Goal: Task Accomplishment & Management: Manage account settings

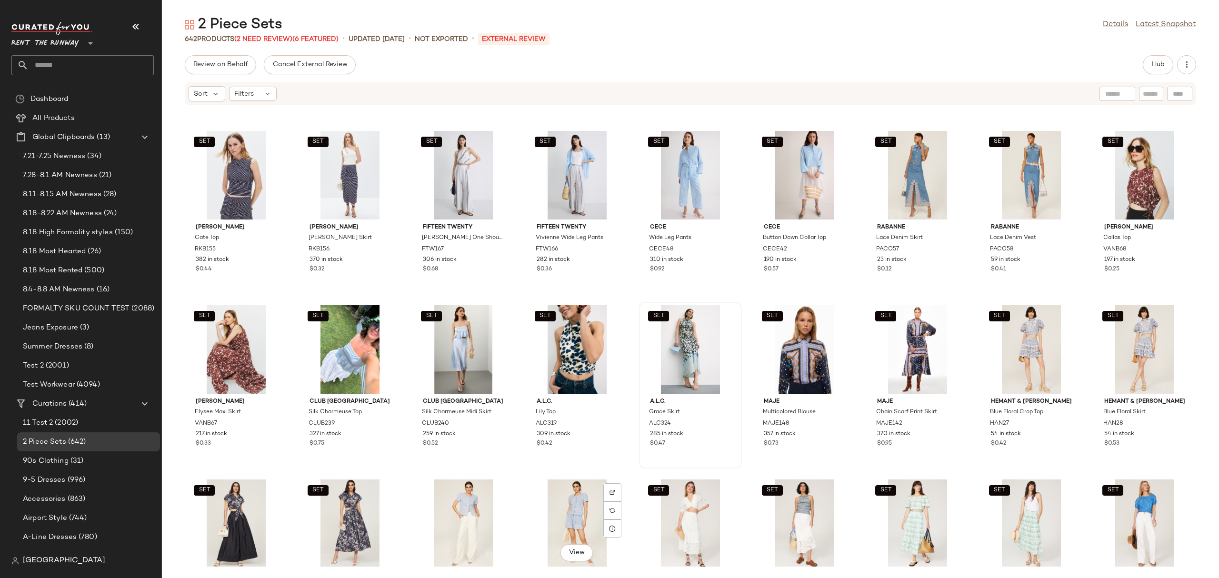
scroll to position [3436, 0]
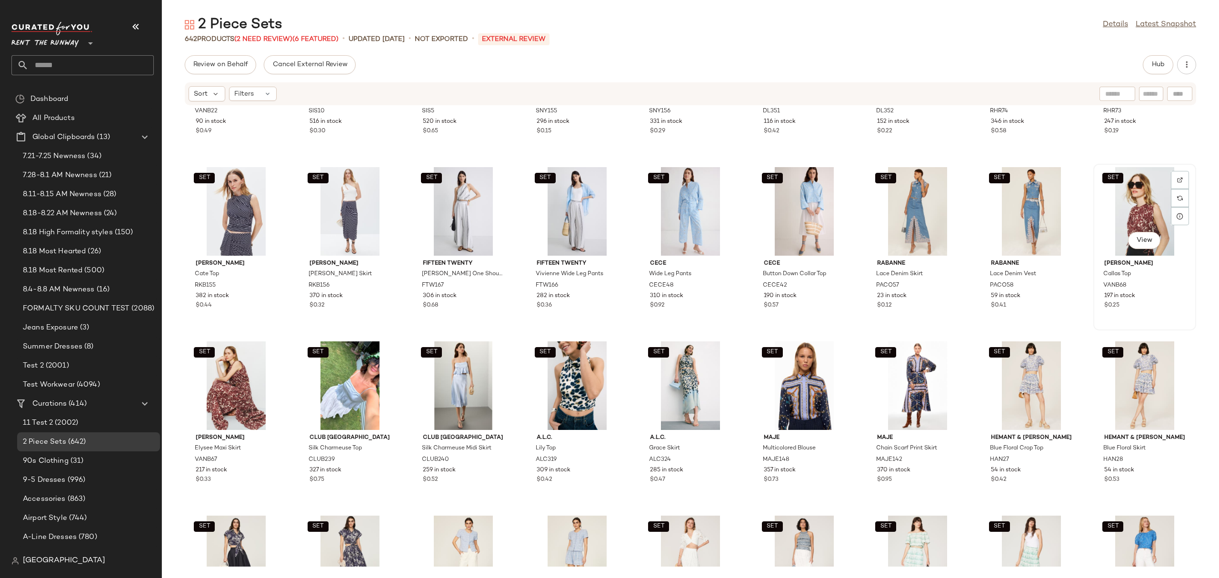
click at [1107, 217] on div "SET View" at bounding box center [1144, 211] width 96 height 89
click at [433, 386] on div "SET View" at bounding box center [463, 385] width 96 height 89
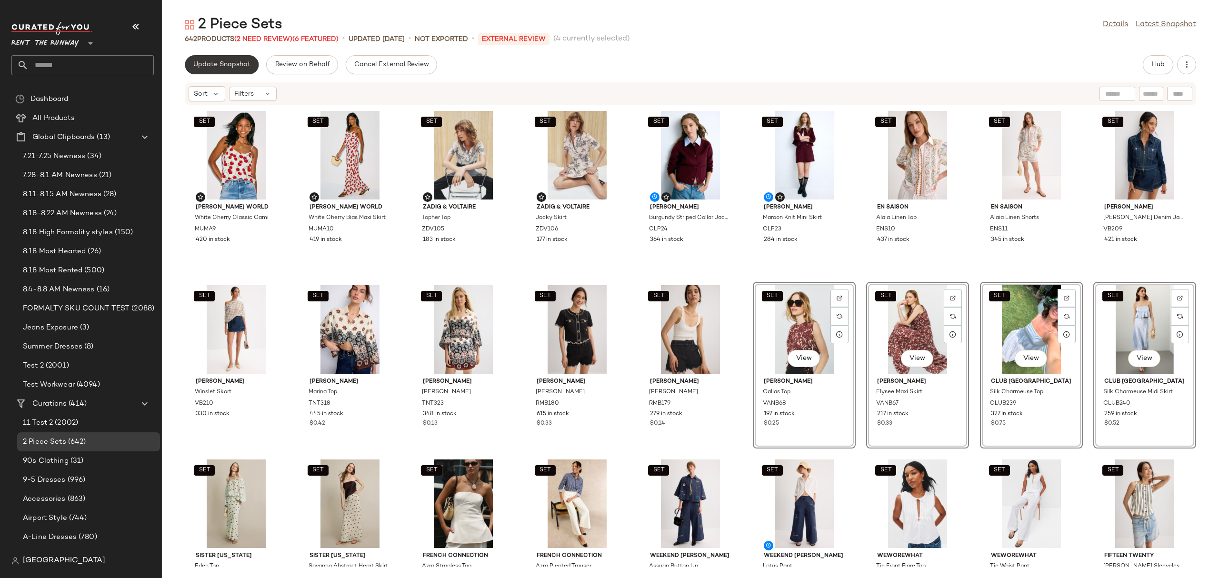
click at [207, 71] on button "Update Snapshot" at bounding box center [222, 64] width 74 height 19
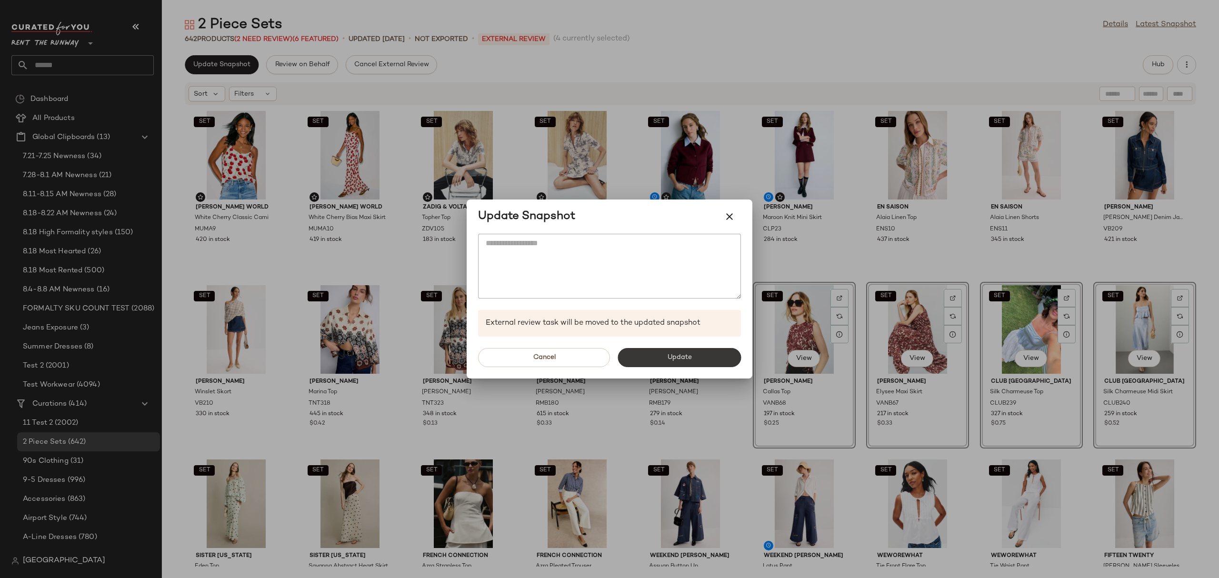
click at [641, 357] on button "Update" at bounding box center [678, 357] width 123 height 19
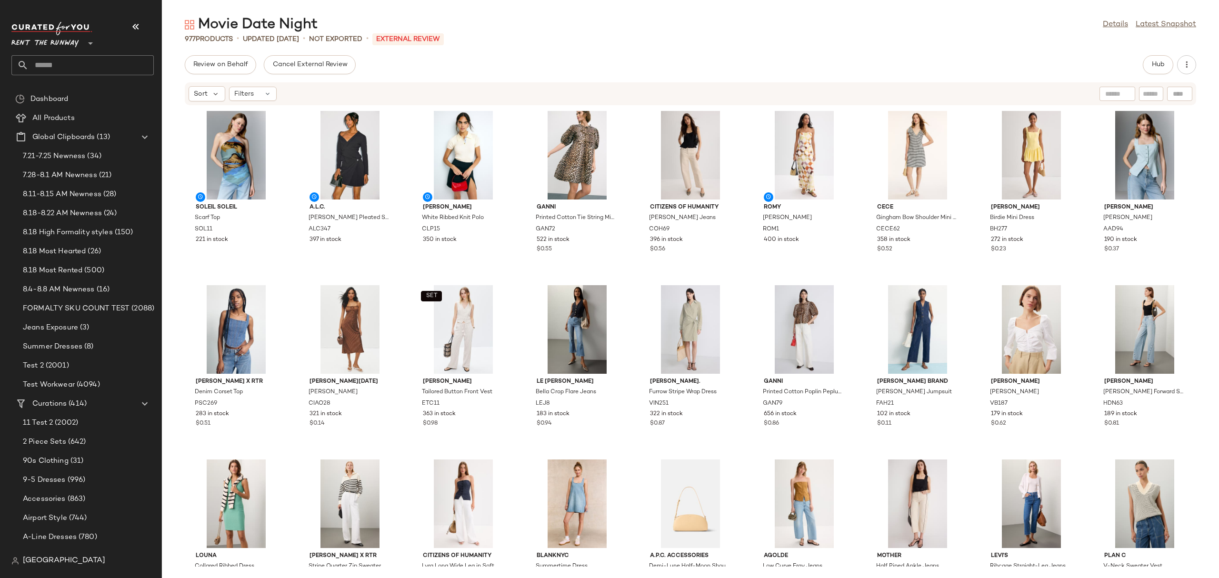
click at [547, 97] on div "Sort Filters" at bounding box center [628, 93] width 880 height 15
click at [553, 92] on div "Sort Filters" at bounding box center [628, 93] width 880 height 15
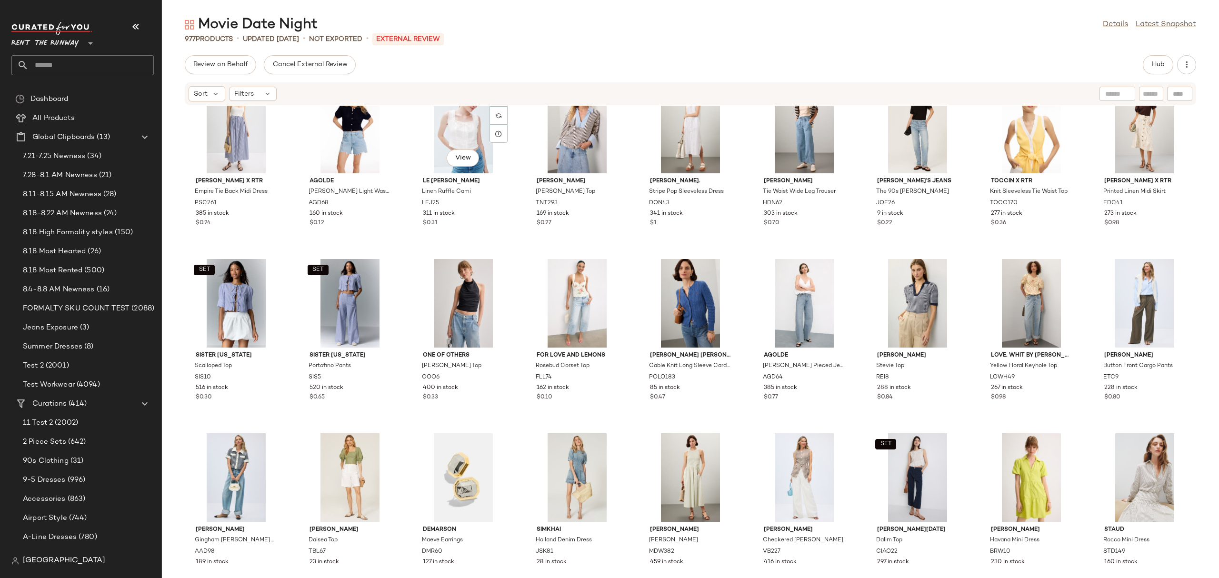
scroll to position [1611, 0]
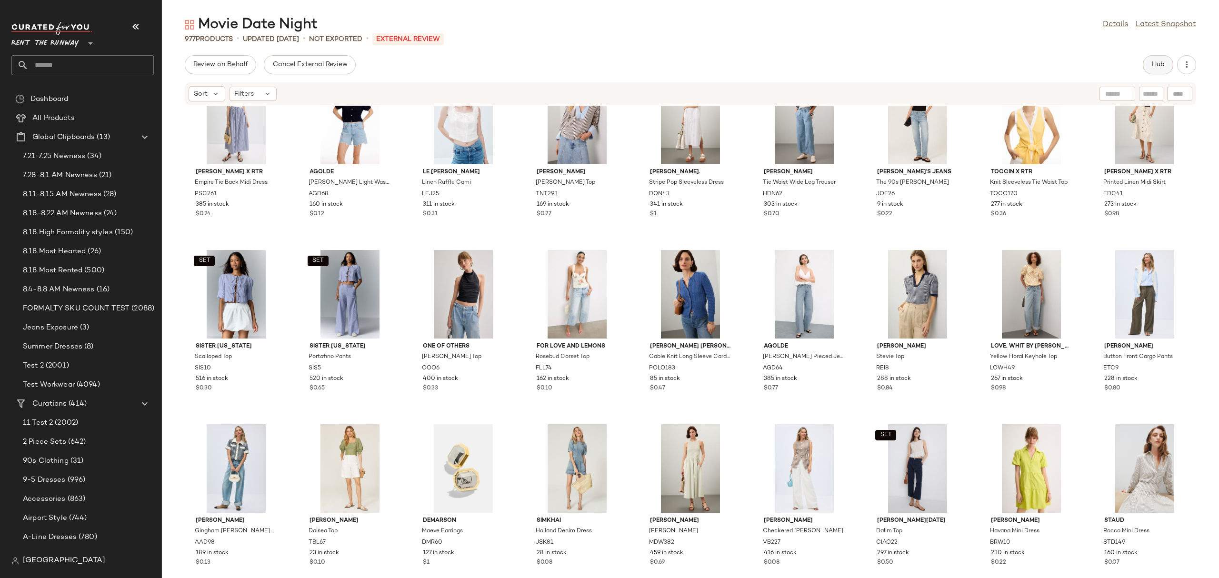
click at [1164, 63] on button "Hub" at bounding box center [1157, 64] width 30 height 19
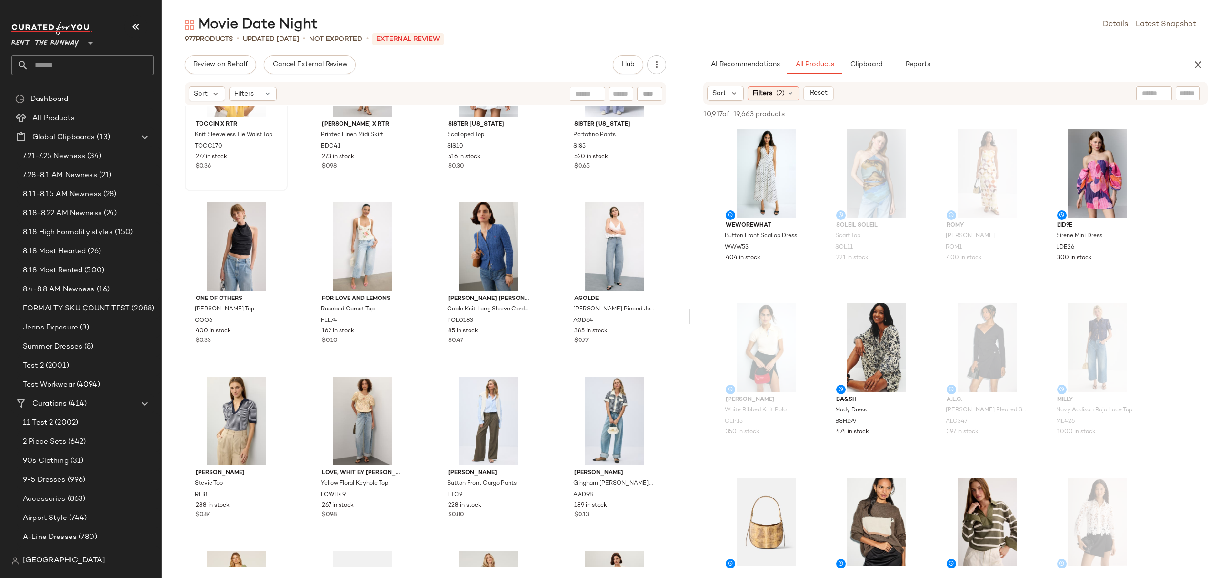
scroll to position [3763, 0]
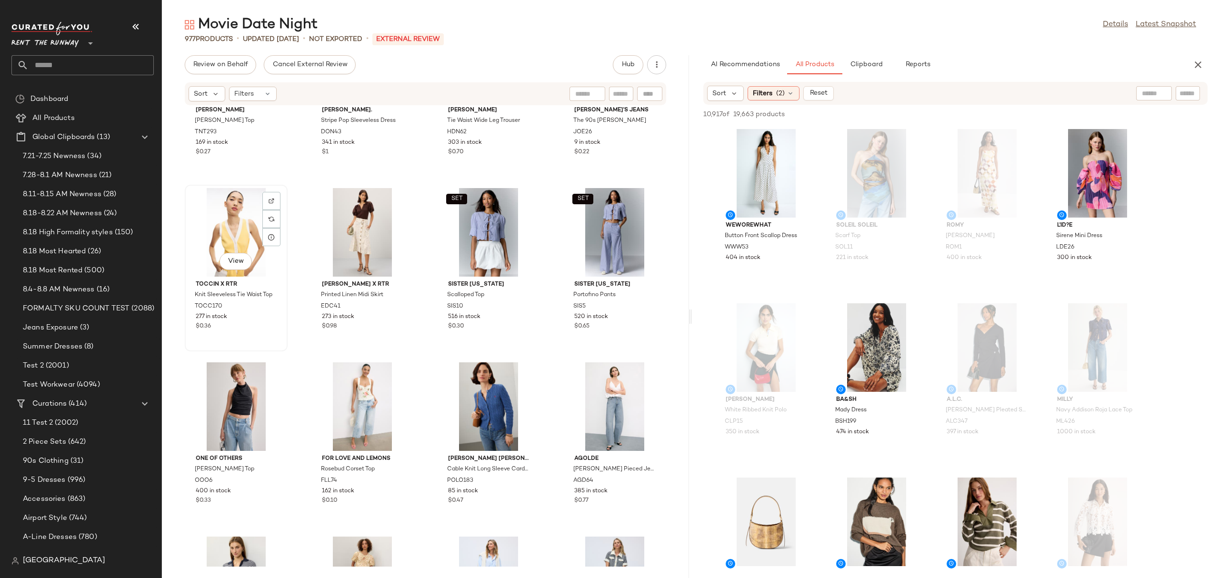
click at [239, 226] on div "View" at bounding box center [236, 232] width 96 height 89
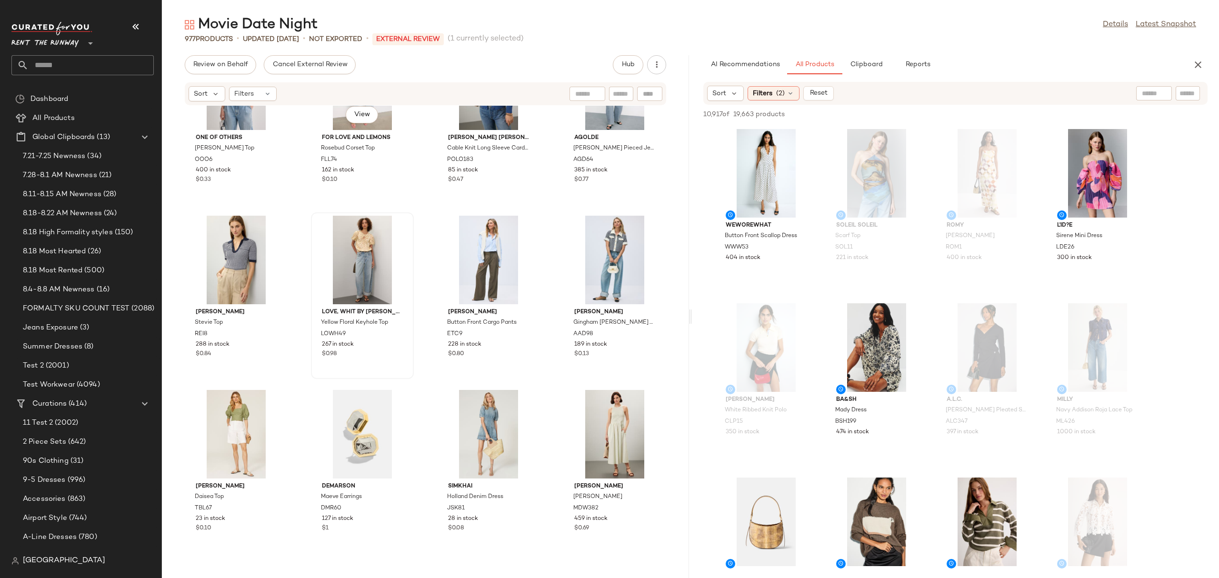
scroll to position [4086, 0]
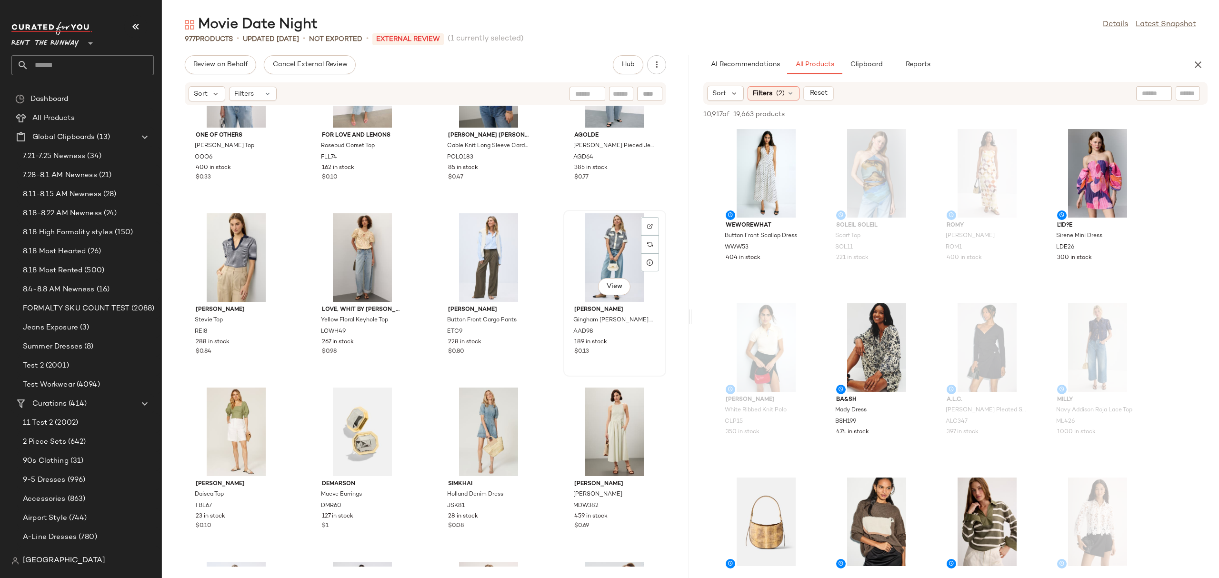
click at [599, 268] on div "View" at bounding box center [614, 257] width 96 height 89
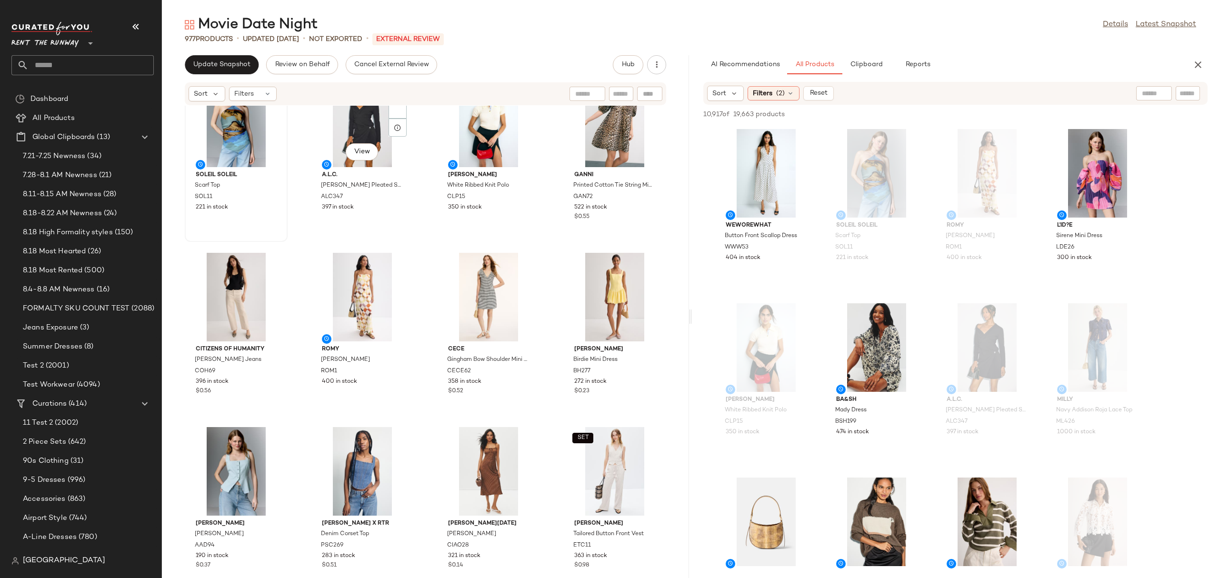
scroll to position [550, 0]
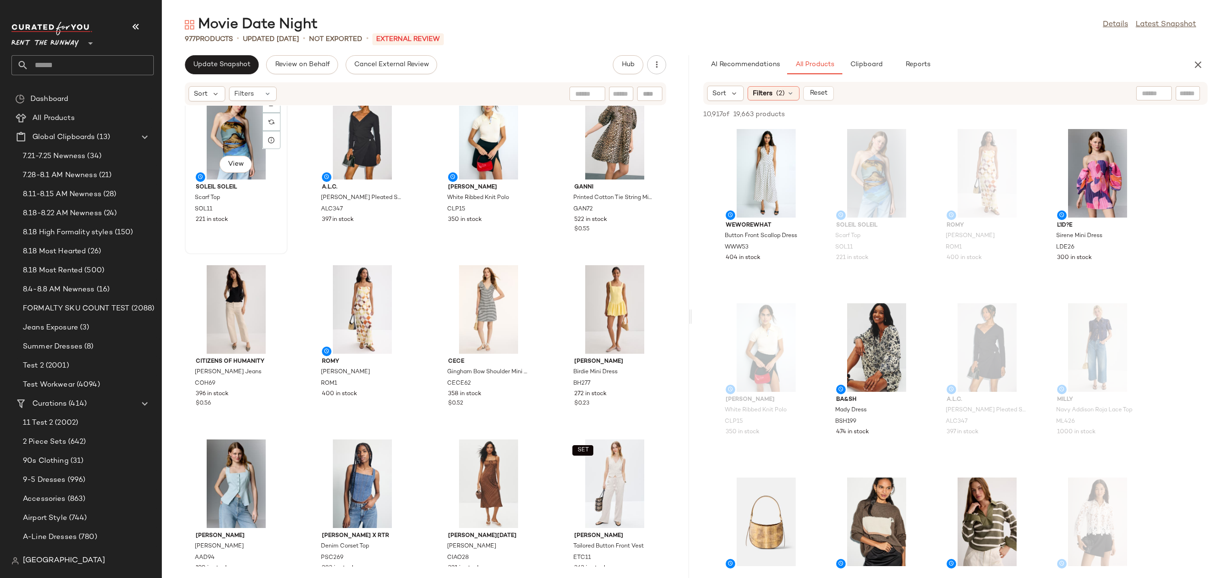
click at [218, 130] on div "View" at bounding box center [236, 135] width 96 height 89
click at [589, 453] on div "SET View" at bounding box center [614, 483] width 96 height 89
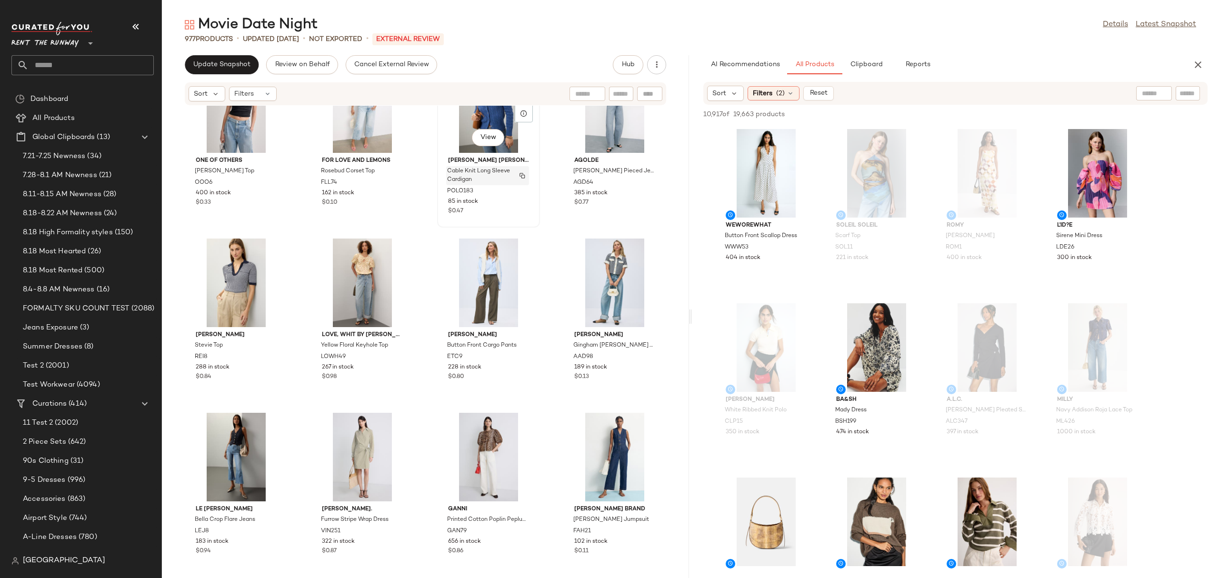
scroll to position [750, 0]
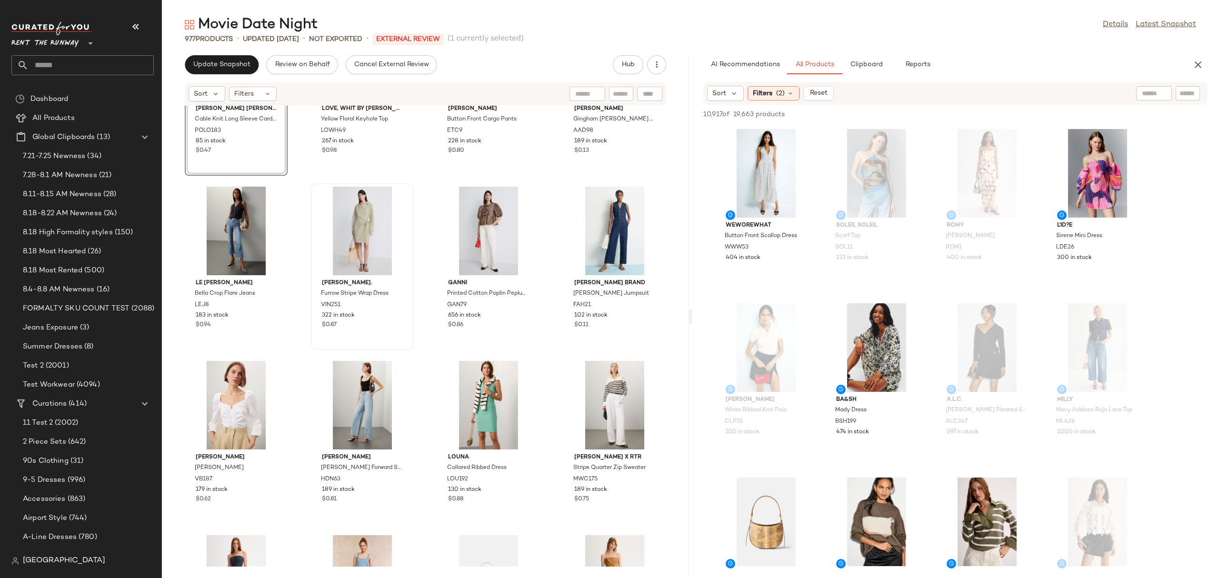
scroll to position [925, 0]
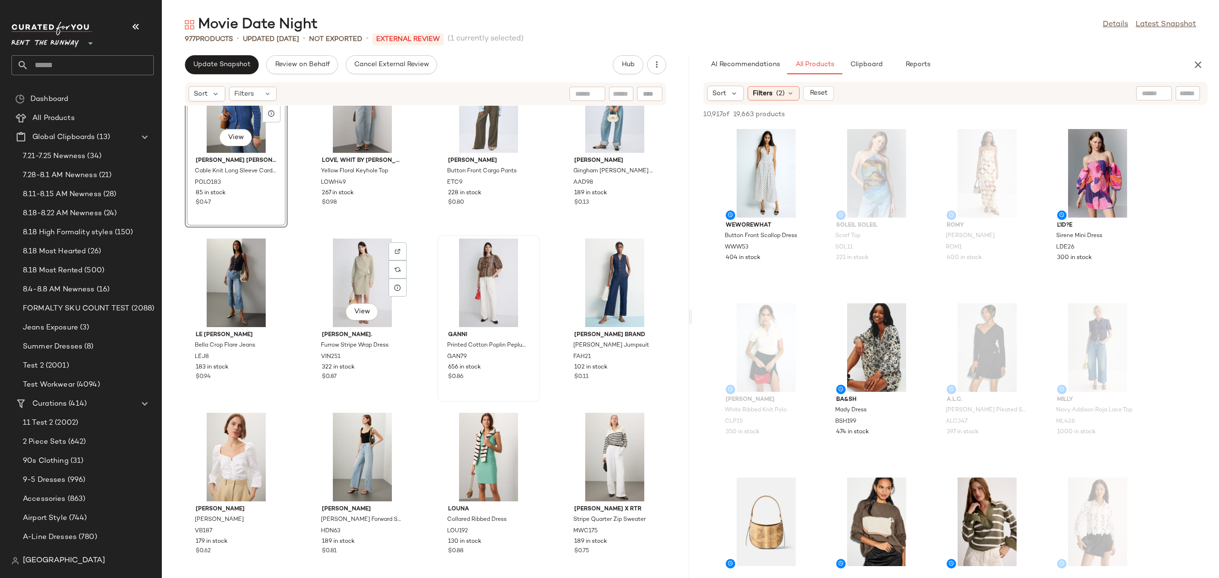
drag, startPoint x: 372, startPoint y: 267, endPoint x: 439, endPoint y: 289, distance: 71.2
click at [371, 267] on div "View" at bounding box center [362, 282] width 96 height 89
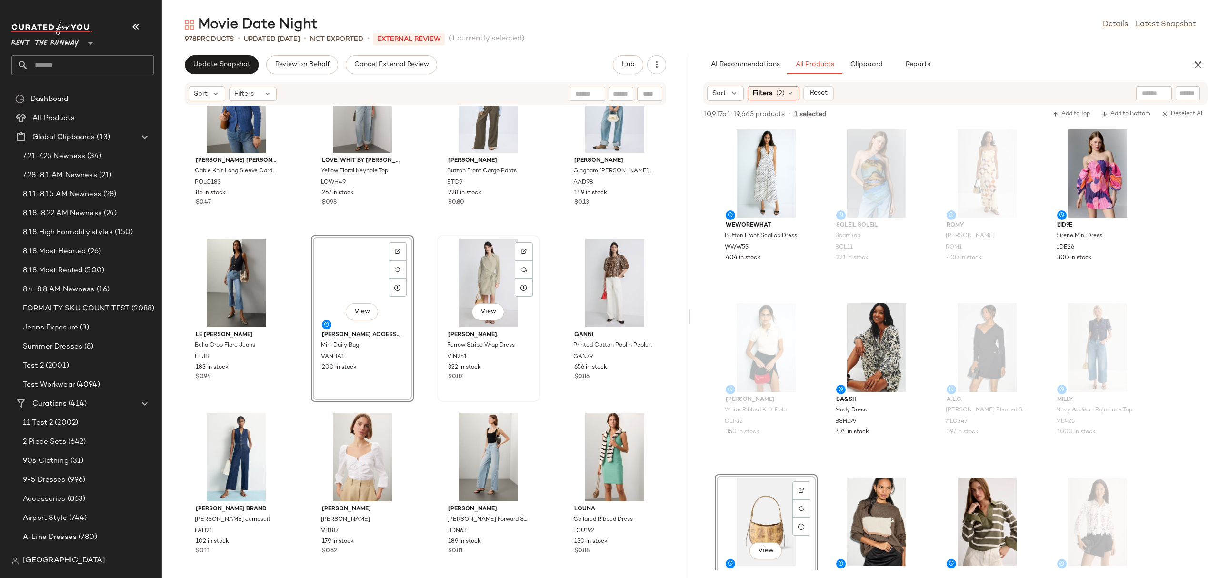
click at [489, 281] on div "View" at bounding box center [488, 282] width 96 height 89
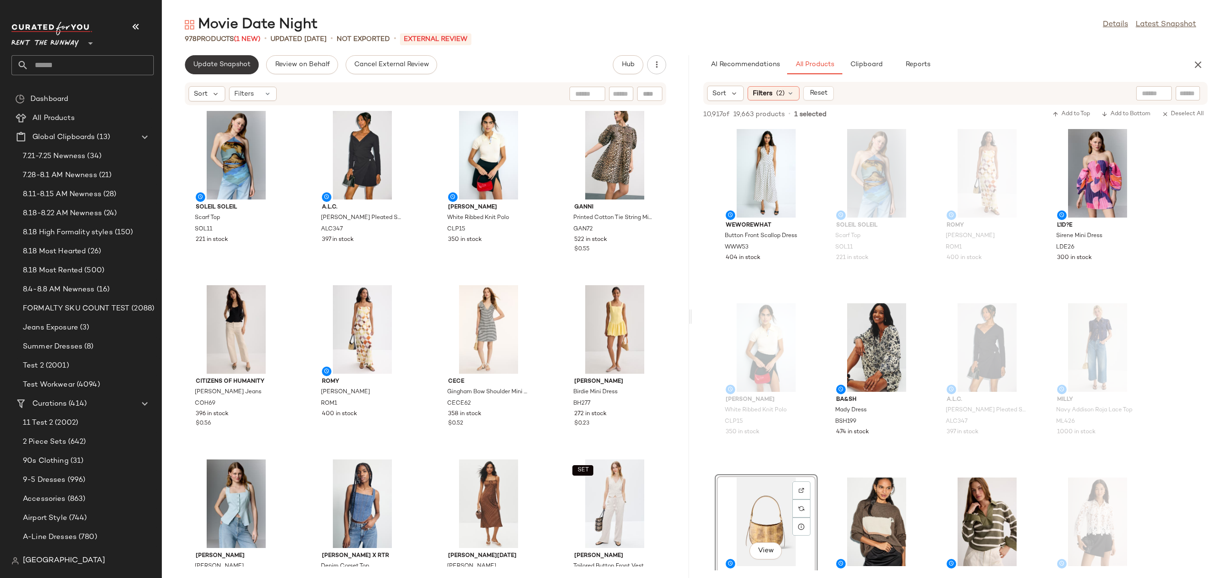
click at [227, 64] on span "Update Snapshot" at bounding box center [222, 65] width 58 height 8
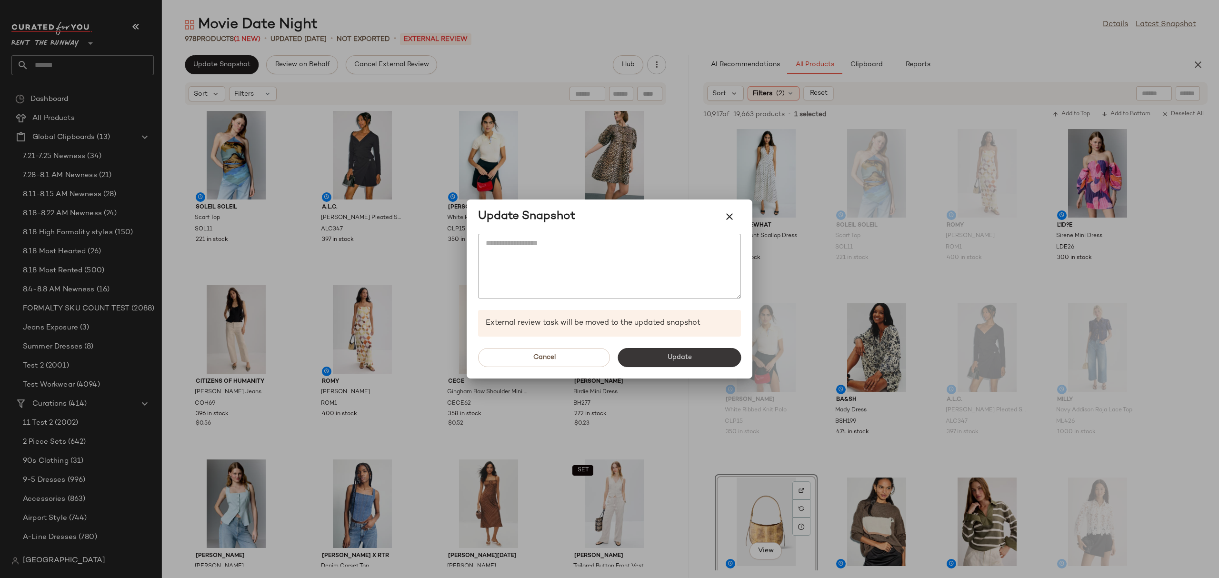
click at [654, 353] on button "Update" at bounding box center [678, 357] width 123 height 19
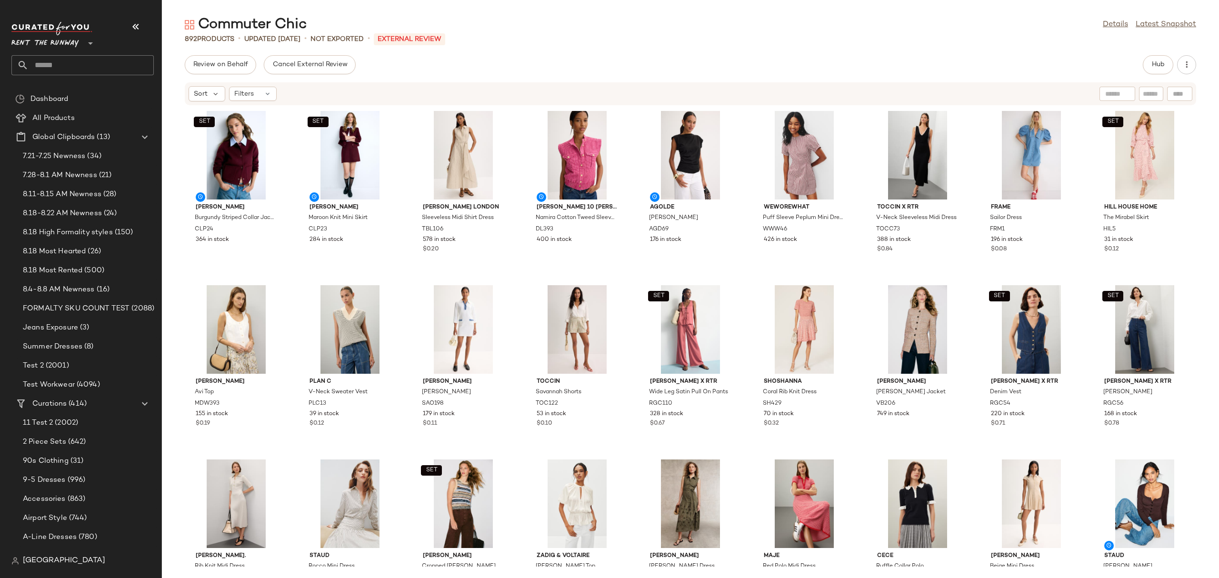
click at [514, 171] on div "SET Claudie Pierlot Burgundy Striped Collar Jacket CLP24 364 in stock SET Claud…" at bounding box center [690, 336] width 1057 height 461
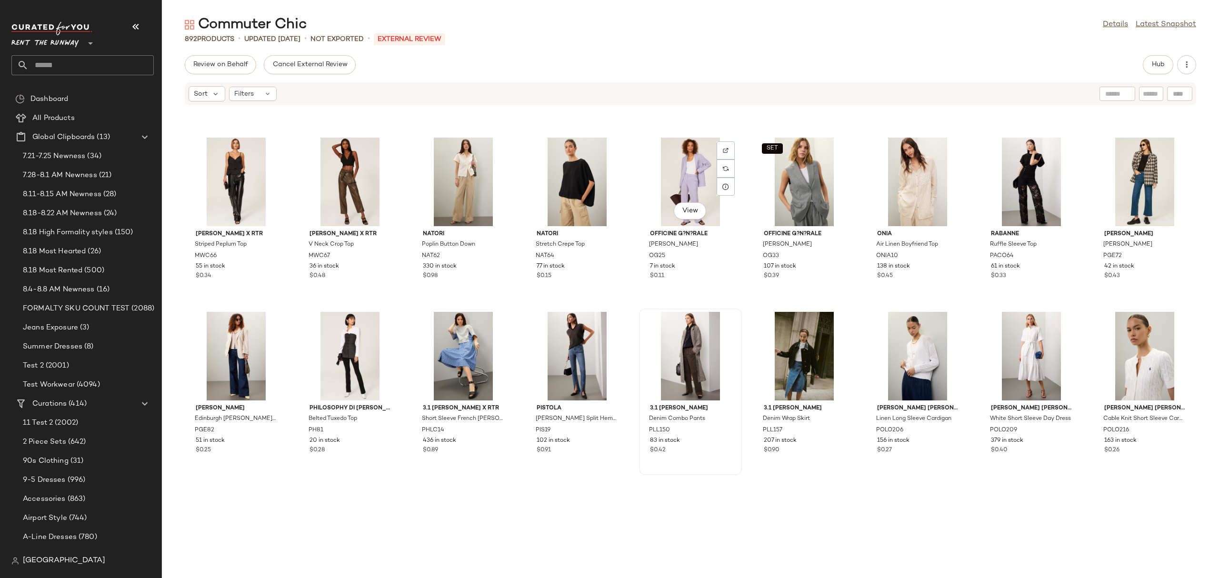
scroll to position [15173, 0]
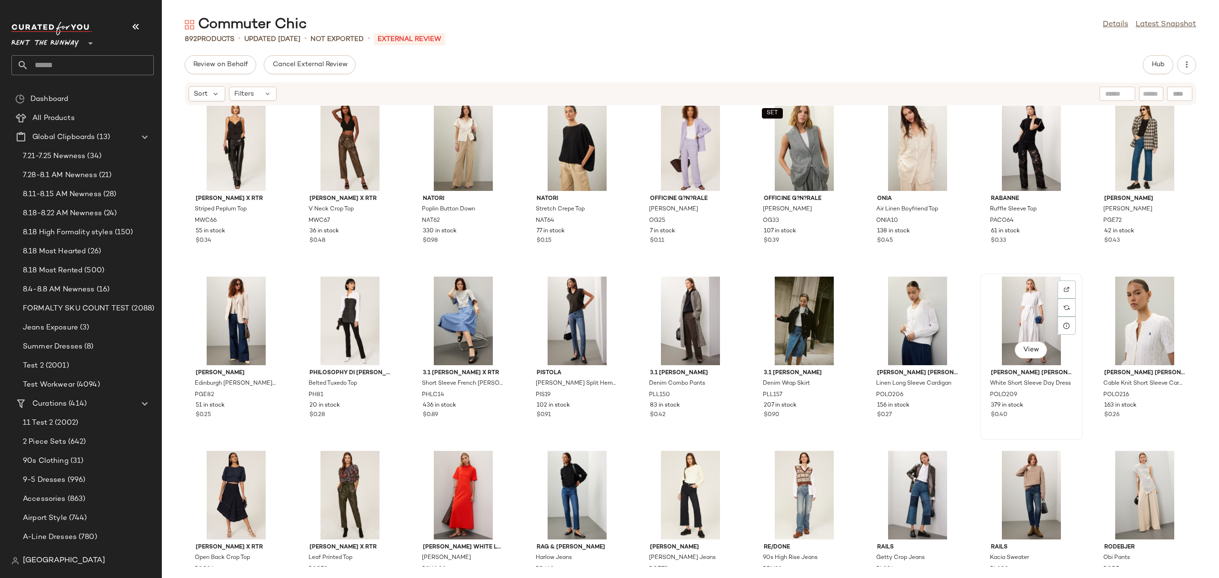
click at [1007, 312] on div "View" at bounding box center [1031, 321] width 96 height 89
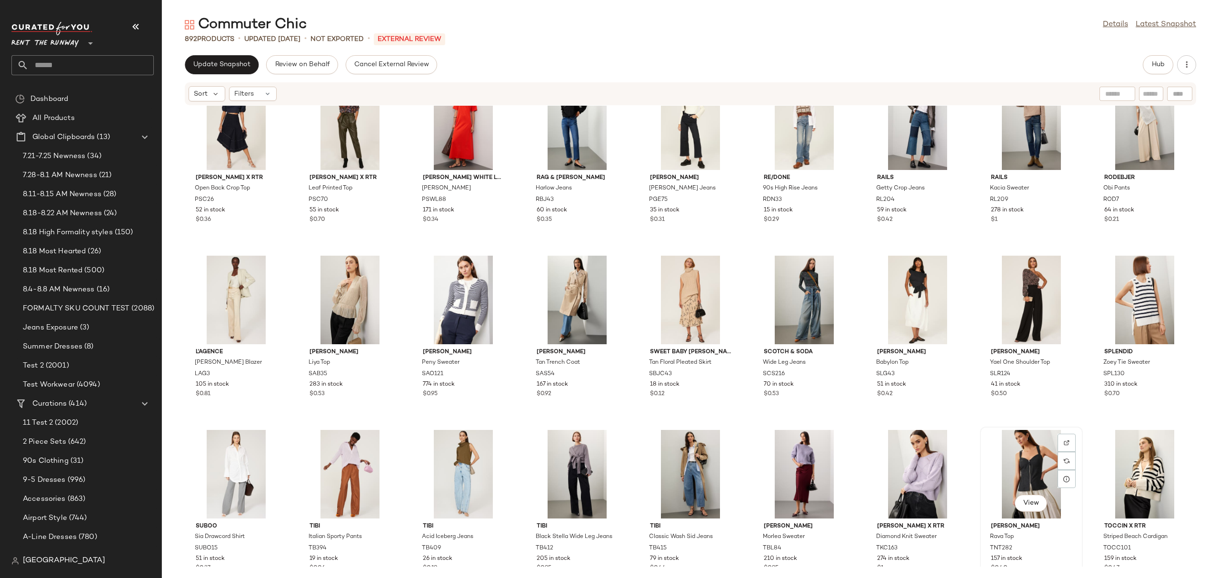
click at [1016, 477] on div "View" at bounding box center [1031, 474] width 96 height 89
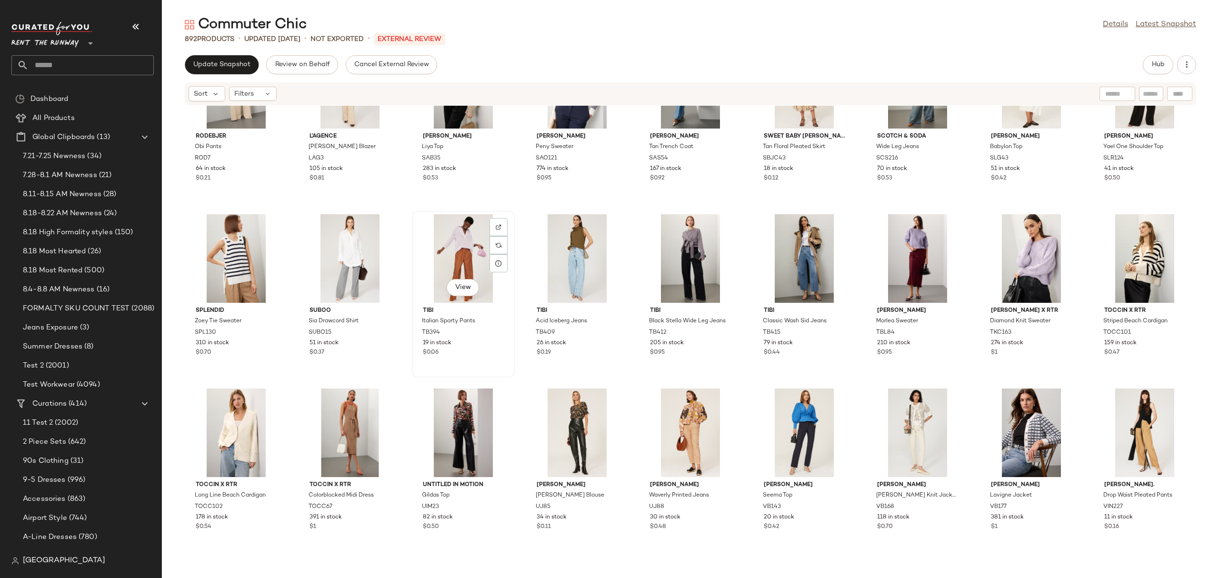
scroll to position [15776, 0]
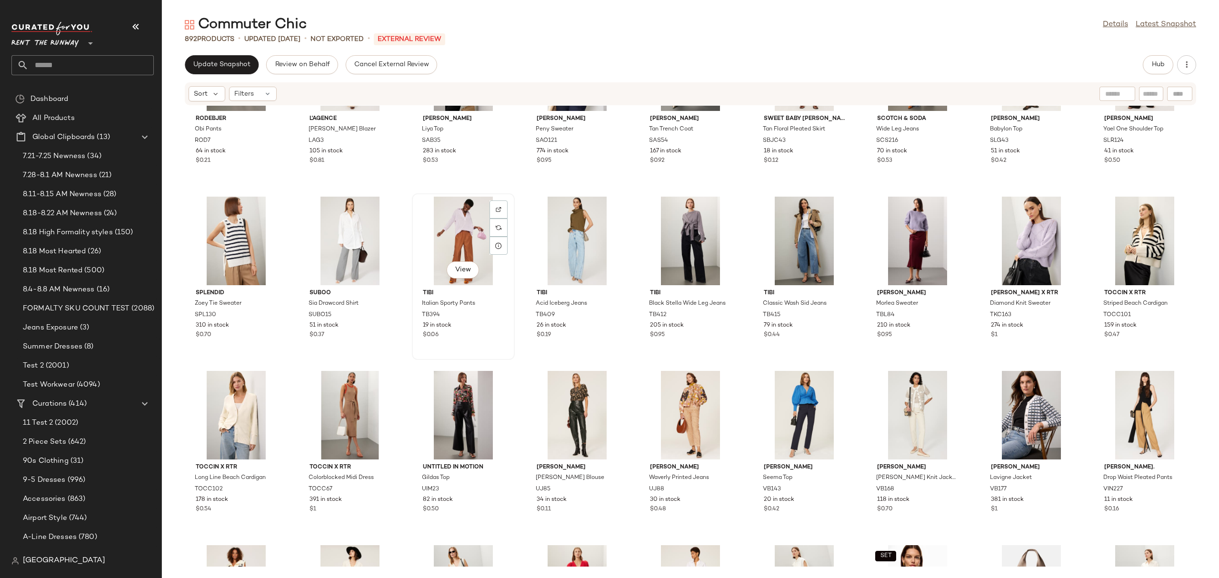
click at [470, 212] on div "View" at bounding box center [463, 241] width 96 height 89
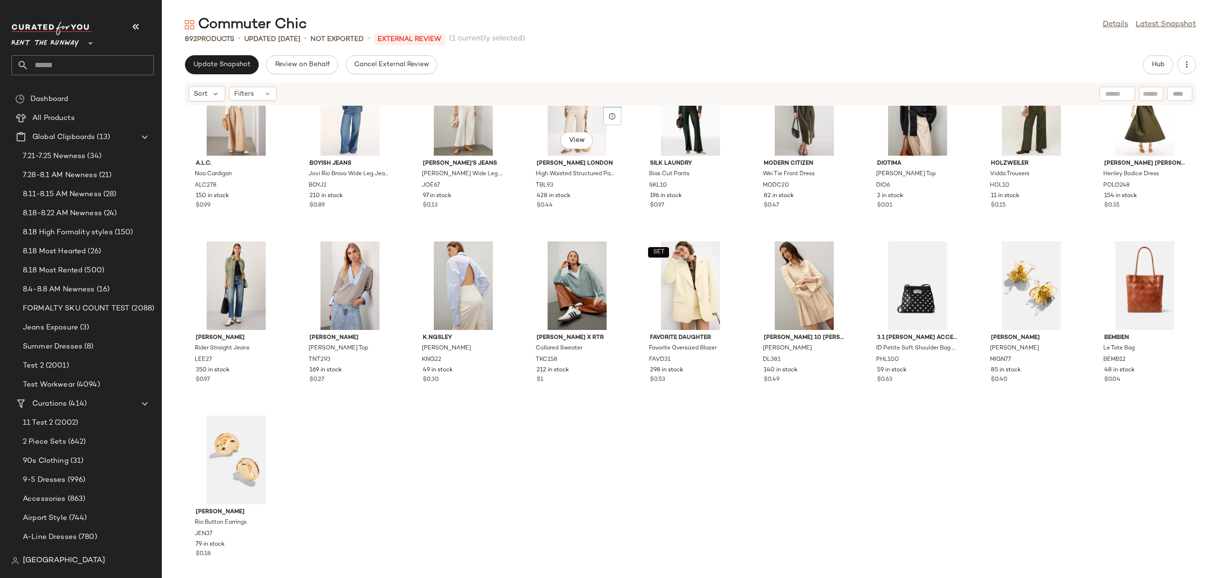
scroll to position [16962, 0]
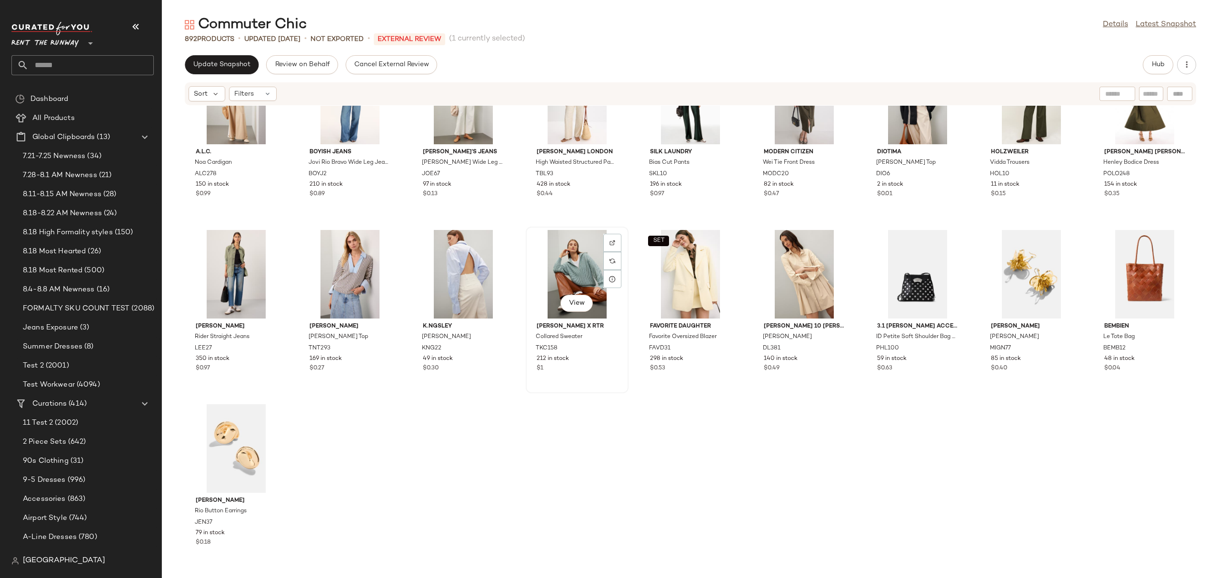
click at [565, 261] on div "View" at bounding box center [577, 274] width 96 height 89
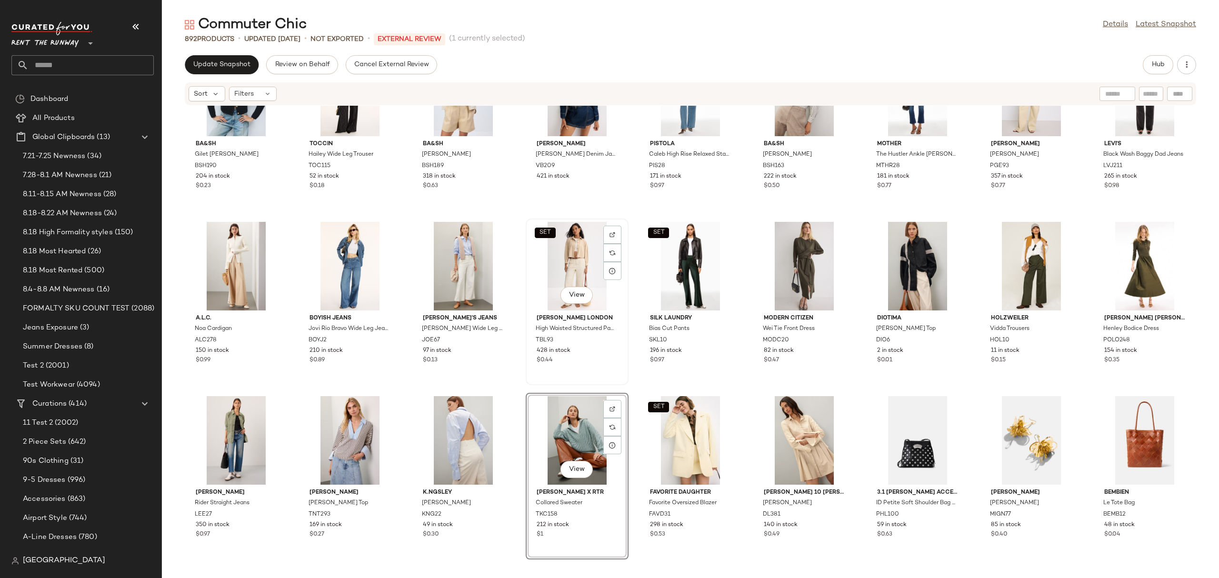
scroll to position [16793, 0]
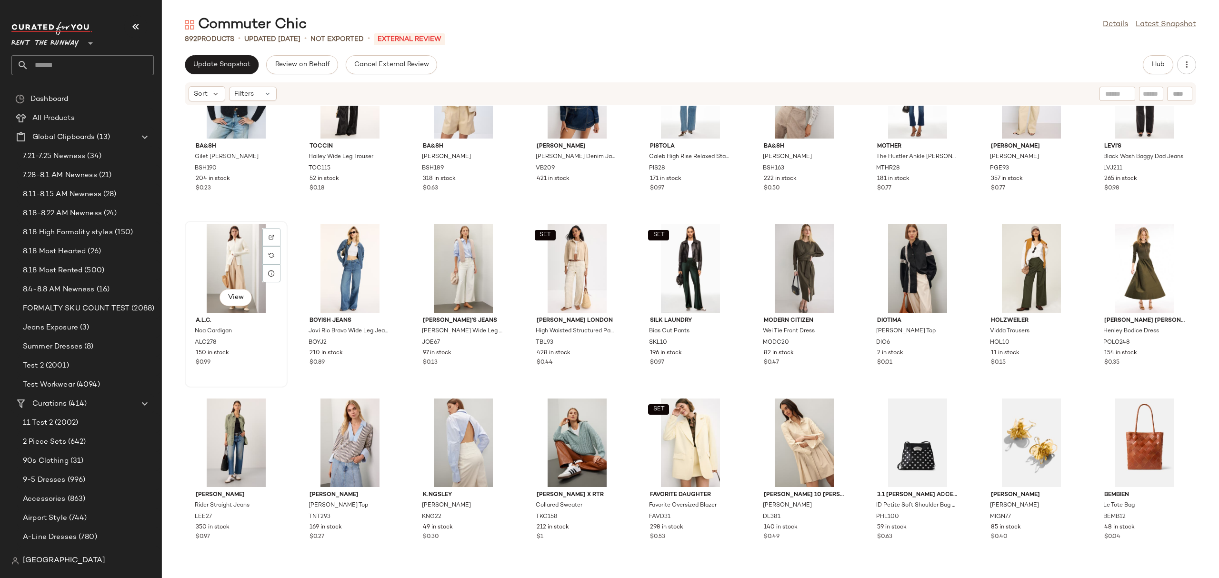
click at [233, 265] on div "View" at bounding box center [236, 268] width 96 height 89
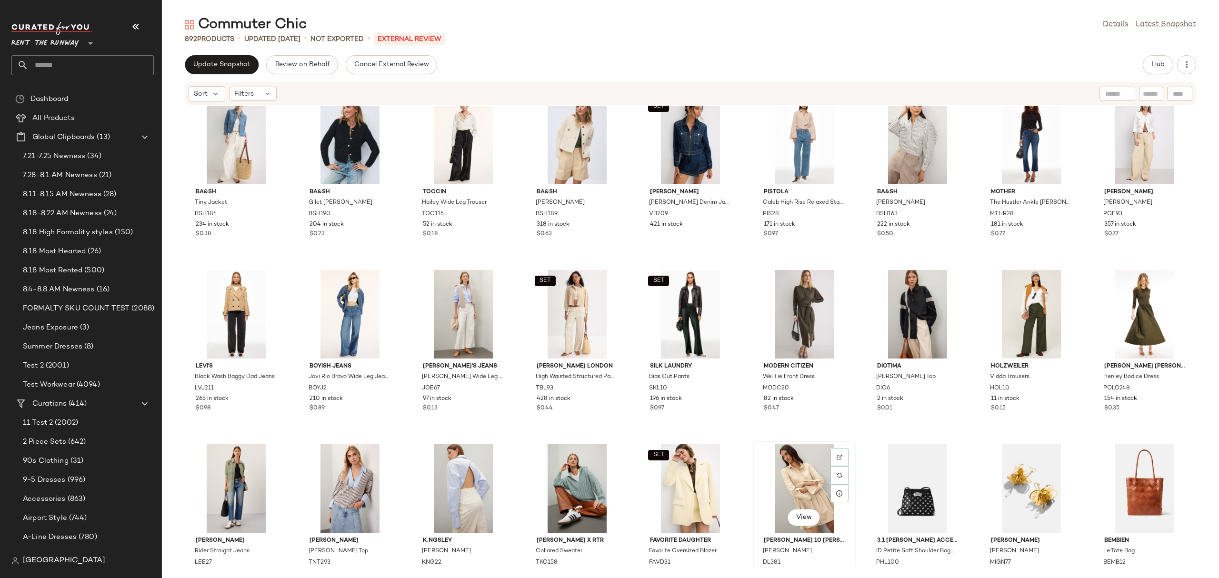
scroll to position [16629, 0]
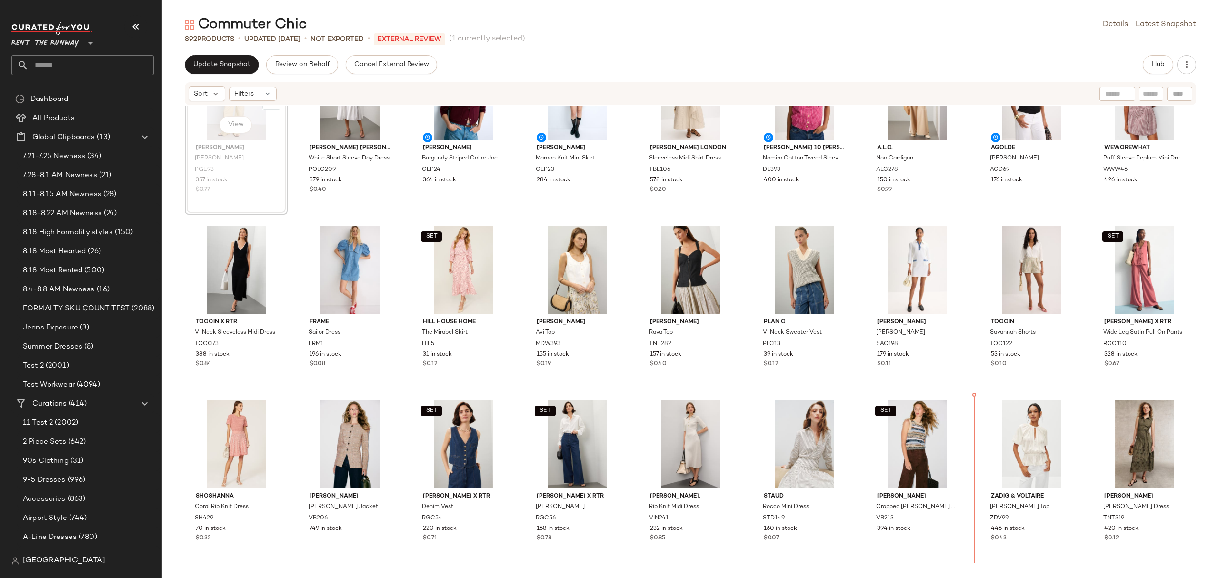
scroll to position [65, 0]
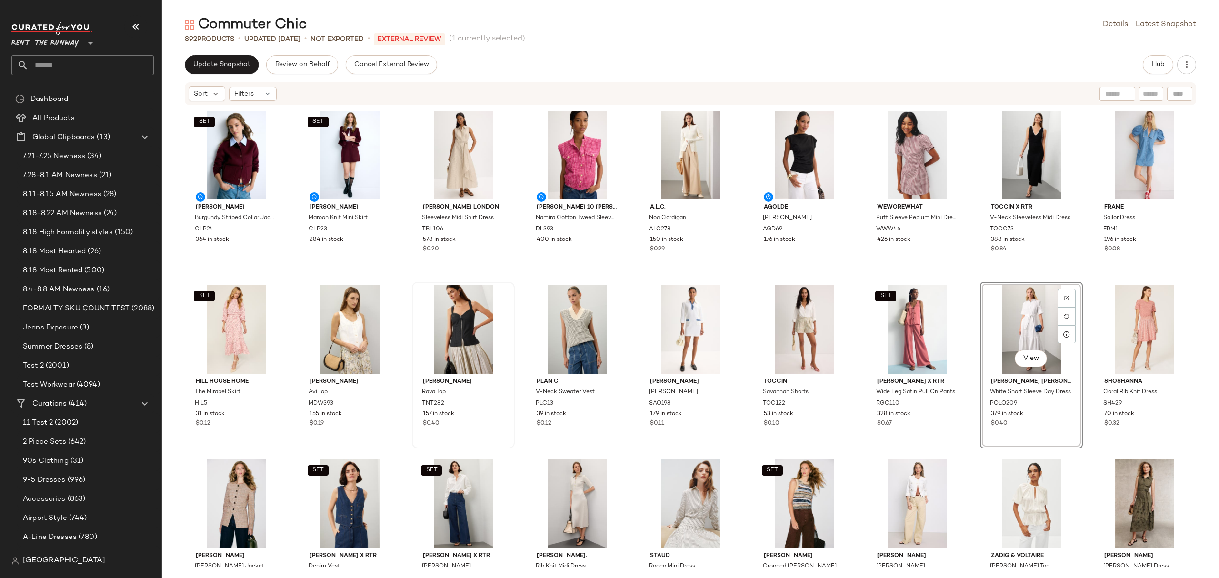
click at [1141, 68] on div "Update Snapshot Review on Behalf Cancel External Review Hub" at bounding box center [690, 64] width 1011 height 19
click at [1156, 64] on span "Hub" at bounding box center [1157, 65] width 13 height 8
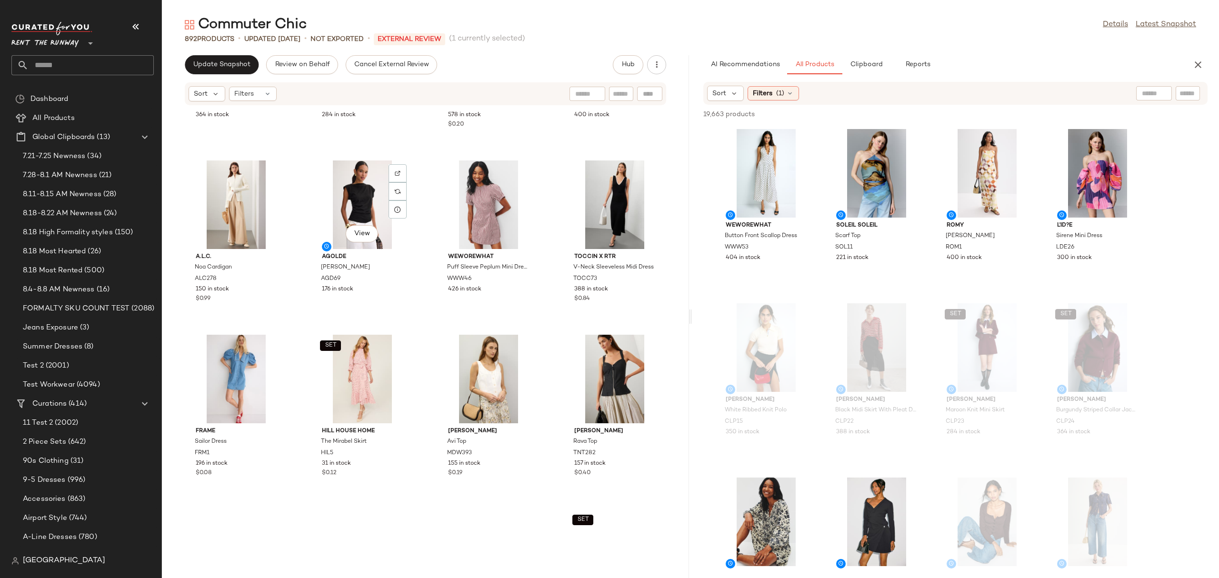
scroll to position [128, 0]
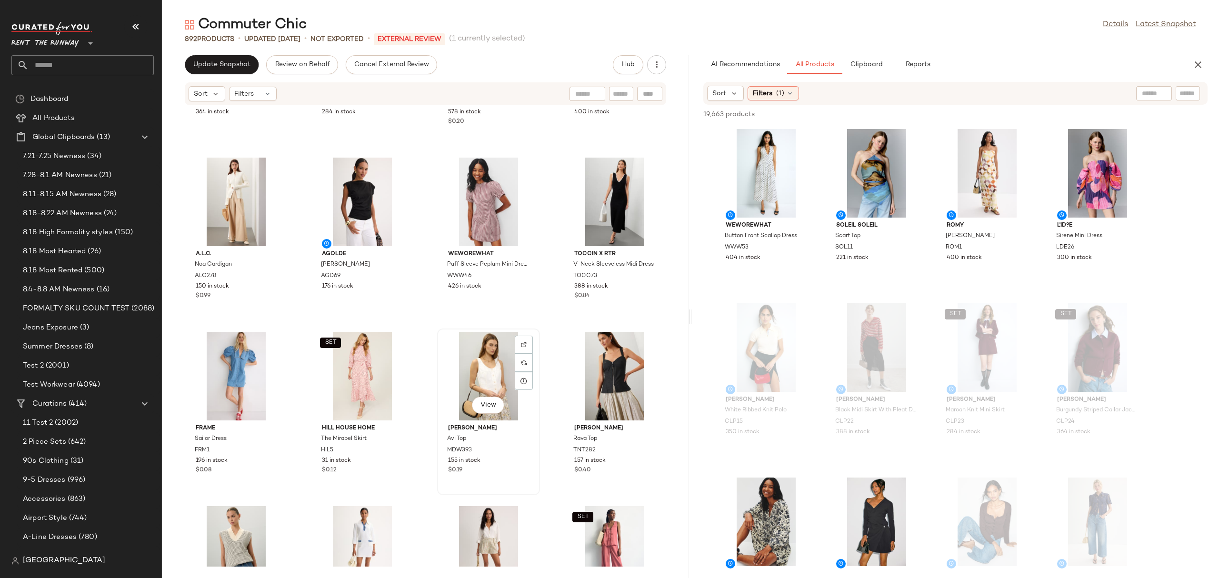
drag, startPoint x: 549, startPoint y: 364, endPoint x: 449, endPoint y: 367, distance: 100.0
click at [449, 367] on div "SET Claudie Pierlot Burgundy Striped Collar Jacket CLP24 364 in stock SET Claud…" at bounding box center [425, 336] width 527 height 461
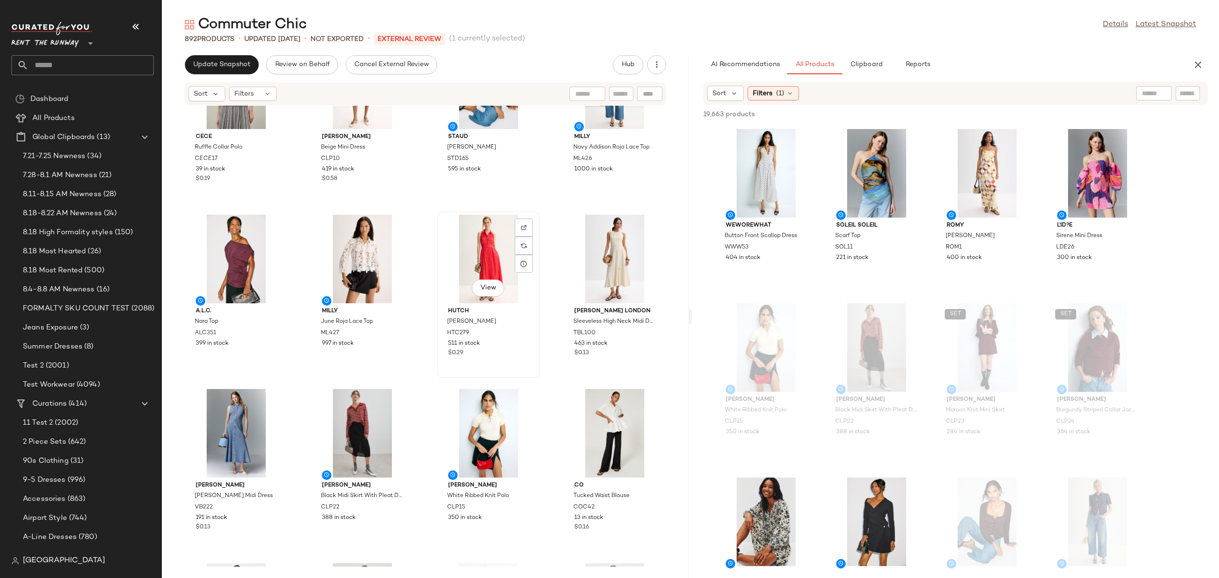
scroll to position [1626, 0]
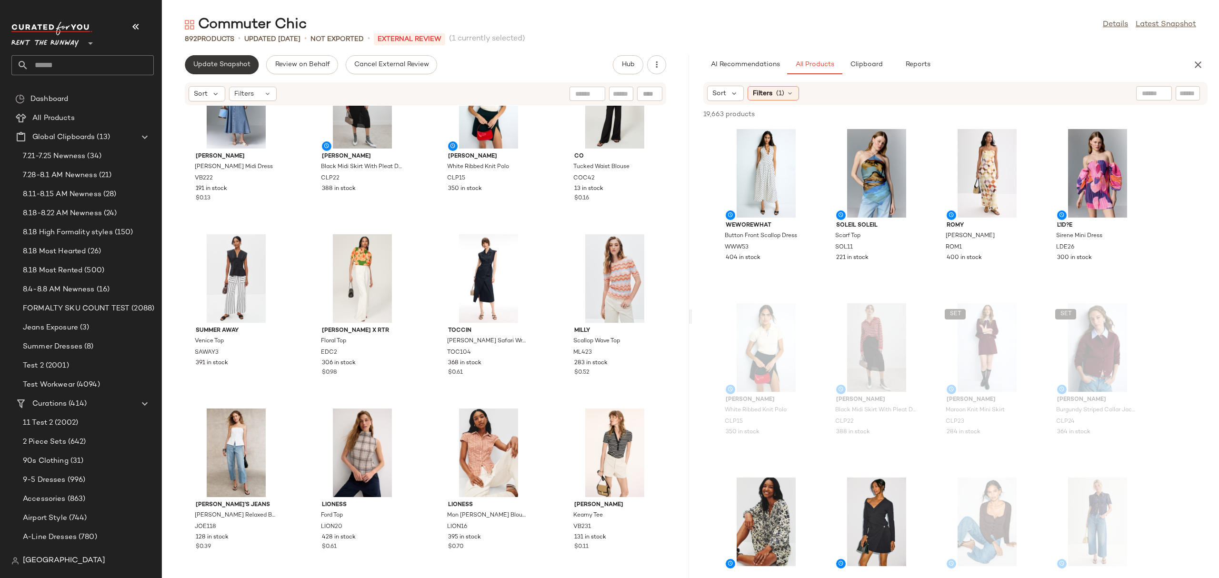
click at [246, 61] on span "Update Snapshot" at bounding box center [222, 65] width 58 height 8
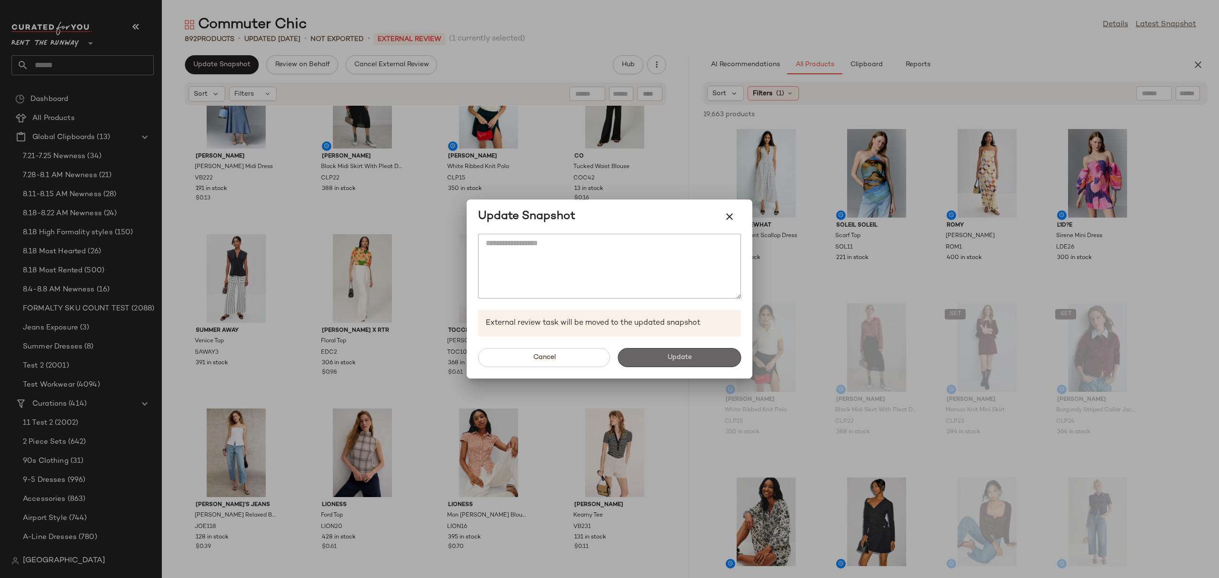
click at [661, 352] on button "Update" at bounding box center [678, 357] width 123 height 19
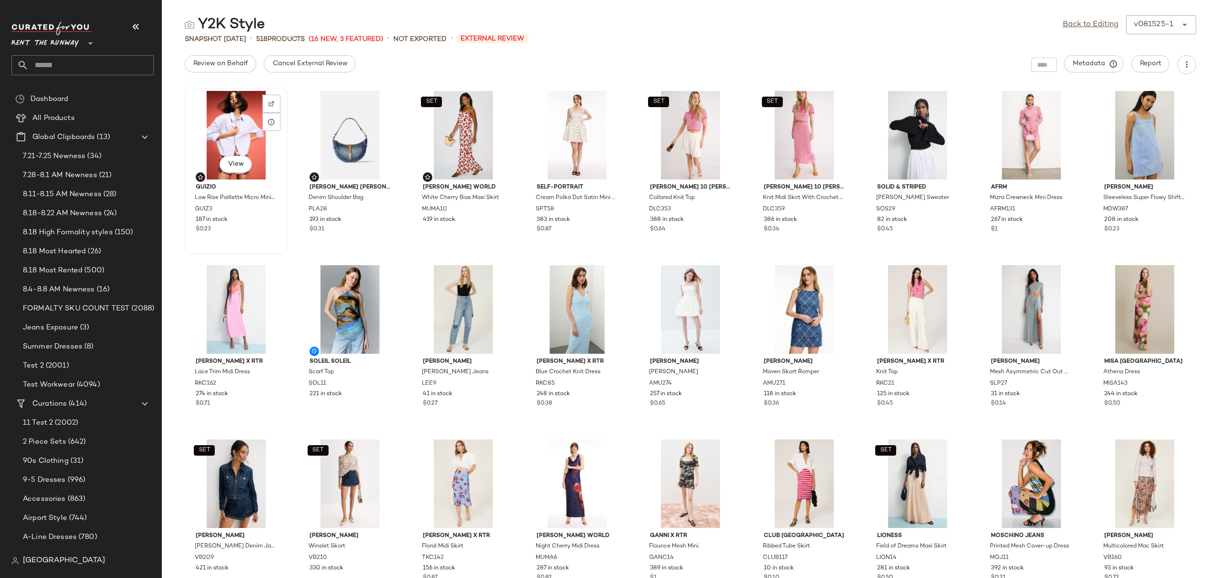
click at [199, 133] on div "View" at bounding box center [236, 135] width 96 height 89
click at [444, 139] on div "SET View" at bounding box center [463, 135] width 96 height 89
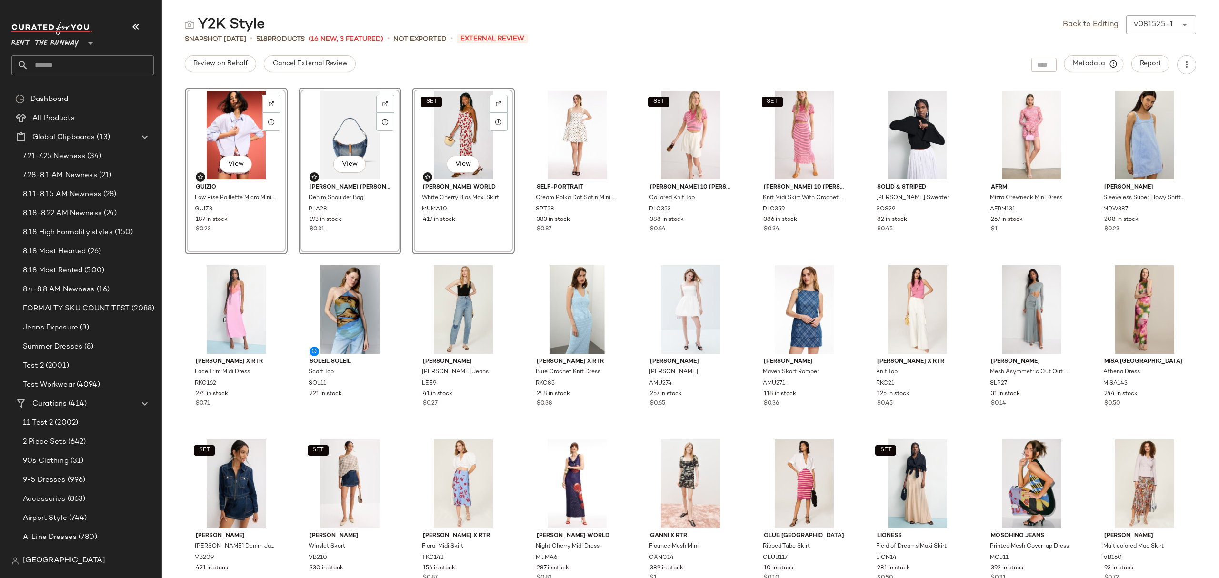
click at [520, 223] on div "View GUIZIO Low Rise Paillette Micro Mini Skirt GUIZ3 187 in stock $0.23 View P…" at bounding box center [690, 332] width 1057 height 492
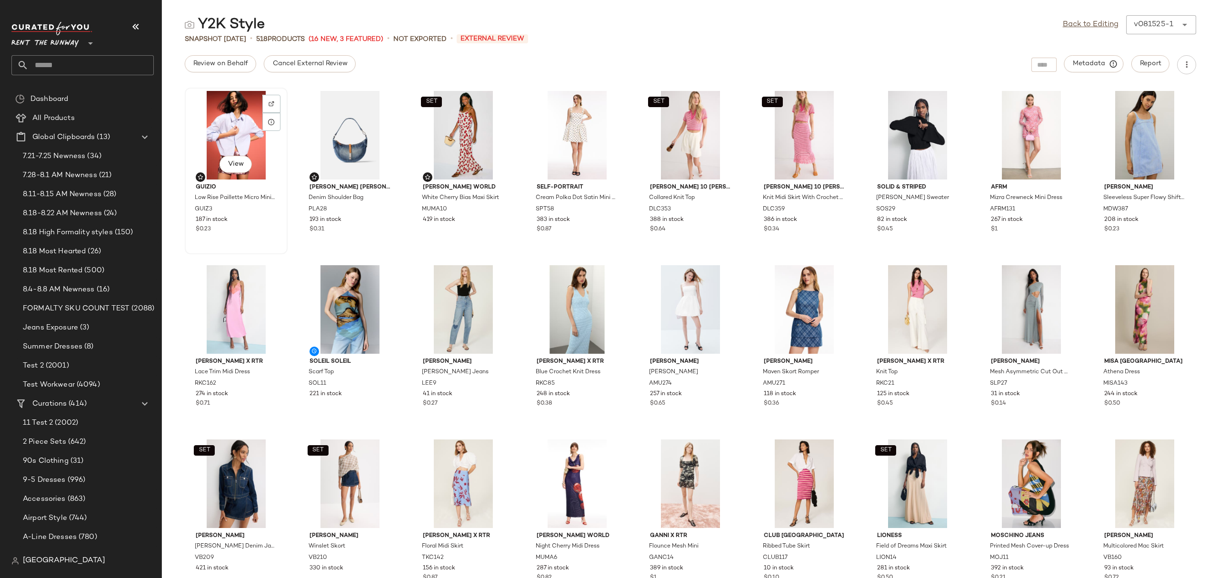
click at [200, 134] on div "View" at bounding box center [236, 135] width 96 height 89
click at [441, 120] on div "SET View" at bounding box center [463, 135] width 96 height 89
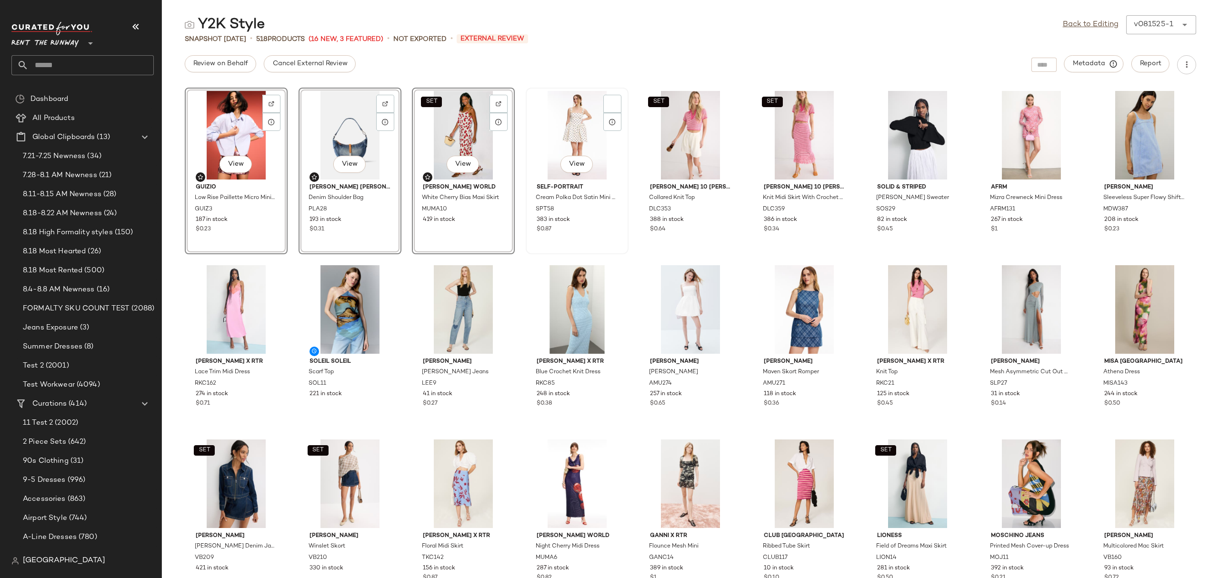
click at [526, 111] on div "View Self-Portrait Cream Polka Dot Satin Mini Dress SPT58 383 in stock $0.87" at bounding box center [576, 171] width 101 height 165
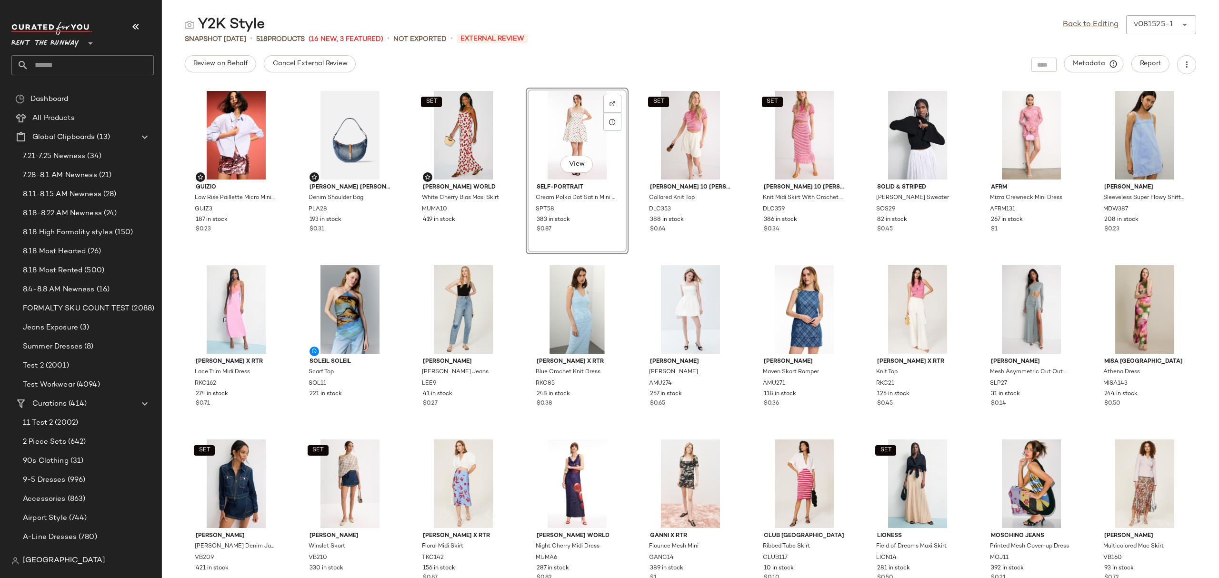
click at [522, 80] on div "Y2K Style Back to Editing v081525-1 ****** Snapshot Aug 15th • 518 Products (16…" at bounding box center [690, 296] width 1057 height 563
click at [1072, 17] on div "Back to Editing v081525-1 ******" at bounding box center [1128, 24] width 133 height 19
click at [1080, 23] on link "Back to Editing" at bounding box center [1090, 24] width 56 height 11
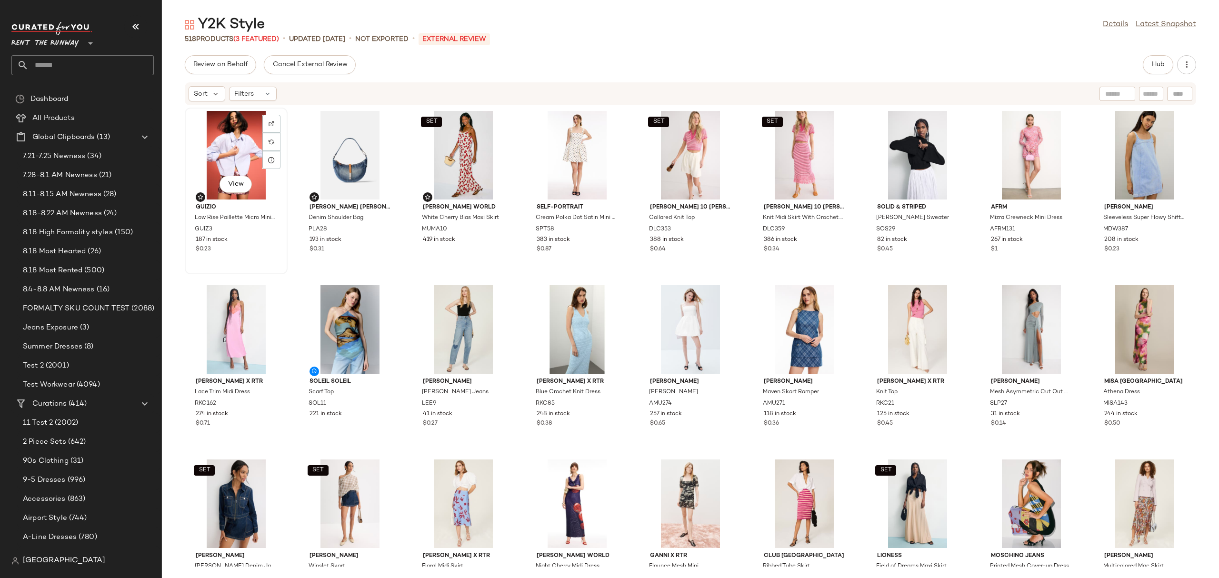
click at [234, 151] on div "View" at bounding box center [236, 155] width 96 height 89
click at [427, 152] on div "SET View" at bounding box center [463, 155] width 96 height 89
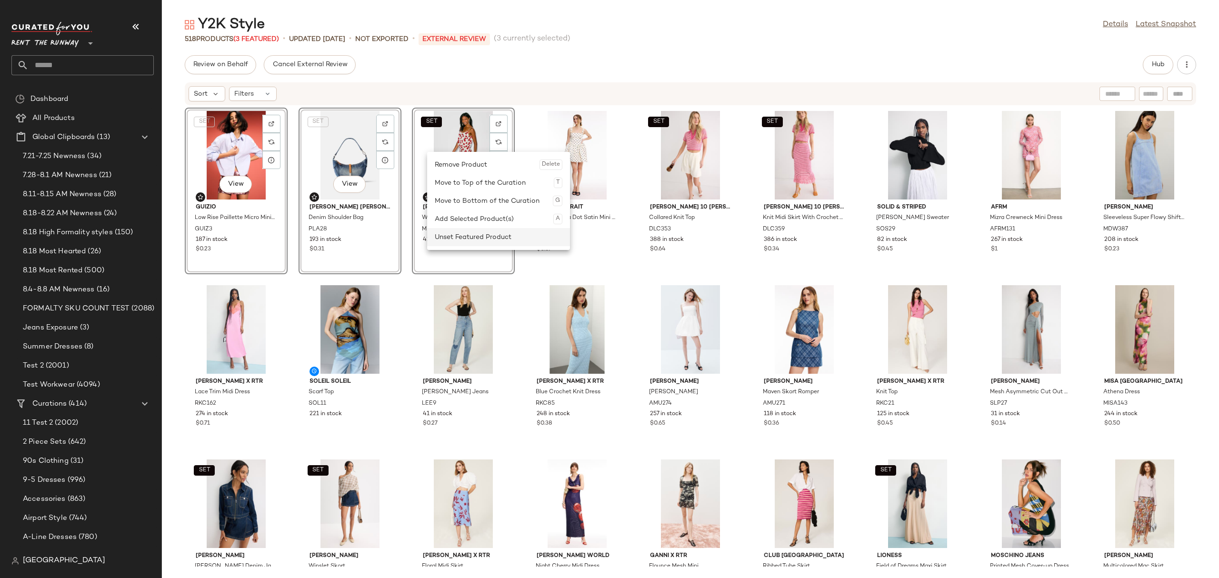
click at [500, 230] on div "Unset Featured Product" at bounding box center [499, 237] width 128 height 18
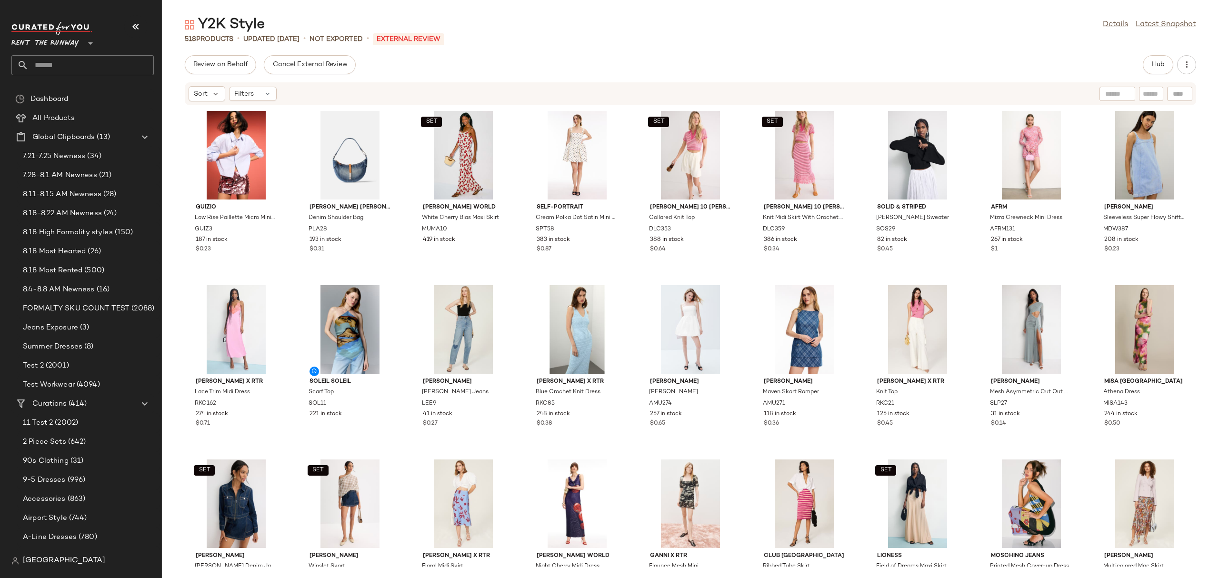
click at [634, 158] on div "GUIZIO Low Rise Paillette Micro Mini Skirt GUIZ3 187 in stock $0.23 Polo Ralph …" at bounding box center [690, 336] width 1057 height 461
drag, startPoint x: 1142, startPoint y: 69, endPoint x: 1078, endPoint y: 89, distance: 67.3
click at [1140, 72] on div "Review on Behalf Cancel External Review Hub" at bounding box center [690, 64] width 1011 height 19
click at [1156, 64] on span "Hub" at bounding box center [1157, 65] width 13 height 8
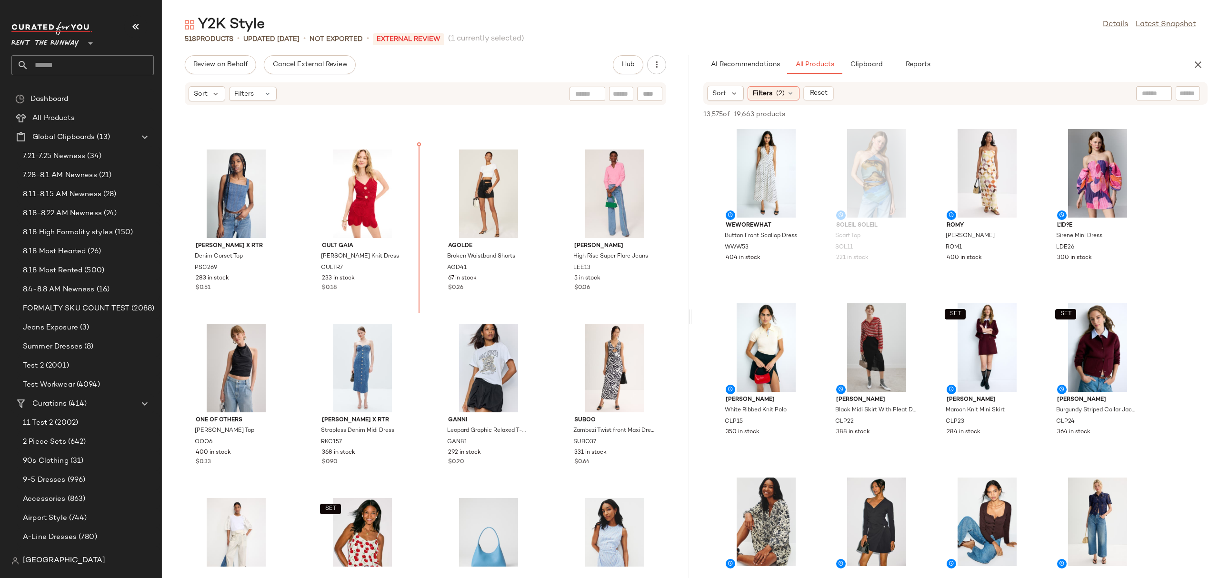
scroll to position [1189, 0]
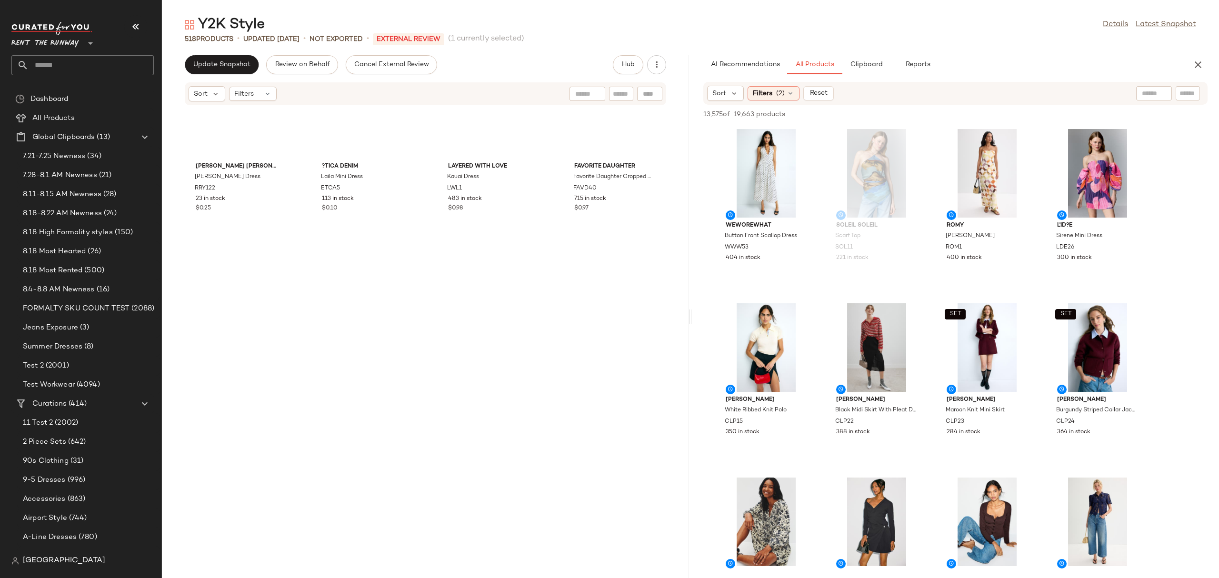
scroll to position [3624, 0]
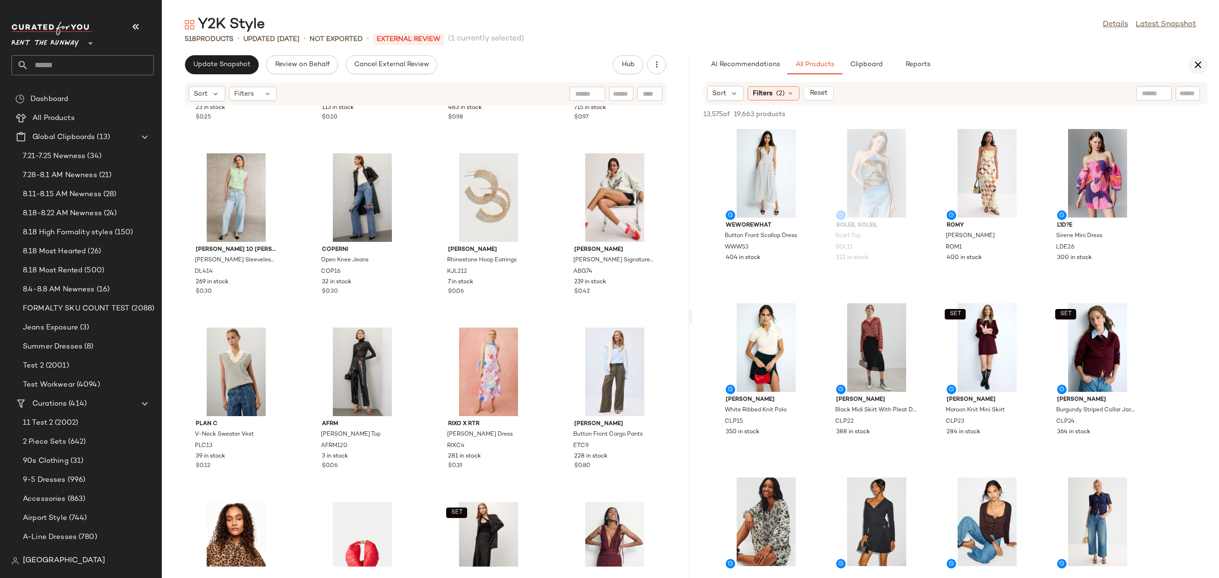
click at [1193, 60] on icon "button" at bounding box center [1197, 64] width 11 height 11
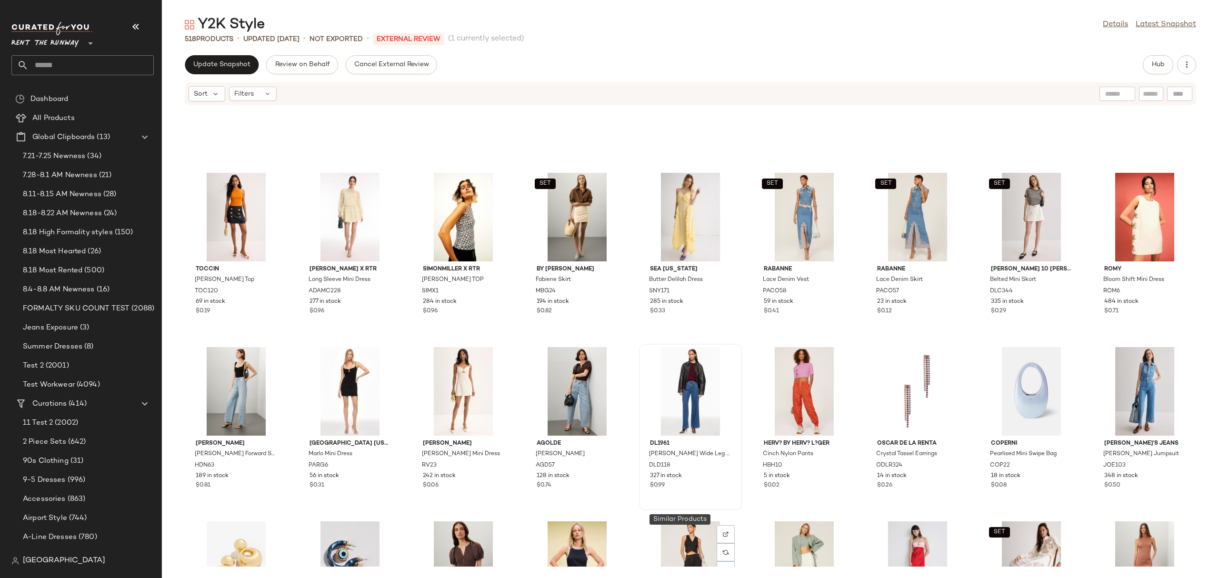
scroll to position [9347, 0]
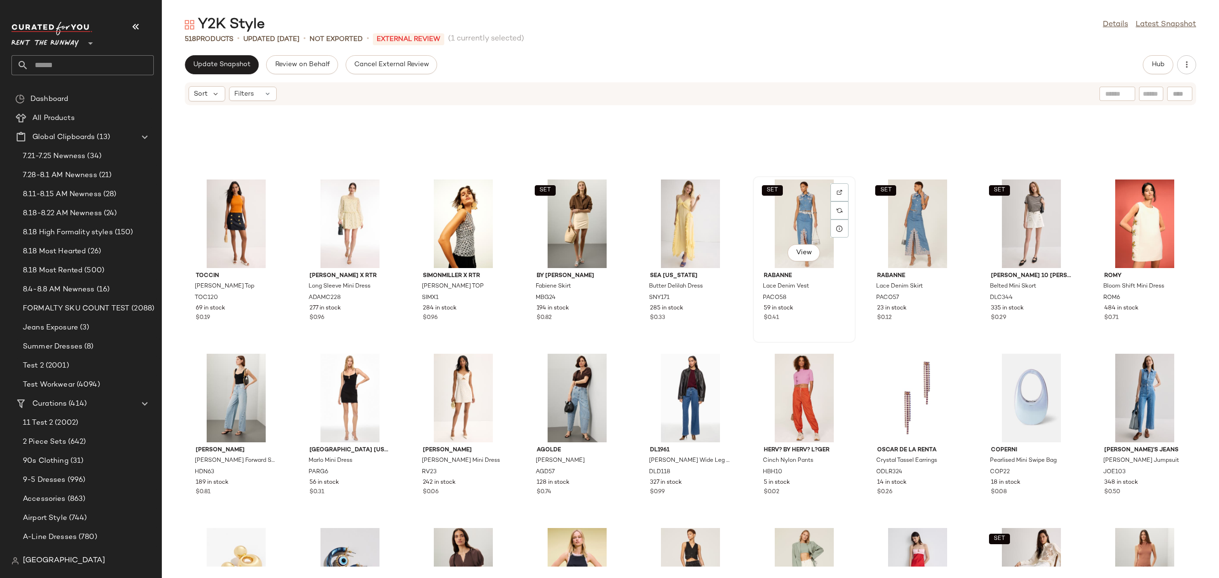
click at [794, 227] on div "SET View" at bounding box center [804, 223] width 96 height 89
click at [908, 219] on div "SET View" at bounding box center [917, 223] width 96 height 89
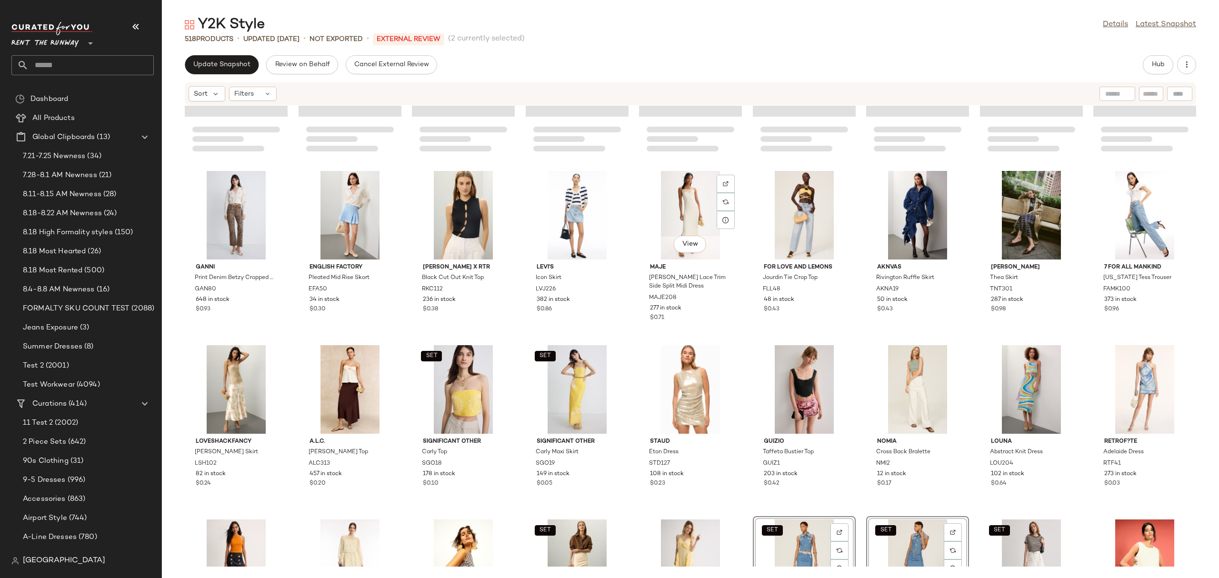
scroll to position [8991, 0]
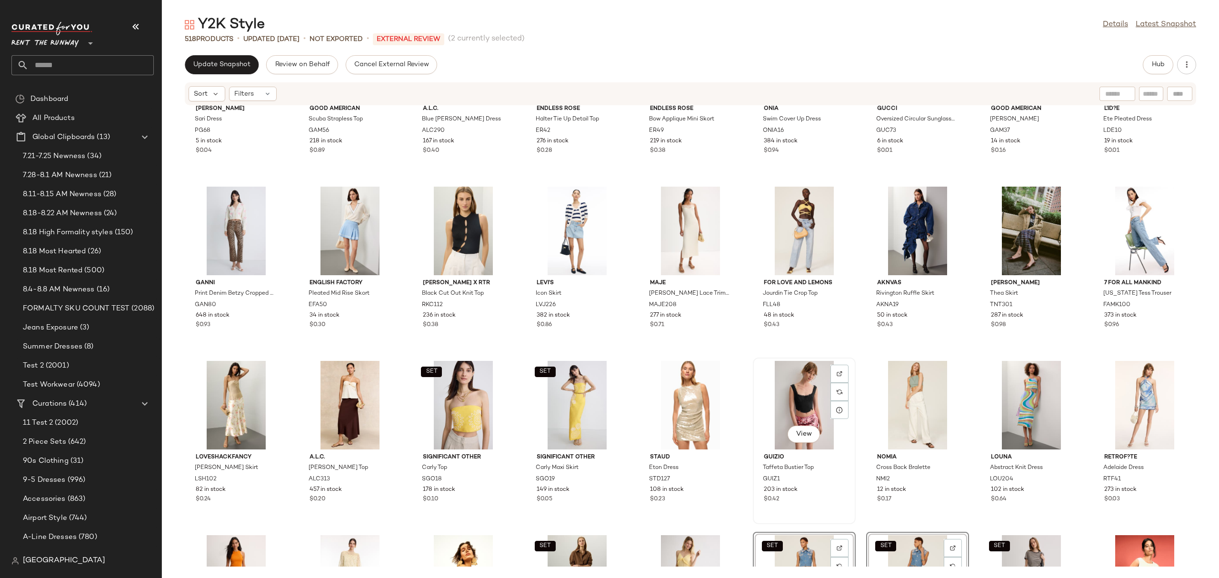
click at [802, 398] on div "View" at bounding box center [804, 405] width 96 height 89
click at [1112, 401] on div "View" at bounding box center [1144, 405] width 96 height 89
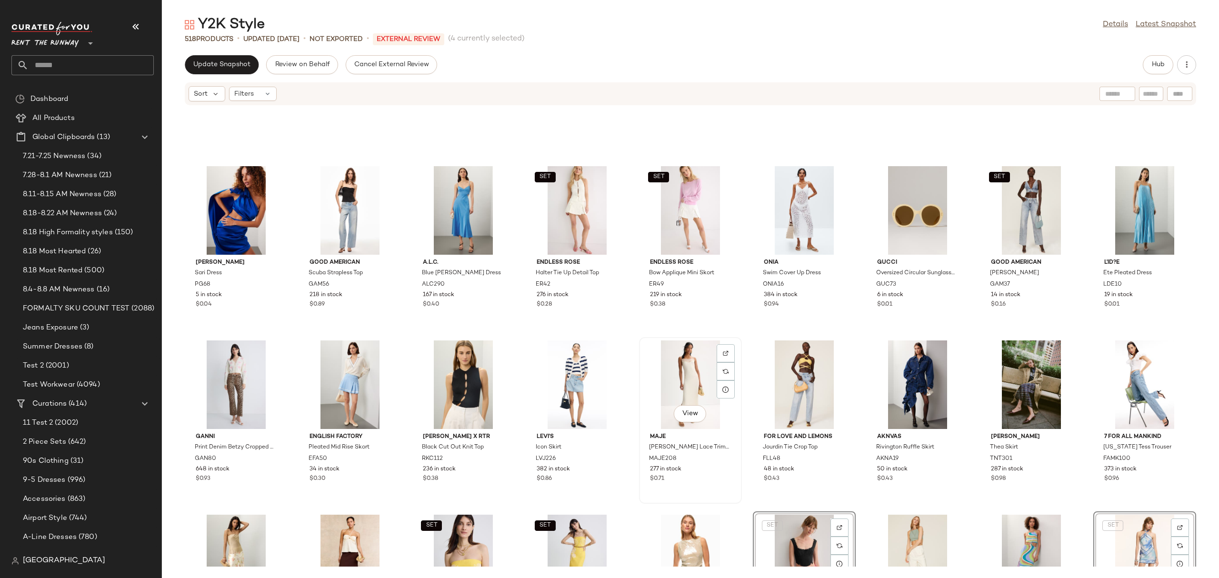
scroll to position [8774, 0]
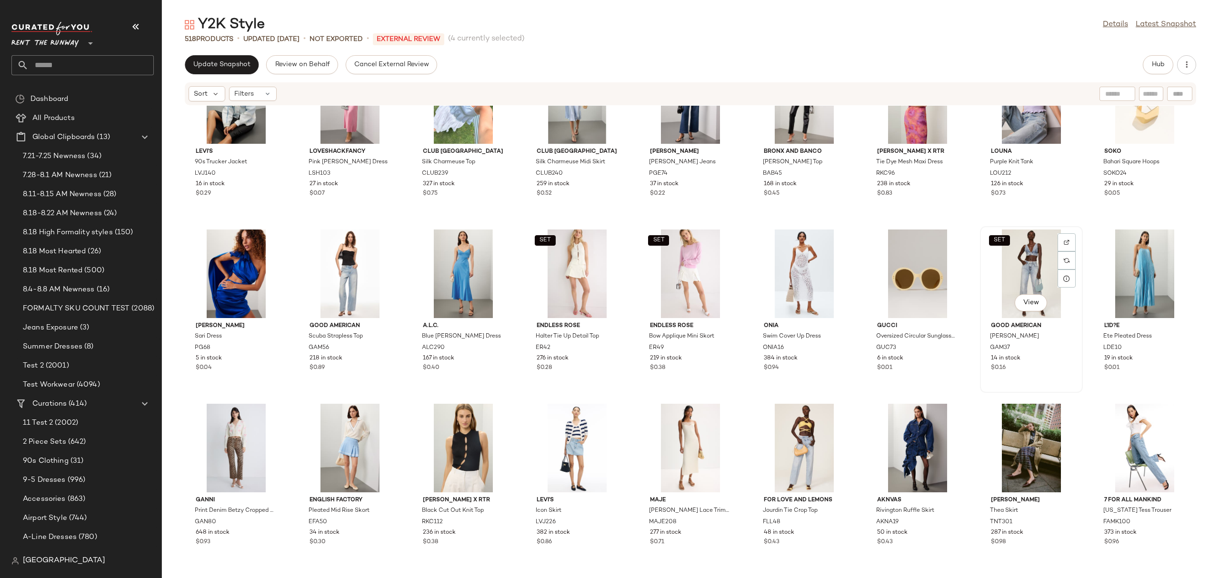
click at [1014, 274] on div "SET View" at bounding box center [1031, 273] width 96 height 89
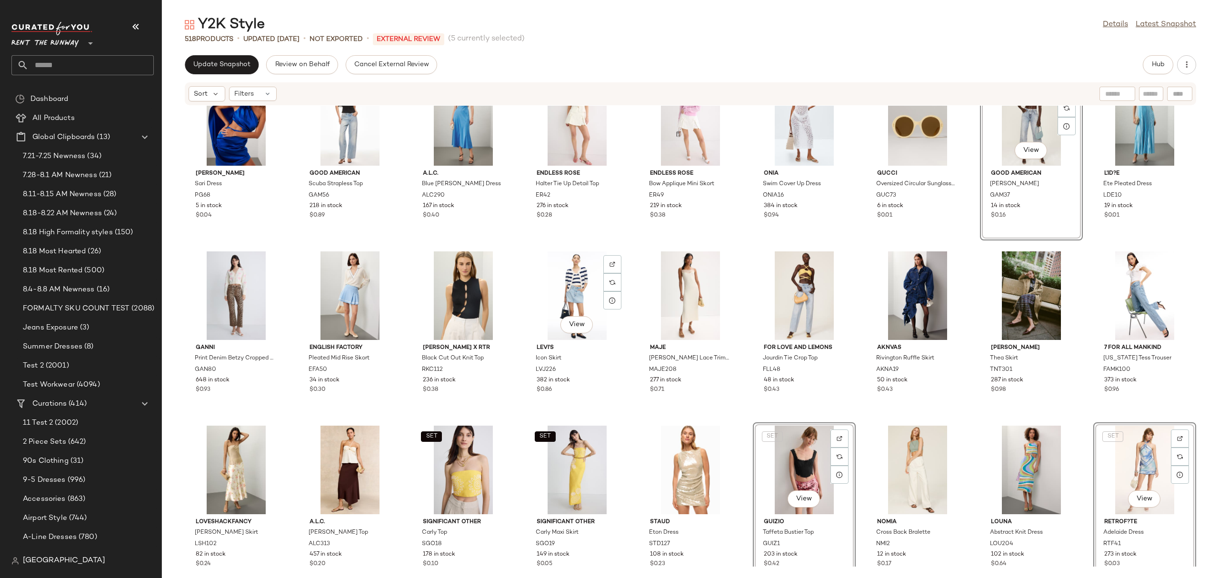
scroll to position [8930, 0]
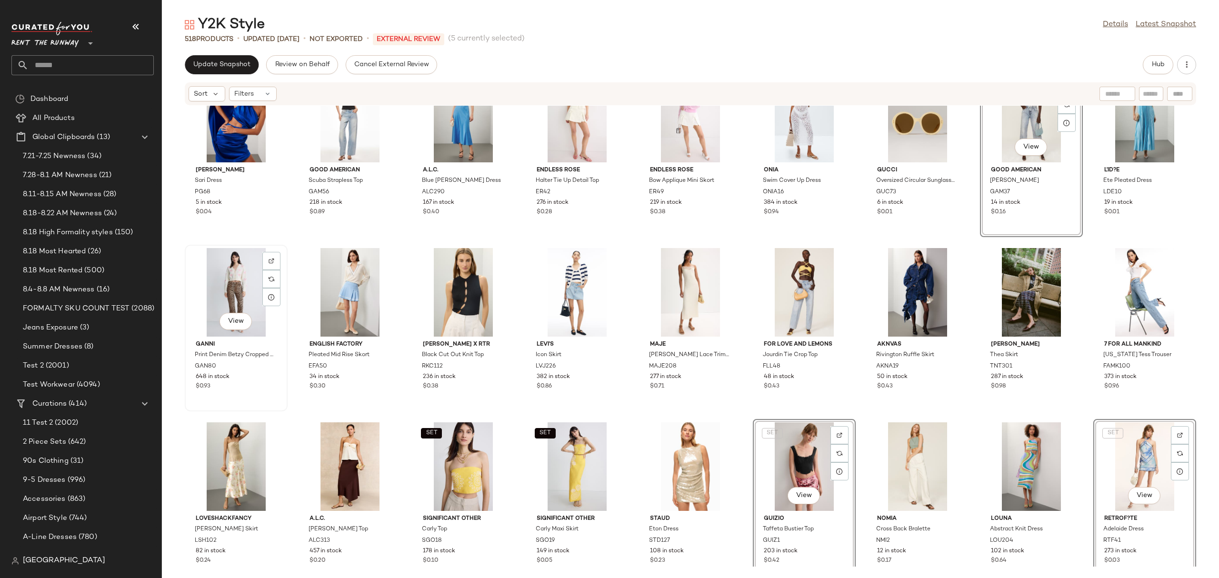
click at [250, 288] on div "View" at bounding box center [236, 292] width 96 height 89
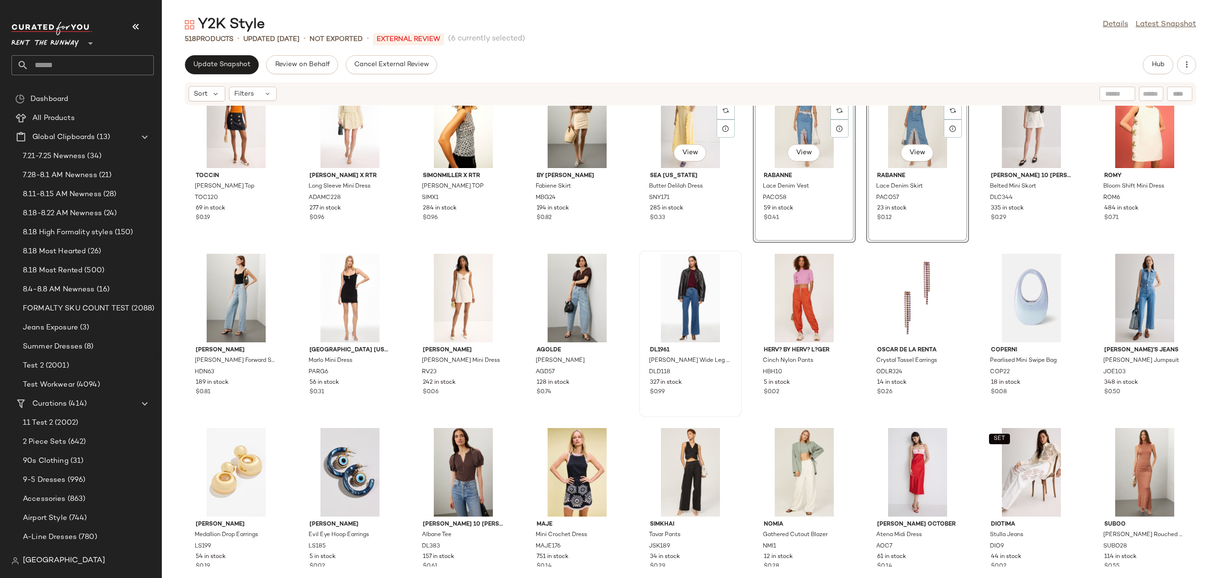
scroll to position [9454, 0]
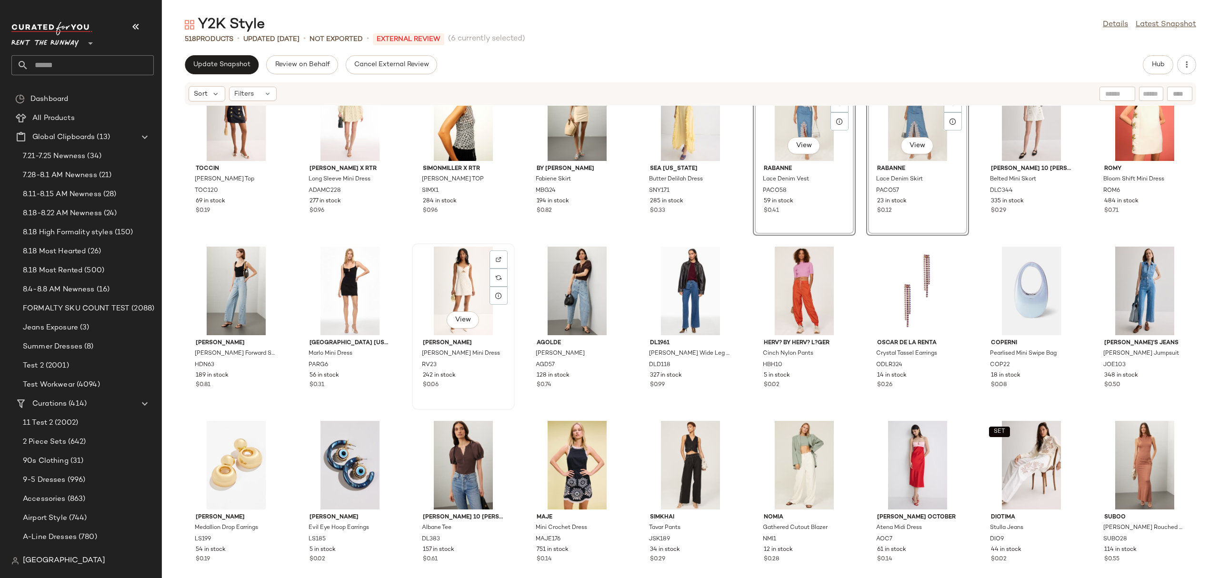
click at [467, 267] on div "View" at bounding box center [463, 291] width 96 height 89
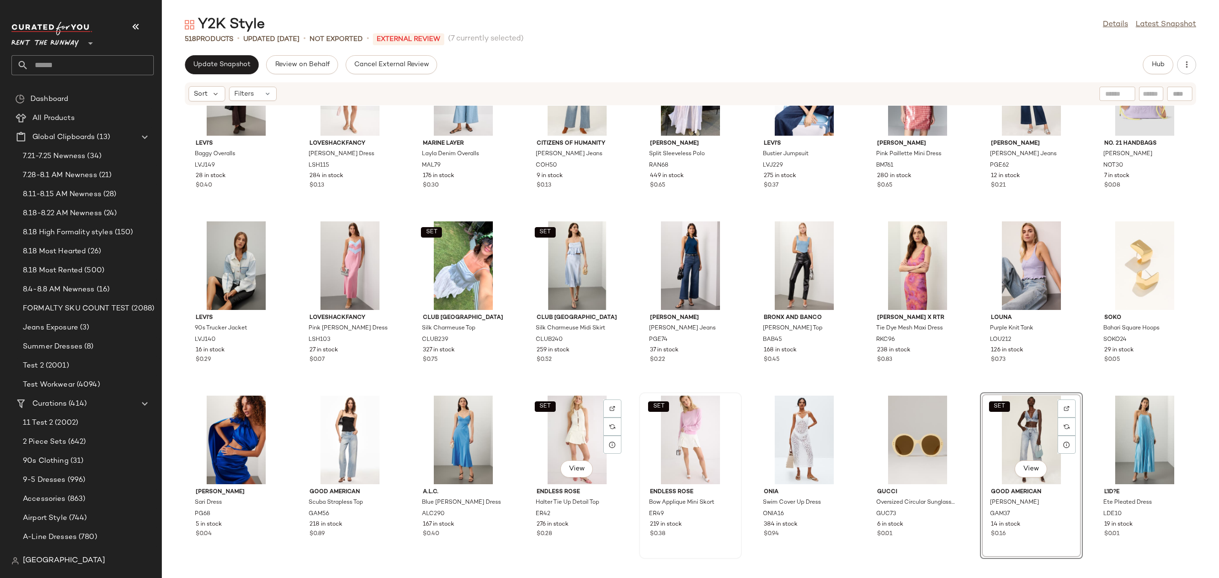
scroll to position [8631, 0]
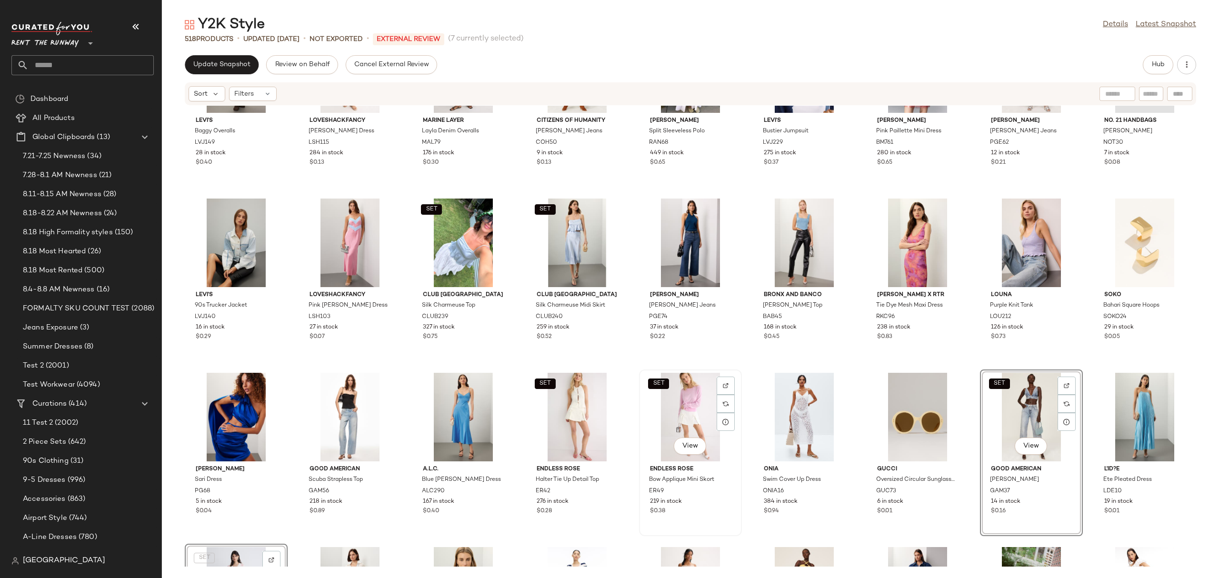
click at [678, 402] on div "SET View" at bounding box center [690, 417] width 96 height 89
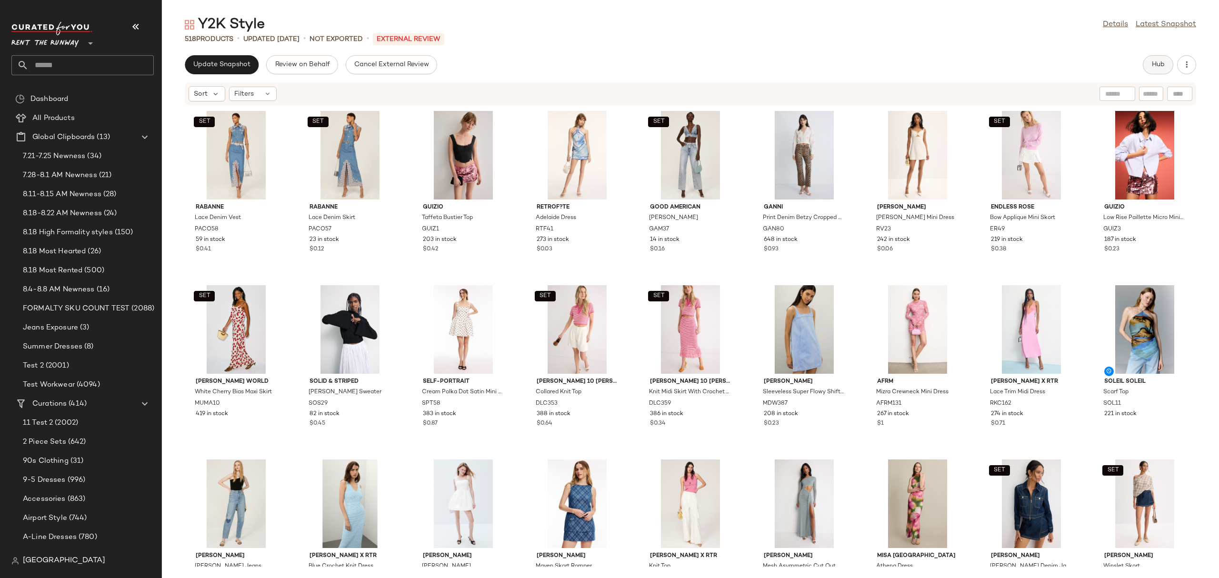
click at [1150, 57] on button "Hub" at bounding box center [1157, 64] width 30 height 19
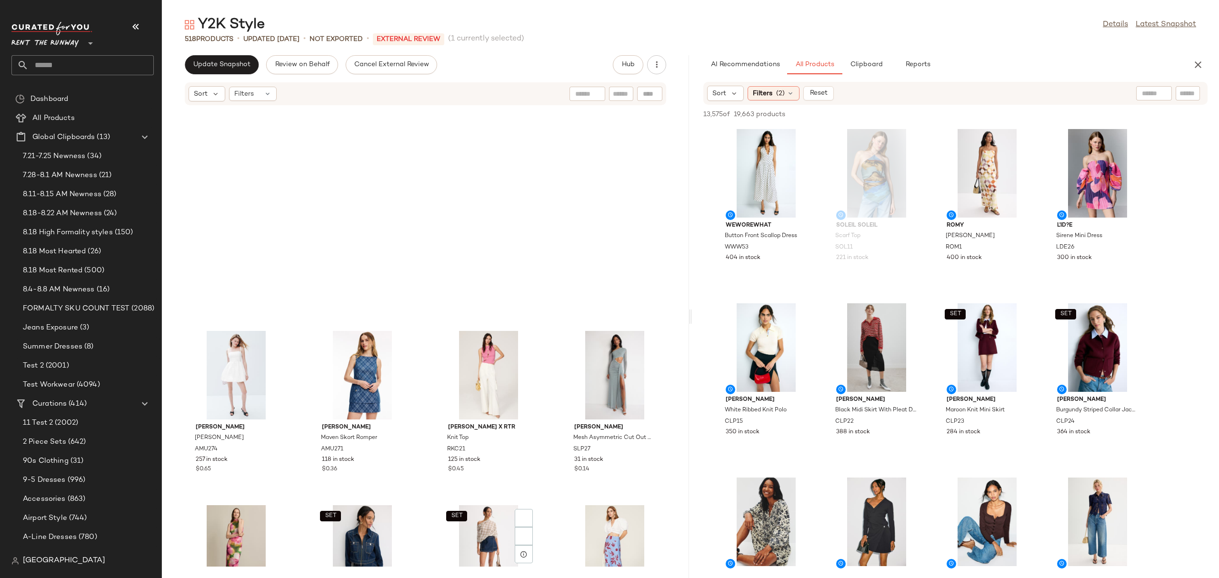
scroll to position [975, 0]
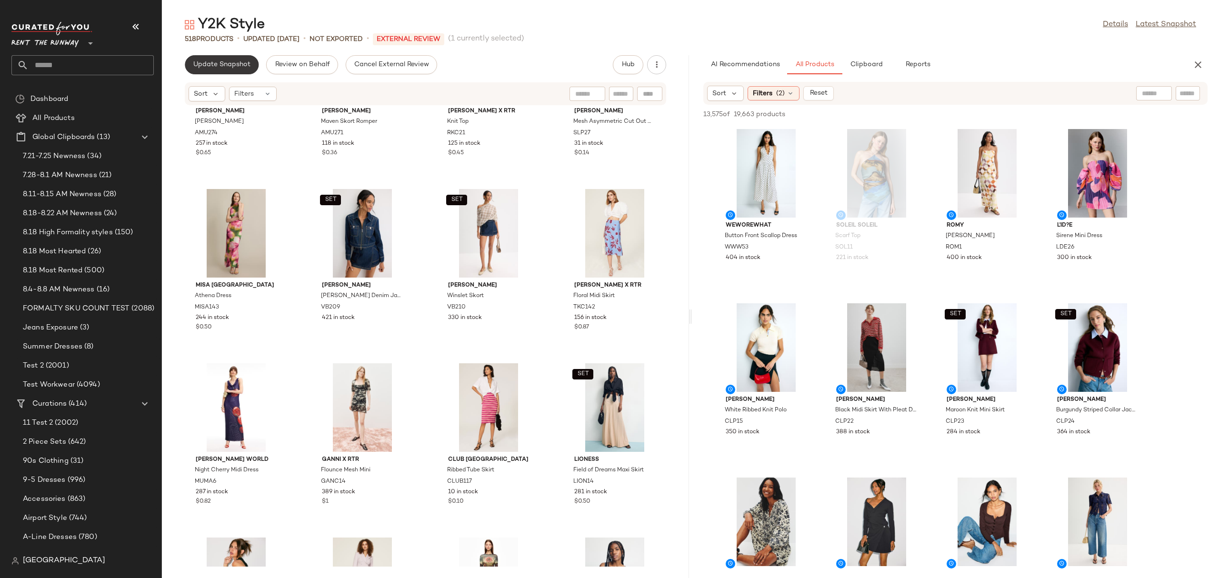
click at [232, 59] on button "Update Snapshot" at bounding box center [222, 64] width 74 height 19
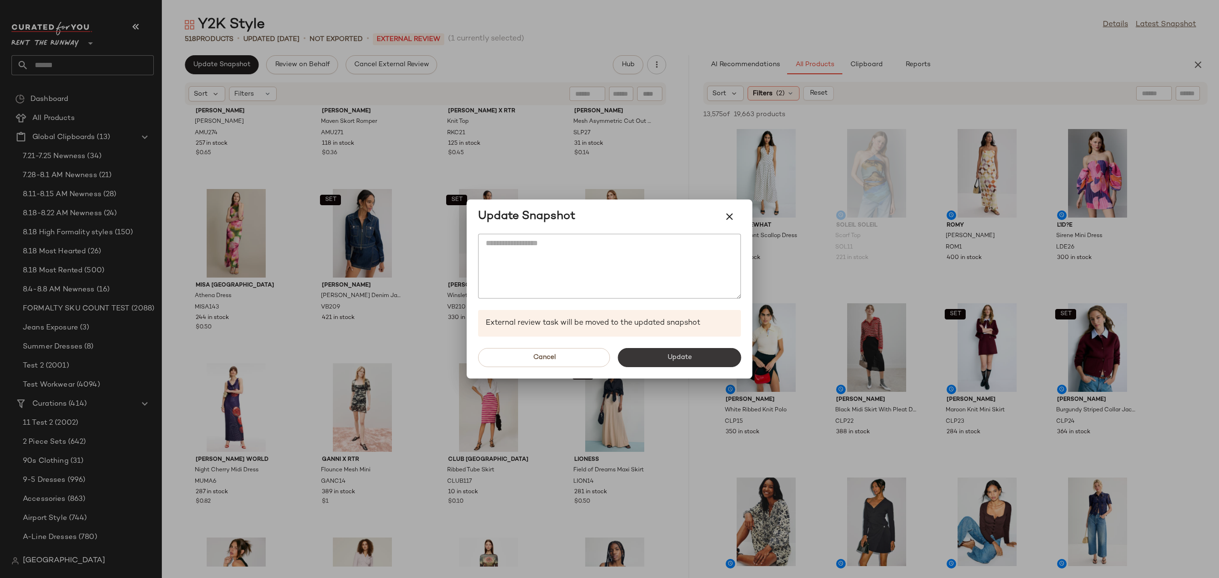
click at [670, 357] on span "Update" at bounding box center [678, 358] width 25 height 8
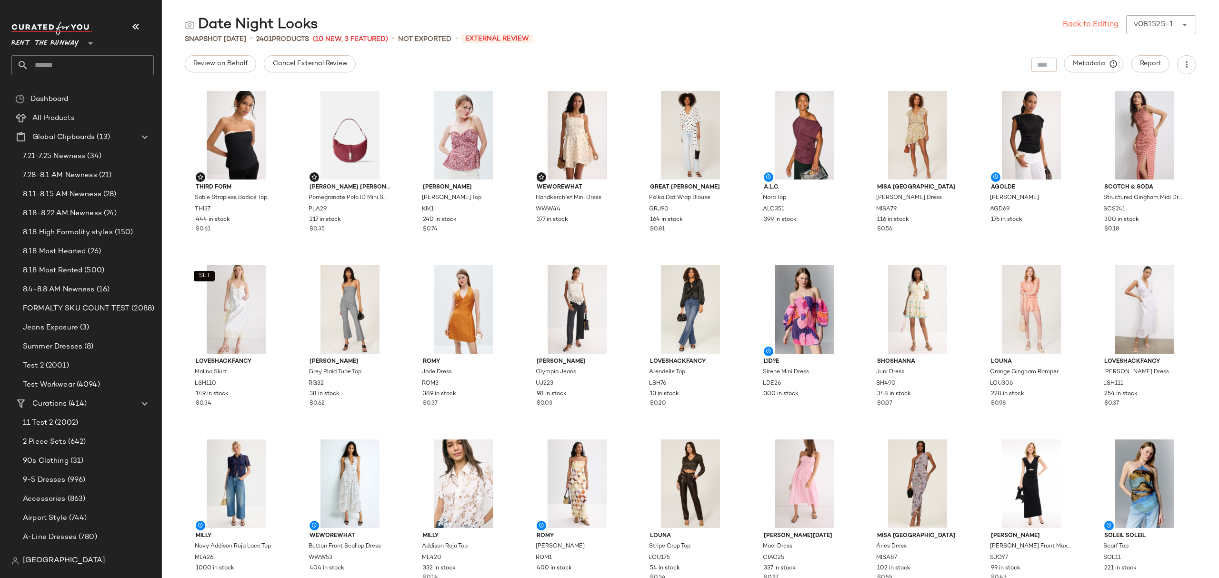
click at [1075, 22] on link "Back to Editing" at bounding box center [1090, 24] width 56 height 11
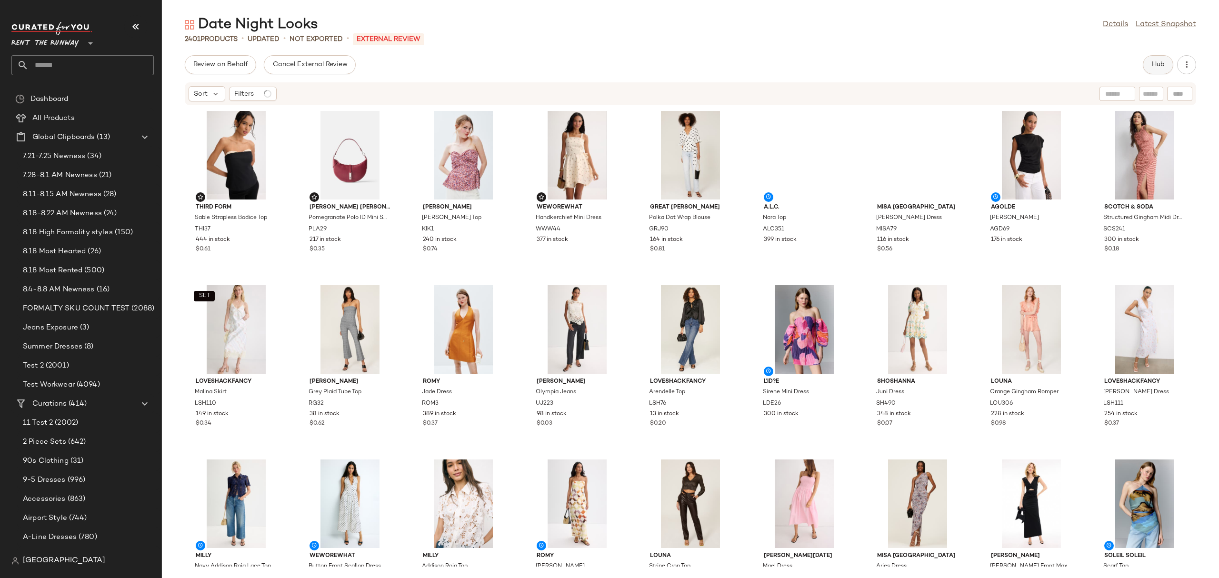
click at [1160, 59] on button "Hub" at bounding box center [1157, 64] width 30 height 19
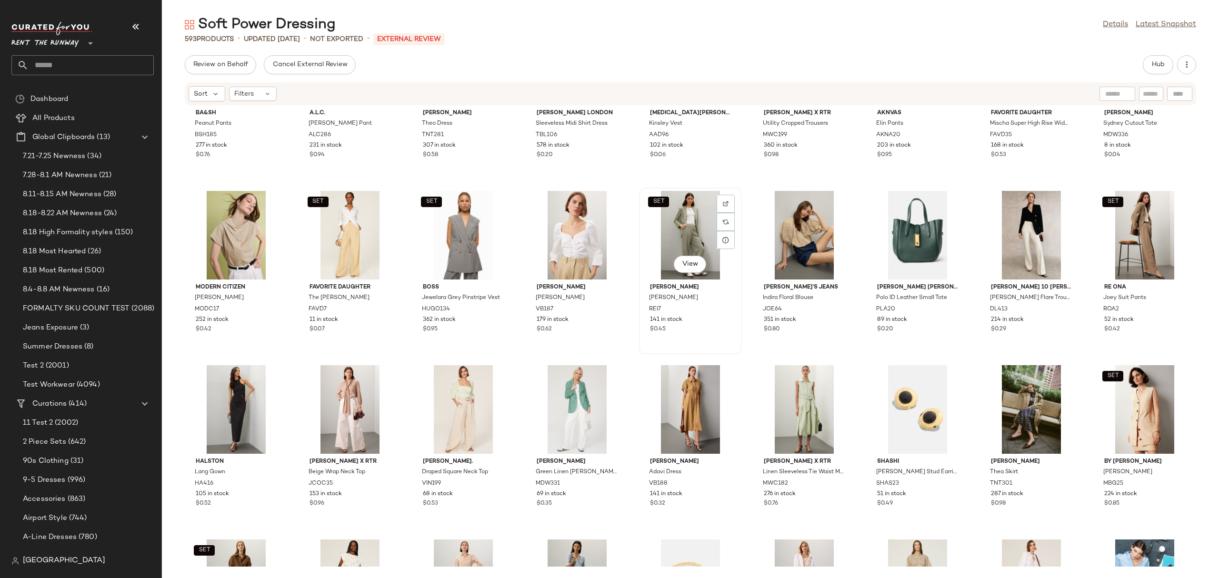
scroll to position [3933, 0]
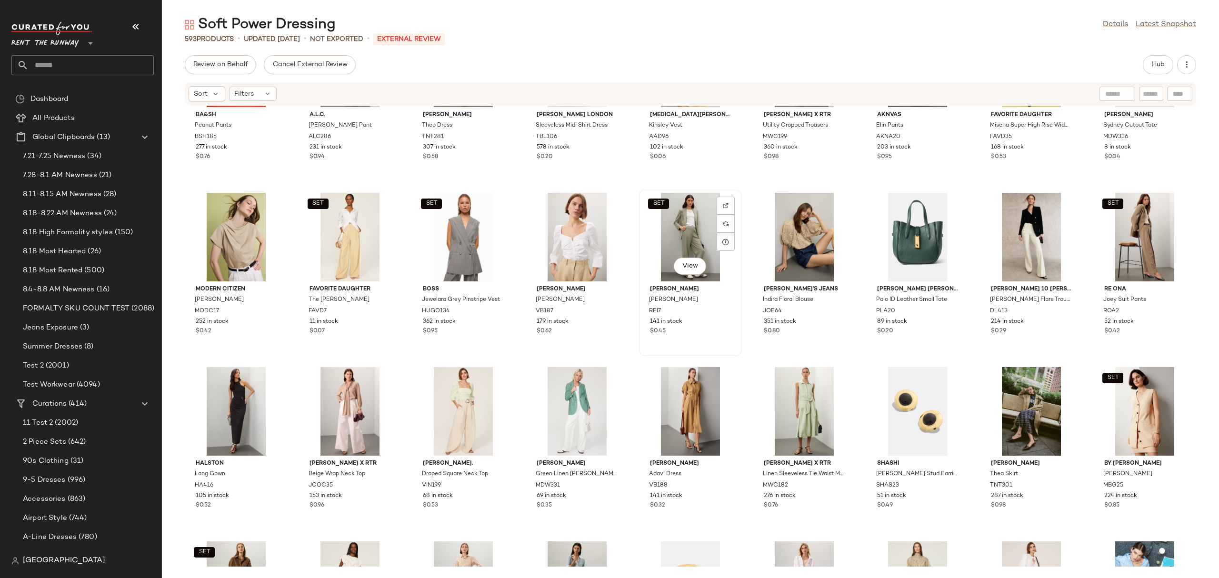
click at [672, 226] on div "SET View" at bounding box center [690, 237] width 96 height 89
click at [1154, 69] on button "Hub" at bounding box center [1157, 64] width 30 height 19
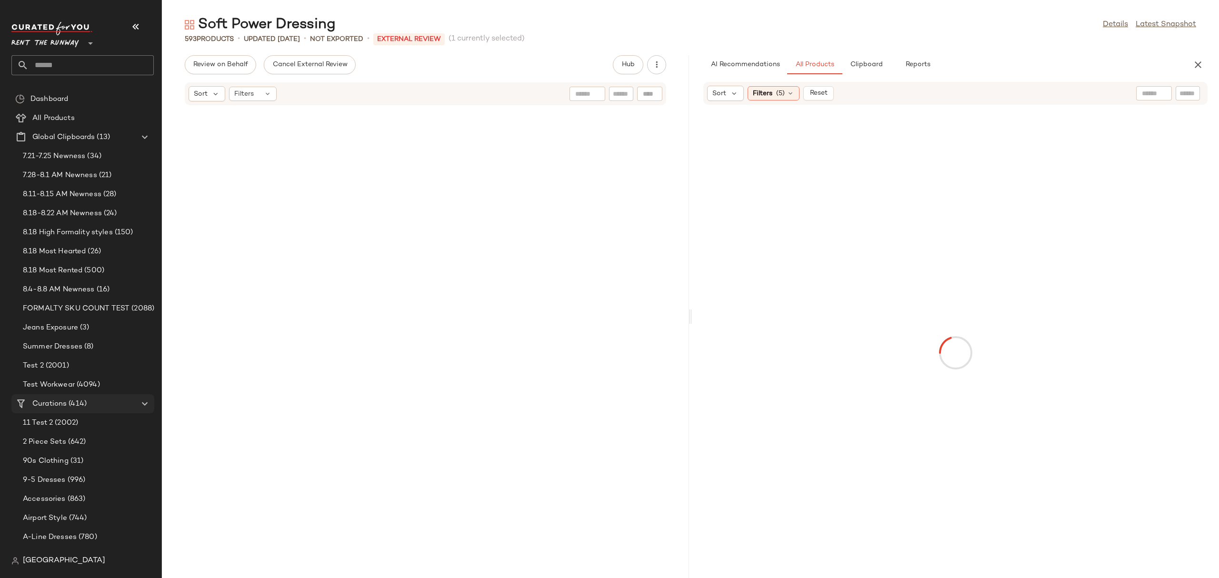
scroll to position [8885, 0]
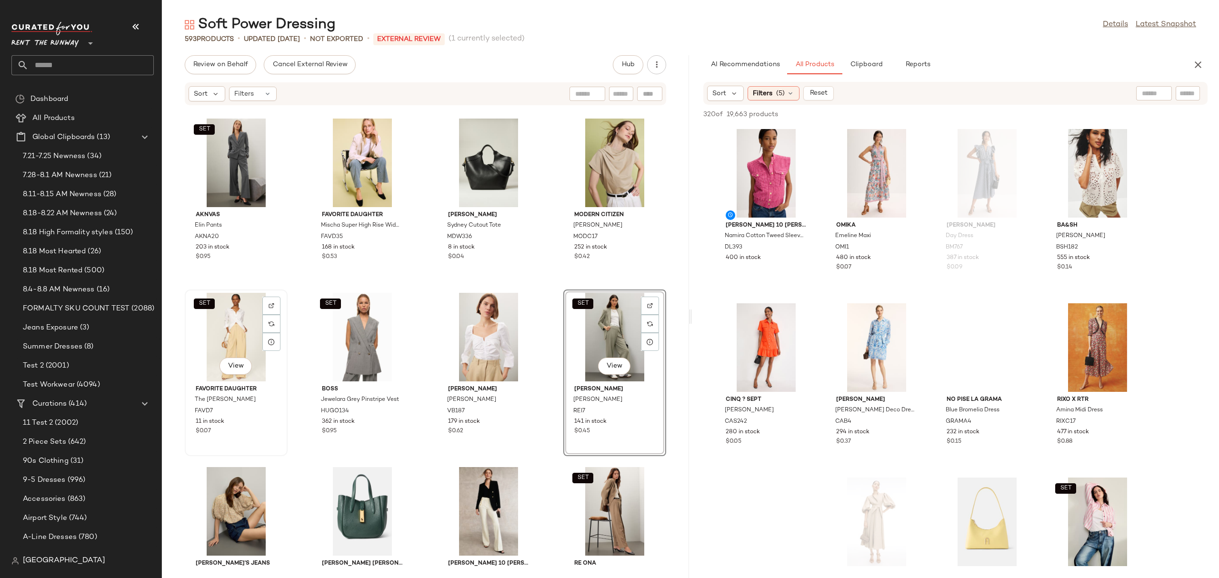
click at [211, 339] on div "SET View" at bounding box center [236, 337] width 96 height 89
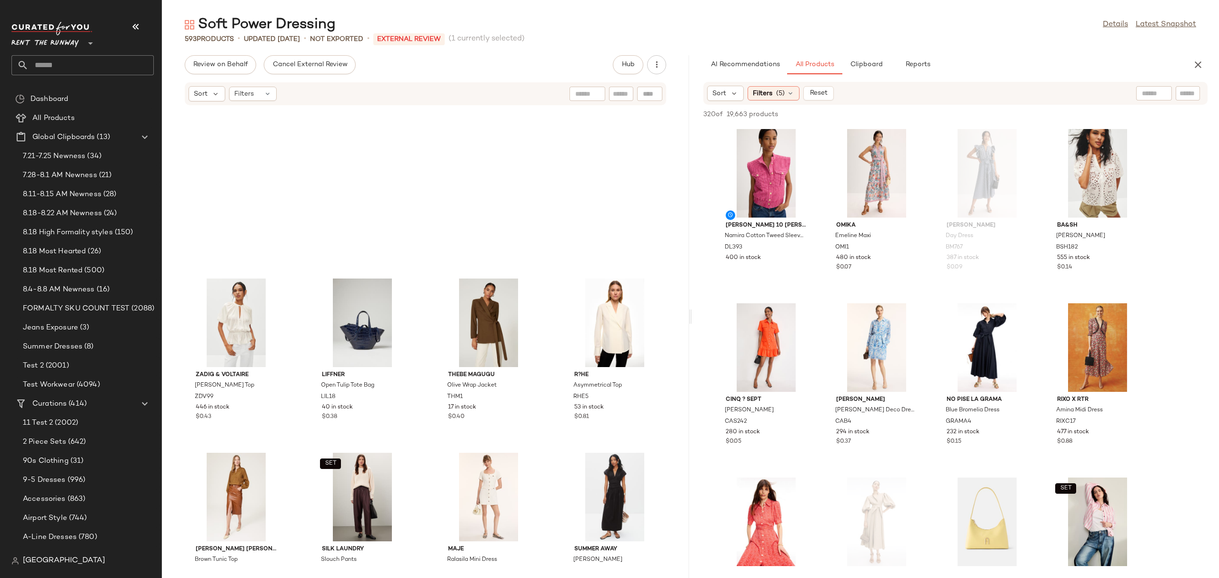
scroll to position [11855, 0]
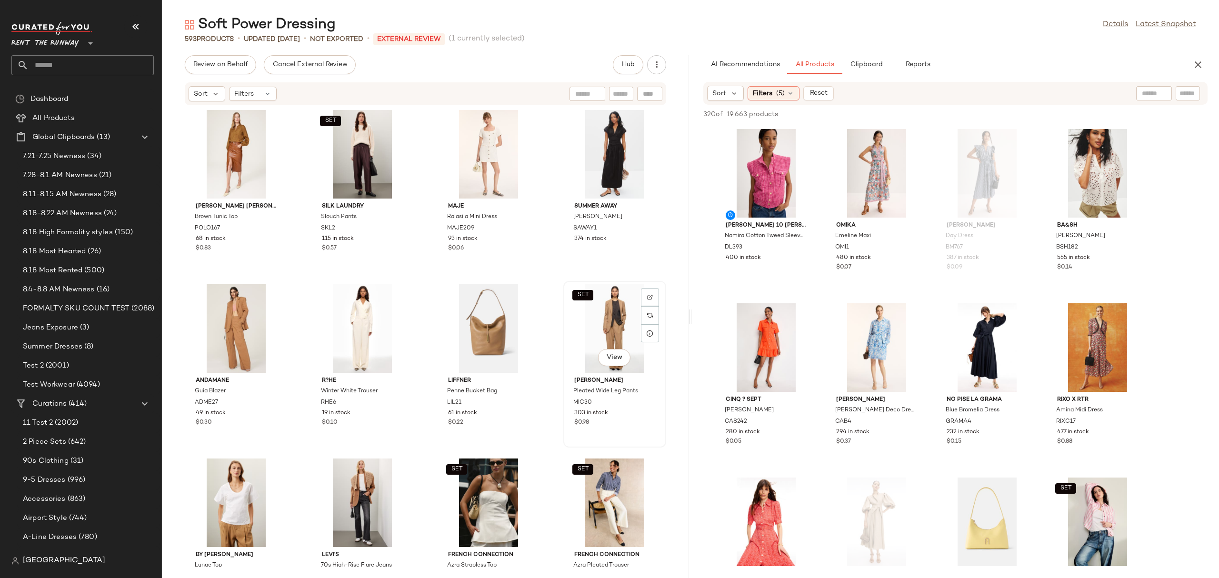
click at [605, 318] on div "SET View" at bounding box center [614, 328] width 96 height 89
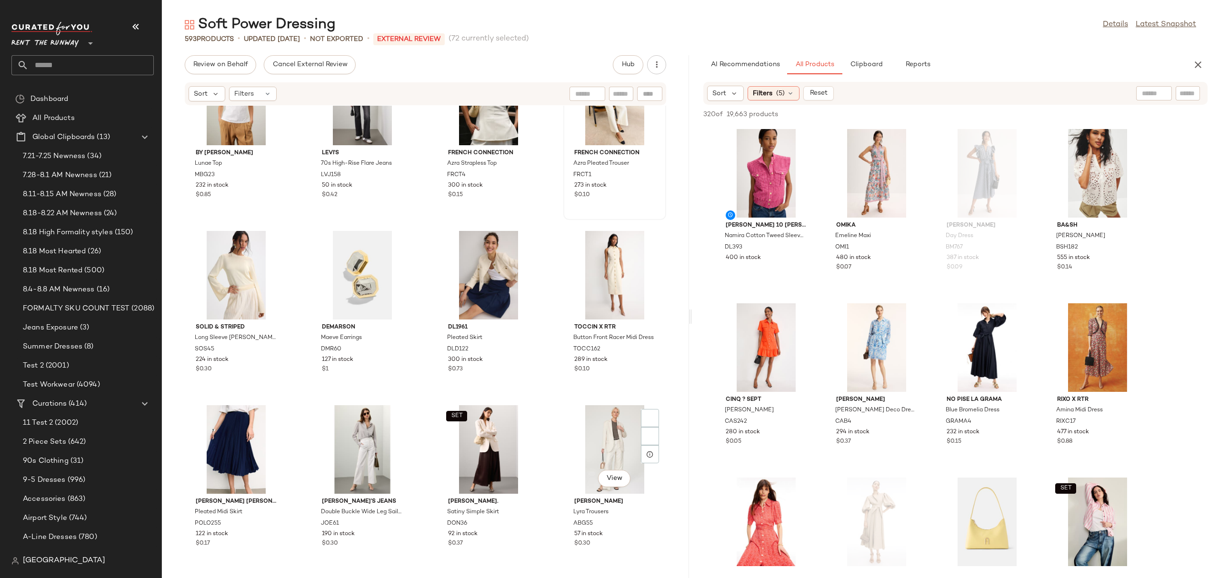
scroll to position [12354, 0]
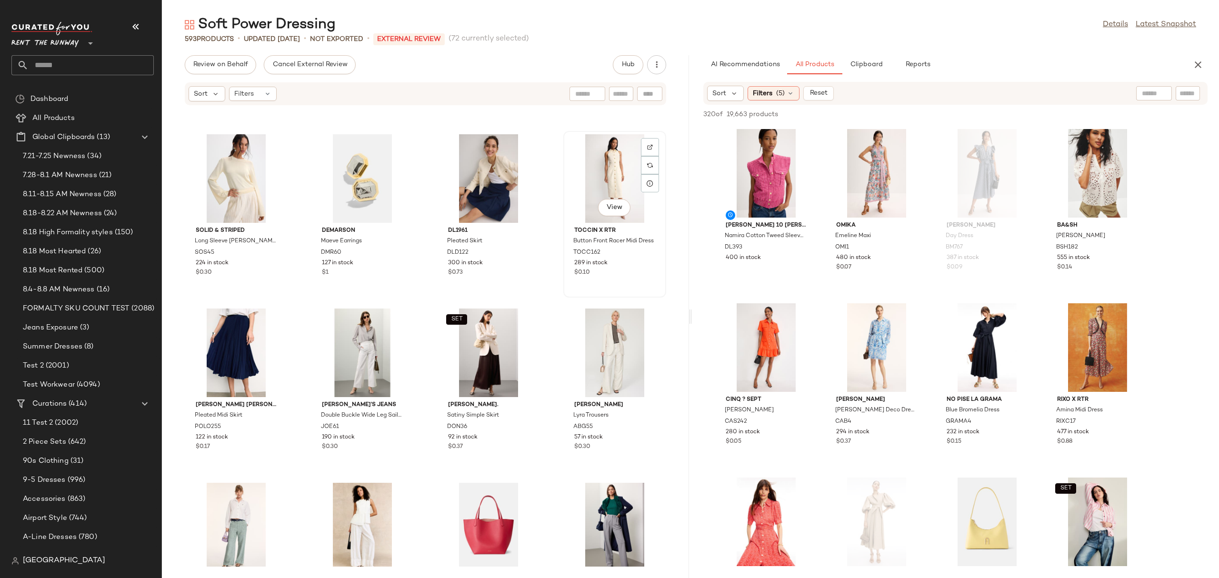
click at [610, 185] on div "View" at bounding box center [614, 178] width 96 height 89
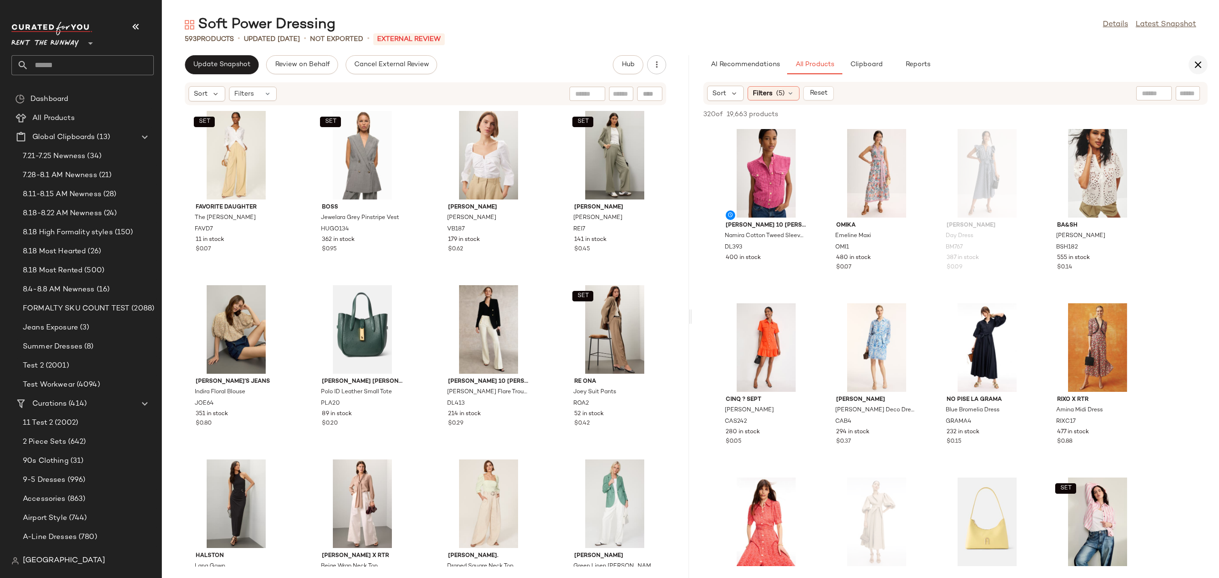
click at [1201, 62] on icon "button" at bounding box center [1197, 64] width 11 height 11
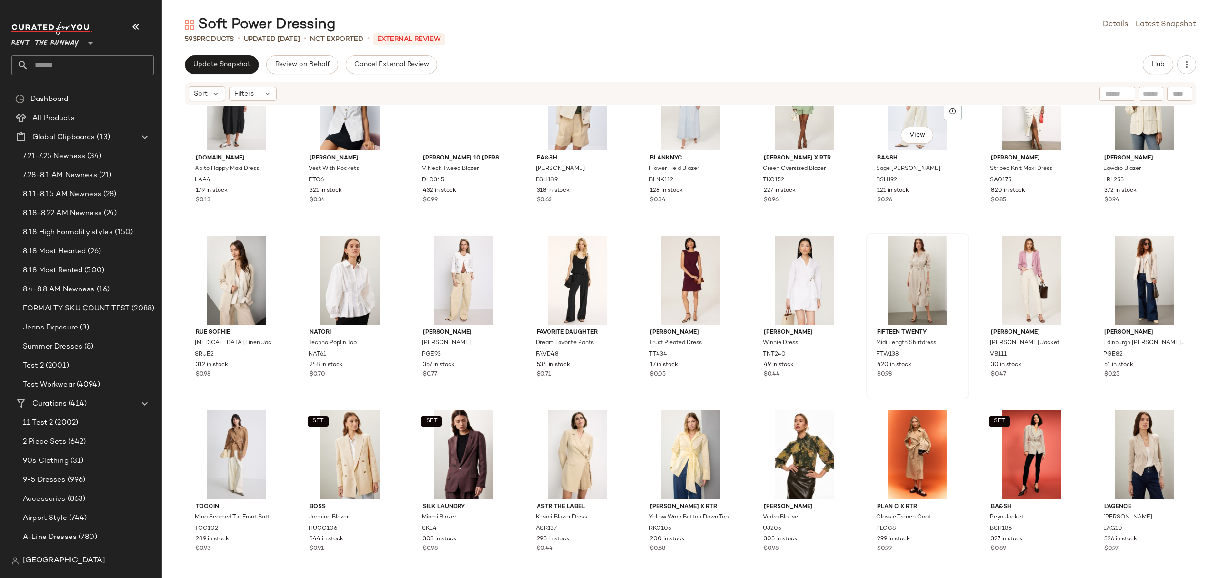
scroll to position [10653, 0]
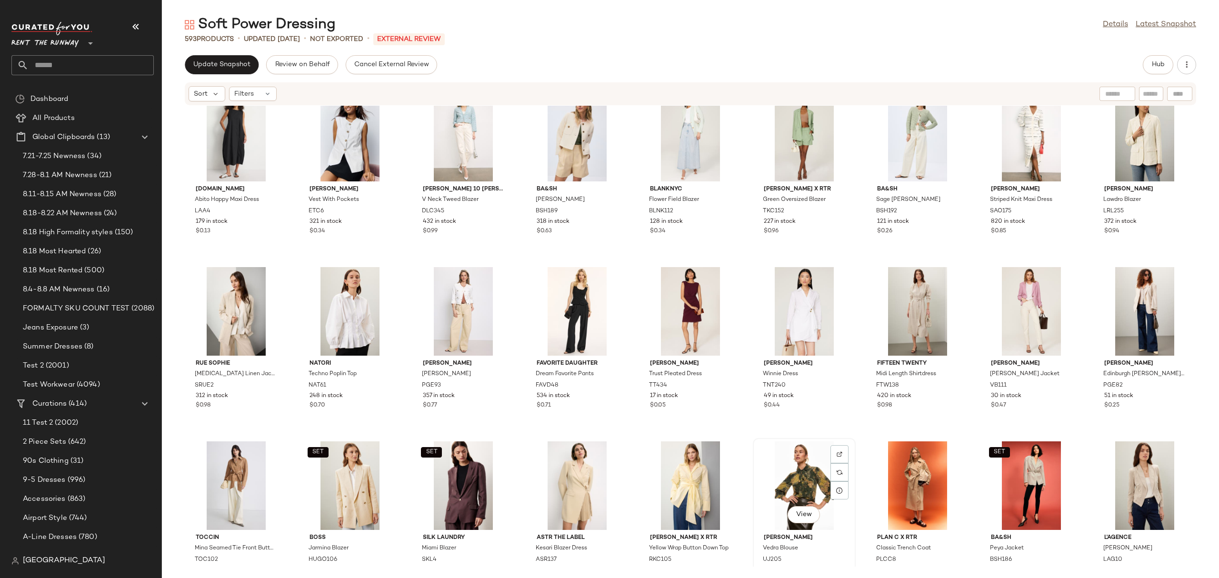
click at [805, 470] on div "View" at bounding box center [804, 485] width 96 height 89
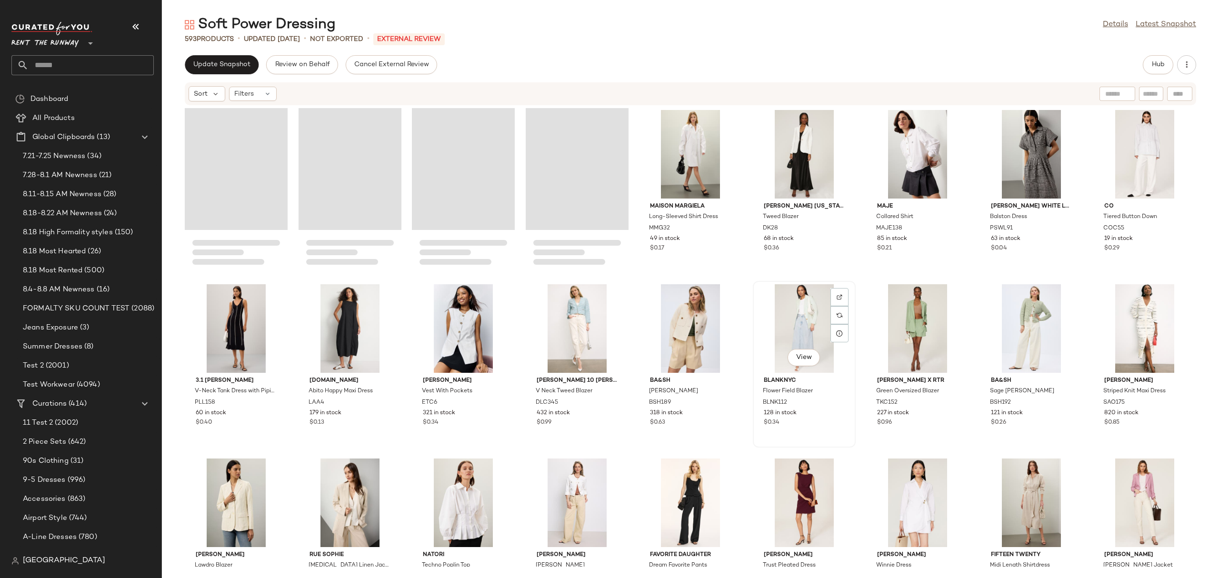
scroll to position [10459, 0]
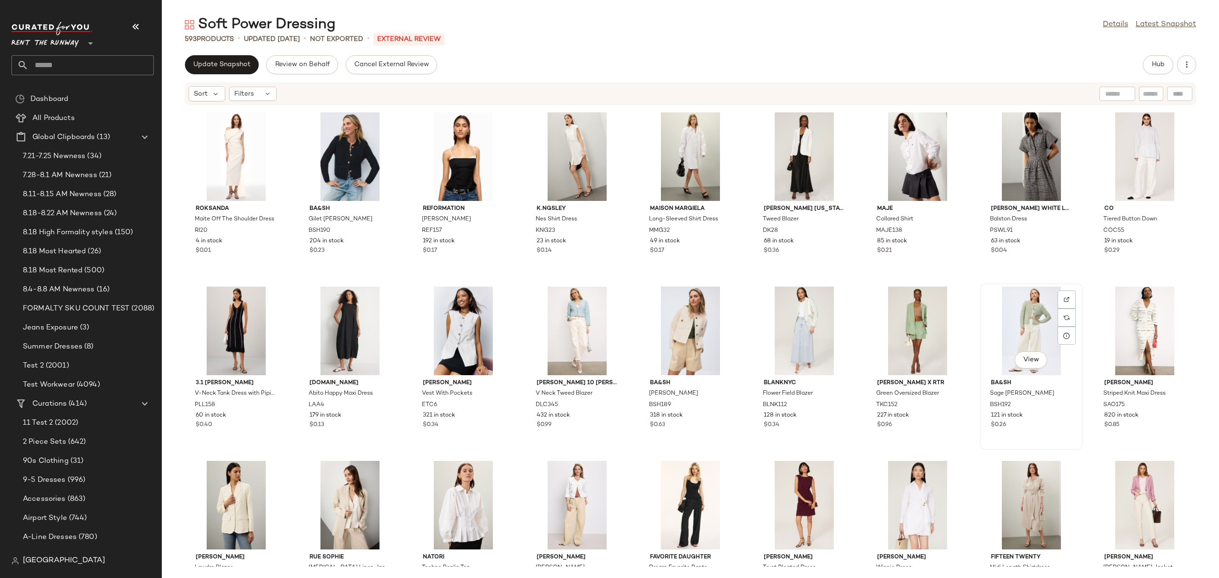
click at [1025, 318] on div "View" at bounding box center [1031, 331] width 96 height 89
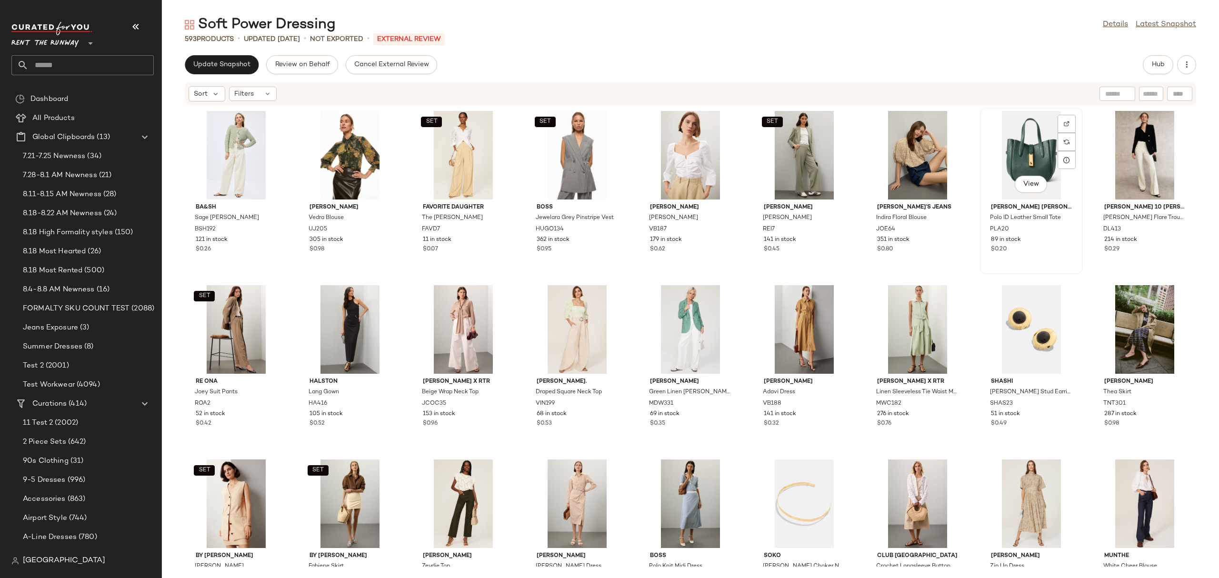
click at [1007, 150] on div "View" at bounding box center [1031, 155] width 96 height 89
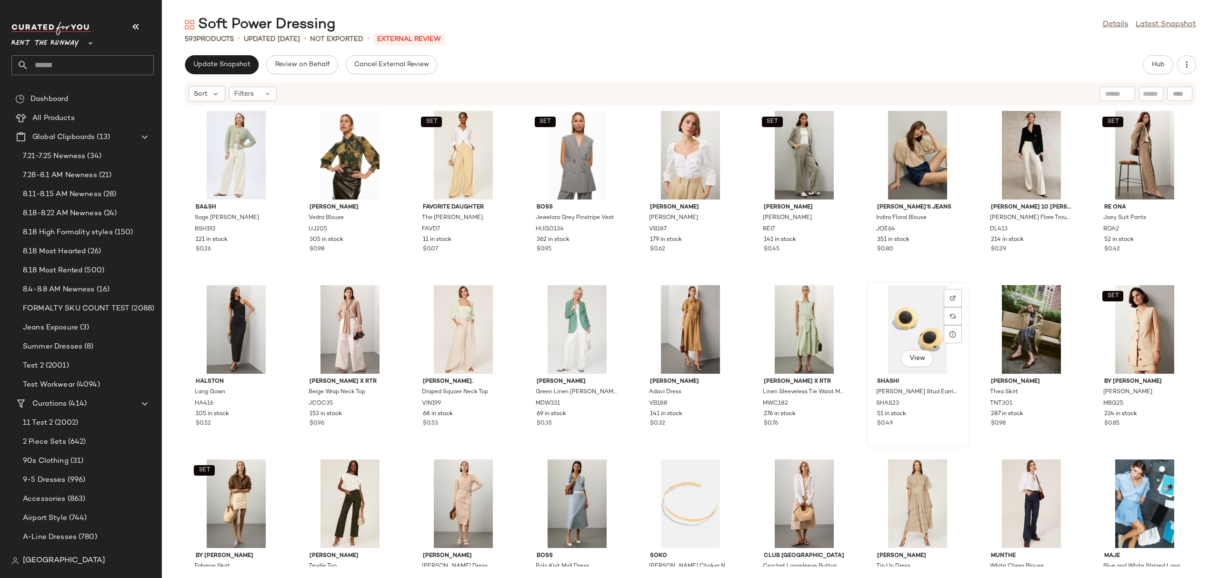
click at [908, 326] on div "View" at bounding box center [917, 329] width 96 height 89
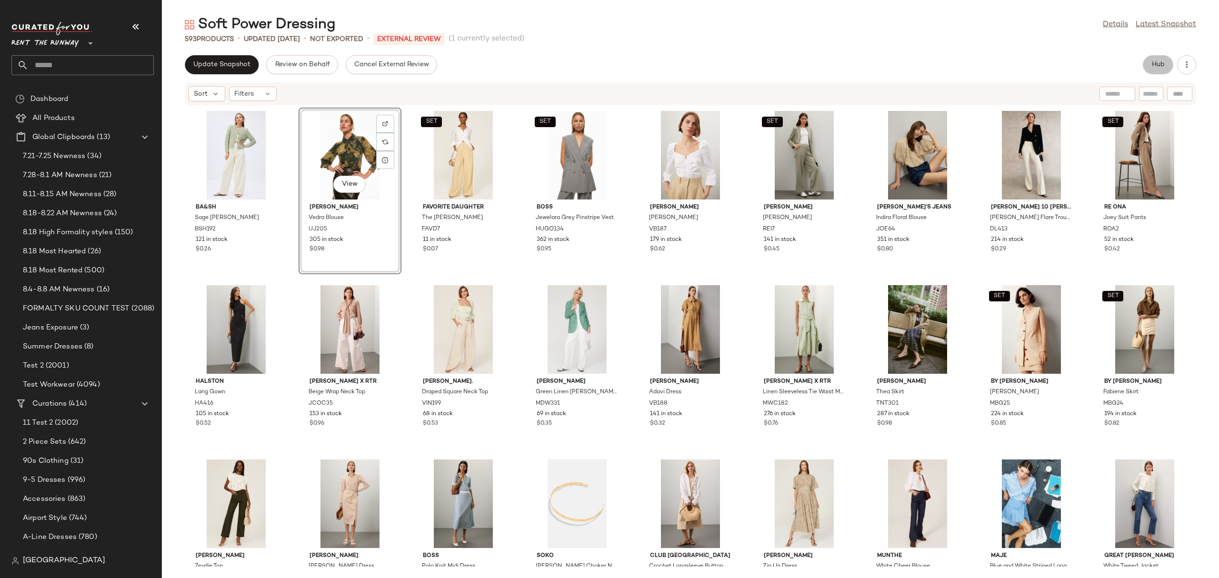
click at [1155, 63] on span "Hub" at bounding box center [1157, 65] width 13 height 8
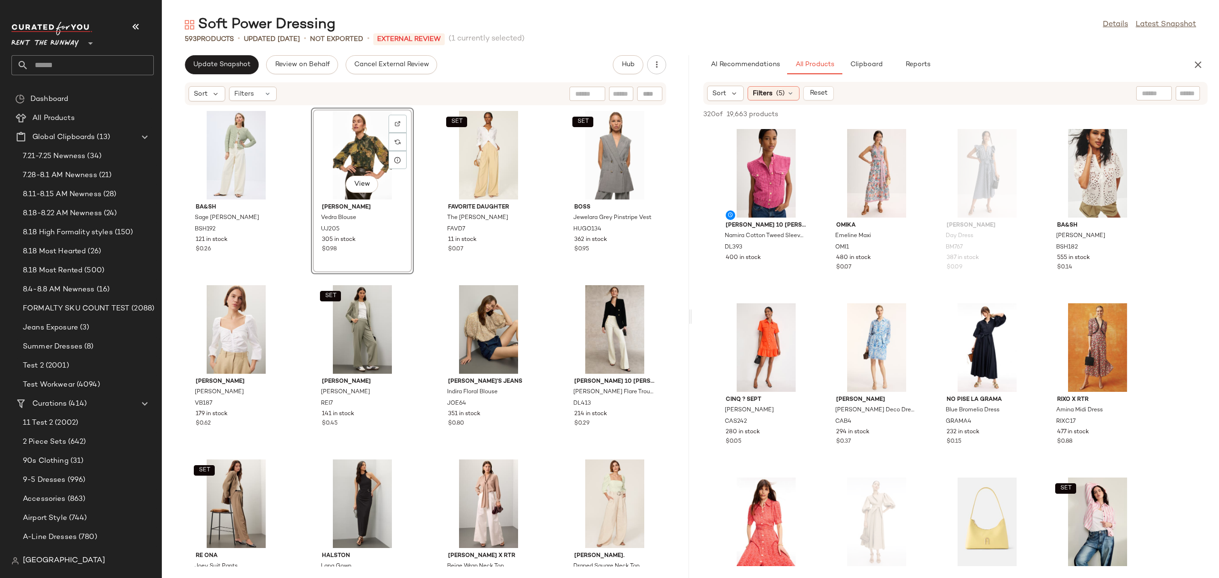
click at [429, 265] on div "ba&sh Sage Gaspard Cardigan BSH192 121 in stock $0.26 View Ulla Johnson Vedra B…" at bounding box center [425, 336] width 527 height 461
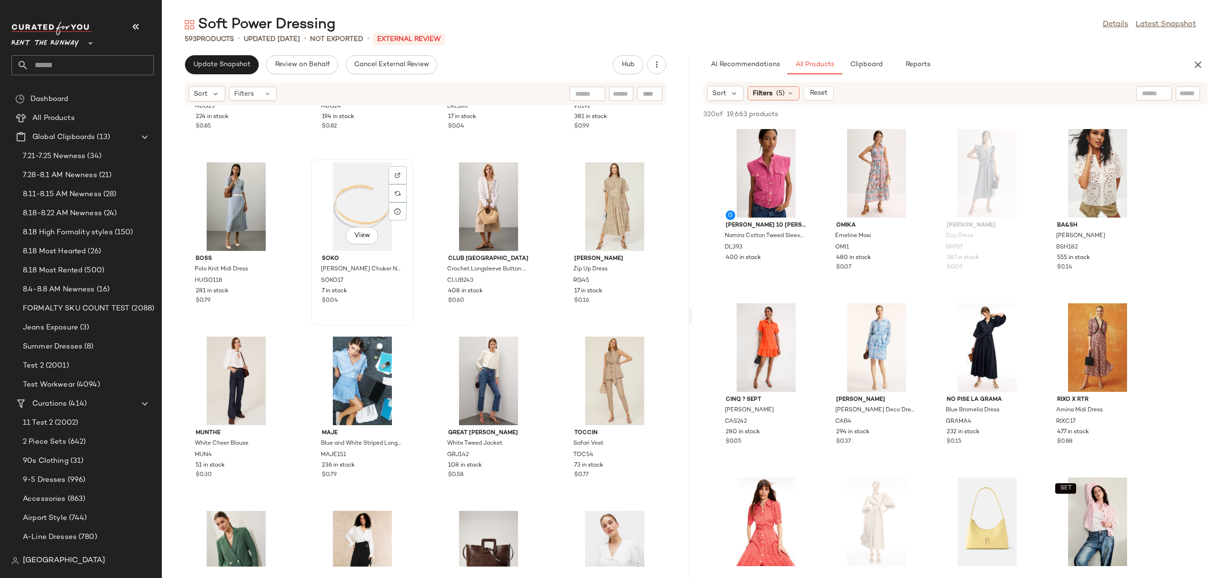
scroll to position [830, 0]
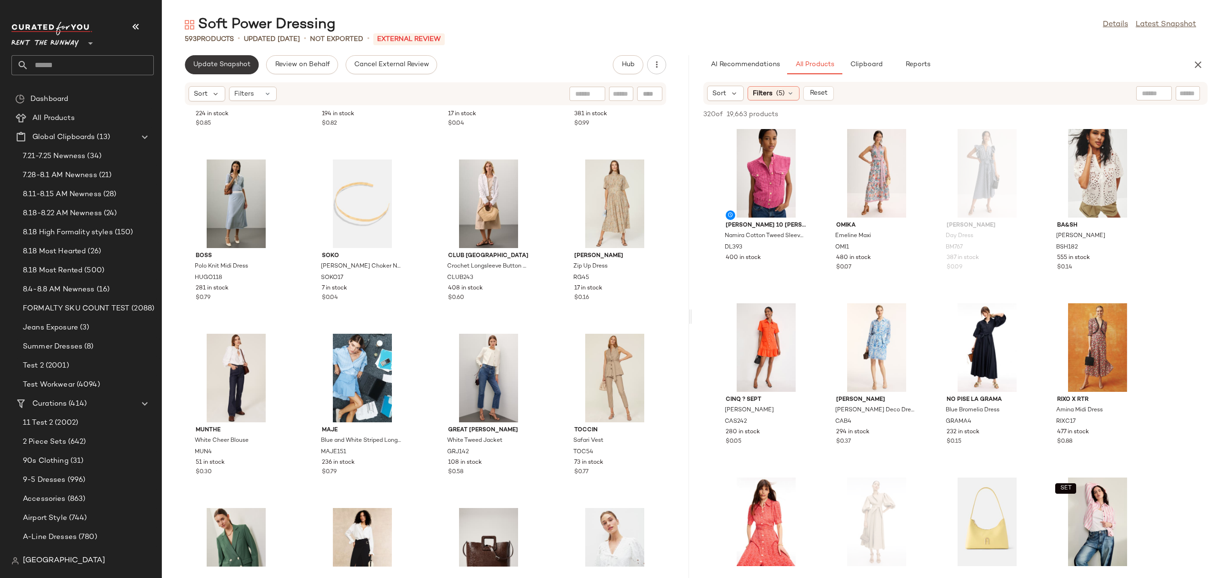
click at [225, 61] on span "Update Snapshot" at bounding box center [222, 65] width 58 height 8
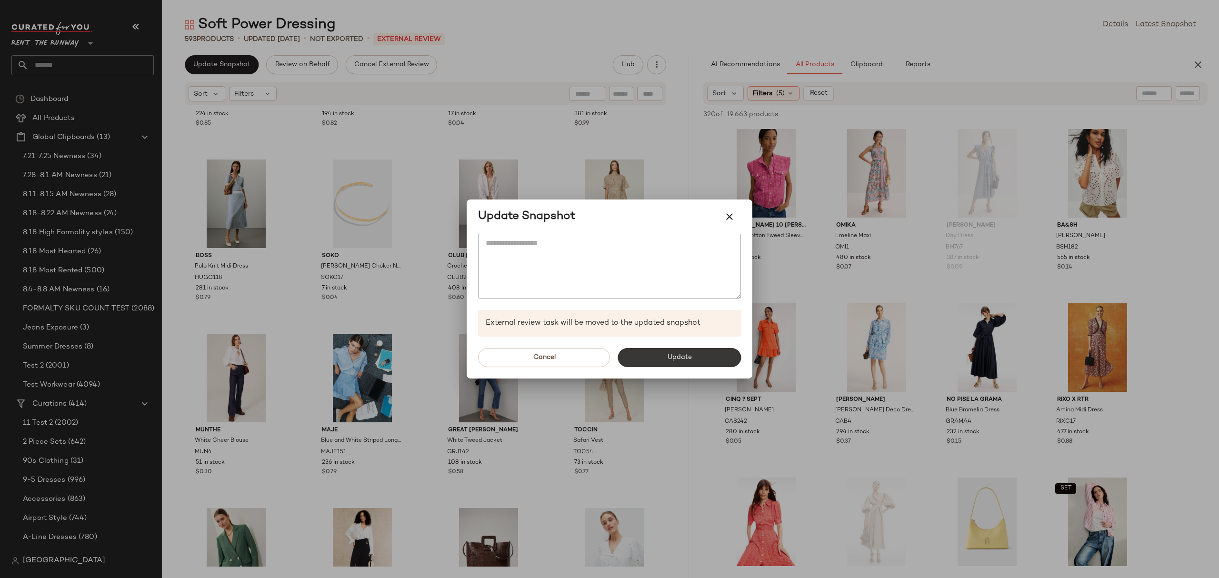
click at [654, 351] on button "Update" at bounding box center [678, 357] width 123 height 19
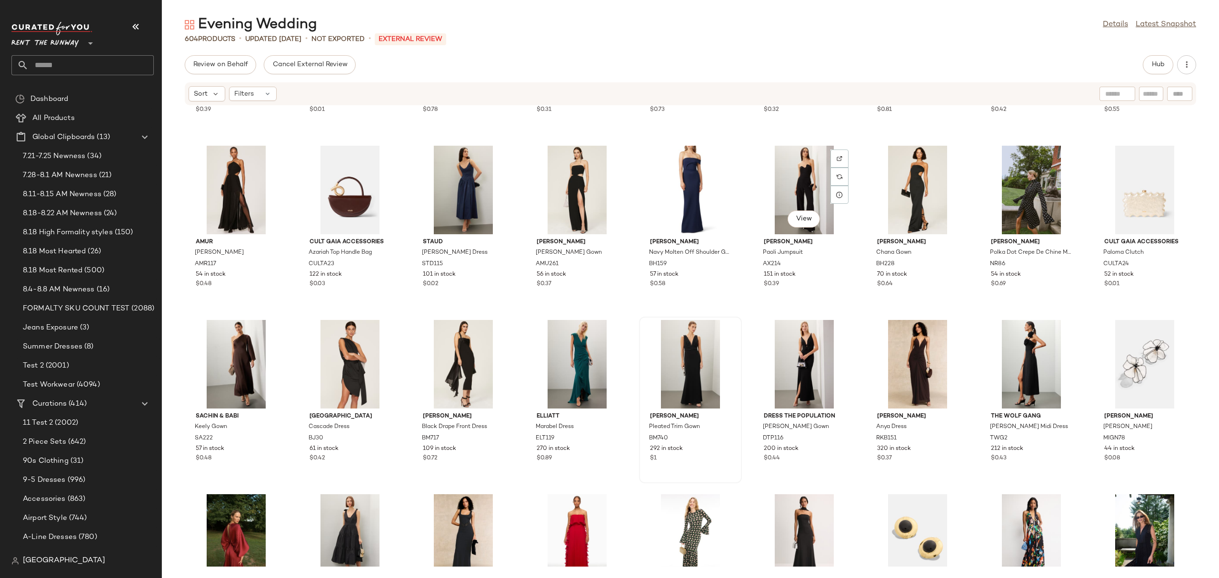
scroll to position [874, 0]
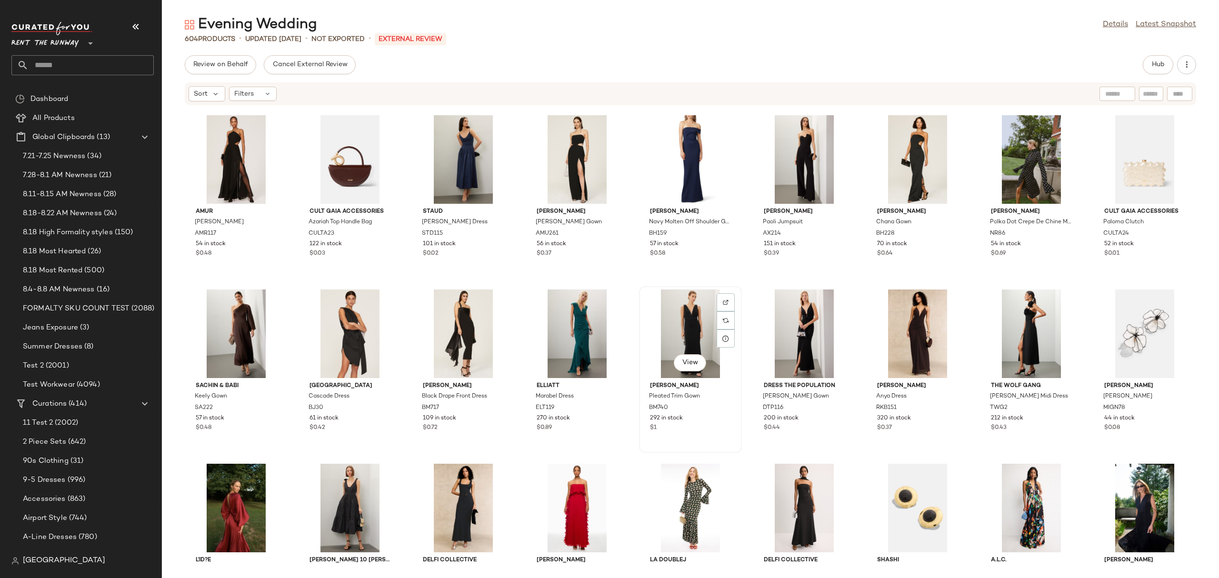
click at [664, 326] on div "View" at bounding box center [690, 333] width 96 height 89
click at [1144, 65] on button "Hub" at bounding box center [1157, 64] width 30 height 19
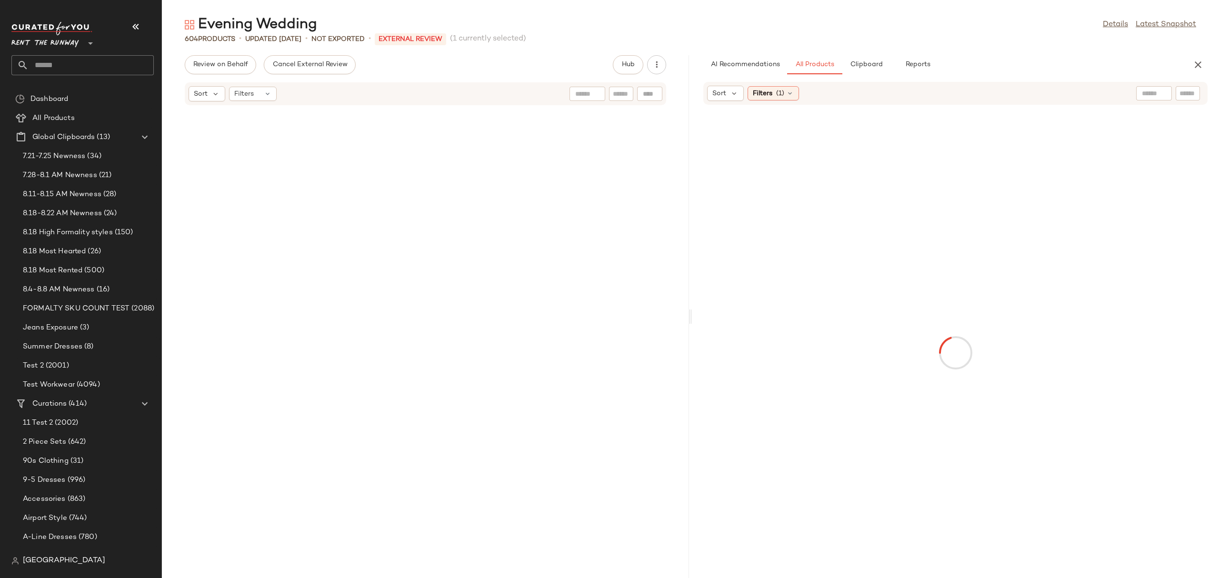
scroll to position [2265, 0]
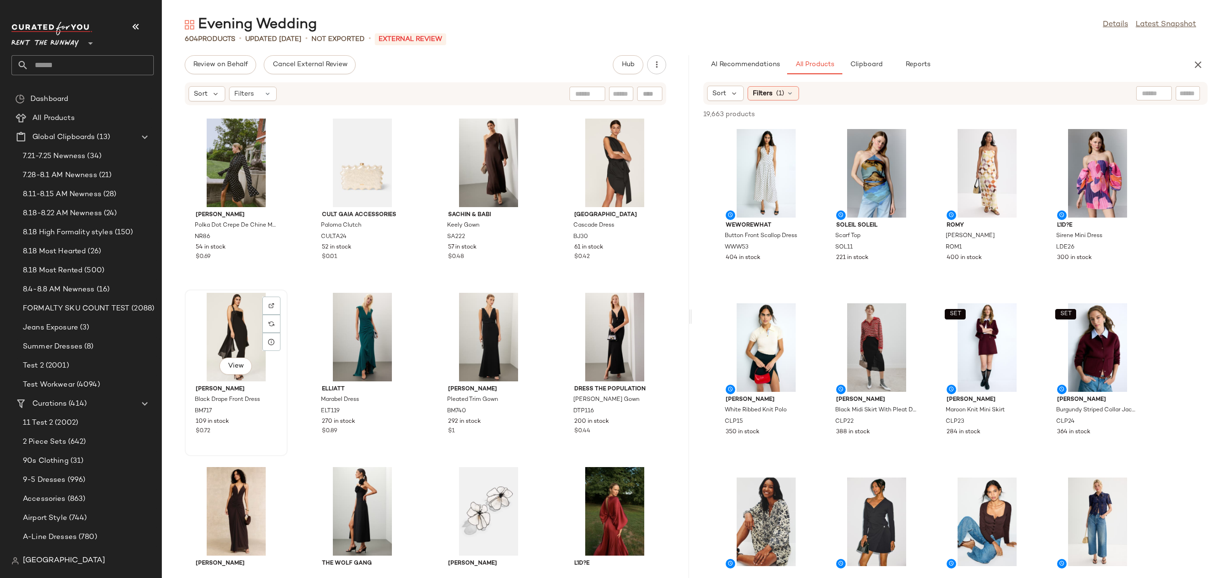
click at [216, 337] on div "View" at bounding box center [236, 337] width 96 height 89
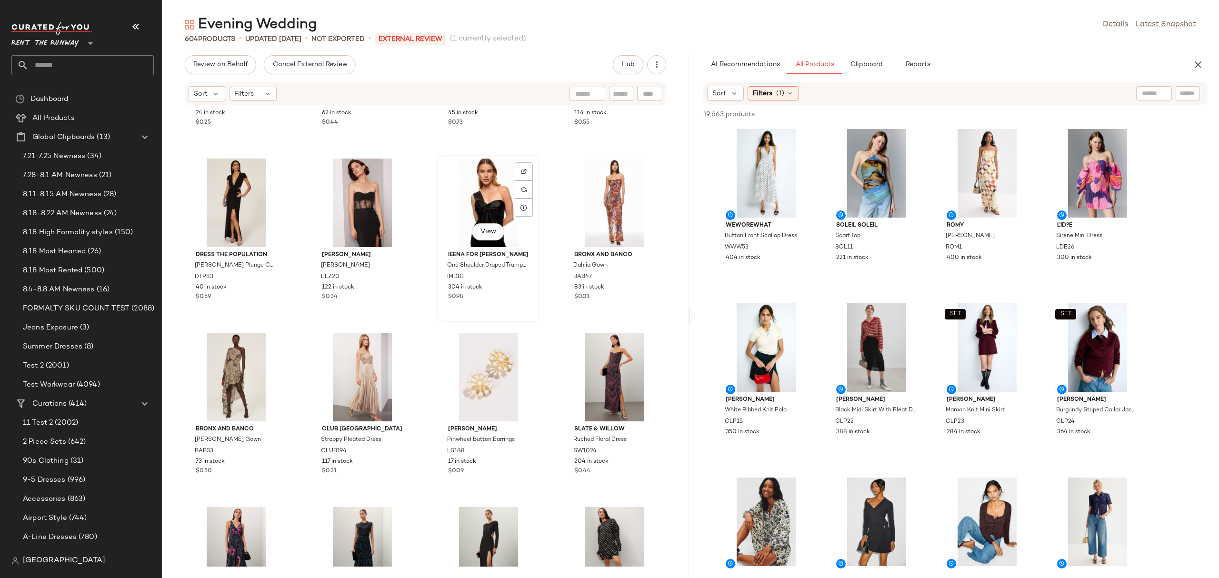
scroll to position [7279, 0]
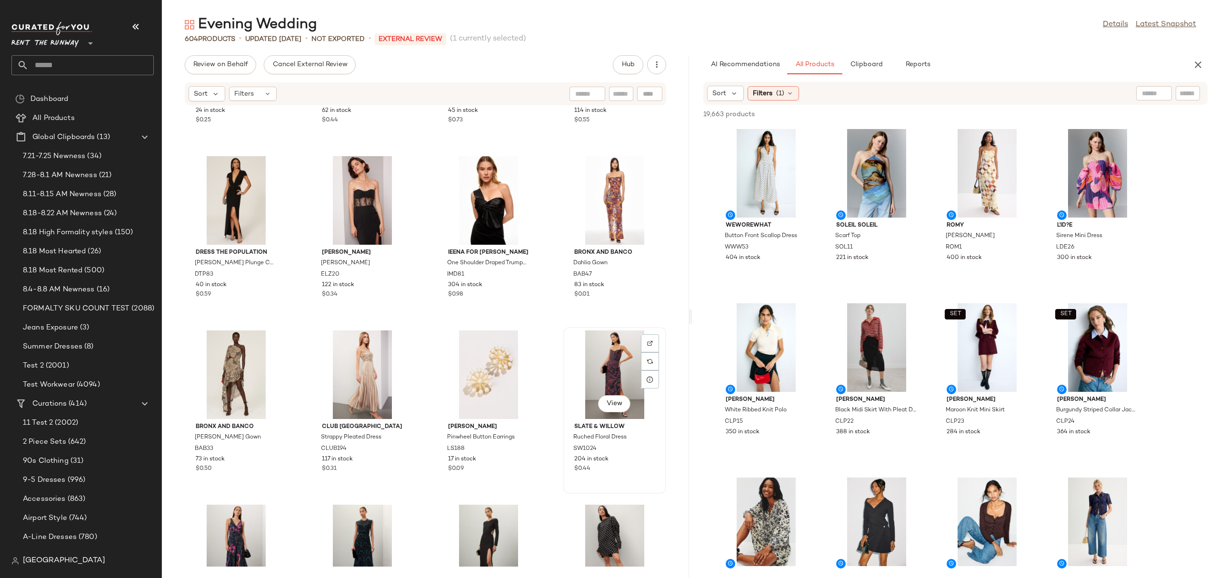
click at [606, 359] on div "View" at bounding box center [614, 374] width 96 height 89
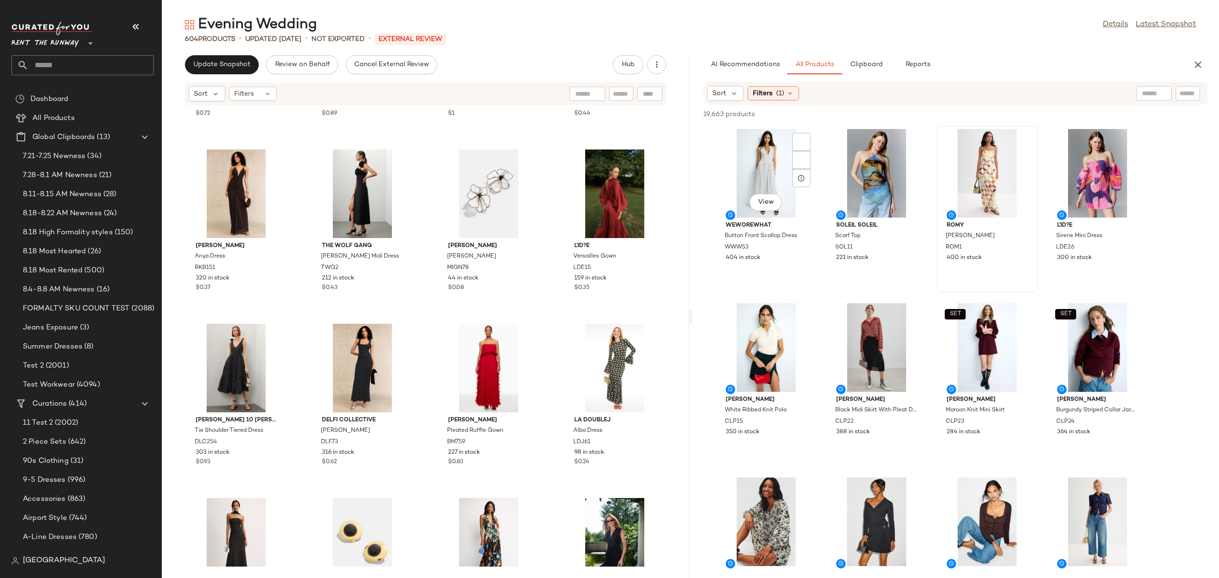
scroll to position [136, 0]
click at [1190, 66] on button "button" at bounding box center [1197, 64] width 19 height 19
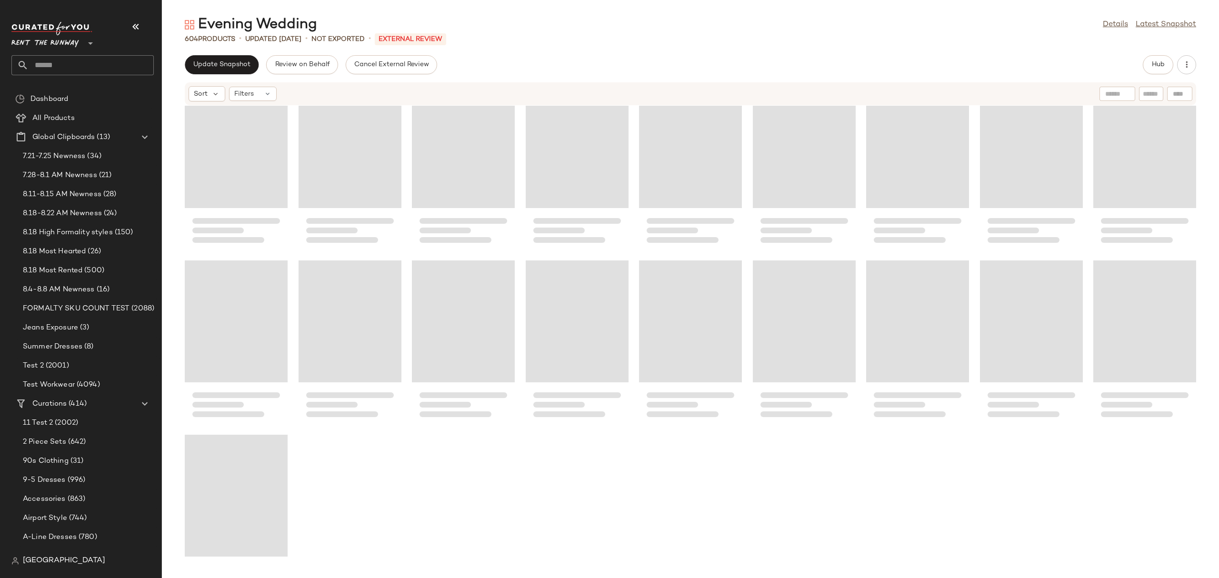
scroll to position [11387, 0]
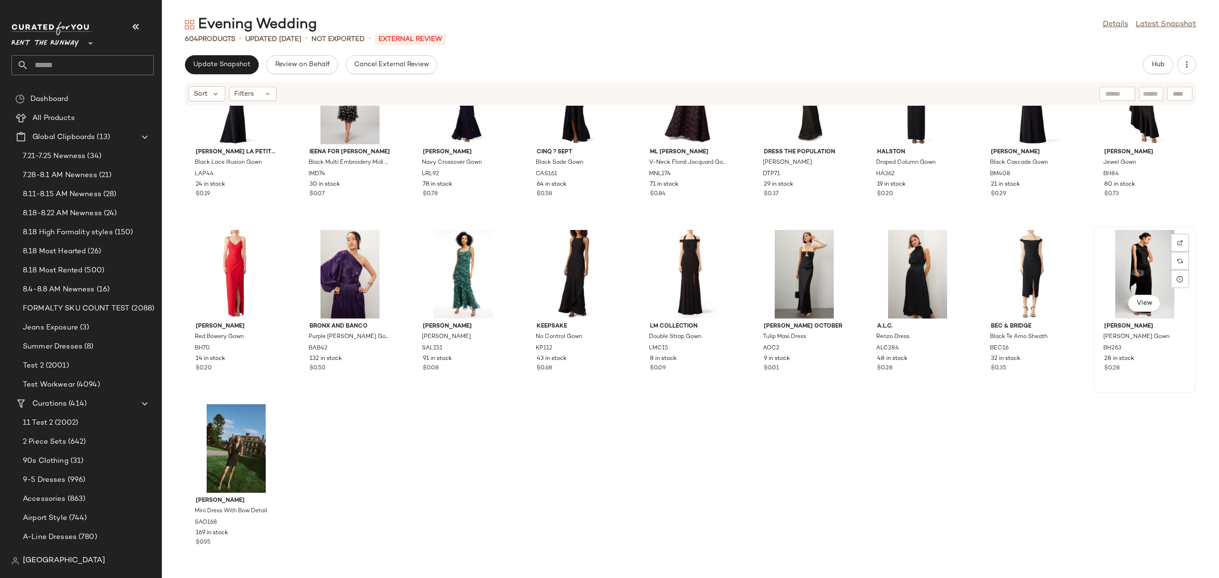
click at [1120, 275] on div "View" at bounding box center [1144, 274] width 96 height 89
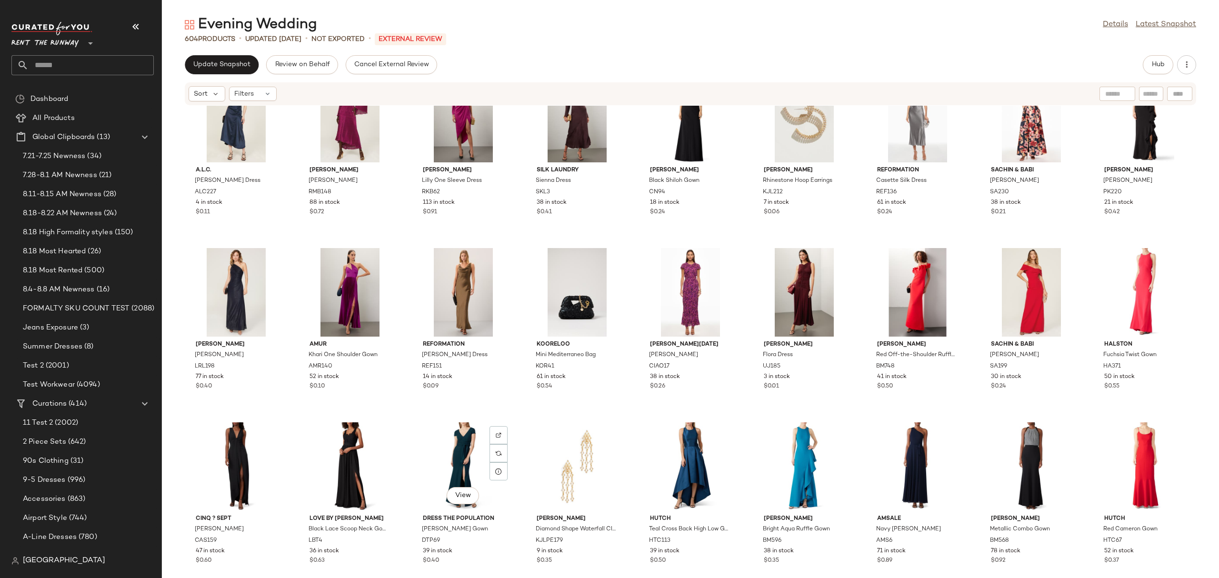
scroll to position [10113, 0]
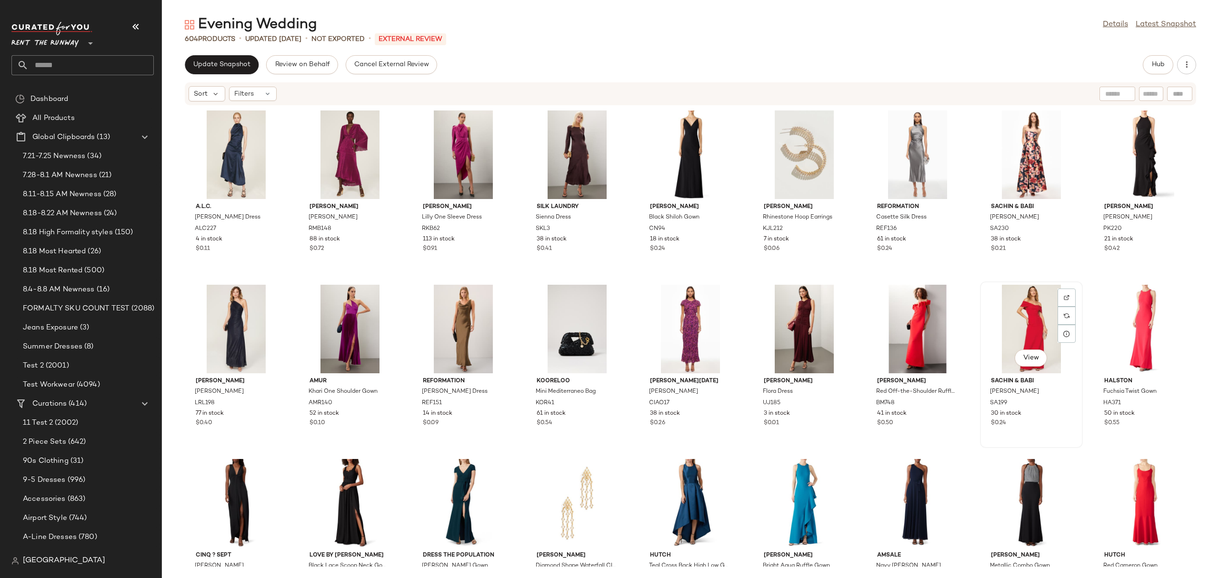
click at [1006, 302] on div "View" at bounding box center [1031, 329] width 96 height 89
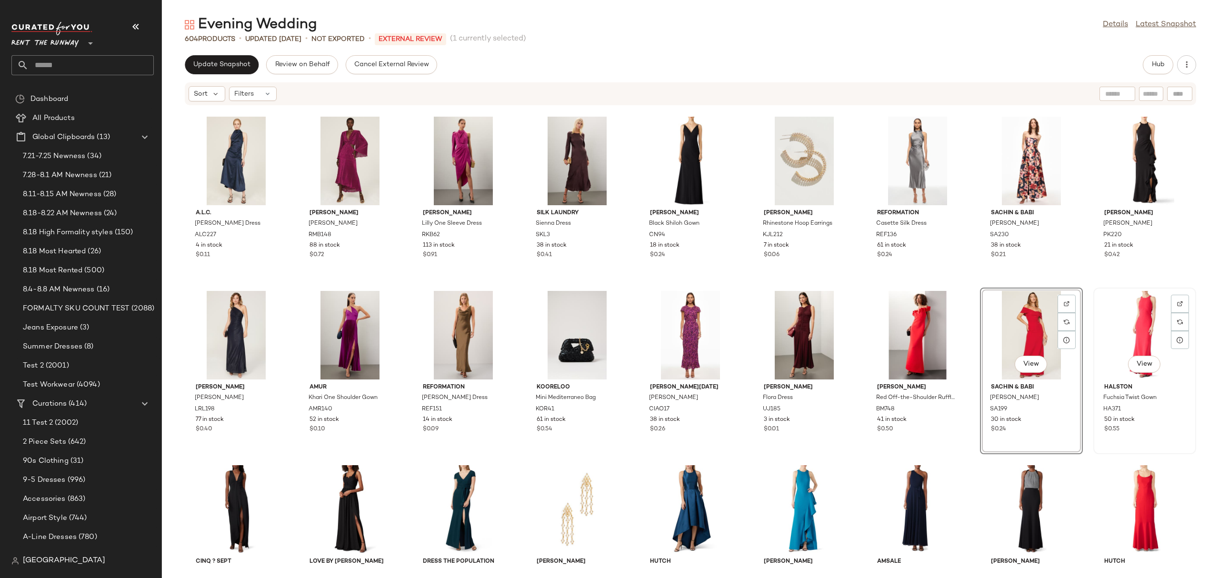
scroll to position [10093, 0]
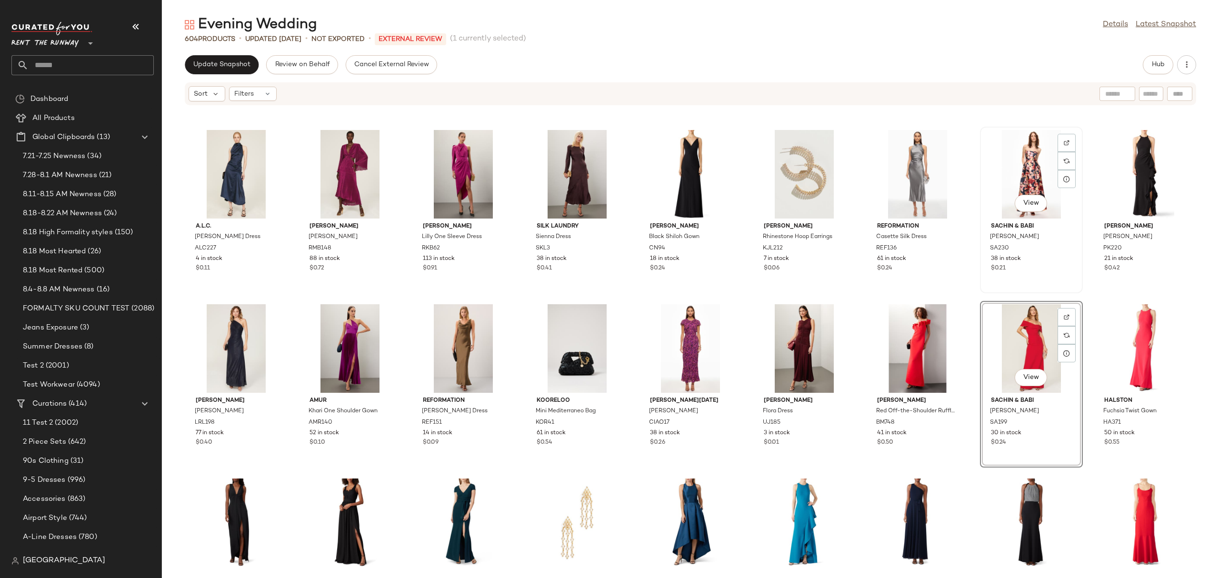
click at [1009, 184] on div "View" at bounding box center [1031, 174] width 96 height 89
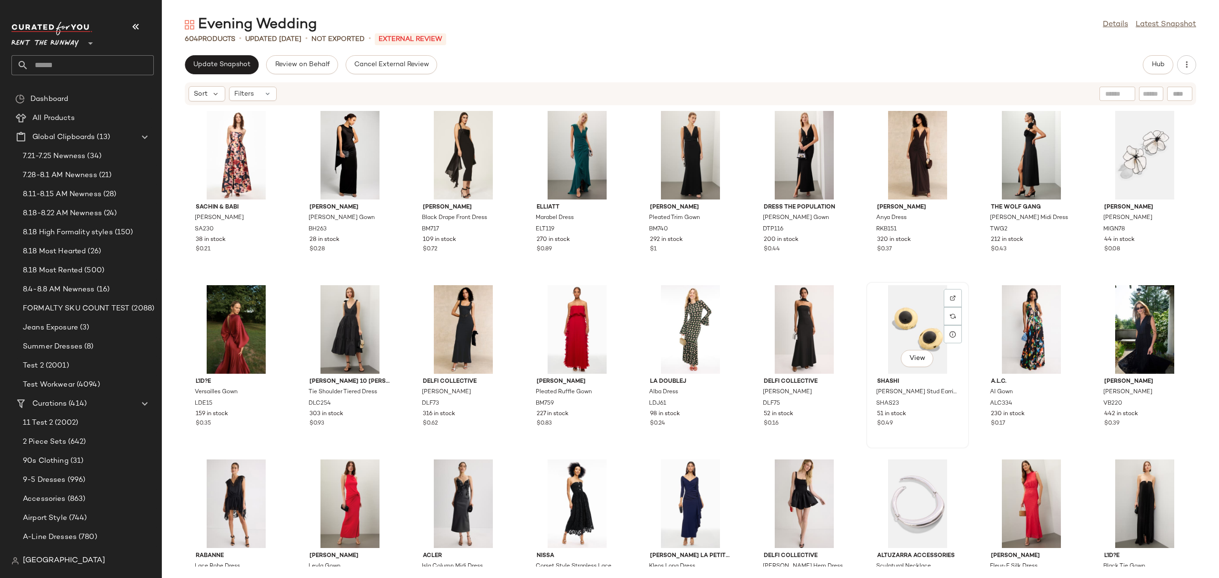
click at [896, 324] on div "View" at bounding box center [917, 329] width 96 height 89
click at [1109, 151] on div at bounding box center [1144, 155] width 96 height 89
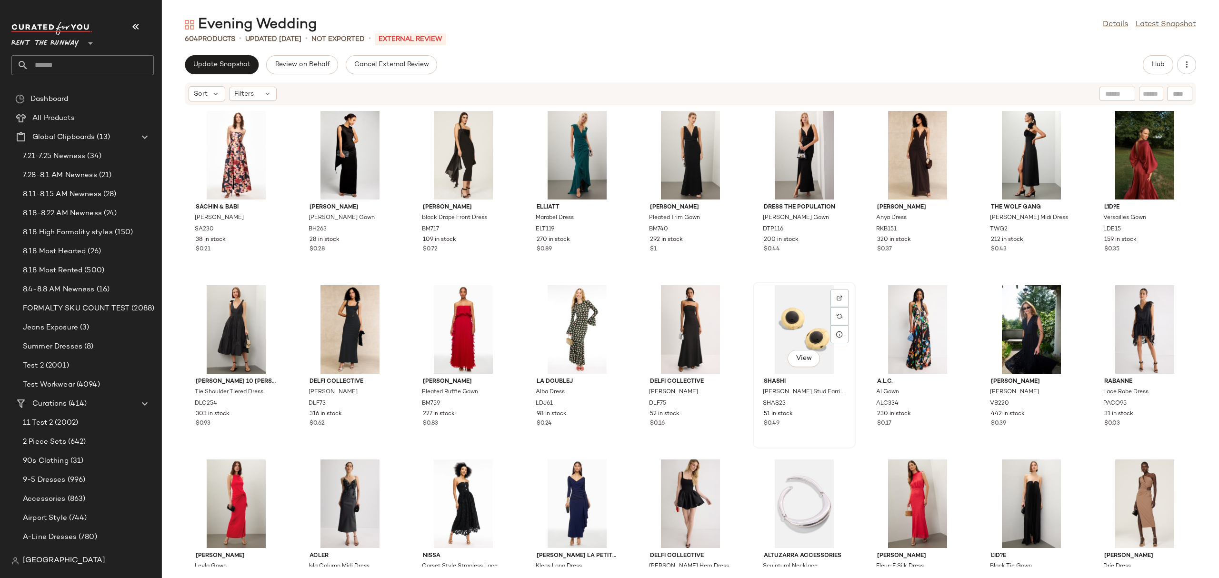
click at [816, 327] on div "View" at bounding box center [804, 329] width 96 height 89
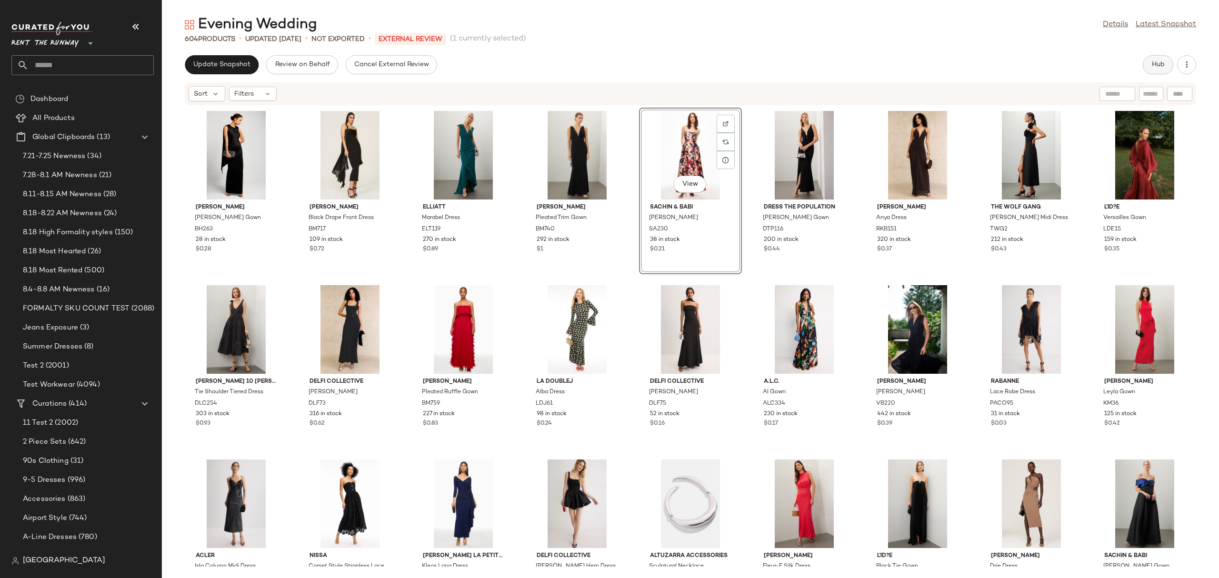
click at [1165, 67] on button "Hub" at bounding box center [1157, 64] width 30 height 19
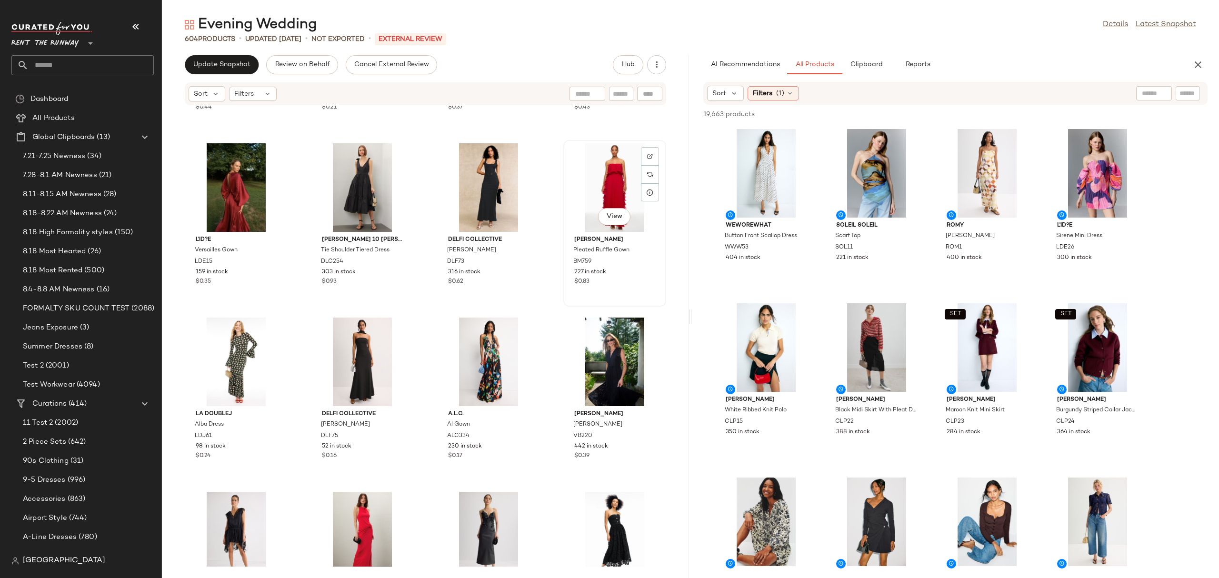
scroll to position [322, 0]
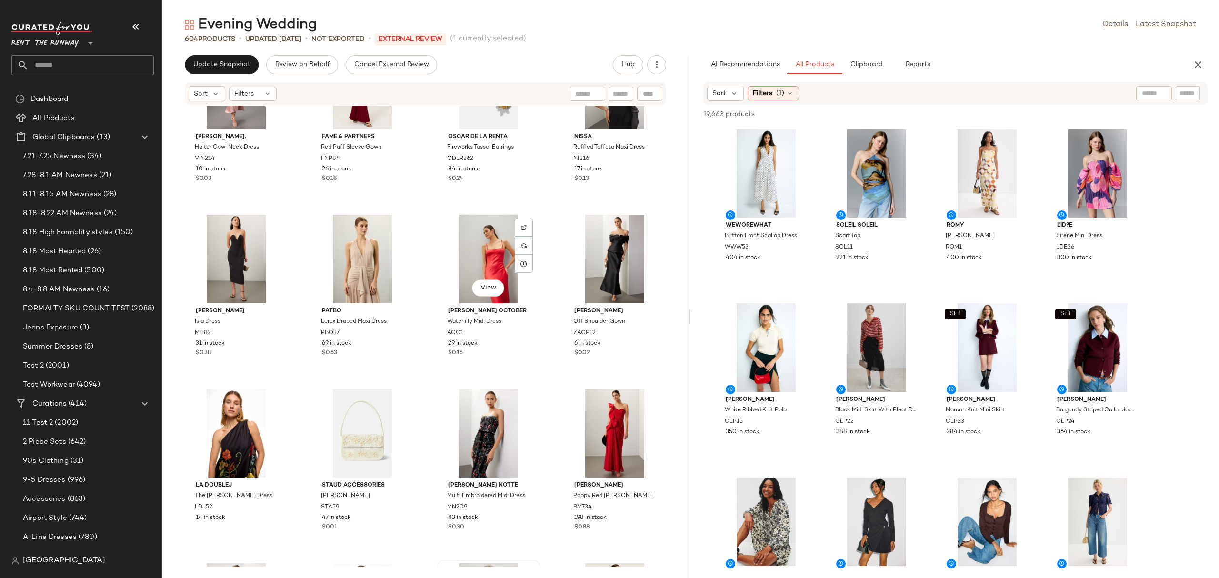
scroll to position [2061, 0]
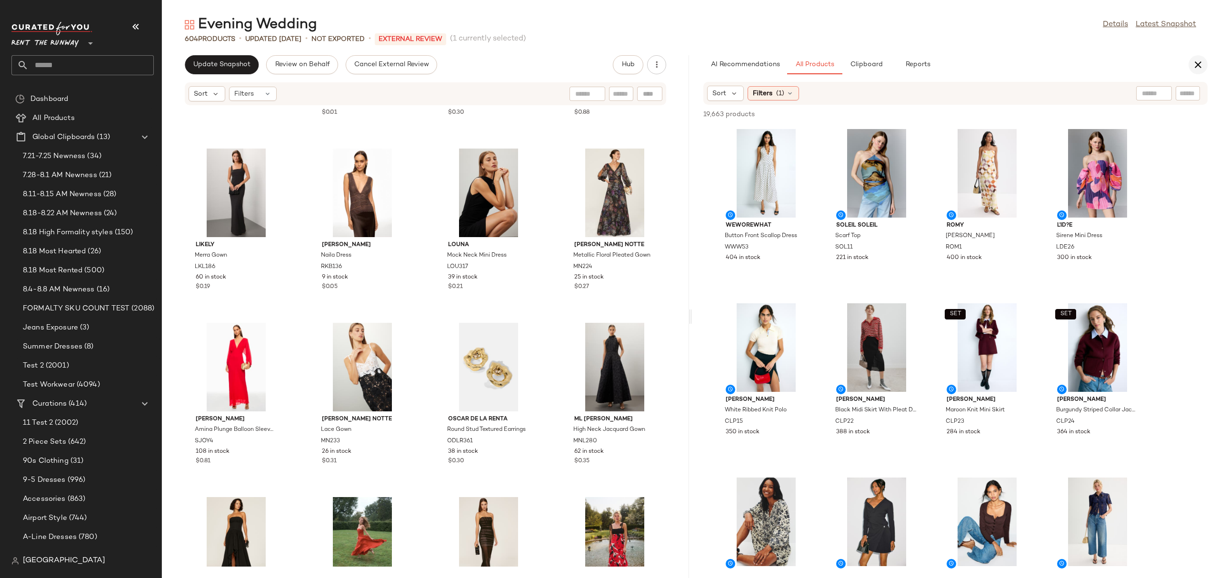
click at [1191, 61] on button "button" at bounding box center [1197, 64] width 19 height 19
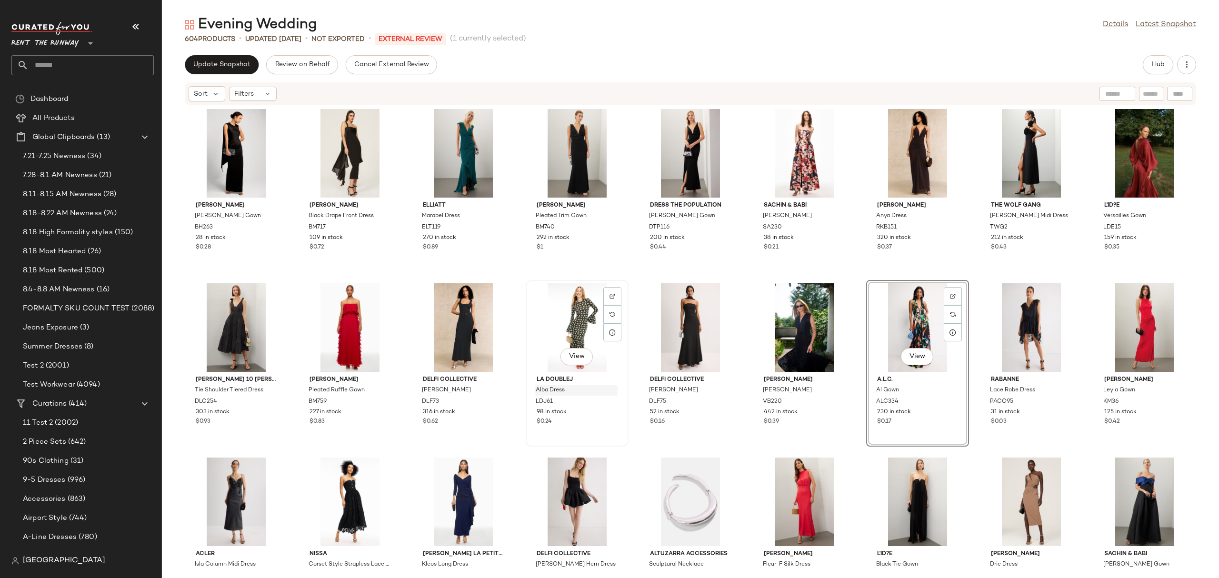
scroll to position [0, 0]
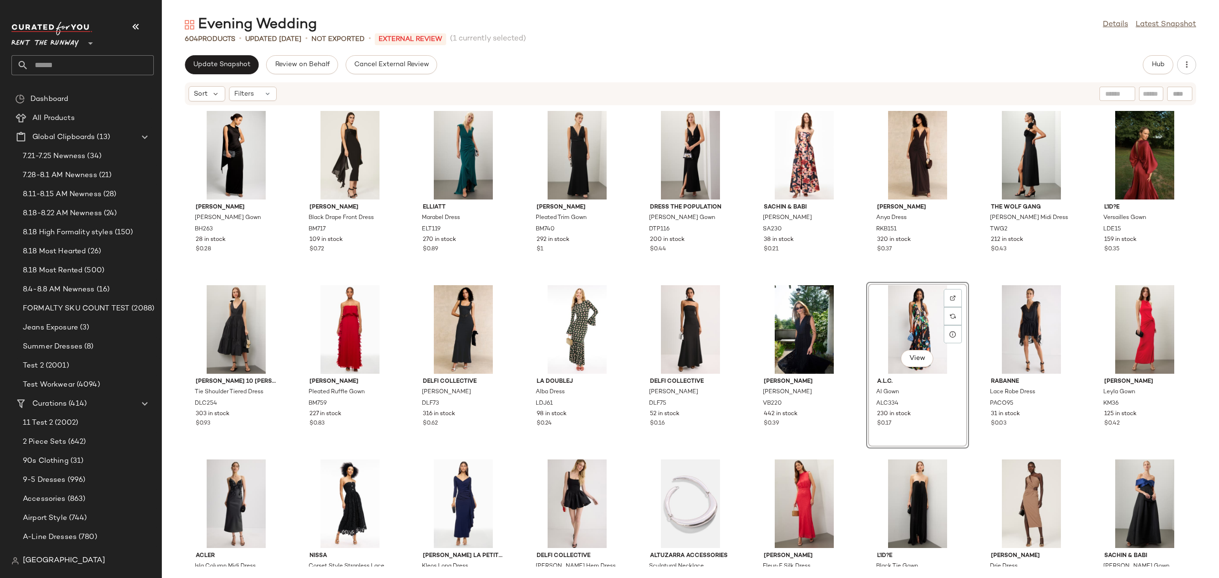
click at [518, 267] on div "Black Halo Aruna Satin Gown BH263 28 in stock $0.28 Badgley Mischka Black Drape…" at bounding box center [690, 336] width 1057 height 461
click at [248, 66] on span "Update Snapshot" at bounding box center [222, 65] width 58 height 8
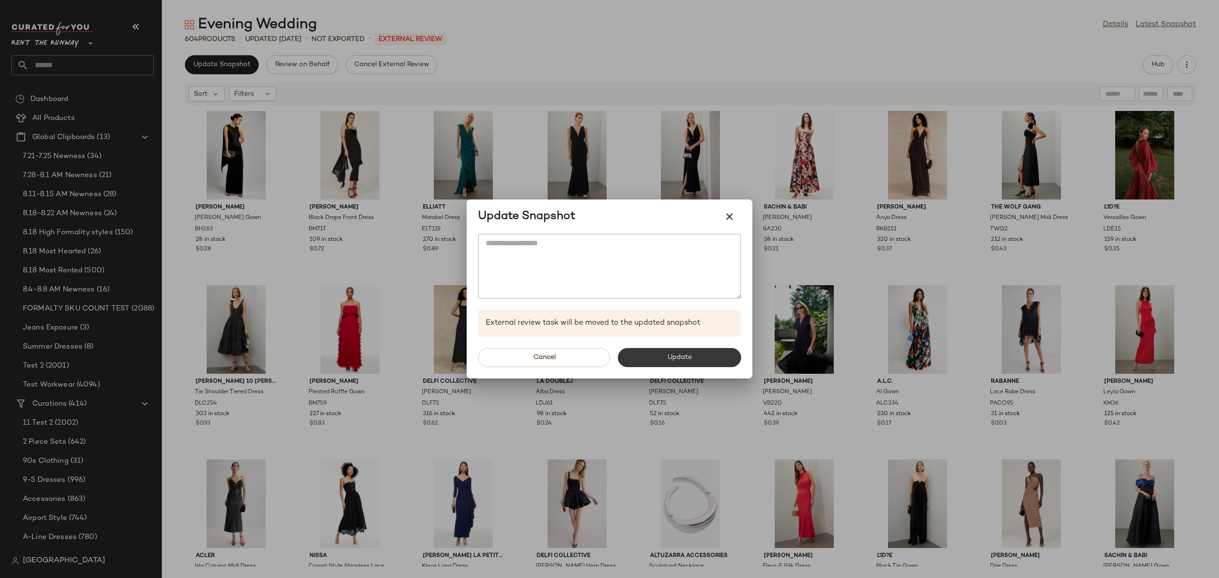
click at [713, 349] on button "Update" at bounding box center [678, 357] width 123 height 19
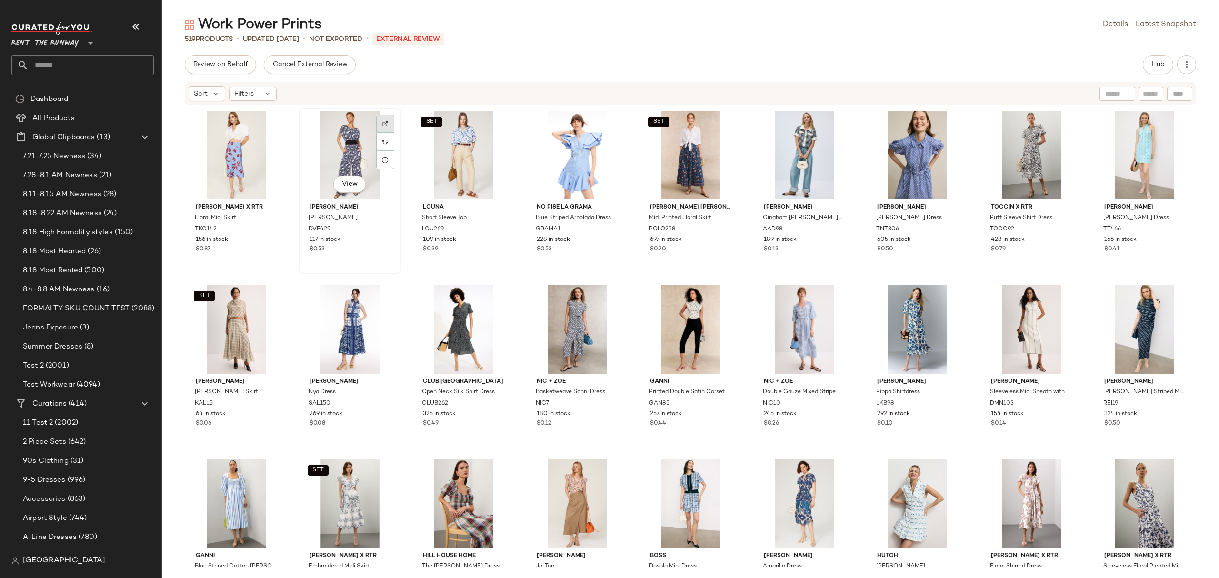
click at [388, 133] on div at bounding box center [385, 142] width 18 height 18
click at [737, 278] on div "[PERSON_NAME] x RTR Floral Midi Skirt TKC142 156 in stock $0.87 [PERSON_NAME] […" at bounding box center [690, 336] width 1057 height 461
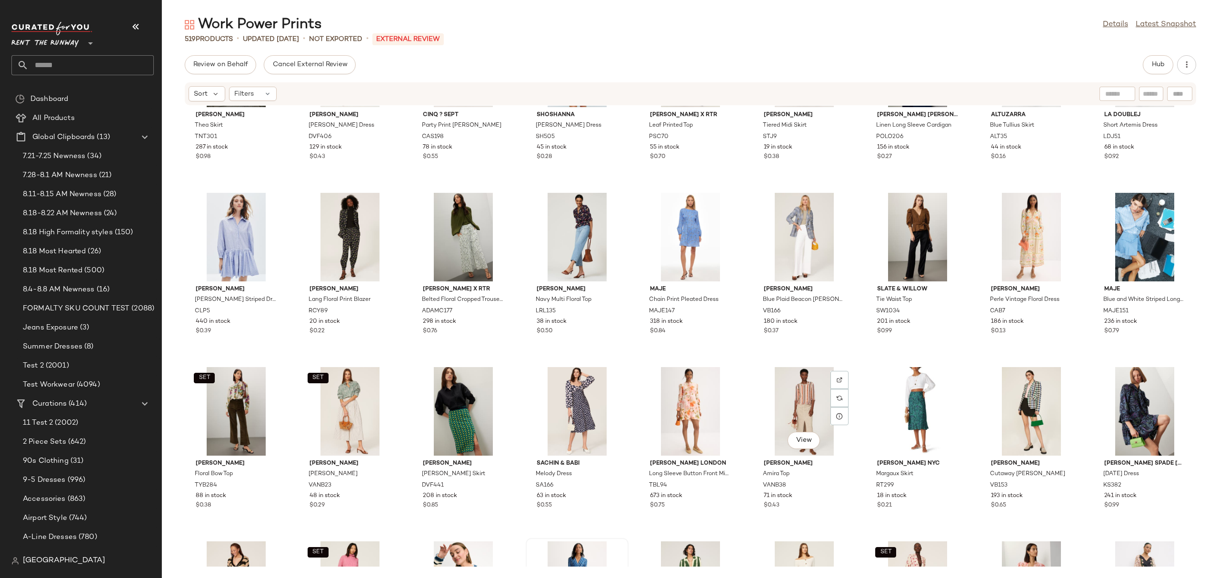
scroll to position [9513, 0]
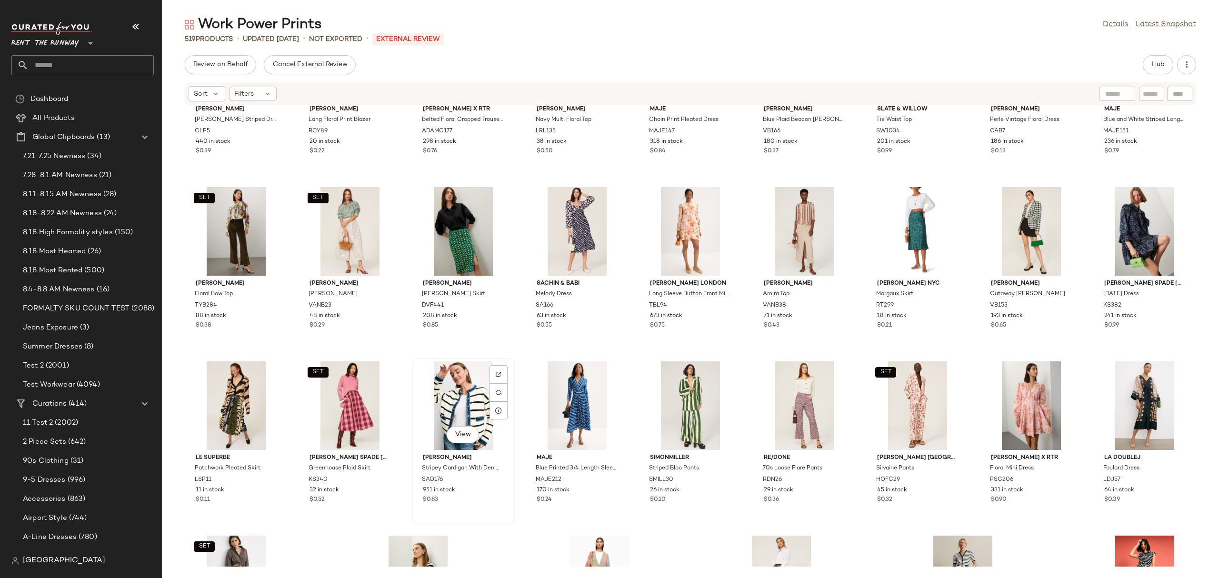
click at [439, 421] on div "View" at bounding box center [463, 405] width 96 height 89
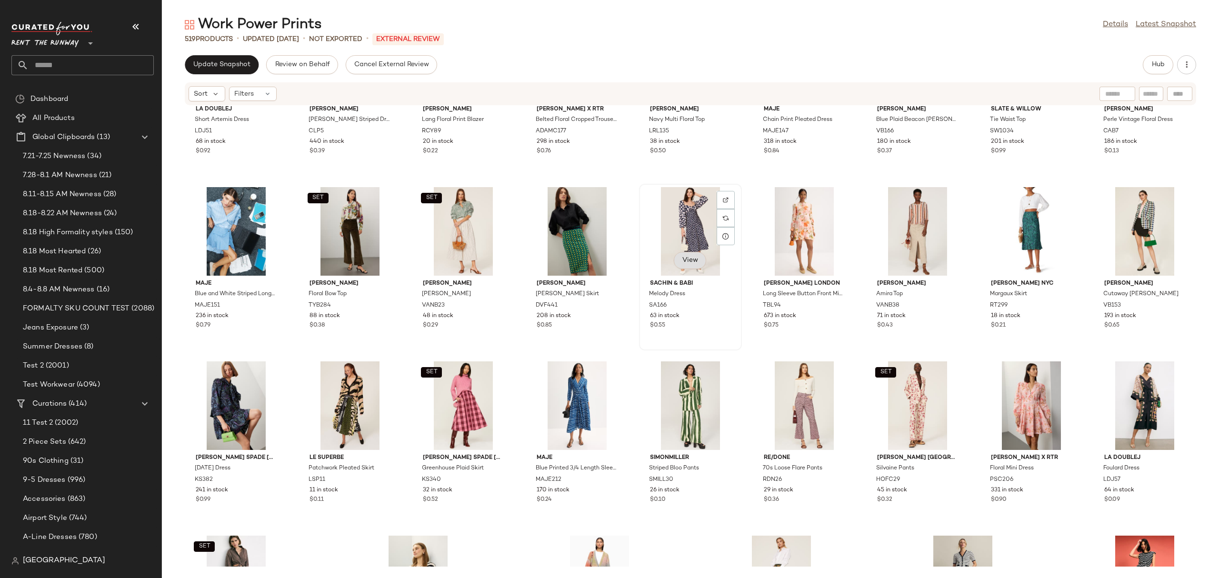
click at [687, 264] on button "View" at bounding box center [690, 260] width 32 height 17
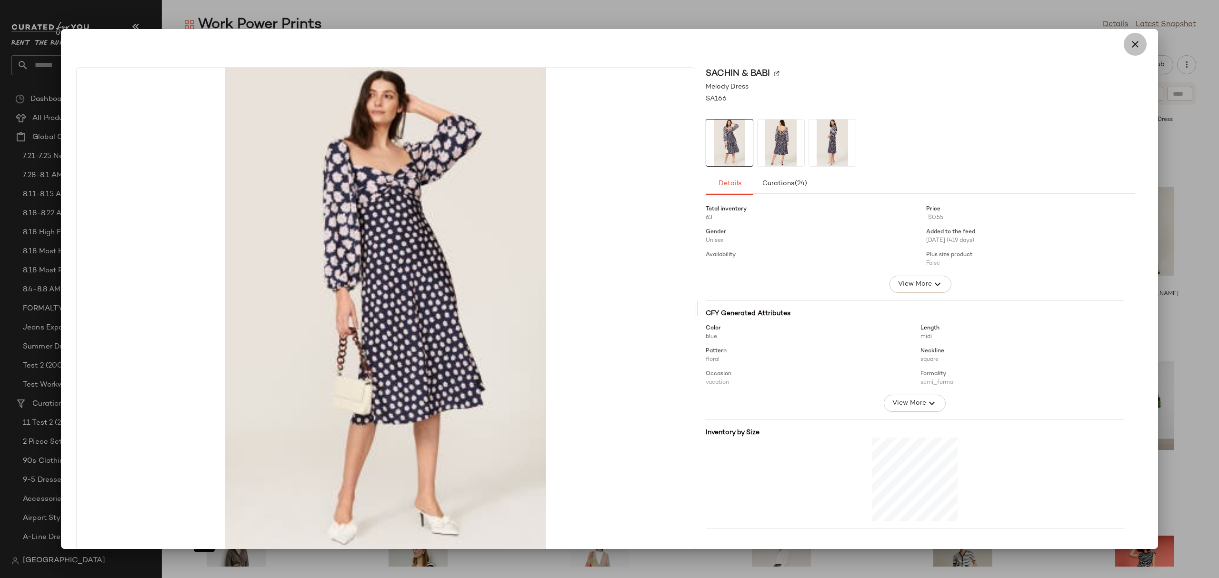
click at [1130, 44] on icon "button" at bounding box center [1134, 44] width 11 height 11
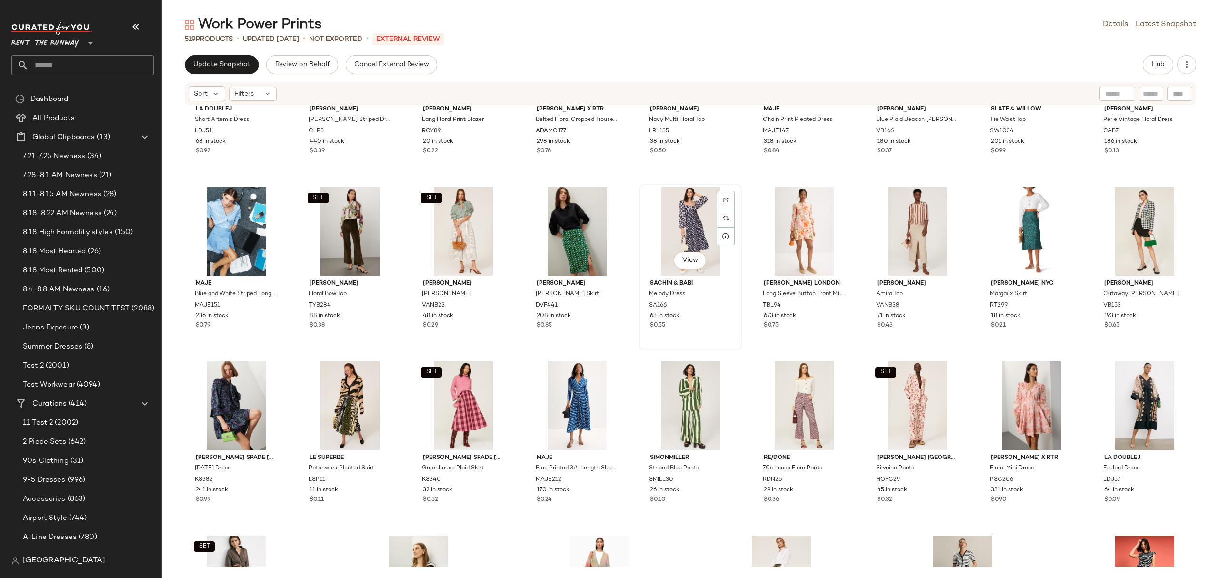
click at [661, 214] on div "View" at bounding box center [690, 231] width 96 height 89
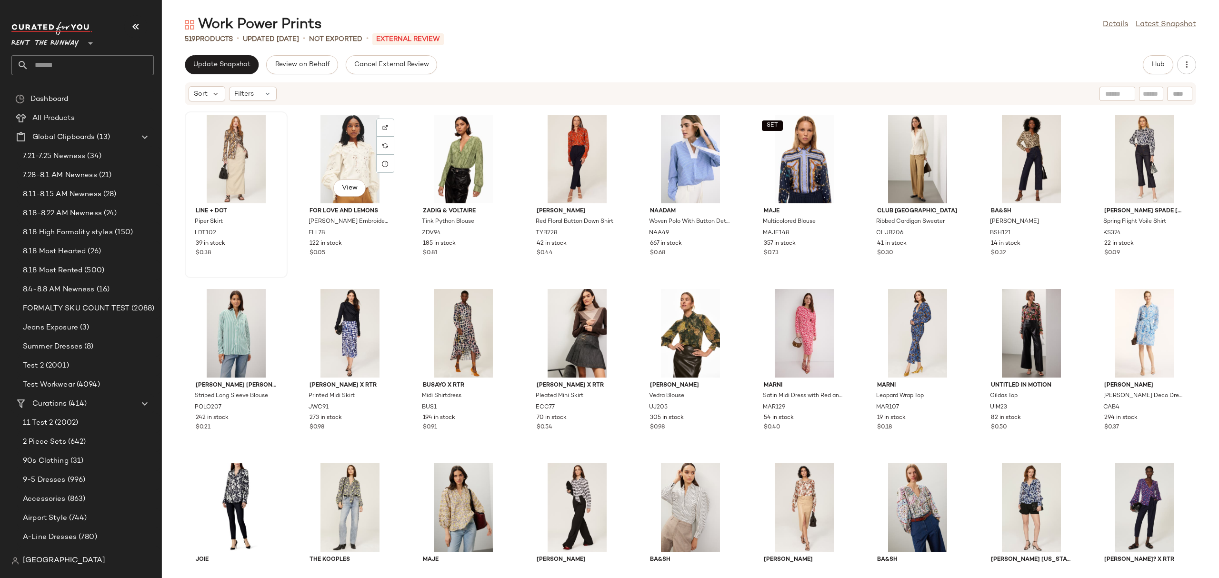
scroll to position [7320, 0]
click at [235, 315] on div "View" at bounding box center [236, 334] width 96 height 89
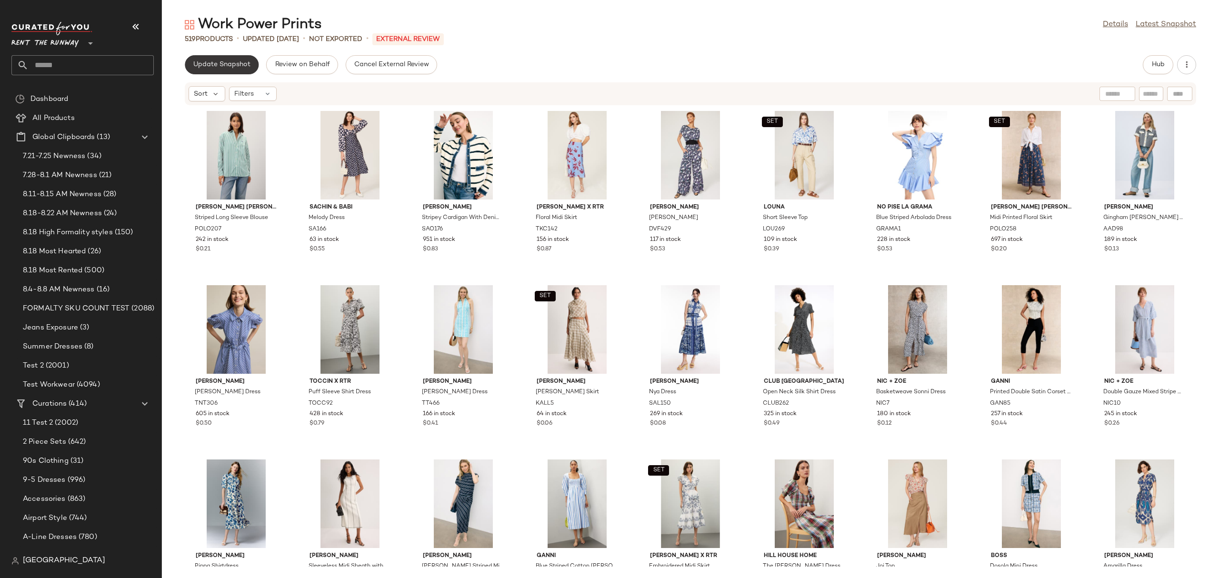
click at [224, 57] on button "Update Snapshot" at bounding box center [222, 64] width 74 height 19
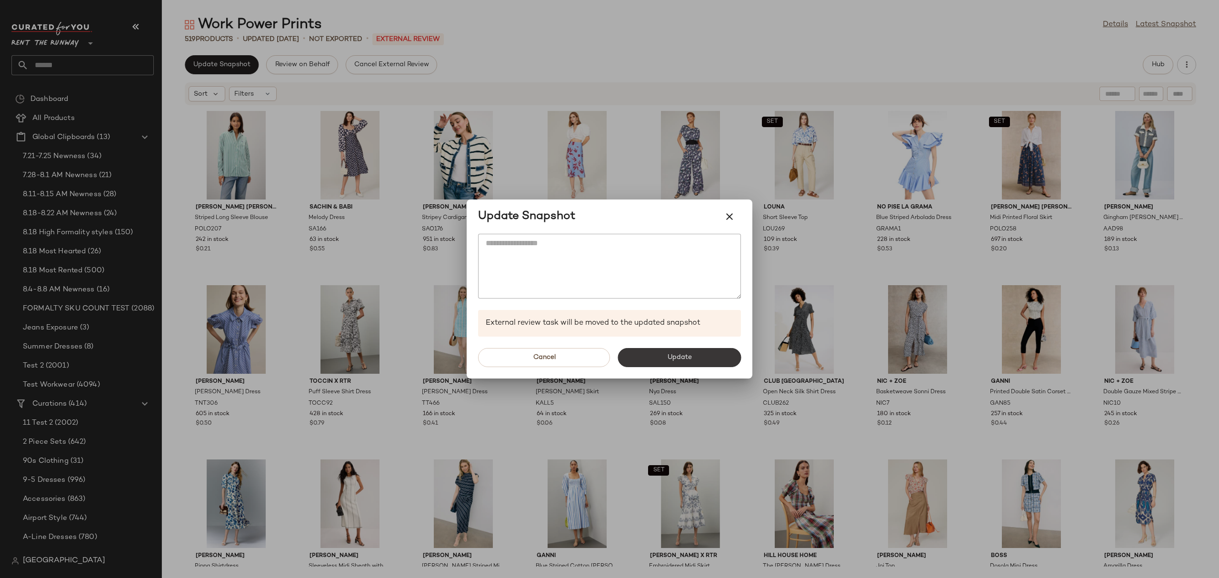
click at [653, 358] on button "Update" at bounding box center [678, 357] width 123 height 19
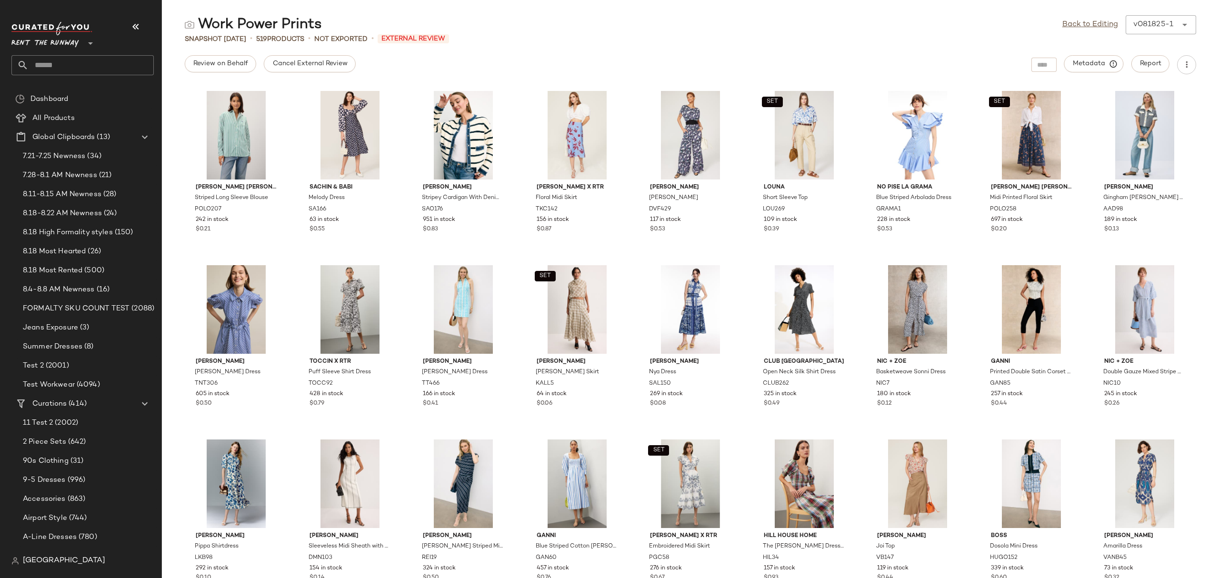
click at [1142, 30] on div "Back to Editing v081825-1 ******" at bounding box center [1129, 24] width 134 height 19
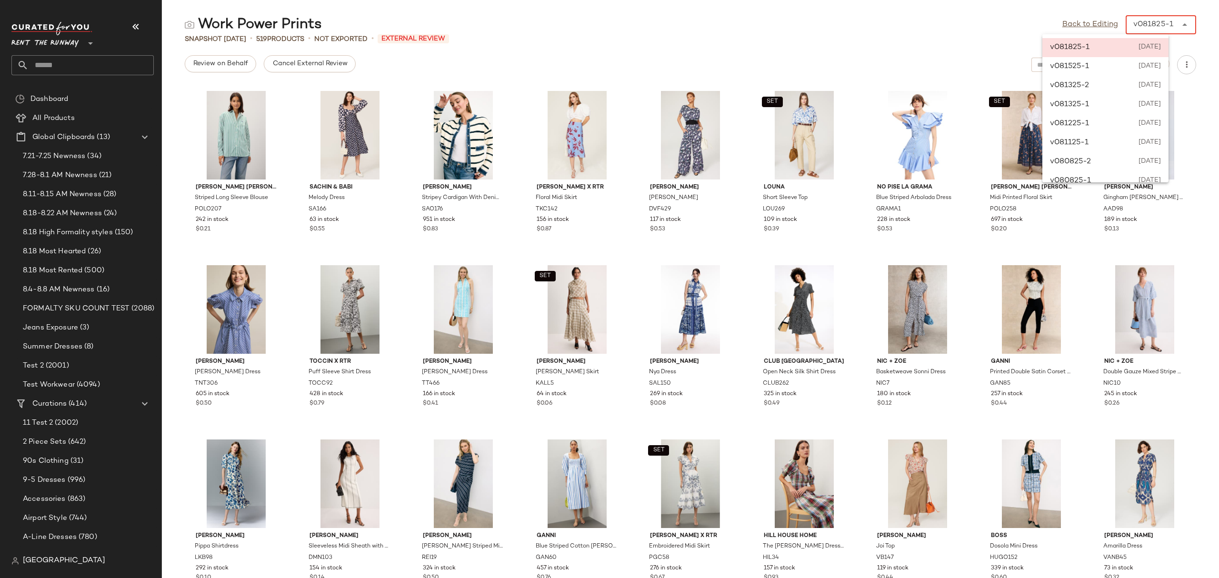
click at [950, 24] on div "Work Power Prints Back to Editing v081825-1 ******" at bounding box center [690, 24] width 1057 height 19
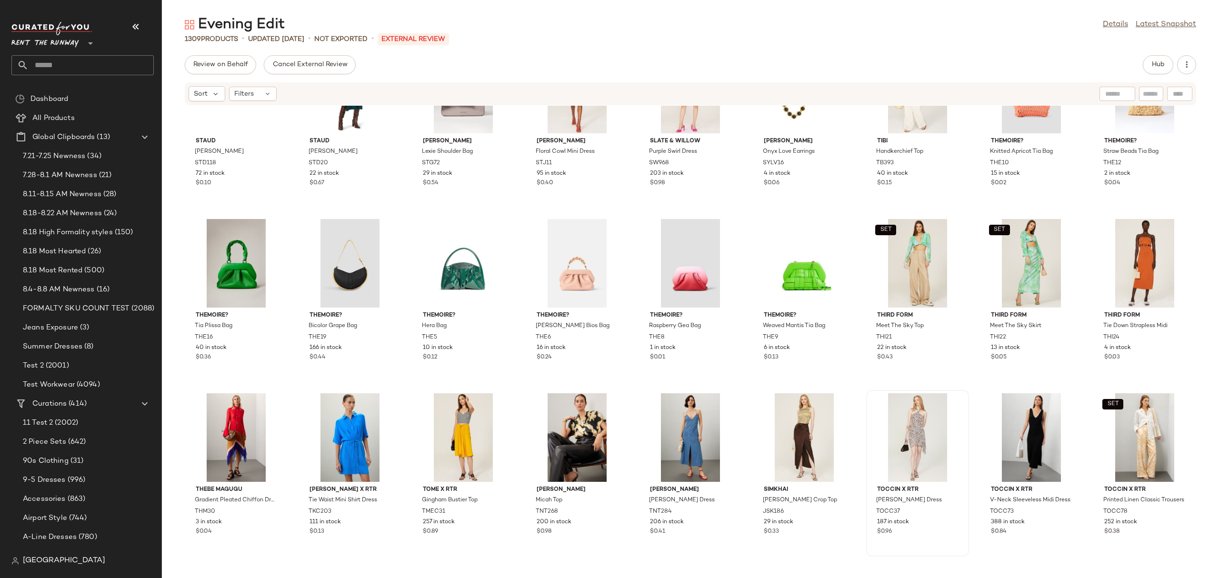
scroll to position [24305, 0]
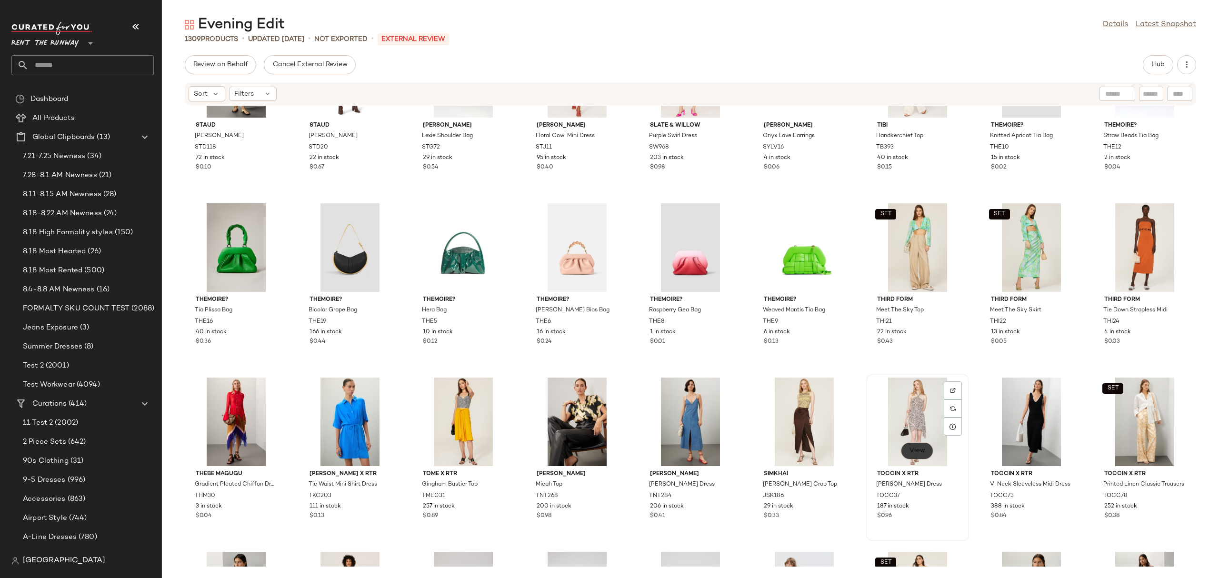
click at [915, 450] on span "View" at bounding box center [917, 451] width 16 height 8
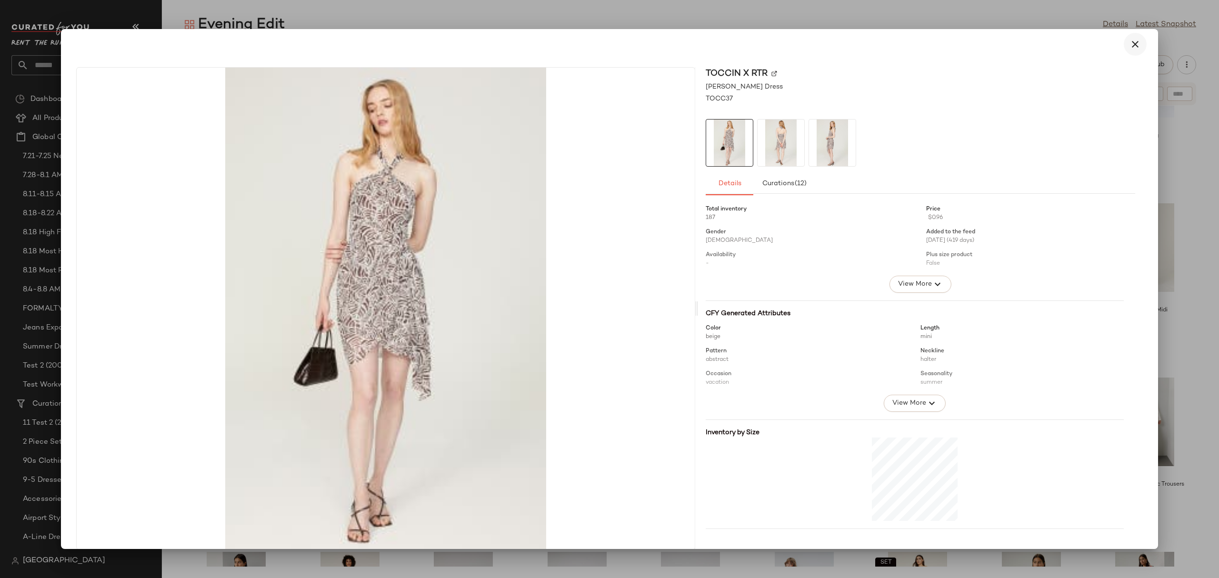
click at [1130, 43] on icon "button" at bounding box center [1134, 44] width 11 height 11
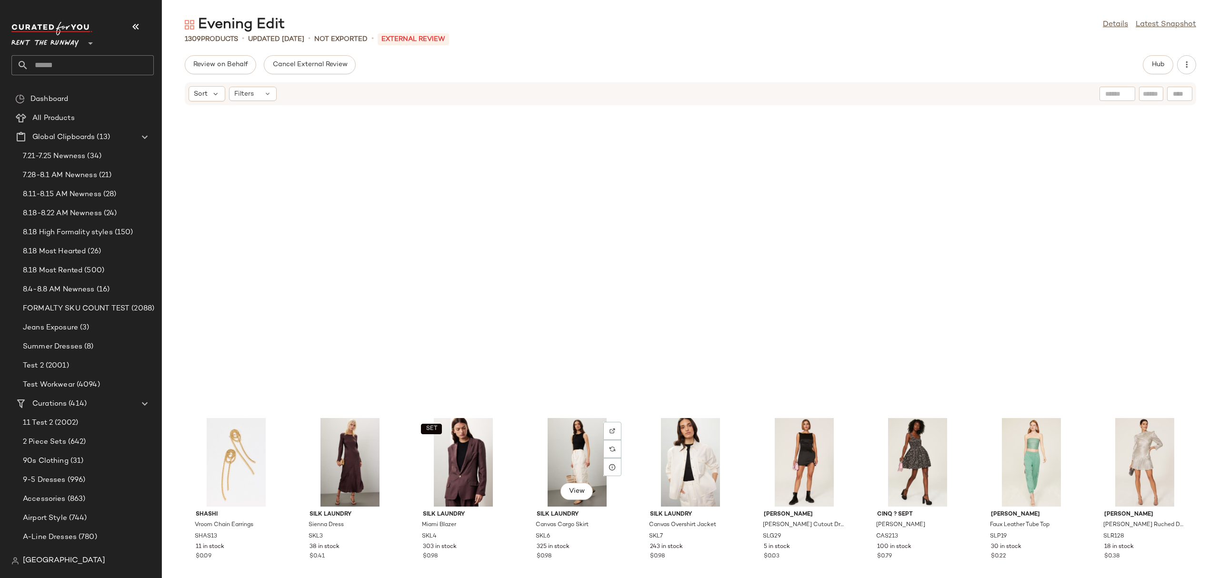
scroll to position [23210, 0]
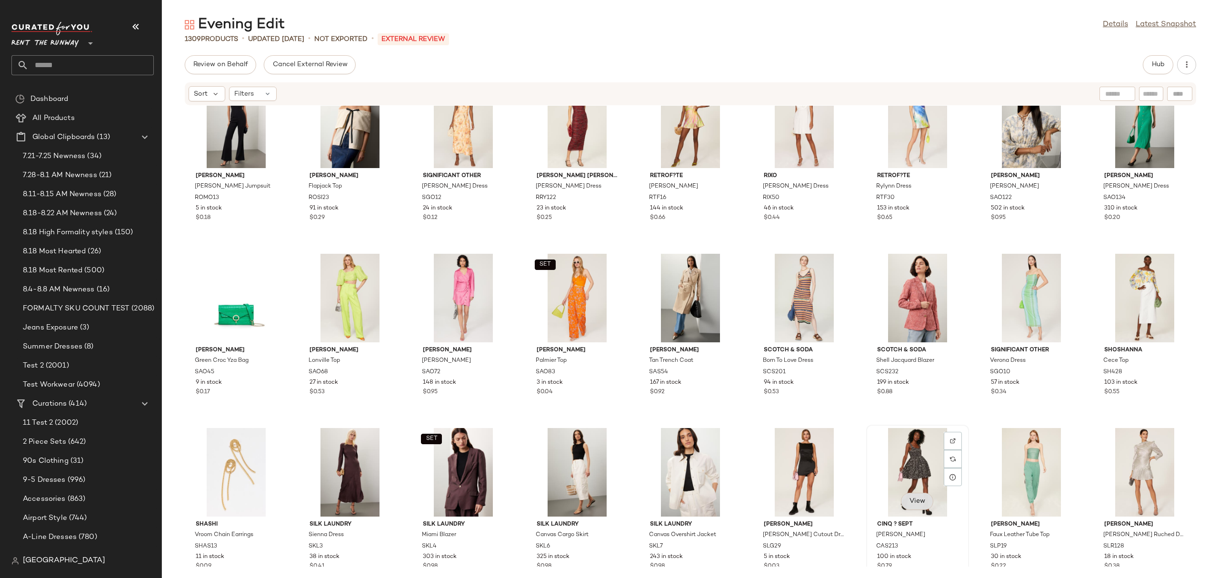
click at [926, 496] on button "View" at bounding box center [917, 501] width 32 height 17
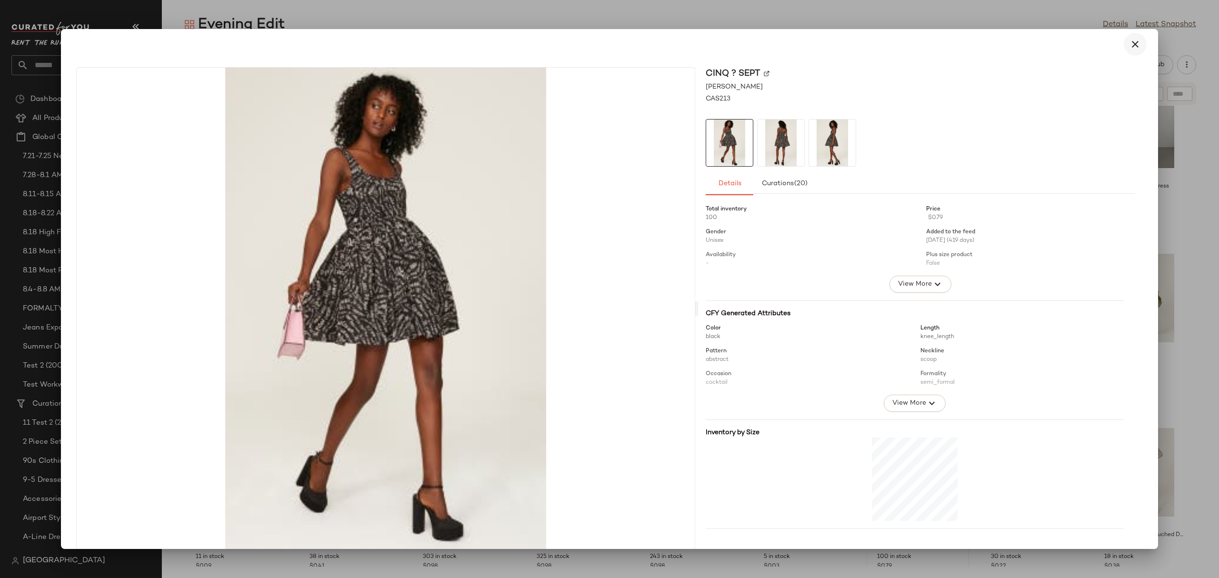
click at [1129, 43] on icon "button" at bounding box center [1134, 44] width 11 height 11
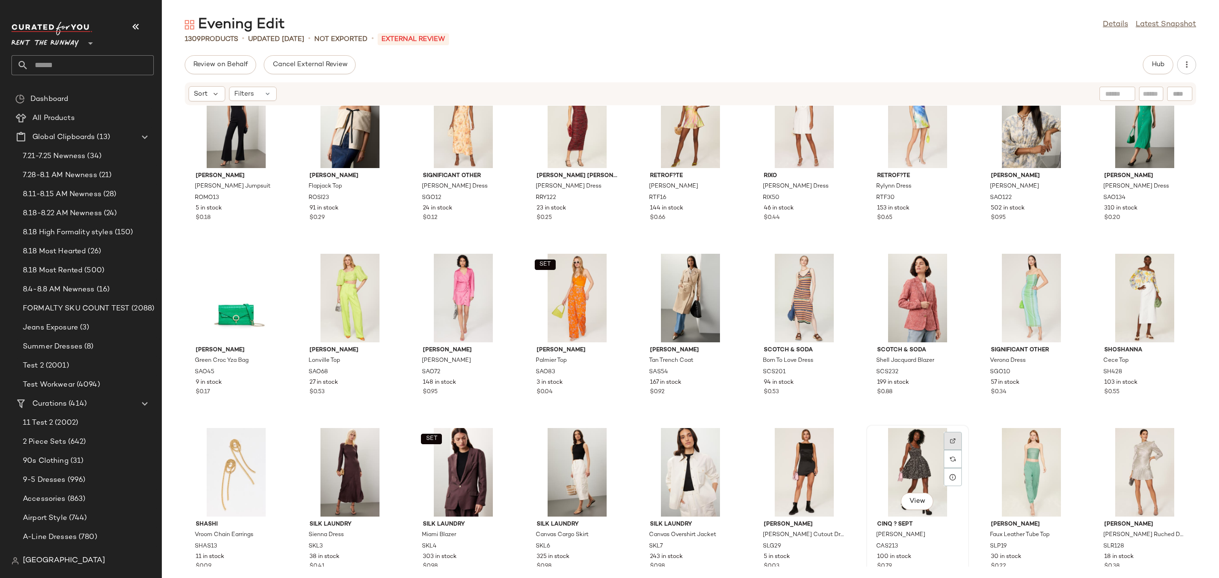
click at [953, 450] on div at bounding box center [952, 459] width 18 height 18
click at [887, 468] on div "View" at bounding box center [917, 472] width 96 height 89
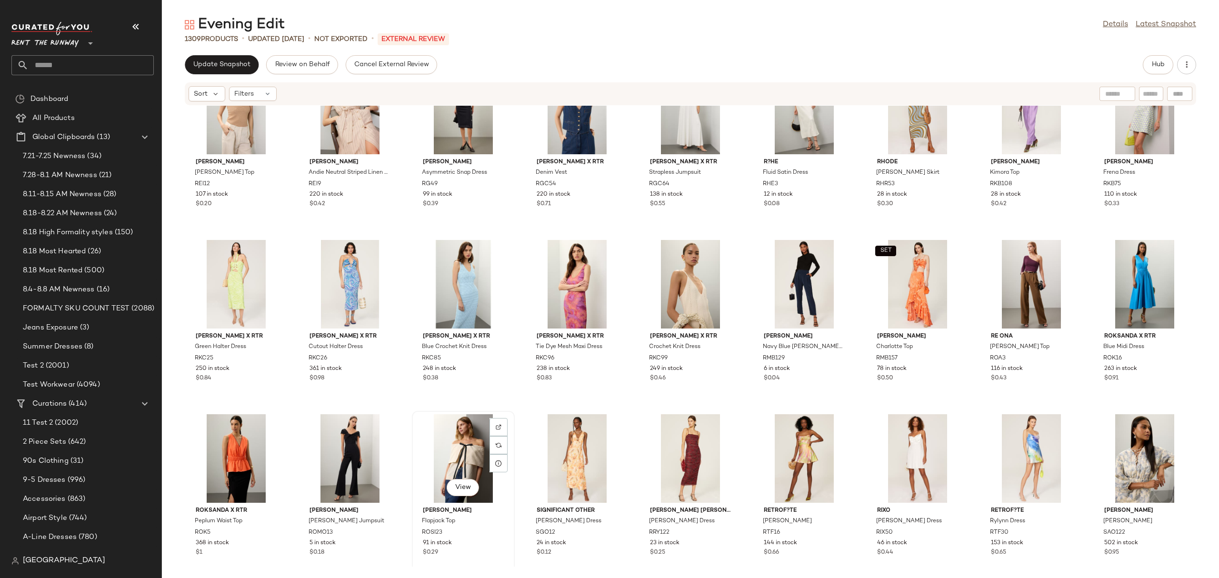
scroll to position [22736, 0]
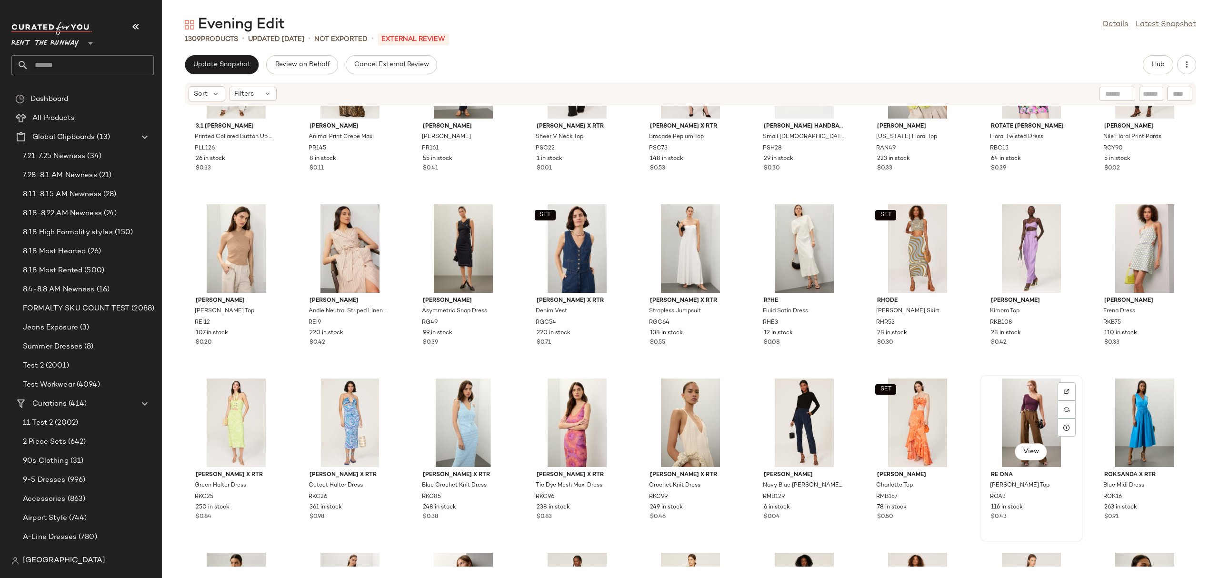
click at [1021, 406] on div "View" at bounding box center [1031, 422] width 96 height 89
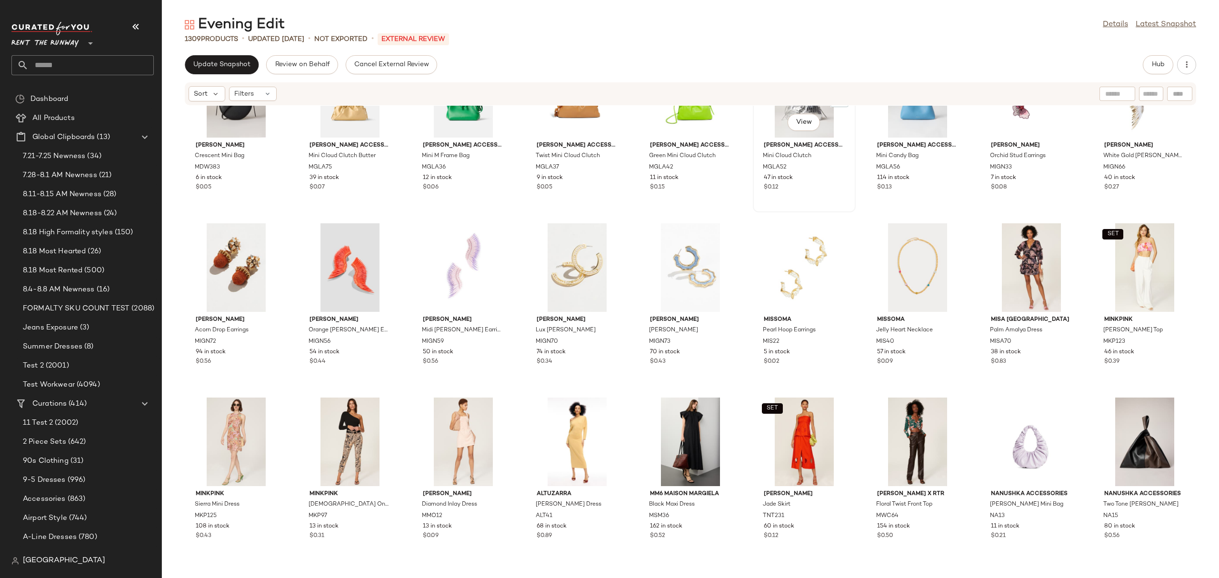
scroll to position [21677, 0]
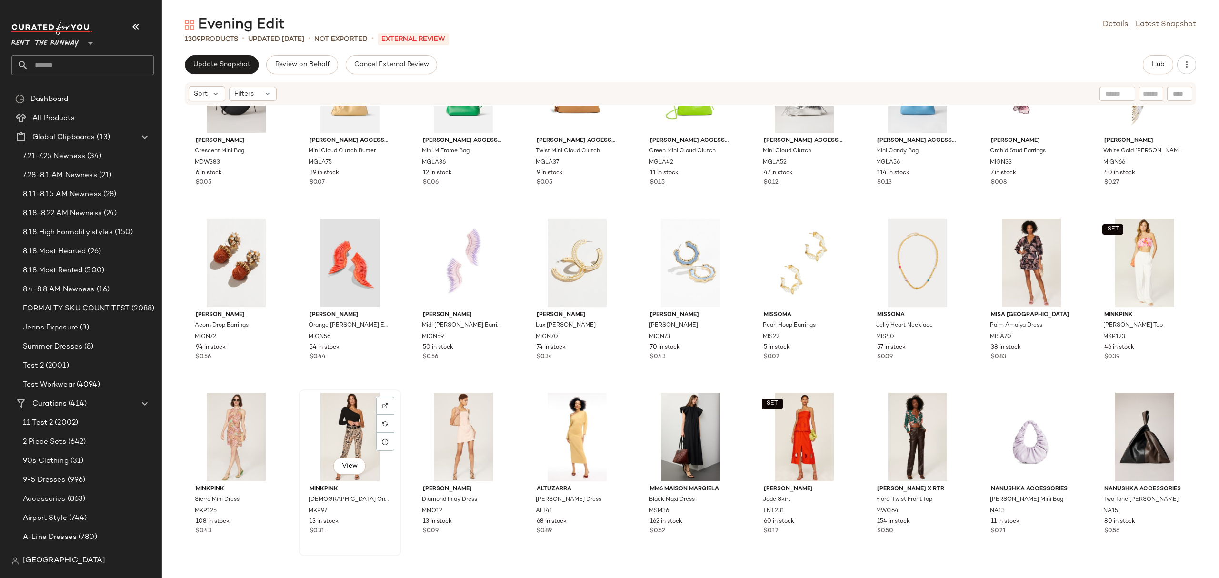
click at [342, 407] on div "View" at bounding box center [350, 437] width 96 height 89
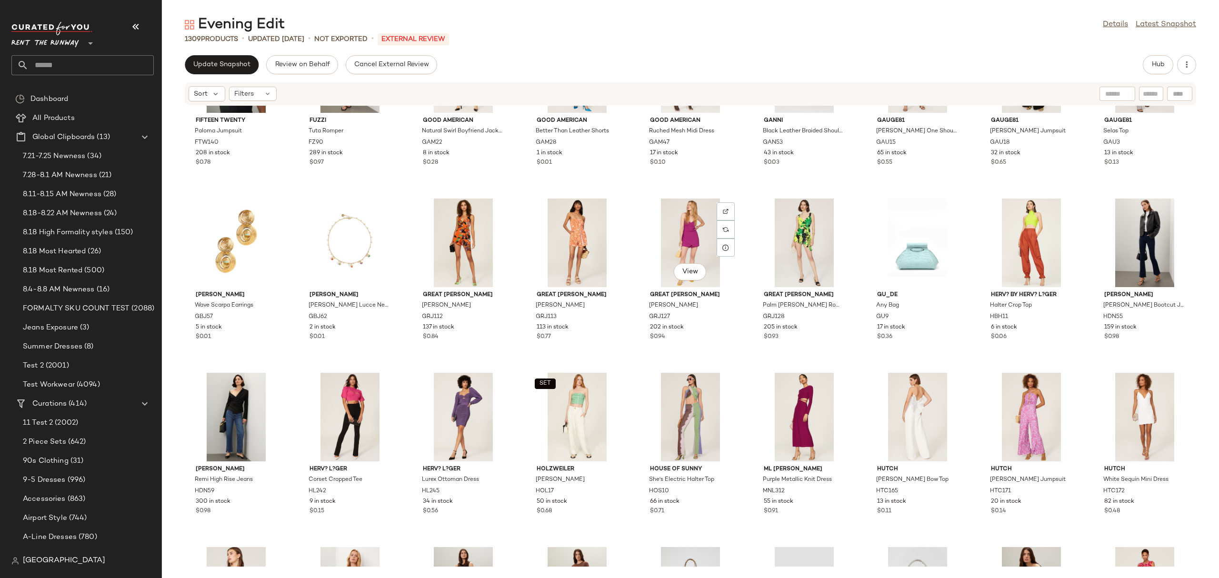
scroll to position [19355, 0]
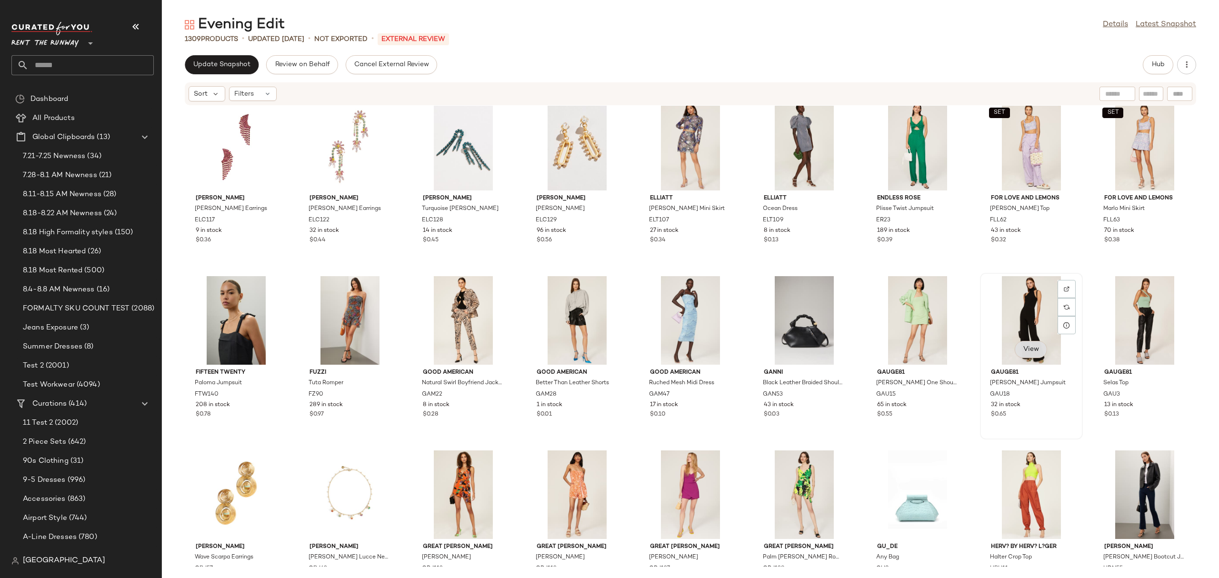
click at [1030, 347] on span "View" at bounding box center [1030, 350] width 16 height 8
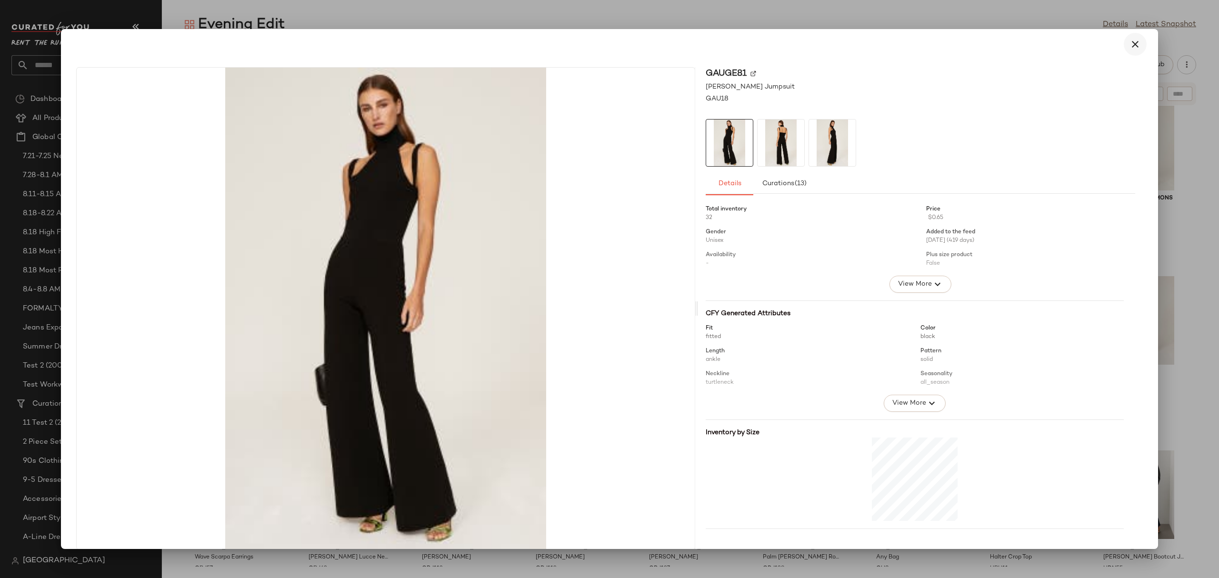
click at [1129, 43] on icon "button" at bounding box center [1134, 44] width 11 height 11
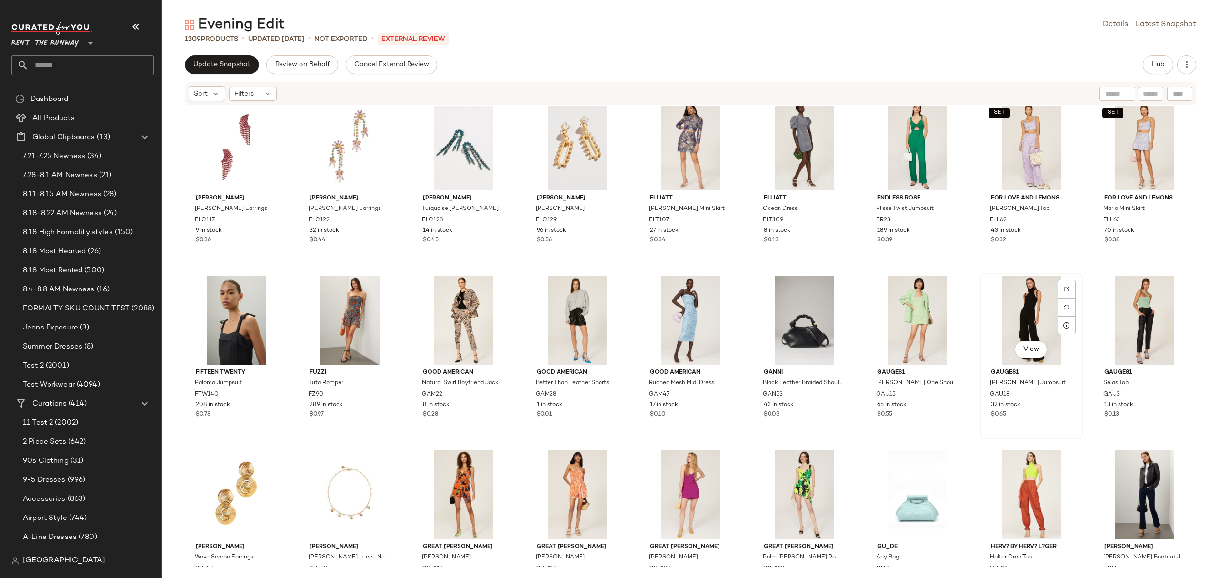
click at [1029, 325] on div "View" at bounding box center [1031, 320] width 96 height 89
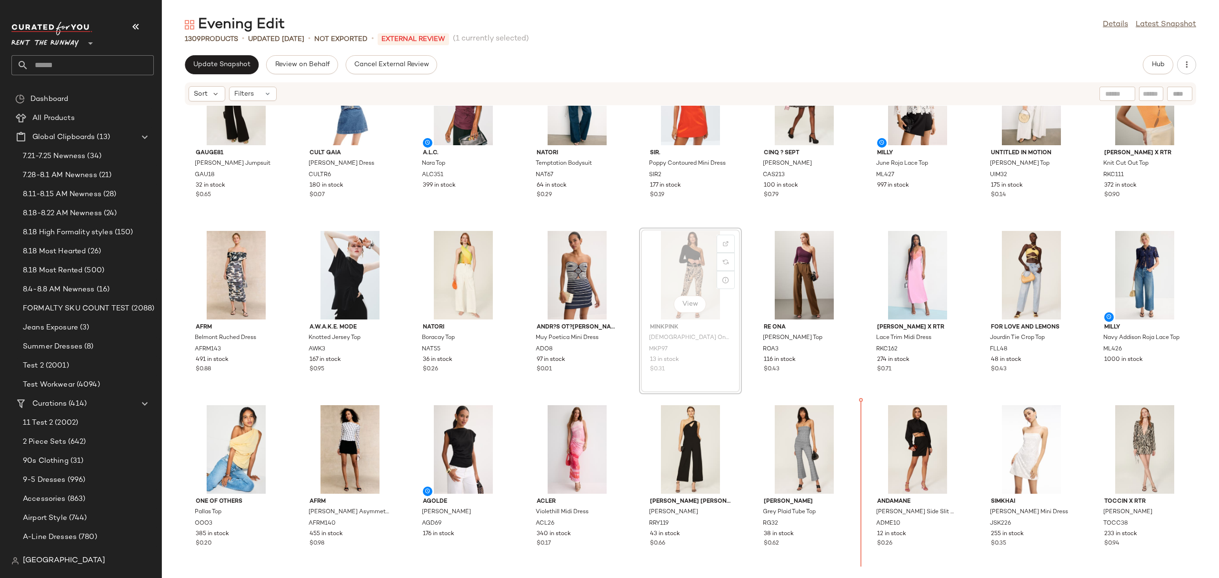
scroll to position [99, 0]
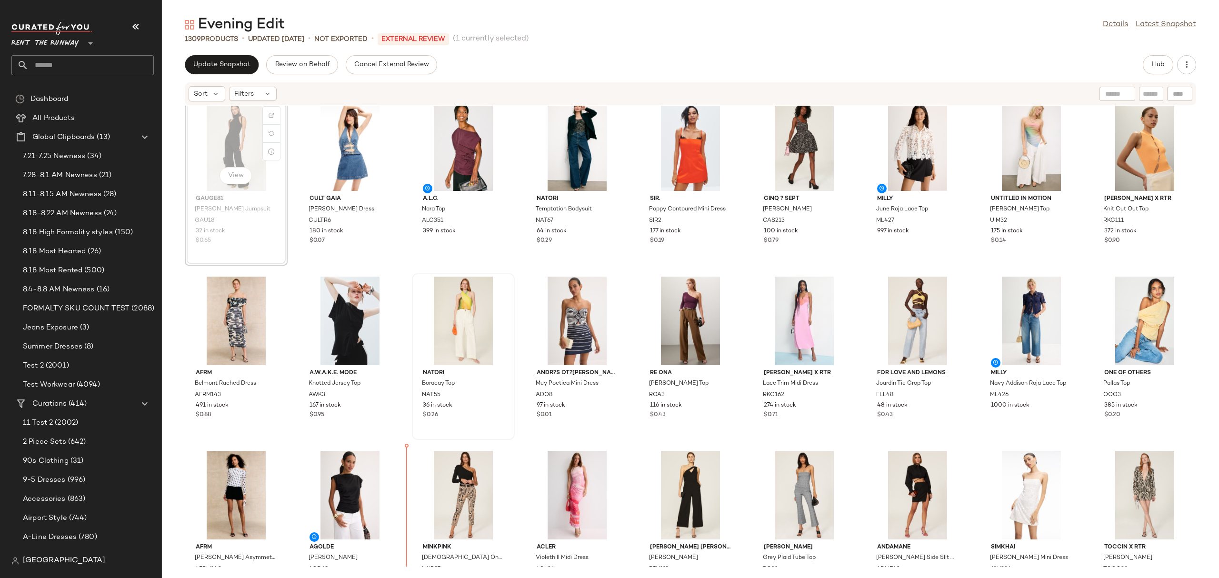
scroll to position [12, 0]
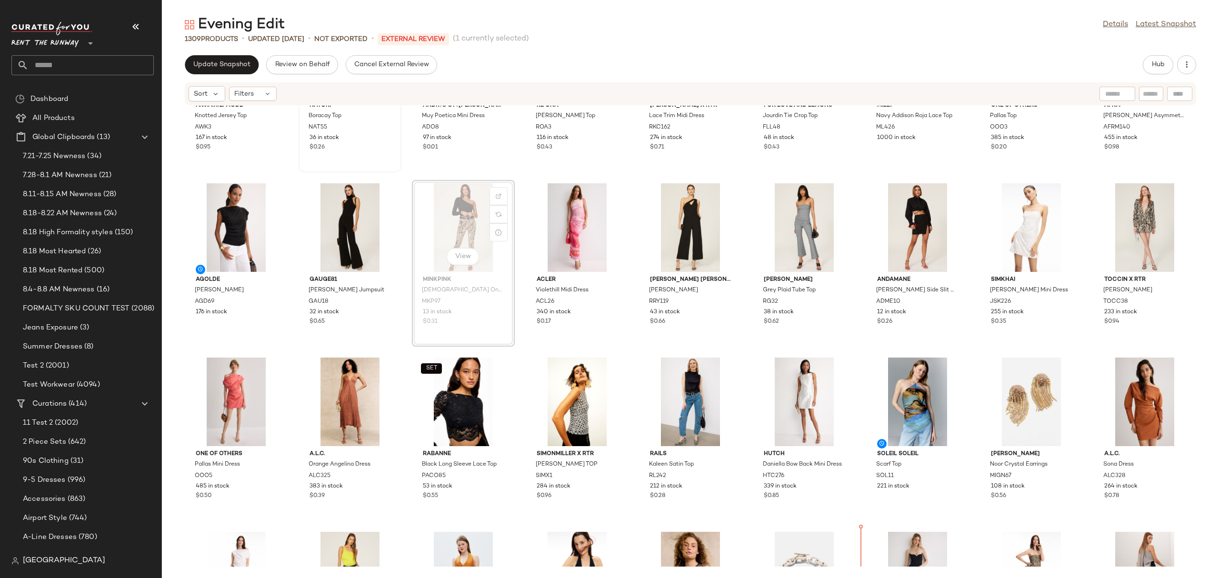
scroll to position [326, 0]
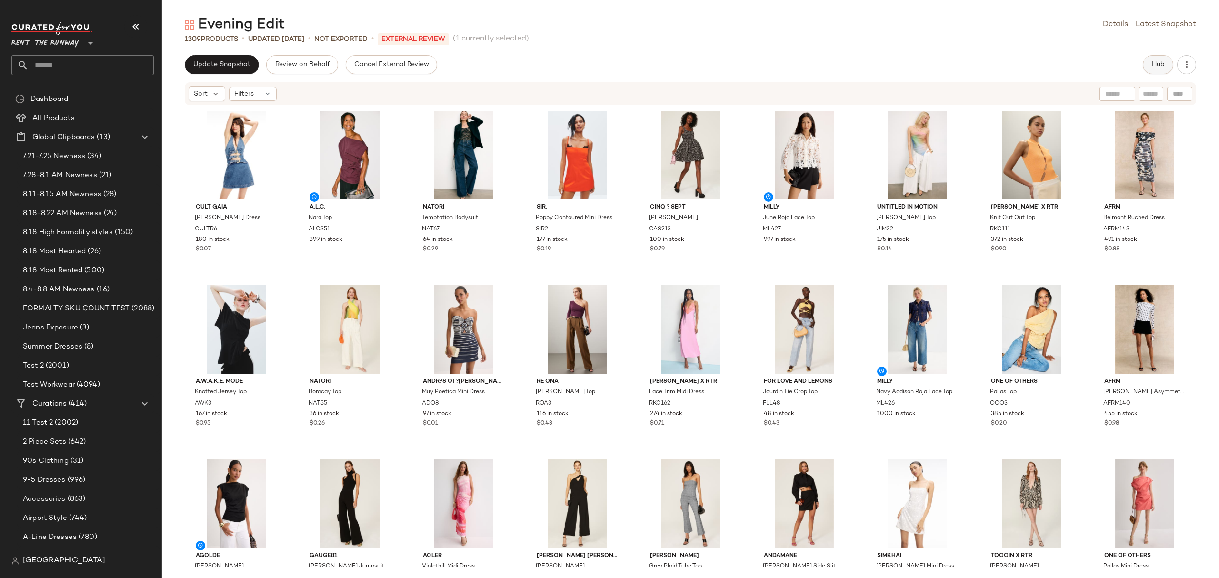
click at [1169, 59] on button "Hub" at bounding box center [1157, 64] width 30 height 19
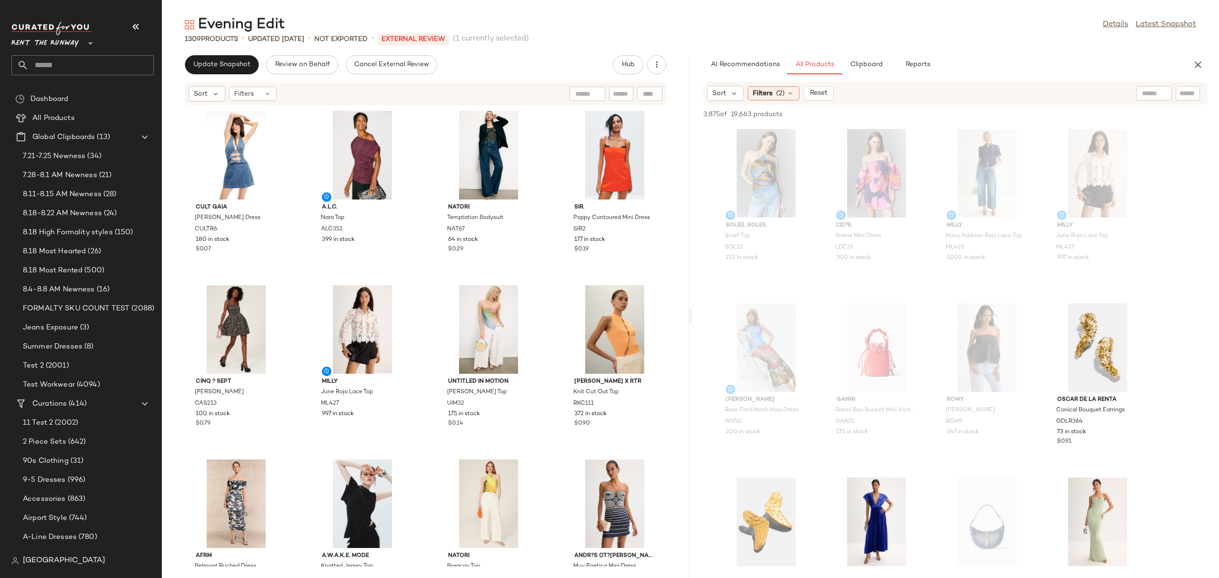
click at [290, 137] on div "Cult Gaia Anice Dress CULTR6 180 in stock $0.07 A.L.C. Nara Top ALC351 399 in s…" at bounding box center [425, 336] width 527 height 461
click at [1198, 59] on icon "button" at bounding box center [1197, 64] width 11 height 11
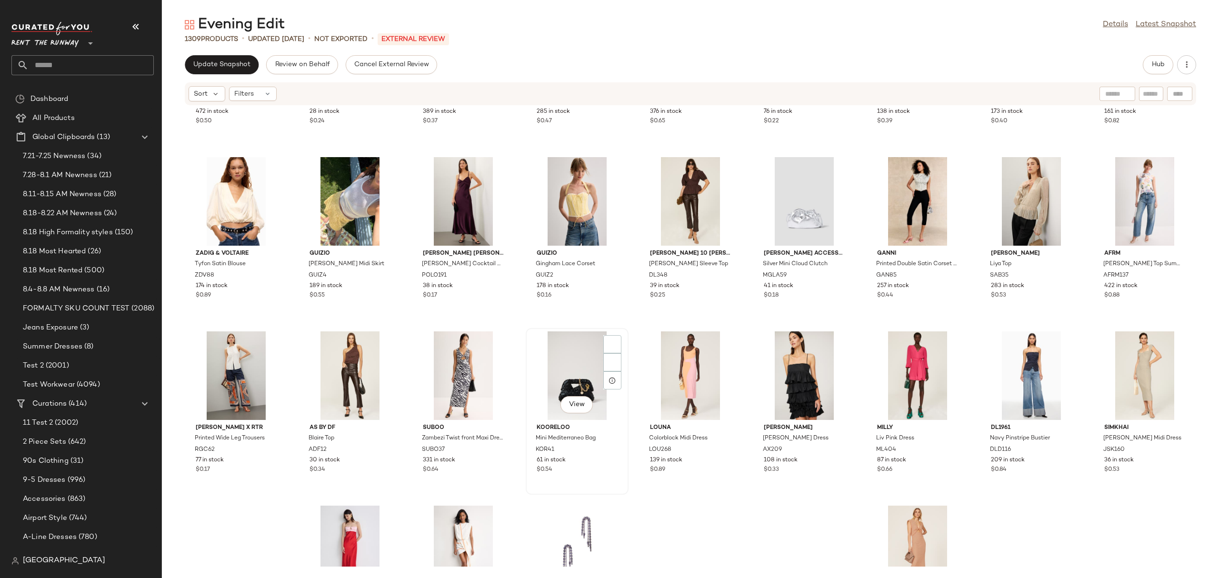
scroll to position [918, 0]
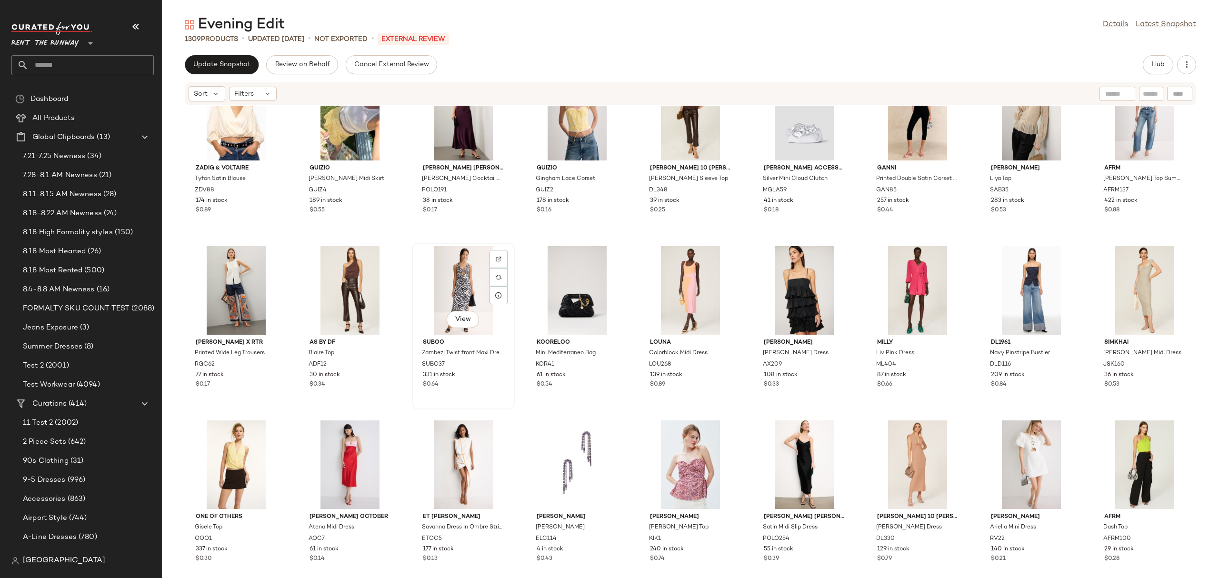
click at [459, 288] on div "View" at bounding box center [463, 290] width 96 height 89
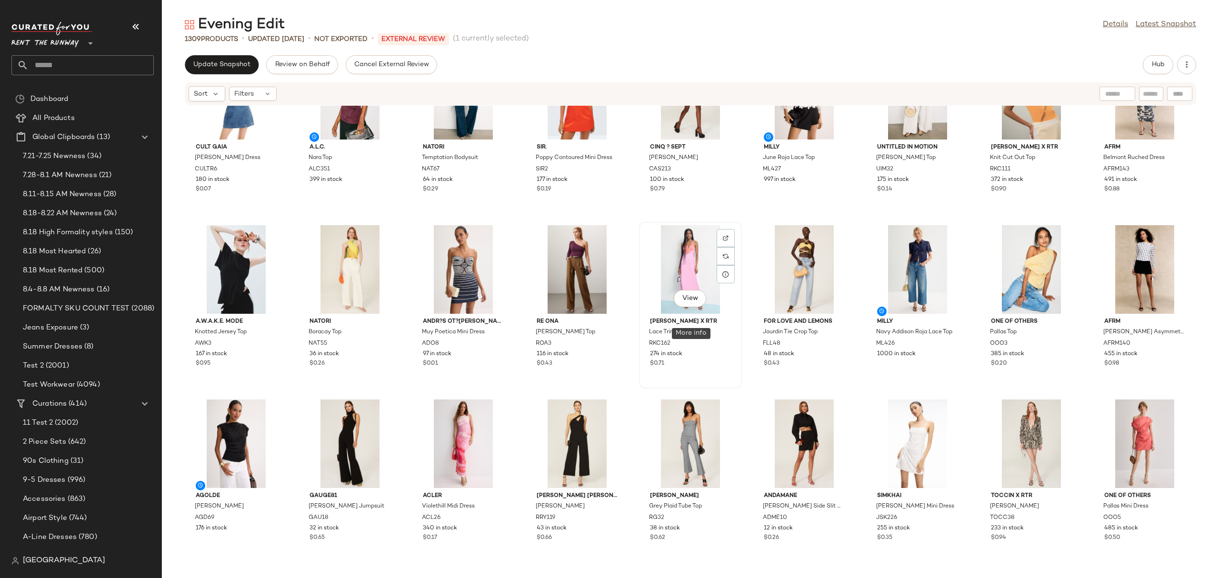
scroll to position [184, 0]
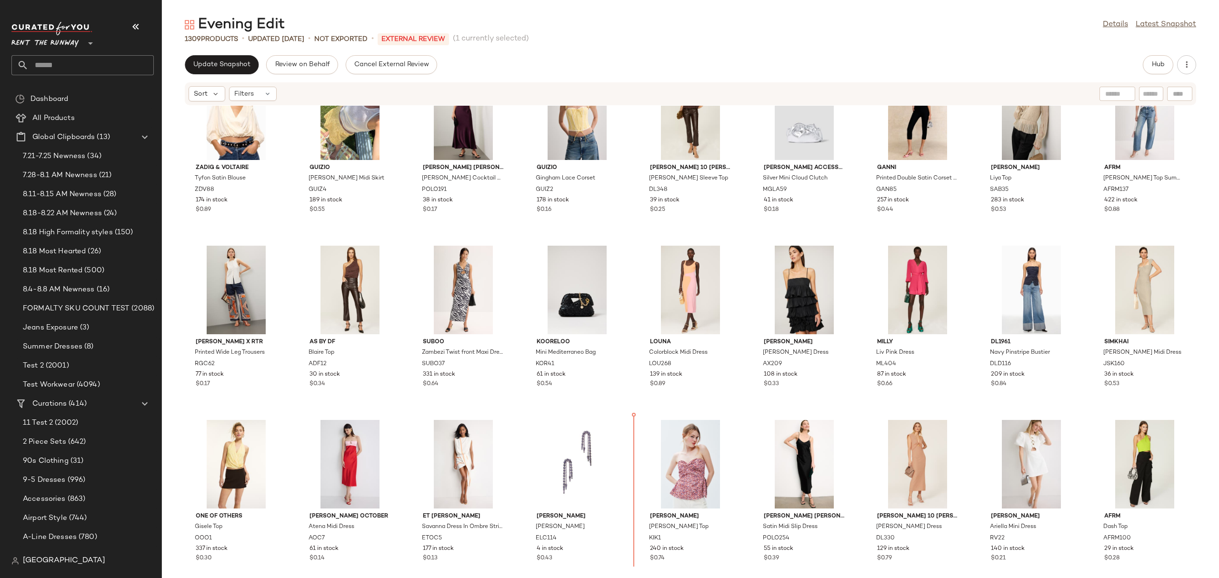
scroll to position [948, 0]
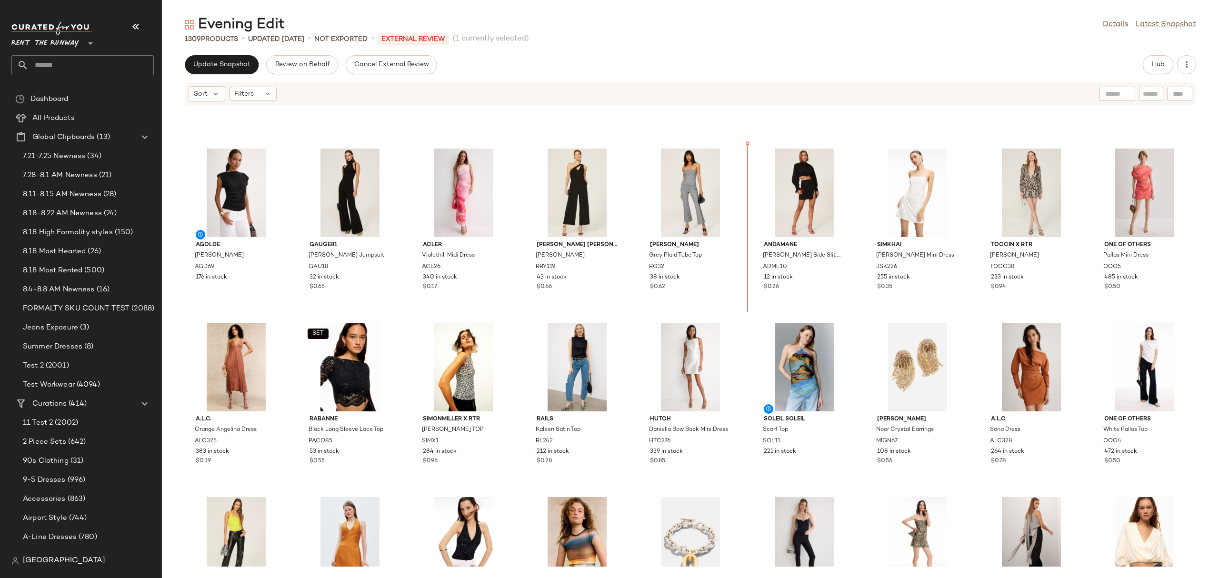
scroll to position [302, 0]
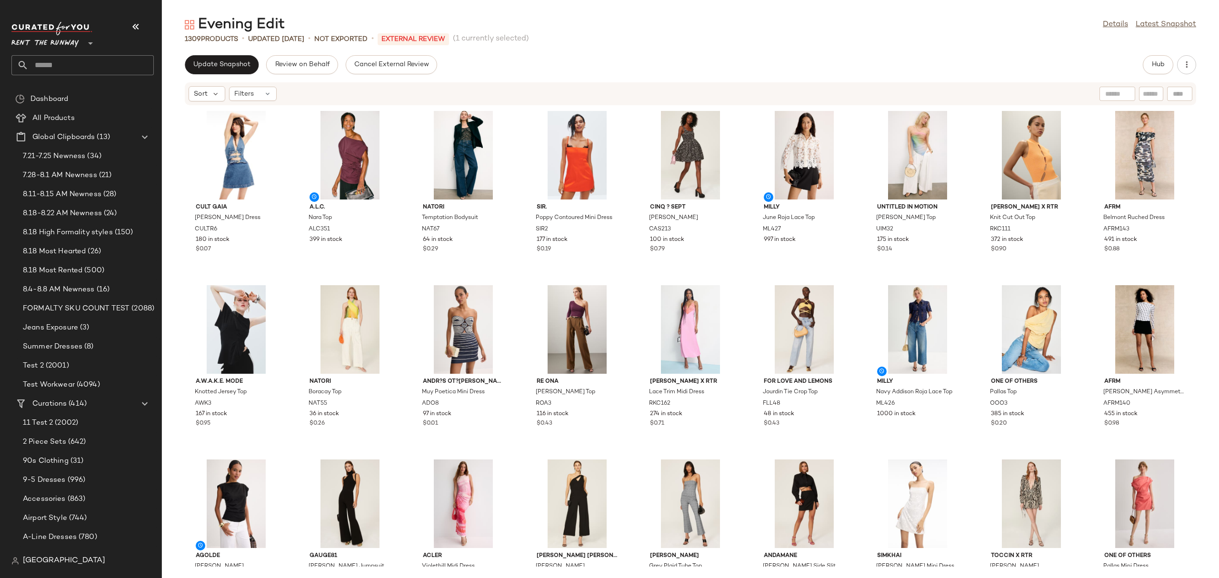
click at [480, 95] on div "Sort Filters" at bounding box center [628, 93] width 880 height 15
click at [628, 147] on div "Cult Gaia Anice Dress CULTR6 180 in stock $0.07 A.L.C. Nara Top ALC351 399 in s…" at bounding box center [690, 336] width 1057 height 461
click at [1163, 64] on span "Hub" at bounding box center [1157, 65] width 13 height 8
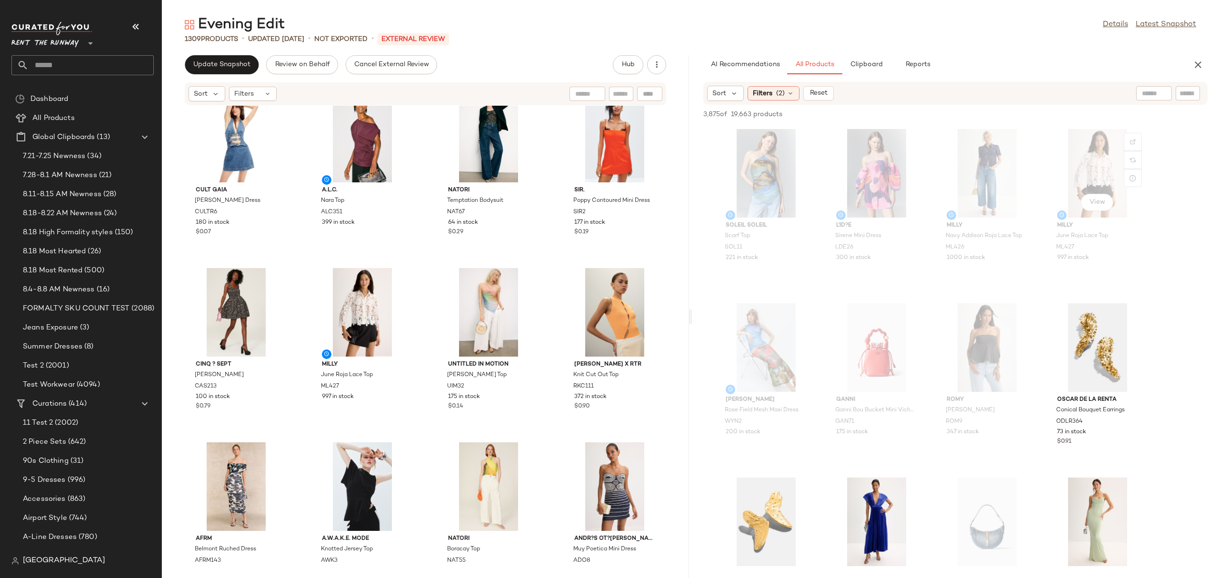
scroll to position [19, 0]
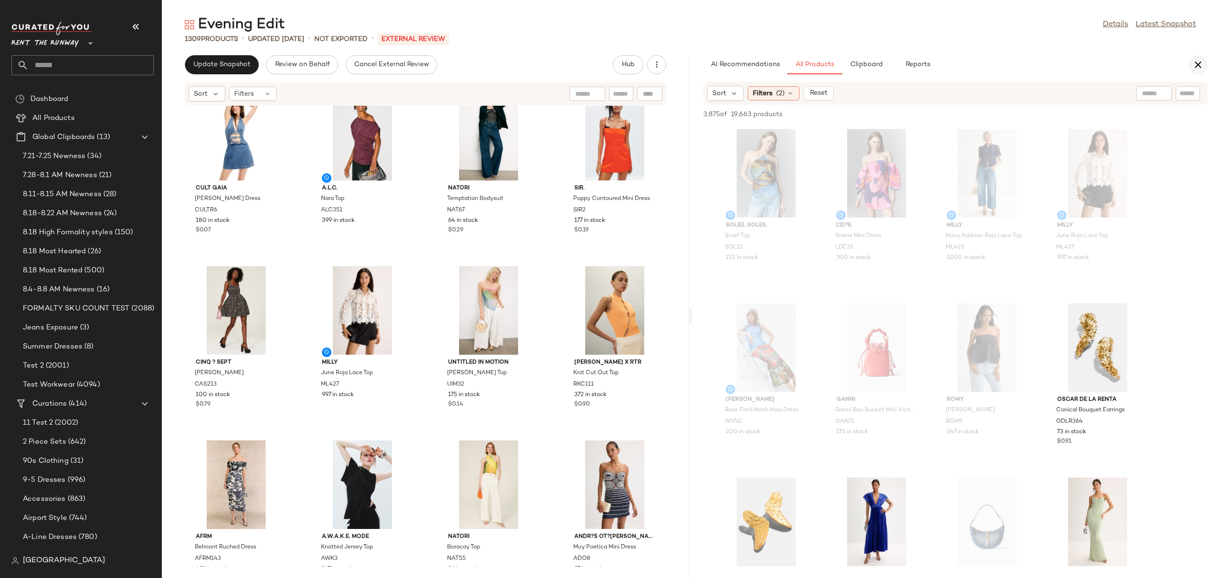
click at [1196, 59] on icon "button" at bounding box center [1197, 64] width 11 height 11
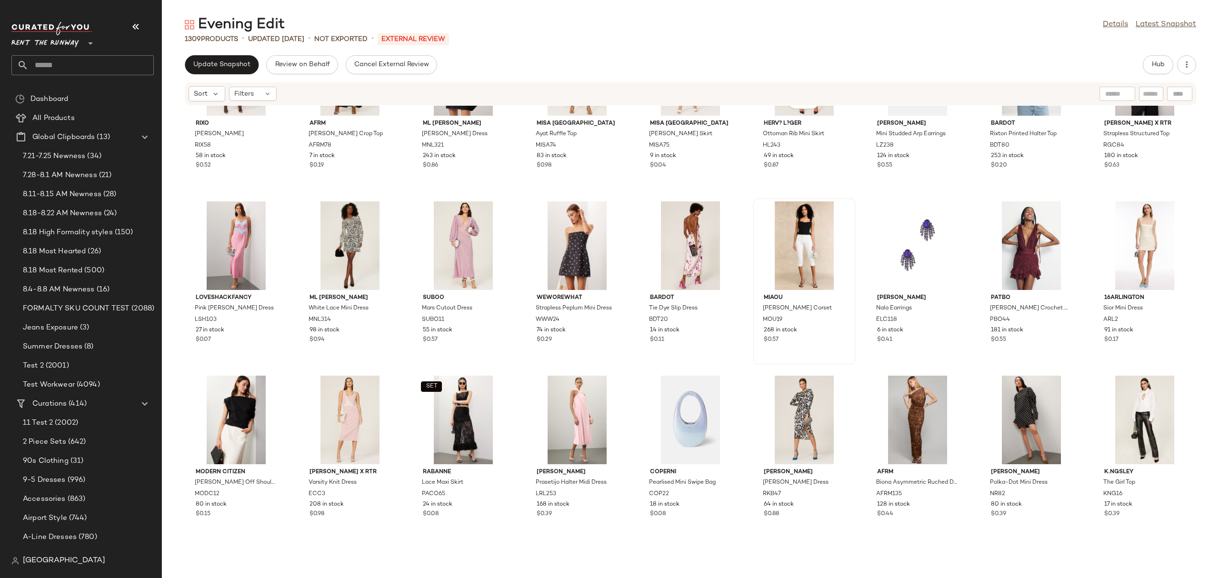
scroll to position [2038, 0]
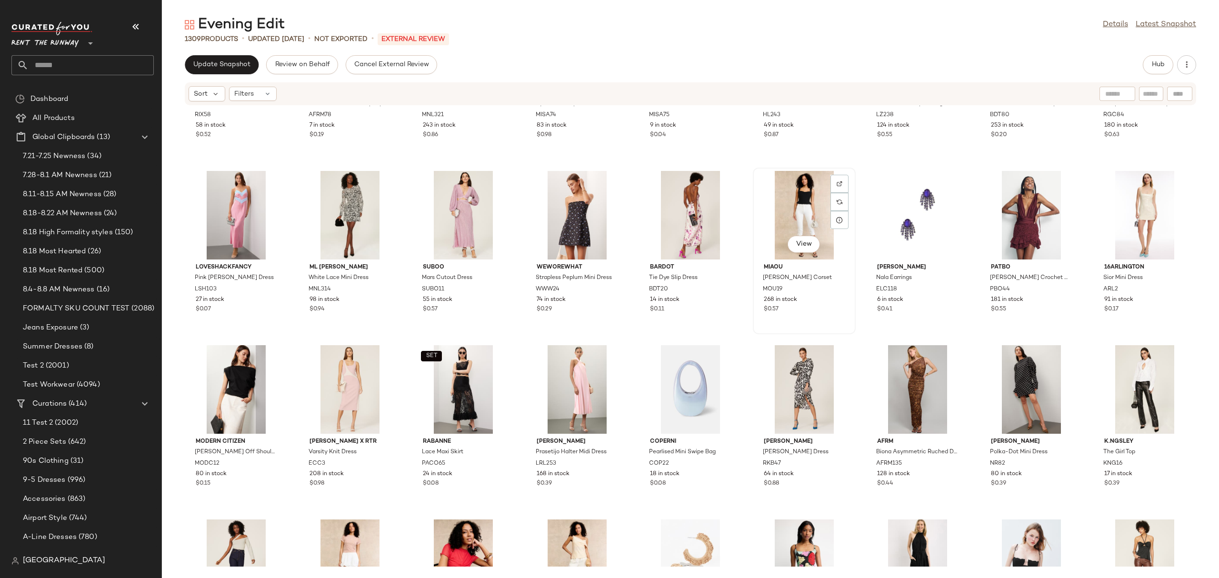
click at [793, 217] on div "View" at bounding box center [804, 215] width 96 height 89
click at [1151, 63] on span "Hub" at bounding box center [1157, 65] width 13 height 8
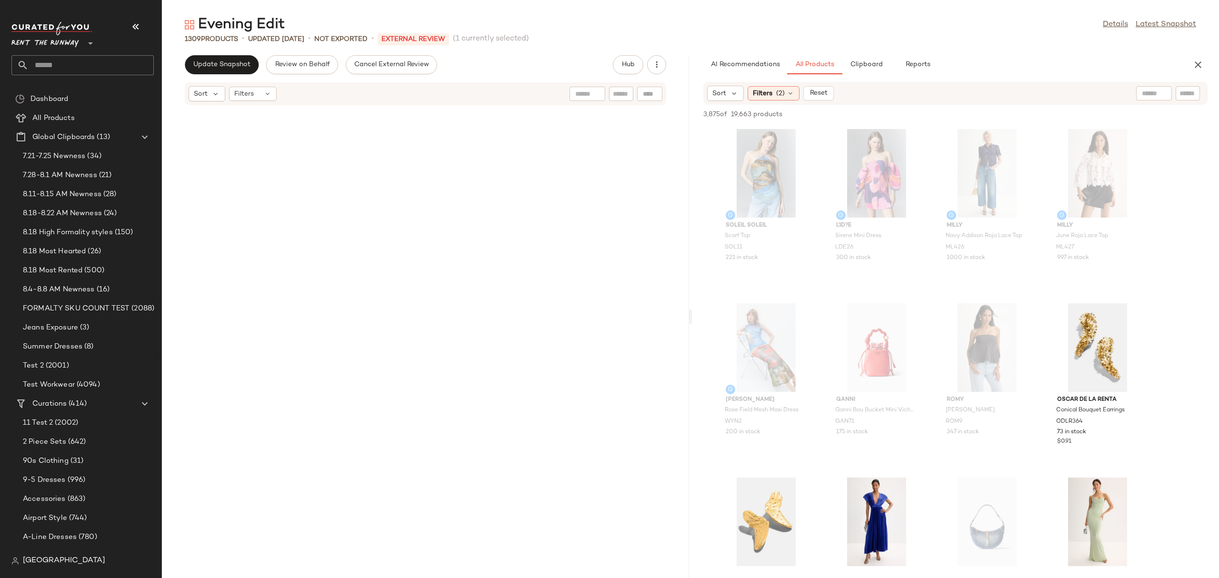
scroll to position [4704, 0]
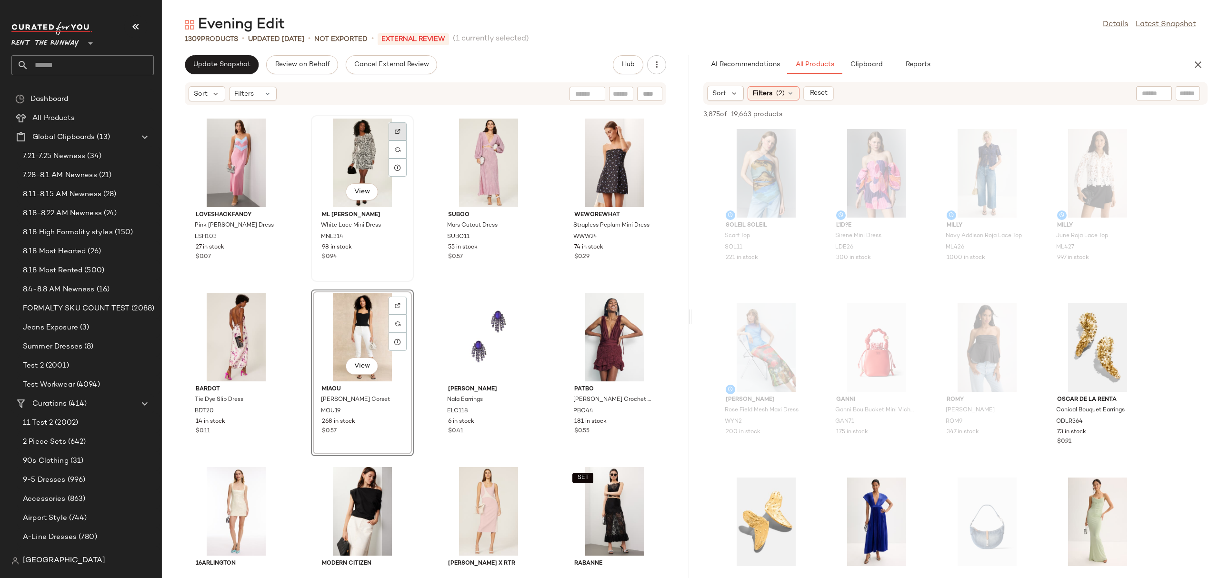
click at [404, 140] on div at bounding box center [397, 149] width 18 height 18
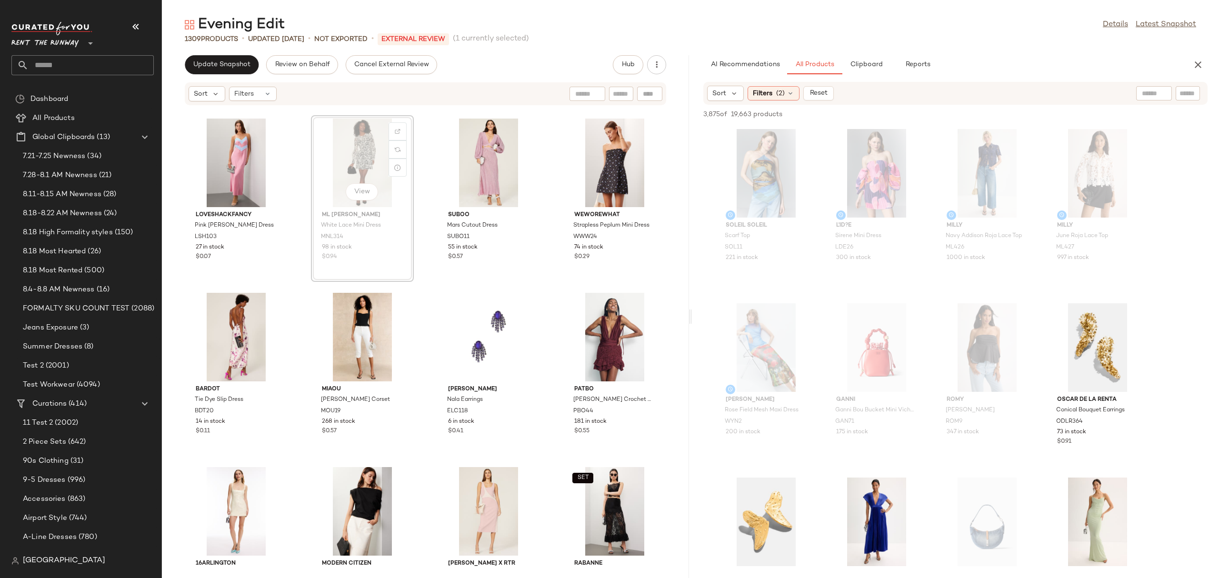
scroll to position [4703, 0]
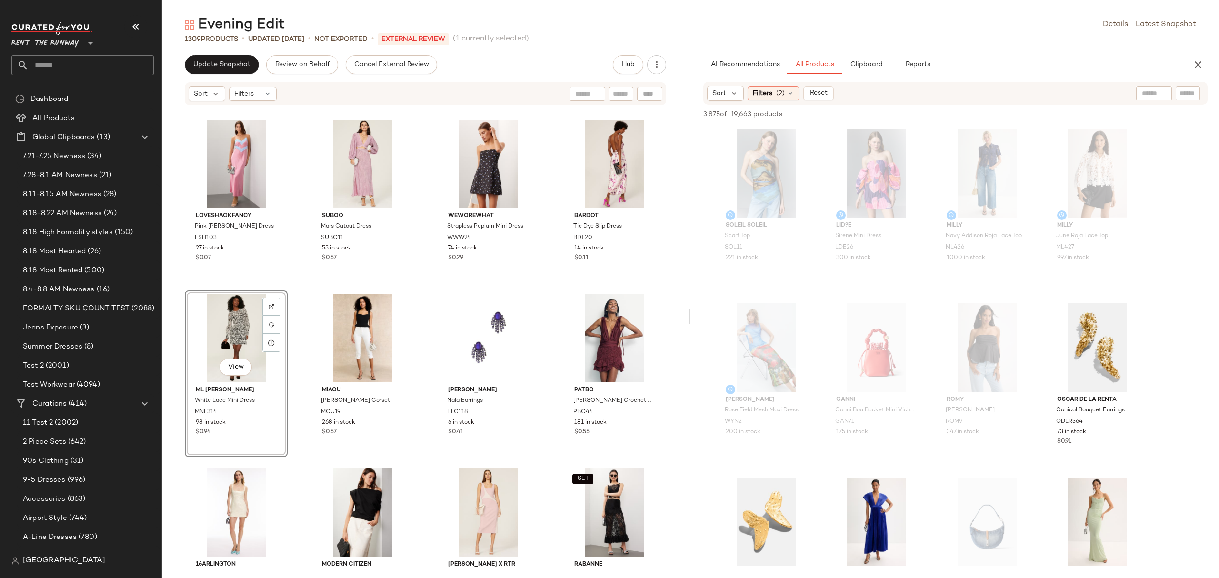
click at [212, 340] on div "View" at bounding box center [236, 338] width 96 height 89
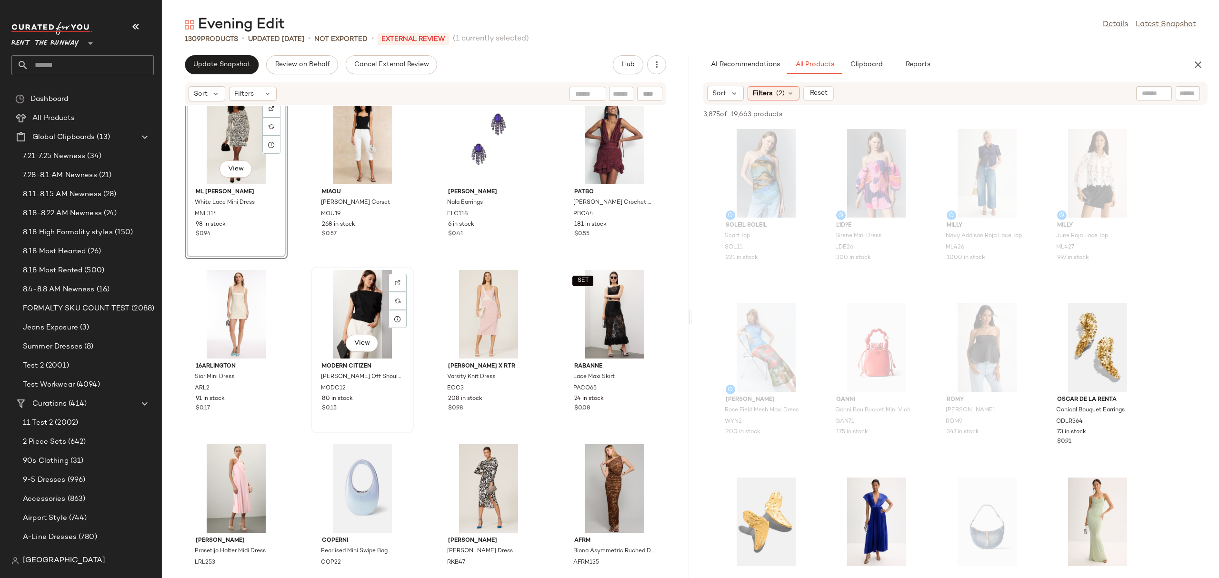
scroll to position [4880, 0]
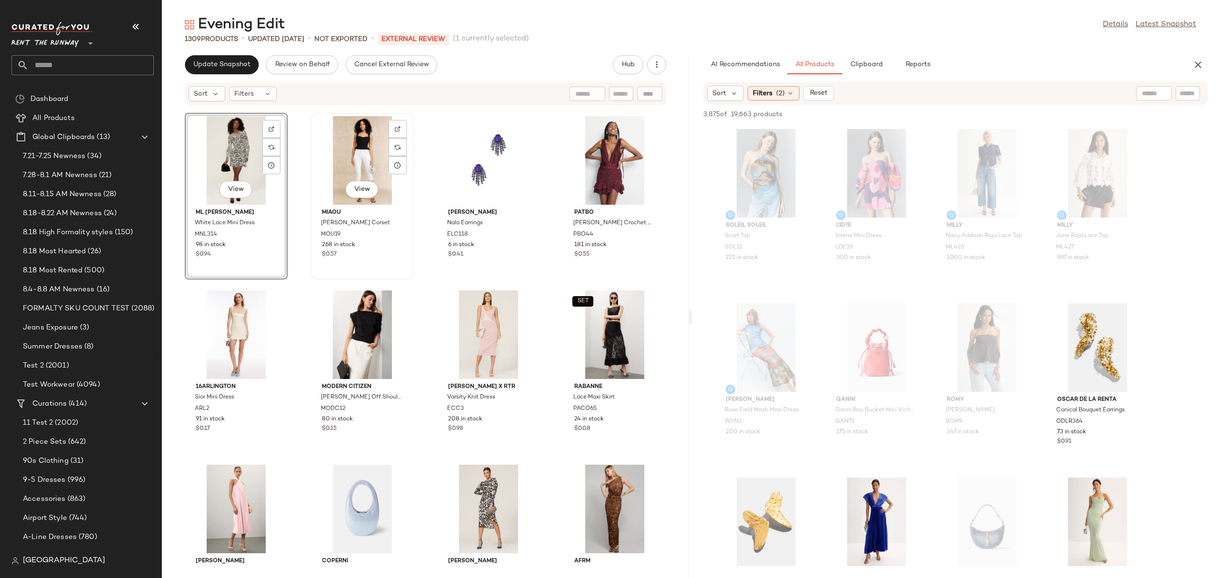
click at [361, 155] on div "View" at bounding box center [362, 160] width 96 height 89
click at [584, 158] on div "View" at bounding box center [614, 160] width 96 height 89
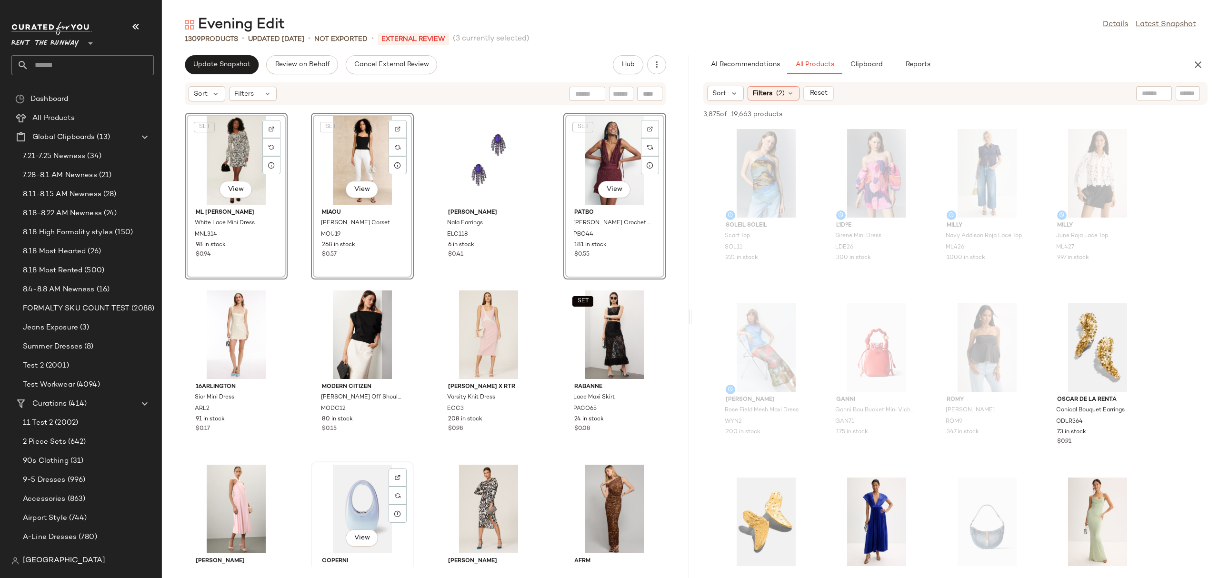
click at [365, 481] on div "View" at bounding box center [362, 509] width 96 height 89
click at [488, 502] on div "View" at bounding box center [488, 509] width 96 height 89
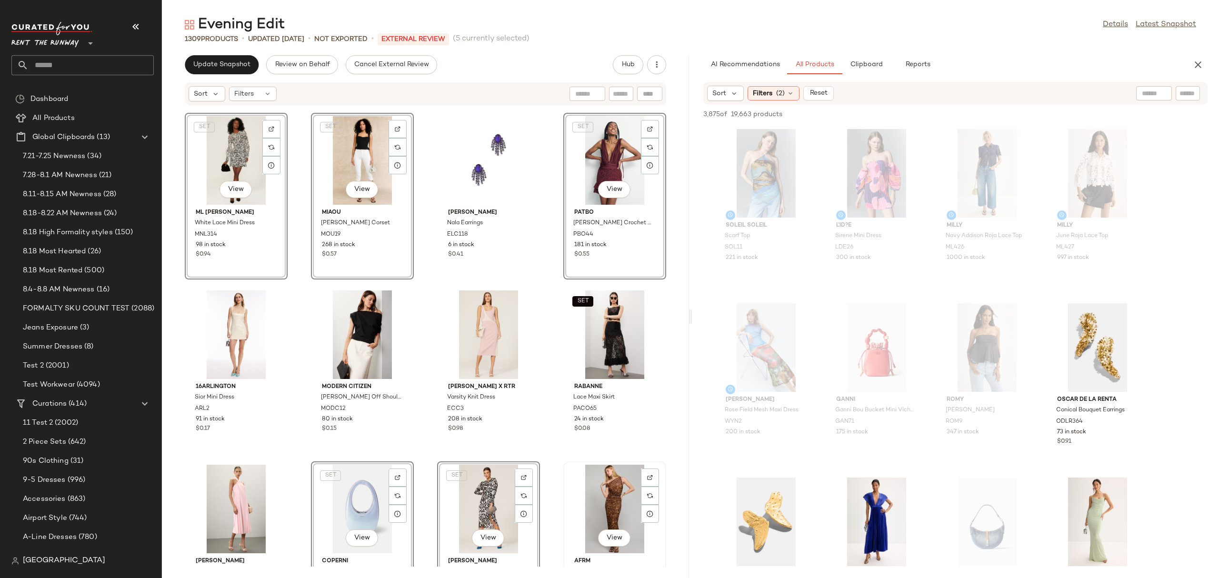
click at [611, 499] on div "View" at bounding box center [614, 509] width 96 height 89
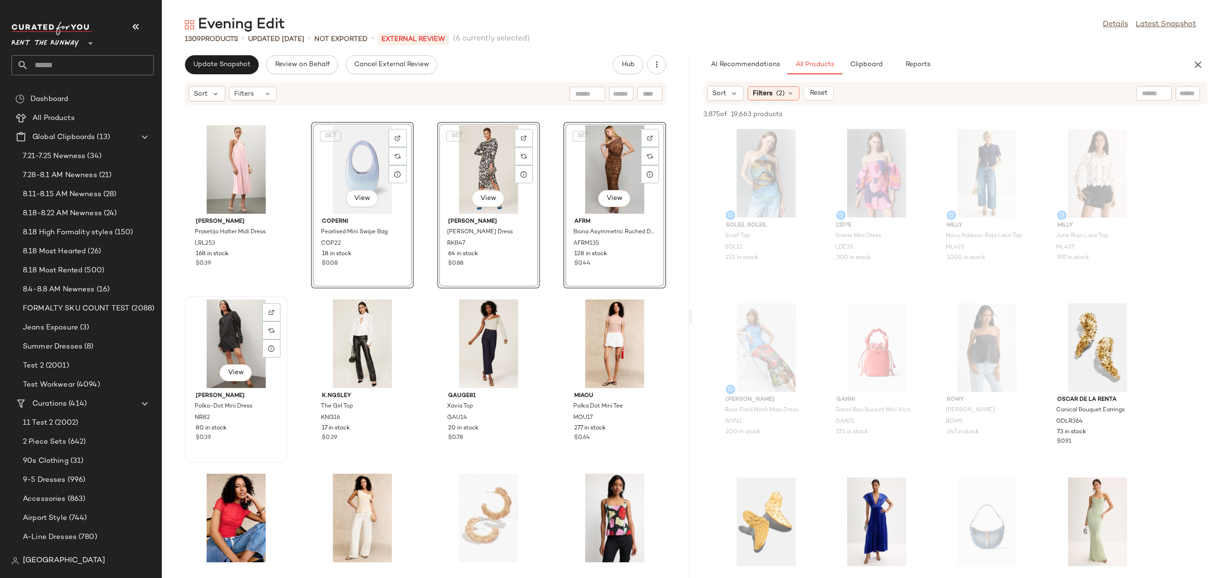
scroll to position [5239, 0]
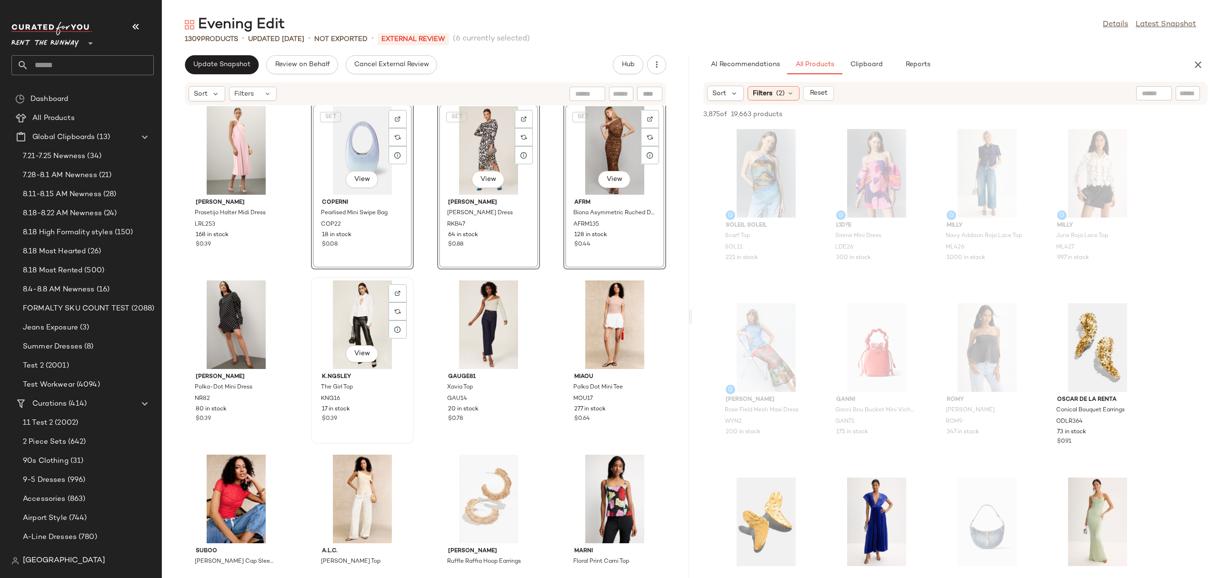
click at [337, 317] on div "View" at bounding box center [362, 324] width 96 height 89
click at [343, 310] on div "View" at bounding box center [362, 324] width 96 height 89
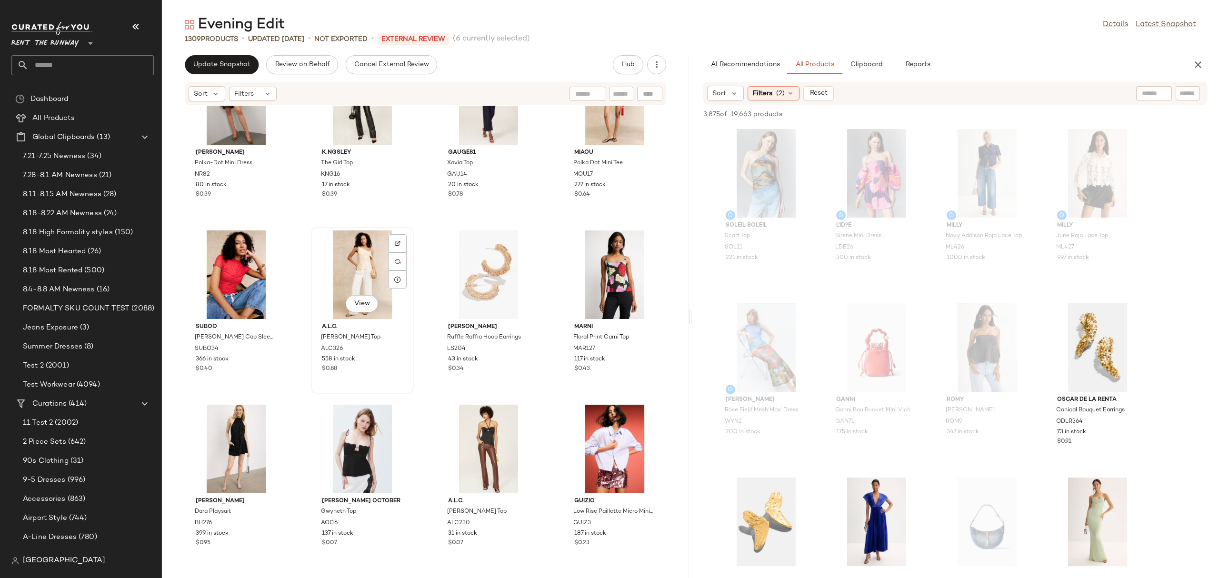
scroll to position [5468, 0]
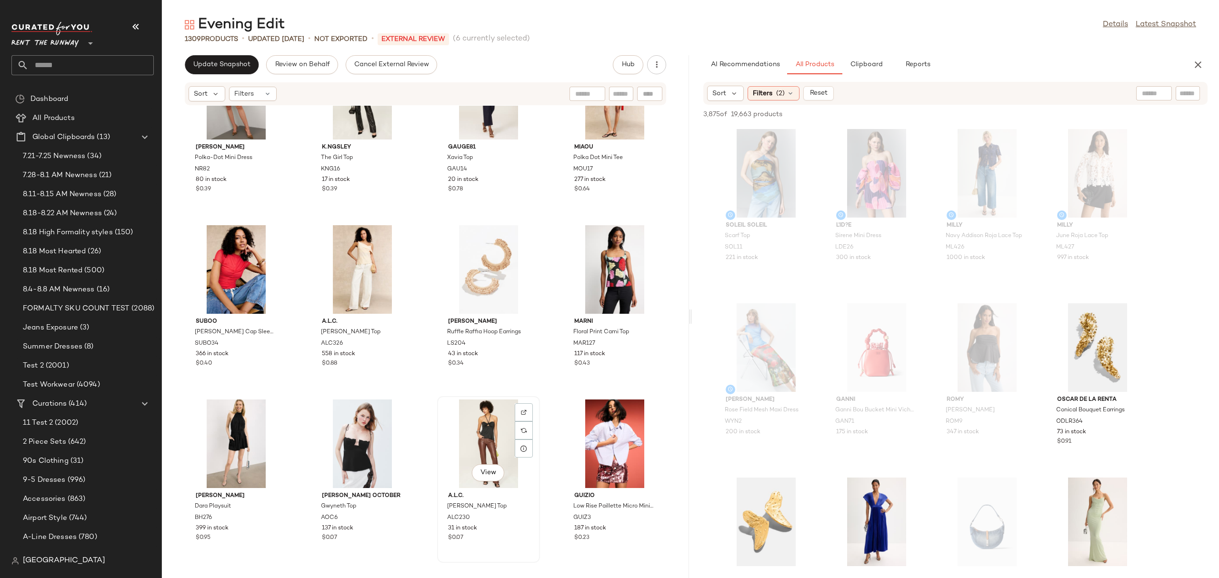
click at [495, 426] on div "View" at bounding box center [488, 443] width 96 height 89
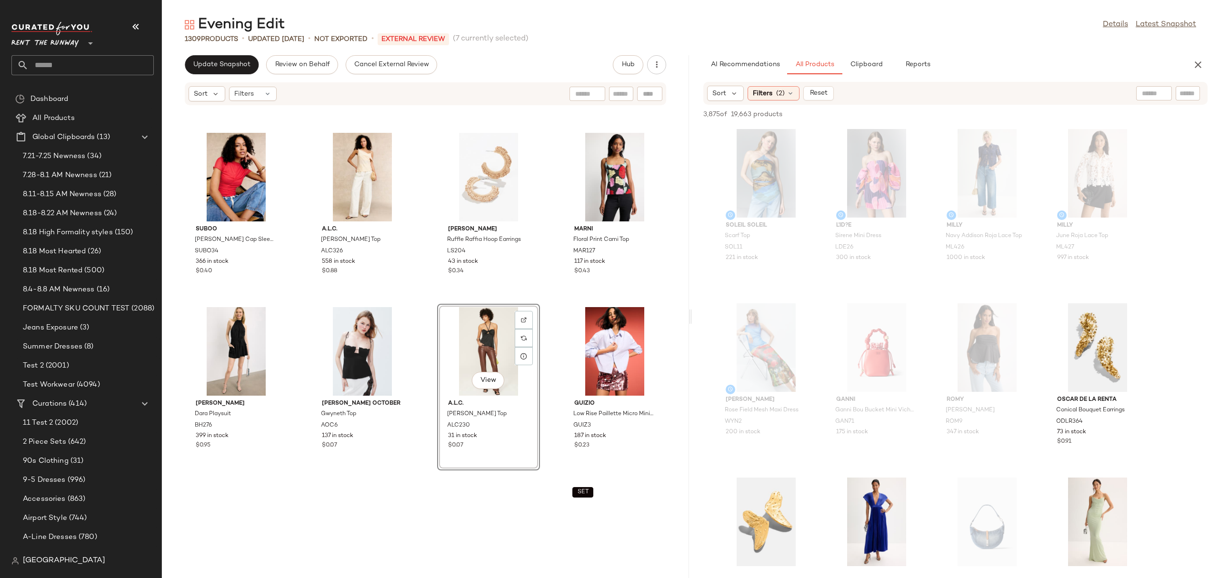
scroll to position [5585, 0]
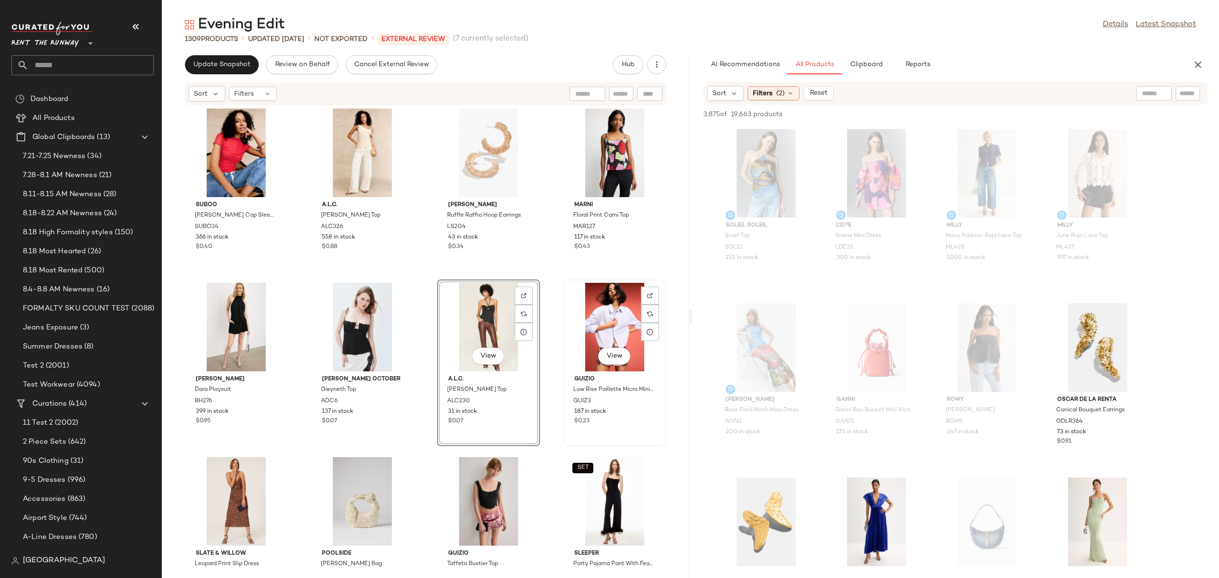
click at [567, 310] on div "View" at bounding box center [614, 327] width 96 height 89
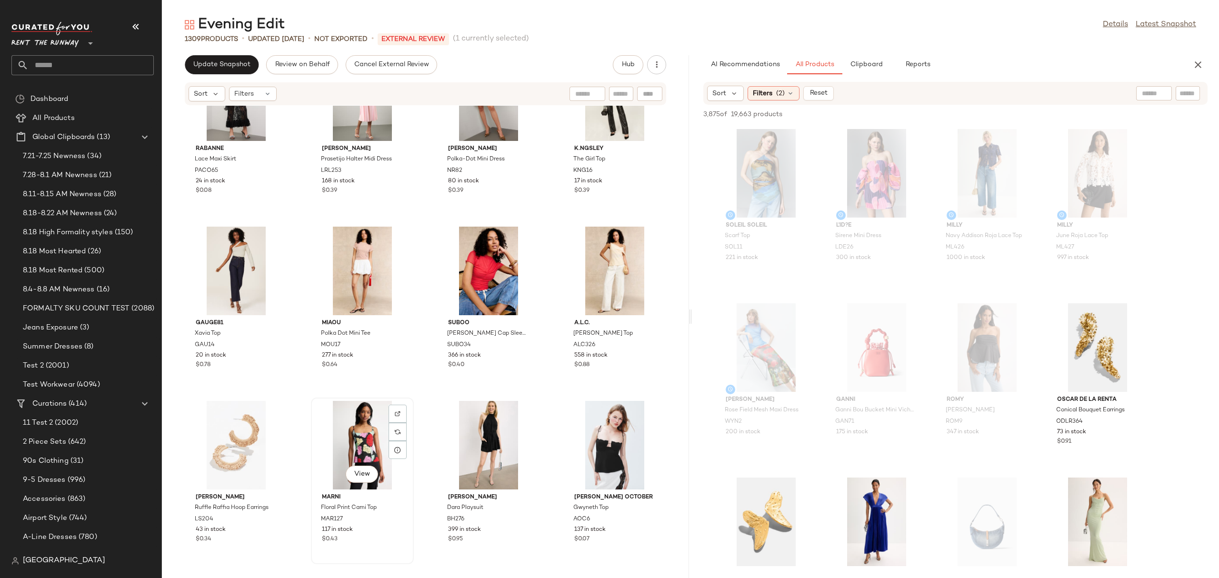
scroll to position [5604, 0]
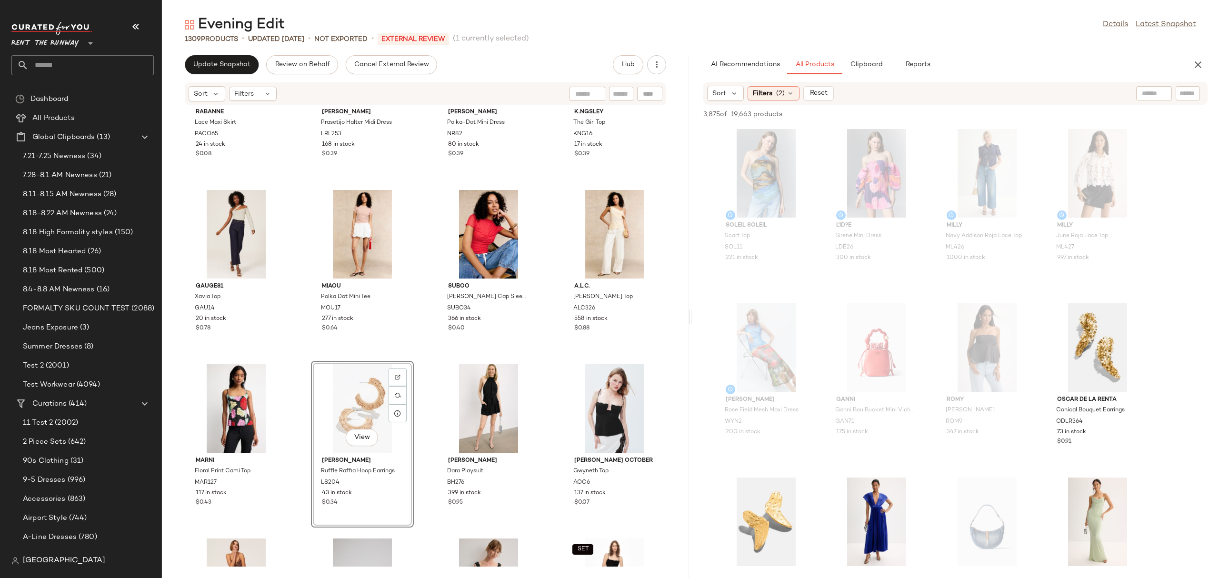
scroll to position [5383, 0]
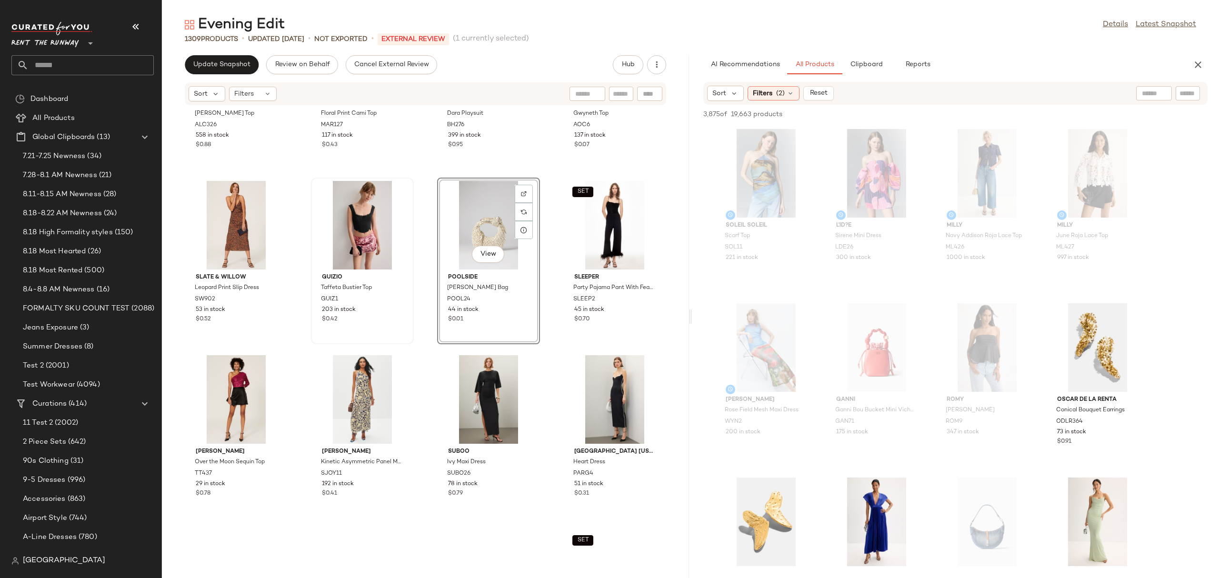
scroll to position [5876, 0]
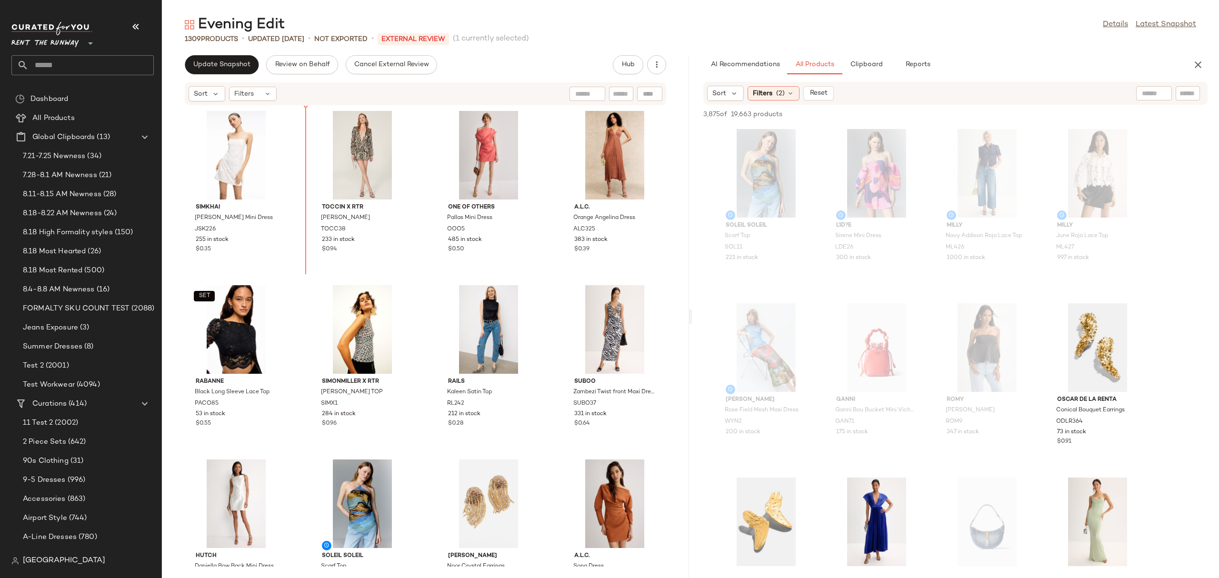
scroll to position [1379, 0]
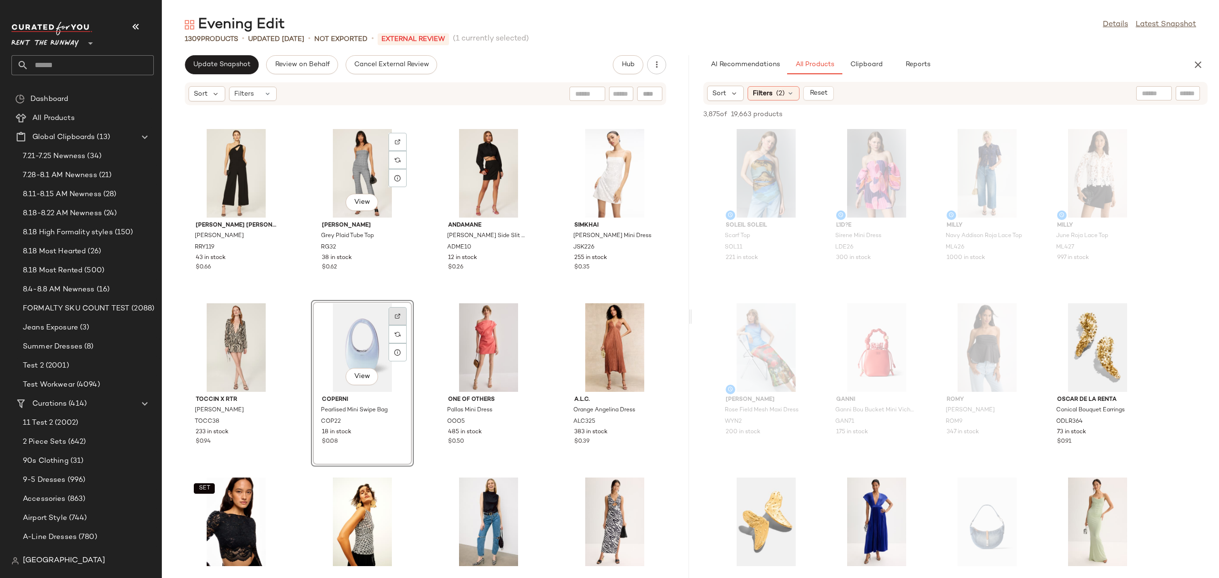
scroll to position [982, 0]
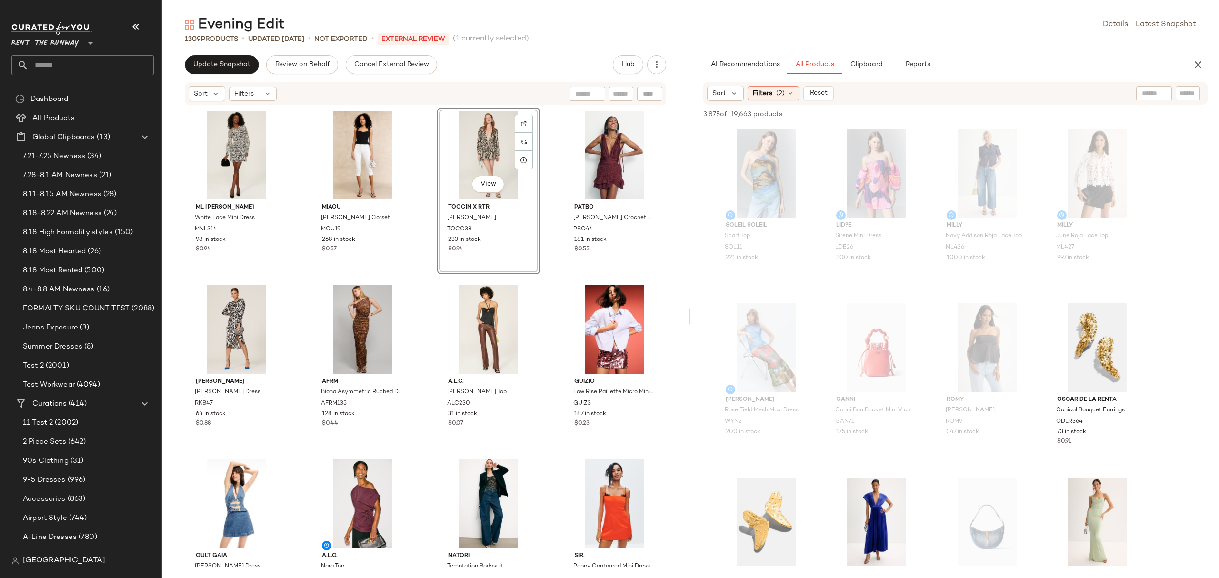
click at [500, 145] on div "View" at bounding box center [488, 155] width 96 height 89
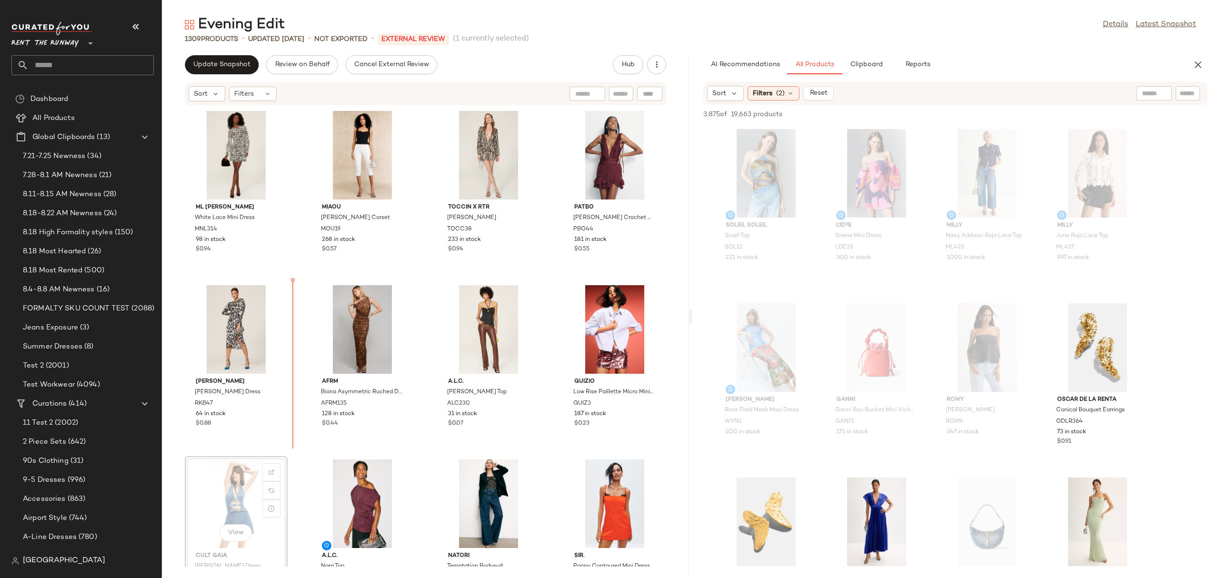
scroll to position [0, 0]
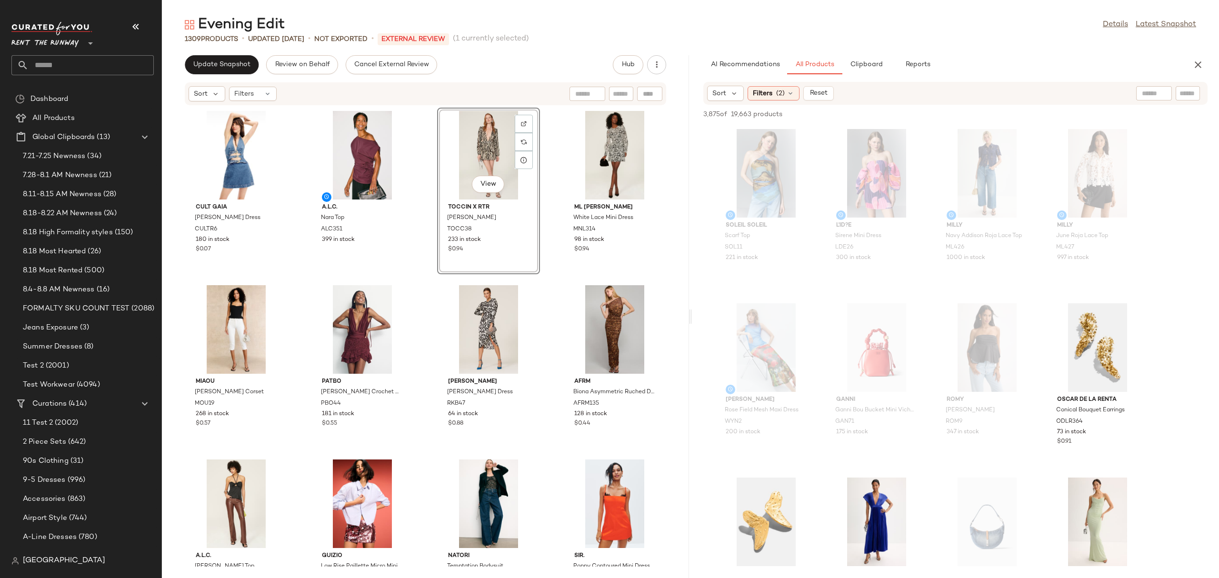
click at [426, 175] on div "Cult Gaia Anice Dress CULTR6 180 in stock $0.07 A.L.C. Nara Top ALC351 399 in s…" at bounding box center [425, 336] width 527 height 461
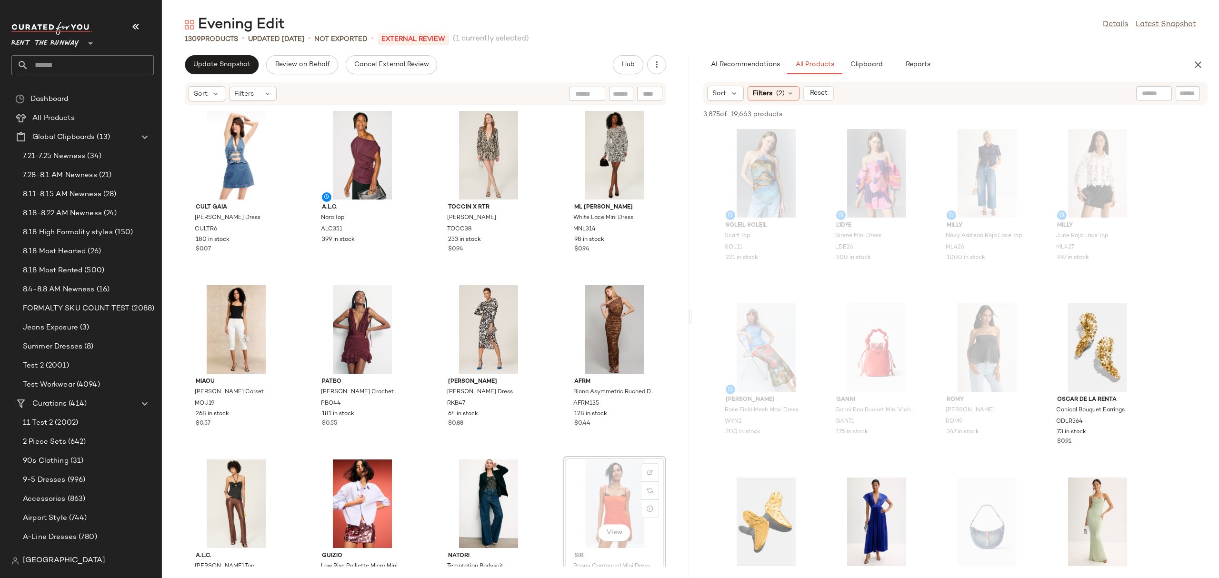
scroll to position [0, 0]
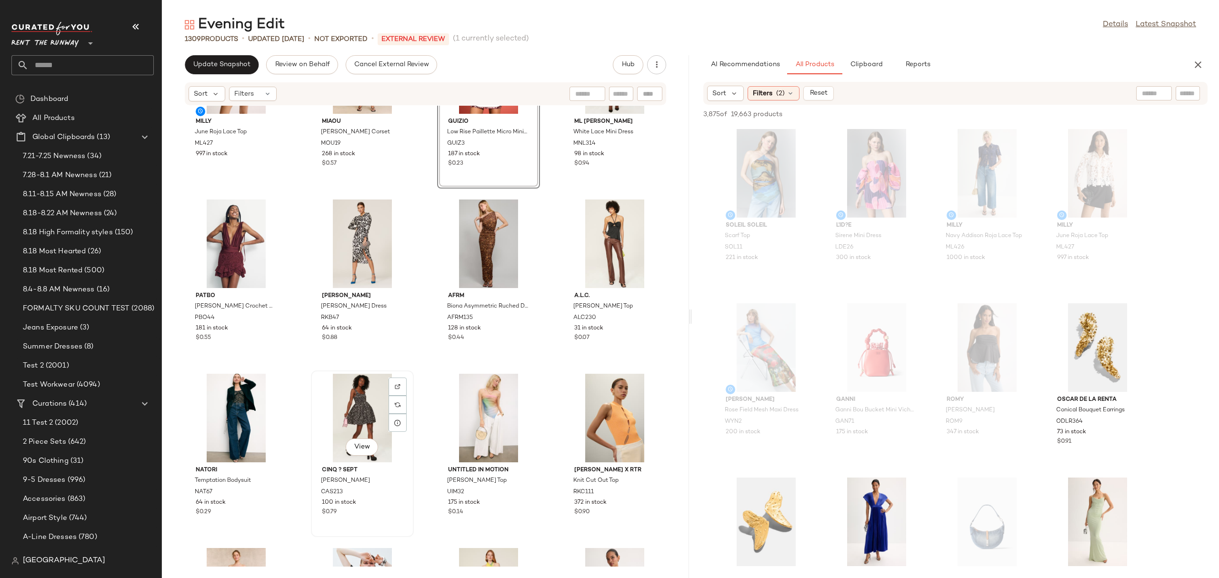
scroll to position [318, 0]
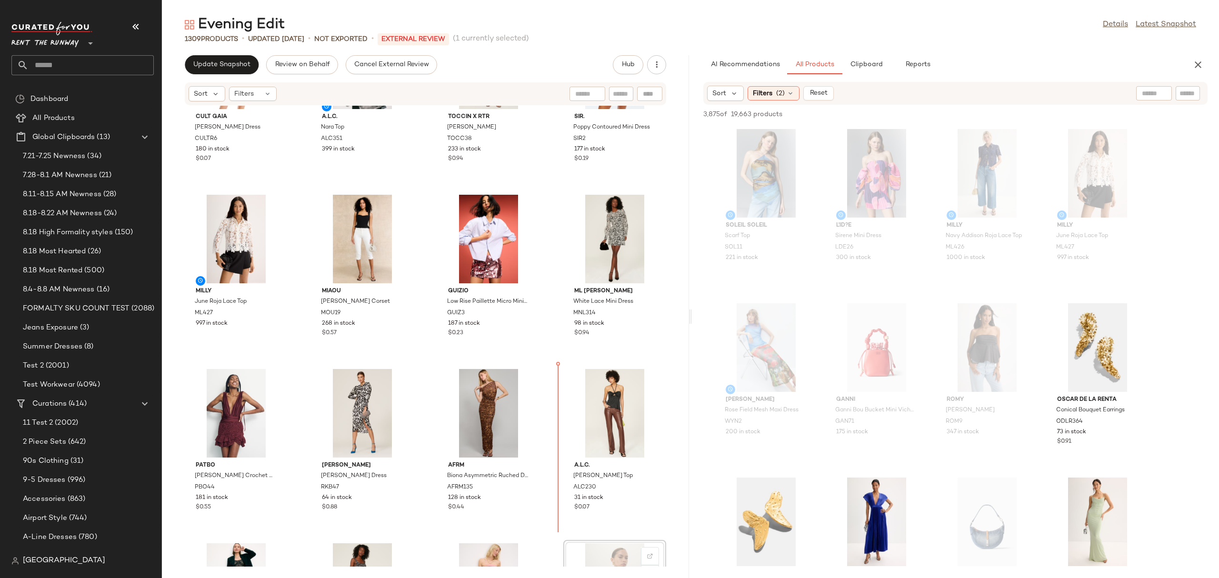
scroll to position [84, 0]
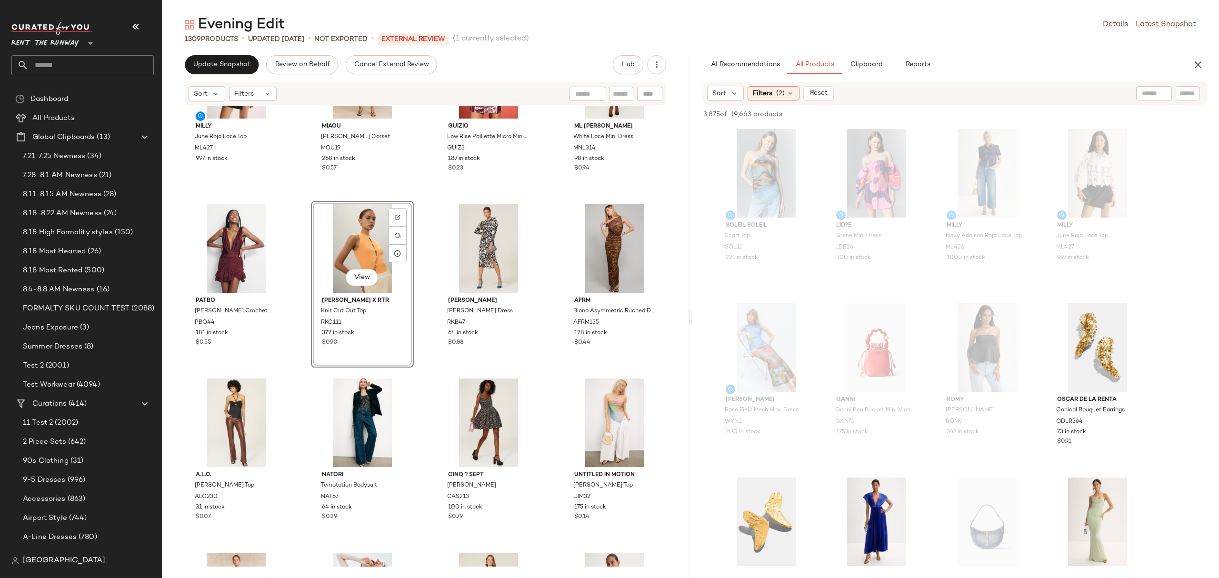
scroll to position [267, 0]
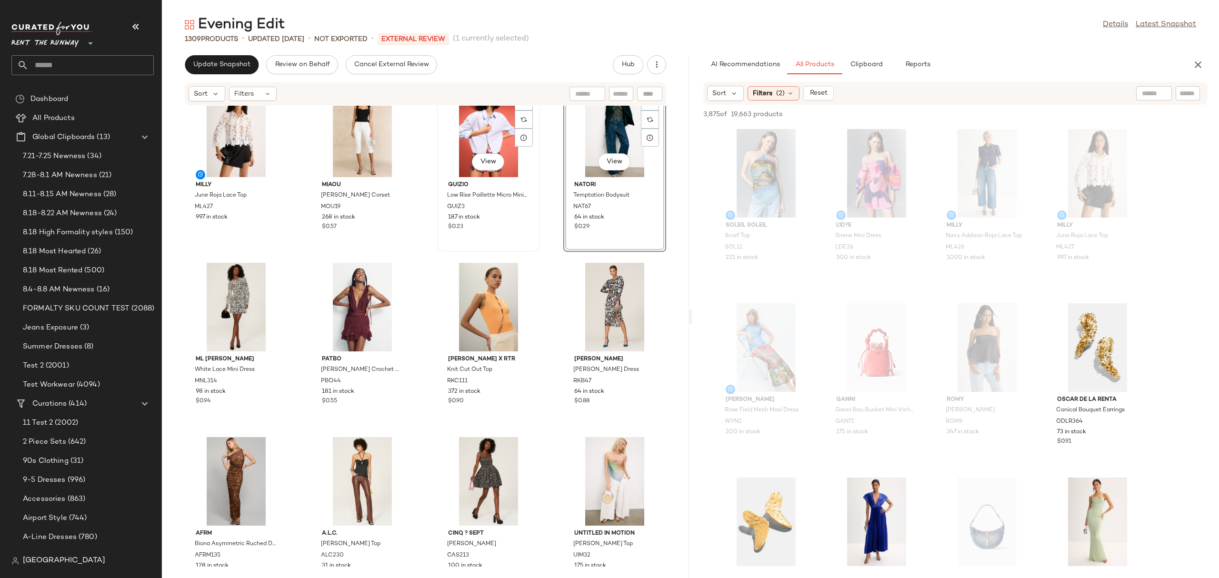
scroll to position [214, 0]
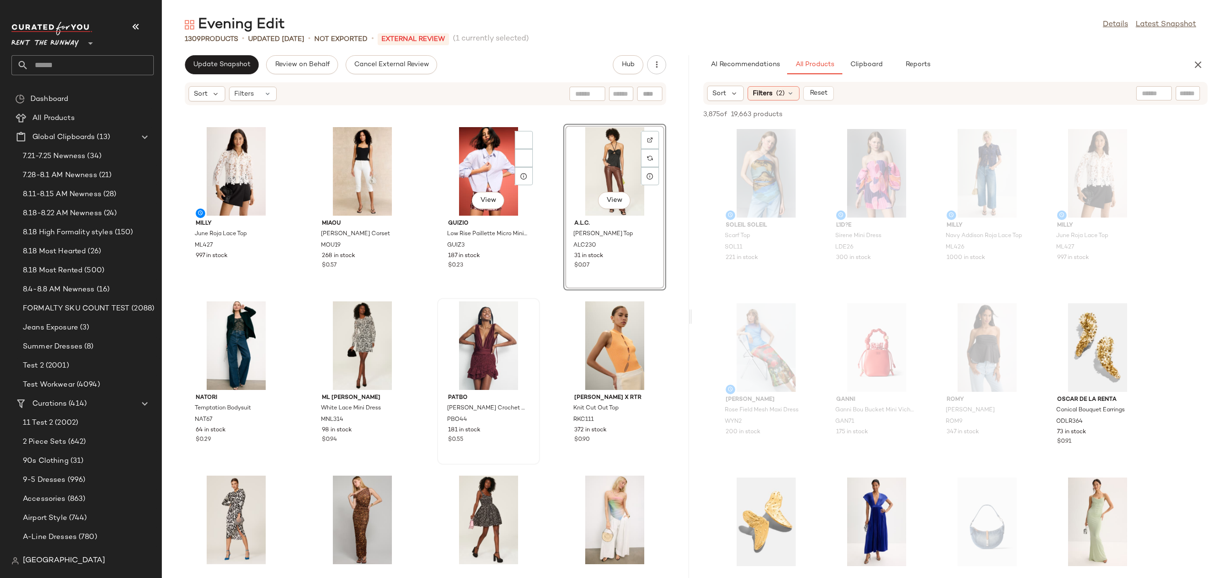
scroll to position [204, 0]
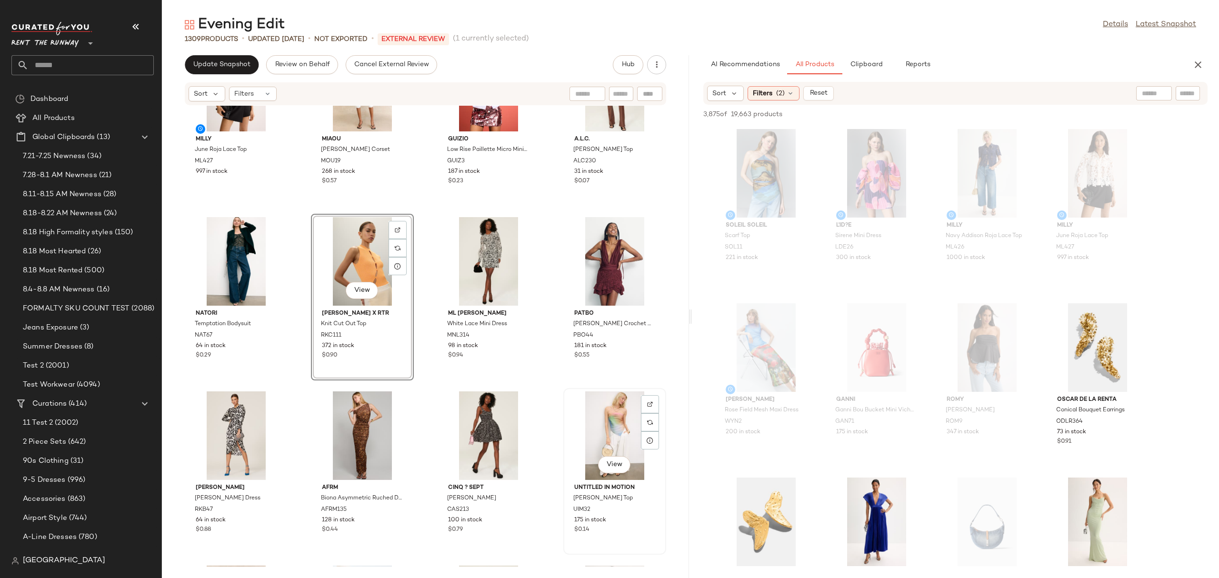
scroll to position [263, 0]
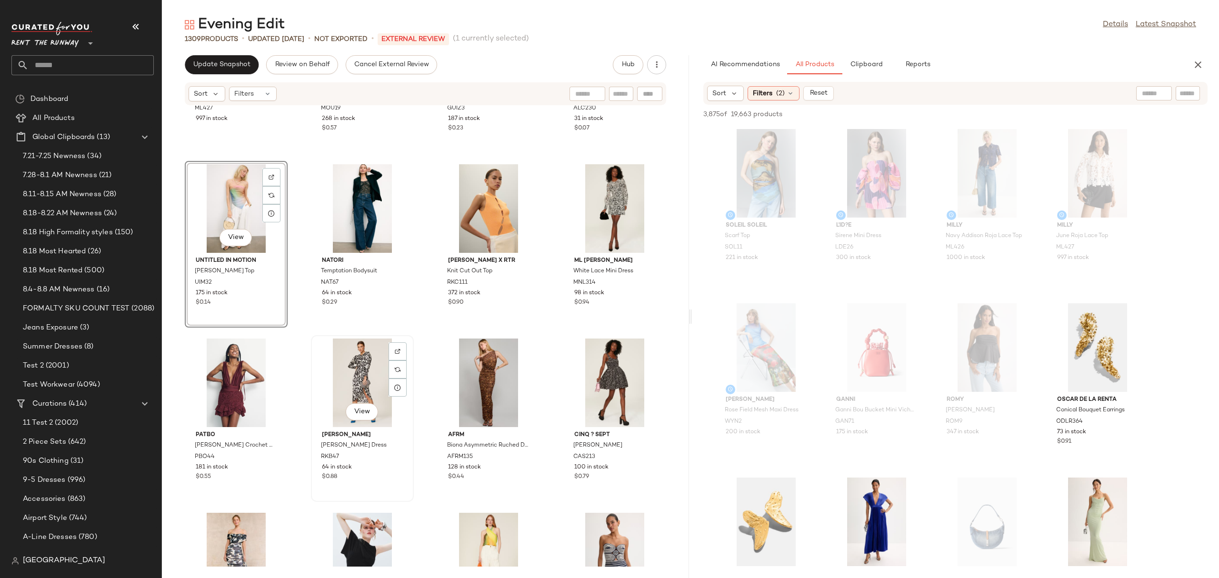
scroll to position [484, 0]
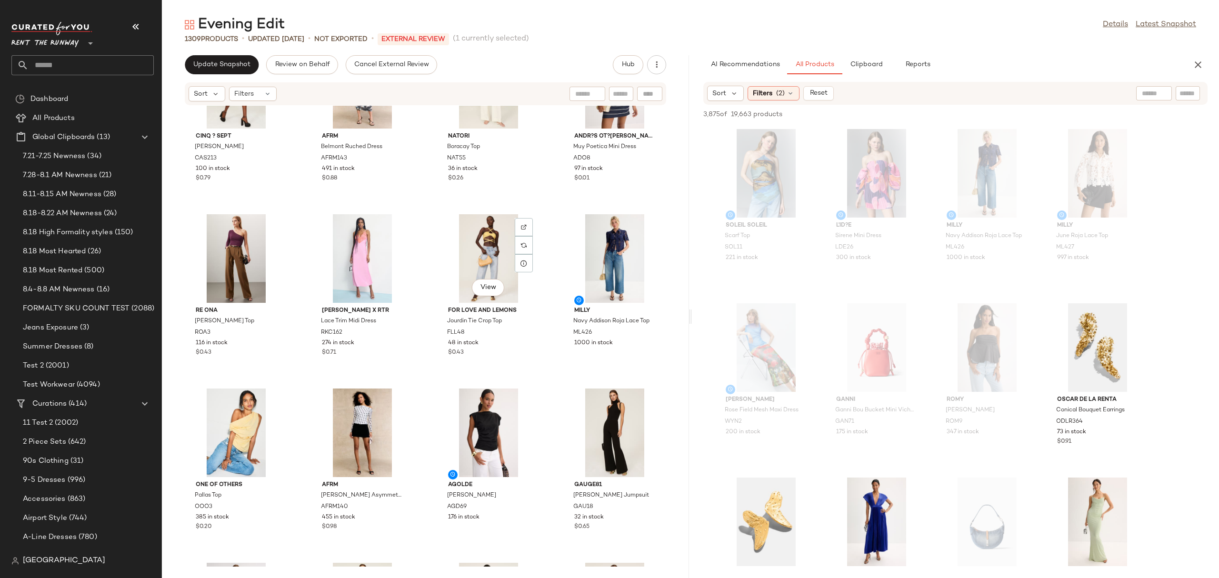
scroll to position [865, 0]
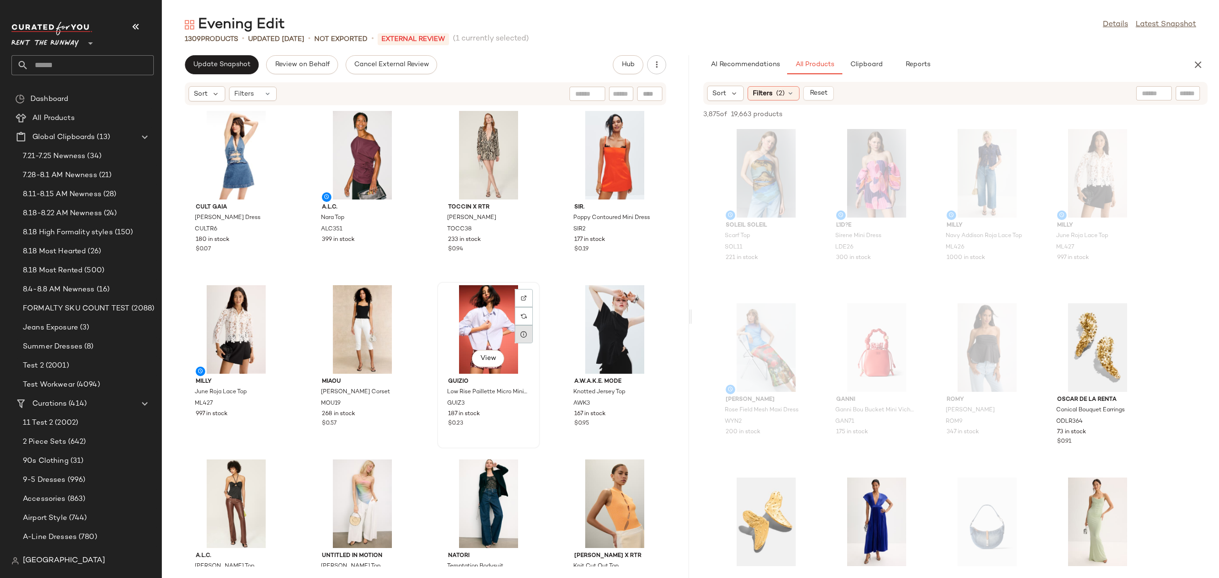
click at [515, 328] on div at bounding box center [524, 334] width 18 height 18
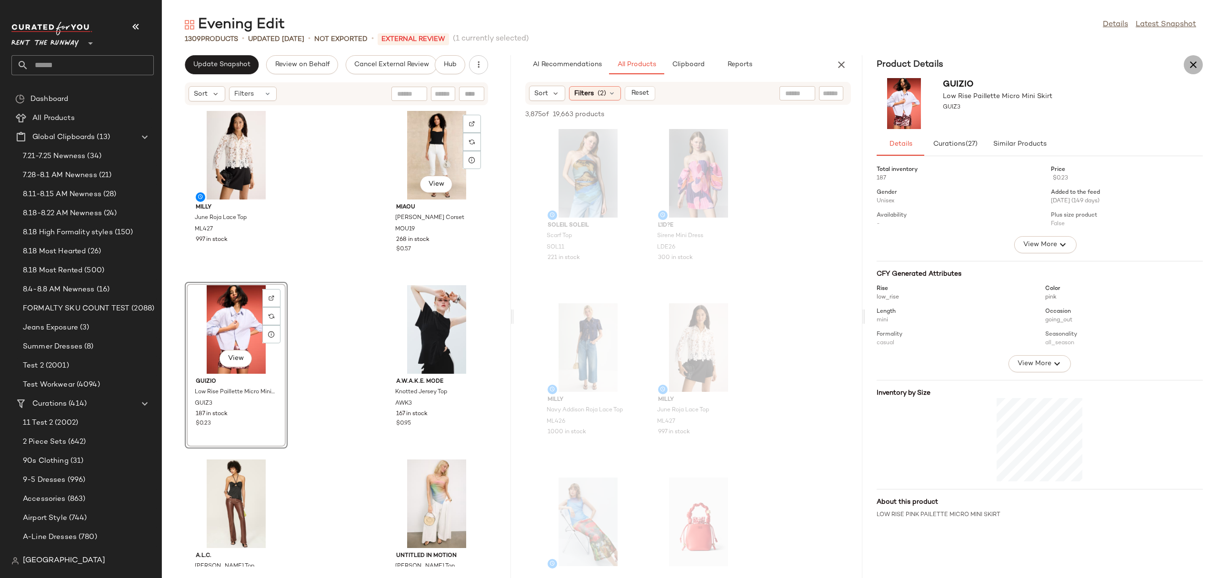
click at [1183, 62] on button "button" at bounding box center [1192, 64] width 19 height 19
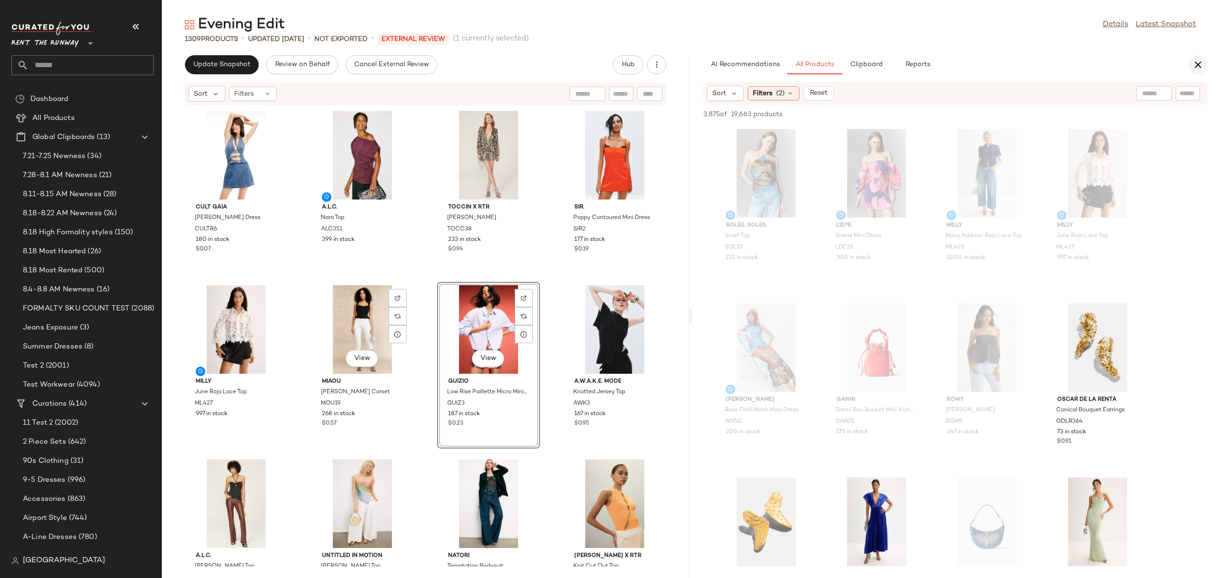
click at [1190, 59] on button "button" at bounding box center [1197, 64] width 19 height 19
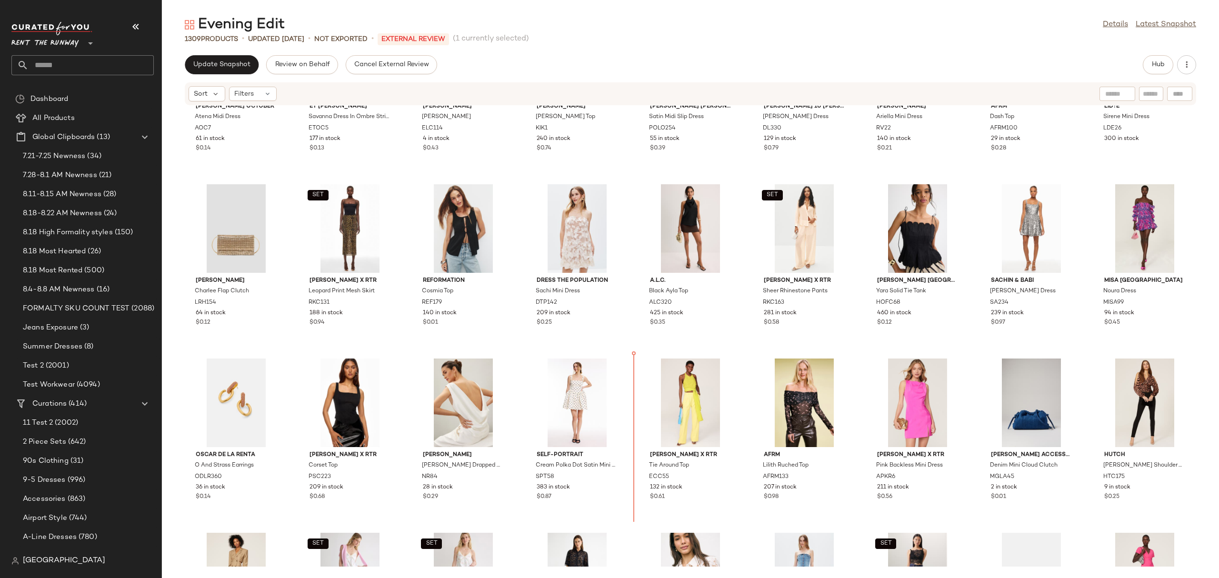
scroll to position [1507, 0]
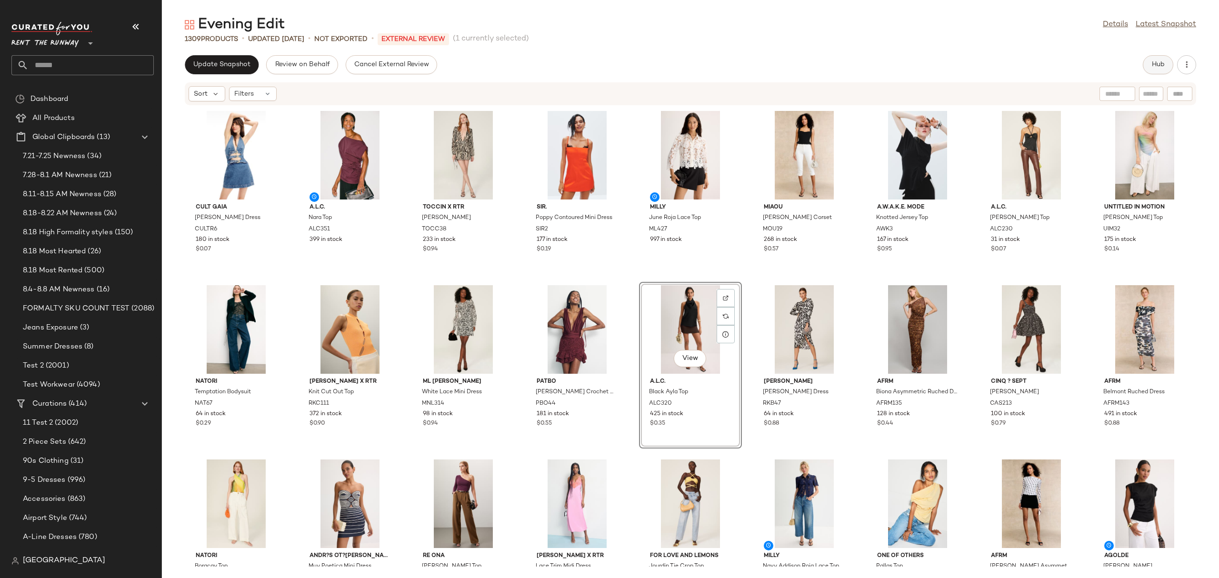
click at [1157, 64] on span "Hub" at bounding box center [1157, 65] width 13 height 8
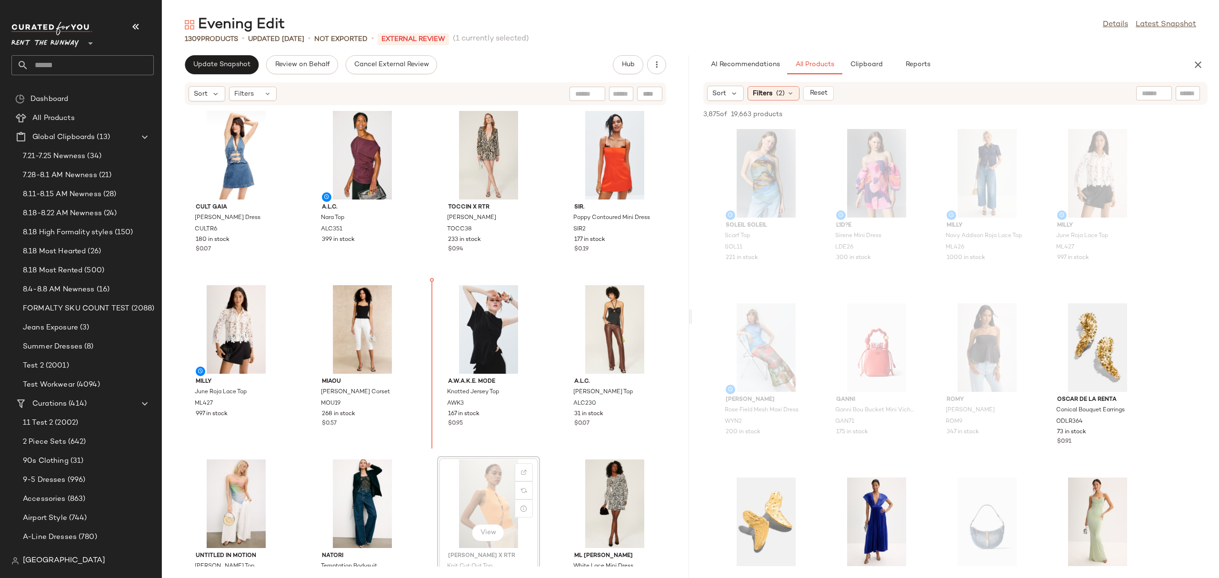
scroll to position [0, 0]
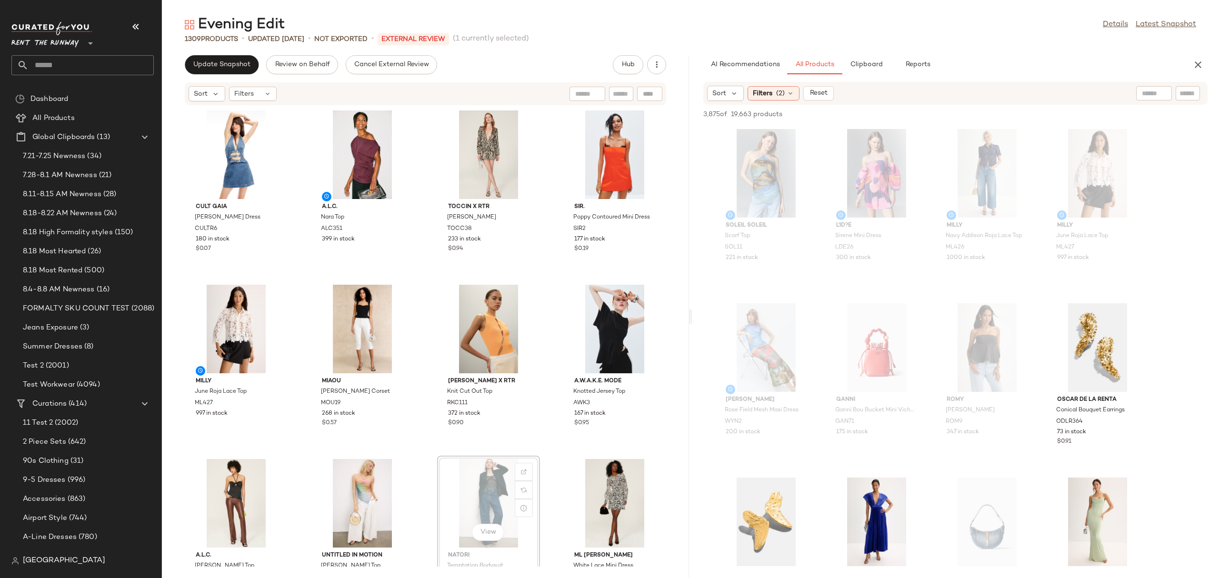
scroll to position [1, 0]
drag, startPoint x: 486, startPoint y: 496, endPoint x: 539, endPoint y: 334, distance: 171.0
click at [539, 334] on div "Cult Gaia Anice Dress CULTR6 180 in stock $0.07 A.L.C. Nara Top ALC351 399 in s…" at bounding box center [425, 336] width 527 height 461
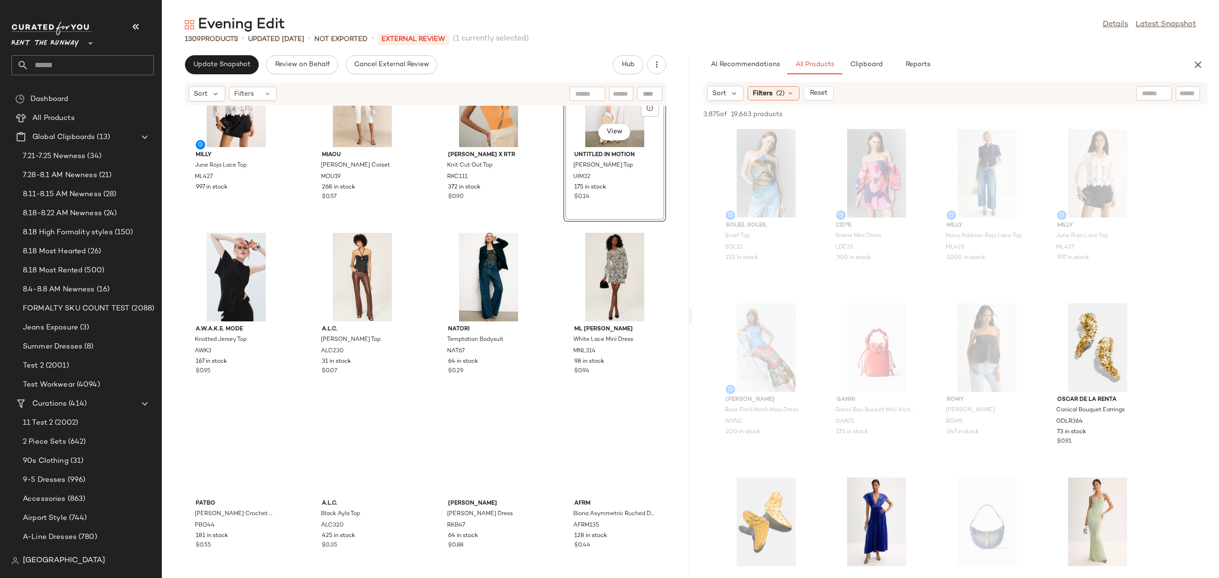
scroll to position [230, 0]
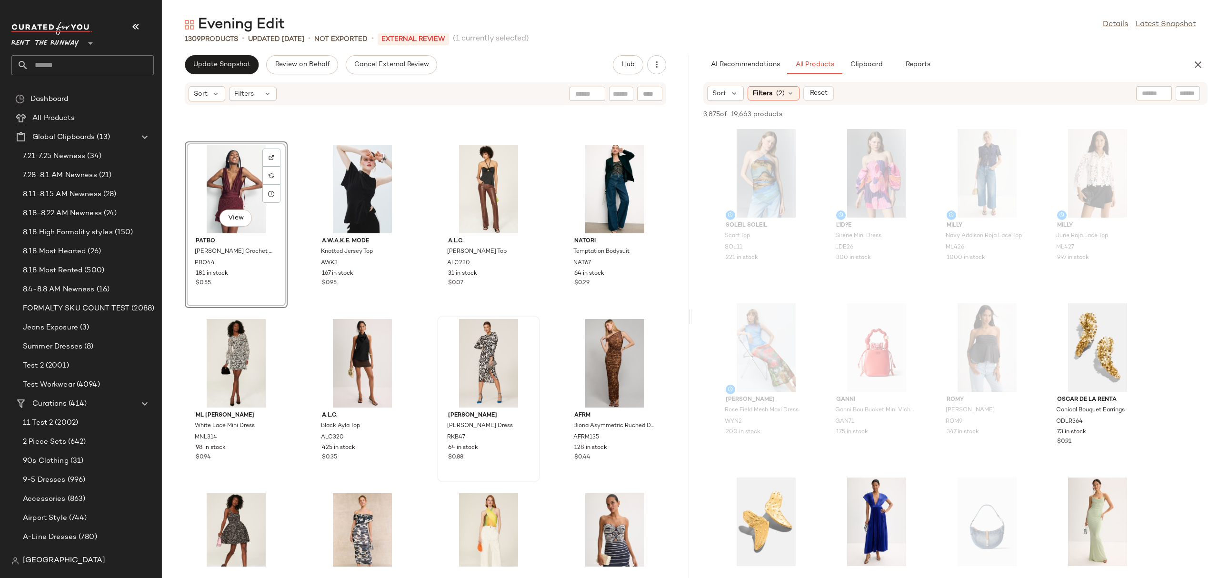
scroll to position [321, 0]
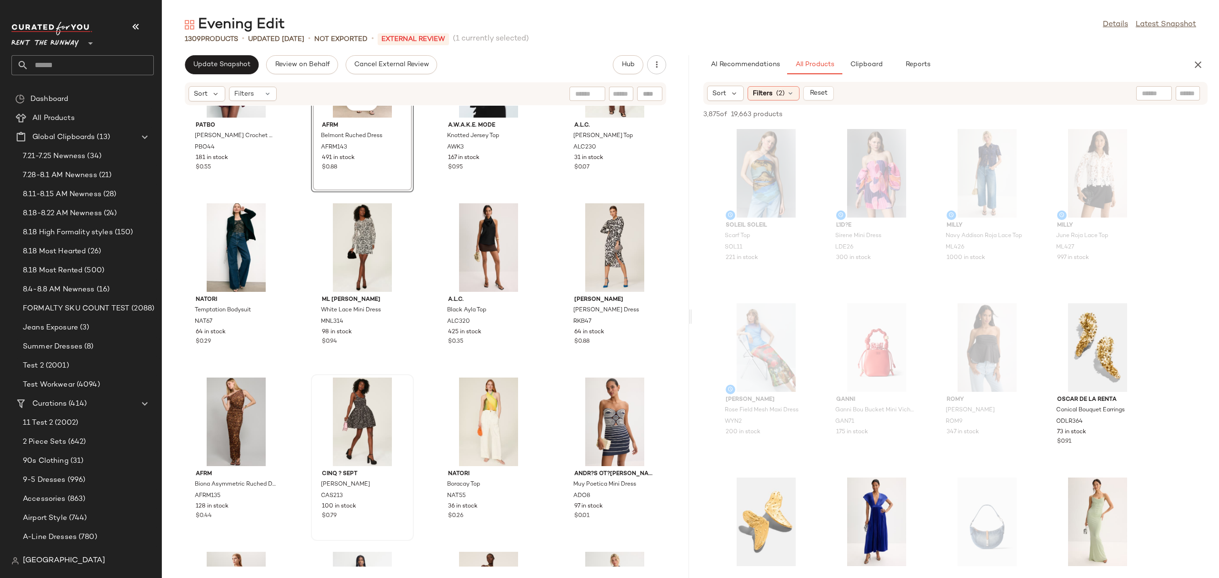
scroll to position [644, 0]
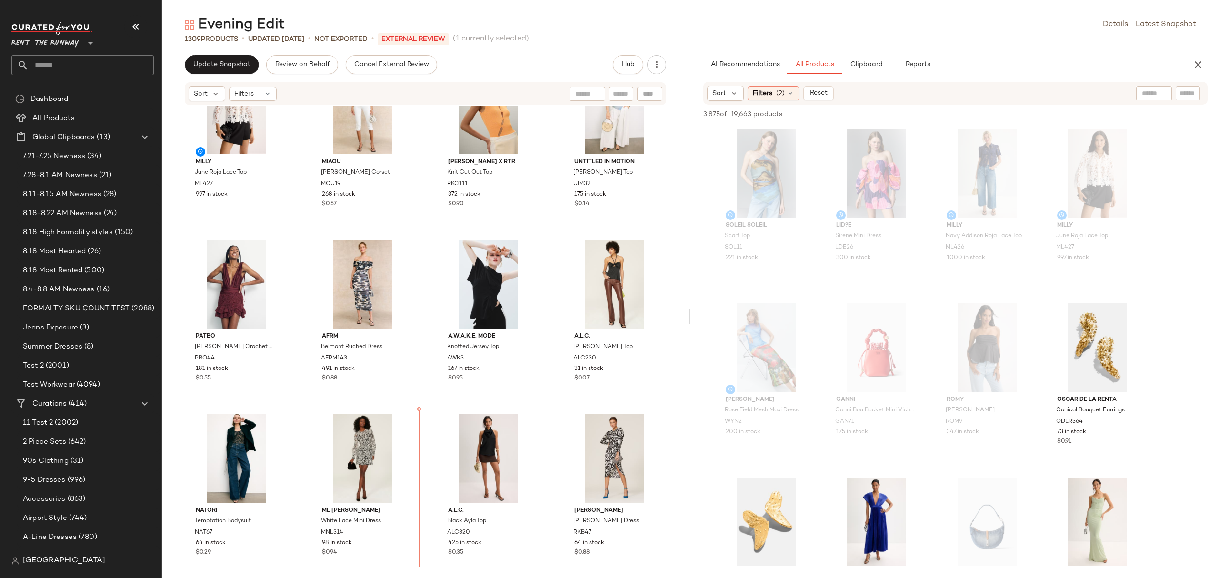
scroll to position [221, 0]
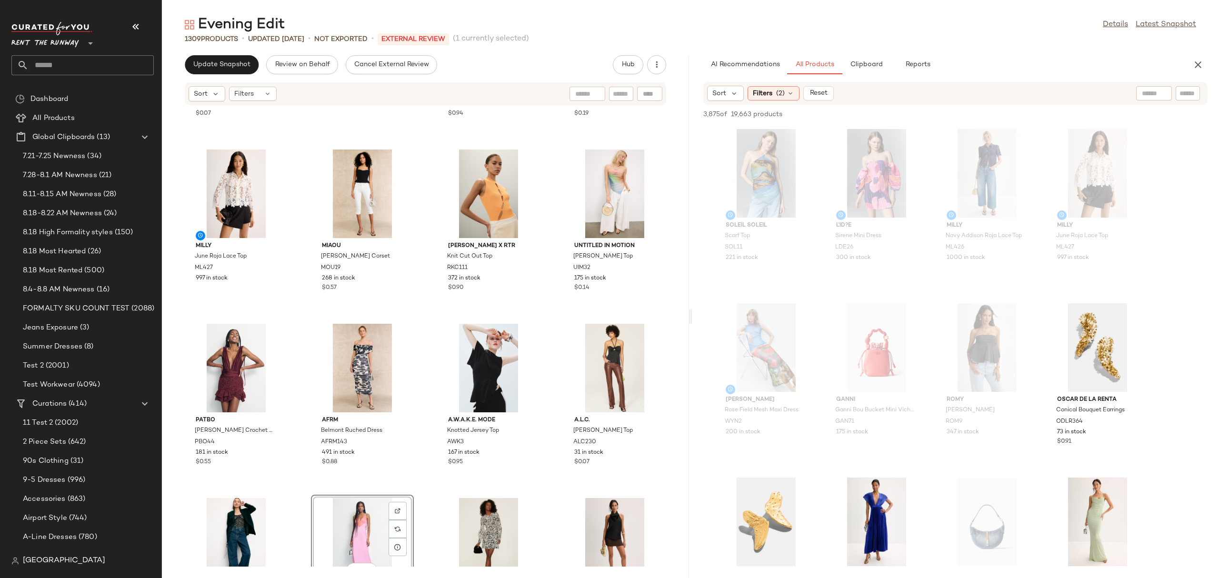
scroll to position [229, 0]
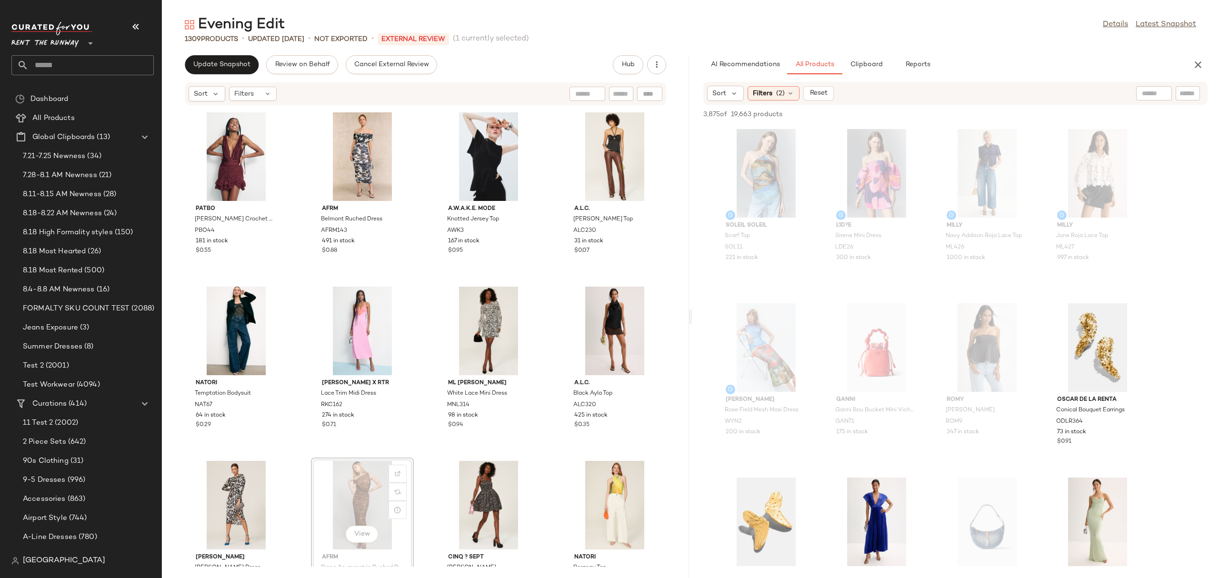
scroll to position [358, 0]
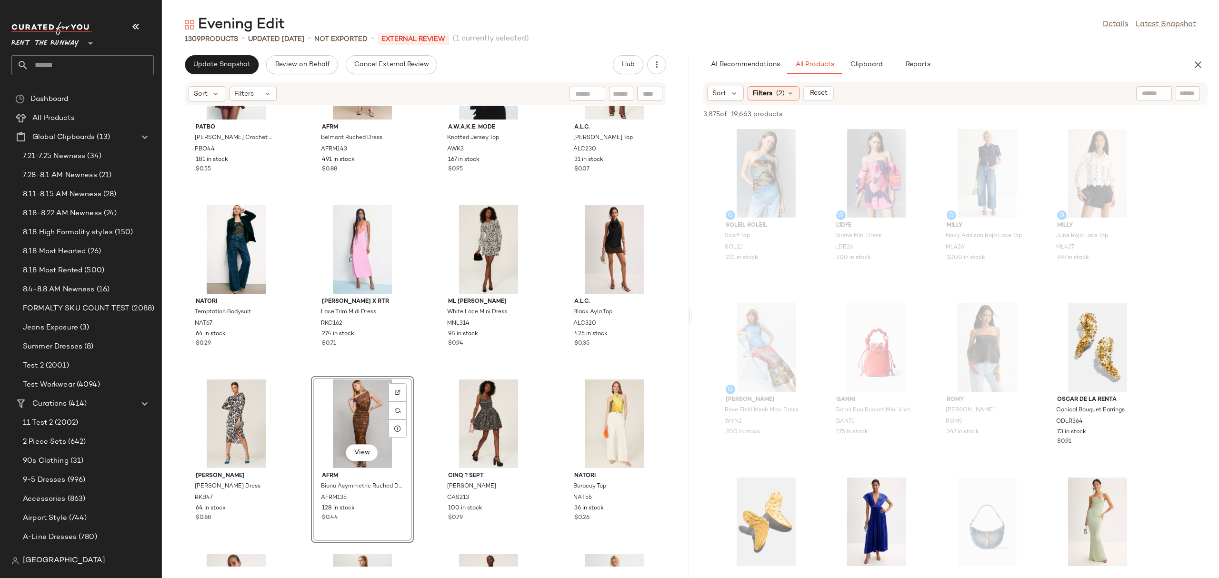
scroll to position [645, 0]
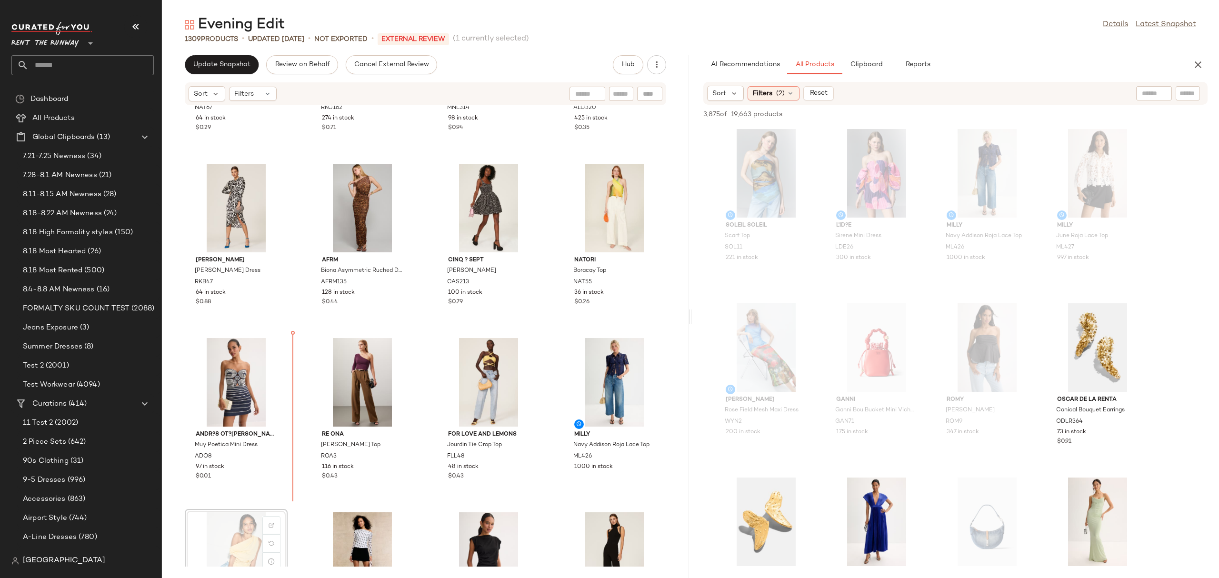
scroll to position [655, 0]
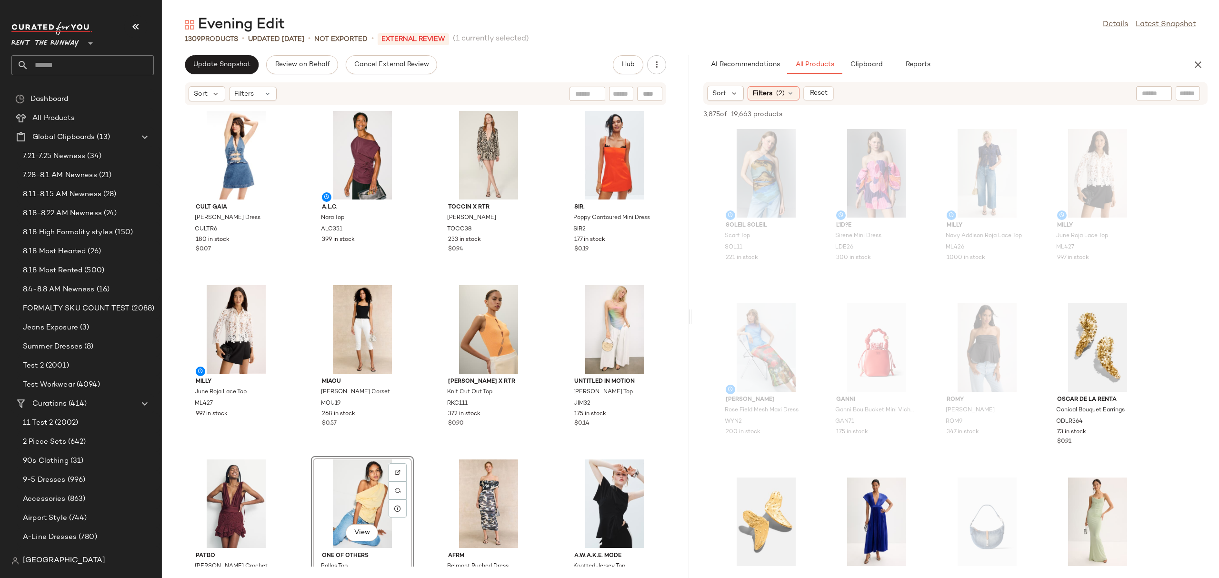
click at [548, 268] on div "Cult Gaia Anice Dress CULTR6 180 in stock $0.07 A.L.C. Nara Top ALC351 399 in s…" at bounding box center [425, 336] width 527 height 461
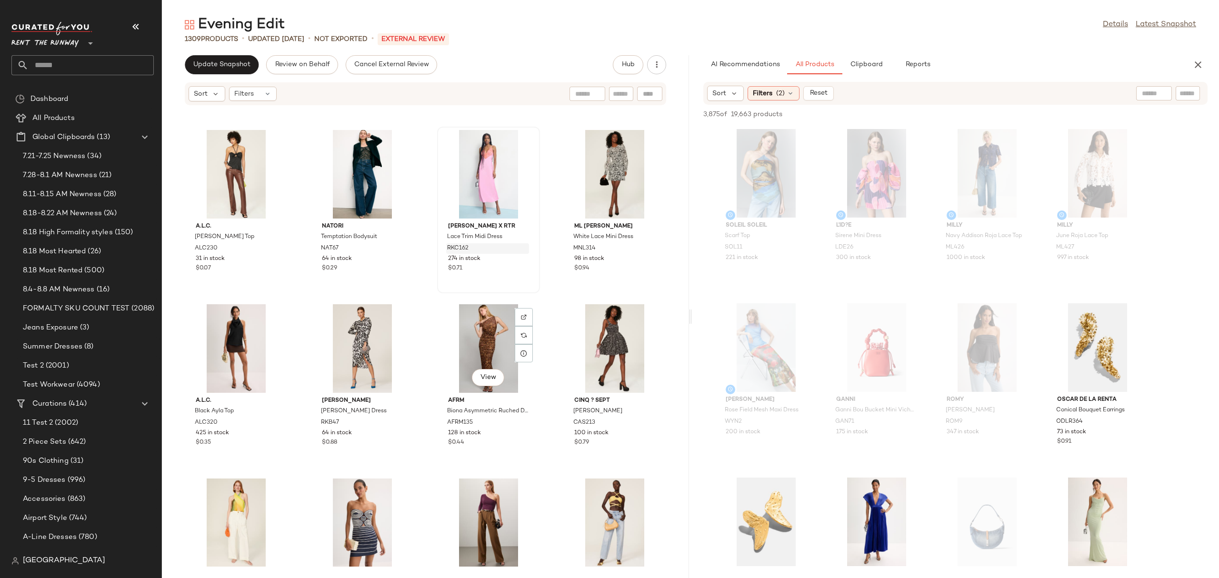
scroll to position [513, 0]
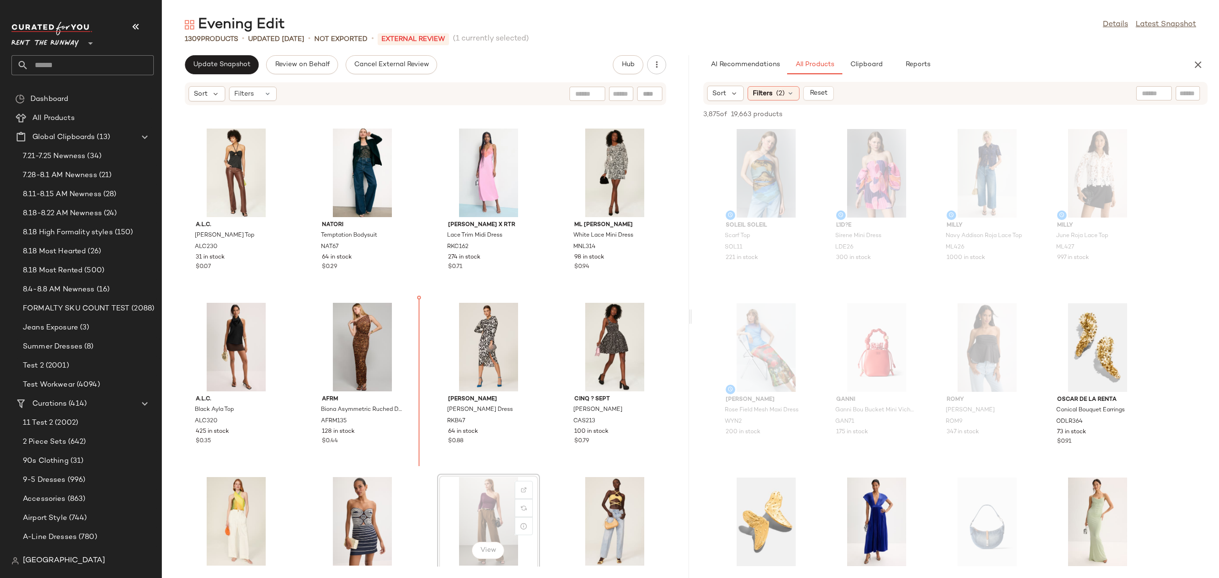
scroll to position [515, 0]
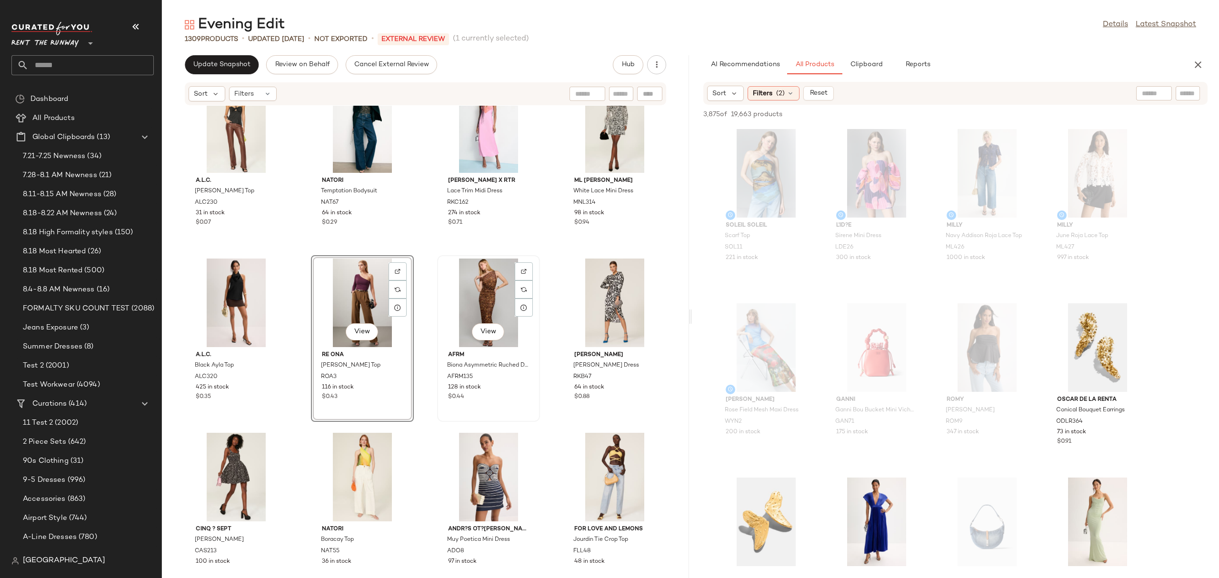
scroll to position [566, 0]
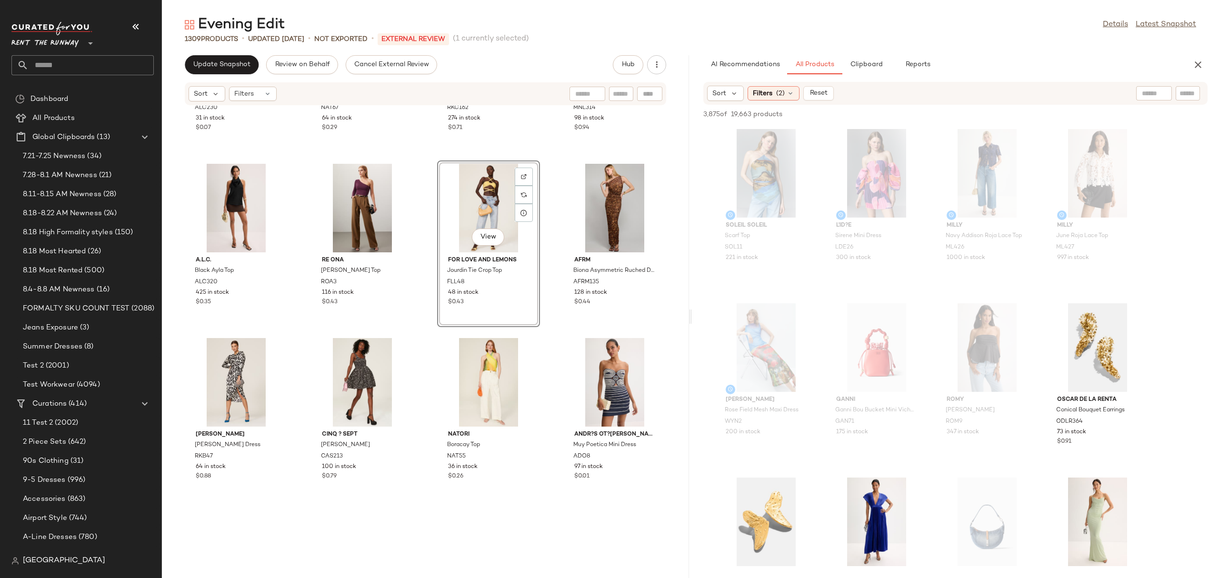
scroll to position [662, 0]
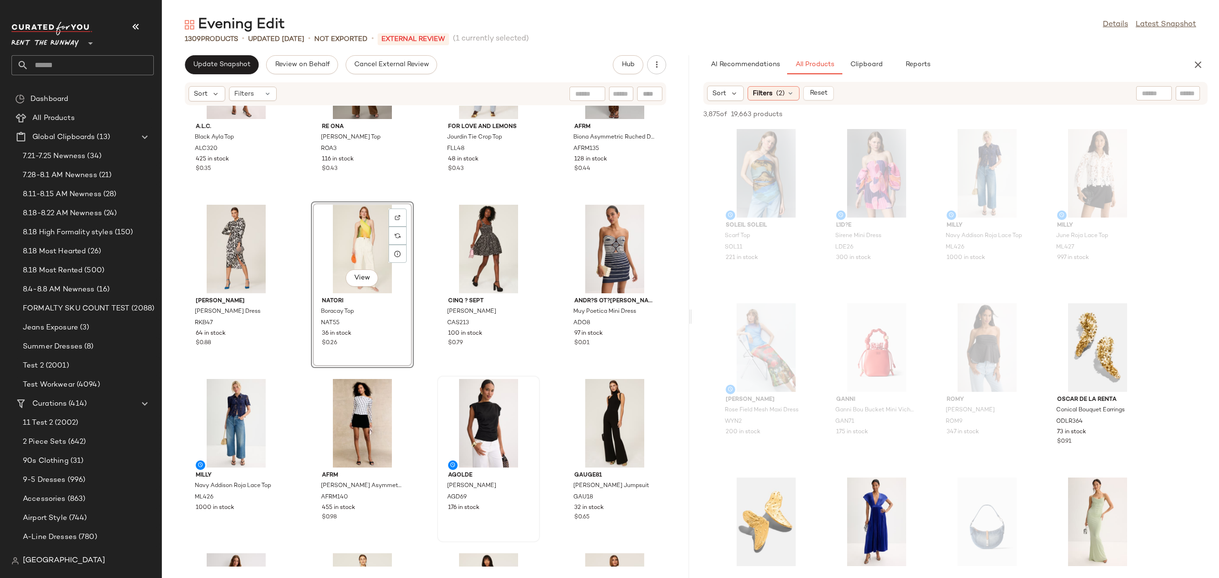
scroll to position [745, 0]
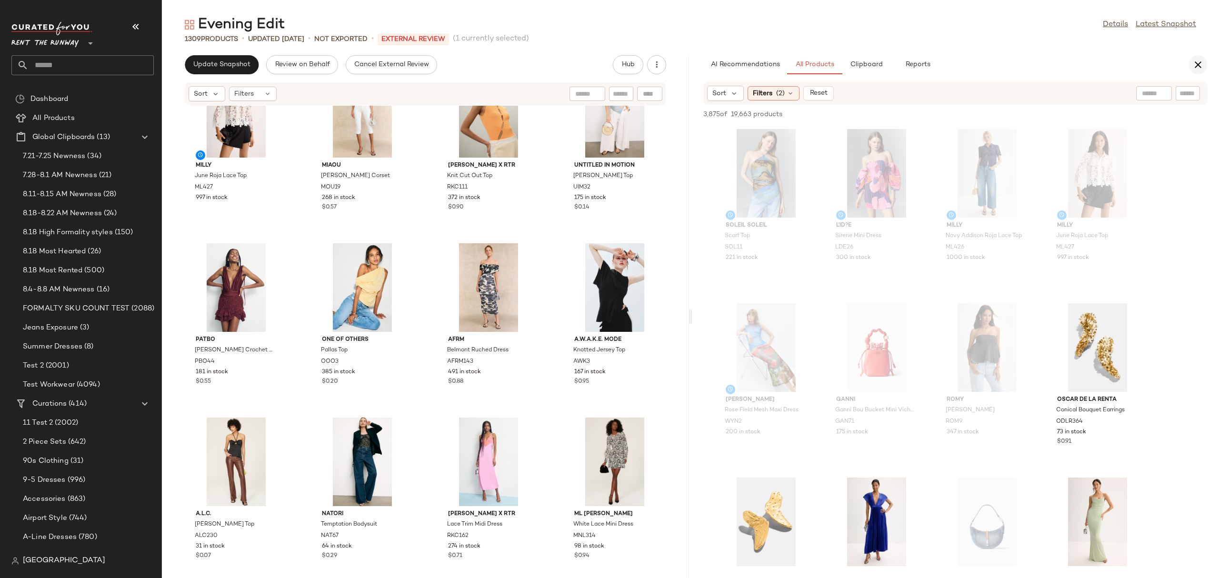
click at [1196, 58] on button "button" at bounding box center [1197, 64] width 19 height 19
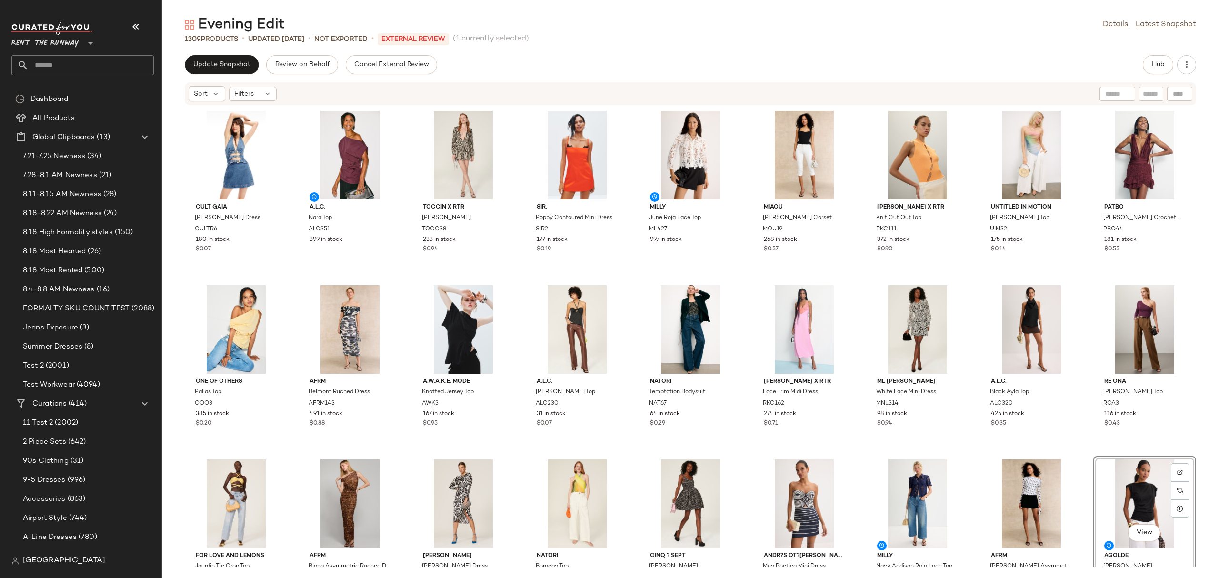
click at [401, 247] on div "Cult Gaia Anice Dress CULTR6 180 in stock $0.07 A.L.C. Nara Top ALC351 399 in s…" at bounding box center [690, 336] width 1057 height 461
click at [216, 67] on span "Update Snapshot" at bounding box center [222, 65] width 58 height 8
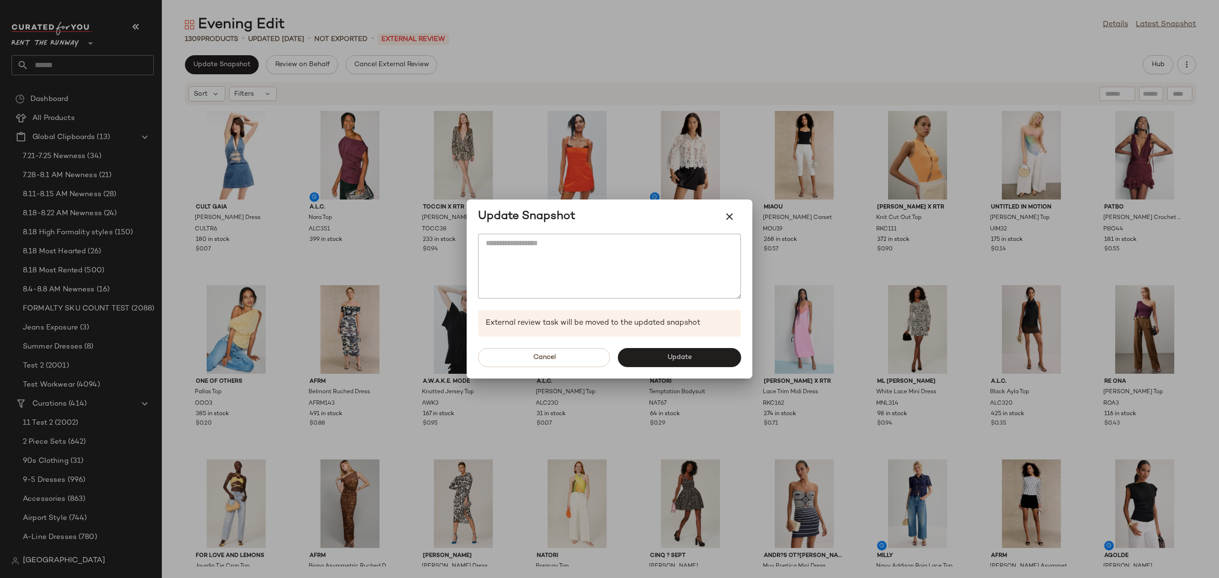
click at [573, 105] on div at bounding box center [609, 289] width 1219 height 578
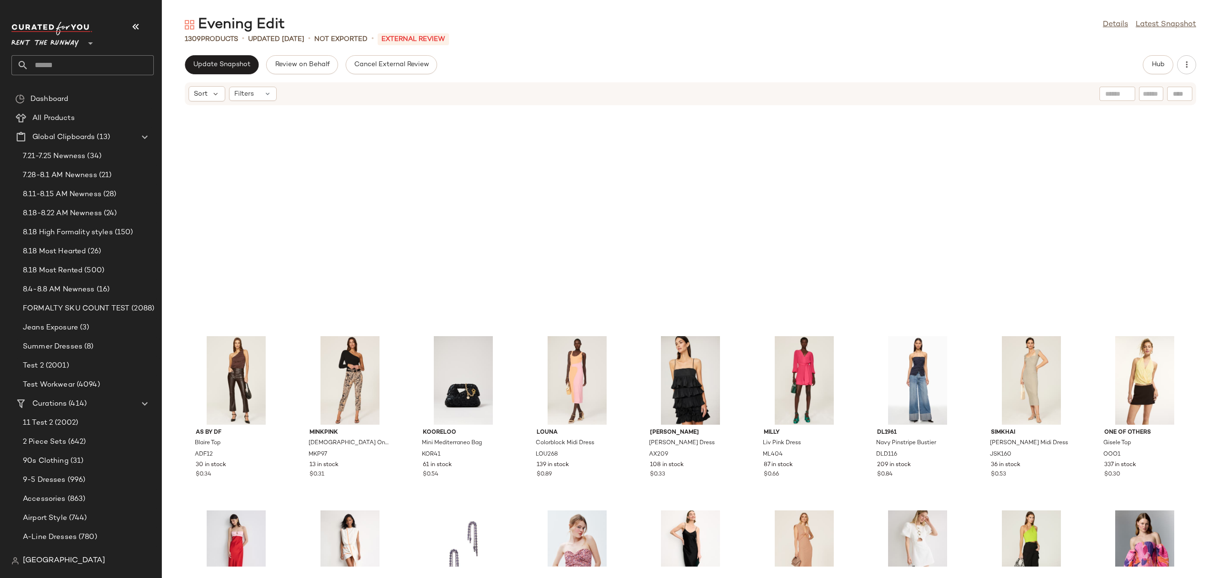
scroll to position [1438, 0]
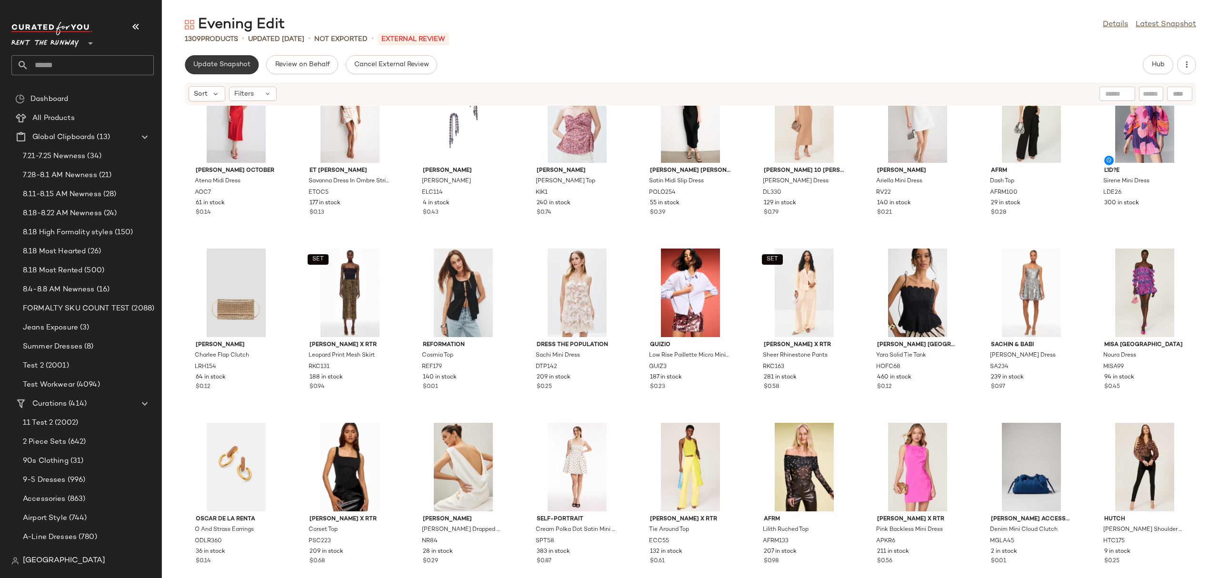
click at [229, 64] on span "Update Snapshot" at bounding box center [222, 65] width 58 height 8
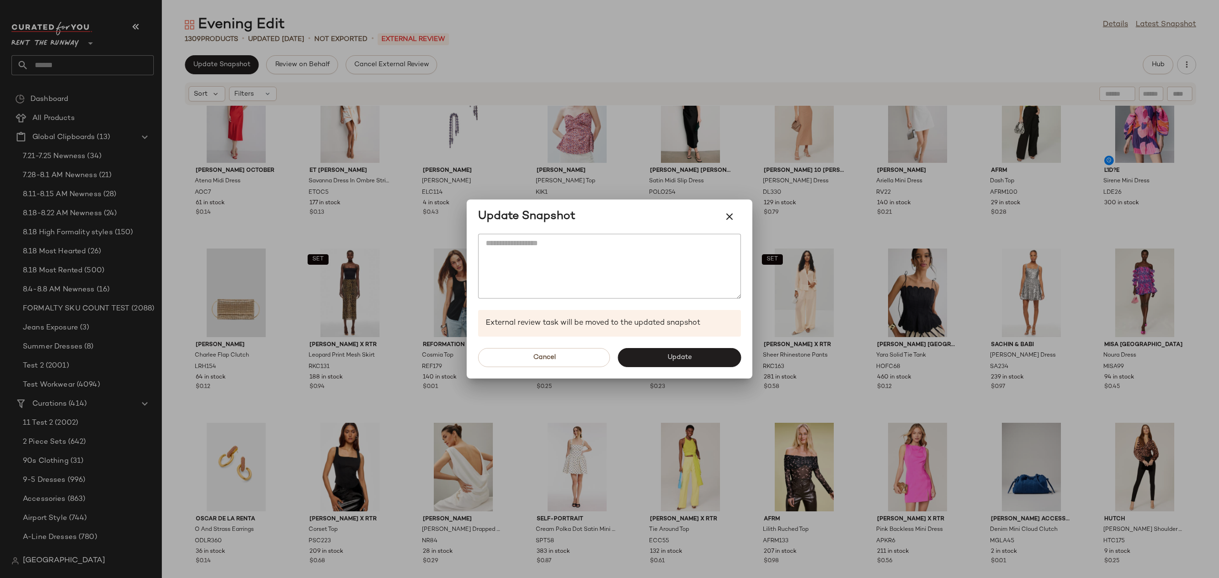
click at [1043, 99] on div at bounding box center [609, 289] width 1219 height 578
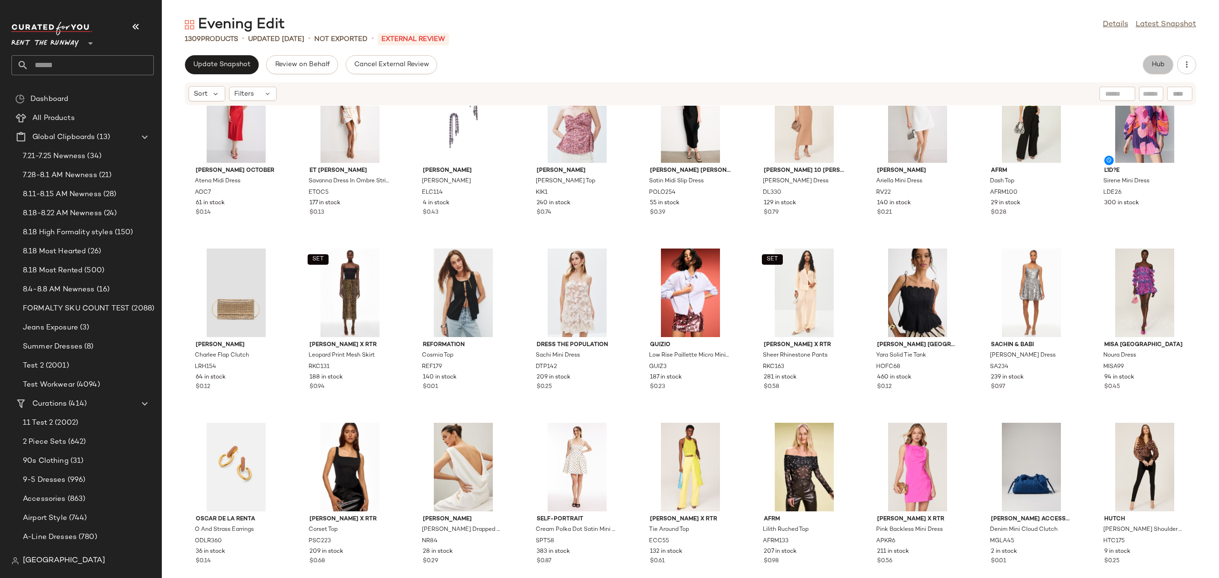
click at [1153, 57] on button "Hub" at bounding box center [1157, 64] width 30 height 19
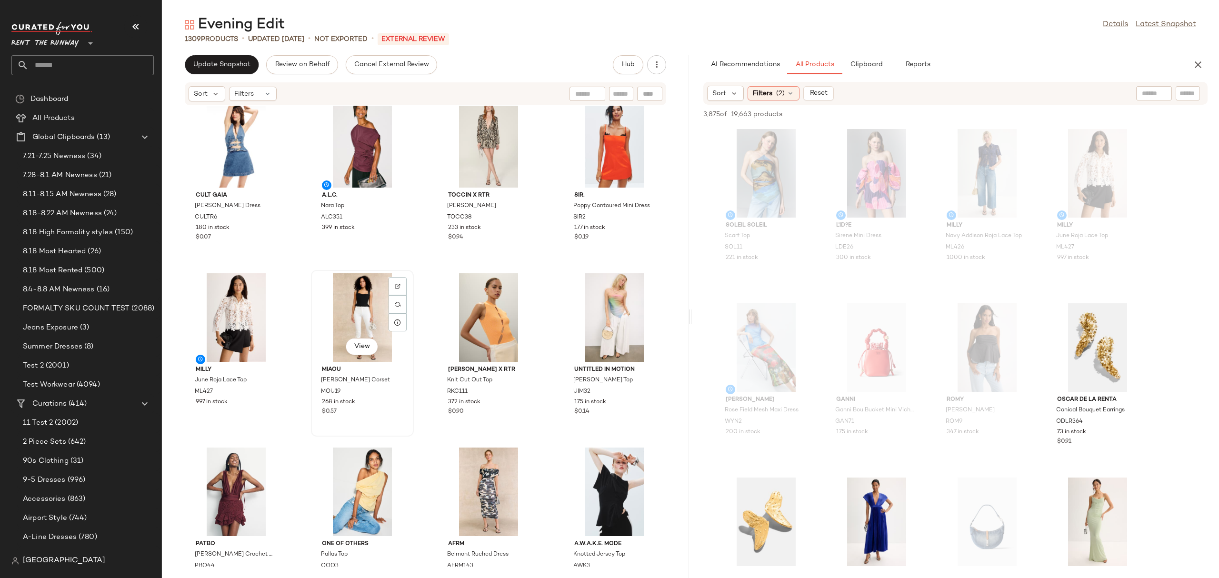
scroll to position [0, 0]
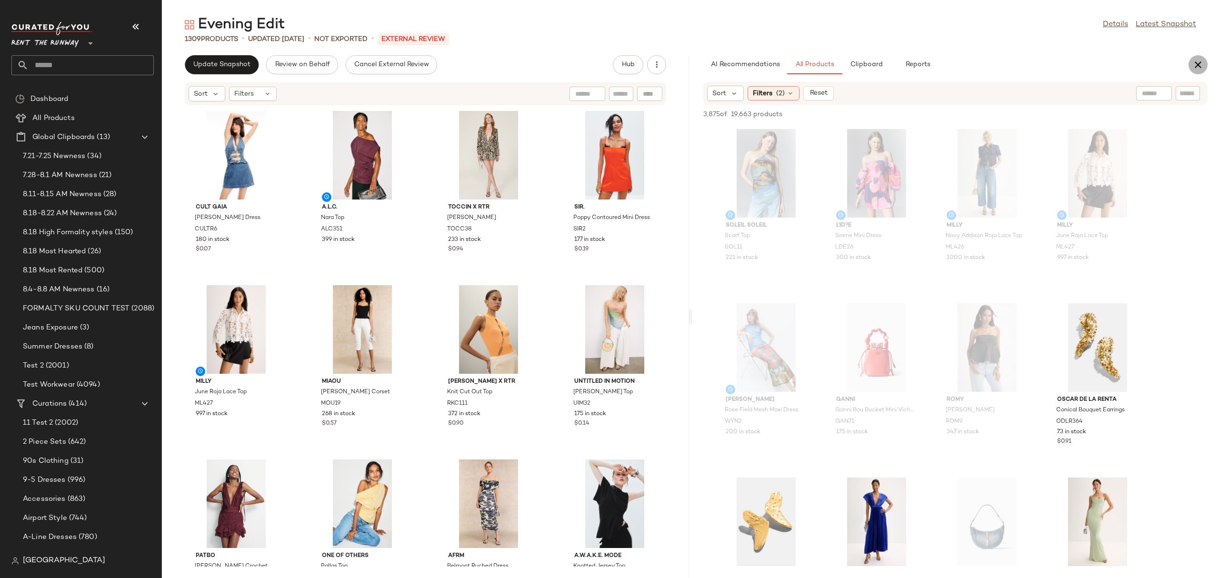
click at [1192, 64] on icon "button" at bounding box center [1197, 64] width 11 height 11
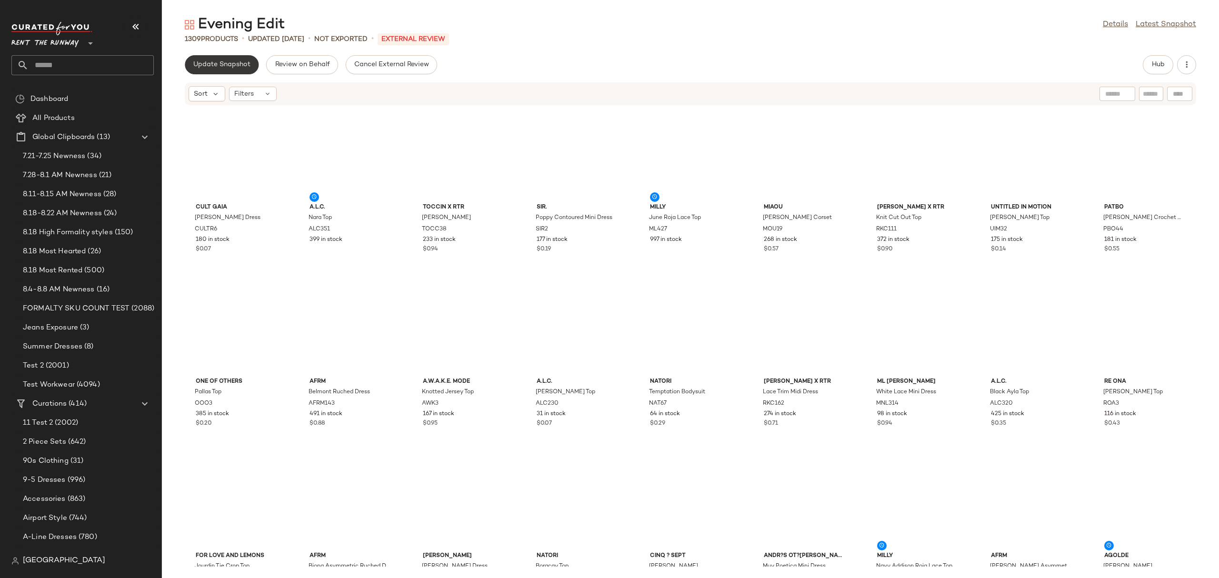
click at [214, 67] on span "Update Snapshot" at bounding box center [222, 65] width 58 height 8
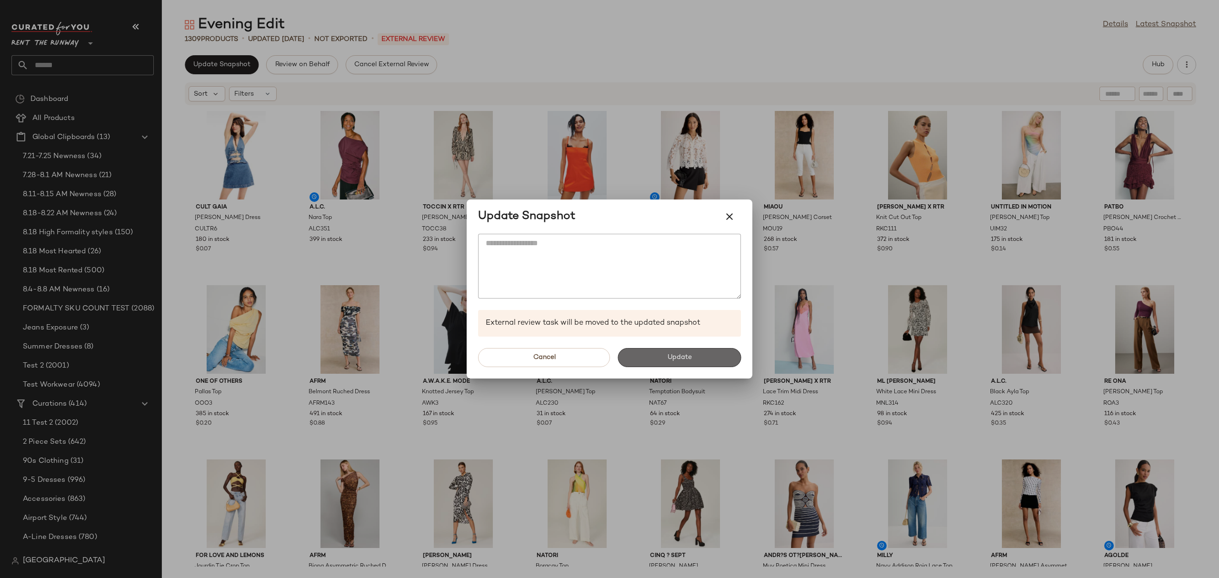
click at [646, 354] on button "Update" at bounding box center [678, 357] width 123 height 19
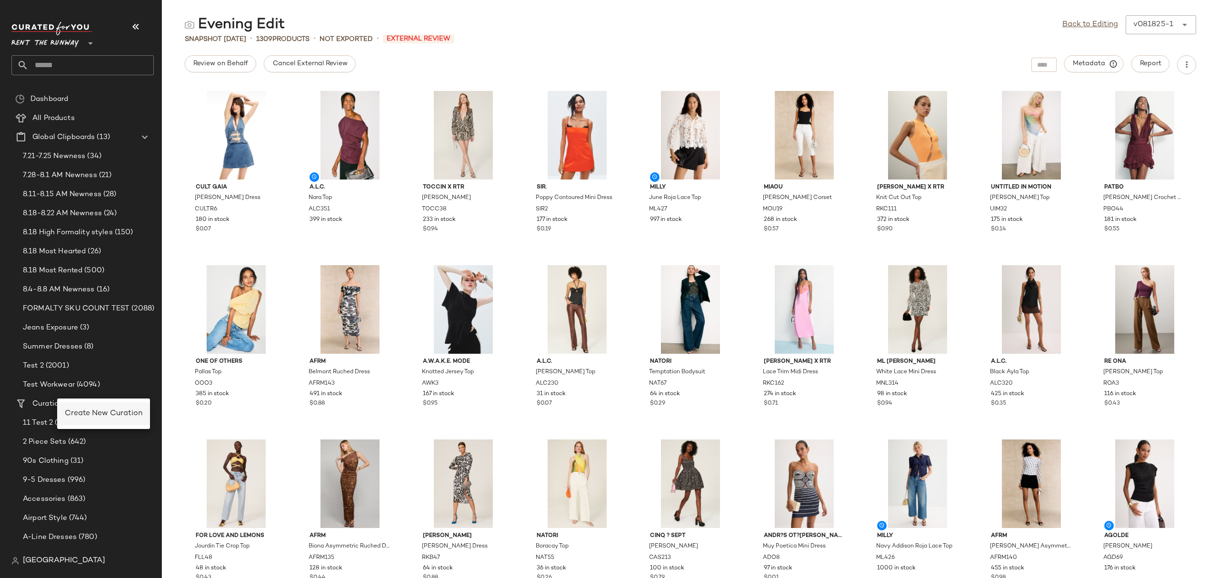
click at [92, 415] on span "Create New Curation" at bounding box center [104, 413] width 78 height 8
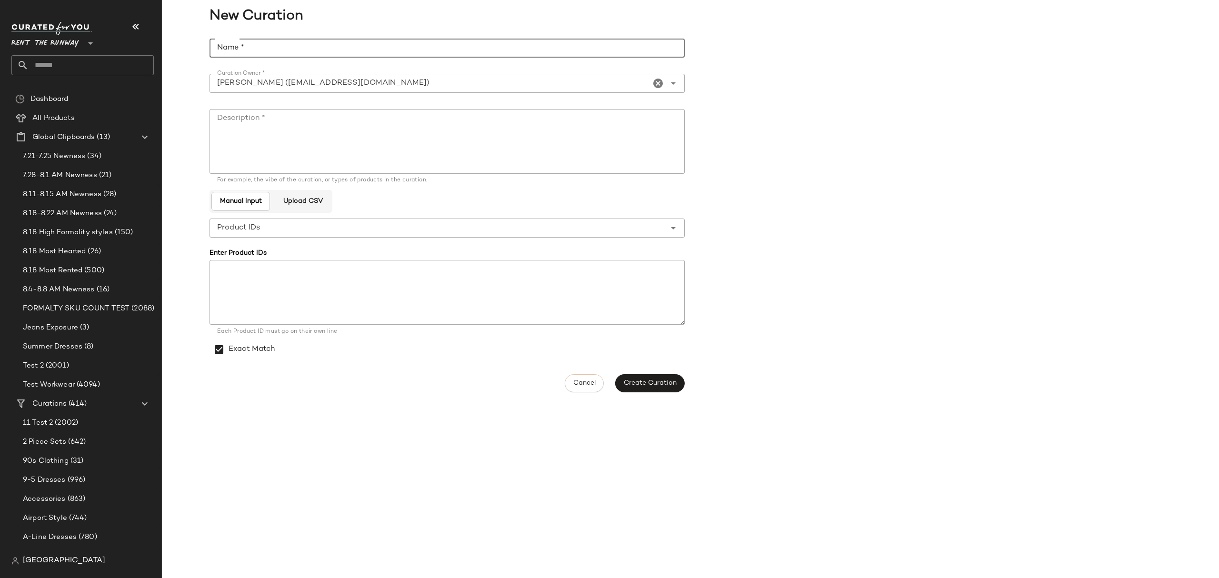
click at [371, 48] on input "Name *" at bounding box center [446, 48] width 475 height 19
type input "**********"
click at [311, 126] on textarea "Description *" at bounding box center [446, 141] width 475 height 65
click at [659, 86] on icon "Clear Curation Owner *" at bounding box center [657, 83] width 11 height 11
type textarea "**********"
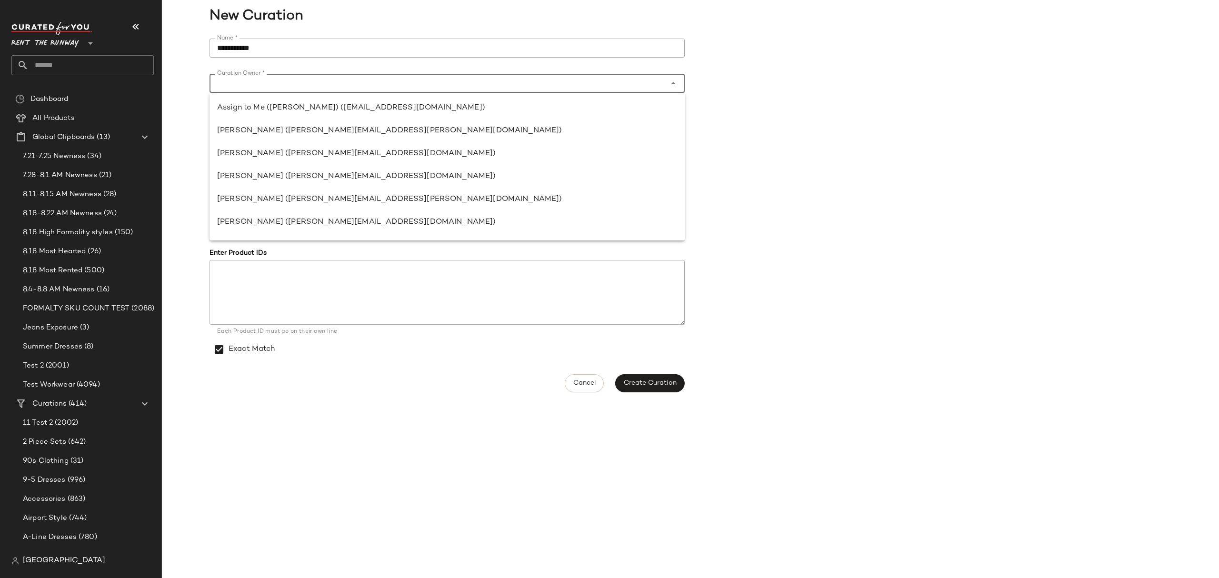
click at [641, 85] on input "Curation Owner *" at bounding box center [437, 83] width 456 height 11
click at [600, 109] on div "Assign to Me (Lily Park) (lily.park@curatedforyou.io)" at bounding box center [447, 107] width 460 height 11
type input "**********"
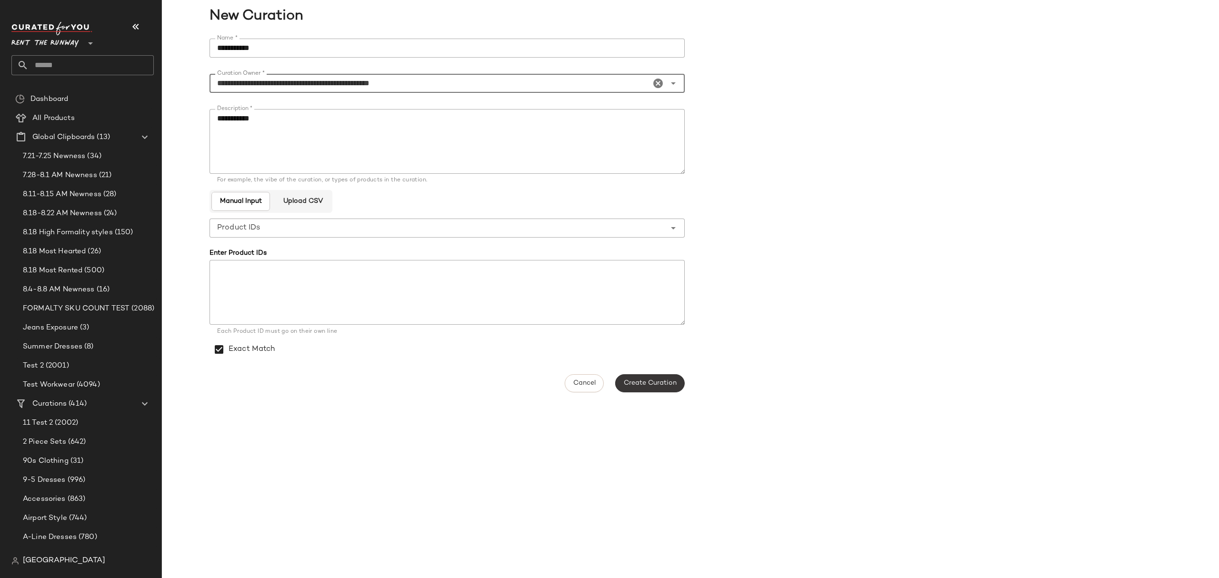
click at [646, 382] on span "Create Curation" at bounding box center [649, 383] width 53 height 8
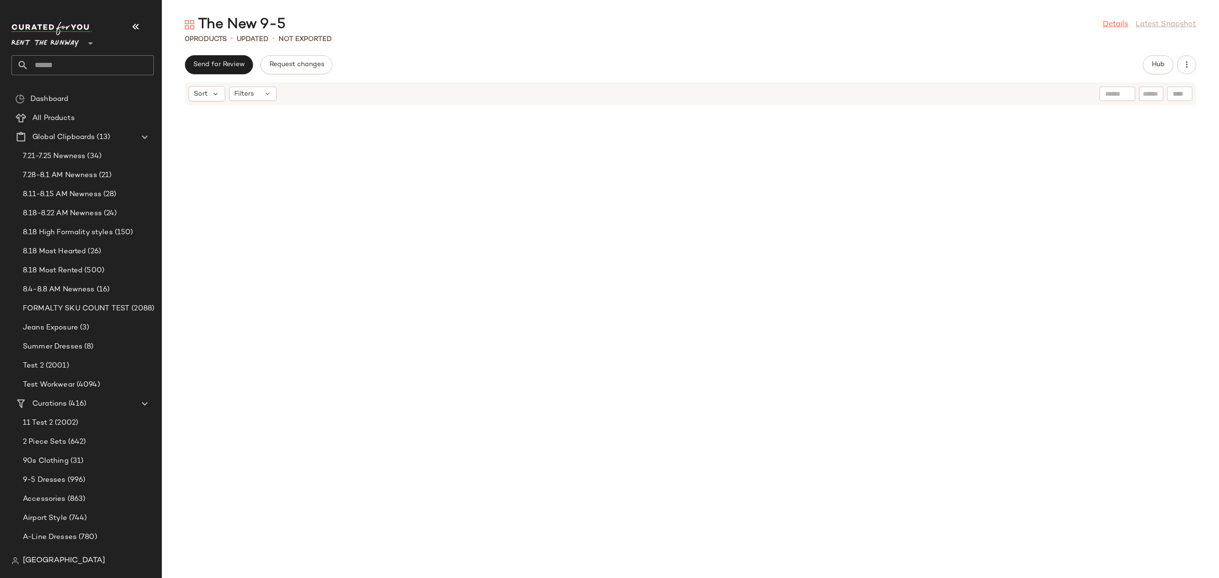
click at [1113, 23] on link "Details" at bounding box center [1114, 24] width 25 height 11
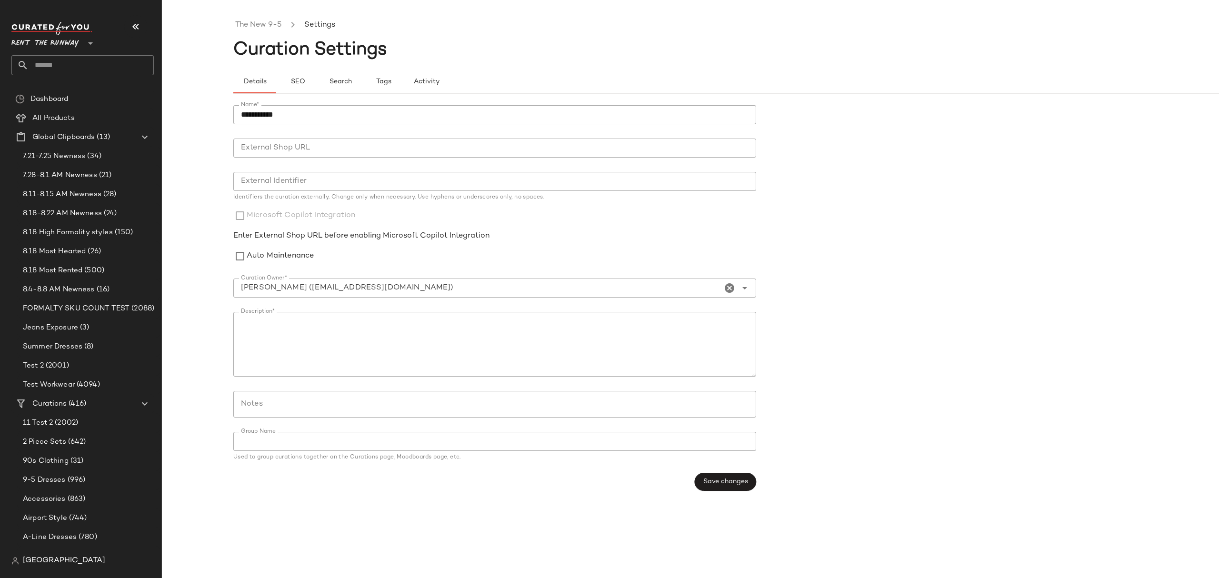
click at [290, 181] on input "External Identifier" at bounding box center [494, 181] width 523 height 19
type input "**********"
click at [362, 76] on button "SEO" at bounding box center [383, 81] width 43 height 23
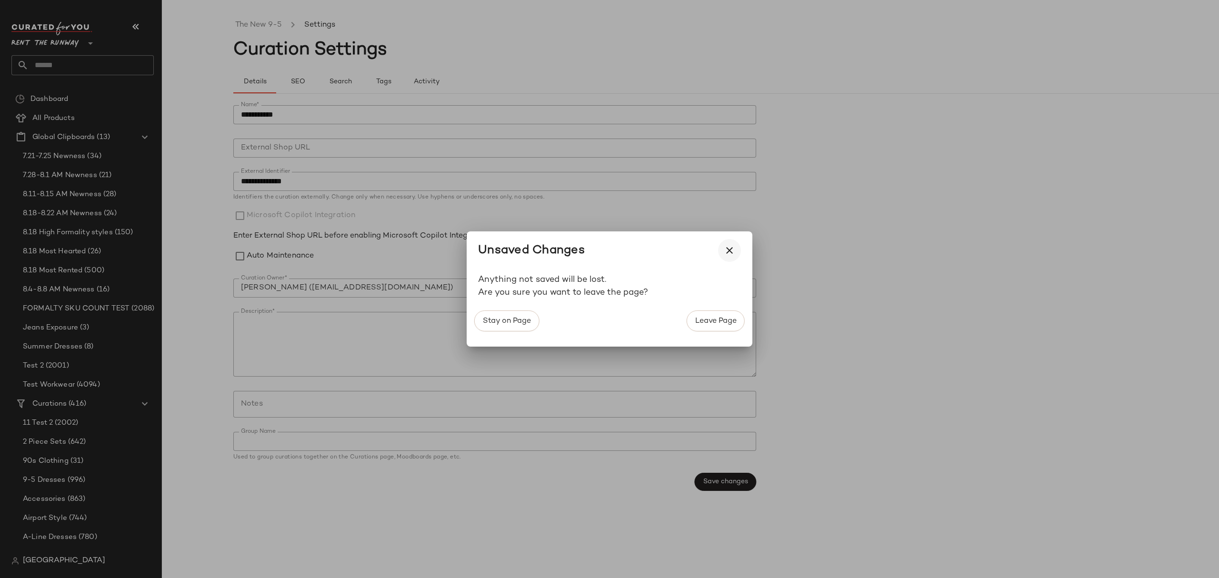
click at [731, 247] on icon "button" at bounding box center [729, 250] width 11 height 11
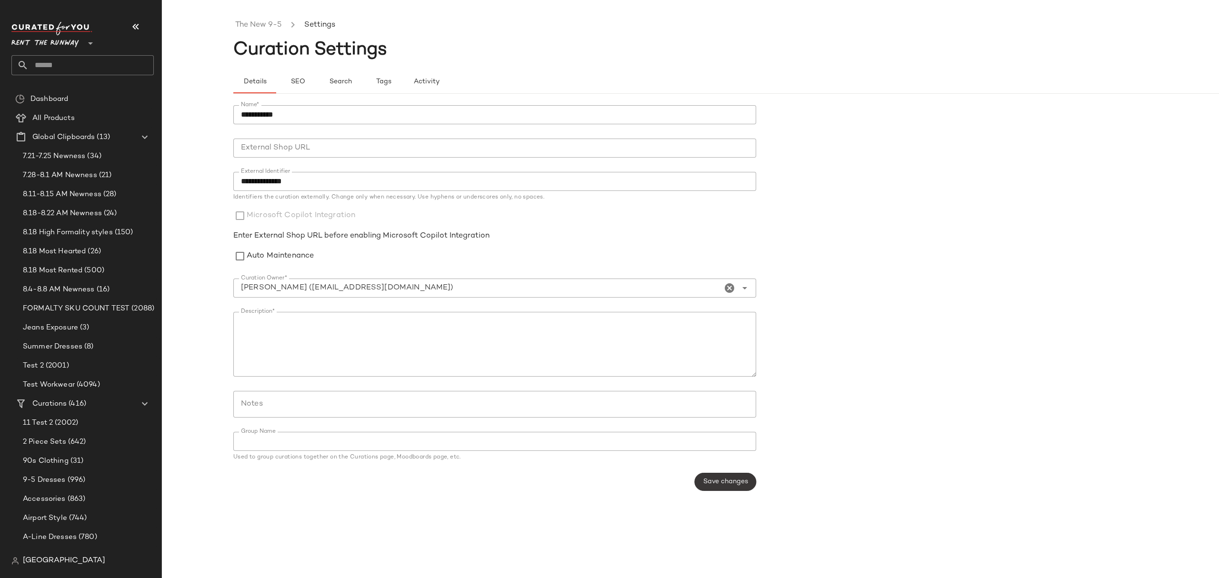
click at [738, 486] on button "Save changes" at bounding box center [724, 482] width 61 height 18
click at [362, 75] on button "SEO" at bounding box center [383, 81] width 43 height 23
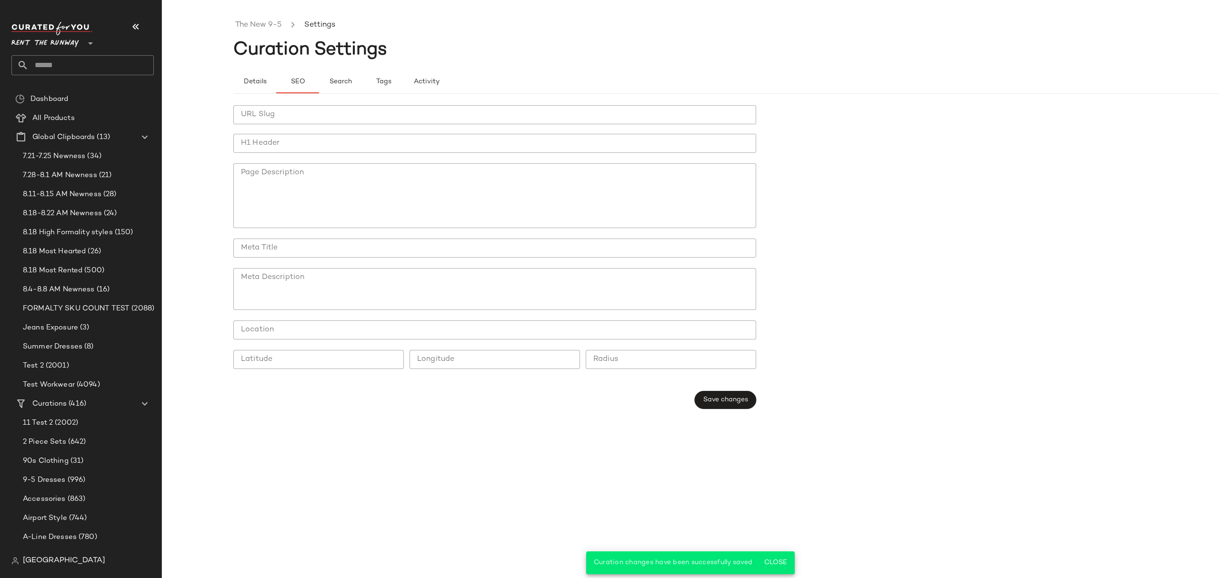
click at [316, 134] on input "H1 Header" at bounding box center [494, 143] width 523 height 19
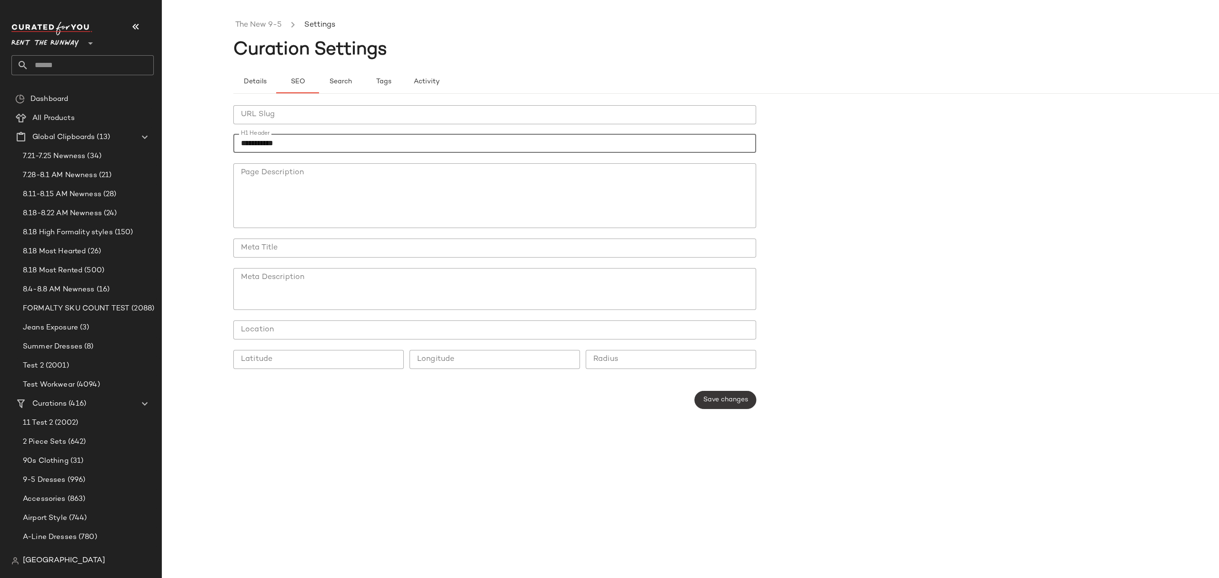
type input "**********"
click at [719, 391] on button "Save changes" at bounding box center [724, 400] width 61 height 18
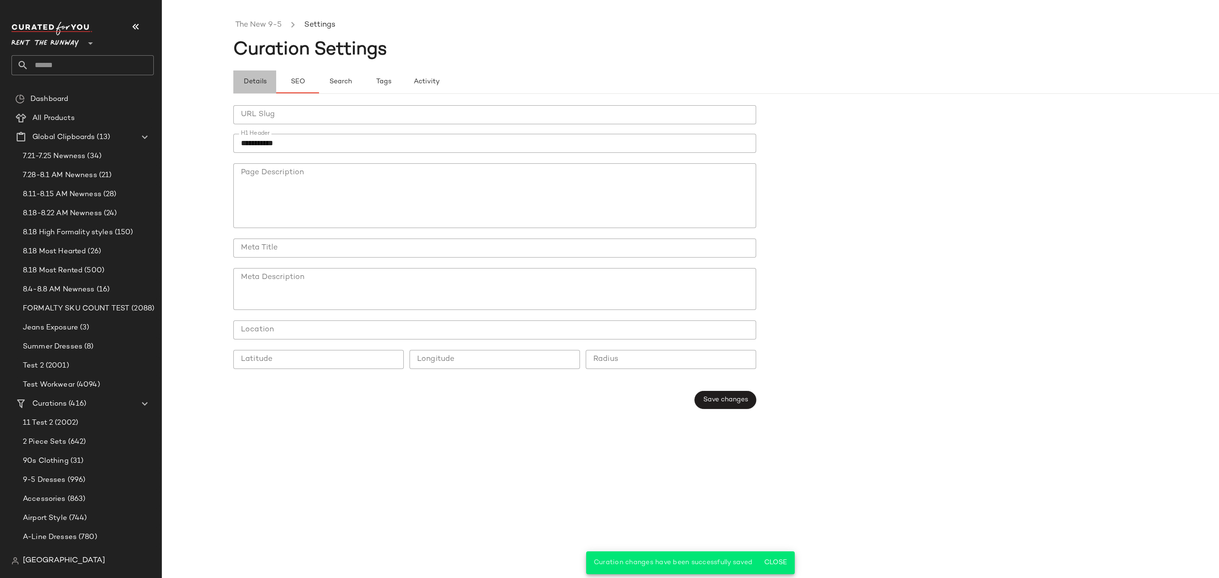
click at [259, 85] on span "Details" at bounding box center [254, 82] width 23 height 8
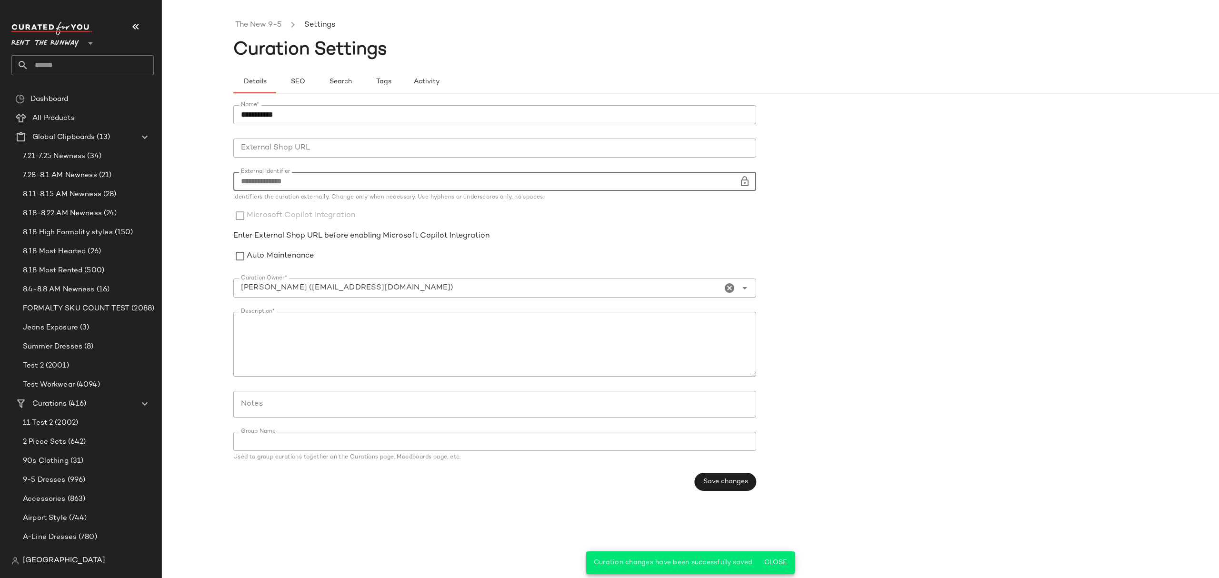
click at [331, 181] on input "**********" at bounding box center [486, 181] width 506 height 19
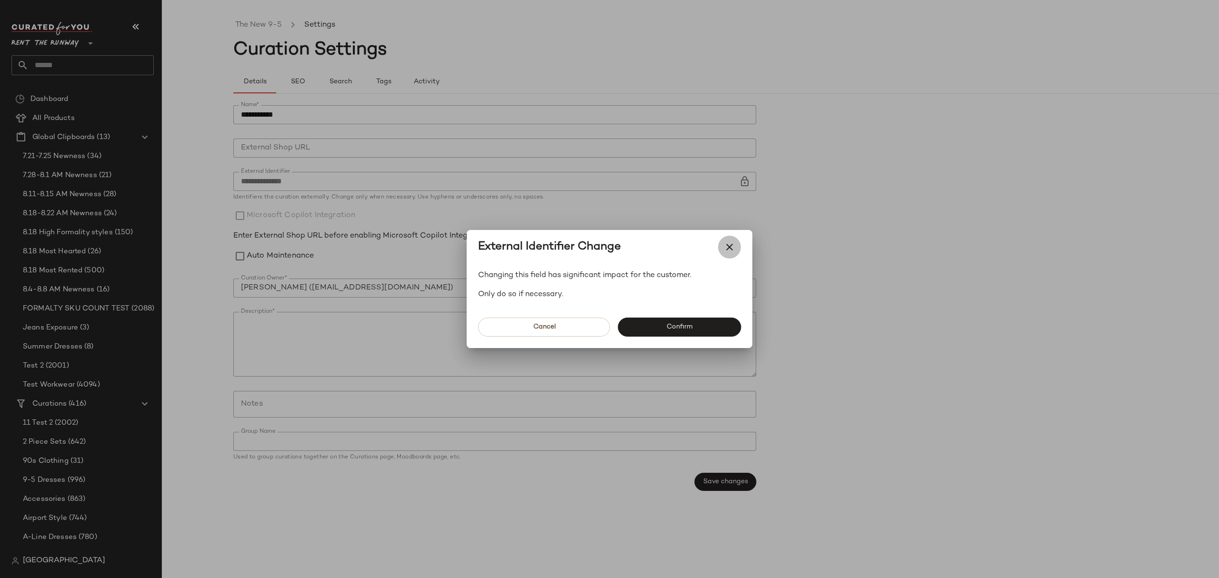
click at [732, 246] on icon "button" at bounding box center [729, 246] width 11 height 11
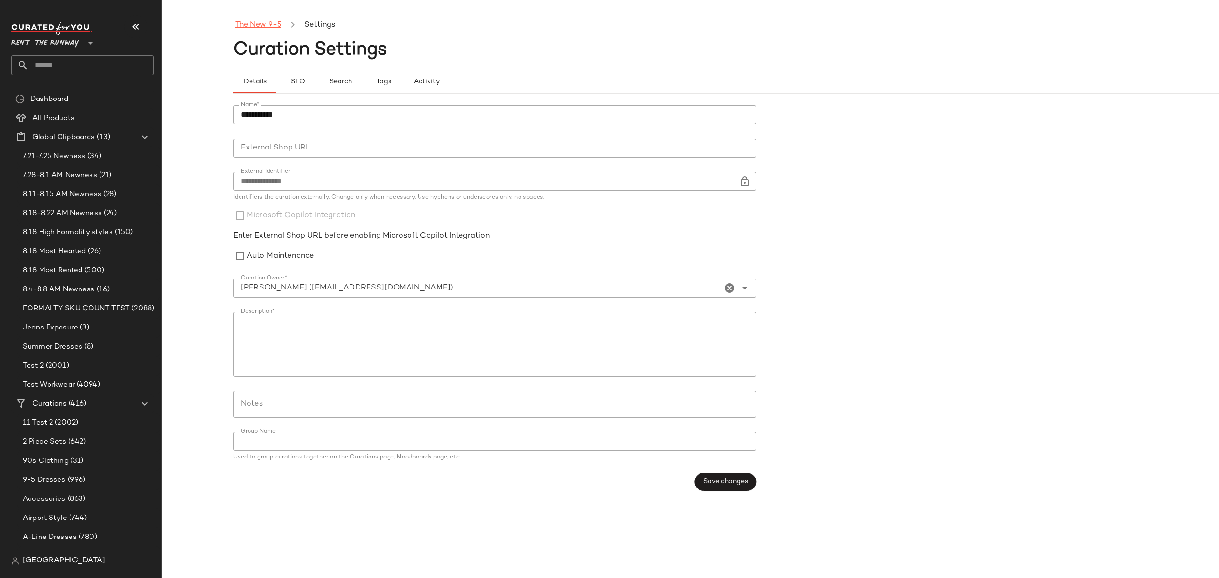
click at [267, 26] on link "The New 9-5" at bounding box center [258, 25] width 46 height 12
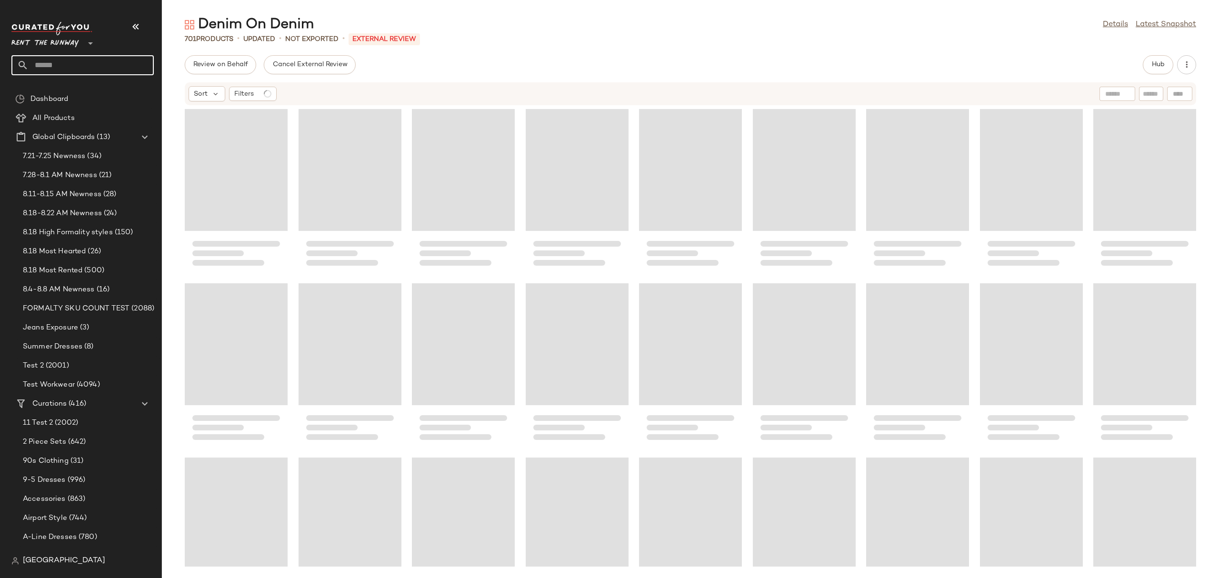
click at [91, 65] on input "text" at bounding box center [91, 65] width 125 height 20
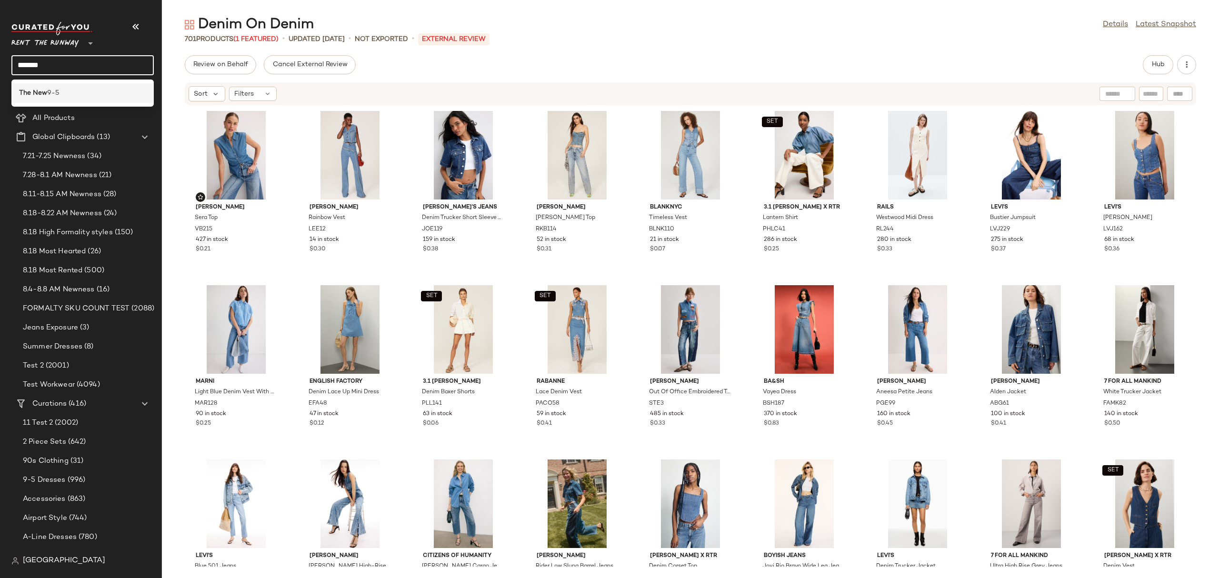
type input "*******"
click at [77, 88] on div "The New 9-5" at bounding box center [82, 93] width 127 height 10
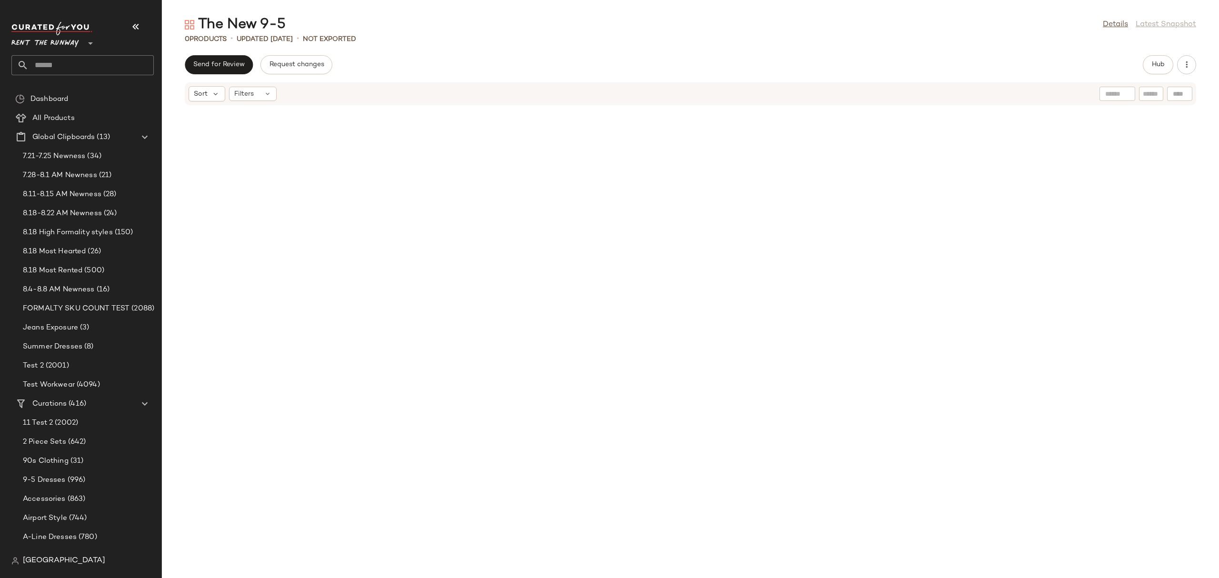
click at [385, 97] on div "Sort Filters" at bounding box center [628, 93] width 880 height 15
click at [424, 94] on div "Sort Filters" at bounding box center [628, 93] width 880 height 15
click at [337, 94] on div "Sort Filters" at bounding box center [628, 93] width 880 height 15
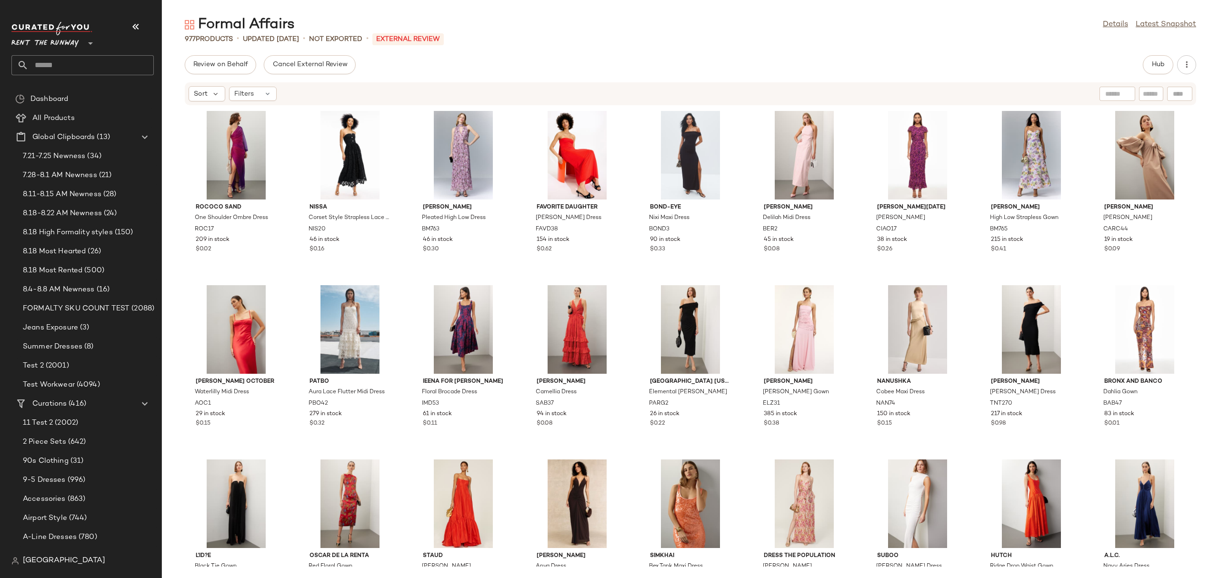
click at [628, 147] on div "ROCOCO SAND One Shoulder Ombre Dress ROC17 209 in stock $0.02 NISSA Corset Styl…" at bounding box center [690, 336] width 1057 height 461
click at [705, 84] on div "Sort Filters" at bounding box center [690, 93] width 1011 height 23
click at [106, 242] on span "Open in Split View" at bounding box center [154, 243] width 112 height 8
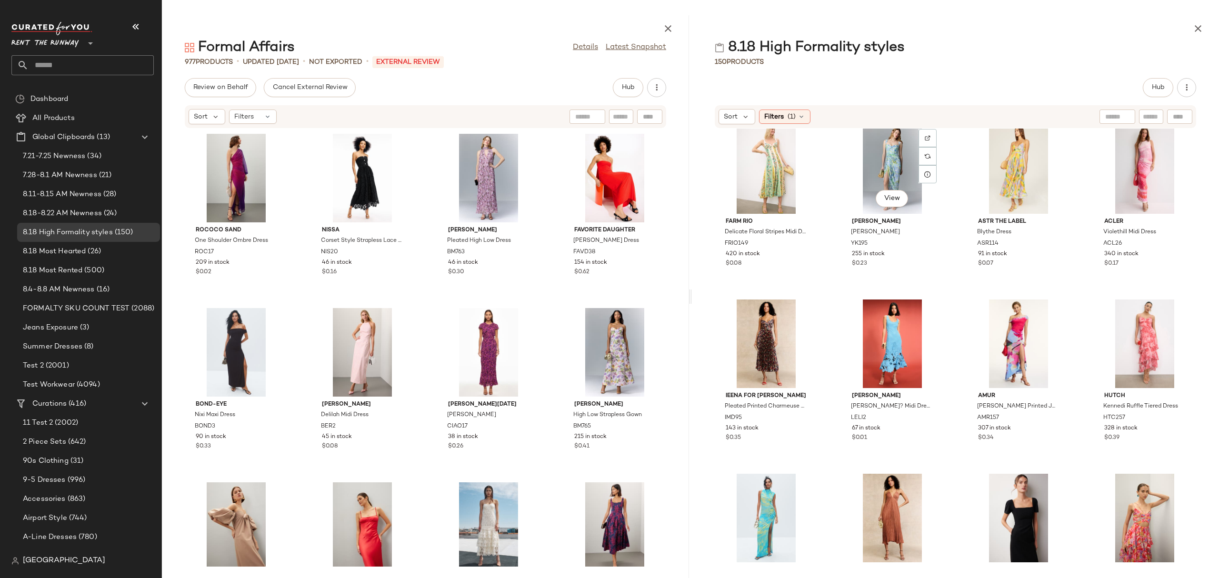
scroll to position [172, 0]
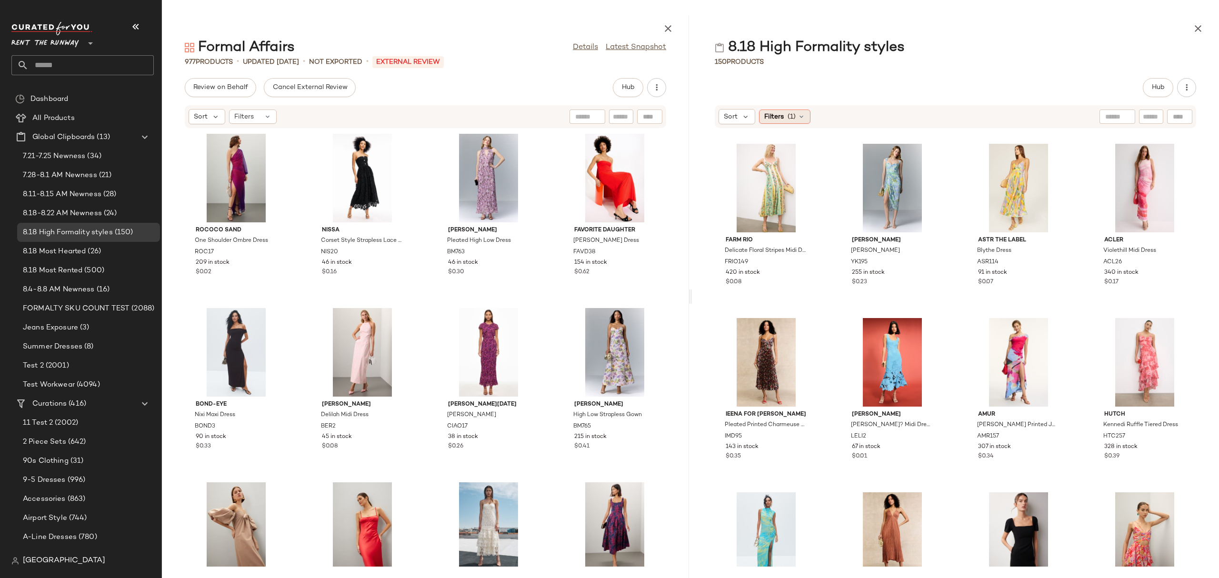
click at [772, 121] on span "Filters" at bounding box center [774, 117] width 20 height 10
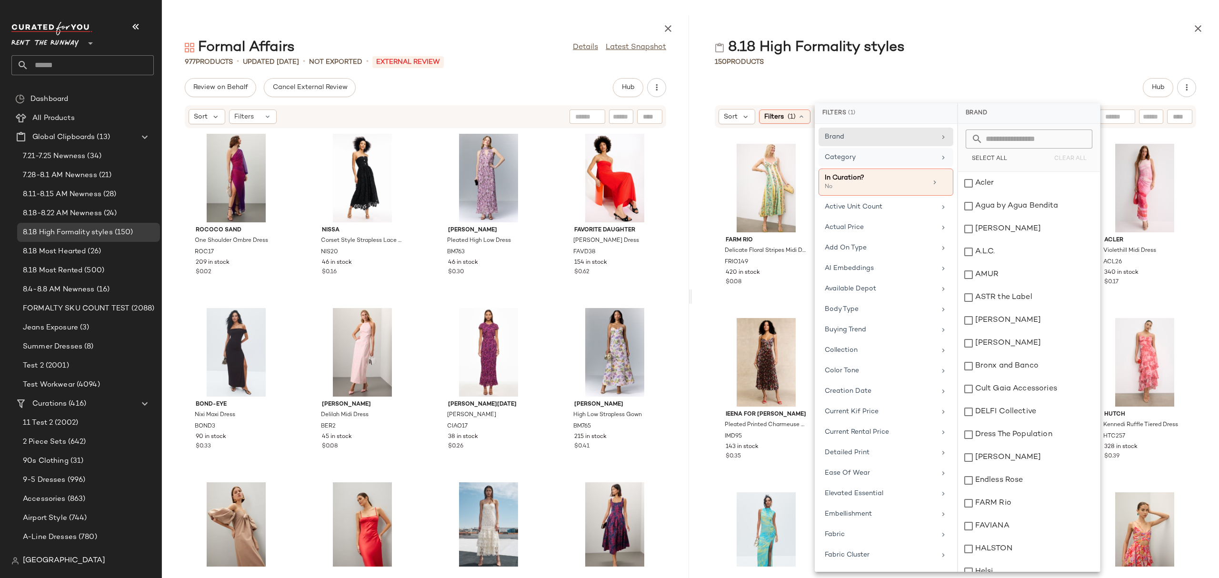
click at [874, 169] on div "Category" at bounding box center [885, 182] width 135 height 27
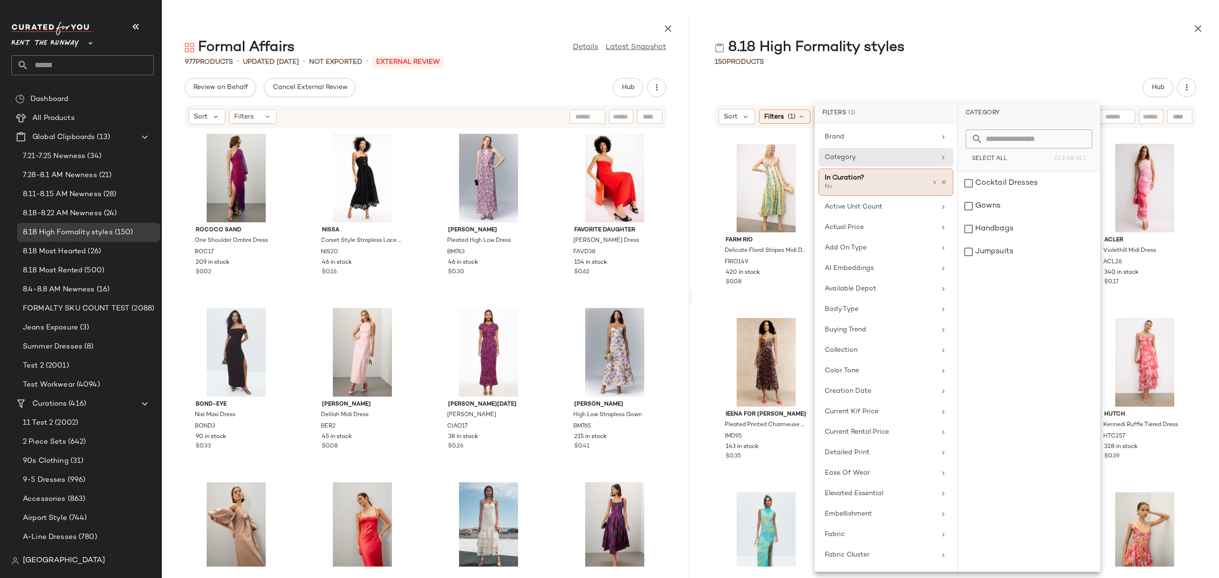
click at [940, 181] on icon at bounding box center [943, 182] width 7 height 7
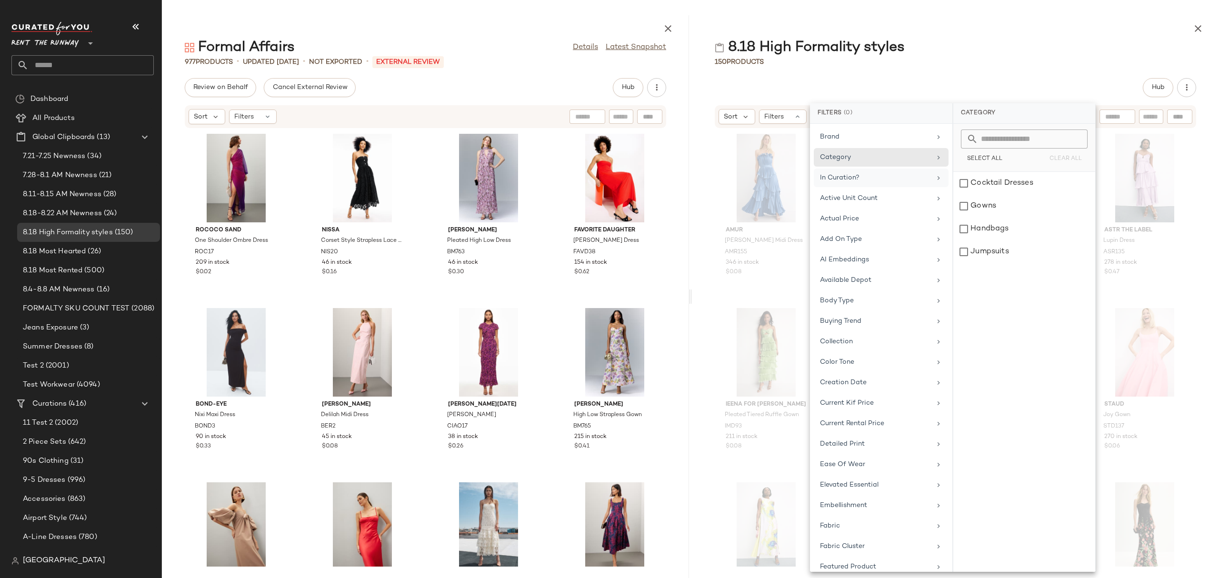
click at [1070, 81] on div "Hub" at bounding box center [954, 87] width 481 height 19
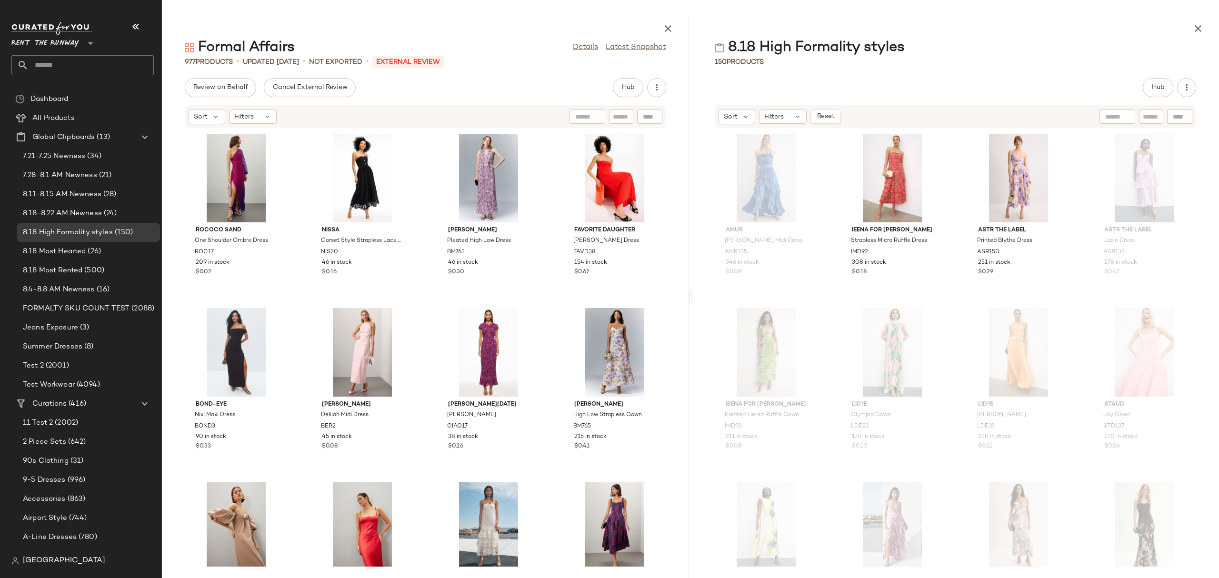
click at [955, 243] on div "AMUR Janey Midi Dress AMR155 346 in stock $0.08 Ieena for Mac Duggal Strapless …" at bounding box center [955, 348] width 527 height 438
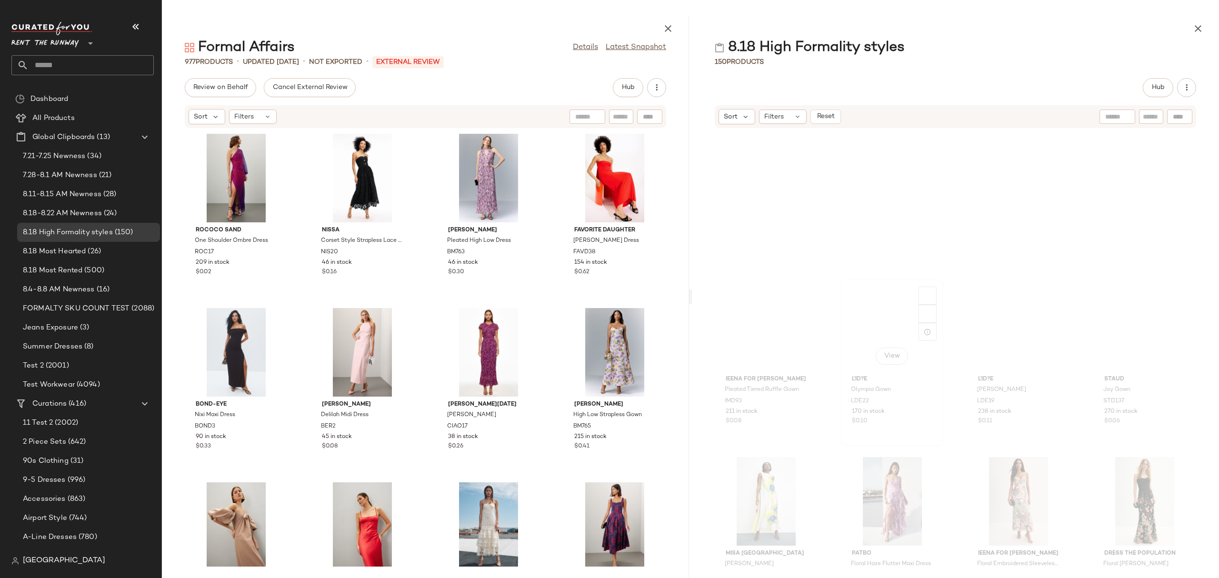
scroll to position [0, 0]
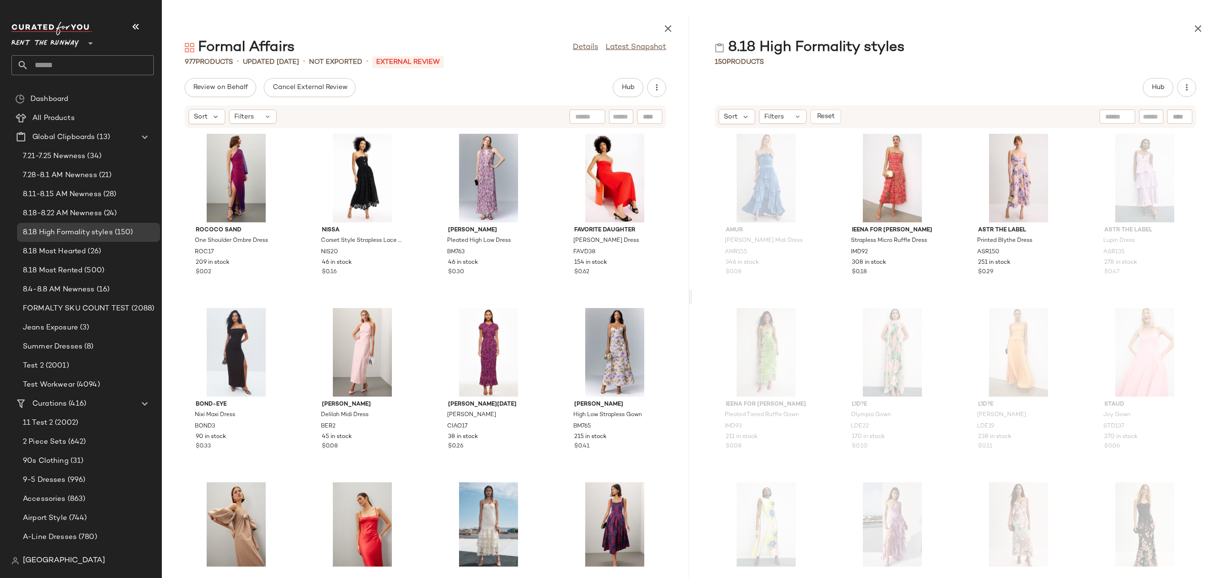
click at [835, 278] on div "AMUR Janey Midi Dress AMR155 346 in stock $0.08 Ieena for Mac Duggal Strapless …" at bounding box center [955, 348] width 527 height 438
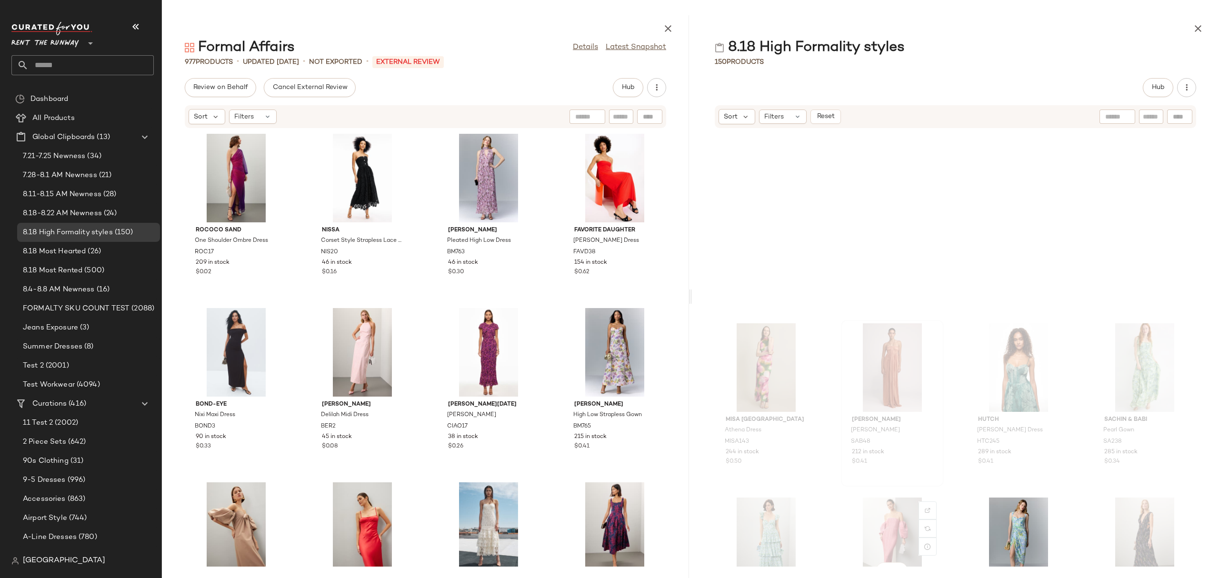
scroll to position [904, 0]
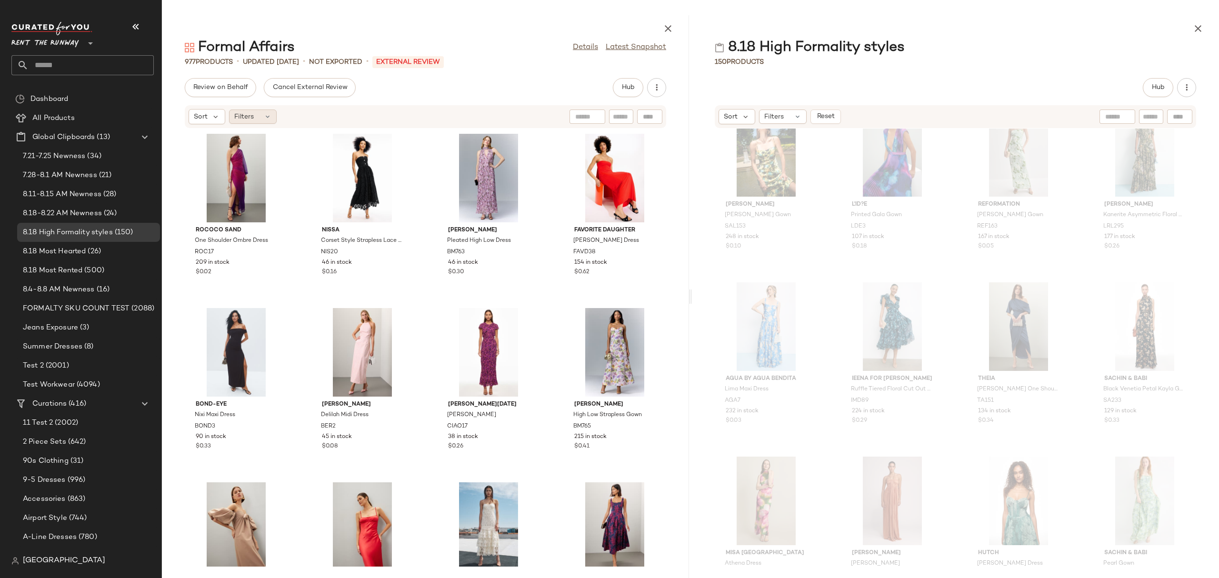
click at [252, 120] on span "Filters" at bounding box center [244, 117] width 20 height 10
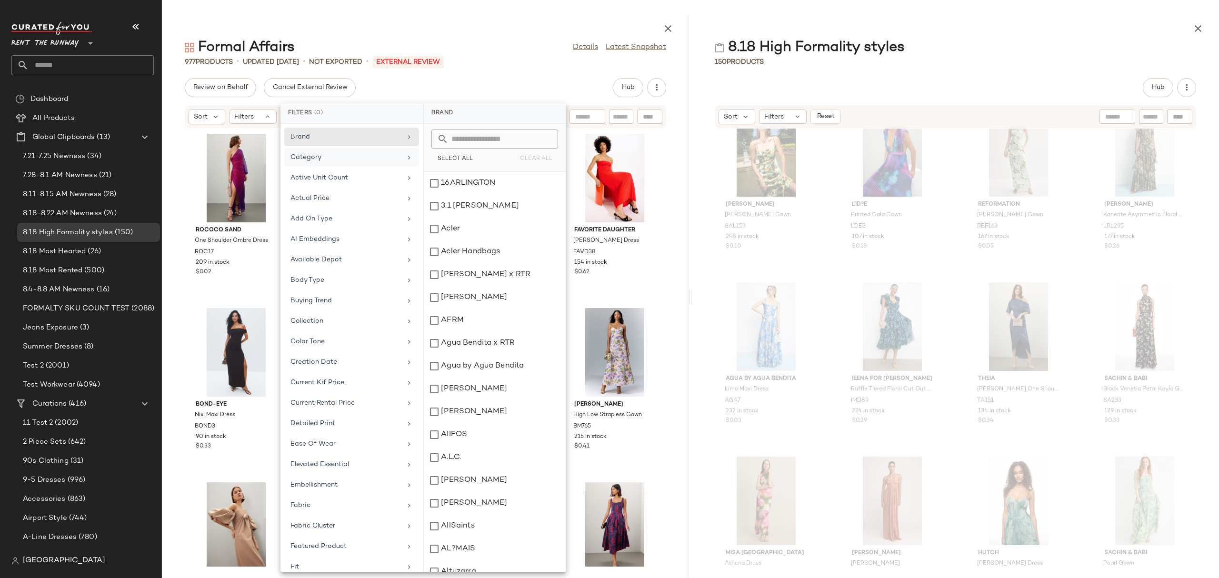
click at [336, 169] on div "Category" at bounding box center [351, 178] width 135 height 19
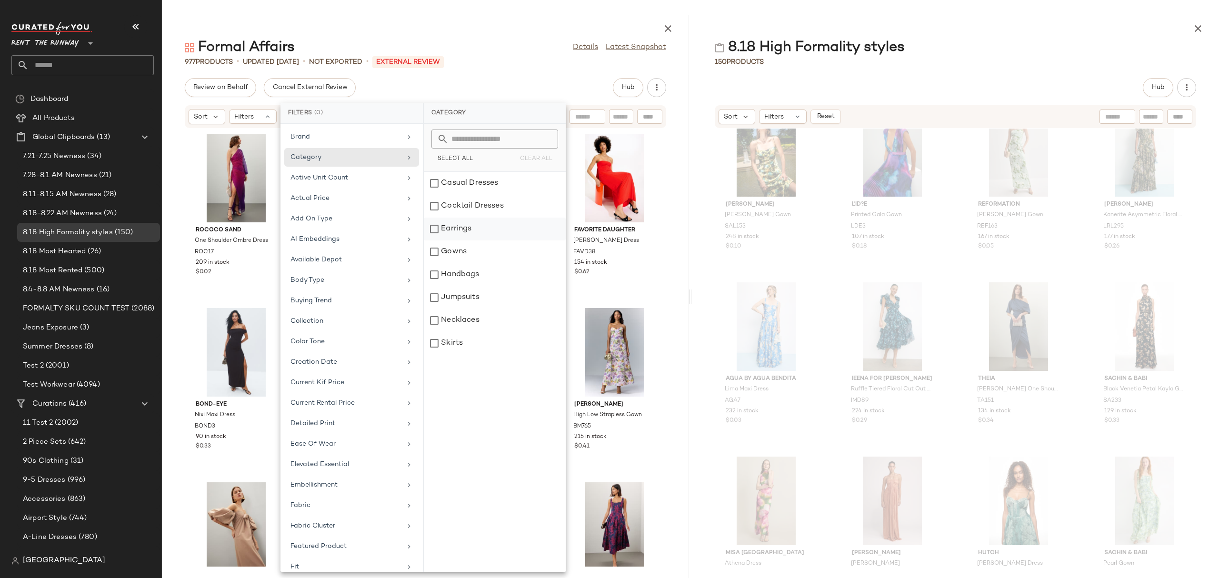
click at [449, 240] on div "Earrings" at bounding box center [495, 251] width 142 height 23
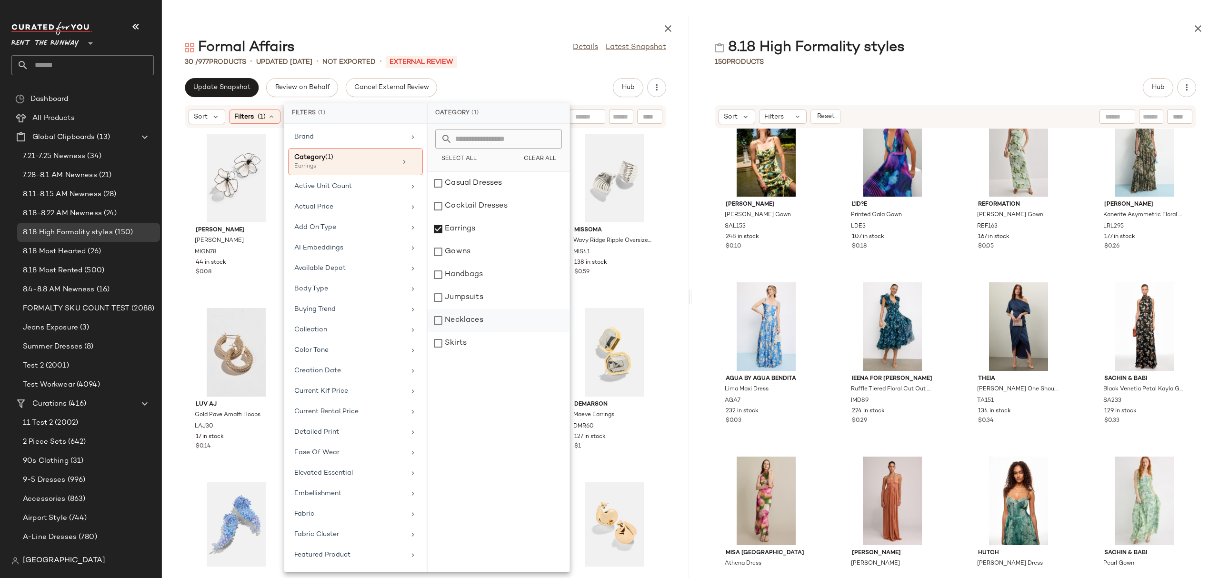
click at [487, 332] on div "Necklaces" at bounding box center [498, 343] width 142 height 23
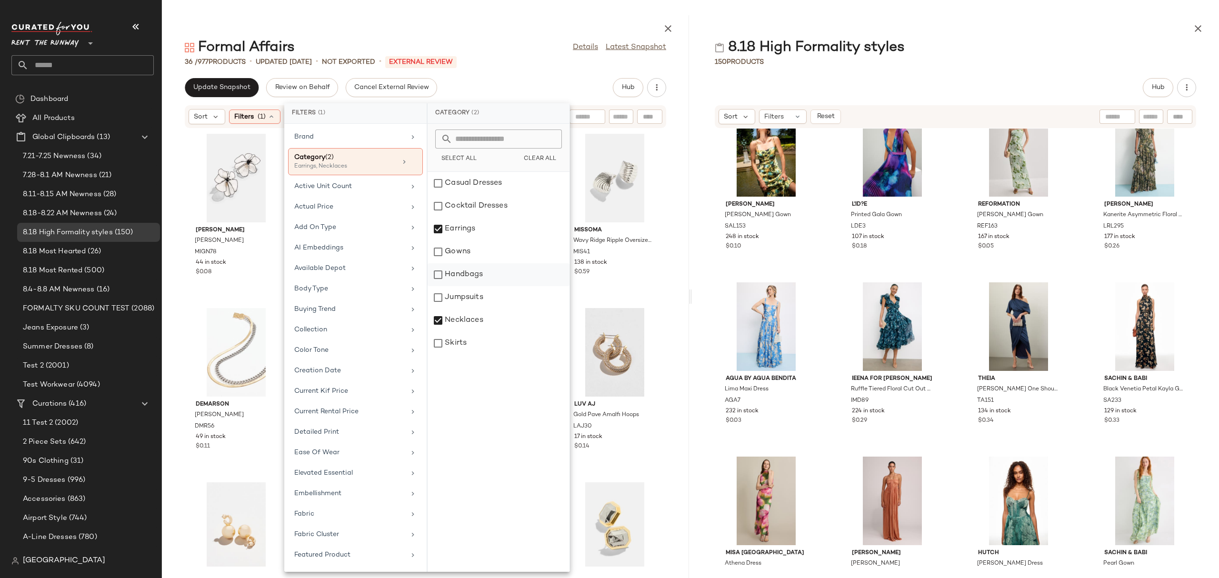
click at [476, 286] on div "Handbags" at bounding box center [498, 297] width 142 height 23
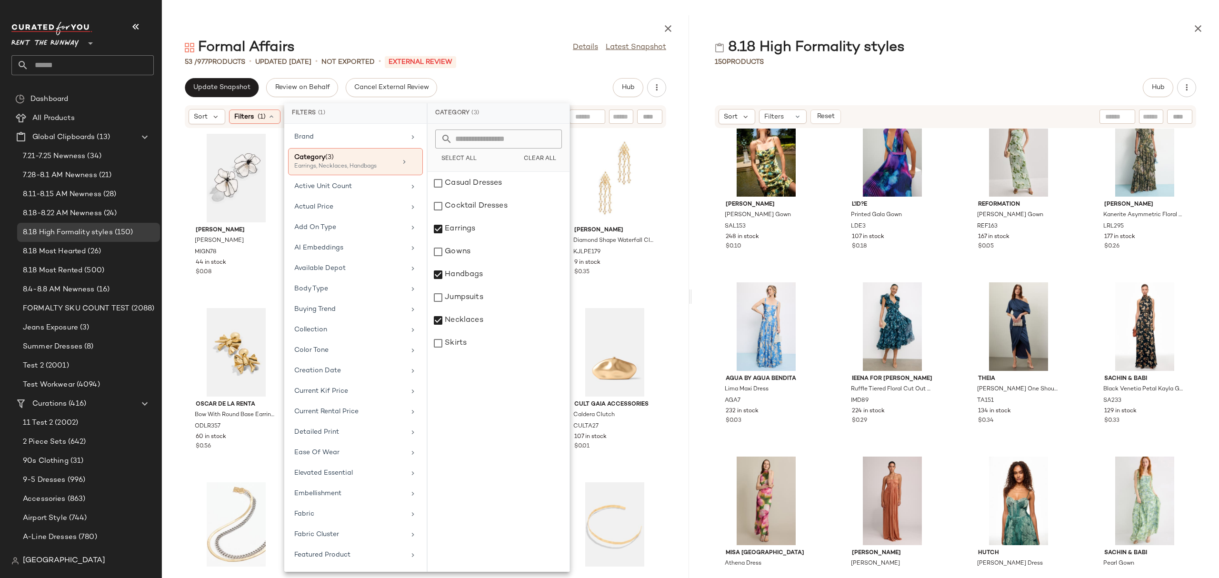
click at [508, 68] on div "Formal Affairs Details Latest Snapshot 53 / 977 Products • updated Aug 18th • N…" at bounding box center [425, 296] width 527 height 563
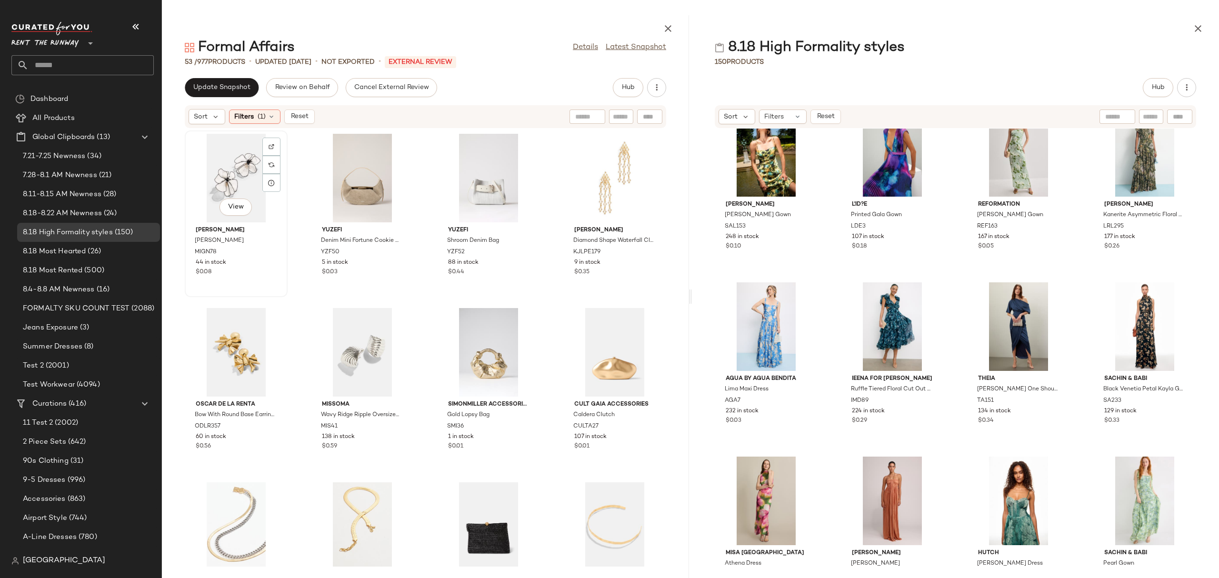
click at [226, 156] on div "View" at bounding box center [236, 178] width 96 height 89
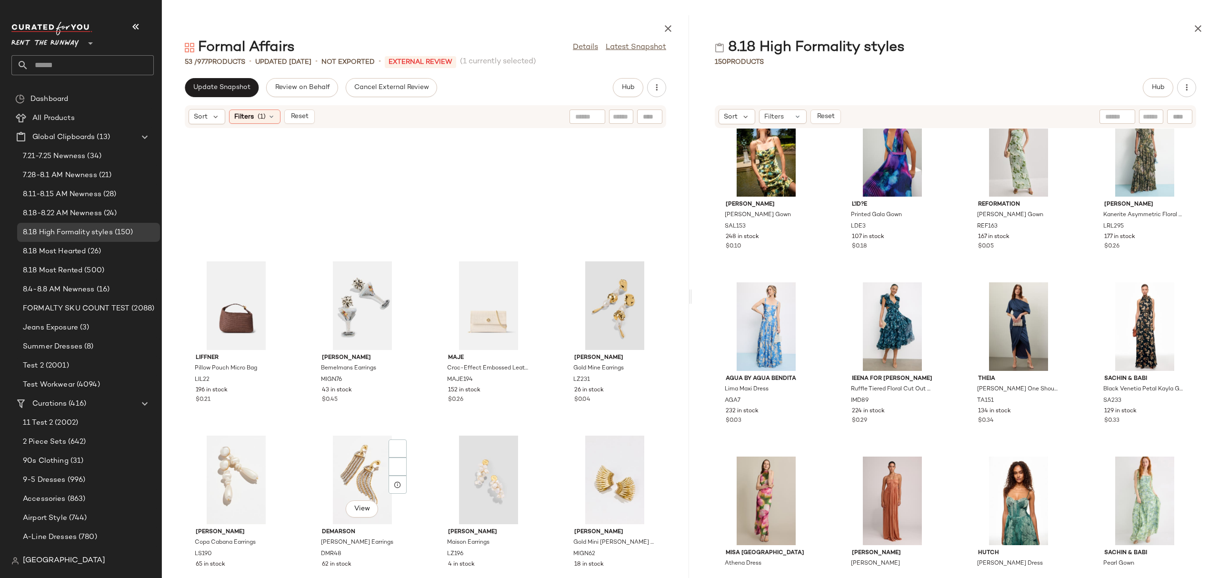
scroll to position [2002, 0]
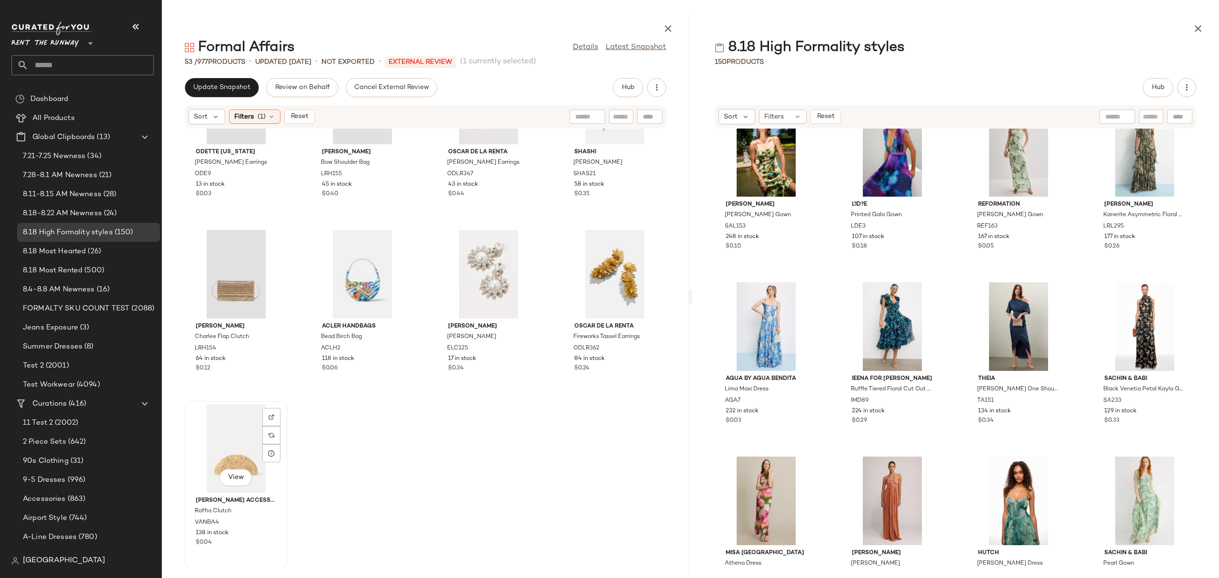
click at [217, 426] on div "View" at bounding box center [236, 448] width 96 height 89
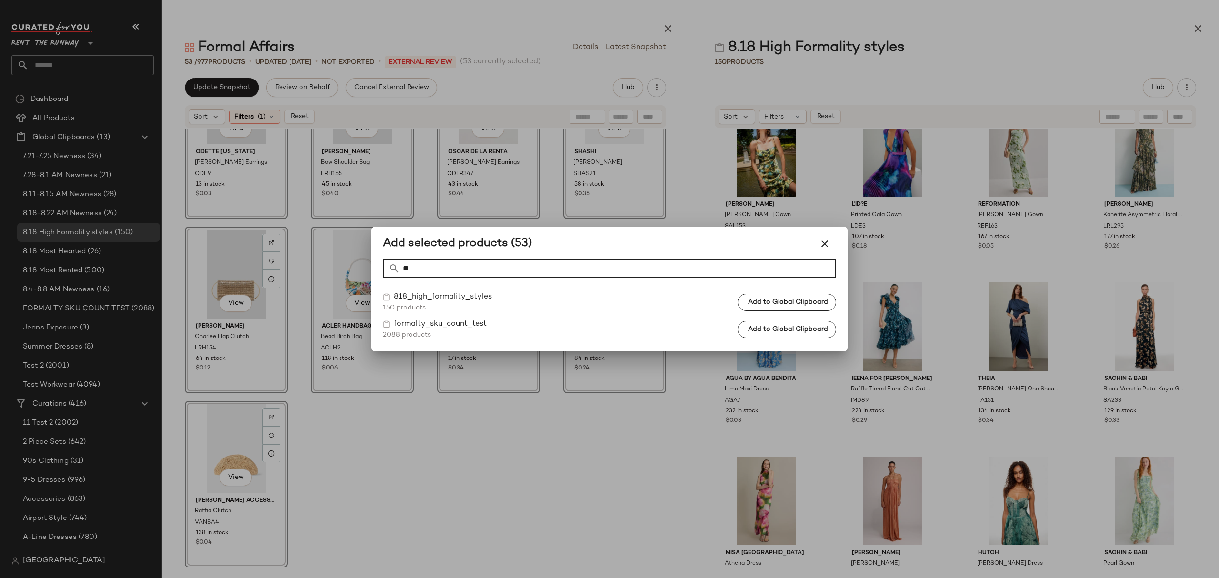
type input "*"
type input "******"
click at [830, 242] on icon "button" at bounding box center [824, 243] width 11 height 11
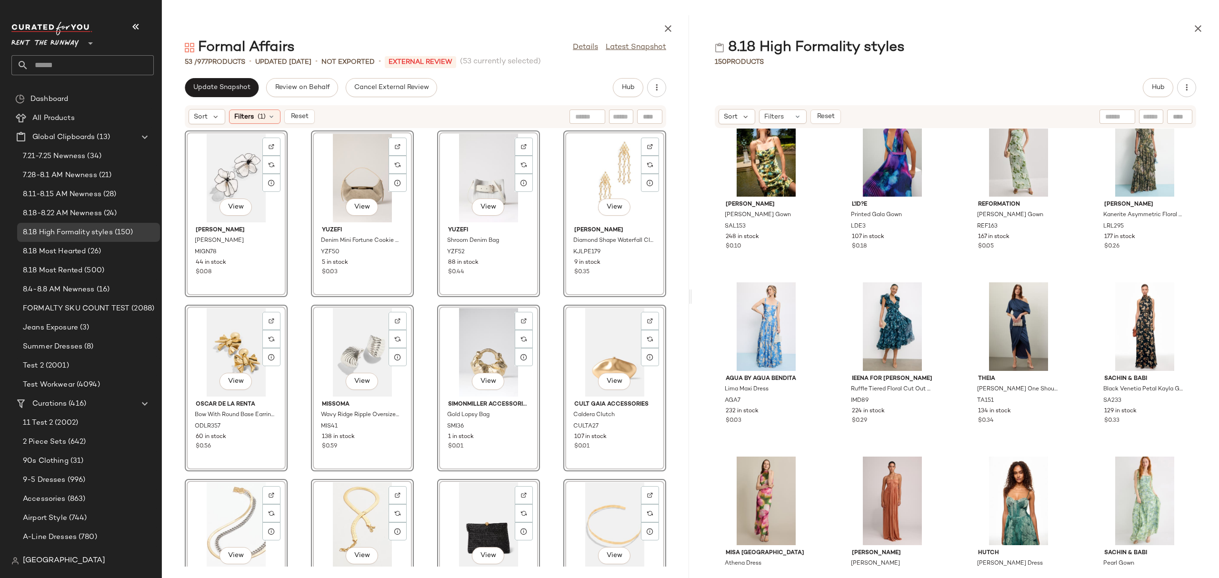
click at [413, 236] on div "View Mignonne Gavigan Raquel Earrings MIGN78 44 in stock $0.08 View Yuzefi Deni…" at bounding box center [425, 348] width 527 height 438
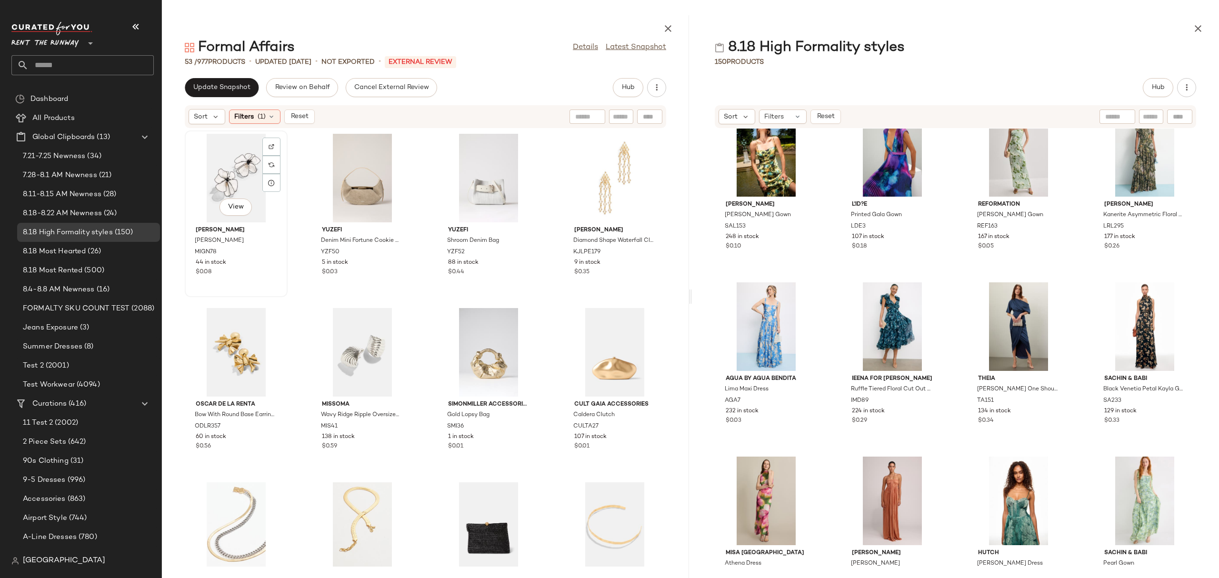
click at [237, 182] on div "View" at bounding box center [236, 178] width 96 height 89
click at [258, 120] on span "(1)" at bounding box center [262, 117] width 8 height 10
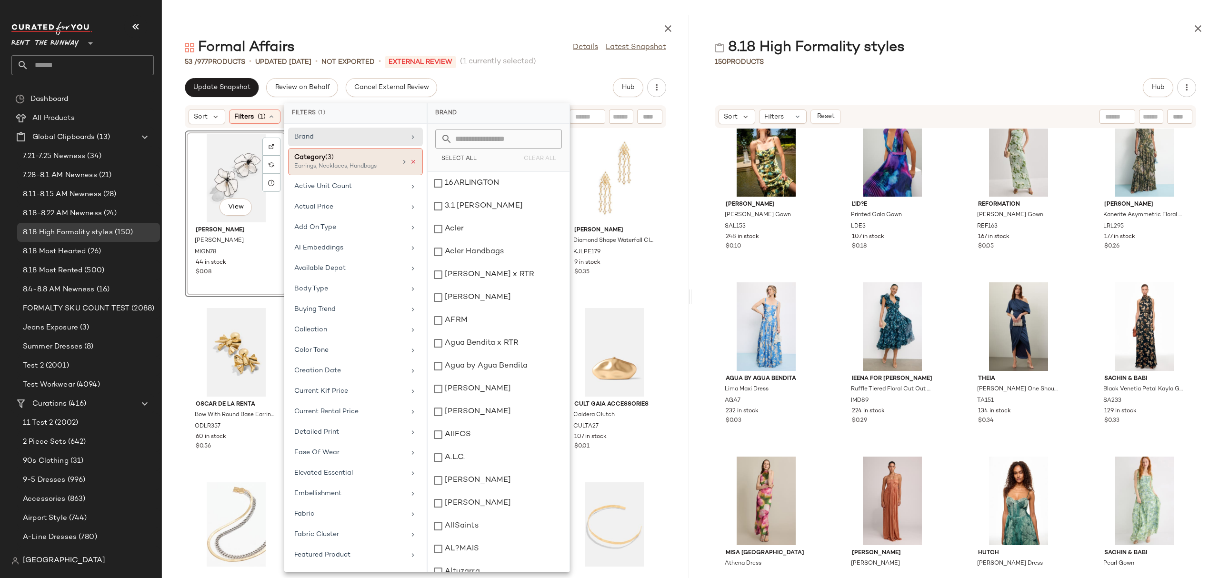
click at [410, 159] on icon at bounding box center [413, 162] width 7 height 7
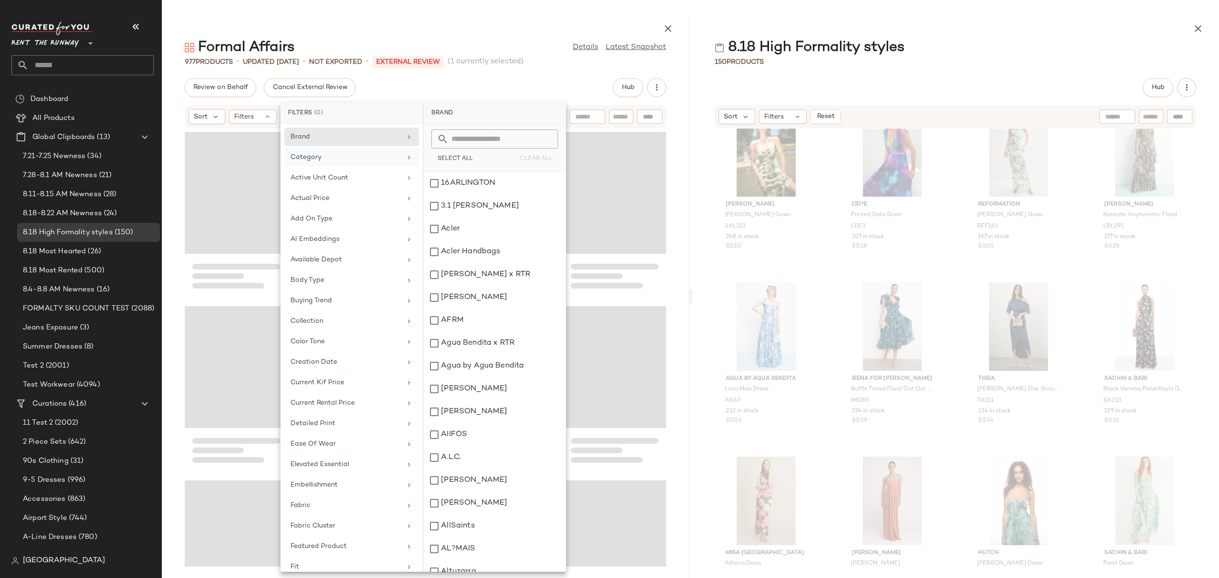
click at [541, 87] on div "Review on Behalf Cancel External Review Hub" at bounding box center [425, 87] width 481 height 19
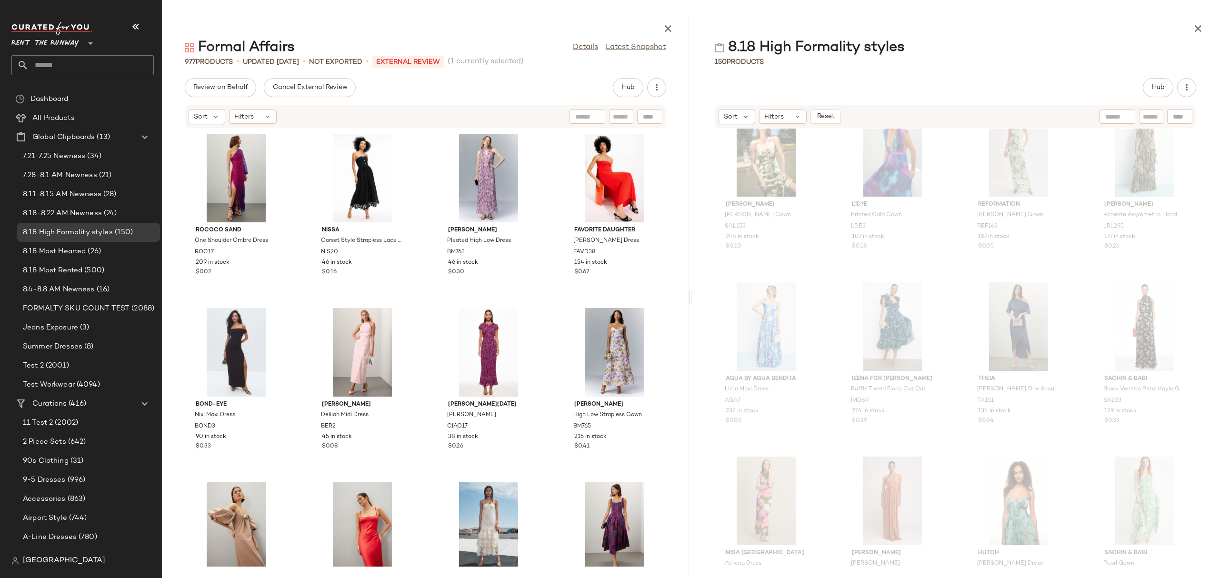
click at [423, 288] on div "ROCOCO SAND One Shoulder Ombre Dress ROC17 209 in stock $0.02 NISSA Corset Styl…" at bounding box center [425, 348] width 527 height 438
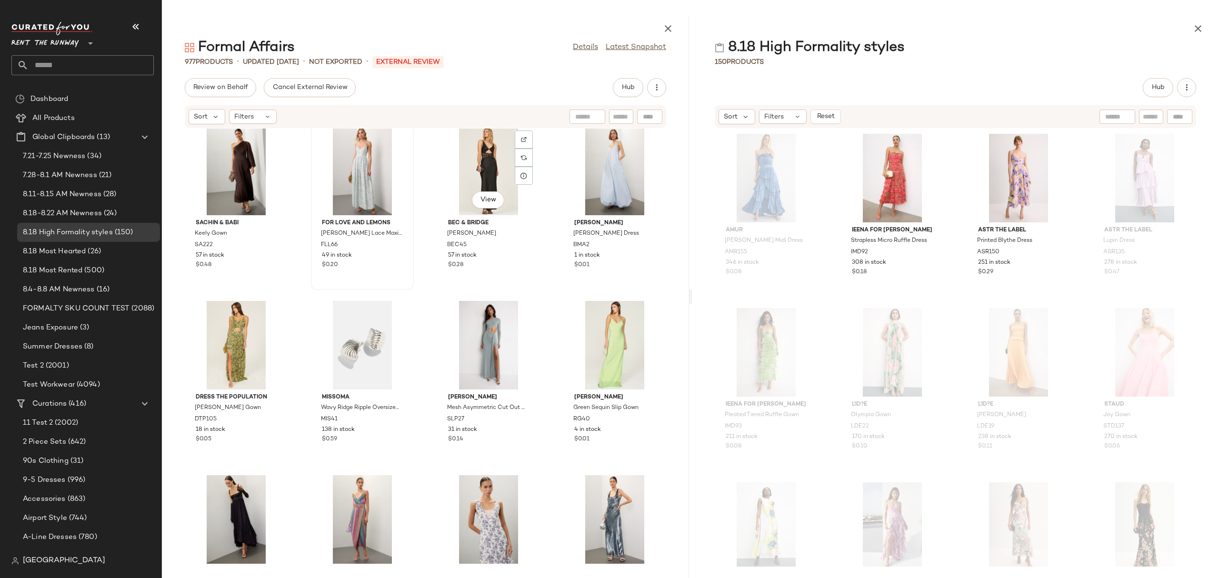
scroll to position [4720, 0]
click at [1201, 29] on icon "button" at bounding box center [1197, 28] width 11 height 11
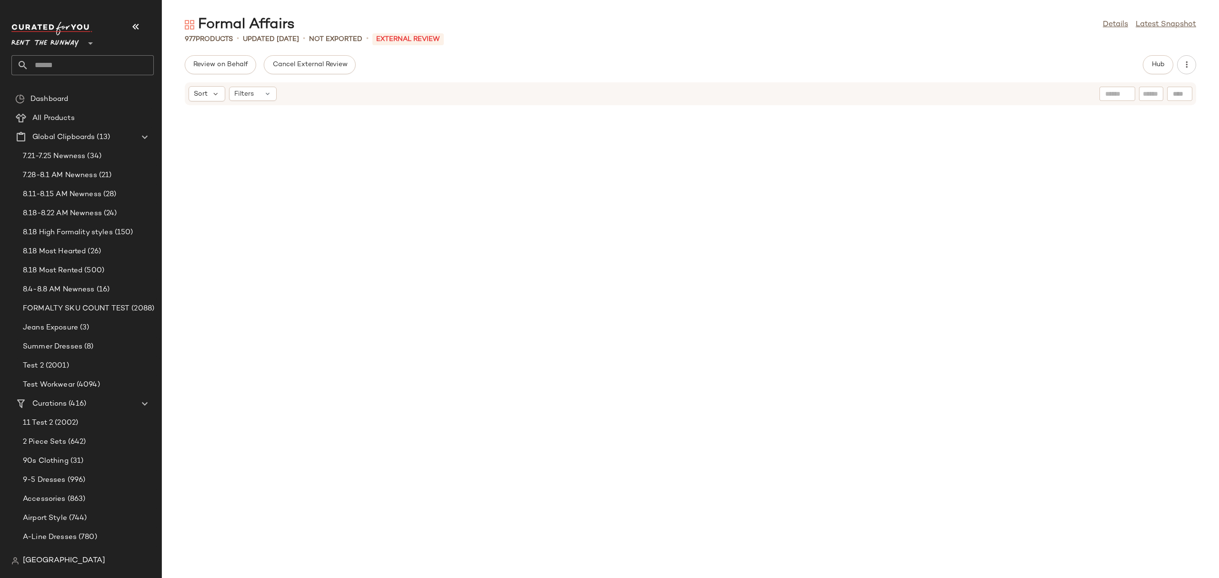
scroll to position [1916, 0]
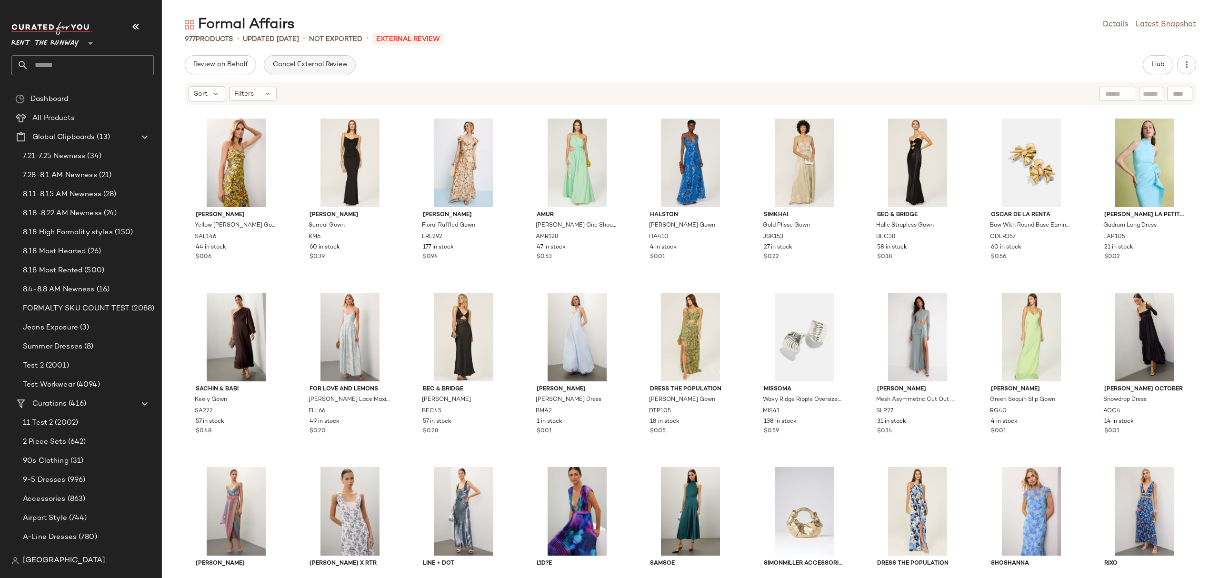
click at [325, 68] on span "Cancel External Review" at bounding box center [309, 65] width 75 height 8
click at [224, 91] on div "Sort" at bounding box center [206, 93] width 37 height 15
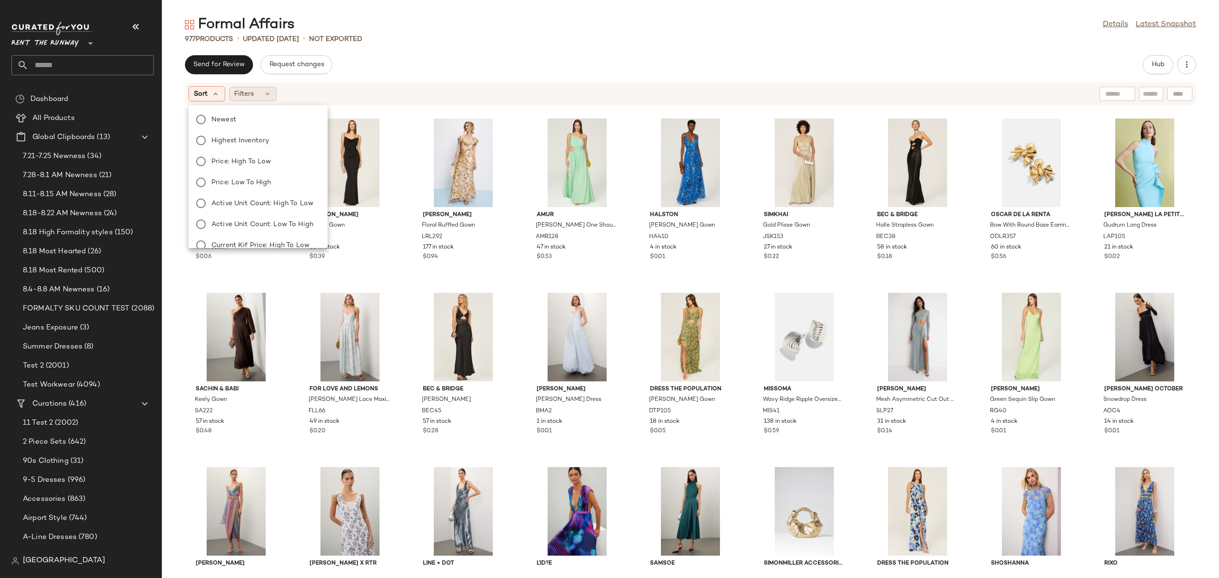
click at [256, 95] on div "Filters" at bounding box center [253, 94] width 48 height 14
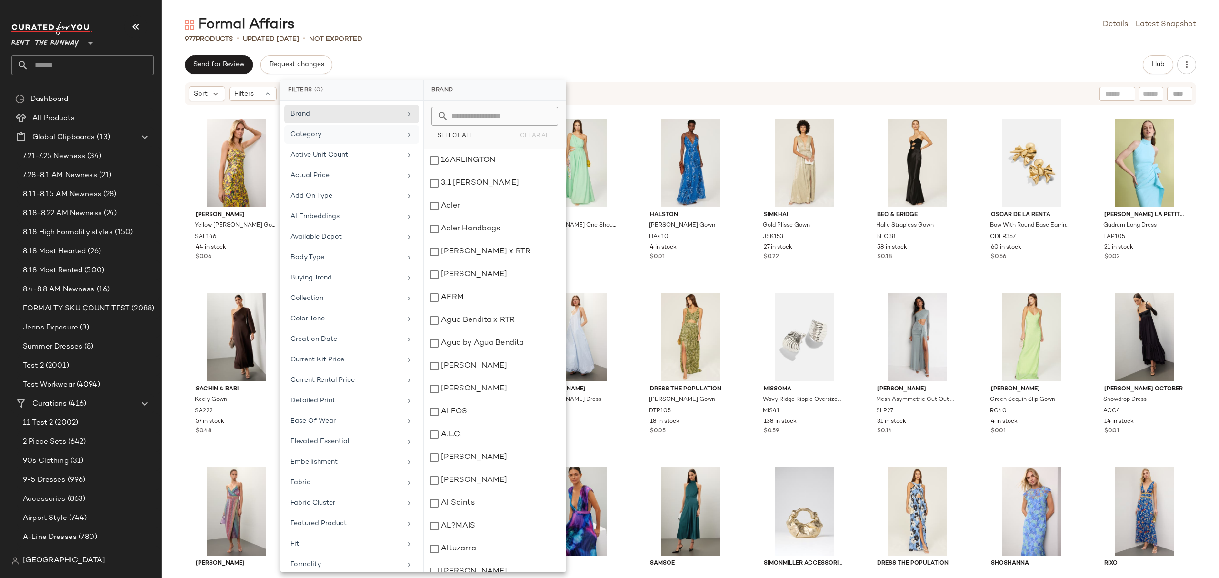
click at [311, 130] on div "Category" at bounding box center [345, 134] width 111 height 10
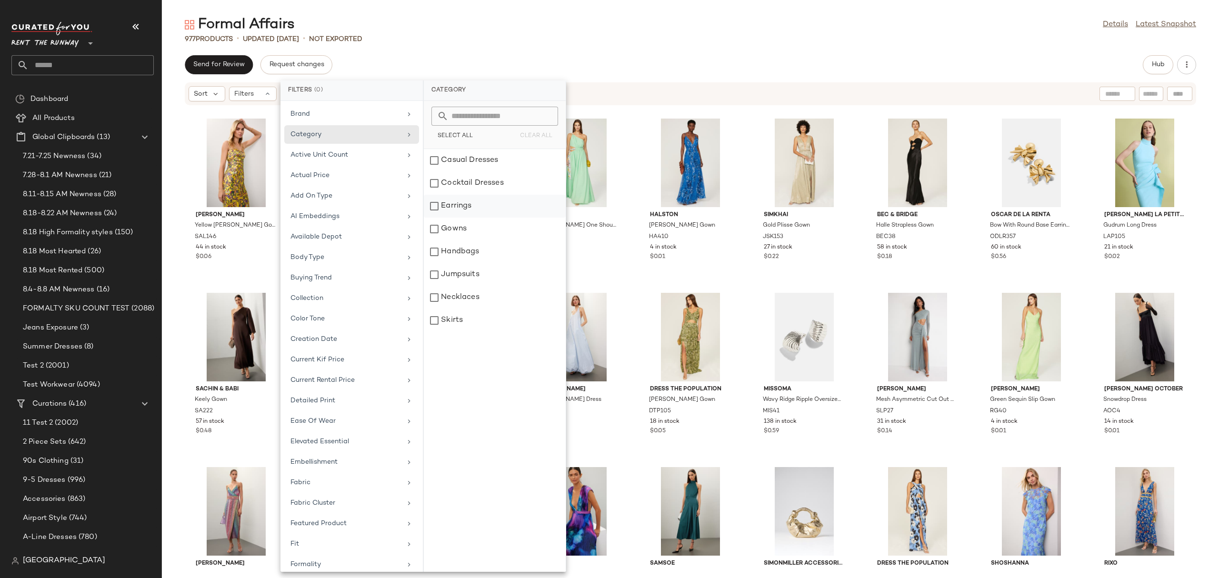
click at [470, 218] on div "Earrings" at bounding box center [495, 229] width 142 height 23
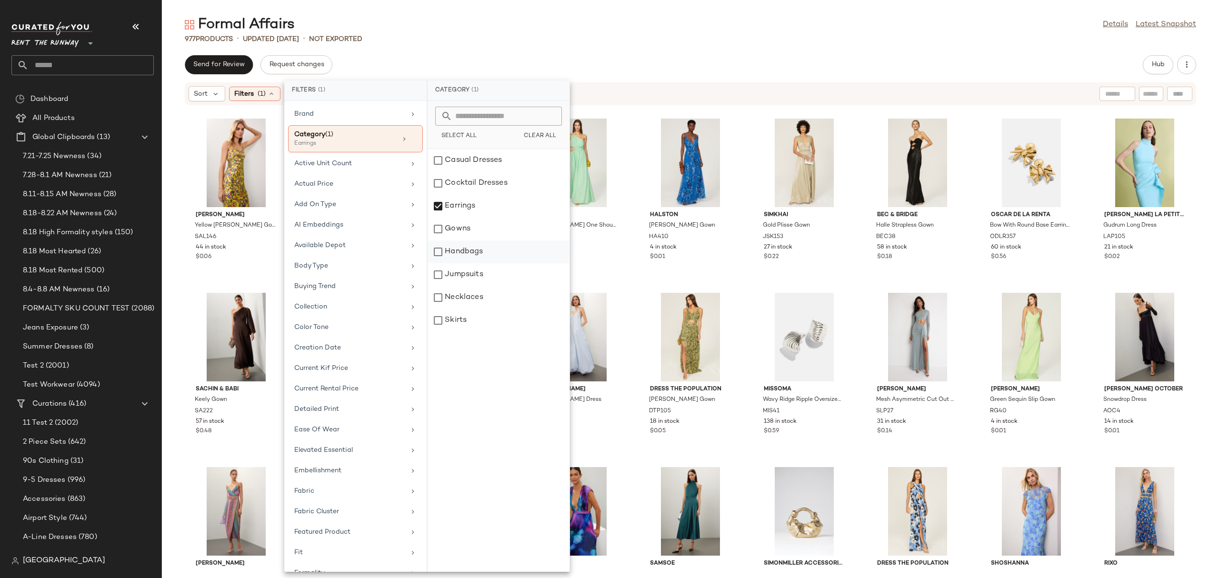
click at [477, 263] on div "Handbags" at bounding box center [498, 274] width 142 height 23
click at [476, 309] on div "Necklaces" at bounding box center [498, 320] width 142 height 23
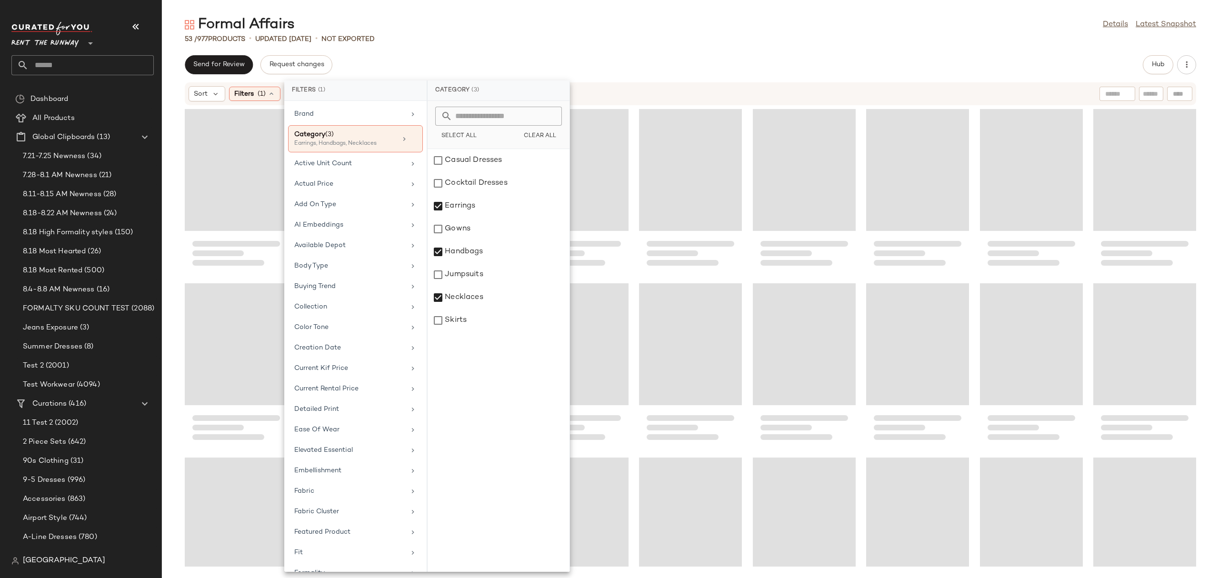
click at [635, 81] on div "Send for Review Request changes Hub Sort Filters (1) Reset" at bounding box center [690, 316] width 1057 height 523
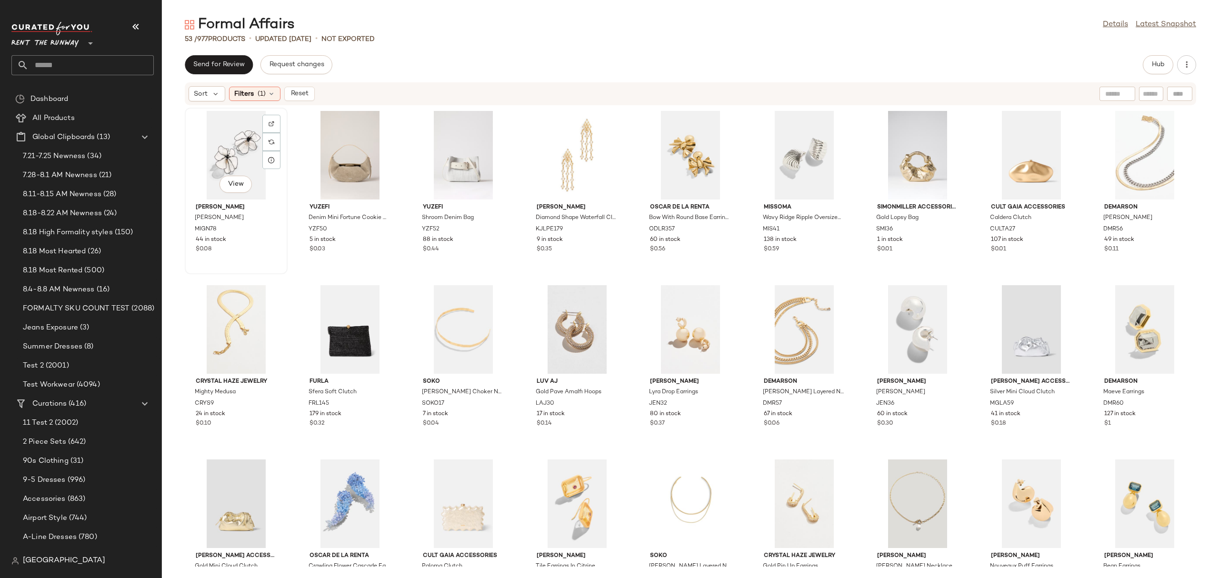
click at [225, 115] on div "View" at bounding box center [236, 155] width 96 height 89
click at [234, 158] on div "View" at bounding box center [236, 155] width 96 height 89
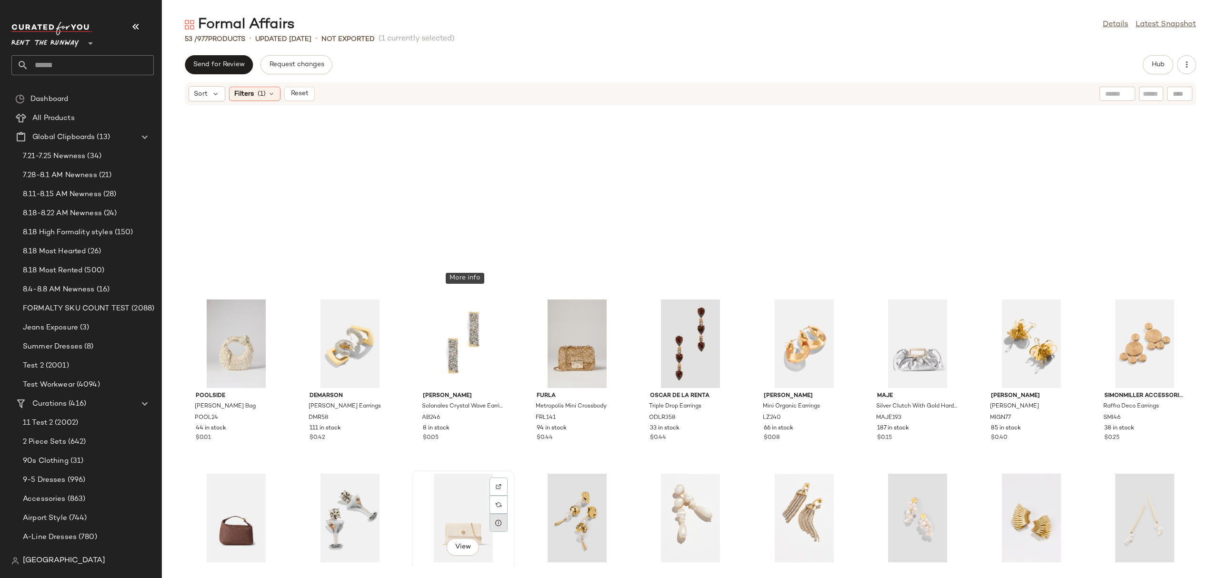
scroll to position [585, 0]
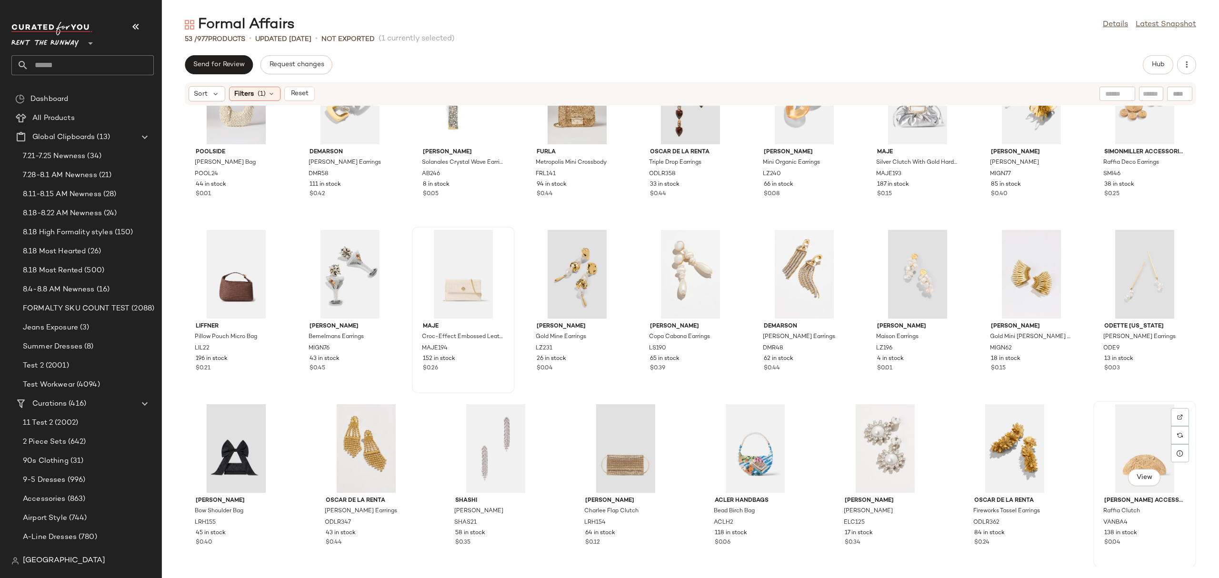
click at [1155, 448] on div "View" at bounding box center [1144, 448] width 96 height 89
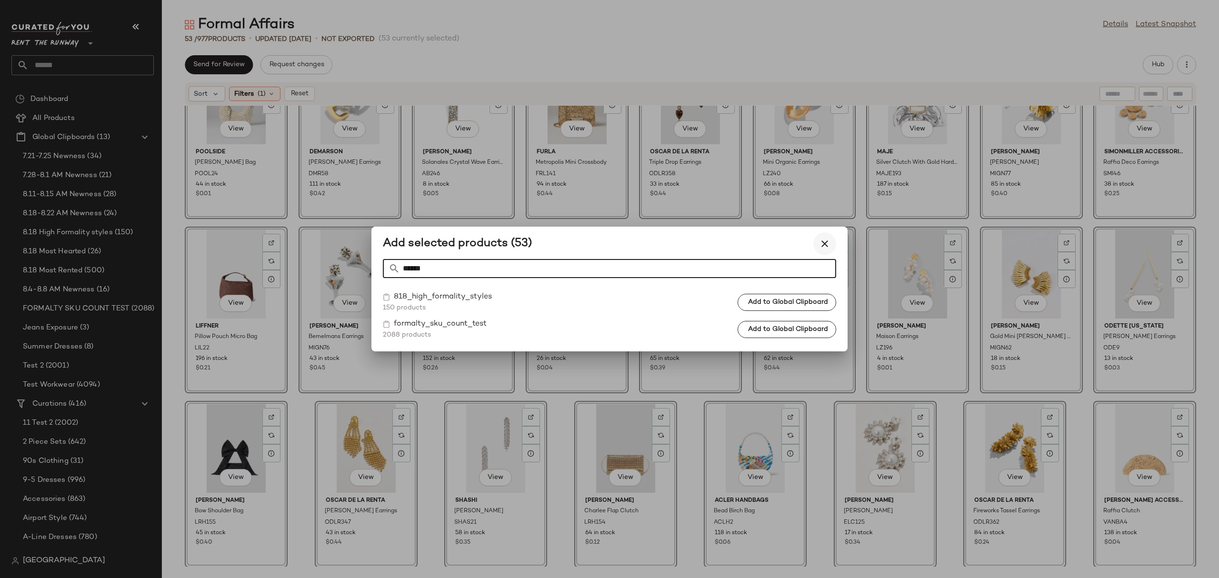
type input "******"
click at [830, 242] on icon "button" at bounding box center [824, 243] width 11 height 11
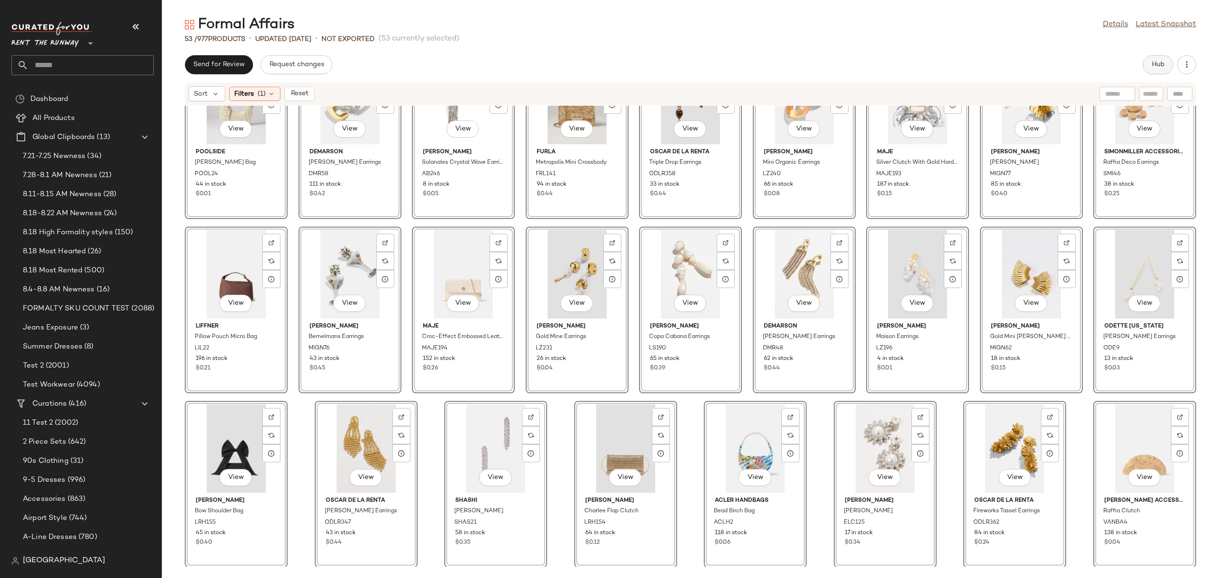
click at [1161, 61] on span "Hub" at bounding box center [1157, 65] width 13 height 8
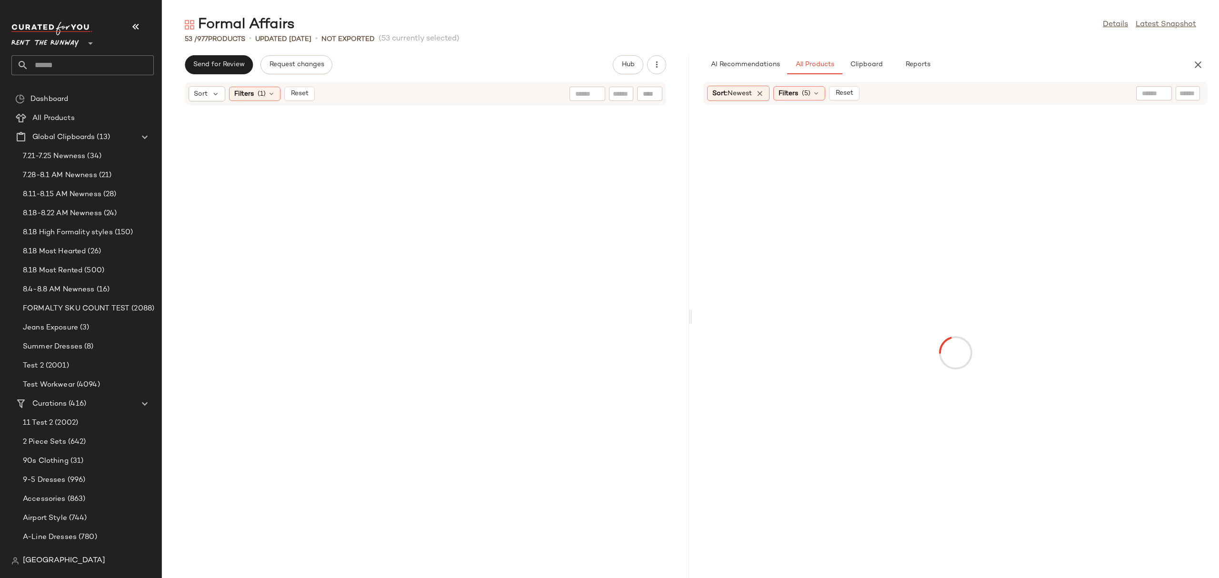
scroll to position [1979, 0]
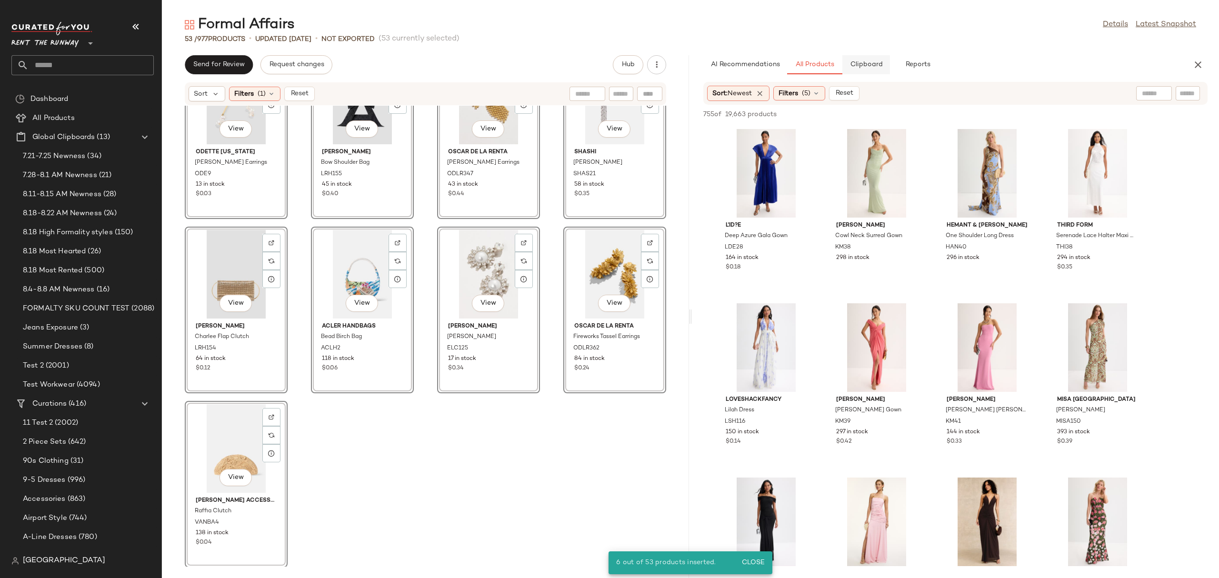
click at [876, 63] on span "Clipboard" at bounding box center [865, 65] width 33 height 8
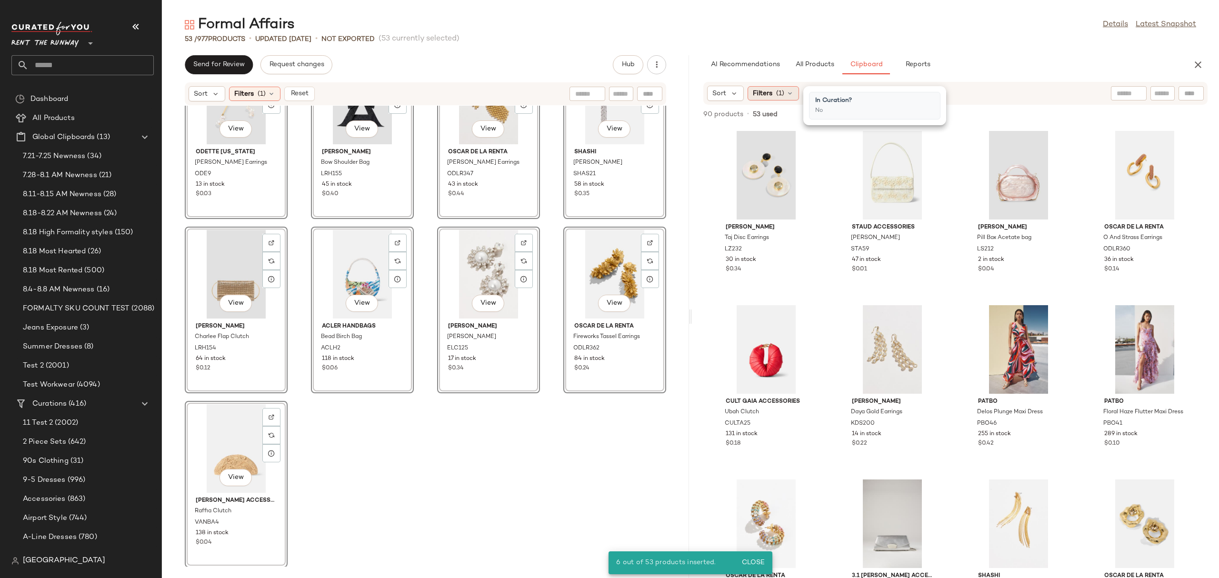
click at [789, 89] on icon at bounding box center [790, 93] width 8 height 8
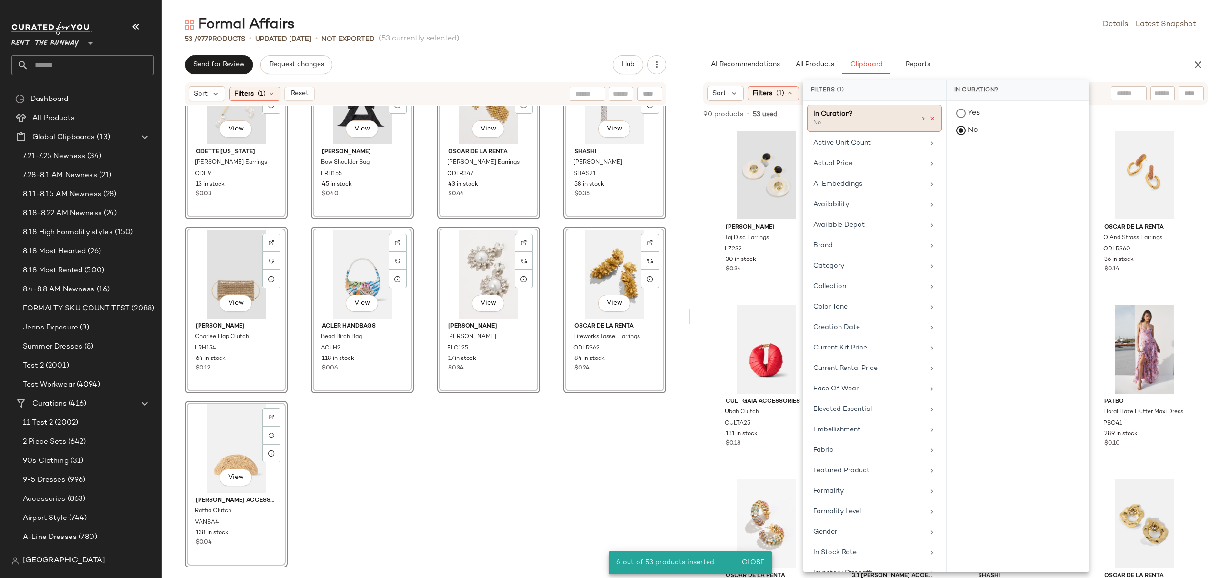
click at [930, 118] on icon at bounding box center [932, 118] width 7 height 7
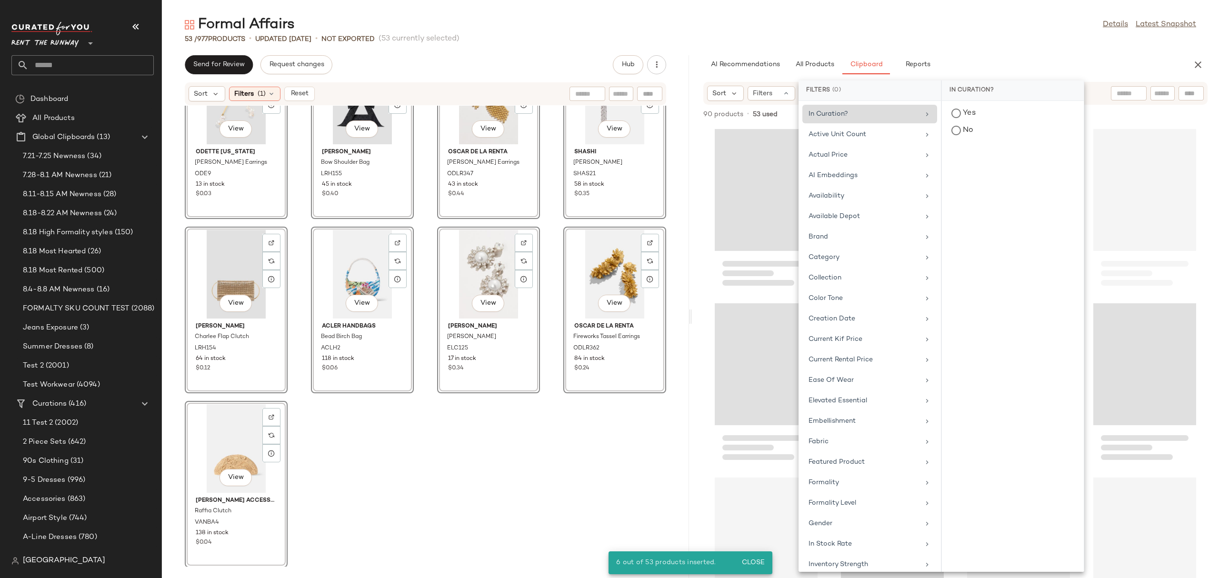
click at [982, 69] on div "AI Recommendations All Products Clipboard Reports" at bounding box center [940, 64] width 474 height 19
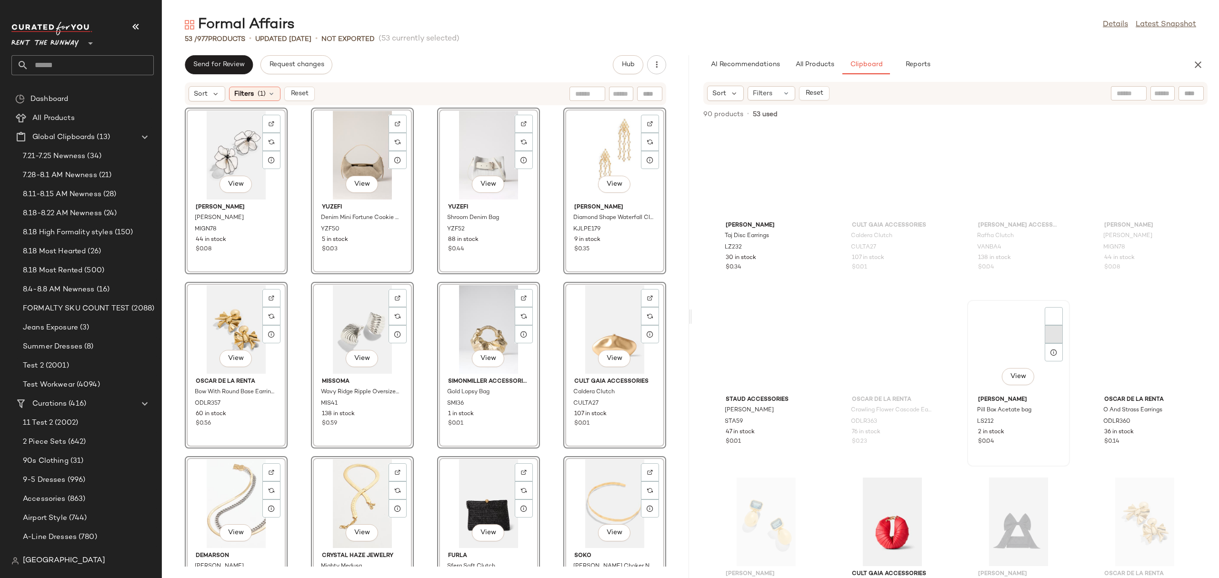
scroll to position [0, 0]
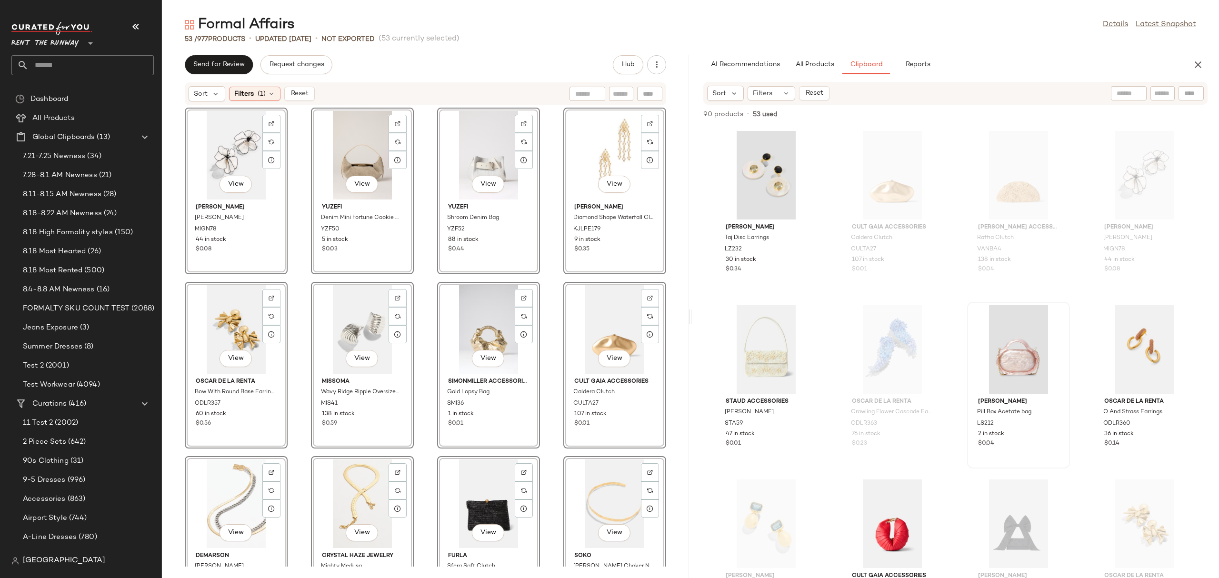
click at [244, 137] on div "View" at bounding box center [236, 155] width 96 height 89
click at [296, 160] on div "View Mignonne Gavigan Raquel Earrings MIGN78 44 in stock $0.08 View Yuzefi Deni…" at bounding box center [425, 336] width 527 height 461
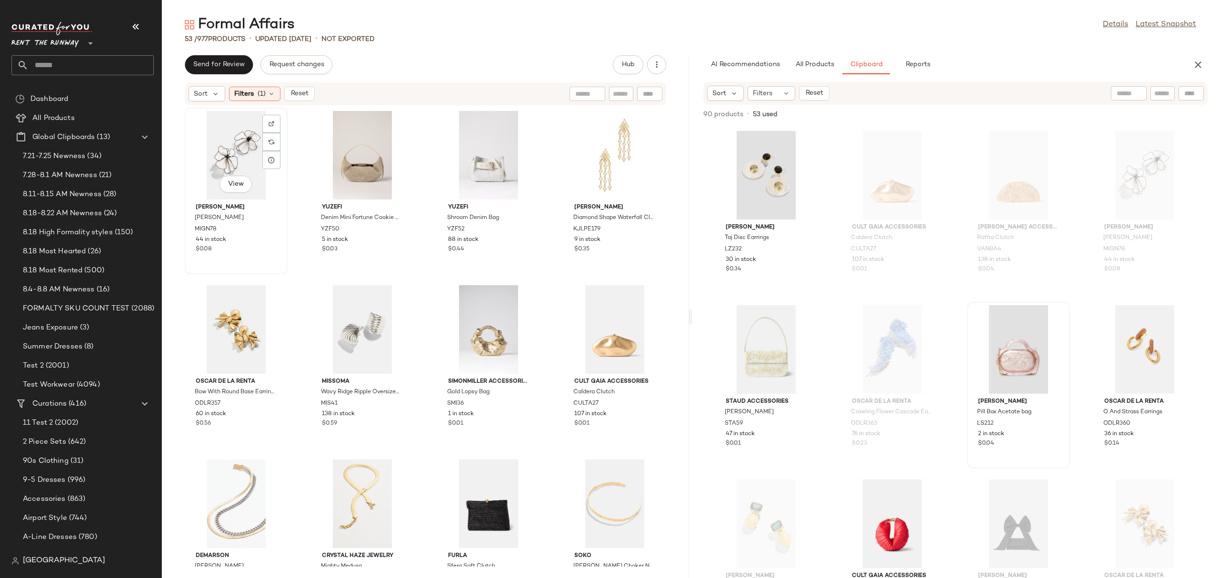
click at [239, 142] on div "View" at bounding box center [236, 155] width 96 height 89
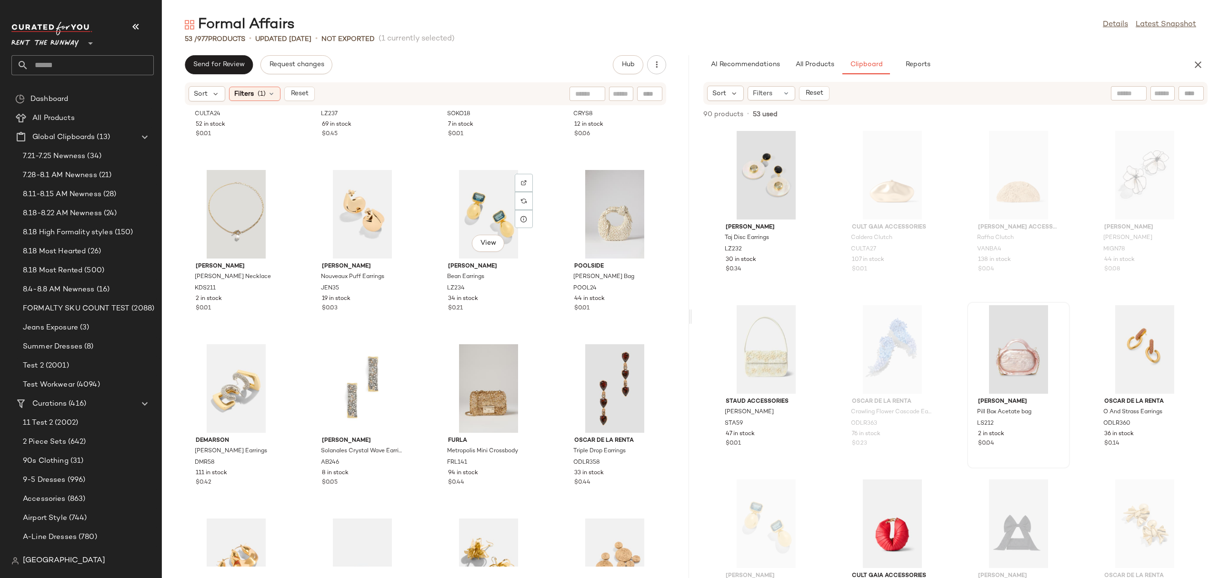
scroll to position [1979, 0]
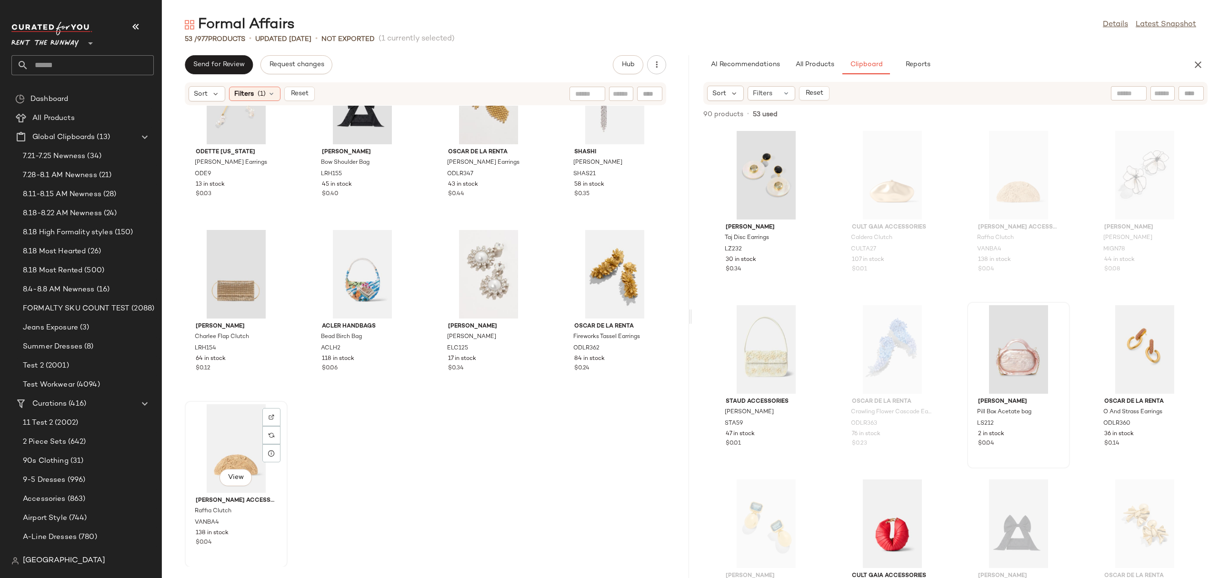
click at [223, 438] on div "View" at bounding box center [236, 448] width 96 height 89
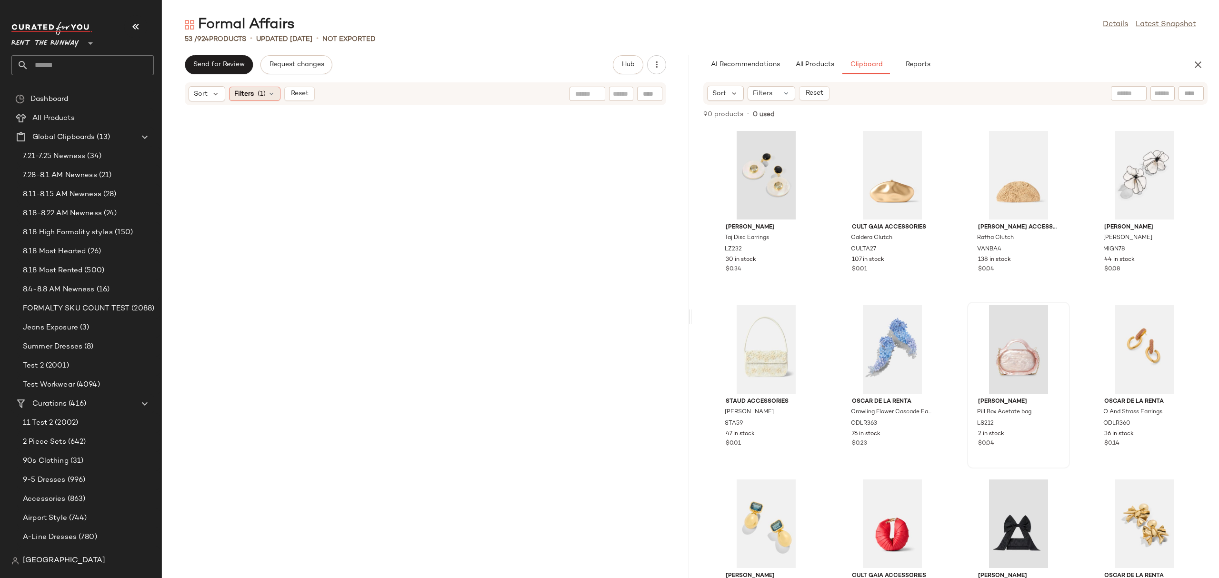
click at [262, 96] on span "(1)" at bounding box center [262, 94] width 8 height 10
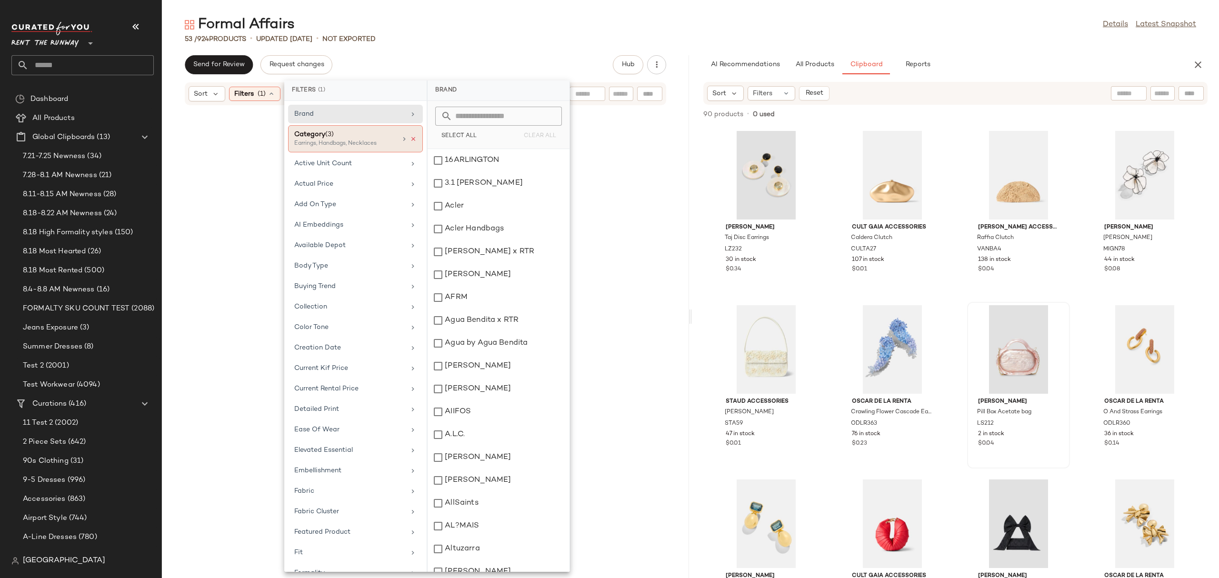
click at [410, 139] on icon at bounding box center [413, 139] width 7 height 7
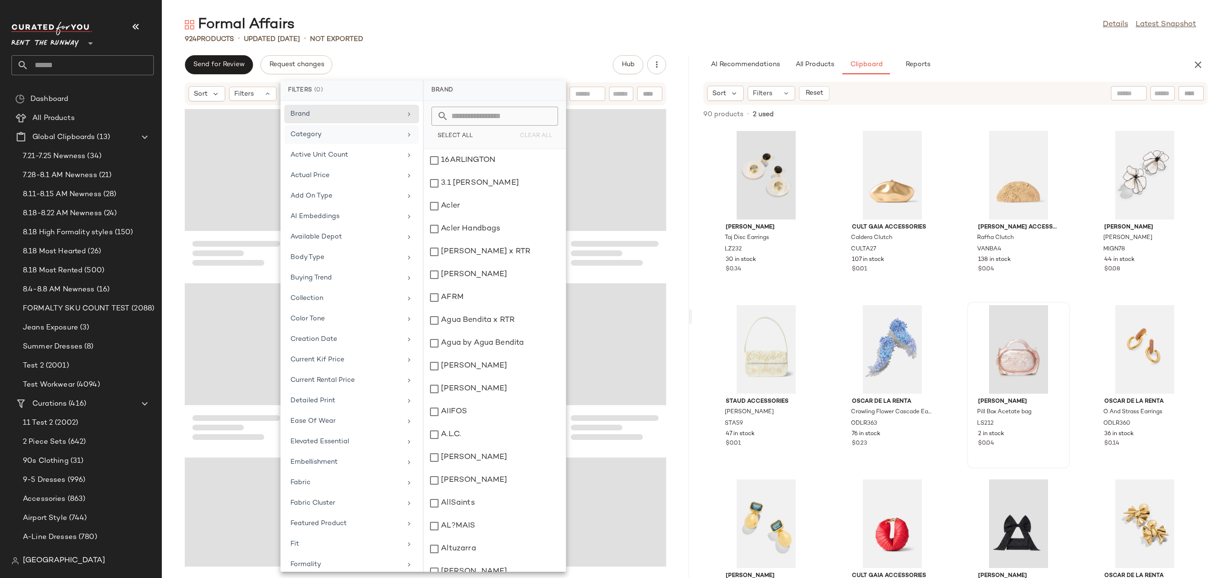
click at [423, 66] on div "Send for Review Request changes Hub" at bounding box center [425, 64] width 481 height 19
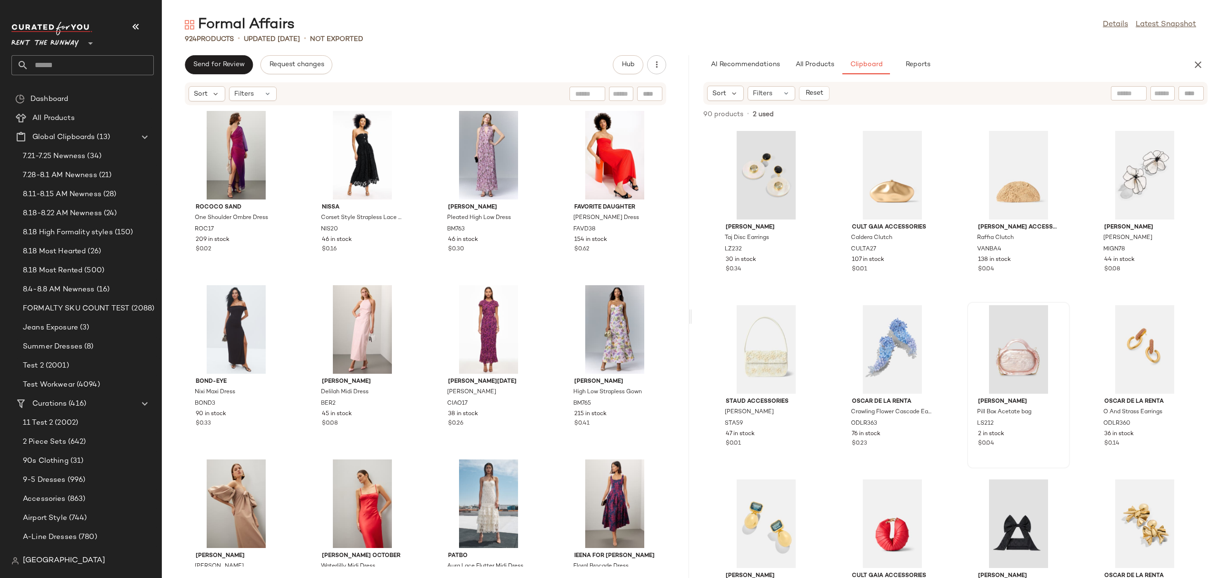
click at [422, 291] on div "ROCOCO SAND One Shoulder Ombre Dress ROC17 209 in stock $0.02 NISSA Corset Styl…" at bounding box center [425, 336] width 527 height 461
click at [553, 278] on div "ROCOCO SAND One Shoulder Ombre Dress ROC17 209 in stock $0.02 NISSA Corset Styl…" at bounding box center [425, 336] width 527 height 461
click at [540, 289] on div "ROCOCO SAND One Shoulder Ombre Dress ROC17 209 in stock $0.02 NISSA Corset Styl…" at bounding box center [425, 336] width 527 height 461
click at [539, 264] on div "ROCOCO SAND One Shoulder Ombre Dress ROC17 209 in stock $0.02 NISSA Corset Styl…" at bounding box center [425, 336] width 527 height 461
click at [542, 271] on div "ROCOCO SAND One Shoulder Ombre Dress ROC17 209 in stock $0.02 NISSA Corset Styl…" at bounding box center [425, 336] width 527 height 461
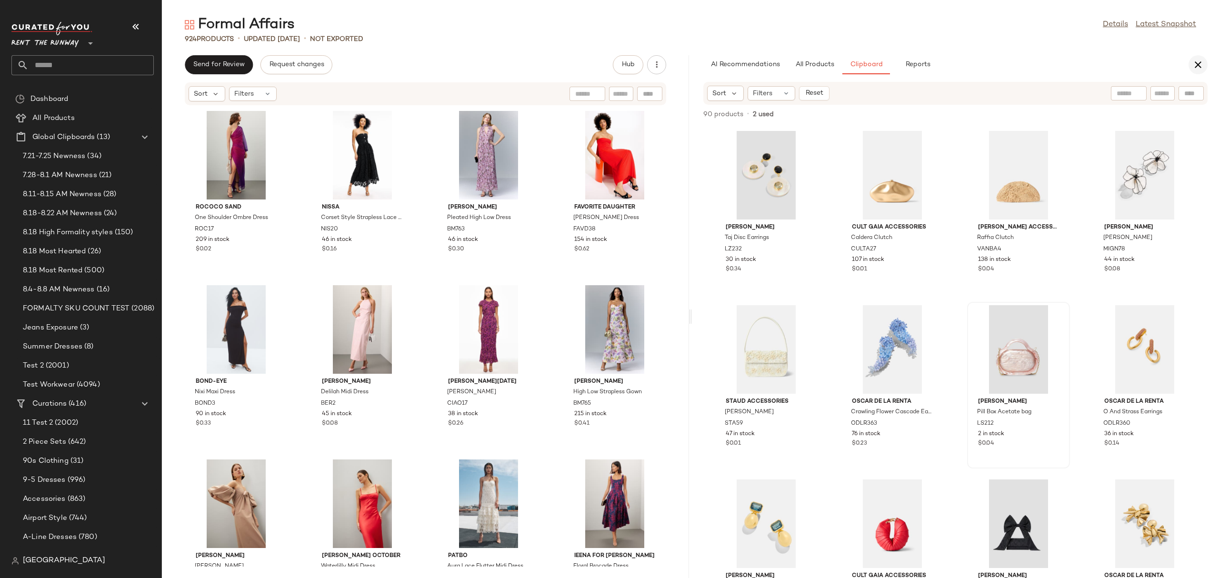
click at [1198, 62] on icon "button" at bounding box center [1197, 64] width 11 height 11
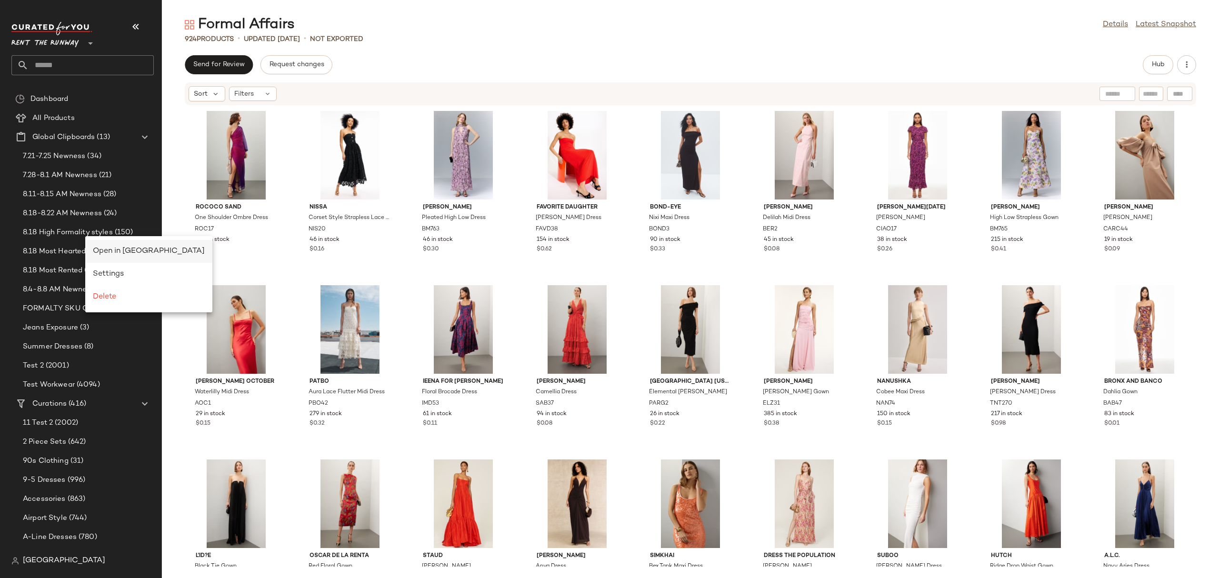
click at [104, 251] on span "Open in Split View" at bounding box center [149, 251] width 112 height 8
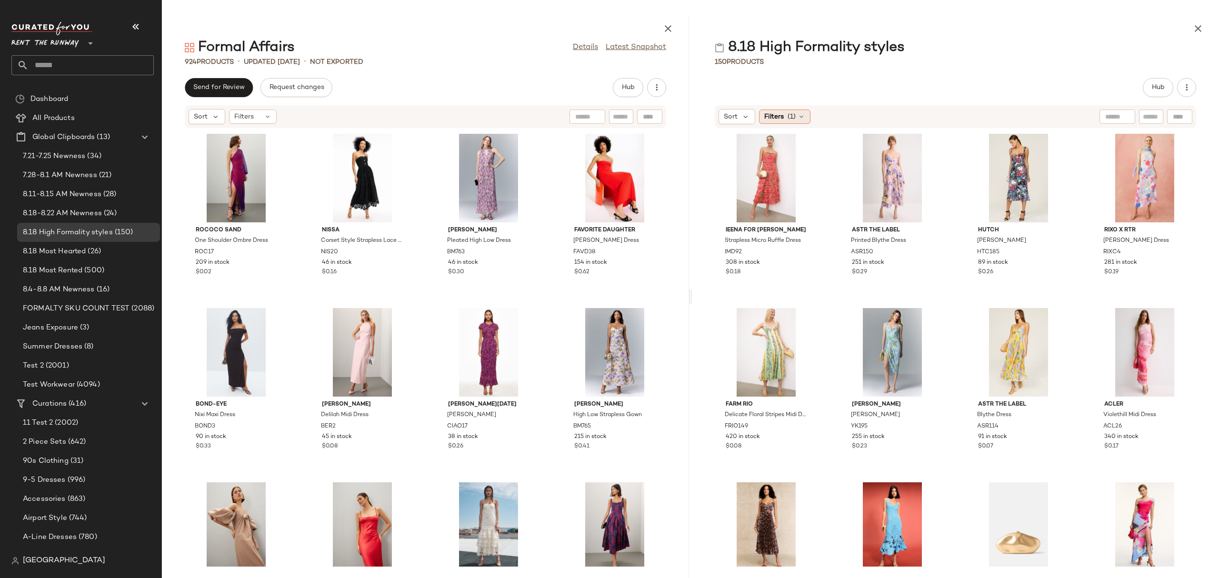
click at [766, 112] on span "Filters" at bounding box center [774, 117] width 20 height 10
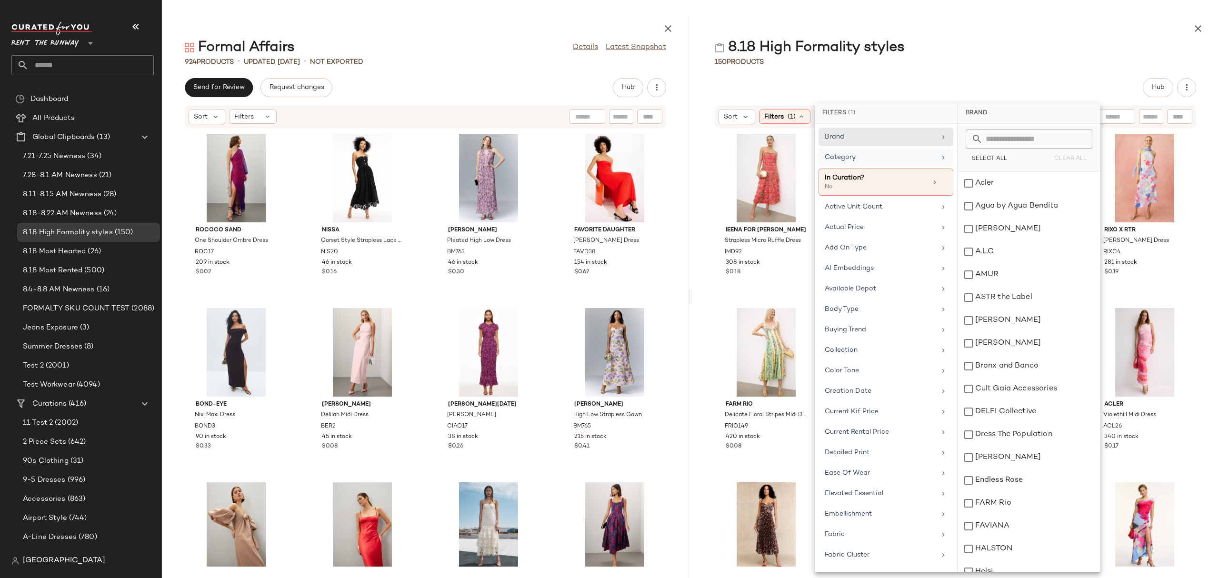
click at [900, 156] on div "Category" at bounding box center [879, 157] width 111 height 10
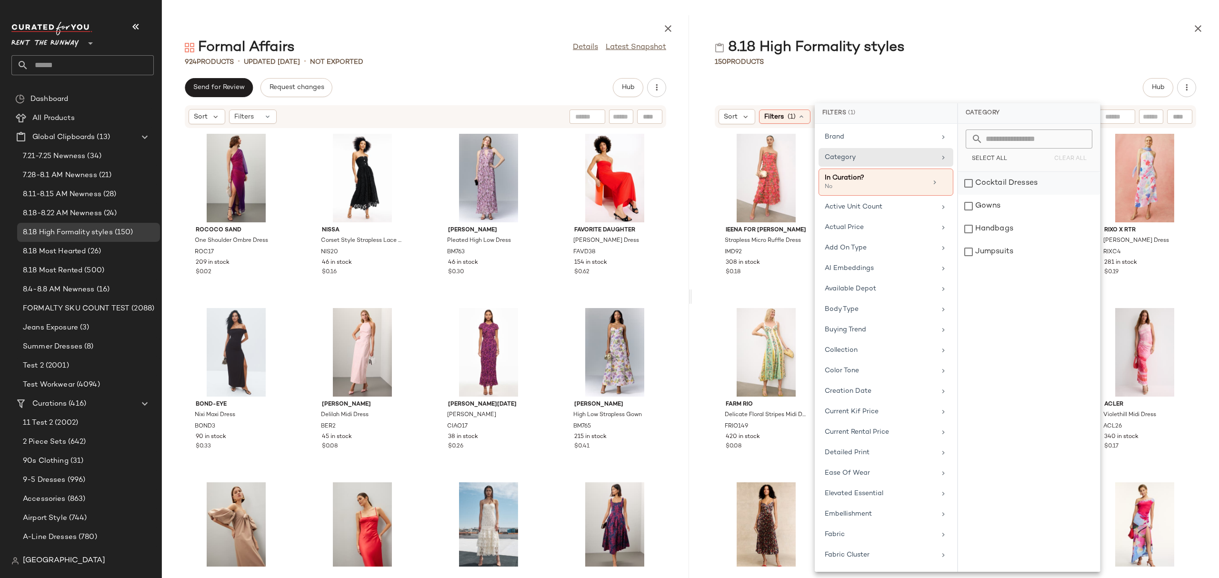
click at [1006, 195] on div "Cocktail Dresses" at bounding box center [1029, 206] width 142 height 23
click at [1002, 218] on div "Gowns" at bounding box center [1029, 229] width 142 height 23
click at [1008, 260] on div "Jumpsuits" at bounding box center [1029, 251] width 142 height 23
click at [703, 239] on div "Ieena for Mac Duggal Strapless Micro Ruffle Dress IMD92 308 in stock $0.18 ASTR…" at bounding box center [955, 348] width 527 height 438
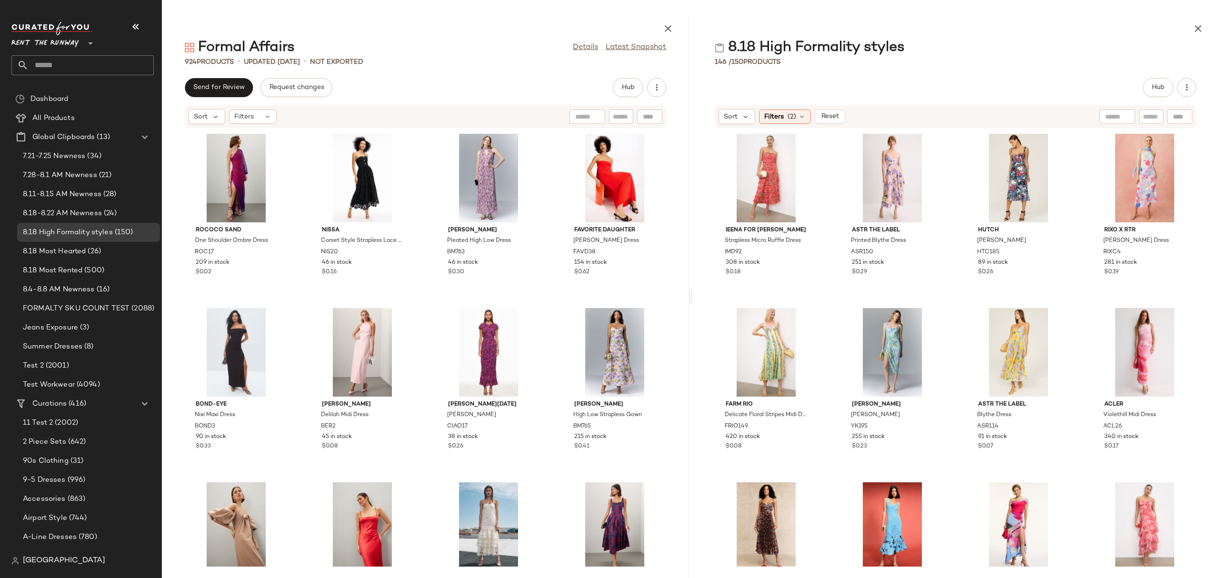
click at [547, 239] on div "ROCOCO SAND One Shoulder Ombre Dress ROC17 209 in stock $0.02 NISSA Corset Styl…" at bounding box center [425, 348] width 527 height 438
click at [542, 219] on div "ROCOCO SAND One Shoulder Ombre Dress ROC17 209 in stock $0.02 NISSA Corset Styl…" at bounding box center [425, 348] width 527 height 438
click at [540, 289] on div "ROCOCO SAND One Shoulder Ombre Dress ROC17 209 in stock $0.02 NISSA Corset Styl…" at bounding box center [425, 348] width 527 height 438
click at [820, 211] on div "Ieena for Mac Duggal Strapless Micro Ruffle Dress IMD92 308 in stock $0.18 ASTR…" at bounding box center [955, 348] width 527 height 438
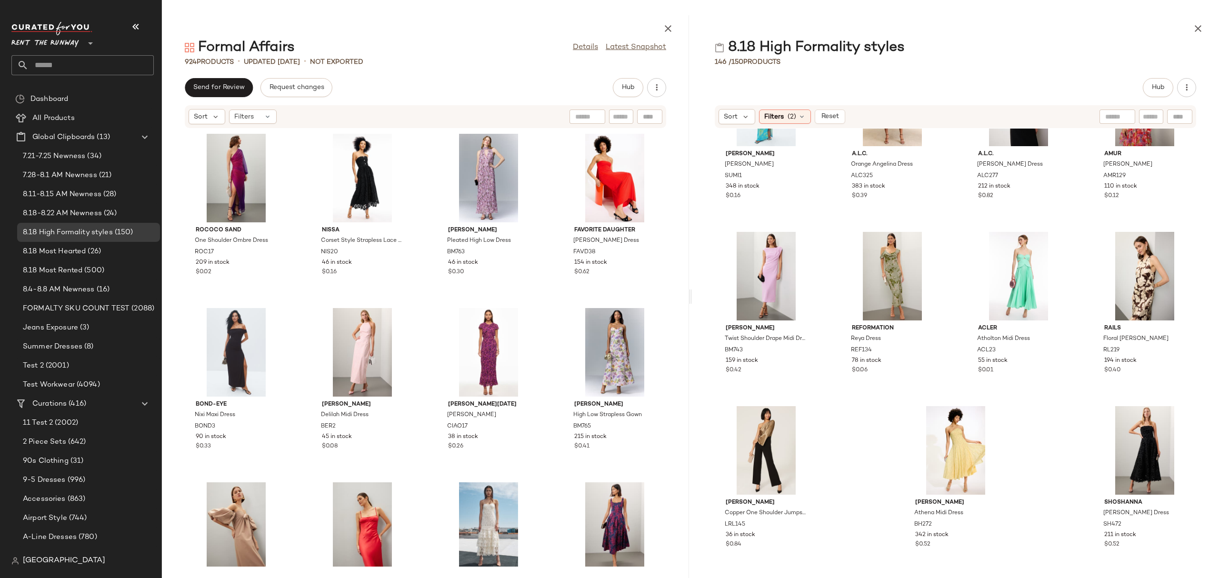
scroll to position [608, 0]
click at [763, 106] on div "Sort Filters (2) Reset" at bounding box center [954, 116] width 481 height 23
click at [774, 108] on div "Sort Filters (2) Reset" at bounding box center [954, 116] width 481 height 23
click at [805, 116] on div "Filters (2)" at bounding box center [785, 116] width 52 height 14
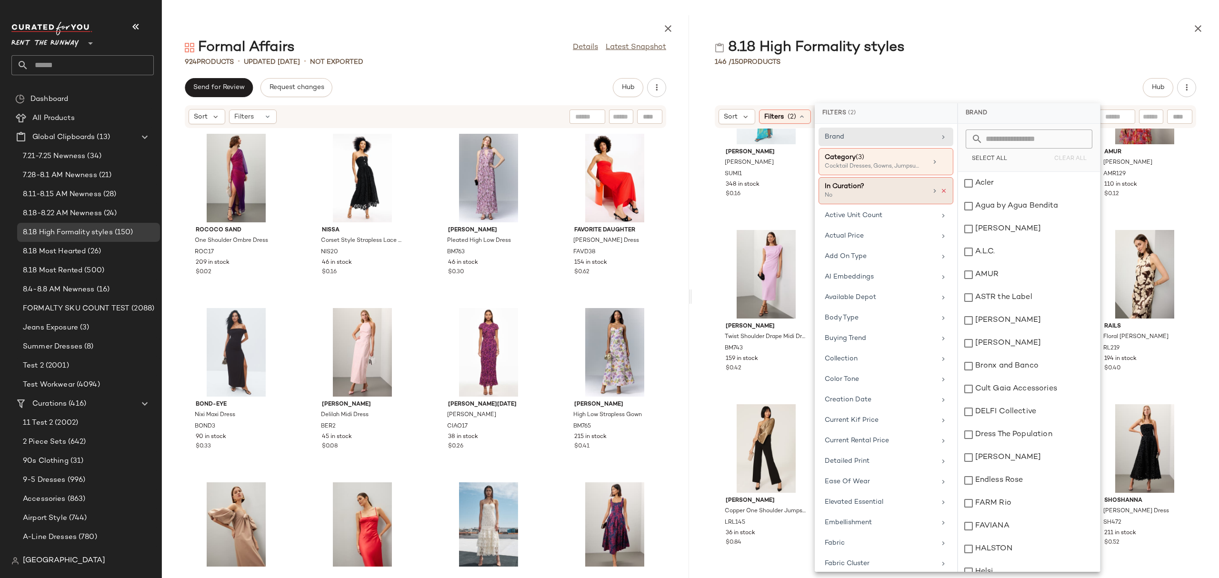
click at [940, 192] on icon at bounding box center [943, 191] width 7 height 7
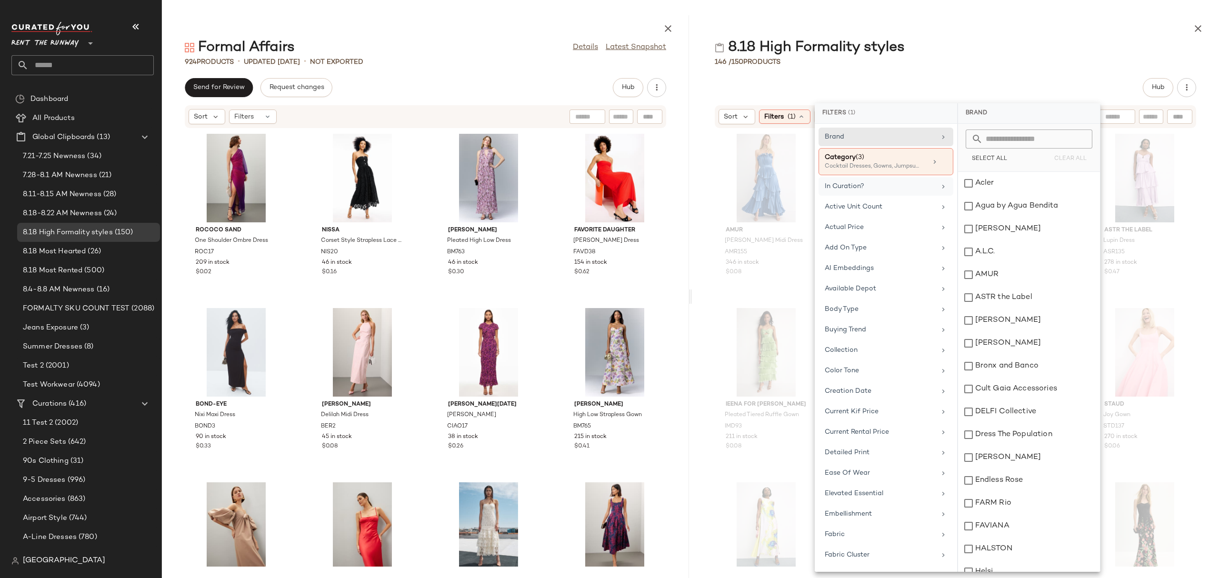
click at [867, 80] on div "Hub" at bounding box center [954, 87] width 481 height 19
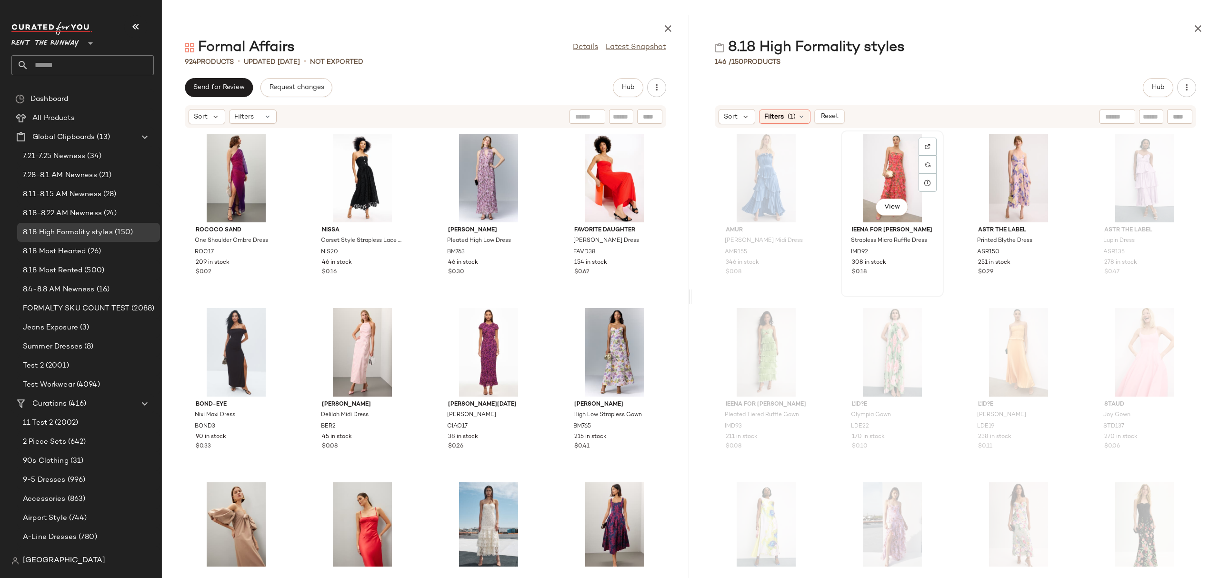
click at [941, 193] on div "View Ieena for Mac Duggal Strapless Micro Ruffle Dress IMD92 308 in stock $0.18" at bounding box center [892, 213] width 101 height 165
click at [950, 183] on div "AMUR Janey Midi Dress AMR155 346 in stock $0.08 View Ieena for Mac Duggal Strap…" at bounding box center [955, 348] width 527 height 438
click at [543, 229] on div "ROCOCO SAND One Shoulder Ombre Dress ROC17 209 in stock $0.02 NISSA Corset Styl…" at bounding box center [425, 348] width 527 height 438
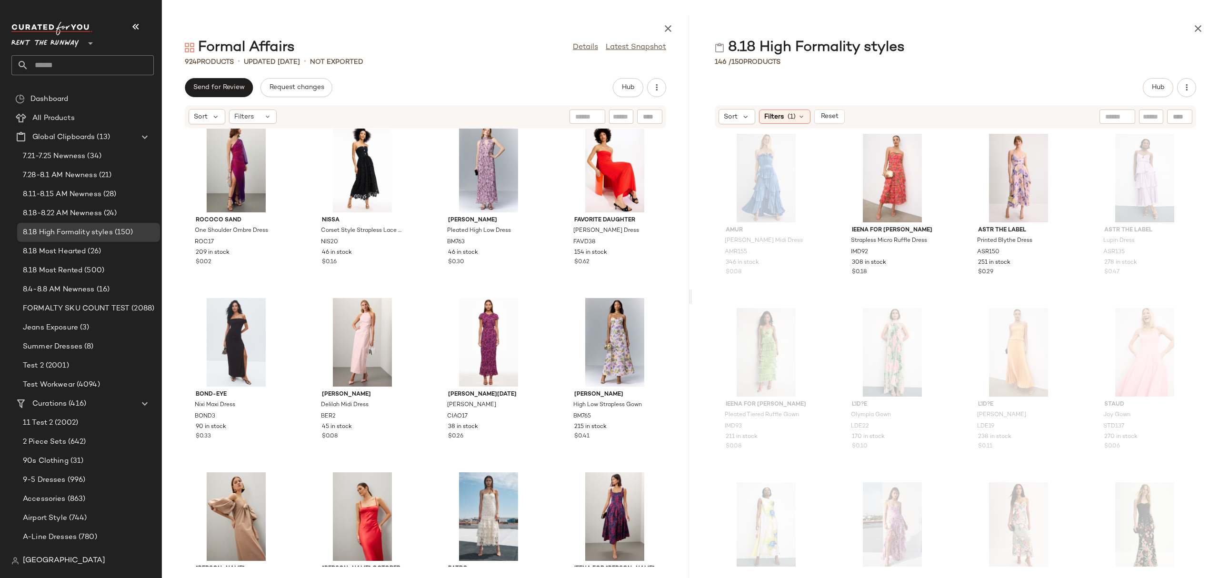
scroll to position [0, 0]
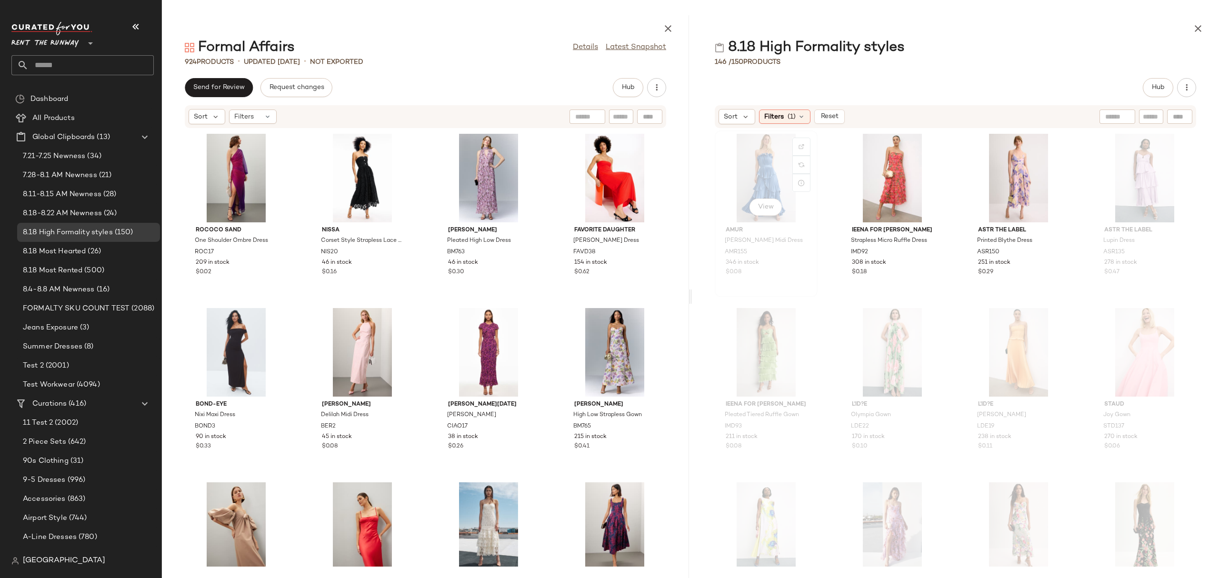
click at [749, 170] on div "View" at bounding box center [766, 178] width 96 height 89
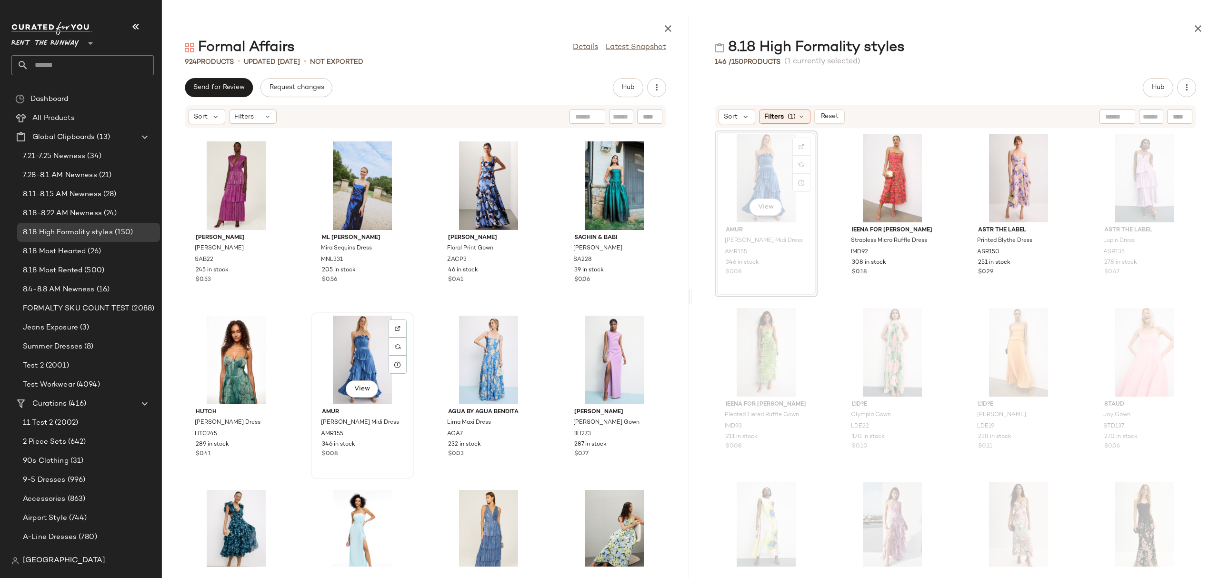
click at [337, 336] on div "View" at bounding box center [362, 360] width 96 height 89
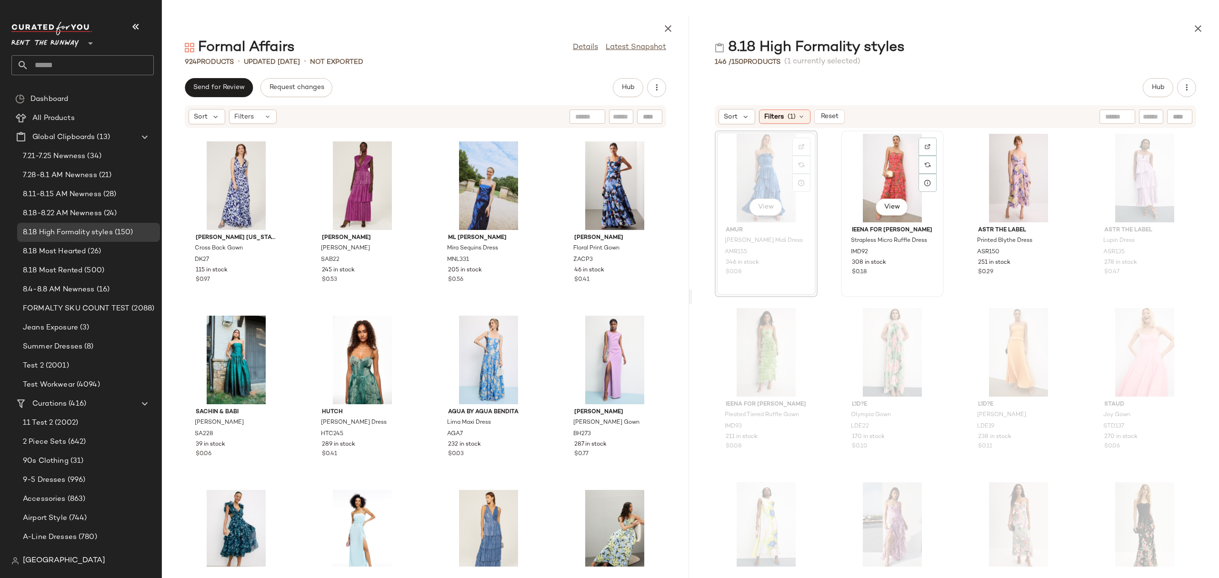
click at [880, 175] on div "View" at bounding box center [892, 178] width 96 height 89
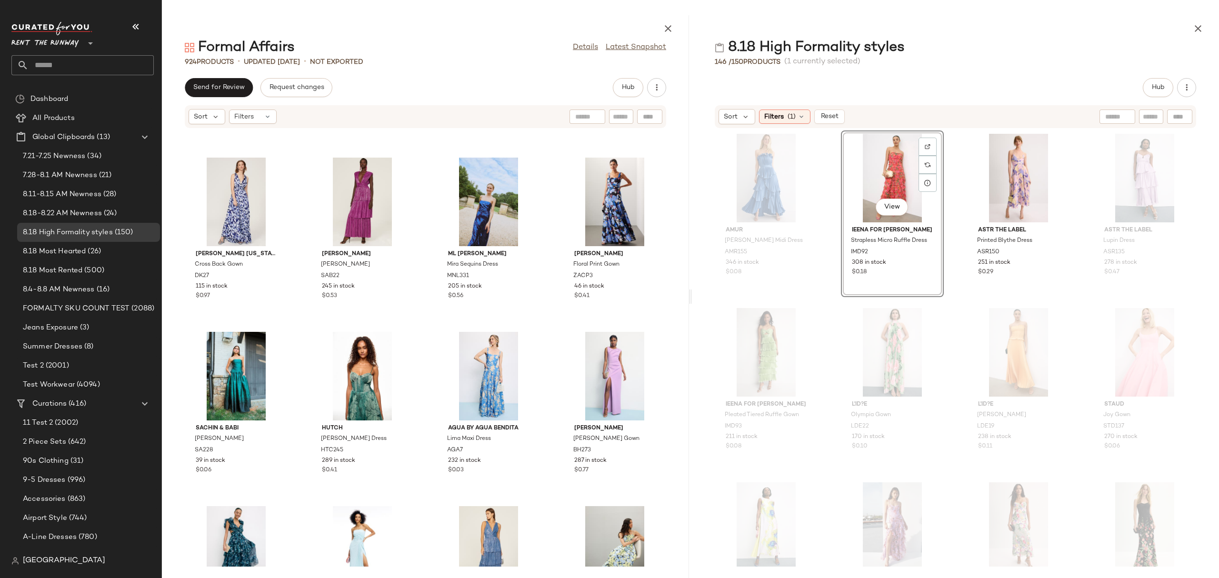
scroll to position [5200, 0]
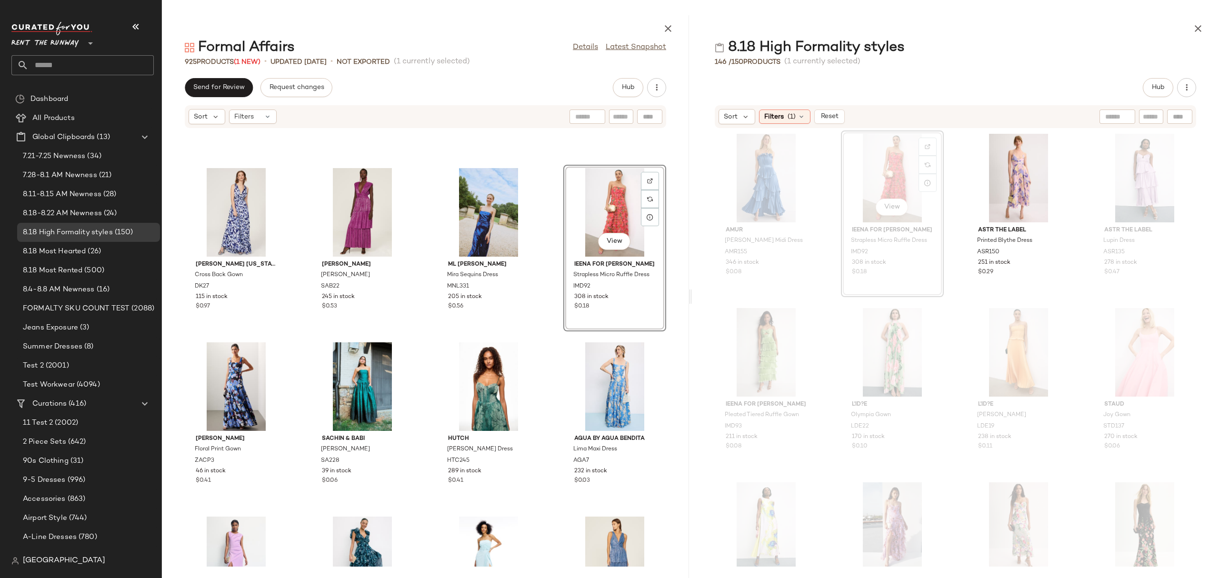
click at [593, 216] on div "View" at bounding box center [614, 212] width 96 height 89
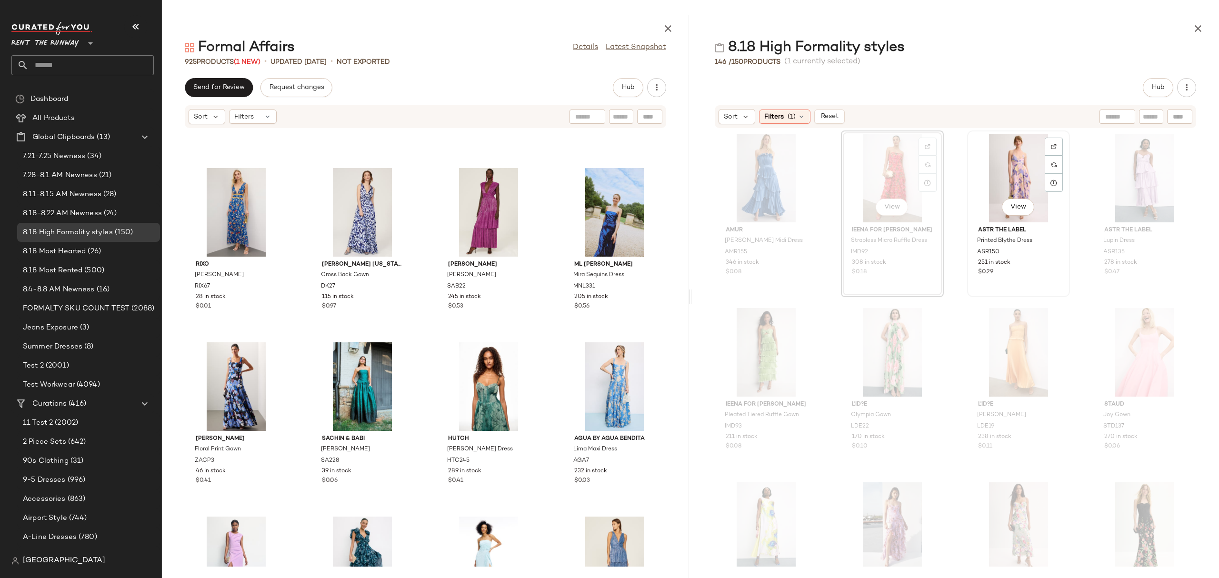
click at [989, 171] on div "View" at bounding box center [1018, 178] width 96 height 89
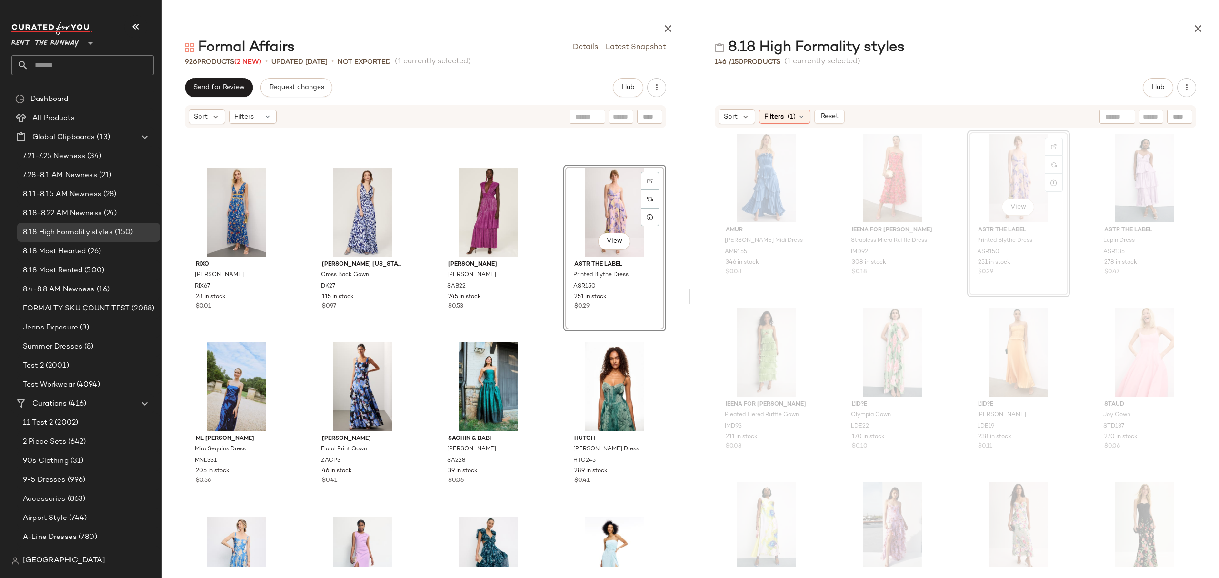
click at [597, 205] on div "View" at bounding box center [614, 212] width 96 height 89
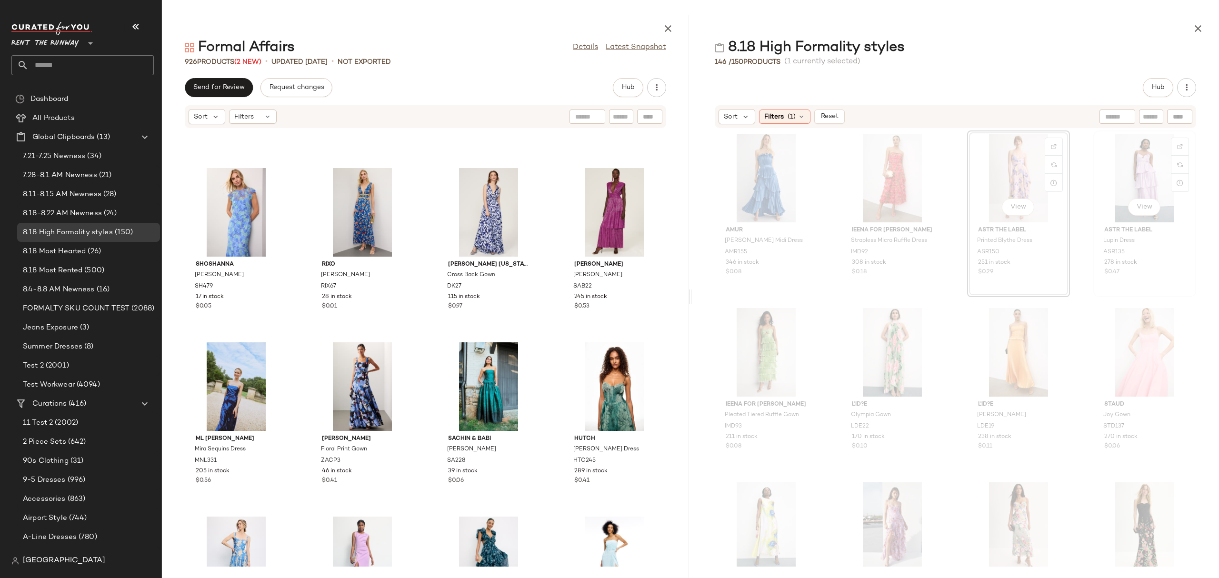
click at [1110, 169] on div "View" at bounding box center [1144, 178] width 96 height 89
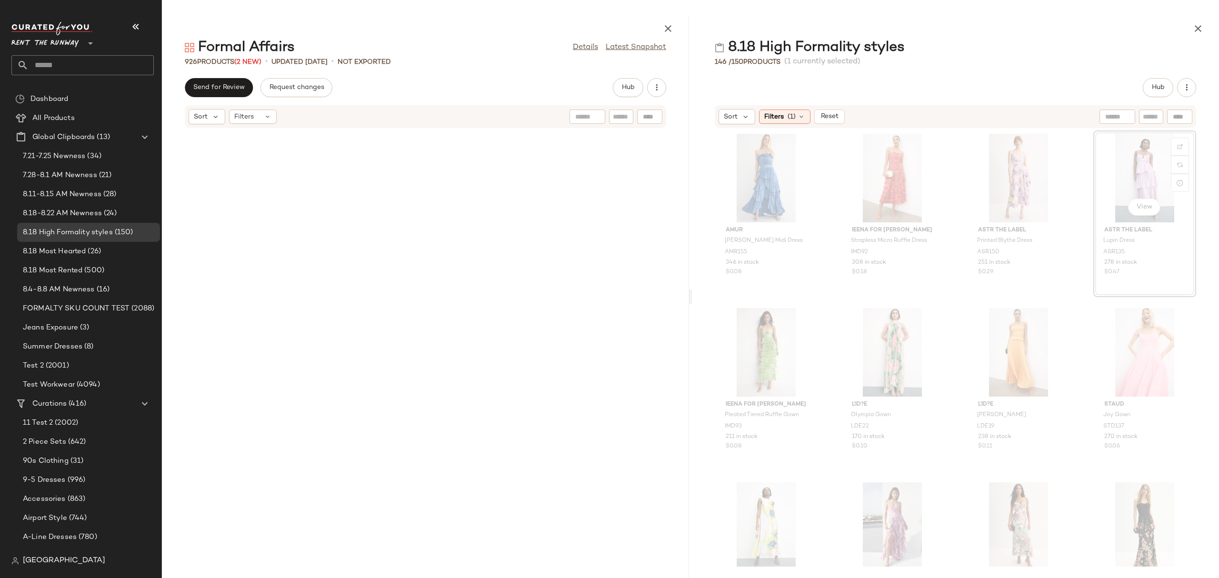
scroll to position [36585, 0]
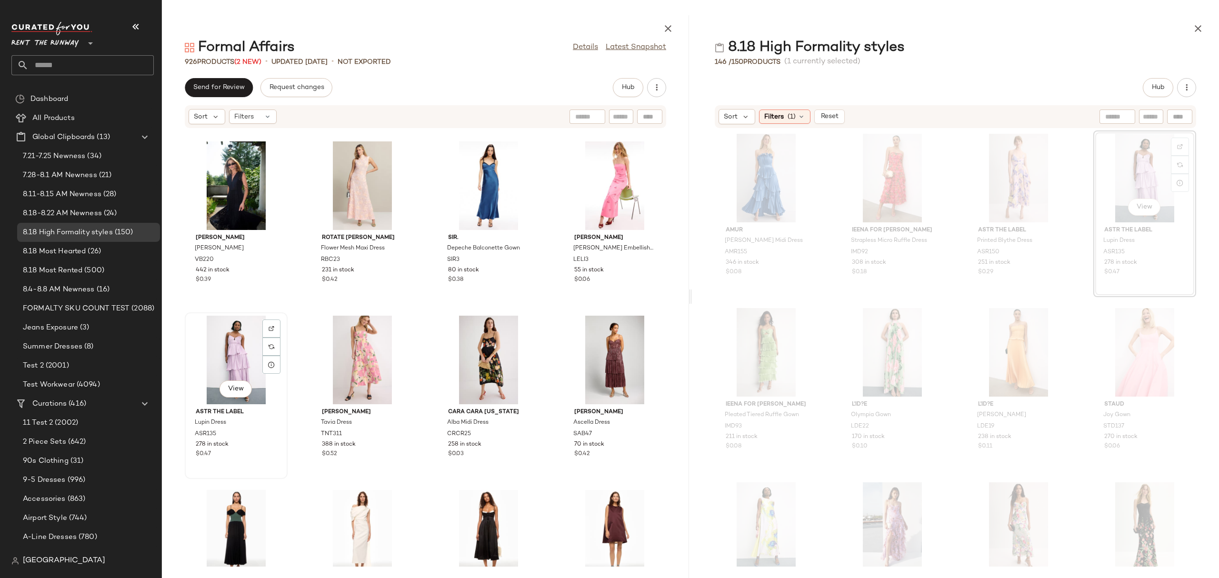
click at [246, 362] on div "View" at bounding box center [236, 360] width 96 height 89
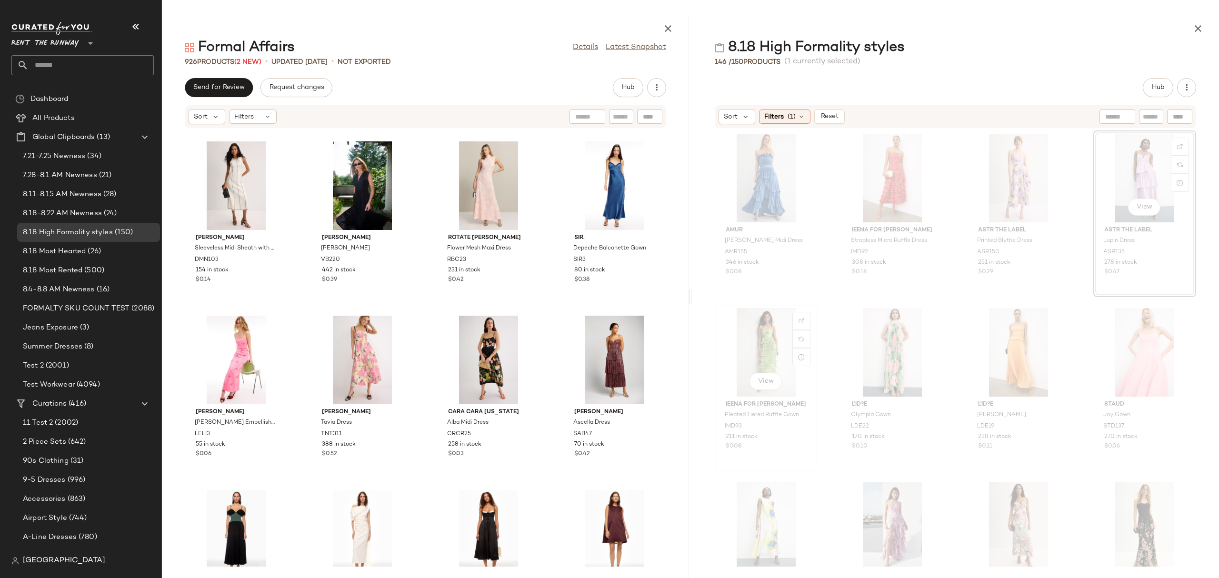
click at [770, 350] on div "View" at bounding box center [766, 352] width 96 height 89
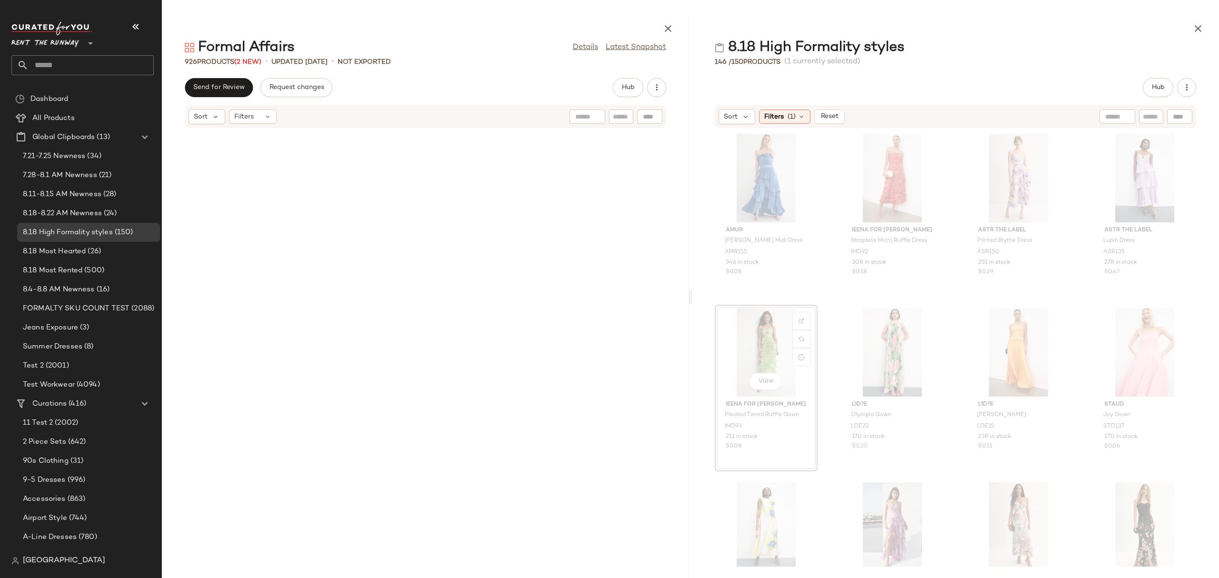
scroll to position [14460, 0]
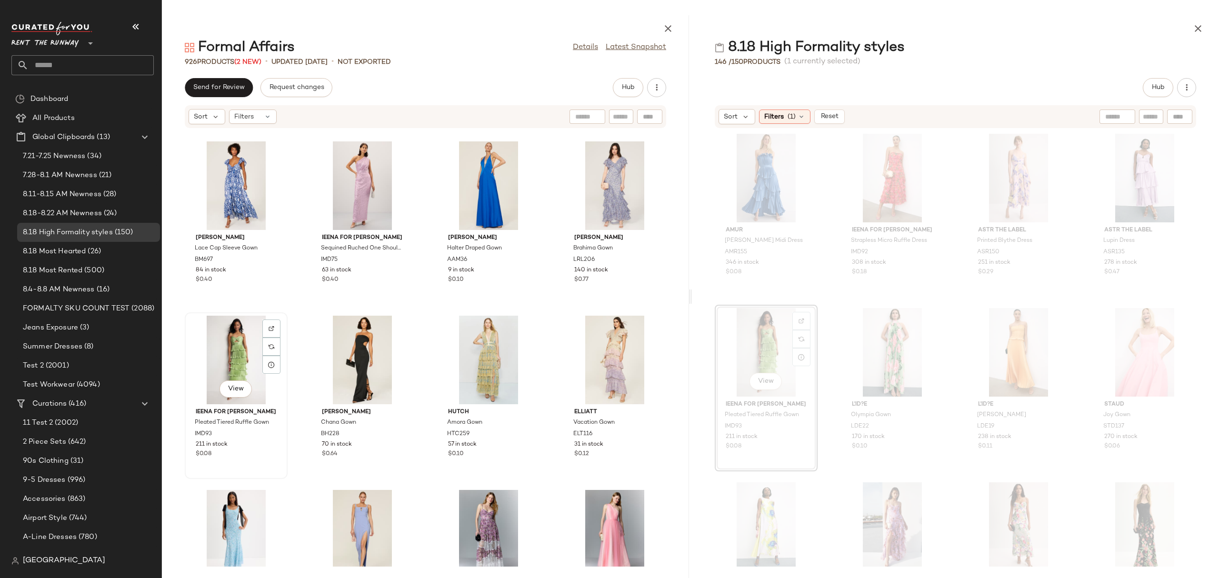
click at [208, 356] on div "View" at bounding box center [236, 360] width 96 height 89
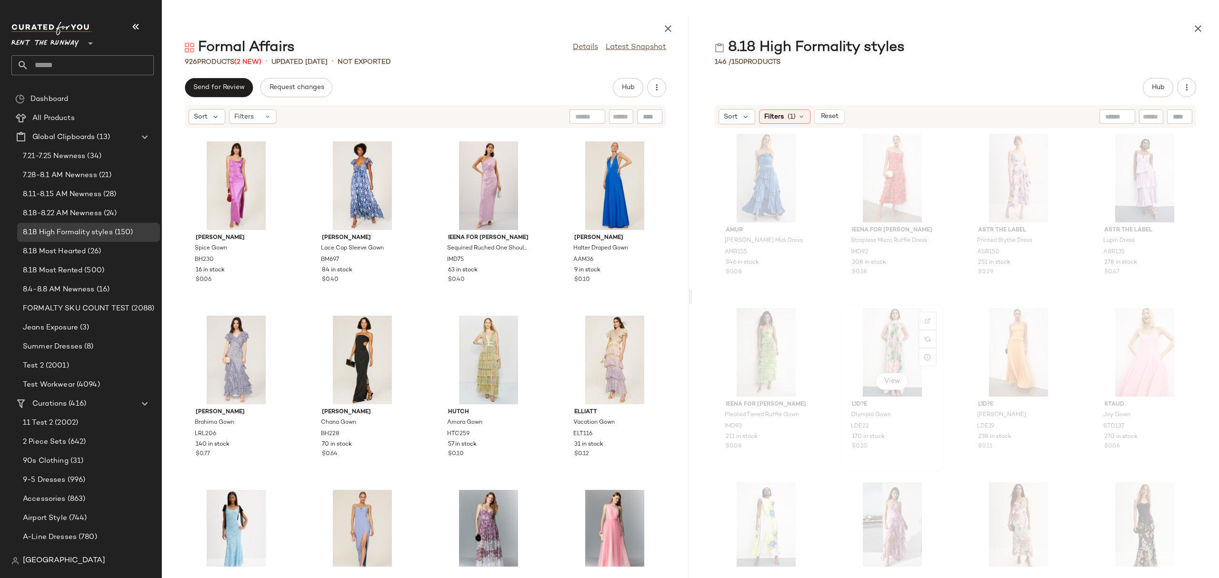
click at [889, 347] on div "View" at bounding box center [892, 352] width 96 height 89
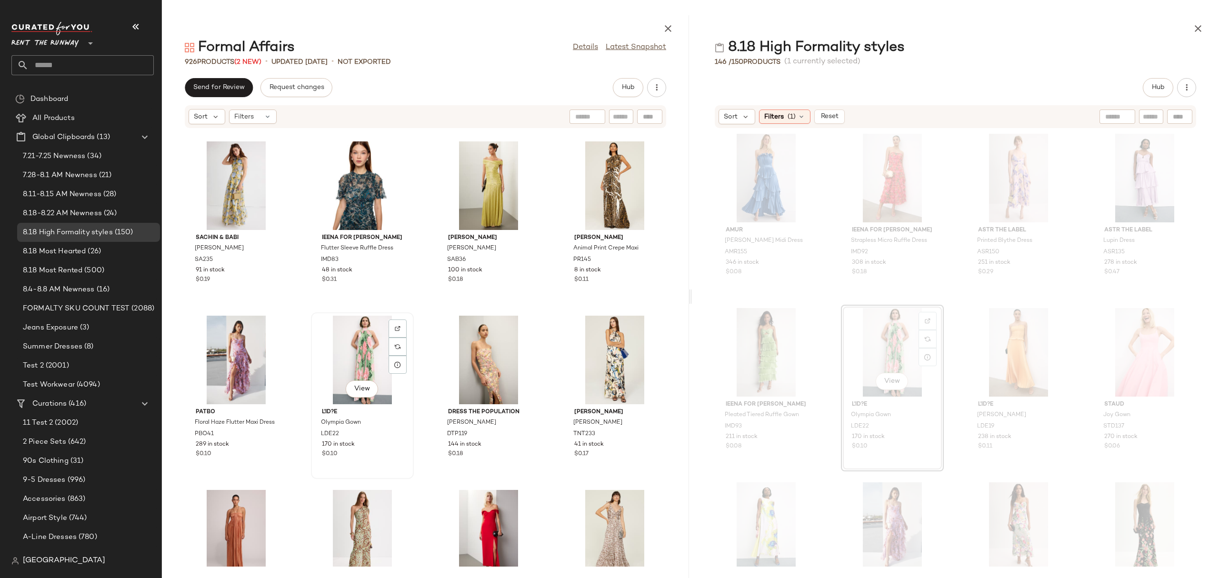
click at [354, 369] on div "View" at bounding box center [362, 360] width 96 height 89
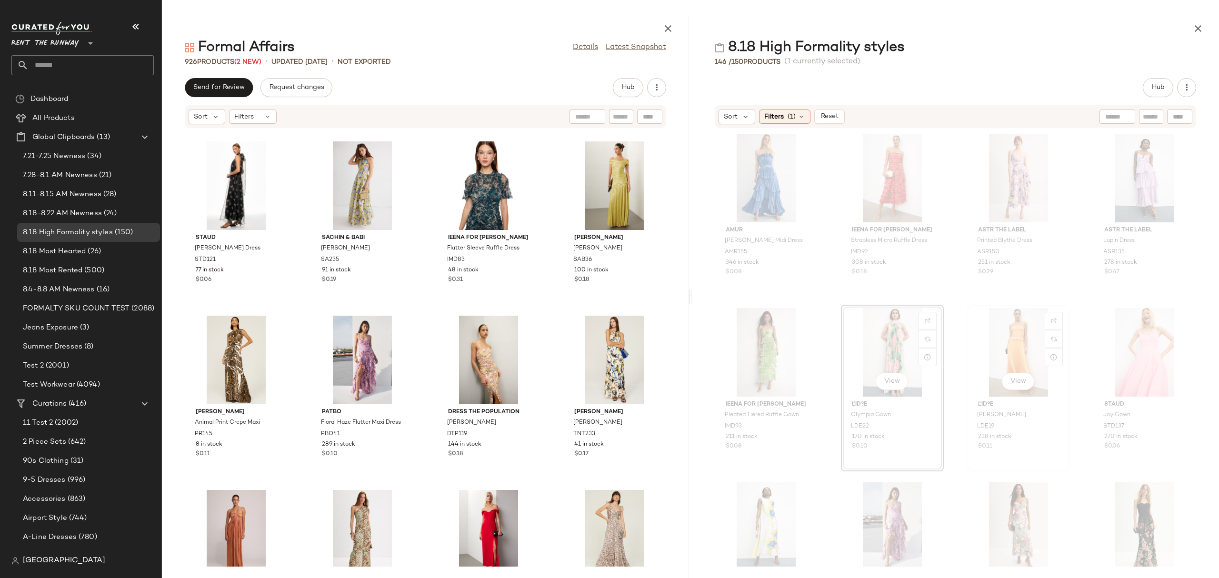
click at [1021, 348] on div "View" at bounding box center [1018, 352] width 96 height 89
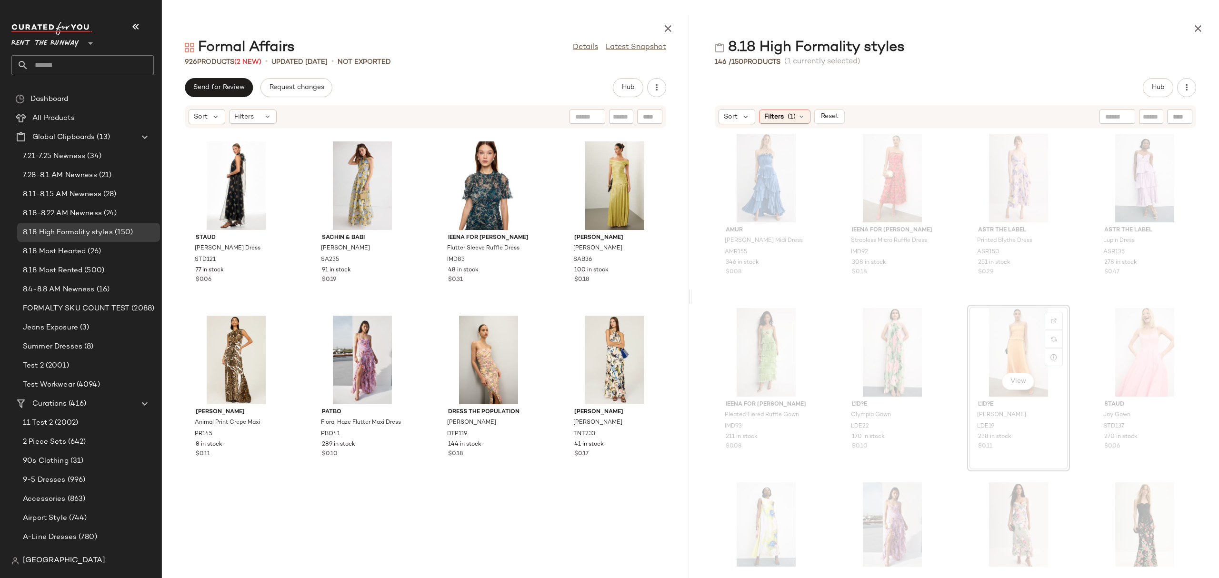
scroll to position [9233, 0]
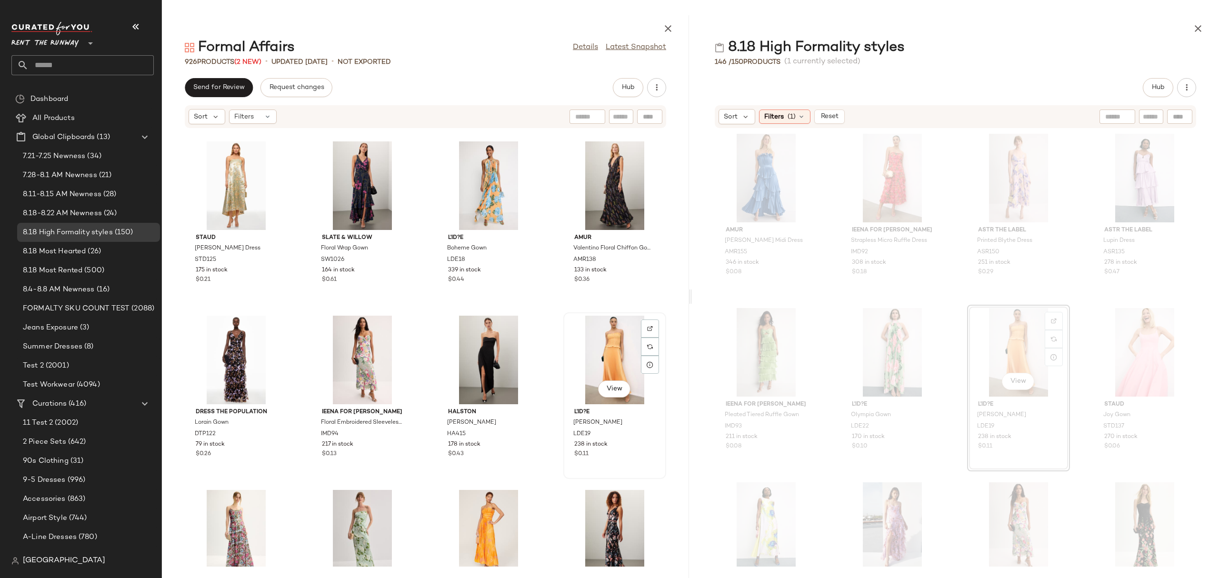
click at [618, 351] on div "View" at bounding box center [614, 360] width 96 height 89
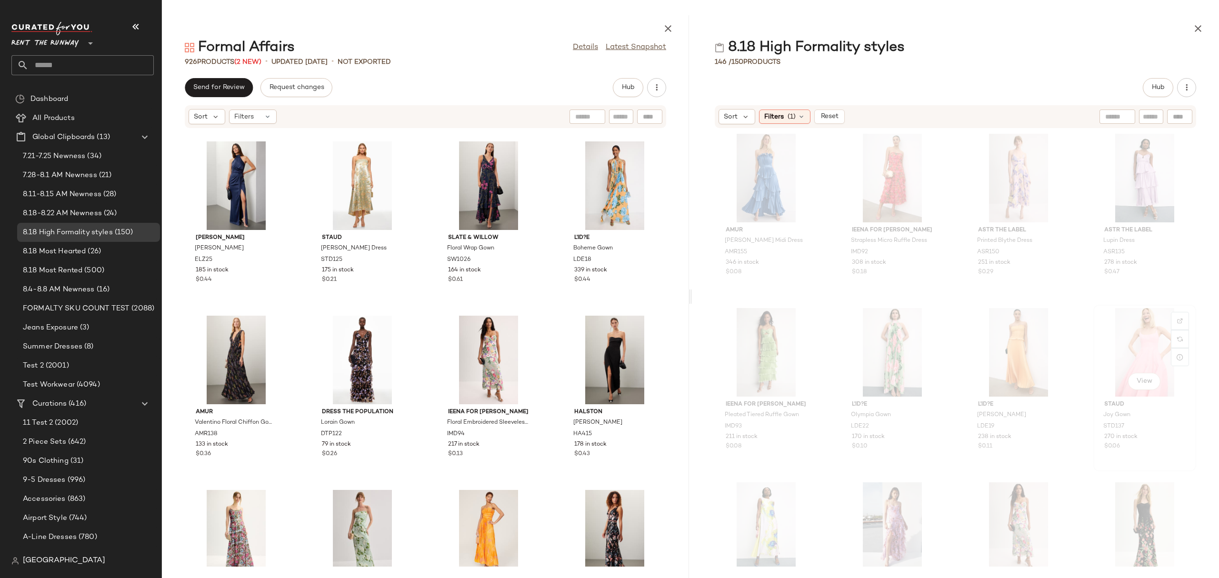
click at [1140, 341] on div "View" at bounding box center [1144, 352] width 96 height 89
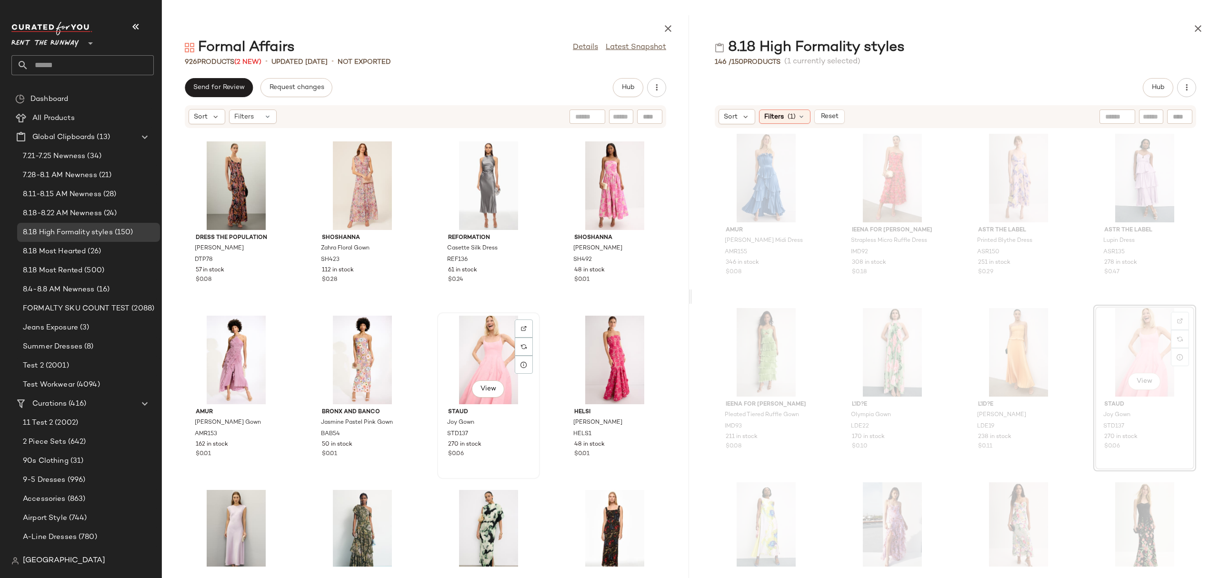
click at [463, 348] on div "View" at bounding box center [488, 360] width 96 height 89
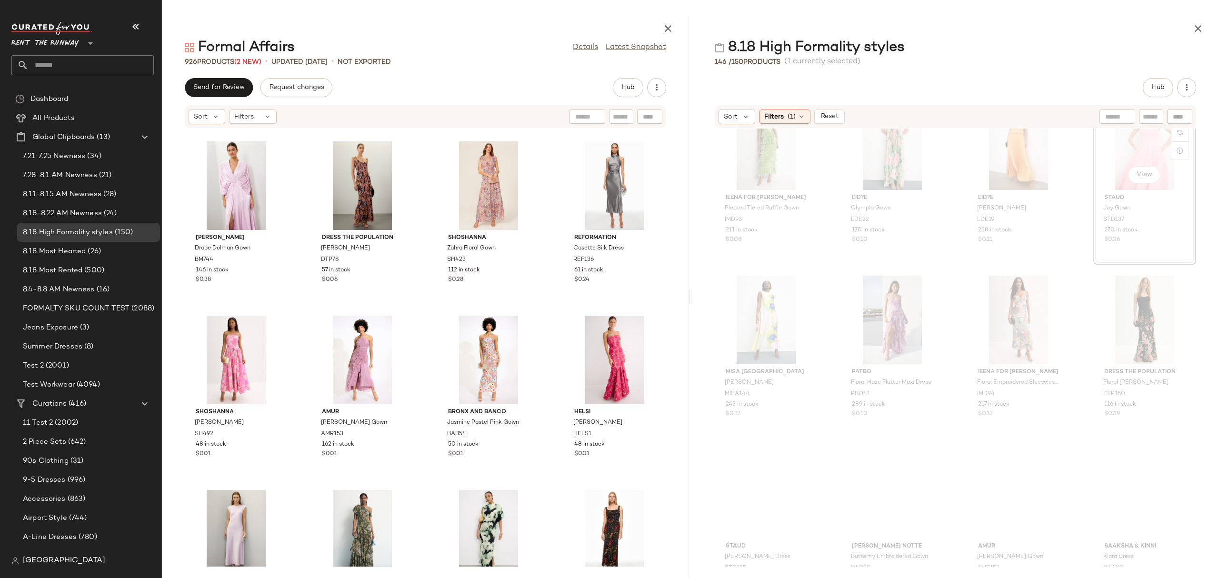
scroll to position [211, 0]
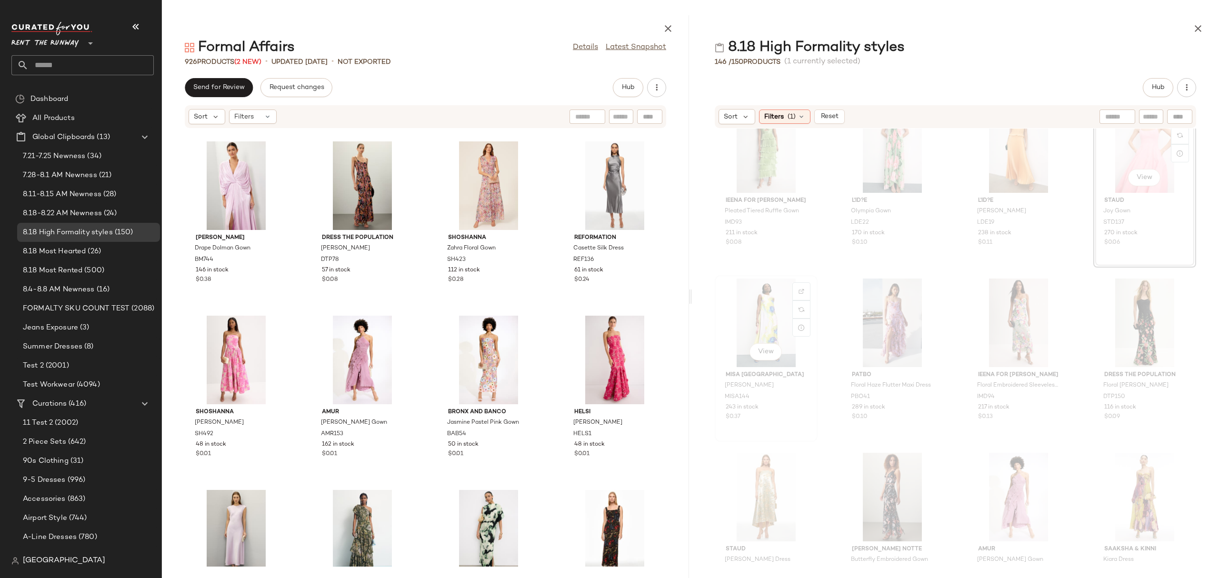
click at [763, 319] on div "View" at bounding box center [766, 322] width 96 height 89
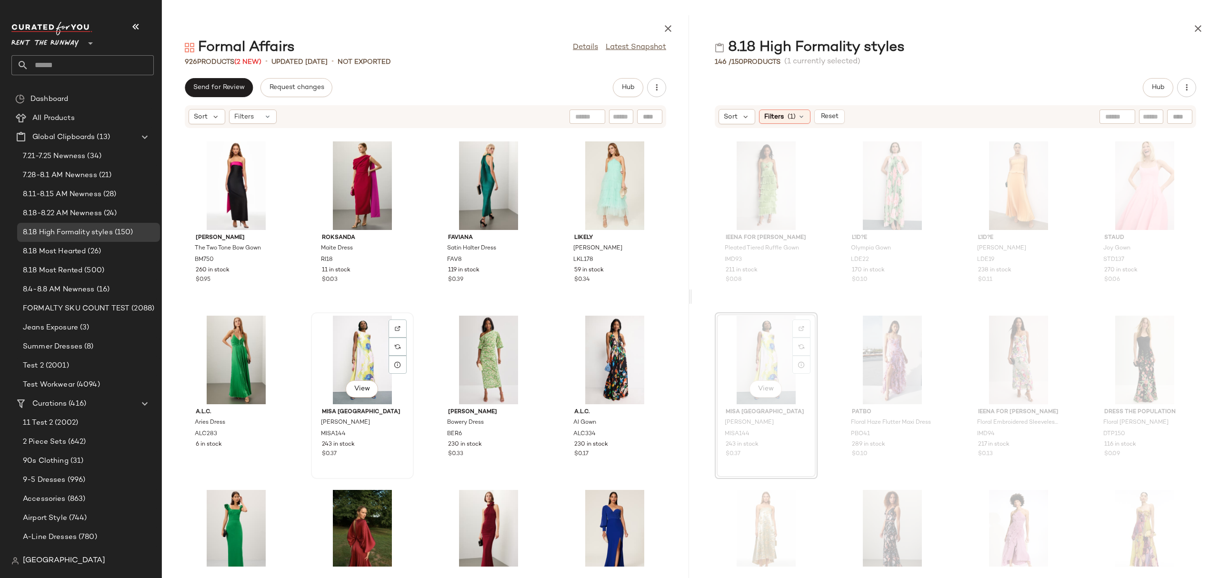
click at [360, 358] on div "View" at bounding box center [362, 360] width 96 height 89
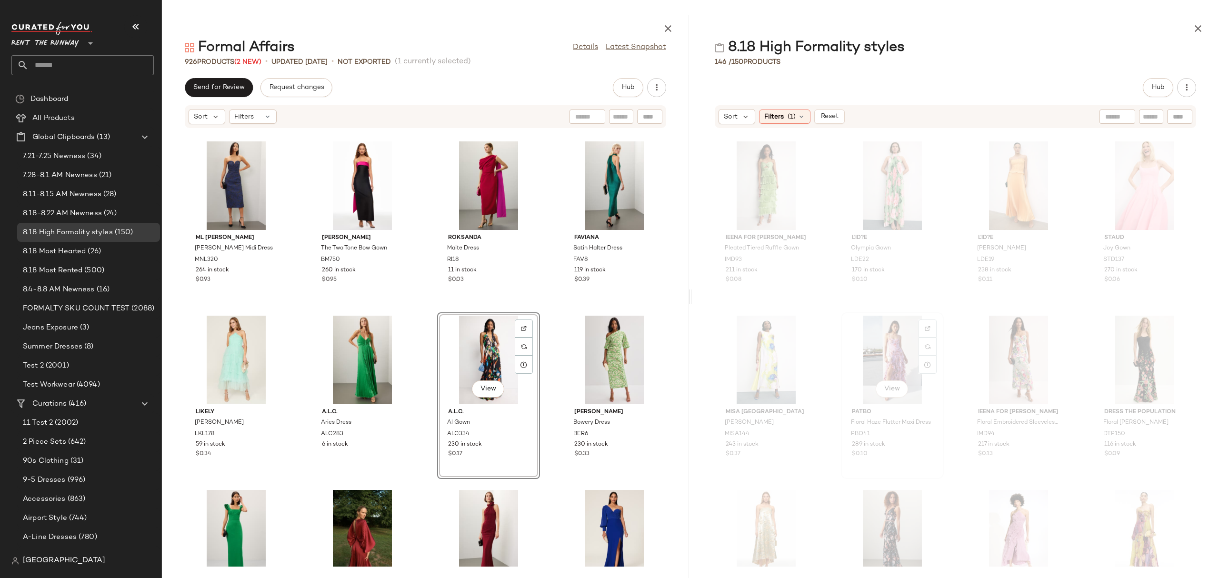
click at [862, 335] on div "View" at bounding box center [892, 360] width 96 height 89
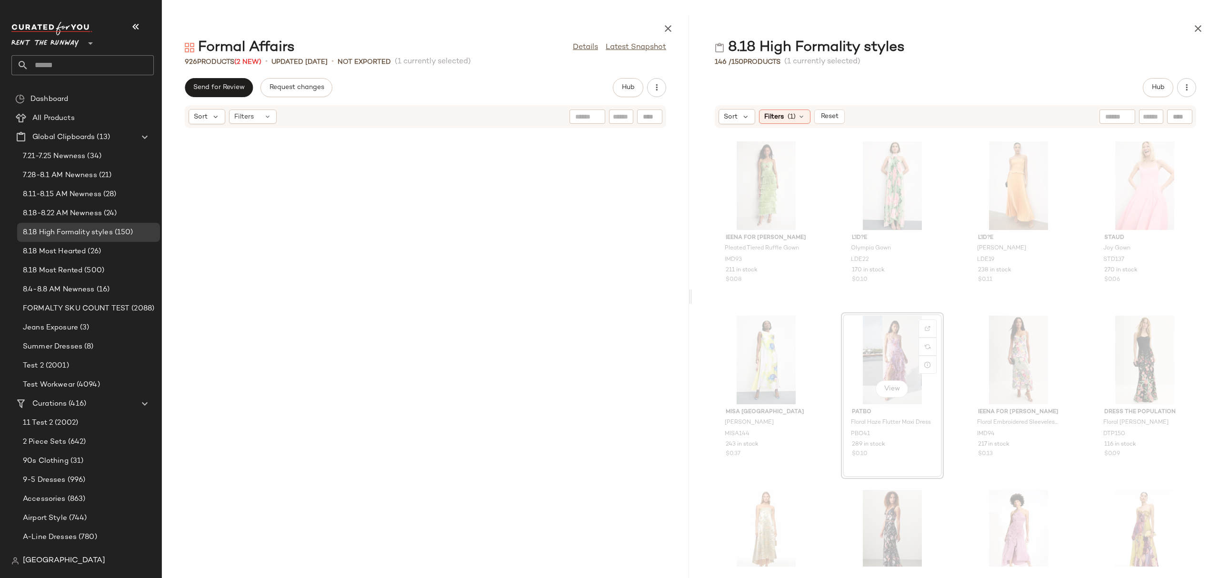
scroll to position [9756, 0]
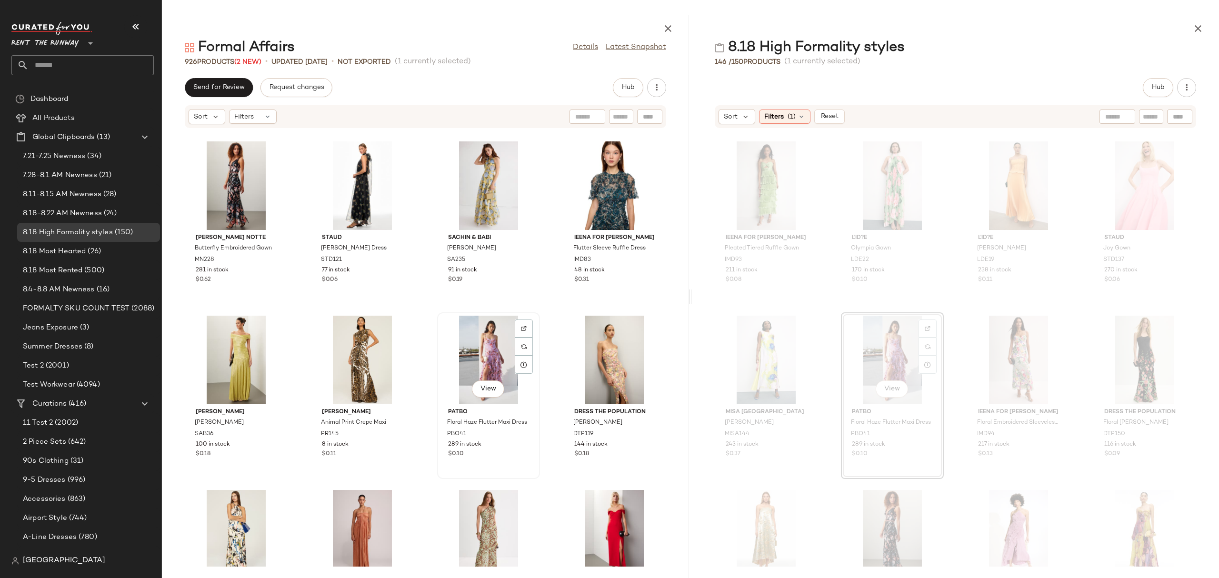
click at [482, 355] on div "View" at bounding box center [488, 360] width 96 height 89
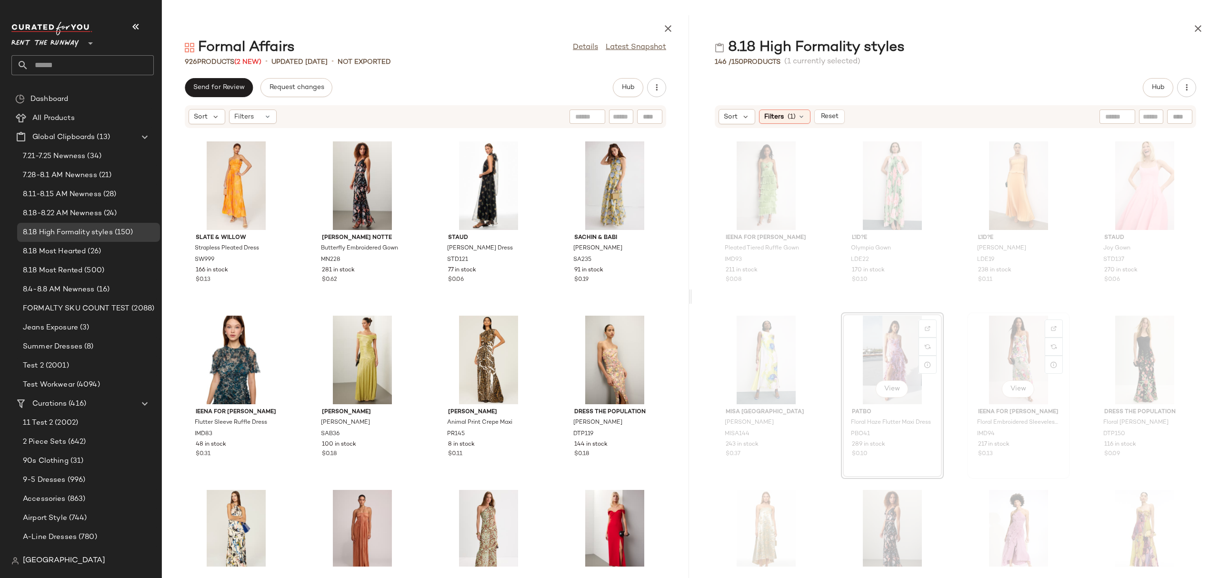
click at [1022, 355] on div "View" at bounding box center [1018, 360] width 96 height 89
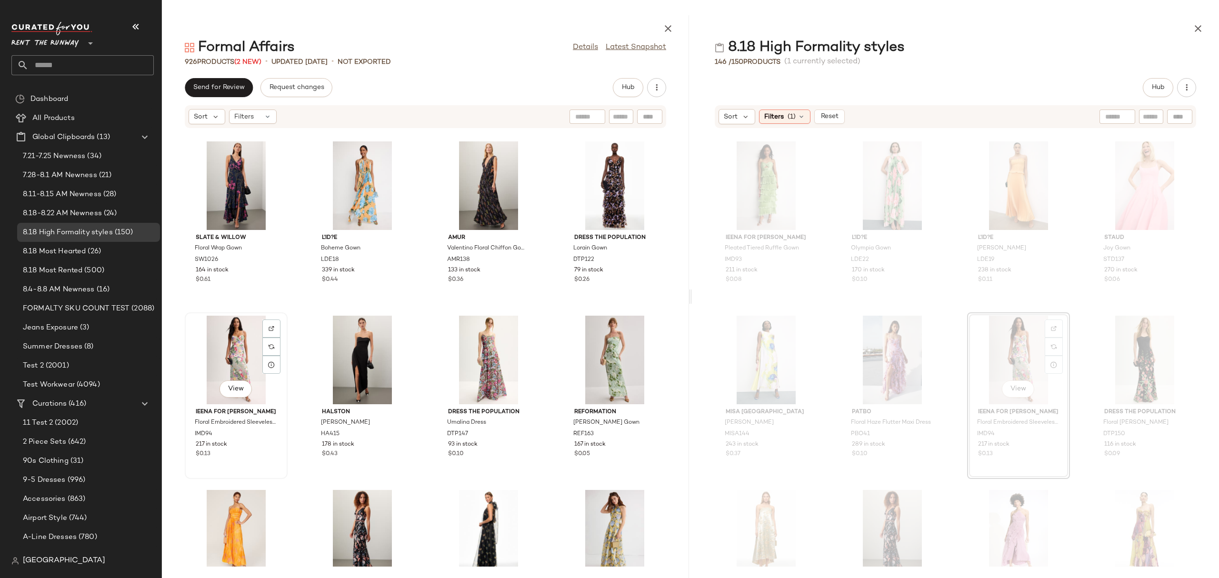
click at [224, 367] on div "View" at bounding box center [236, 360] width 96 height 89
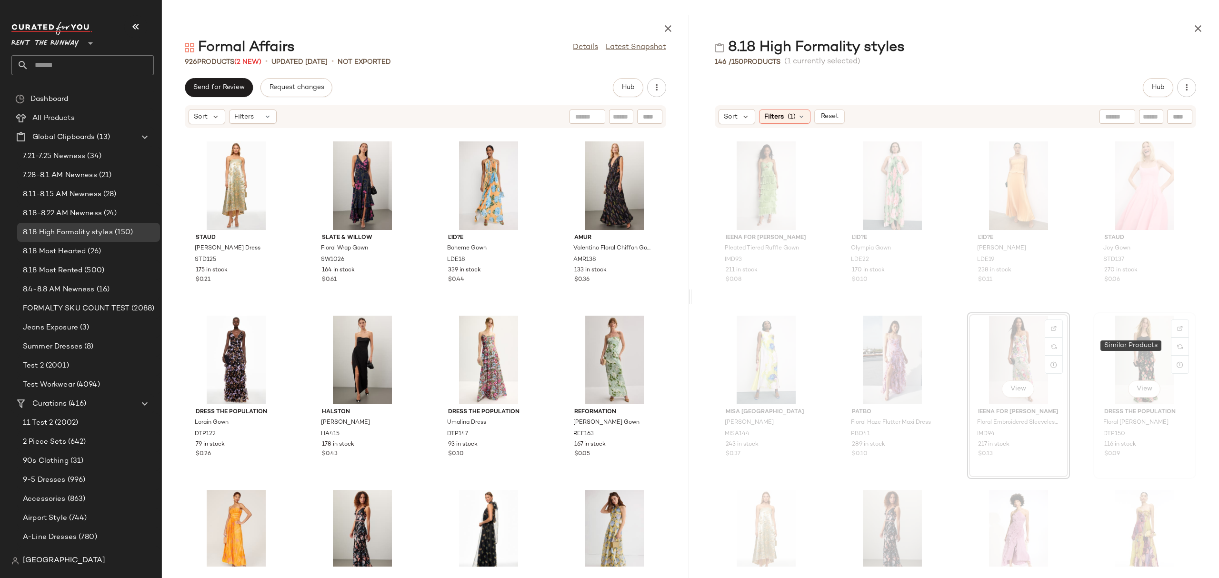
click at [1154, 355] on div "View" at bounding box center [1144, 360] width 96 height 89
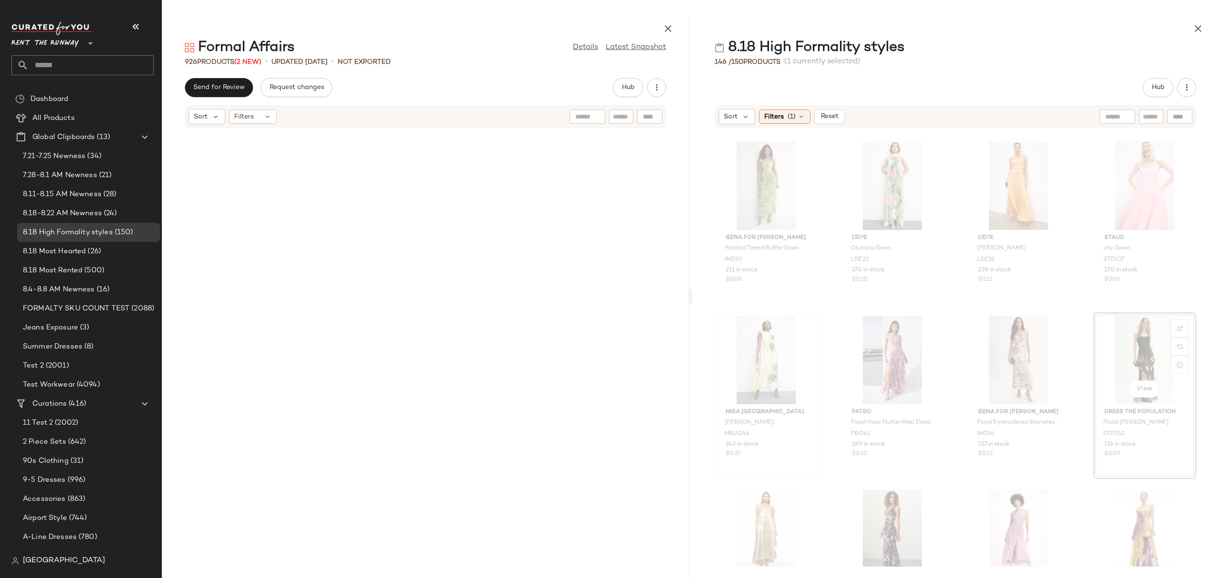
scroll to position [1916, 0]
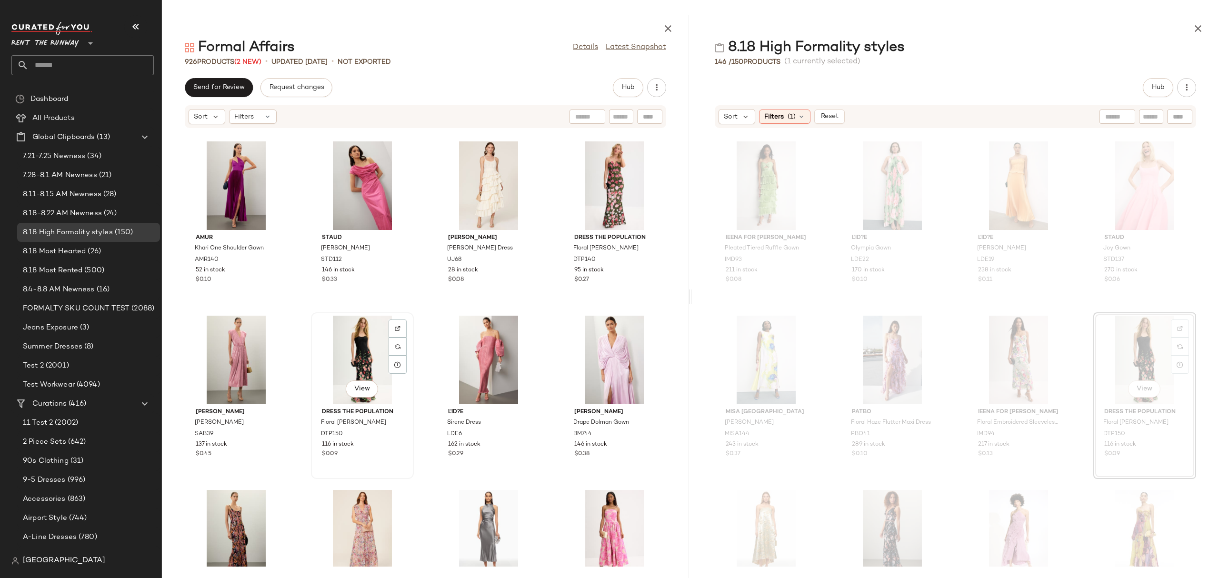
click at [344, 326] on div "View" at bounding box center [362, 360] width 96 height 89
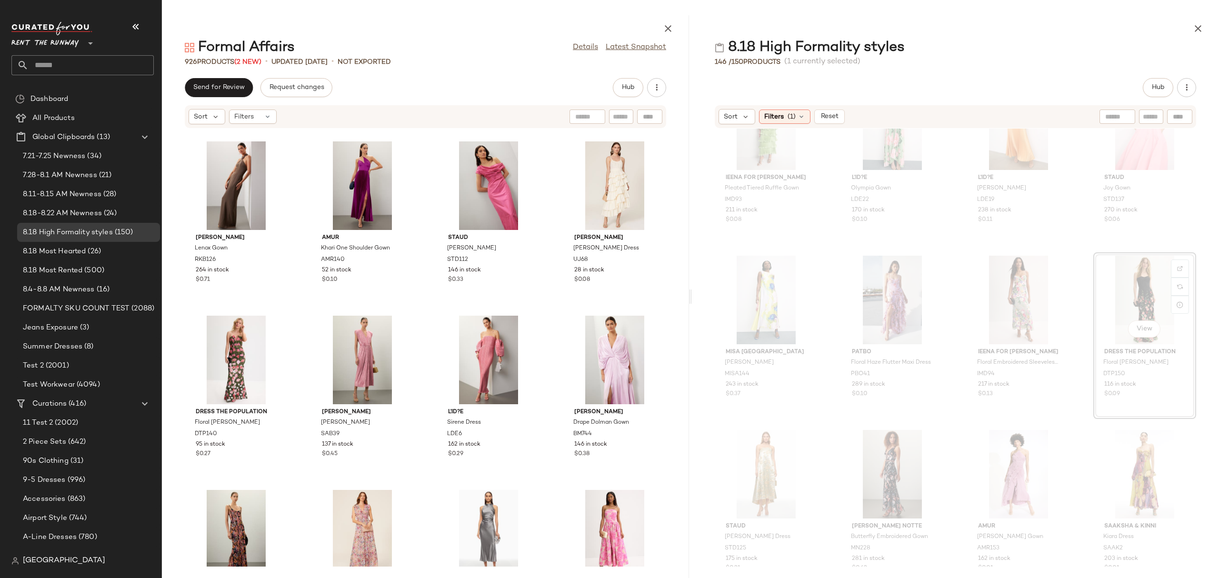
scroll to position [381, 0]
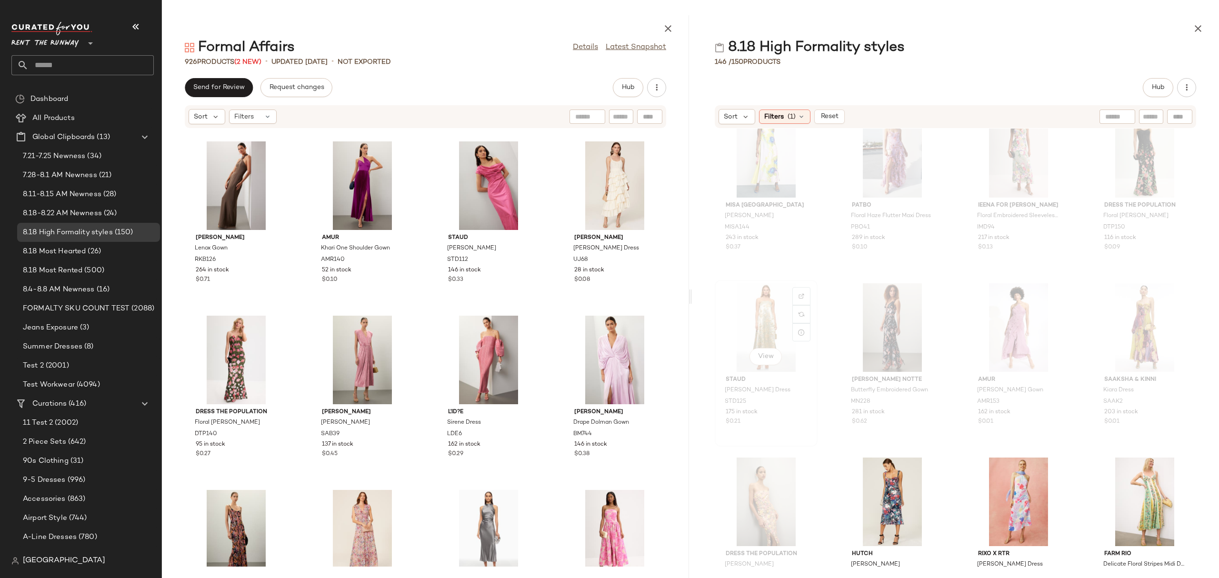
click at [769, 332] on div "View" at bounding box center [766, 327] width 96 height 89
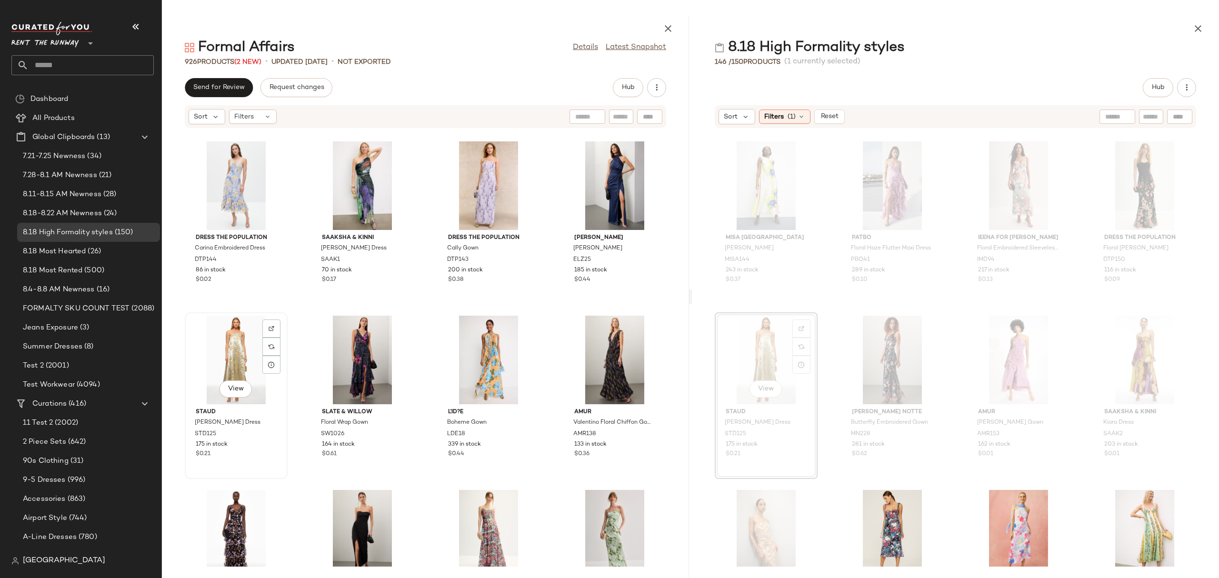
click at [223, 357] on div "View" at bounding box center [236, 360] width 96 height 89
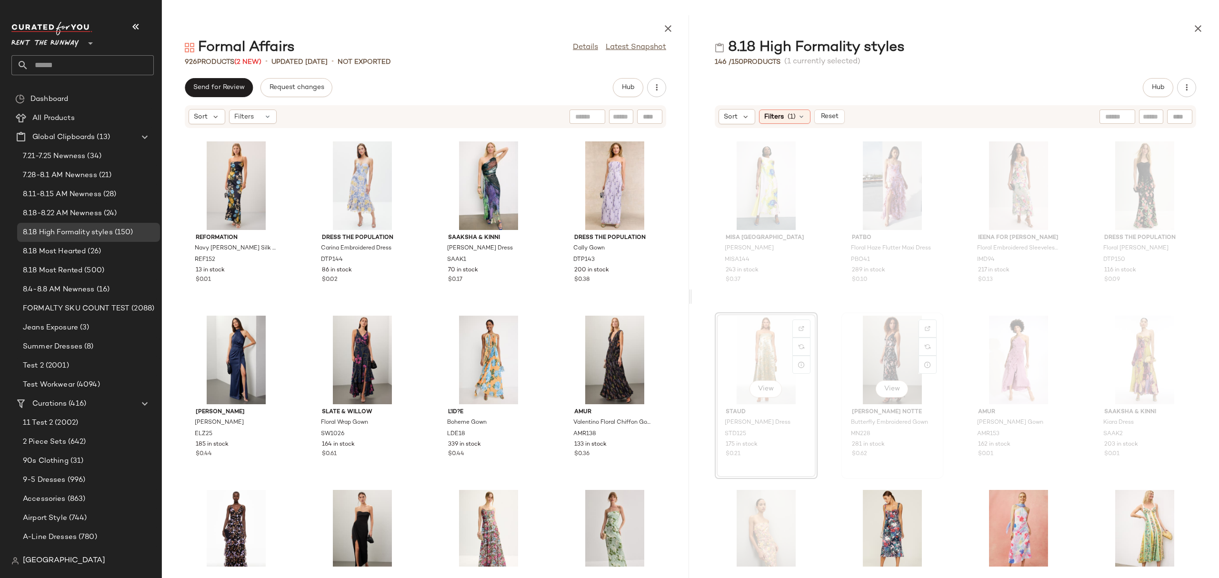
click at [892, 354] on div "View" at bounding box center [892, 360] width 96 height 89
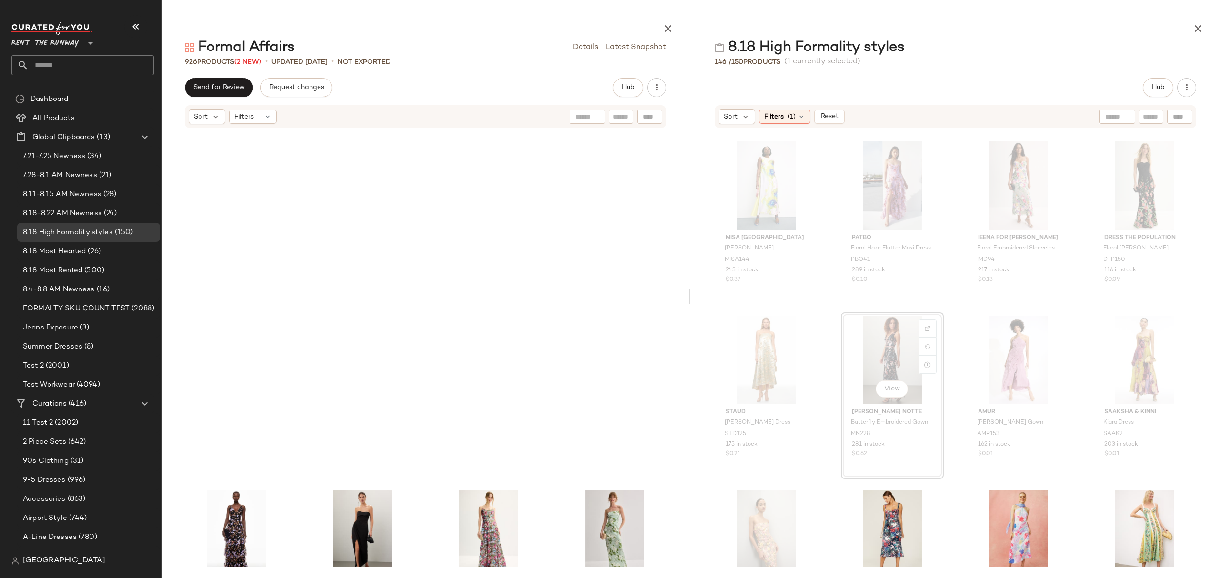
scroll to position [9582, 0]
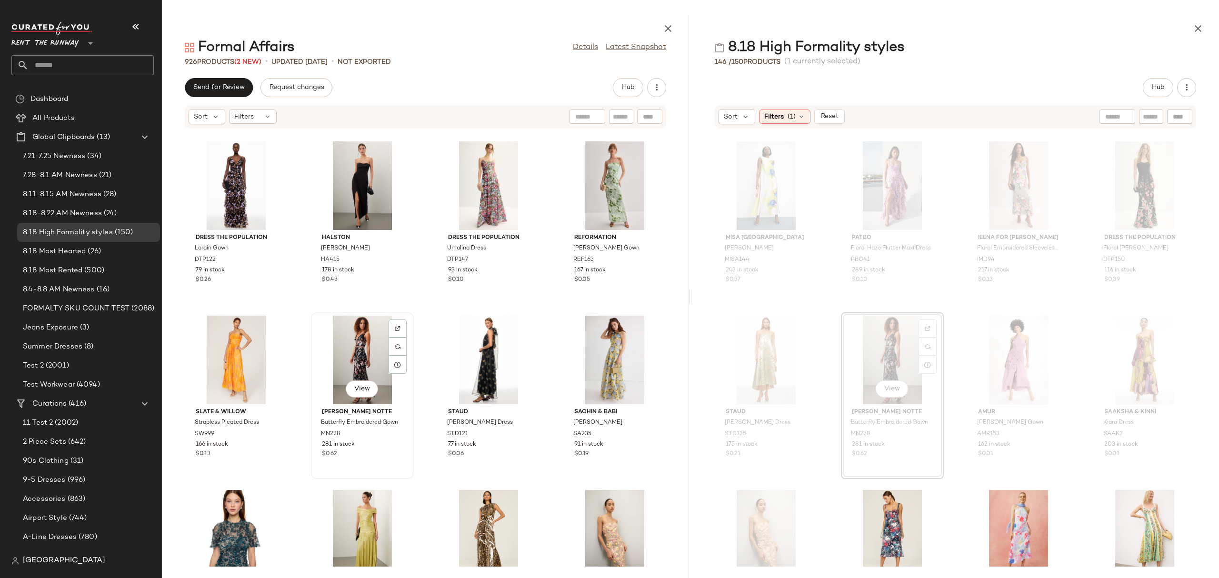
click at [330, 345] on div "View" at bounding box center [362, 360] width 96 height 89
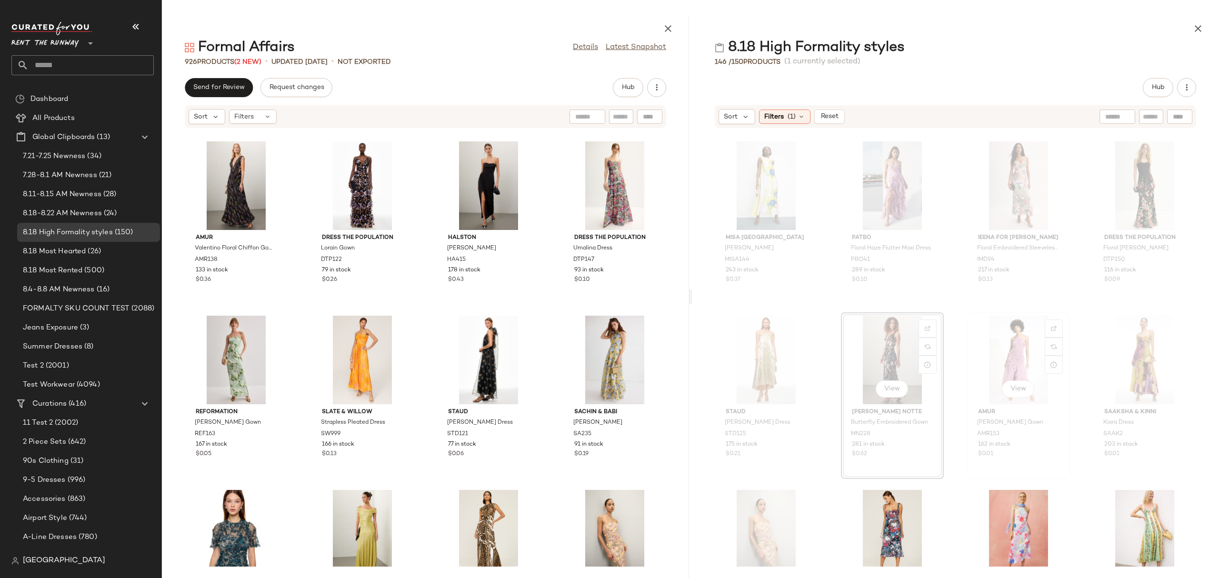
click at [981, 354] on div "View" at bounding box center [1018, 360] width 96 height 89
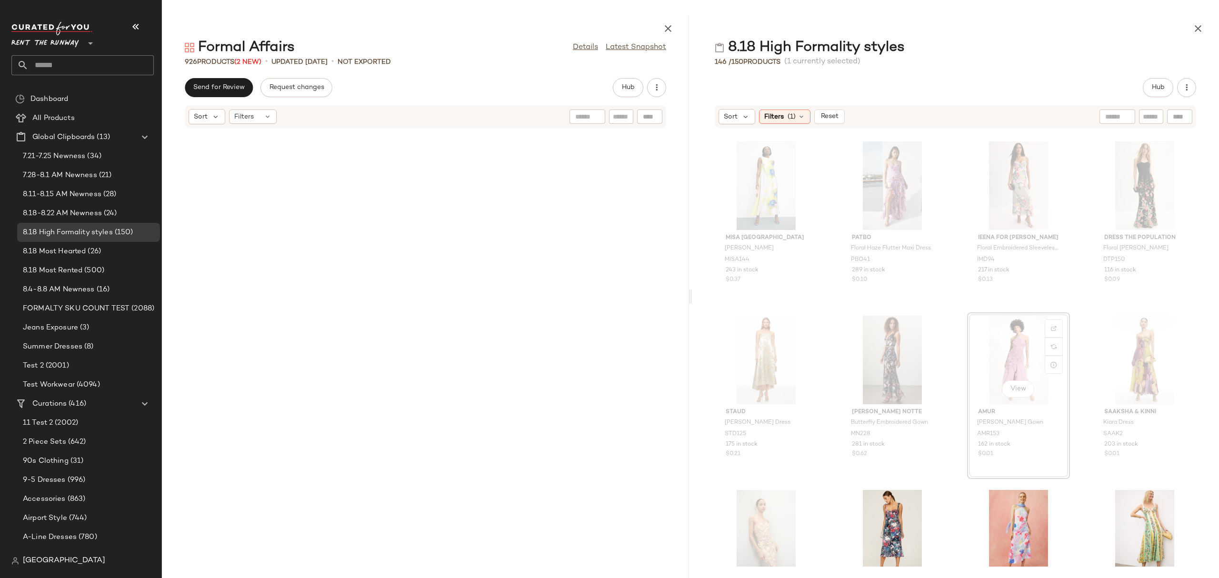
scroll to position [2265, 0]
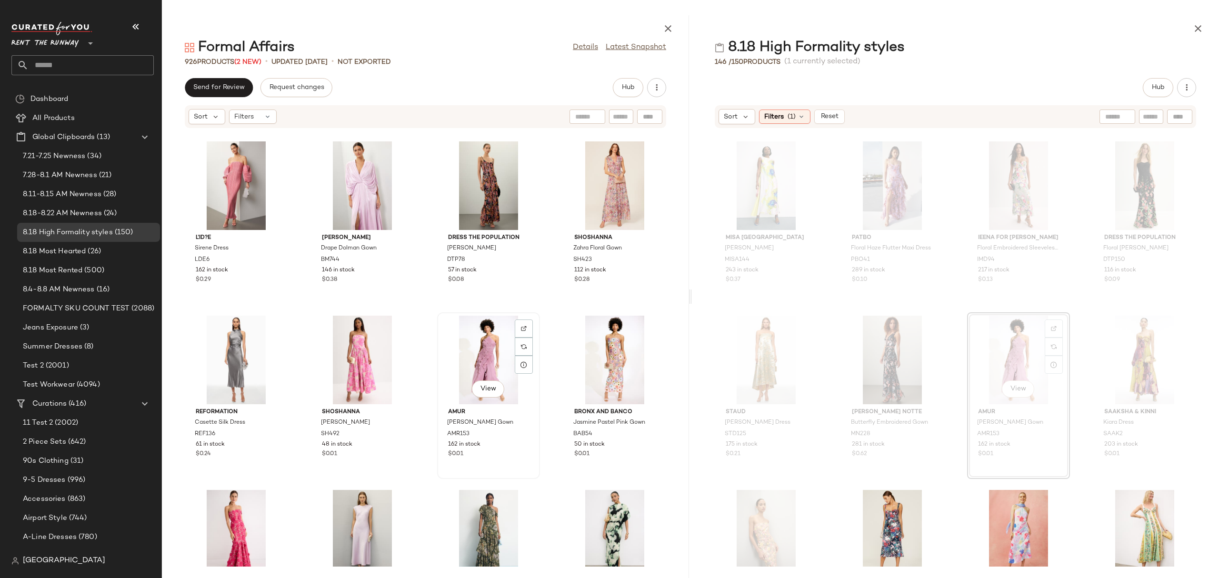
click at [504, 351] on div "View" at bounding box center [488, 360] width 96 height 89
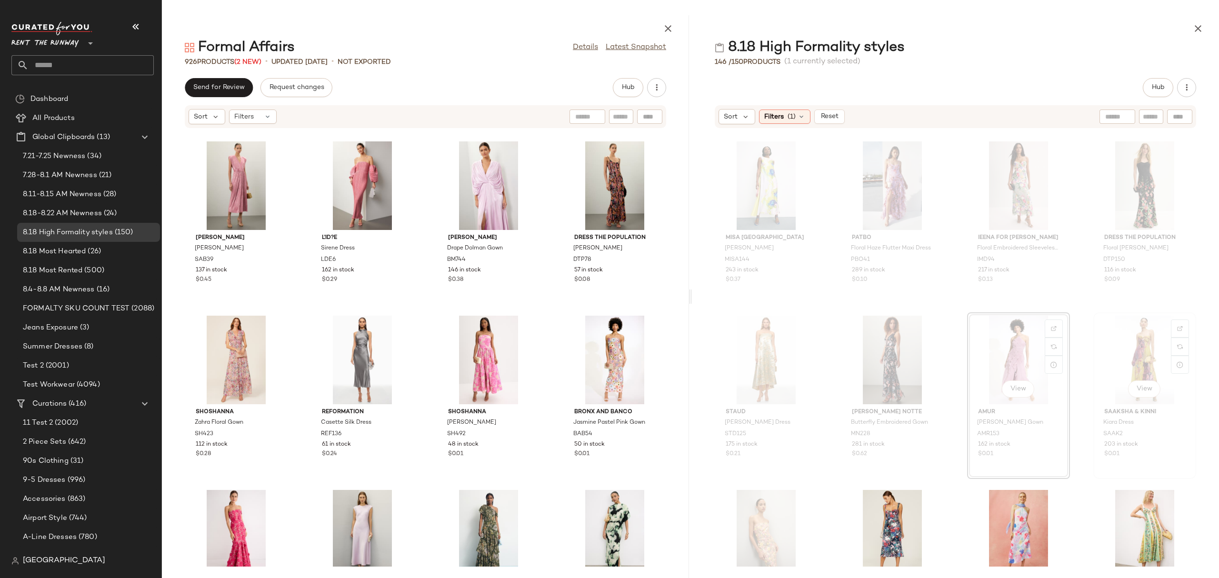
click at [1148, 354] on div "View" at bounding box center [1144, 360] width 96 height 89
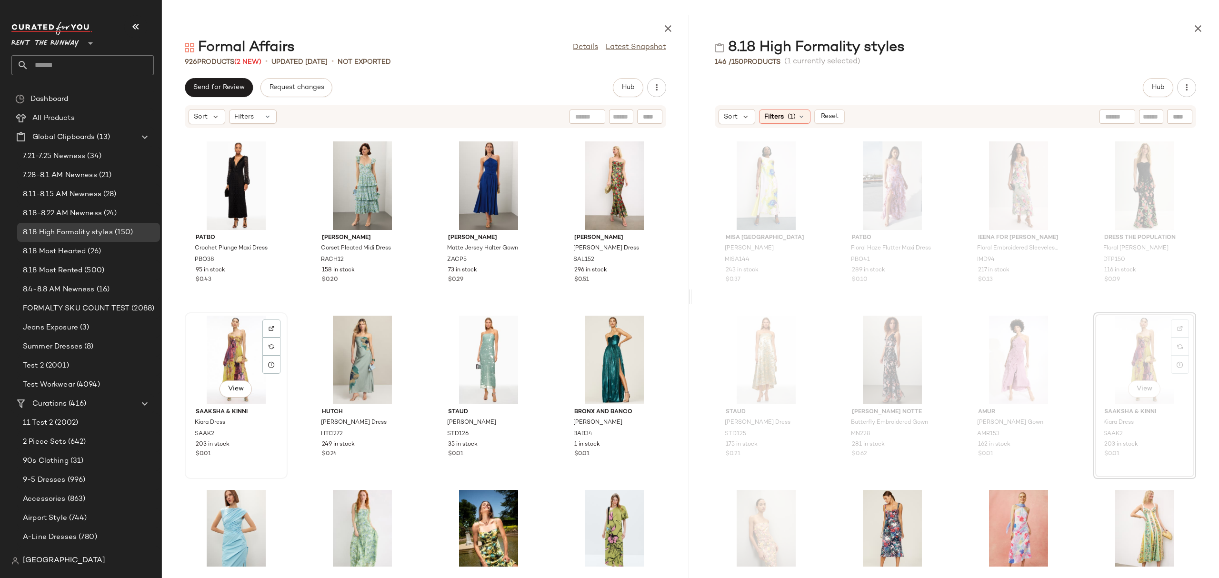
click at [230, 355] on div "View" at bounding box center [236, 360] width 96 height 89
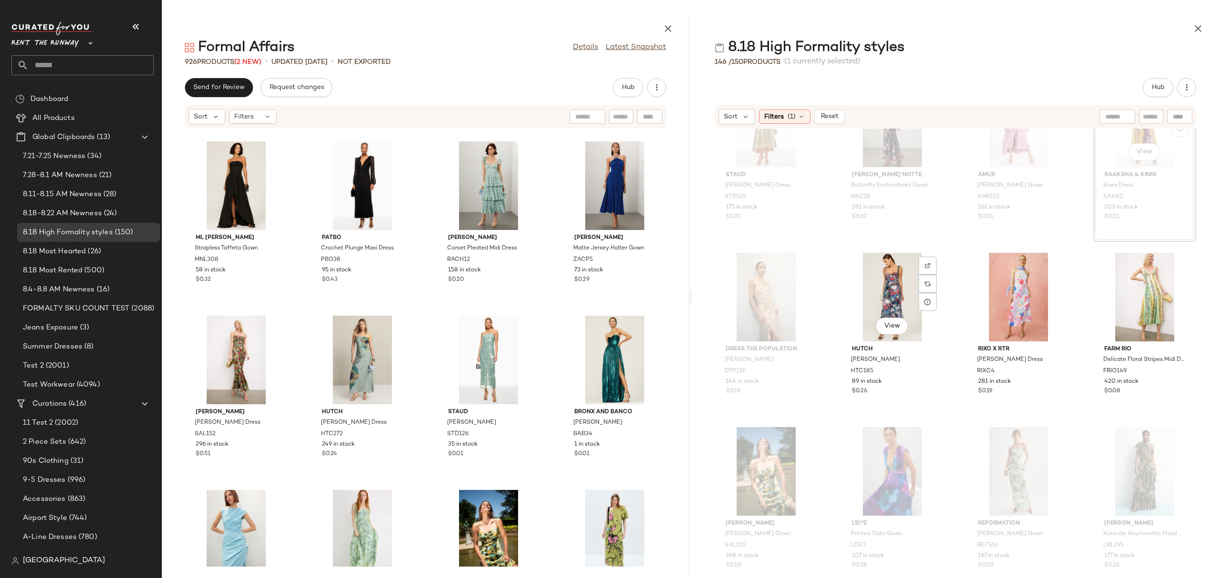
scroll to position [587, 0]
click at [754, 292] on div "View" at bounding box center [766, 295] width 96 height 89
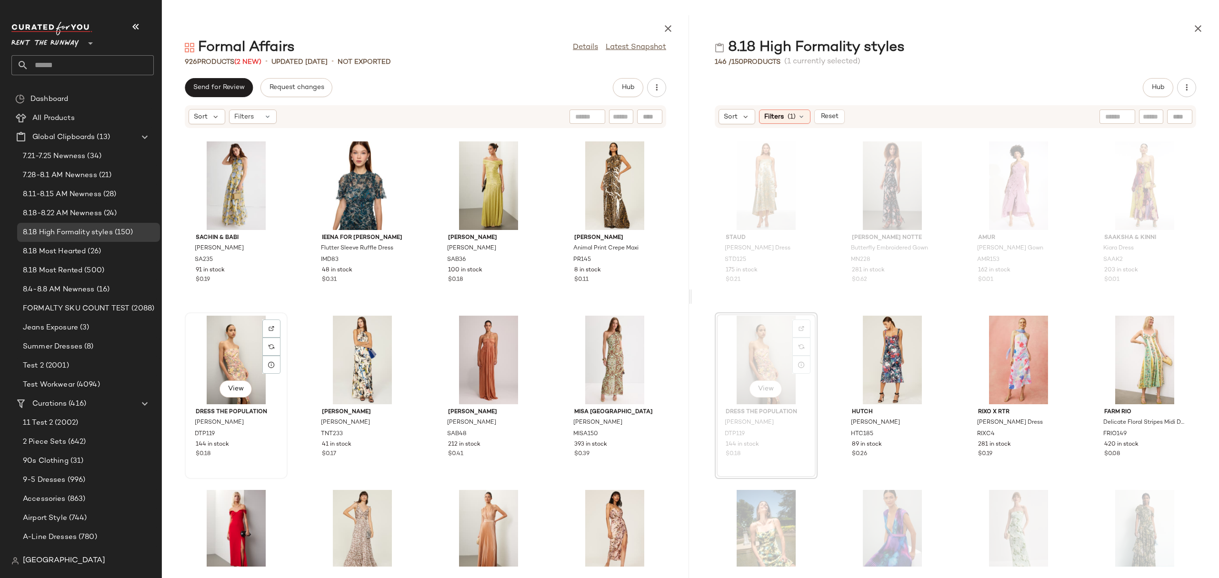
click at [237, 347] on div "View" at bounding box center [236, 360] width 96 height 89
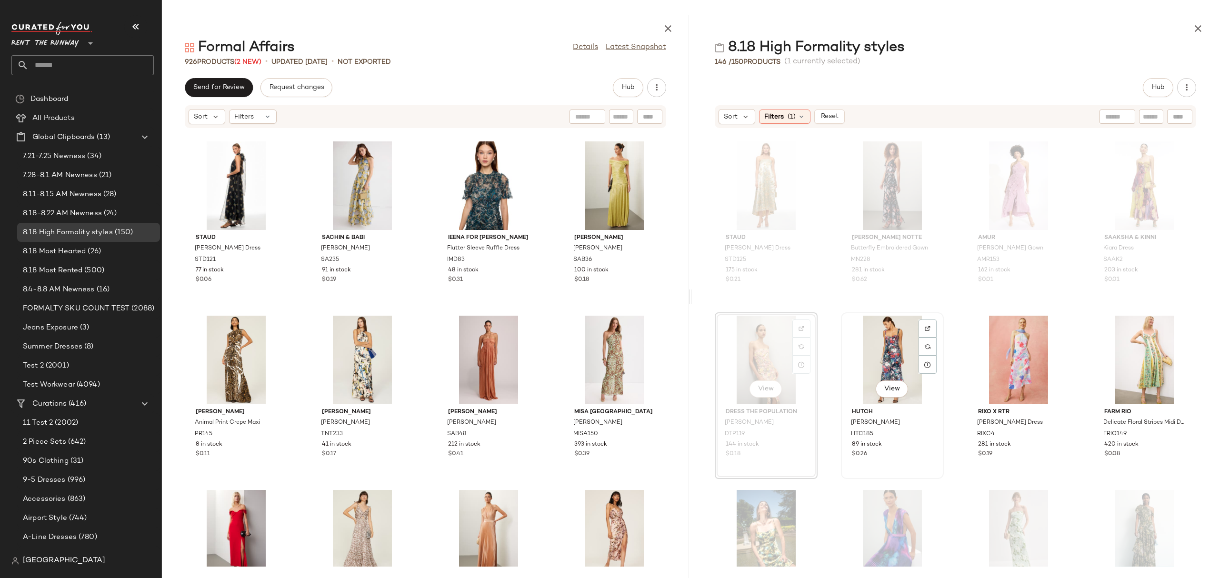
click at [869, 361] on div "View" at bounding box center [892, 360] width 96 height 89
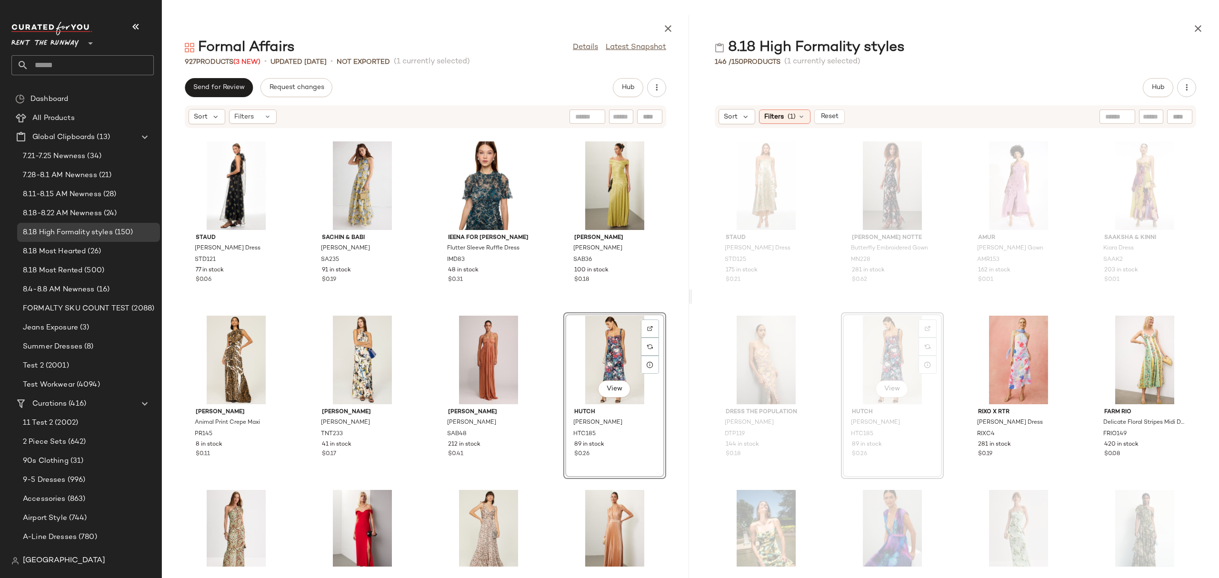
click at [604, 353] on div "View" at bounding box center [614, 360] width 96 height 89
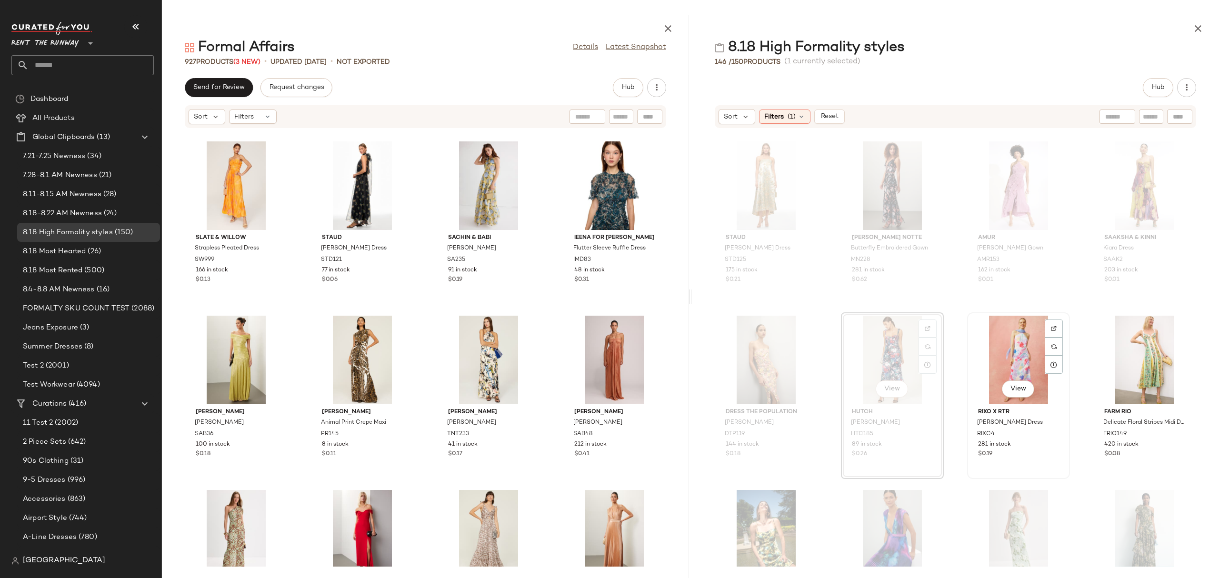
click at [986, 355] on div "View" at bounding box center [1018, 360] width 96 height 89
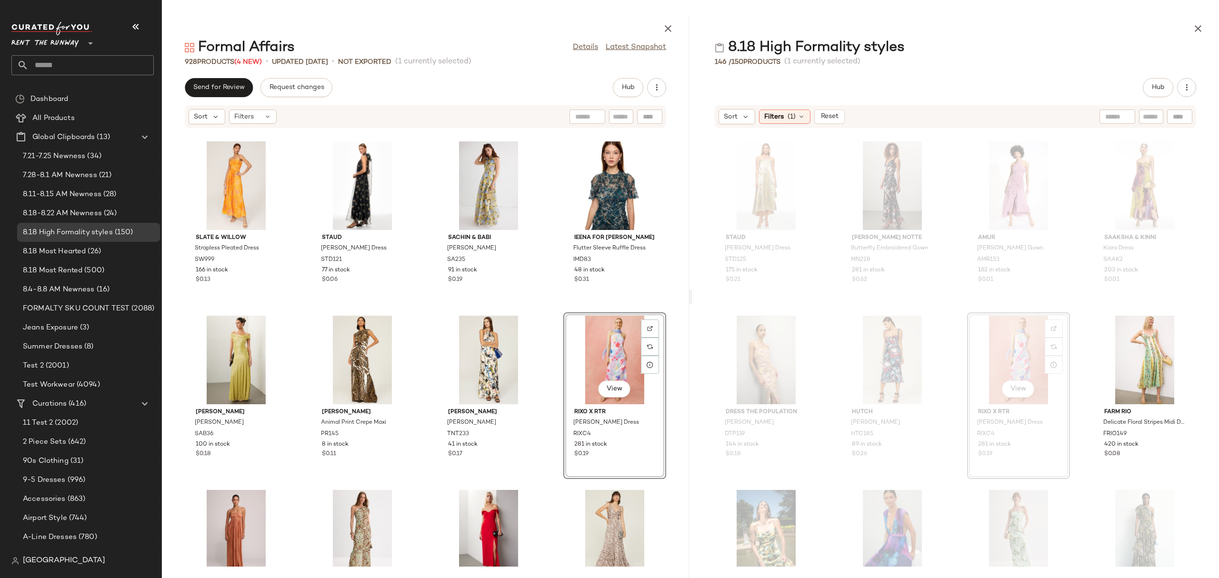
click at [601, 359] on div "View" at bounding box center [614, 360] width 96 height 89
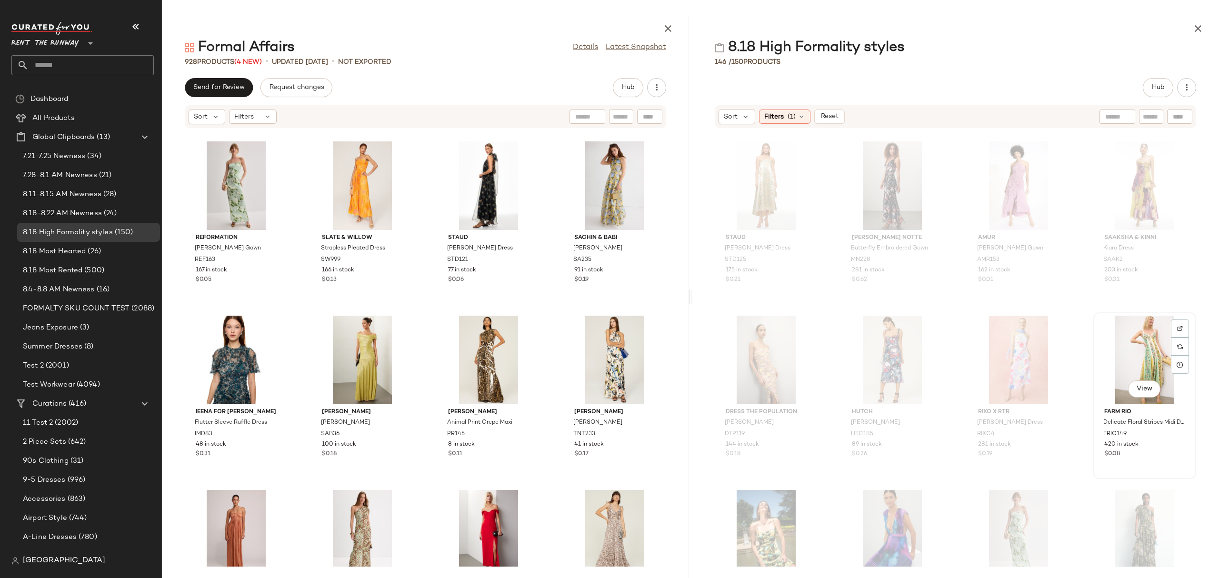
click at [1133, 357] on div "View" at bounding box center [1144, 360] width 96 height 89
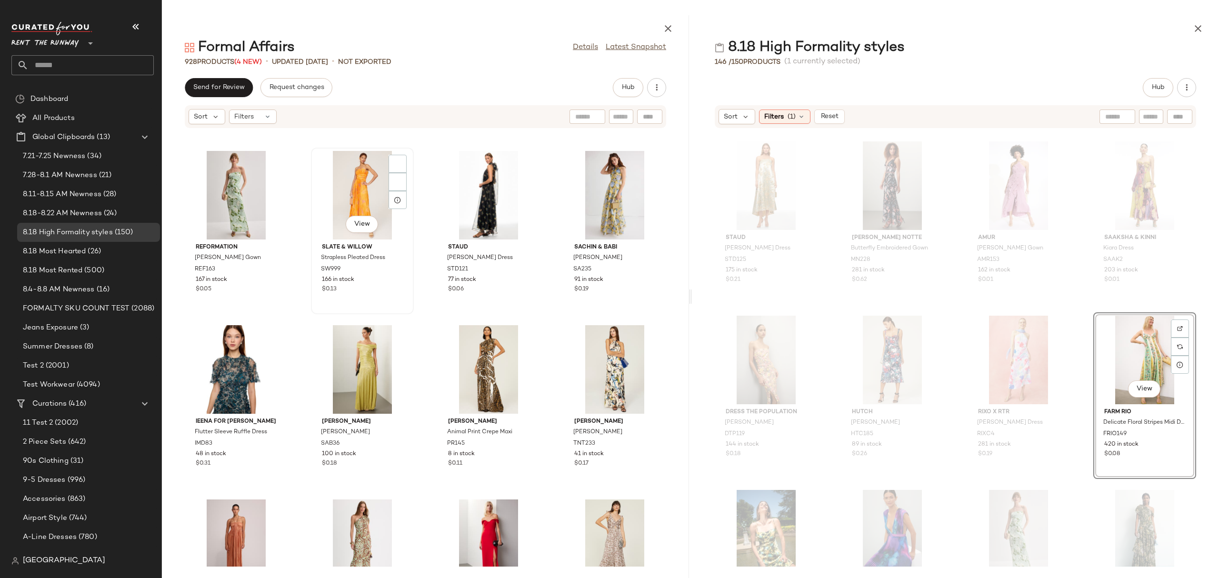
scroll to position [9899, 0]
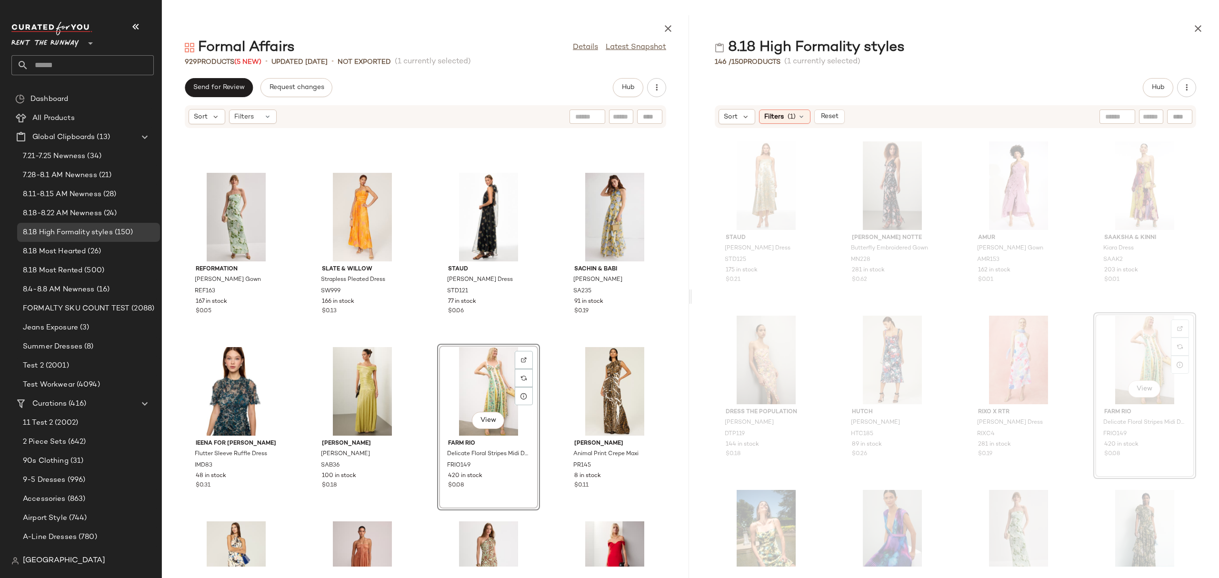
click at [486, 377] on div "View" at bounding box center [488, 391] width 96 height 89
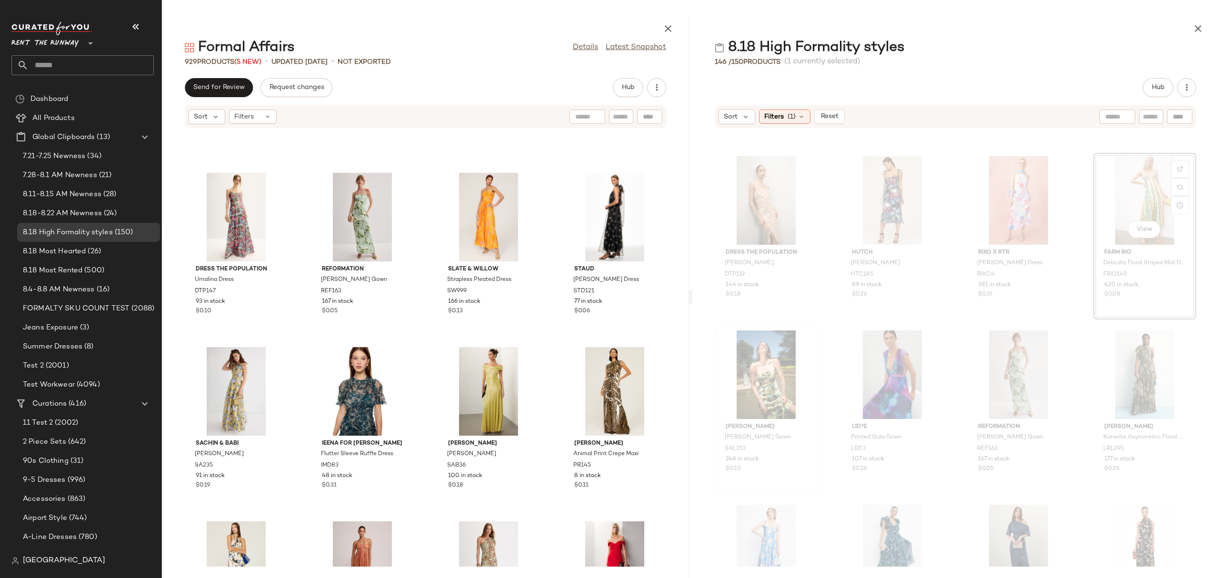
scroll to position [684, 0]
click at [739, 348] on div "View" at bounding box center [766, 372] width 96 height 89
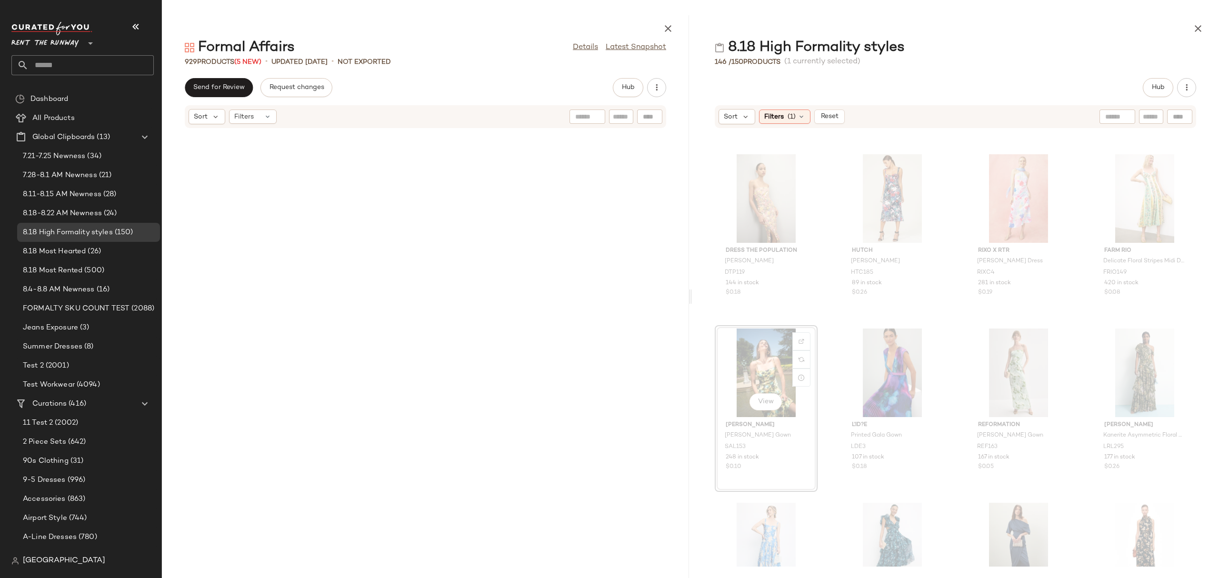
scroll to position [697, 0]
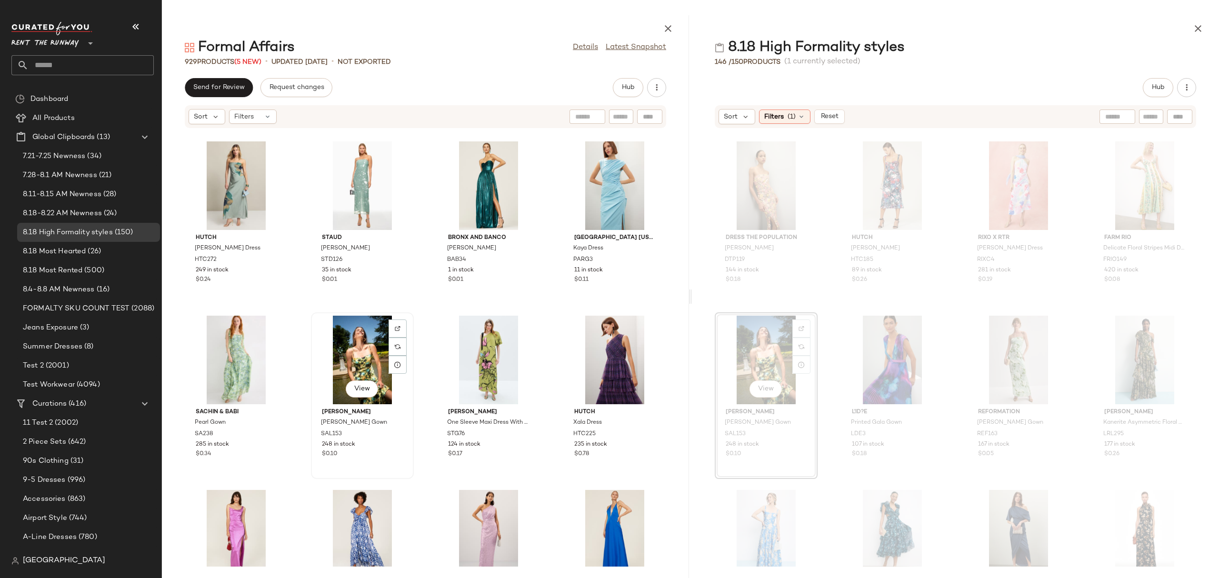
click at [363, 356] on div "View" at bounding box center [362, 360] width 96 height 89
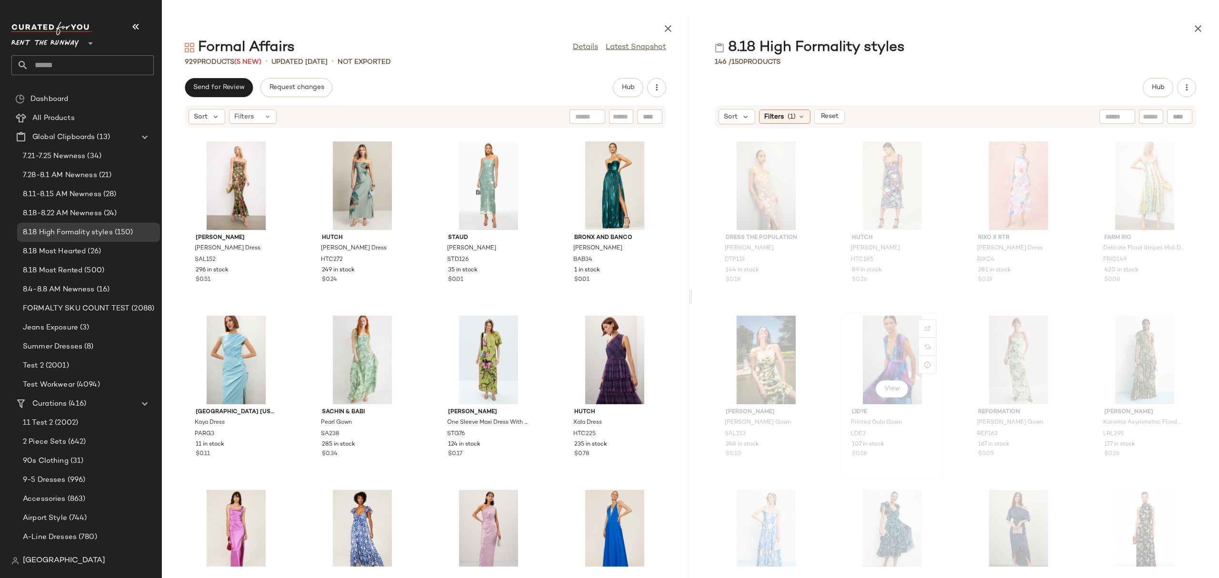
click at [891, 358] on div "View" at bounding box center [892, 360] width 96 height 89
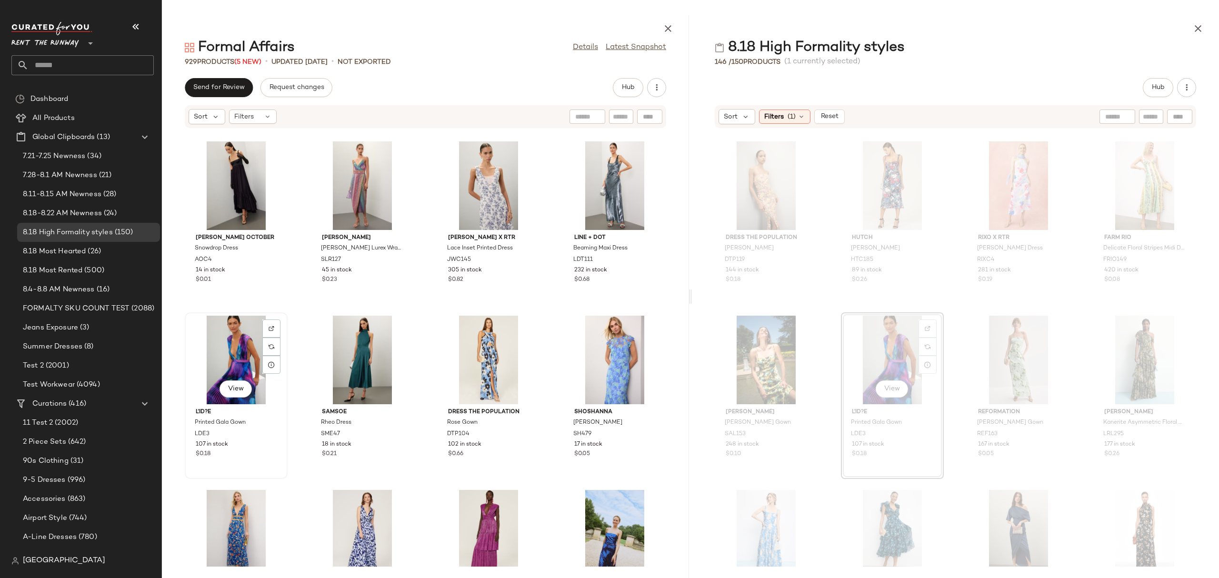
click at [232, 368] on div "View" at bounding box center [236, 360] width 96 height 89
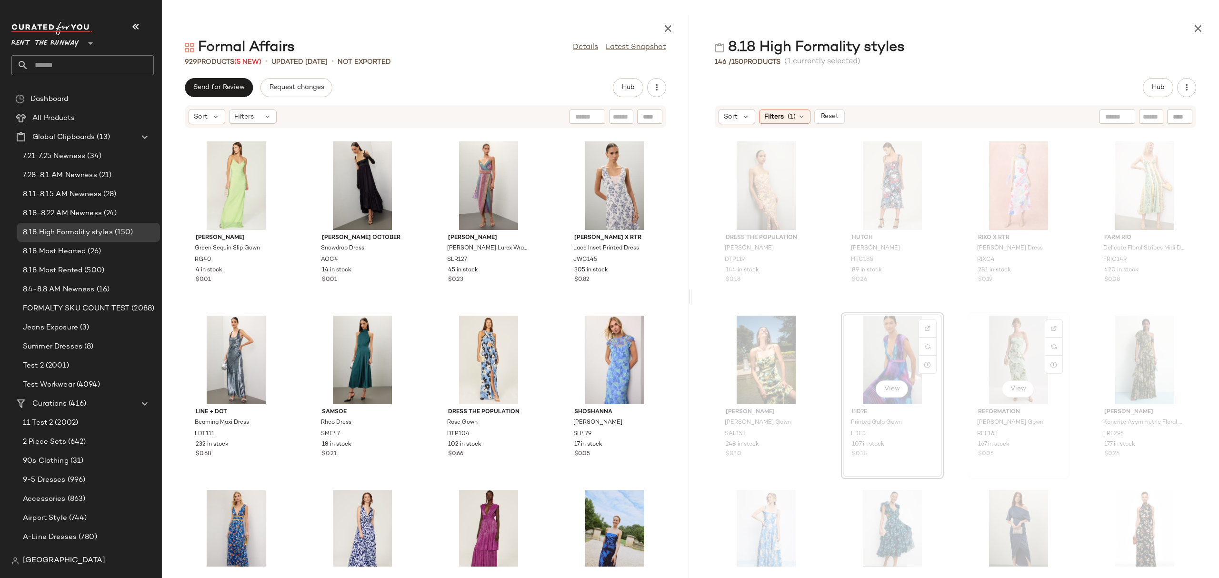
click at [1007, 363] on div "View" at bounding box center [1018, 360] width 96 height 89
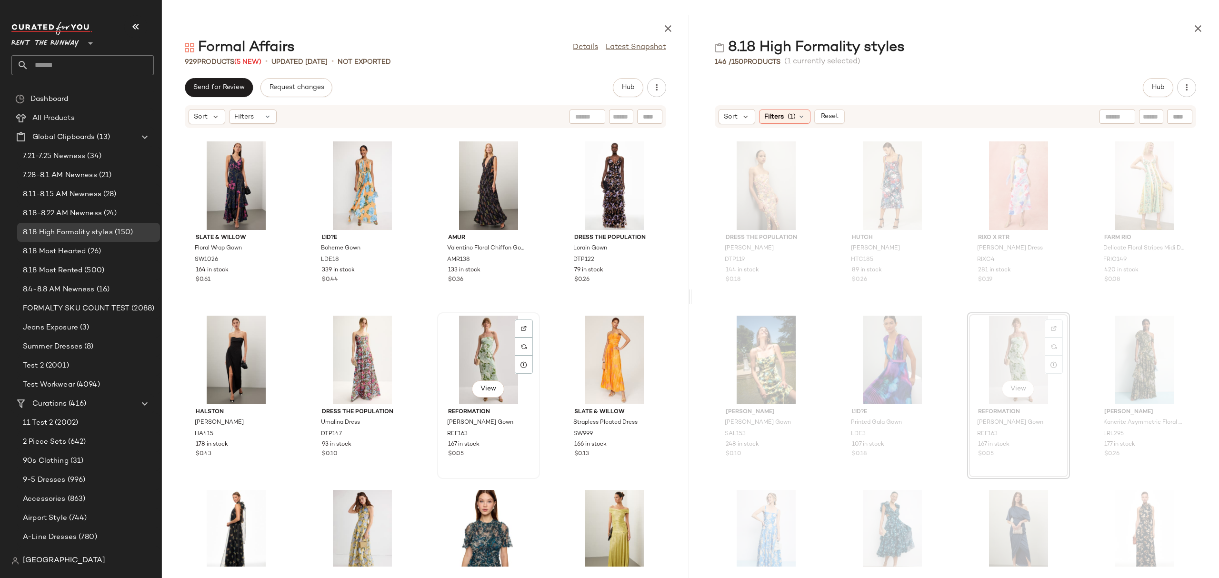
click at [463, 356] on div "View" at bounding box center [488, 360] width 96 height 89
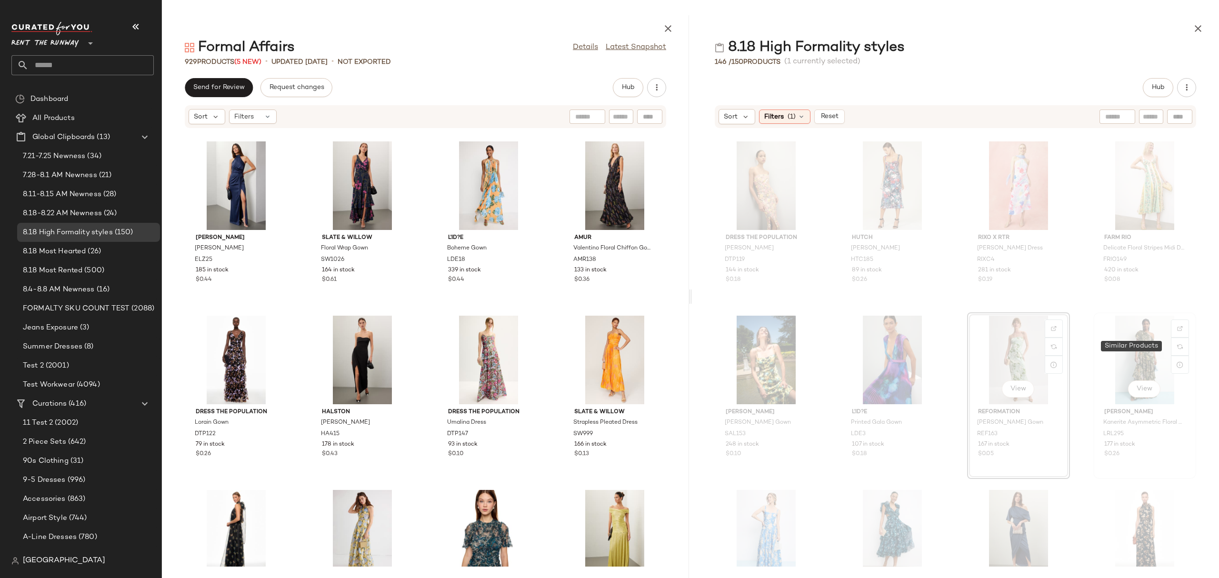
click at [1158, 353] on div "View" at bounding box center [1144, 360] width 96 height 89
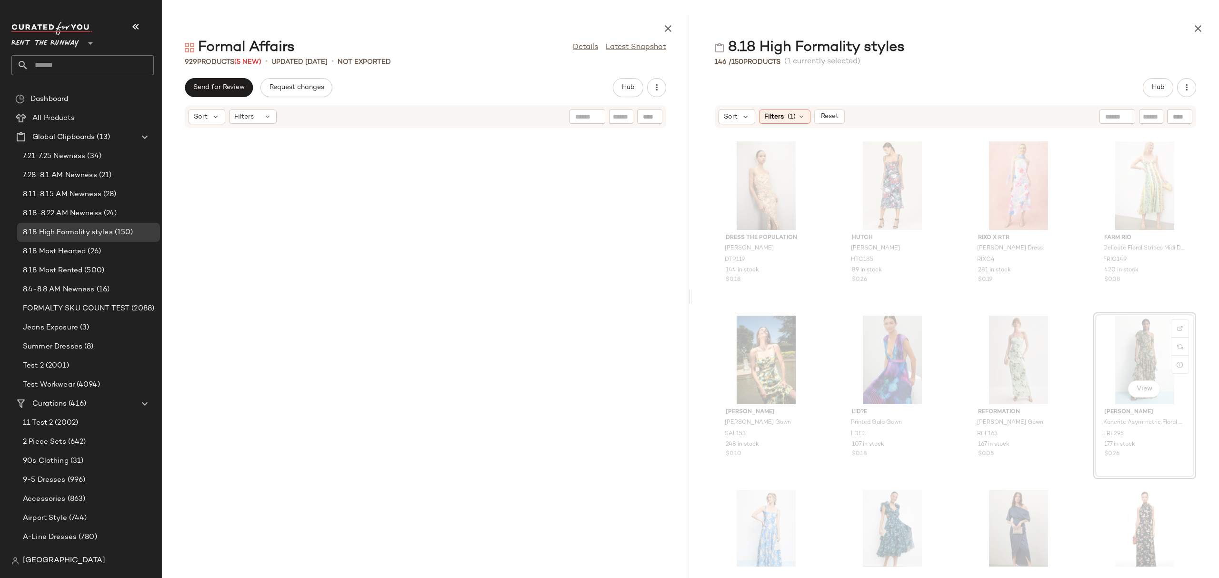
scroll to position [2787, 0]
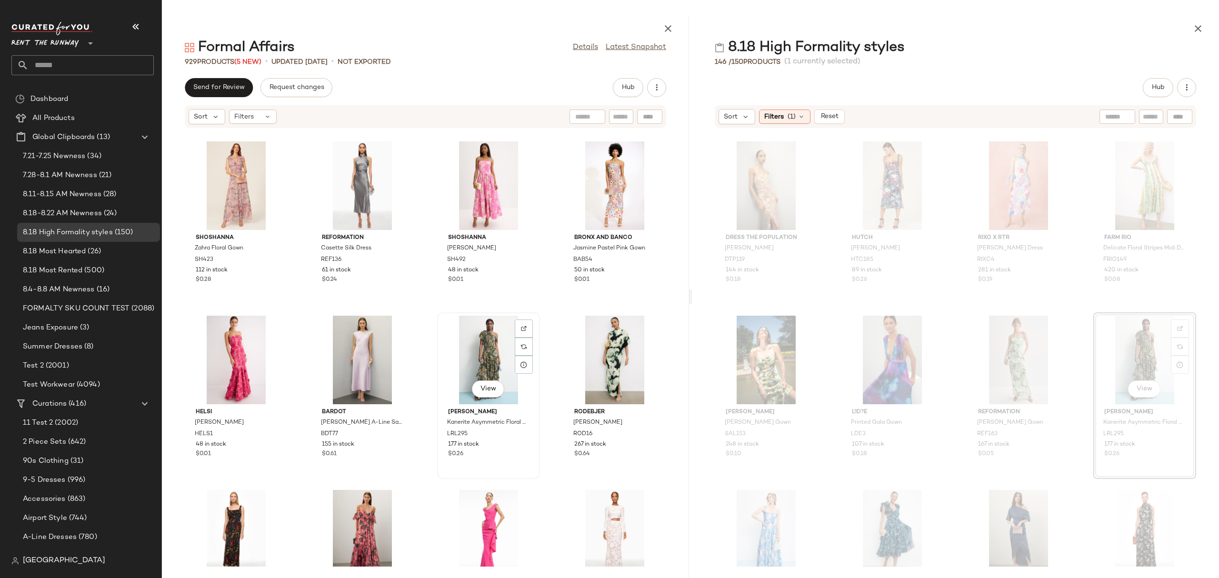
click at [464, 349] on div "View" at bounding box center [488, 360] width 96 height 89
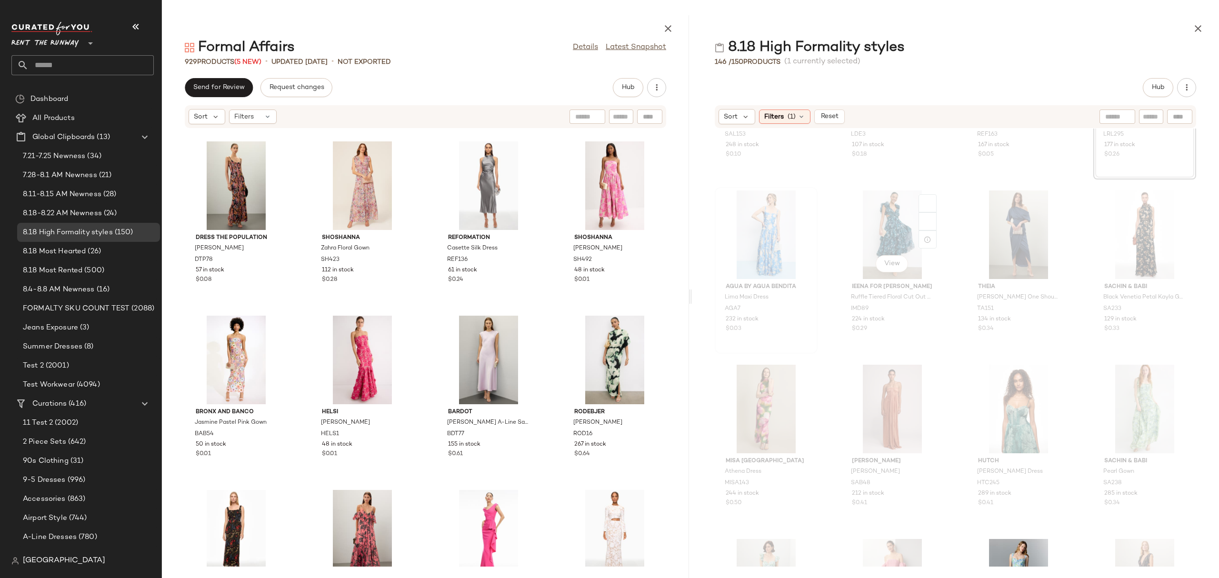
scroll to position [1000, 0]
click at [769, 217] on div "View" at bounding box center [766, 231] width 96 height 89
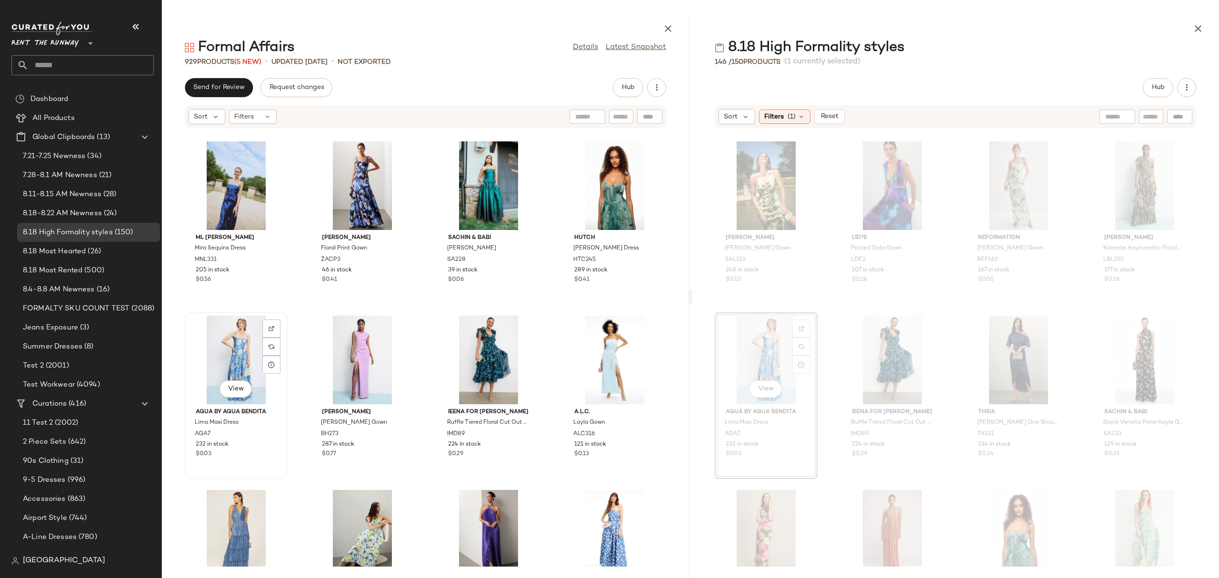
click at [227, 357] on div "View" at bounding box center [236, 360] width 96 height 89
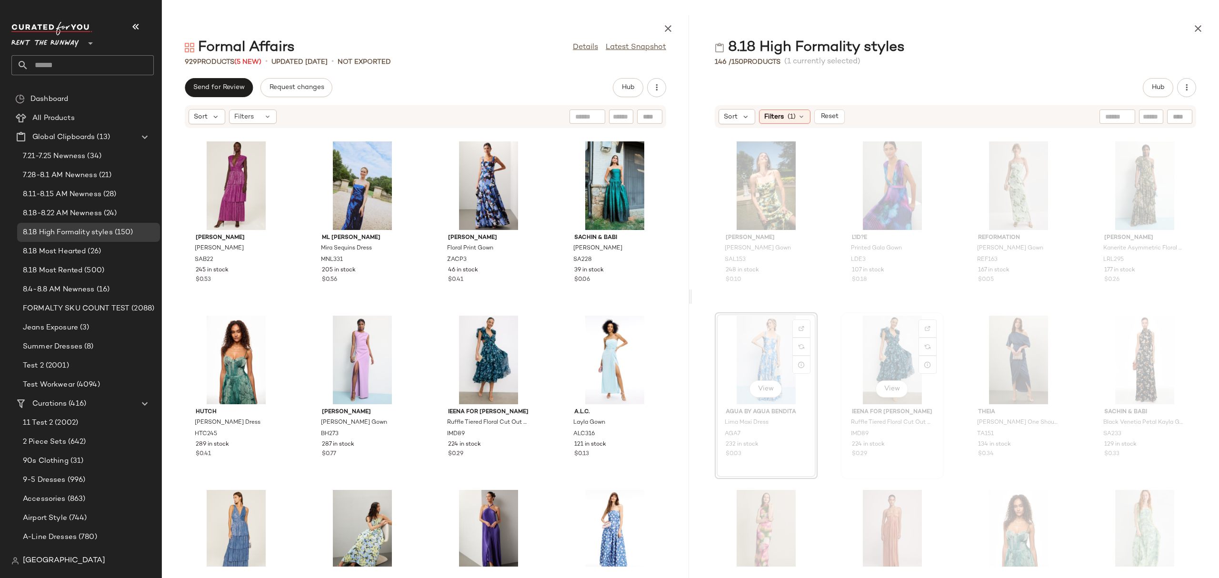
click at [902, 330] on div "View" at bounding box center [892, 360] width 96 height 89
click at [447, 356] on div "View" at bounding box center [488, 360] width 96 height 89
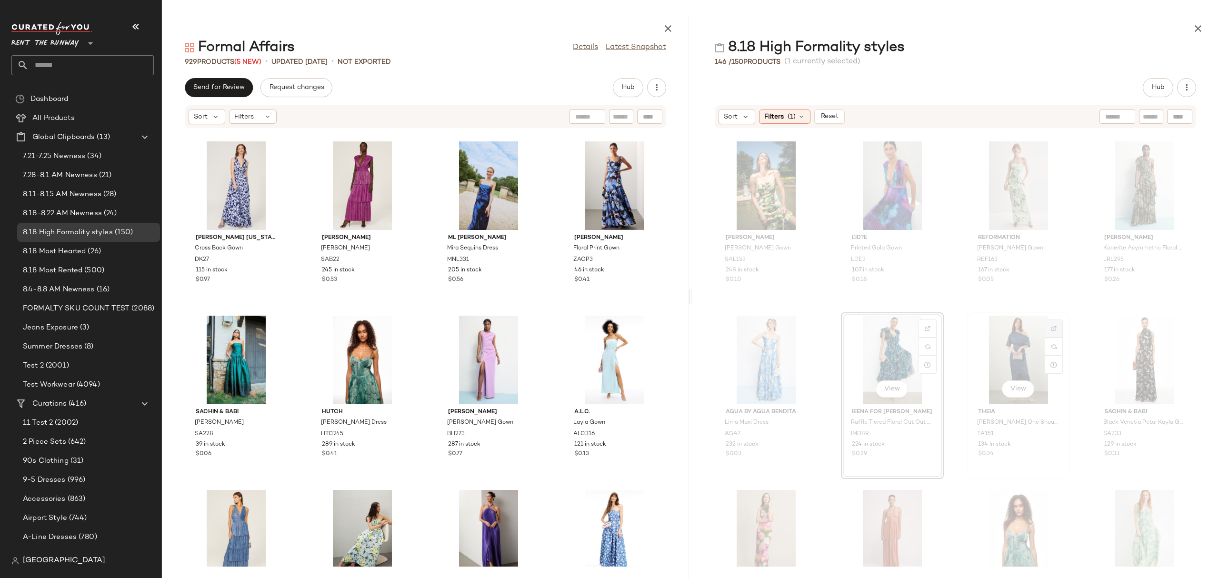
click at [1044, 337] on div at bounding box center [1053, 346] width 18 height 18
click at [973, 356] on div "View" at bounding box center [1018, 360] width 96 height 89
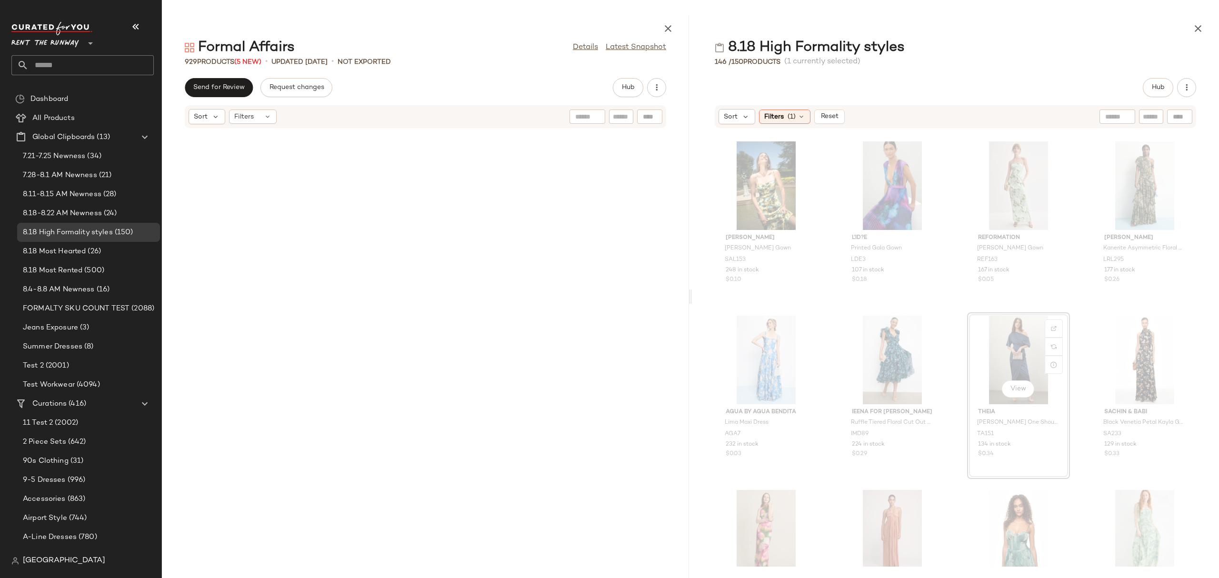
scroll to position [19338, 0]
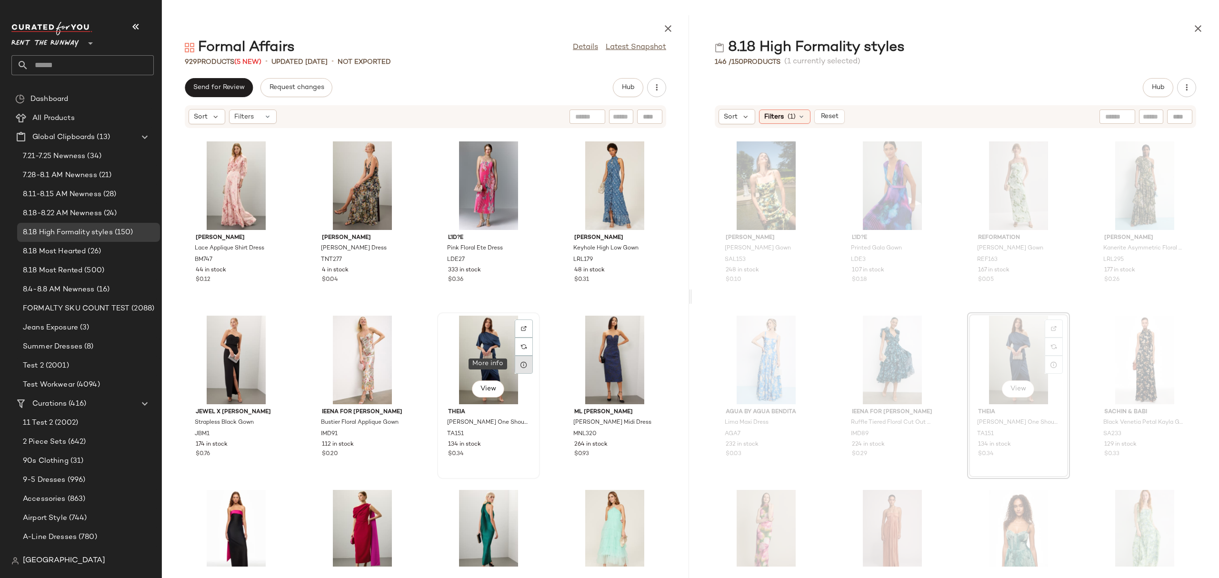
click at [515, 364] on div at bounding box center [524, 365] width 18 height 18
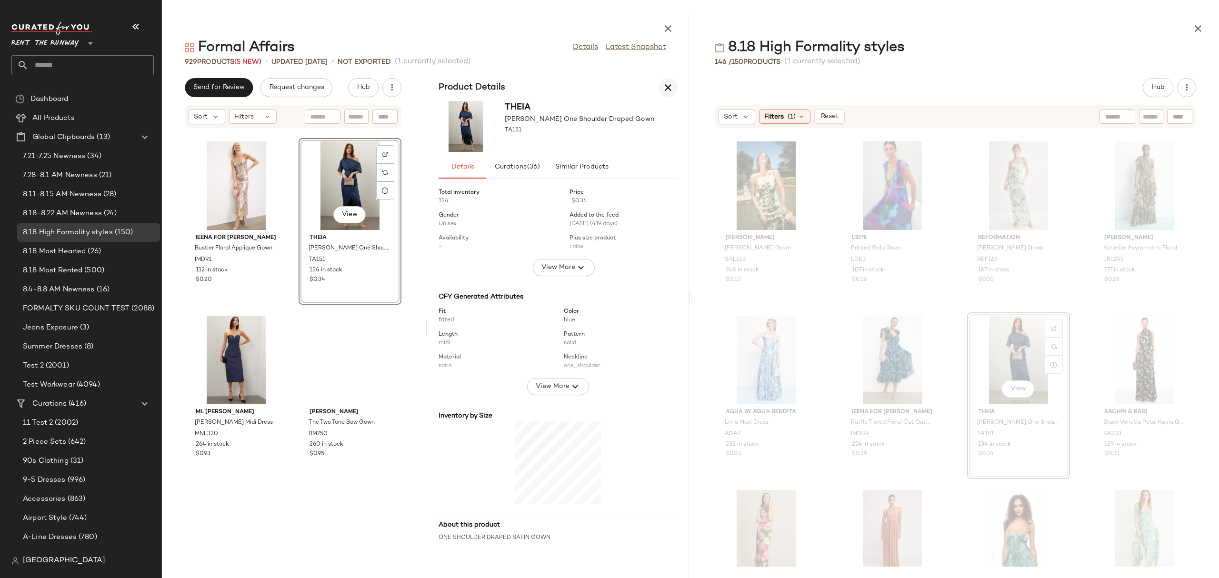
click at [667, 88] on icon "button" at bounding box center [667, 87] width 11 height 11
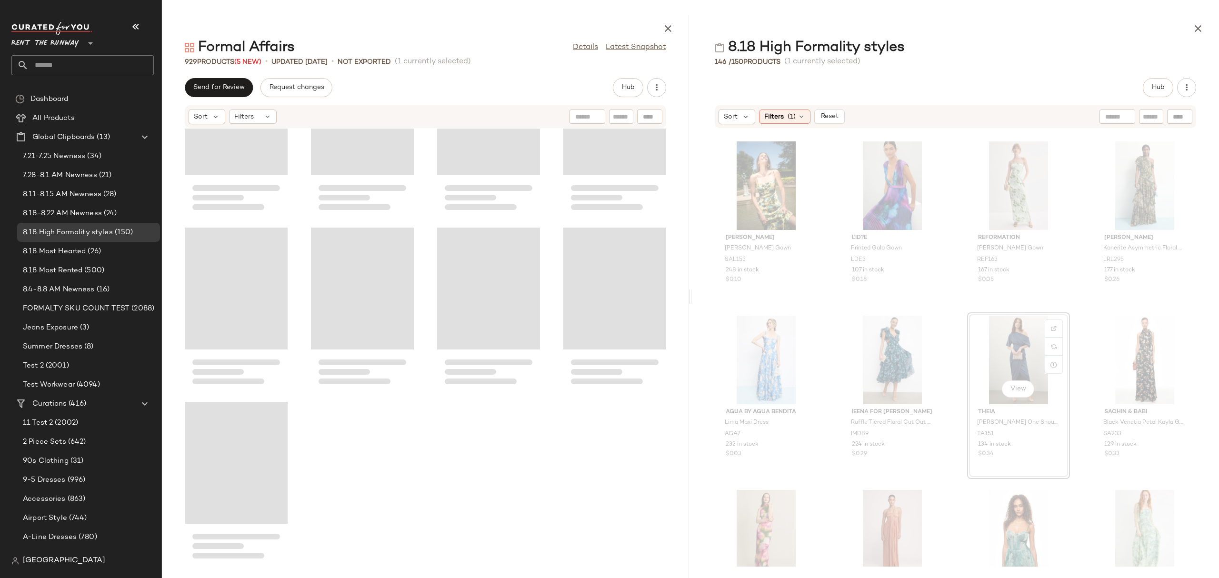
scroll to position [19338, 0]
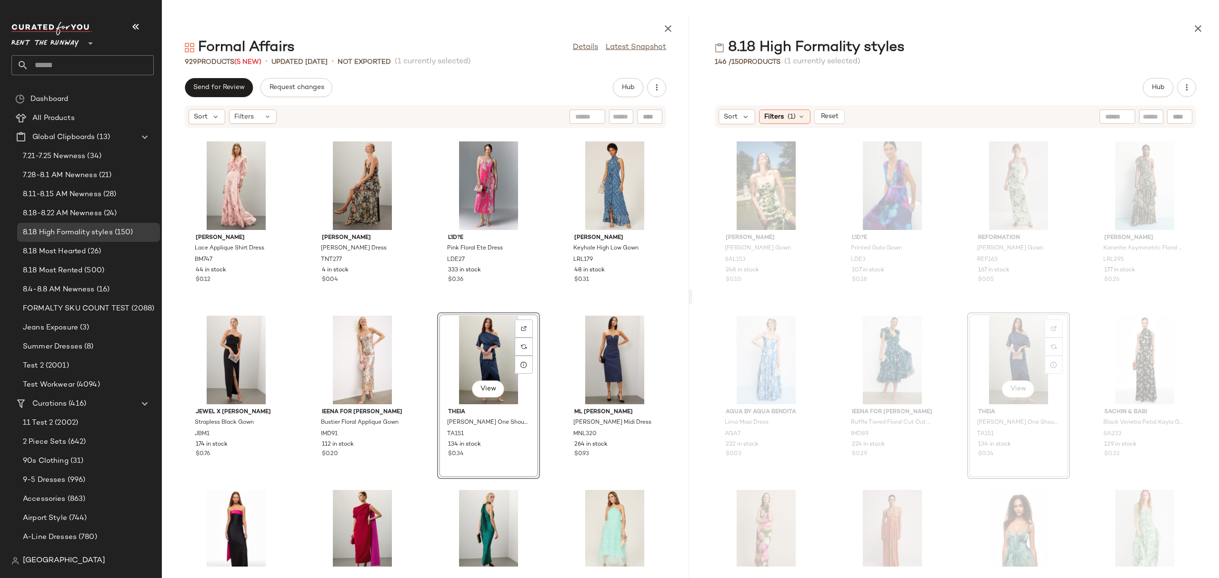
click at [474, 340] on div "View" at bounding box center [488, 360] width 96 height 89
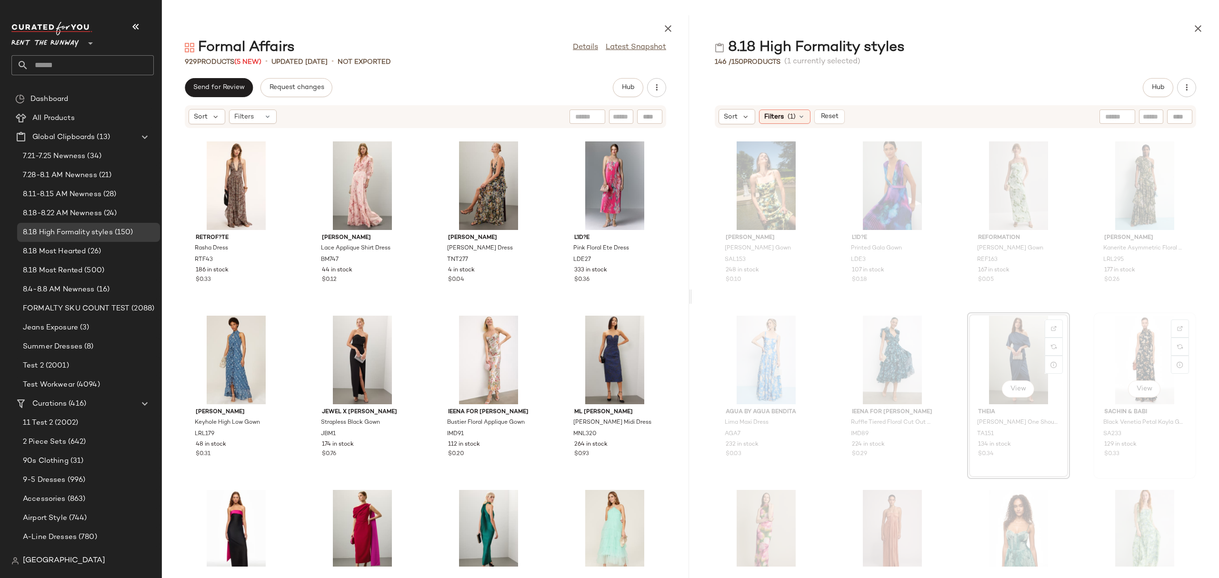
click at [1137, 360] on div "View" at bounding box center [1144, 360] width 96 height 89
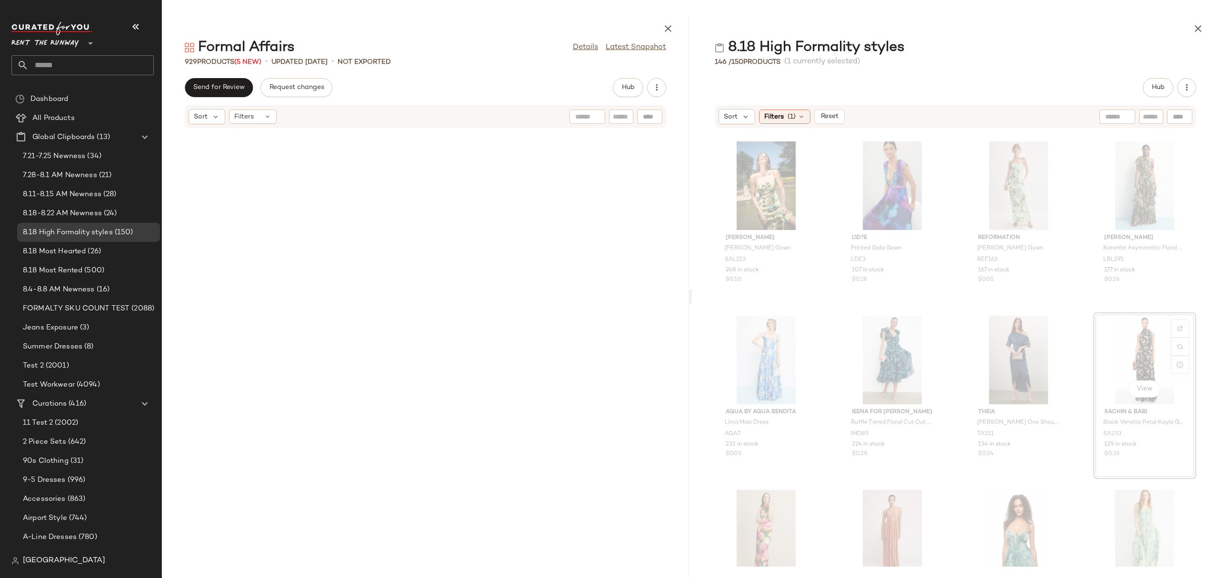
scroll to position [13589, 0]
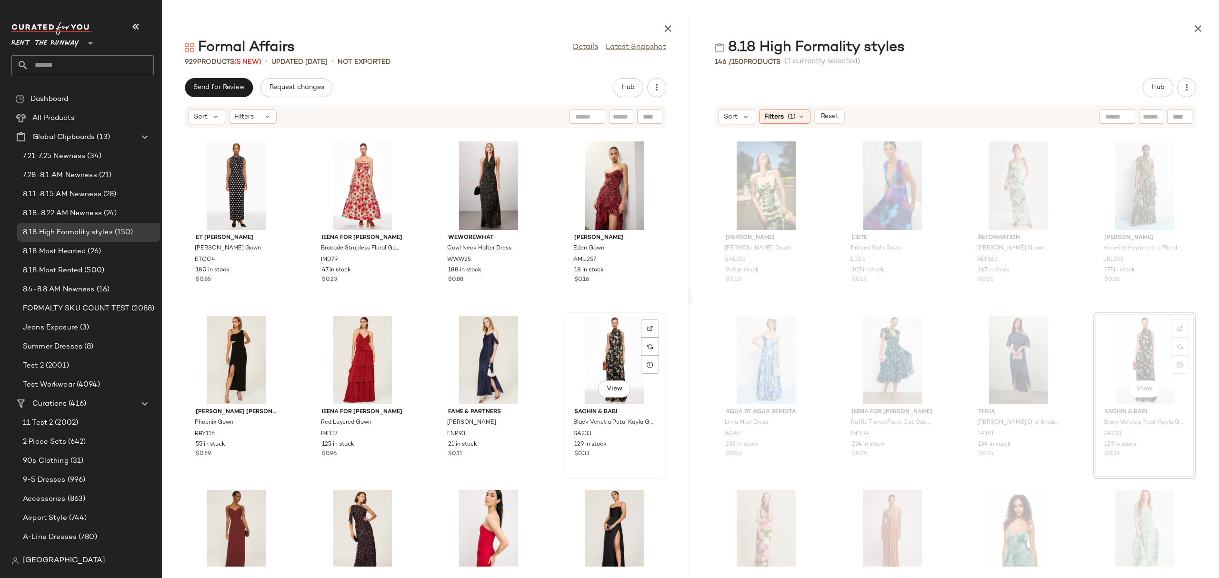
click at [614, 353] on div "View" at bounding box center [614, 360] width 96 height 89
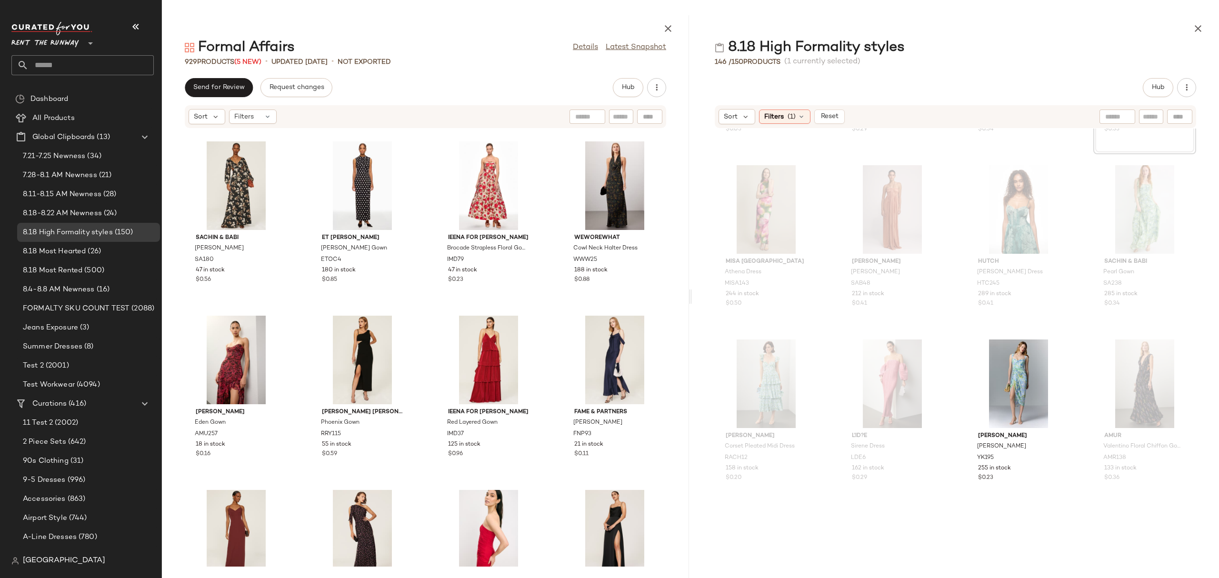
scroll to position [1208, 0]
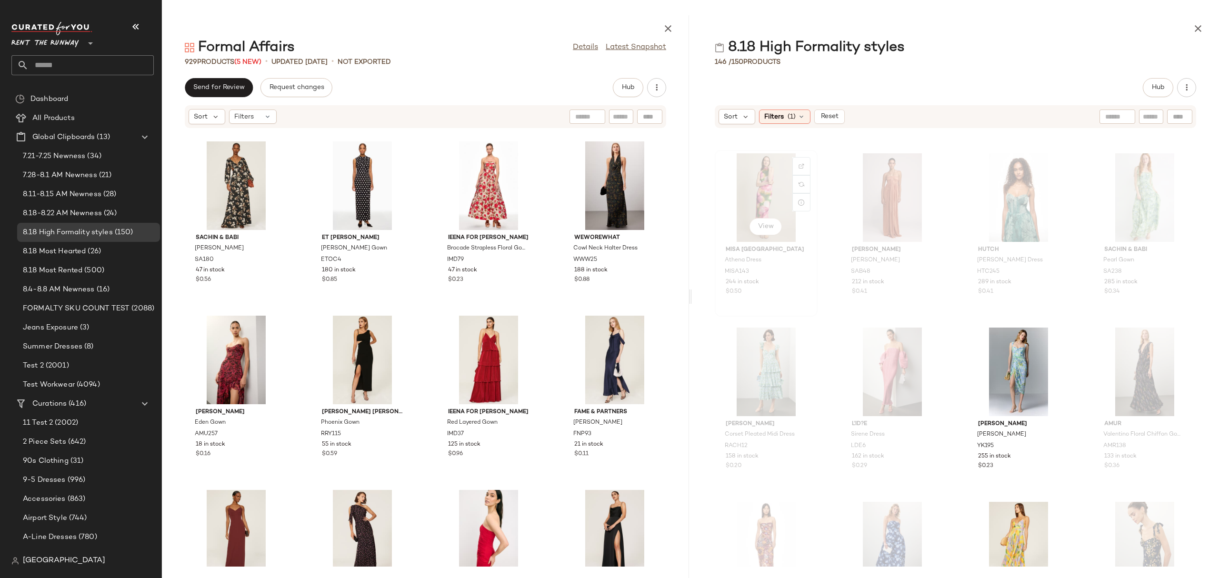
click at [740, 185] on div "View" at bounding box center [766, 197] width 96 height 89
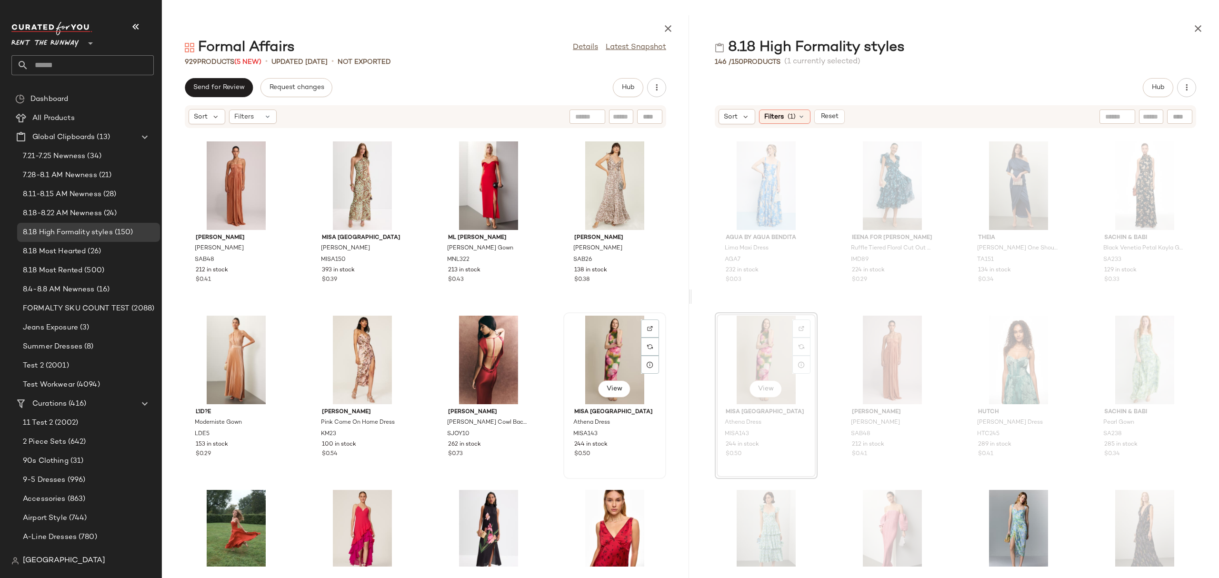
click at [566, 344] on div "View" at bounding box center [614, 360] width 96 height 89
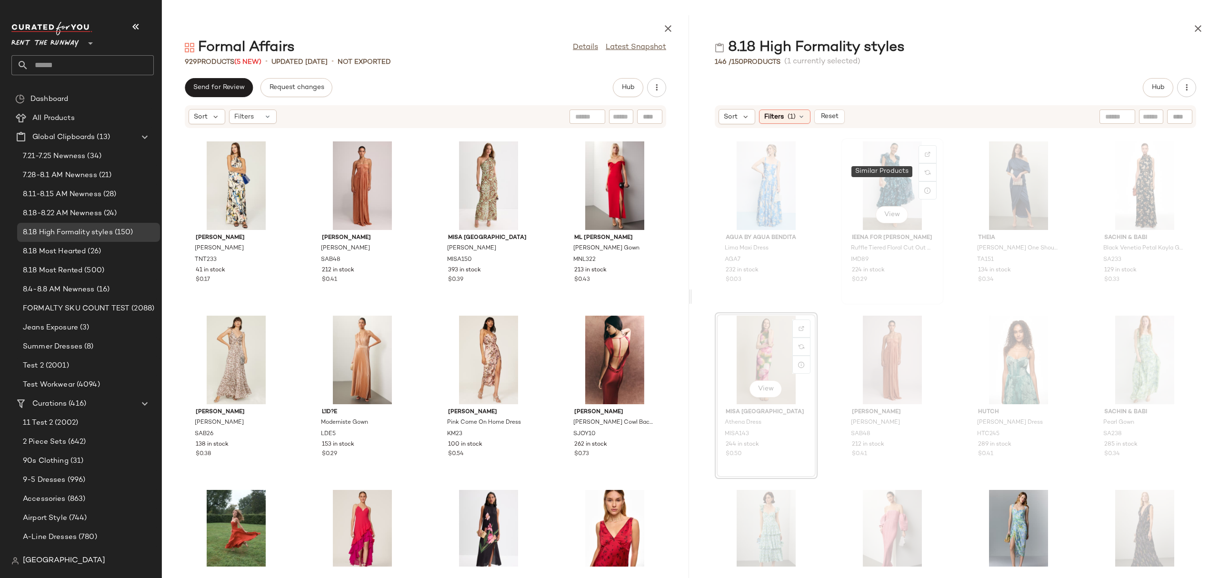
click at [918, 163] on div at bounding box center [927, 172] width 18 height 18
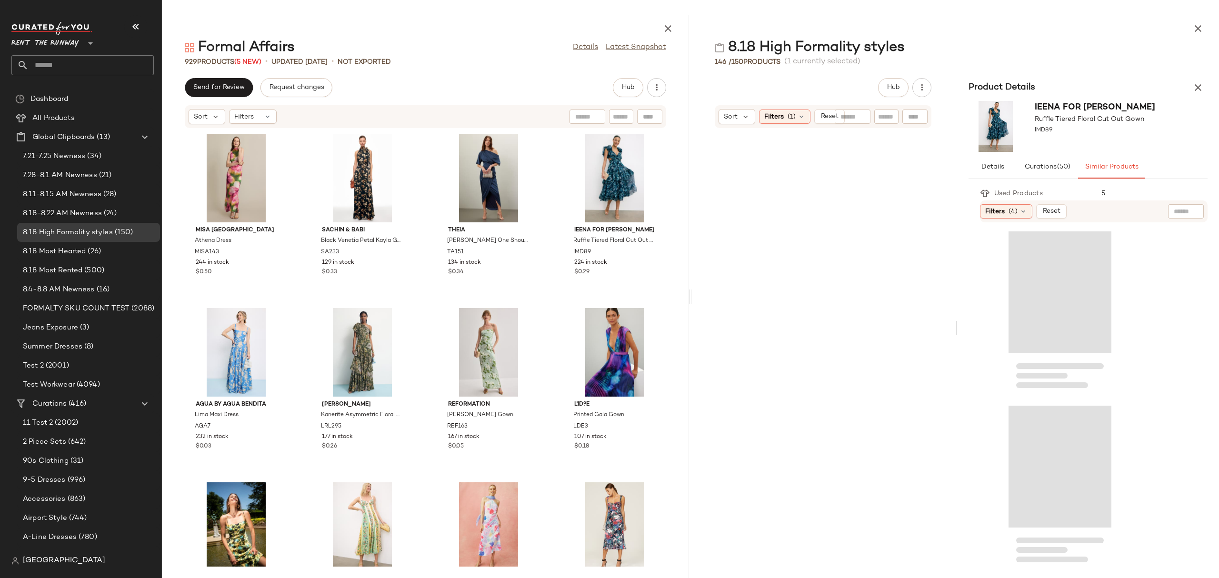
scroll to position [4181, 0]
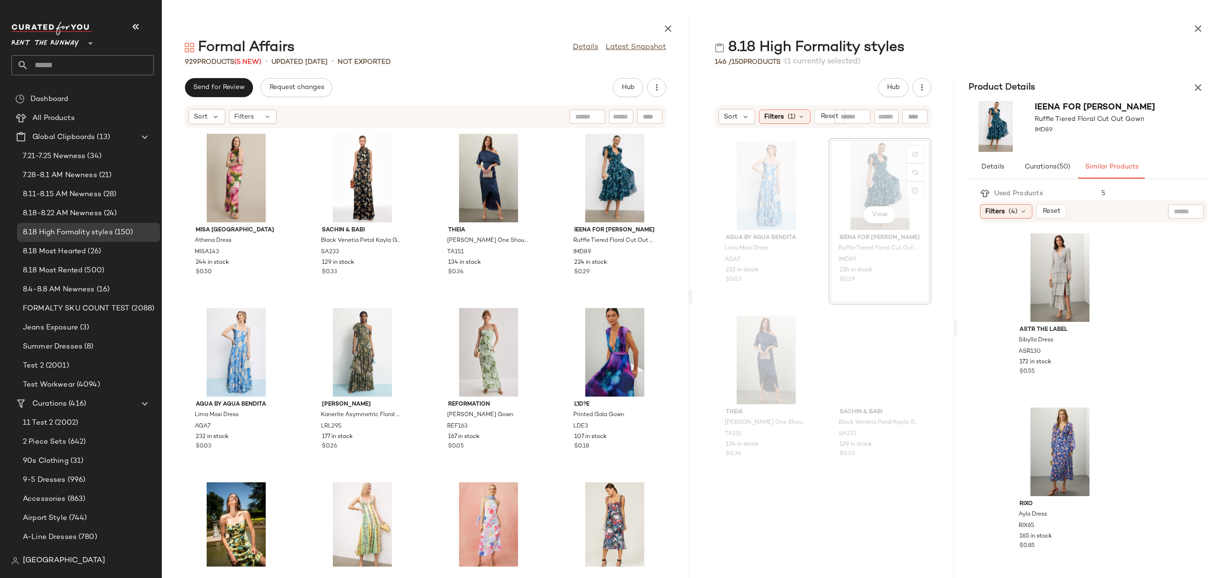
click at [1184, 83] on div "Product Details" at bounding box center [1088, 87] width 262 height 19
click at [1197, 83] on icon "button" at bounding box center [1197, 87] width 11 height 11
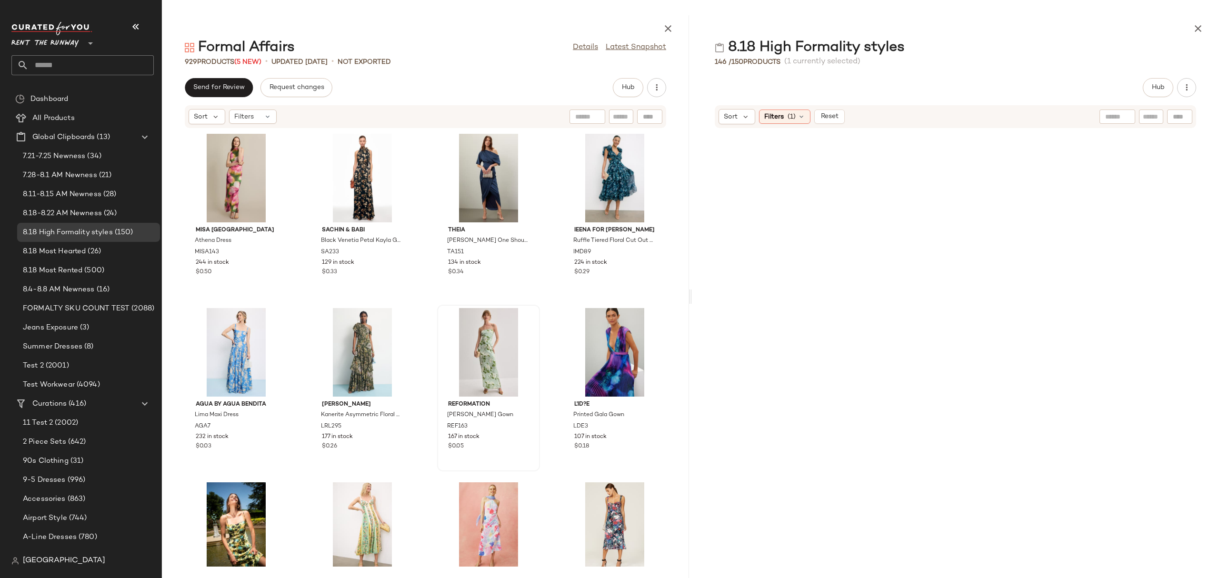
scroll to position [871, 0]
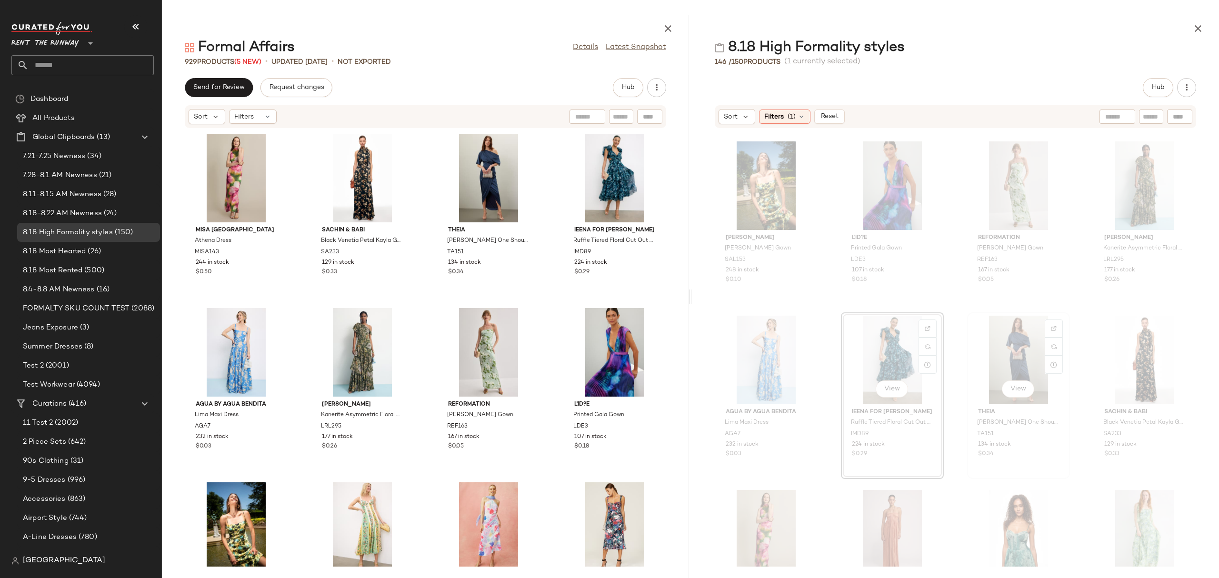
click at [1005, 363] on div "View" at bounding box center [1018, 360] width 96 height 89
click at [892, 364] on div "View" at bounding box center [892, 360] width 96 height 89
click at [987, 362] on div "View" at bounding box center [1018, 360] width 96 height 89
click at [1141, 358] on div "View" at bounding box center [1144, 360] width 96 height 89
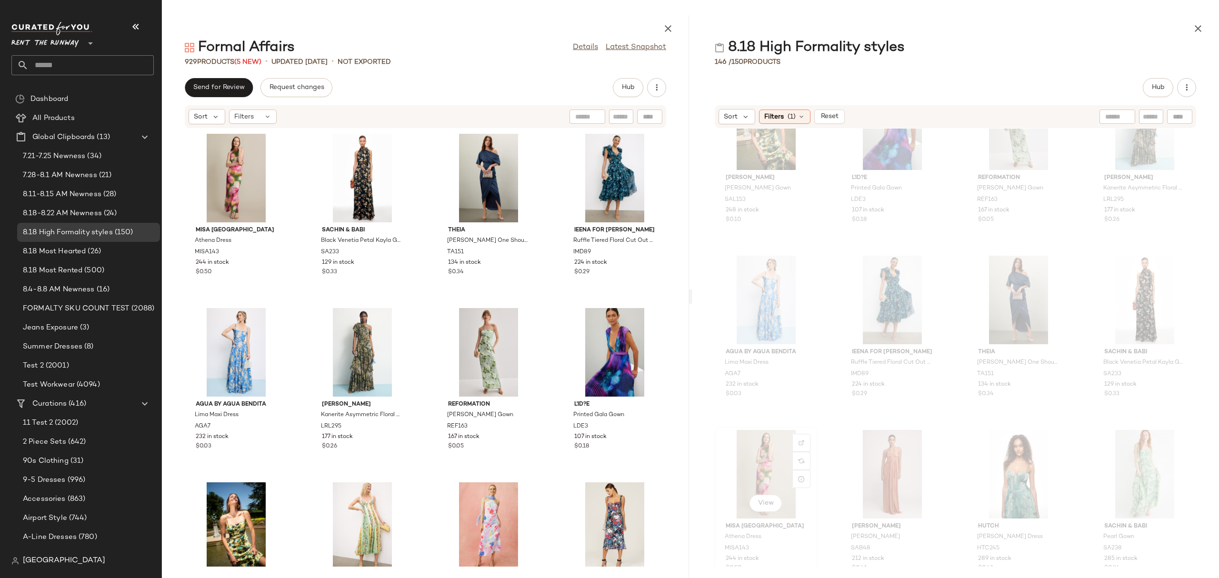
click at [757, 451] on div "View" at bounding box center [766, 474] width 96 height 89
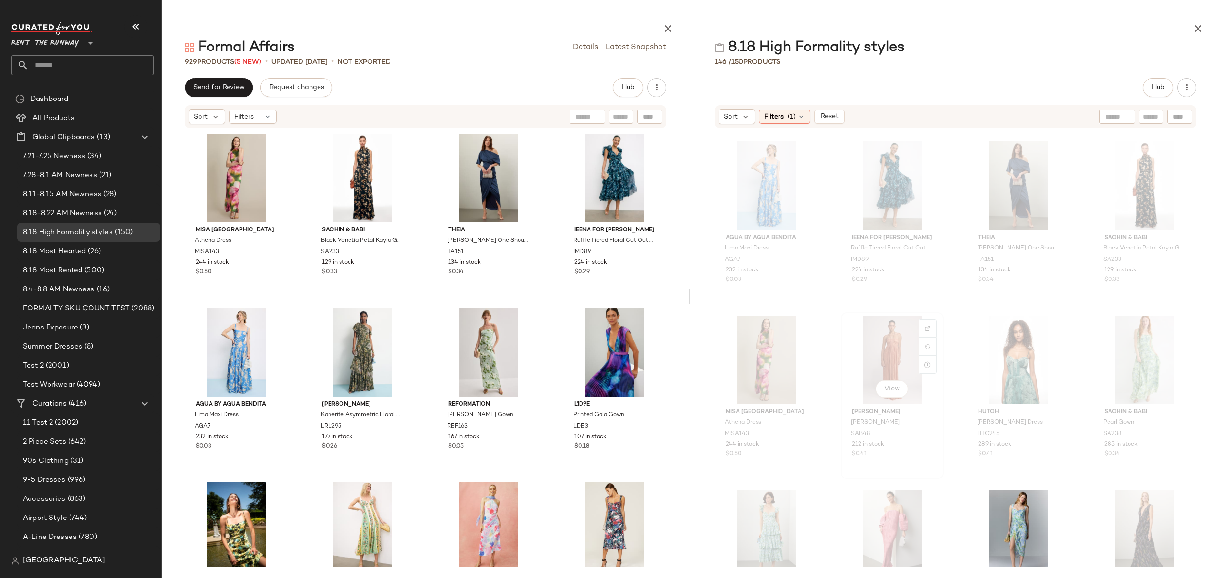
click at [877, 359] on div "View" at bounding box center [892, 360] width 96 height 89
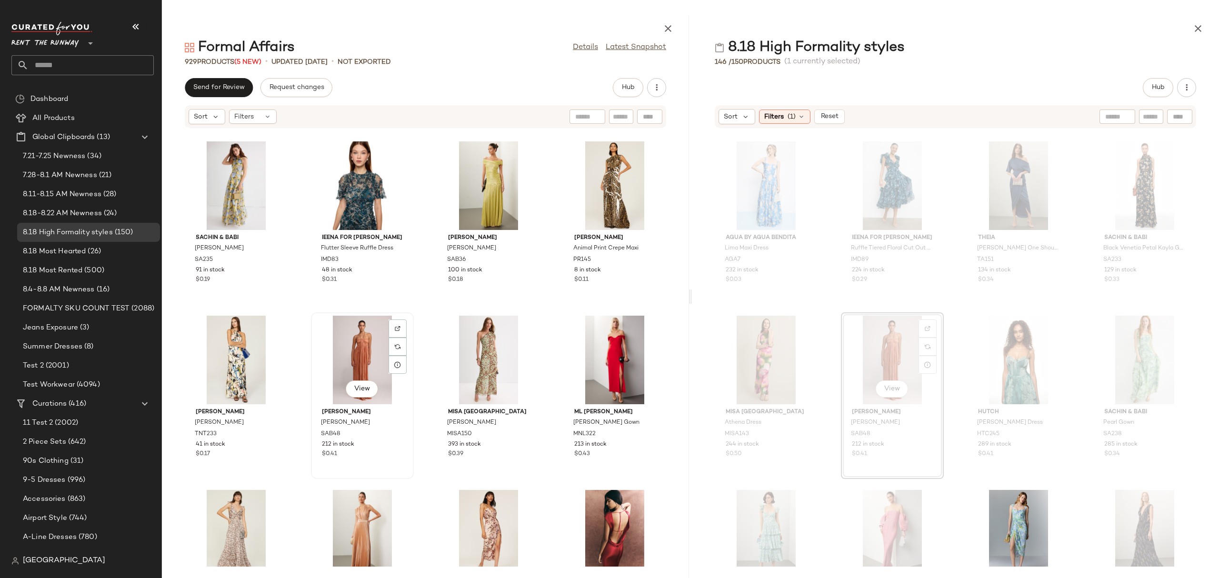
click at [367, 362] on div "View" at bounding box center [362, 360] width 96 height 89
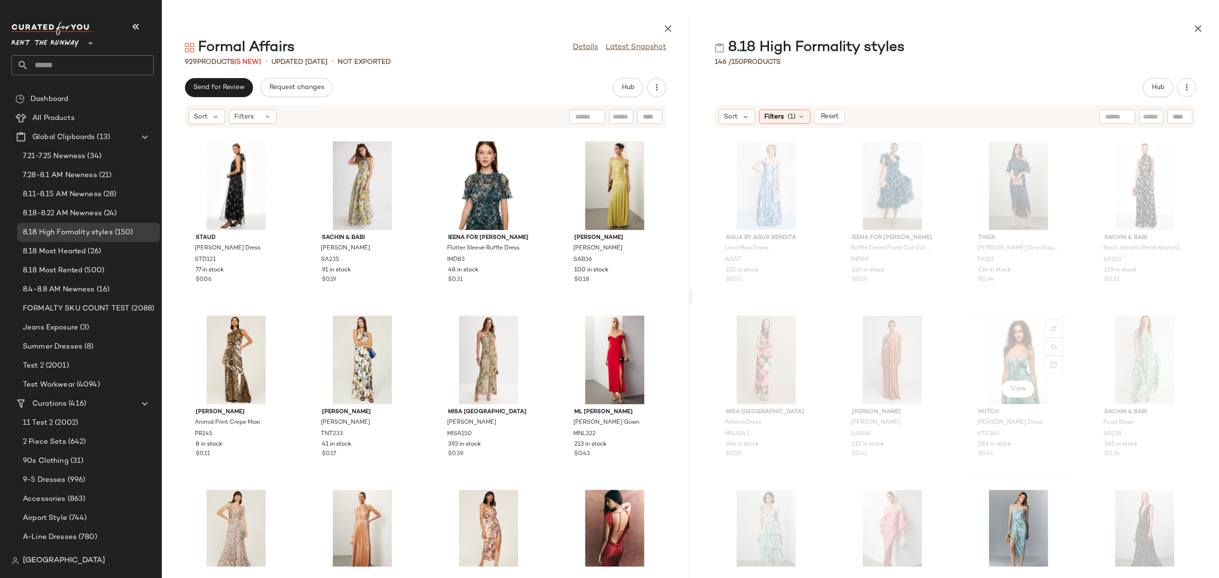
click at [996, 361] on div "View" at bounding box center [1018, 360] width 96 height 89
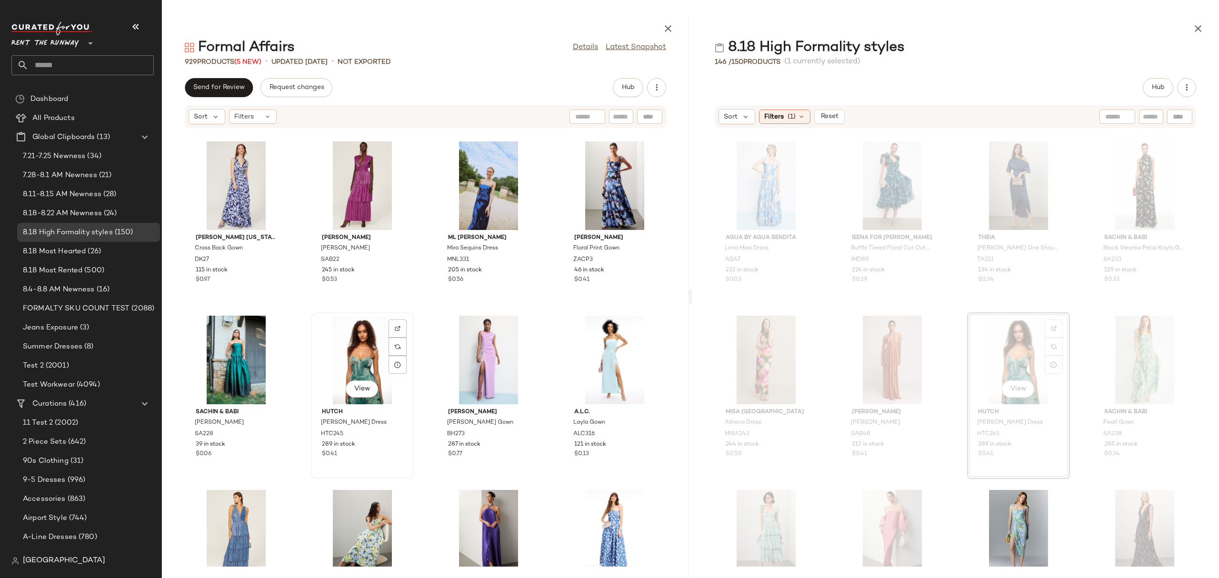
click at [360, 365] on div "View" at bounding box center [362, 360] width 96 height 89
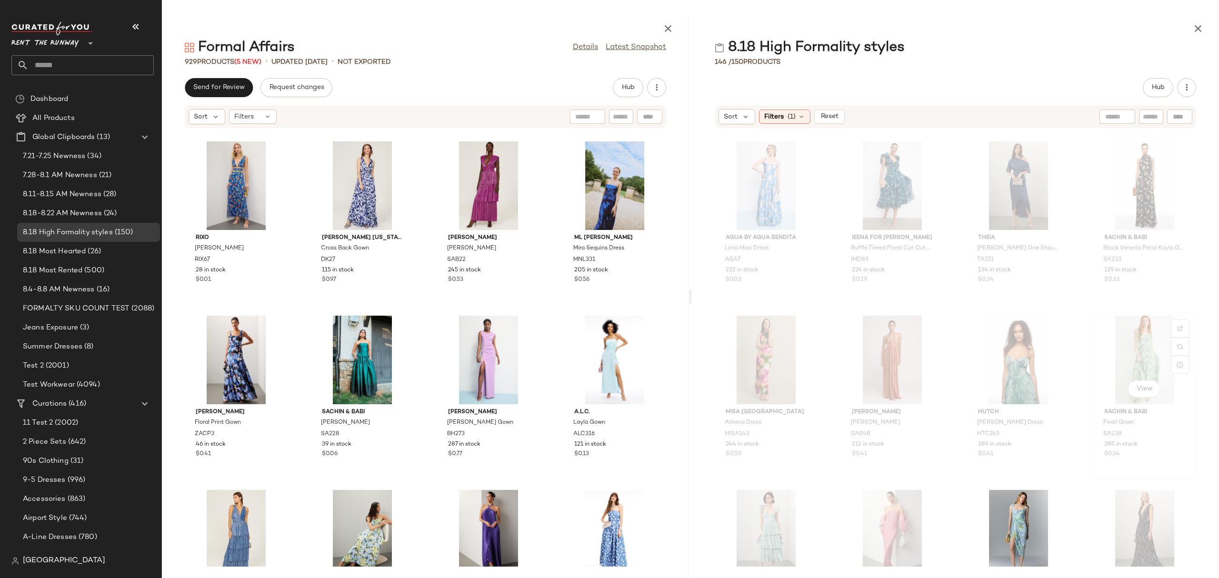
click at [1135, 375] on div "View" at bounding box center [1144, 360] width 96 height 89
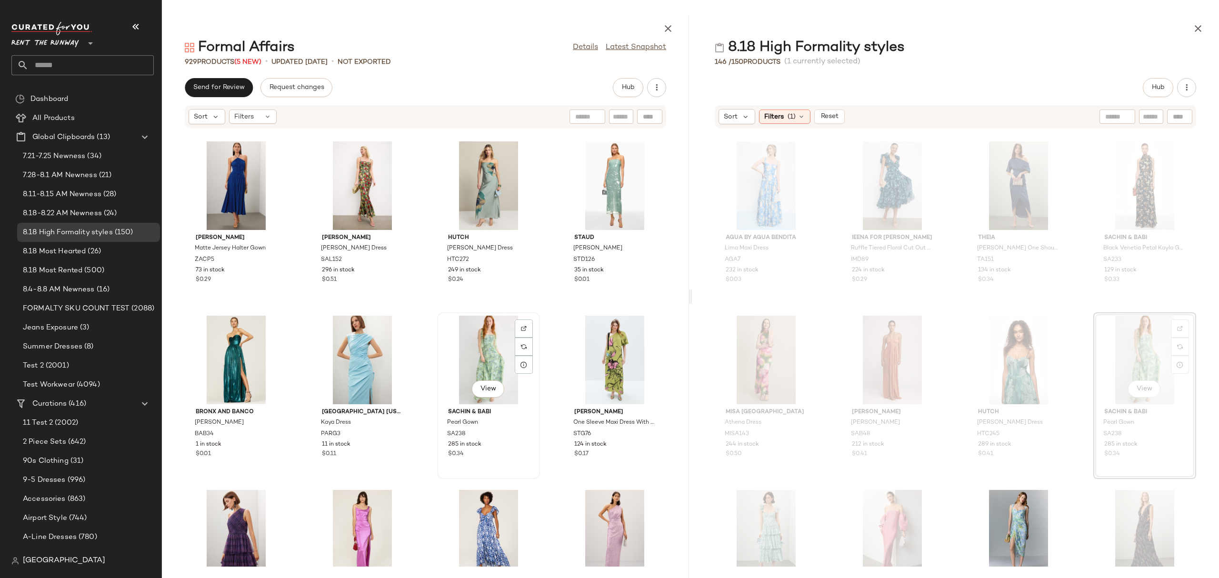
click at [481, 354] on div "View" at bounding box center [488, 360] width 96 height 89
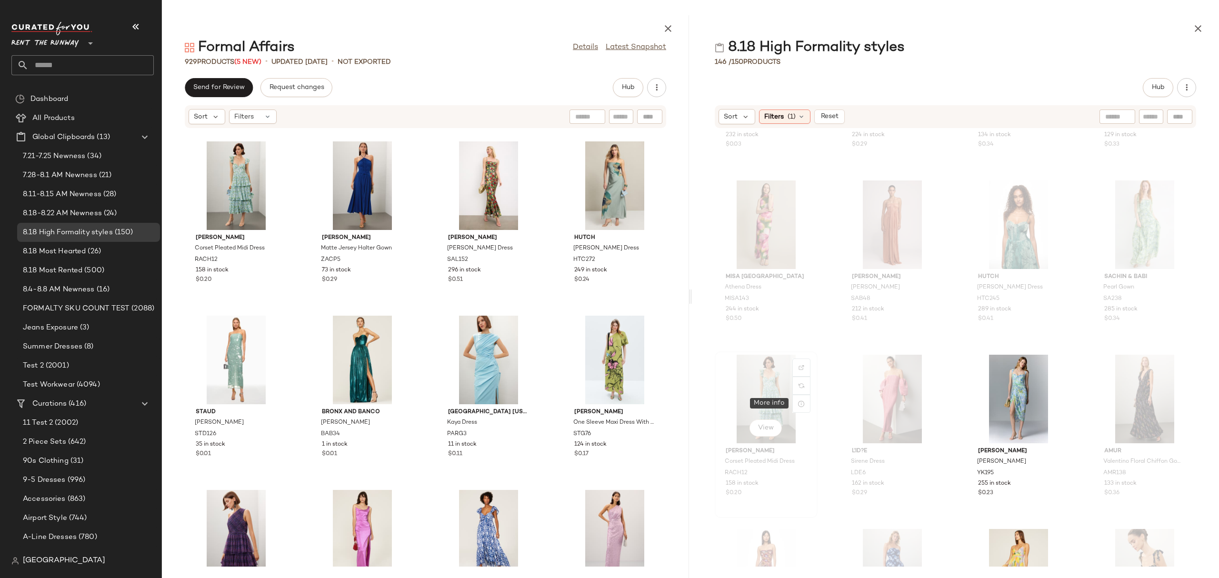
click at [802, 402] on icon at bounding box center [801, 404] width 8 height 8
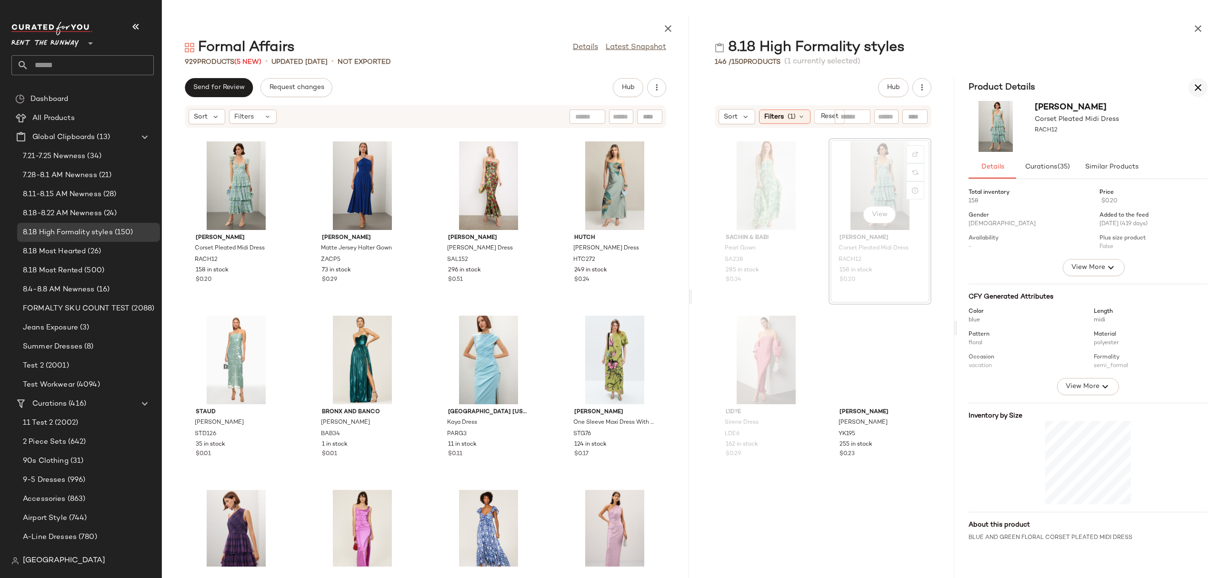
click at [1190, 86] on button "button" at bounding box center [1197, 87] width 19 height 19
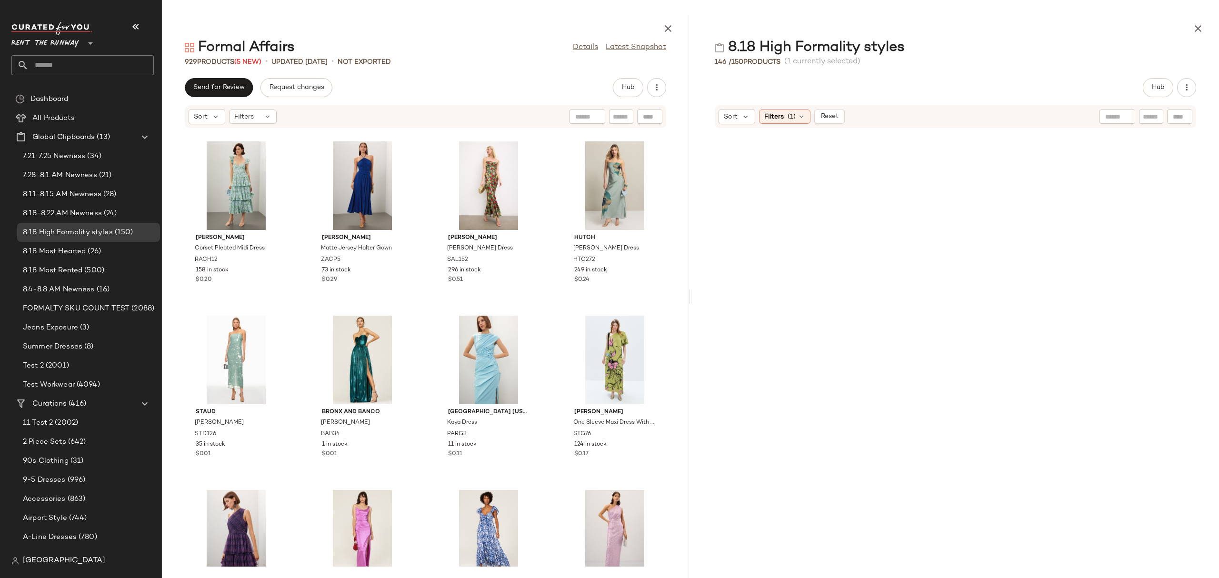
scroll to position [1220, 0]
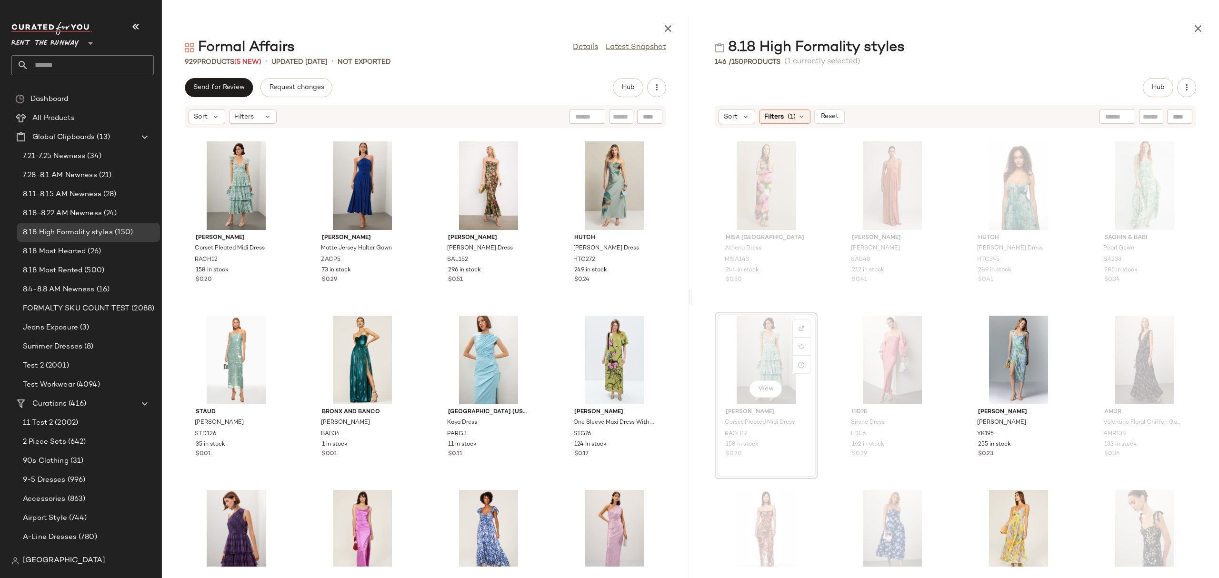
click at [745, 347] on div "View" at bounding box center [766, 360] width 96 height 89
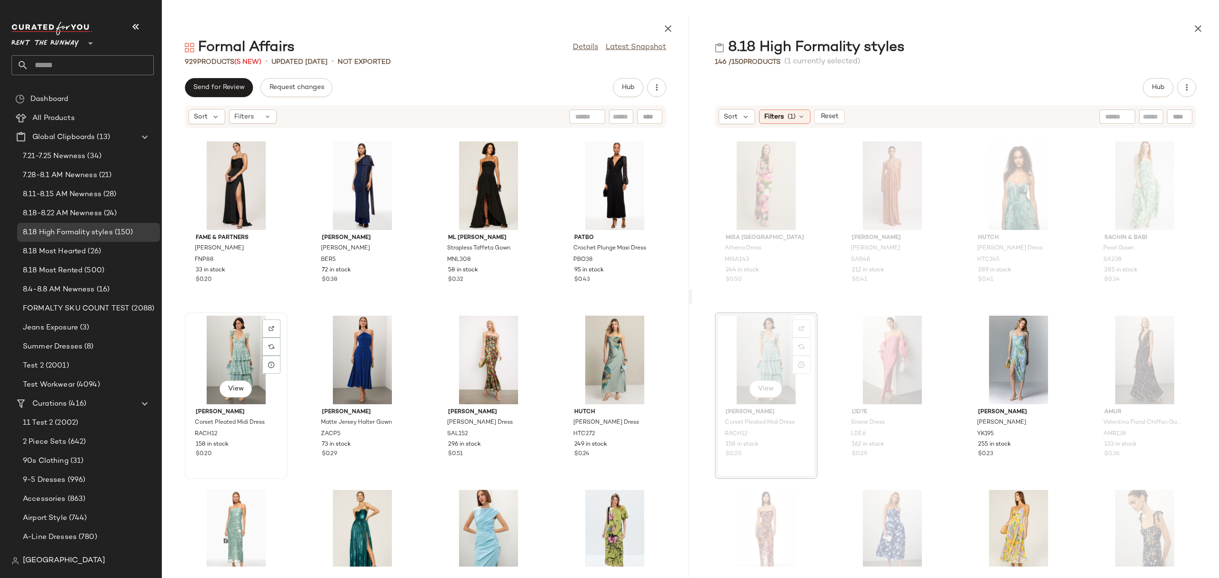
click at [230, 348] on div "View" at bounding box center [236, 360] width 96 height 89
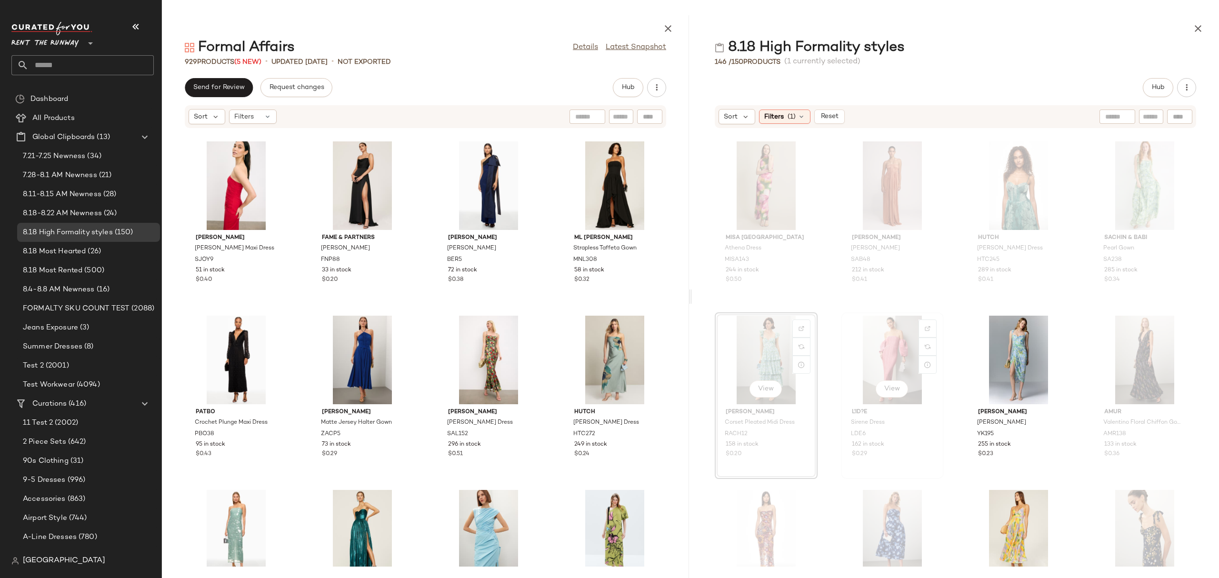
click at [868, 349] on div "View" at bounding box center [892, 360] width 96 height 89
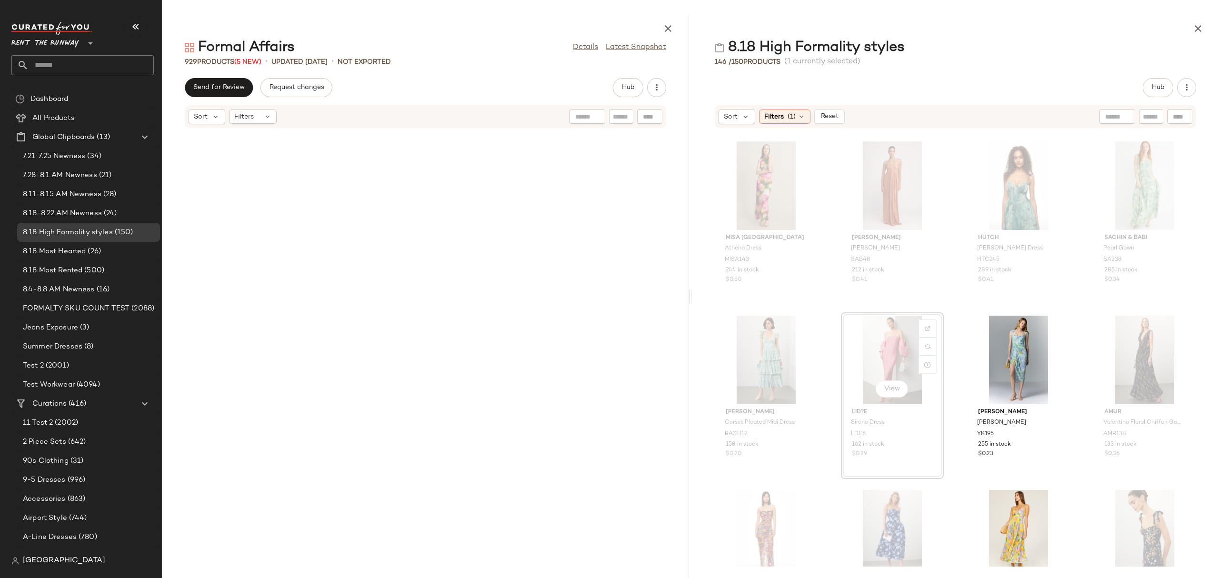
scroll to position [2787, 0]
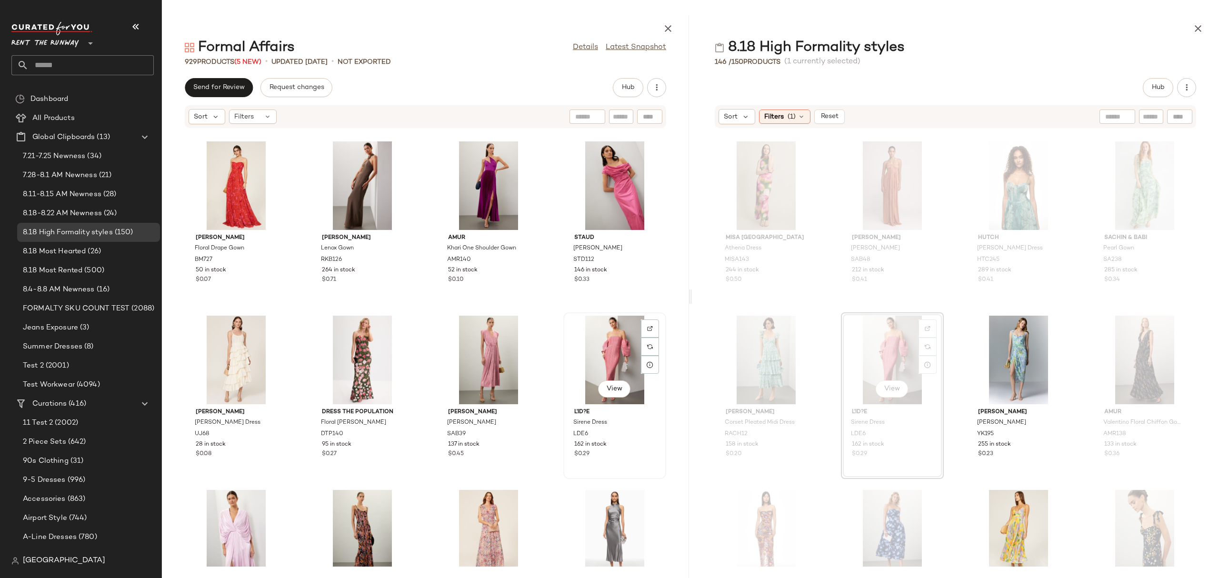
click at [617, 354] on div "View" at bounding box center [614, 360] width 96 height 89
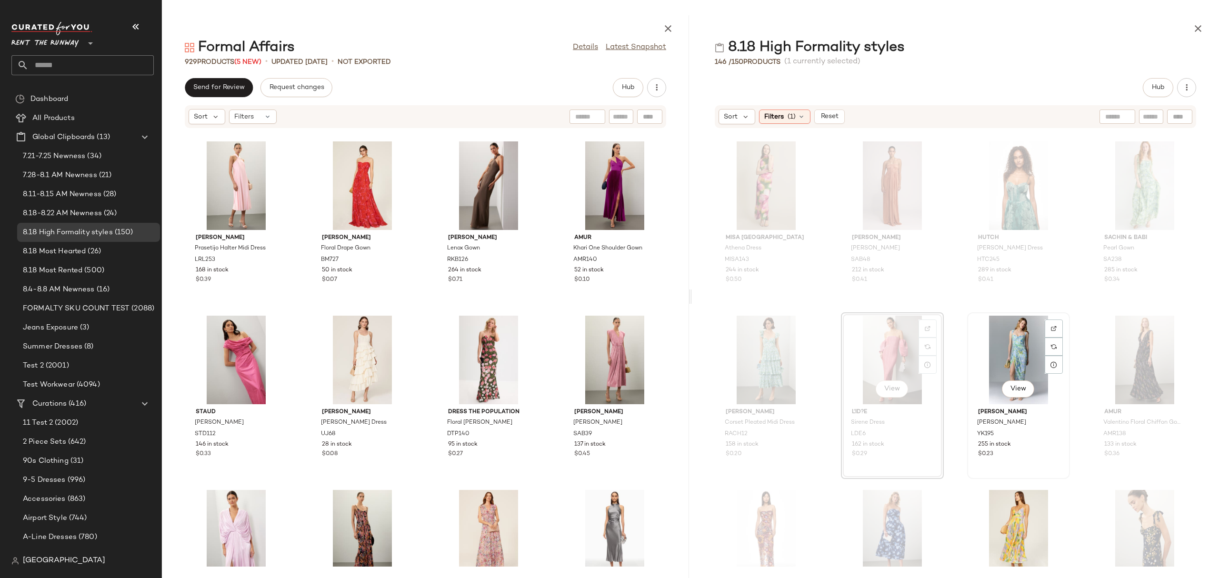
click at [1003, 354] on div "View" at bounding box center [1018, 360] width 96 height 89
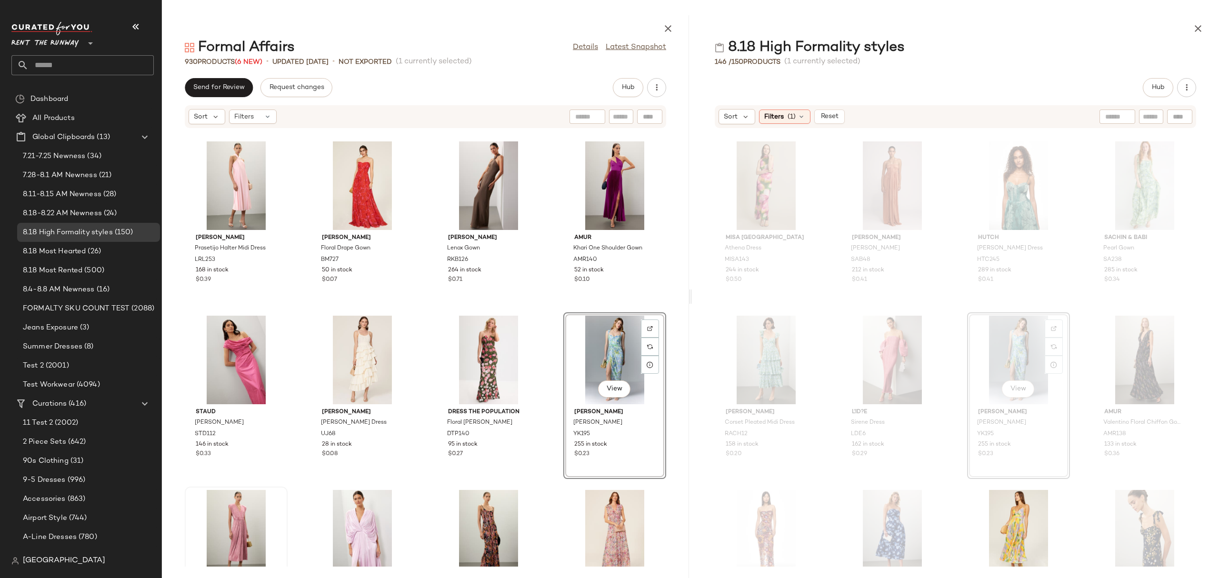
click at [594, 352] on div "View" at bounding box center [614, 360] width 96 height 89
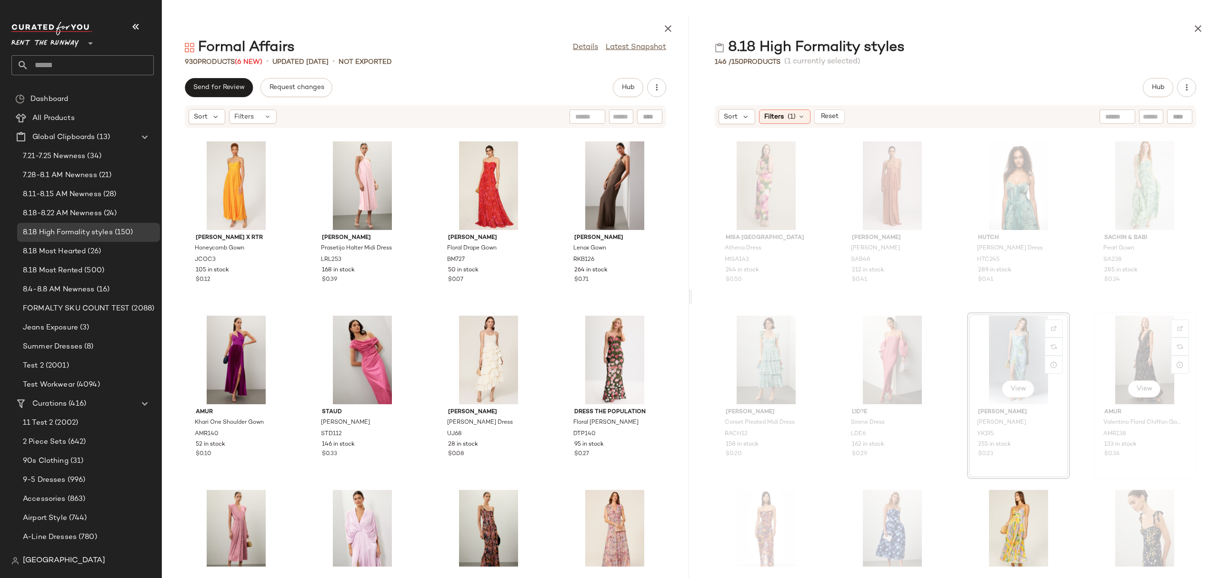
click at [1148, 353] on div "View" at bounding box center [1144, 360] width 96 height 89
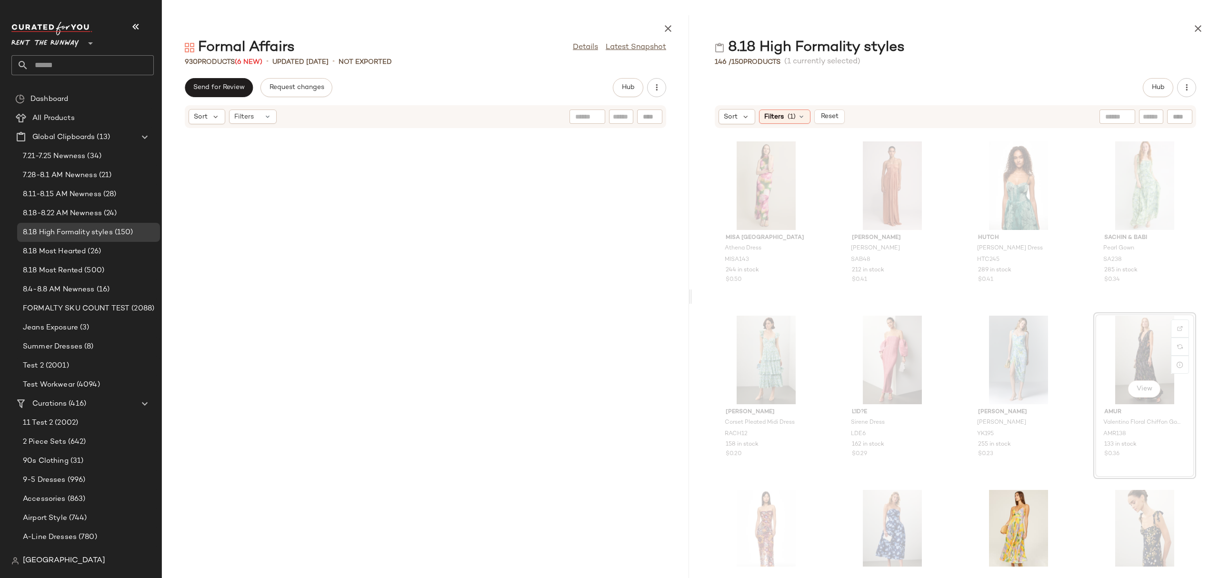
scroll to position [9930, 0]
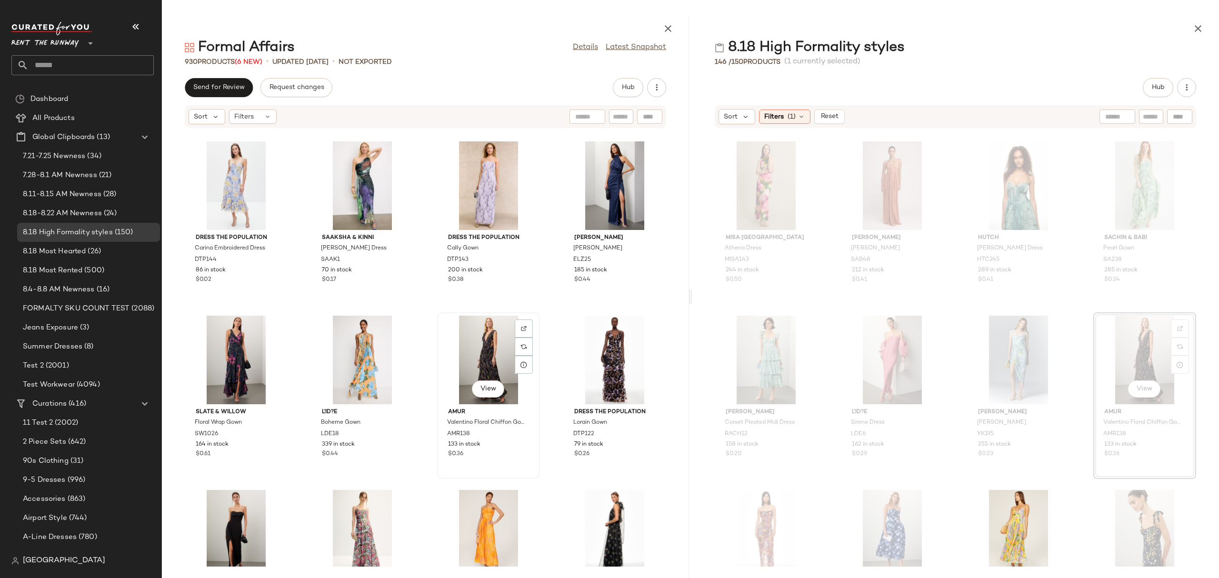
click at [472, 353] on div "View" at bounding box center [488, 360] width 96 height 89
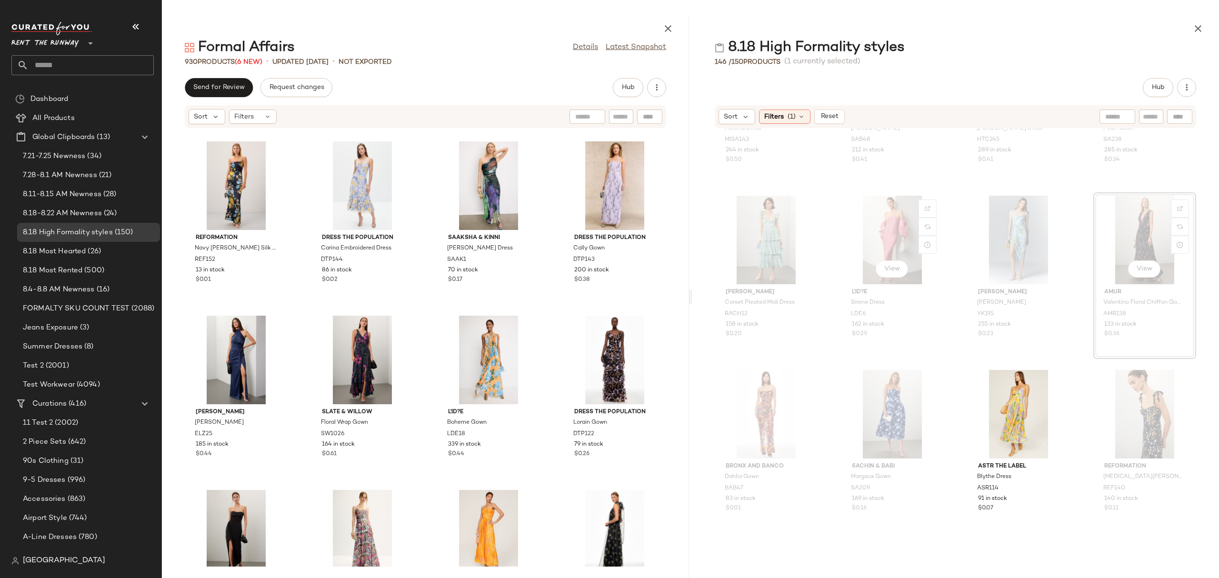
scroll to position [1389, 0]
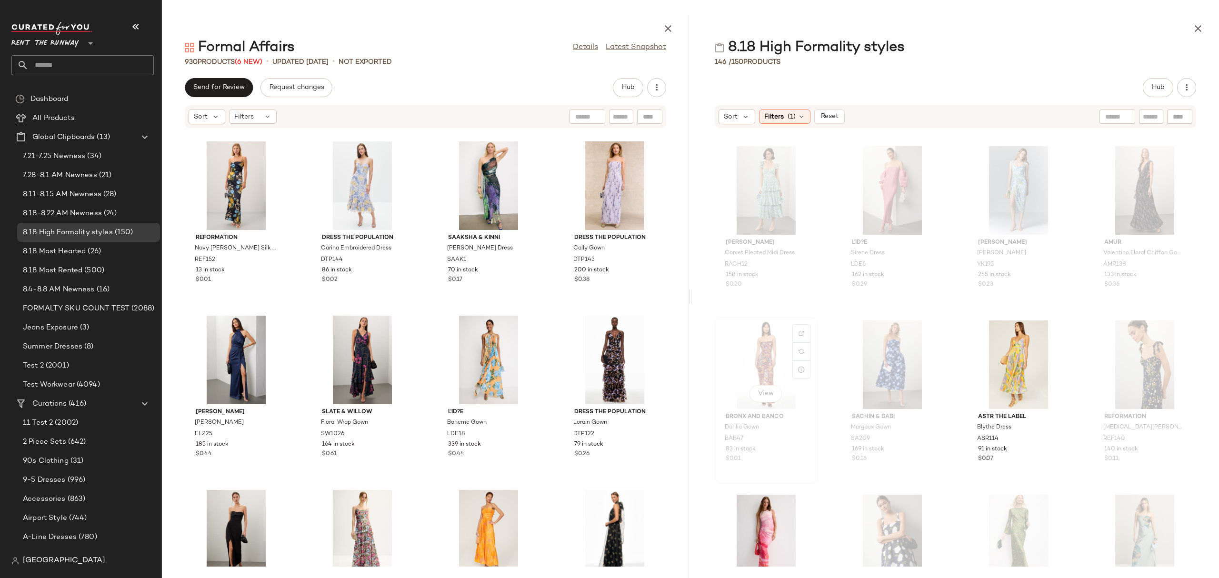
click at [776, 364] on div "View" at bounding box center [766, 364] width 96 height 89
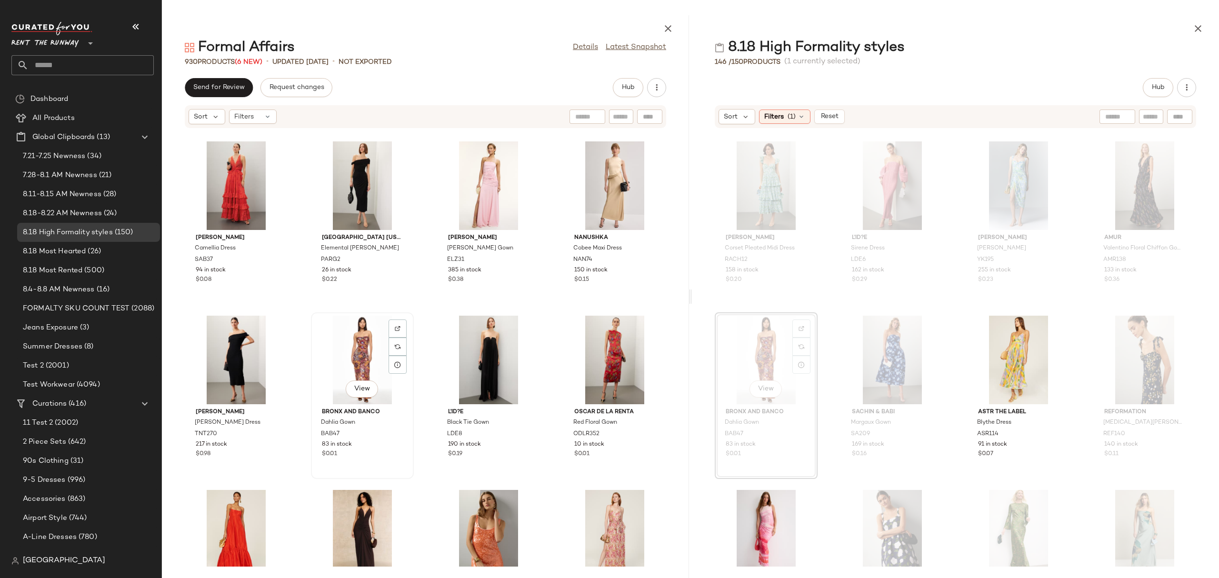
click at [356, 359] on div "View" at bounding box center [362, 360] width 96 height 89
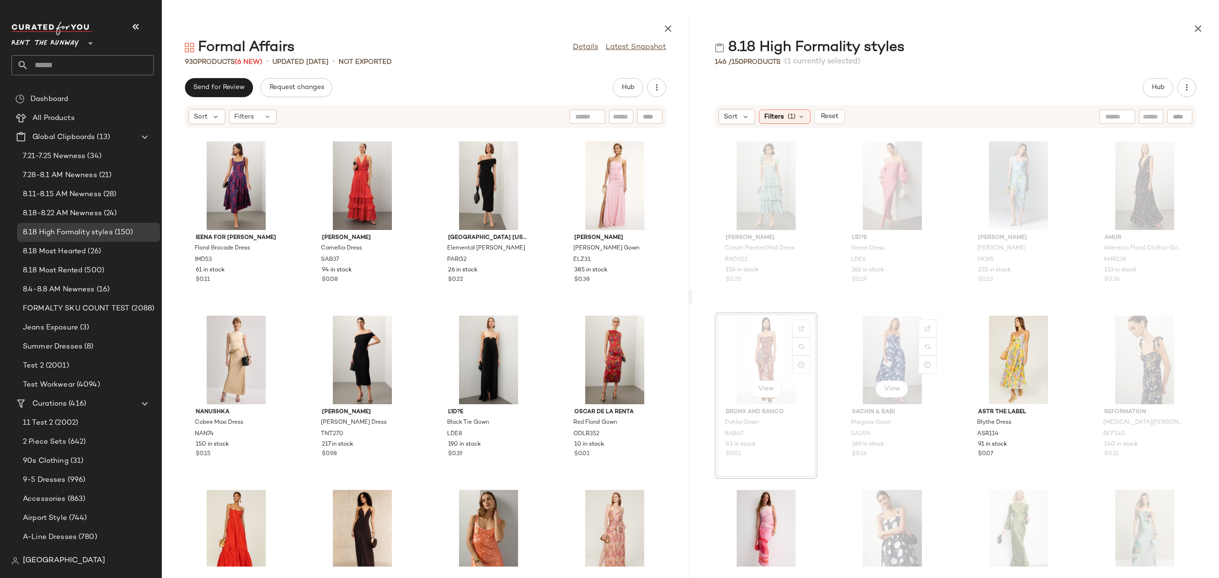
click at [885, 347] on div "View" at bounding box center [892, 360] width 96 height 89
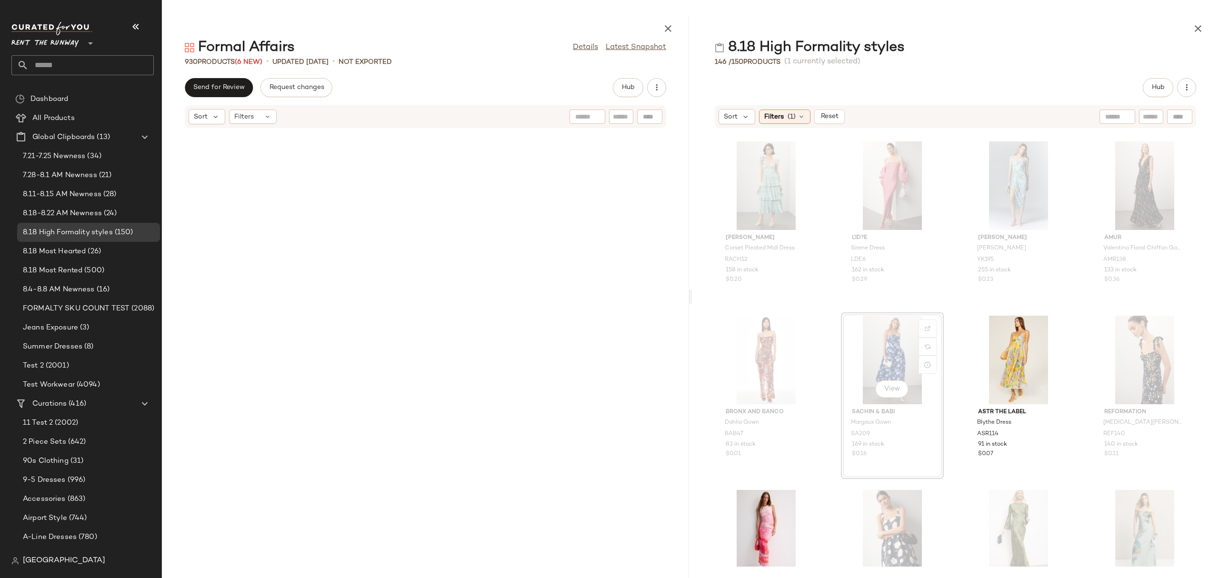
scroll to position [6794, 0]
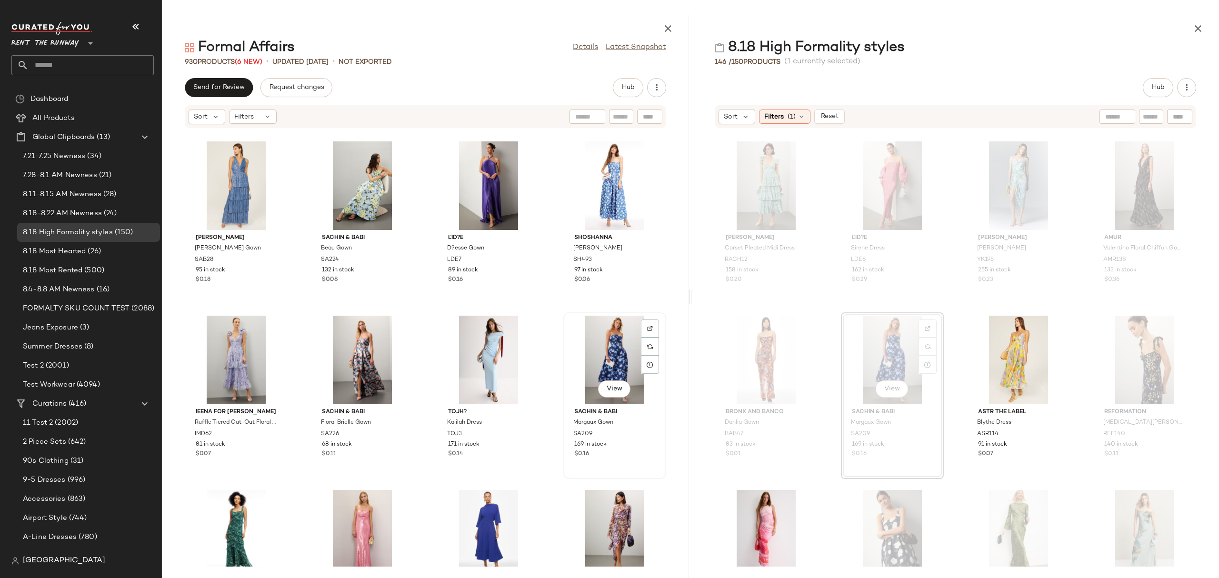
click at [611, 357] on div "View" at bounding box center [614, 360] width 96 height 89
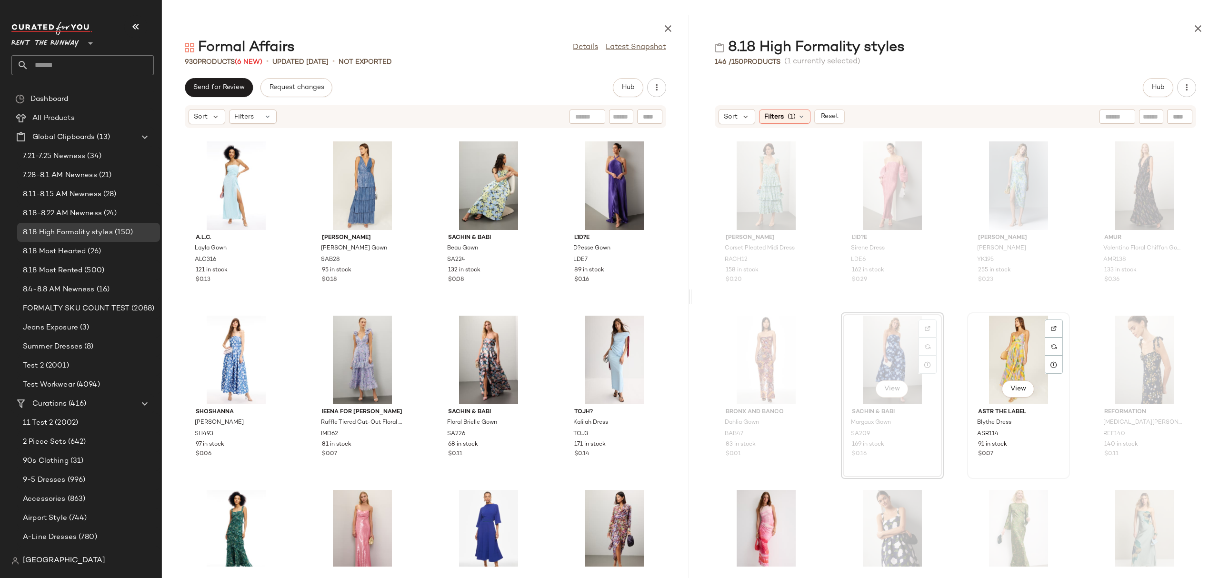
click at [996, 356] on div "View" at bounding box center [1018, 360] width 96 height 89
drag, startPoint x: 996, startPoint y: 356, endPoint x: 553, endPoint y: 377, distance: 443.6
click at [553, 377] on div "Formal Affairs Details Latest Snapshot 930 Products (6 New) • updated Aug 18th …" at bounding box center [690, 296] width 1057 height 563
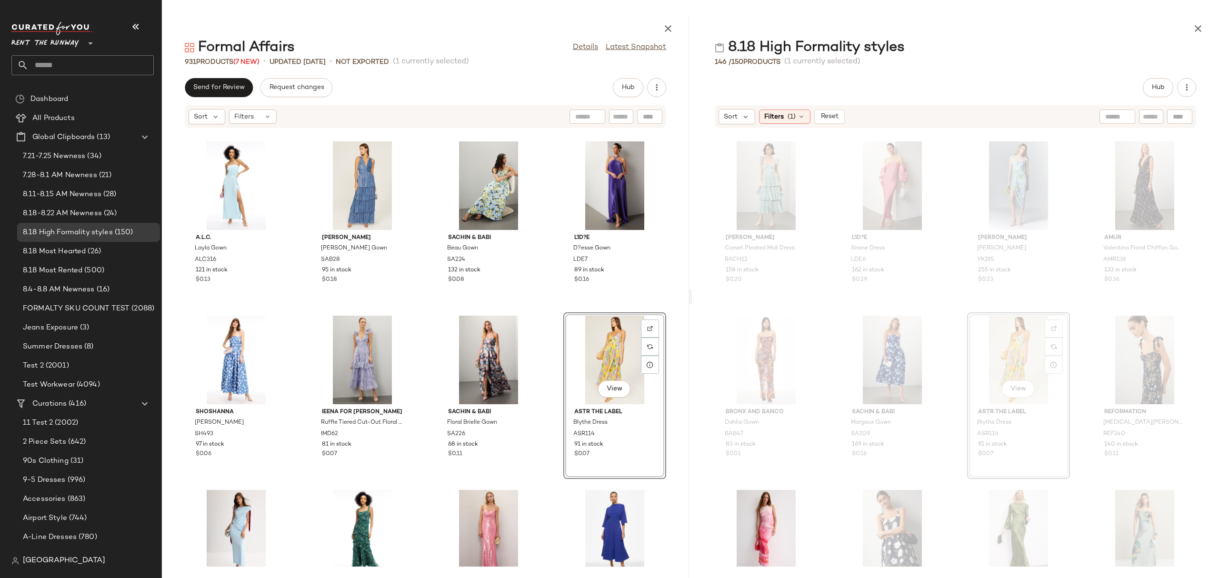
click at [582, 364] on div "View" at bounding box center [614, 360] width 96 height 89
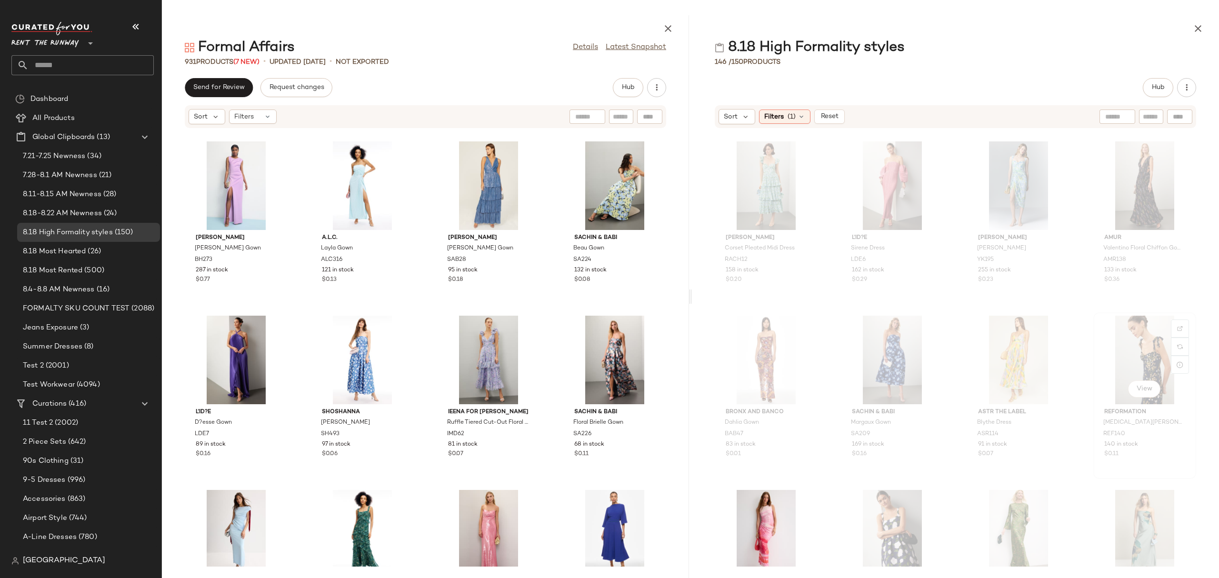
click at [1096, 347] on div "View" at bounding box center [1144, 360] width 96 height 89
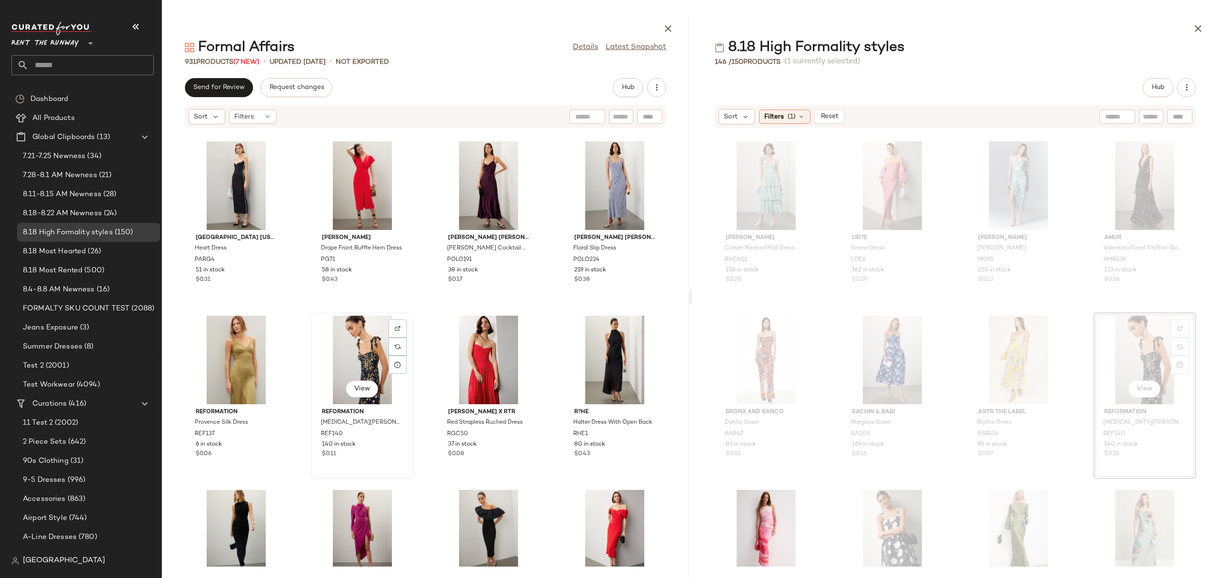
click at [358, 358] on div "View" at bounding box center [362, 360] width 96 height 89
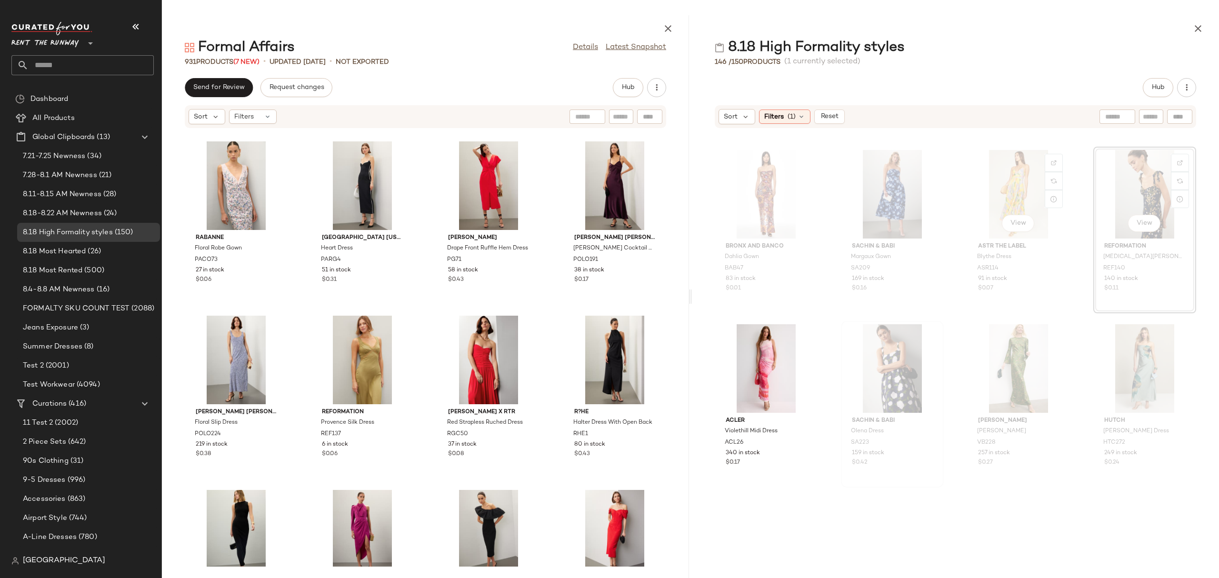
scroll to position [1602, 0]
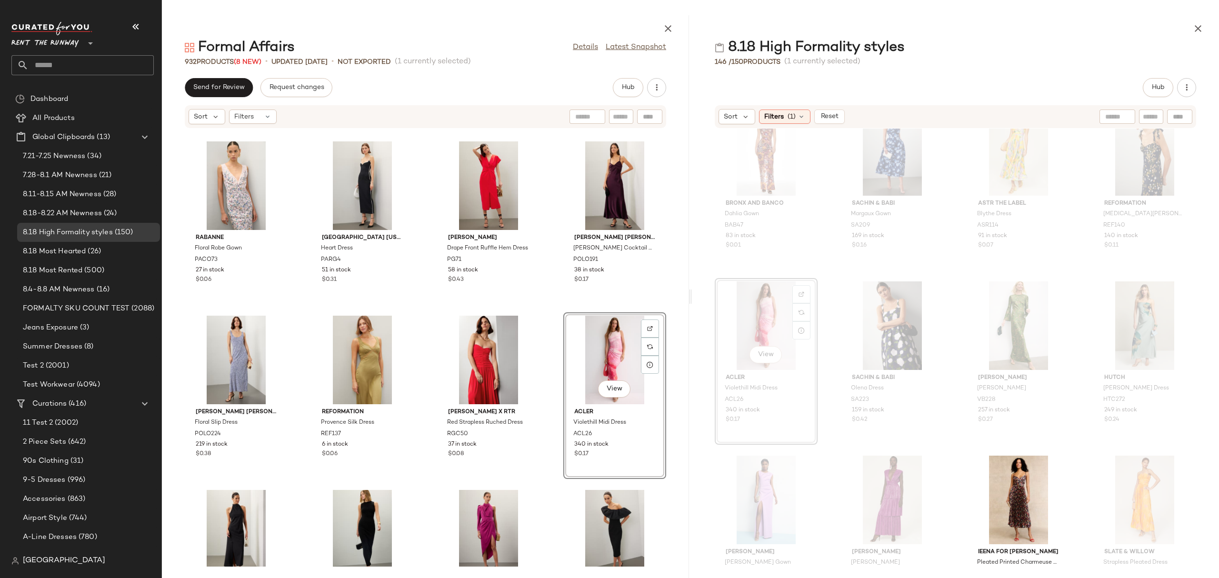
click at [604, 335] on div "View" at bounding box center [614, 360] width 96 height 89
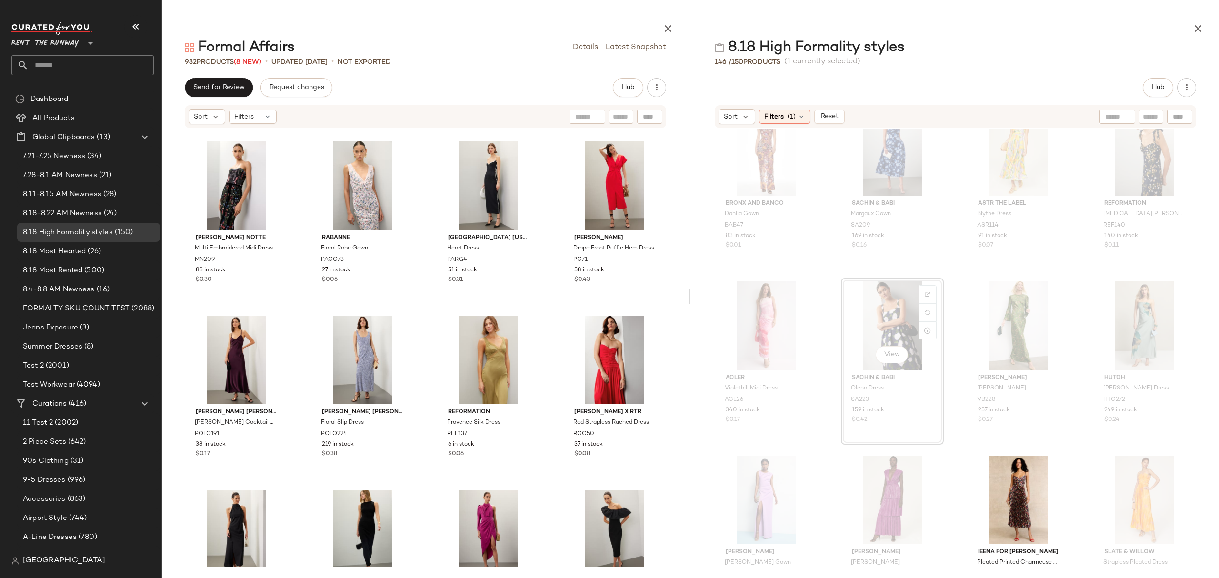
click at [873, 326] on div "View" at bounding box center [892, 325] width 96 height 89
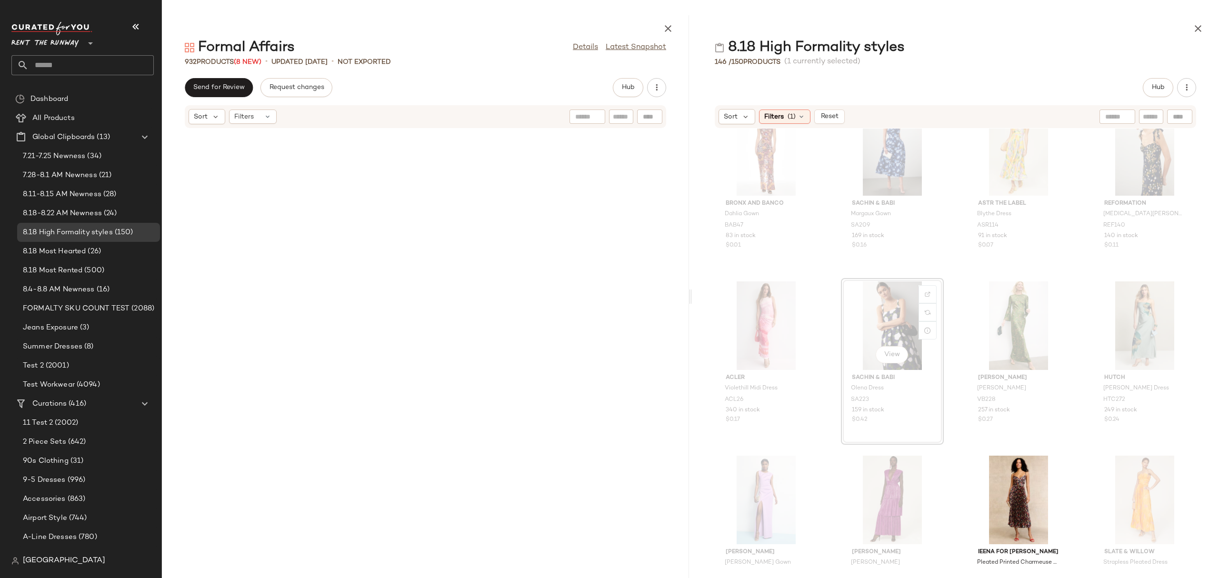
scroll to position [1568, 0]
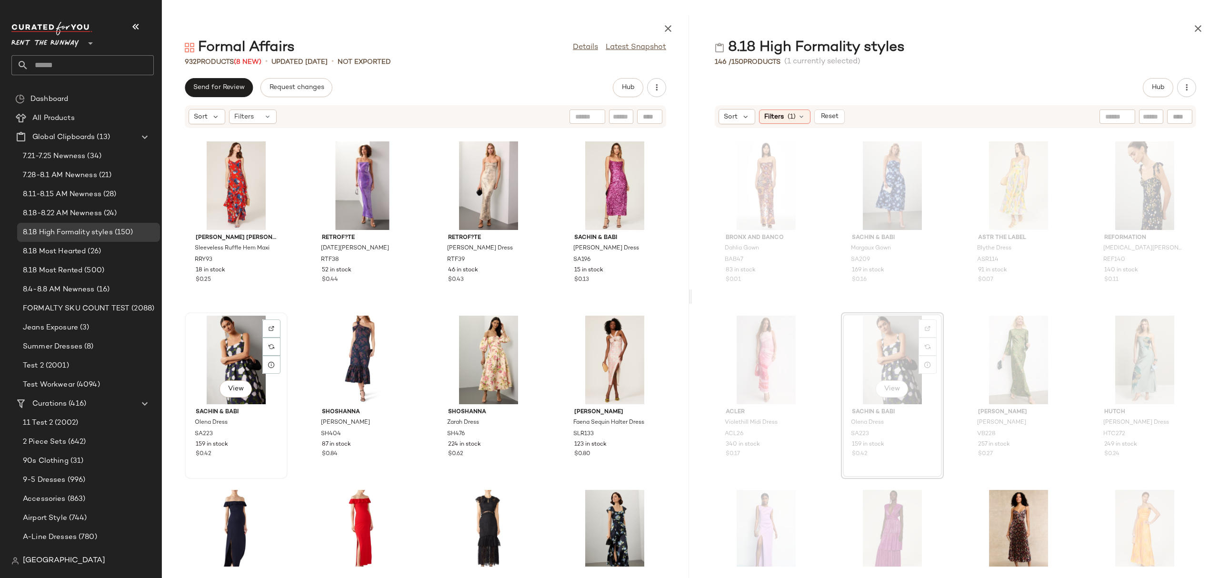
click at [227, 351] on div "View" at bounding box center [236, 360] width 96 height 89
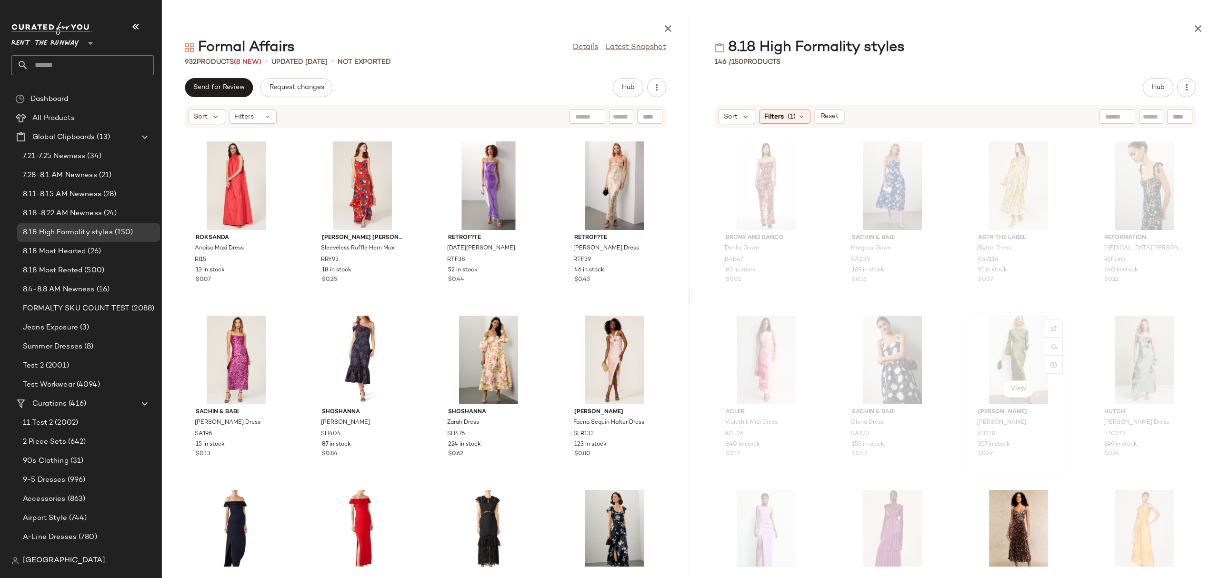
click at [1020, 368] on div "View" at bounding box center [1018, 360] width 96 height 89
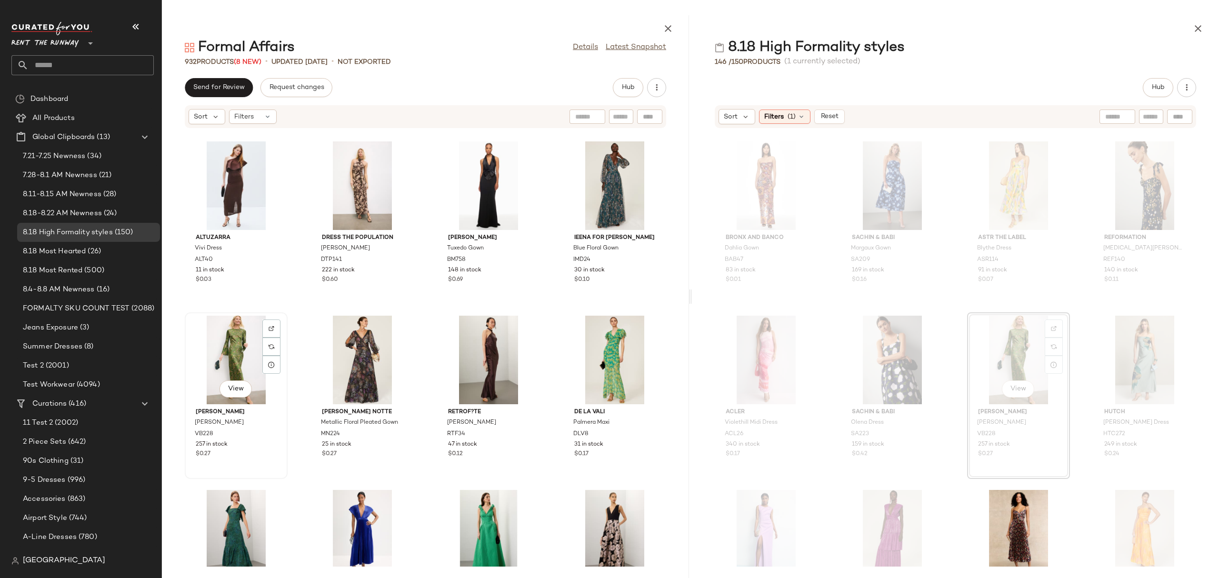
click at [224, 360] on div "View" at bounding box center [236, 360] width 96 height 89
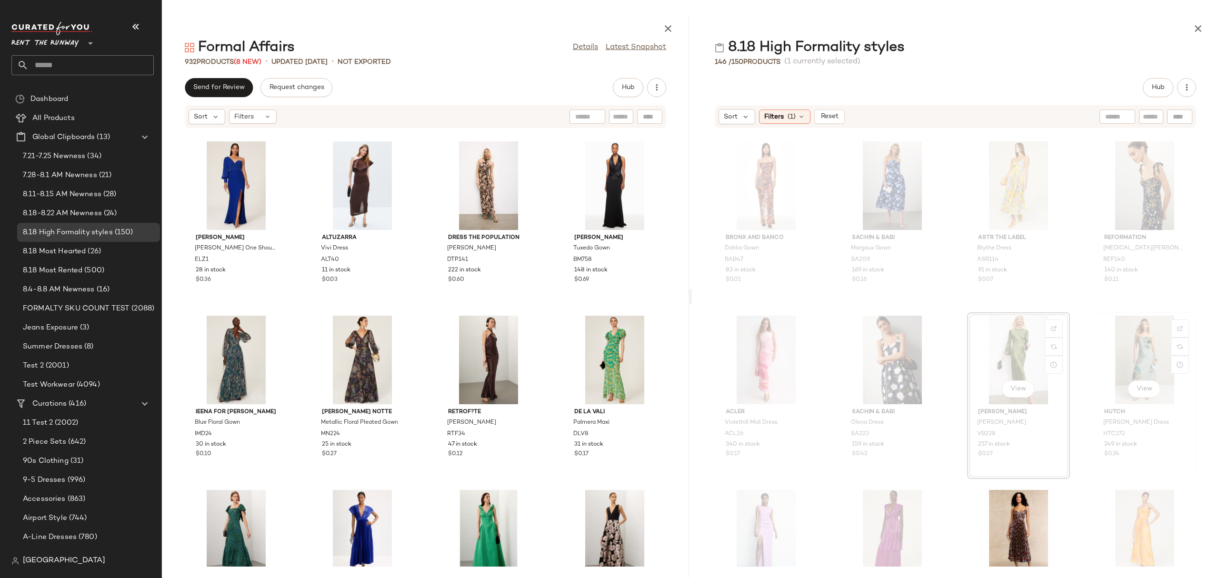
click at [1148, 355] on div "View" at bounding box center [1144, 360] width 96 height 89
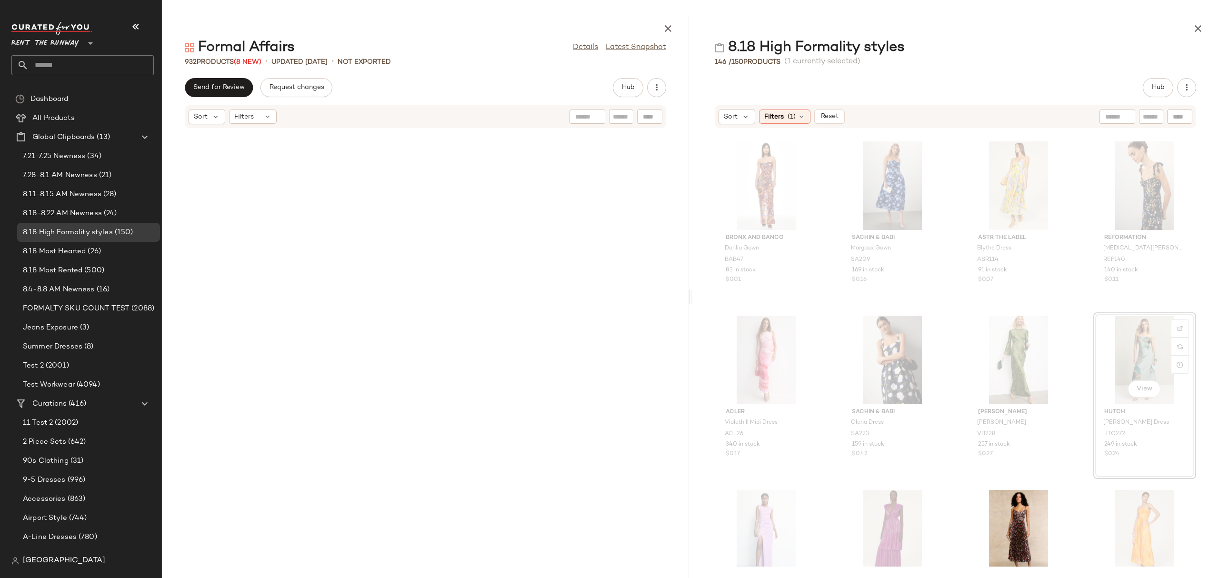
scroll to position [14460, 0]
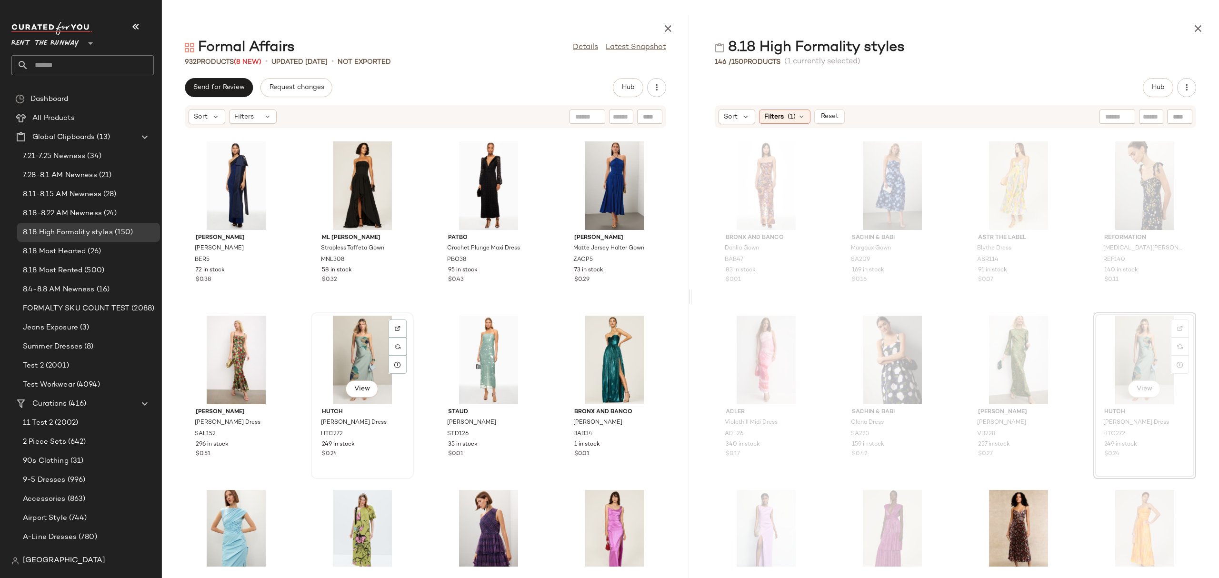
click at [345, 368] on div "View" at bounding box center [362, 360] width 96 height 89
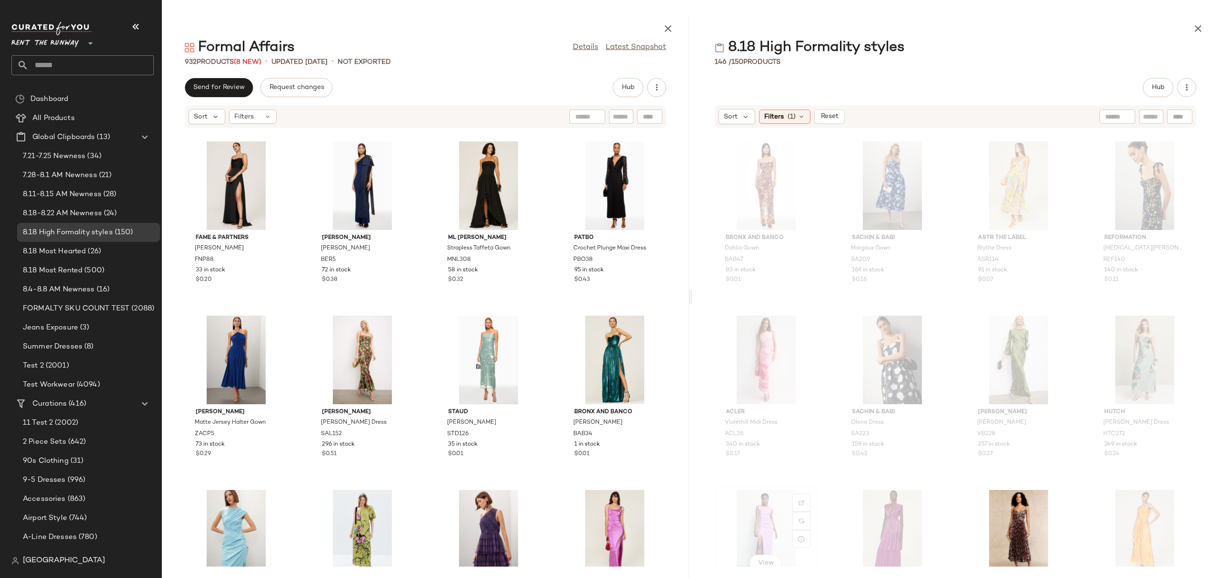
click at [744, 526] on div "View" at bounding box center [766, 534] width 96 height 89
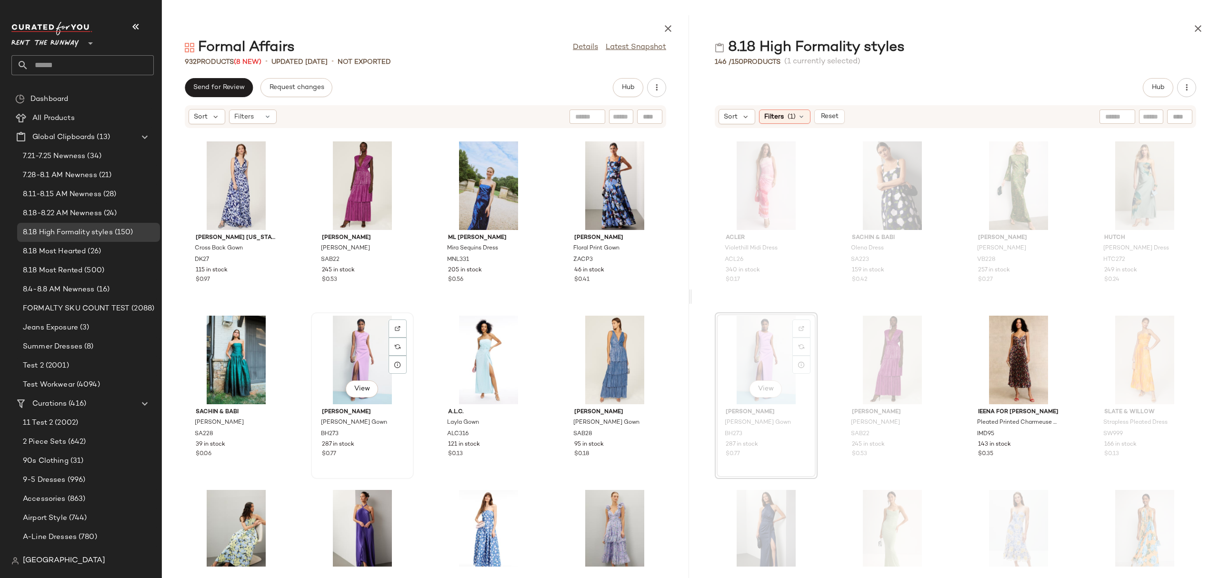
click at [367, 369] on div "View" at bounding box center [362, 360] width 96 height 89
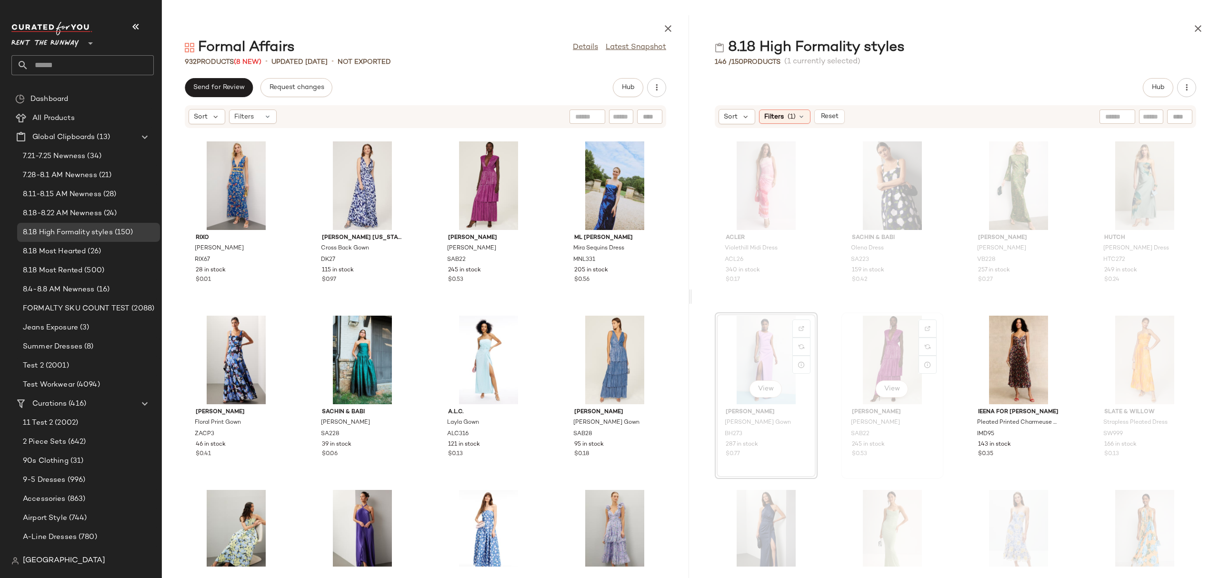
click at [848, 346] on div "View" at bounding box center [892, 360] width 96 height 89
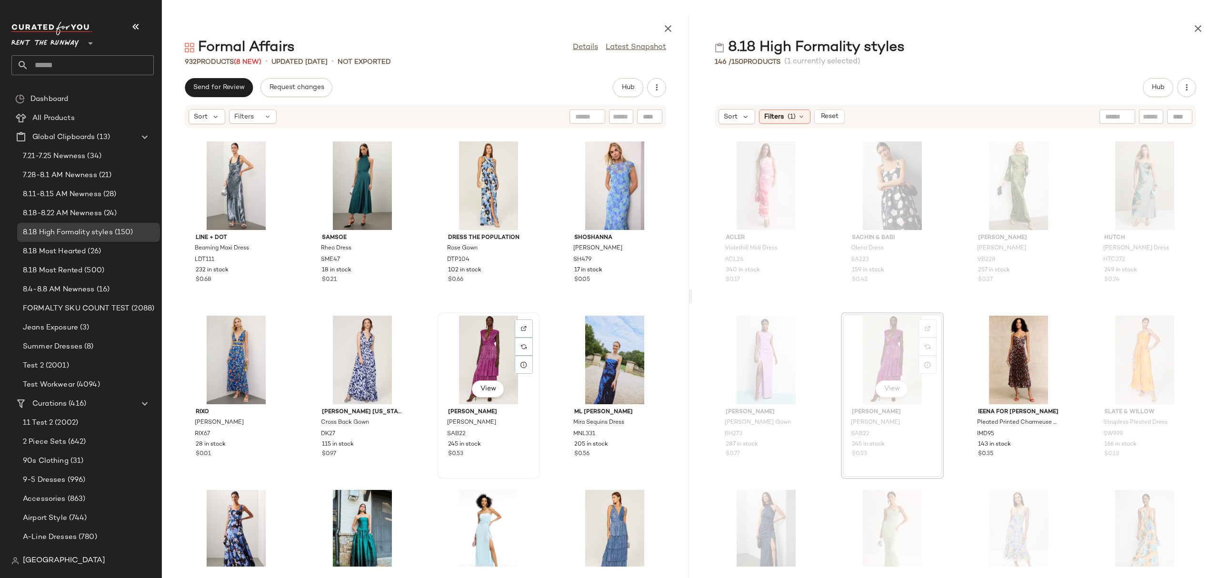
click at [475, 353] on div "View" at bounding box center [488, 360] width 96 height 89
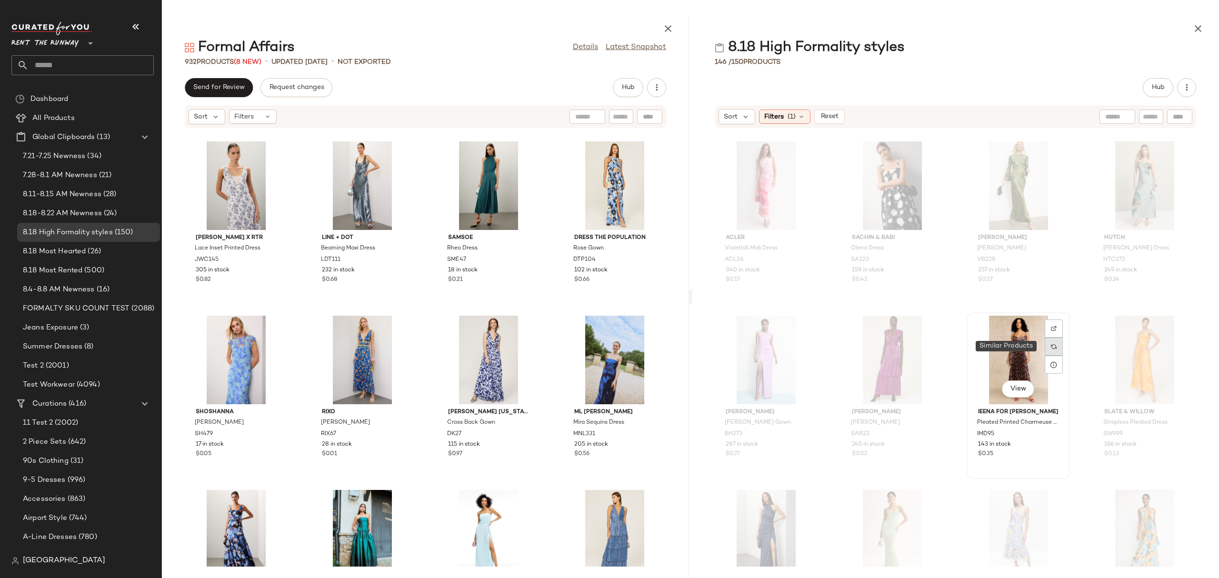
click at [1044, 350] on div at bounding box center [1053, 346] width 18 height 18
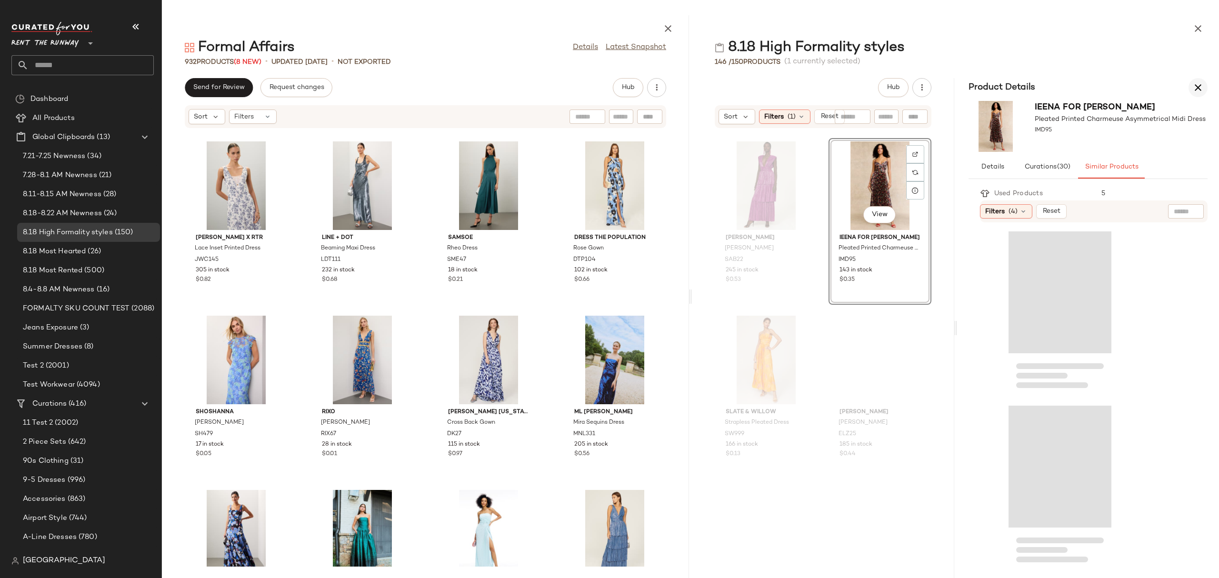
click at [1199, 88] on icon "button" at bounding box center [1197, 87] width 11 height 11
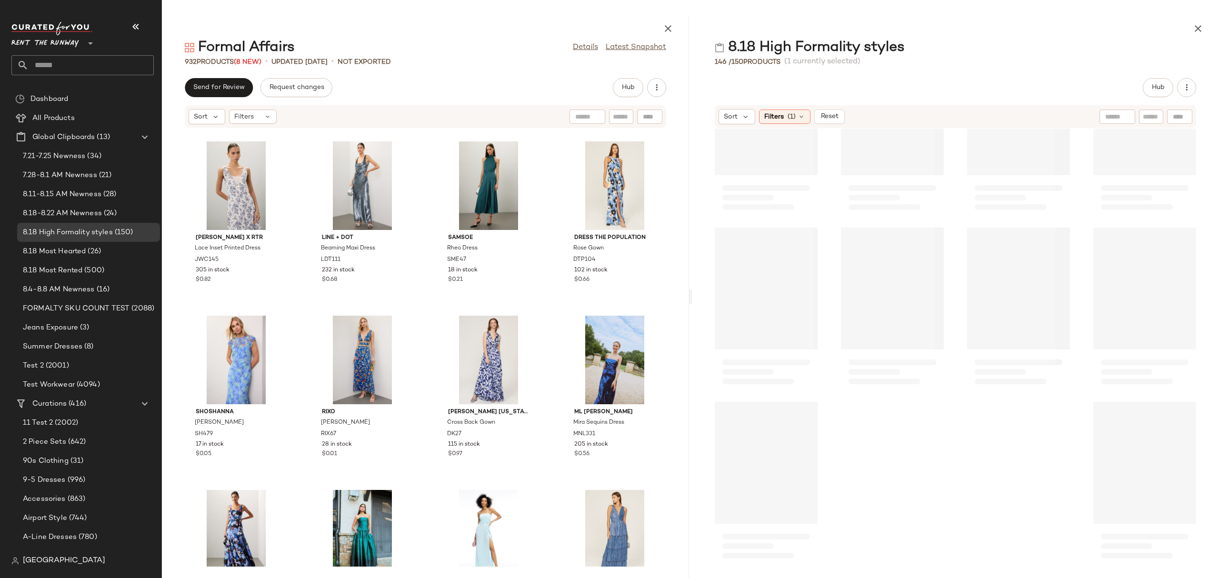
scroll to position [1742, 0]
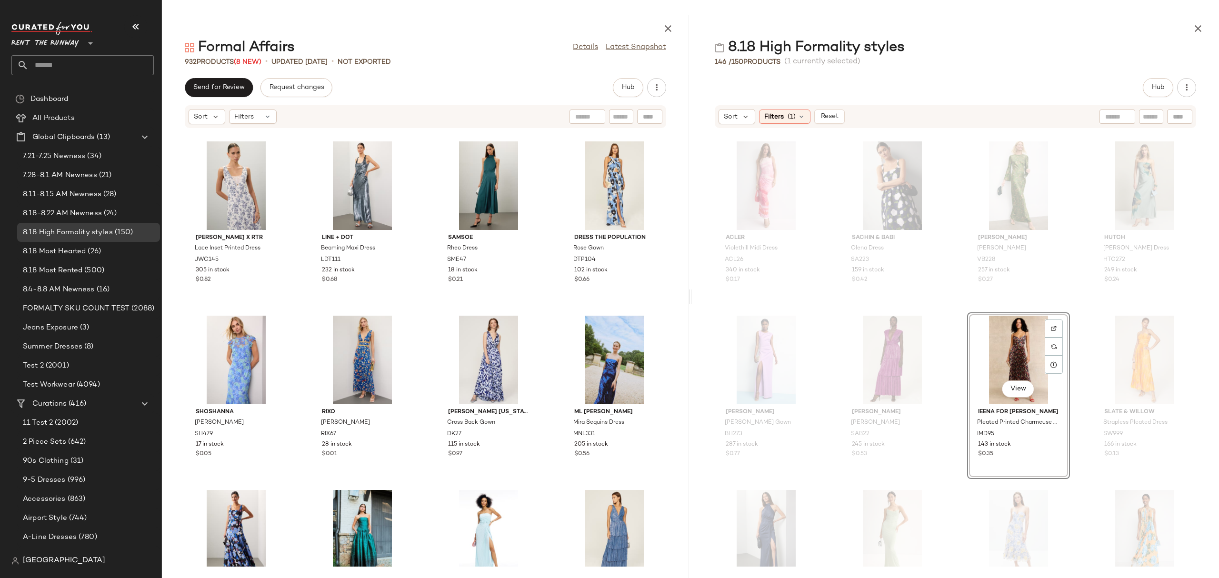
click at [999, 336] on div "View" at bounding box center [1018, 360] width 96 height 89
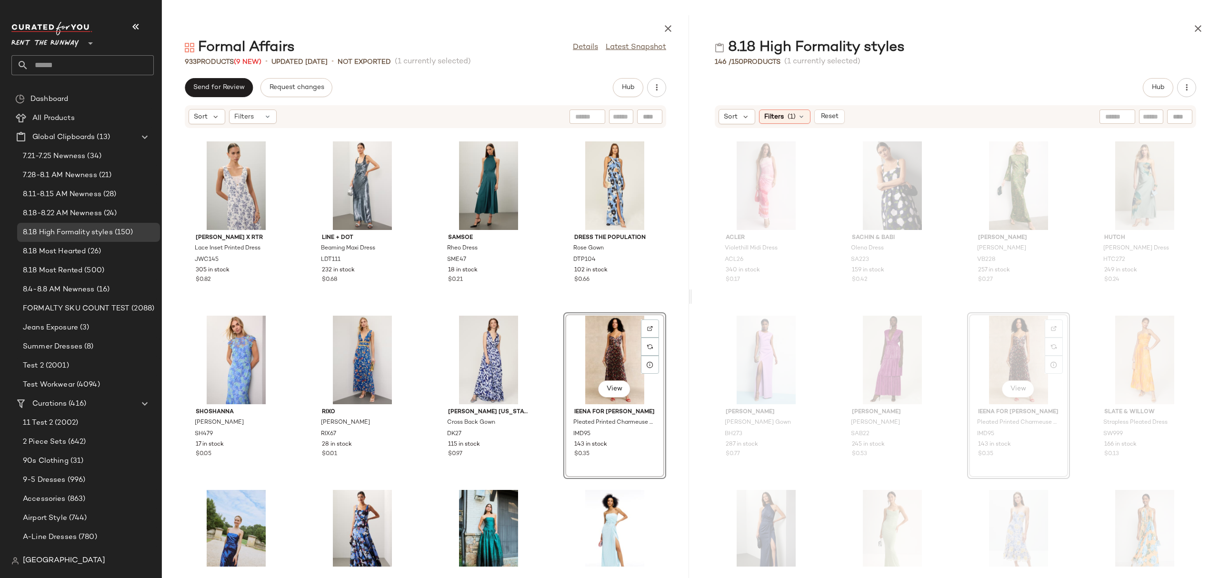
drag, startPoint x: 569, startPoint y: 372, endPoint x: 605, endPoint y: 354, distance: 40.4
click at [605, 354] on div "View" at bounding box center [614, 360] width 96 height 89
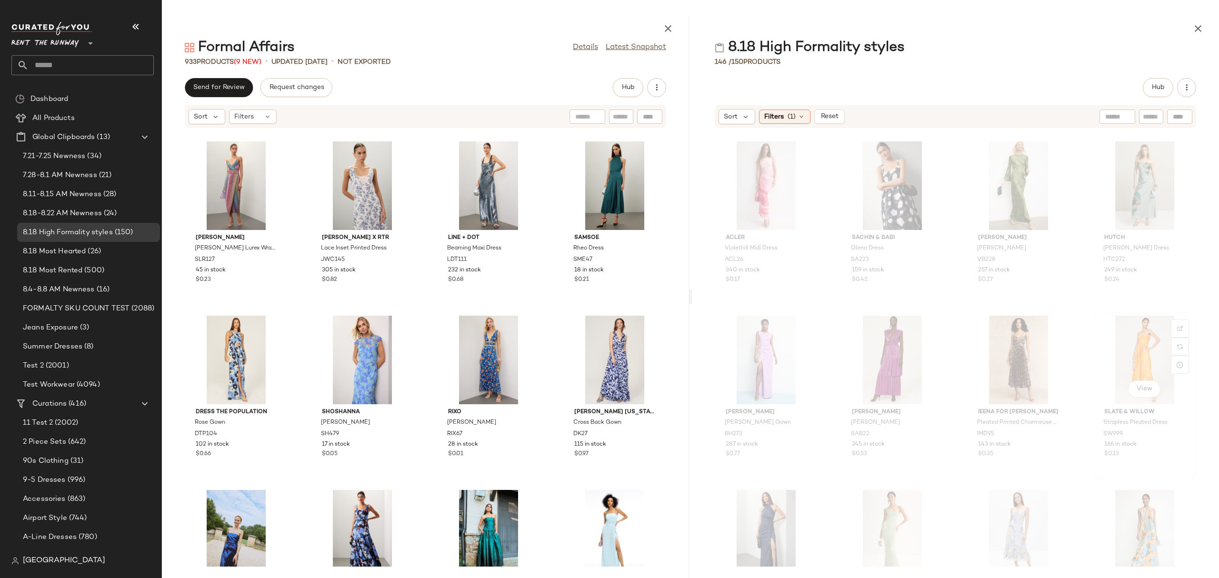
click at [1112, 348] on div "View" at bounding box center [1144, 360] width 96 height 89
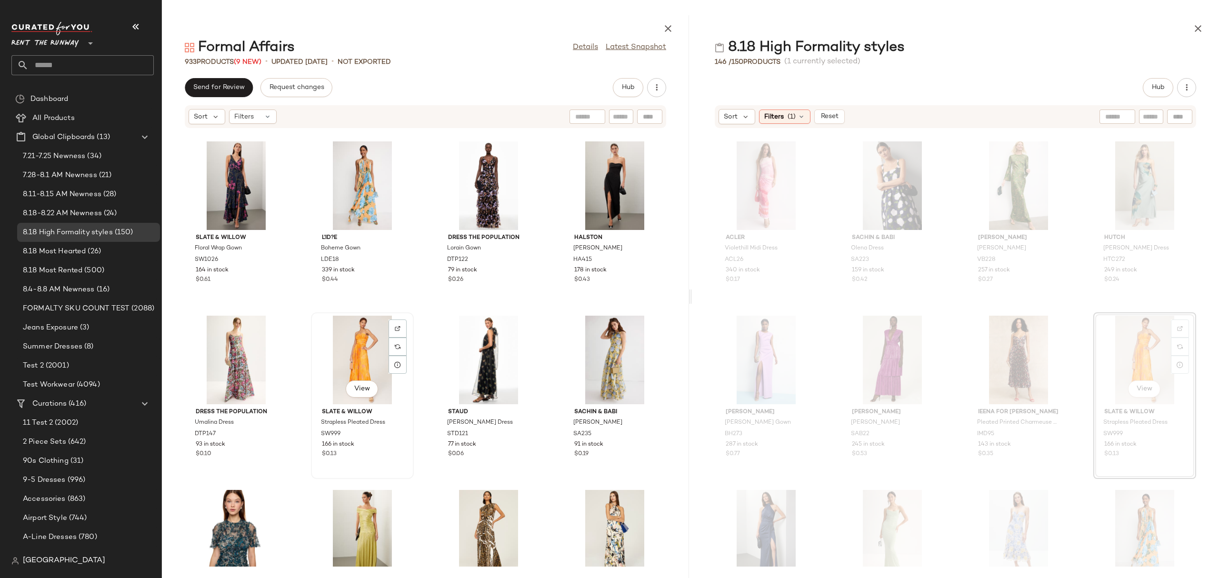
click at [348, 360] on div "View" at bounding box center [362, 360] width 96 height 89
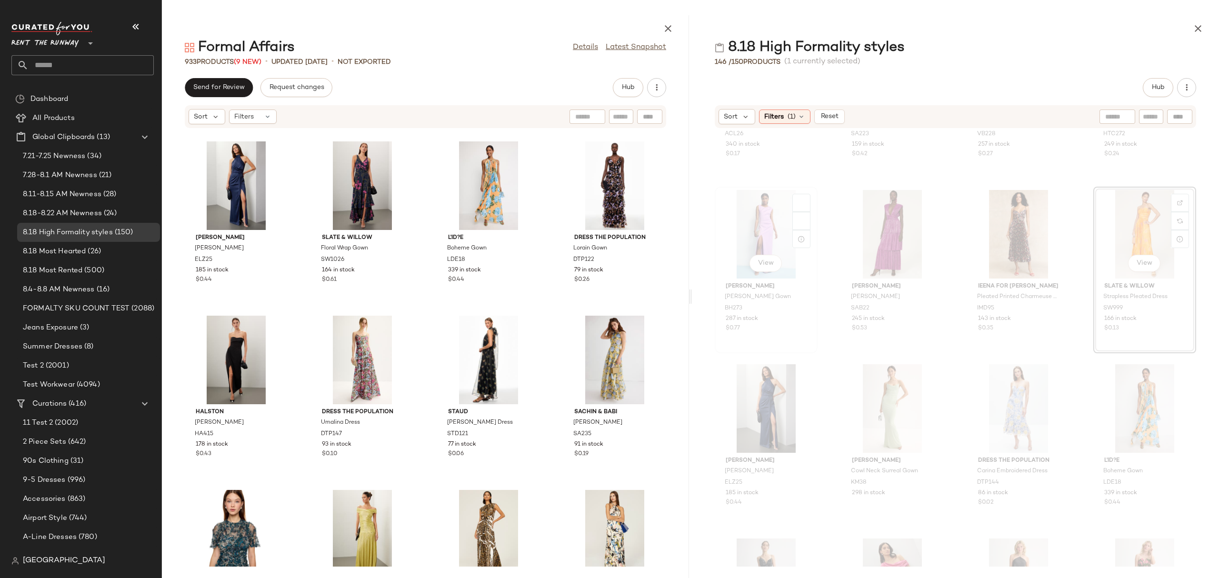
scroll to position [1877, 0]
click at [747, 367] on div "View" at bounding box center [766, 399] width 96 height 89
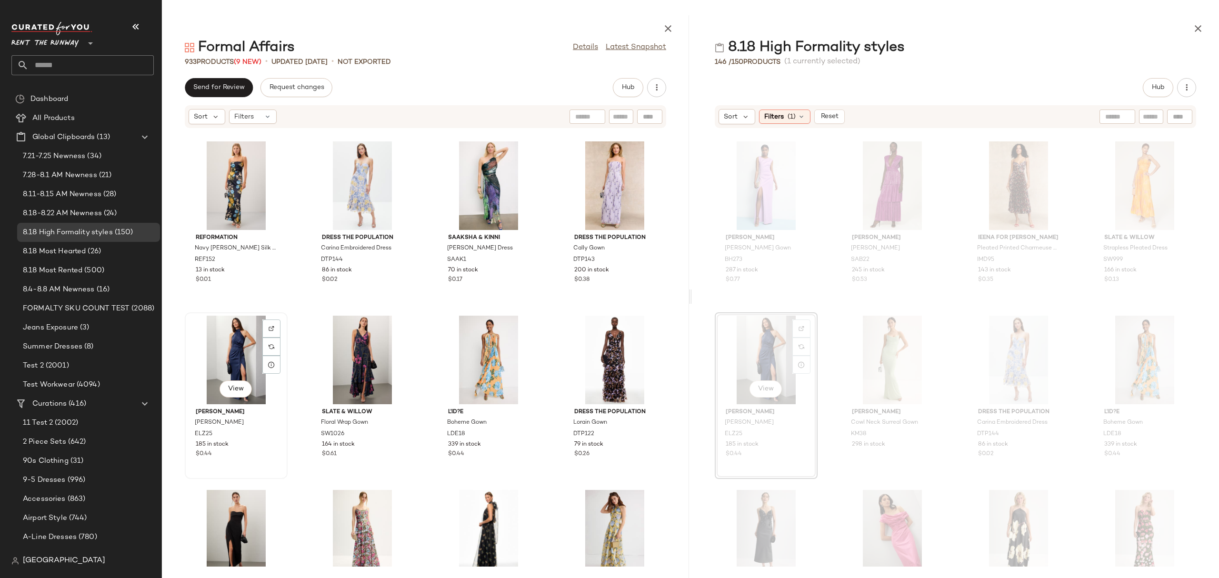
click at [230, 355] on div "View" at bounding box center [236, 360] width 96 height 89
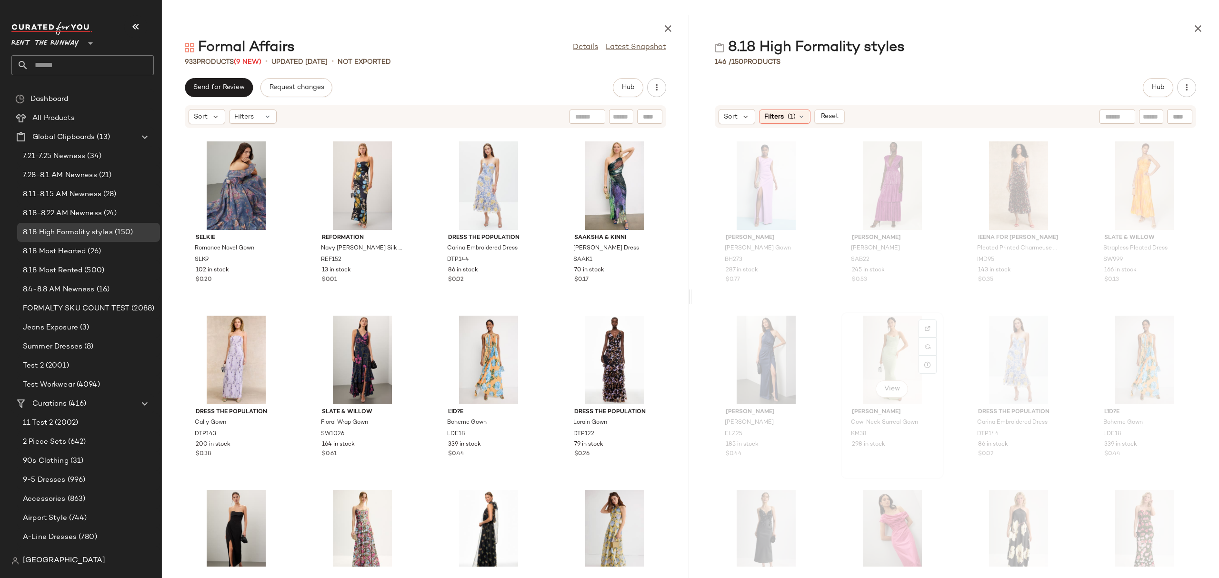
click at [847, 339] on div "View" at bounding box center [892, 360] width 96 height 89
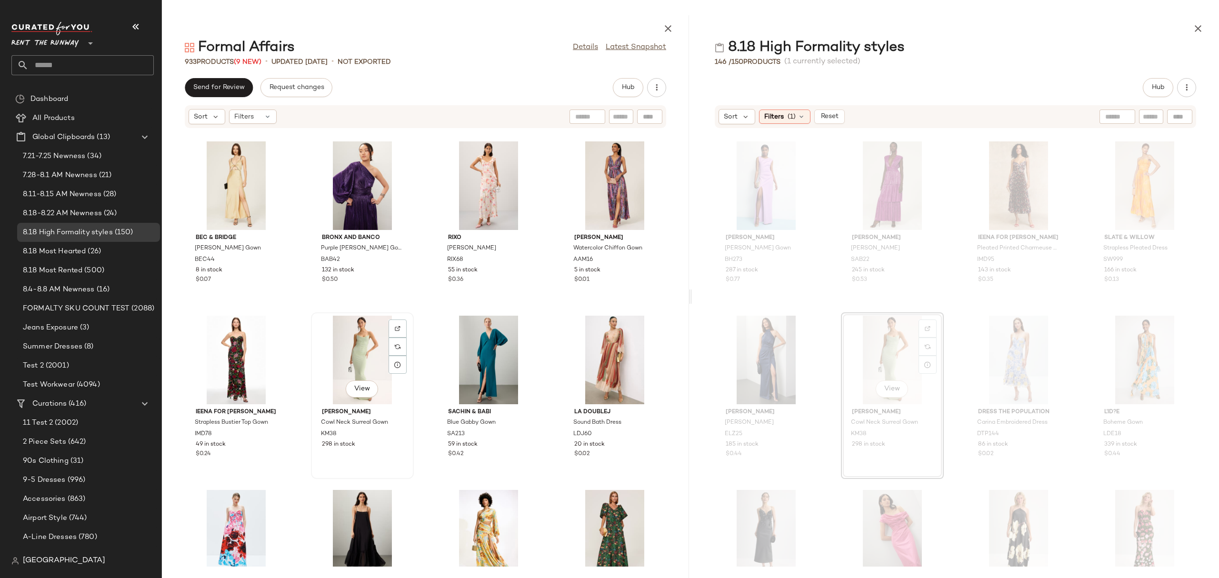
click at [356, 357] on div "View" at bounding box center [362, 360] width 96 height 89
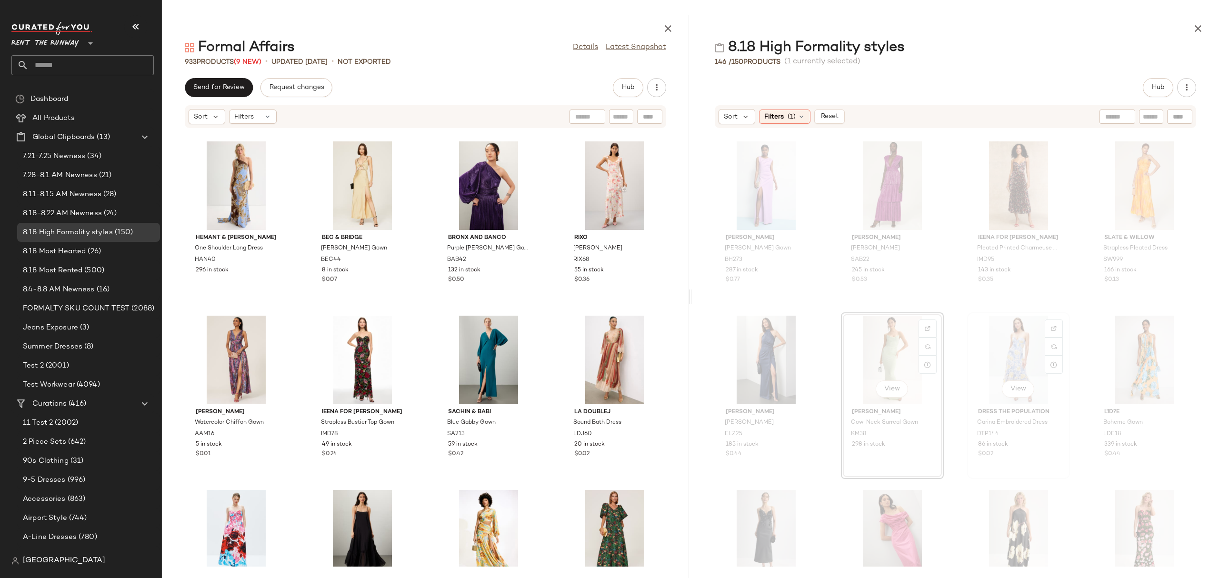
click at [1012, 349] on div "View" at bounding box center [1018, 360] width 96 height 89
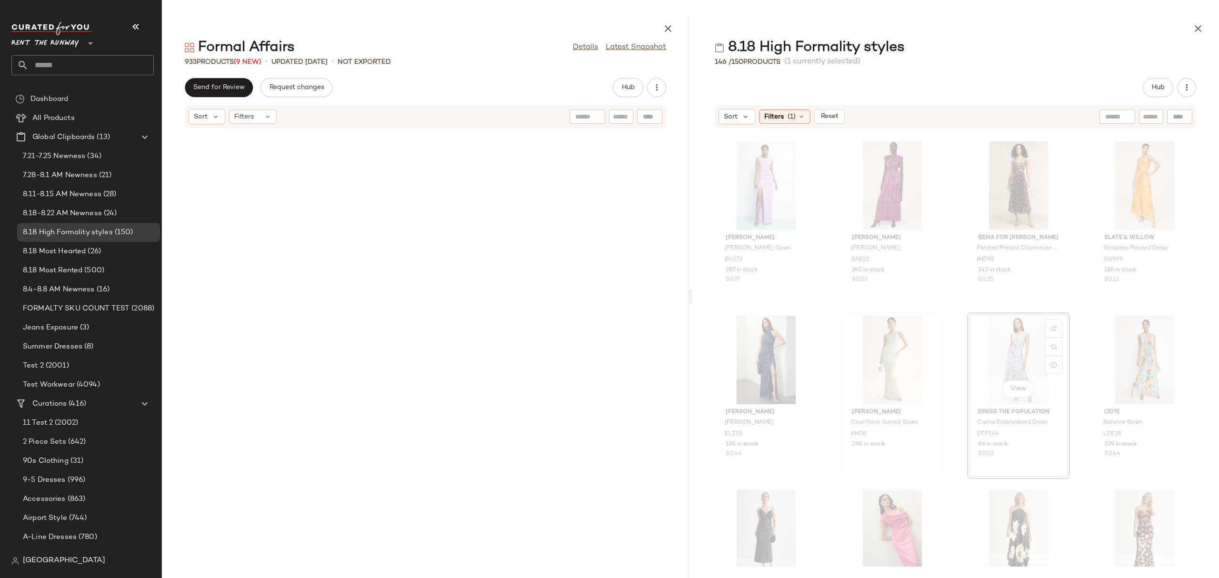
scroll to position [10104, 0]
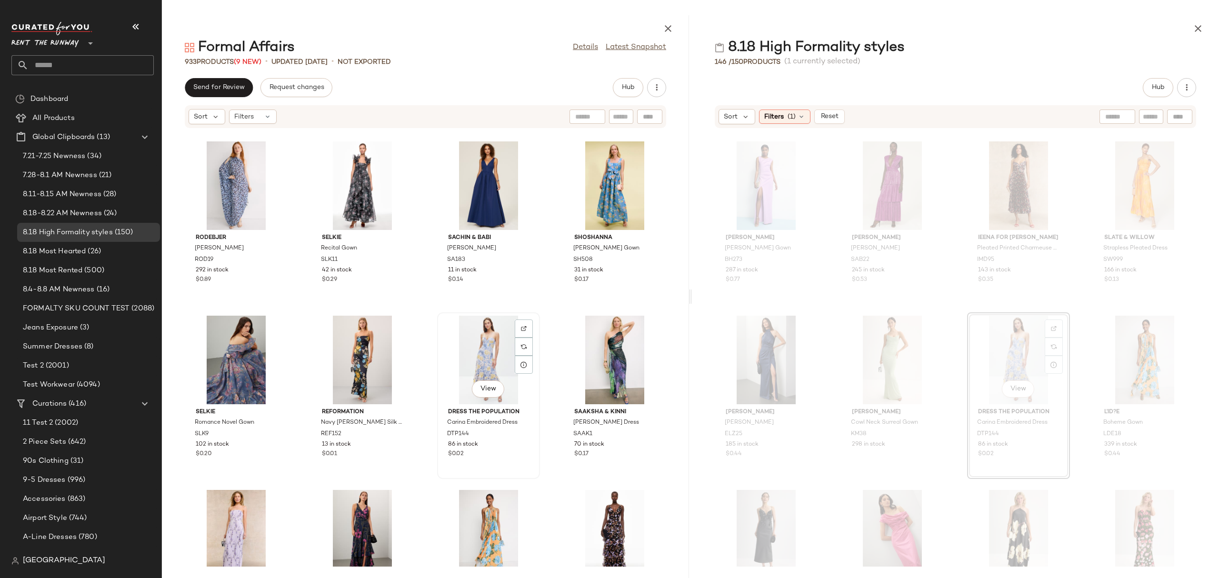
click at [440, 352] on div "View" at bounding box center [488, 360] width 96 height 89
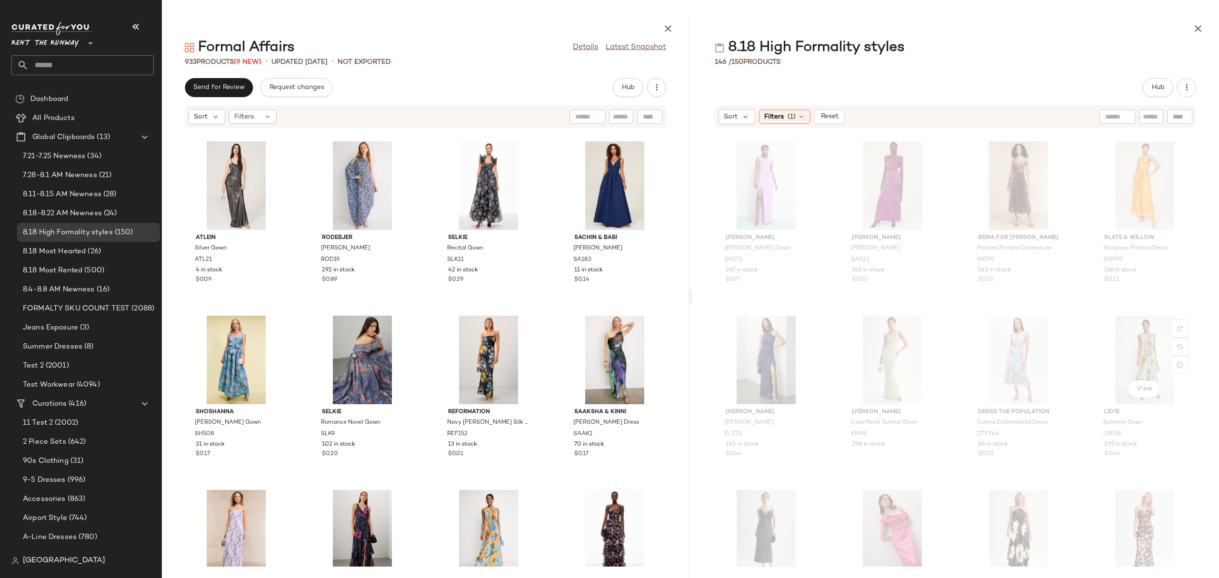
click at [1145, 346] on div "View" at bounding box center [1144, 360] width 96 height 89
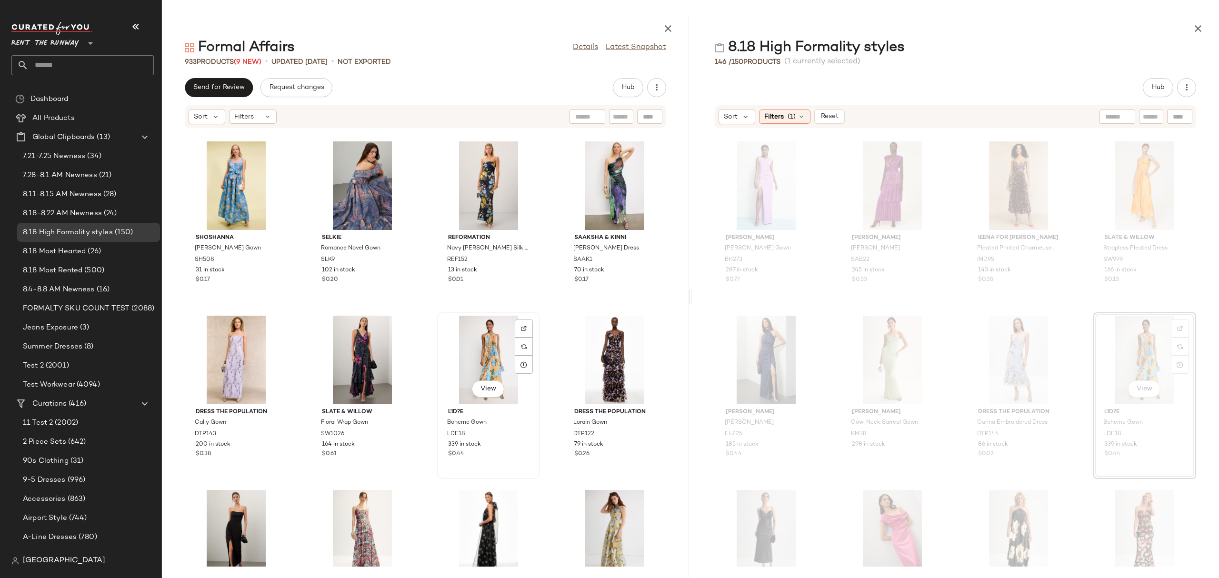
click at [475, 346] on div "View" at bounding box center [488, 360] width 96 height 89
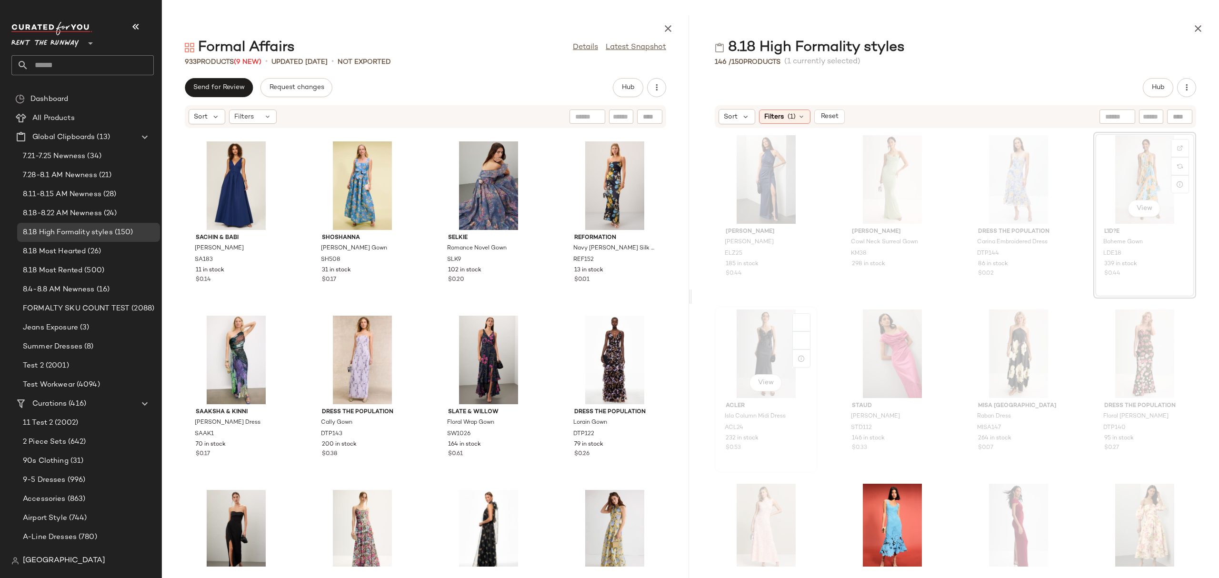
scroll to position [2120, 0]
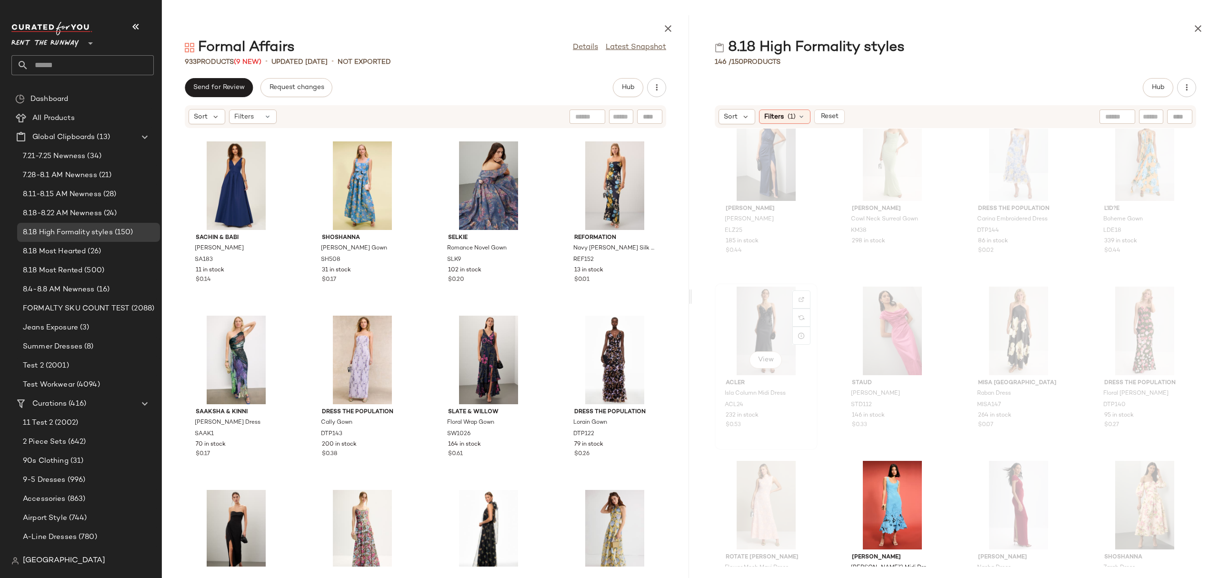
click at [768, 348] on div "View" at bounding box center [766, 331] width 96 height 89
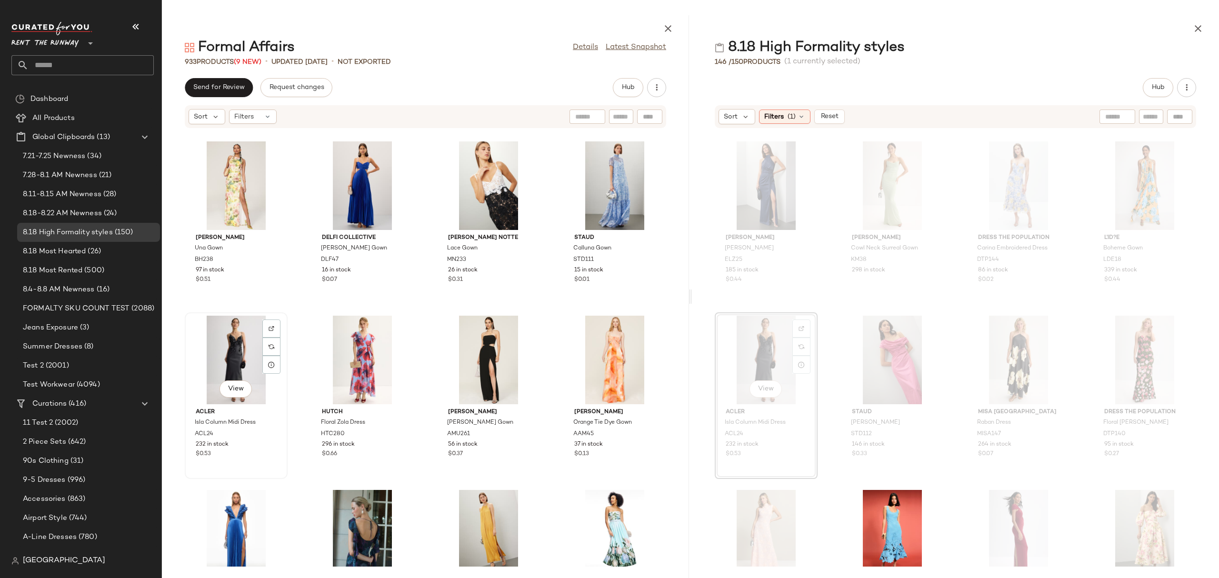
click at [205, 344] on div "View" at bounding box center [236, 360] width 96 height 89
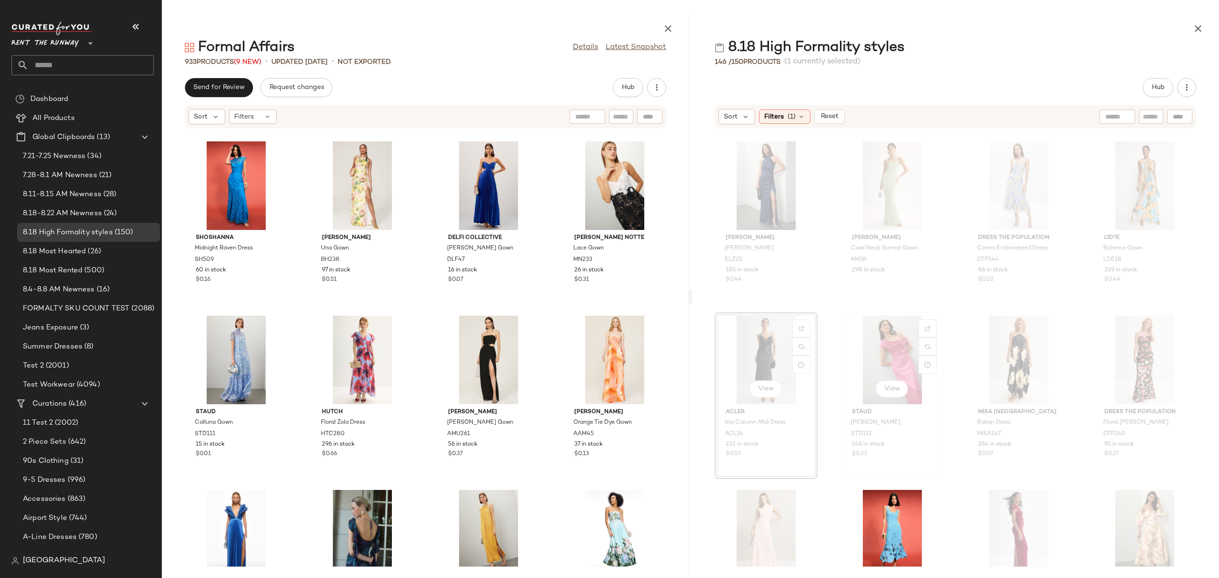
click at [888, 358] on div "View" at bounding box center [892, 360] width 96 height 89
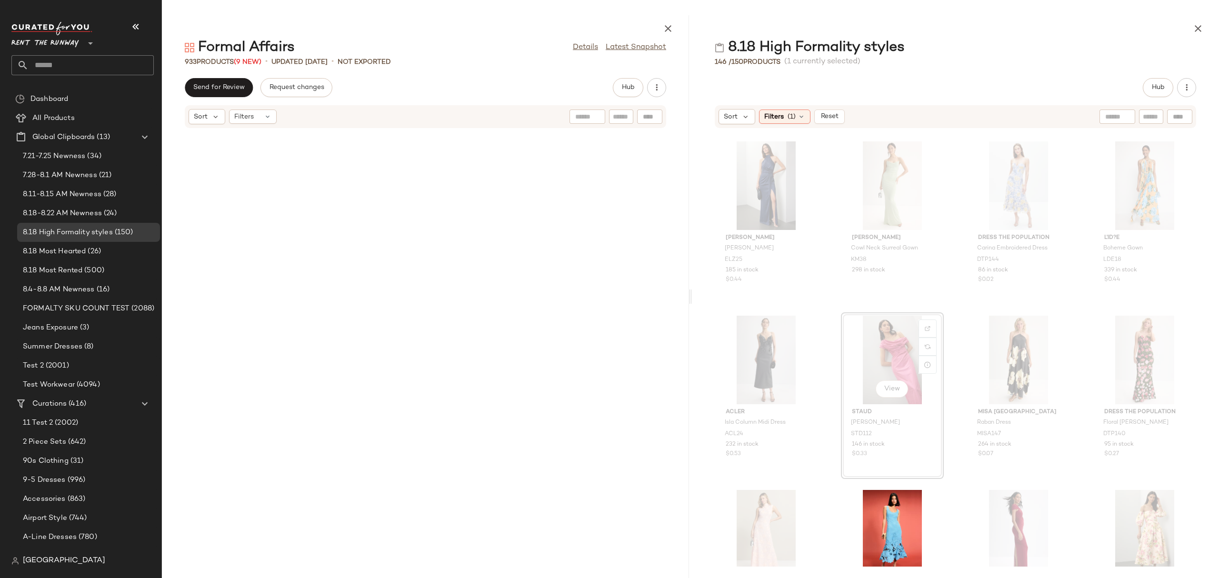
scroll to position [3484, 0]
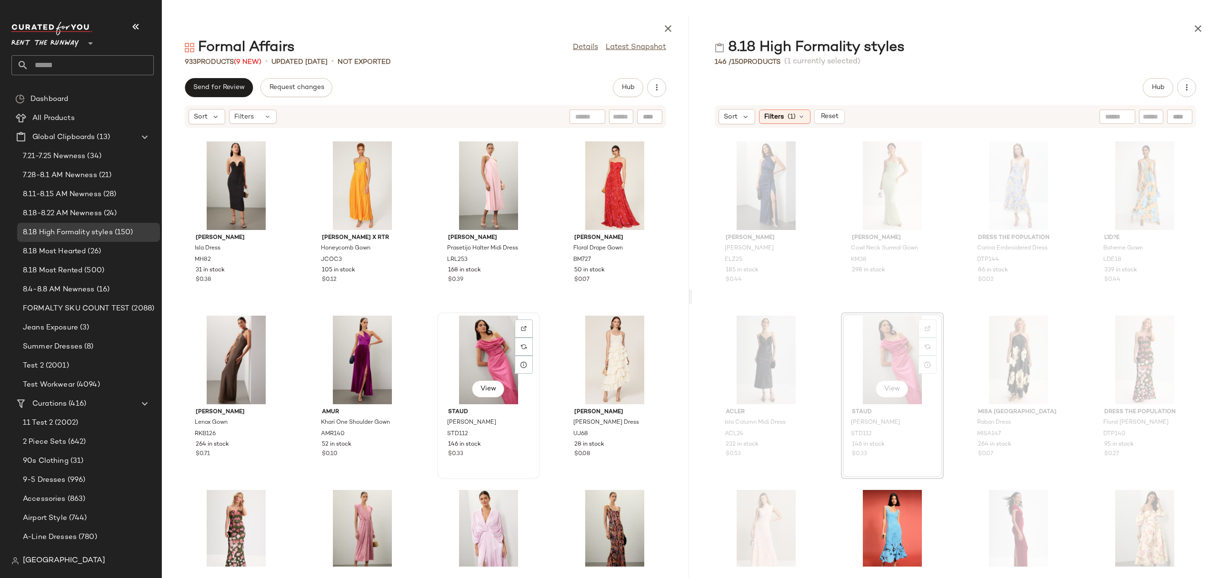
click at [500, 369] on div "View" at bounding box center [488, 360] width 96 height 89
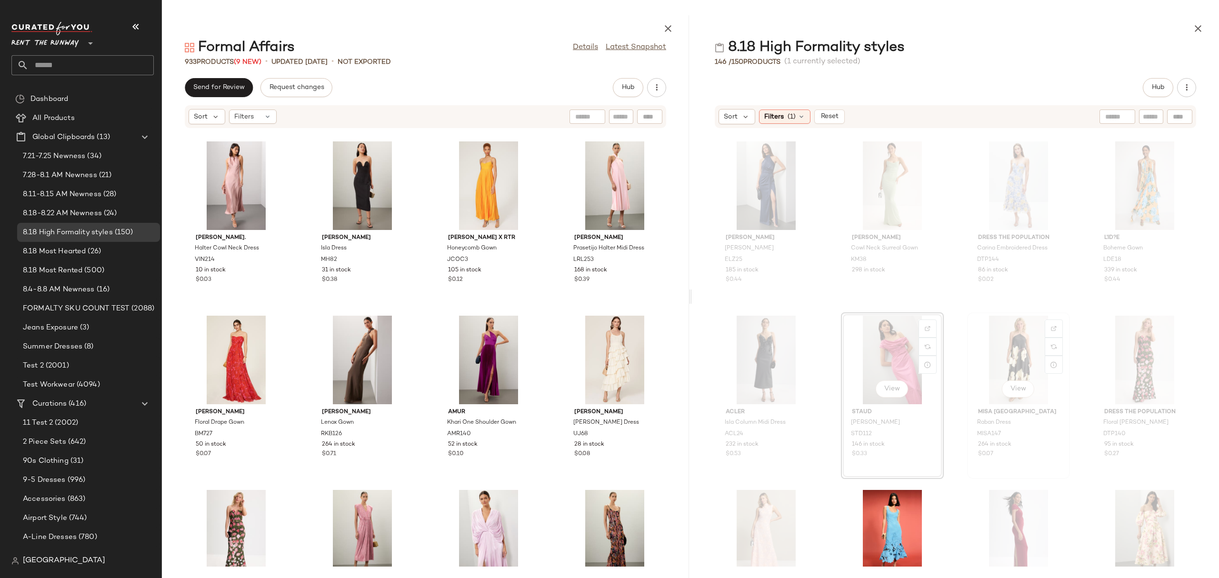
click at [1004, 349] on div "View" at bounding box center [1018, 360] width 96 height 89
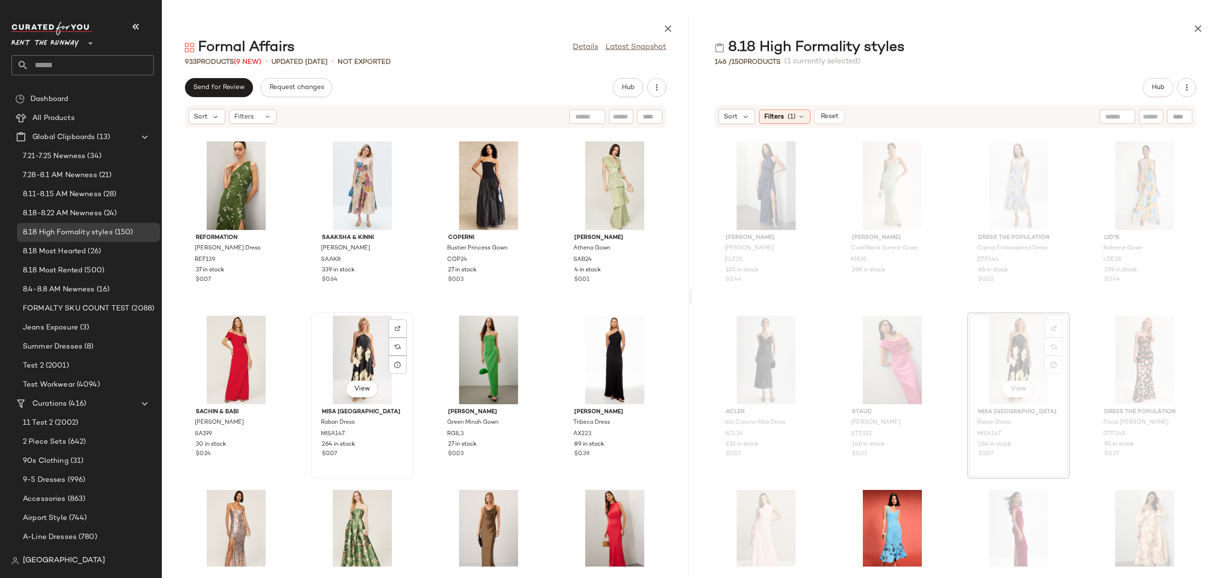
click at [363, 350] on div "View" at bounding box center [362, 360] width 96 height 89
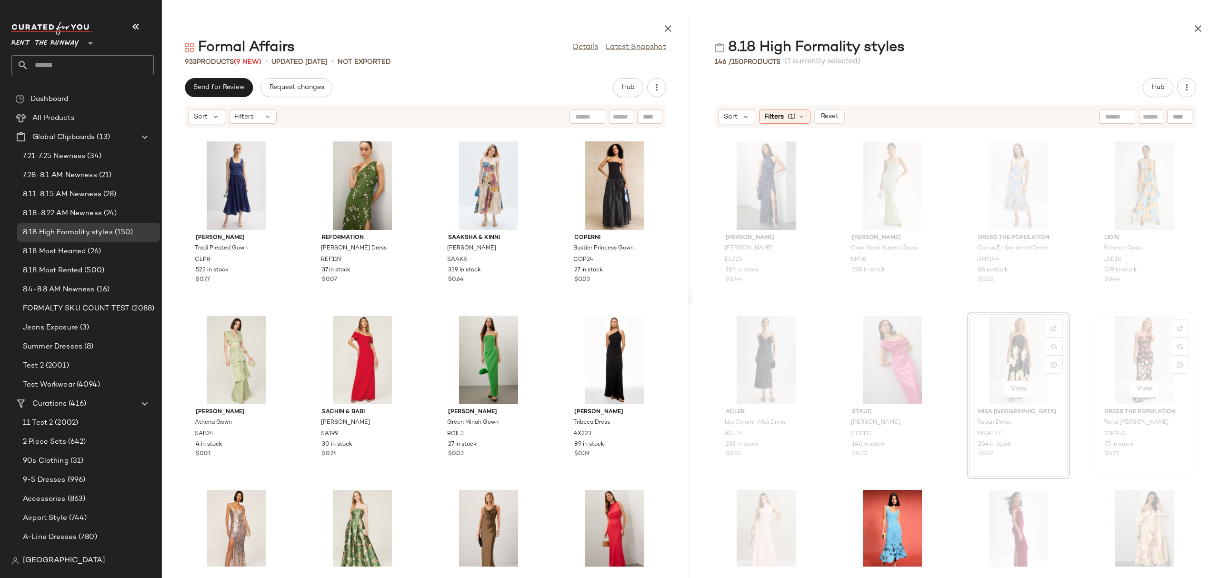
click at [1151, 349] on div "View" at bounding box center [1144, 360] width 96 height 89
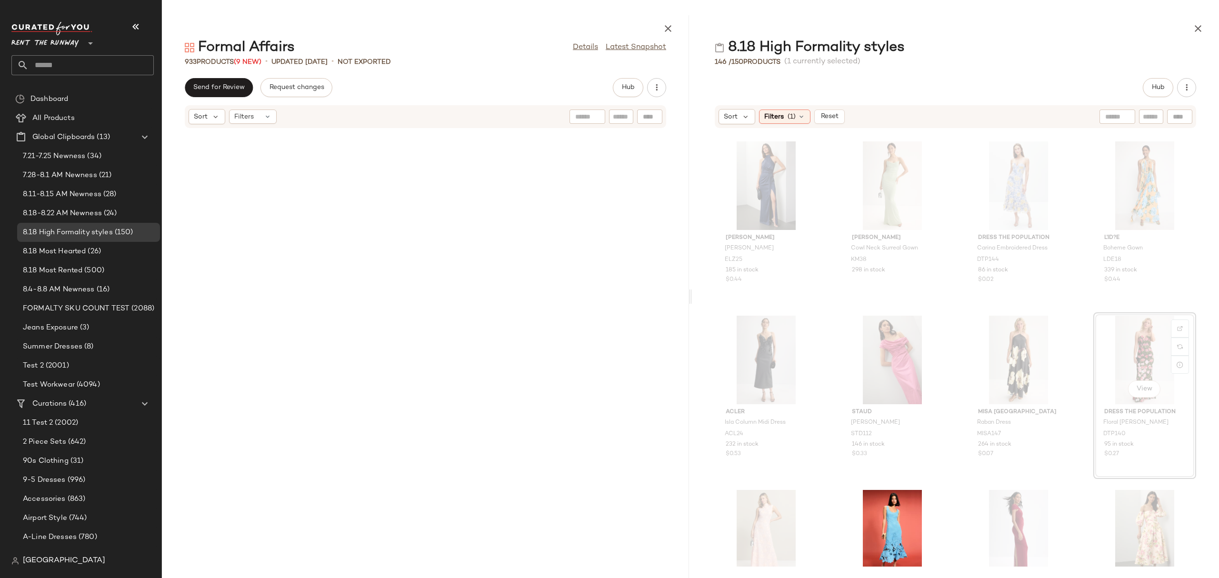
scroll to position [3659, 0]
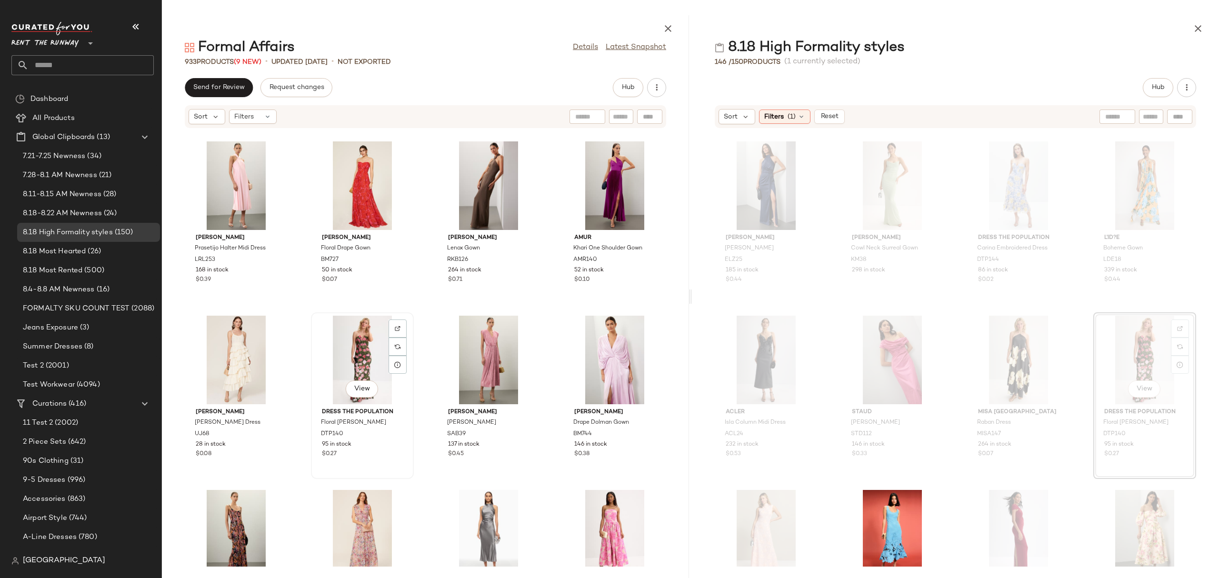
click at [384, 357] on div "View" at bounding box center [362, 360] width 96 height 89
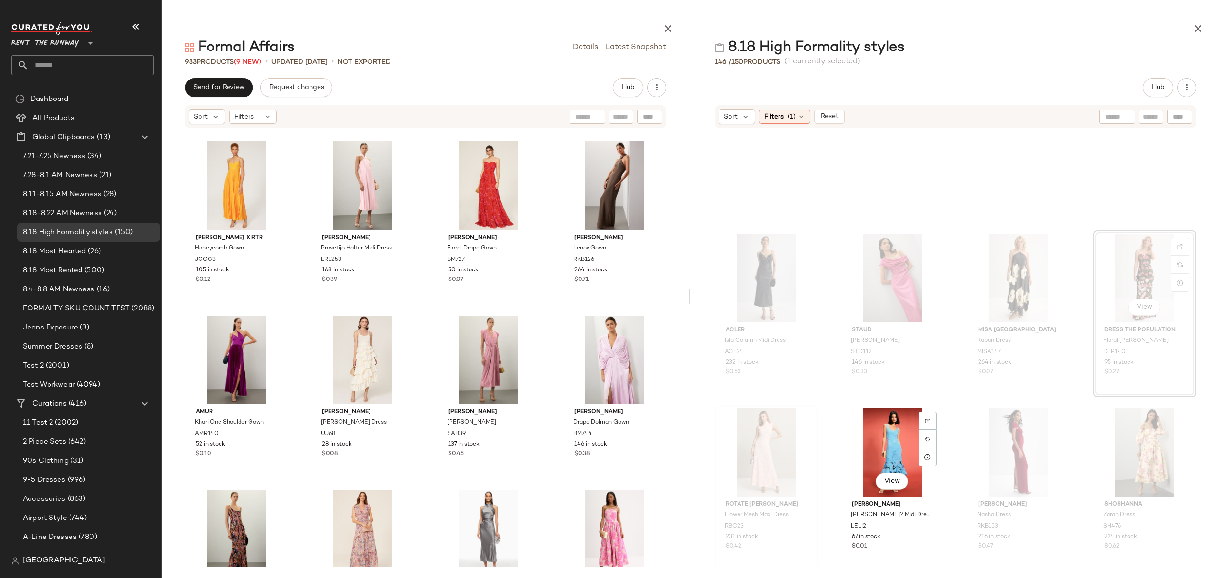
scroll to position [2355, 0]
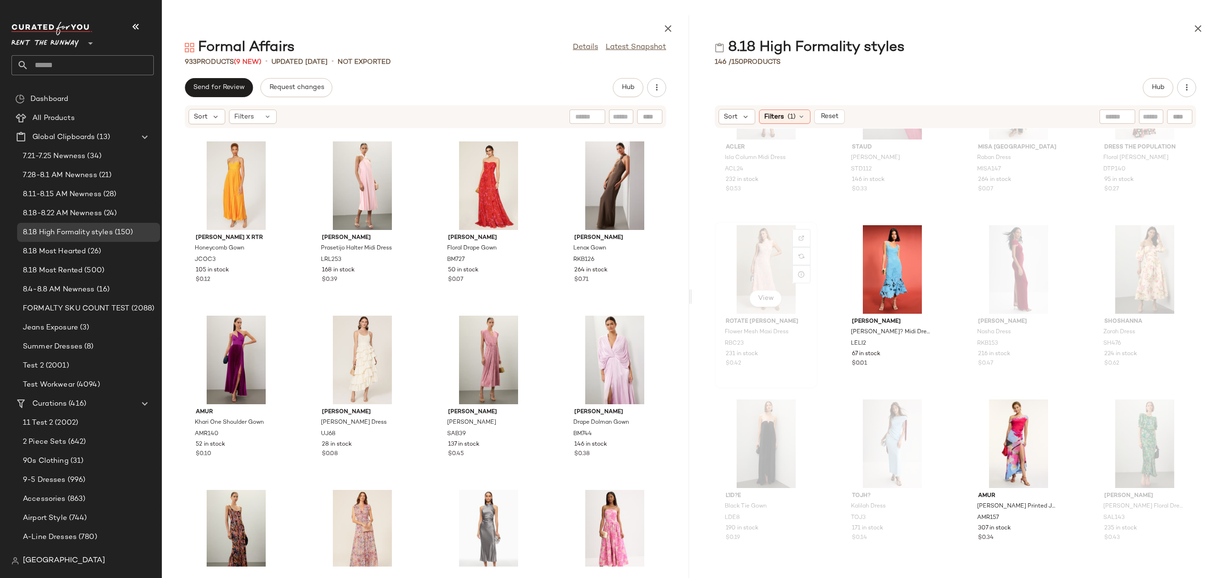
click at [753, 254] on div "View" at bounding box center [766, 269] width 96 height 89
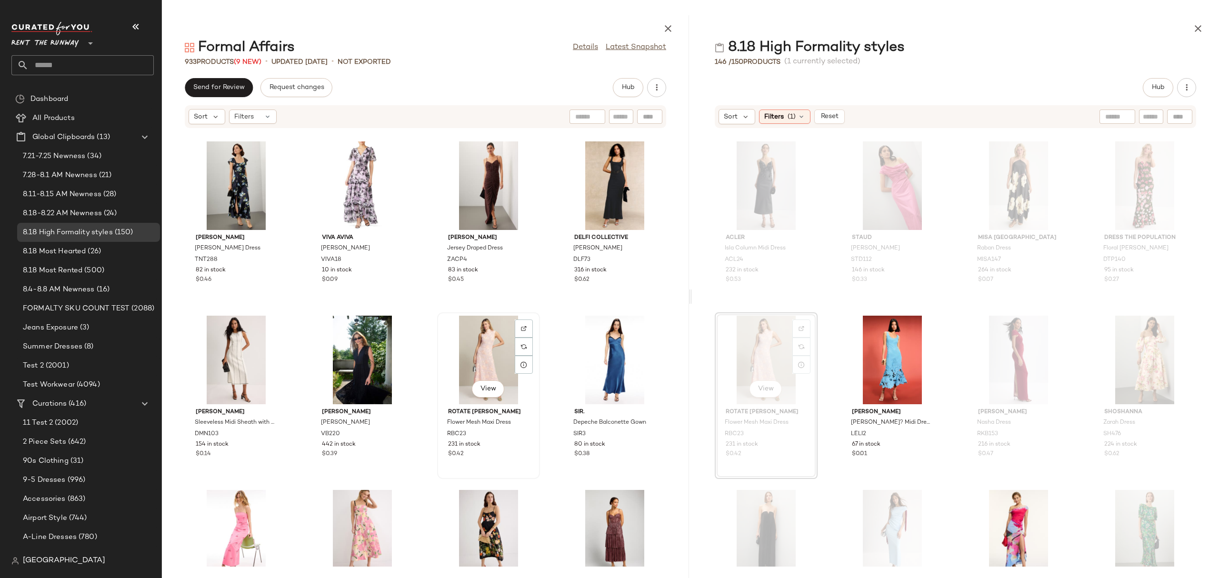
click at [475, 324] on div "View" at bounding box center [488, 360] width 96 height 89
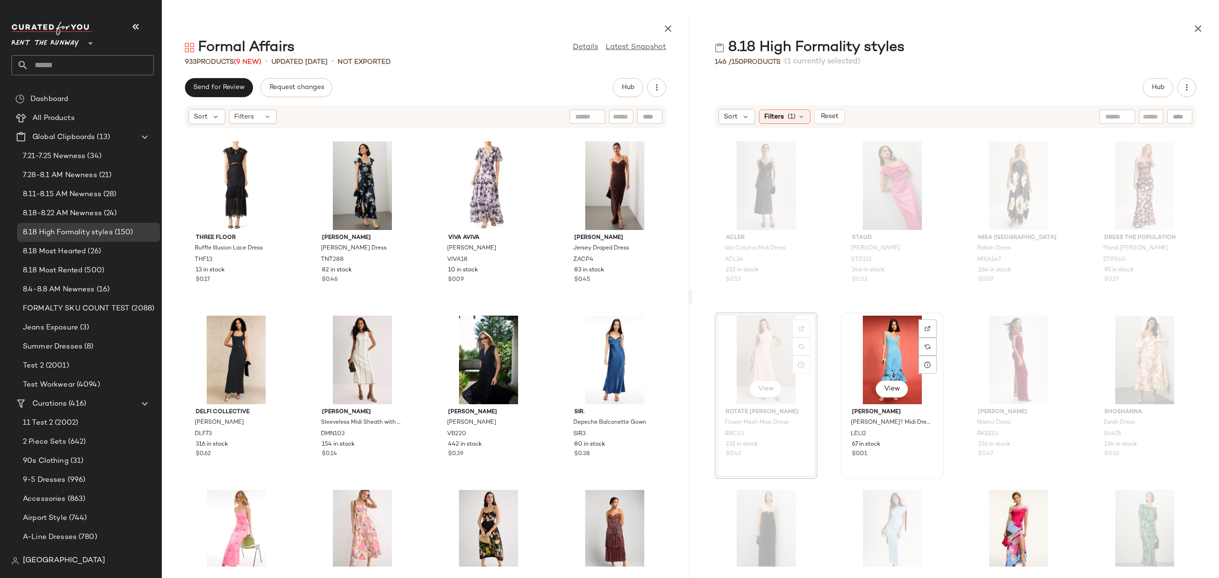
click at [902, 345] on div "View" at bounding box center [892, 360] width 96 height 89
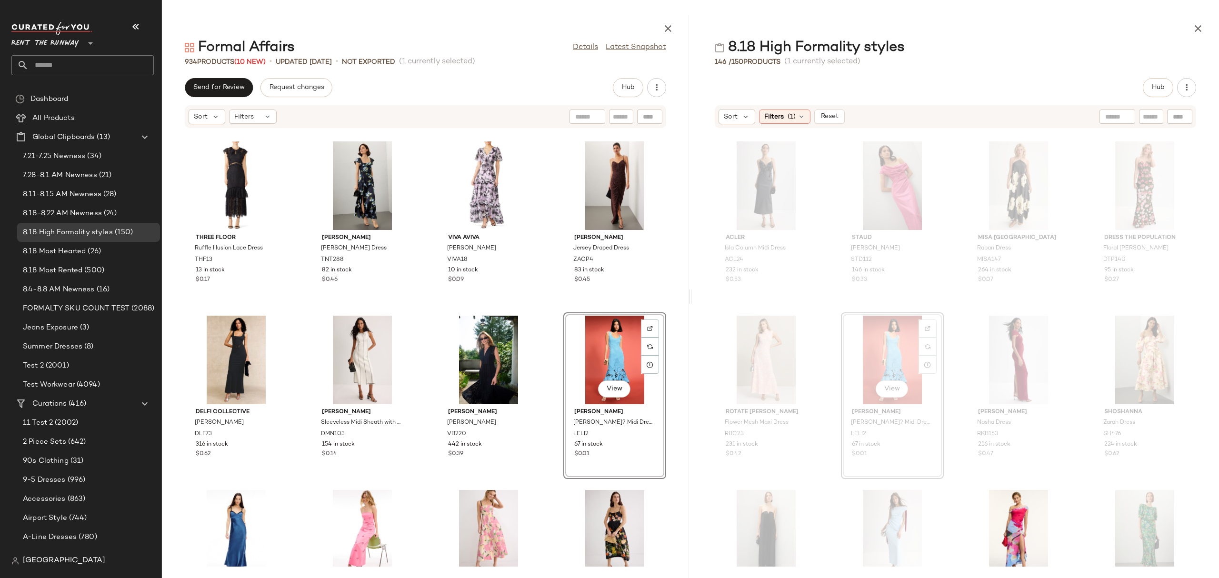
click at [593, 347] on div "View" at bounding box center [614, 360] width 96 height 89
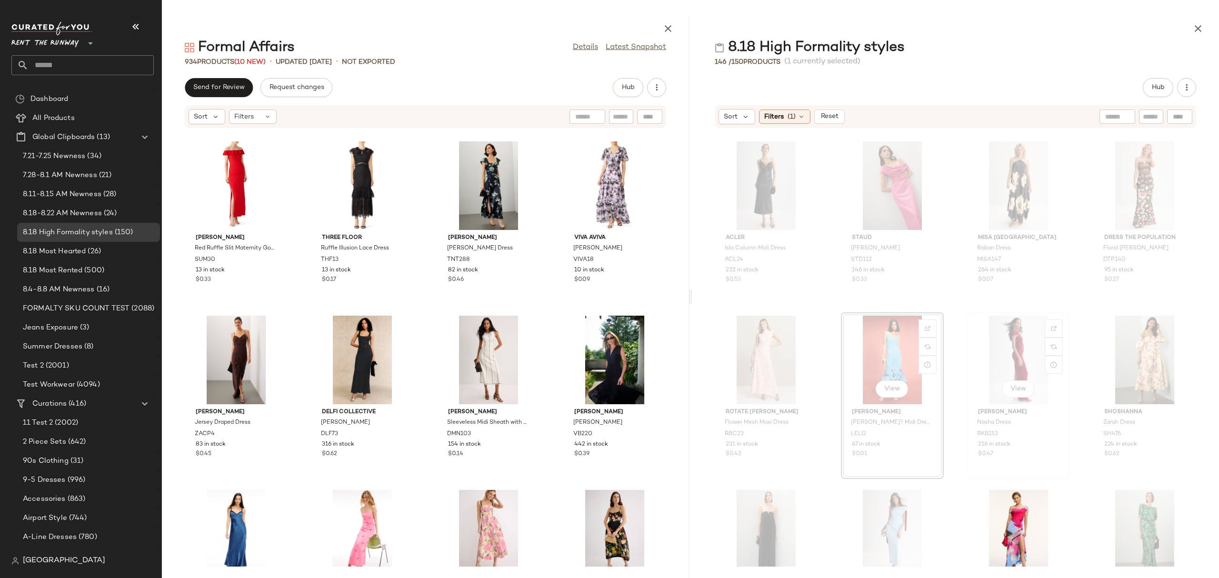
click at [1028, 348] on div "View" at bounding box center [1018, 360] width 96 height 89
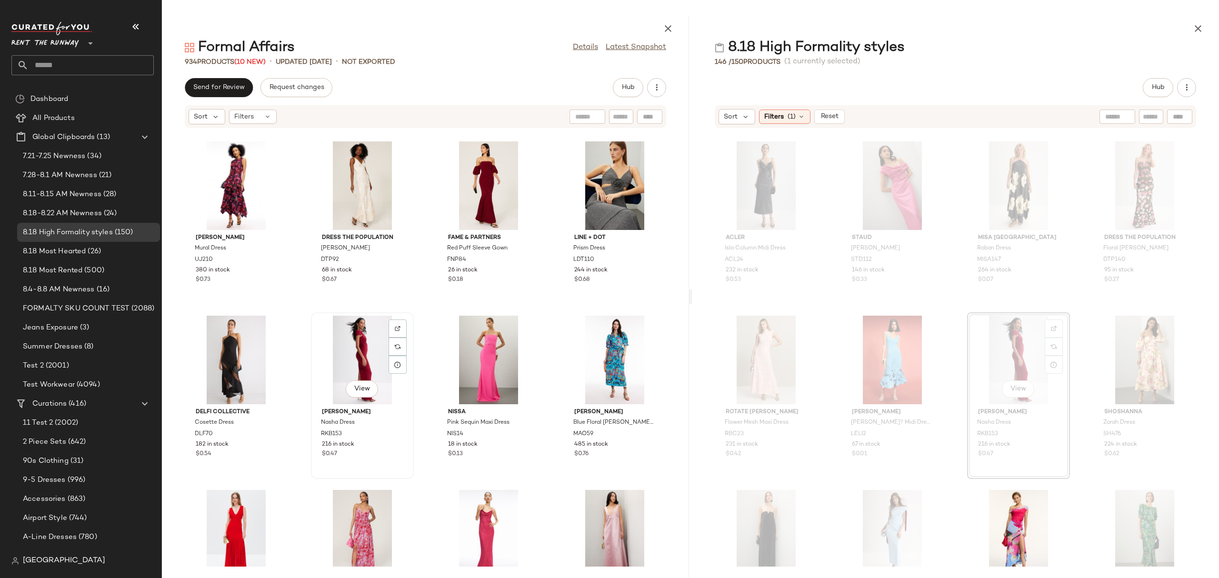
click at [352, 354] on div "View" at bounding box center [362, 360] width 96 height 89
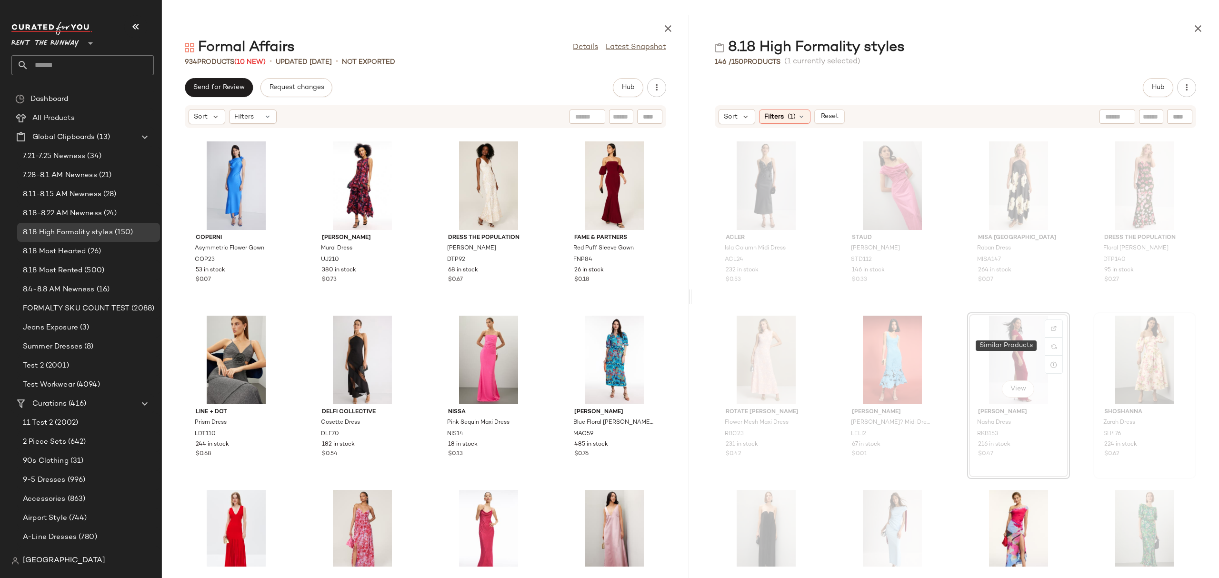
click at [1123, 351] on div at bounding box center [1144, 360] width 96 height 89
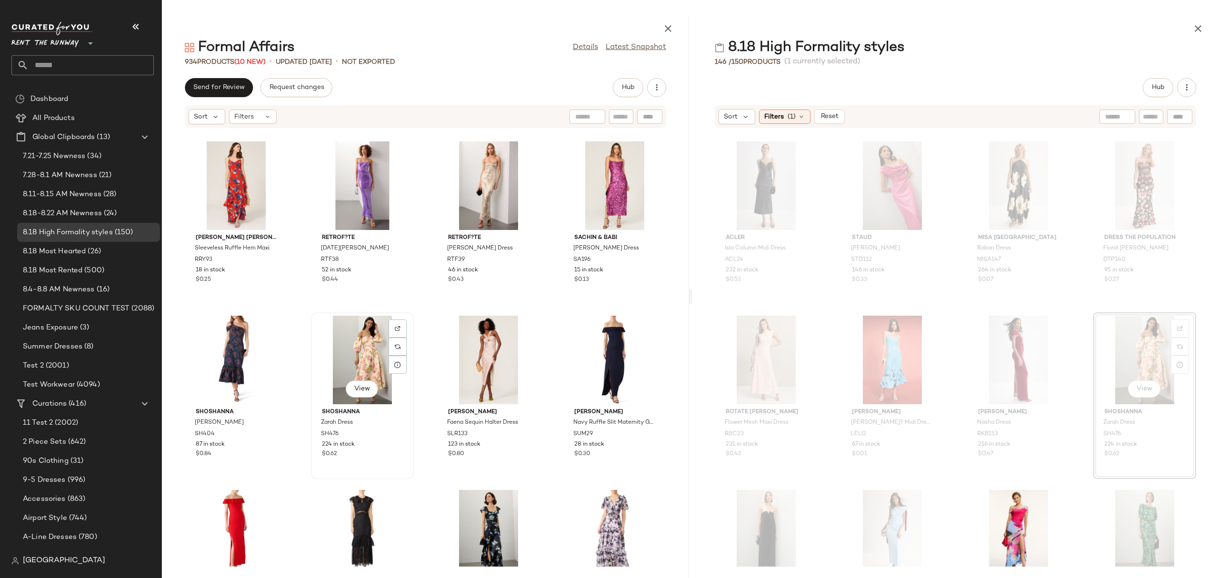
click at [352, 348] on div "View" at bounding box center [362, 360] width 96 height 89
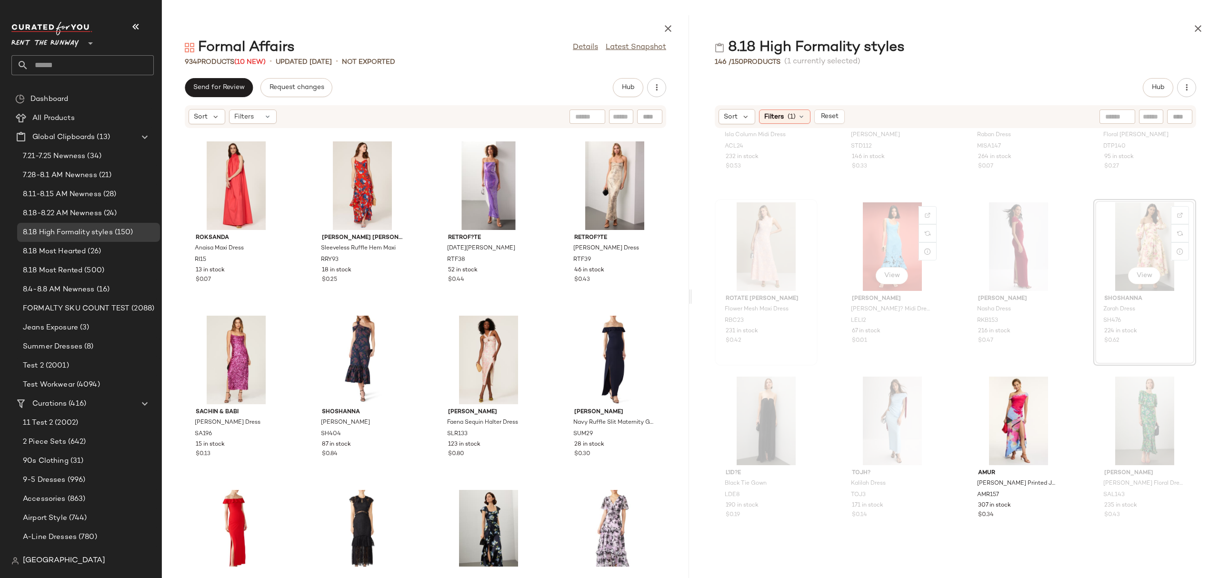
scroll to position [2388, 0]
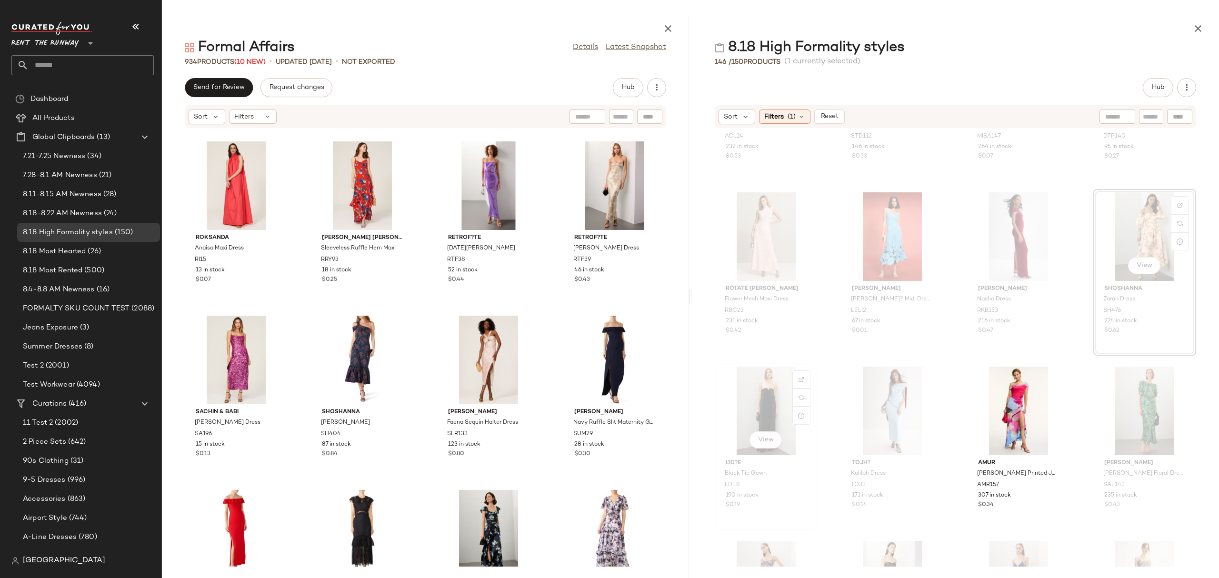
click at [779, 380] on div "View" at bounding box center [766, 411] width 96 height 89
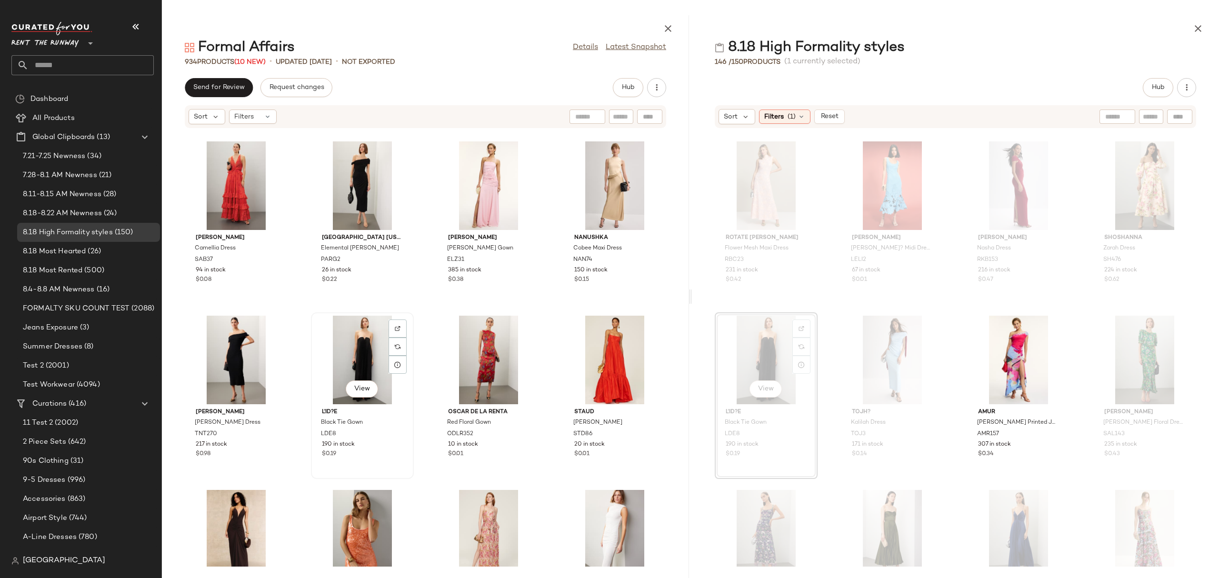
click at [366, 348] on div "View" at bounding box center [362, 360] width 96 height 89
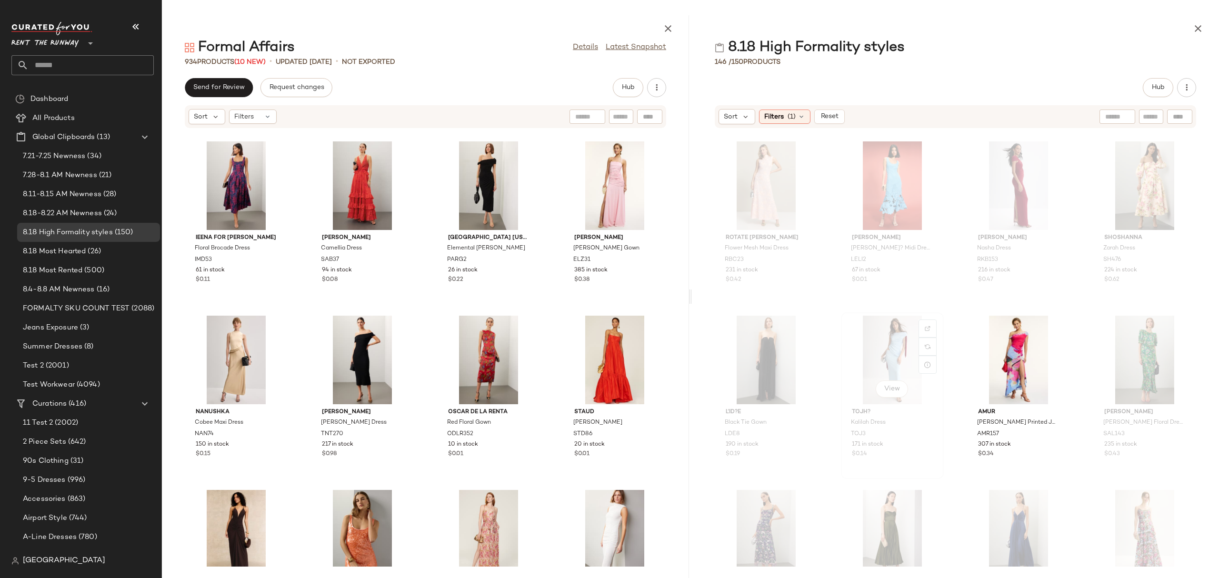
click at [889, 339] on div "View" at bounding box center [892, 360] width 96 height 89
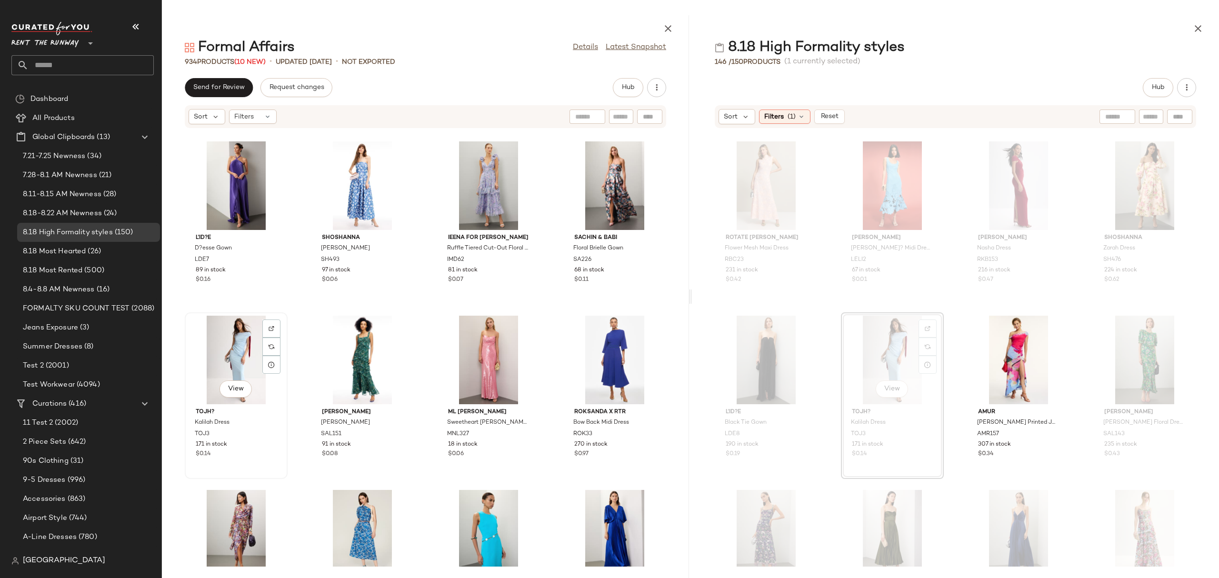
click at [213, 338] on div "View" at bounding box center [236, 360] width 96 height 89
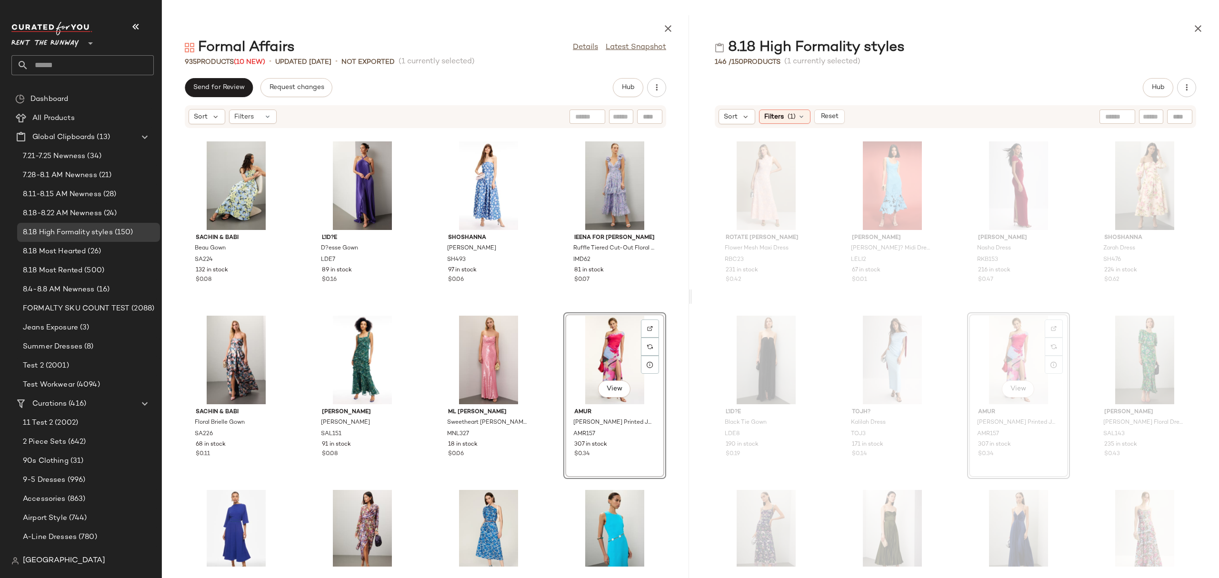
click at [601, 355] on div "View" at bounding box center [614, 360] width 96 height 89
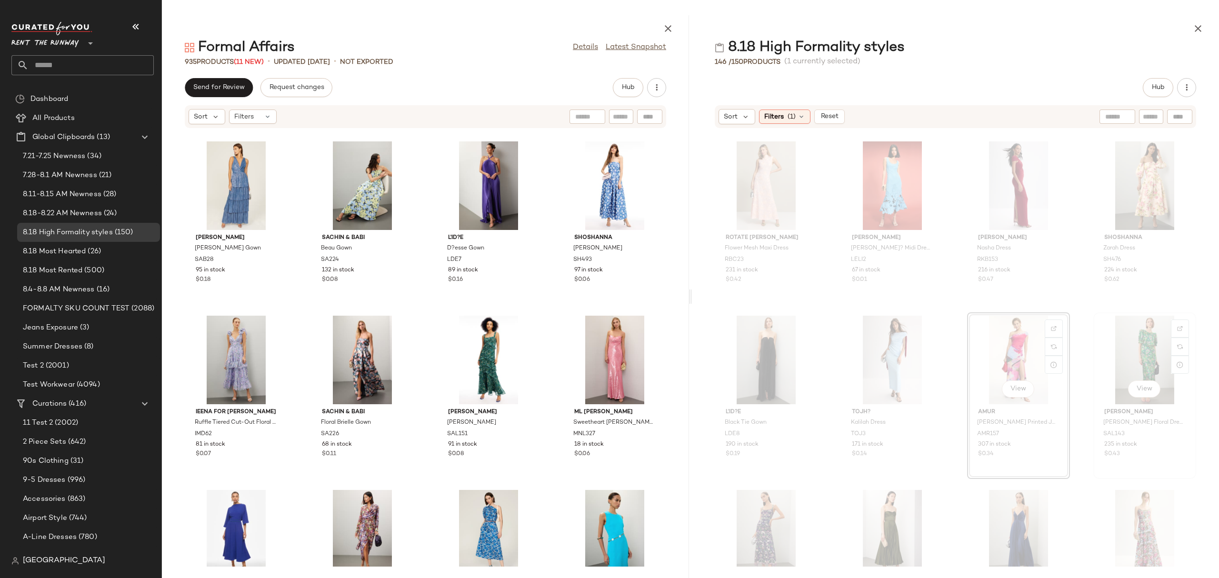
click at [1117, 362] on div "View" at bounding box center [1144, 360] width 96 height 89
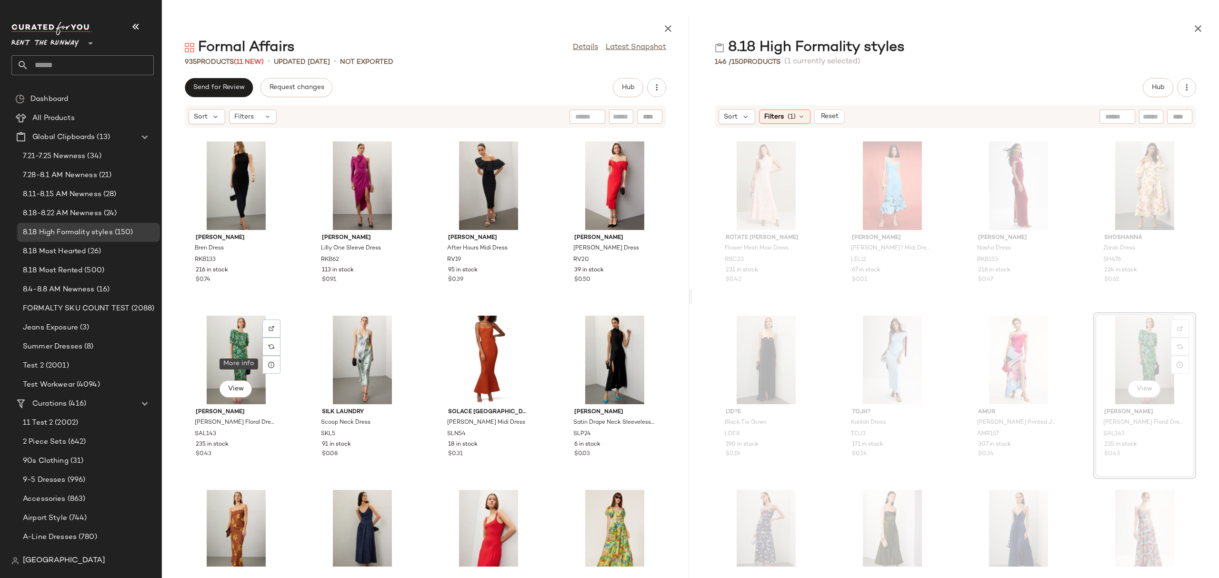
click at [171, 357] on div "Ronny Kobo Bren Dress RKB133 216 in stock $0.74 Ronny Kobo Lilly One Sleeve Dre…" at bounding box center [425, 348] width 527 height 438
click at [207, 350] on div "View" at bounding box center [236, 360] width 96 height 89
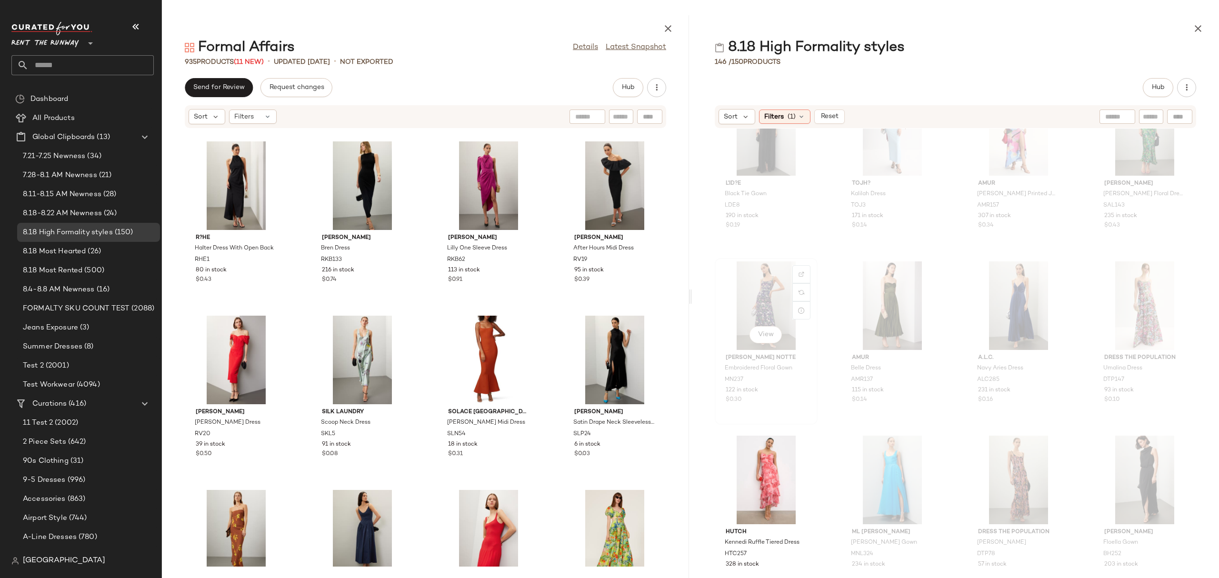
click at [755, 314] on div "View" at bounding box center [766, 305] width 96 height 89
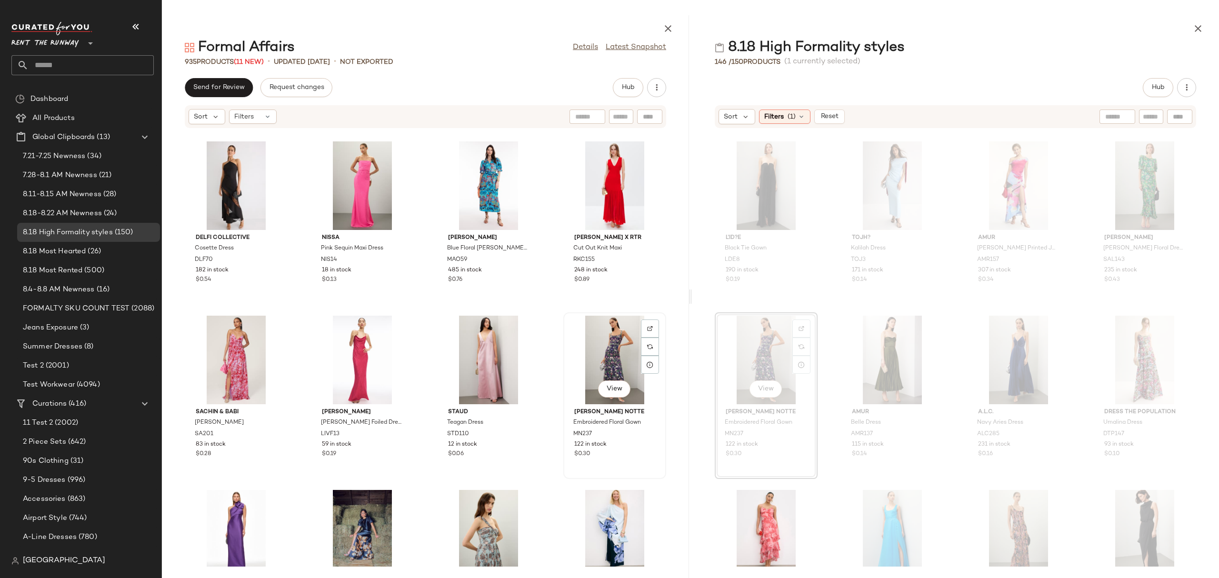
click at [581, 336] on div "View" at bounding box center [614, 360] width 96 height 89
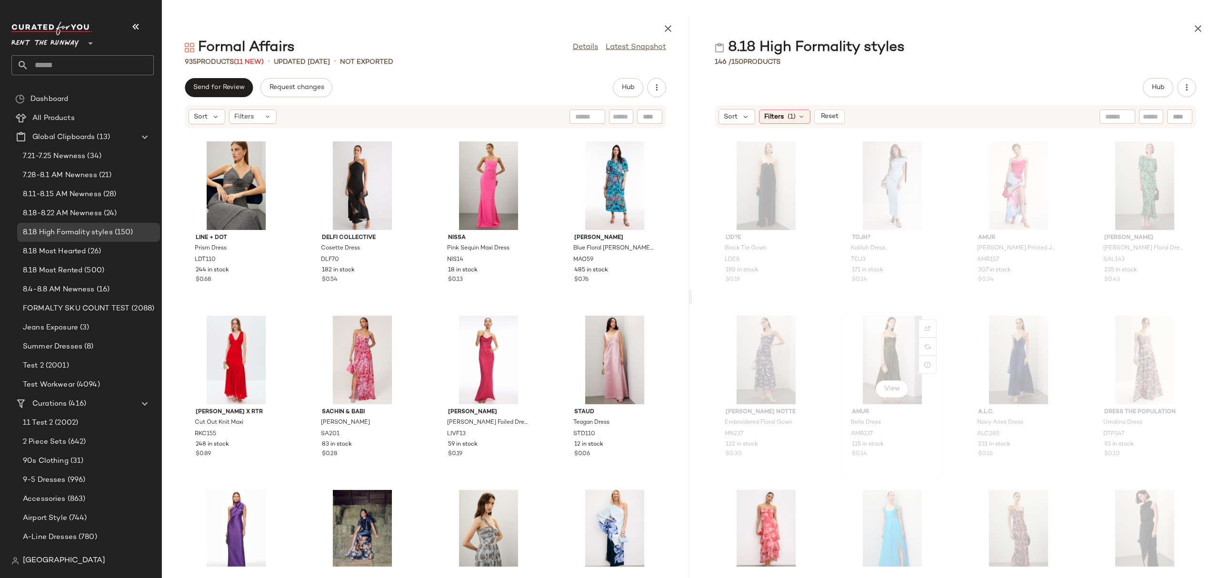
click at [859, 355] on div "View" at bounding box center [892, 360] width 96 height 89
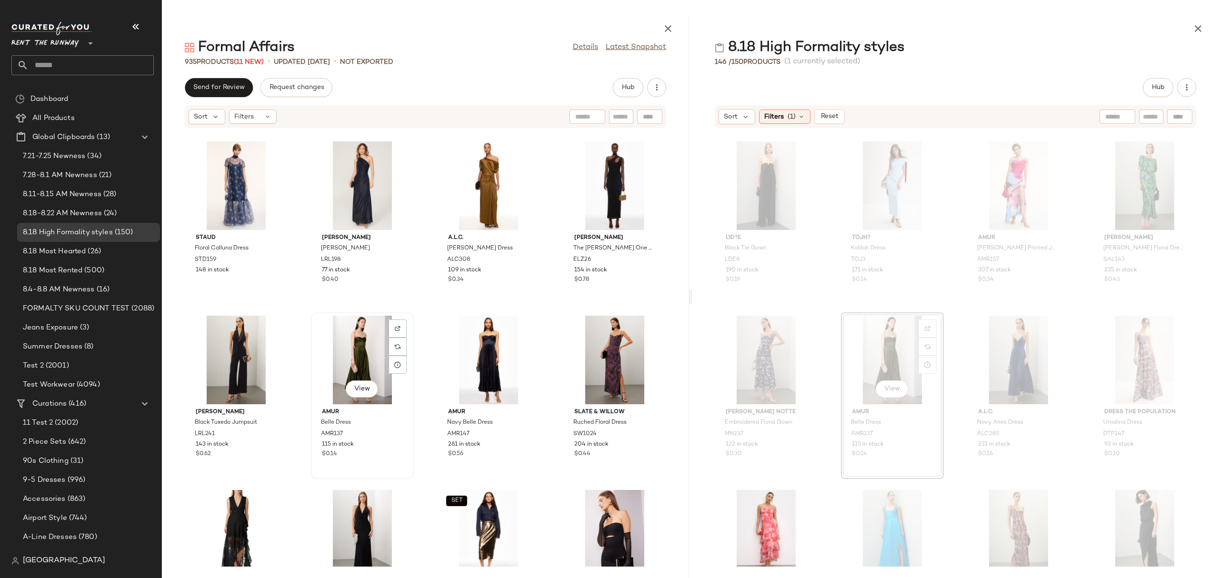
click at [336, 335] on div "View" at bounding box center [362, 360] width 96 height 89
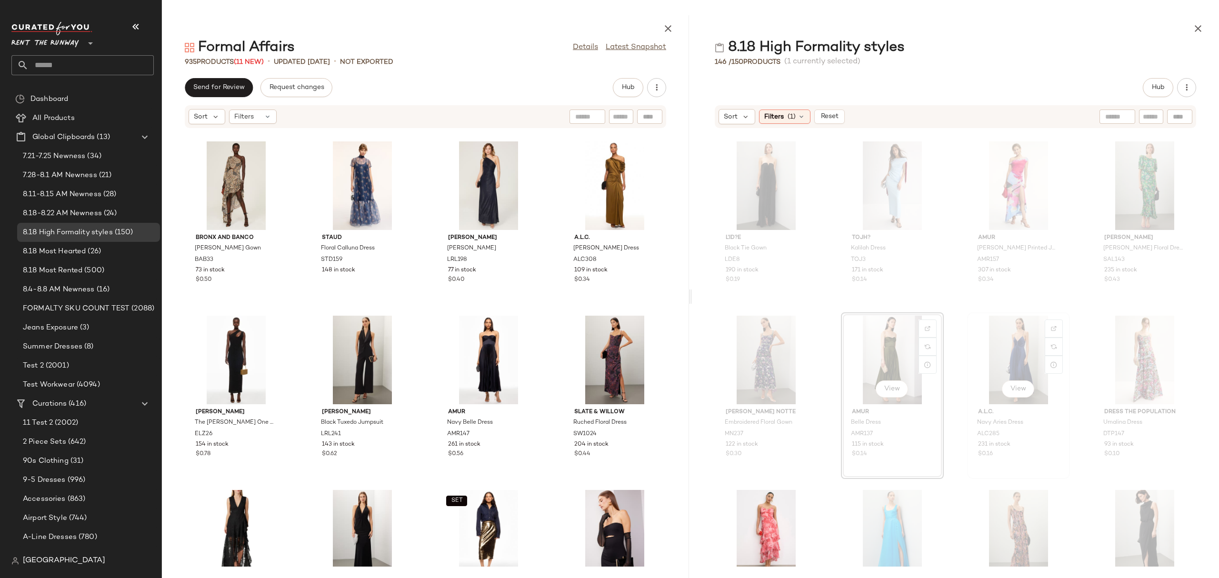
click at [1017, 338] on div "View" at bounding box center [1018, 360] width 96 height 89
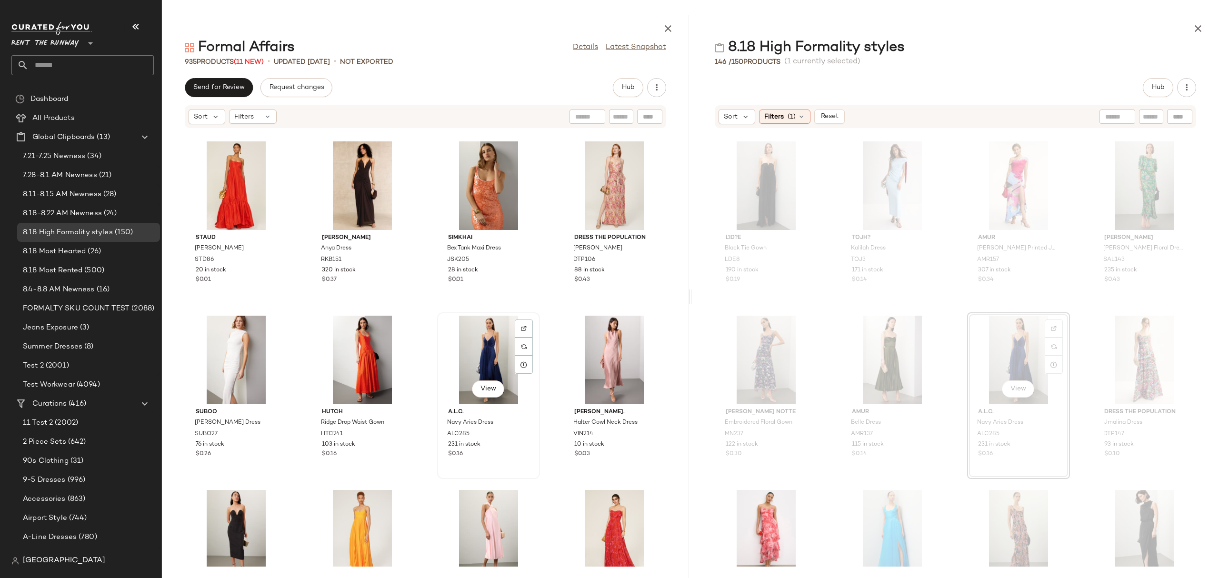
click at [478, 341] on div "View" at bounding box center [488, 360] width 96 height 89
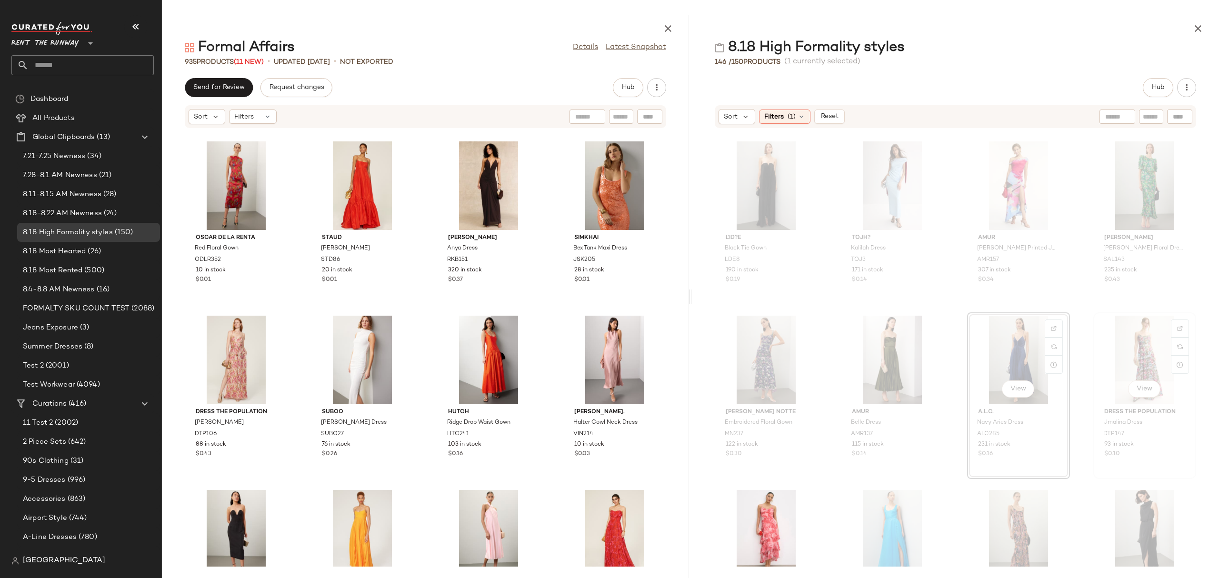
click at [1110, 338] on div "View" at bounding box center [1144, 360] width 96 height 89
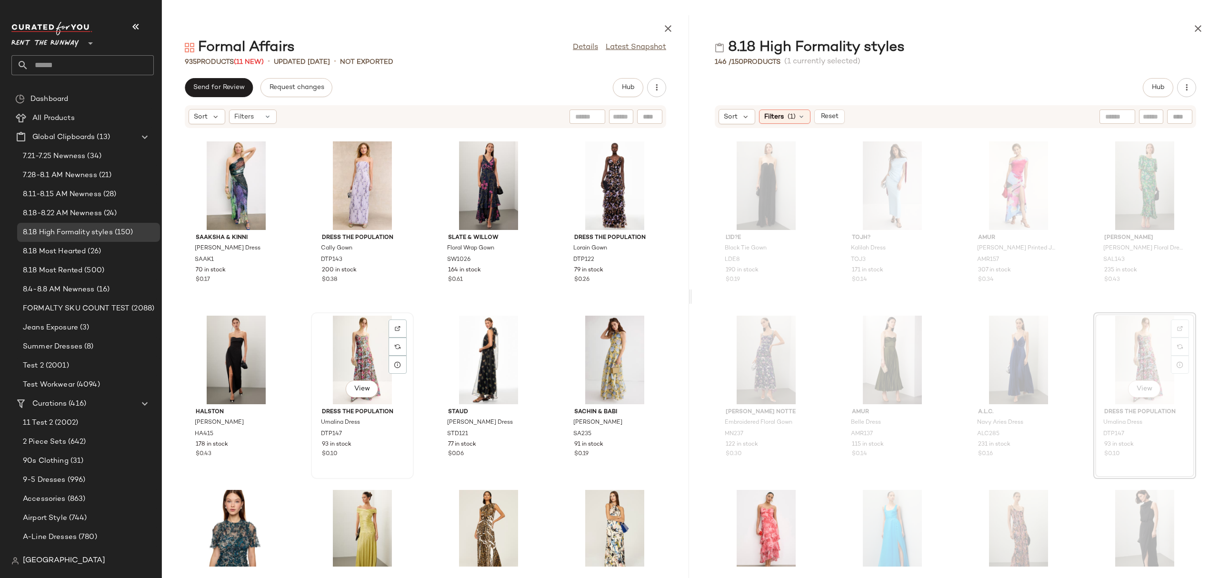
click at [343, 345] on div "View" at bounding box center [362, 360] width 96 height 89
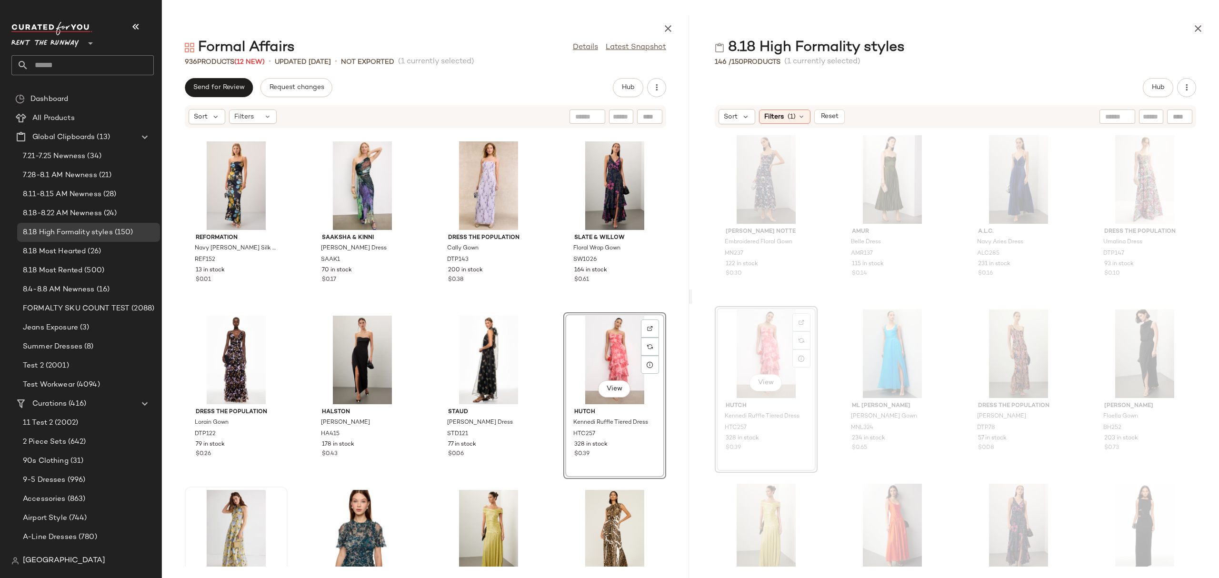
click at [593, 351] on div "View" at bounding box center [614, 360] width 96 height 89
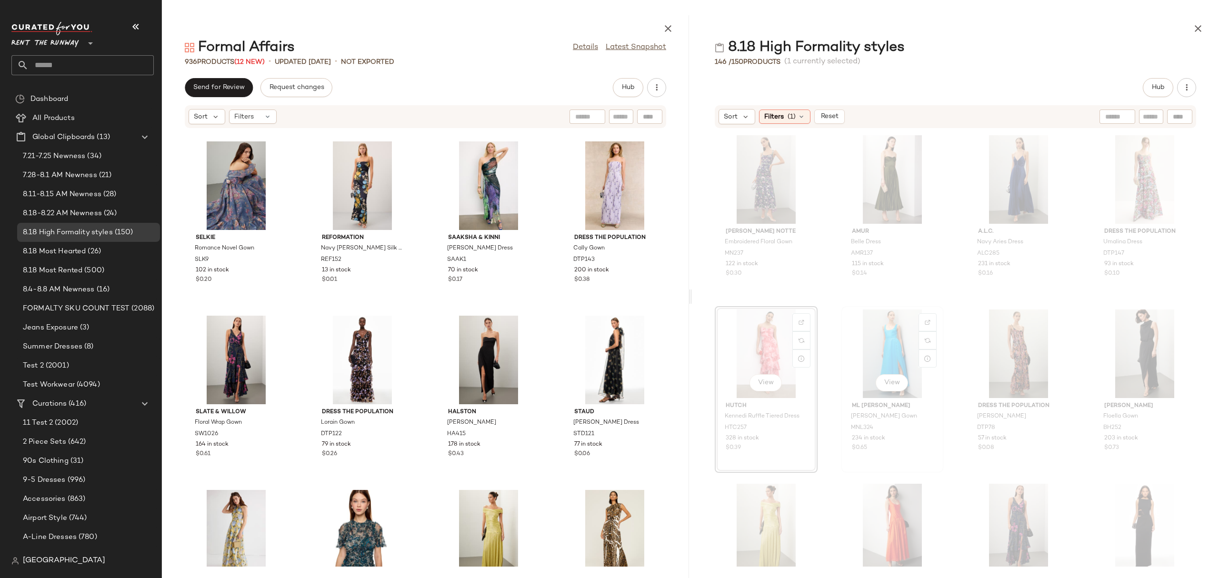
click at [898, 346] on div "View" at bounding box center [892, 353] width 96 height 89
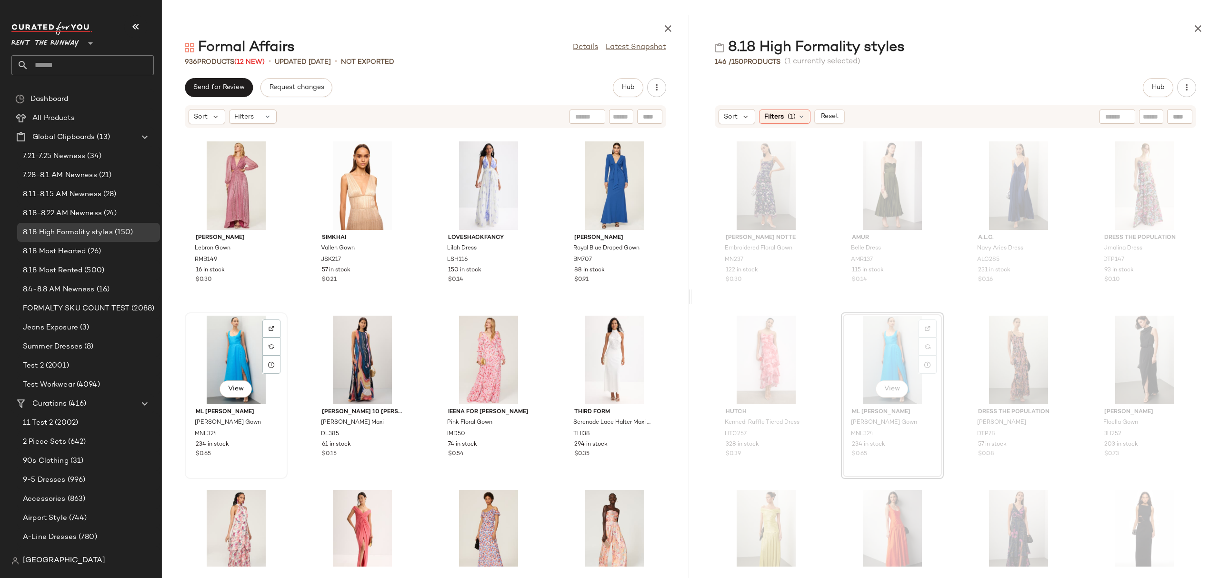
click at [223, 356] on div "View" at bounding box center [236, 360] width 96 height 89
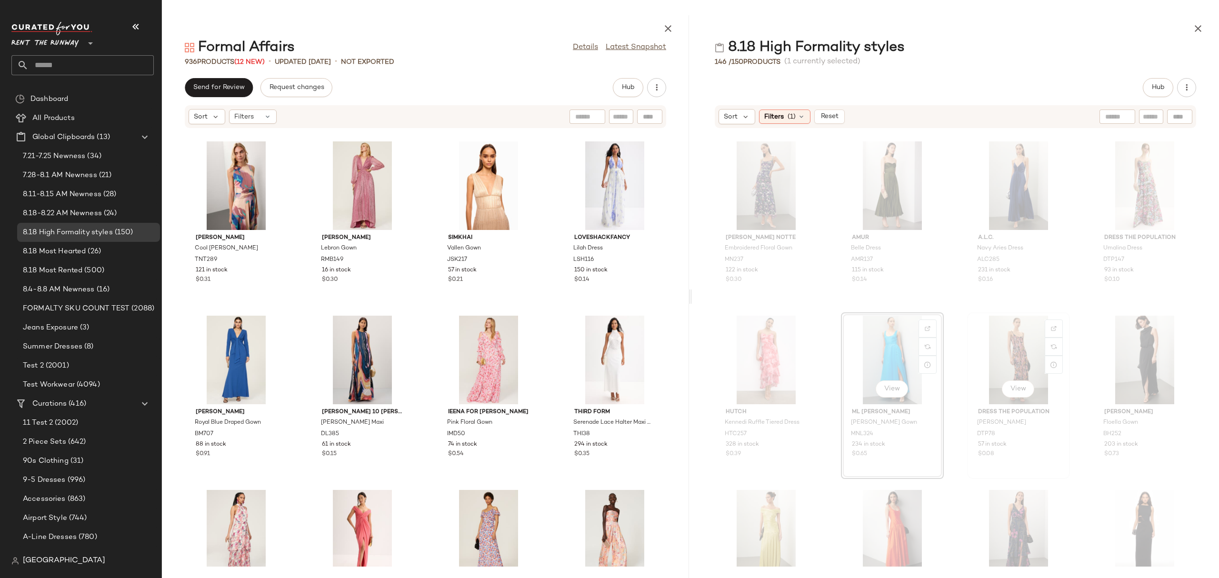
click at [1032, 345] on div "View" at bounding box center [1018, 360] width 96 height 89
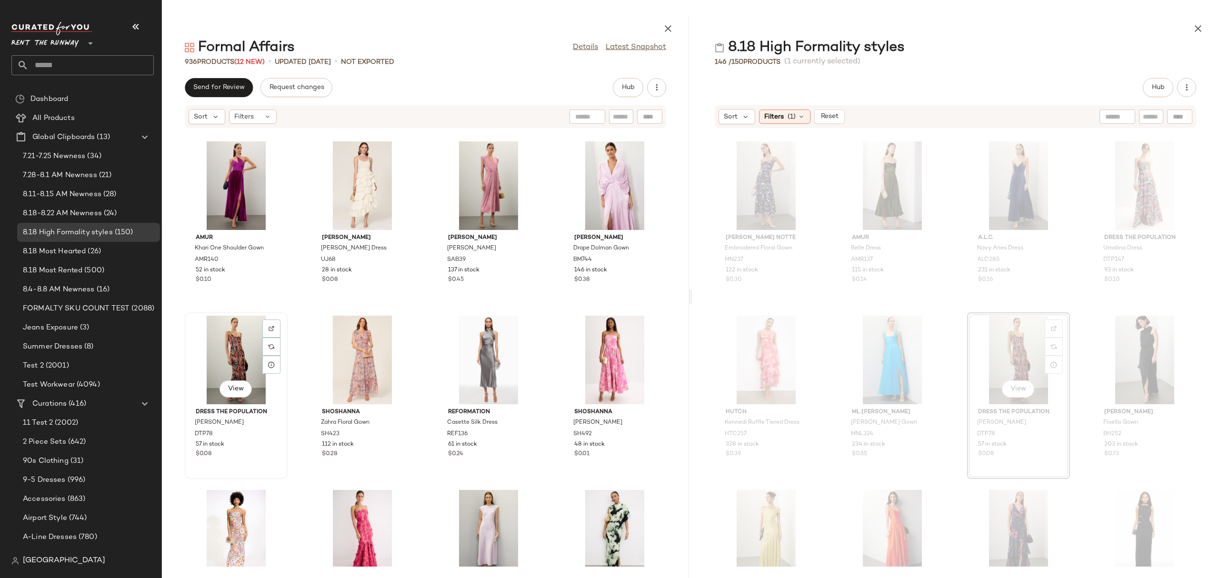
click at [232, 352] on div "View" at bounding box center [236, 360] width 96 height 89
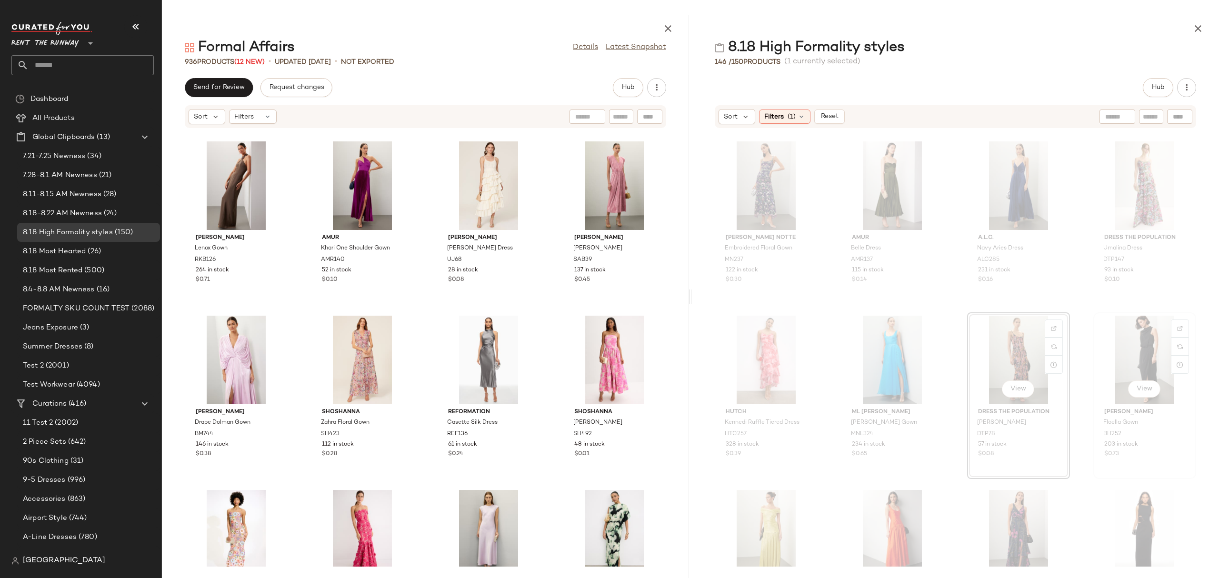
click at [1129, 345] on div "View" at bounding box center [1144, 360] width 96 height 89
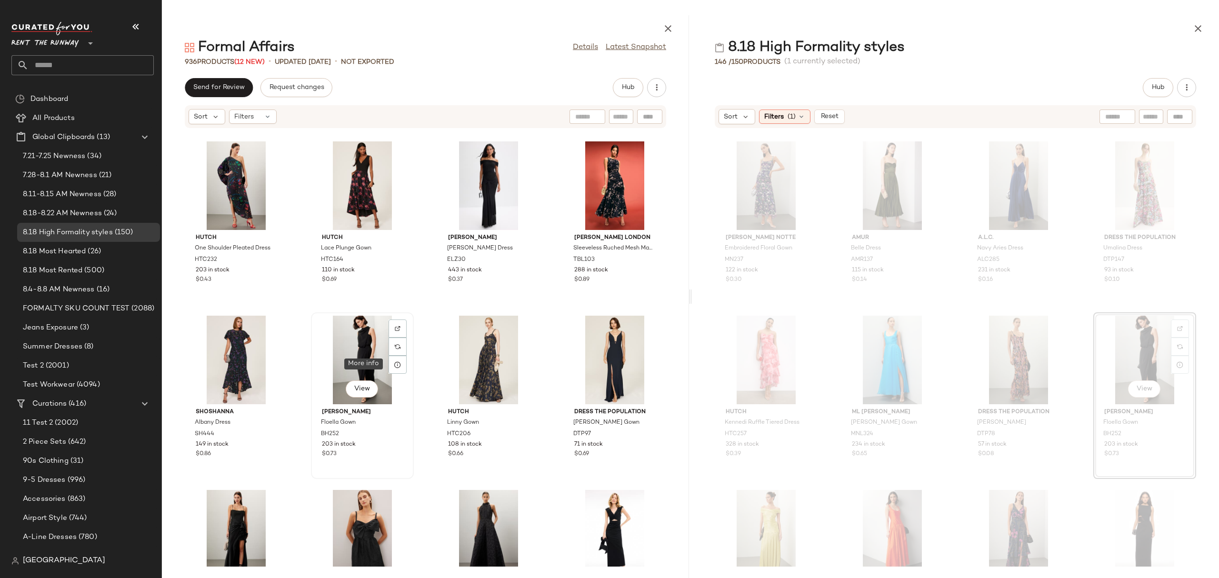
click at [370, 356] on div "View" at bounding box center [362, 360] width 96 height 89
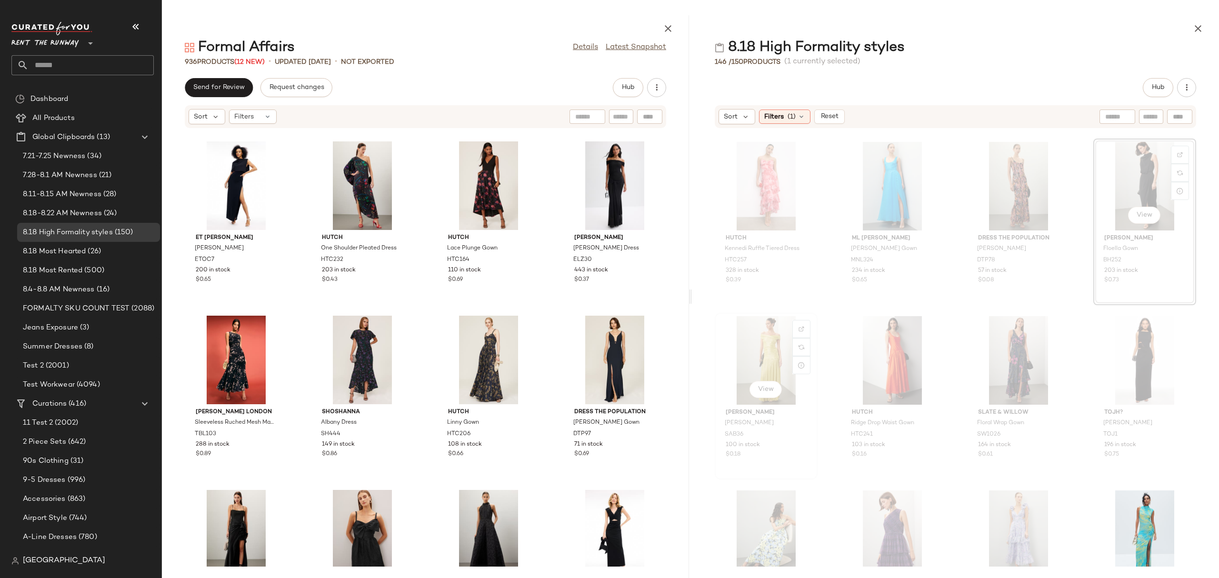
click at [764, 354] on div "View" at bounding box center [766, 360] width 96 height 89
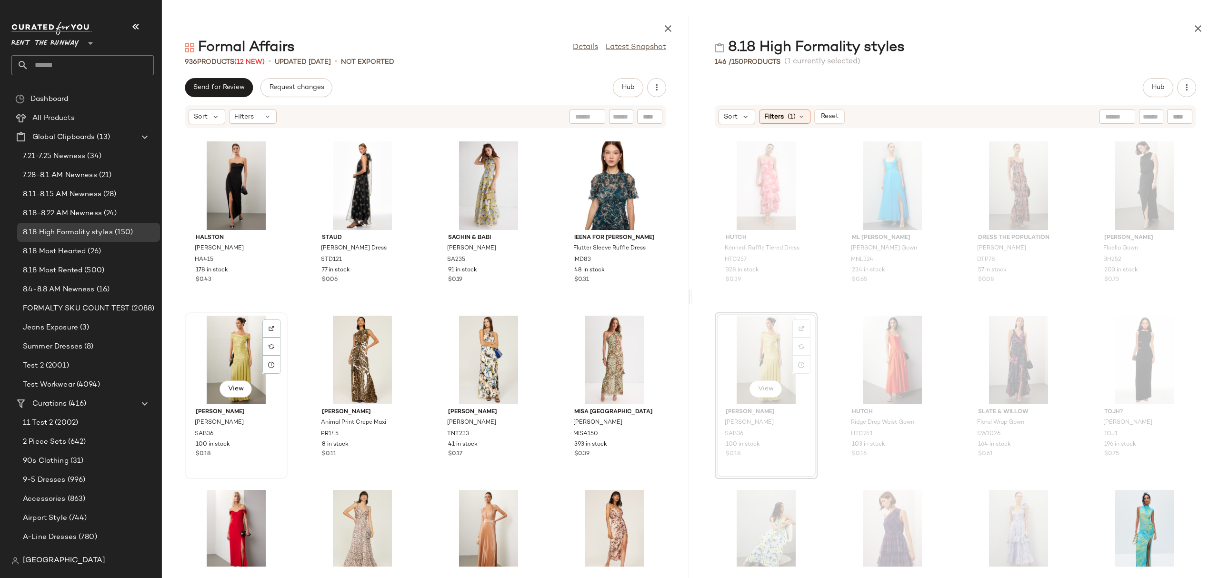
click at [191, 345] on div "View" at bounding box center [236, 360] width 96 height 89
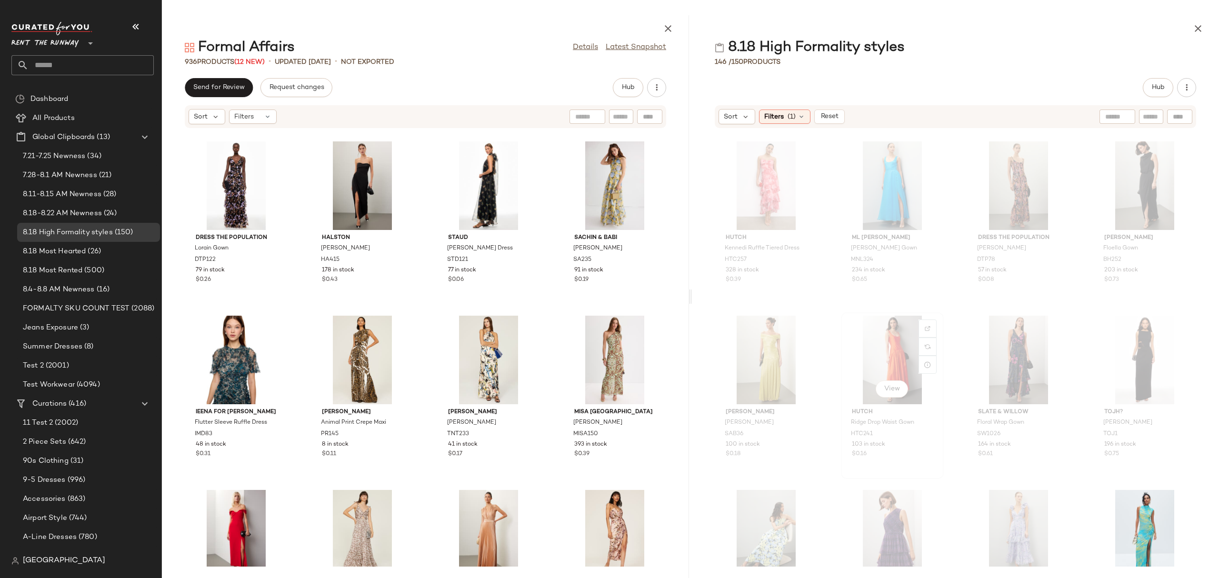
click at [880, 361] on div "View" at bounding box center [892, 360] width 96 height 89
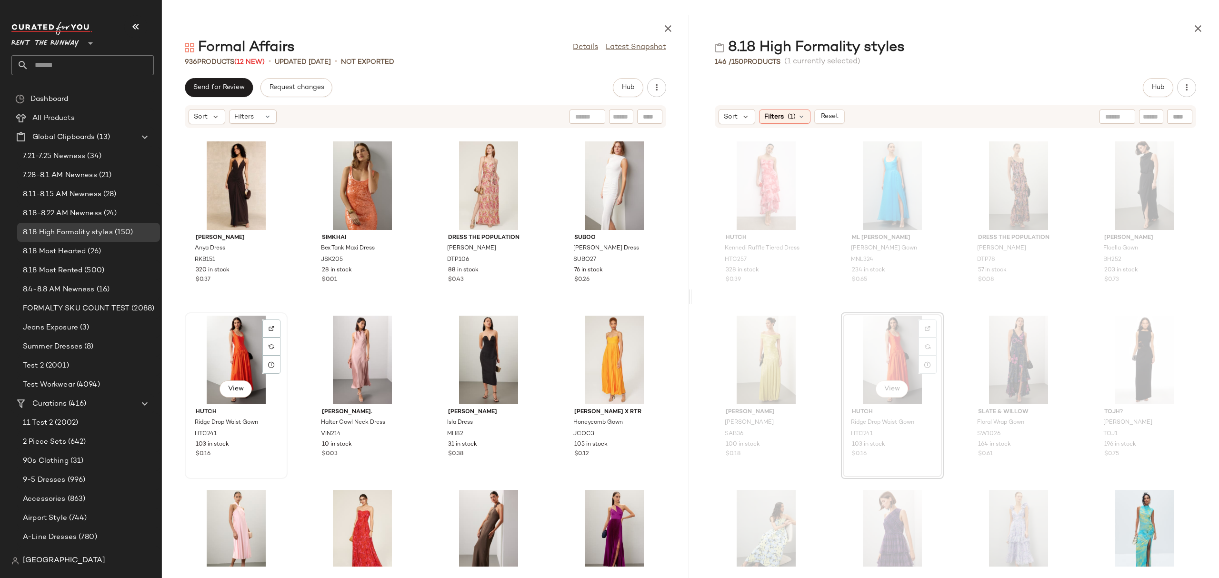
click at [200, 363] on div "View" at bounding box center [236, 360] width 96 height 89
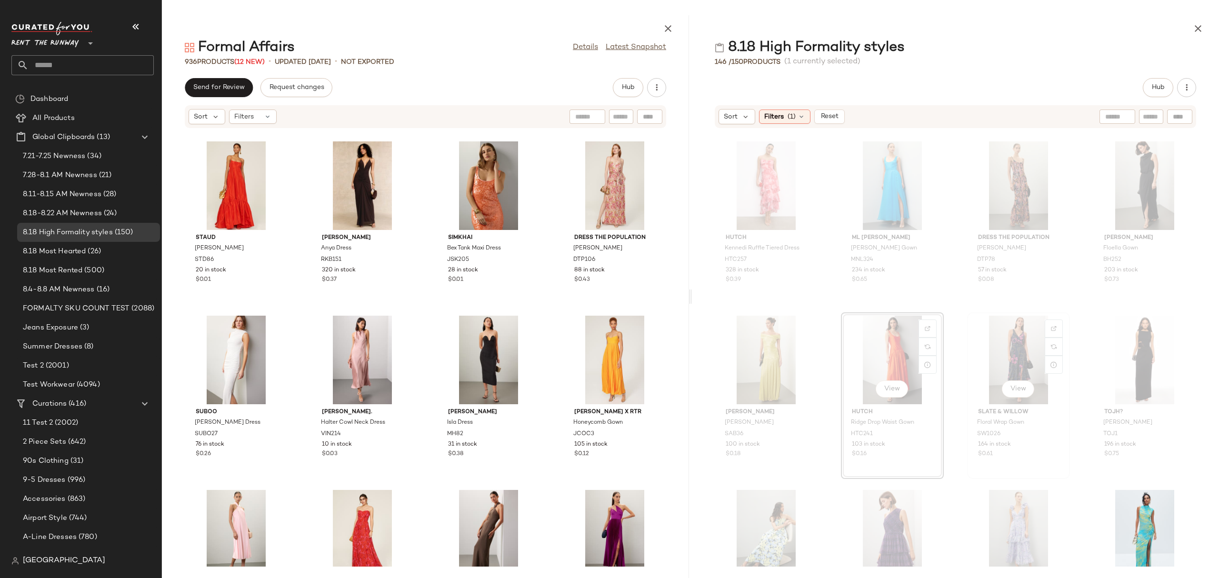
click at [1031, 357] on div "View" at bounding box center [1018, 360] width 96 height 89
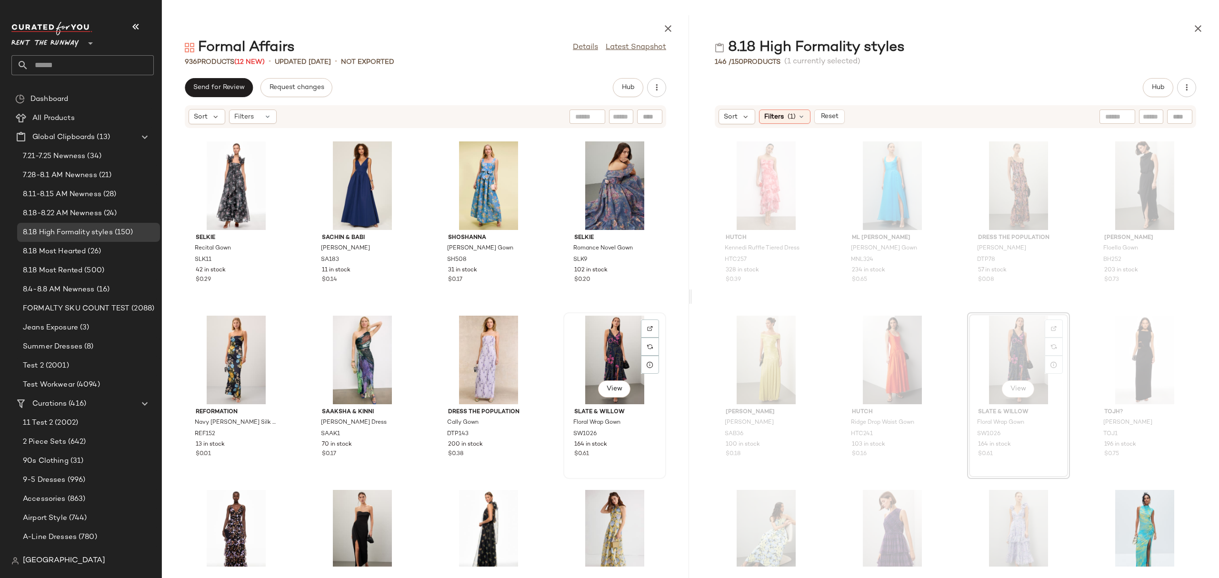
click at [621, 338] on div "View" at bounding box center [614, 360] width 96 height 89
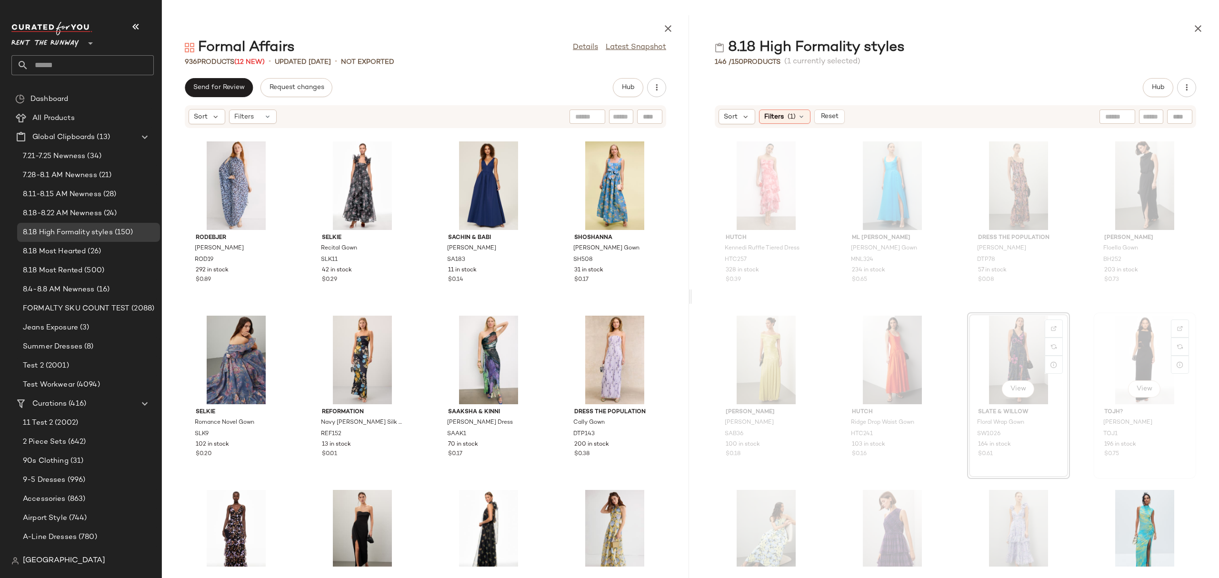
click at [1130, 345] on div "View" at bounding box center [1144, 360] width 96 height 89
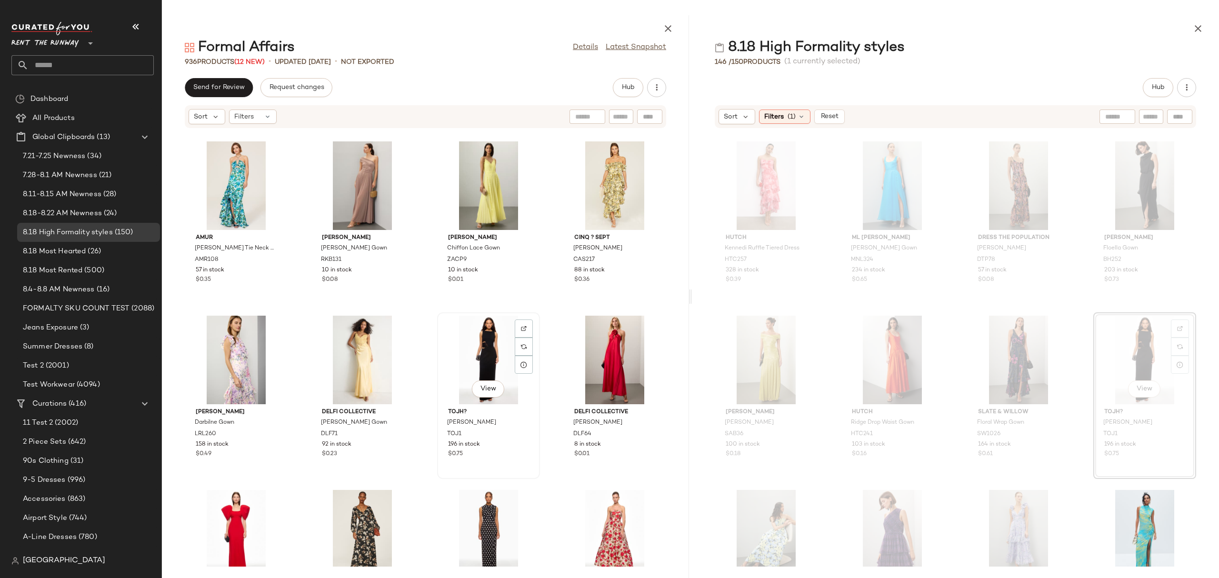
click at [485, 351] on div "View" at bounding box center [488, 360] width 96 height 89
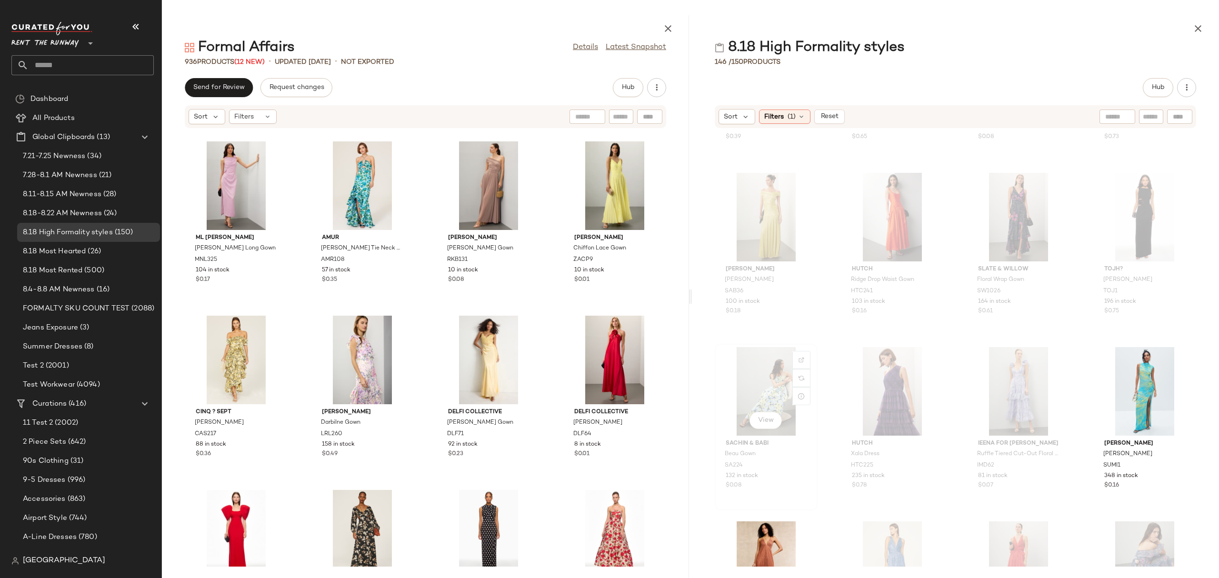
click at [765, 385] on div "View" at bounding box center [766, 391] width 96 height 89
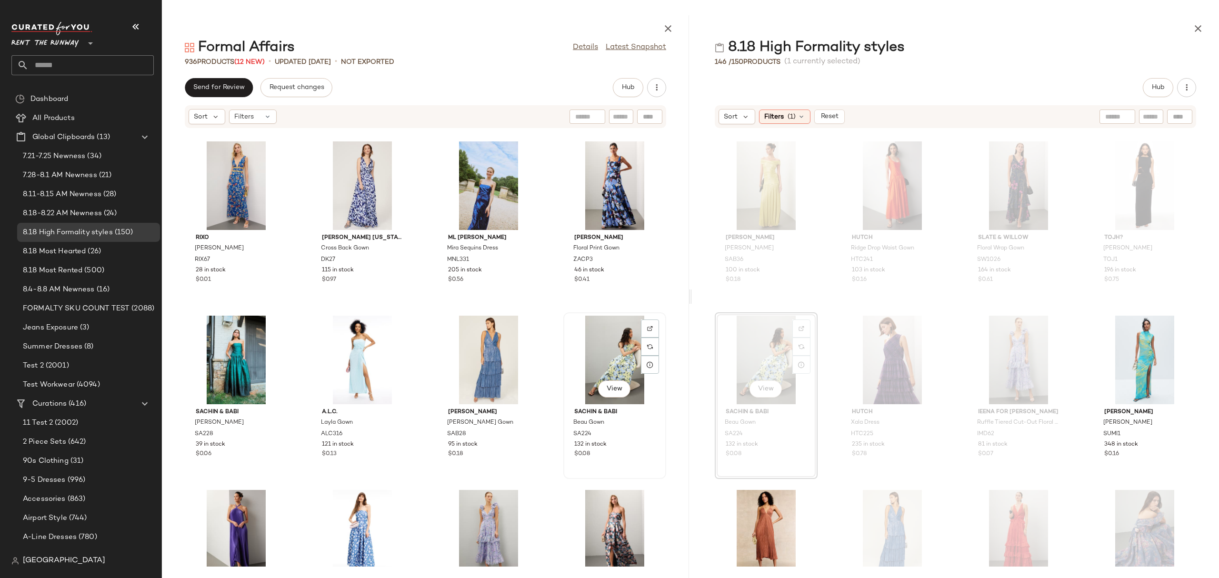
click at [579, 355] on div "View" at bounding box center [614, 360] width 96 height 89
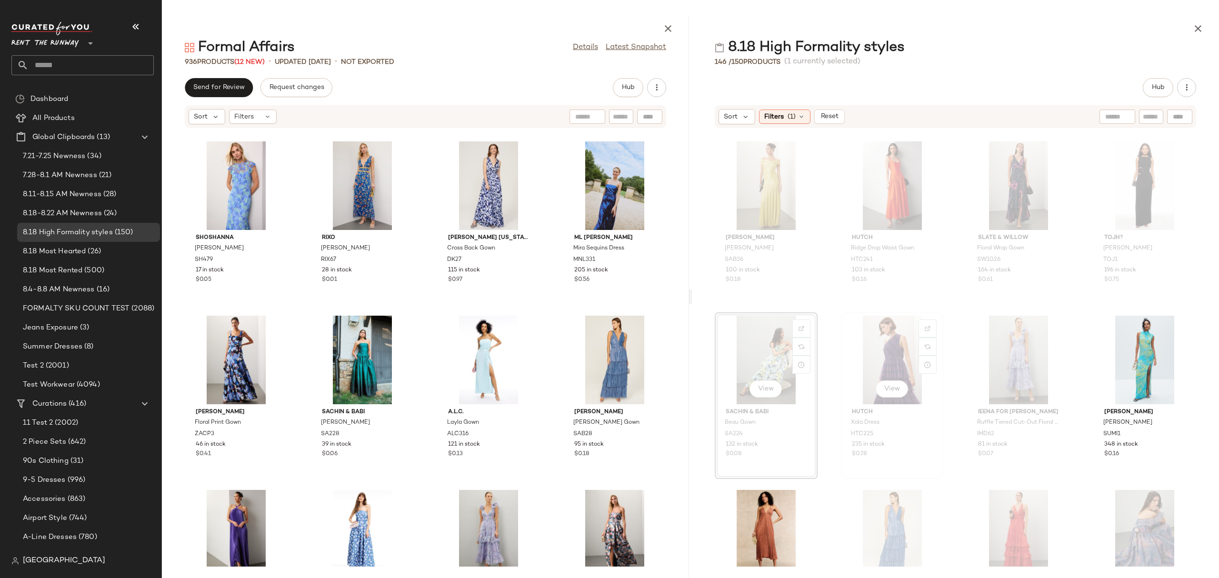
click at [908, 361] on div "View" at bounding box center [892, 360] width 96 height 89
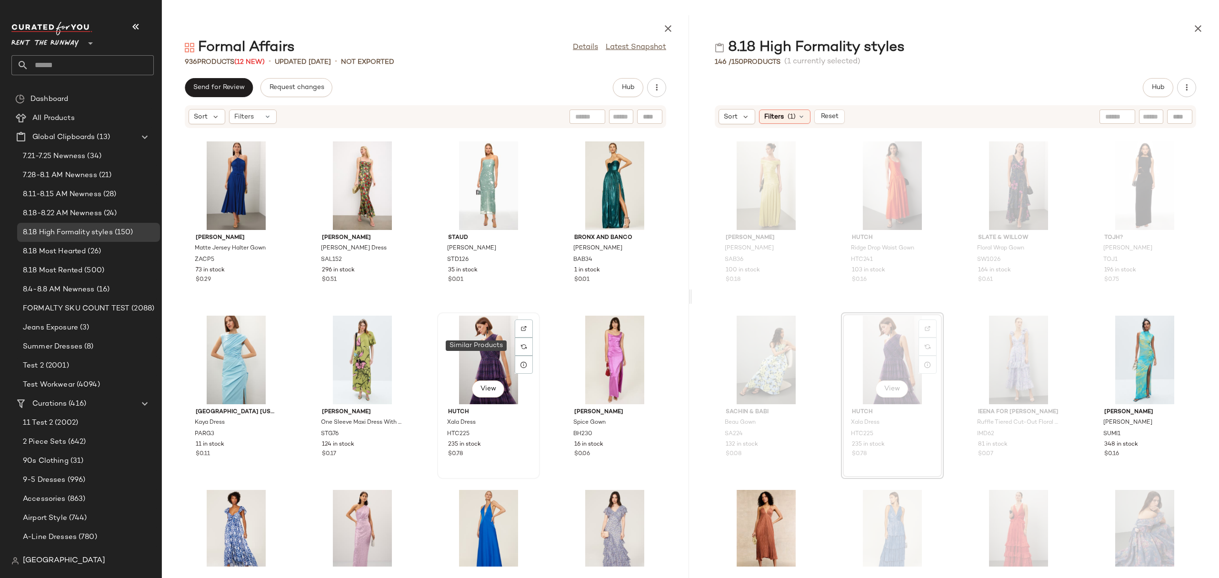
click at [495, 344] on div "View" at bounding box center [488, 360] width 96 height 89
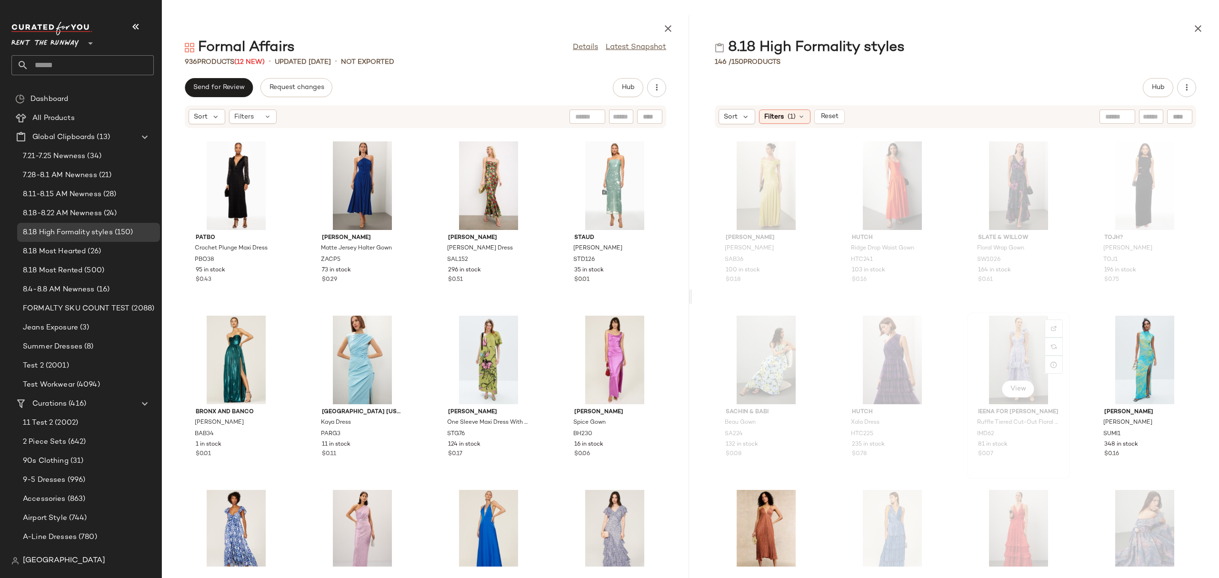
click at [1029, 364] on div "View" at bounding box center [1018, 360] width 96 height 89
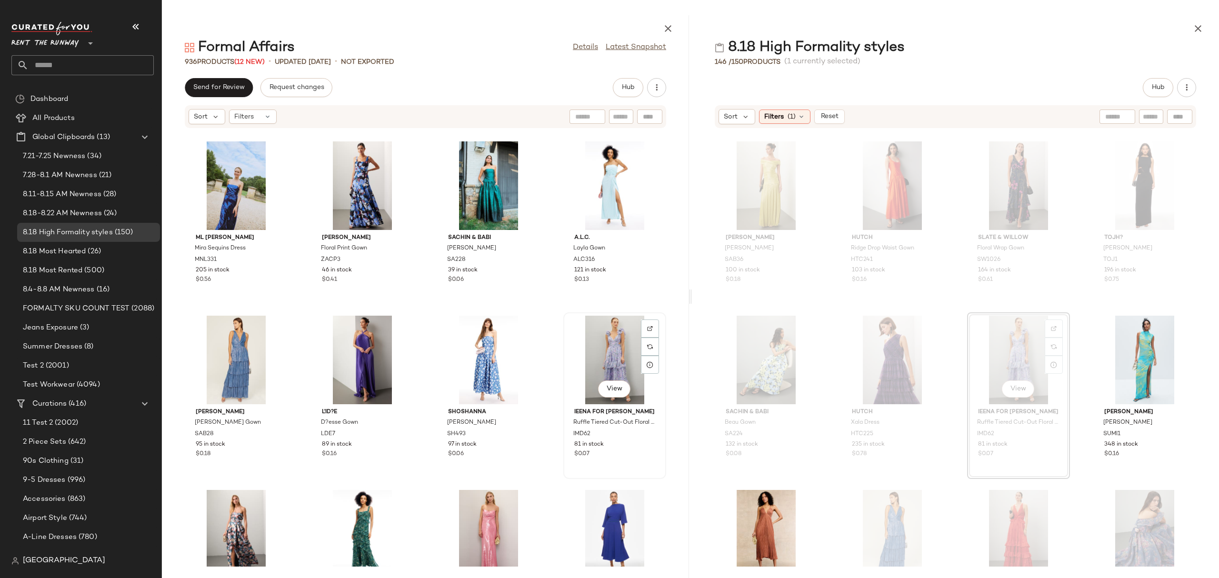
click at [604, 350] on div "View" at bounding box center [614, 360] width 96 height 89
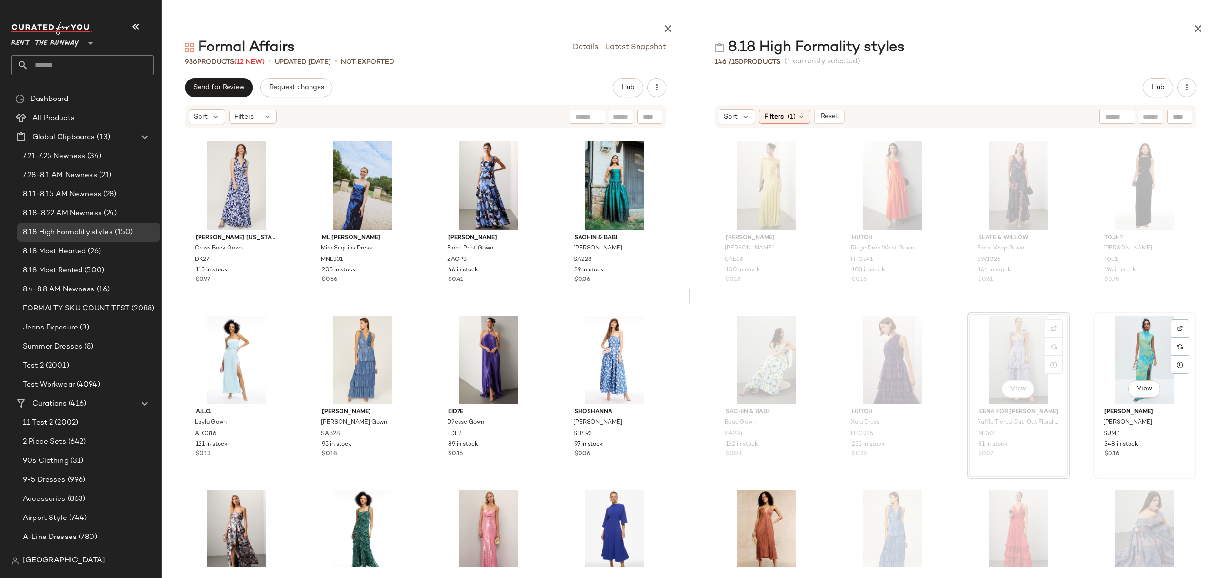
click at [1144, 359] on div "View" at bounding box center [1144, 360] width 96 height 89
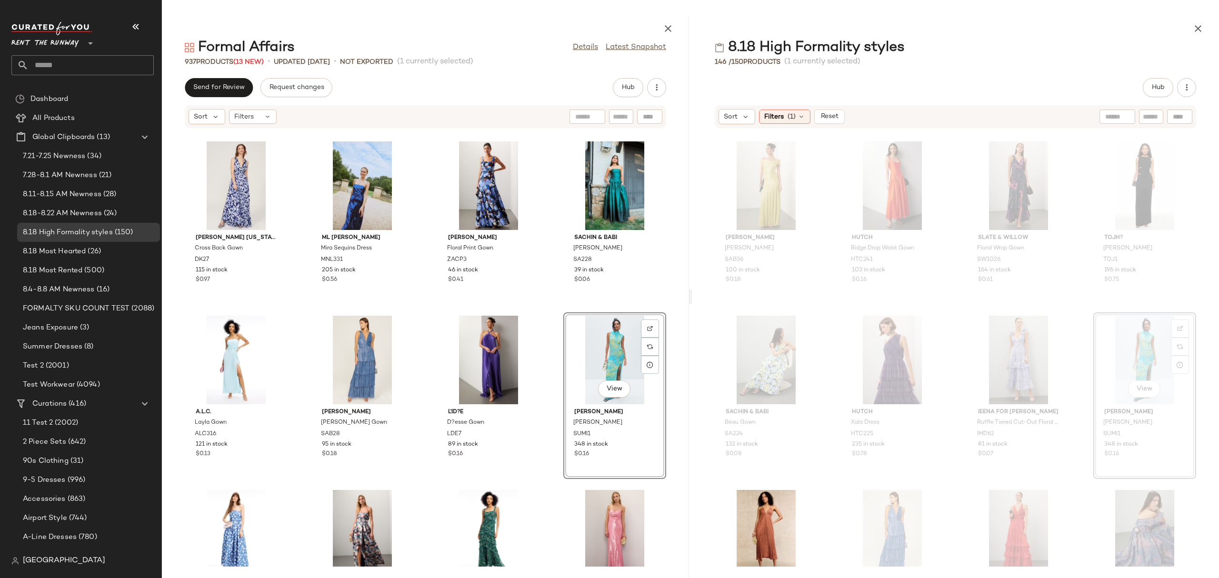
click at [596, 354] on div "View" at bounding box center [614, 360] width 96 height 89
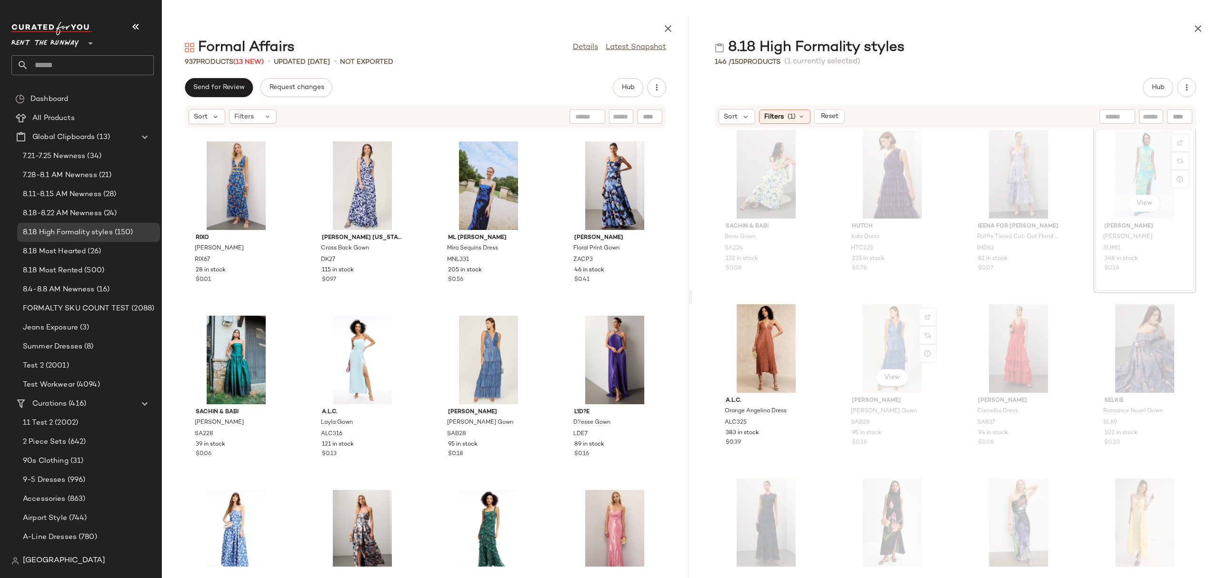
scroll to position [3327, 0]
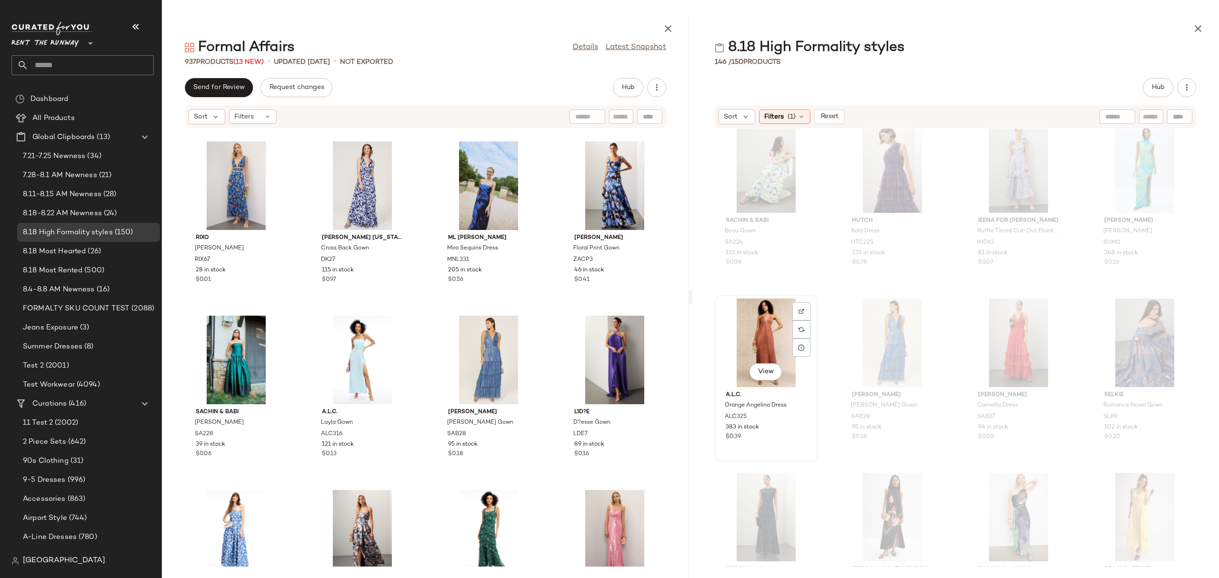
click at [779, 342] on div "View" at bounding box center [766, 342] width 96 height 89
drag, startPoint x: 780, startPoint y: 341, endPoint x: 548, endPoint y: 361, distance: 232.2
click at [548, 361] on div "Formal Affairs Details Latest Snapshot 937 Products (13 New) • updated Aug 18th…" at bounding box center [690, 296] width 1057 height 563
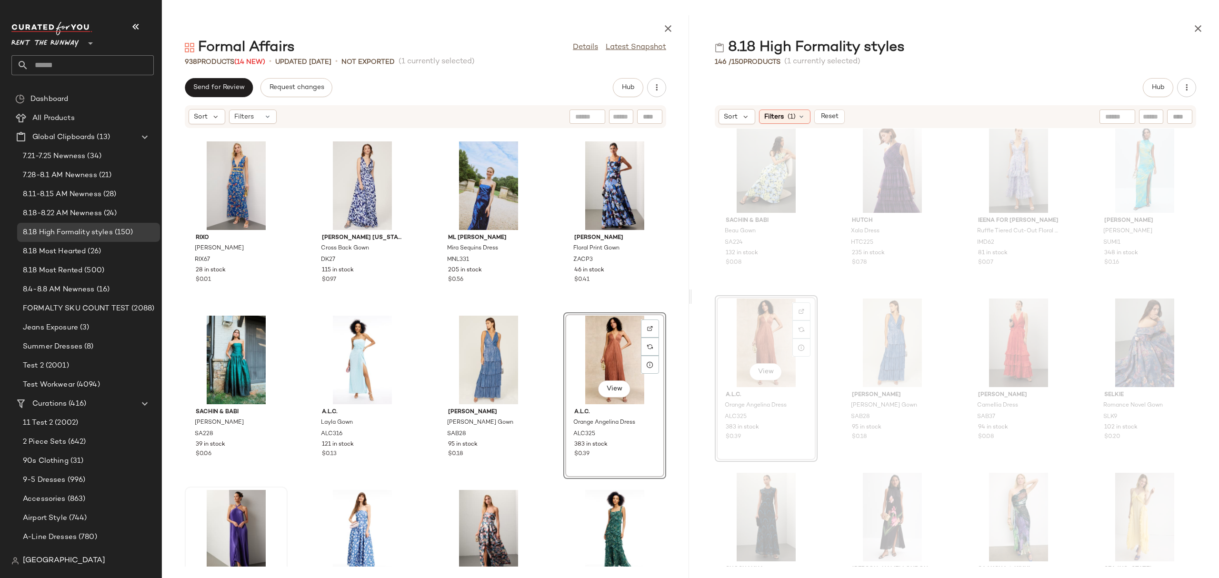
click at [598, 346] on div "View" at bounding box center [614, 360] width 96 height 89
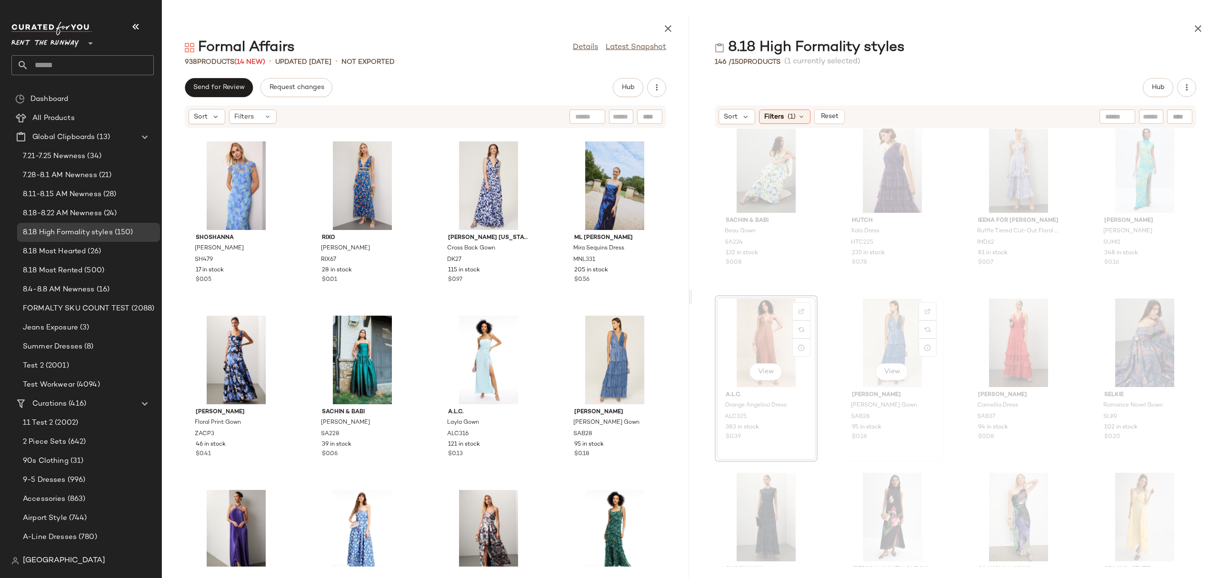
click at [890, 339] on div "View" at bounding box center [892, 342] width 96 height 89
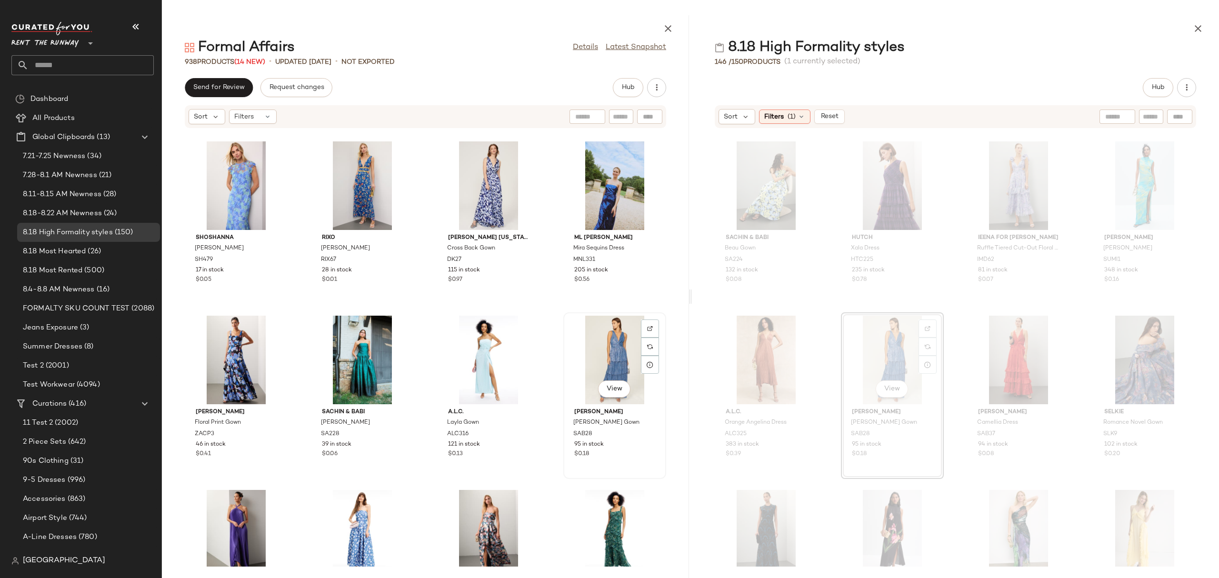
click at [592, 350] on div "View" at bounding box center [614, 360] width 96 height 89
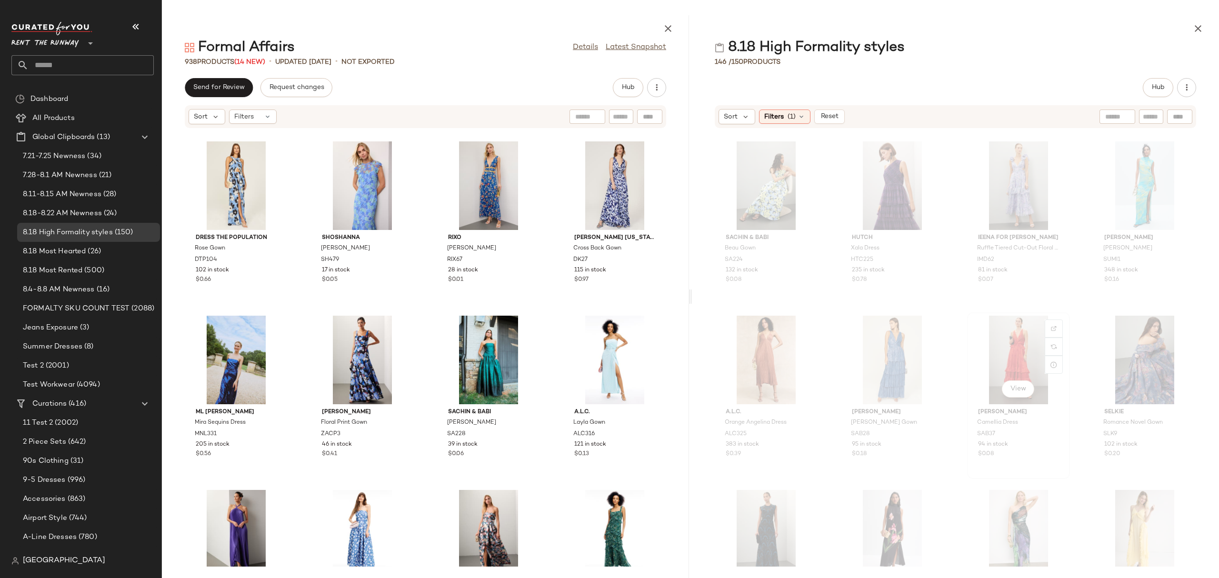
click at [1018, 351] on div "View" at bounding box center [1018, 360] width 96 height 89
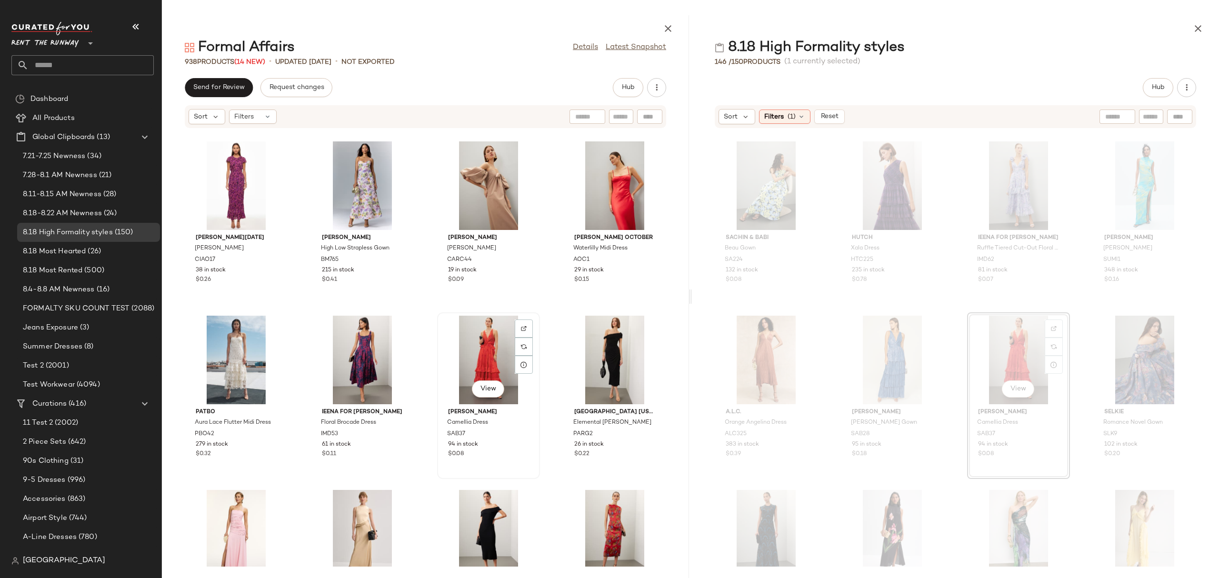
click at [505, 360] on div "View" at bounding box center [488, 360] width 96 height 89
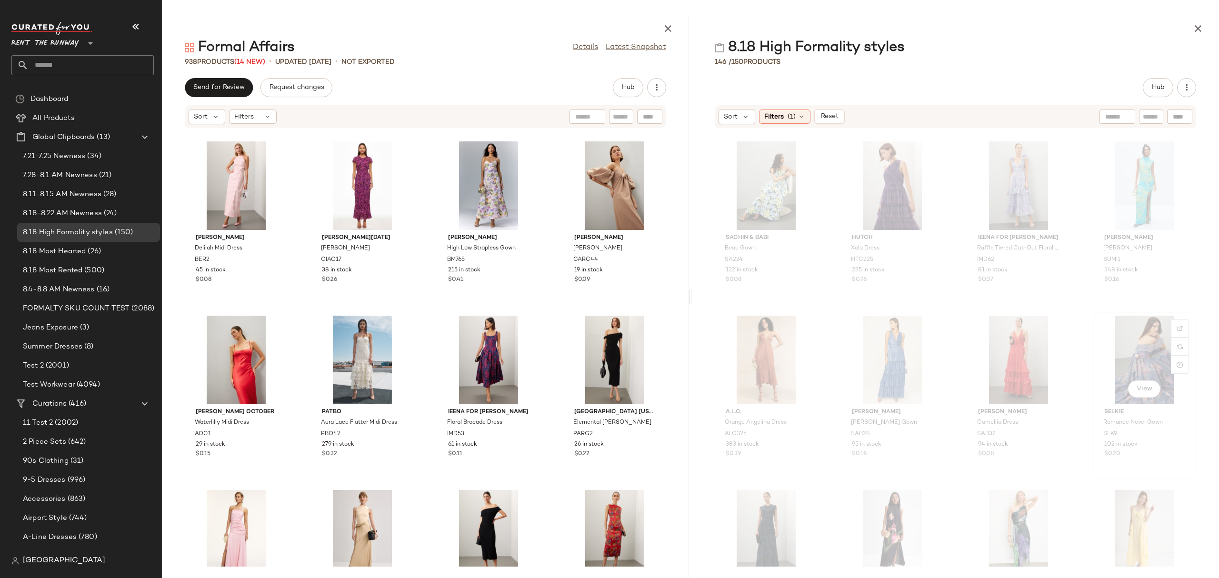
click at [1110, 349] on div "View" at bounding box center [1144, 360] width 96 height 89
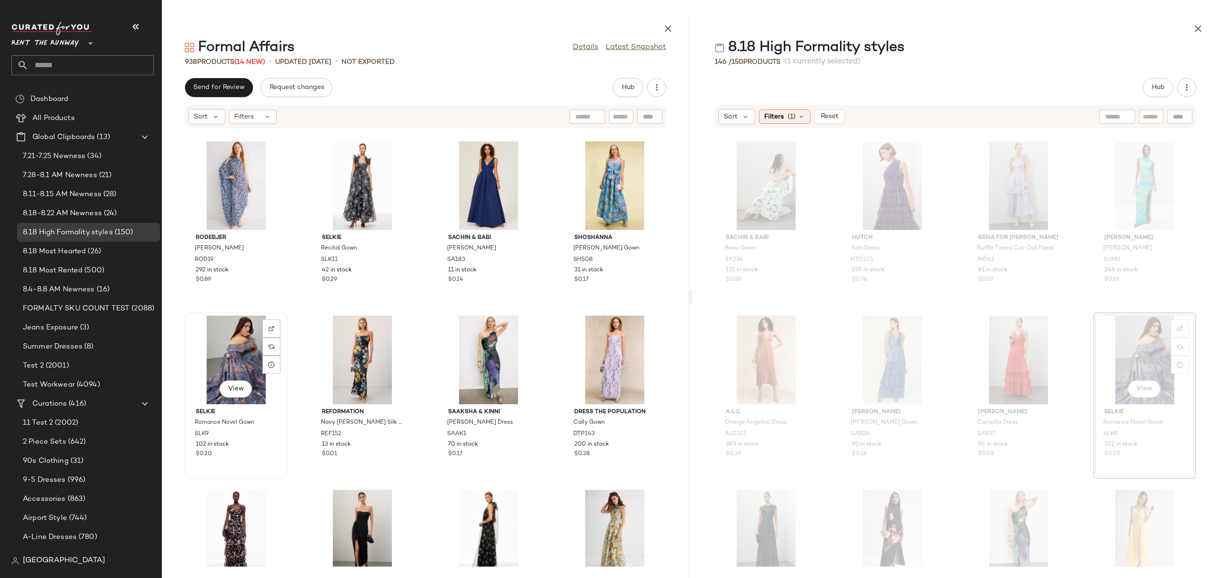
click at [231, 345] on div "View" at bounding box center [236, 360] width 96 height 89
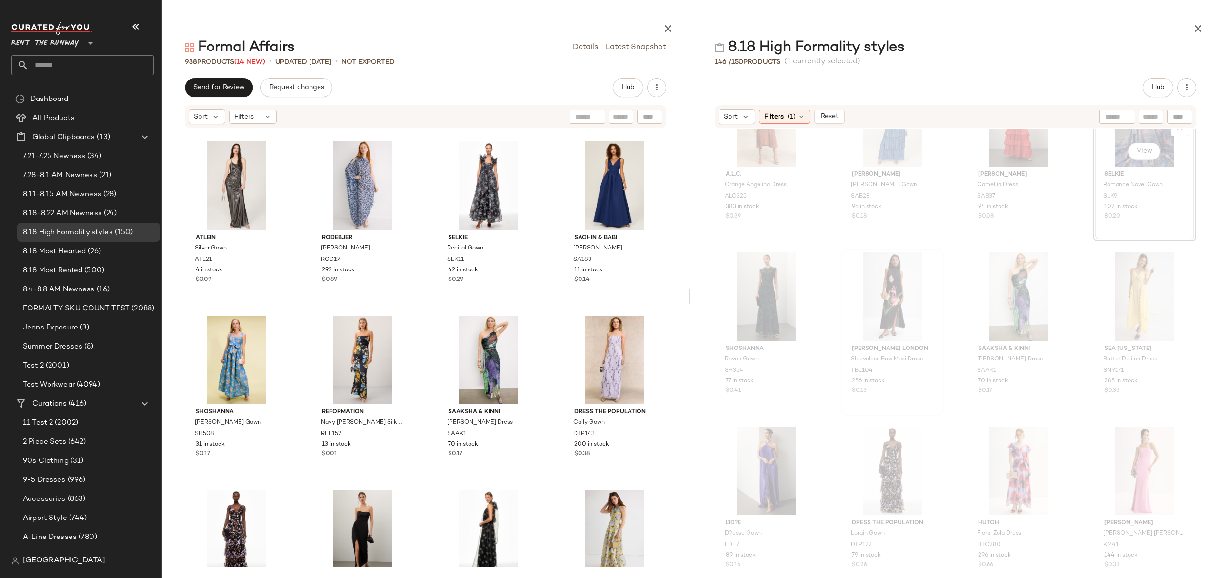
scroll to position [3622, 0]
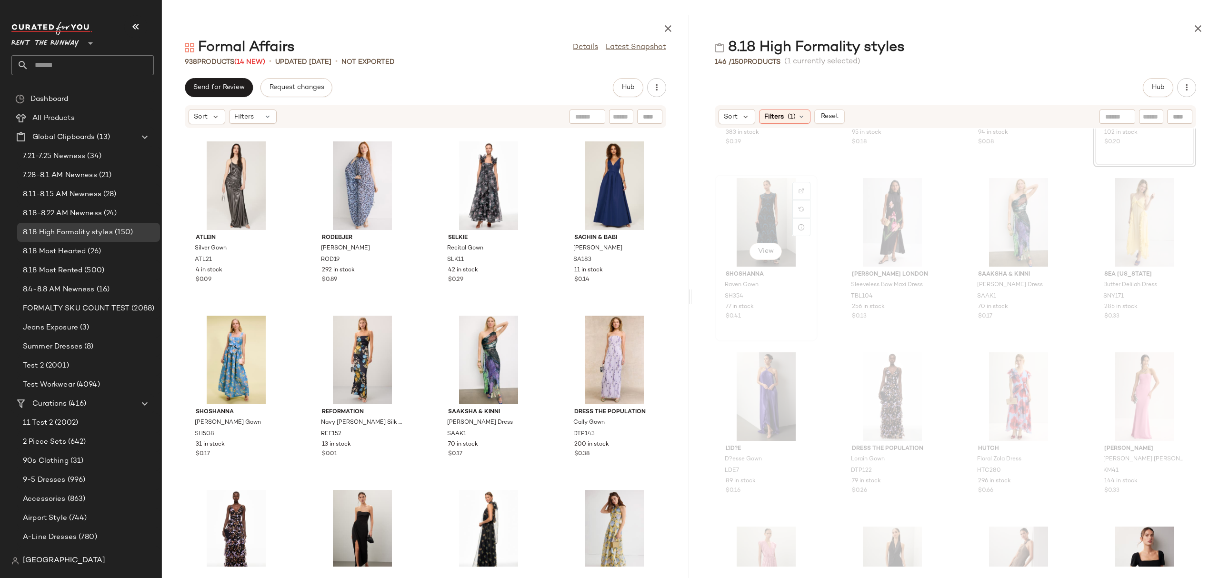
click at [771, 209] on div "View" at bounding box center [766, 222] width 96 height 89
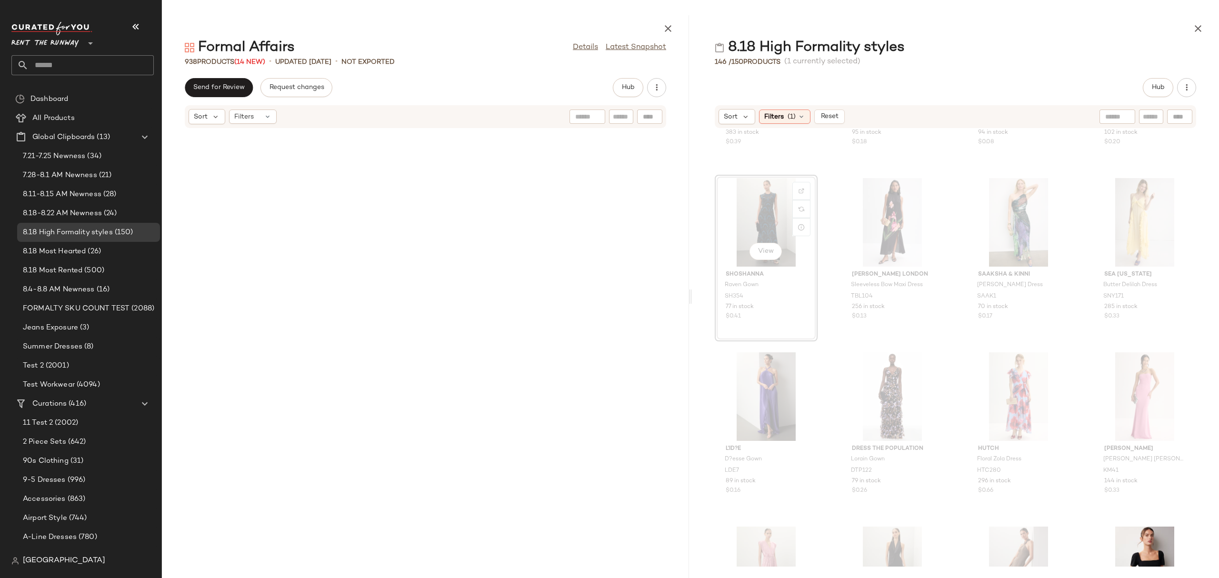
scroll to position [22474, 0]
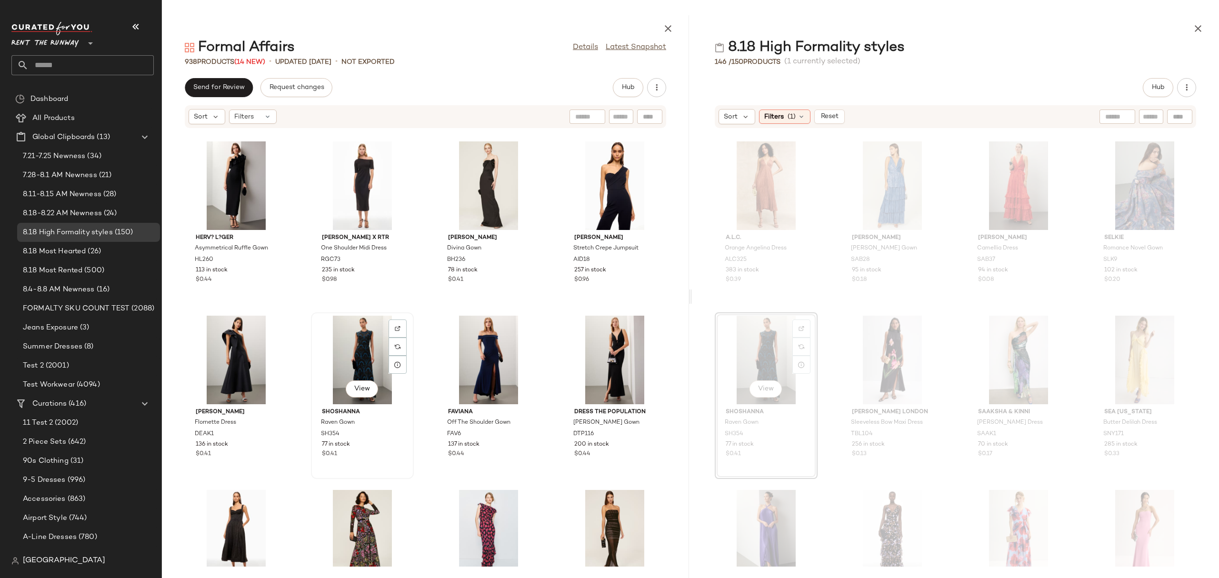
click at [353, 347] on div "View" at bounding box center [362, 360] width 96 height 89
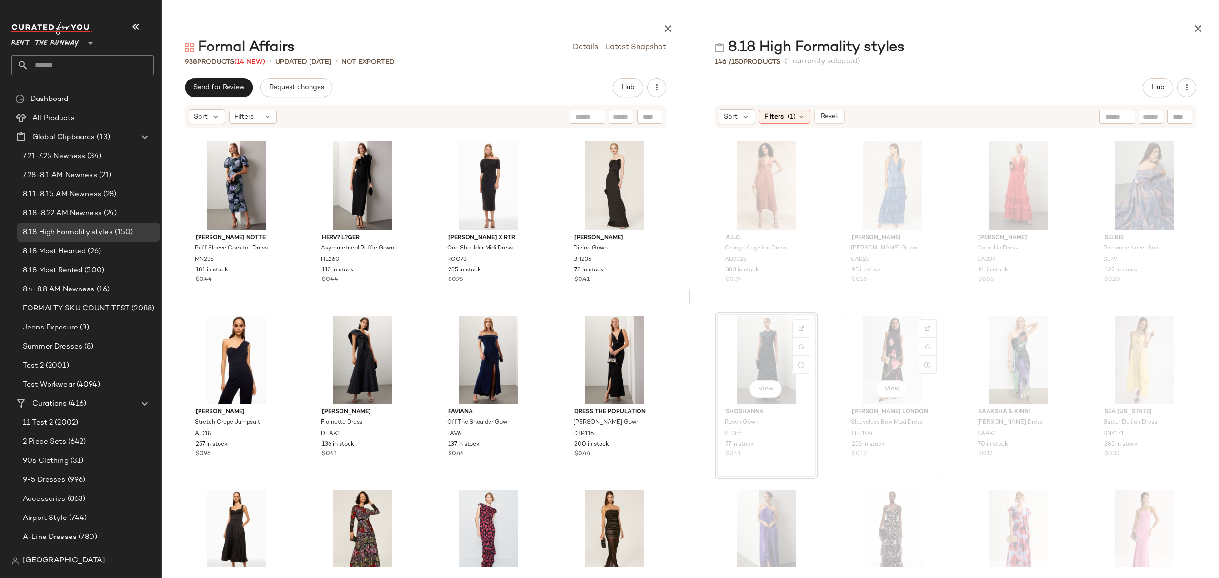
click at [879, 346] on div "View" at bounding box center [892, 360] width 96 height 89
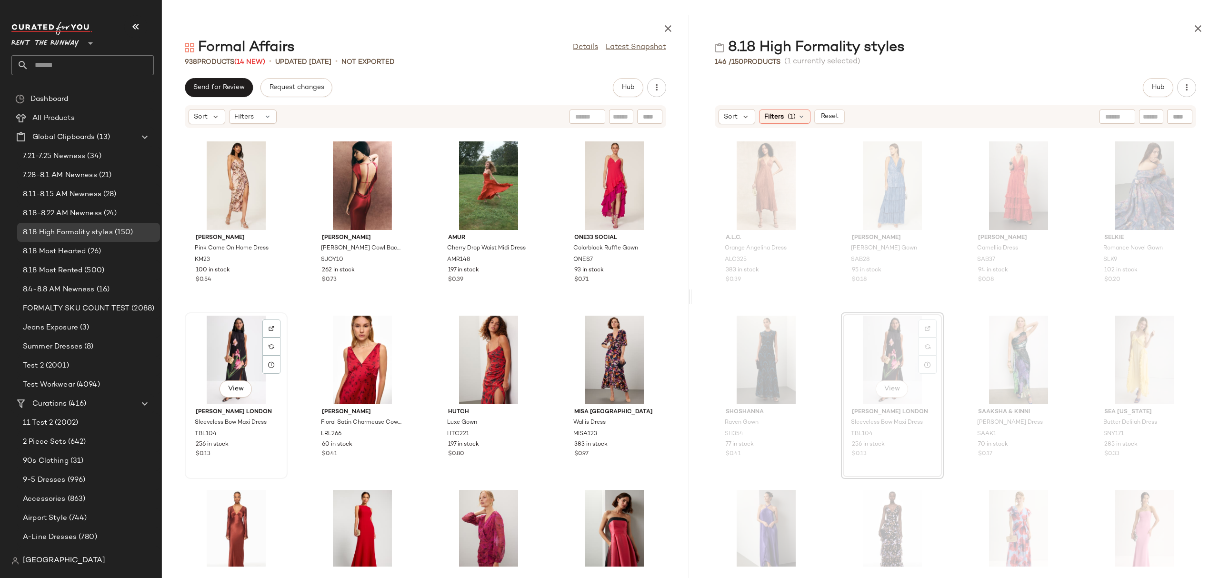
click at [217, 357] on div "View" at bounding box center [236, 360] width 96 height 89
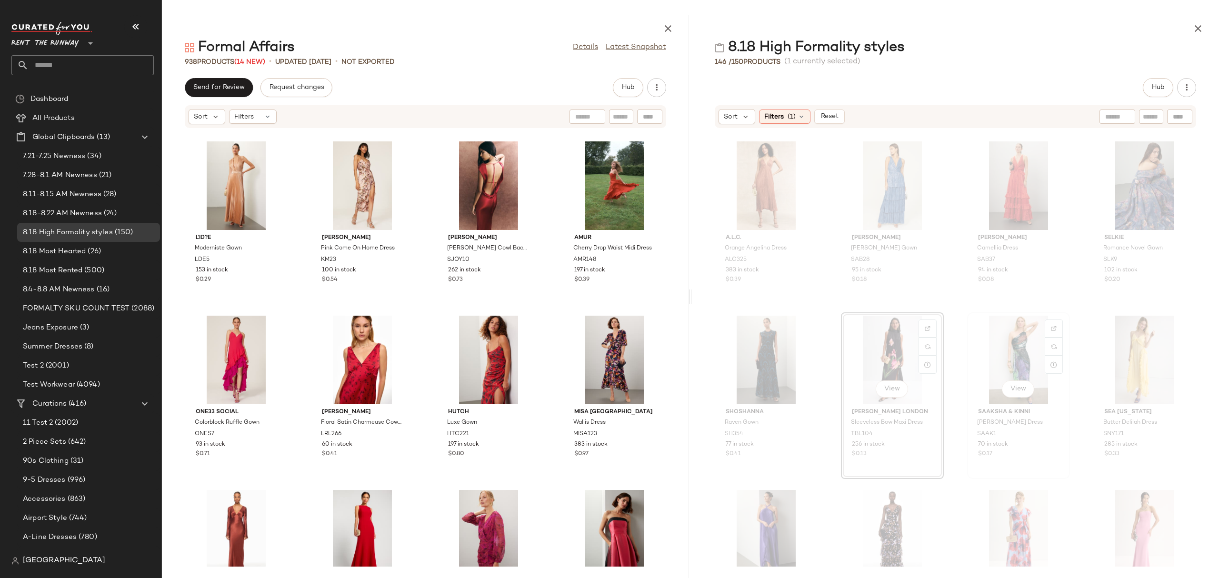
click at [1020, 356] on div "View" at bounding box center [1018, 360] width 96 height 89
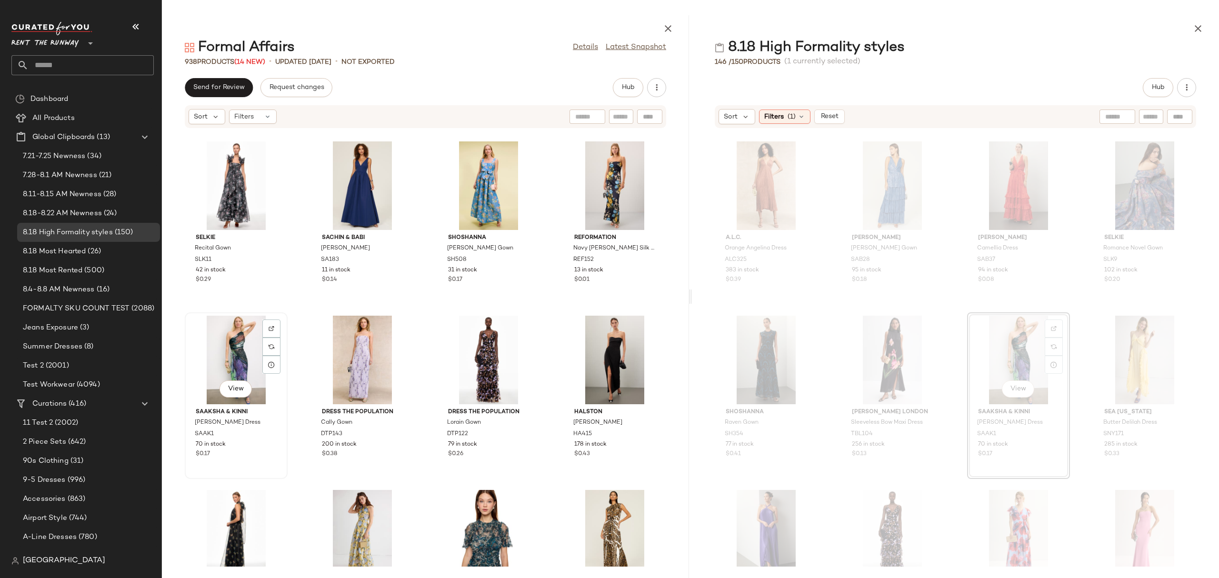
click at [227, 347] on div "View" at bounding box center [236, 360] width 96 height 89
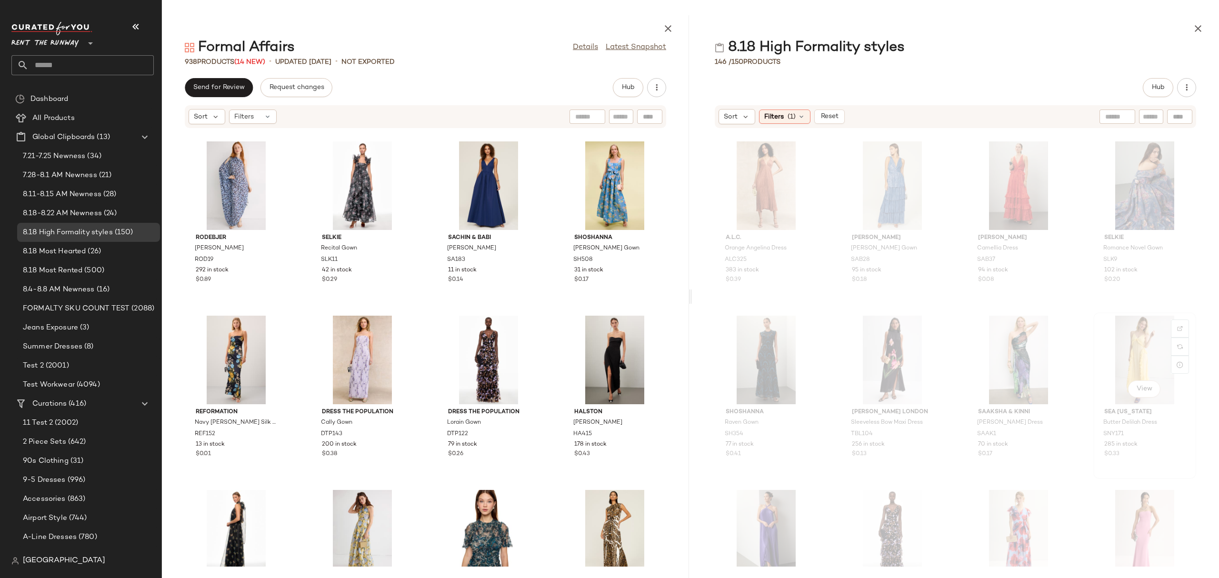
click at [1162, 360] on div "View" at bounding box center [1144, 360] width 96 height 89
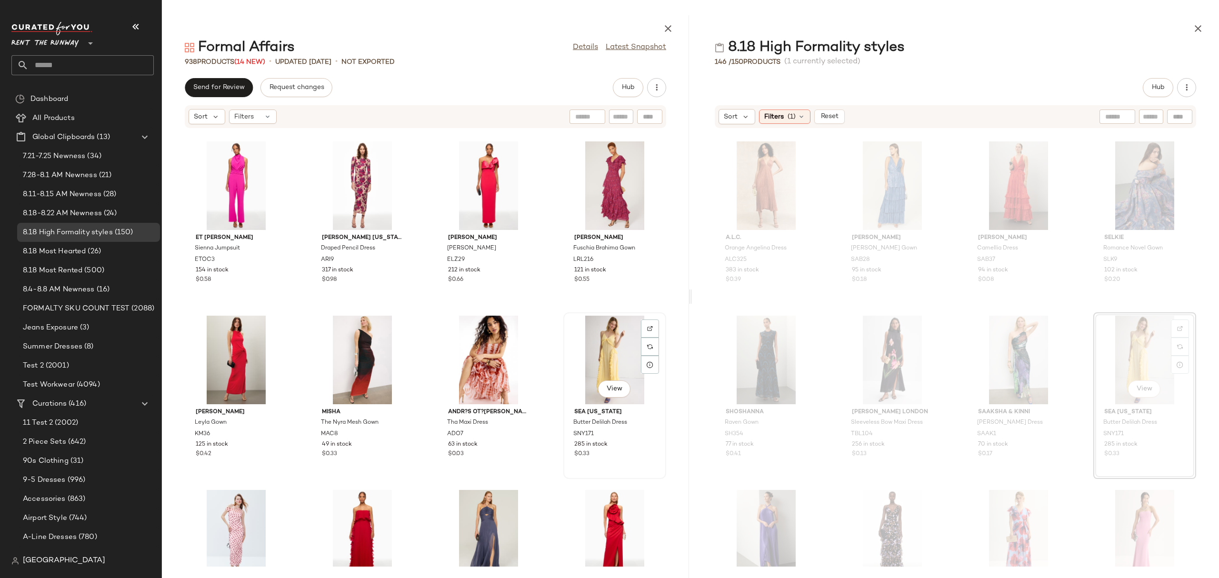
click at [628, 346] on div "View" at bounding box center [614, 360] width 96 height 89
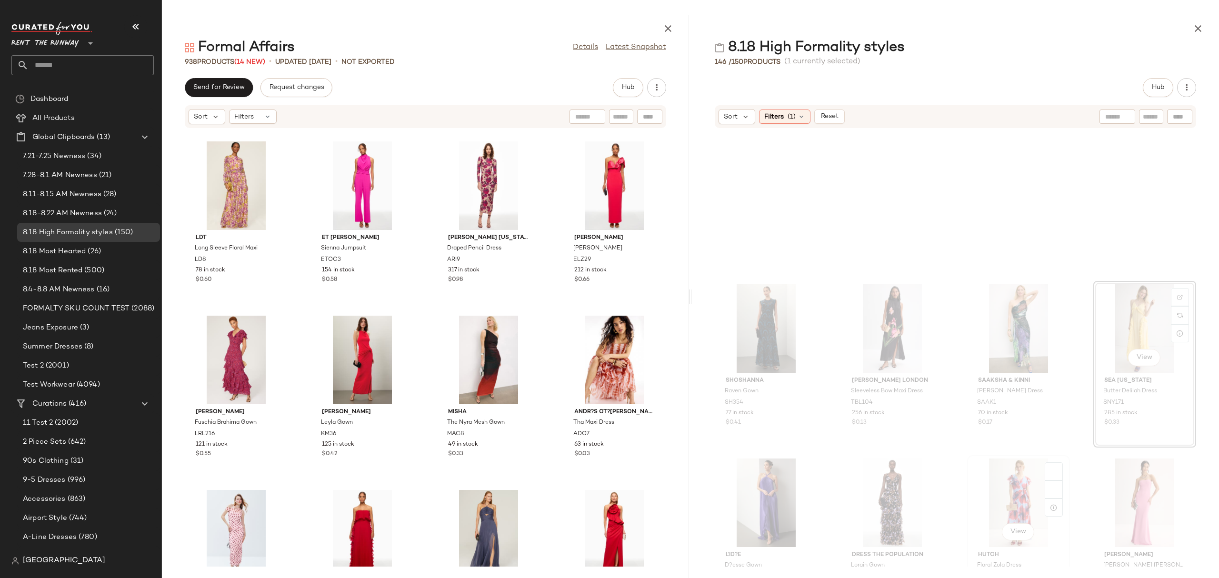
scroll to position [3700, 0]
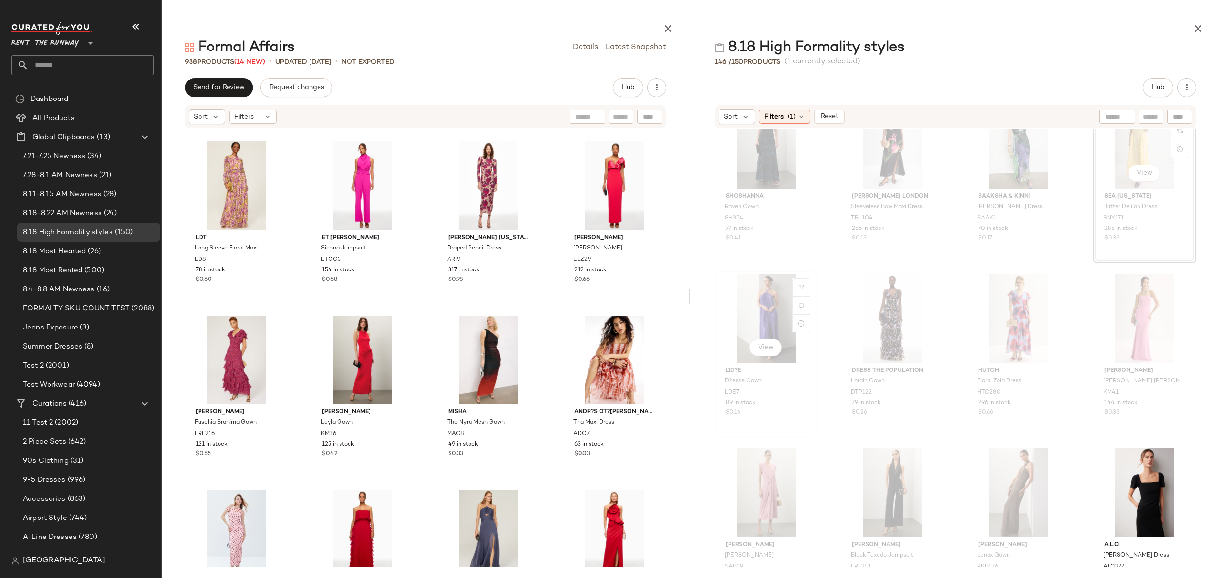
click at [745, 314] on div "View" at bounding box center [766, 318] width 96 height 89
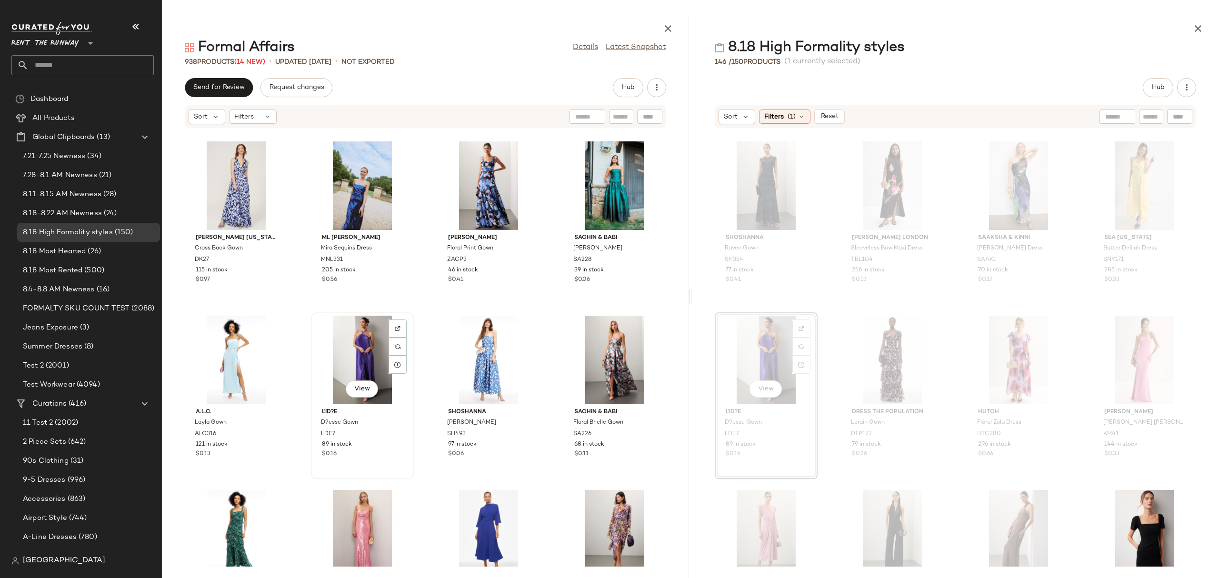
click at [350, 348] on div "View" at bounding box center [362, 360] width 96 height 89
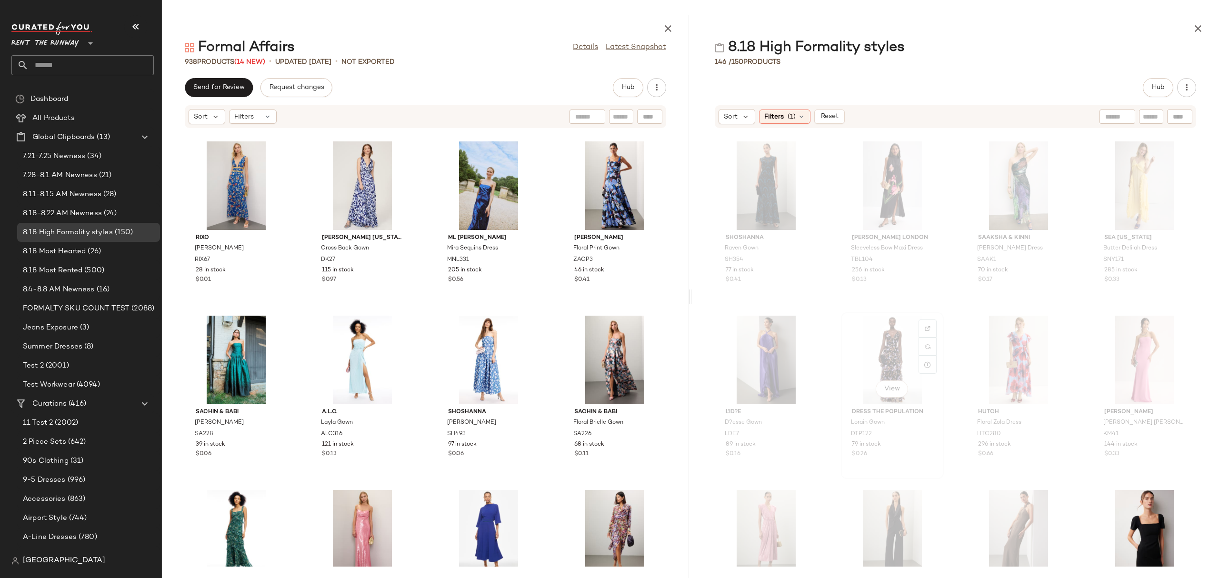
click at [914, 348] on div "View" at bounding box center [892, 360] width 96 height 89
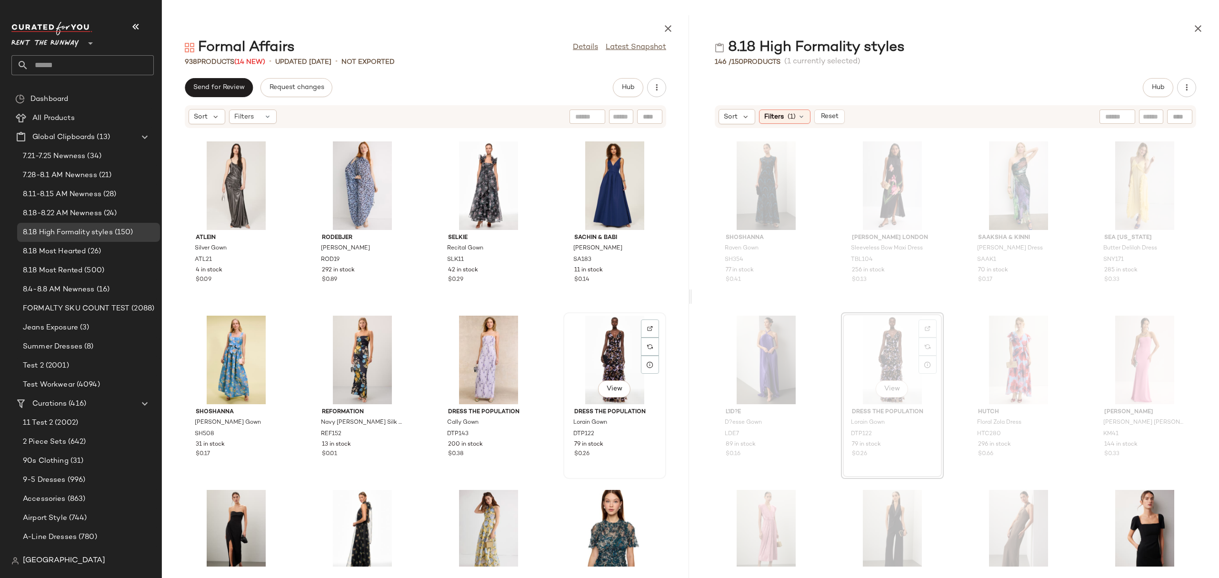
click at [568, 350] on div "View" at bounding box center [614, 360] width 96 height 89
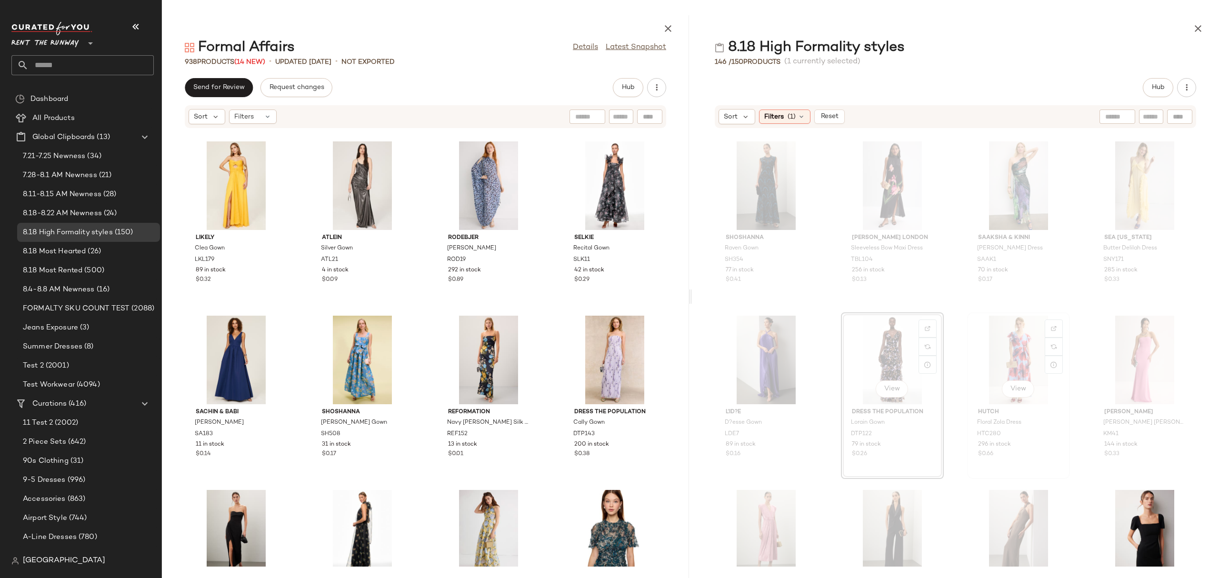
click at [1010, 353] on div "View" at bounding box center [1018, 360] width 96 height 89
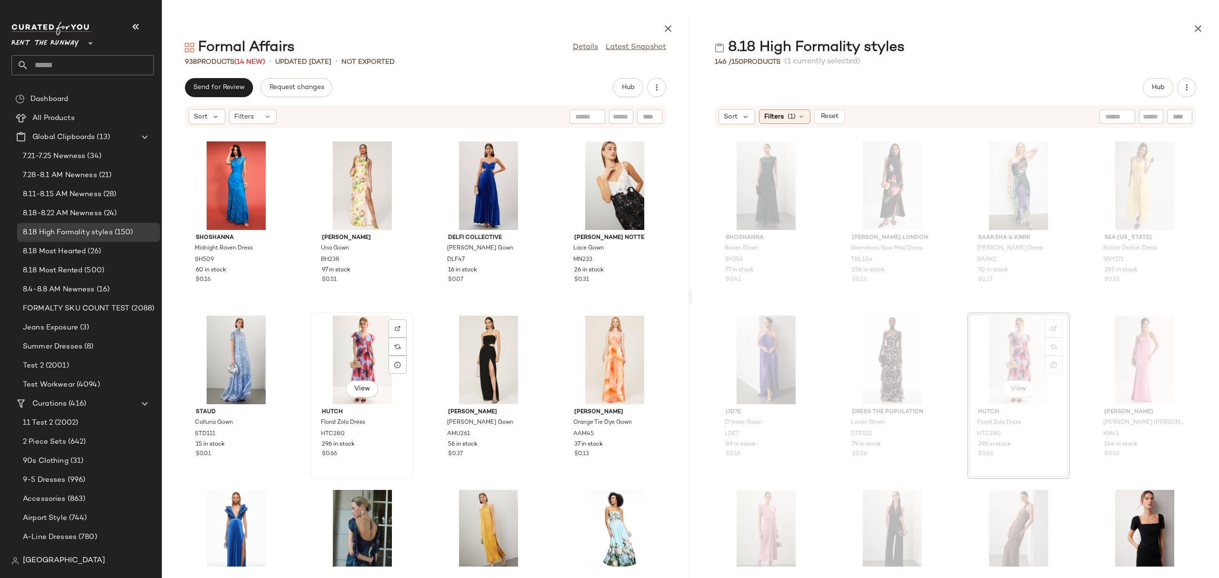
click at [377, 357] on div "View" at bounding box center [362, 360] width 96 height 89
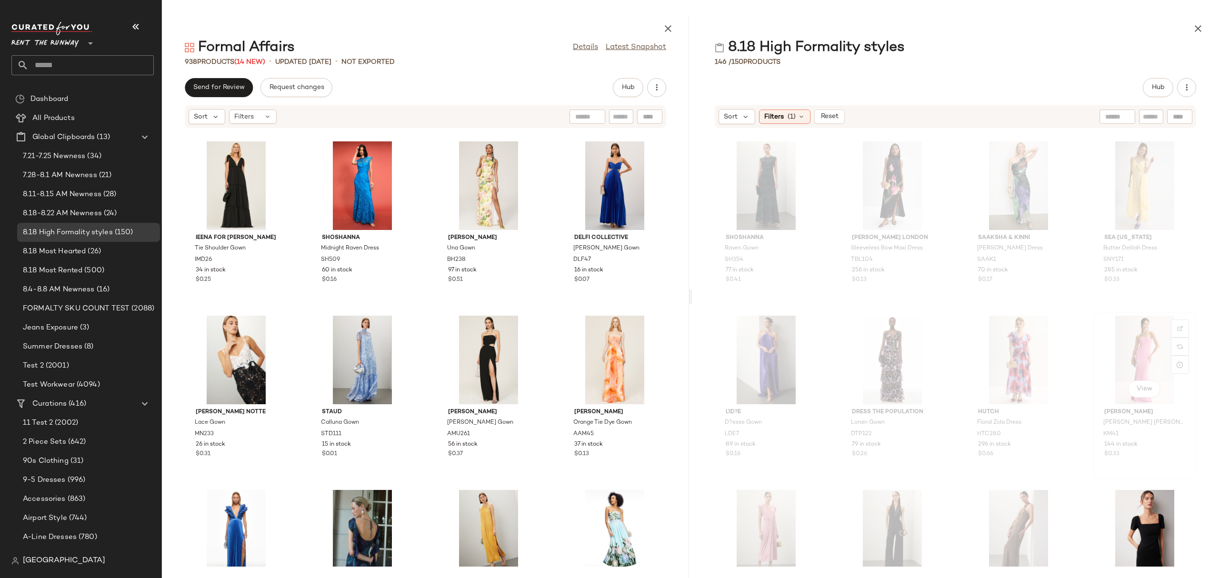
click at [1141, 361] on div "View" at bounding box center [1144, 360] width 96 height 89
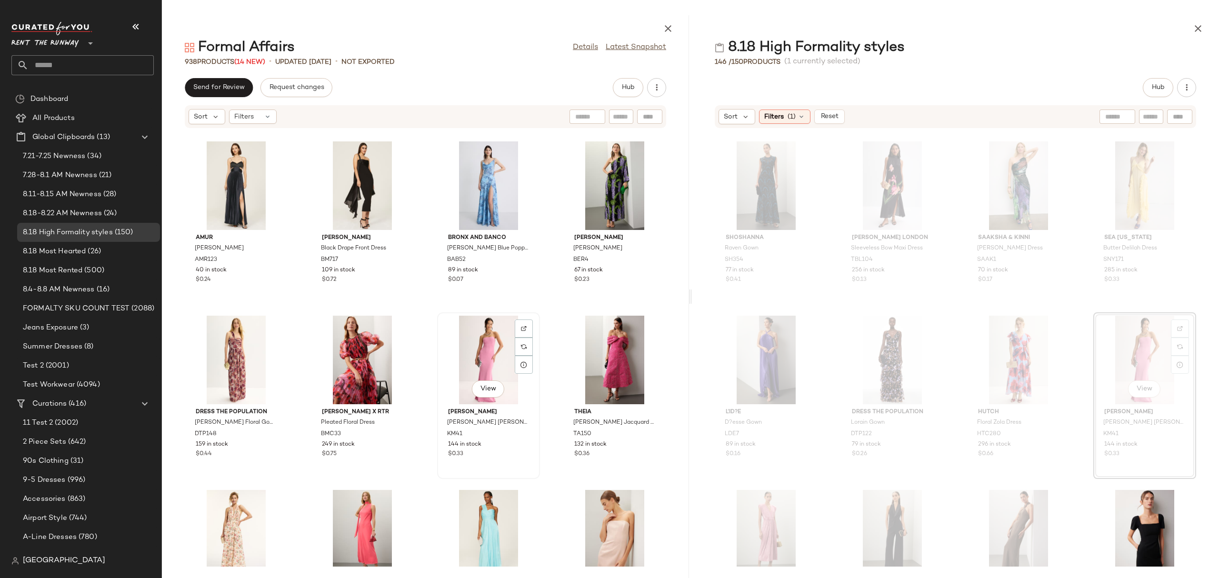
click at [467, 354] on div "View" at bounding box center [488, 360] width 96 height 89
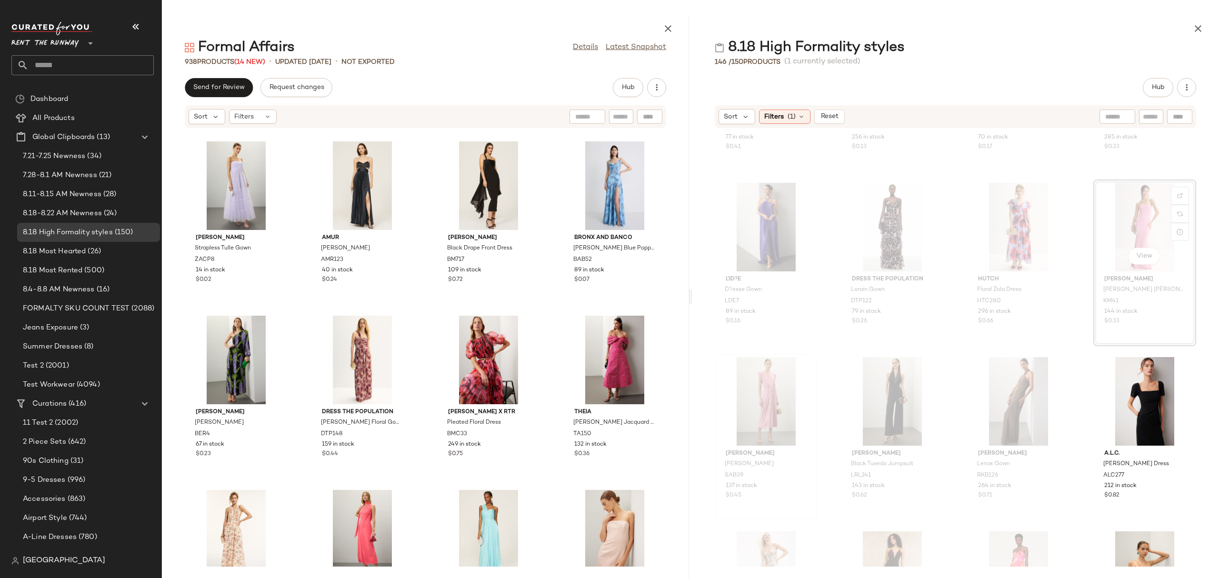
scroll to position [3796, 0]
click at [757, 382] on div "View" at bounding box center [766, 397] width 96 height 89
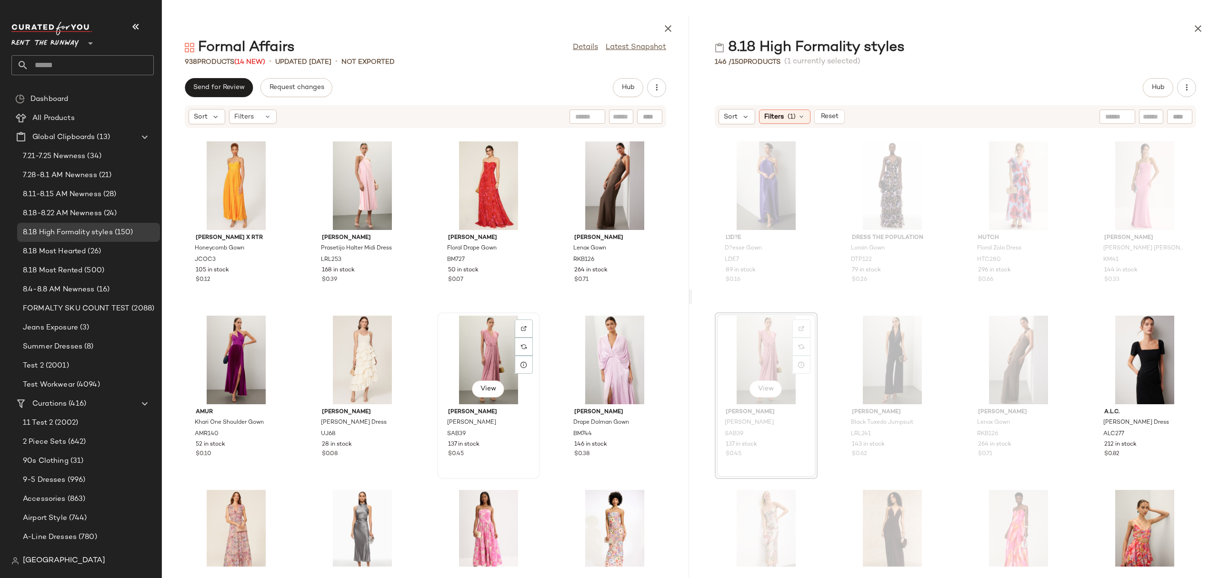
click at [482, 355] on div "View" at bounding box center [488, 360] width 96 height 89
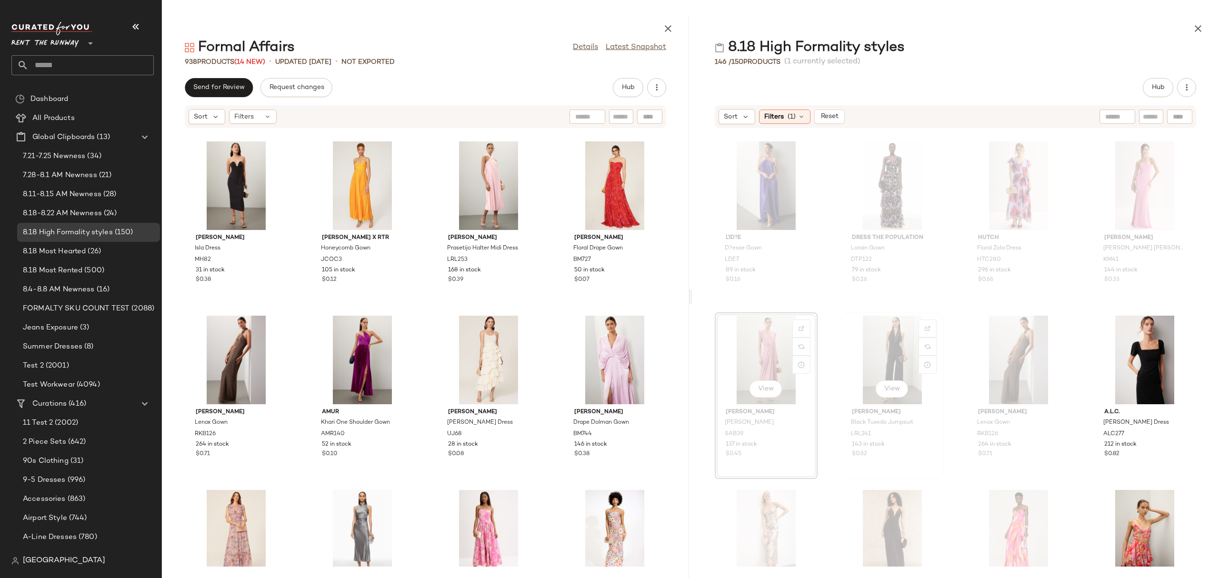
click at [882, 350] on div "View" at bounding box center [892, 360] width 96 height 89
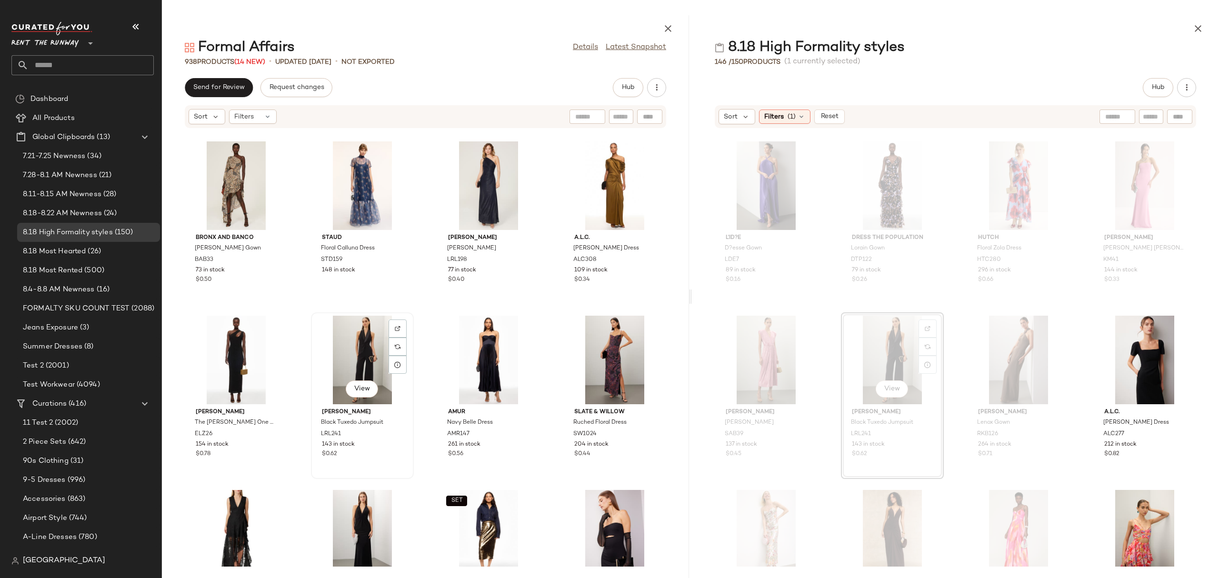
click at [347, 331] on div "View" at bounding box center [362, 360] width 96 height 89
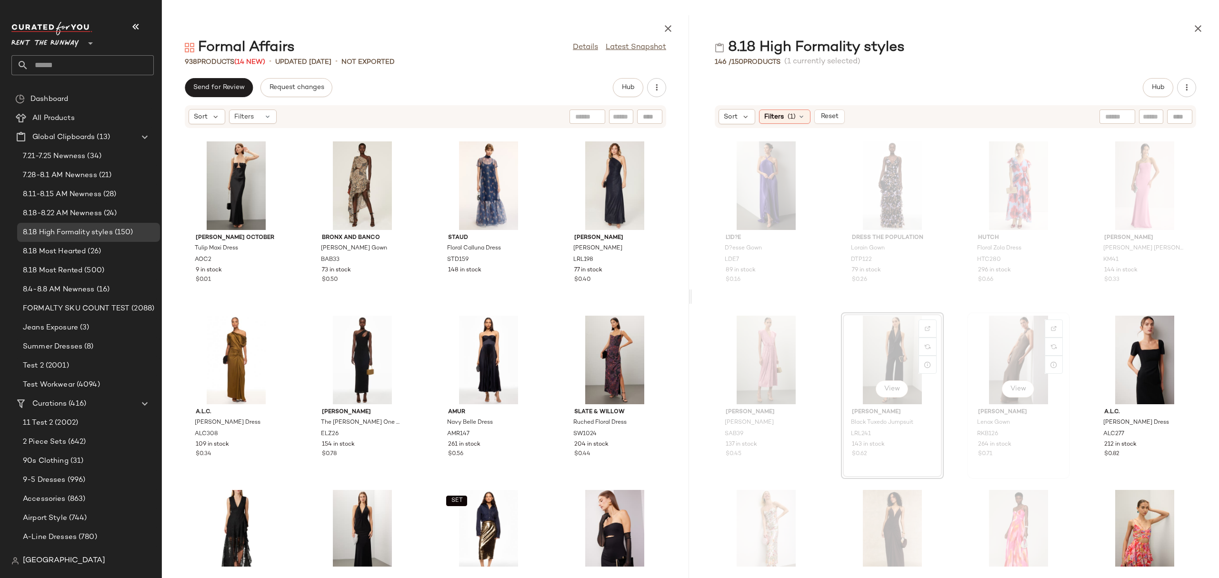
click at [1025, 347] on div "View" at bounding box center [1018, 360] width 96 height 89
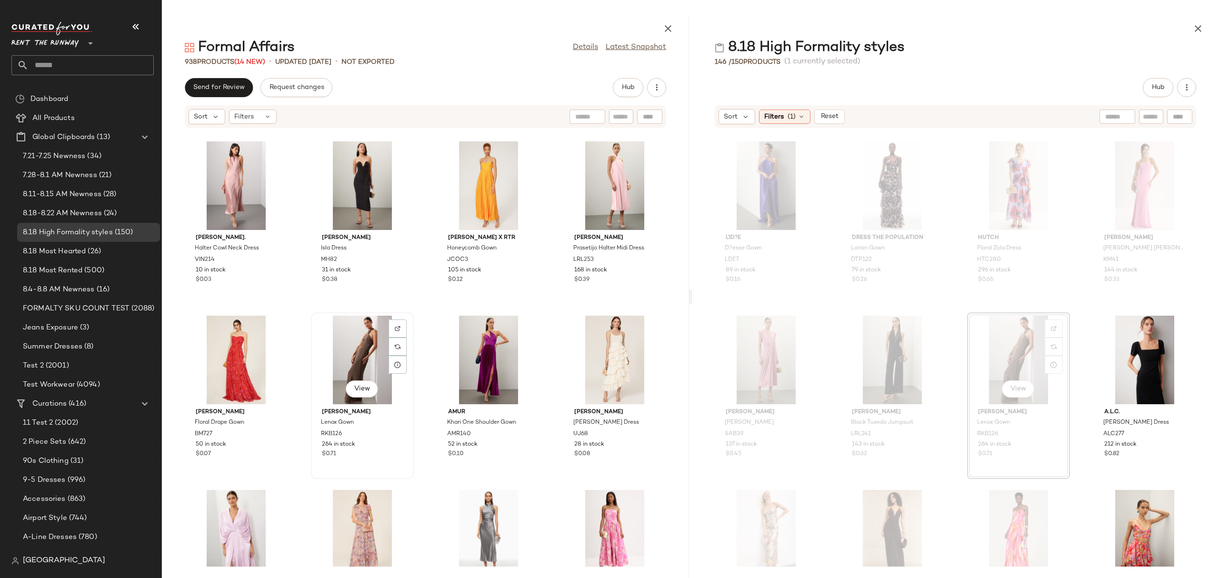
click at [367, 333] on div "View" at bounding box center [362, 360] width 96 height 89
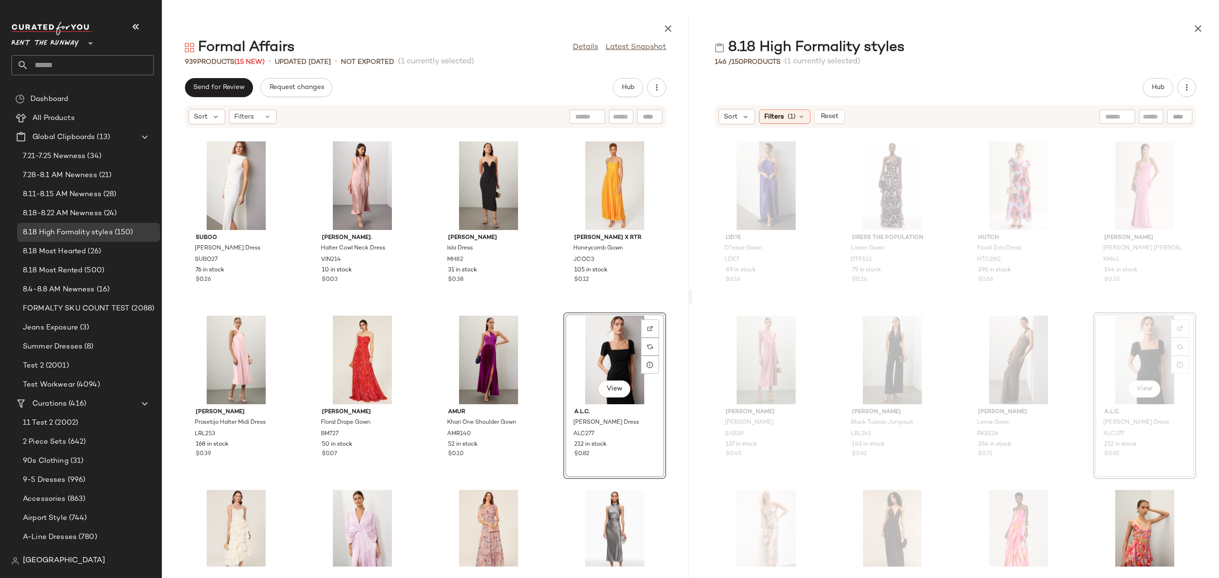
click at [603, 357] on div "View" at bounding box center [614, 360] width 96 height 89
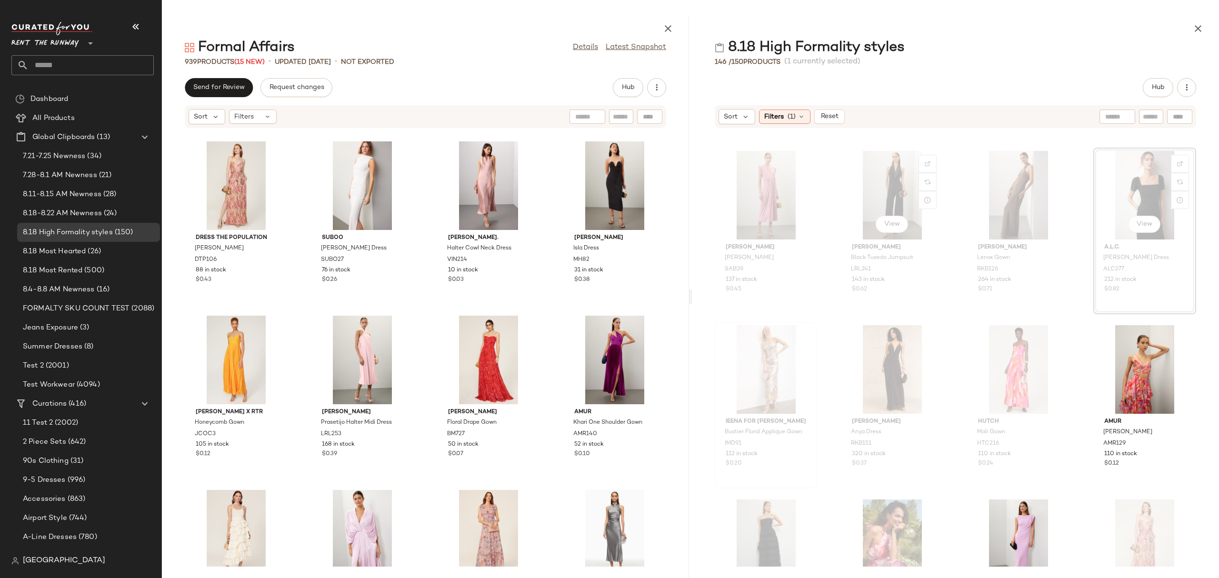
scroll to position [4015, 0]
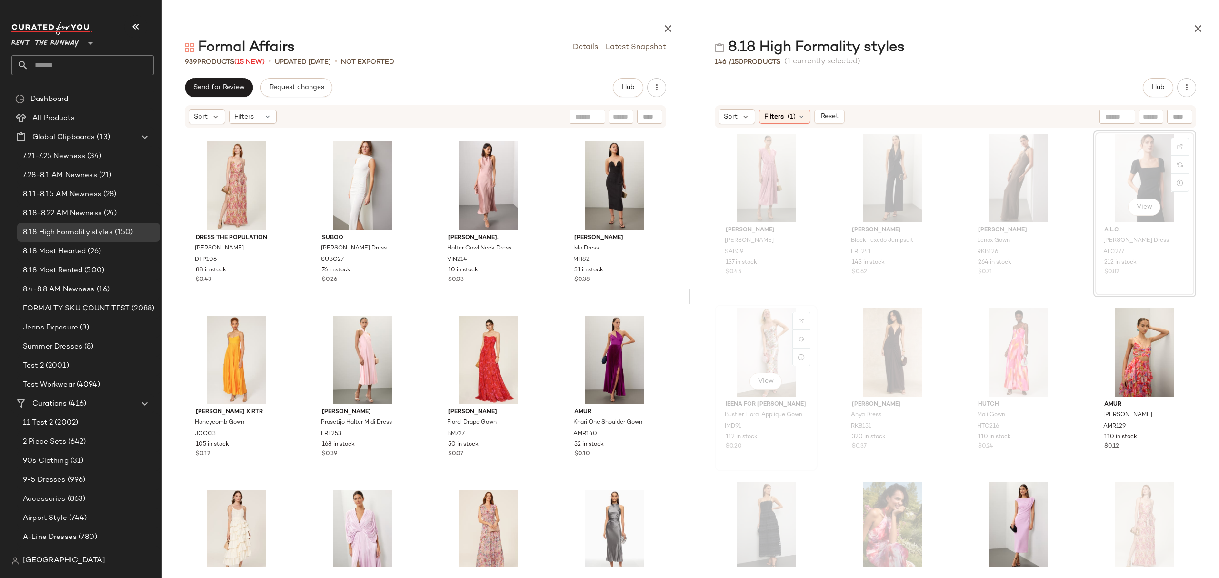
click at [744, 345] on div "View" at bounding box center [766, 352] width 96 height 89
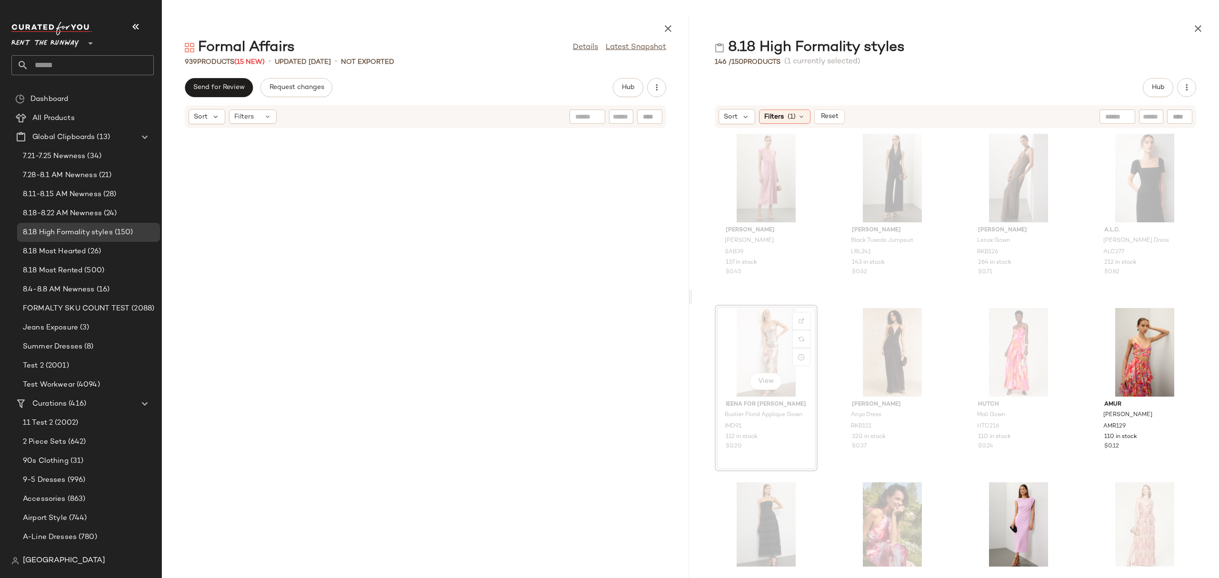
scroll to position [20209, 0]
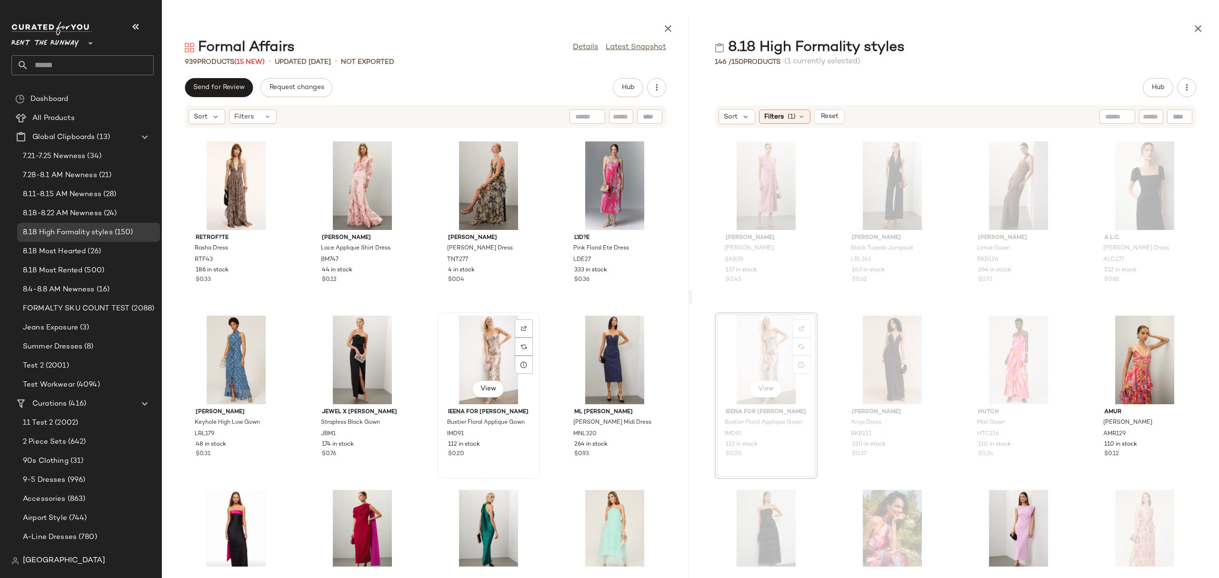
click at [475, 348] on div "View" at bounding box center [488, 360] width 96 height 89
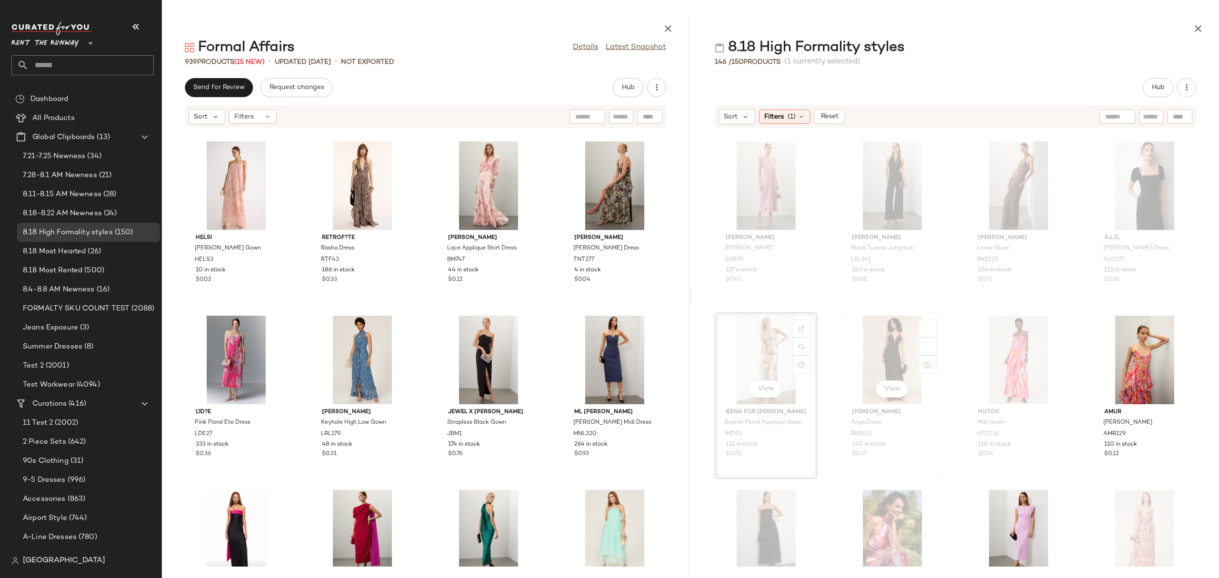
click at [891, 346] on div "View" at bounding box center [892, 360] width 96 height 89
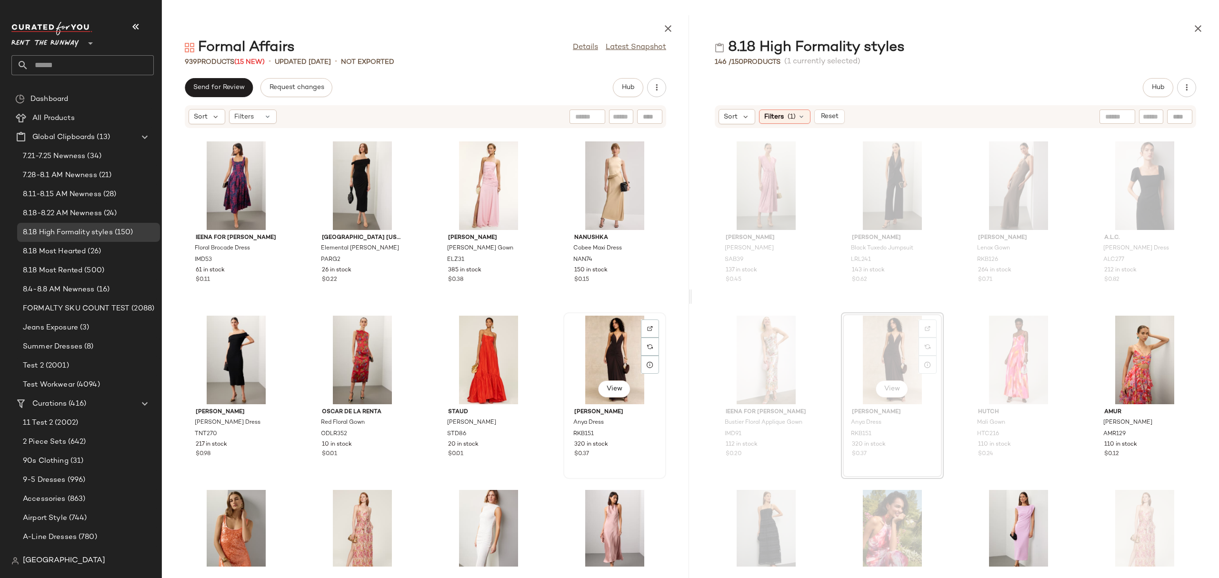
click at [594, 356] on div "View" at bounding box center [614, 360] width 96 height 89
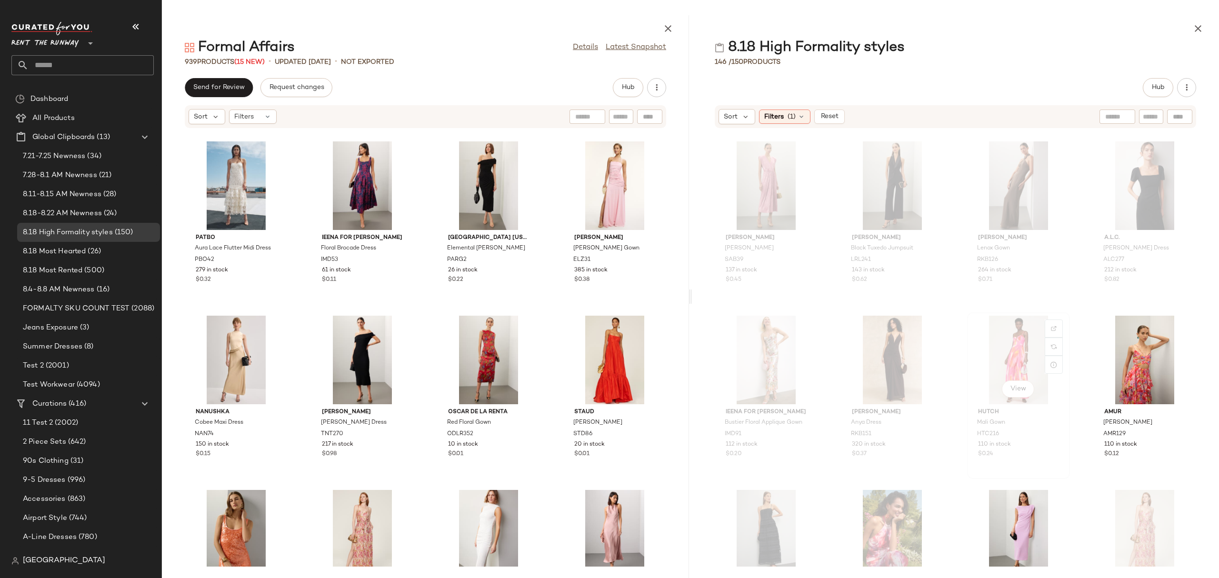
click at [1038, 351] on div "View" at bounding box center [1018, 360] width 96 height 89
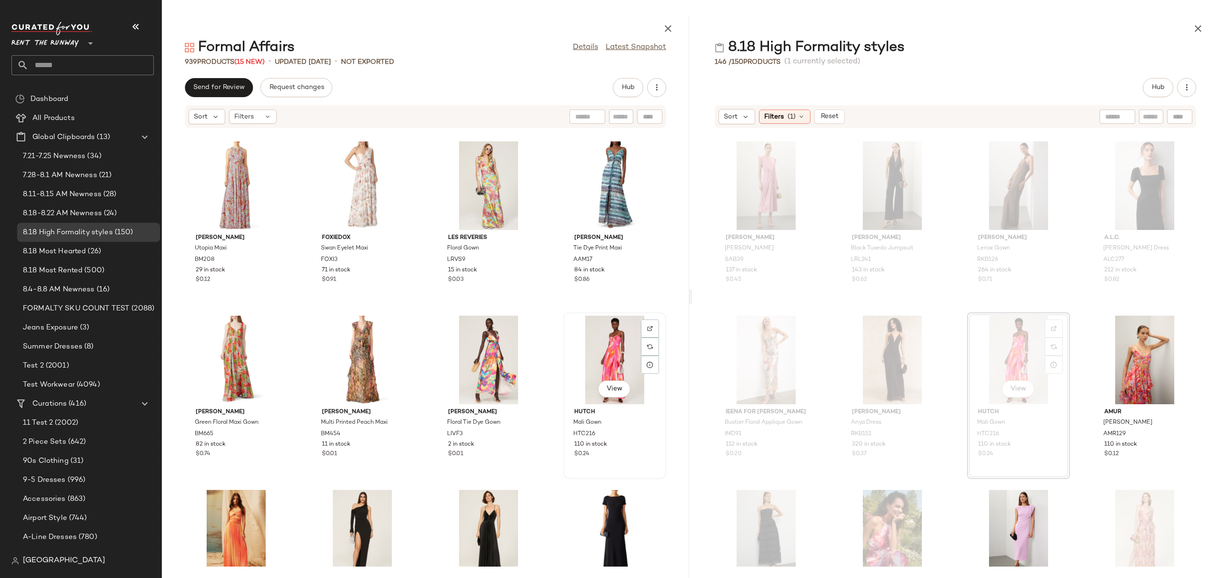
click at [604, 349] on div "View" at bounding box center [614, 360] width 96 height 89
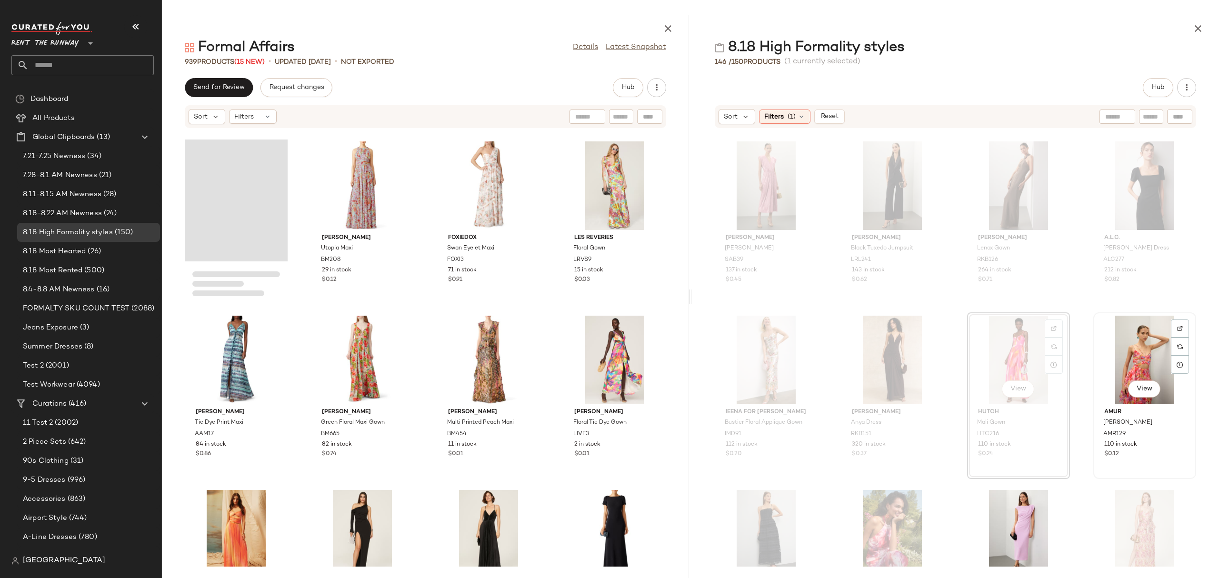
click at [1120, 345] on div "View" at bounding box center [1144, 360] width 96 height 89
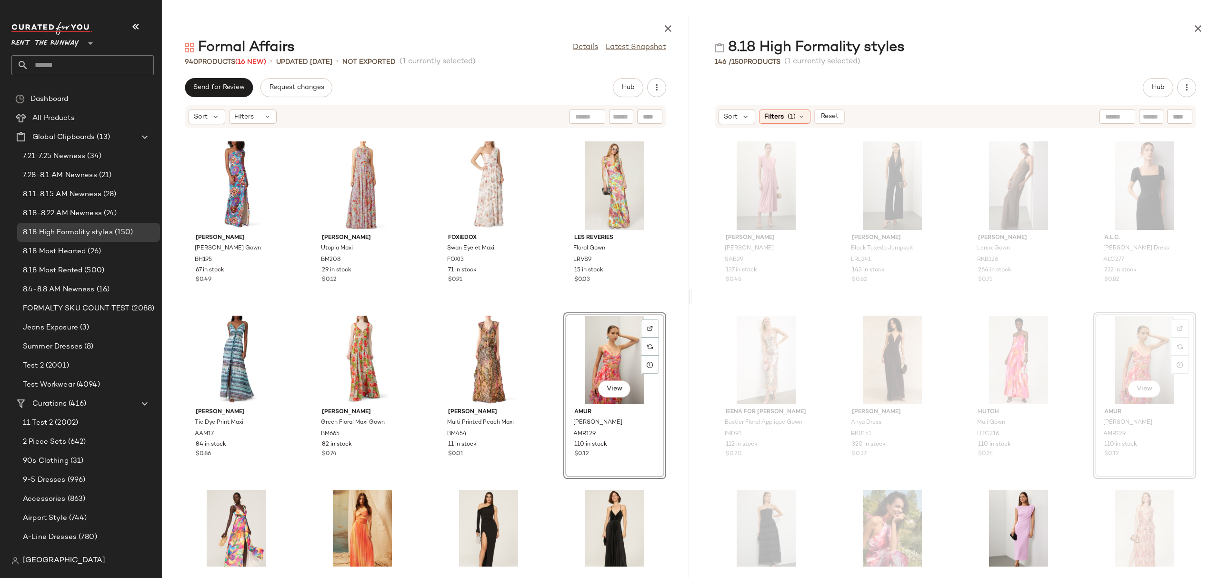
click at [593, 346] on div "View" at bounding box center [614, 360] width 96 height 89
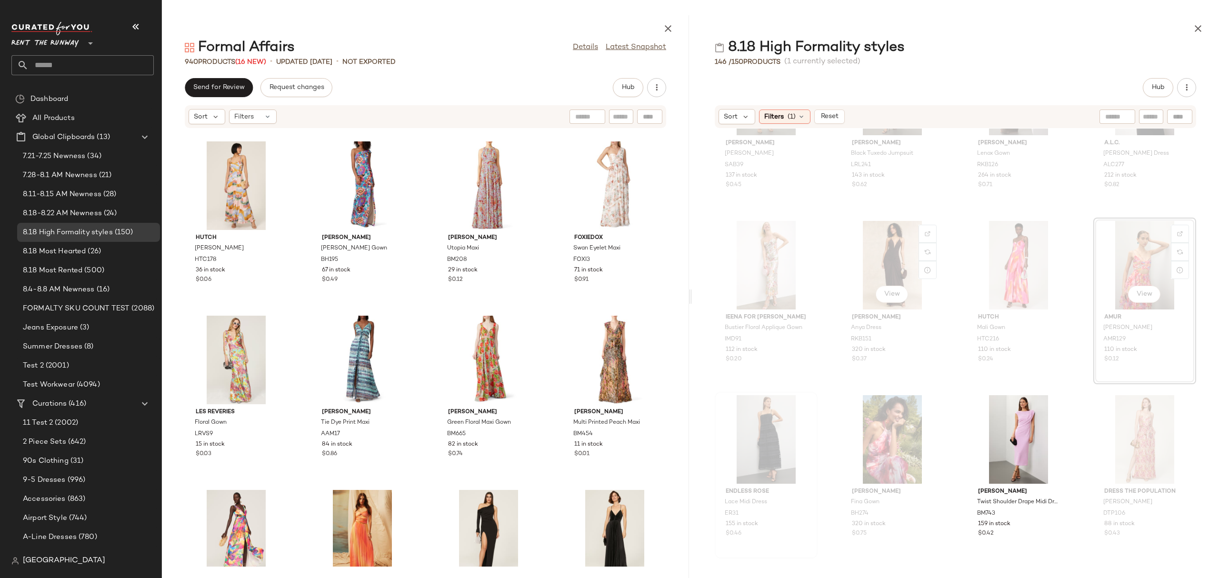
scroll to position [4149, 0]
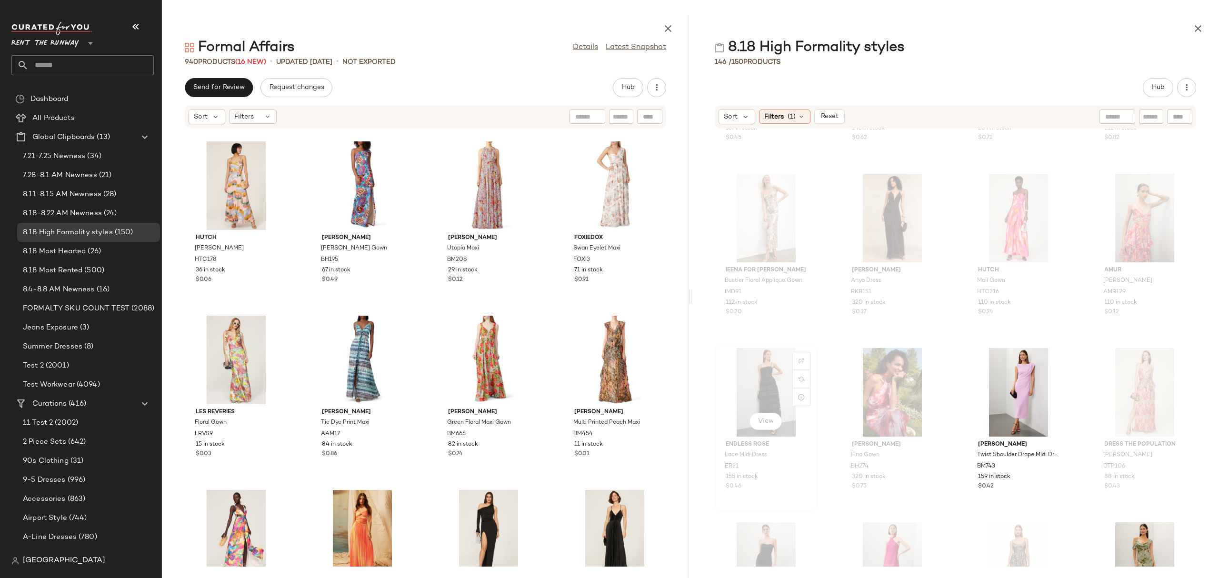
click at [737, 381] on div "View" at bounding box center [766, 392] width 96 height 89
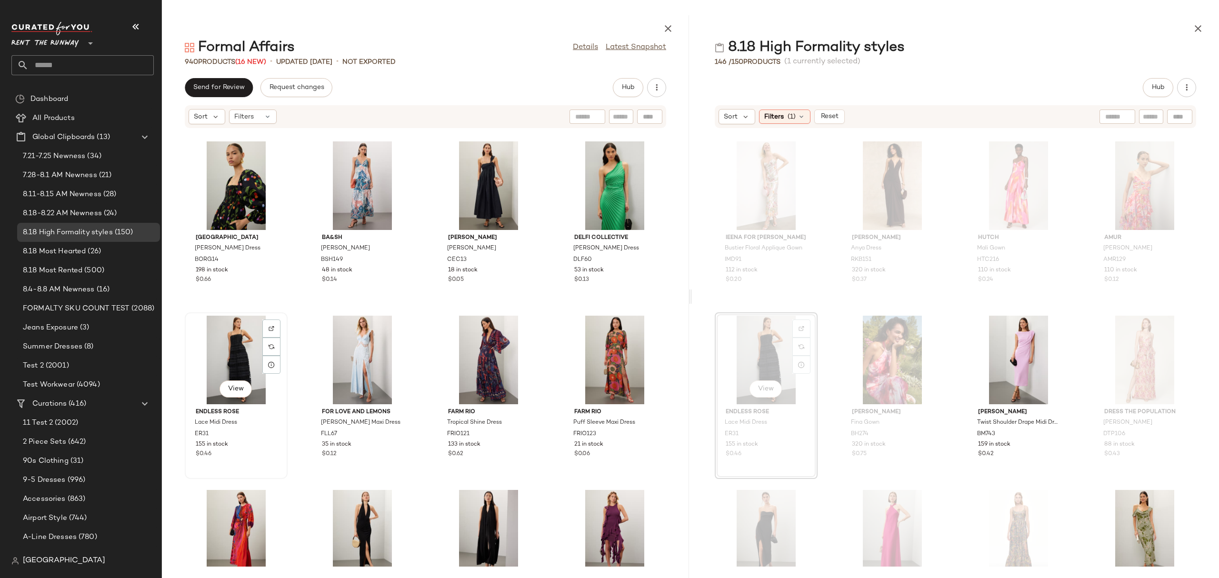
click at [245, 349] on div "View" at bounding box center [236, 360] width 96 height 89
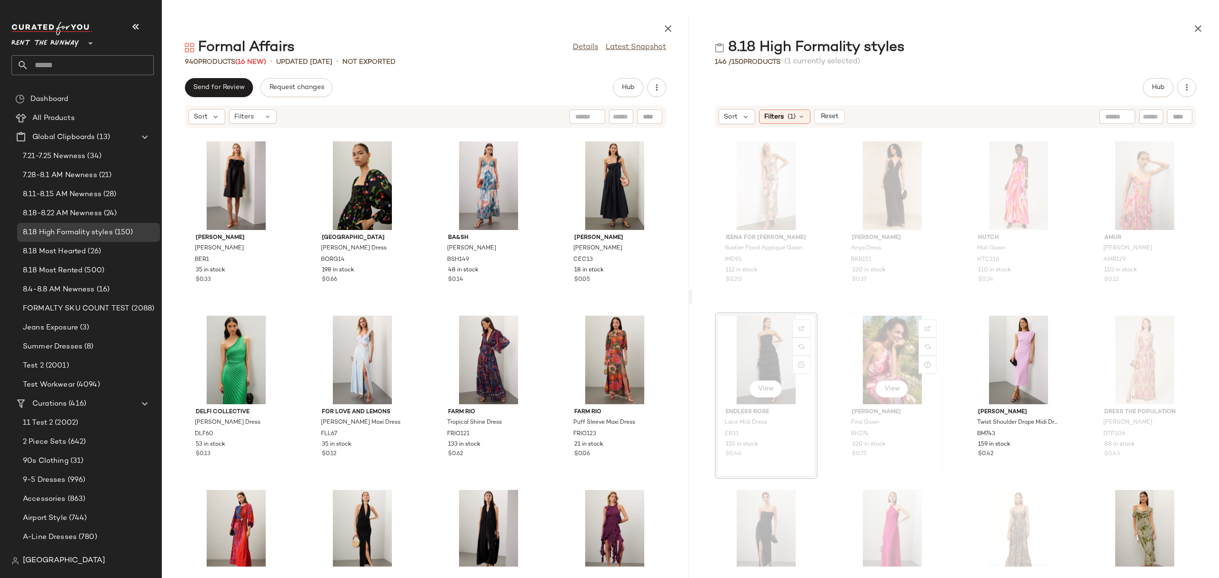
click at [860, 361] on div "View" at bounding box center [892, 360] width 96 height 89
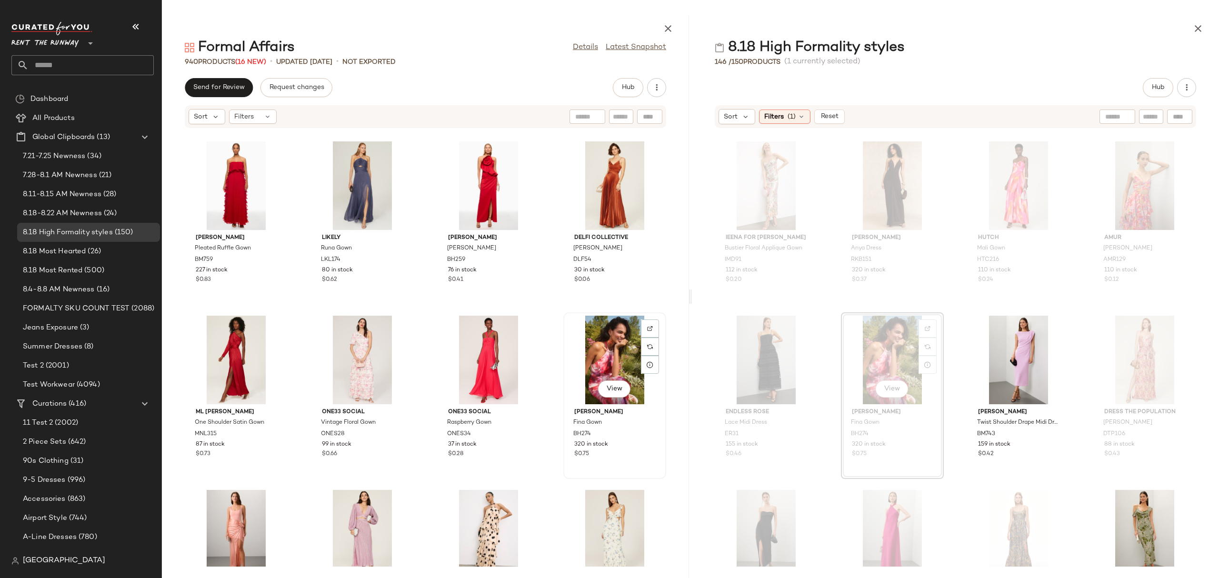
click at [585, 347] on div "View" at bounding box center [614, 360] width 96 height 89
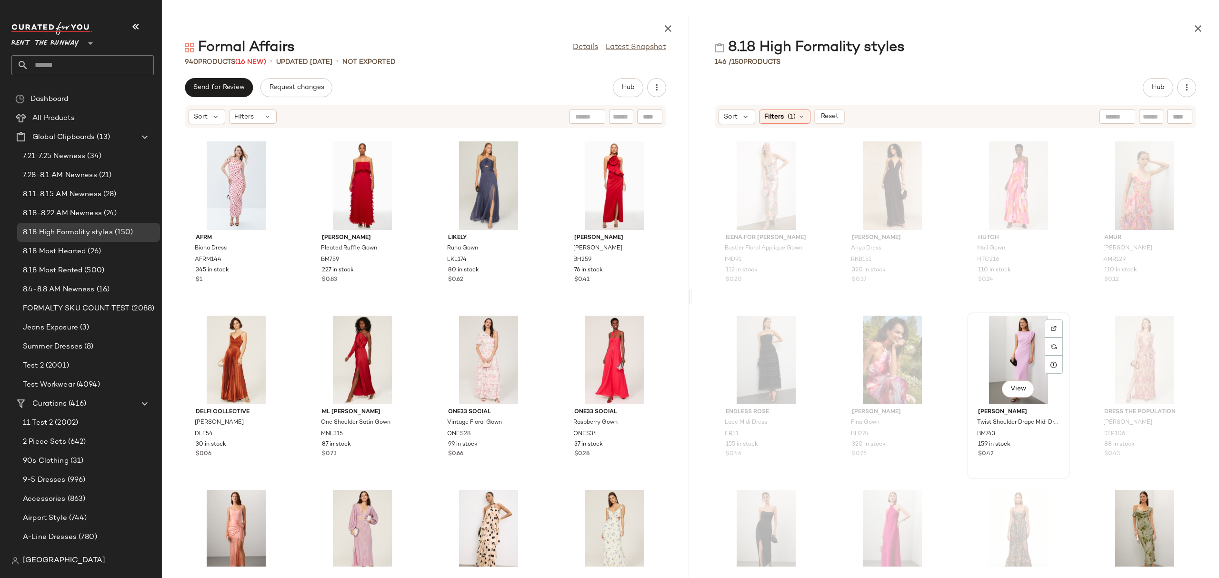
click at [1018, 352] on div "View" at bounding box center [1018, 360] width 96 height 89
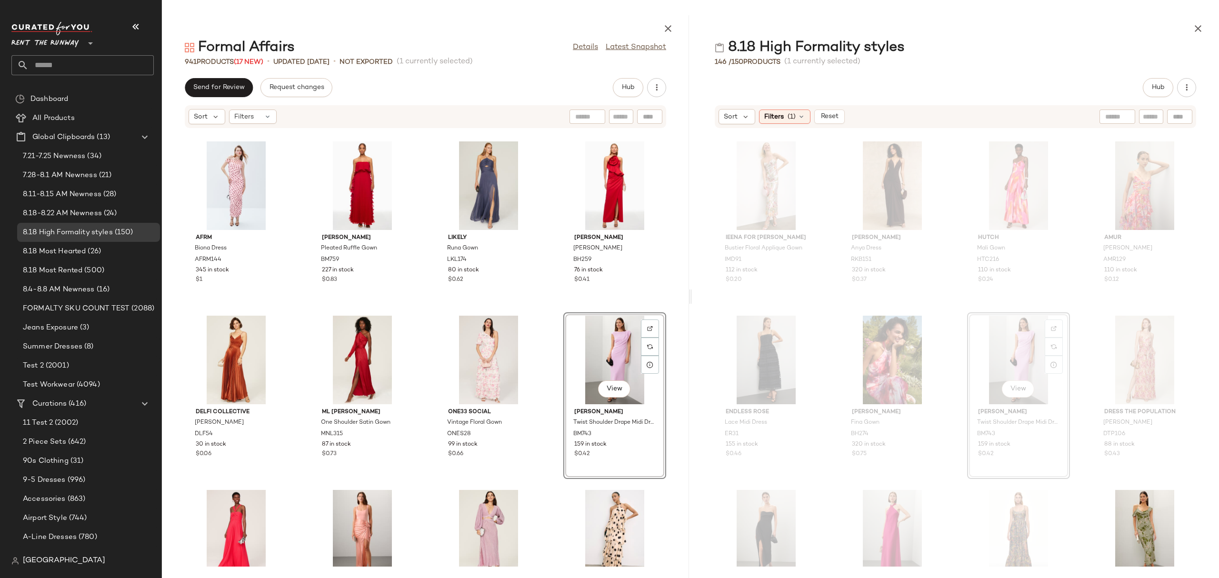
click at [599, 358] on div "View" at bounding box center [614, 360] width 96 height 89
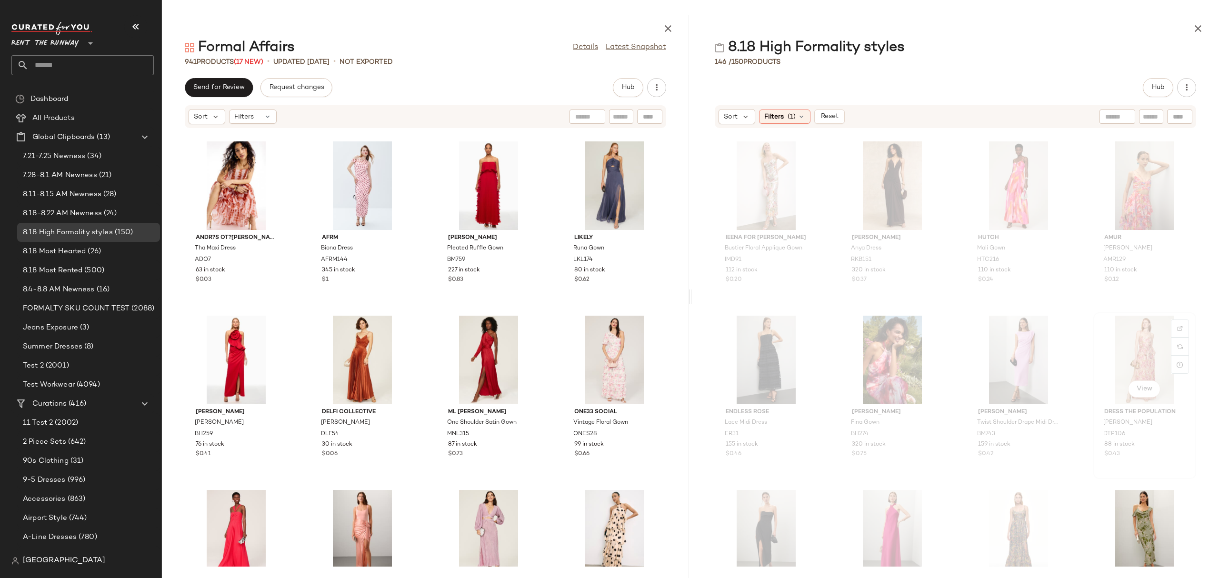
click at [1132, 347] on div "View" at bounding box center [1144, 360] width 96 height 89
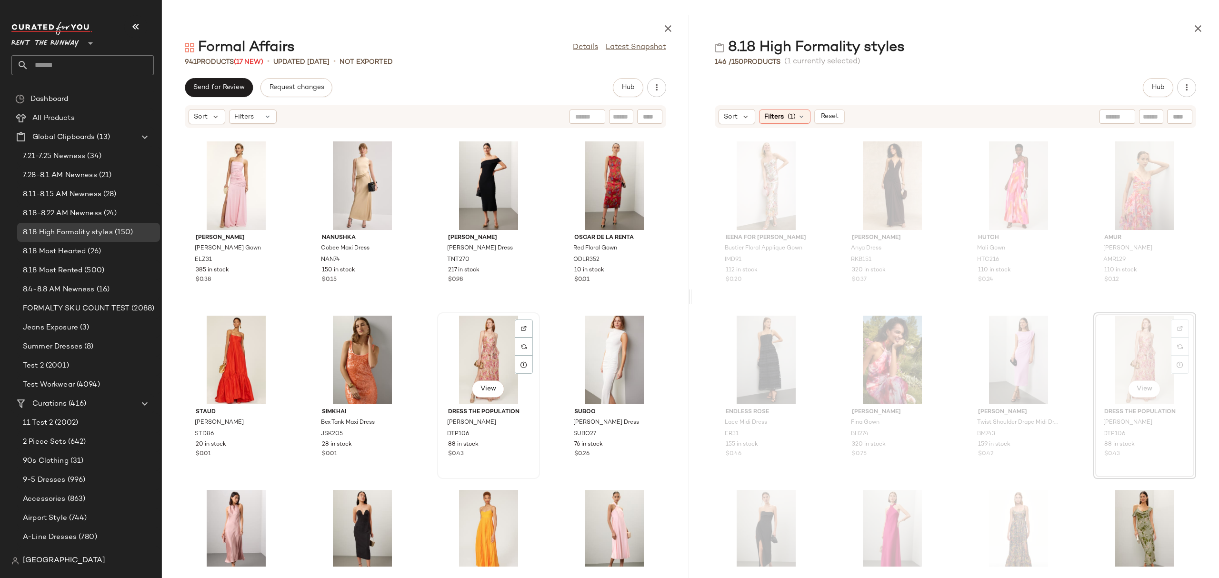
click at [465, 357] on div "View" at bounding box center [488, 360] width 96 height 89
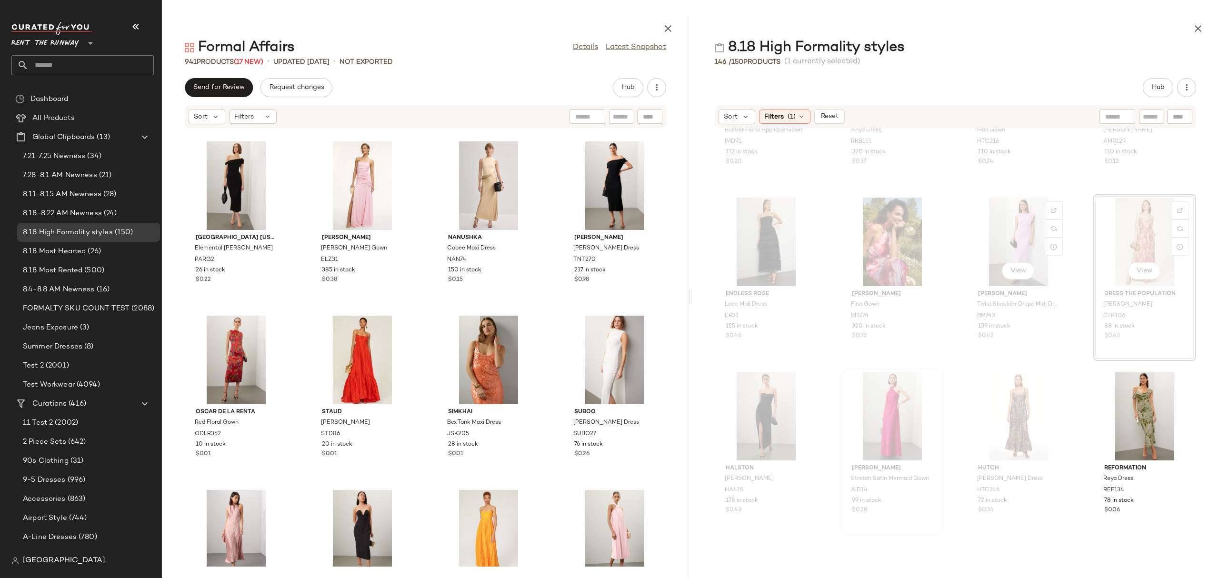
scroll to position [4325, 0]
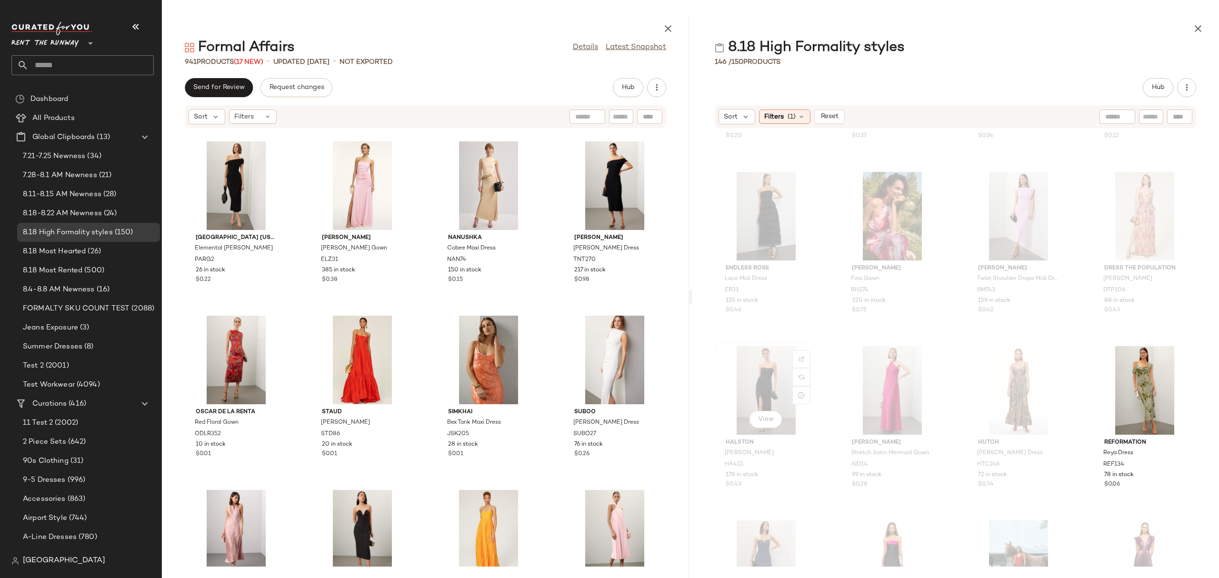
drag, startPoint x: 750, startPoint y: 392, endPoint x: 743, endPoint y: 392, distance: 7.6
click at [750, 392] on div "View" at bounding box center [766, 390] width 96 height 89
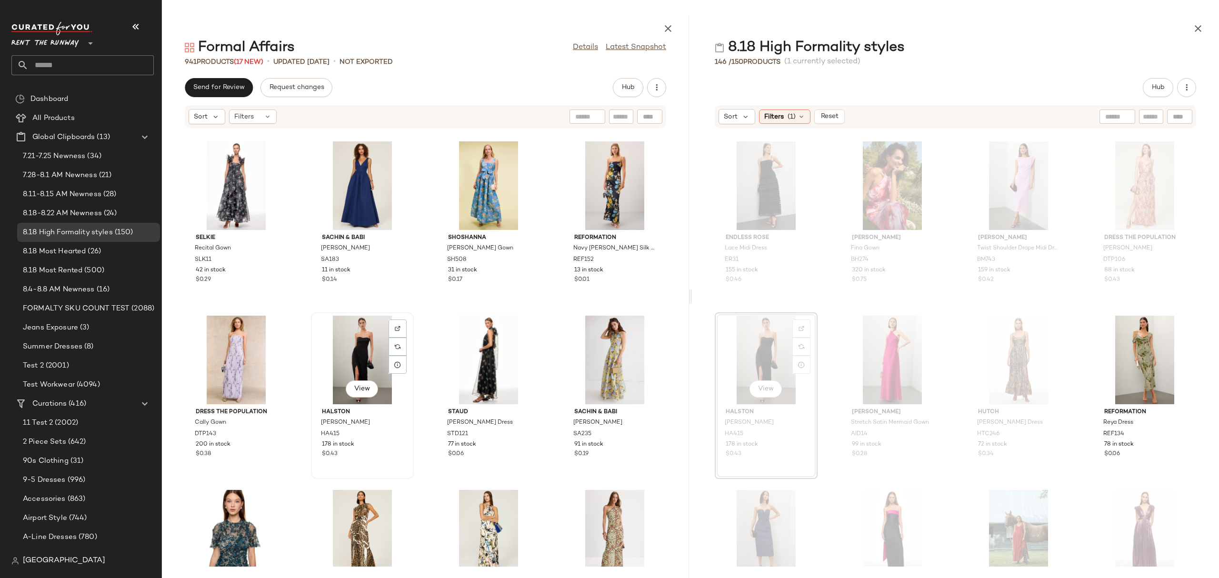
click at [337, 363] on div "View" at bounding box center [362, 360] width 96 height 89
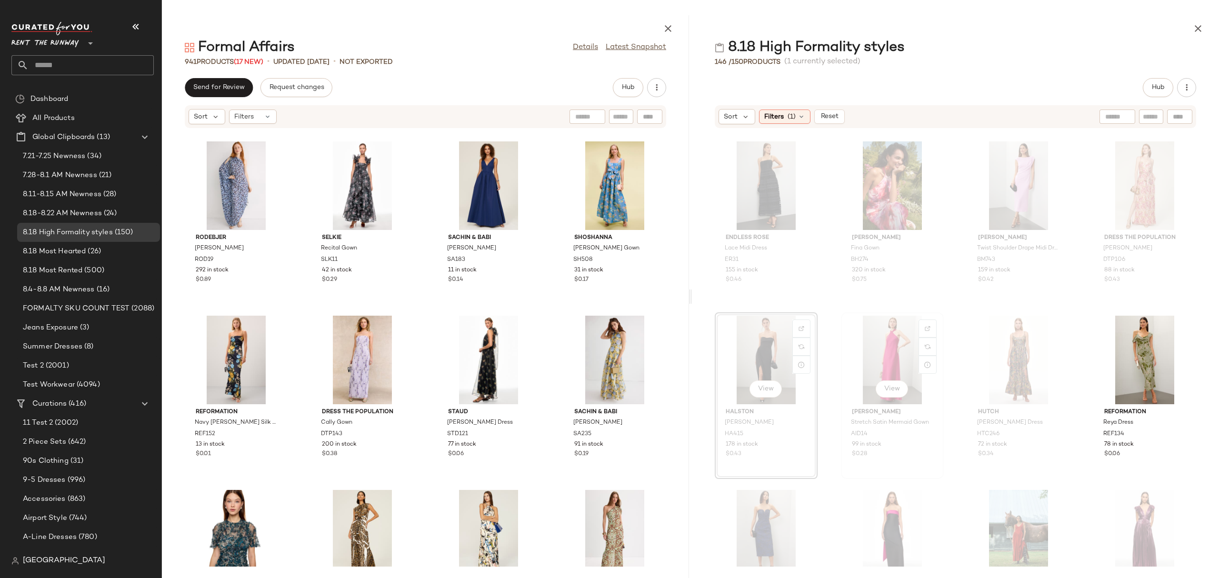
click at [897, 361] on div "View" at bounding box center [892, 360] width 96 height 89
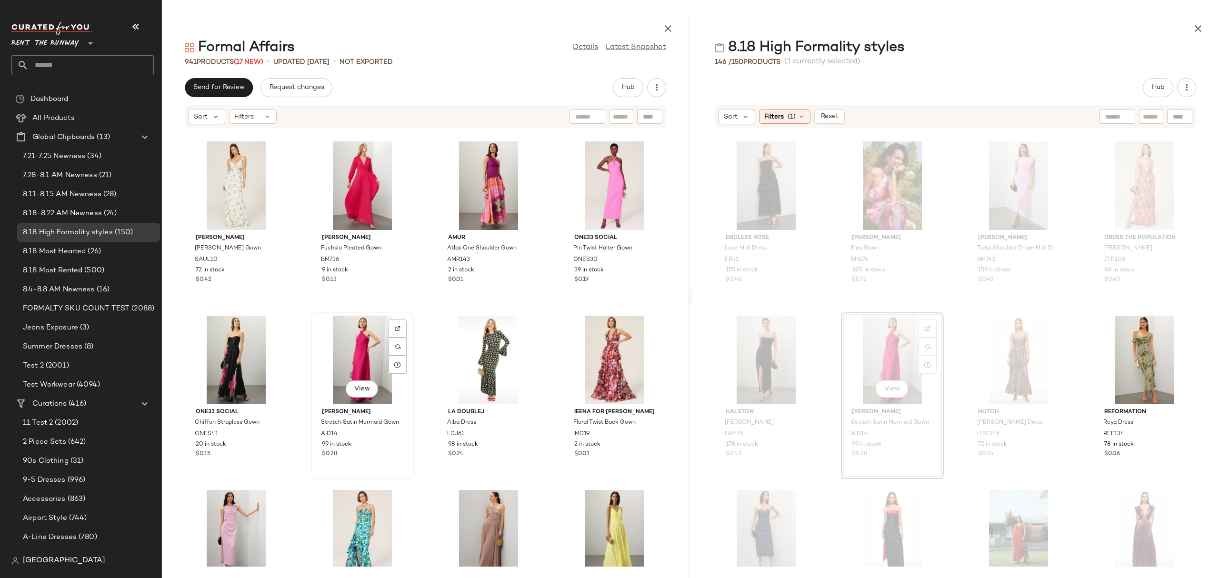
click at [353, 347] on div "View" at bounding box center [362, 360] width 96 height 89
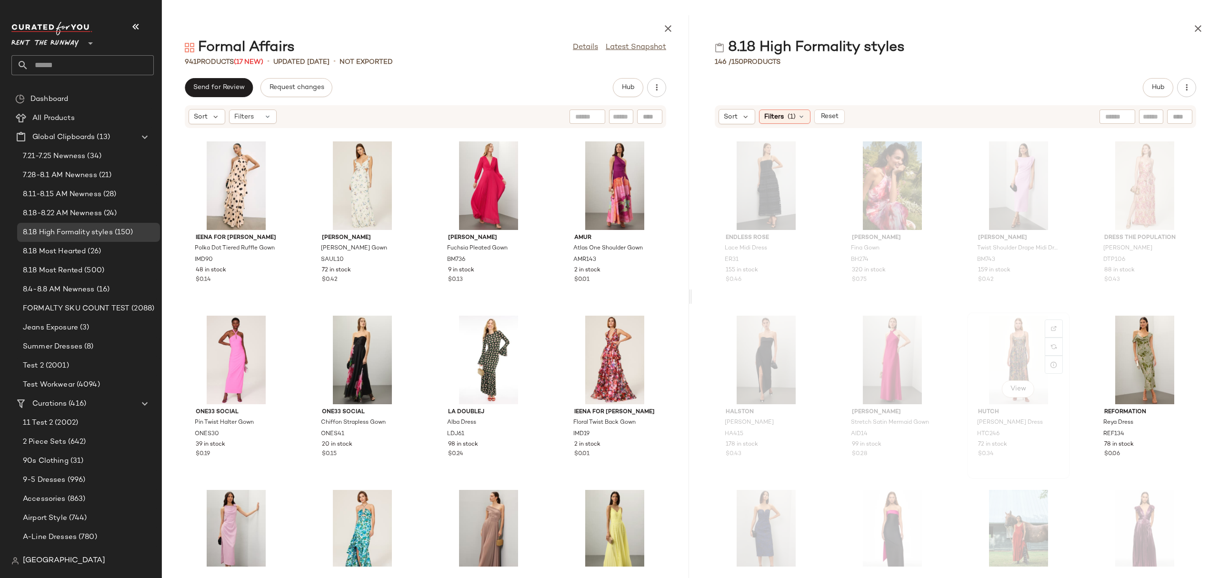
click at [997, 358] on div "View" at bounding box center [1018, 360] width 96 height 89
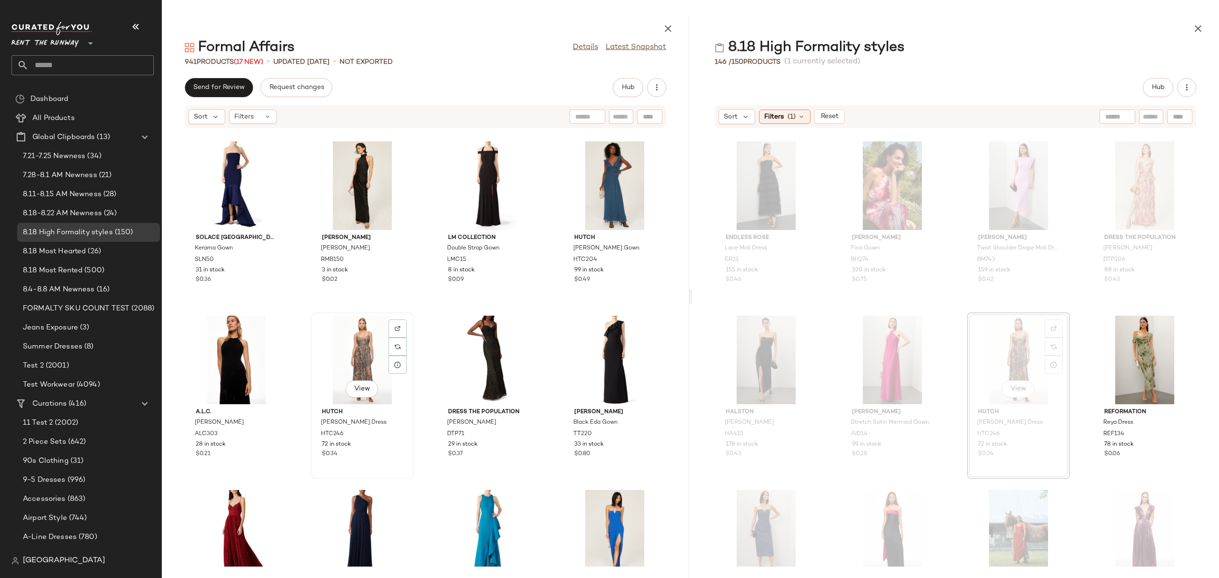
click at [348, 353] on div "View" at bounding box center [362, 360] width 96 height 89
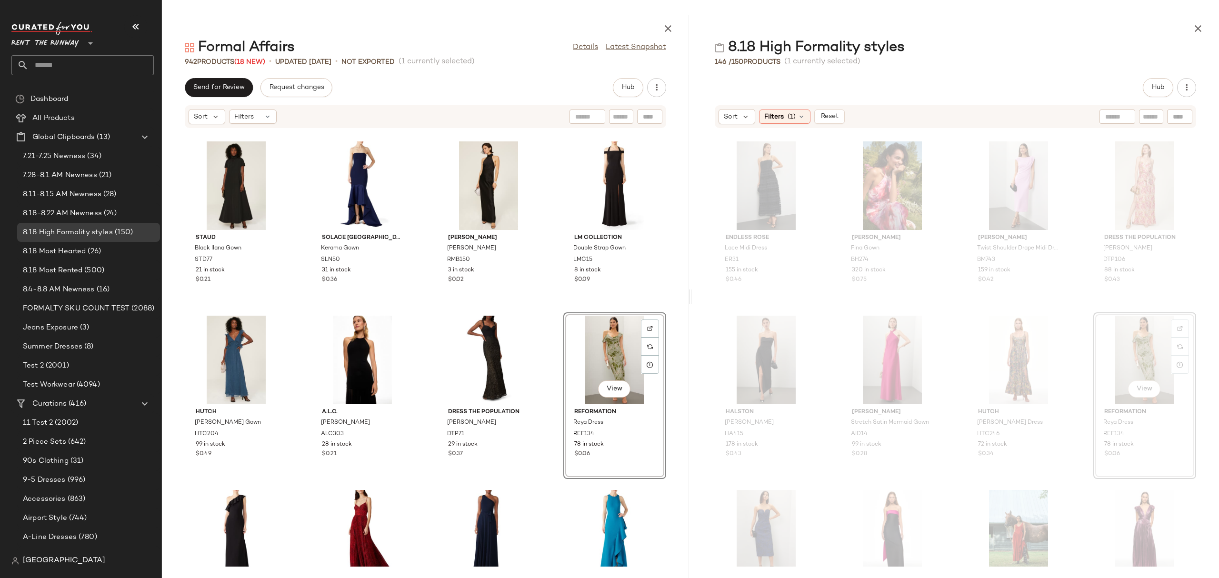
click at [605, 341] on div "View" at bounding box center [614, 360] width 96 height 89
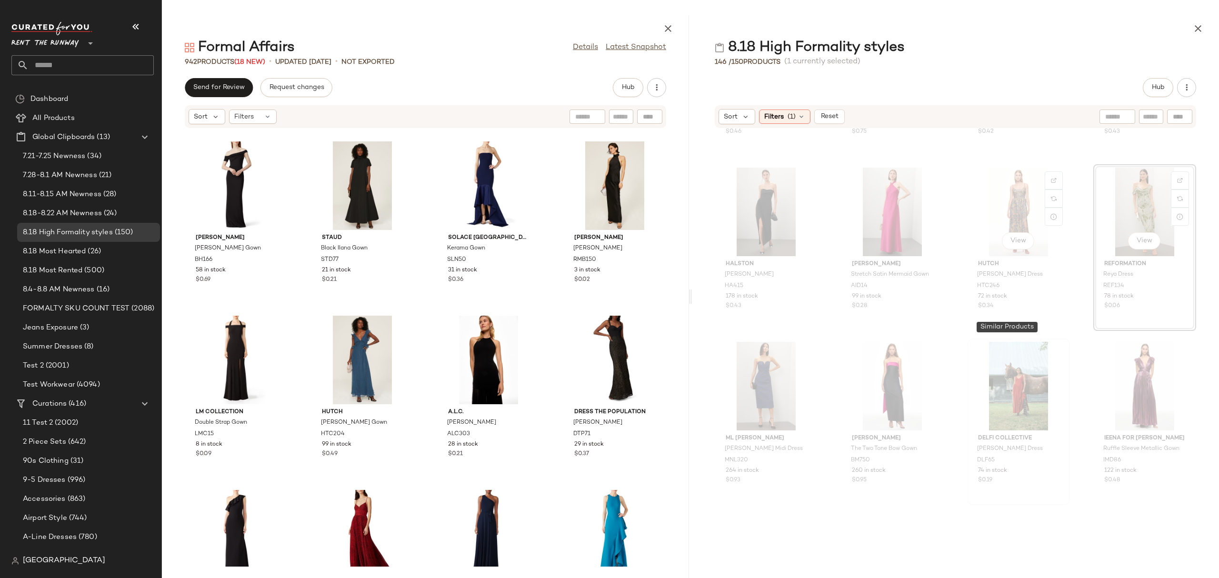
scroll to position [4520, 0]
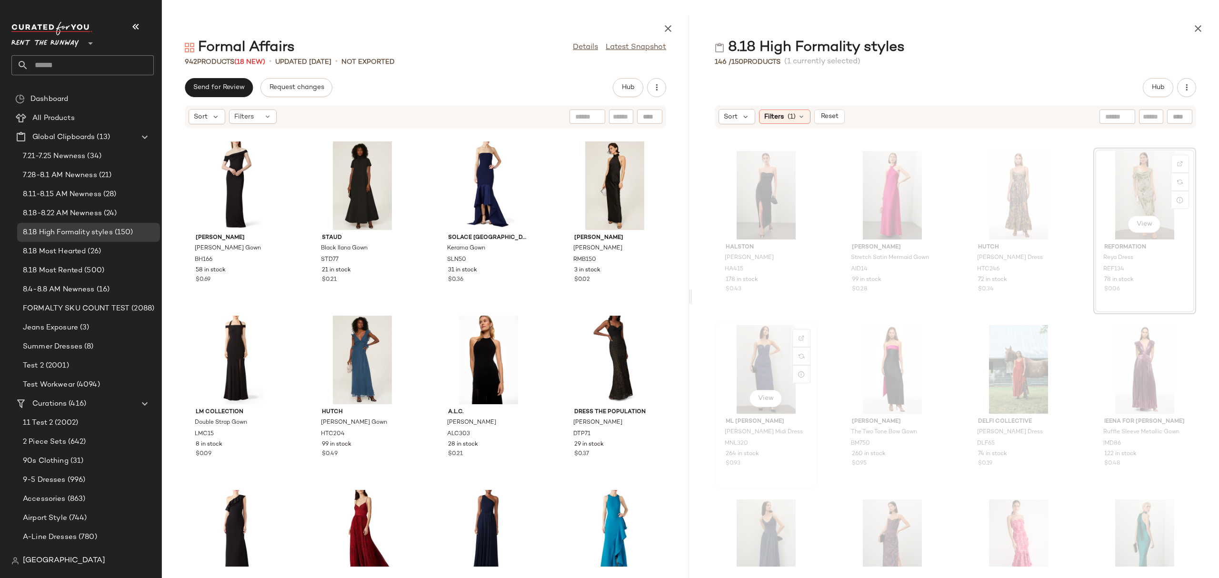
click at [772, 356] on div "View" at bounding box center [766, 369] width 96 height 89
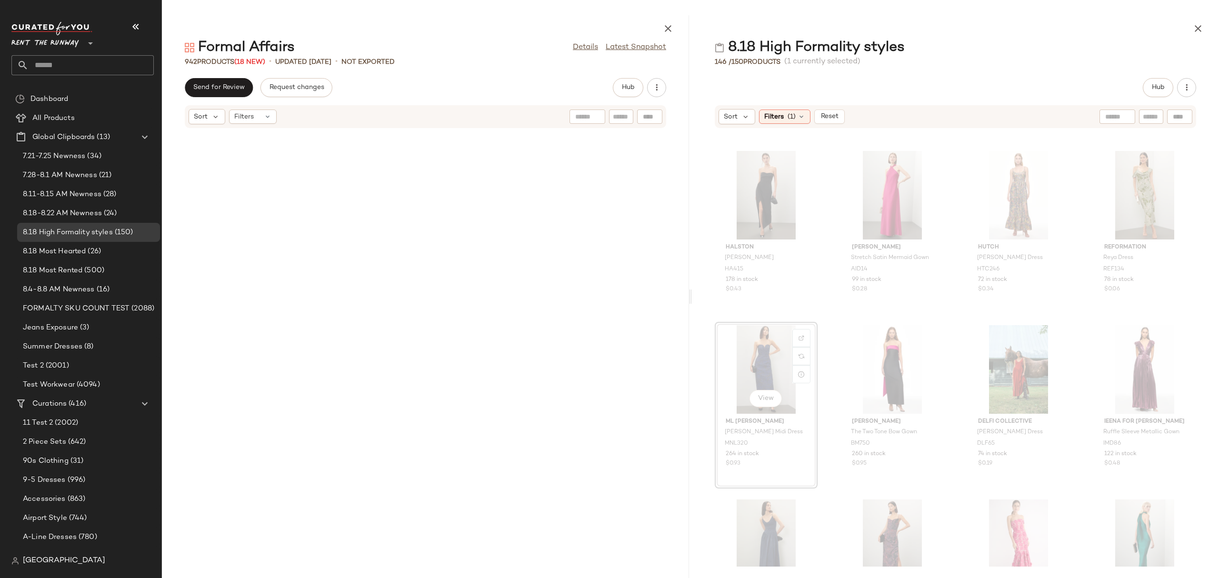
scroll to position [20557, 0]
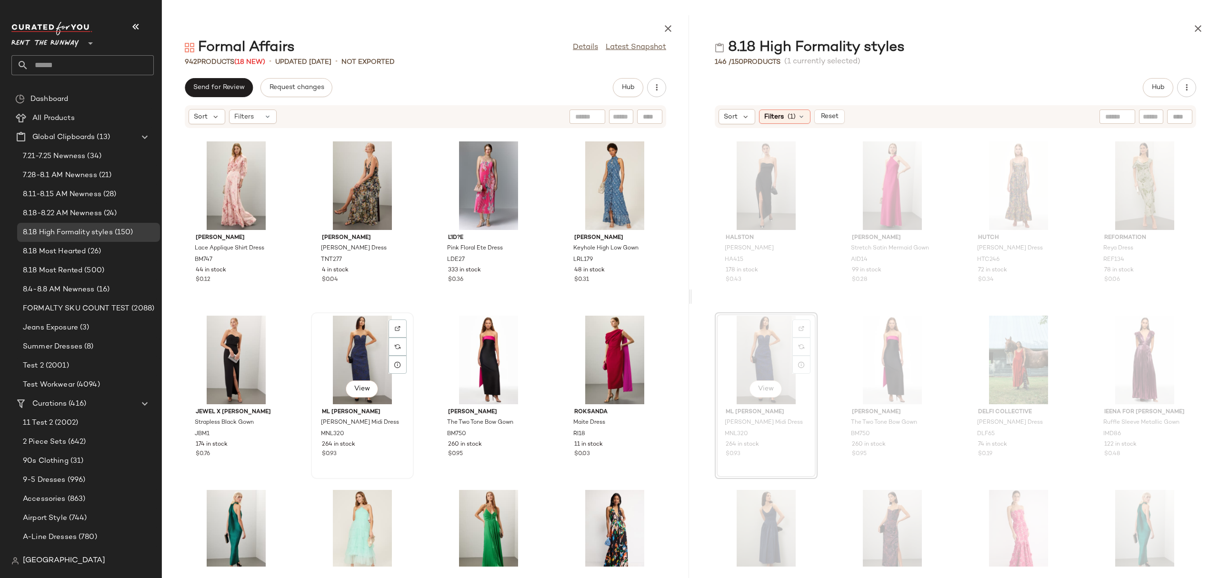
click at [335, 363] on div "View" at bounding box center [362, 360] width 96 height 89
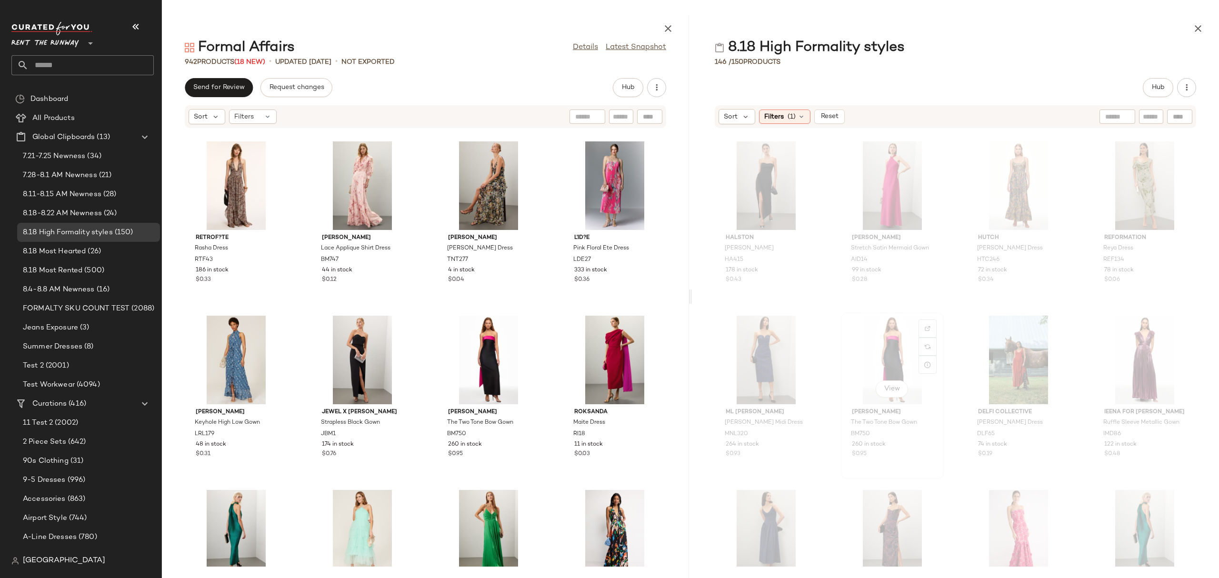
click at [867, 349] on div "View" at bounding box center [892, 360] width 96 height 89
click at [461, 362] on div at bounding box center [488, 360] width 96 height 89
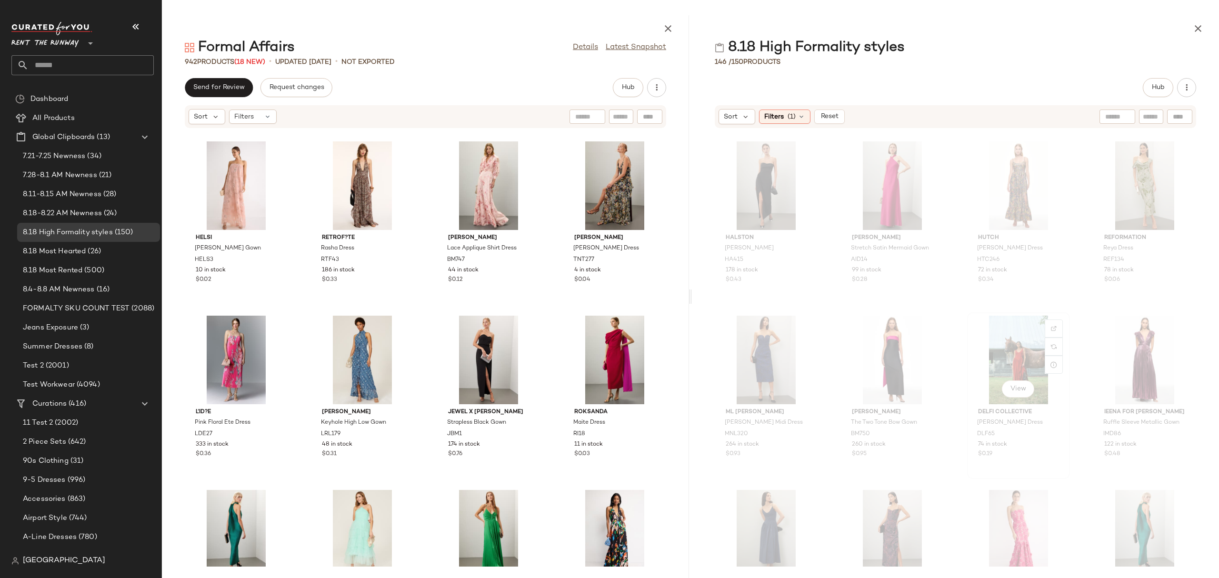
click at [1030, 358] on div "View" at bounding box center [1018, 360] width 96 height 89
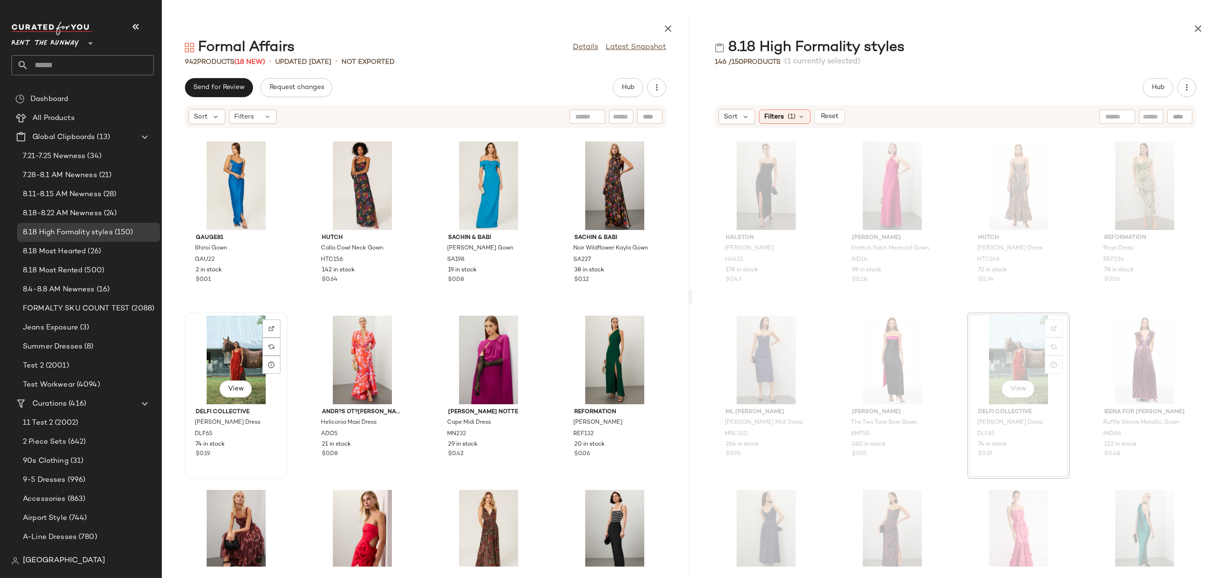
click at [243, 365] on div "View" at bounding box center [236, 360] width 96 height 89
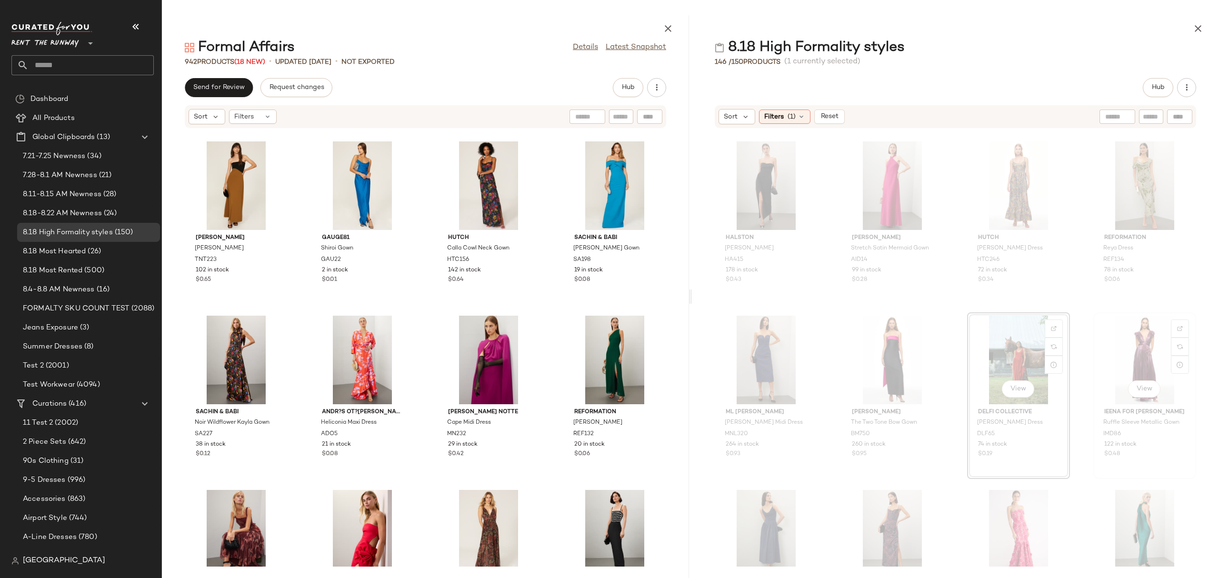
click at [1148, 355] on div "View" at bounding box center [1144, 360] width 96 height 89
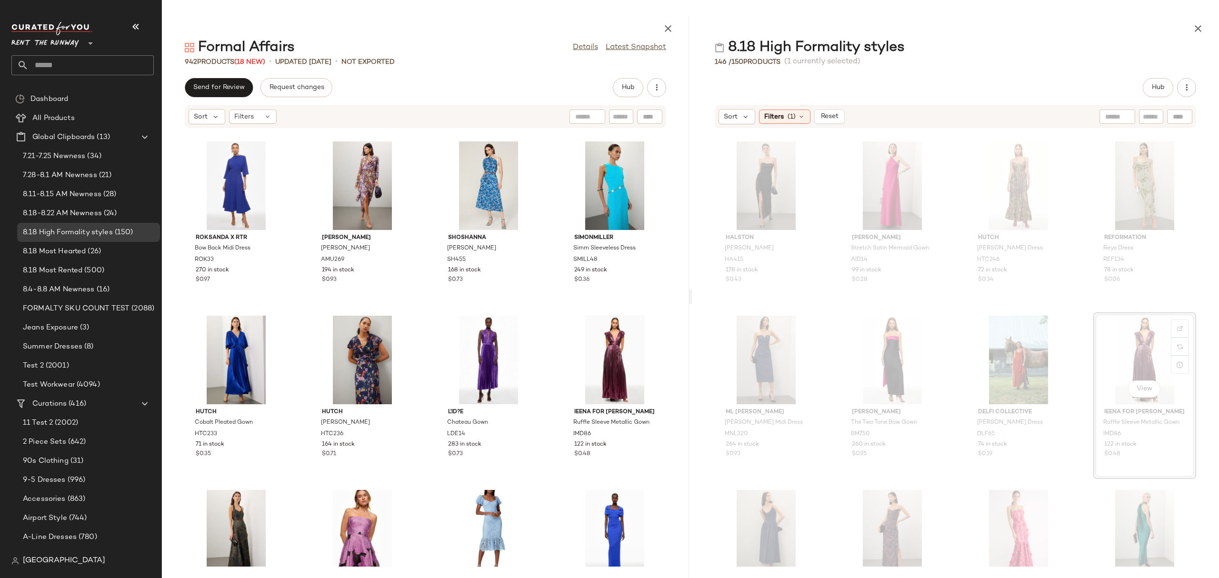
click at [1119, 353] on div "View" at bounding box center [1144, 360] width 96 height 89
click at [595, 357] on div "View" at bounding box center [614, 360] width 96 height 89
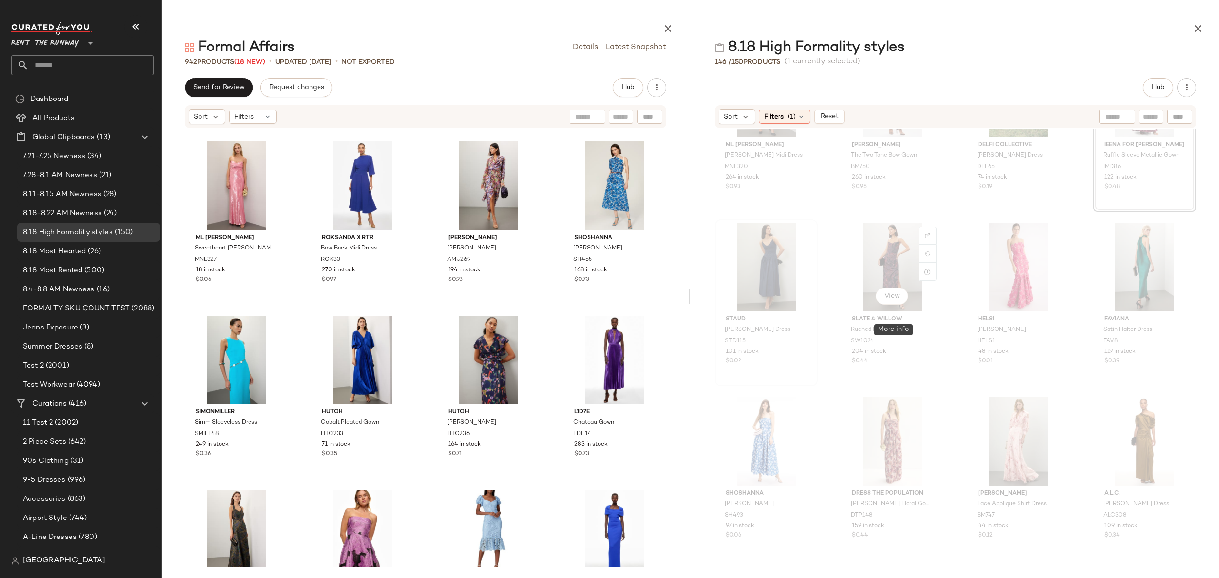
scroll to position [4812, 0]
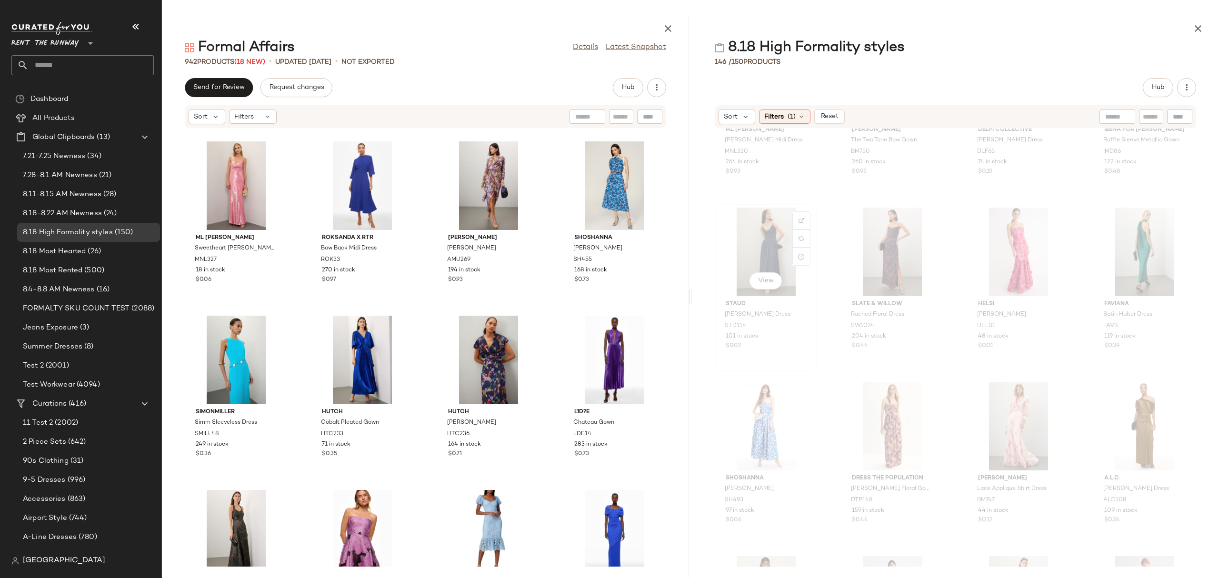
click at [742, 254] on div "View" at bounding box center [766, 252] width 96 height 89
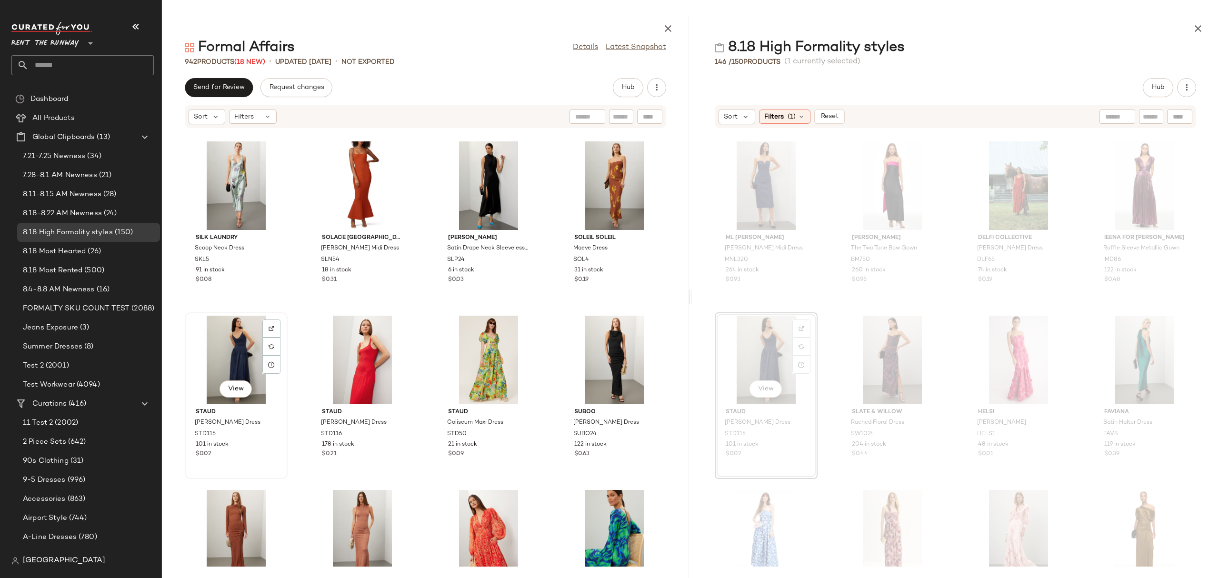
click at [233, 373] on div "View" at bounding box center [236, 360] width 96 height 89
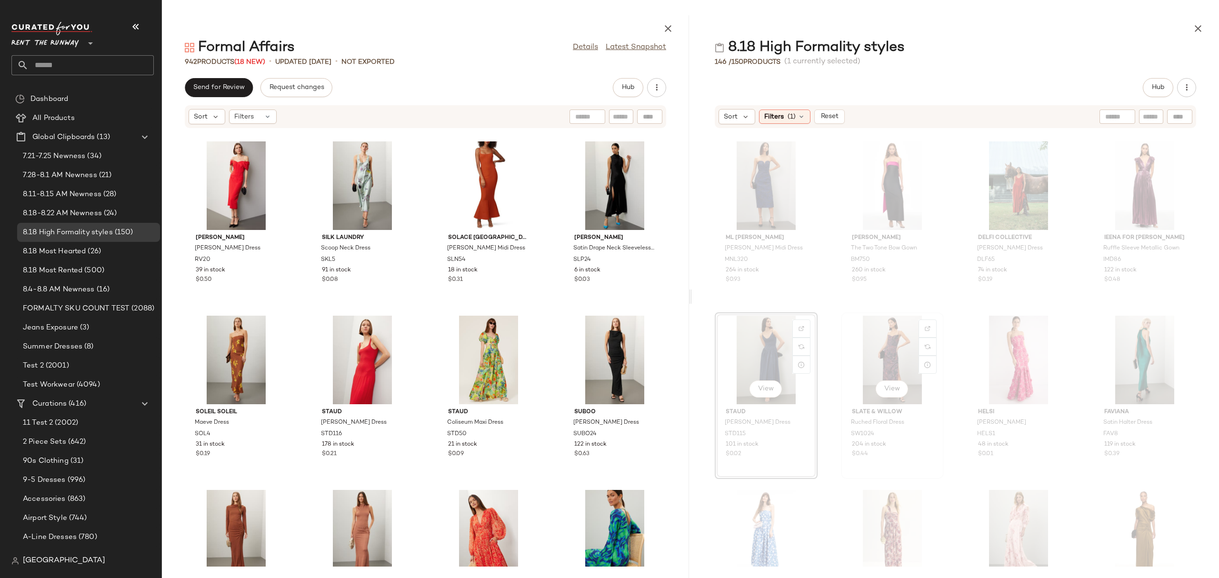
click at [875, 353] on div "View" at bounding box center [892, 360] width 96 height 89
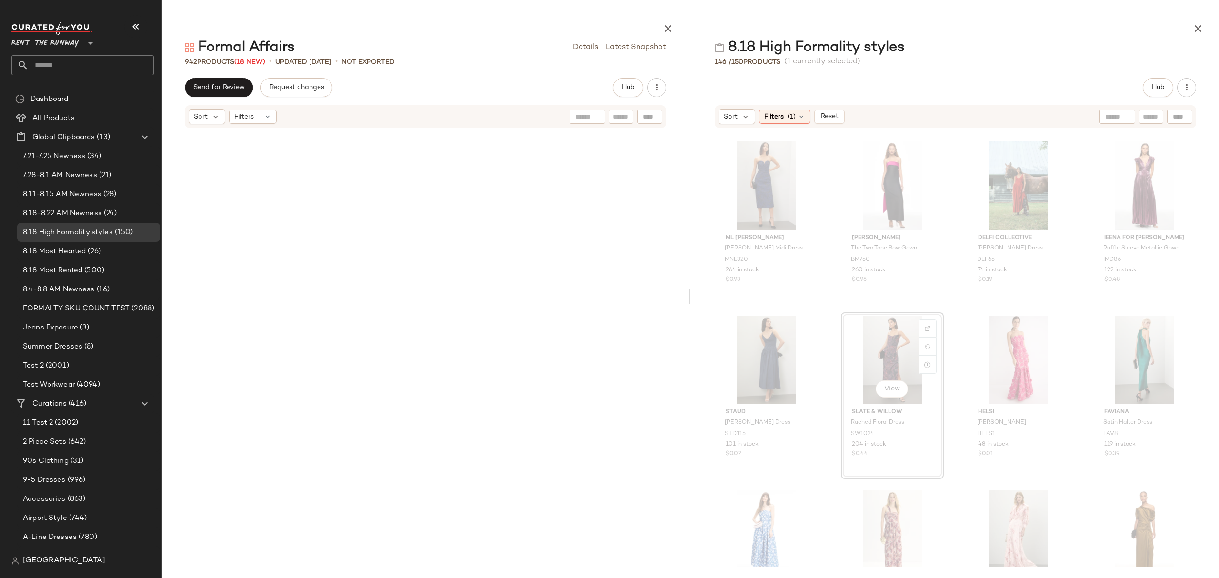
scroll to position [32927, 0]
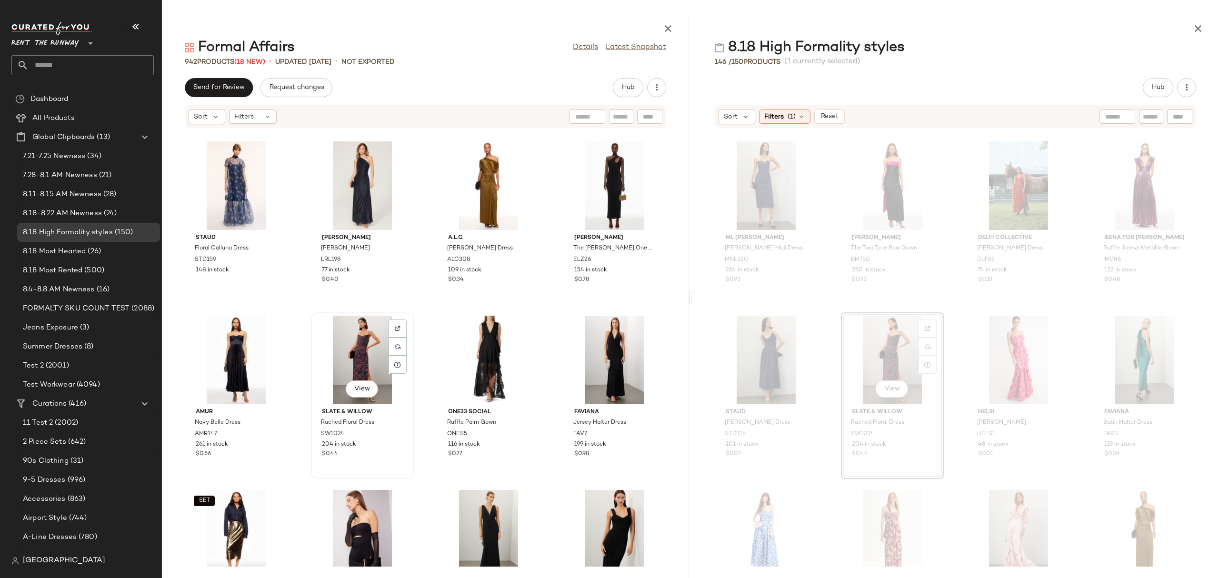
click at [355, 365] on div "View" at bounding box center [362, 360] width 96 height 89
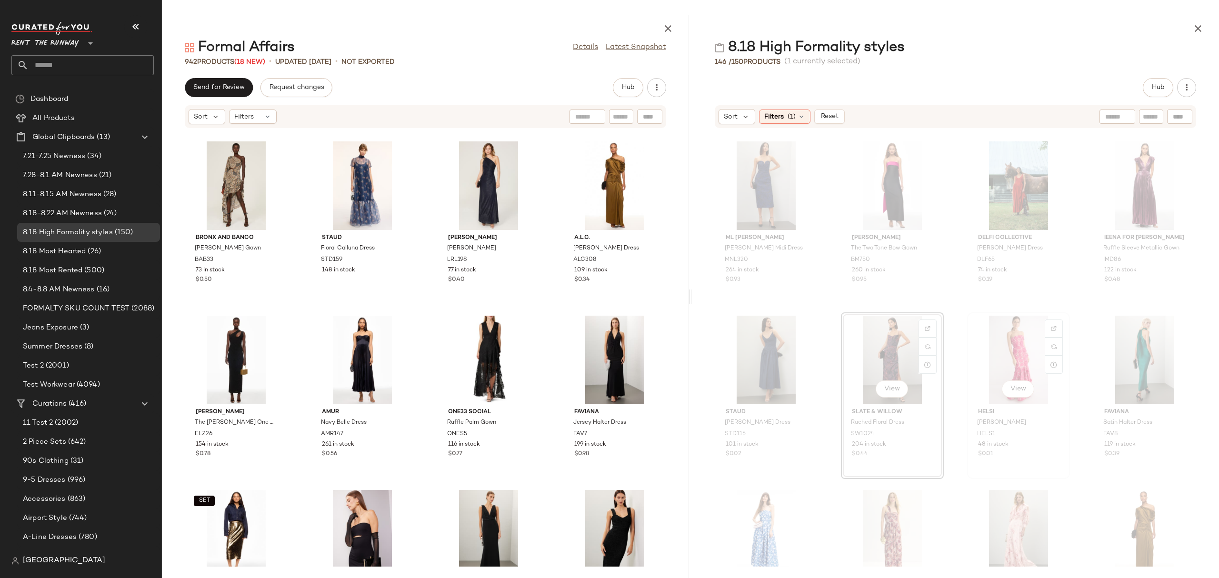
click at [1016, 340] on div "View" at bounding box center [1018, 360] width 96 height 89
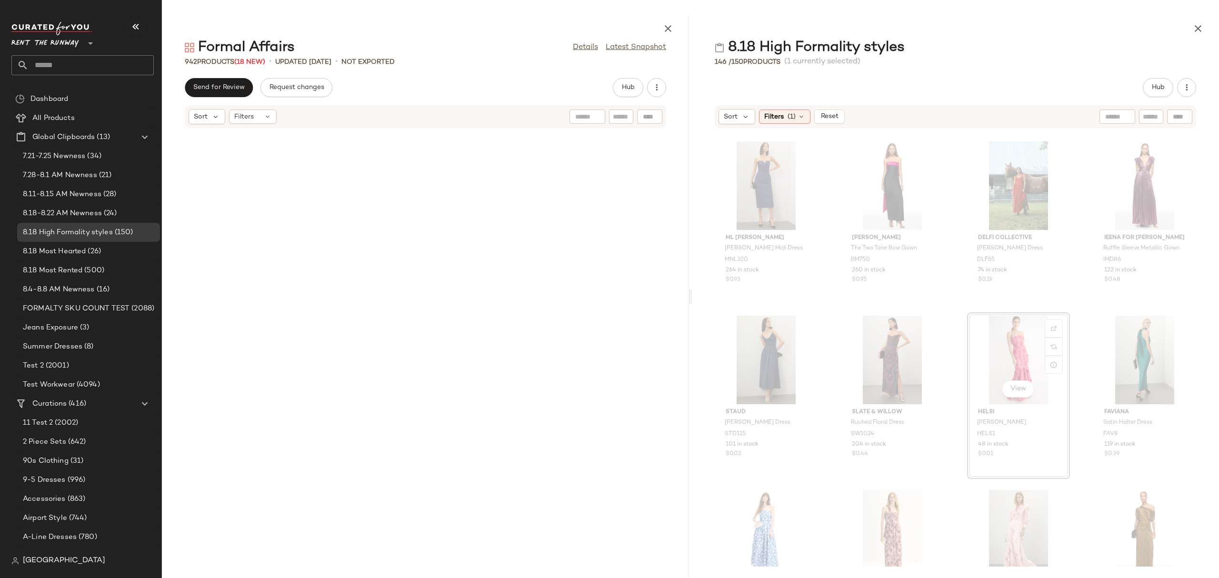
scroll to position [6098, 0]
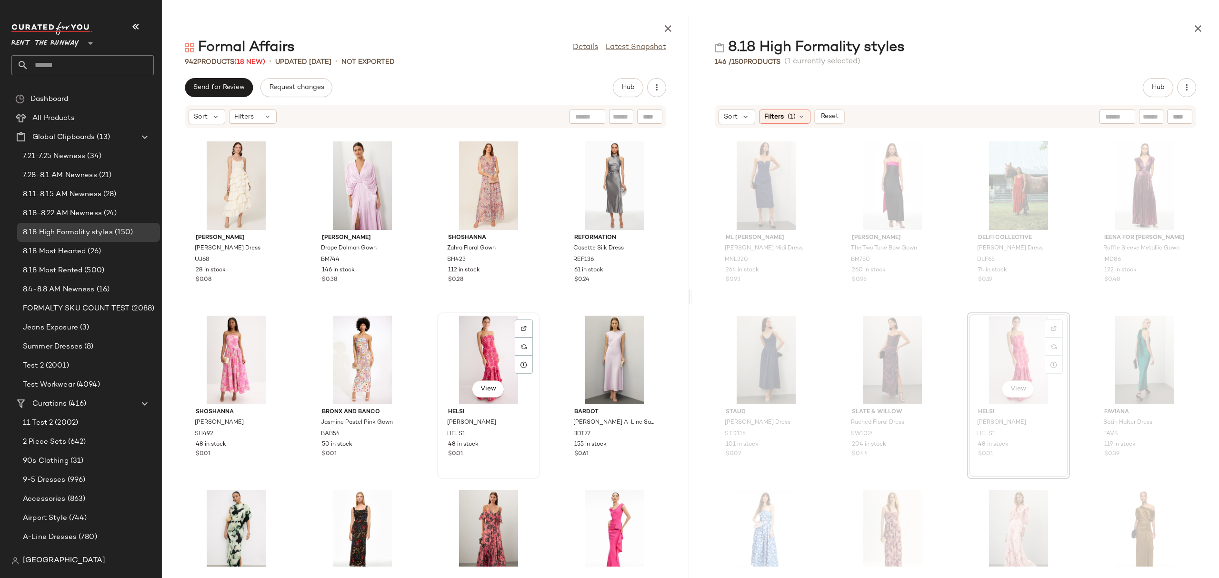
click at [476, 350] on div "View" at bounding box center [488, 360] width 96 height 89
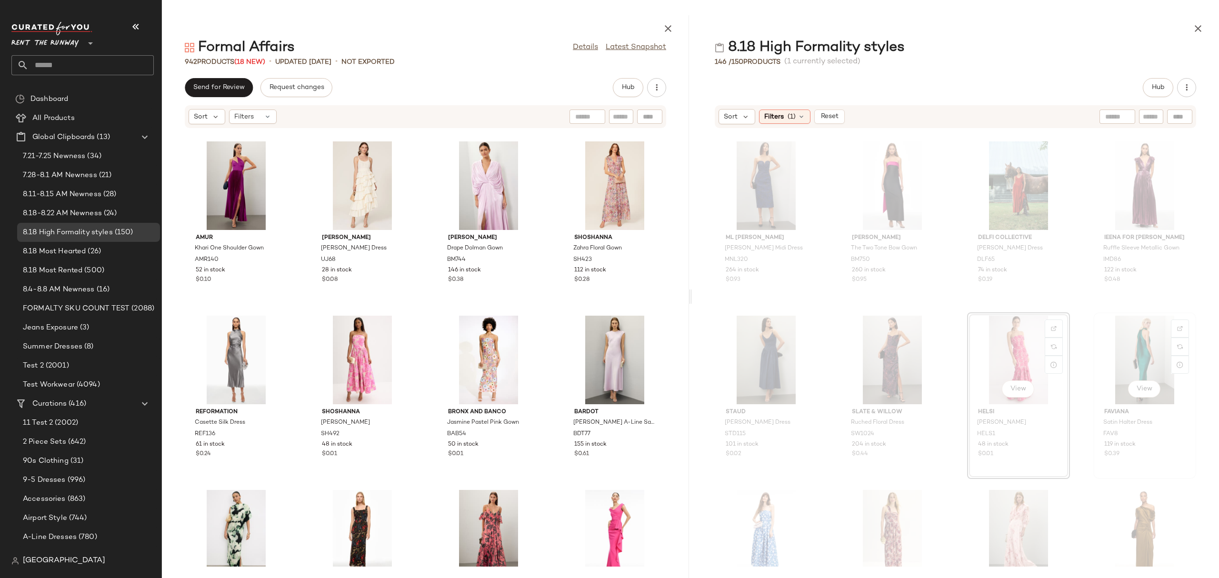
click at [1135, 348] on div "View" at bounding box center [1144, 360] width 96 height 89
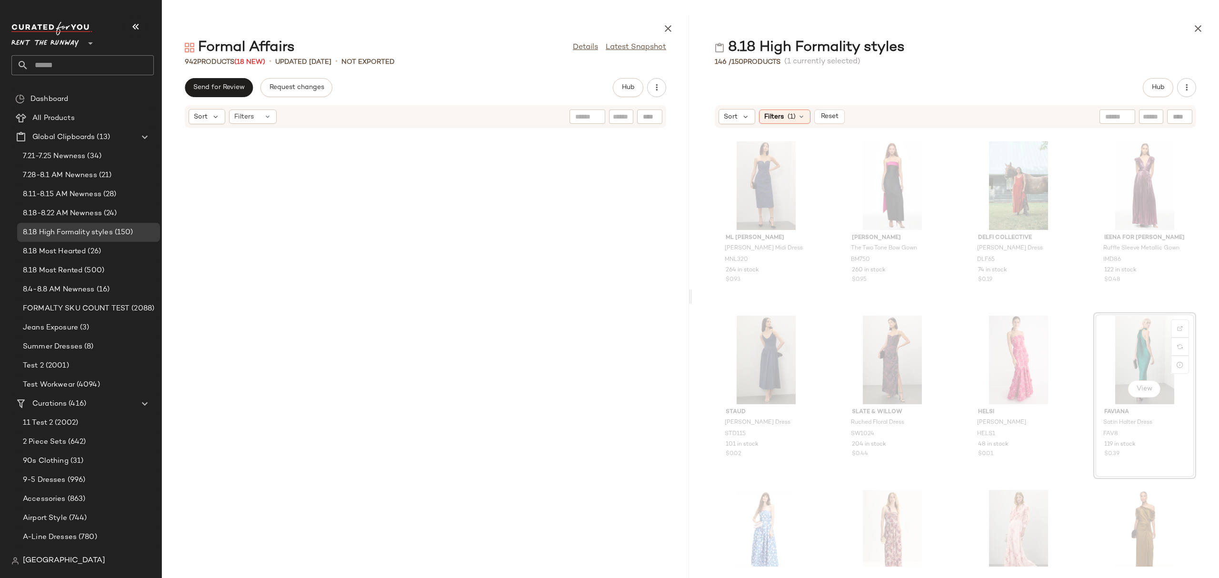
scroll to position [20732, 0]
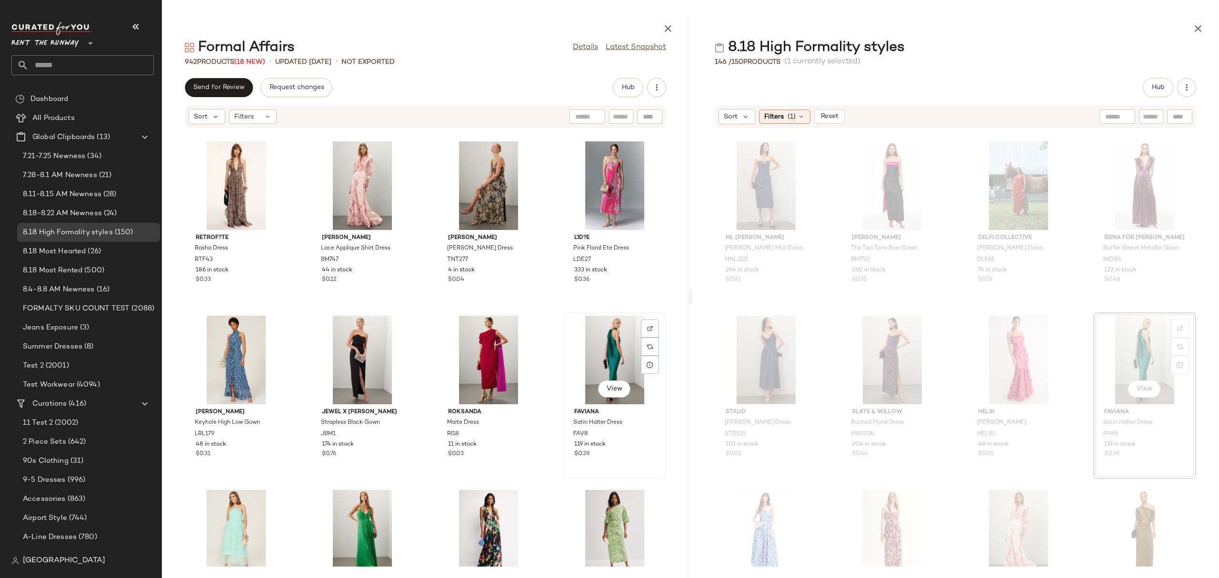
click at [597, 350] on div "View" at bounding box center [614, 360] width 96 height 89
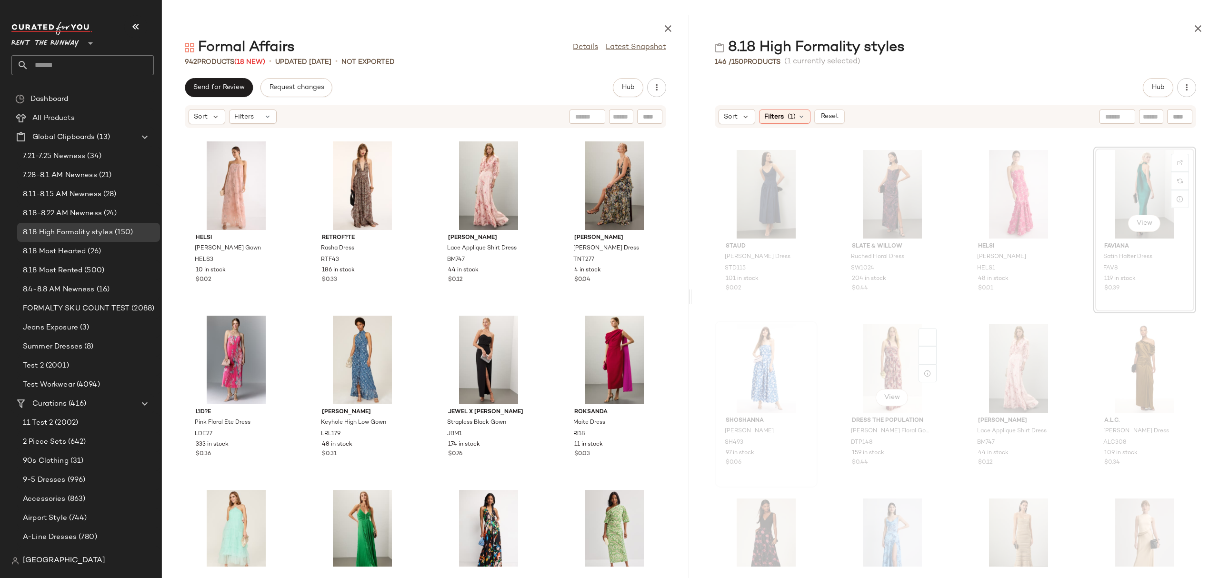
scroll to position [4887, 0]
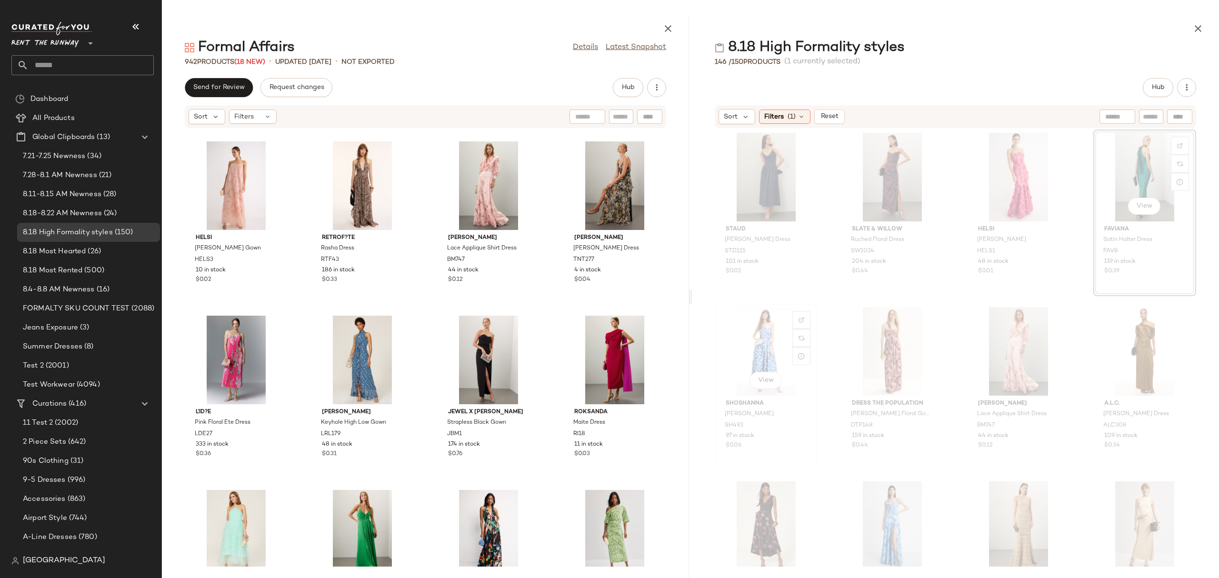
click at [759, 360] on div "View" at bounding box center [766, 351] width 96 height 89
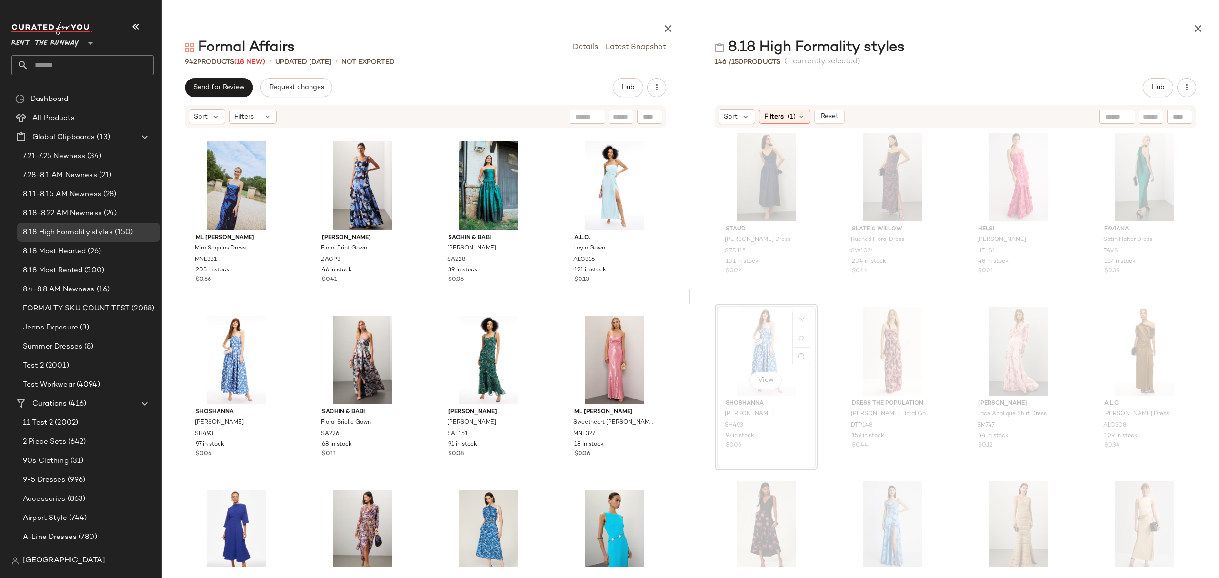
scroll to position [4878, 0]
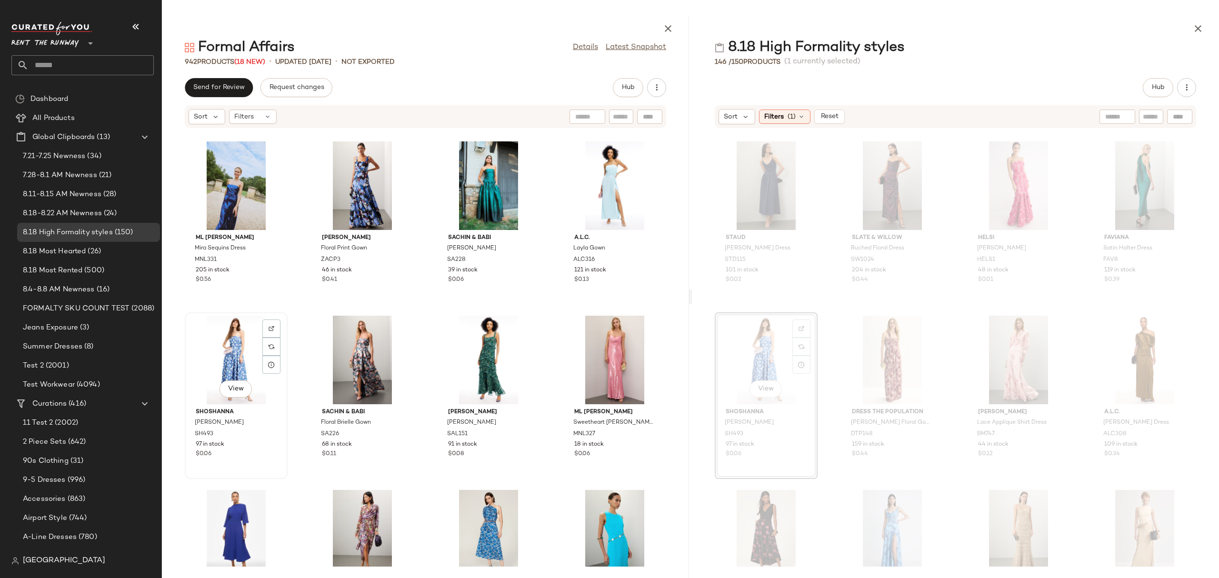
click at [244, 359] on div "View" at bounding box center [236, 360] width 96 height 89
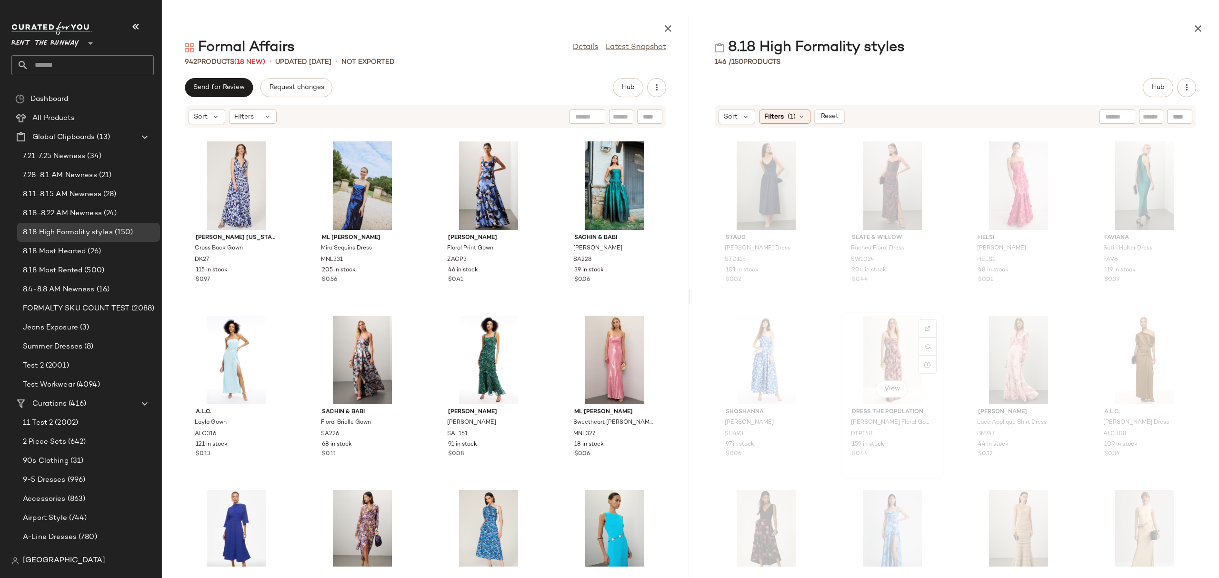
click at [845, 341] on div "View" at bounding box center [892, 360] width 96 height 89
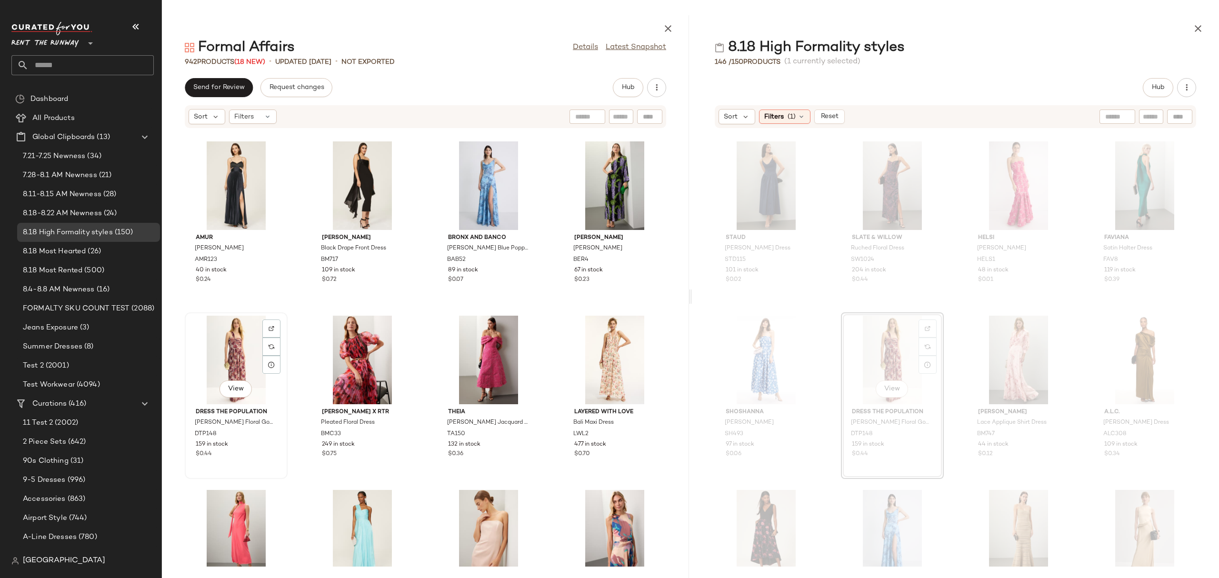
click at [211, 364] on div "View" at bounding box center [236, 360] width 96 height 89
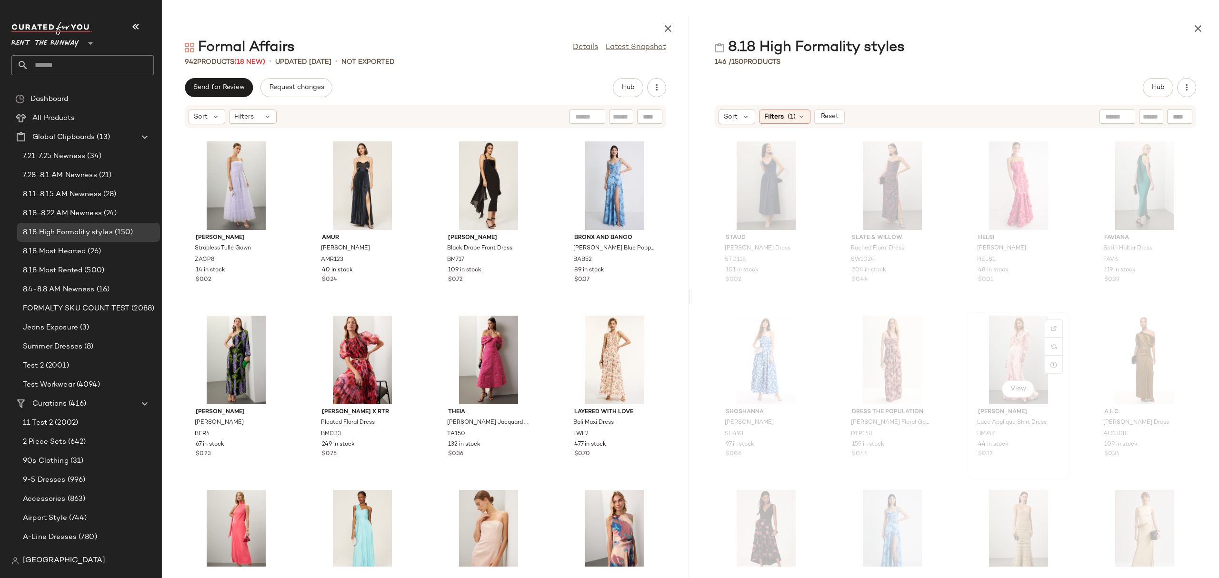
click at [1011, 345] on div "View" at bounding box center [1018, 360] width 96 height 89
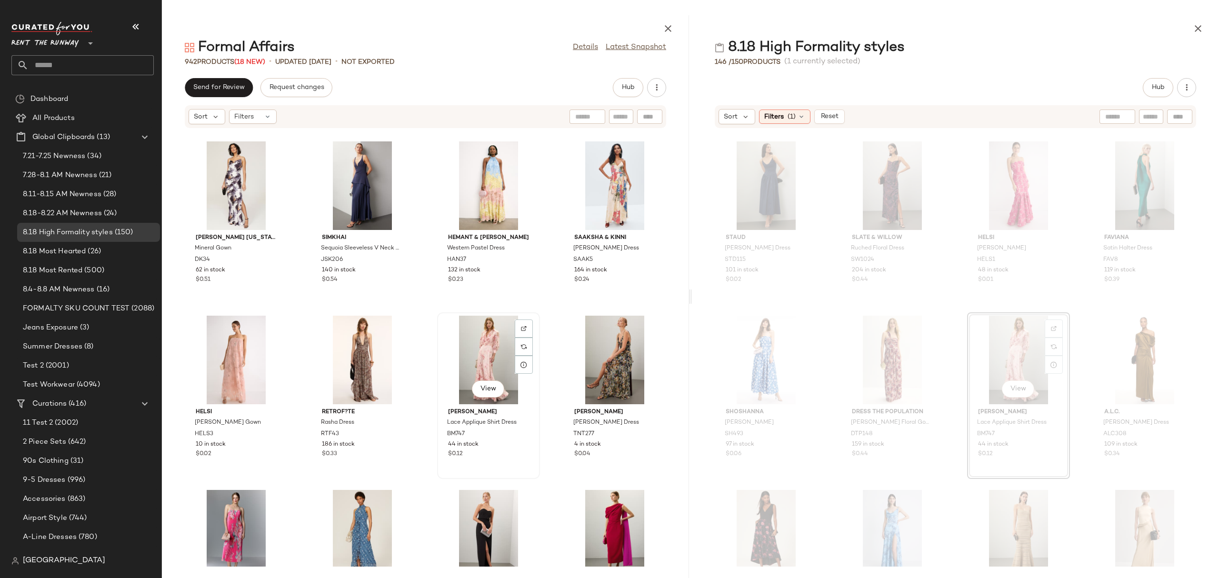
click at [444, 341] on div "View" at bounding box center [488, 360] width 96 height 89
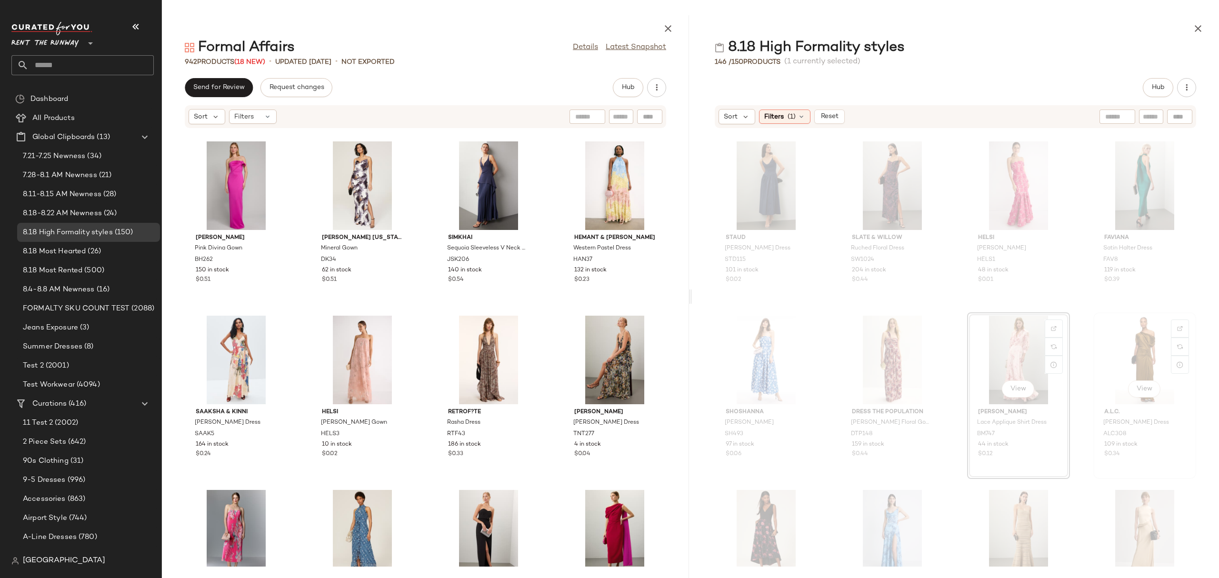
click at [1154, 324] on div "View" at bounding box center [1144, 360] width 96 height 89
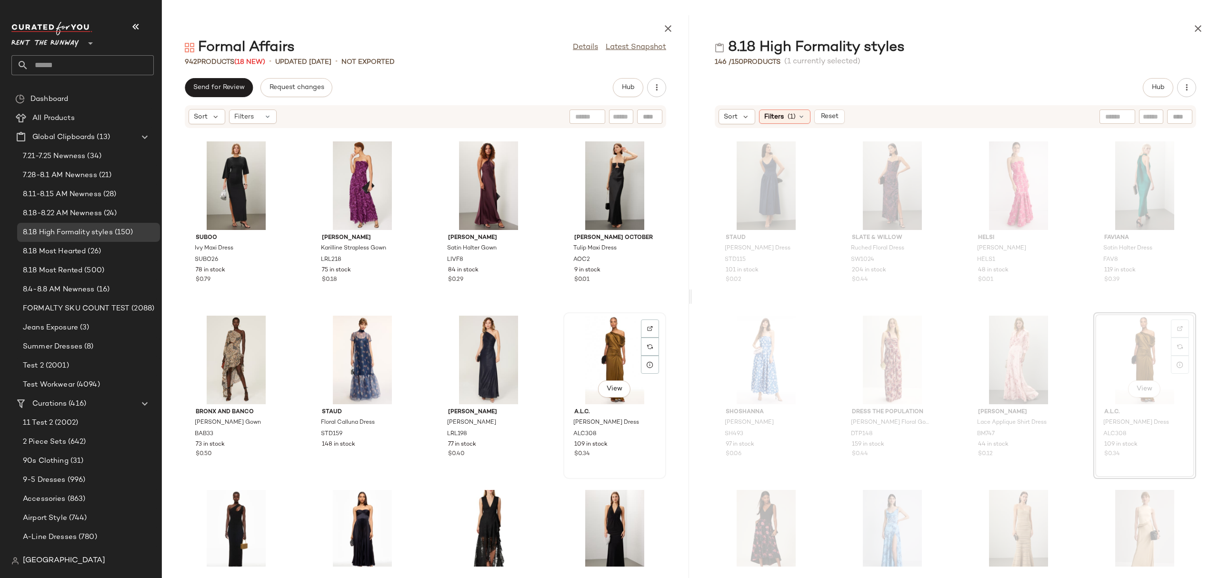
click at [625, 337] on div "View" at bounding box center [614, 360] width 96 height 89
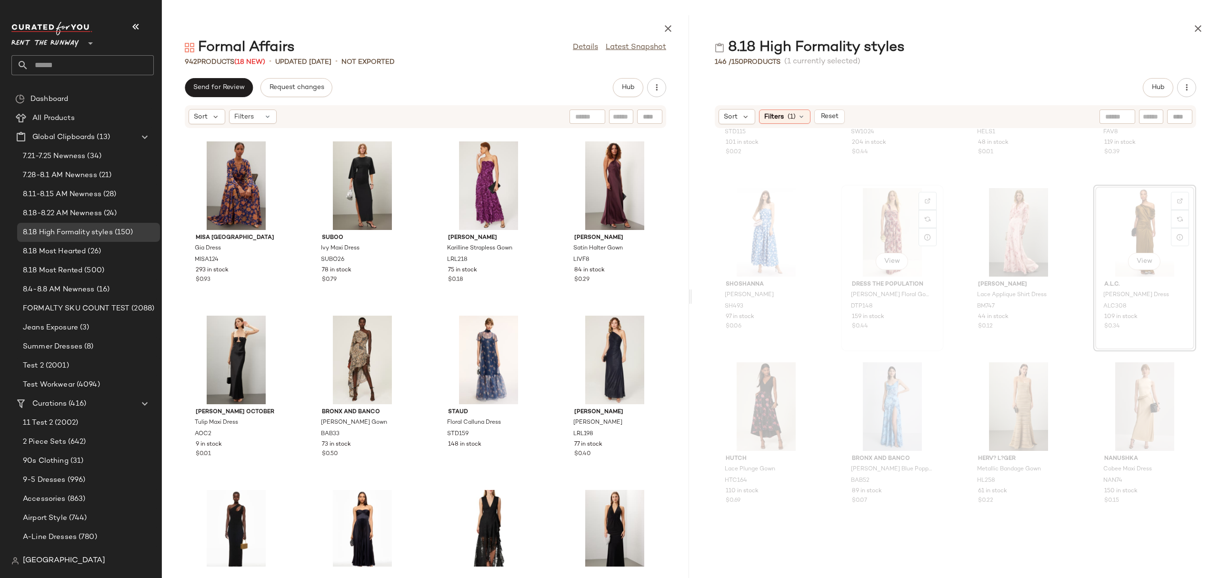
scroll to position [5013, 0]
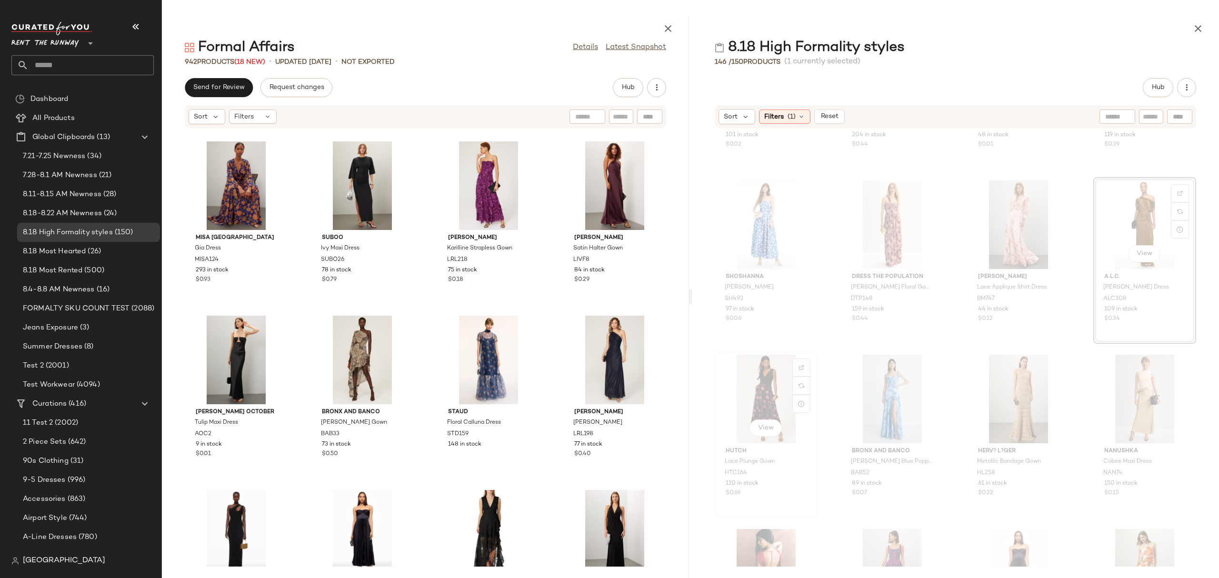
click at [762, 378] on div "View" at bounding box center [766, 399] width 96 height 89
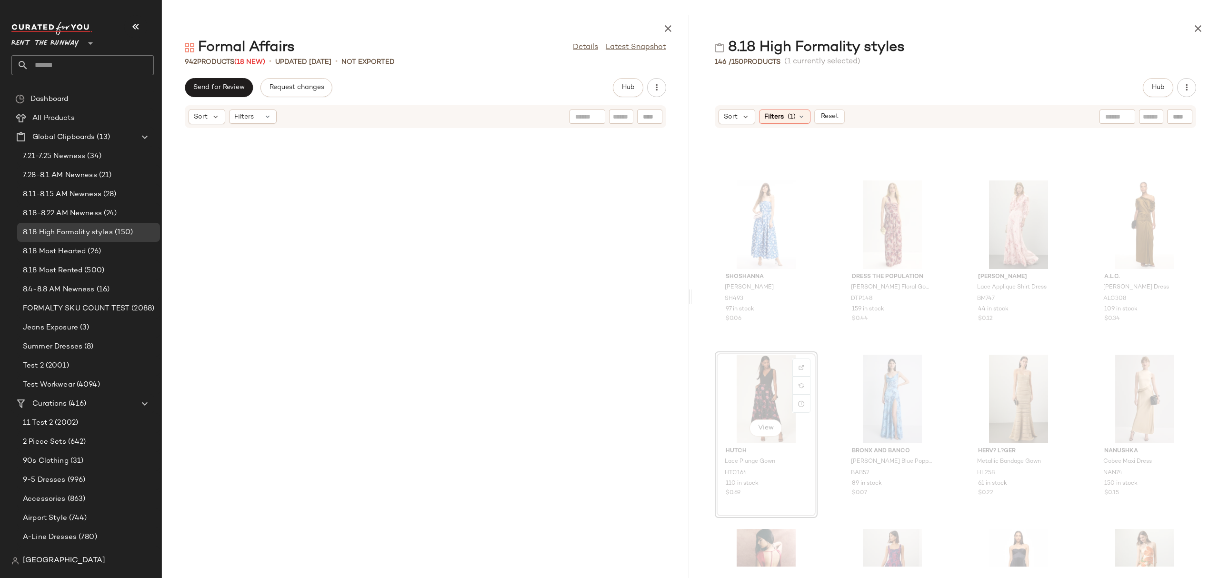
scroll to position [33275, 0]
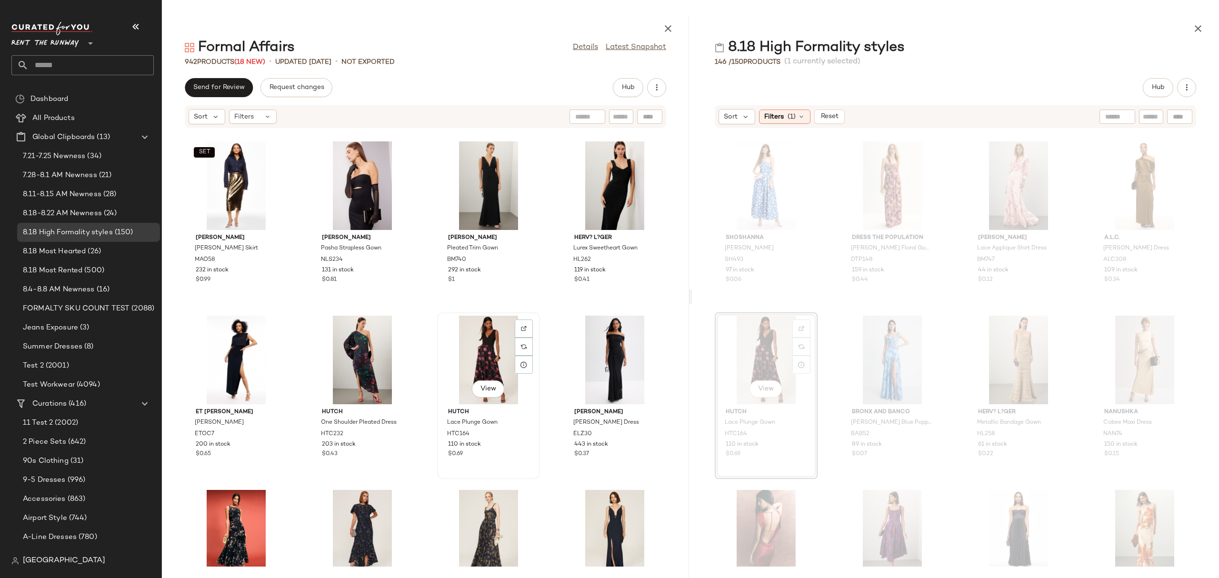
click at [476, 354] on div "View" at bounding box center [488, 360] width 96 height 89
click at [898, 354] on div "View" at bounding box center [892, 360] width 96 height 89
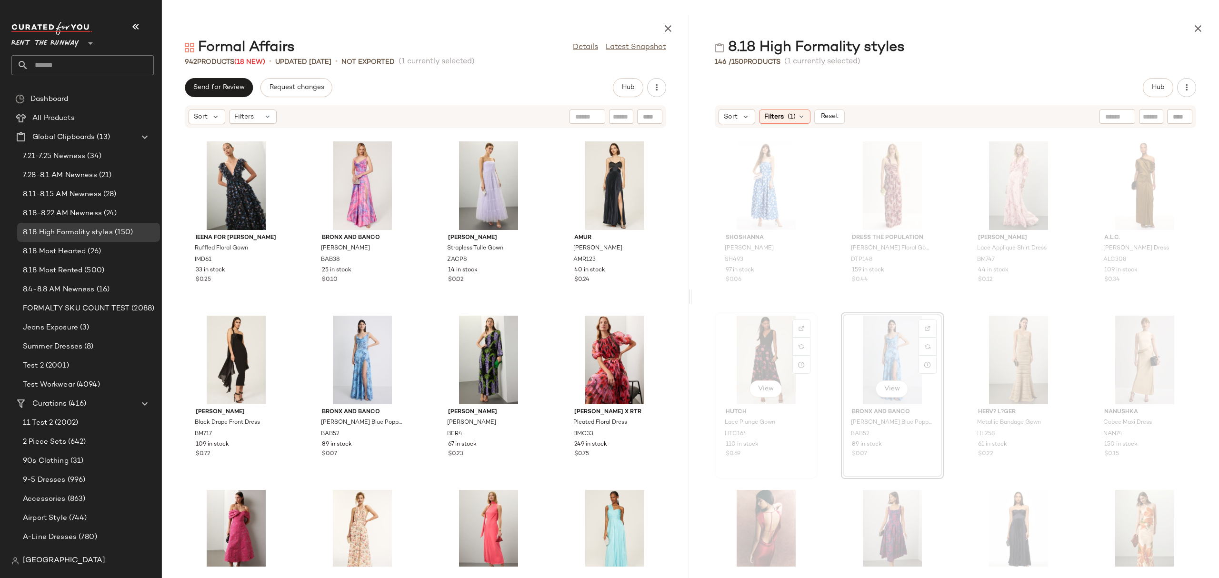
click at [772, 358] on div "View" at bounding box center [766, 360] width 96 height 89
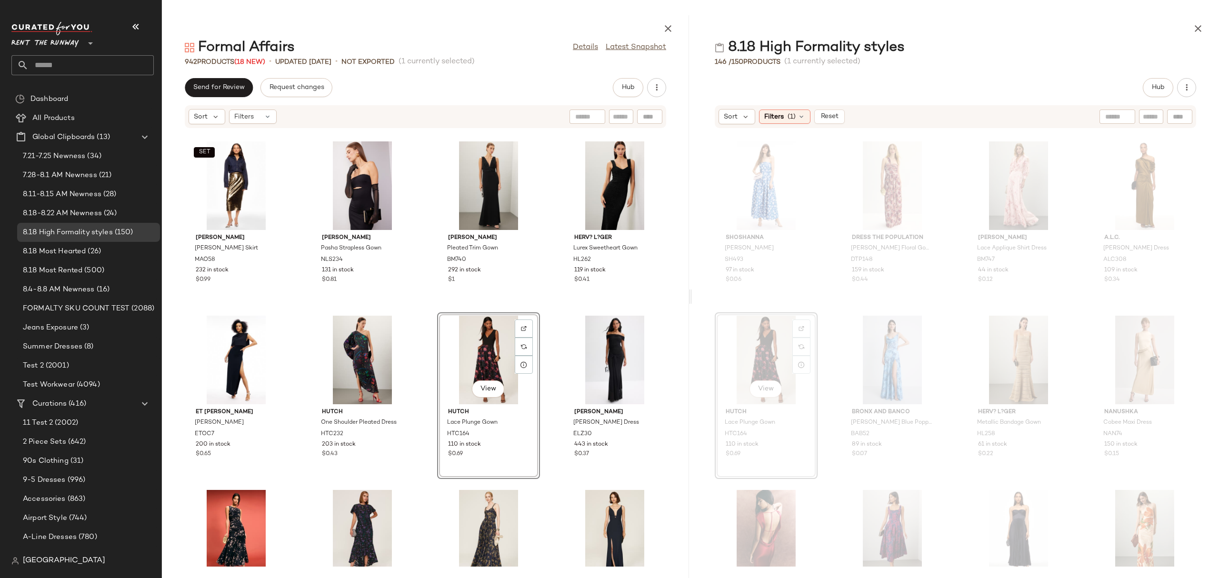
click at [480, 359] on div "View" at bounding box center [488, 360] width 96 height 89
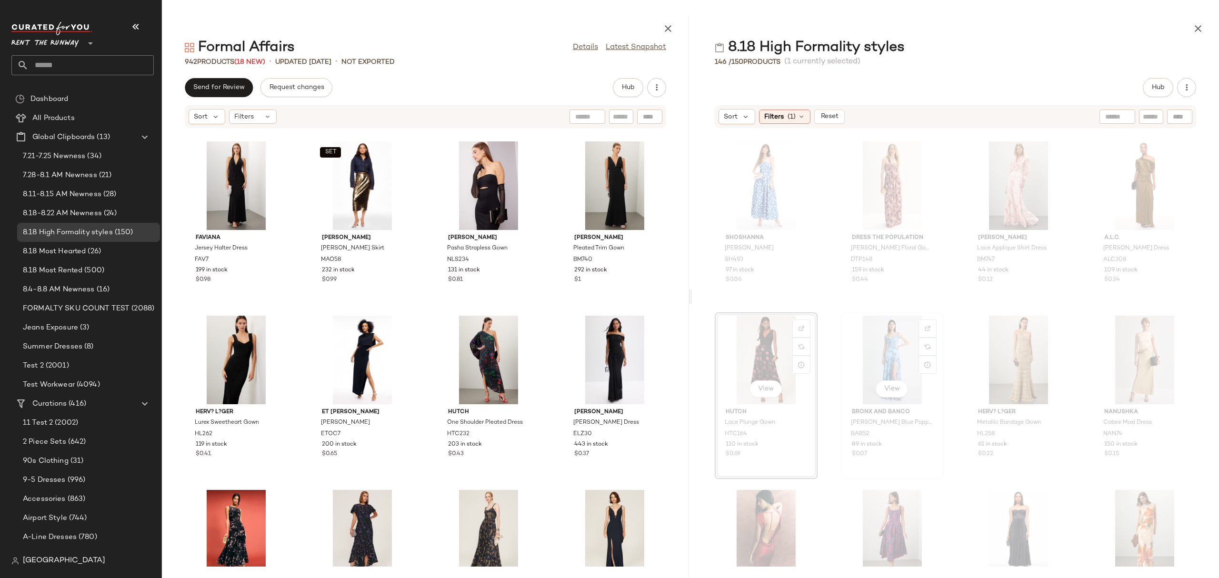
click at [894, 339] on div "View" at bounding box center [892, 360] width 96 height 89
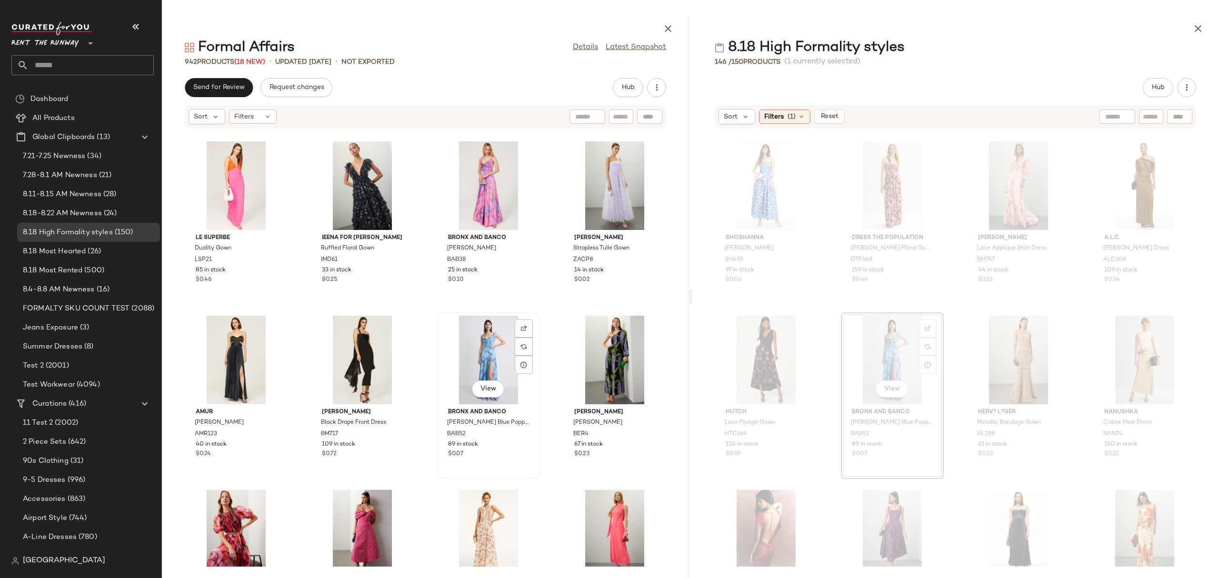
click at [488, 353] on div "View" at bounding box center [488, 360] width 96 height 89
click at [490, 350] on div "View" at bounding box center [488, 360] width 96 height 89
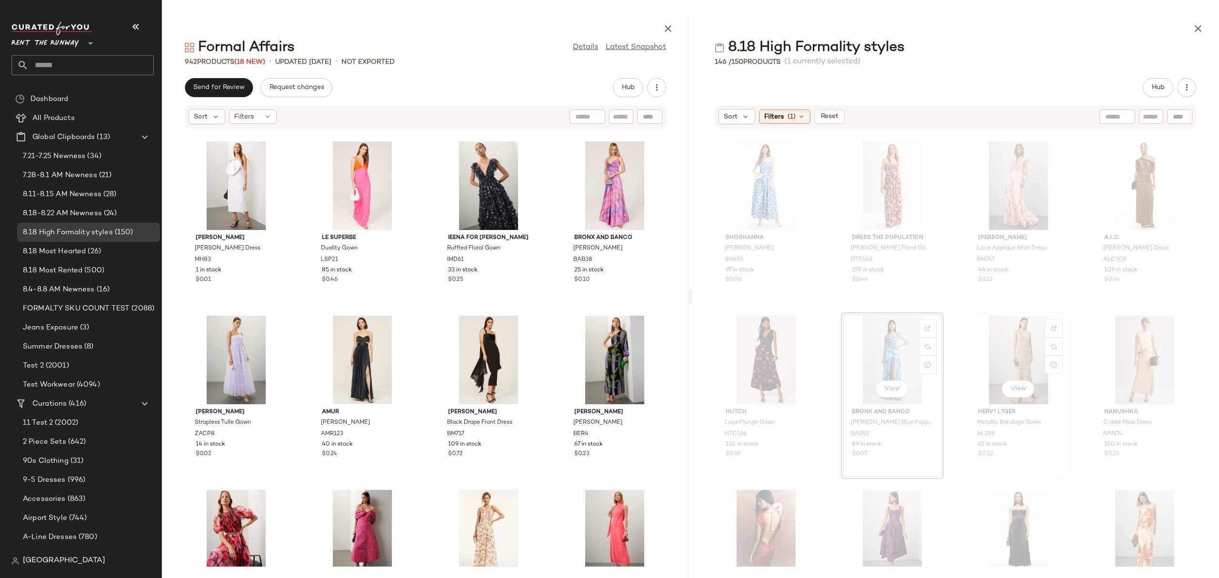
click at [994, 354] on div "View" at bounding box center [1018, 360] width 96 height 89
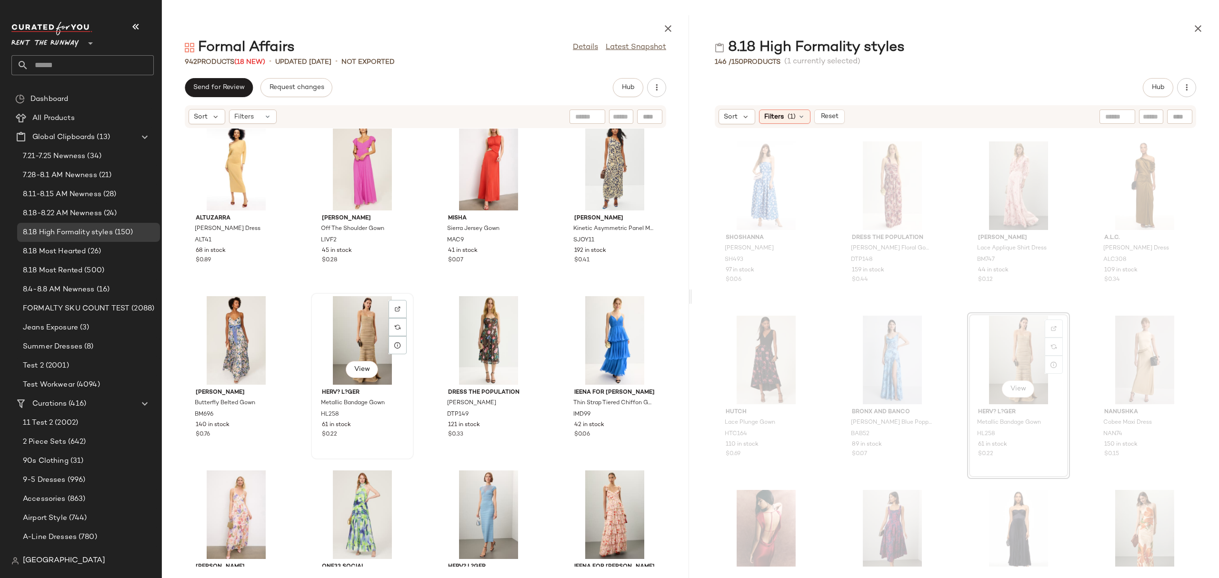
click at [357, 346] on div "View" at bounding box center [362, 340] width 96 height 89
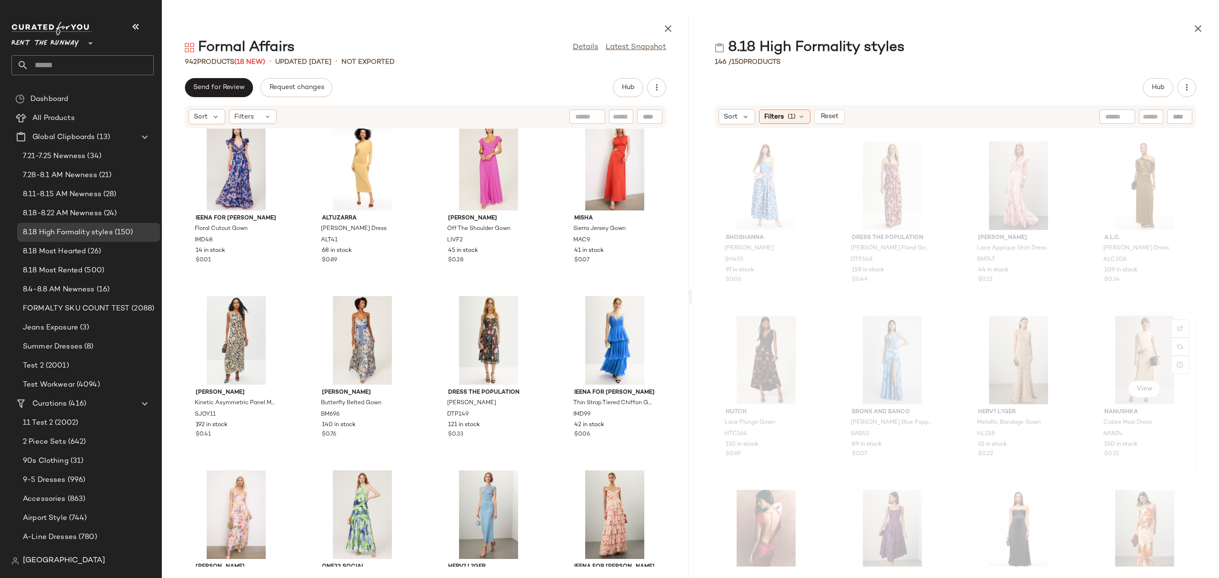
click at [1149, 351] on div "View" at bounding box center [1144, 360] width 96 height 89
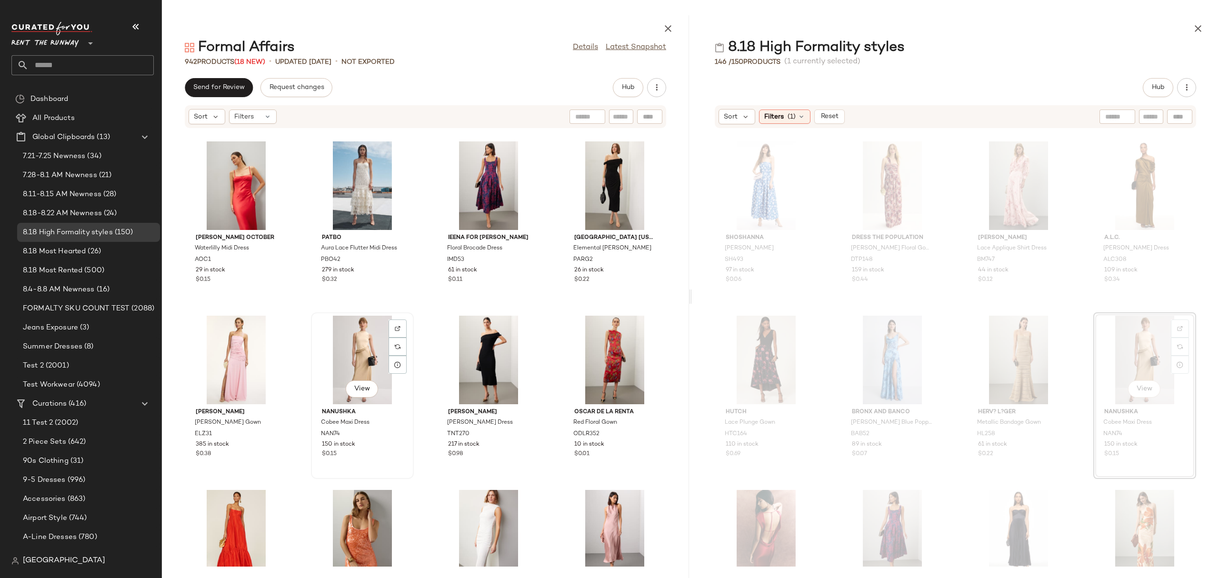
click at [354, 325] on div "View" at bounding box center [362, 360] width 96 height 89
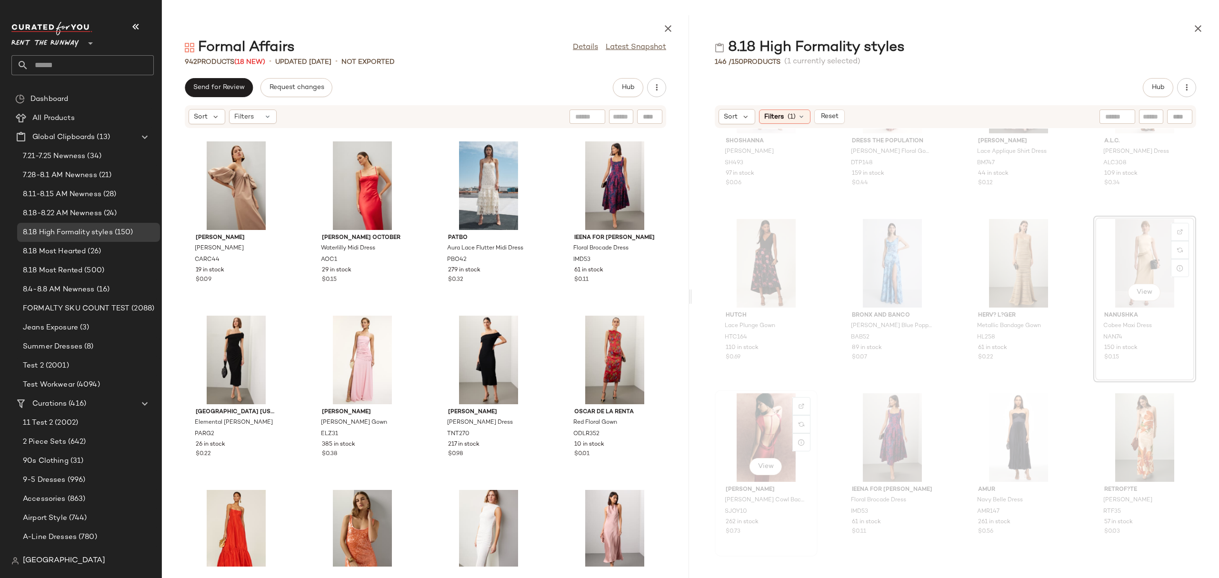
click at [776, 416] on div "View" at bounding box center [766, 437] width 96 height 89
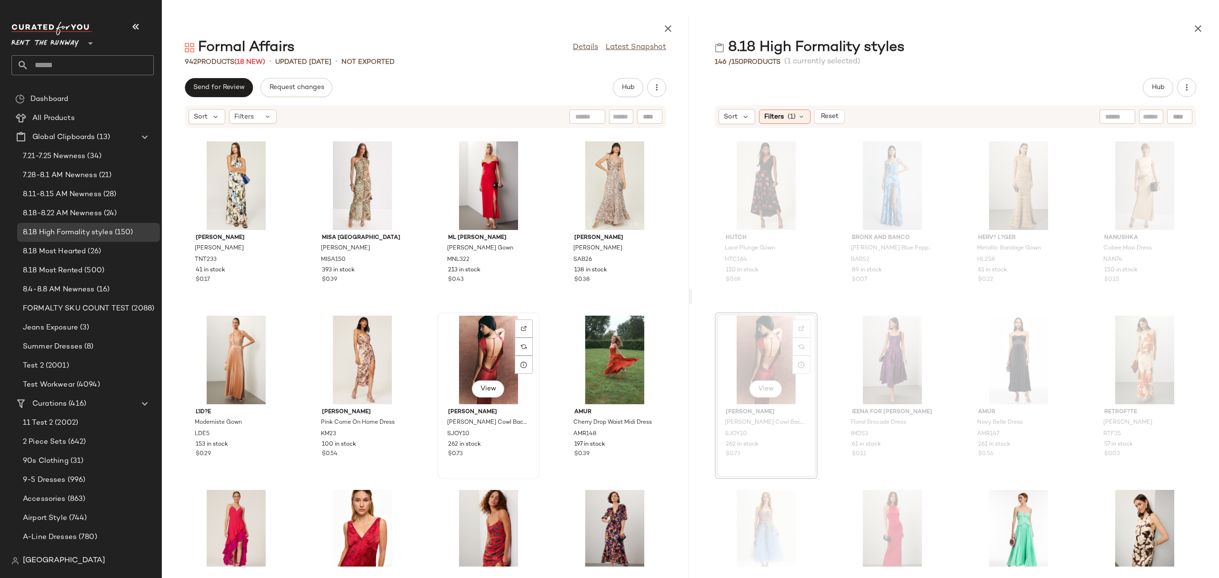
click at [471, 343] on div "View" at bounding box center [488, 360] width 96 height 89
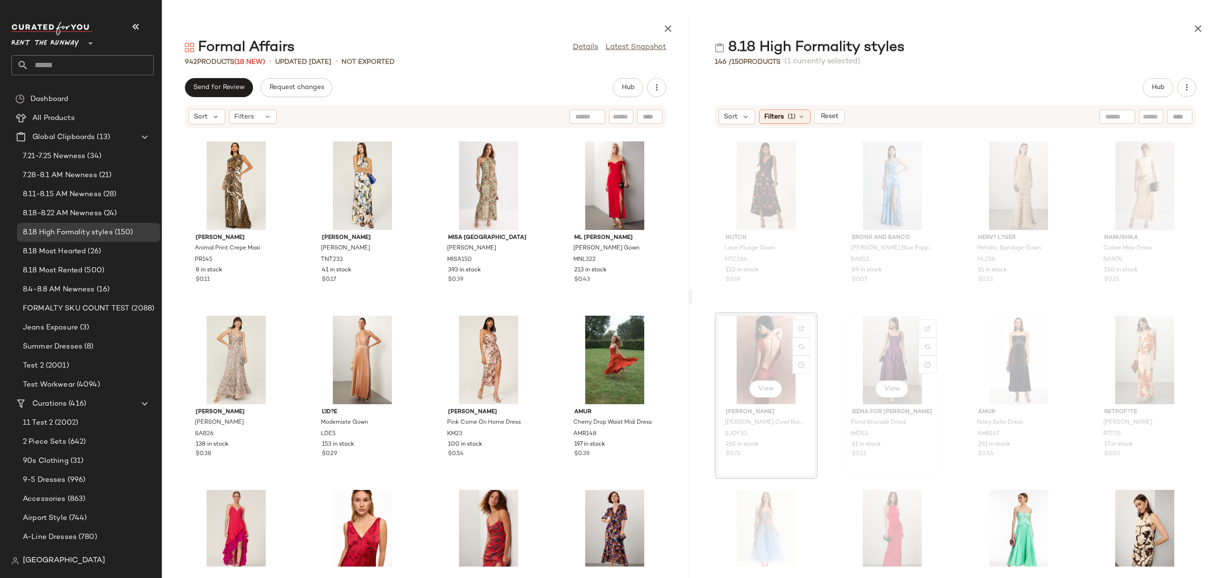
click at [873, 351] on div "View" at bounding box center [892, 360] width 96 height 89
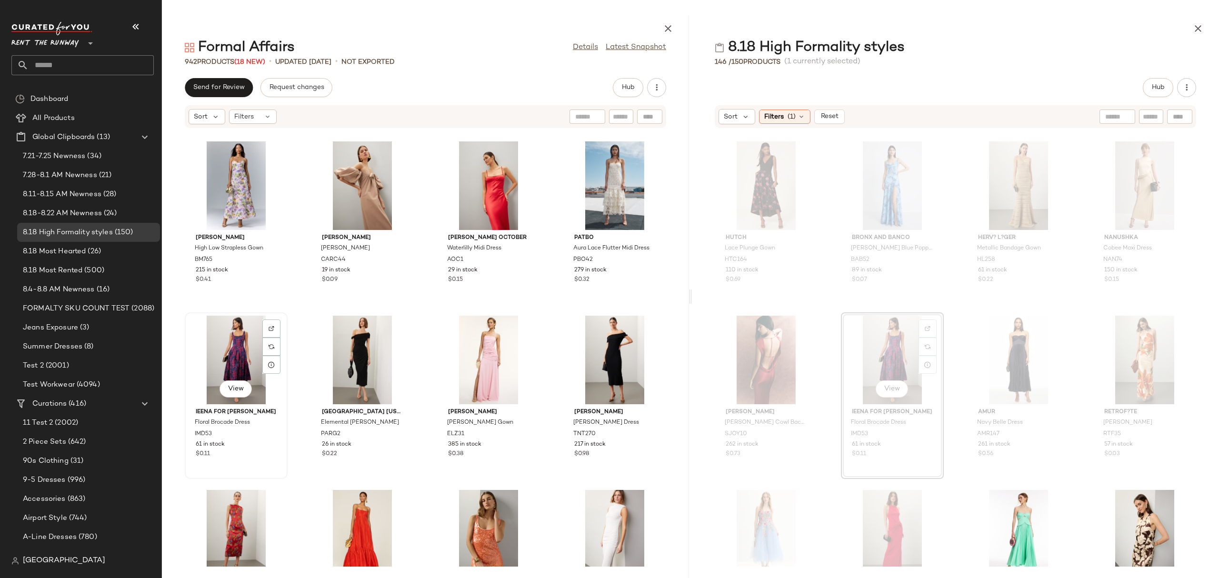
click at [207, 347] on div "View" at bounding box center [236, 360] width 96 height 89
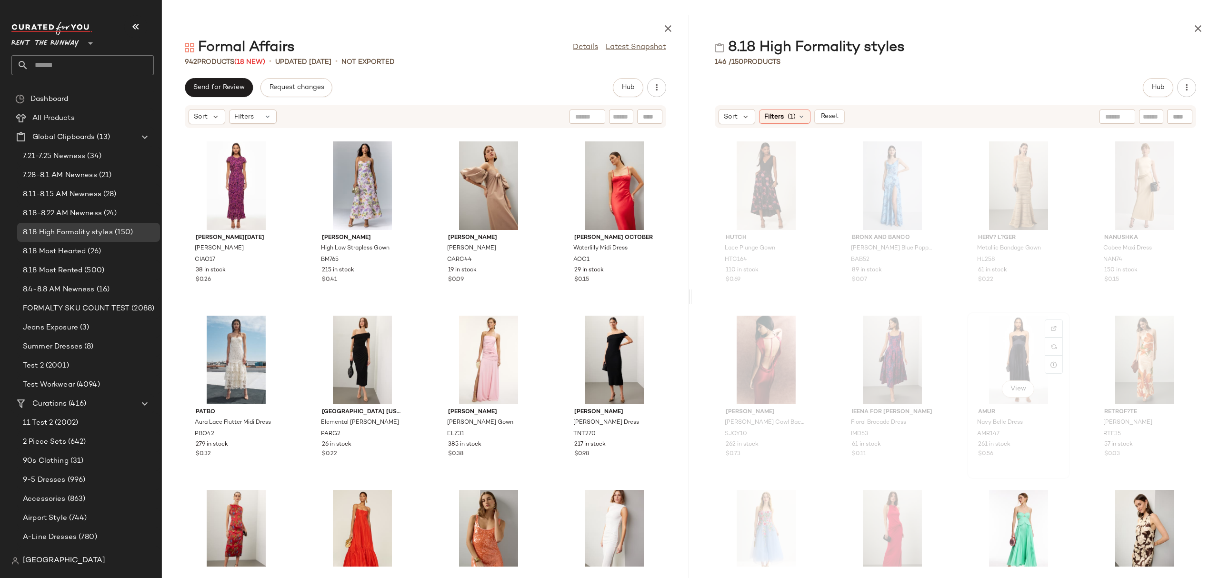
click at [1022, 354] on div "View" at bounding box center [1018, 360] width 96 height 89
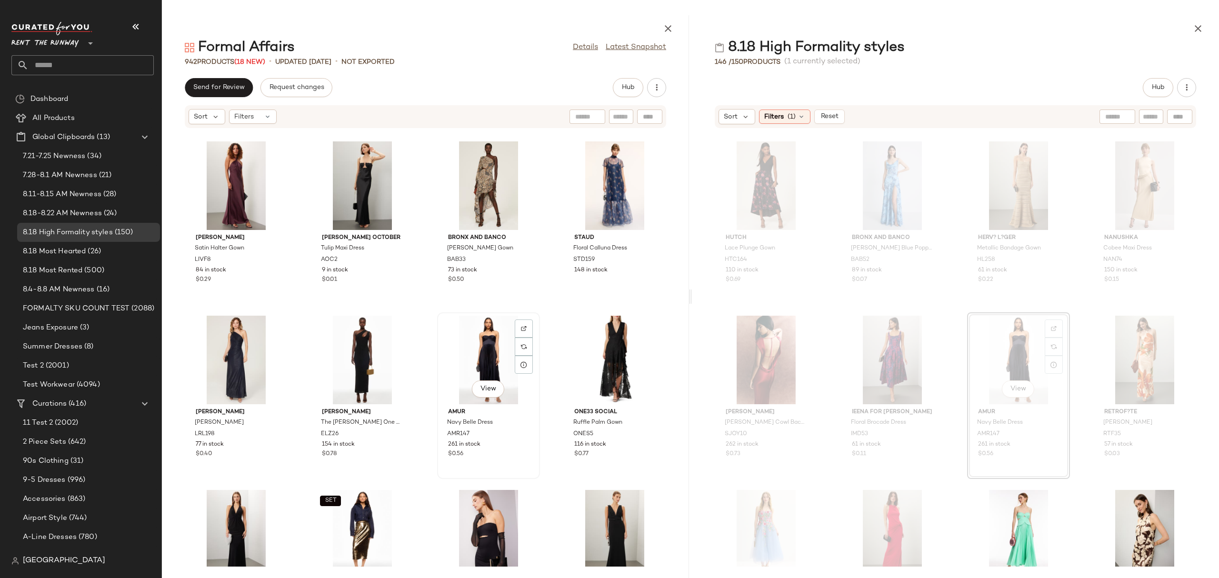
click at [479, 364] on div "View" at bounding box center [488, 360] width 96 height 89
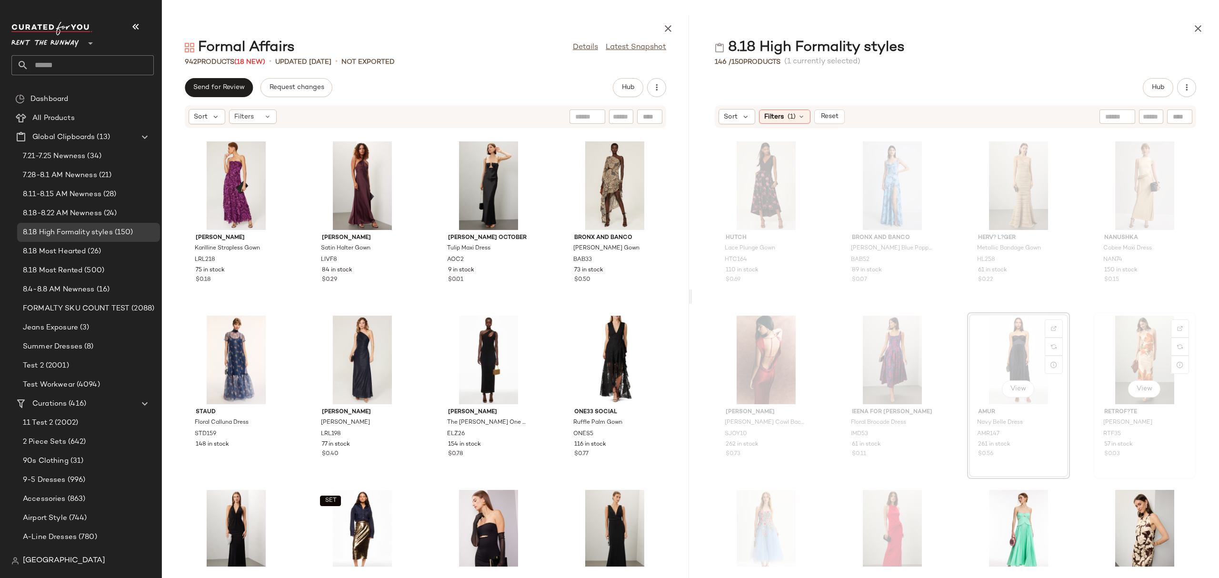
click at [1140, 348] on div "View" at bounding box center [1144, 360] width 96 height 89
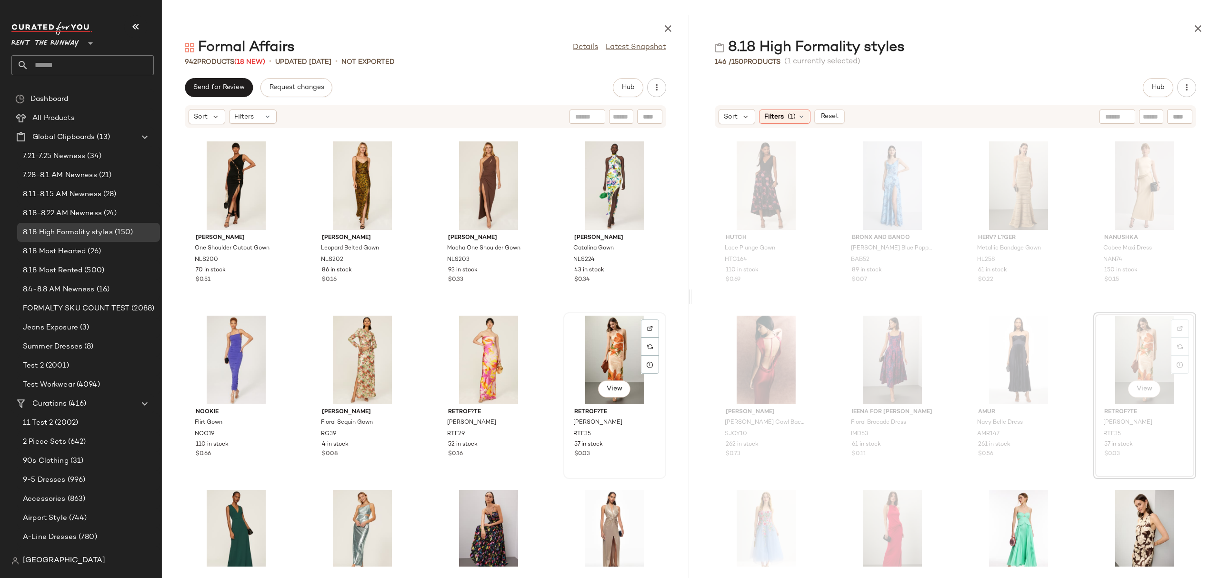
click at [602, 352] on div "View" at bounding box center [614, 360] width 96 height 89
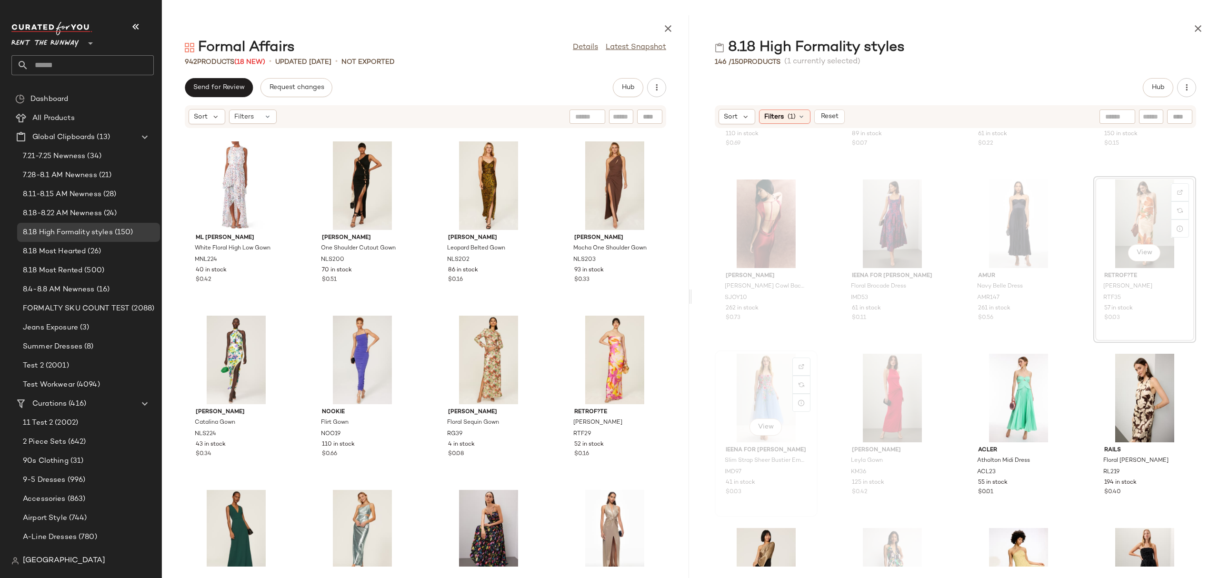
click at [753, 385] on div "View" at bounding box center [766, 398] width 96 height 89
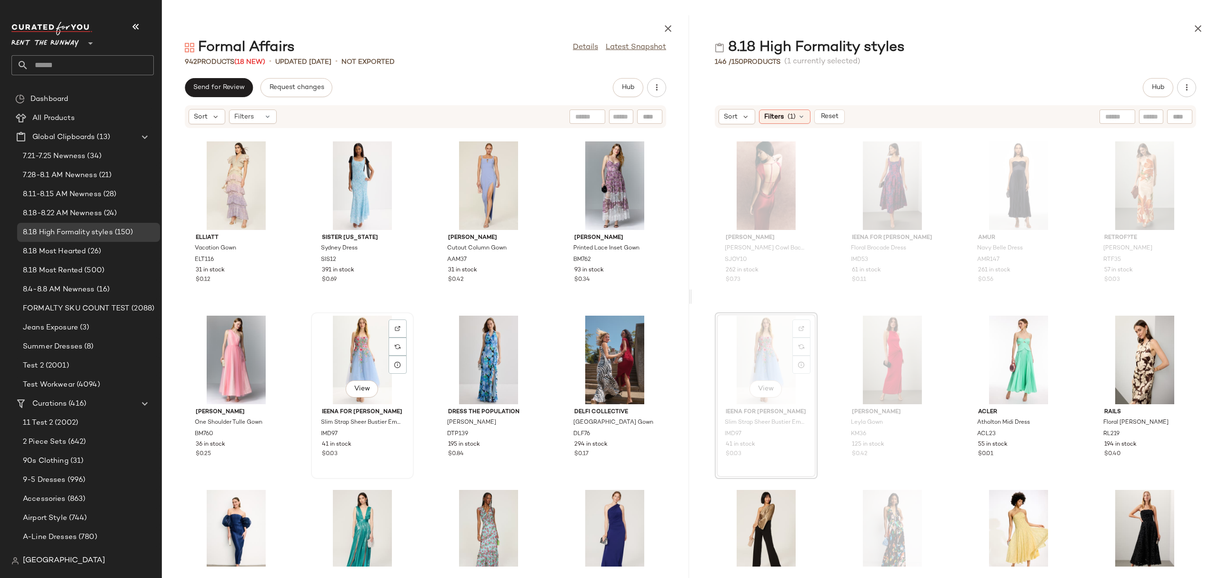
click at [356, 359] on div "View" at bounding box center [362, 360] width 96 height 89
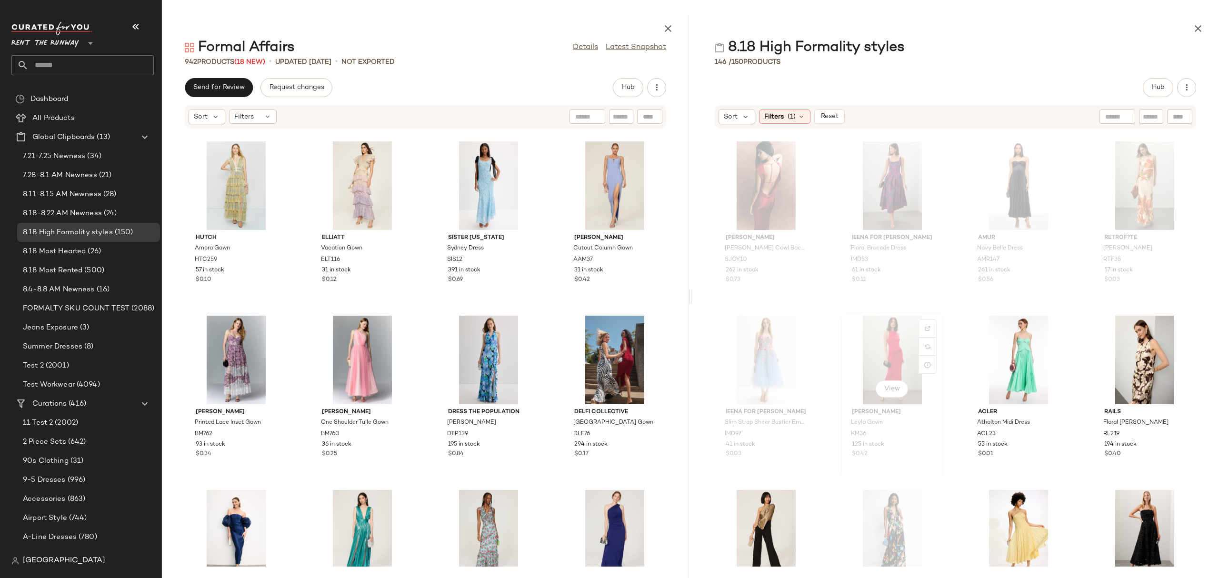
click at [872, 356] on div "View" at bounding box center [892, 360] width 96 height 89
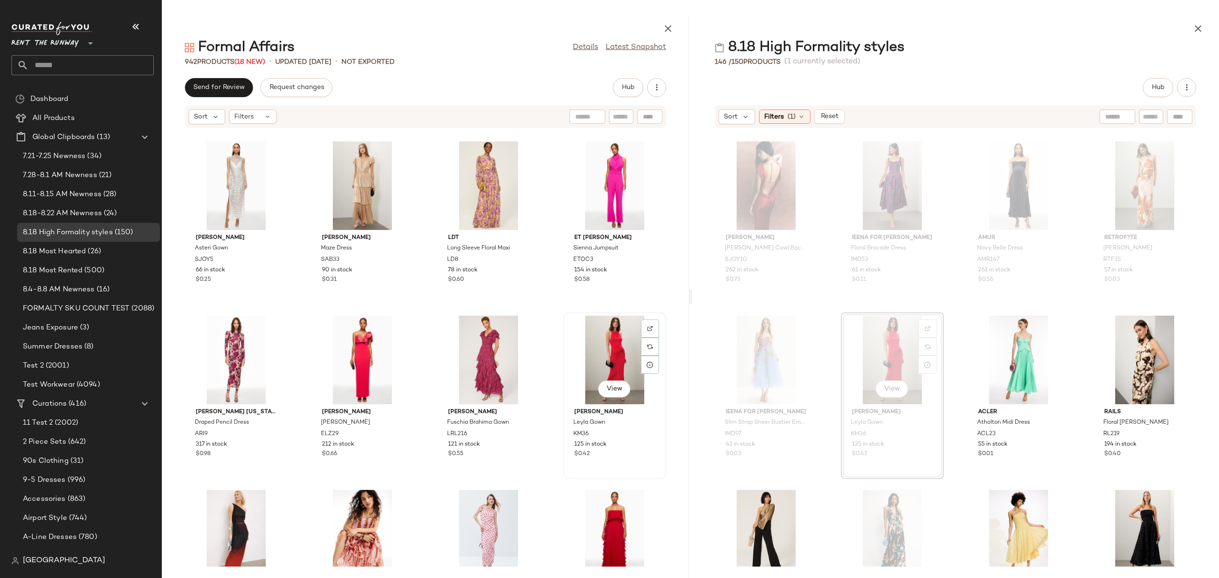
click at [604, 350] on div "View" at bounding box center [614, 360] width 96 height 89
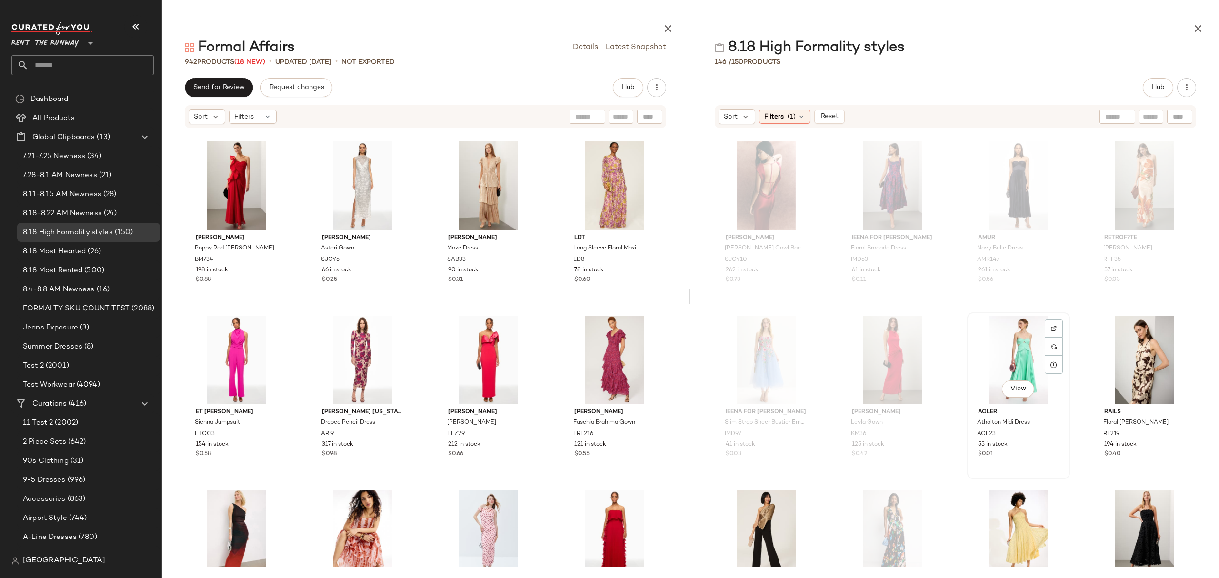
click at [1032, 350] on div "View" at bounding box center [1018, 360] width 96 height 89
click at [1000, 349] on div "View" at bounding box center [1018, 360] width 96 height 89
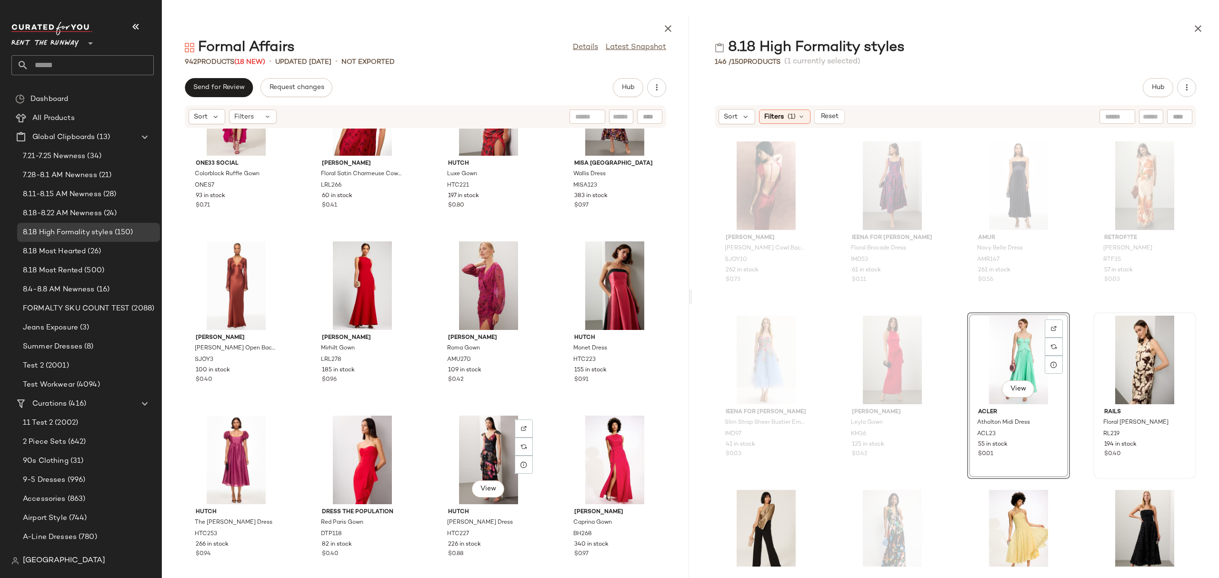
scroll to position [13245, 0]
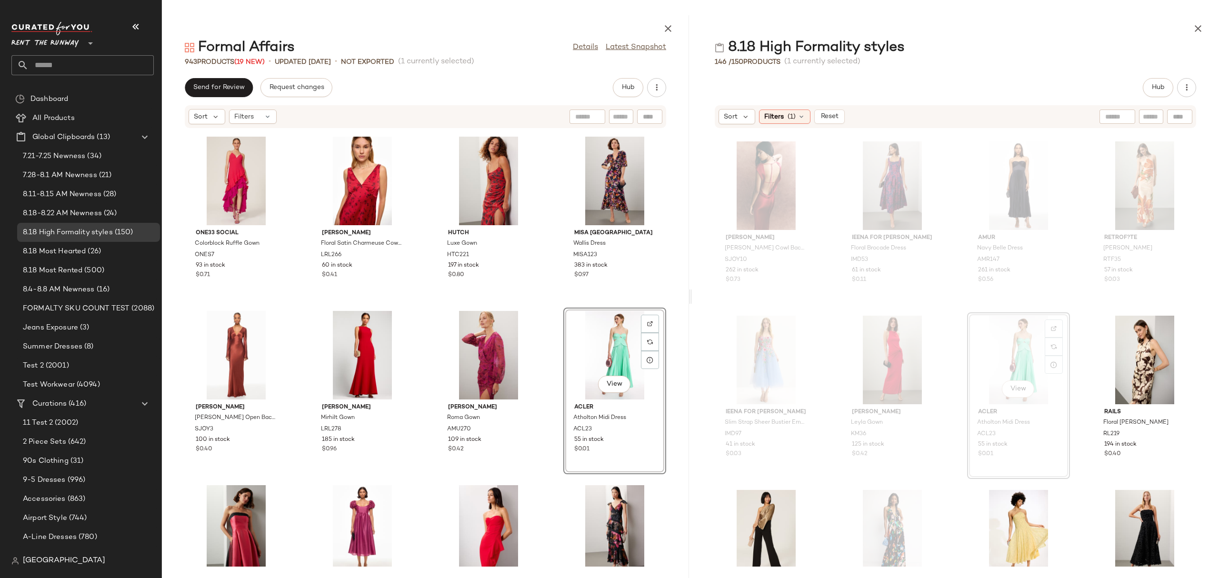
click at [583, 350] on div "View" at bounding box center [614, 355] width 96 height 89
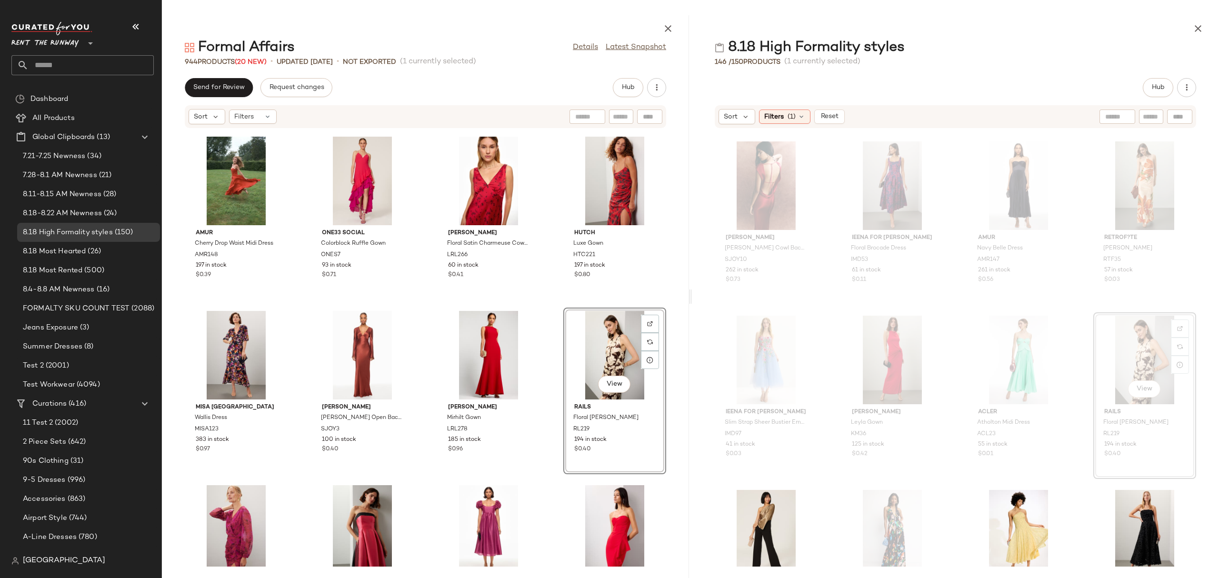
click at [595, 356] on div "View" at bounding box center [614, 355] width 96 height 89
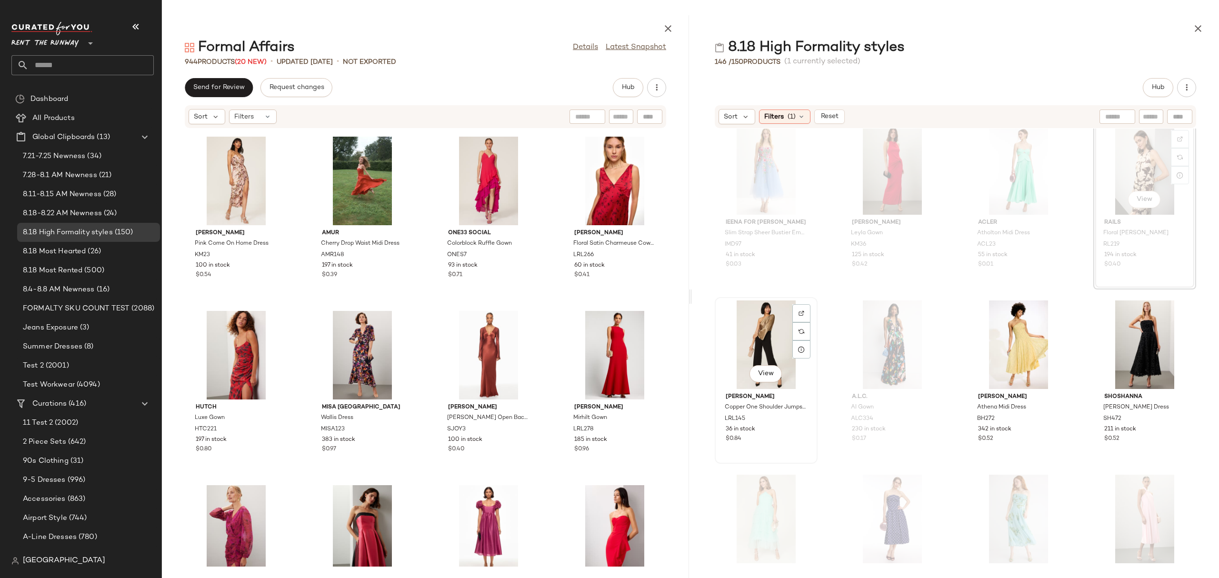
scroll to position [5592, 0]
click at [783, 337] on div "View" at bounding box center [766, 342] width 96 height 89
click at [859, 333] on div "View" at bounding box center [892, 342] width 96 height 89
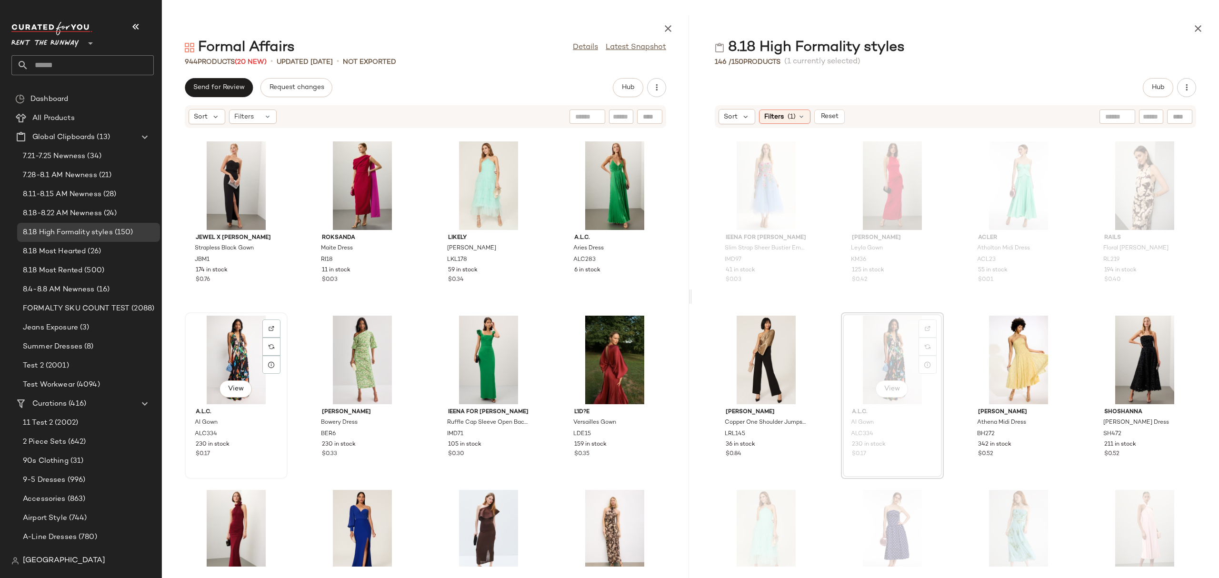
click at [245, 354] on div "View" at bounding box center [236, 360] width 96 height 89
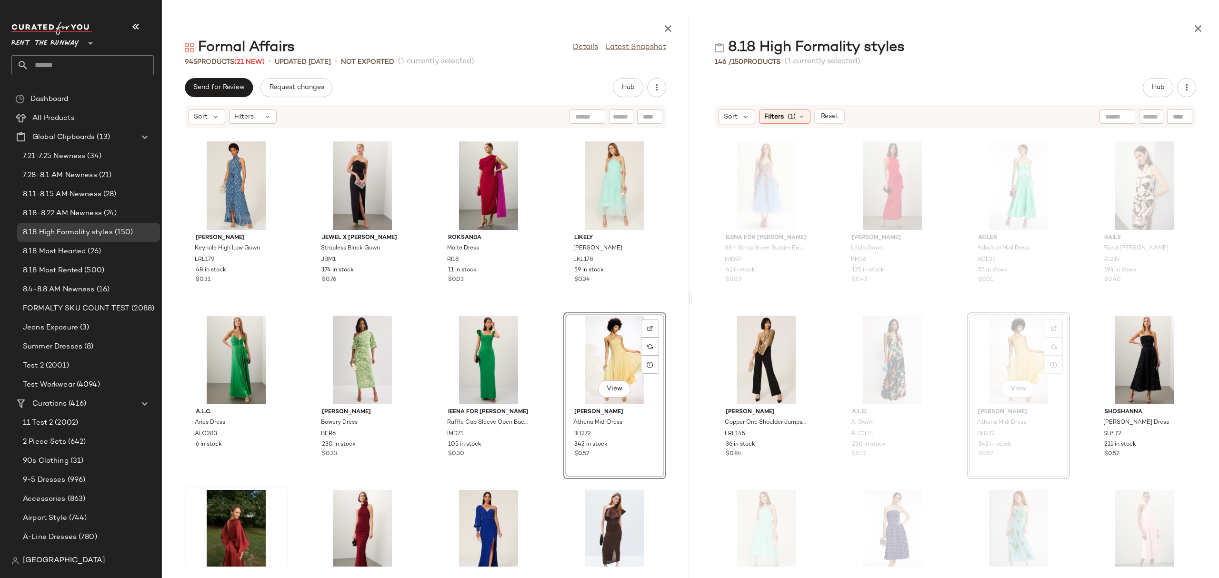
click at [597, 358] on div "View" at bounding box center [614, 360] width 96 height 89
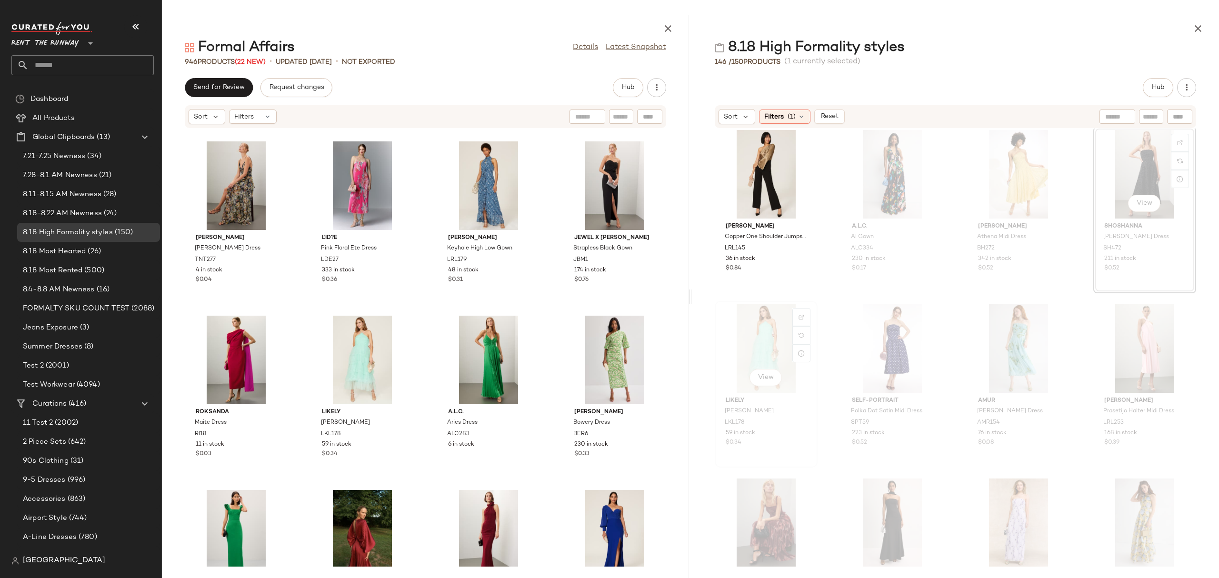
click at [753, 337] on div "View" at bounding box center [766, 348] width 96 height 89
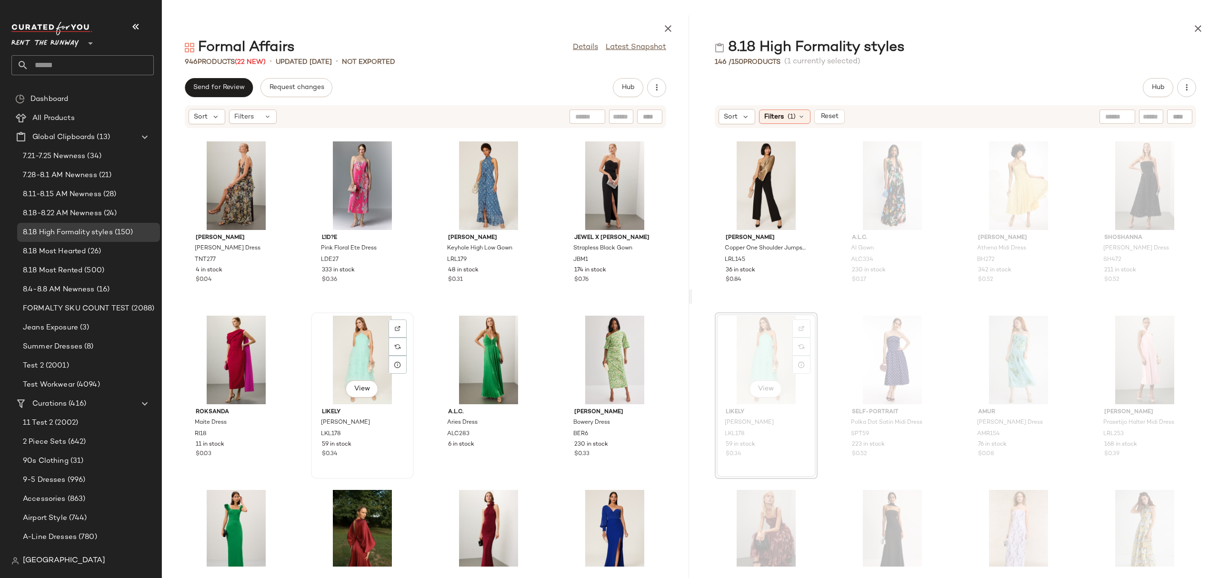
click at [341, 357] on div "View" at bounding box center [362, 360] width 96 height 89
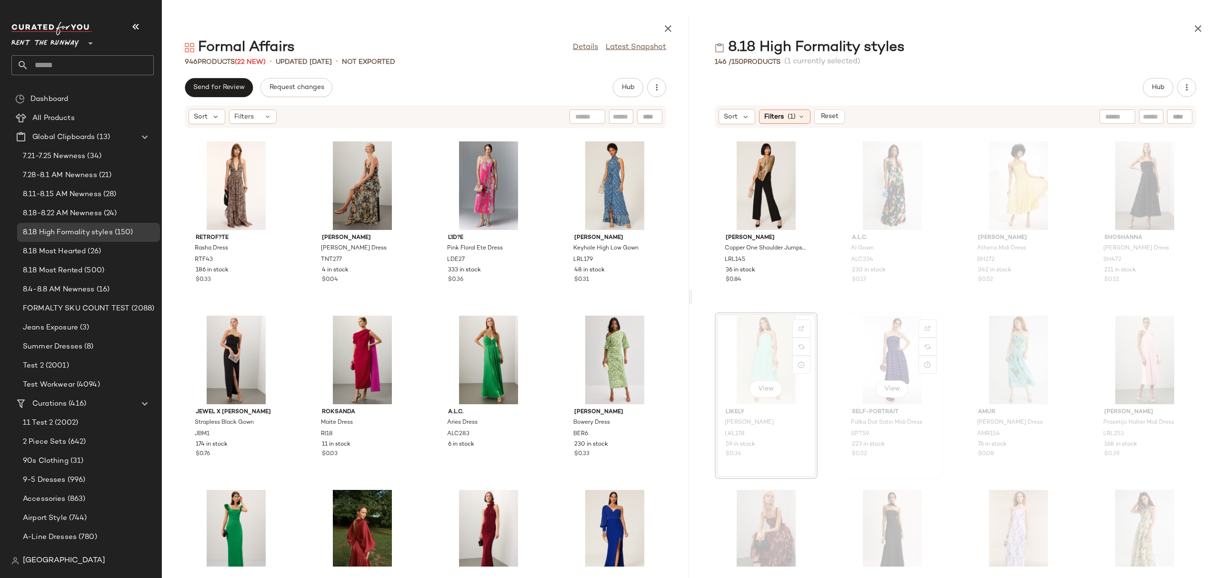
click at [853, 351] on div "View" at bounding box center [892, 360] width 96 height 89
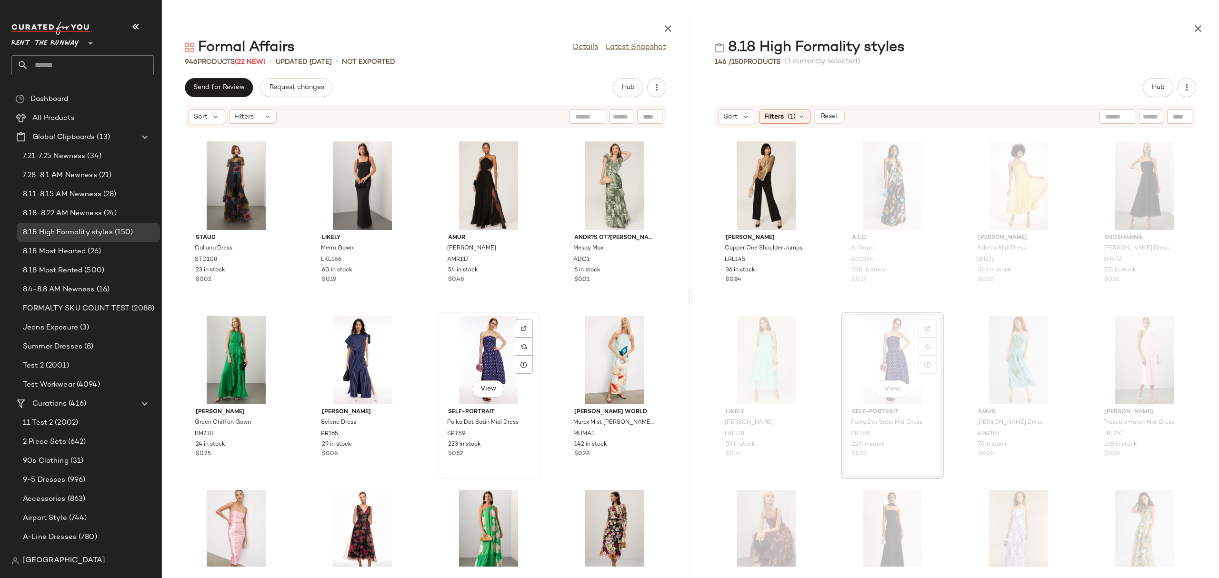
click at [478, 357] on div "View" at bounding box center [488, 360] width 96 height 89
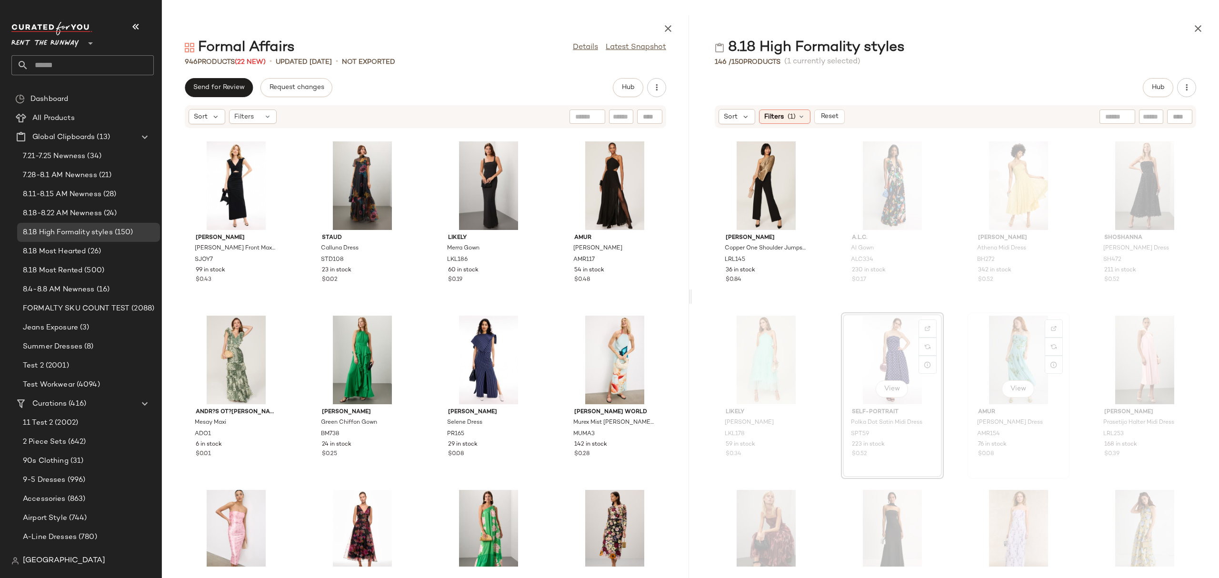
click at [1011, 357] on div "View" at bounding box center [1018, 360] width 96 height 89
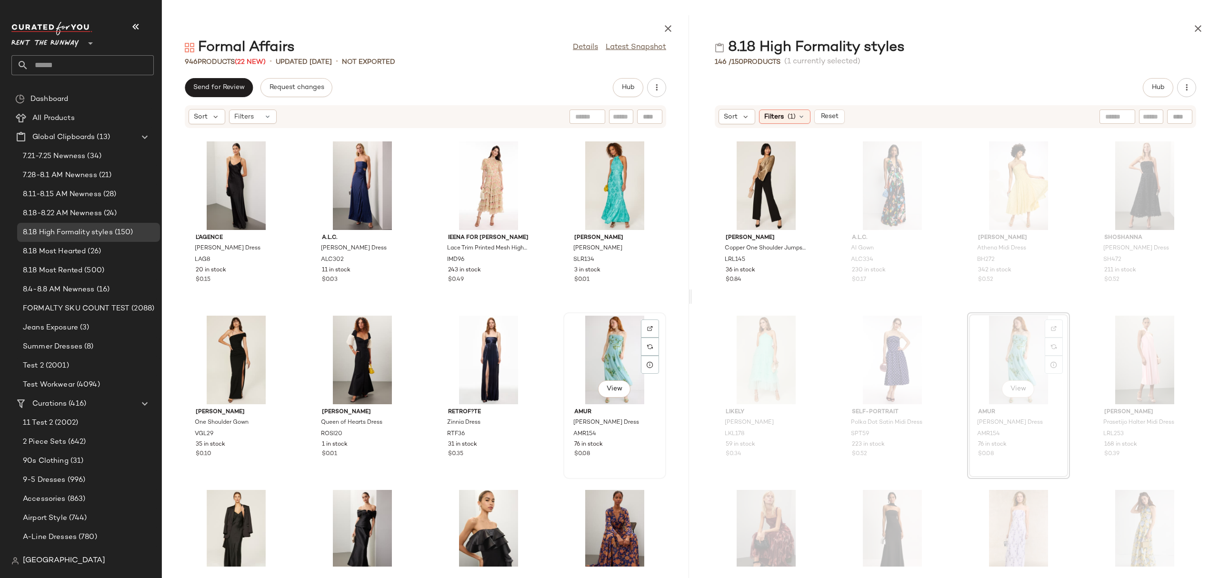
click at [611, 365] on div "View" at bounding box center [614, 360] width 96 height 89
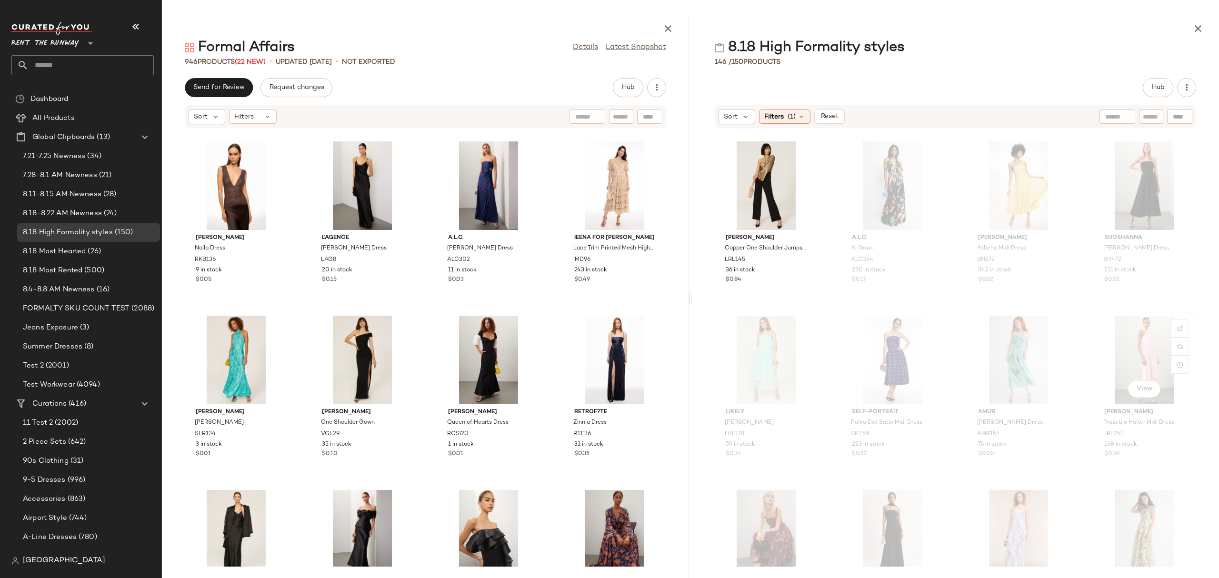
click at [1119, 343] on div "View" at bounding box center [1144, 360] width 96 height 89
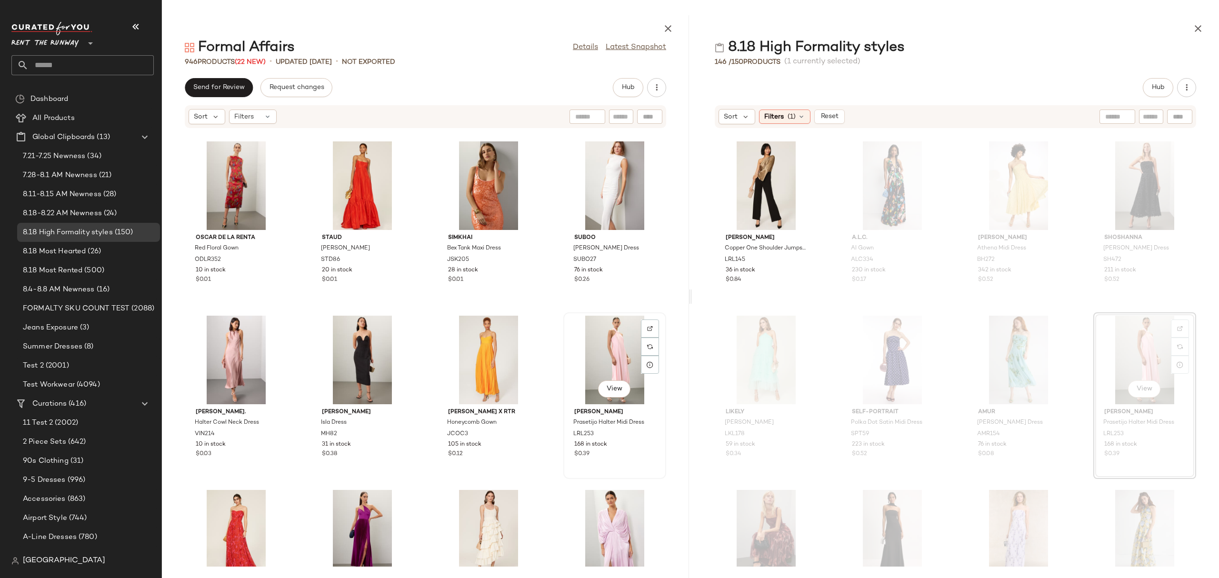
click at [615, 354] on div "View" at bounding box center [614, 360] width 96 height 89
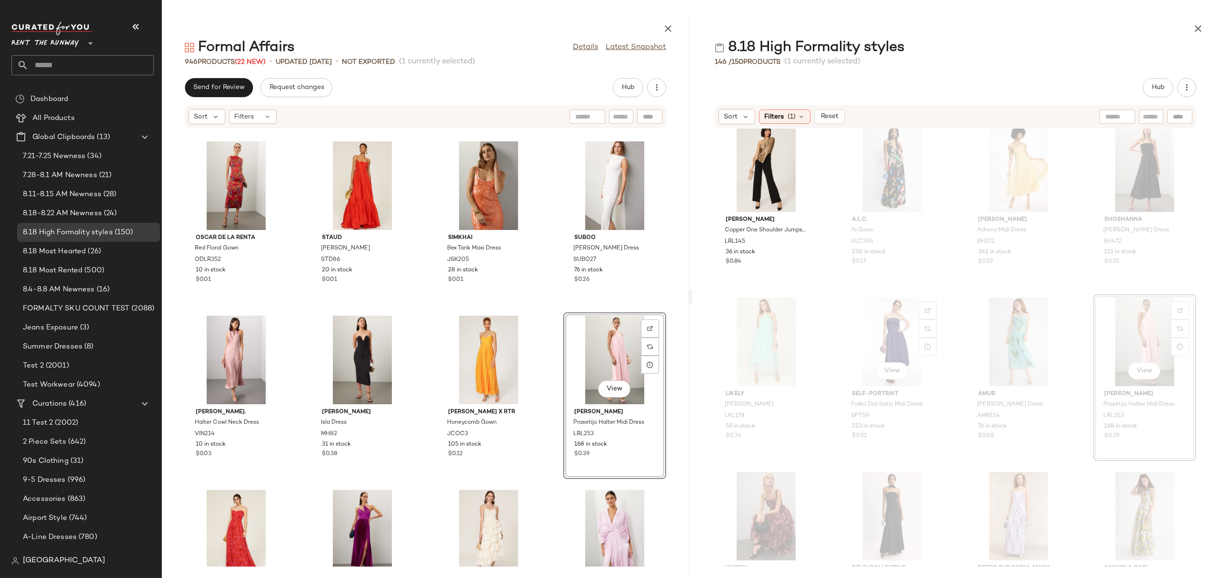
scroll to position [5897, 0]
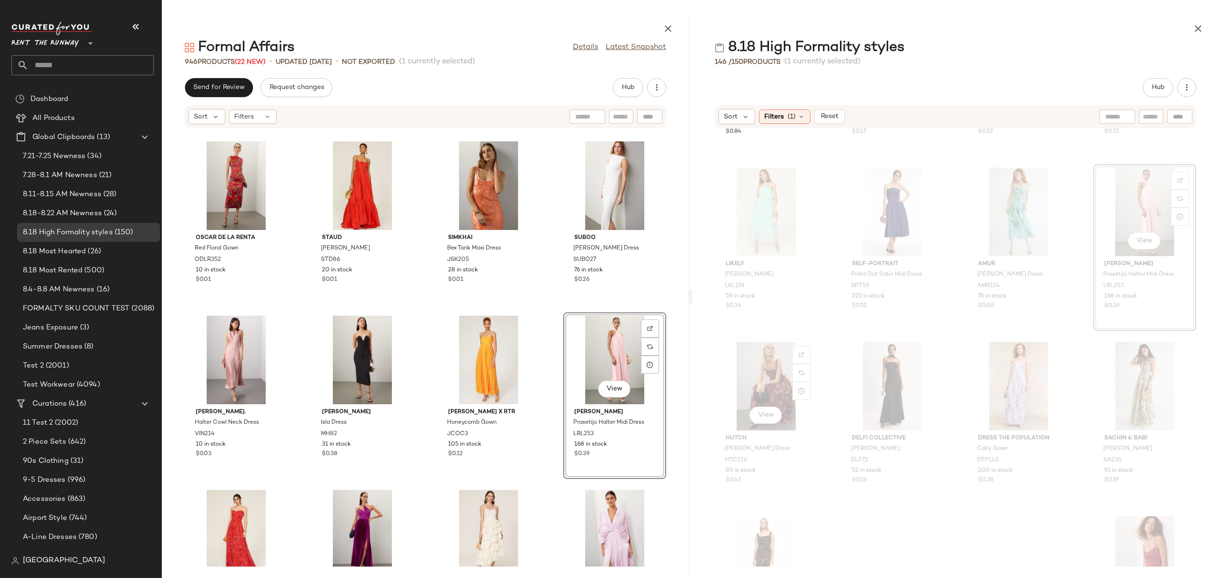
click at [753, 367] on div "View" at bounding box center [766, 386] width 96 height 89
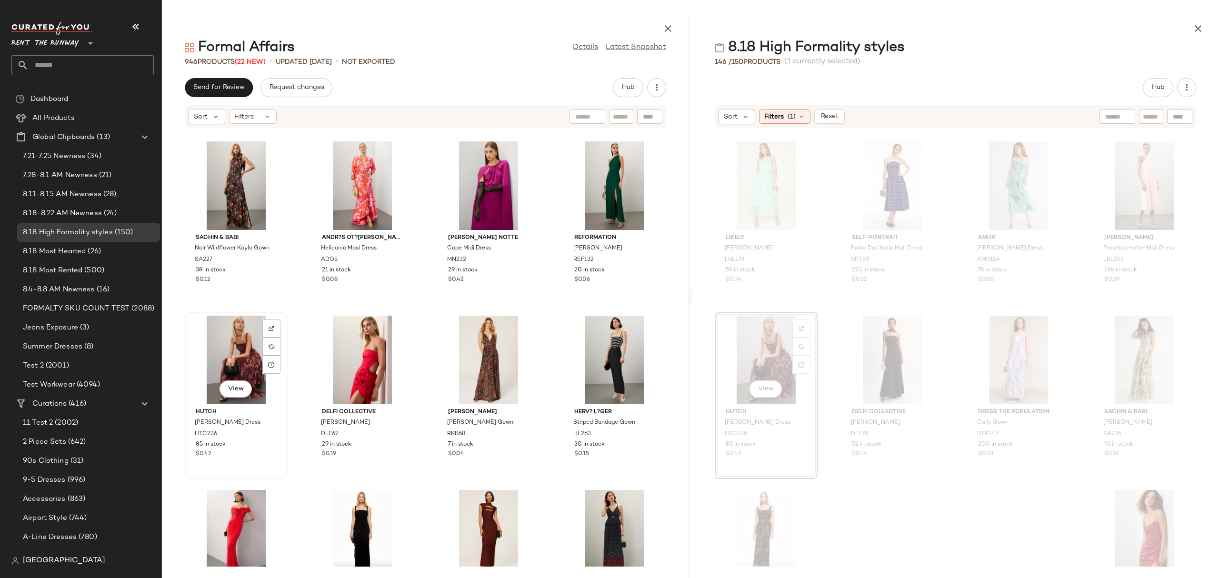
click at [246, 356] on div "View" at bounding box center [236, 360] width 96 height 89
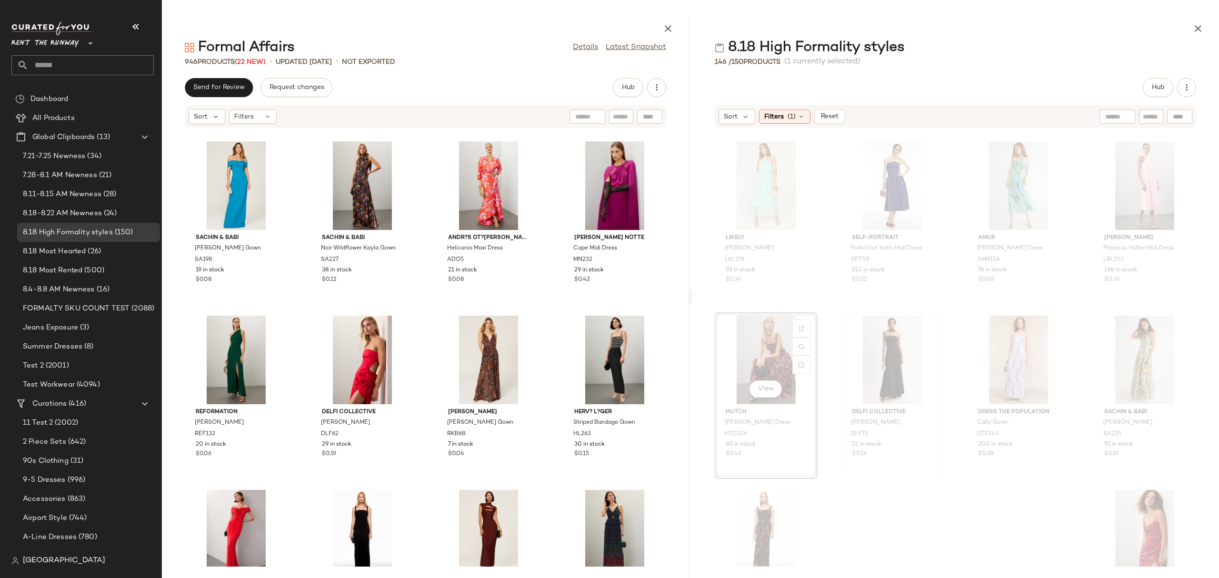
click at [846, 352] on div at bounding box center [892, 360] width 96 height 89
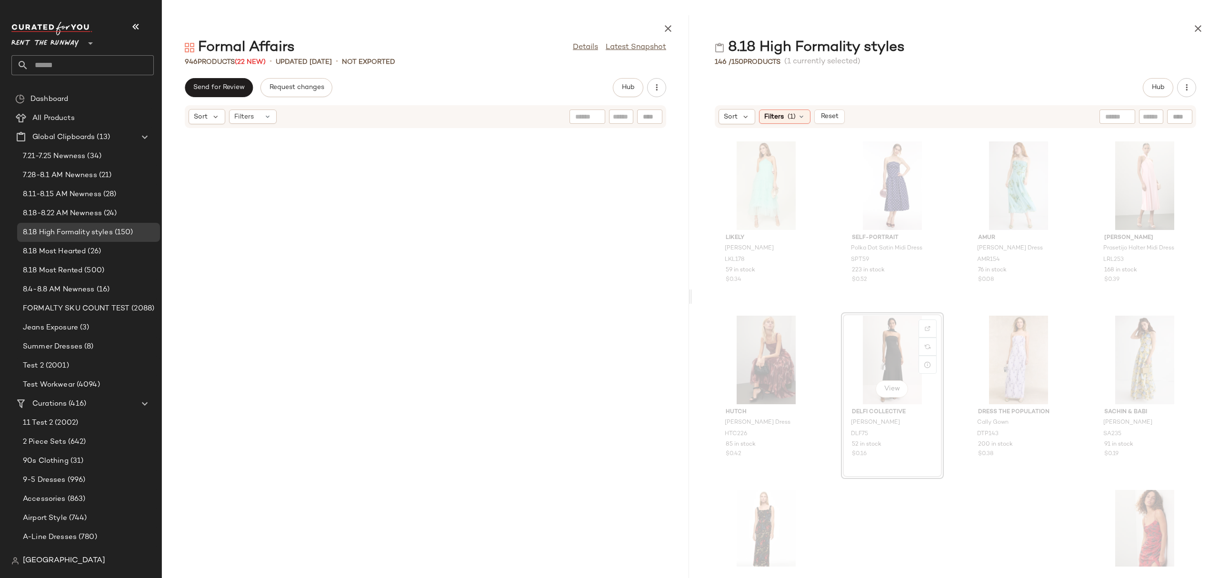
scroll to position [22125, 0]
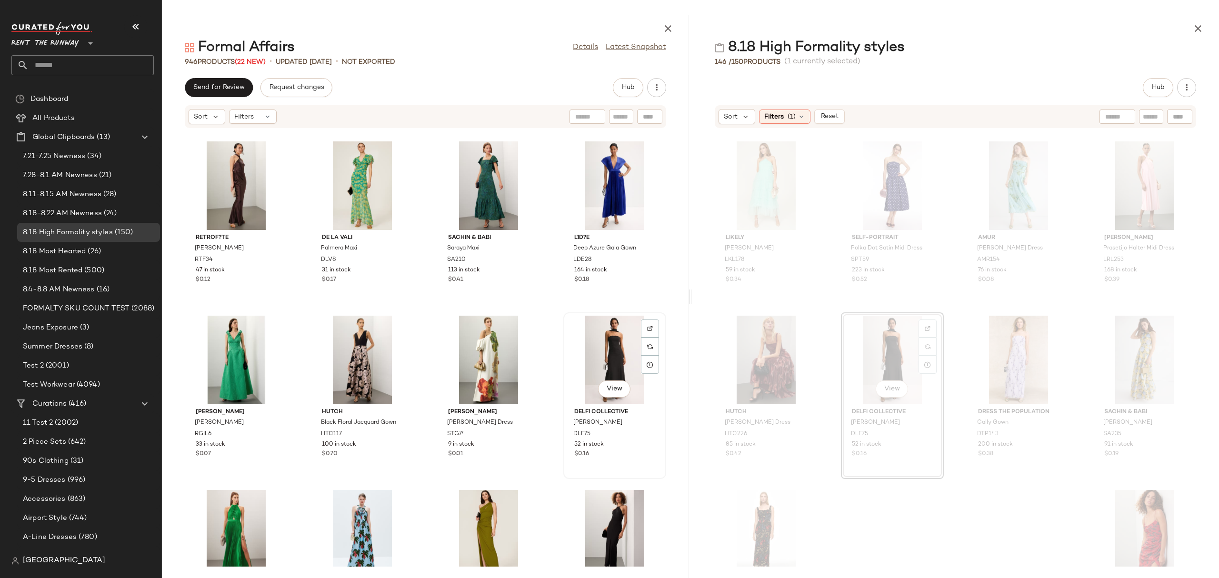
click at [573, 339] on div "View" at bounding box center [614, 360] width 96 height 89
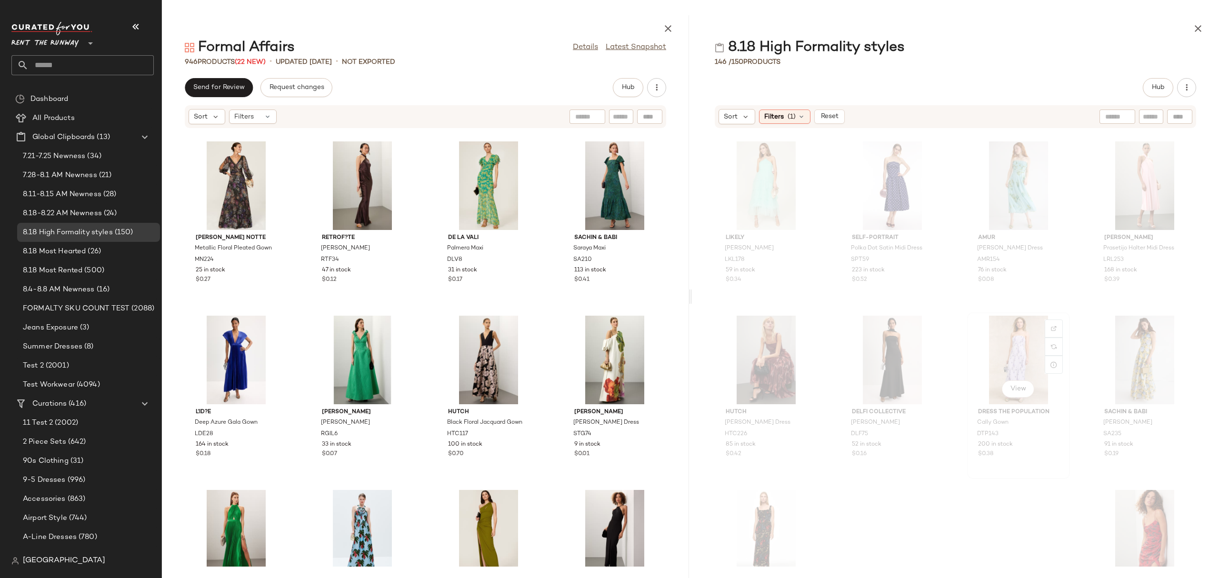
click at [1020, 347] on div "View" at bounding box center [1018, 360] width 96 height 89
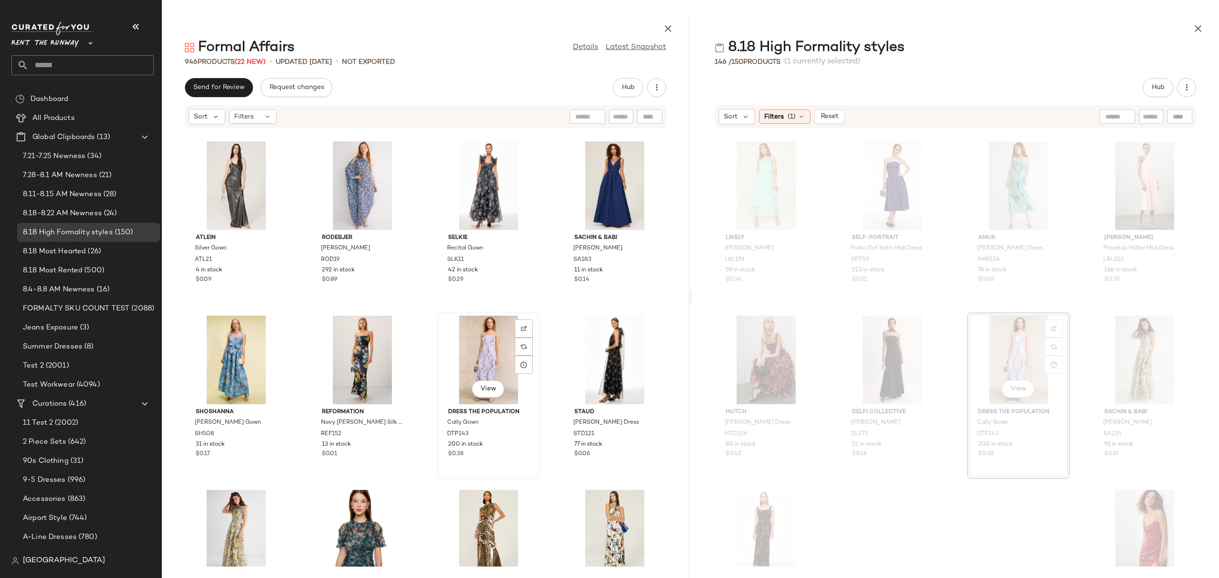
click at [488, 357] on div "View" at bounding box center [488, 360] width 96 height 89
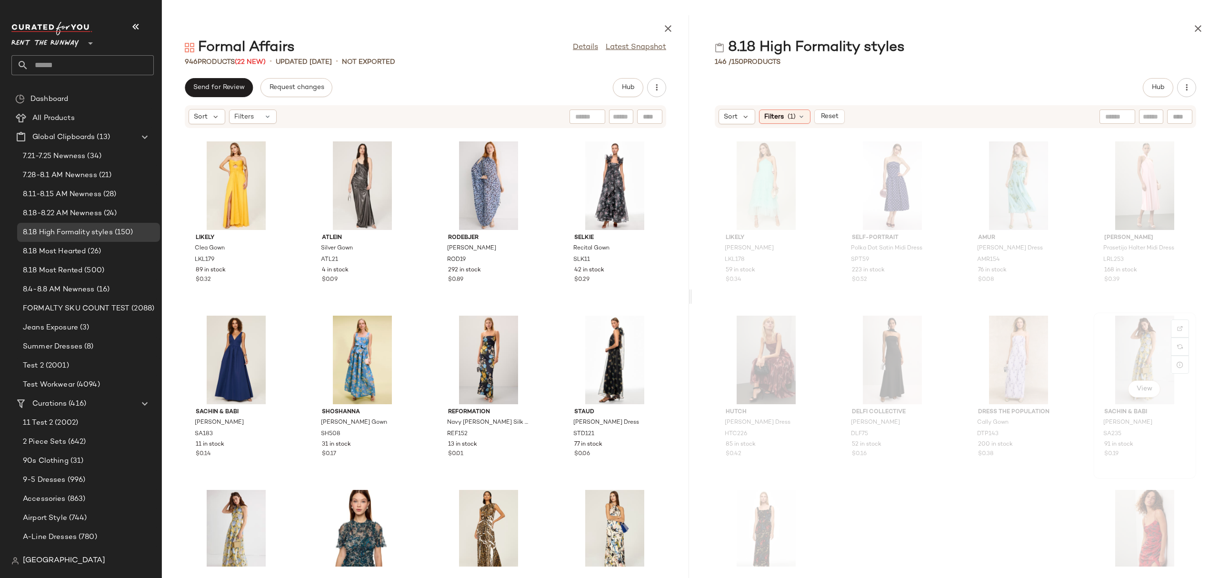
click at [1135, 352] on div "View" at bounding box center [1144, 360] width 96 height 89
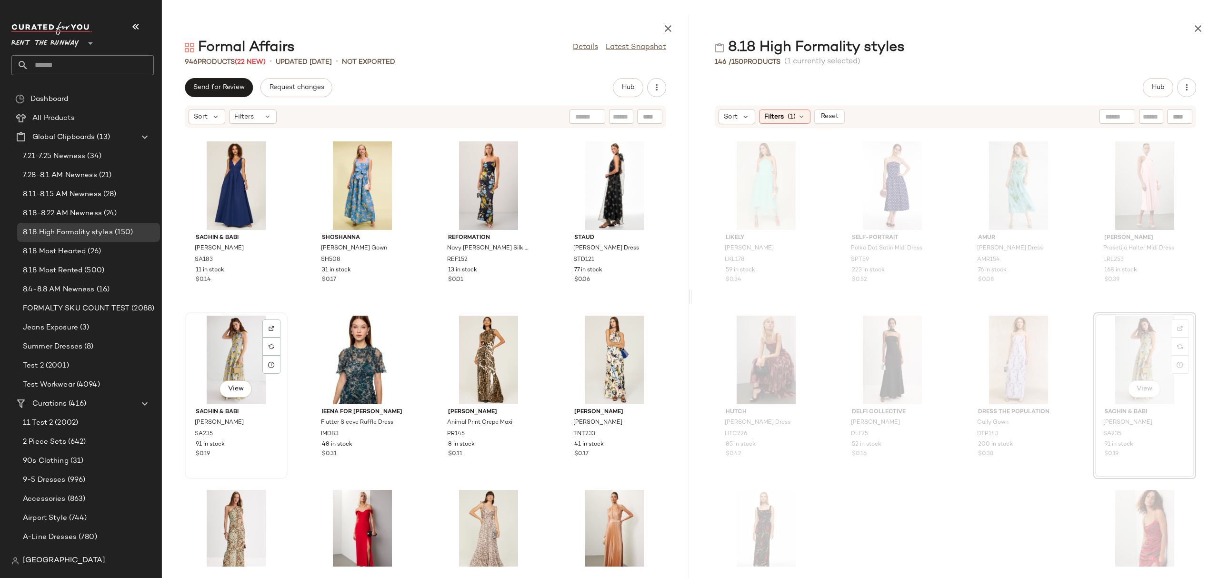
click at [210, 362] on div "View" at bounding box center [236, 360] width 96 height 89
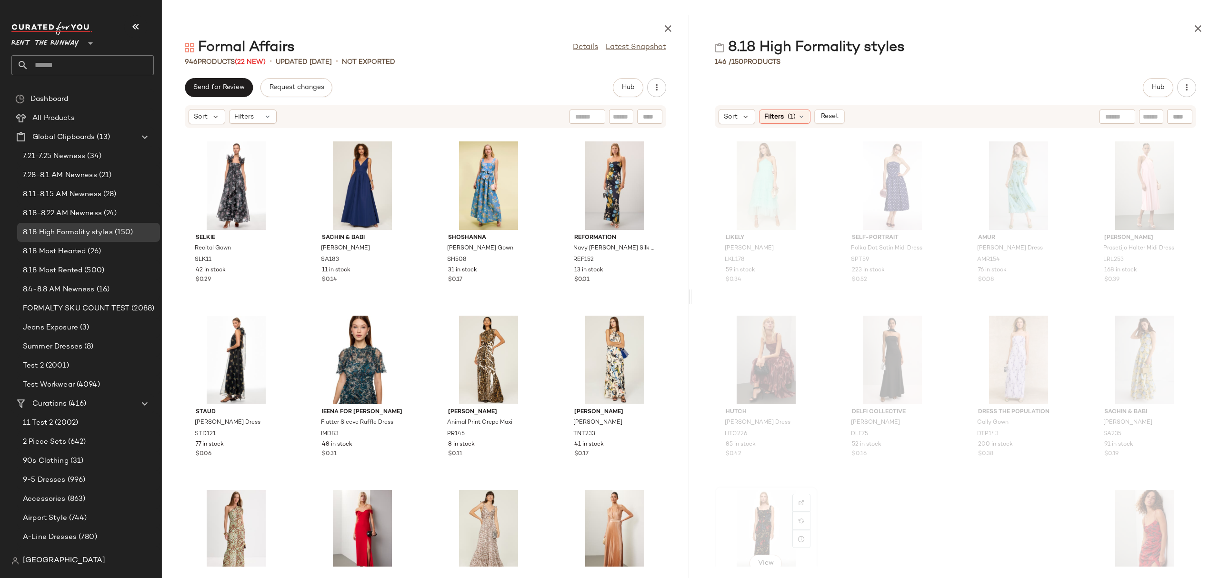
click at [752, 524] on div "View" at bounding box center [766, 534] width 96 height 89
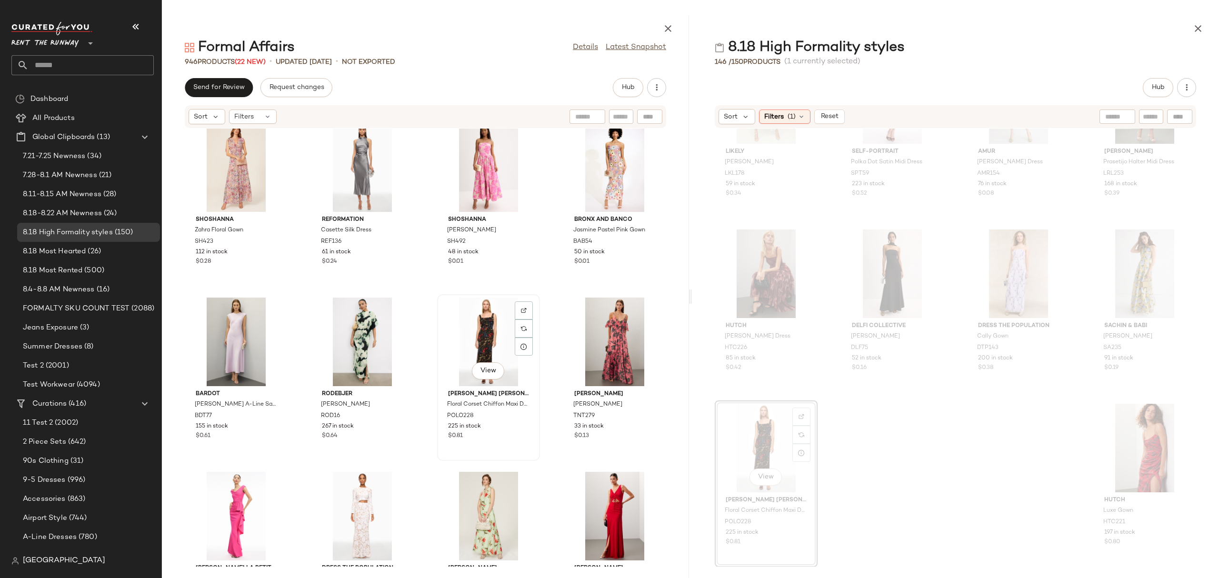
scroll to position [7337, 0]
click at [449, 330] on div "View" at bounding box center [488, 340] width 96 height 89
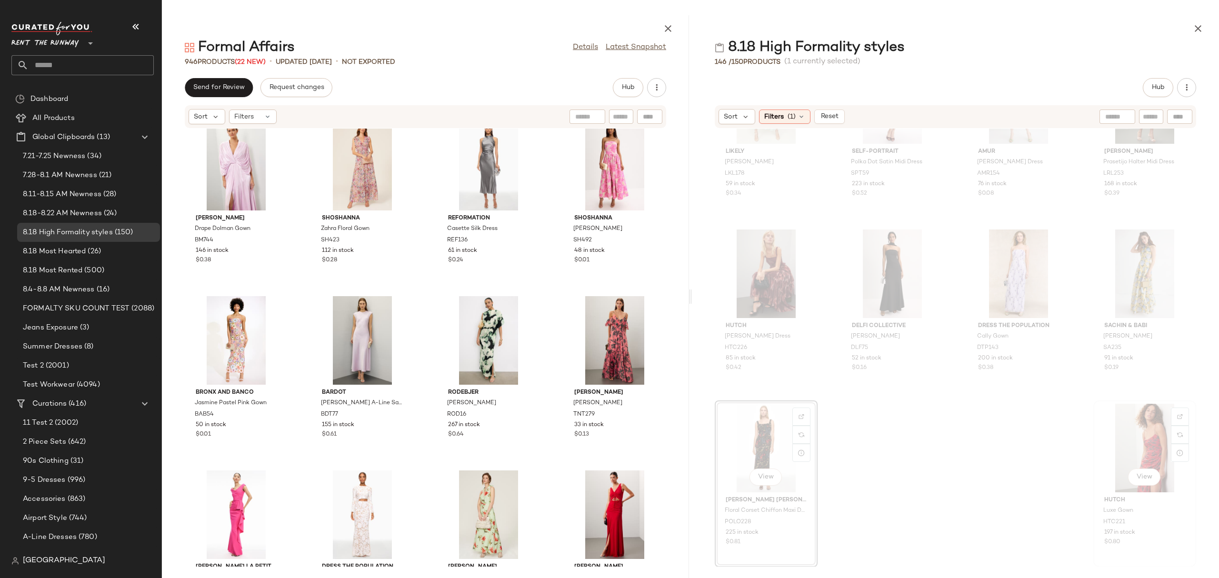
click at [1149, 430] on div "View" at bounding box center [1144, 448] width 96 height 89
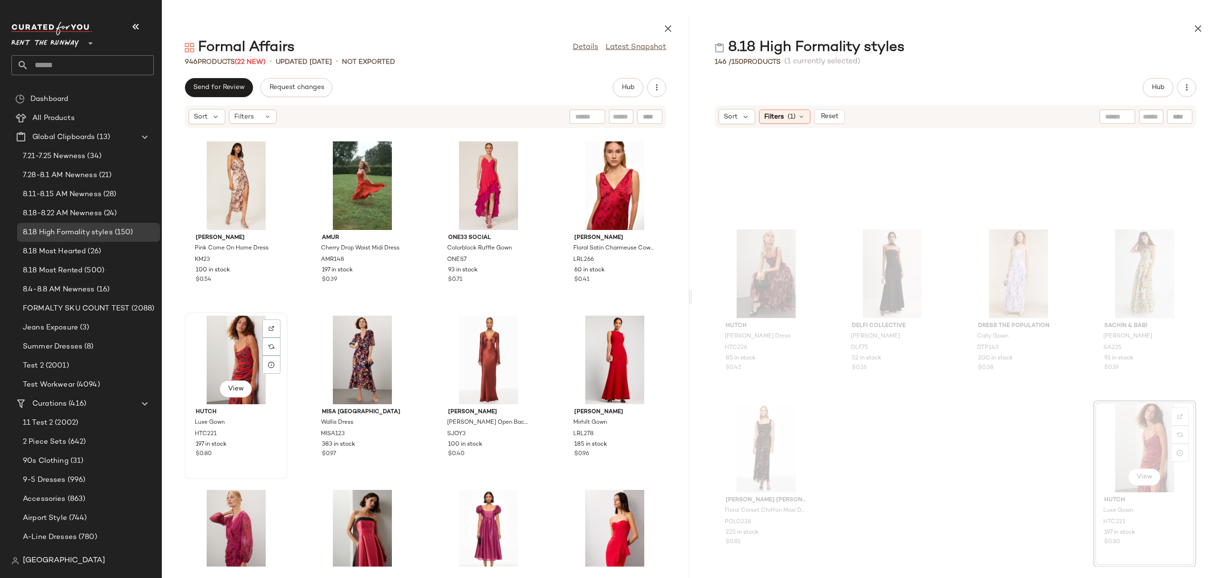
click at [238, 333] on div "View" at bounding box center [236, 360] width 96 height 89
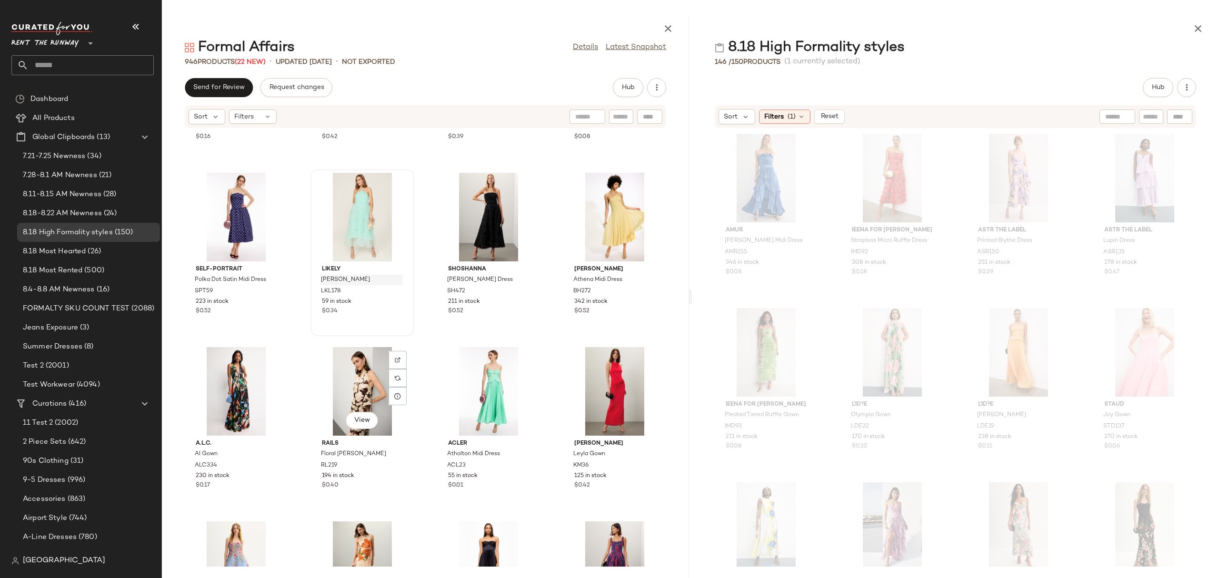
scroll to position [385, 0]
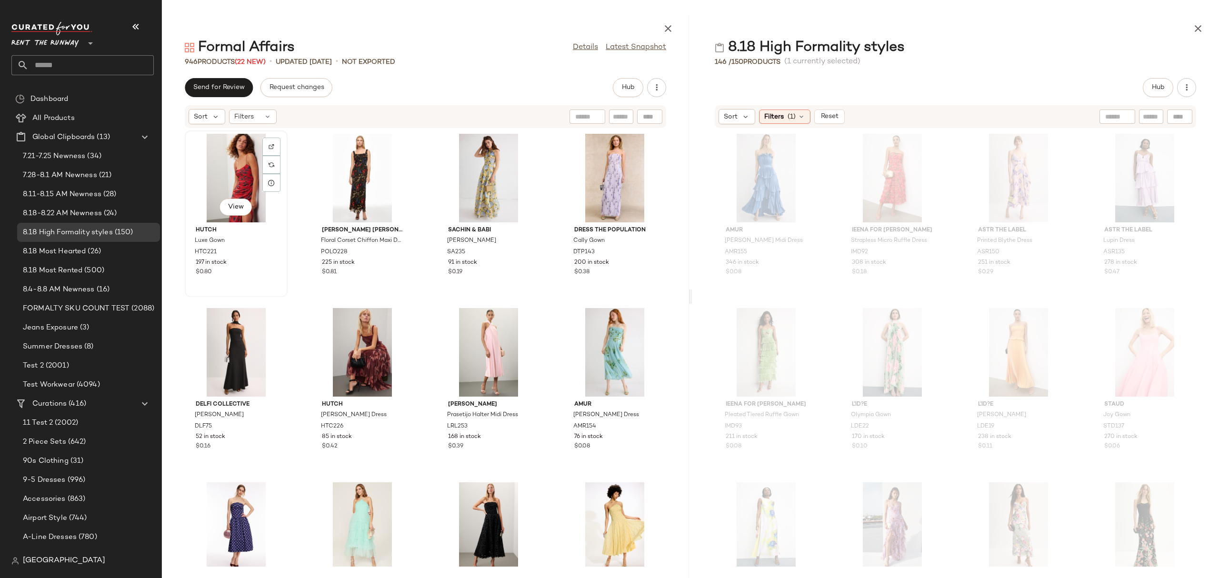
click at [244, 169] on div "View" at bounding box center [236, 178] width 96 height 89
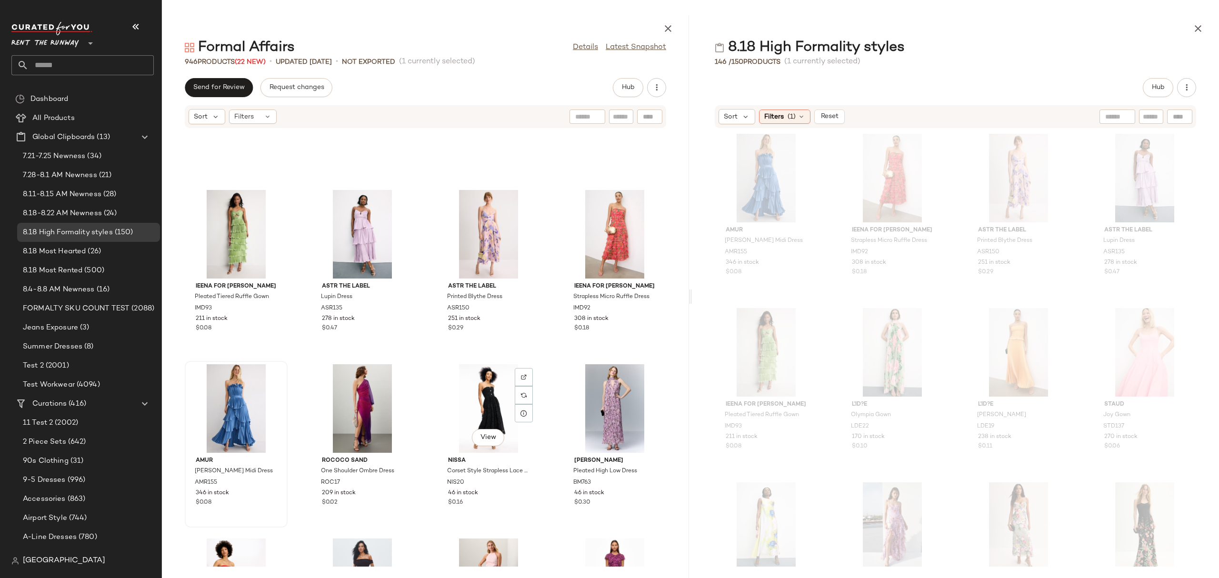
scroll to position [6017, 0]
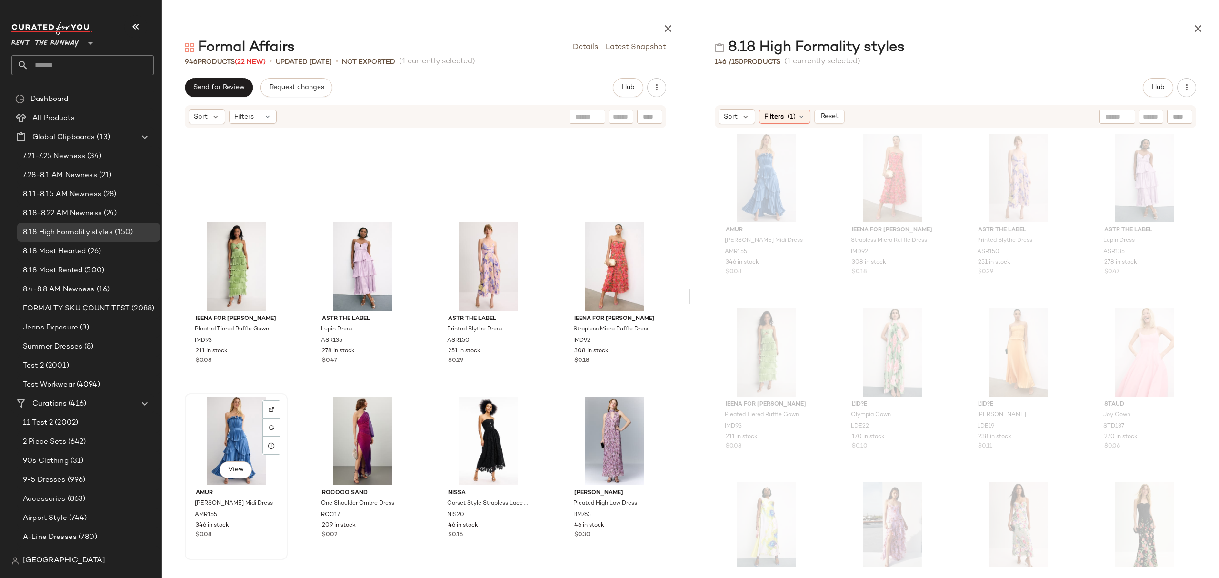
click at [215, 434] on div "View" at bounding box center [236, 441] width 96 height 89
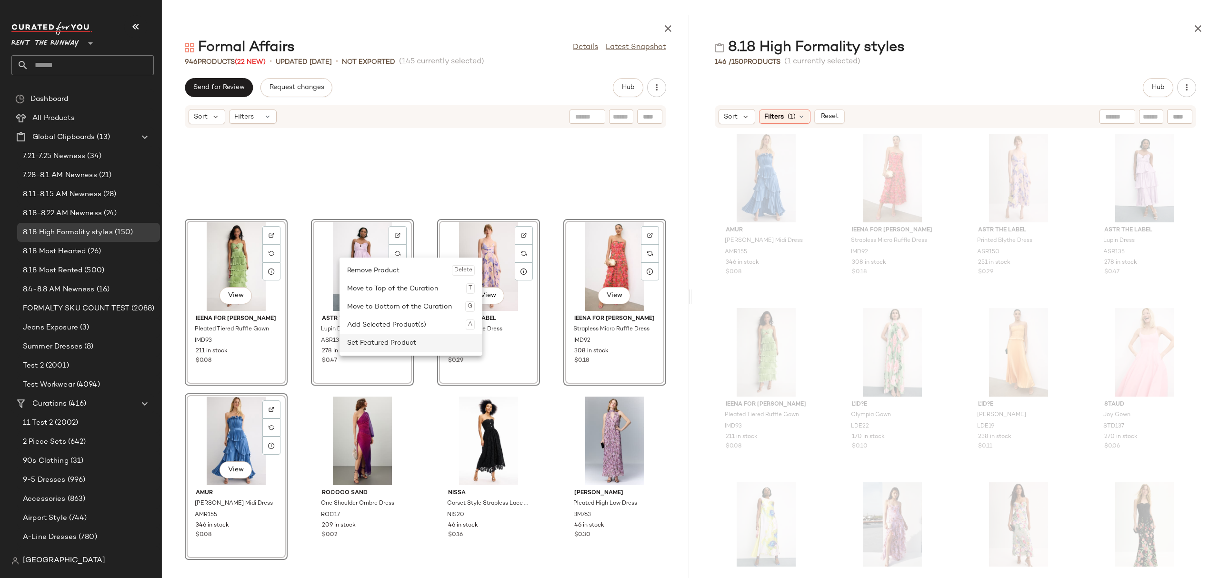
click at [394, 340] on div "Set Featured Product" at bounding box center [411, 343] width 128 height 18
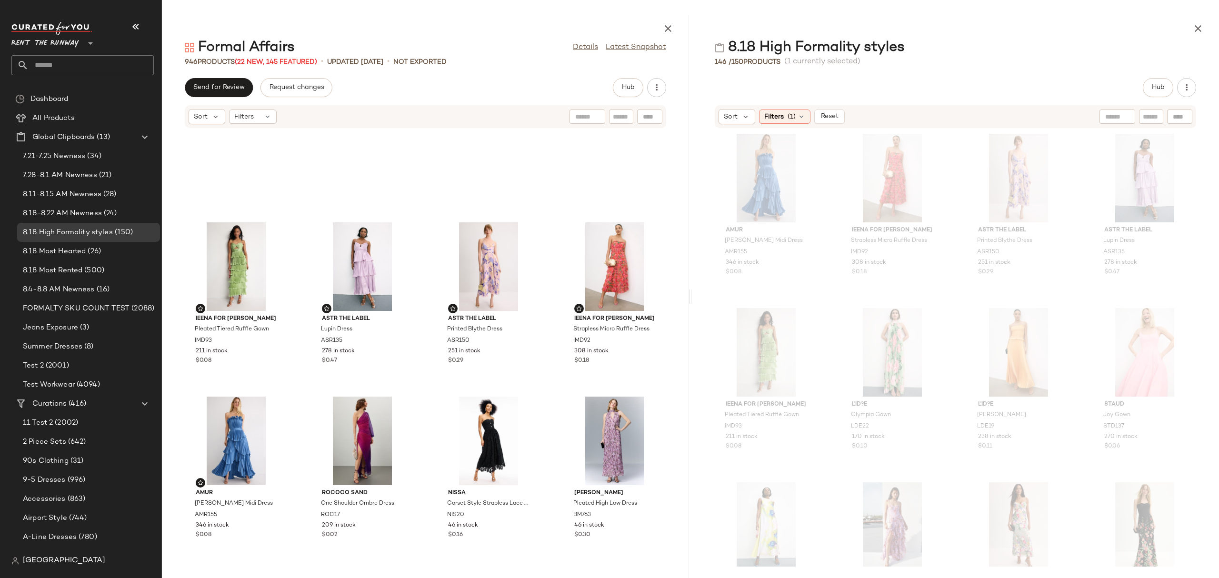
click at [1194, 39] on div "8.18 High Formality styles" at bounding box center [955, 47] width 527 height 19
click at [1194, 34] on button "button" at bounding box center [1197, 28] width 19 height 19
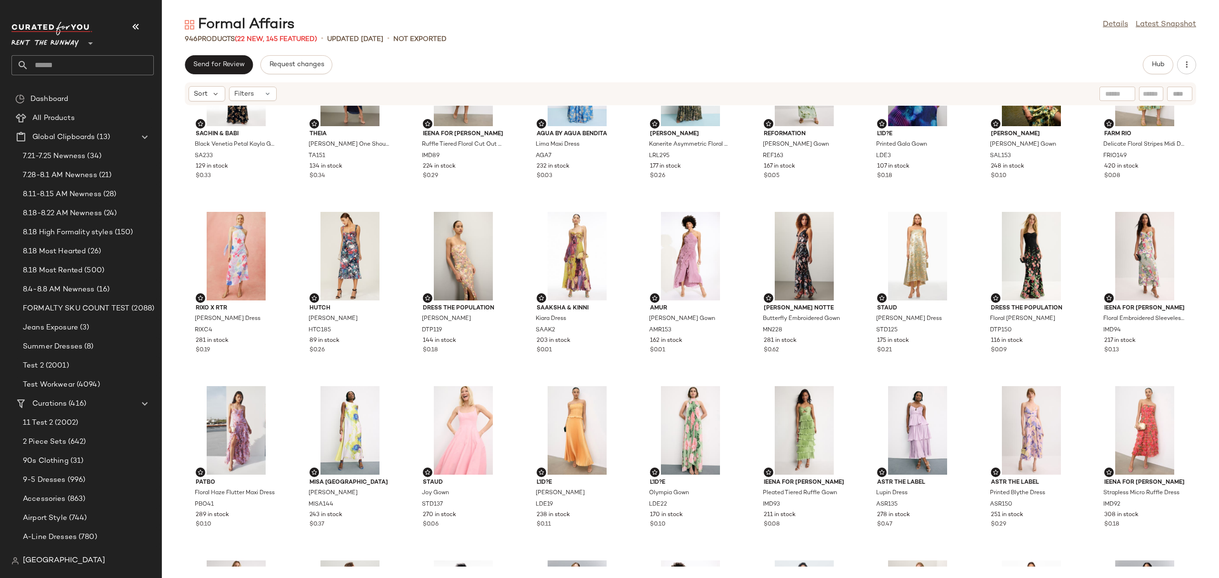
scroll to position [2194, 0]
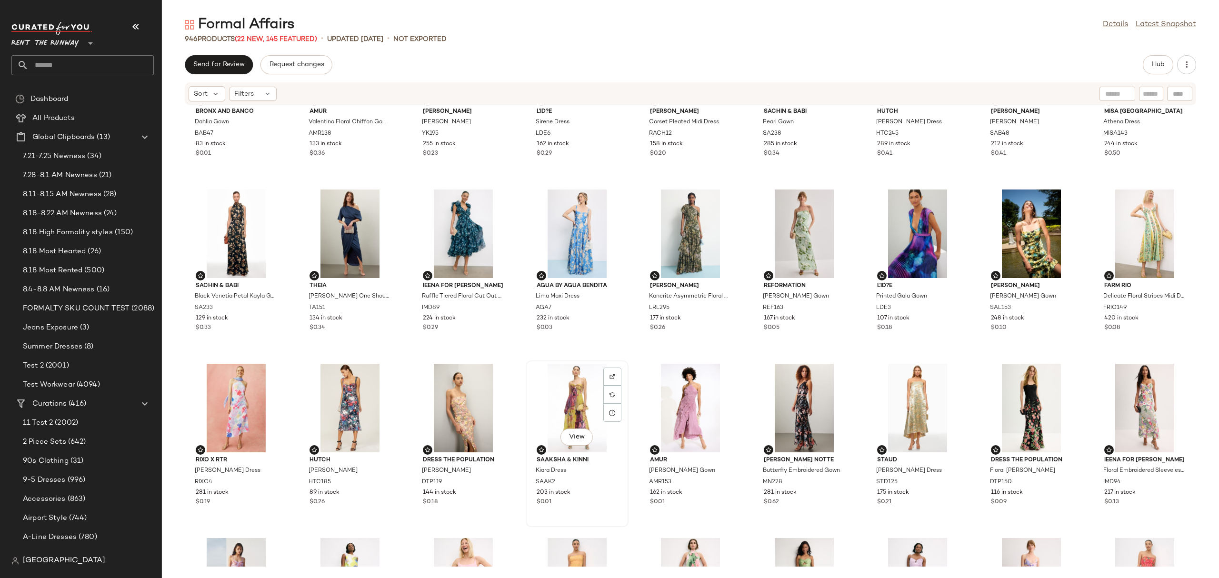
click at [555, 390] on div "View" at bounding box center [577, 408] width 96 height 89
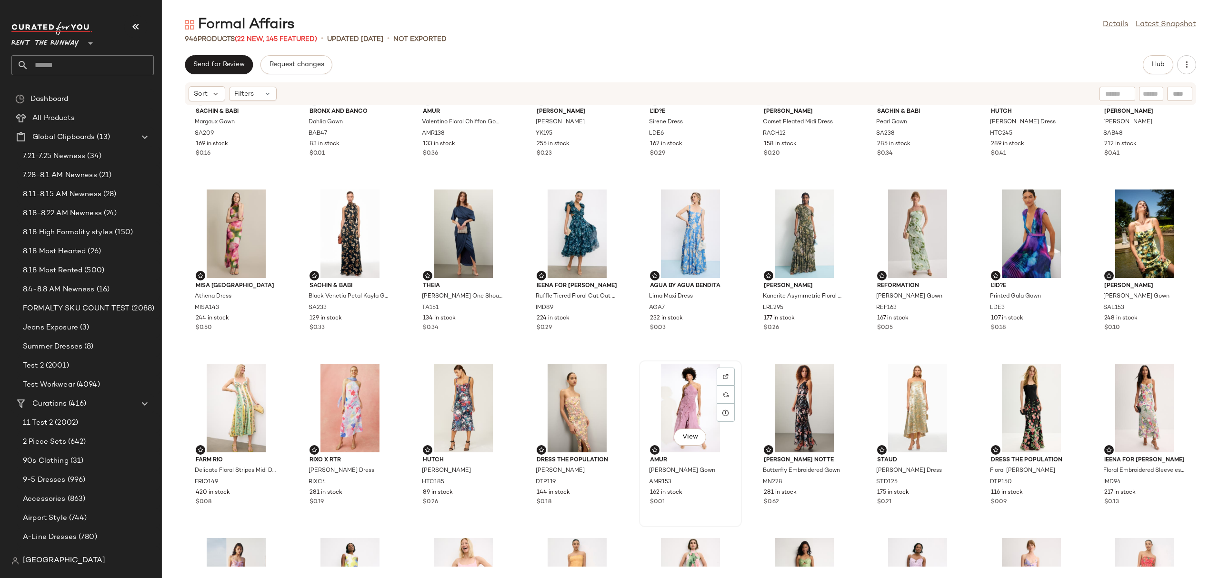
click at [672, 398] on div "View" at bounding box center [690, 408] width 96 height 89
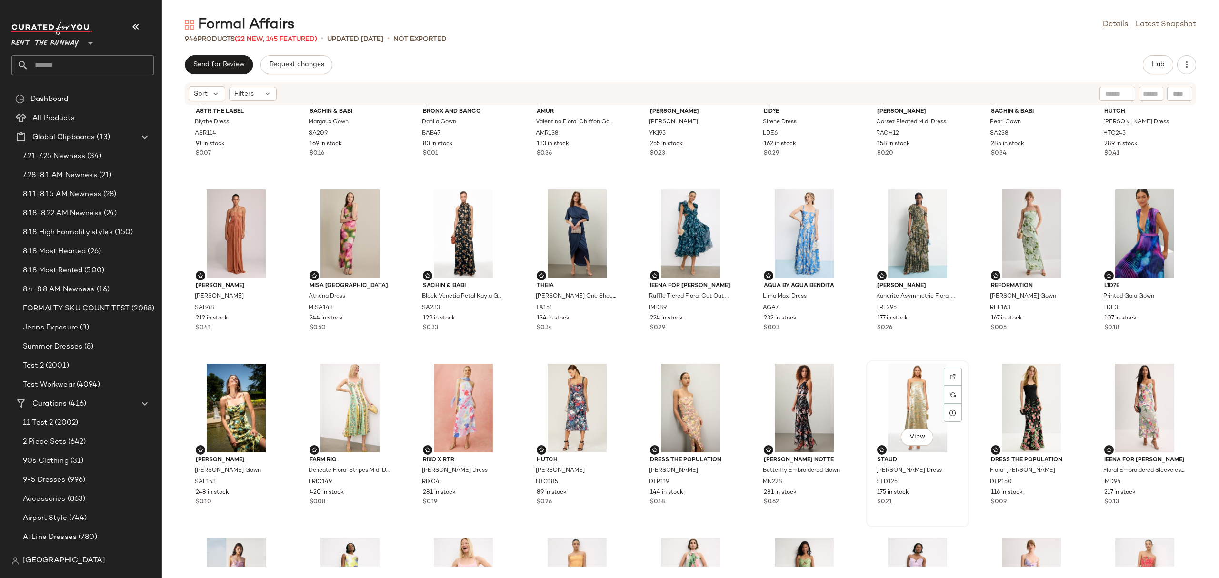
click at [929, 387] on div "View" at bounding box center [917, 408] width 96 height 89
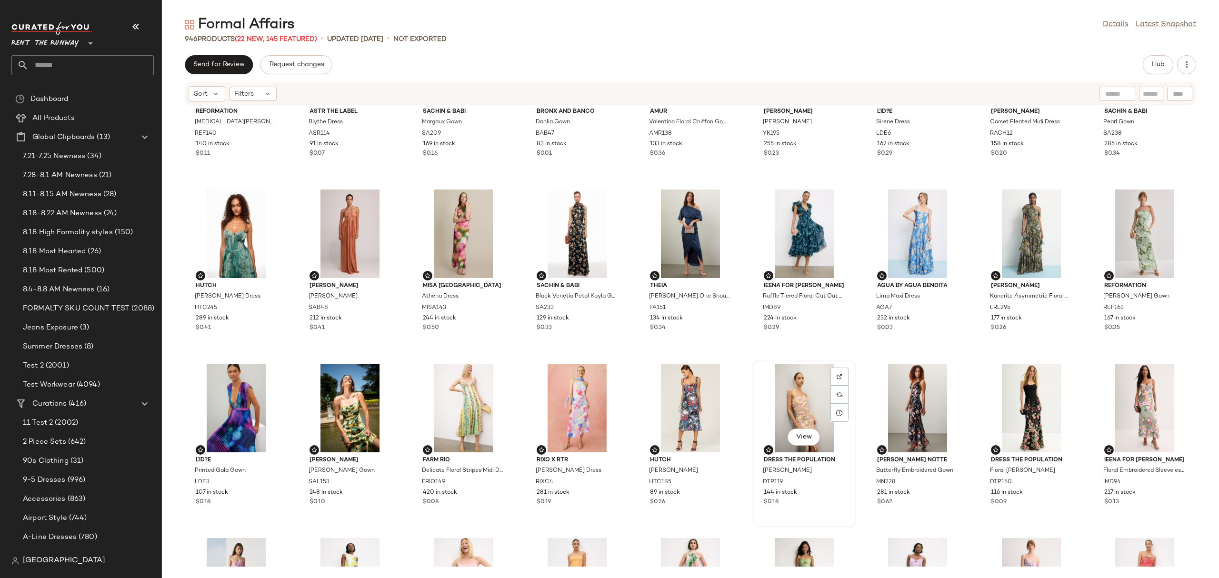
click at [804, 394] on div "View" at bounding box center [804, 408] width 96 height 89
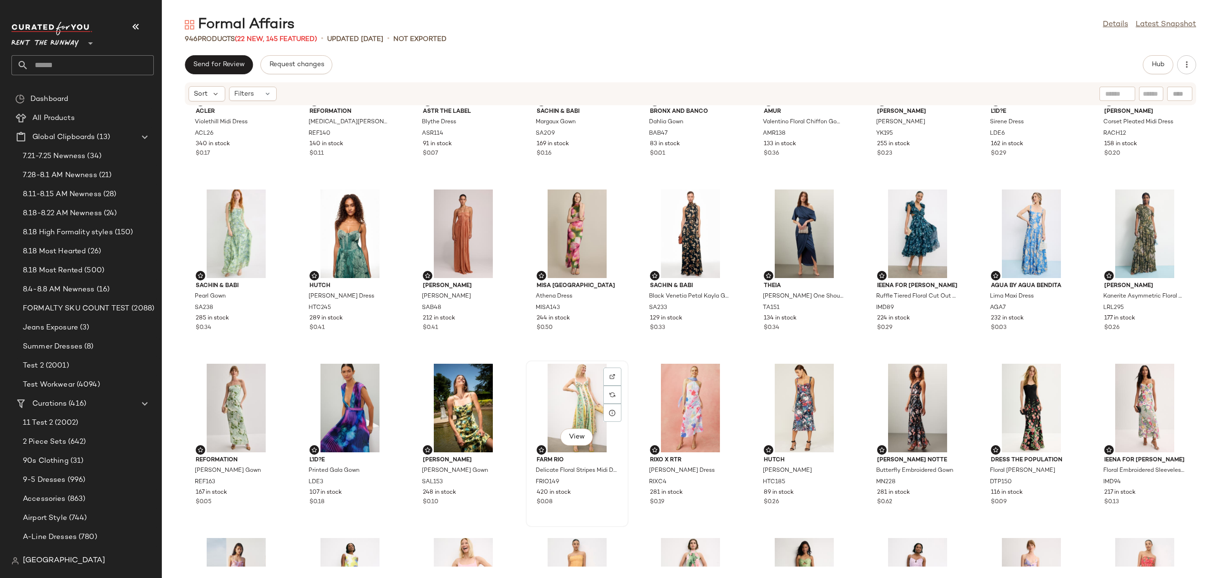
click at [547, 393] on div "View" at bounding box center [577, 408] width 96 height 89
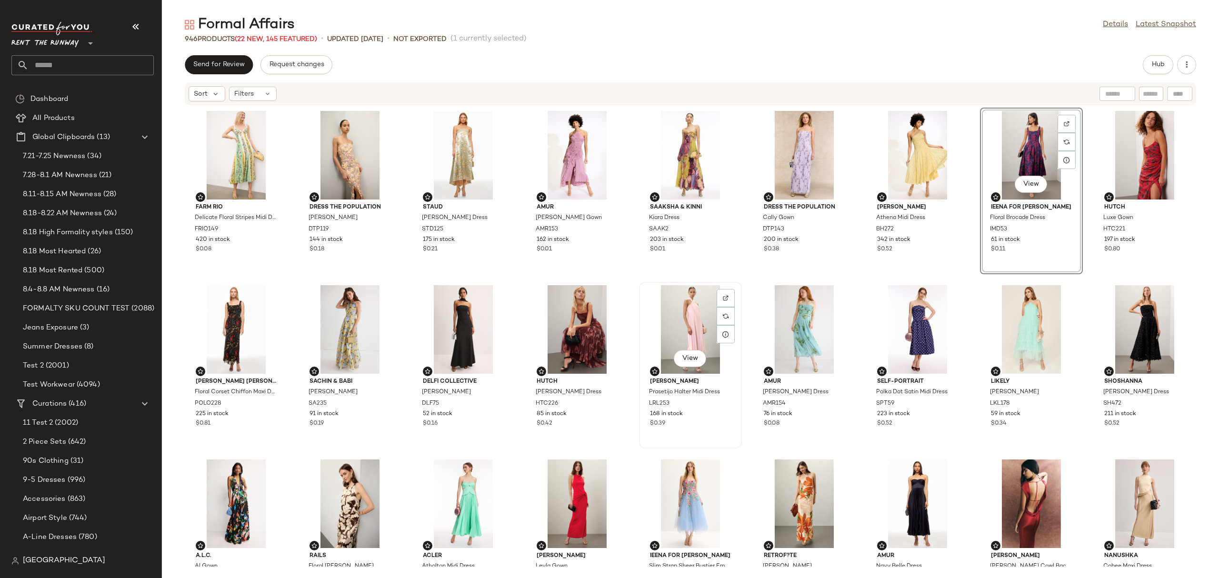
scroll to position [185, 0]
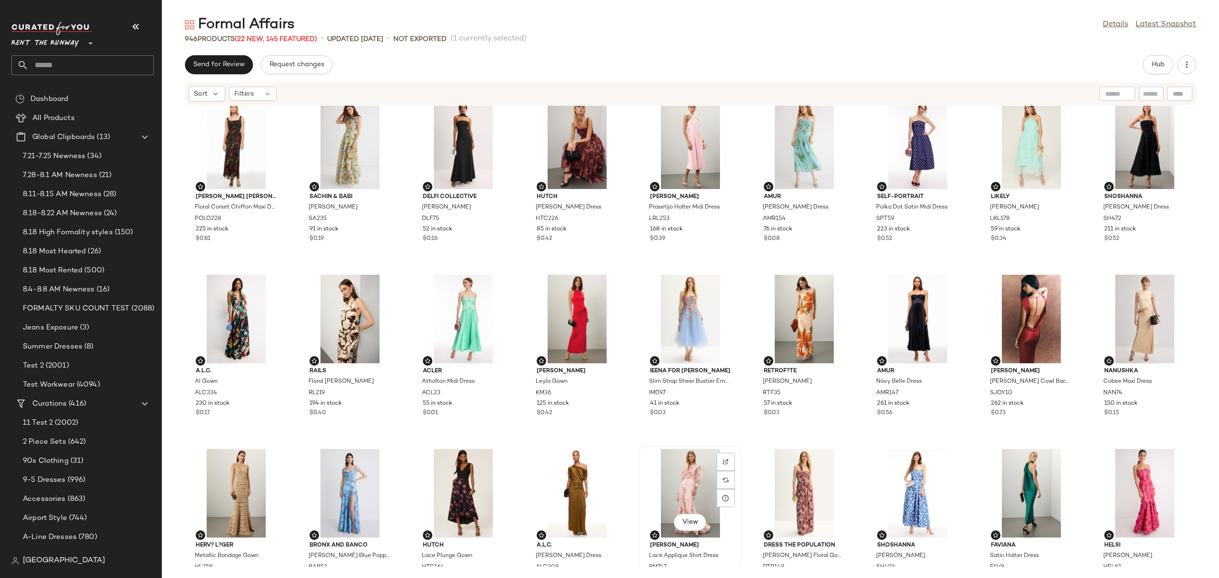
click at [701, 496] on div "View" at bounding box center [690, 493] width 96 height 89
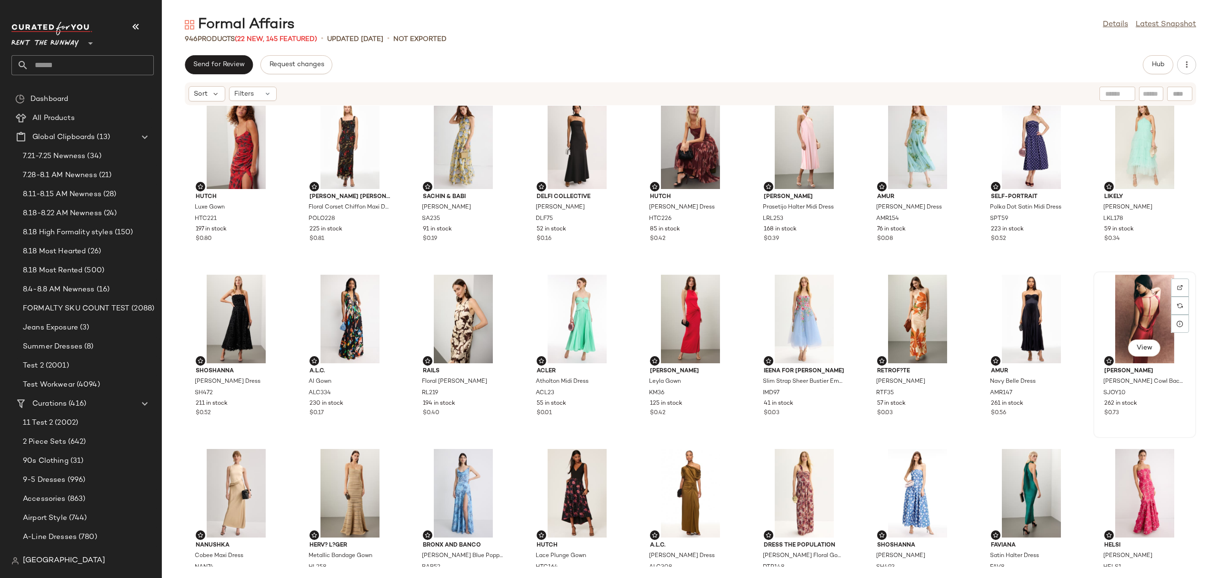
click at [1139, 310] on div "View" at bounding box center [1144, 319] width 96 height 89
click at [318, 475] on div "View" at bounding box center [350, 493] width 96 height 89
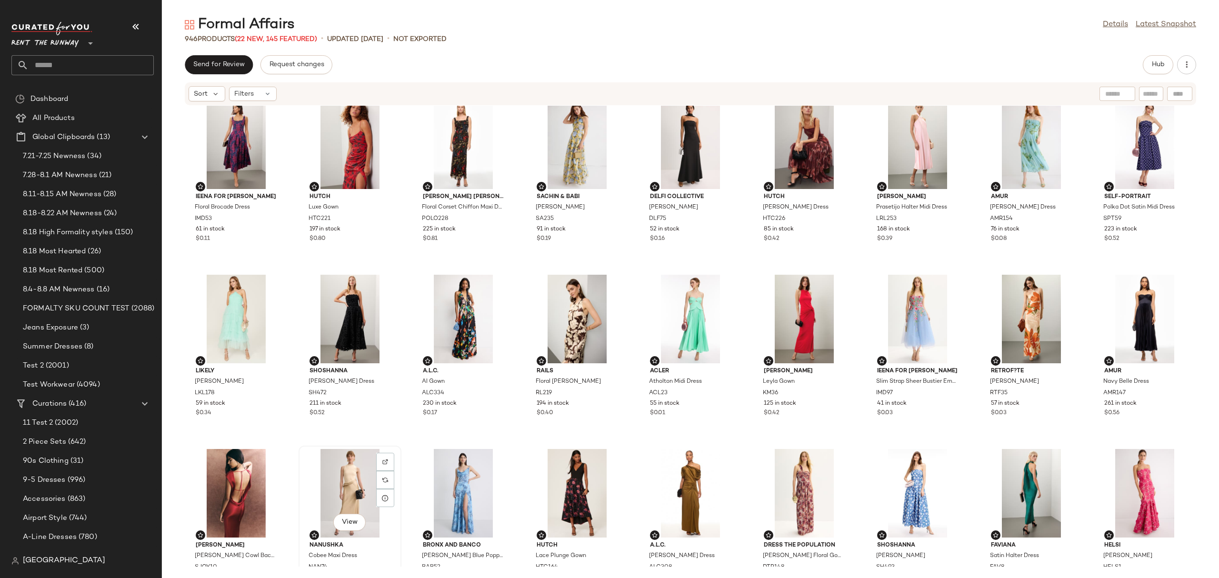
click at [328, 472] on div "View" at bounding box center [350, 493] width 96 height 89
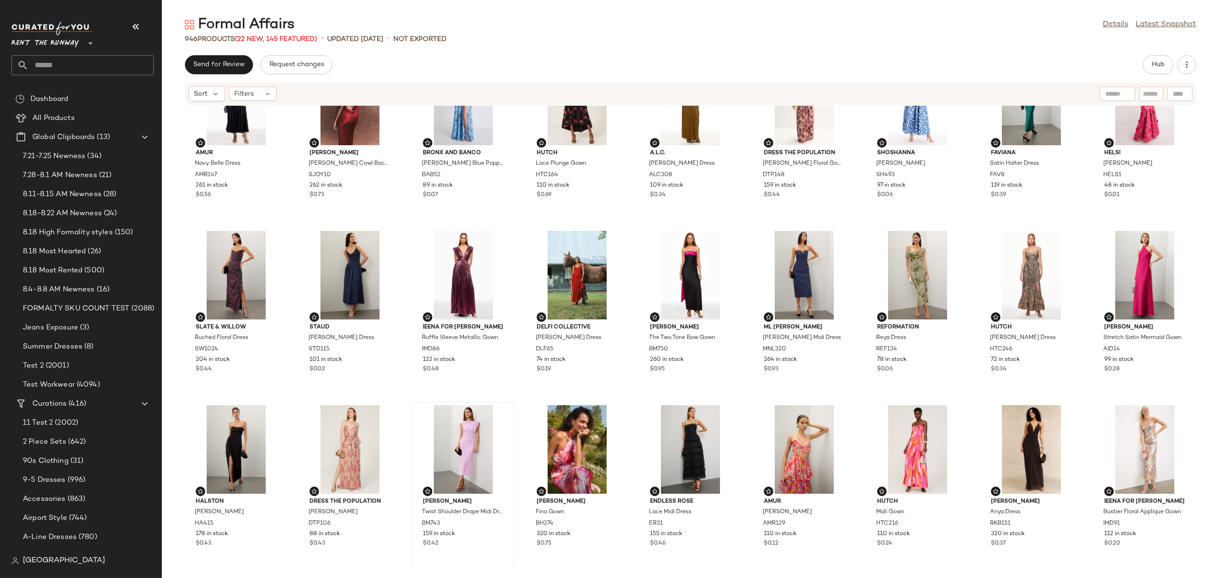
scroll to position [627, 0]
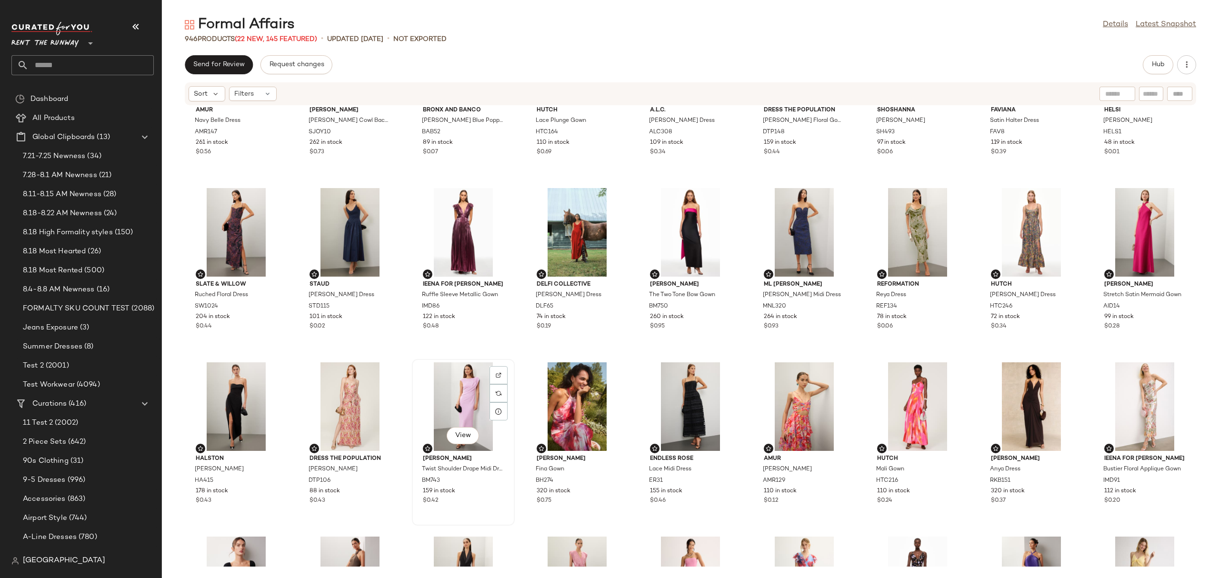
click at [452, 393] on div "View" at bounding box center [463, 406] width 96 height 89
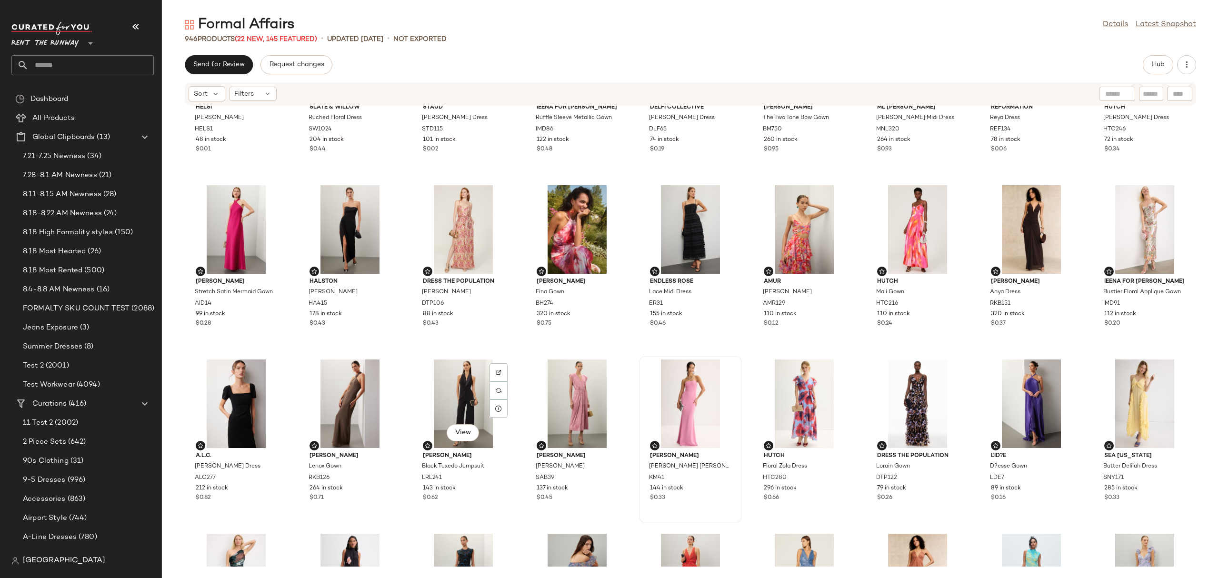
scroll to position [832, 0]
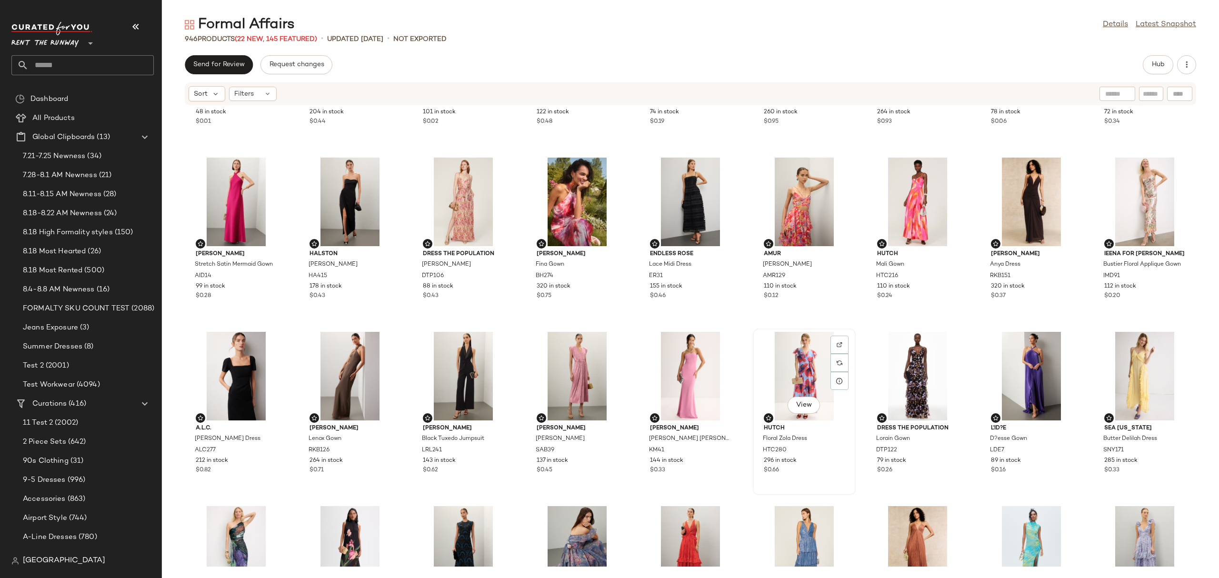
click at [803, 366] on div "View" at bounding box center [804, 376] width 96 height 89
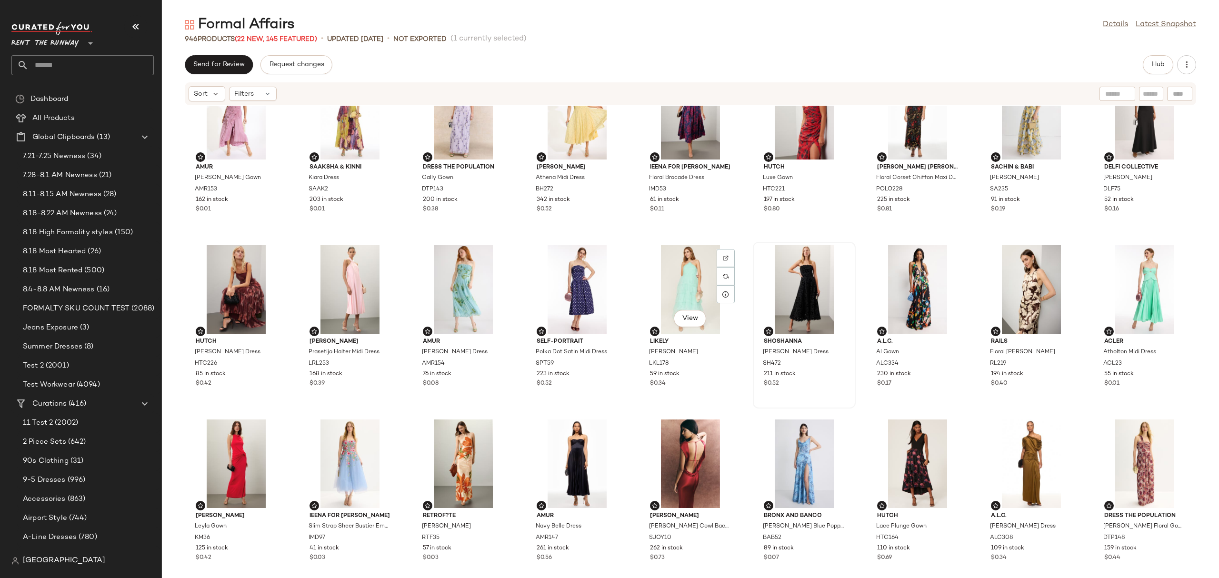
scroll to position [234, 0]
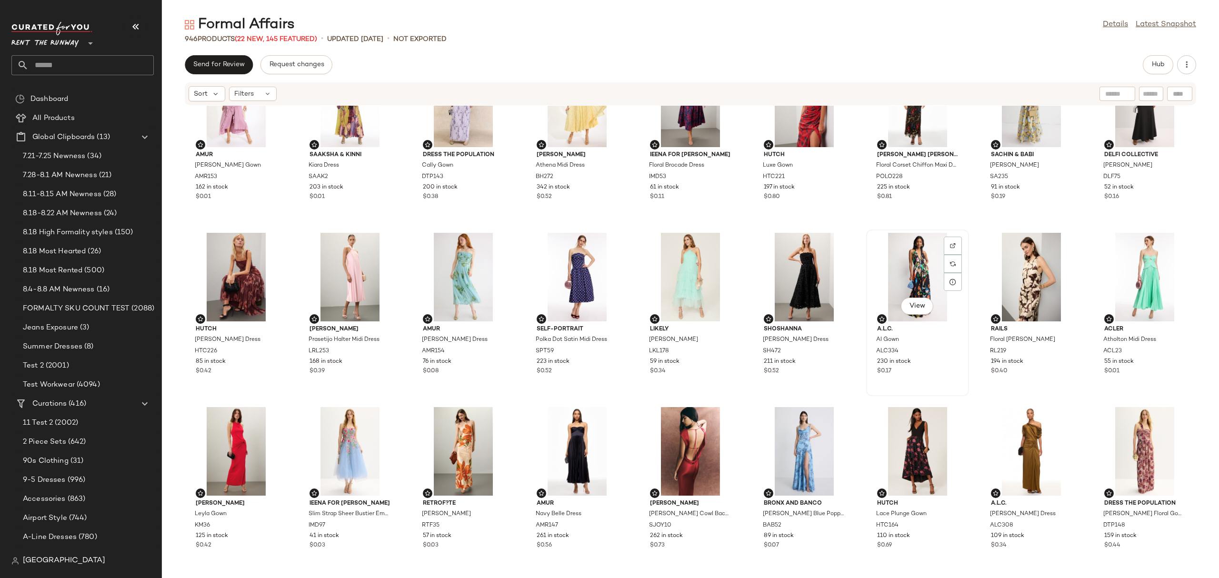
click at [890, 269] on div "View" at bounding box center [917, 277] width 96 height 89
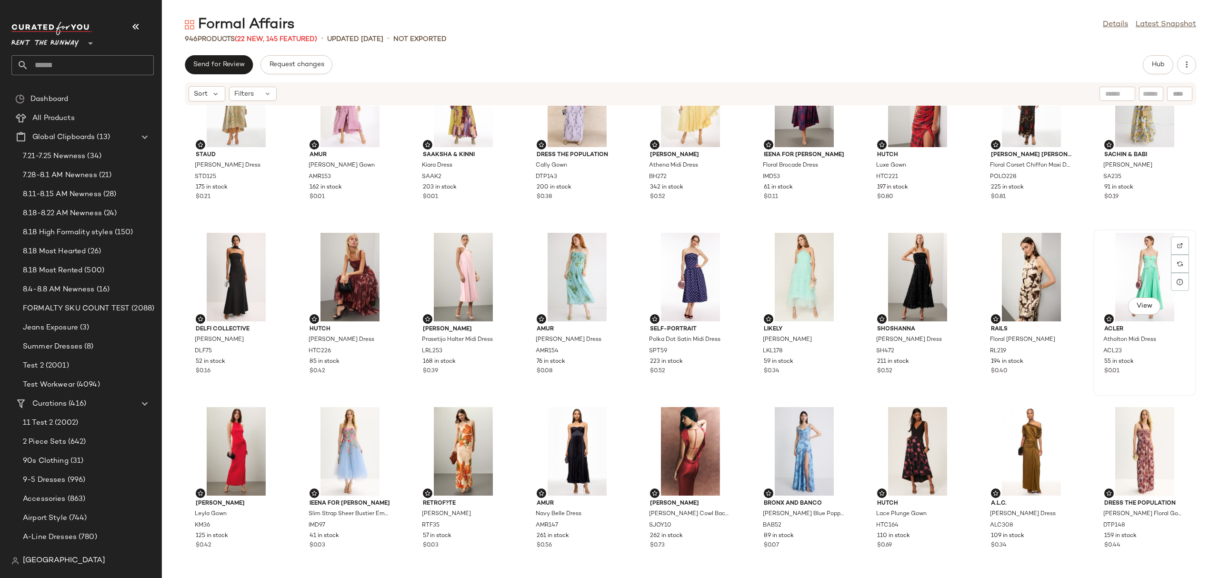
click at [1102, 265] on div "View" at bounding box center [1144, 277] width 96 height 89
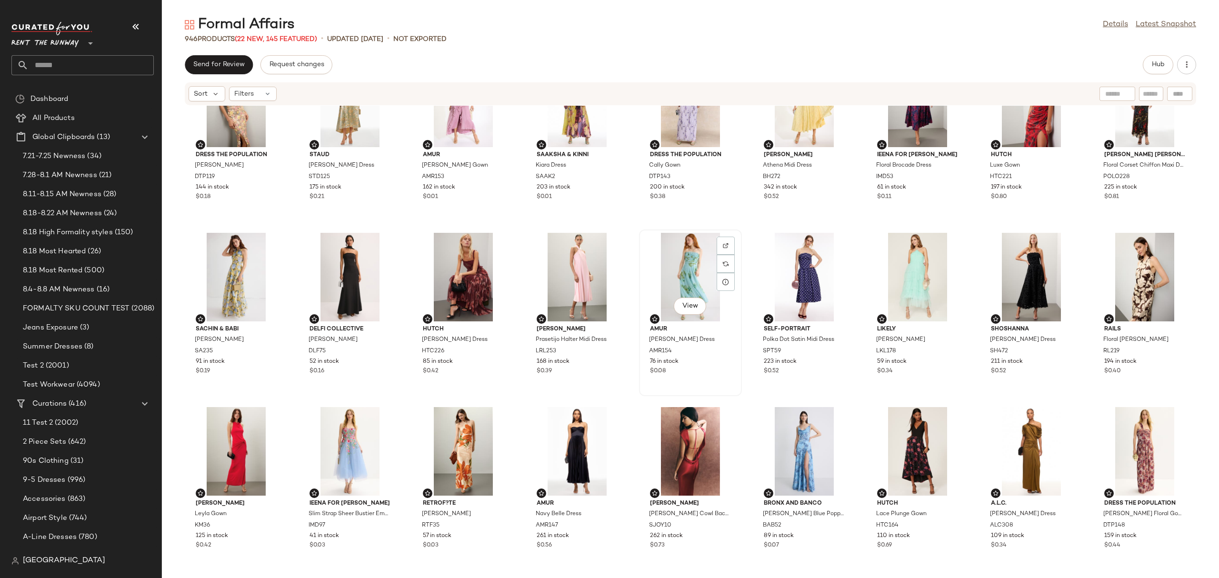
click at [687, 267] on div "View" at bounding box center [690, 277] width 96 height 89
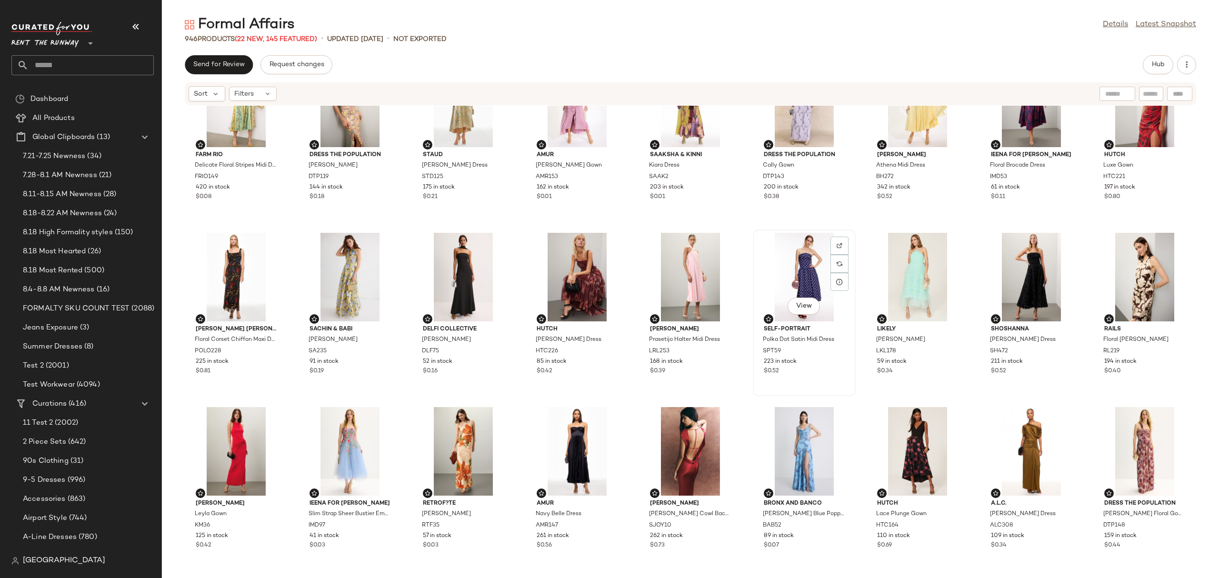
click at [773, 274] on div "View" at bounding box center [804, 277] width 96 height 89
click at [897, 263] on div "View" at bounding box center [917, 277] width 96 height 89
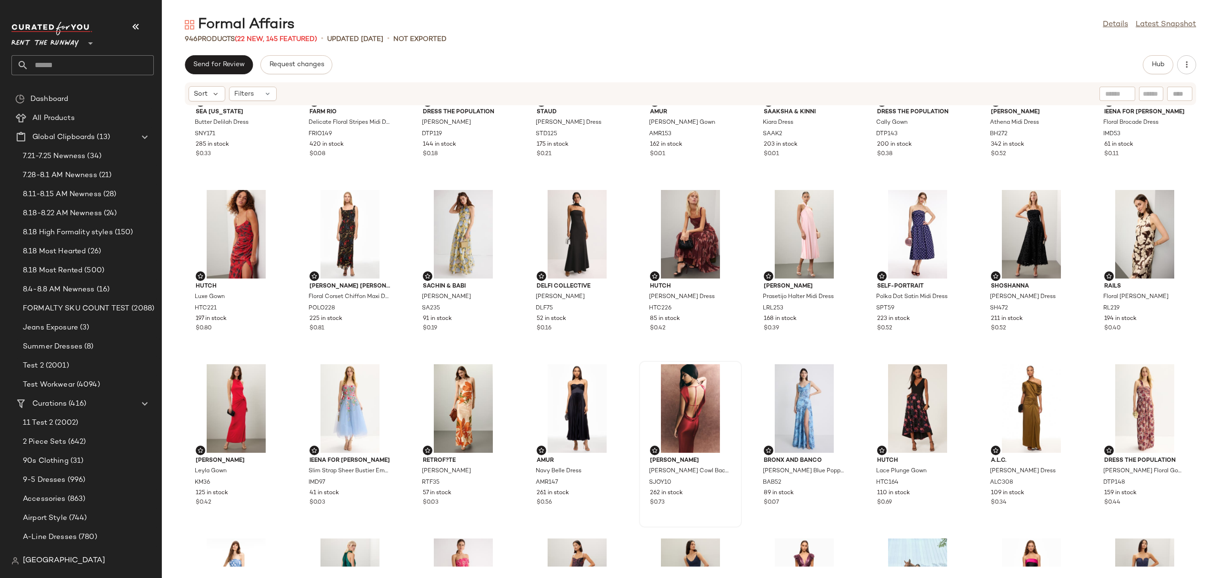
scroll to position [387, 0]
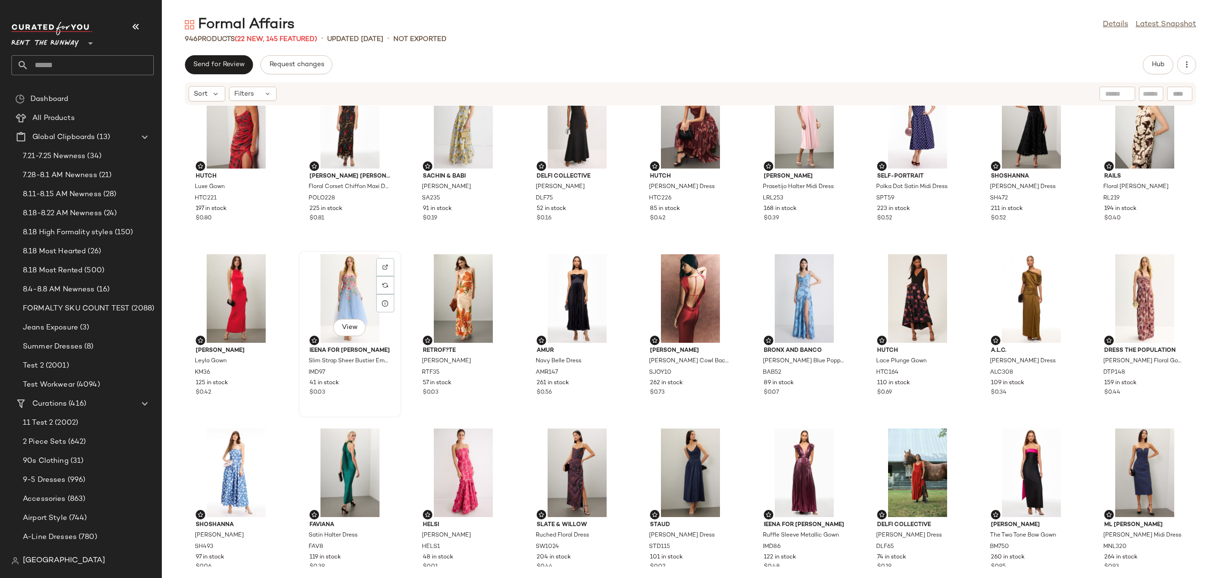
click at [331, 293] on div "View" at bounding box center [350, 298] width 96 height 89
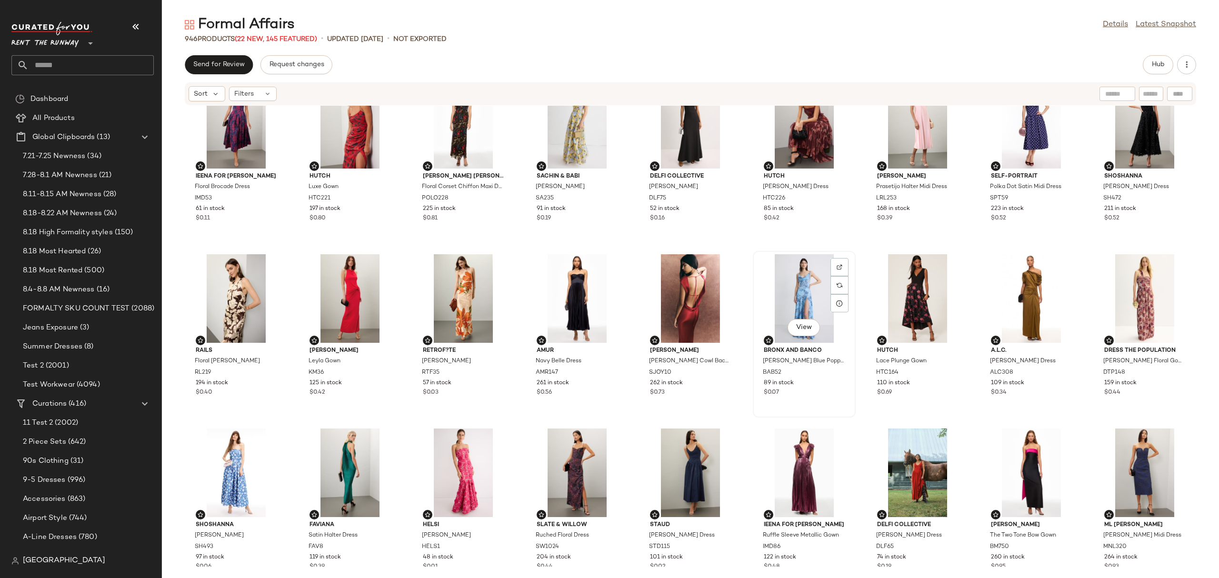
click at [791, 272] on div "View" at bounding box center [804, 298] width 96 height 89
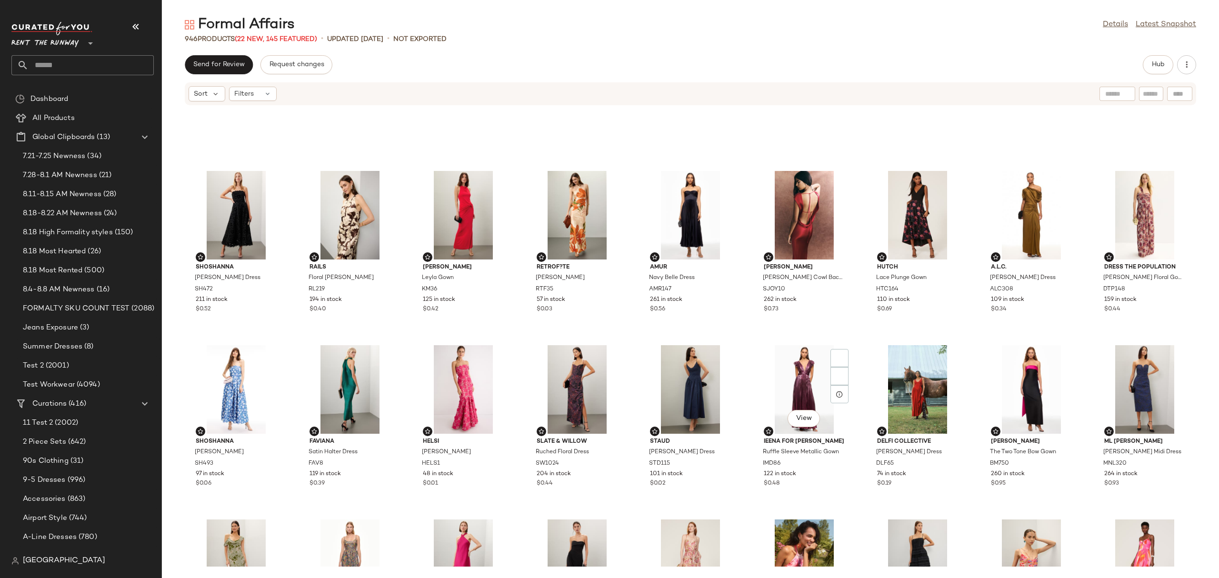
scroll to position [624, 0]
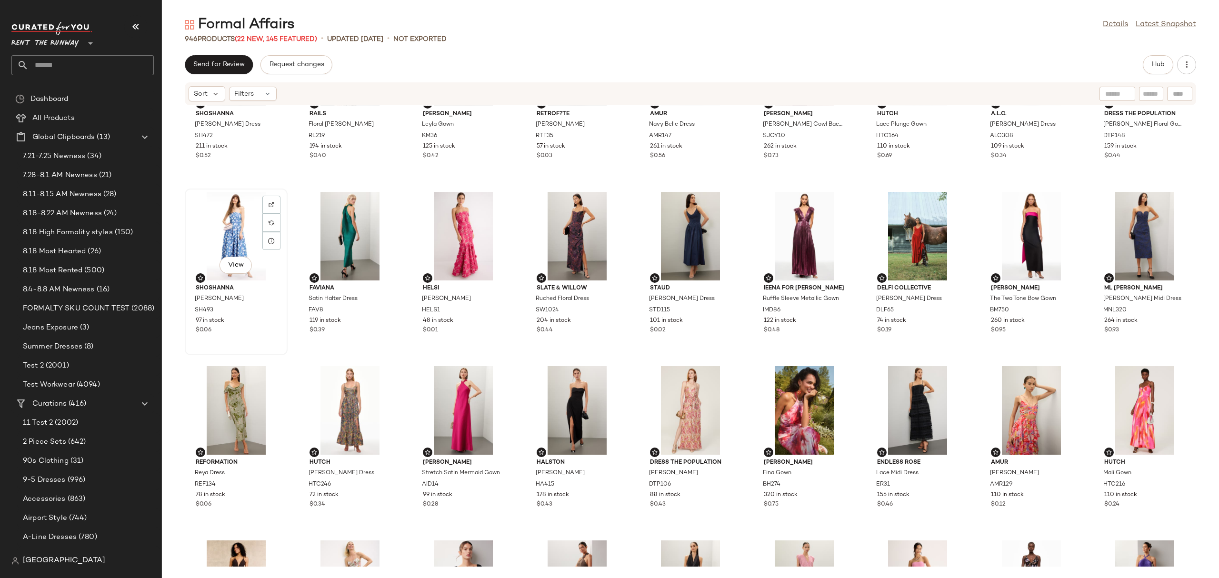
click at [231, 232] on div "View" at bounding box center [236, 236] width 96 height 89
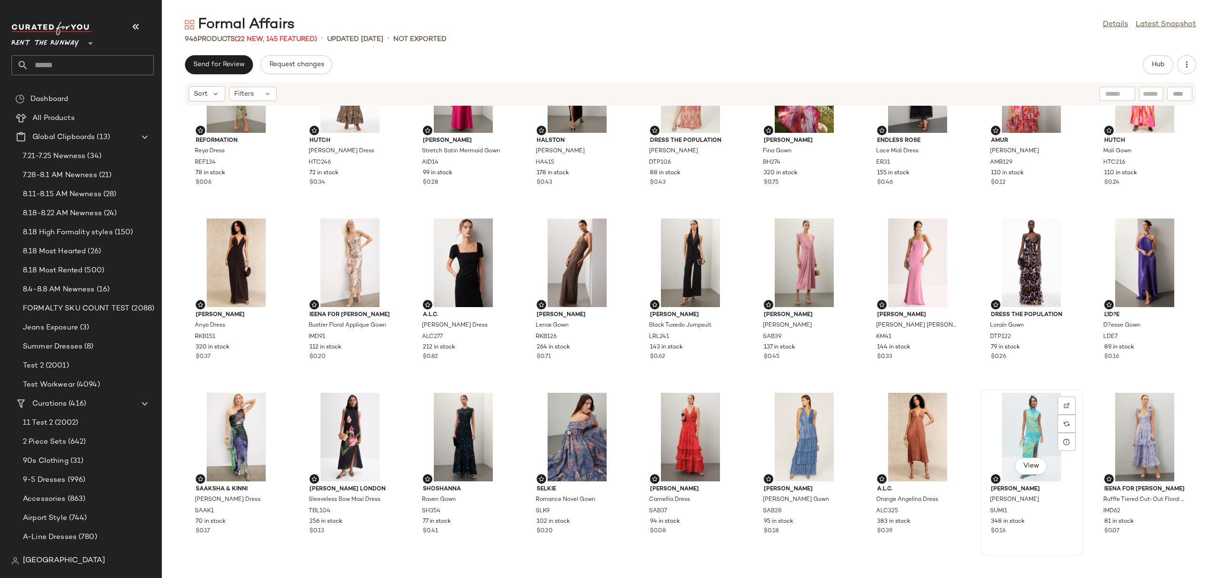
click at [1009, 426] on div "View" at bounding box center [1031, 437] width 96 height 89
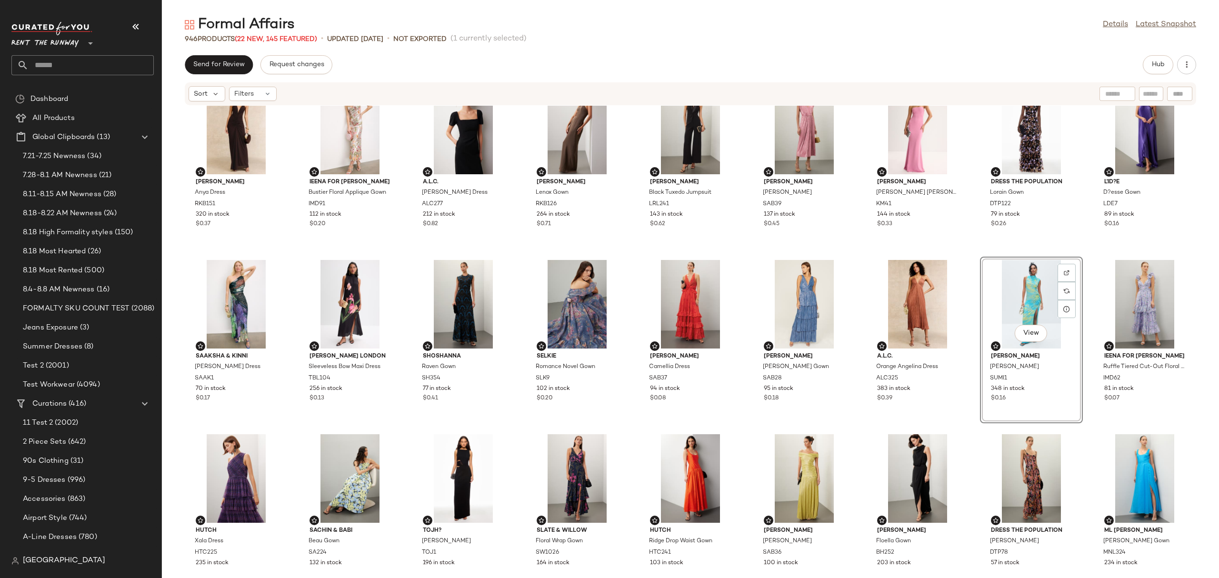
scroll to position [1082, 0]
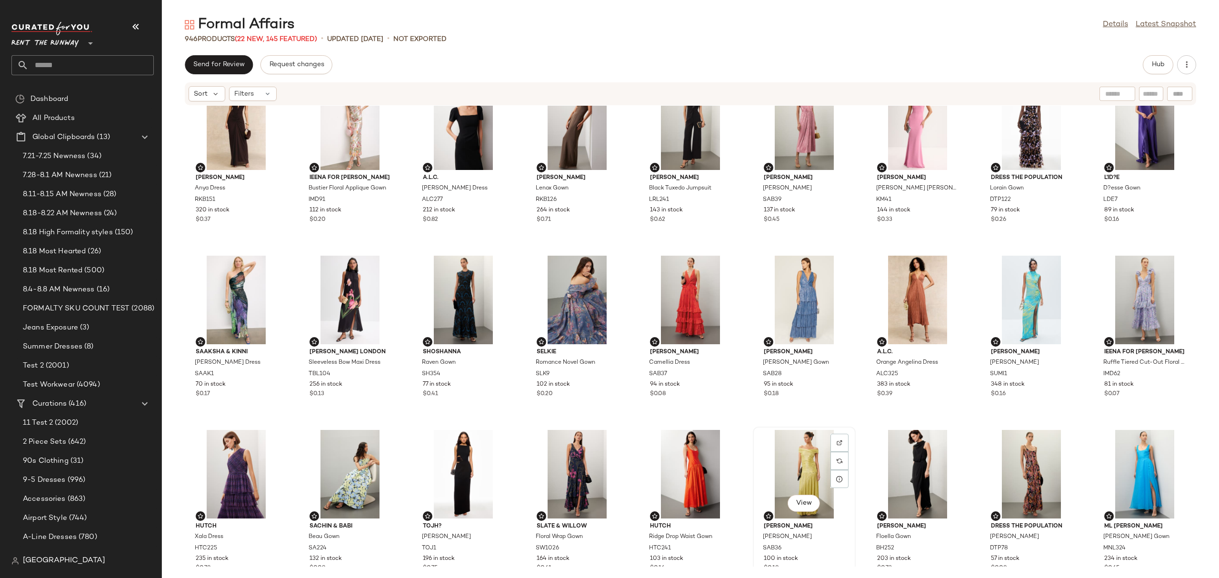
click at [793, 458] on div "View" at bounding box center [804, 474] width 96 height 89
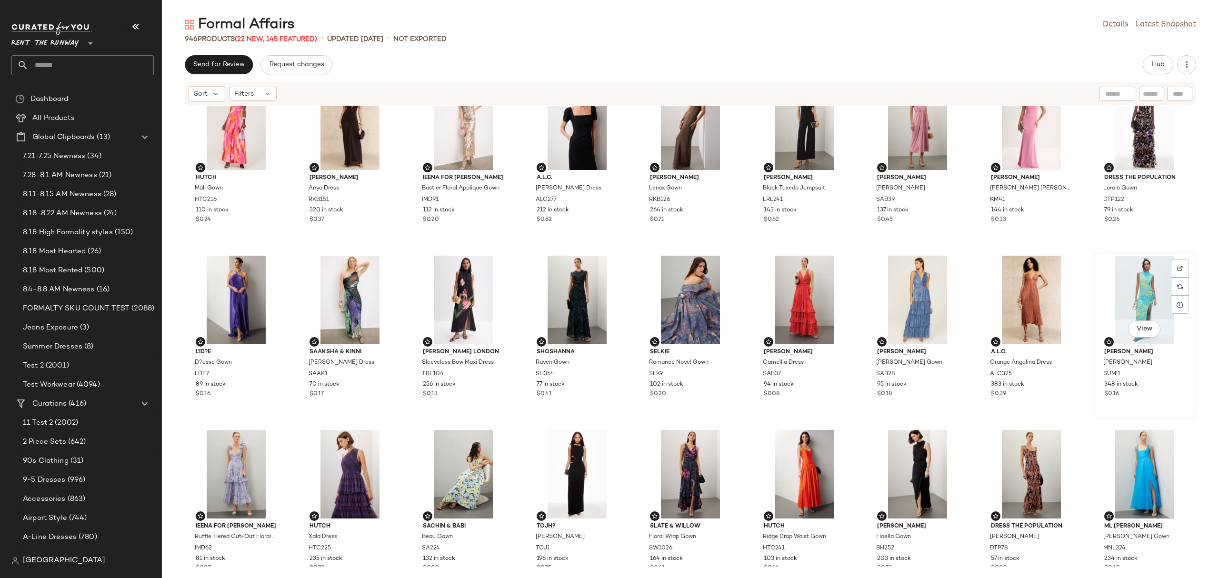
click at [1125, 291] on div "View" at bounding box center [1144, 300] width 96 height 89
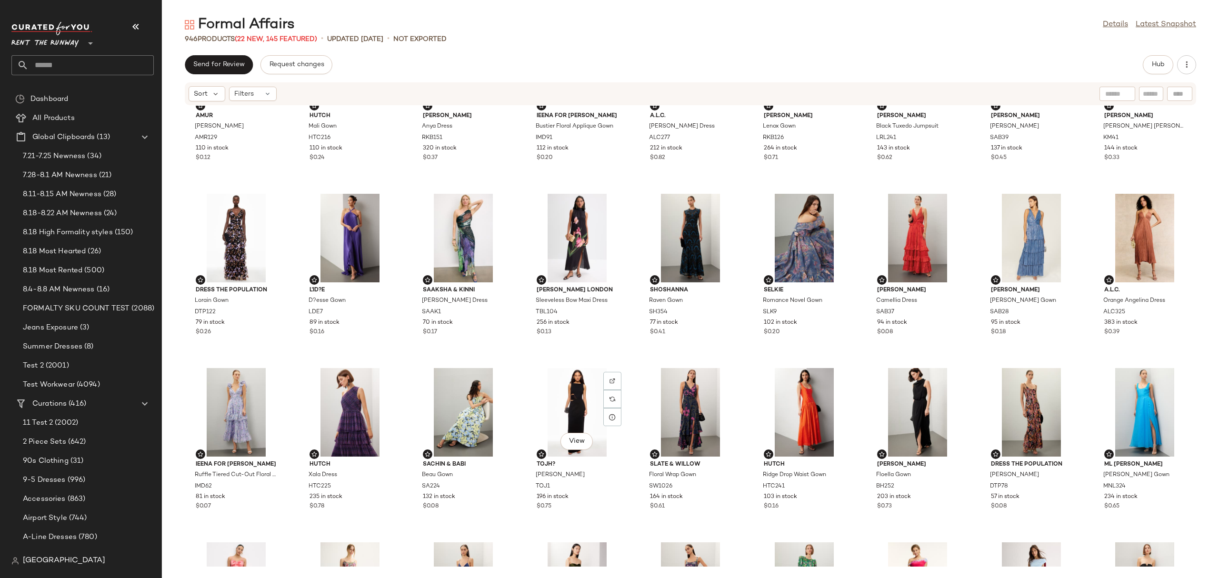
scroll to position [1127, 0]
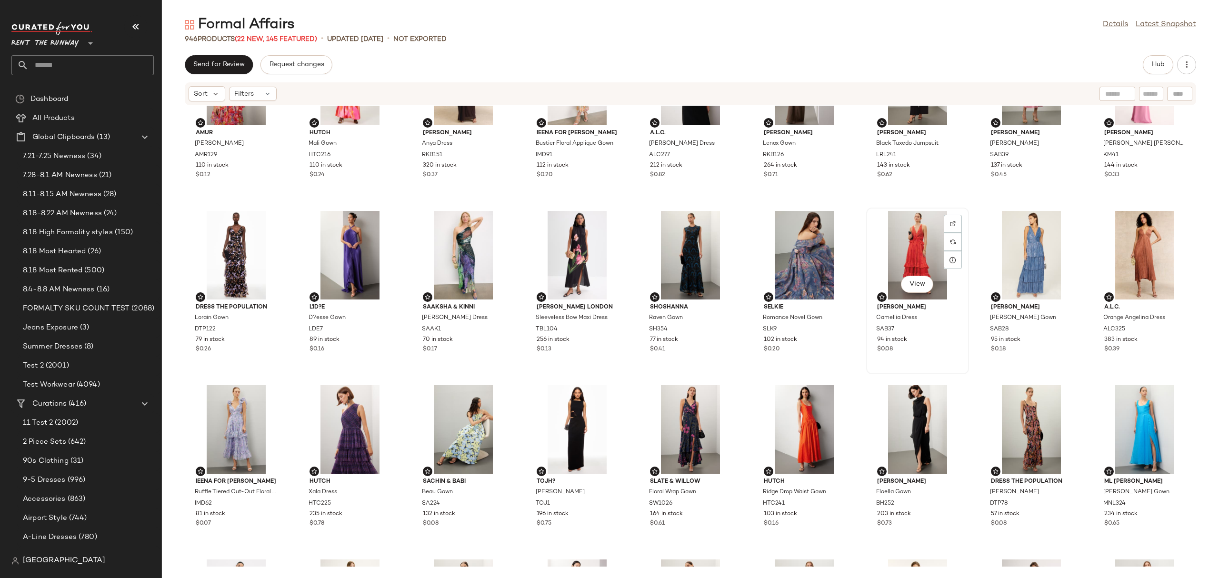
click at [912, 237] on div "View" at bounding box center [917, 255] width 96 height 89
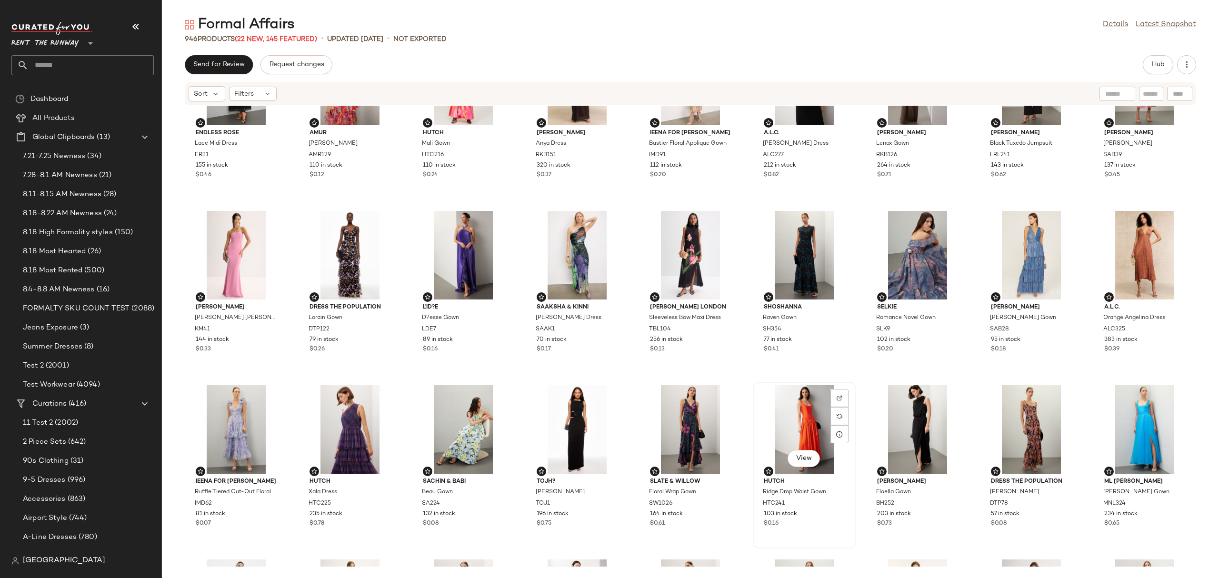
click at [793, 421] on div "View" at bounding box center [804, 429] width 96 height 89
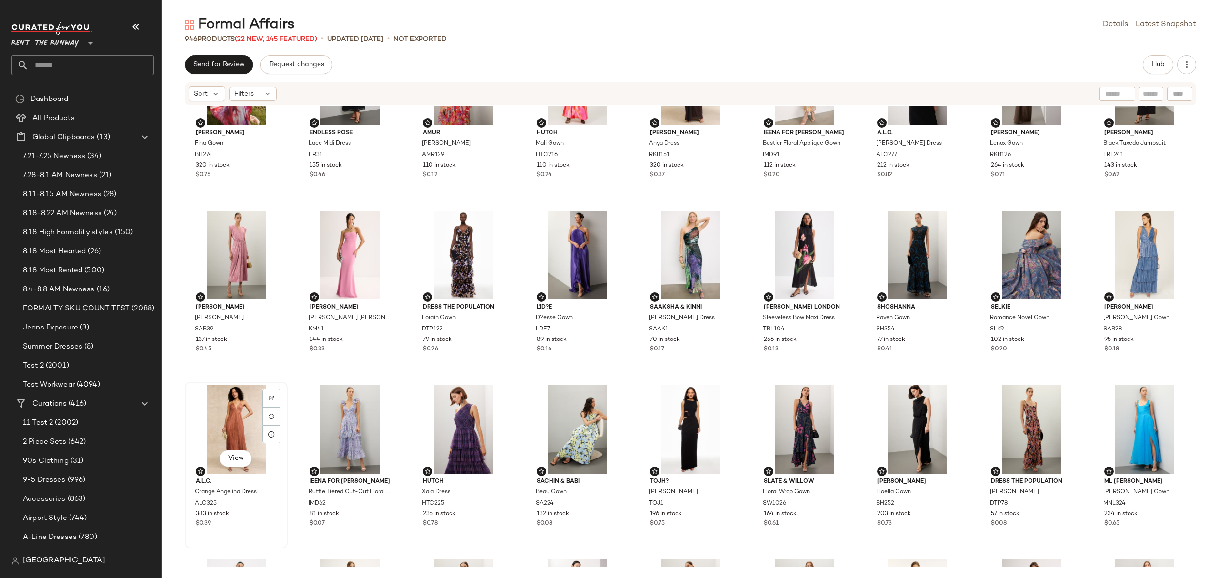
click at [236, 423] on div "View" at bounding box center [236, 429] width 96 height 89
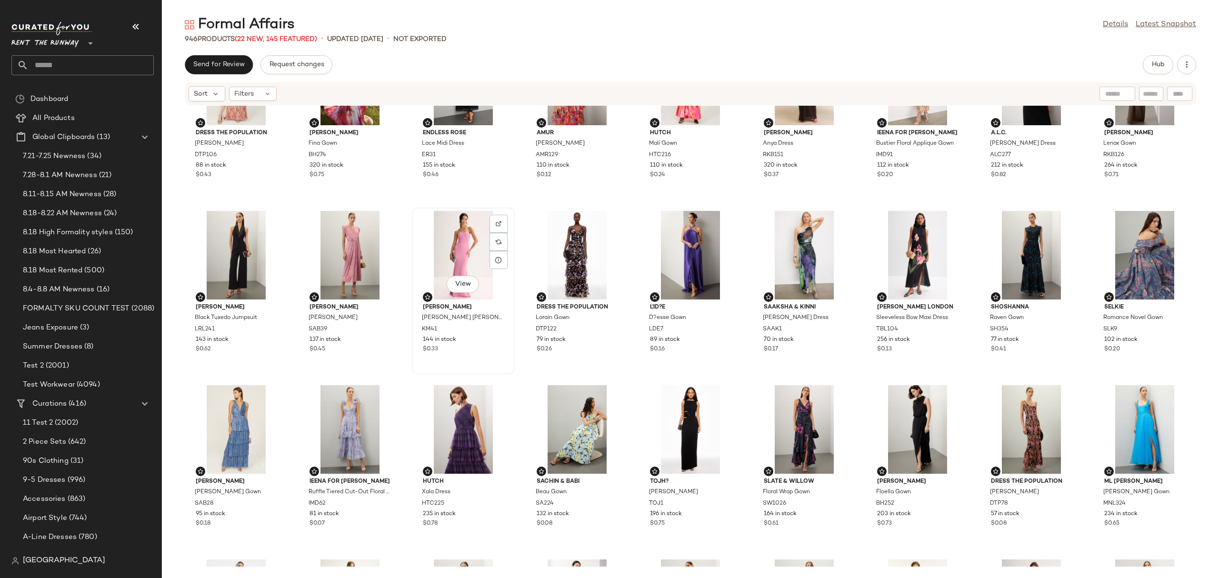
click at [453, 242] on div "View" at bounding box center [463, 255] width 96 height 89
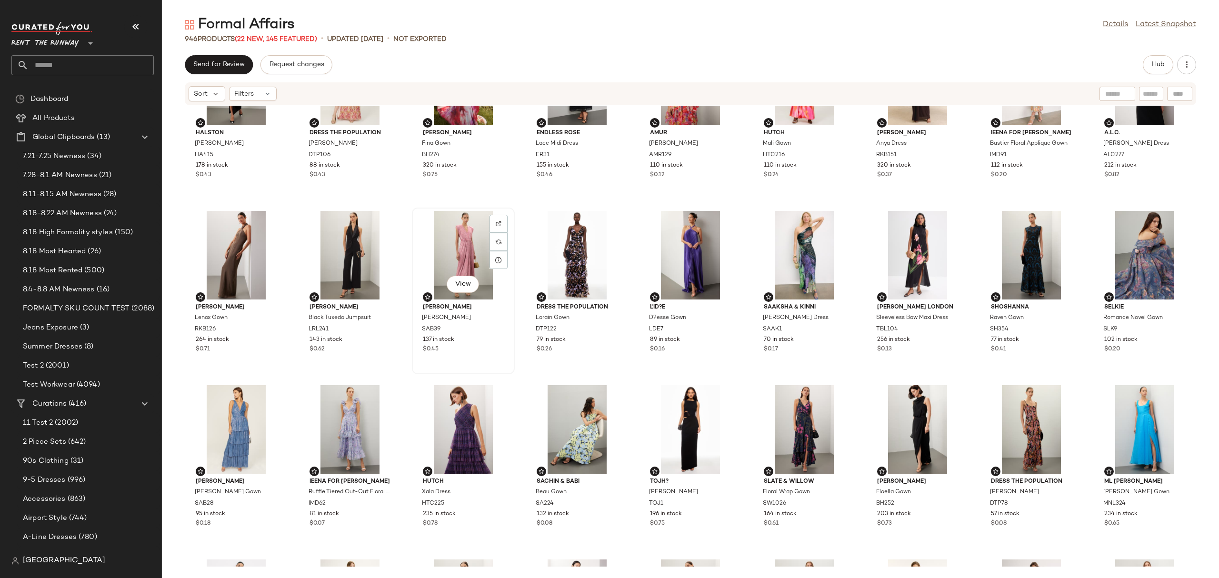
click at [442, 248] on div "View" at bounding box center [463, 255] width 96 height 89
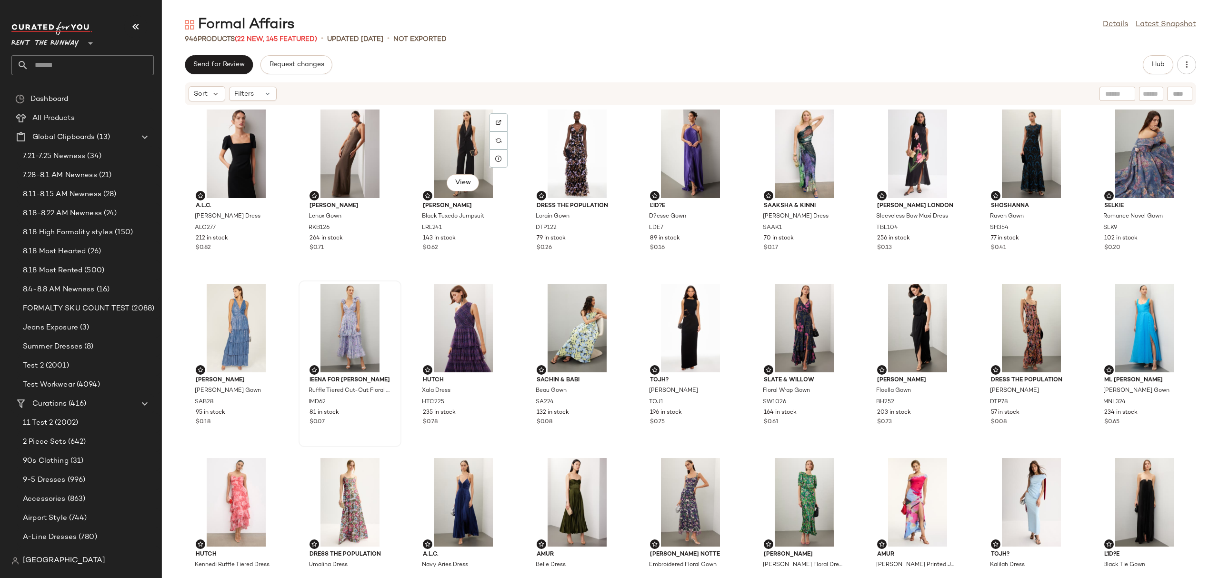
scroll to position [1274, 0]
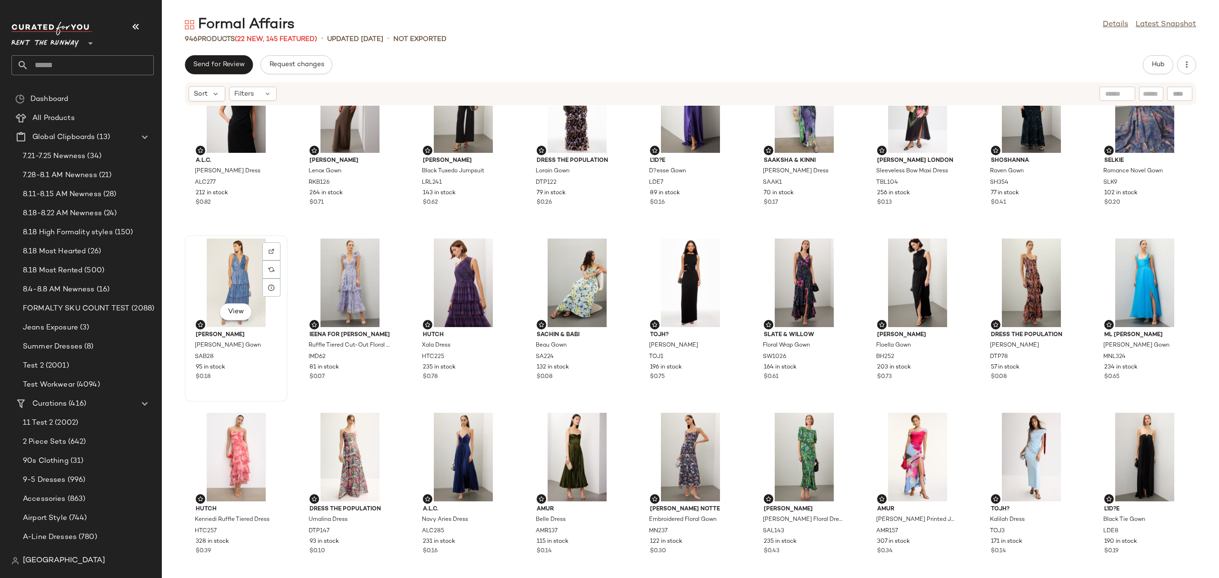
click at [244, 291] on div "View" at bounding box center [236, 282] width 96 height 89
click at [341, 271] on div "View" at bounding box center [350, 282] width 96 height 89
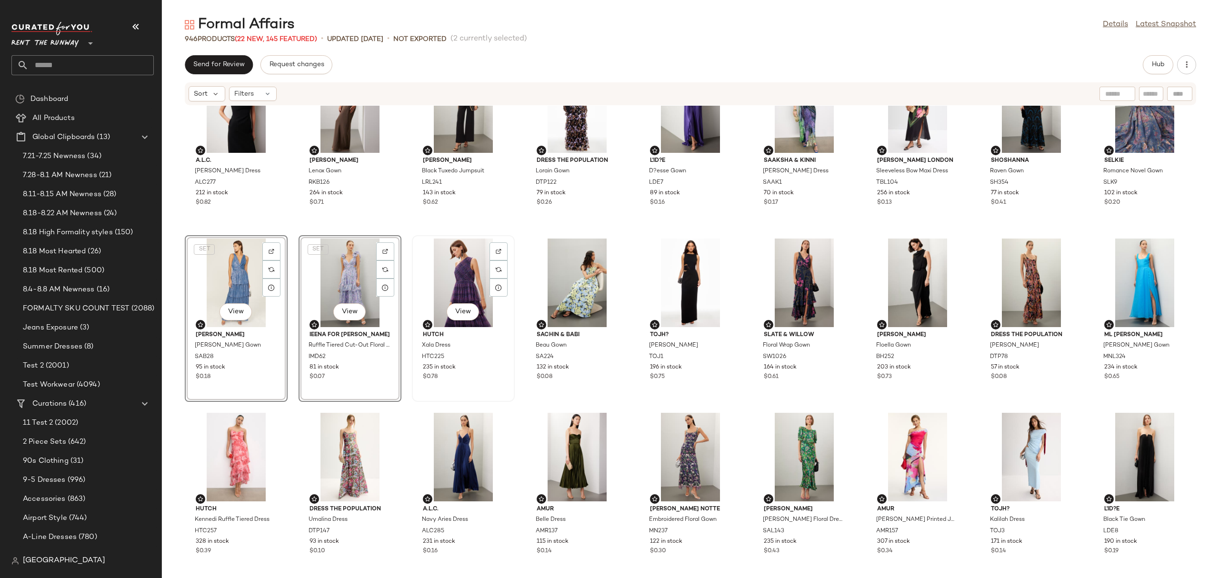
click at [455, 266] on div "View" at bounding box center [463, 282] width 96 height 89
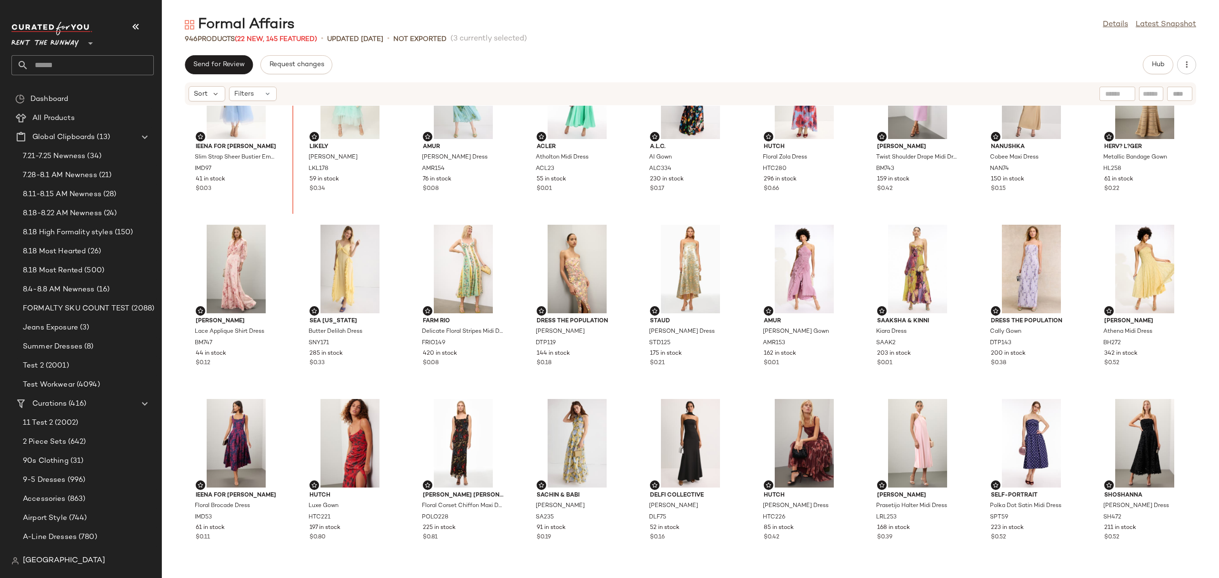
scroll to position [183, 0]
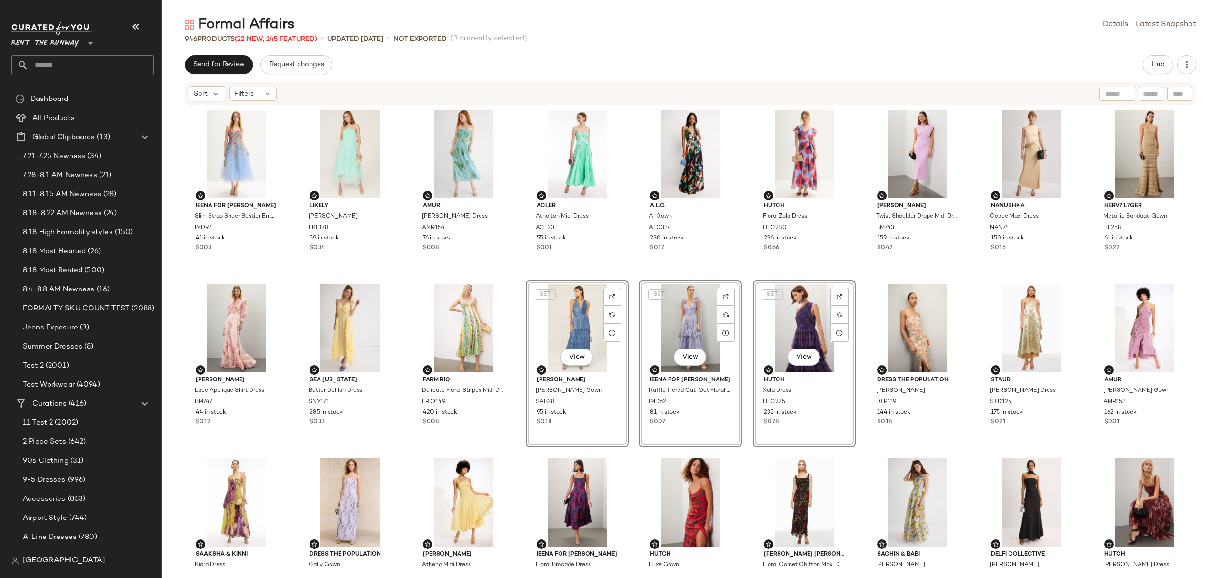
click at [743, 274] on div "Ieena for Mac Duggal Slim Strap Sheer Bustier Embroidered Dress IMD97 41 in sto…" at bounding box center [690, 336] width 1057 height 461
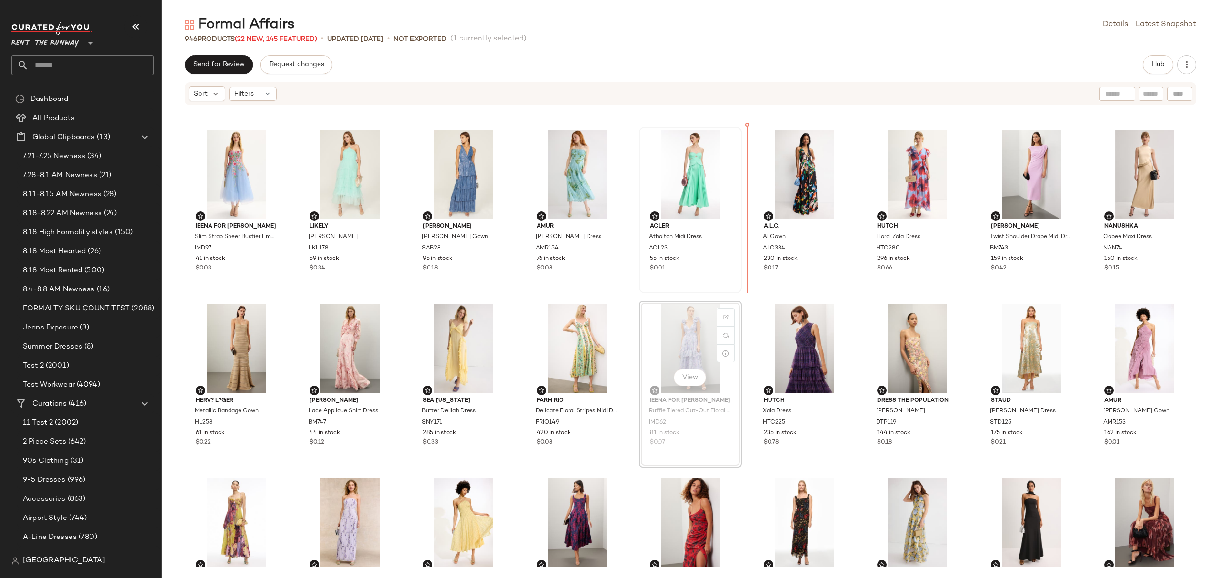
scroll to position [159, 0]
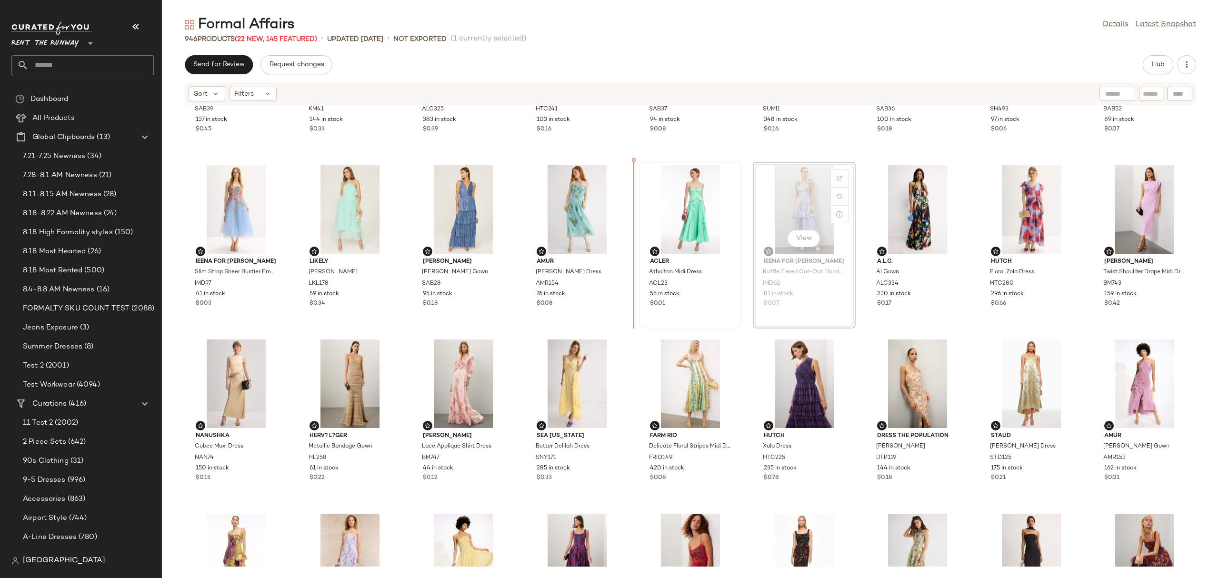
scroll to position [116, 0]
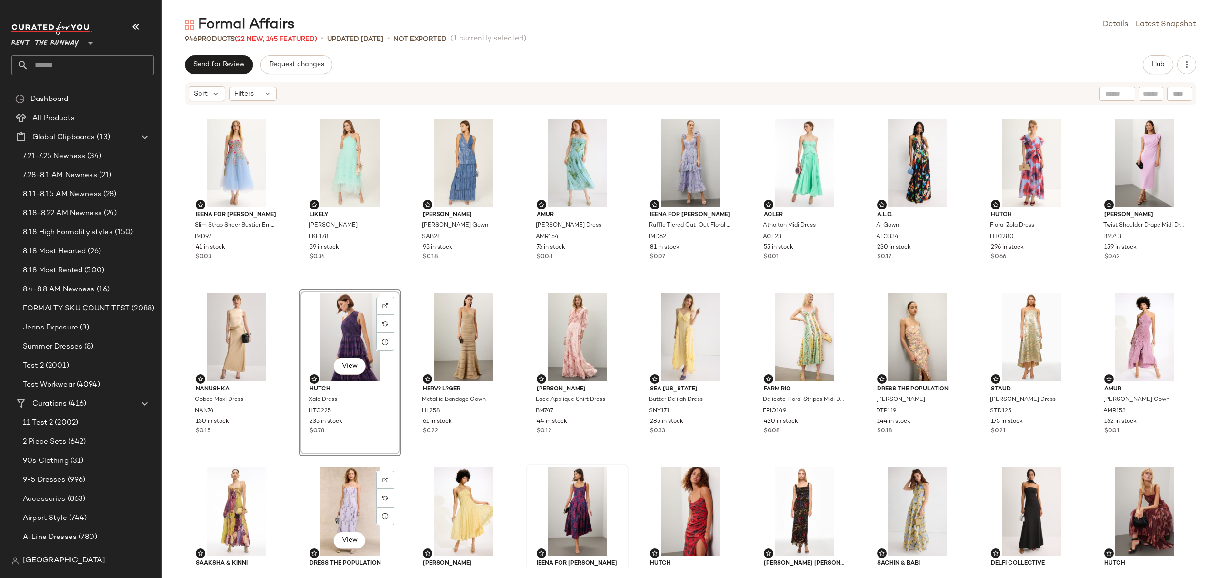
scroll to position [307, 0]
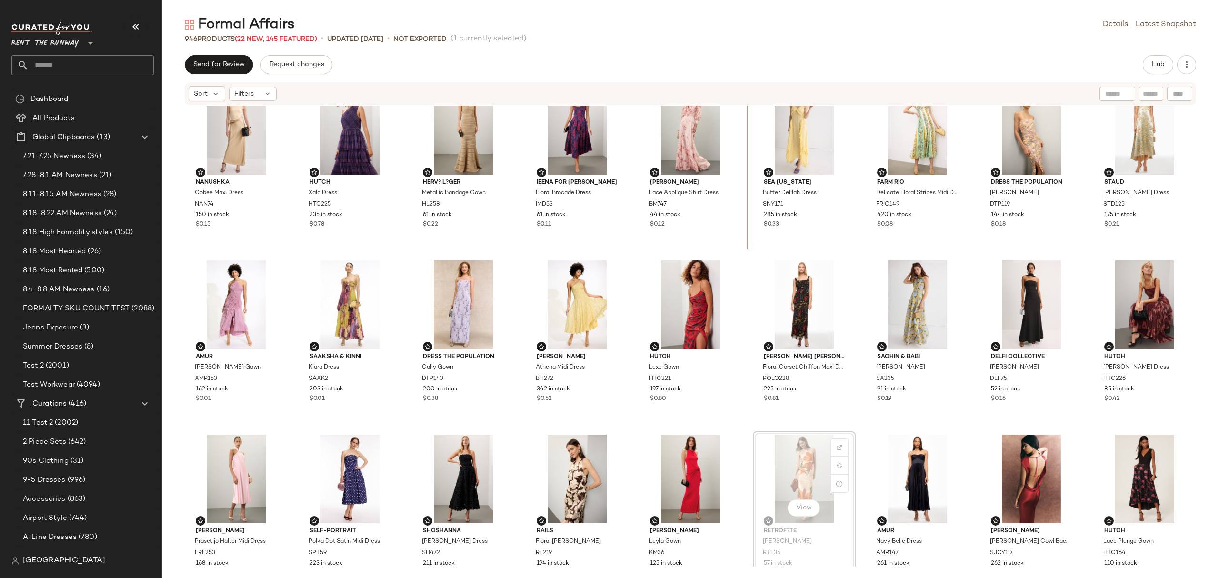
scroll to position [368, 0]
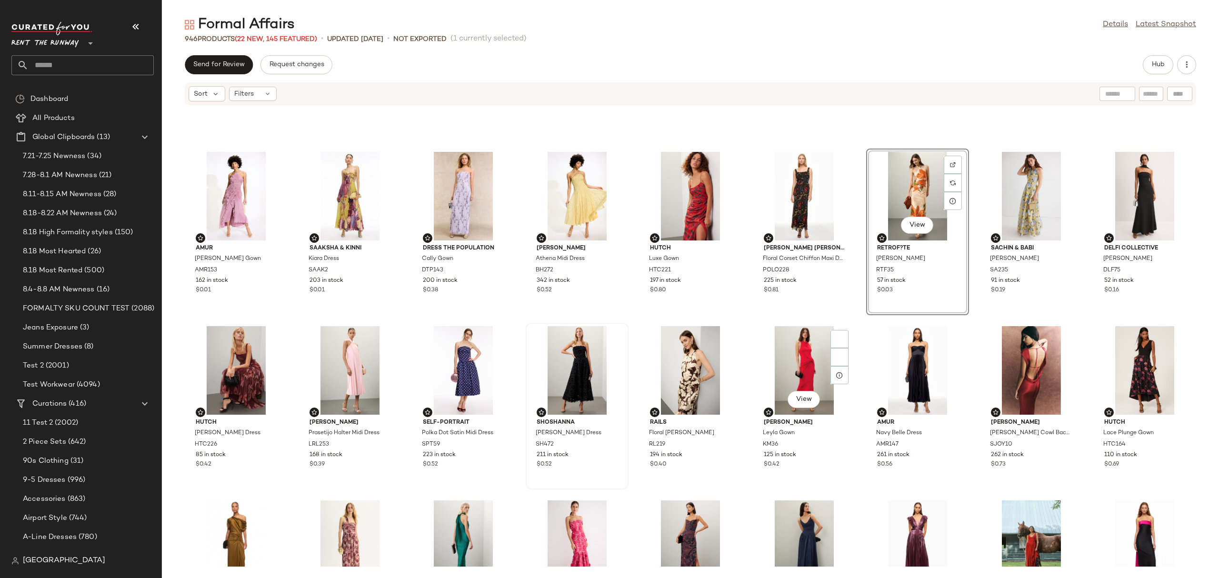
scroll to position [549, 0]
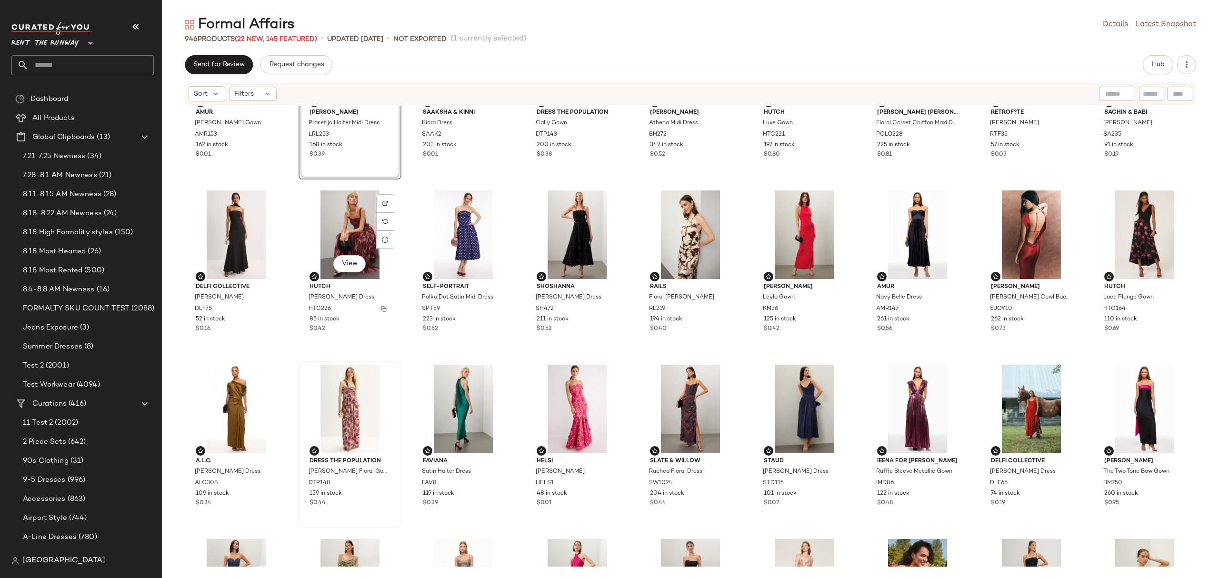
scroll to position [645, 0]
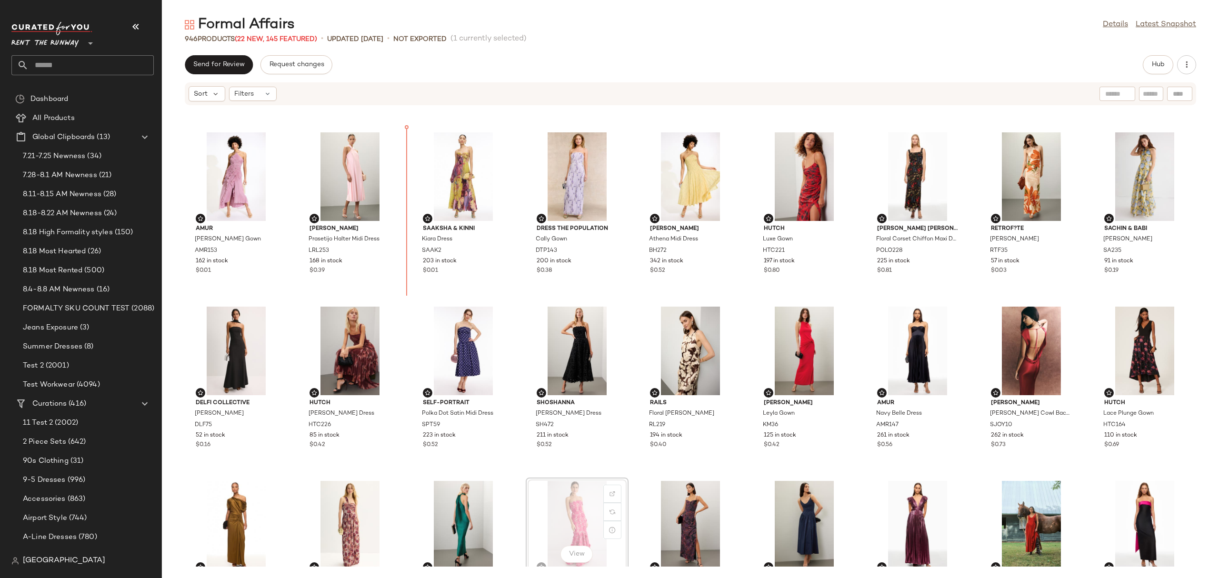
scroll to position [496, 0]
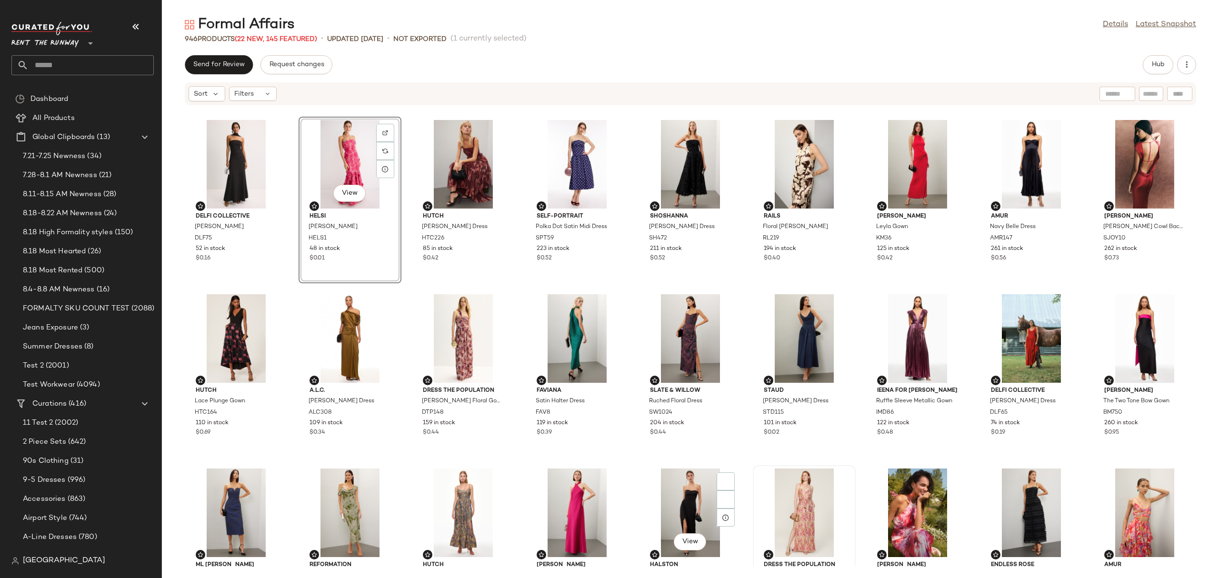
scroll to position [747, 0]
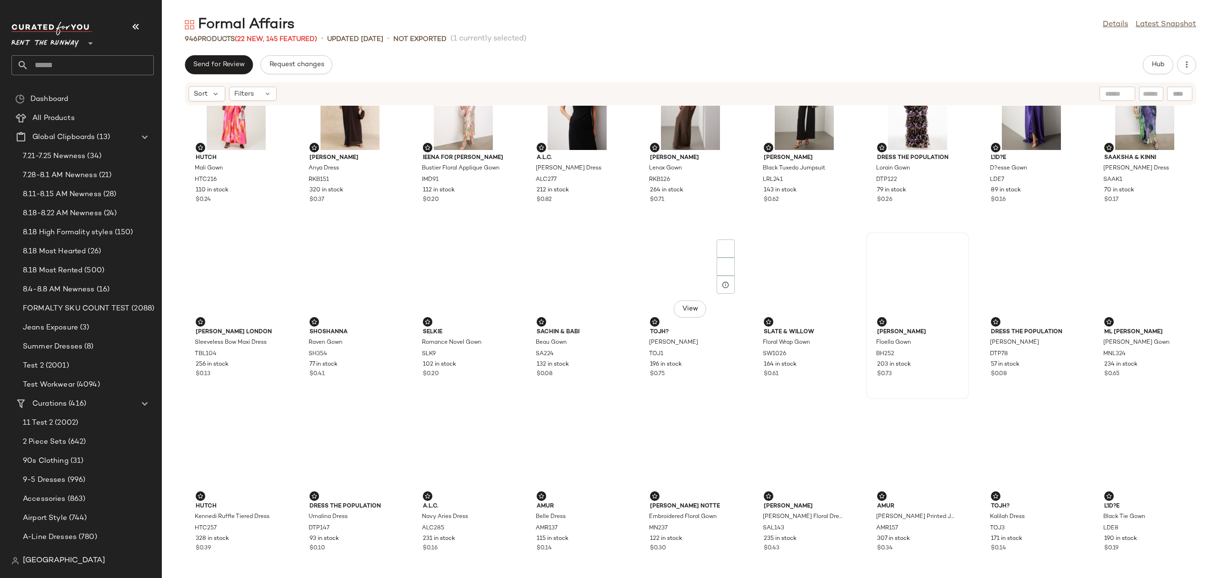
scroll to position [1278, 0]
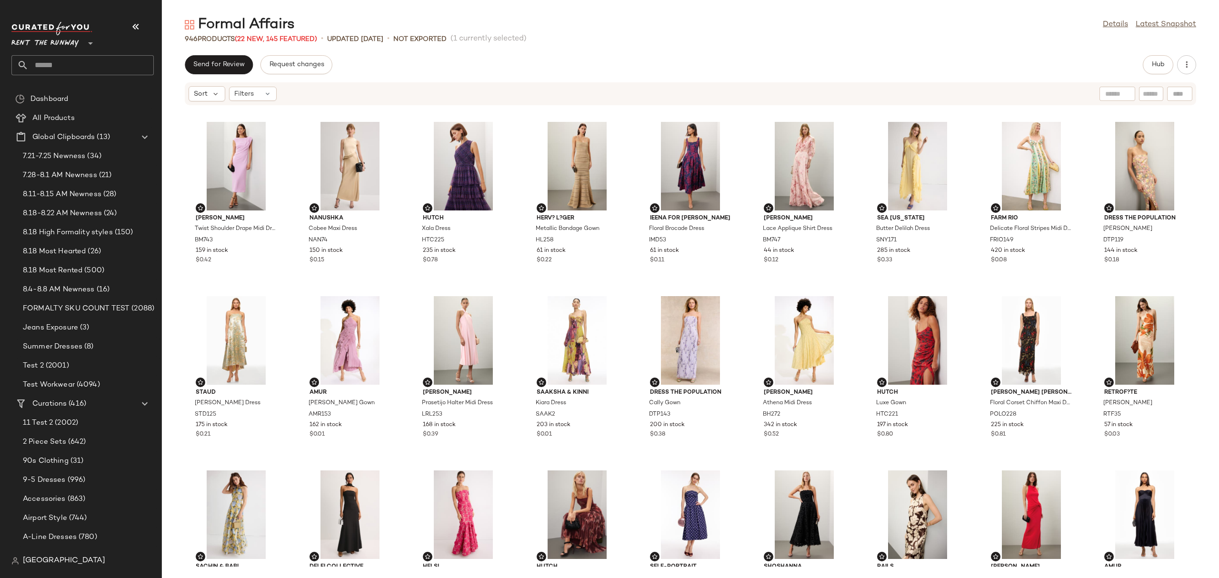
scroll to position [321, 0]
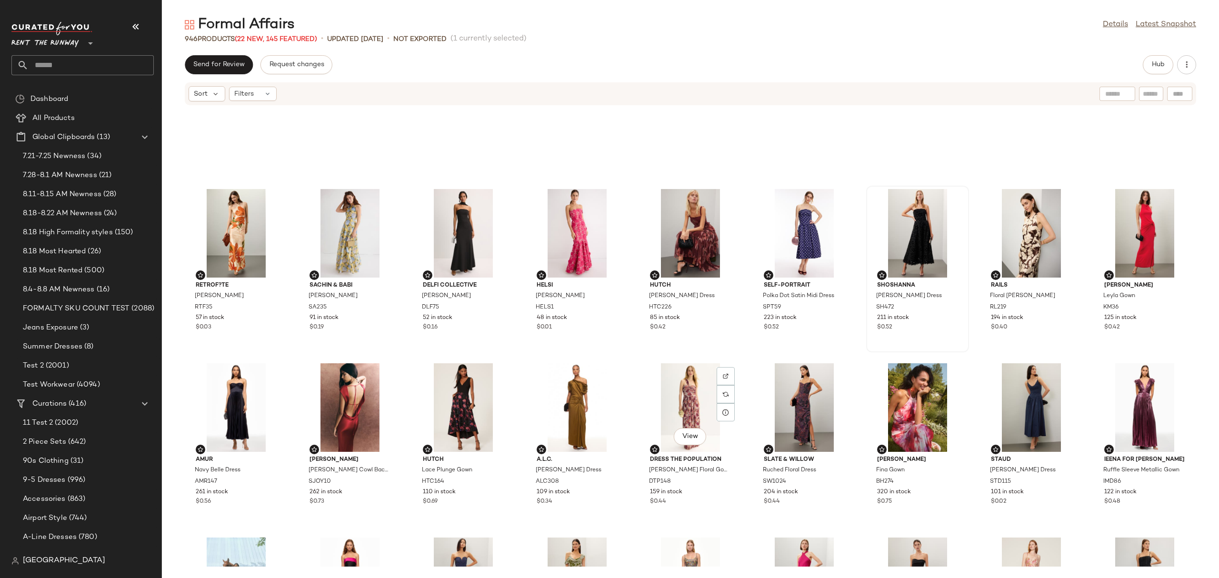
scroll to position [600, 0]
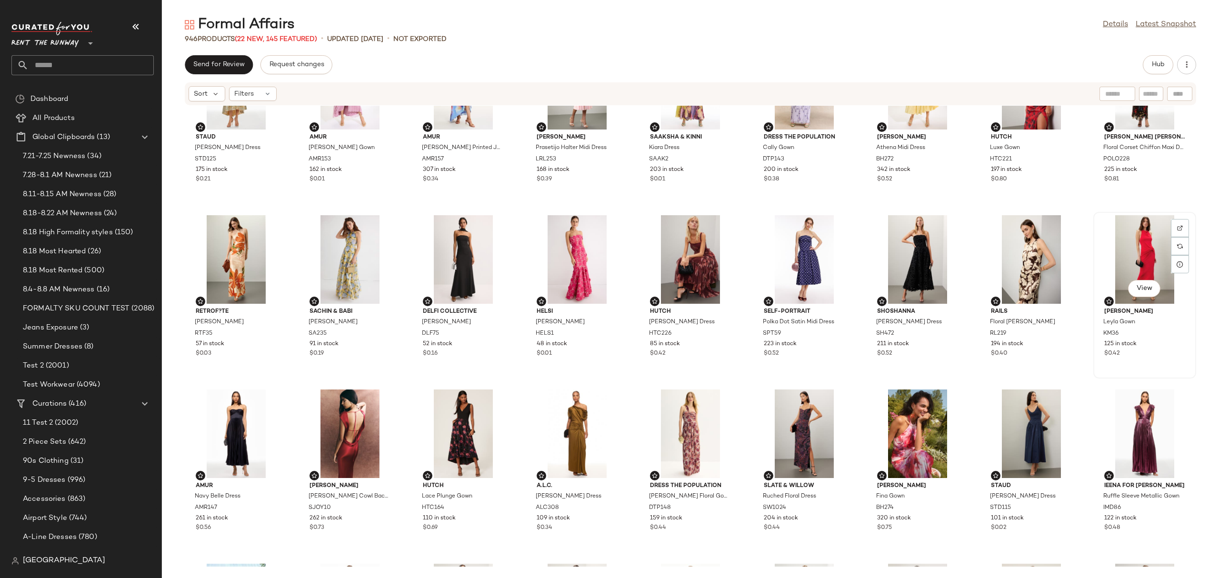
click at [1138, 253] on div "View" at bounding box center [1144, 259] width 96 height 89
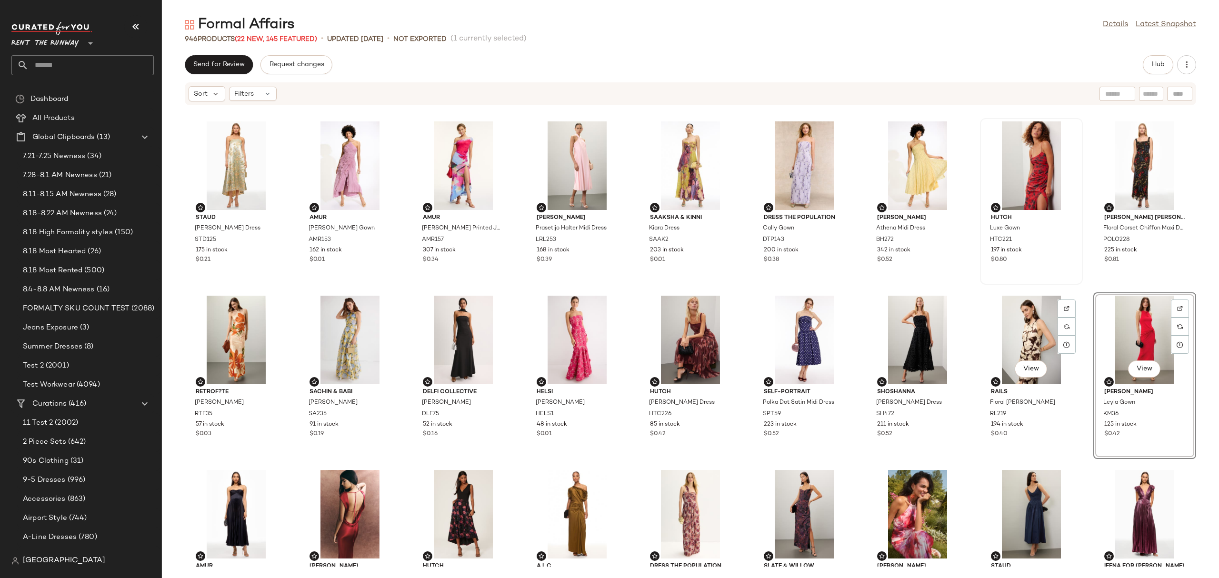
scroll to position [340, 0]
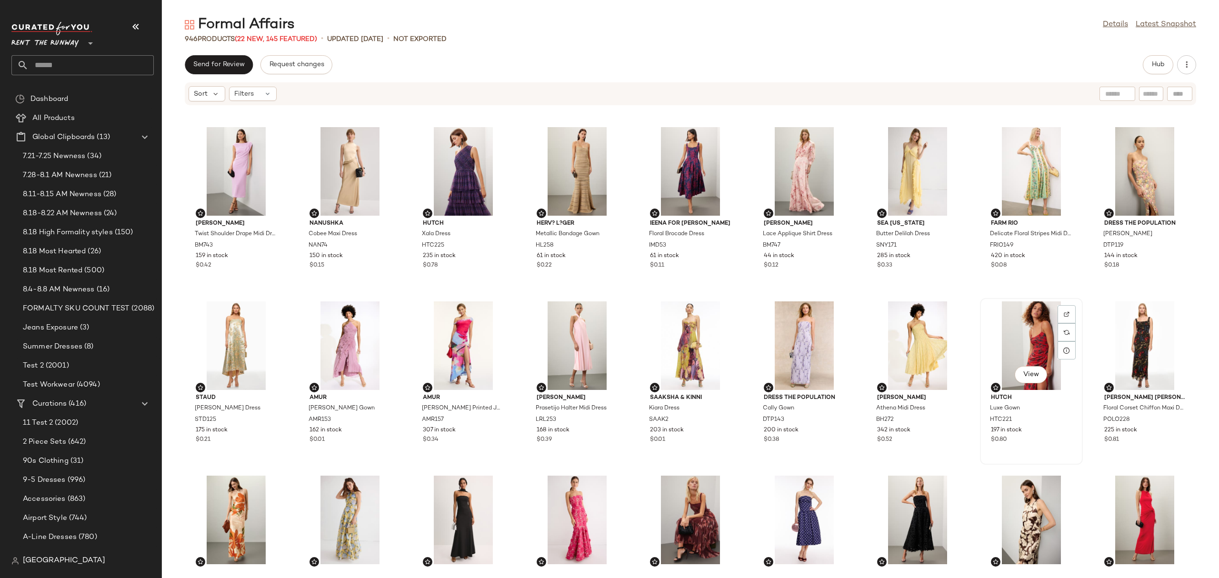
click at [992, 340] on div "View" at bounding box center [1031, 345] width 96 height 89
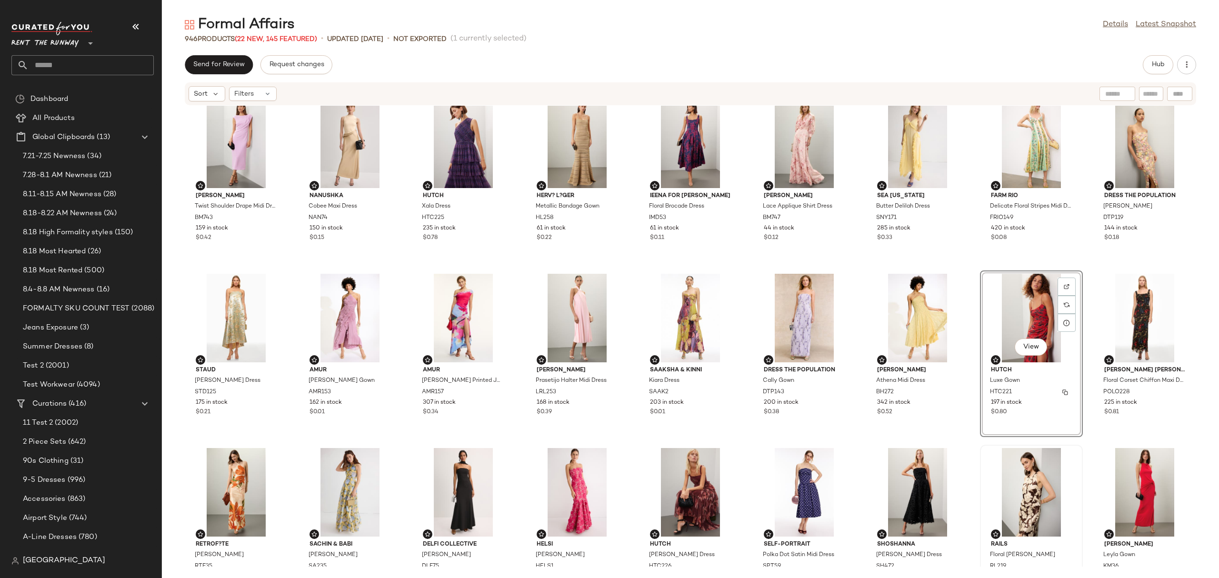
scroll to position [459, 0]
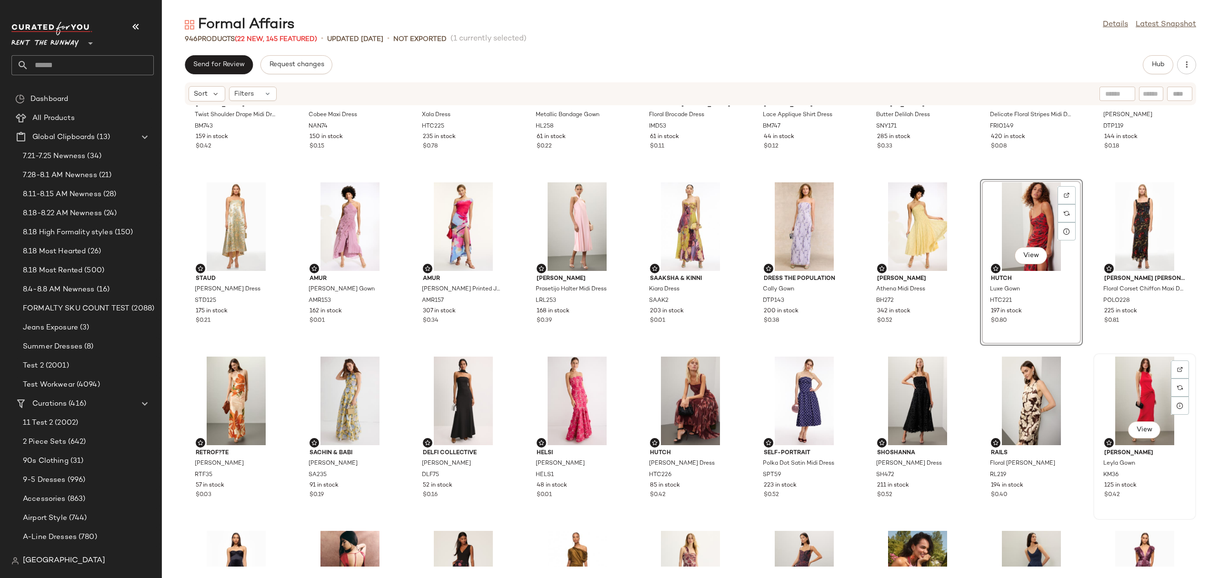
click at [1116, 388] on div "View" at bounding box center [1144, 401] width 96 height 89
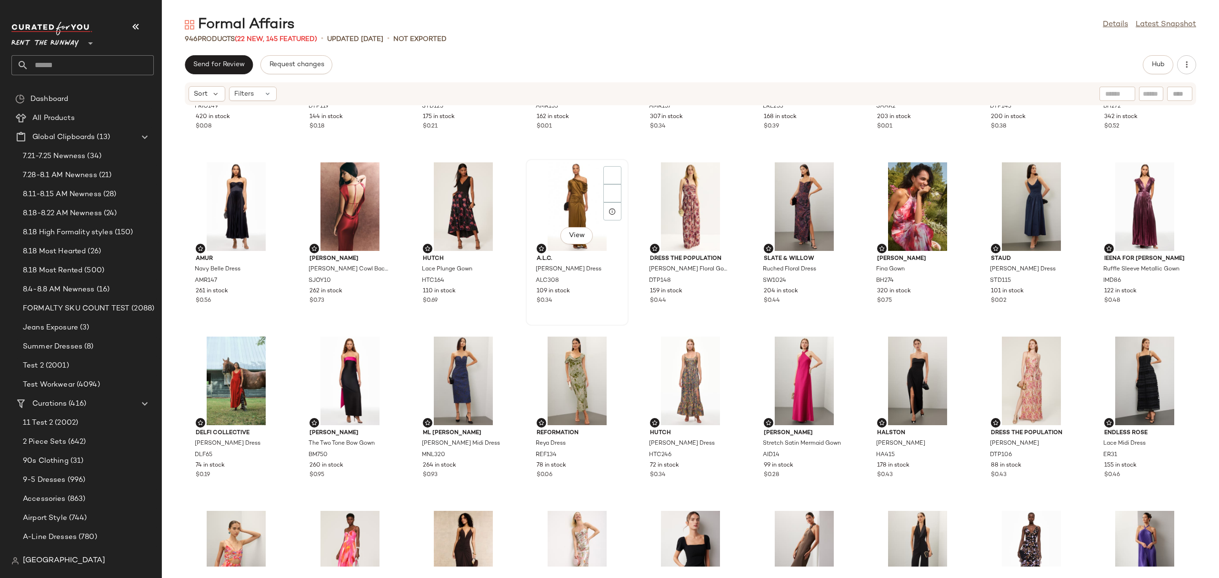
scroll to position [830, 0]
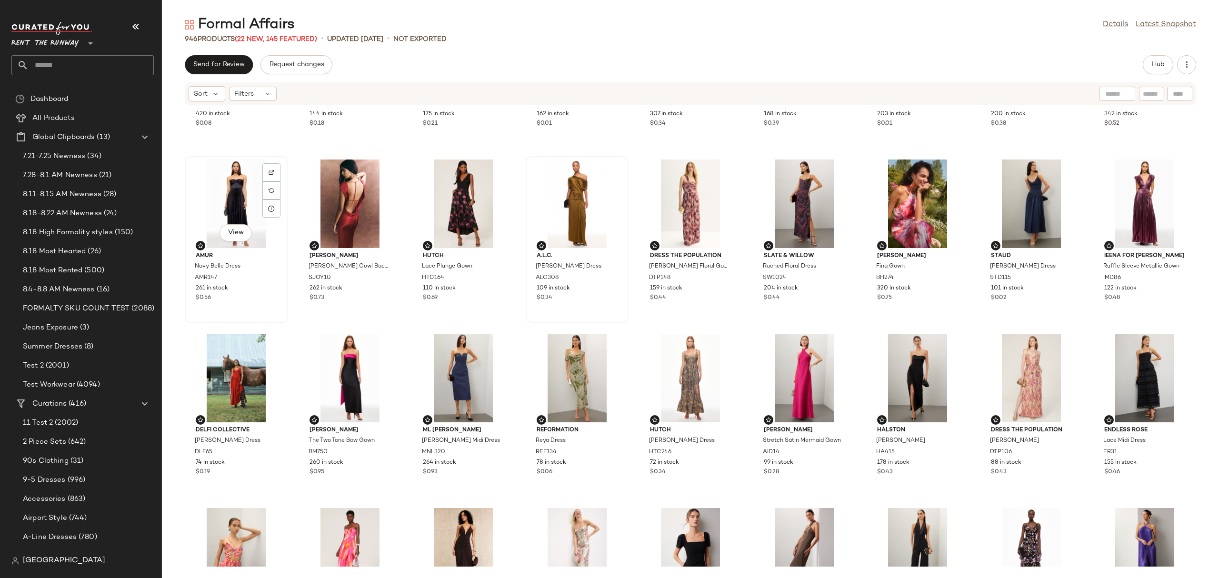
drag, startPoint x: 238, startPoint y: 209, endPoint x: 260, endPoint y: 211, distance: 22.5
click at [239, 209] on div "View" at bounding box center [236, 203] width 96 height 89
click at [353, 208] on div "View" at bounding box center [350, 203] width 96 height 89
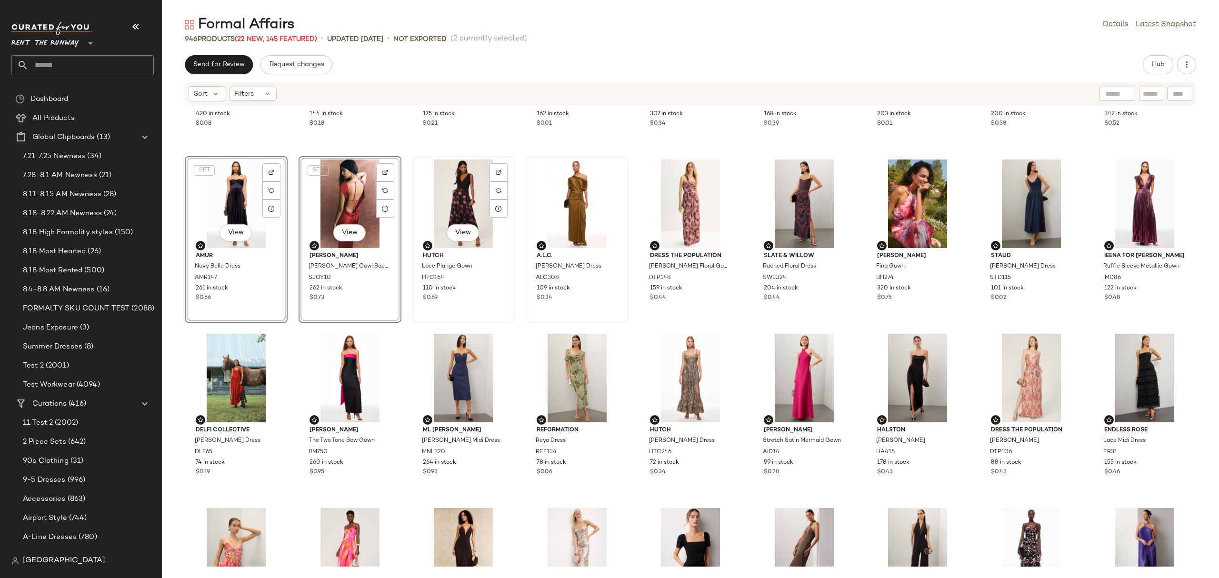
click at [444, 209] on div "View" at bounding box center [463, 203] width 96 height 89
click at [233, 363] on div "View" at bounding box center [236, 378] width 96 height 89
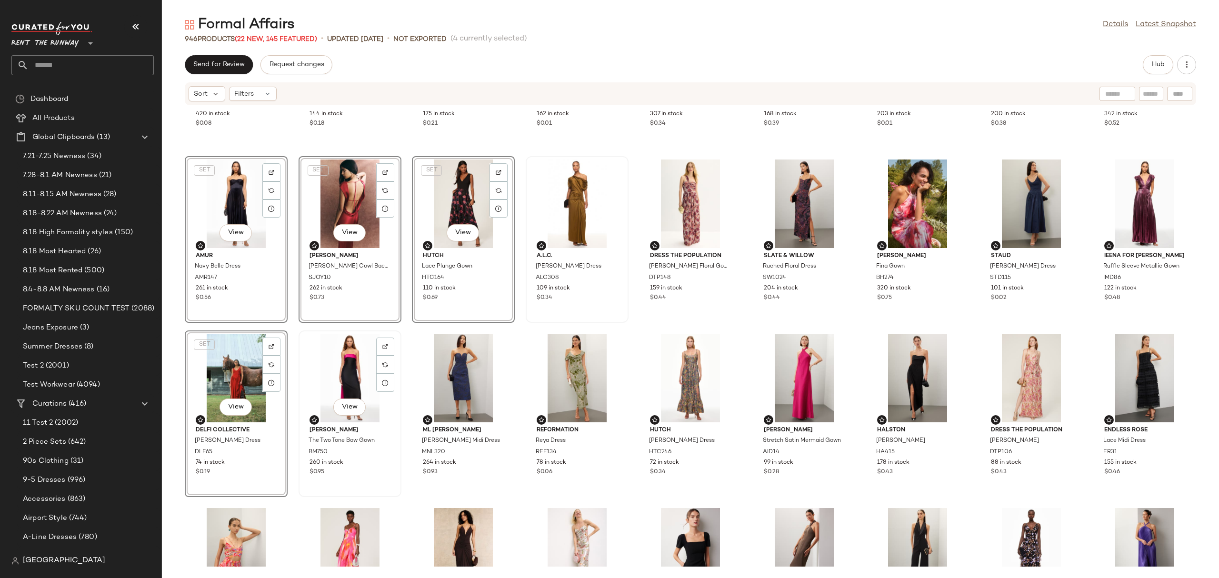
click at [342, 368] on div "View" at bounding box center [350, 378] width 96 height 89
click at [793, 371] on div "View" at bounding box center [804, 378] width 96 height 89
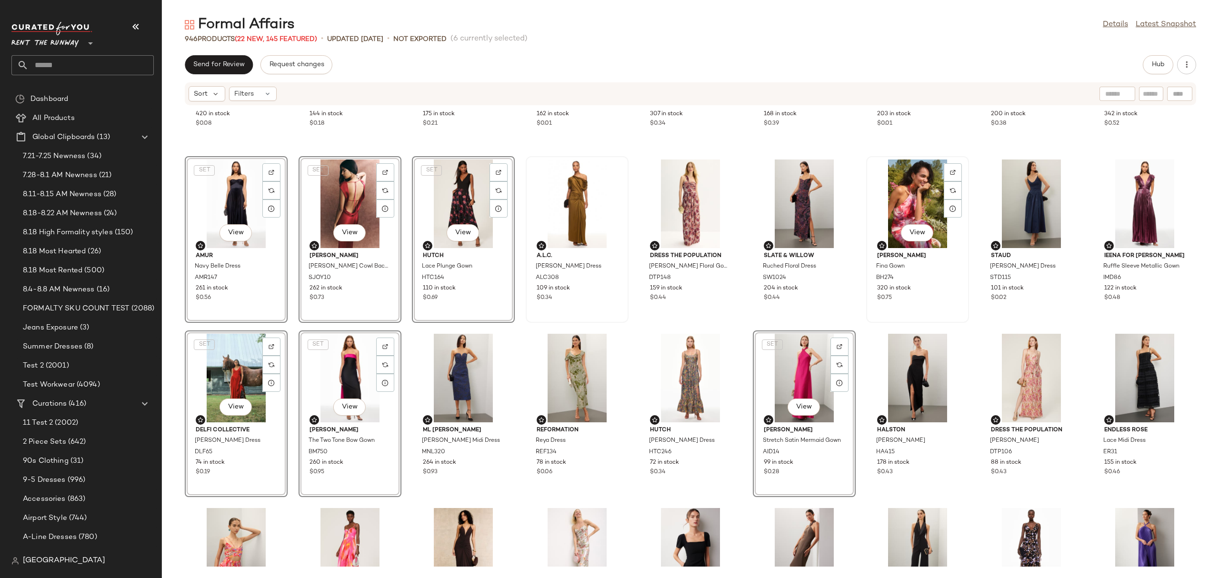
click at [905, 200] on div "View" at bounding box center [917, 203] width 96 height 89
click at [1041, 368] on div "View" at bounding box center [1031, 378] width 96 height 89
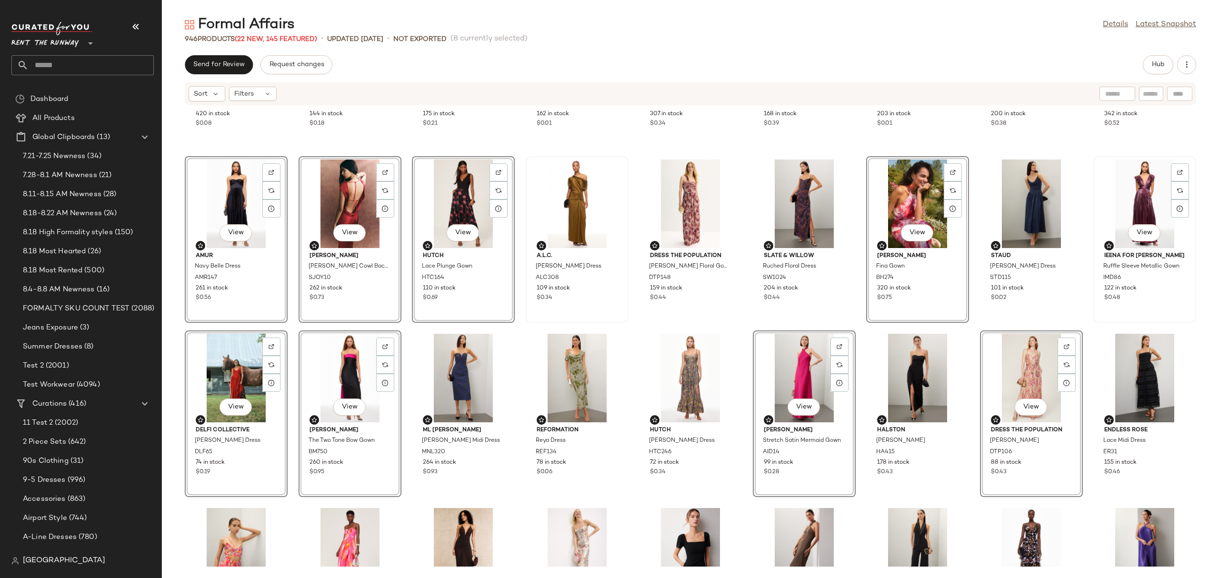
click at [1149, 199] on div "View" at bounding box center [1144, 203] width 96 height 89
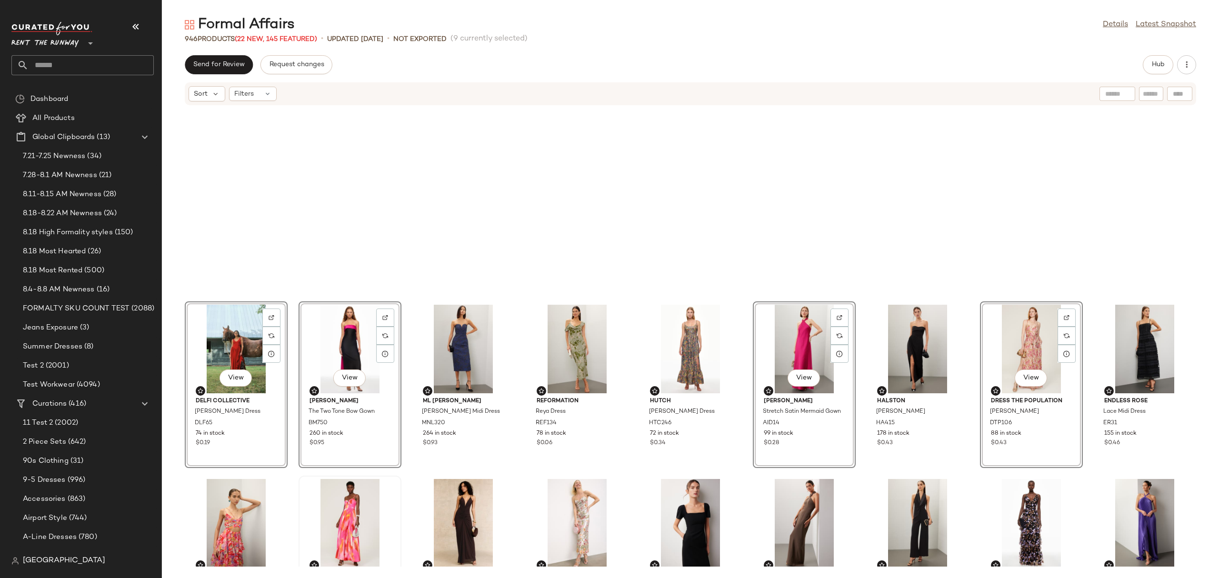
scroll to position [1201, 0]
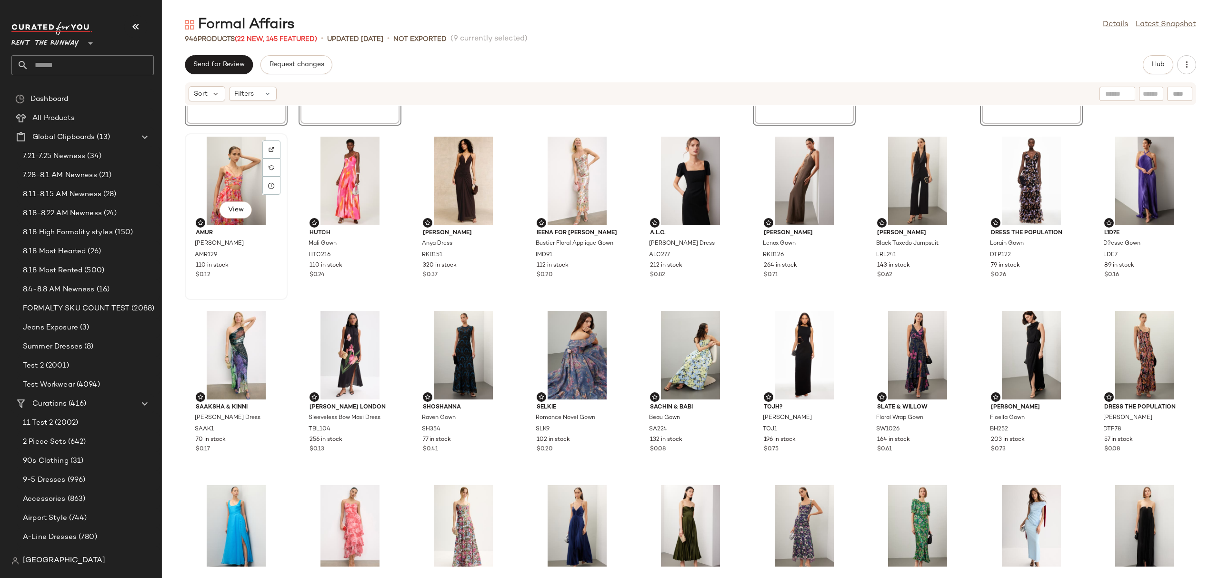
click at [237, 182] on div "View" at bounding box center [236, 181] width 96 height 89
click at [340, 182] on div "View" at bounding box center [350, 181] width 96 height 89
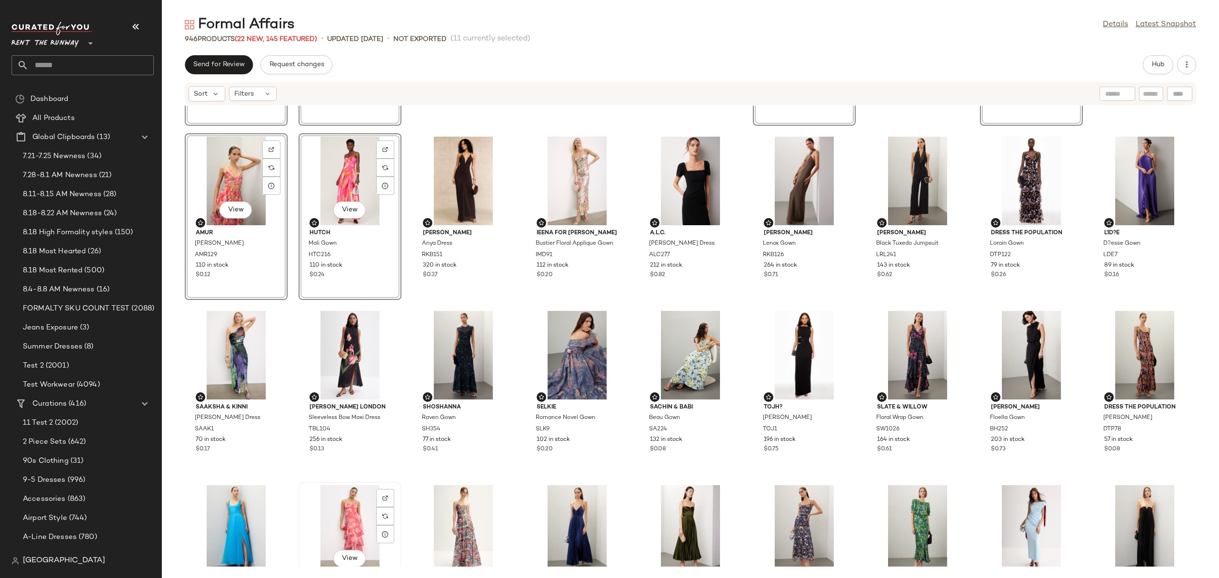
click at [341, 489] on div "View" at bounding box center [350, 529] width 96 height 89
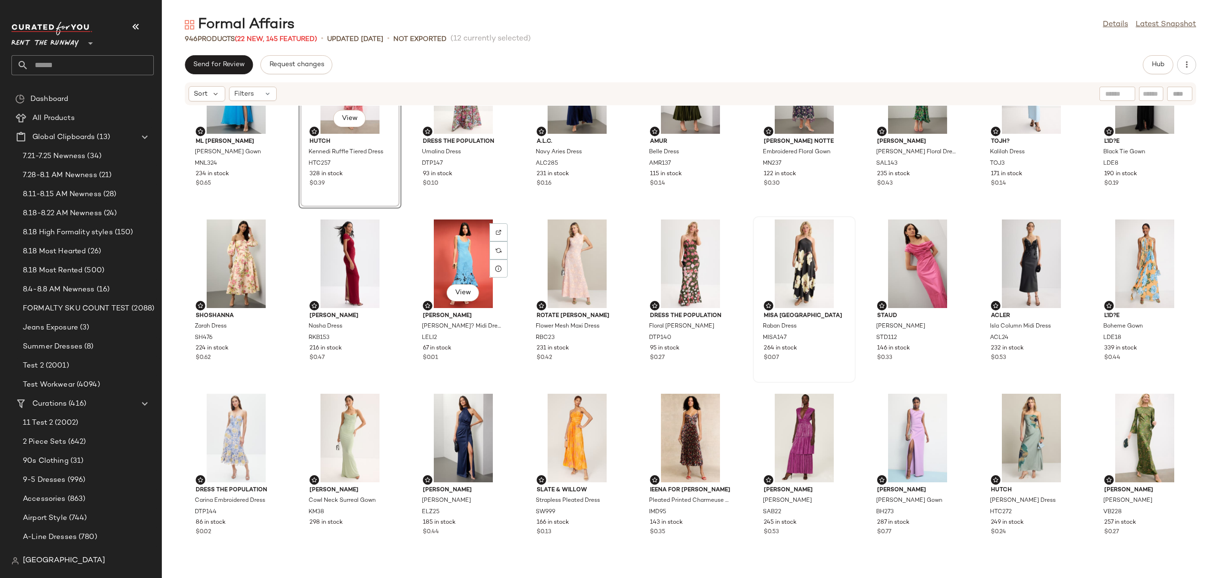
scroll to position [1642, 0]
click at [924, 250] on div "View" at bounding box center [917, 262] width 96 height 89
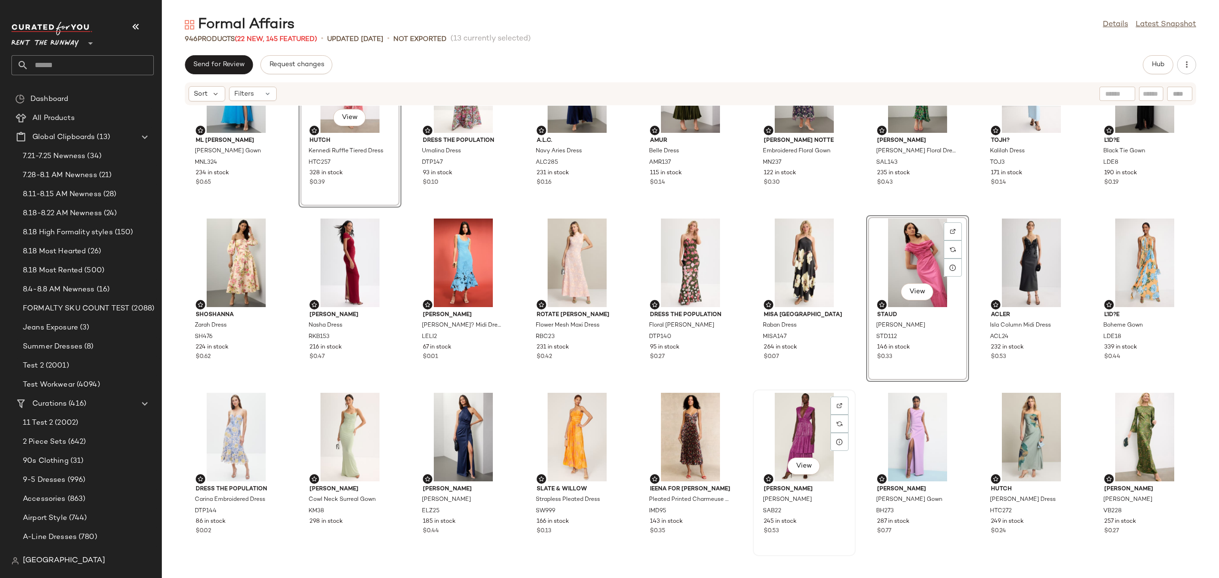
click at [784, 432] on div "View" at bounding box center [804, 437] width 96 height 89
click at [912, 414] on div "View" at bounding box center [917, 437] width 96 height 89
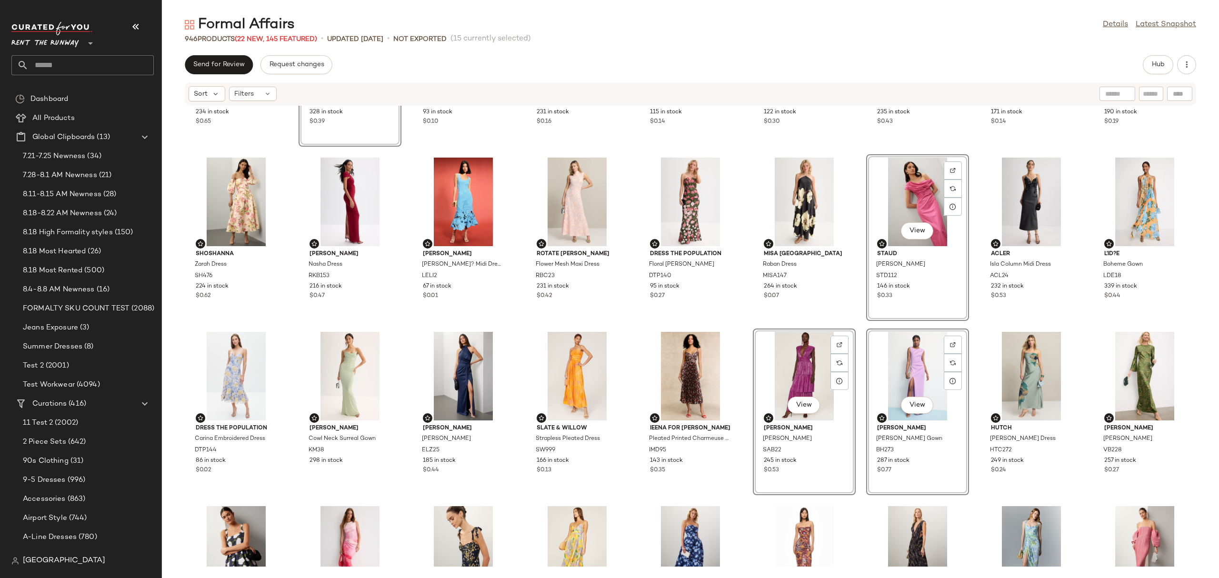
scroll to position [1988, 0]
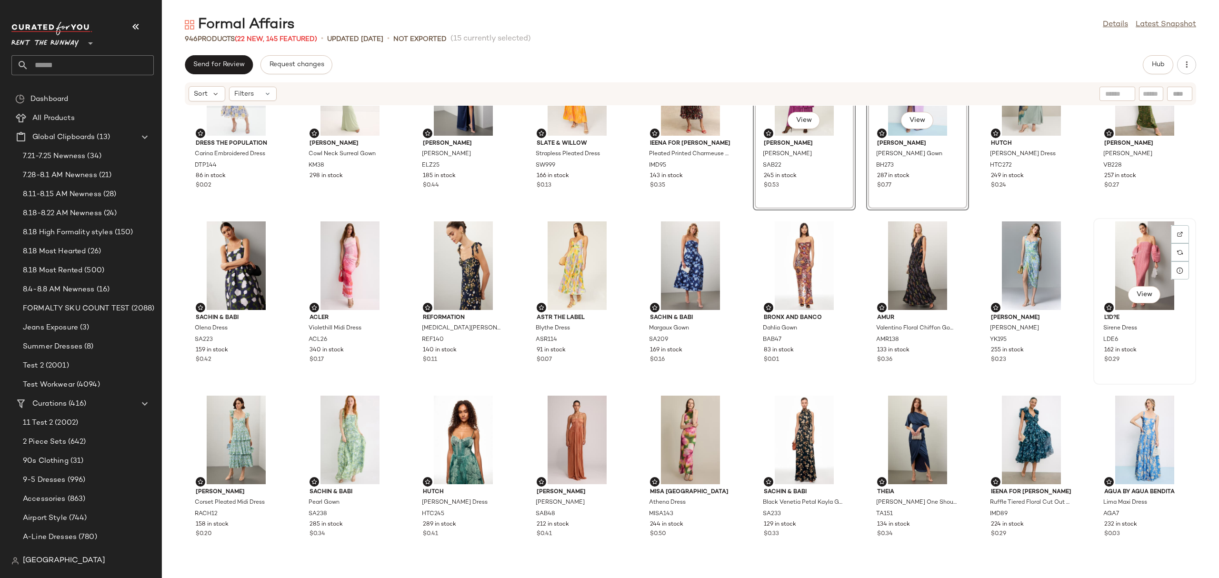
click at [1122, 245] on div "View" at bounding box center [1144, 265] width 96 height 89
click at [332, 250] on div "View" at bounding box center [350, 265] width 96 height 89
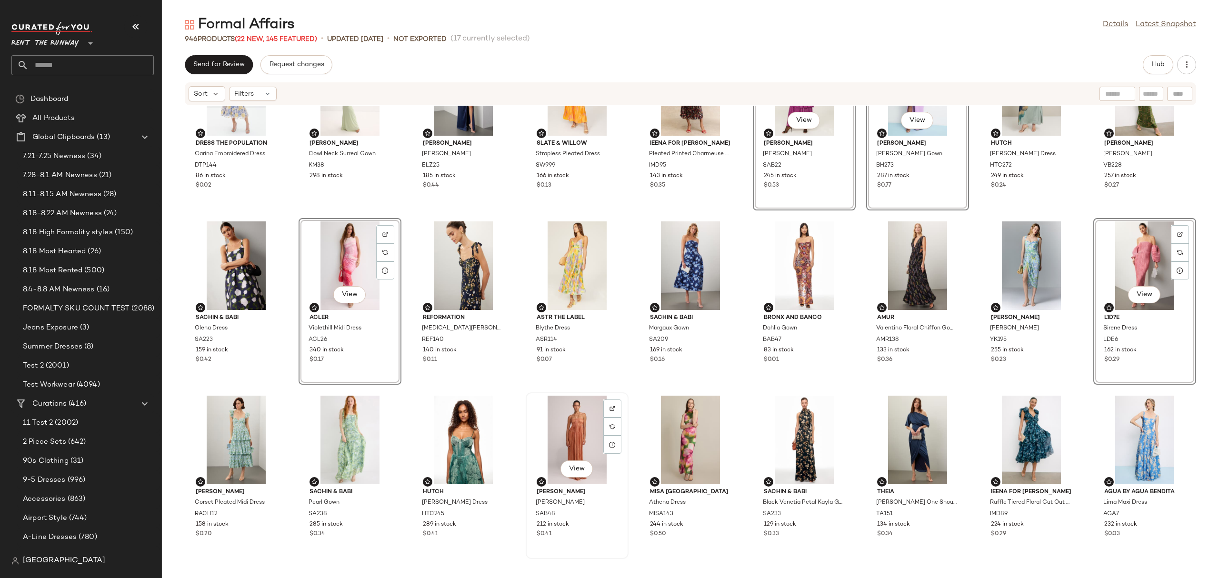
drag, startPoint x: 556, startPoint y: 436, endPoint x: 621, endPoint y: 432, distance: 64.9
click at [555, 436] on div "View" at bounding box center [577, 440] width 96 height 89
click at [696, 430] on div "View" at bounding box center [690, 440] width 96 height 89
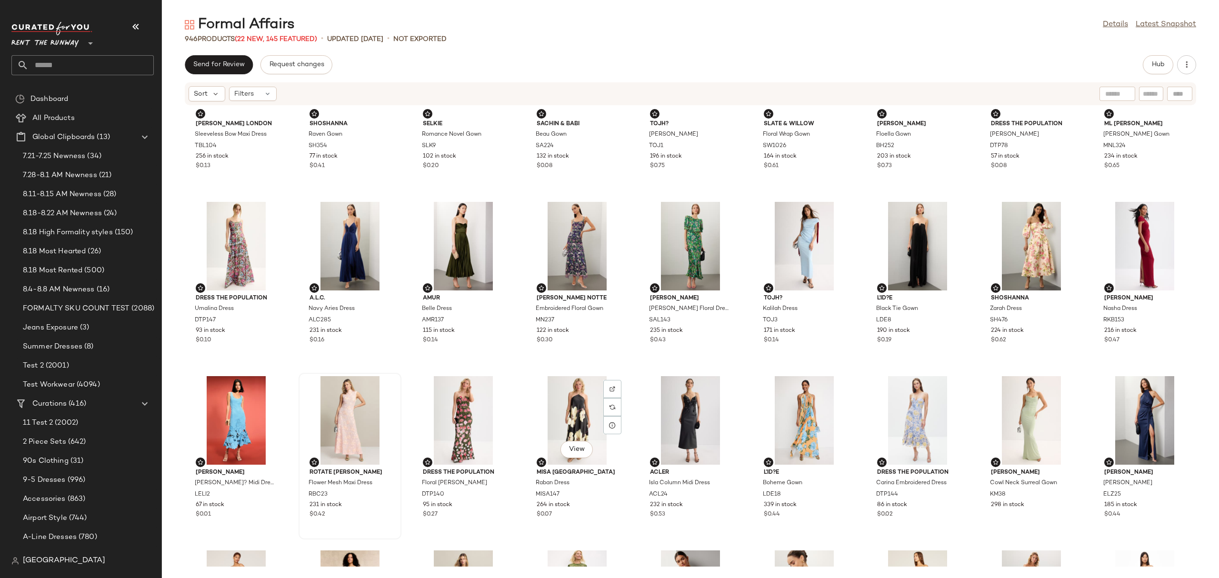
scroll to position [1639, 0]
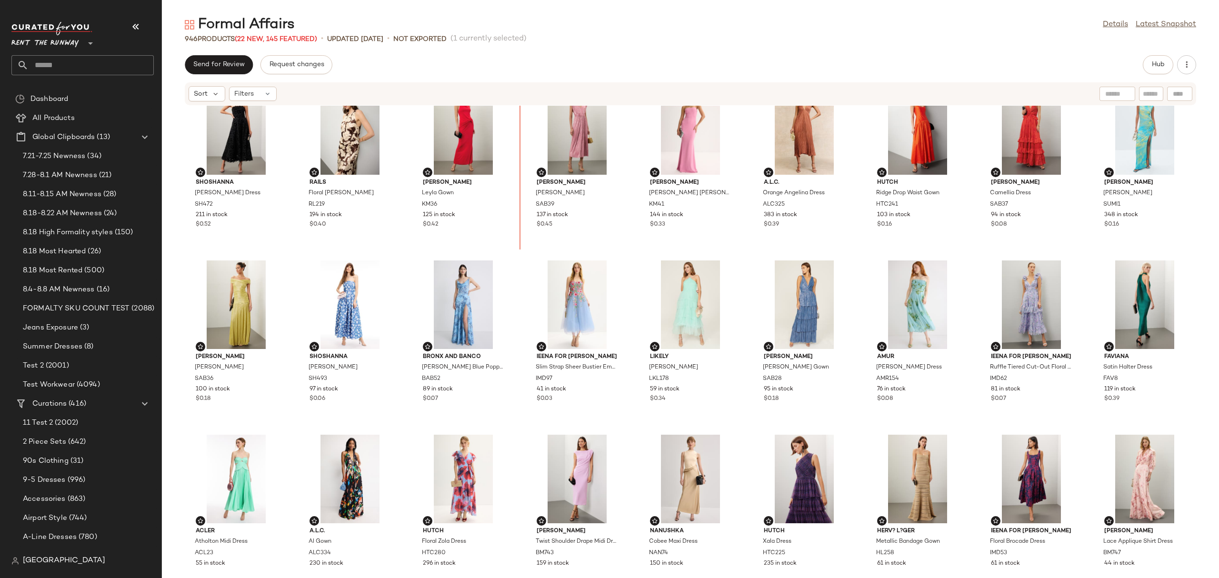
scroll to position [549, 0]
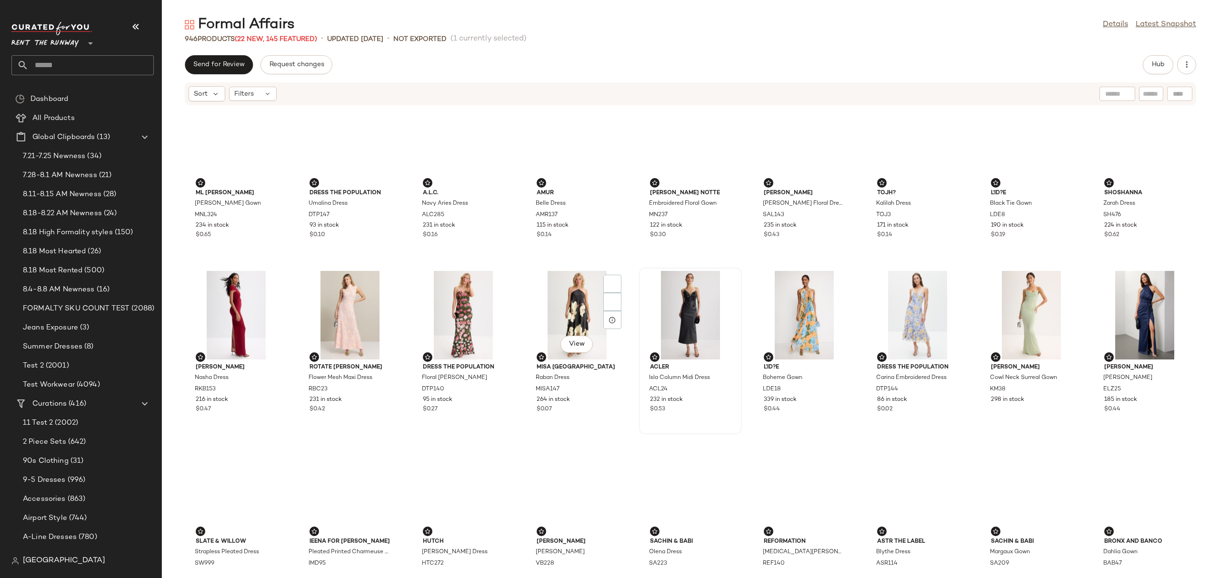
scroll to position [1810, 0]
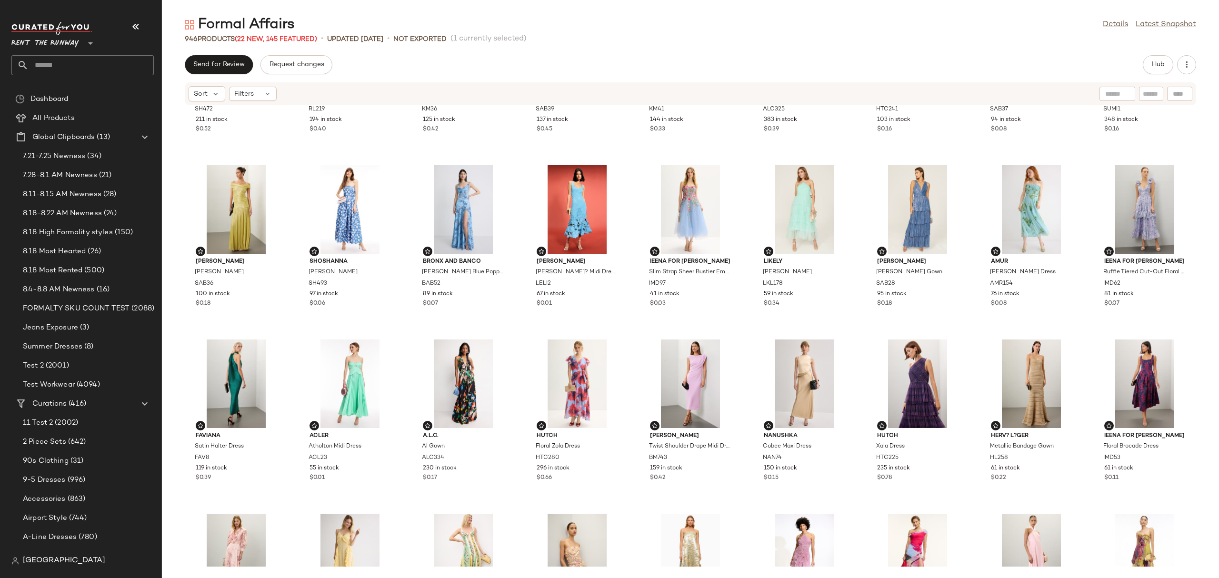
scroll to position [583, 0]
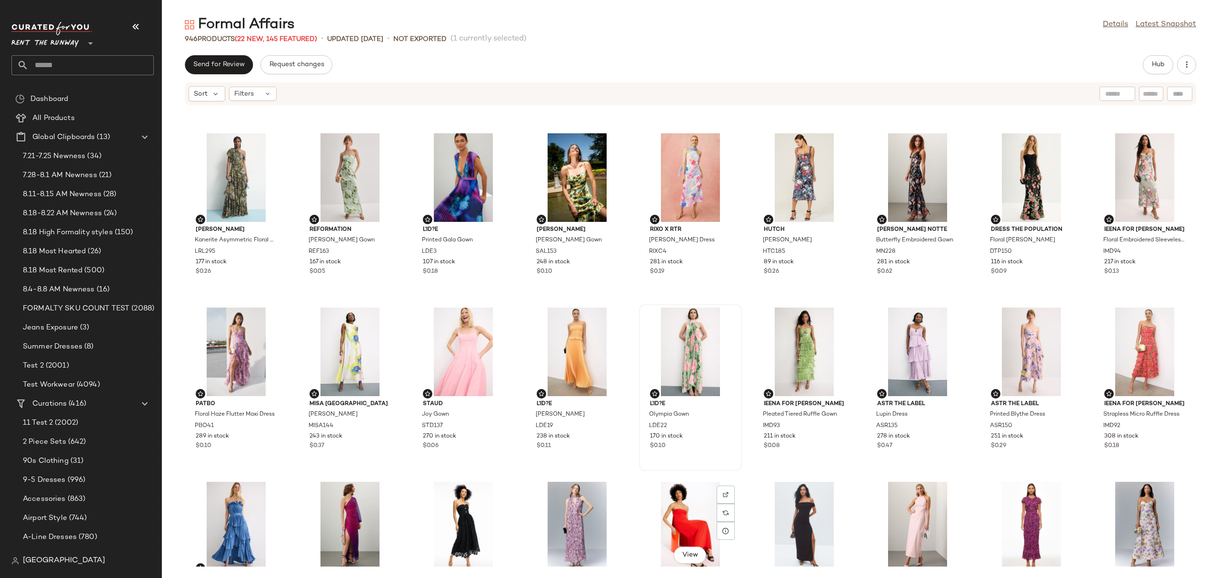
scroll to position [2422, 0]
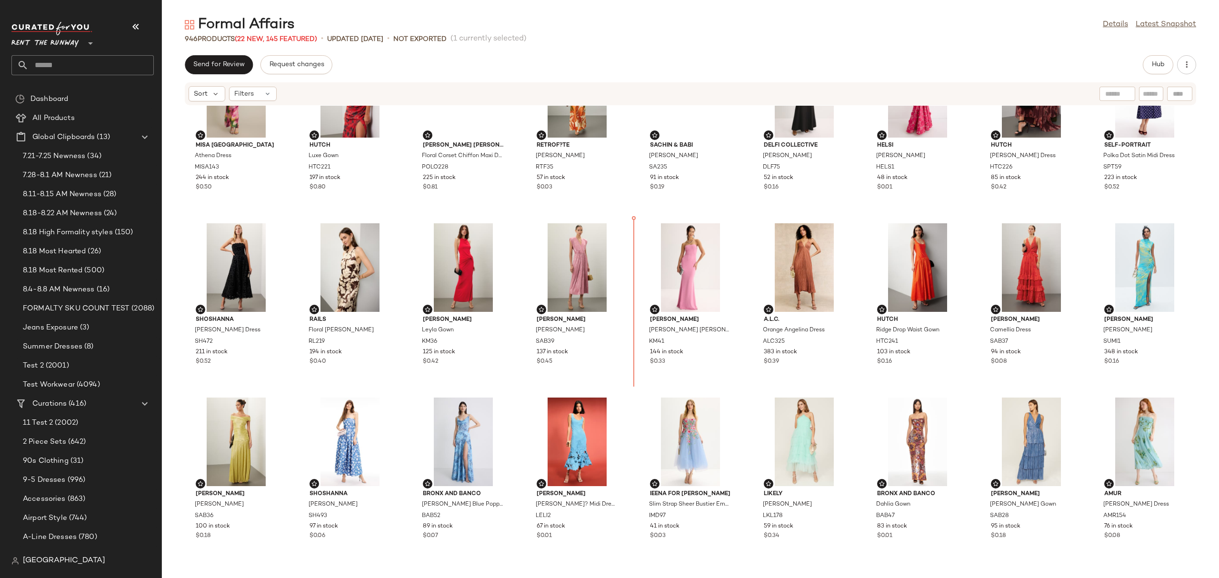
scroll to position [375, 0]
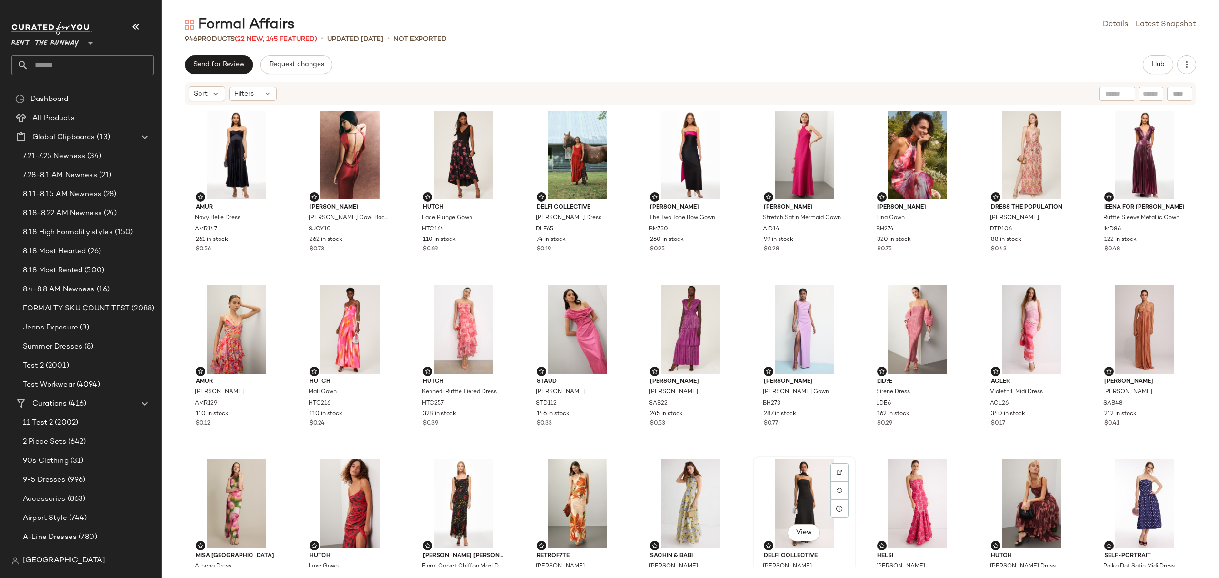
scroll to position [0, 0]
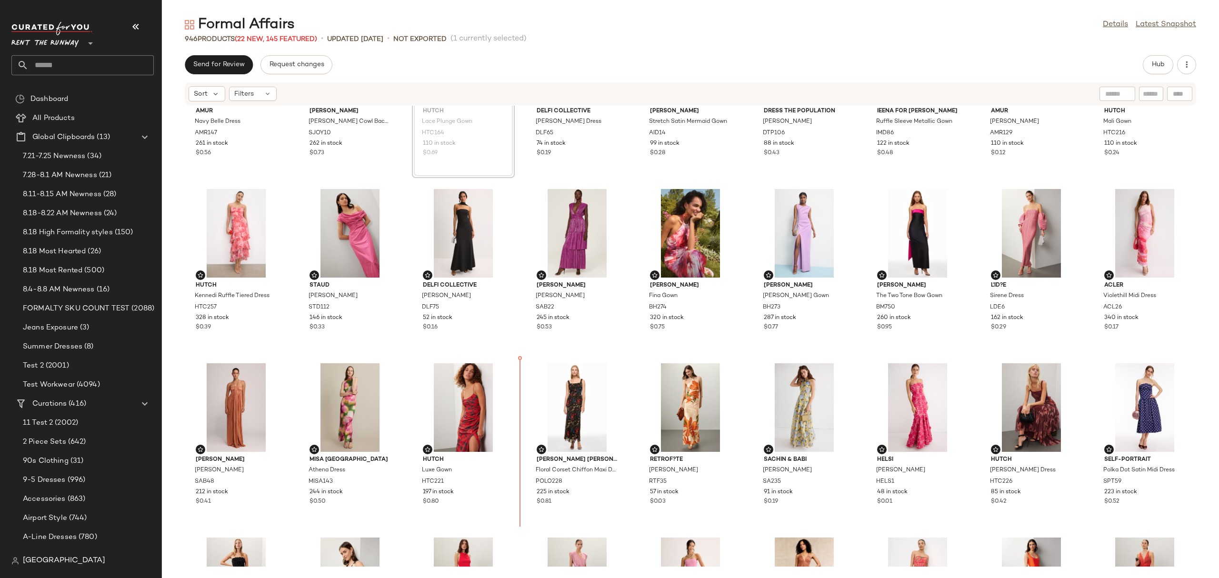
scroll to position [108, 0]
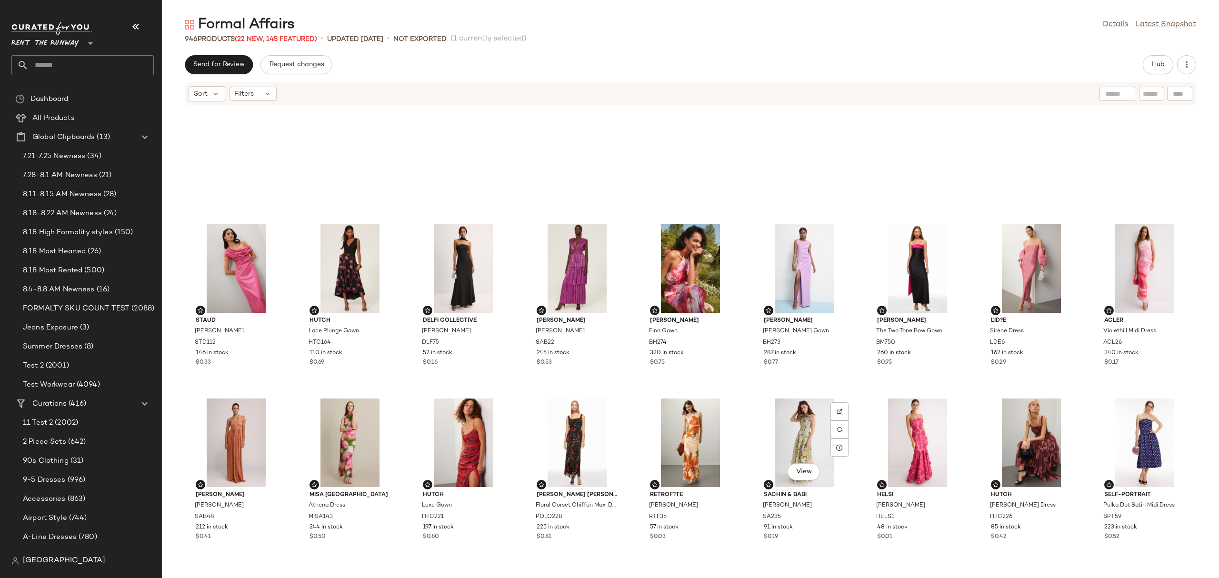
scroll to position [249, 0]
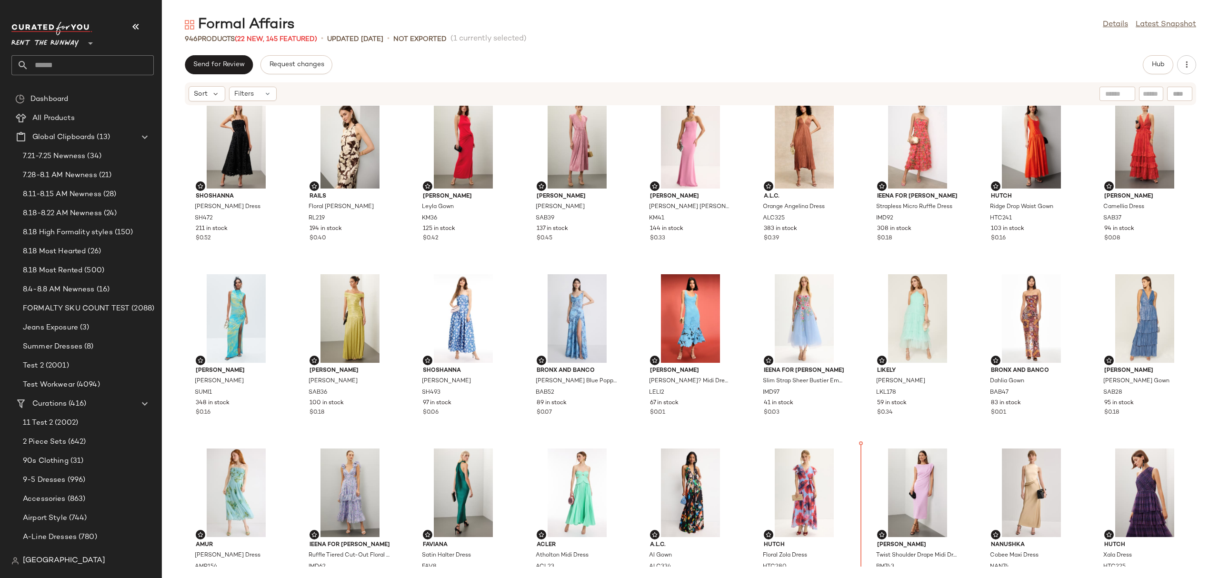
scroll to position [542, 0]
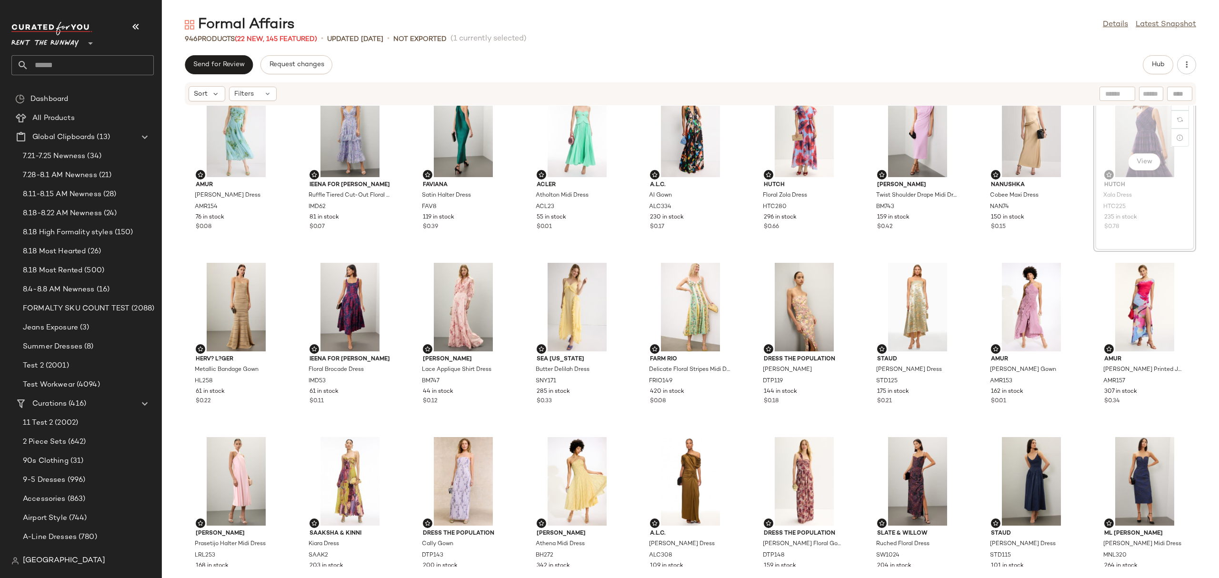
scroll to position [895, 0]
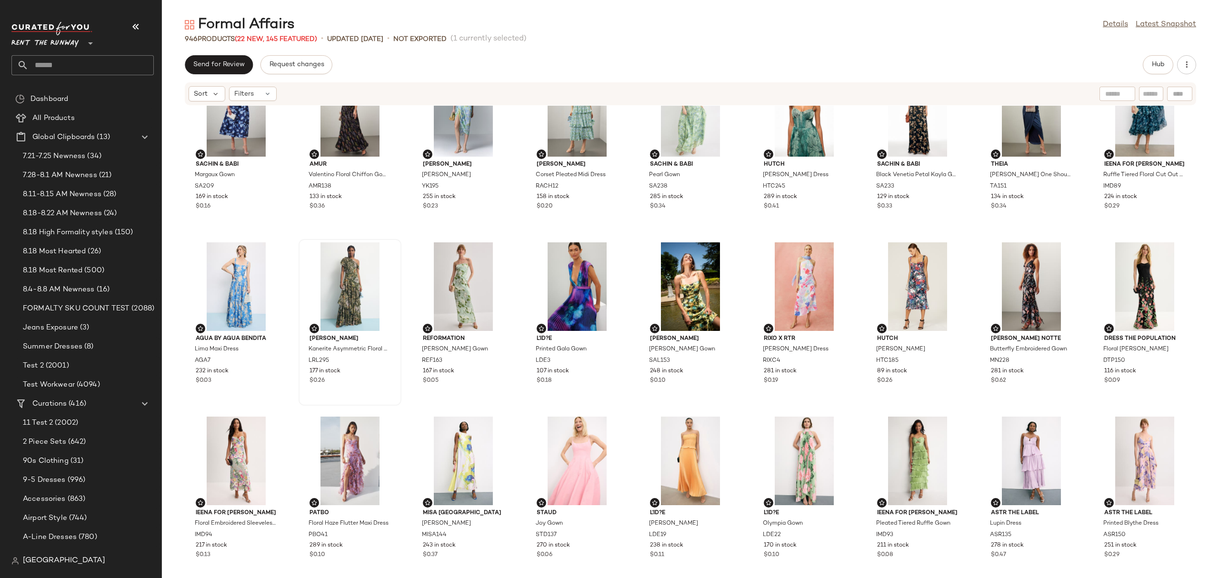
scroll to position [2293, 0]
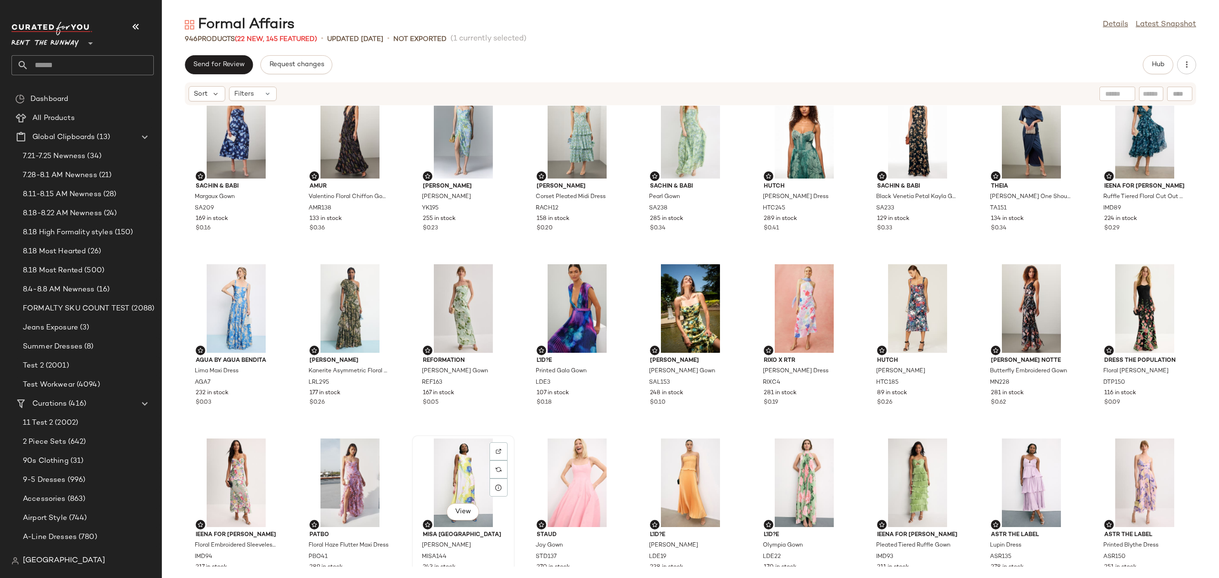
click at [452, 470] on div "View" at bounding box center [463, 482] width 96 height 89
click at [688, 472] on div "View" at bounding box center [690, 482] width 96 height 89
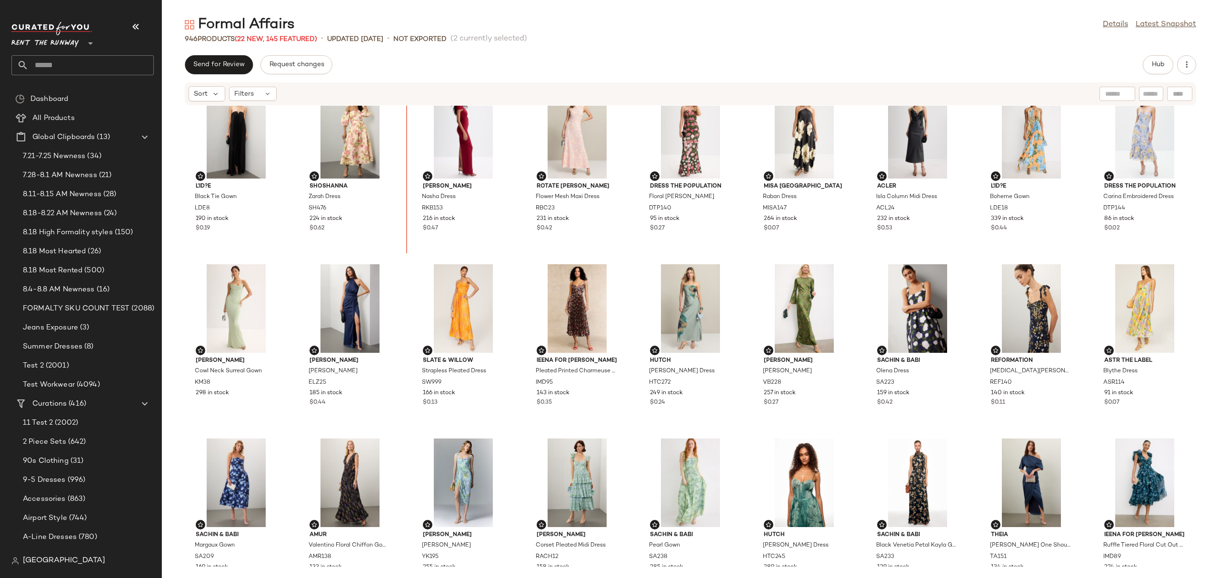
scroll to position [1893, 0]
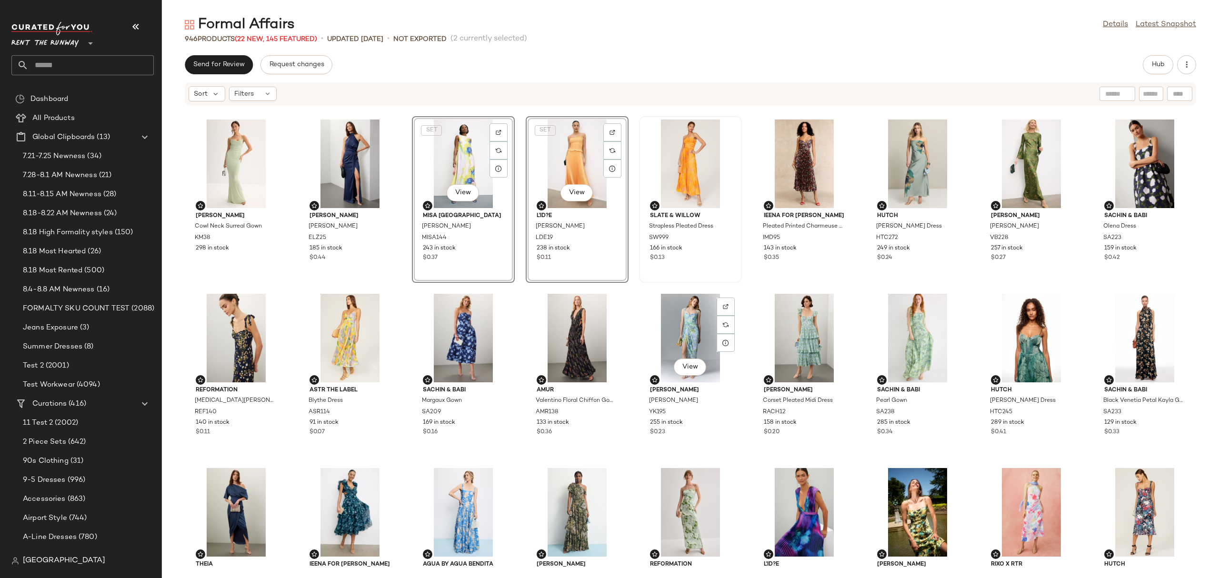
scroll to position [1899, 0]
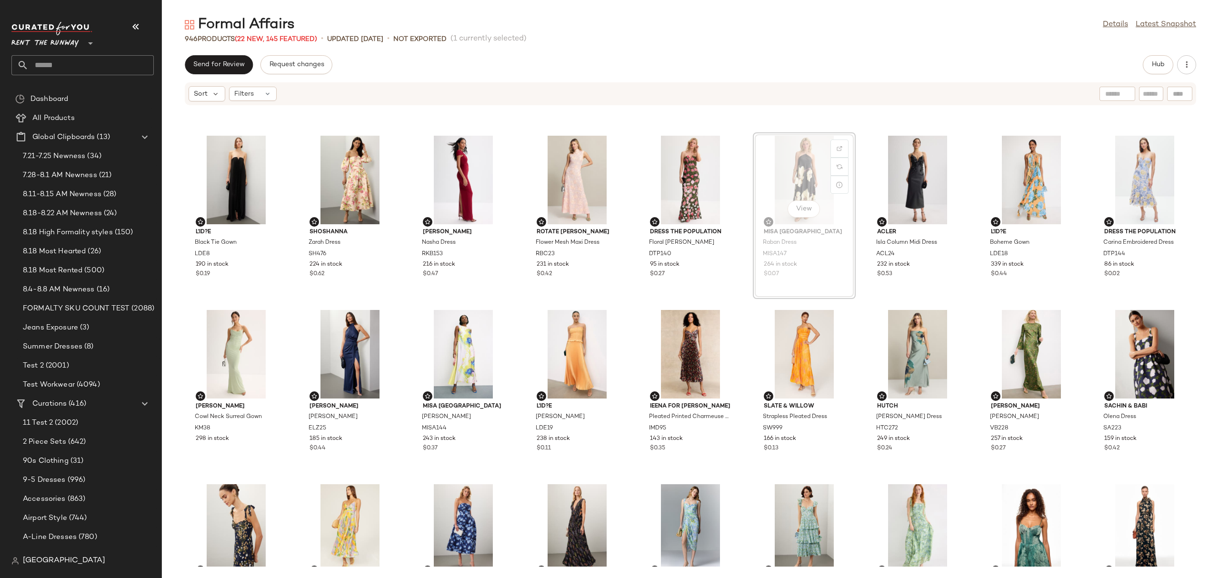
scroll to position [1897, 0]
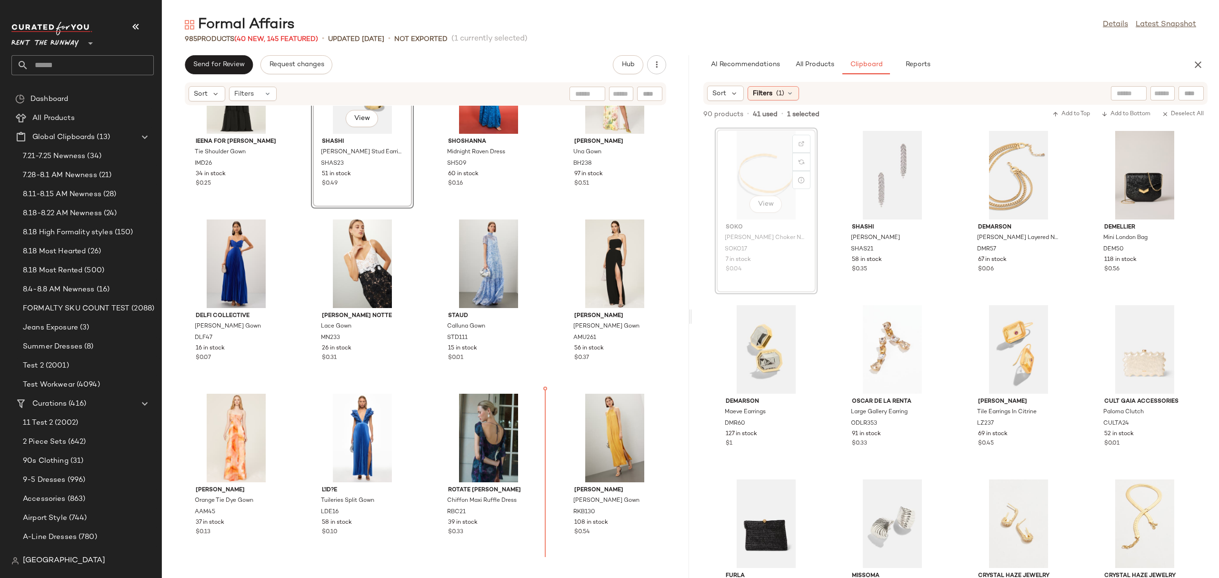
scroll to position [14195, 0]
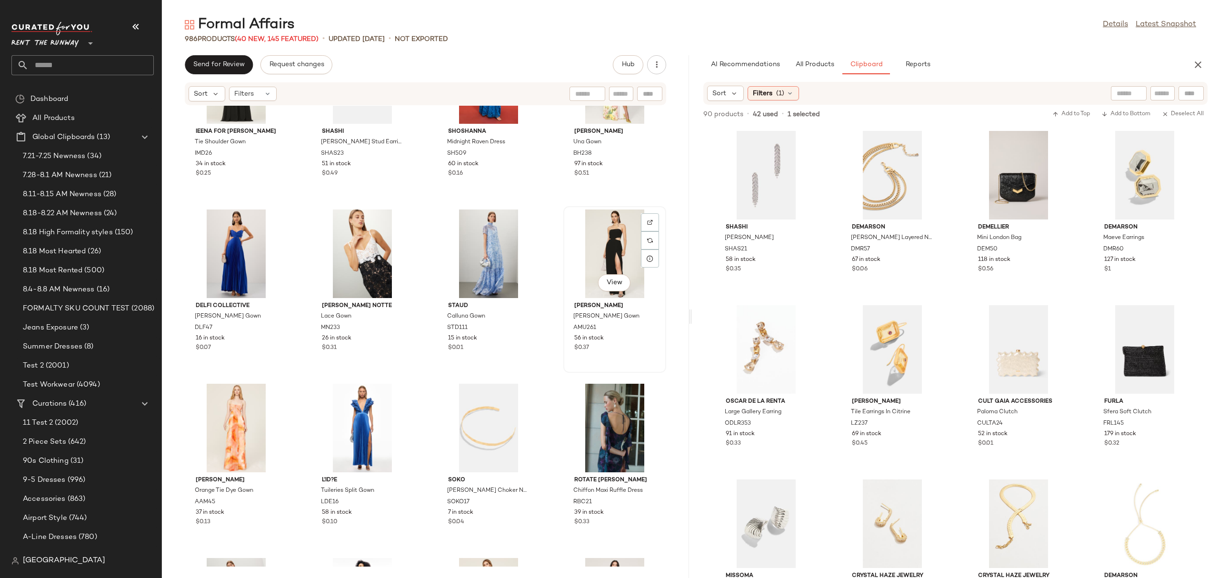
click at [595, 240] on div "View" at bounding box center [614, 253] width 96 height 89
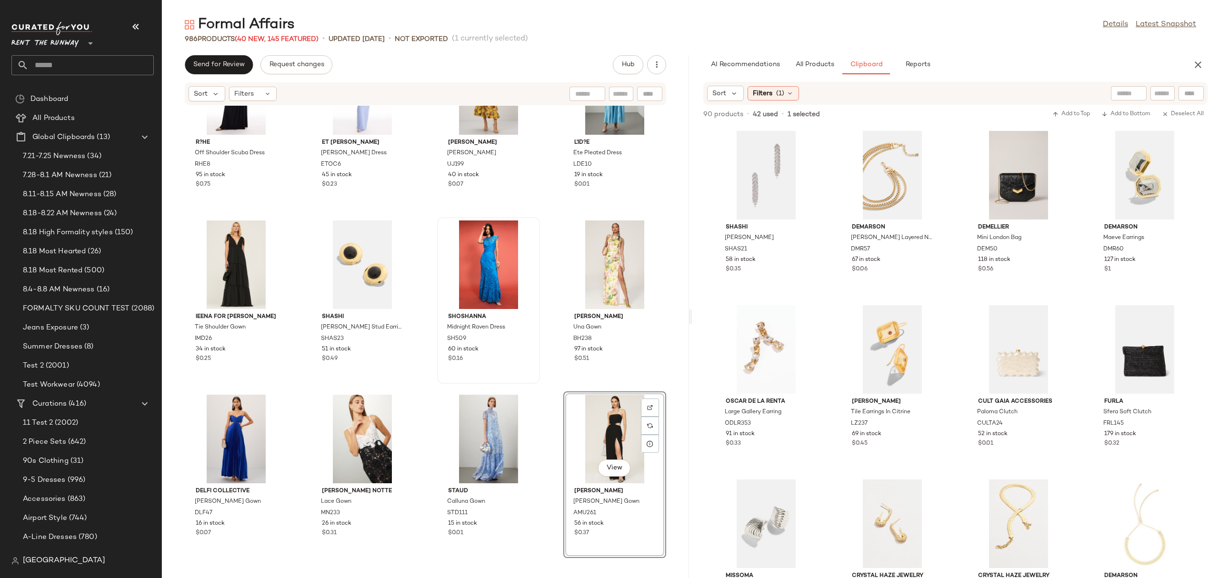
scroll to position [14001, 0]
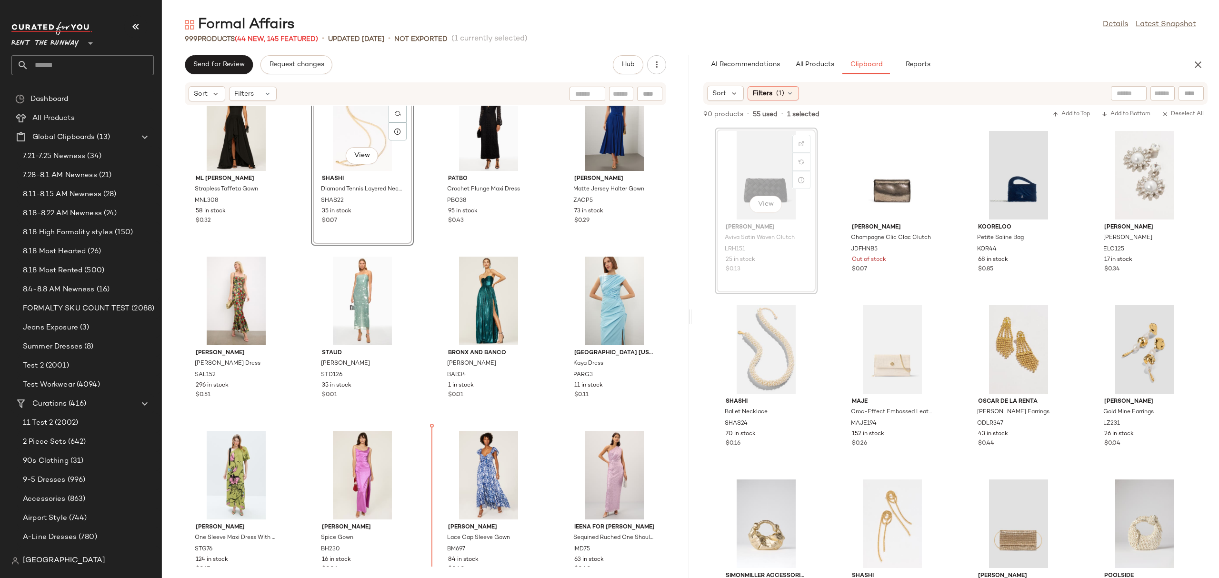
scroll to position [19026, 0]
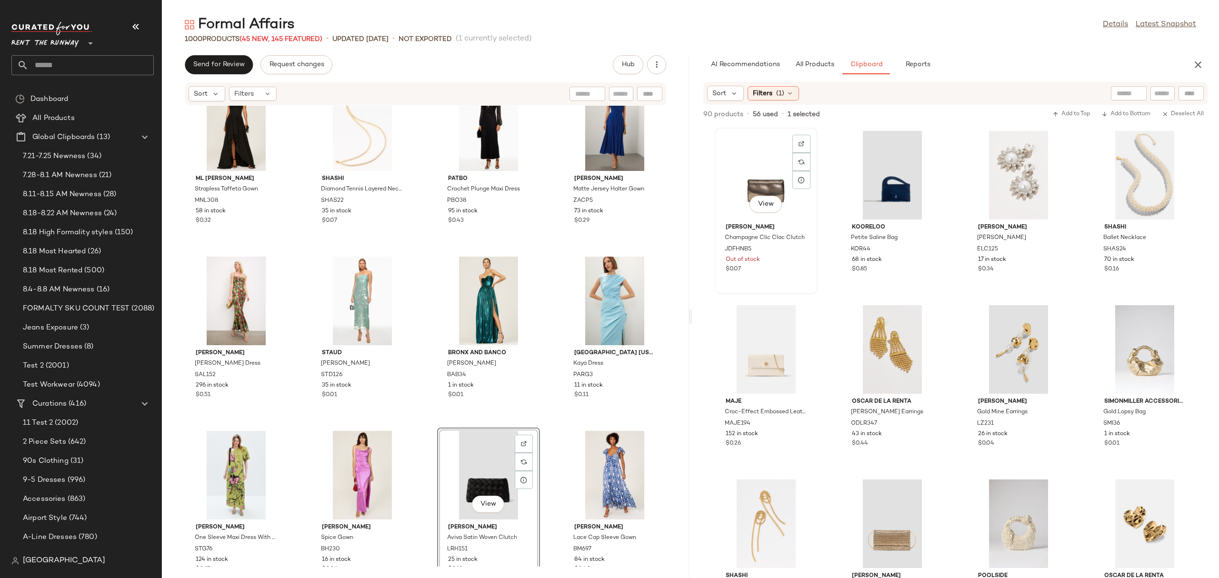
click at [764, 182] on div "View" at bounding box center [766, 175] width 96 height 89
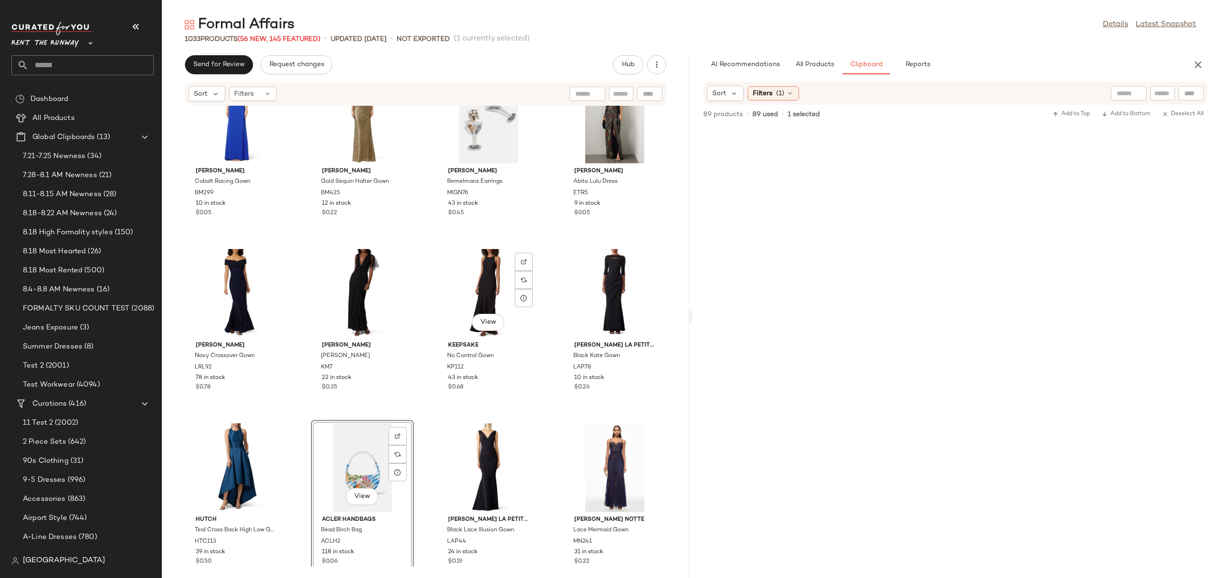
scroll to position [30525, 0]
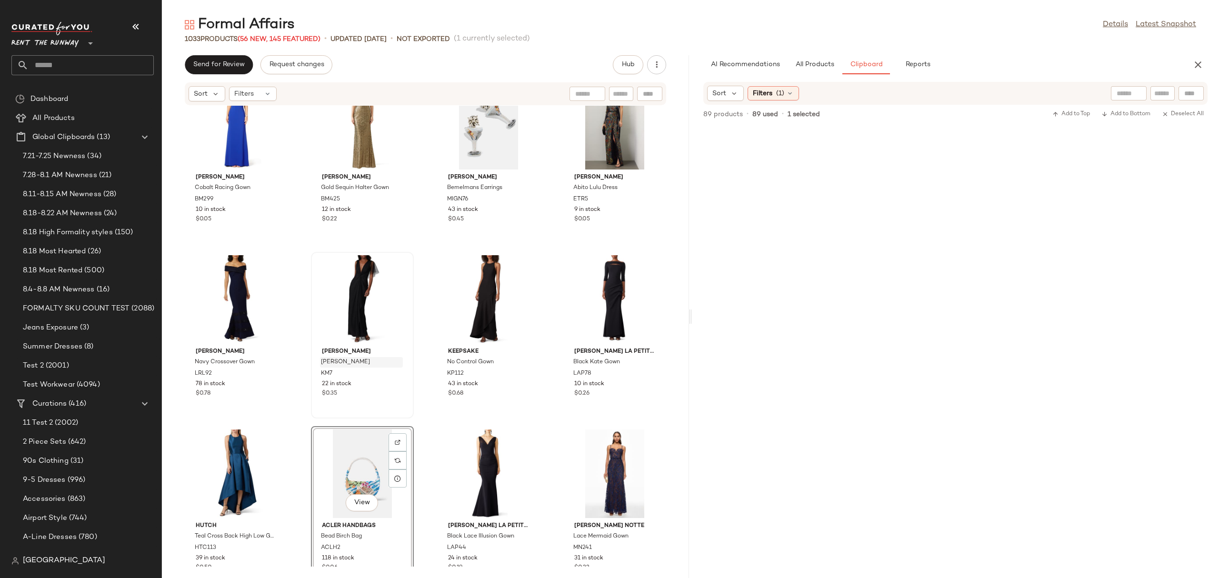
drag, startPoint x: 352, startPoint y: 471, endPoint x: 401, endPoint y: 364, distance: 118.2
click at [352, 472] on div "View" at bounding box center [362, 473] width 96 height 89
click at [462, 135] on div "View" at bounding box center [488, 125] width 96 height 89
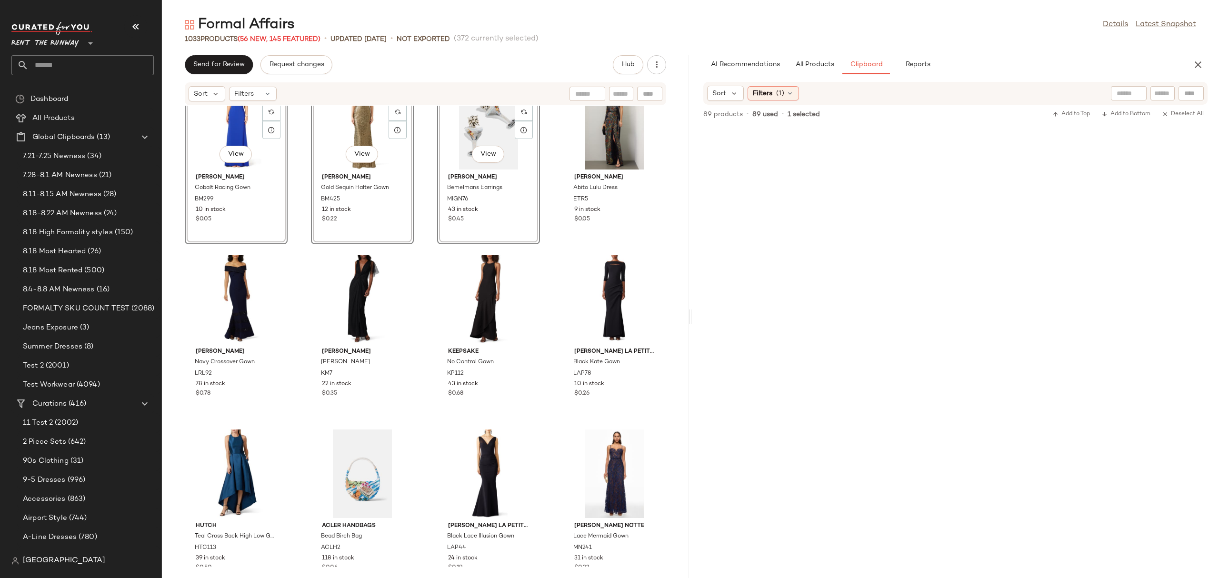
click at [421, 255] on div "View [PERSON_NAME] Cobalt Racing Gown BM299 10 in stock $0.05 View [PERSON_NAME…" at bounding box center [425, 336] width 527 height 461
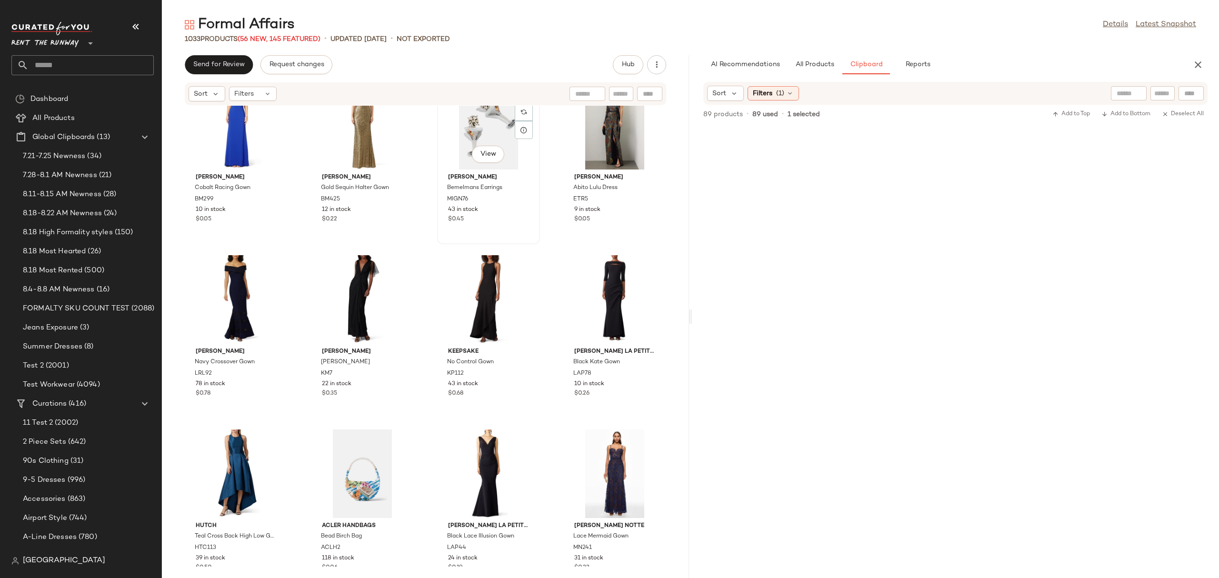
click at [492, 131] on div "View" at bounding box center [488, 125] width 96 height 89
click at [336, 445] on div "View" at bounding box center [362, 473] width 96 height 89
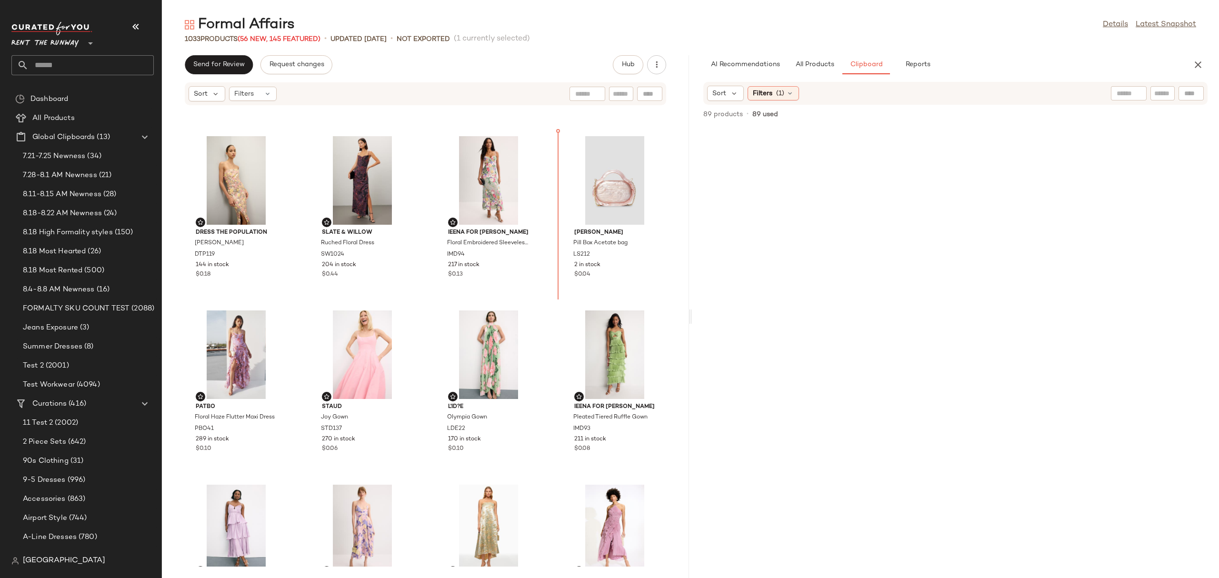
scroll to position [2939, 0]
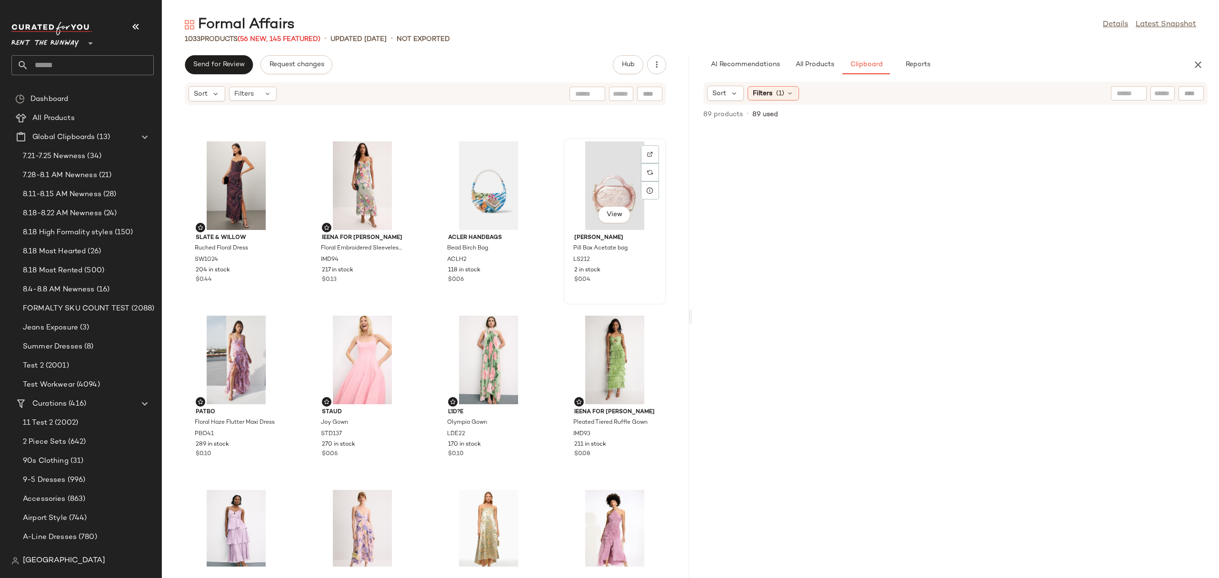
click at [597, 178] on div "View" at bounding box center [614, 185] width 96 height 89
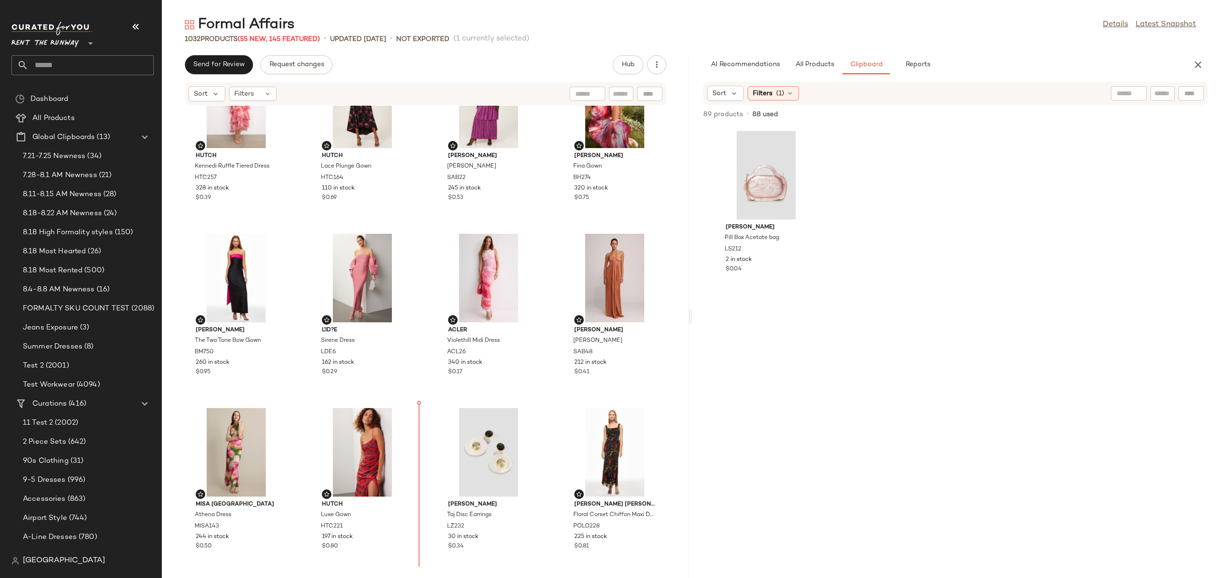
scroll to position [589, 0]
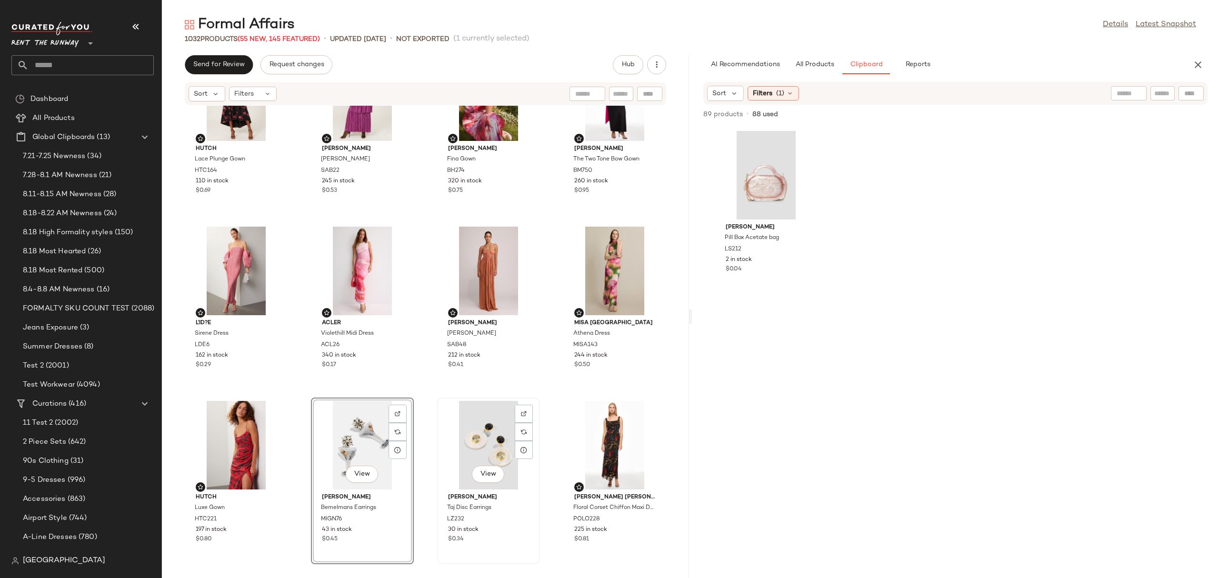
click at [451, 437] on div "View" at bounding box center [488, 445] width 96 height 89
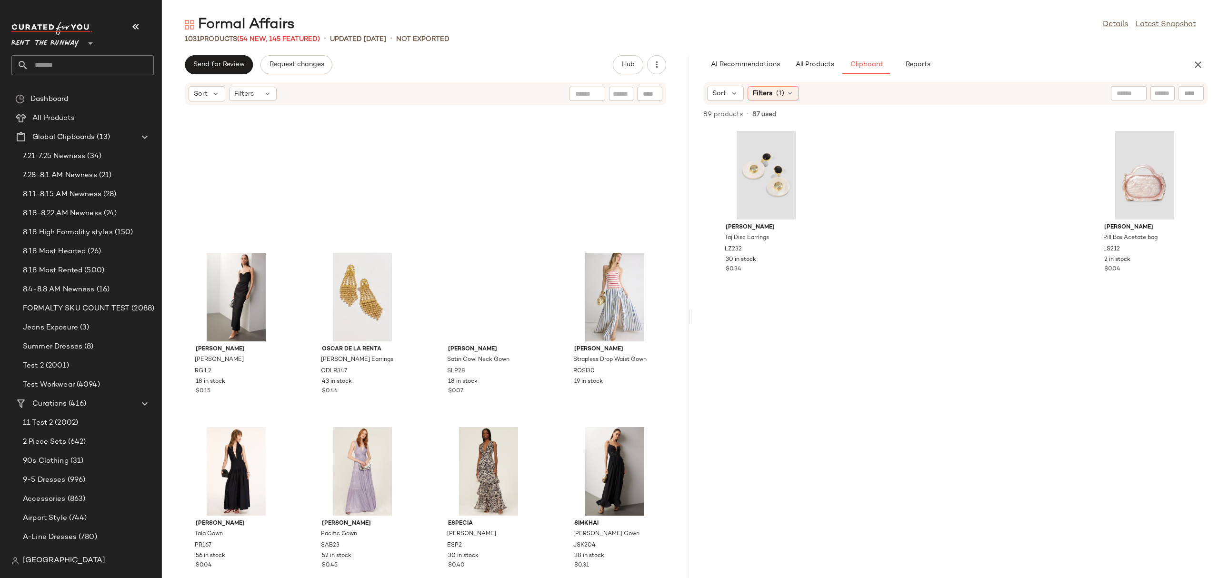
scroll to position [21109, 0]
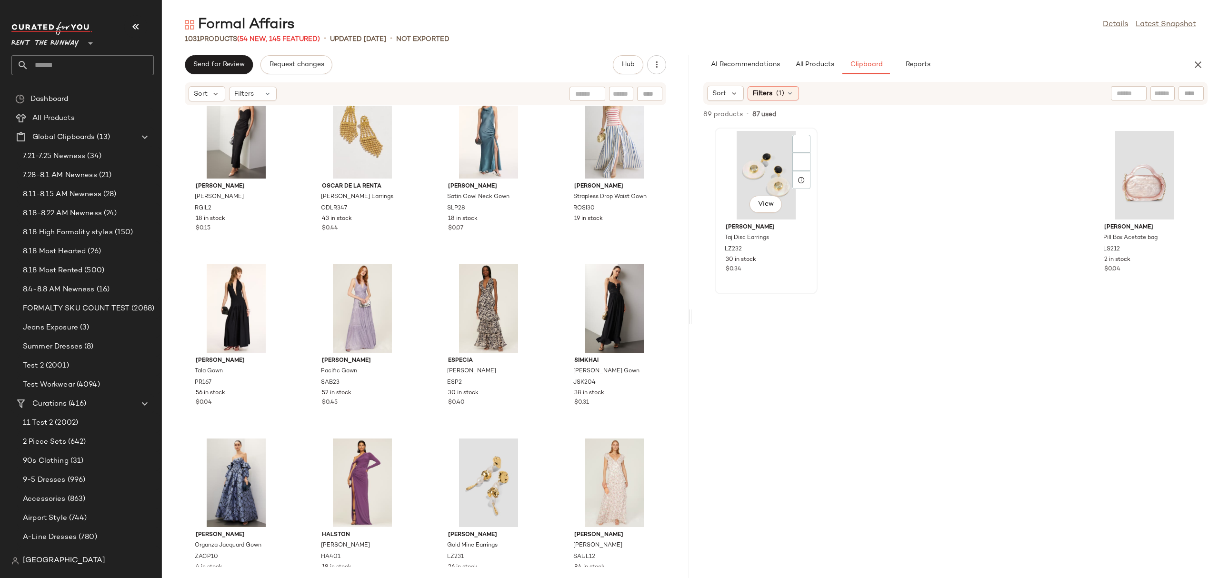
click at [759, 155] on div "View" at bounding box center [766, 175] width 96 height 89
click at [1144, 158] on div "View" at bounding box center [1144, 175] width 96 height 89
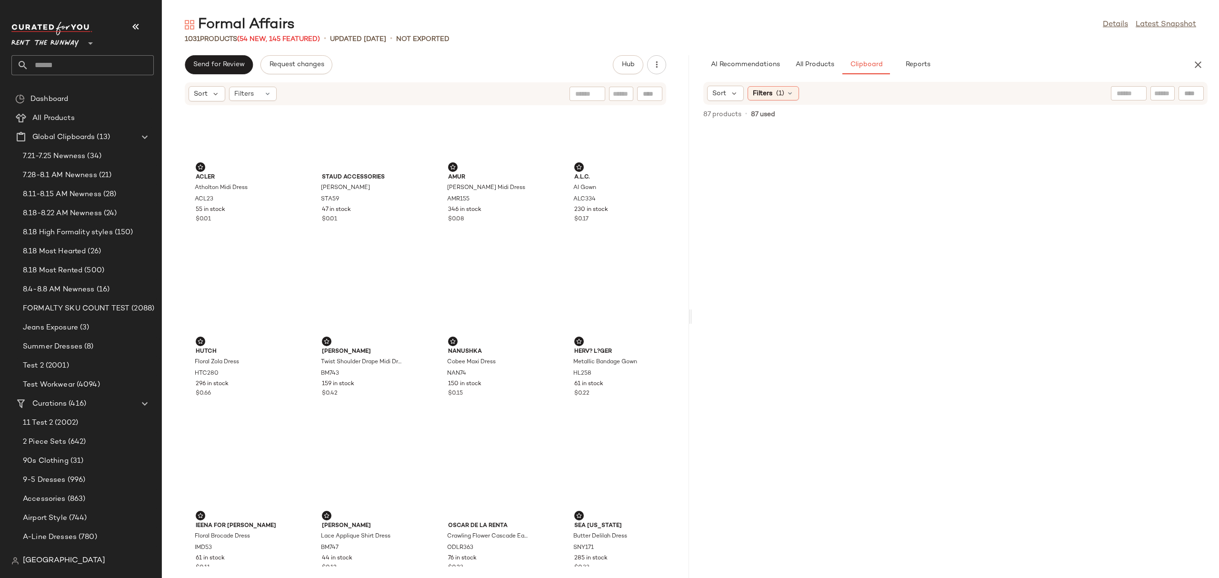
scroll to position [0, 0]
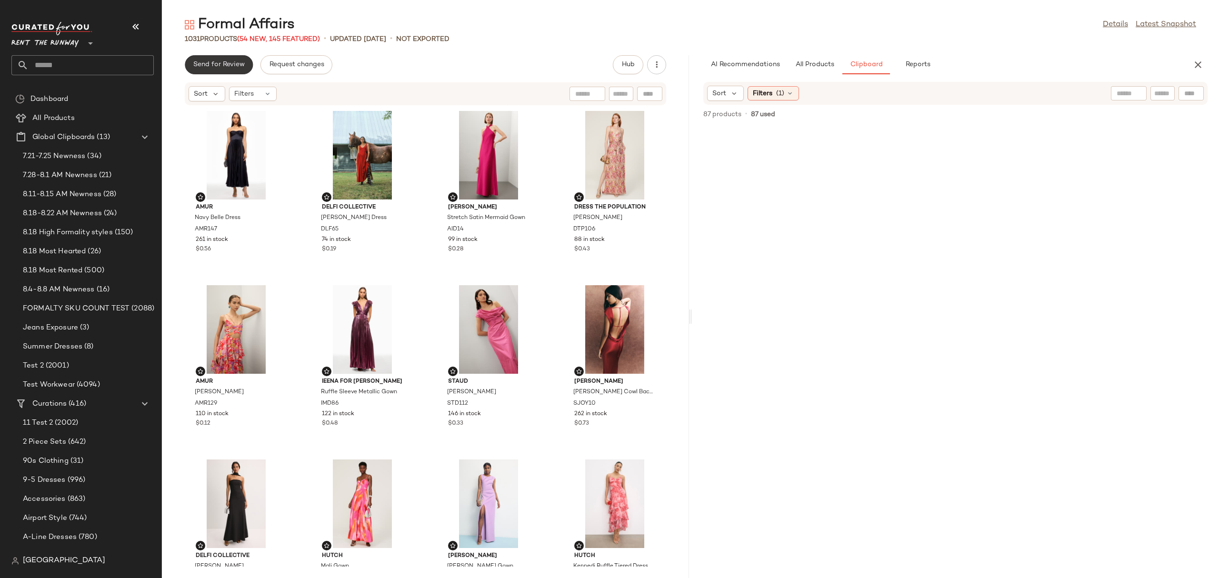
click at [245, 63] on button "Send for Review" at bounding box center [219, 64] width 68 height 19
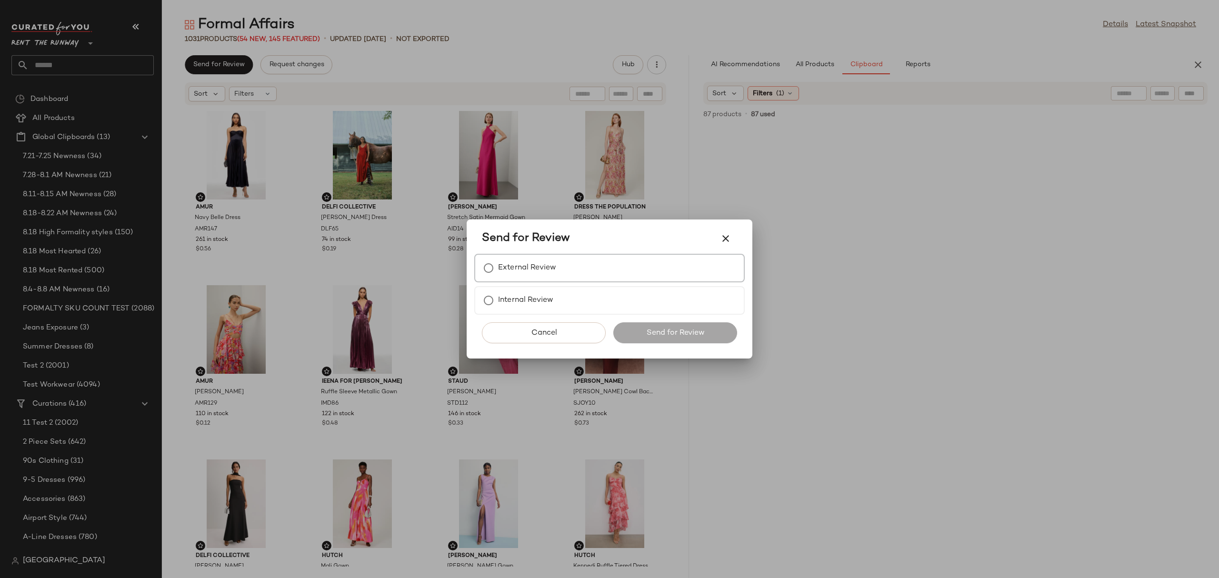
click at [559, 277] on div "External Review" at bounding box center [609, 268] width 270 height 29
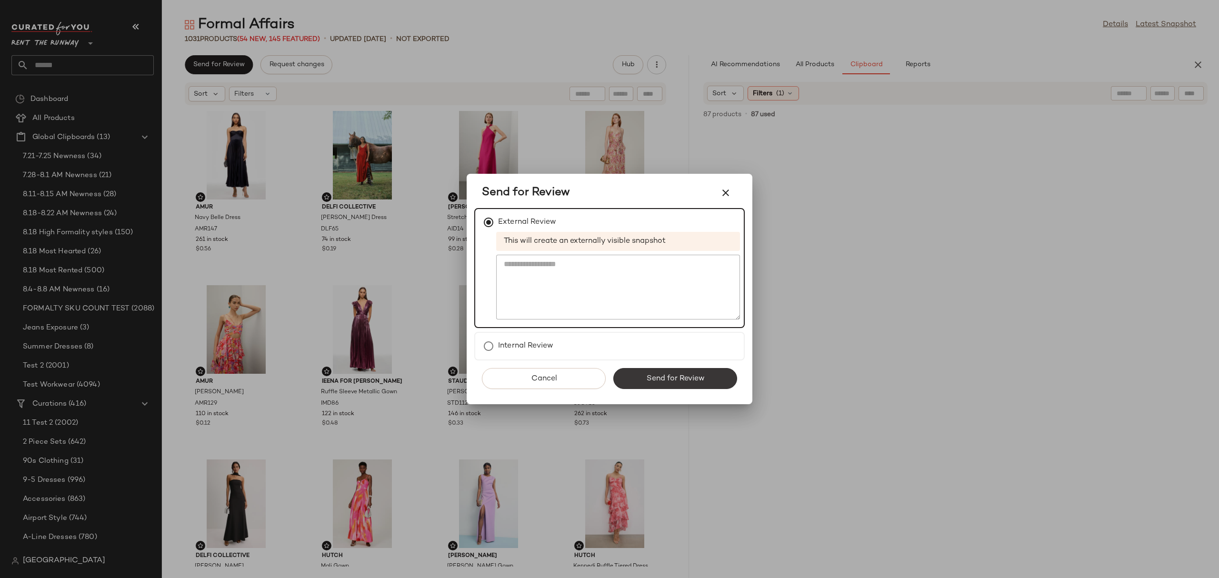
click at [660, 385] on button "Send for Review" at bounding box center [675, 378] width 124 height 21
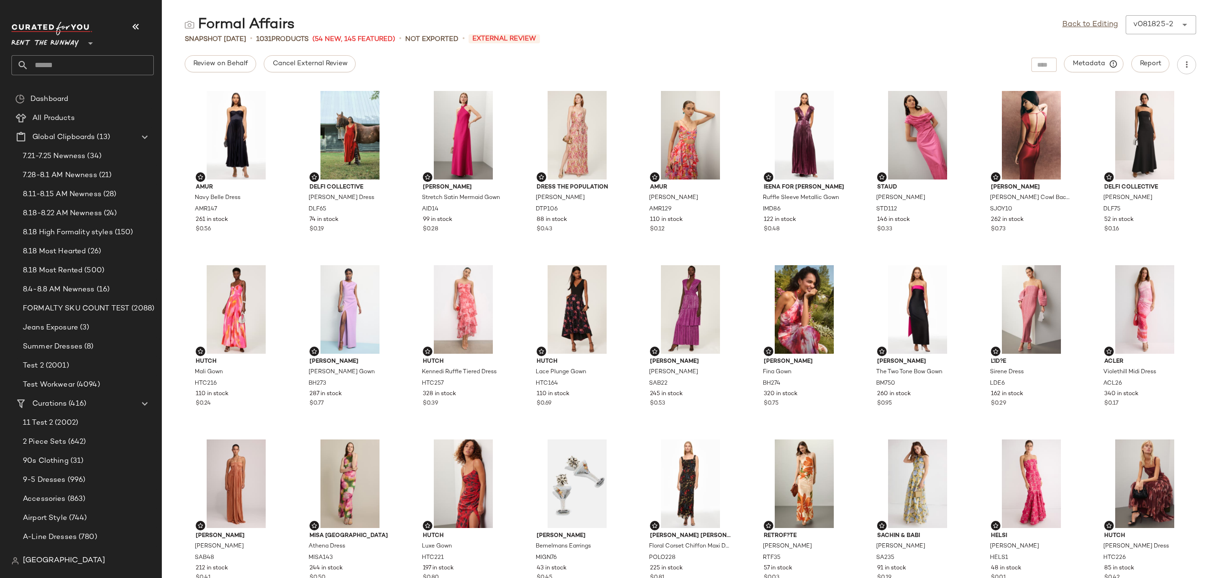
click at [91, 63] on input "text" at bounding box center [91, 65] width 125 height 20
type input "**********"
click at [70, 88] on b "Work Power Print" at bounding box center [47, 93] width 56 height 10
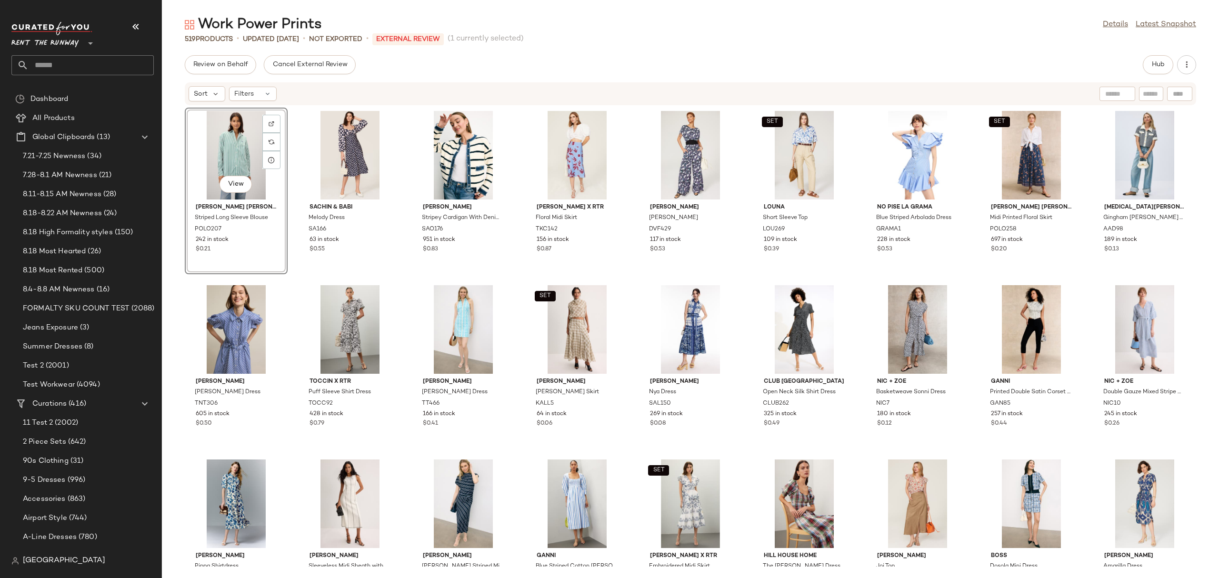
click at [233, 143] on div "View" at bounding box center [236, 155] width 96 height 89
click at [469, 162] on div "View" at bounding box center [463, 155] width 96 height 89
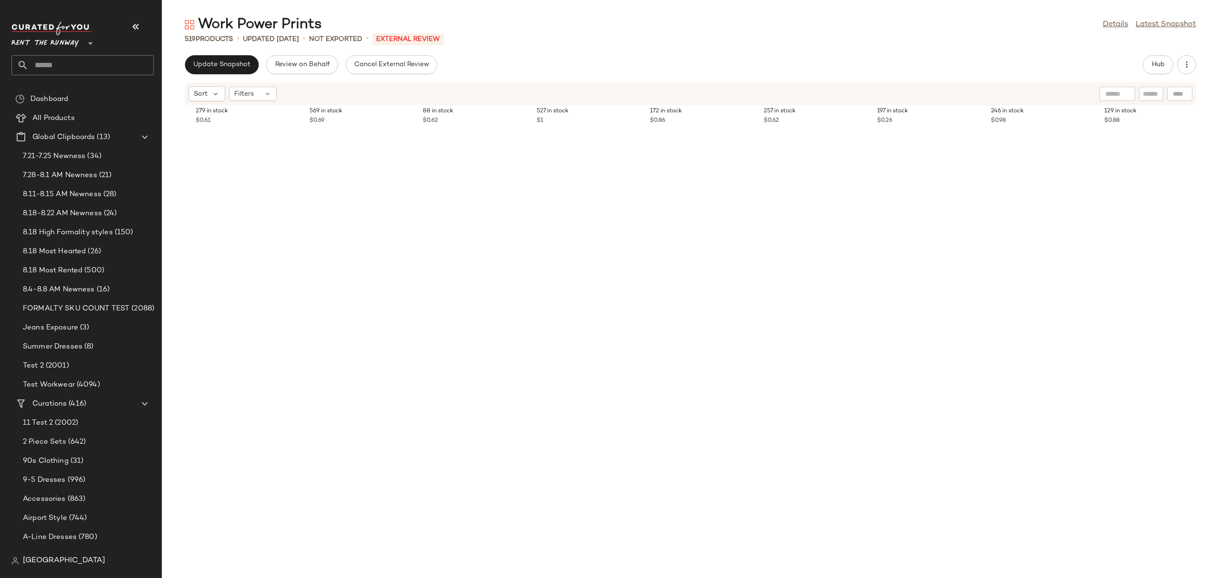
scroll to position [2403, 0]
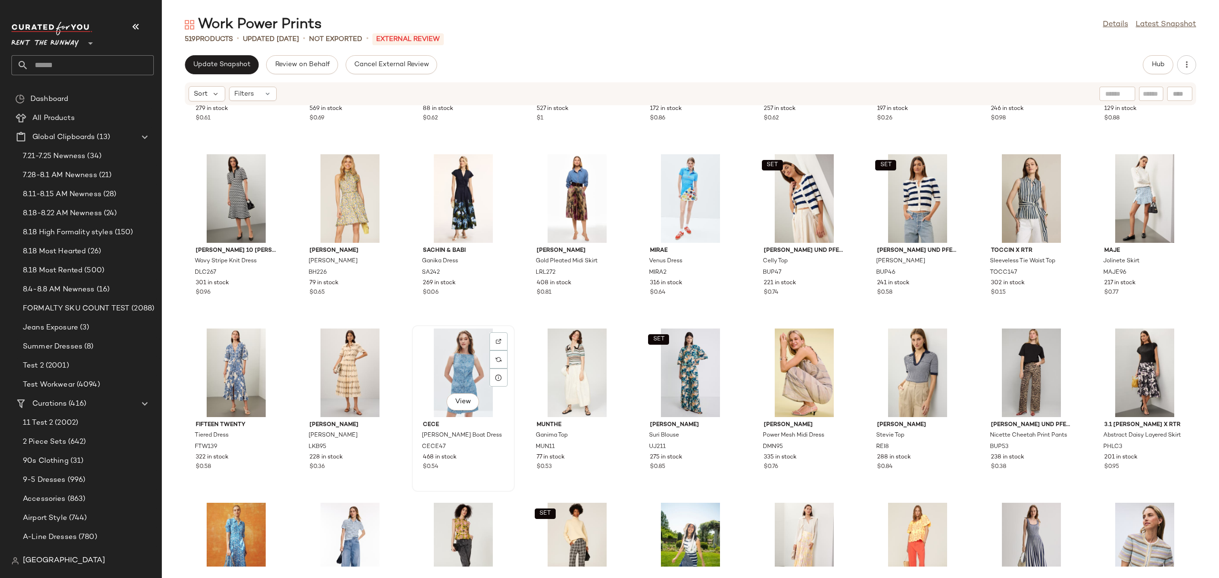
click at [474, 363] on div "View" at bounding box center [463, 372] width 96 height 89
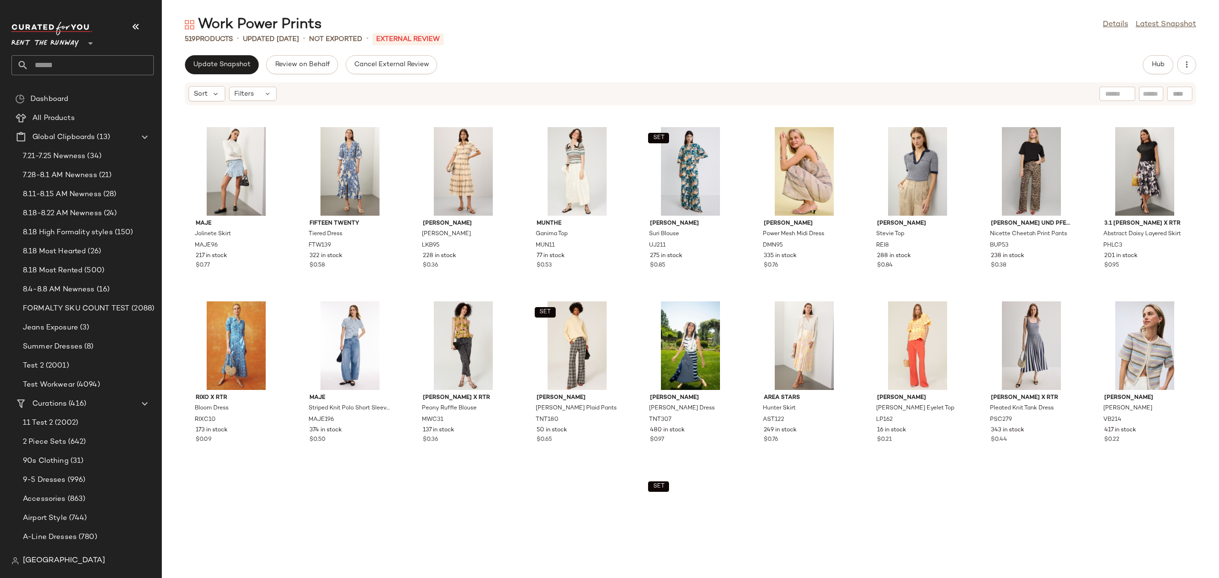
scroll to position [3128, 0]
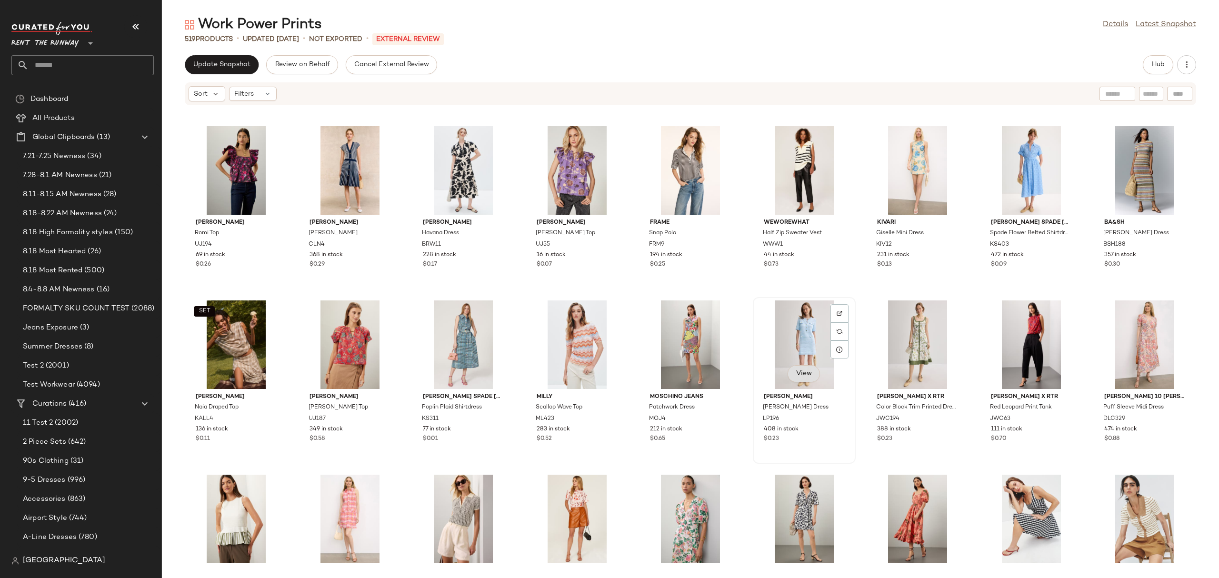
click at [800, 370] on span "View" at bounding box center [803, 374] width 16 height 8
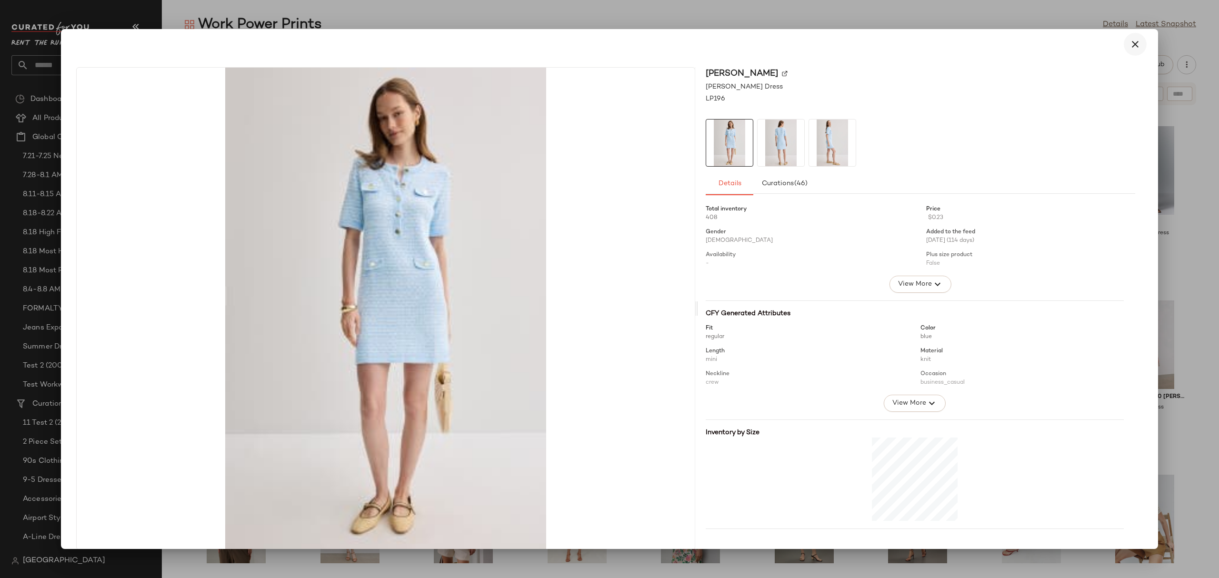
click at [1129, 43] on icon "button" at bounding box center [1134, 44] width 11 height 11
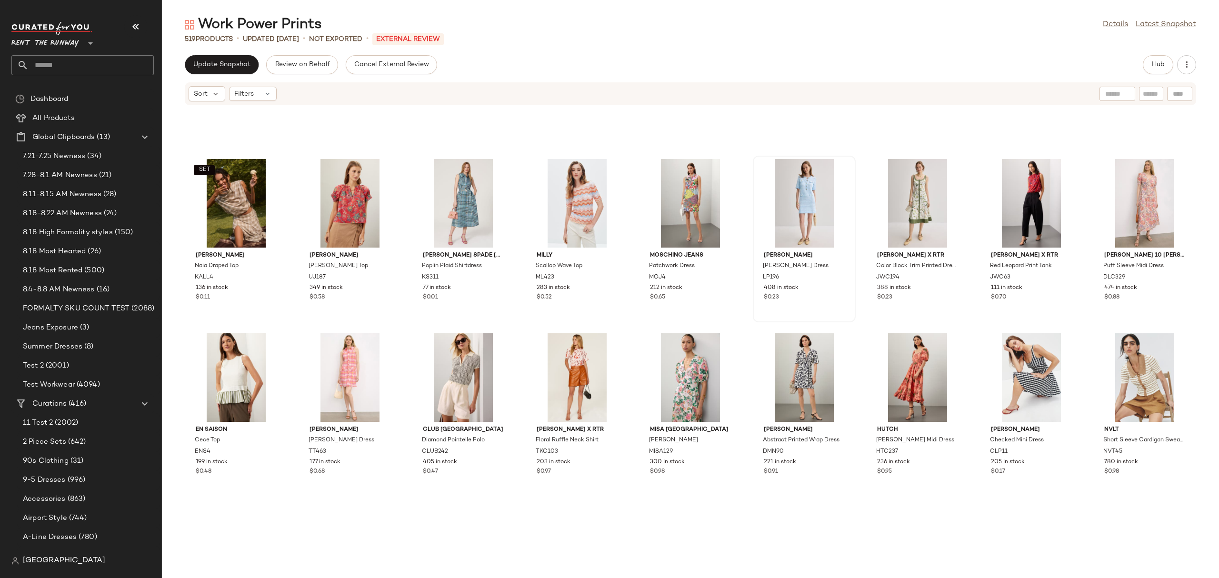
scroll to position [3466, 0]
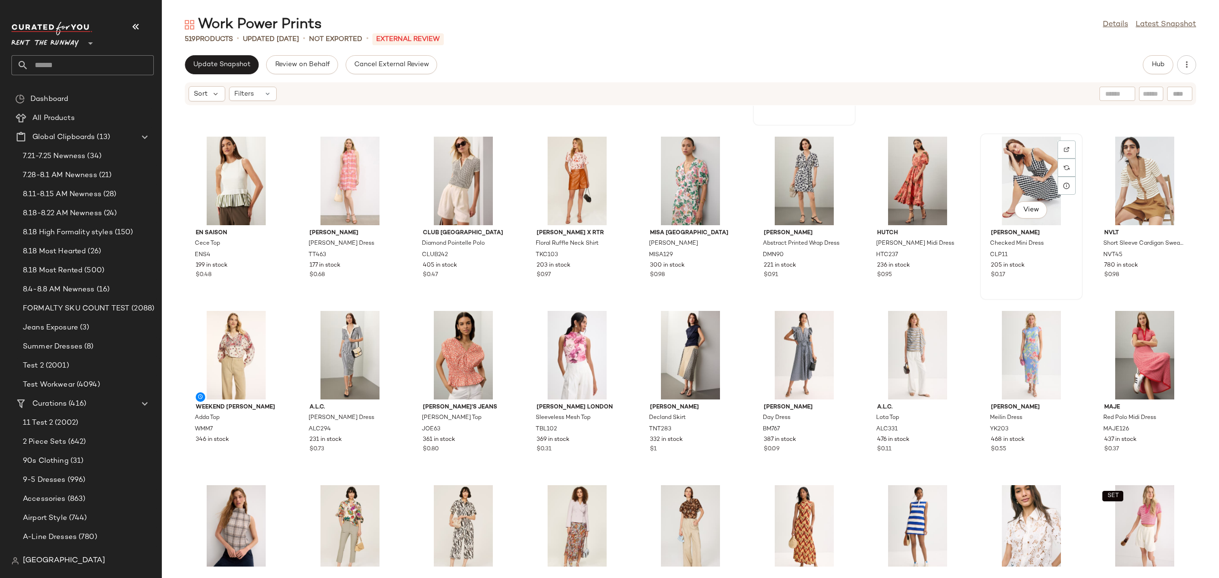
click at [1023, 178] on div "View" at bounding box center [1031, 181] width 96 height 89
click at [1014, 180] on div "View" at bounding box center [1031, 181] width 96 height 89
click at [1075, 195] on div "View [PERSON_NAME] Checked Mini Dress CLP11 205 in stock $0.17" at bounding box center [1031, 216] width 101 height 165
click at [1023, 187] on div "View" at bounding box center [1031, 181] width 96 height 89
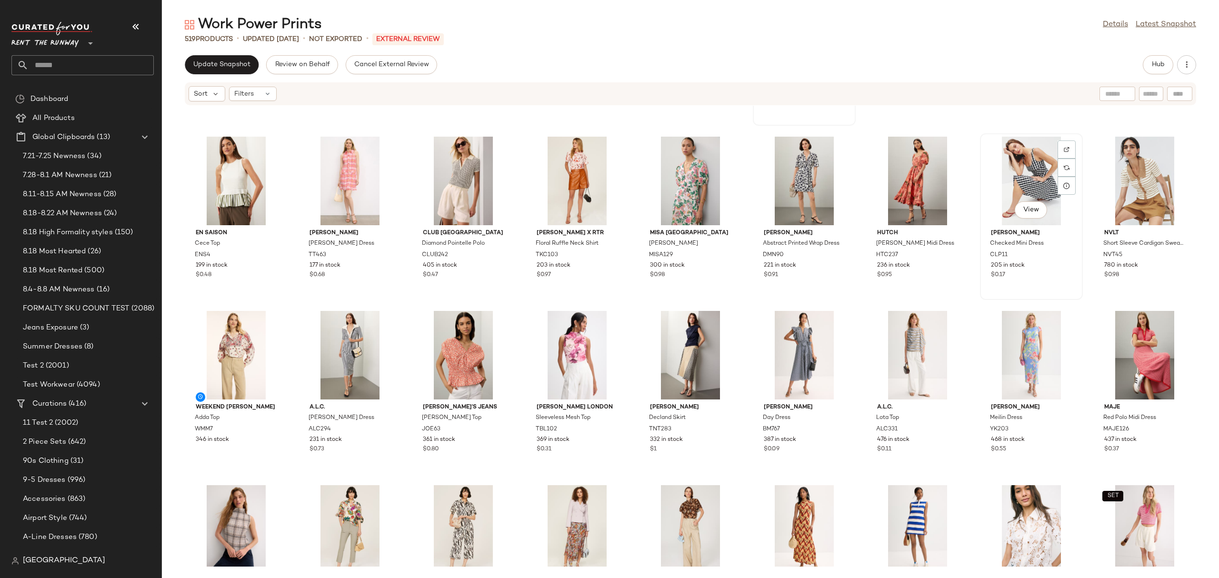
click at [1023, 187] on div "View" at bounding box center [1031, 181] width 96 height 89
click at [963, 187] on div "View Hutch [PERSON_NAME] Midi Dress HTC237 236 in stock $0.95" at bounding box center [917, 216] width 101 height 165
click at [920, 190] on div "View" at bounding box center [917, 181] width 96 height 89
click at [796, 190] on div "View" at bounding box center [804, 181] width 96 height 89
click at [664, 189] on div "View" at bounding box center [690, 181] width 96 height 89
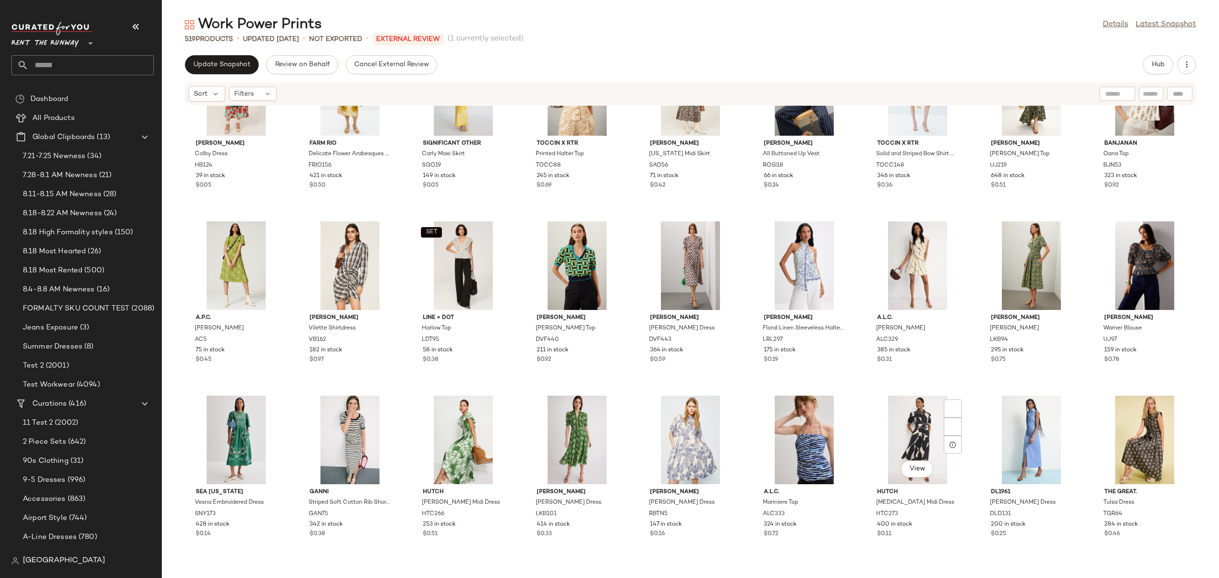
scroll to position [1393, 0]
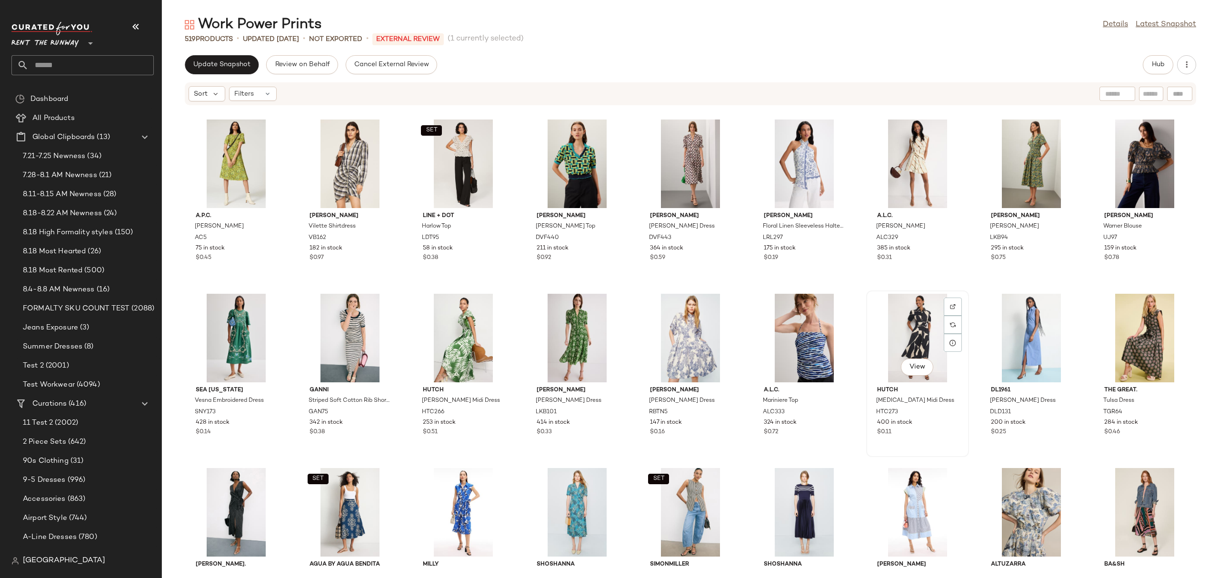
click at [902, 338] on div "View" at bounding box center [917, 338] width 96 height 89
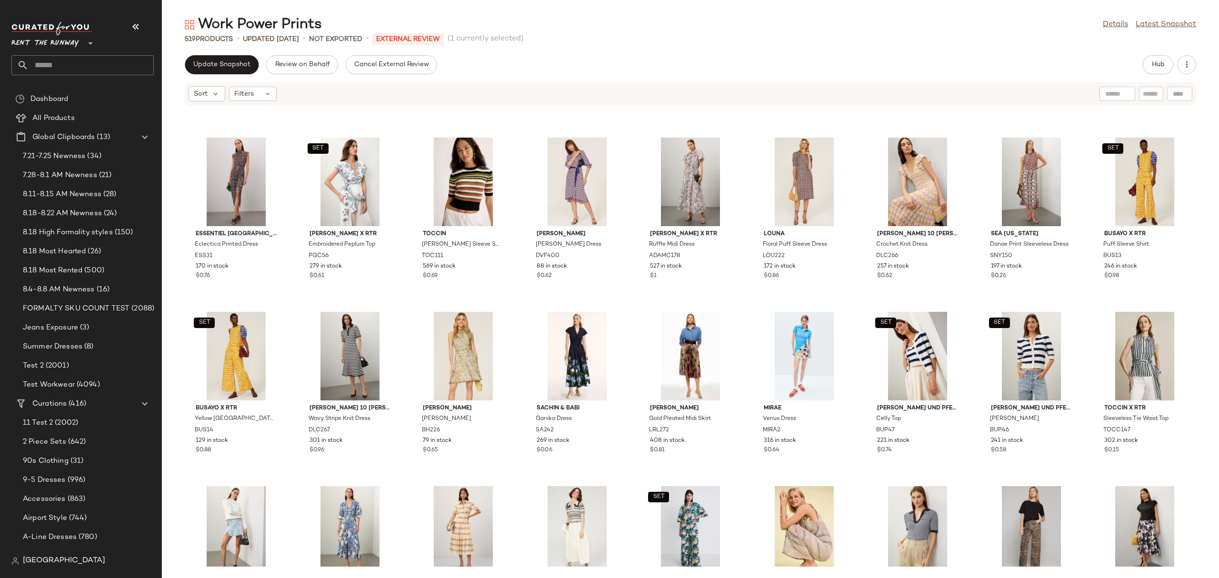
scroll to position [2272, 0]
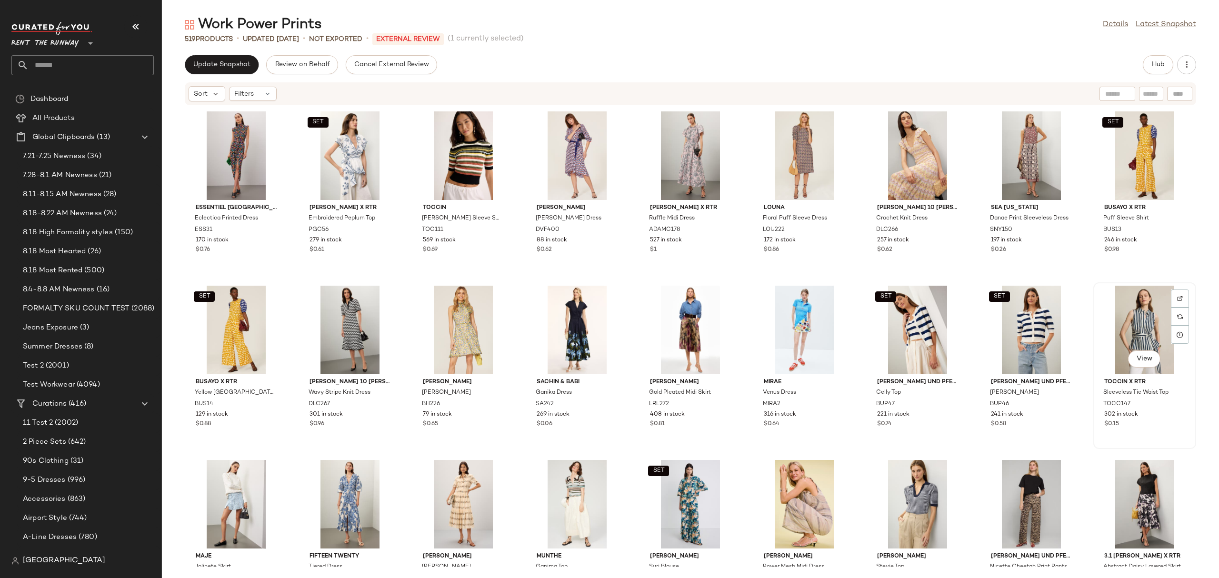
click at [1137, 341] on div "View" at bounding box center [1144, 330] width 96 height 89
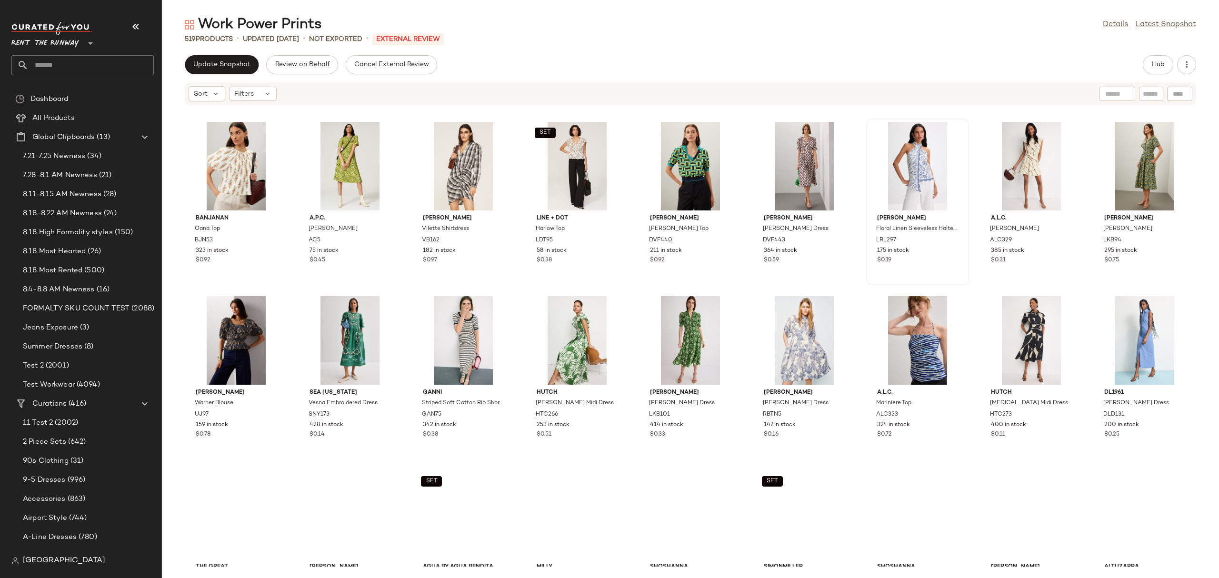
scroll to position [1582, 0]
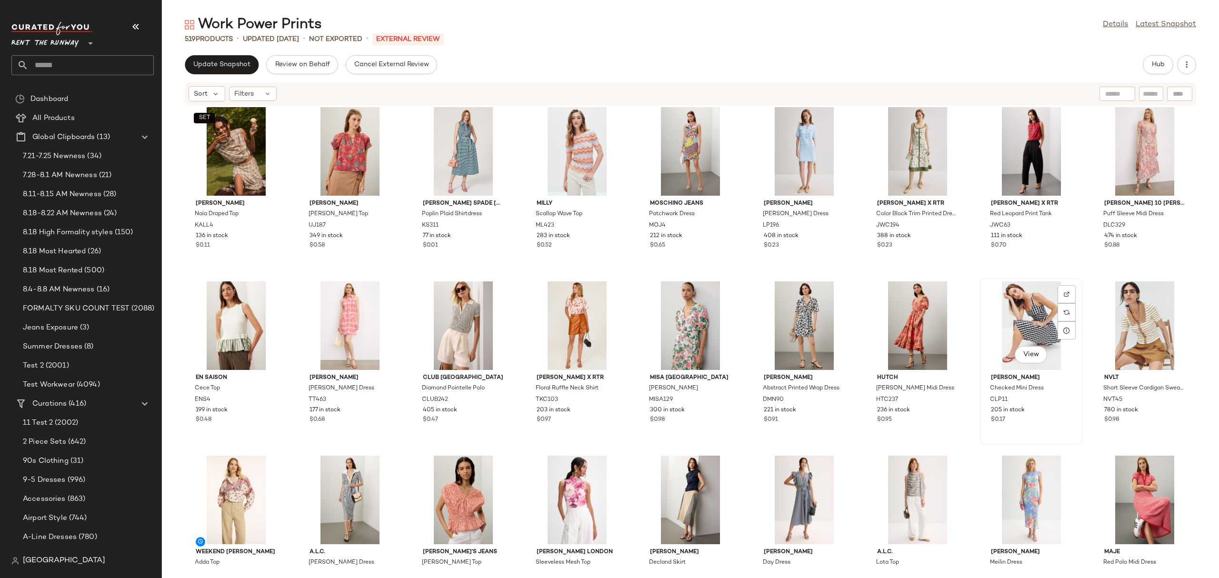
click at [991, 329] on div "View" at bounding box center [1031, 325] width 96 height 89
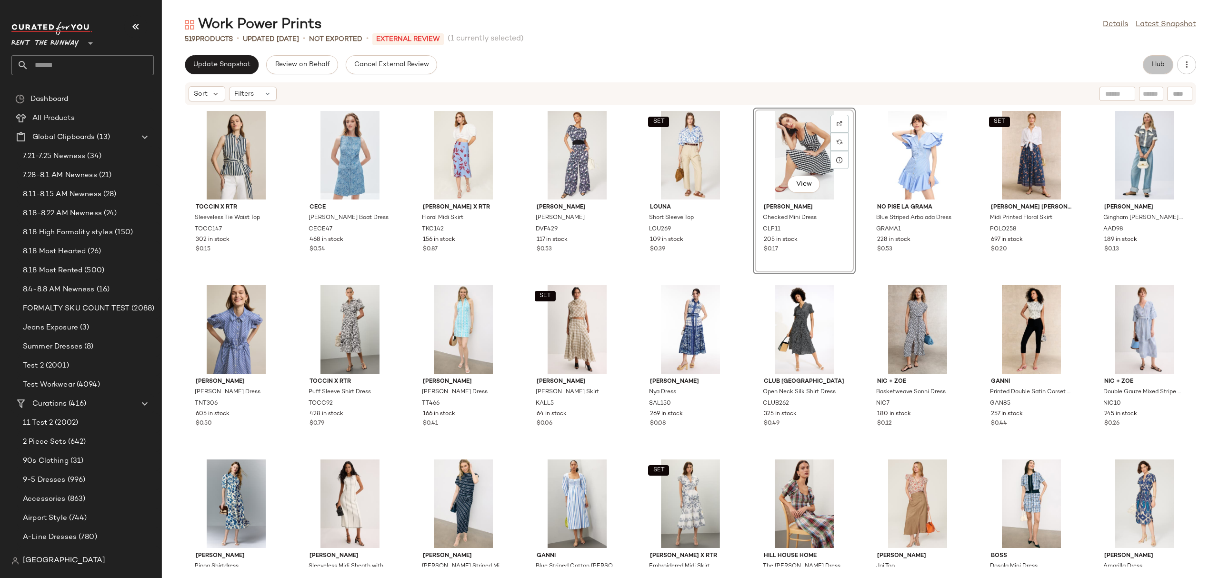
click at [1165, 57] on button "Hub" at bounding box center [1157, 64] width 30 height 19
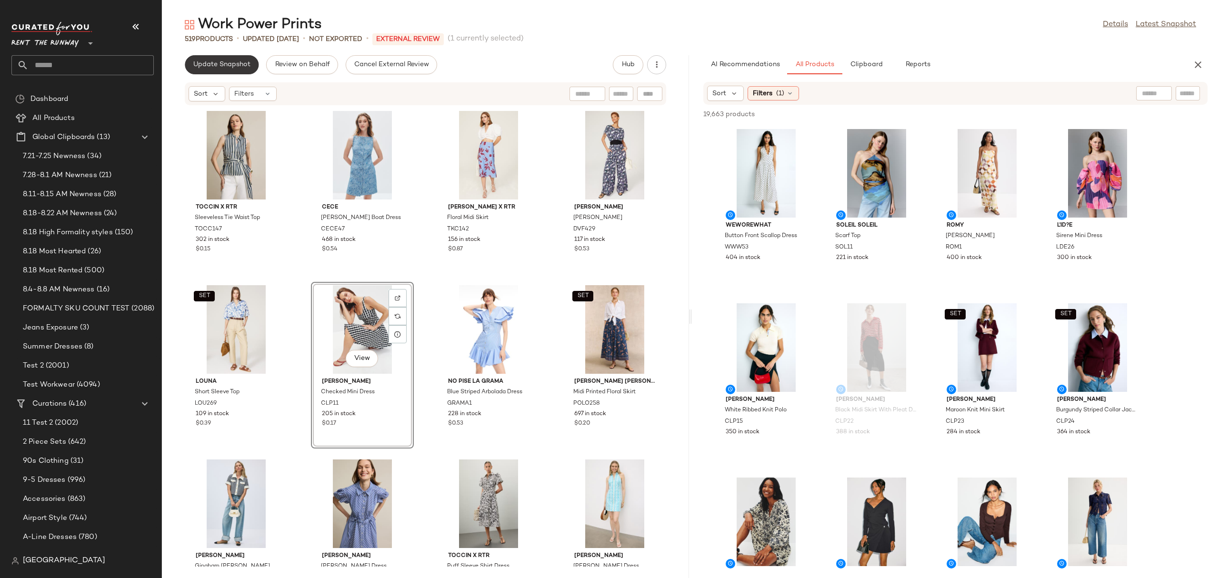
click at [229, 66] on span "Update Snapshot" at bounding box center [222, 65] width 58 height 8
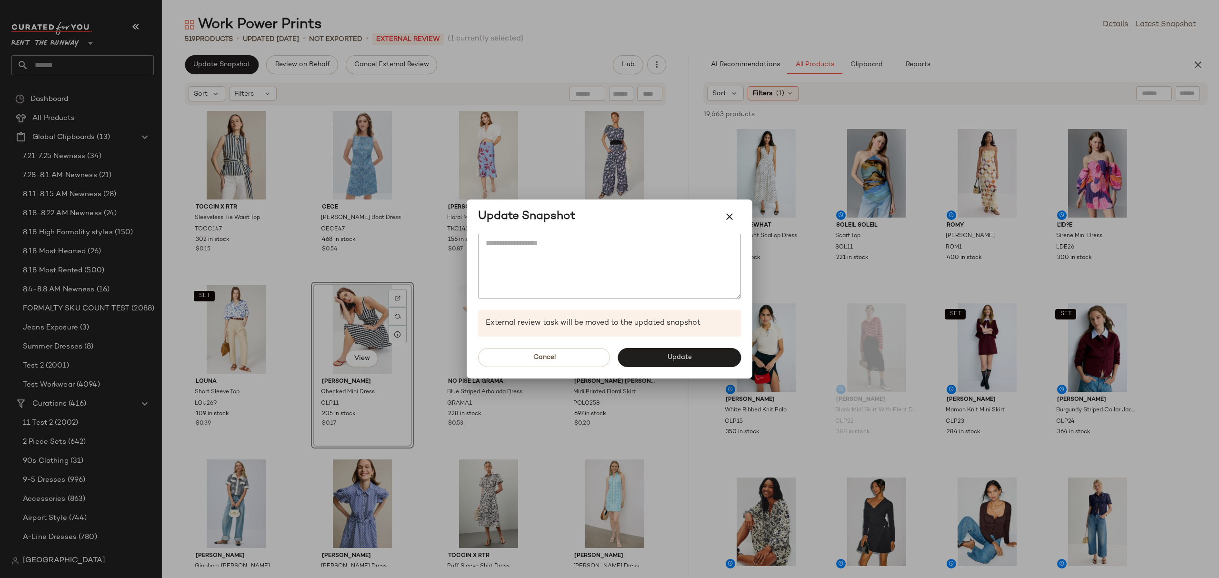
click at [654, 353] on button "Update" at bounding box center [678, 357] width 123 height 19
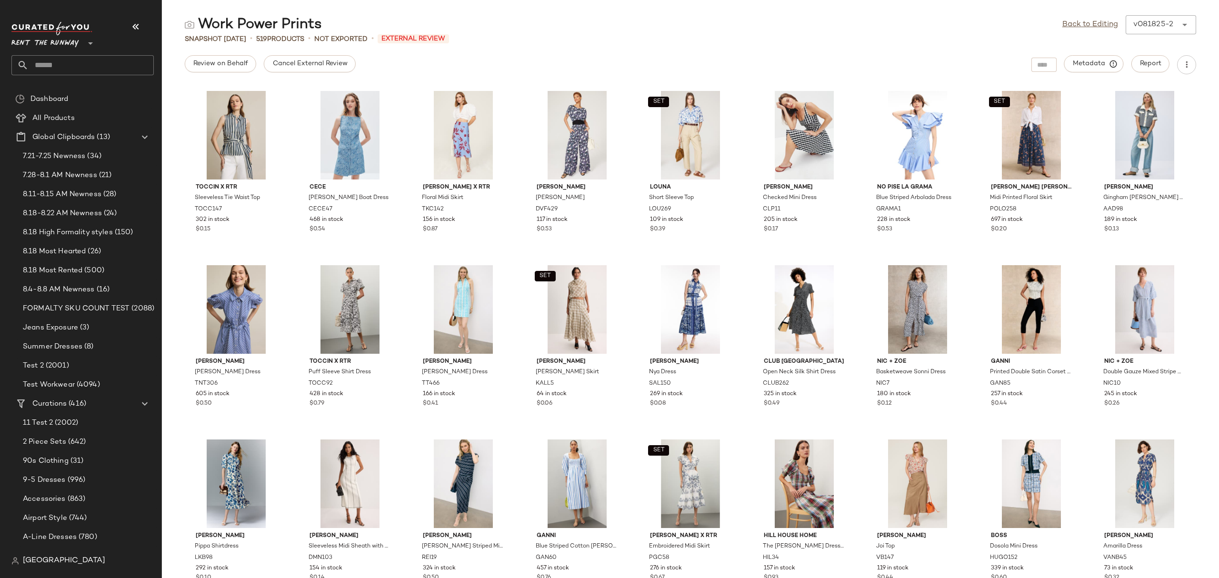
click at [44, 69] on input "text" at bounding box center [91, 65] width 125 height 20
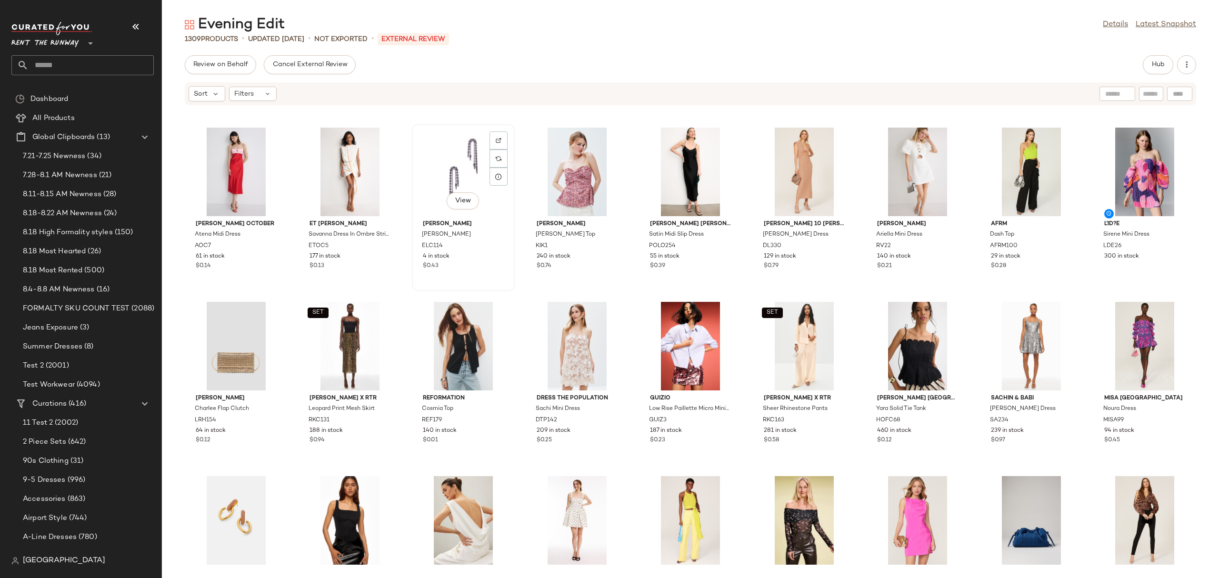
scroll to position [1372, 0]
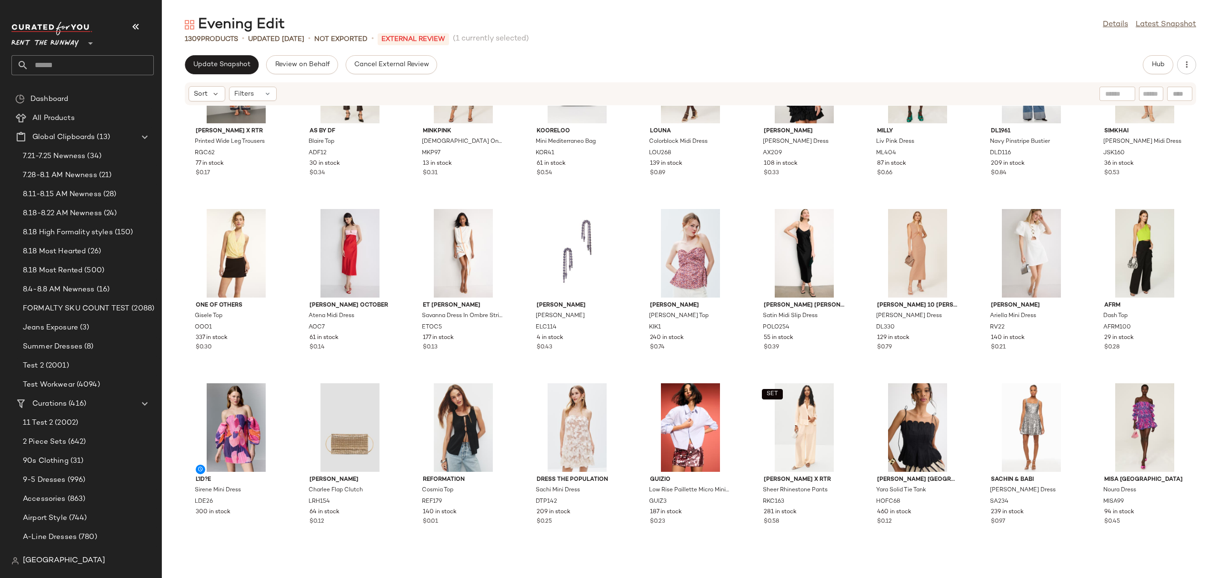
scroll to position [1375, 0]
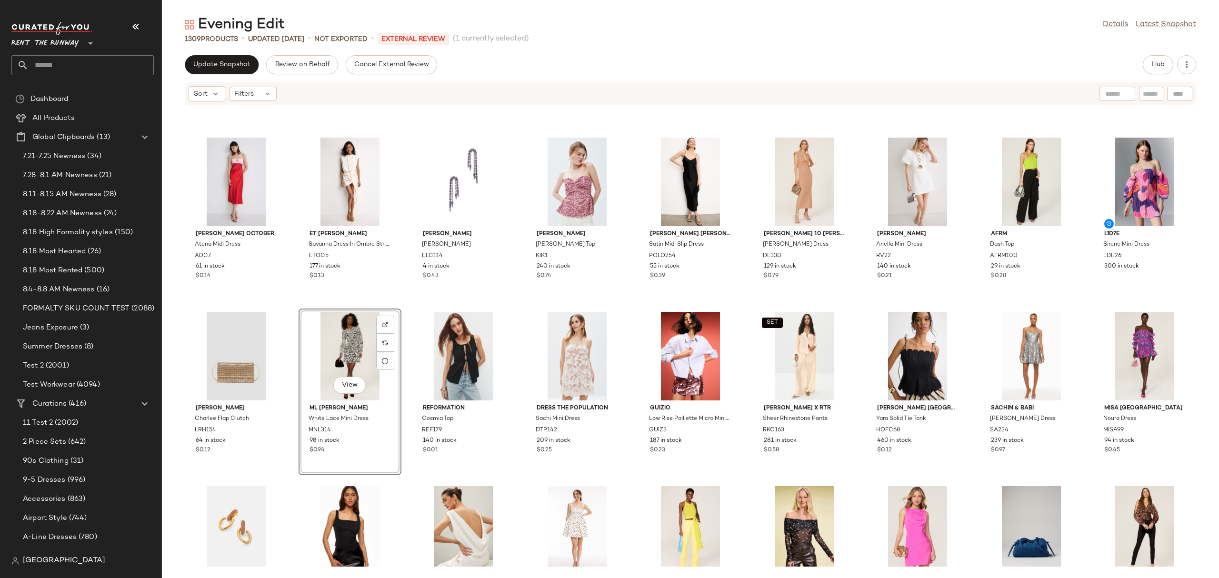
click at [340, 351] on div "View" at bounding box center [350, 356] width 96 height 89
click at [1154, 59] on button "Hub" at bounding box center [1157, 64] width 30 height 19
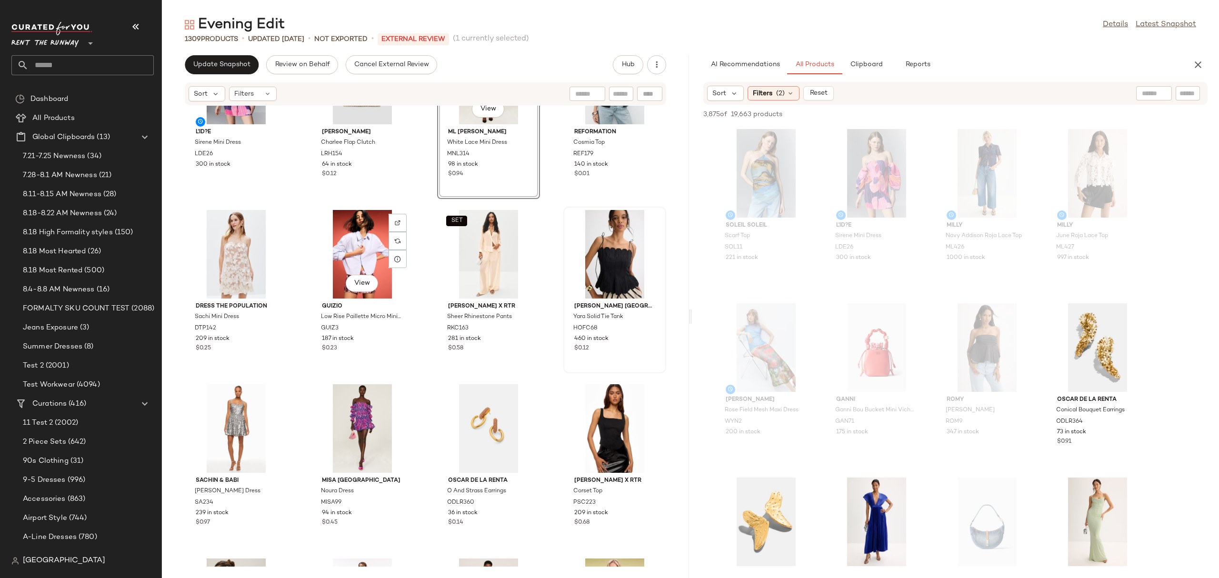
scroll to position [3567, 0]
click at [1200, 65] on icon "button" at bounding box center [1197, 64] width 11 height 11
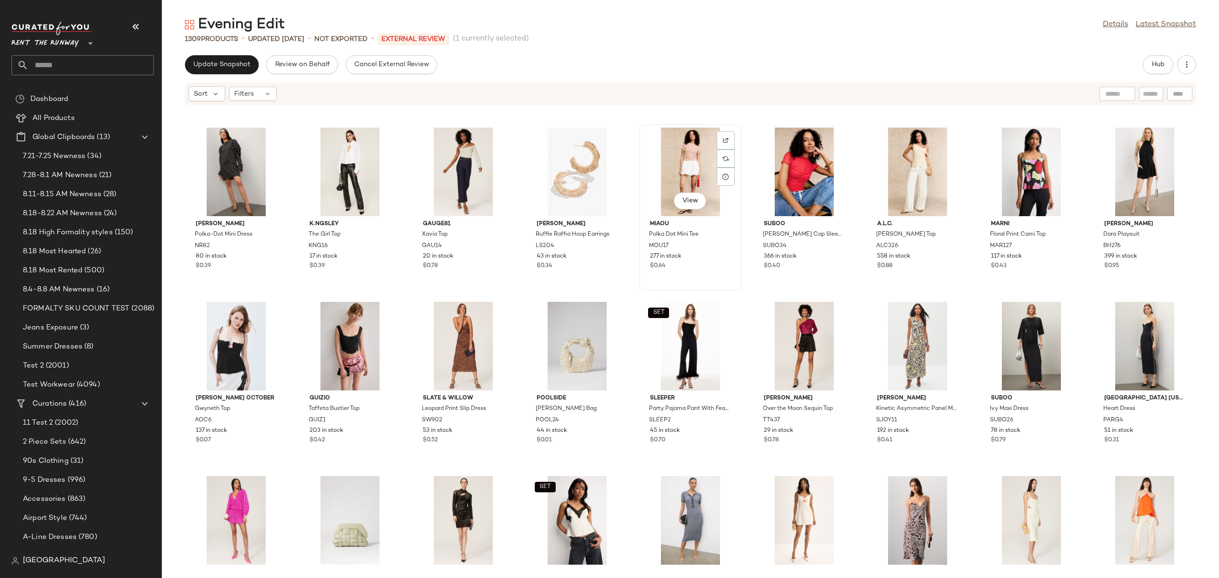
scroll to position [2435, 0]
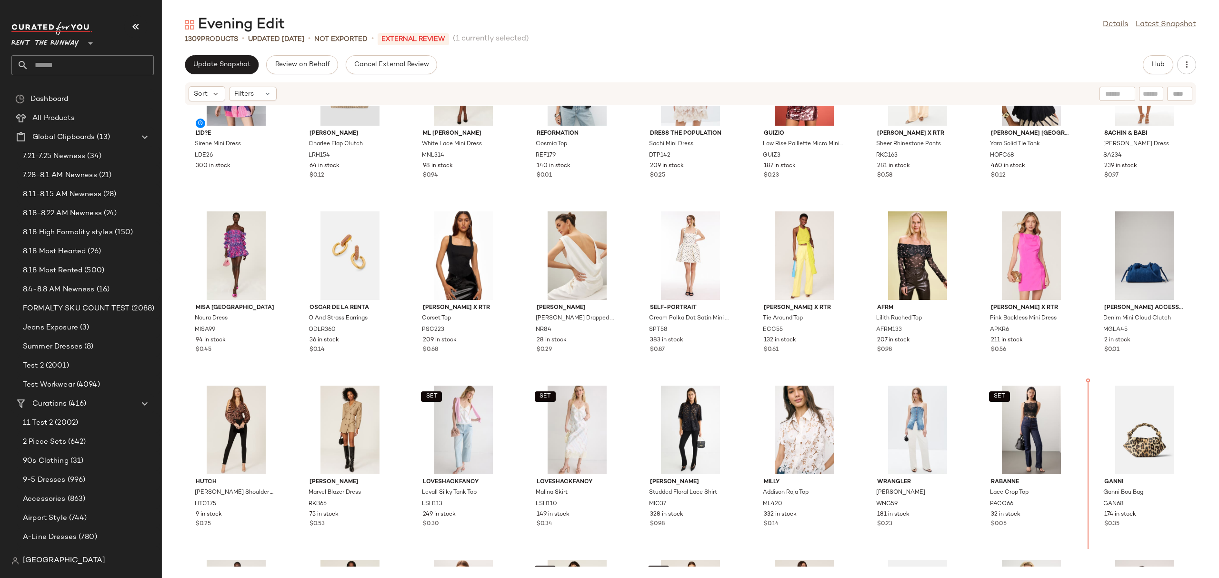
scroll to position [1652, 0]
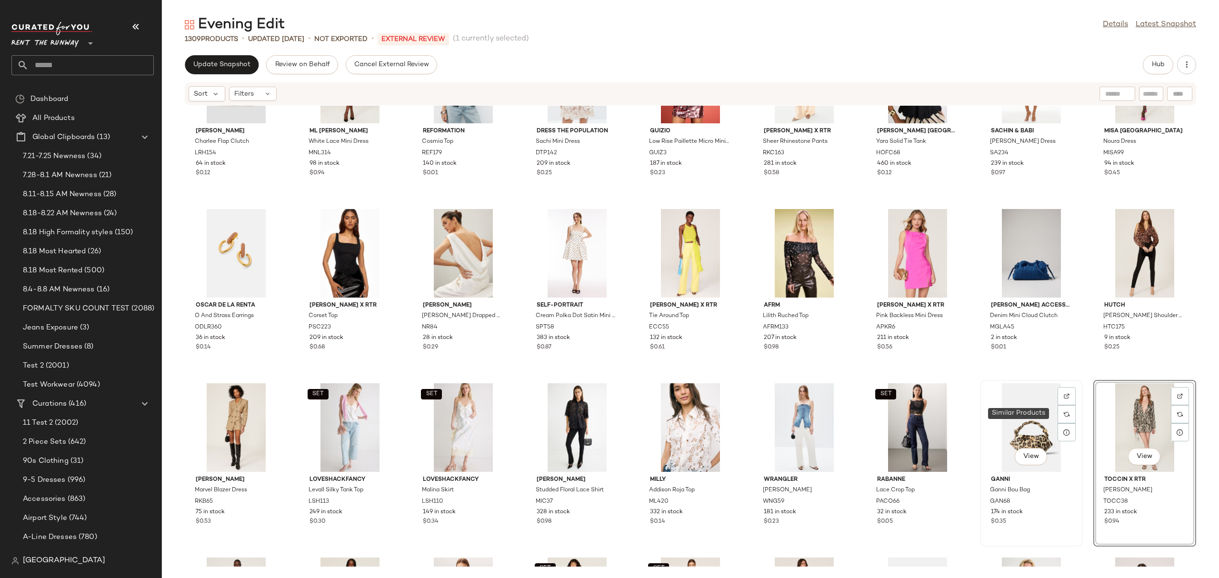
click at [1031, 408] on div "View" at bounding box center [1031, 427] width 96 height 89
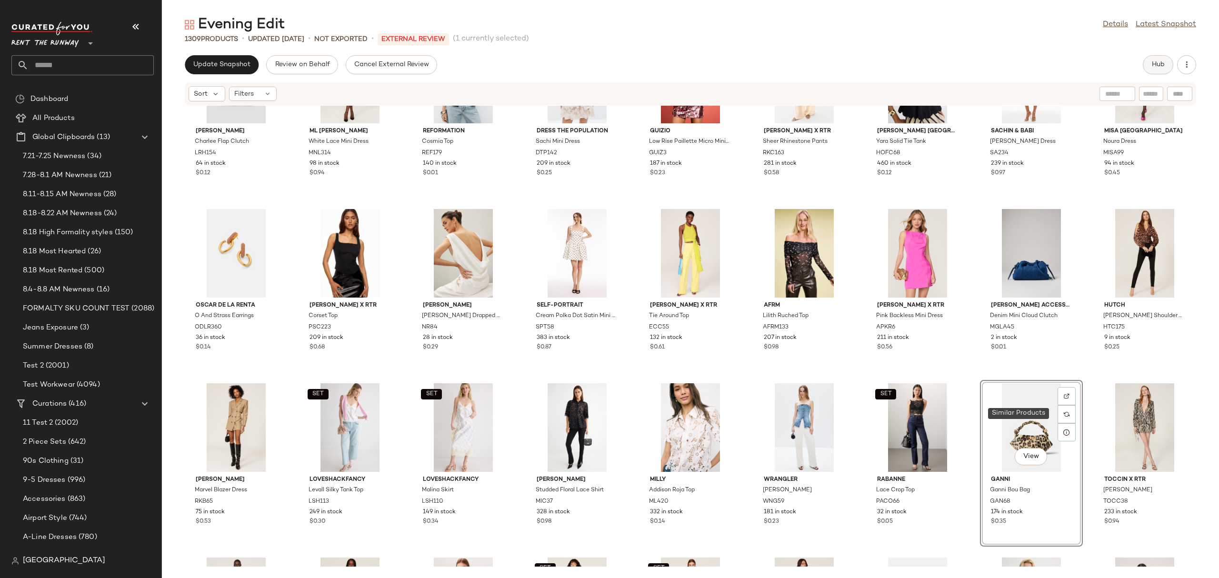
click at [1159, 61] on span "Hub" at bounding box center [1157, 65] width 13 height 8
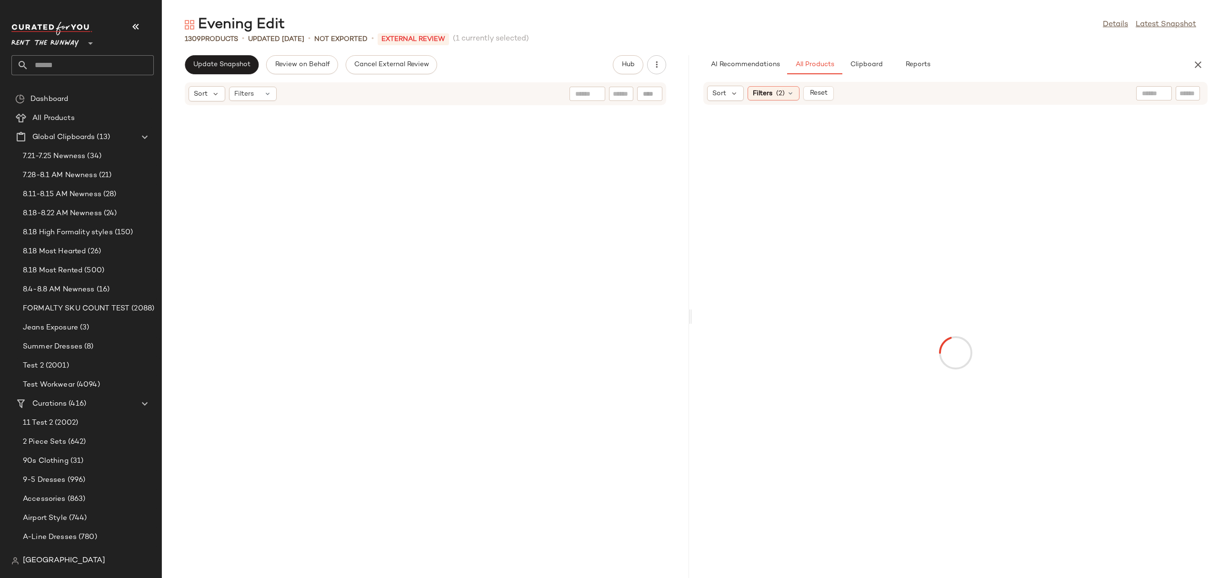
scroll to position [4355, 0]
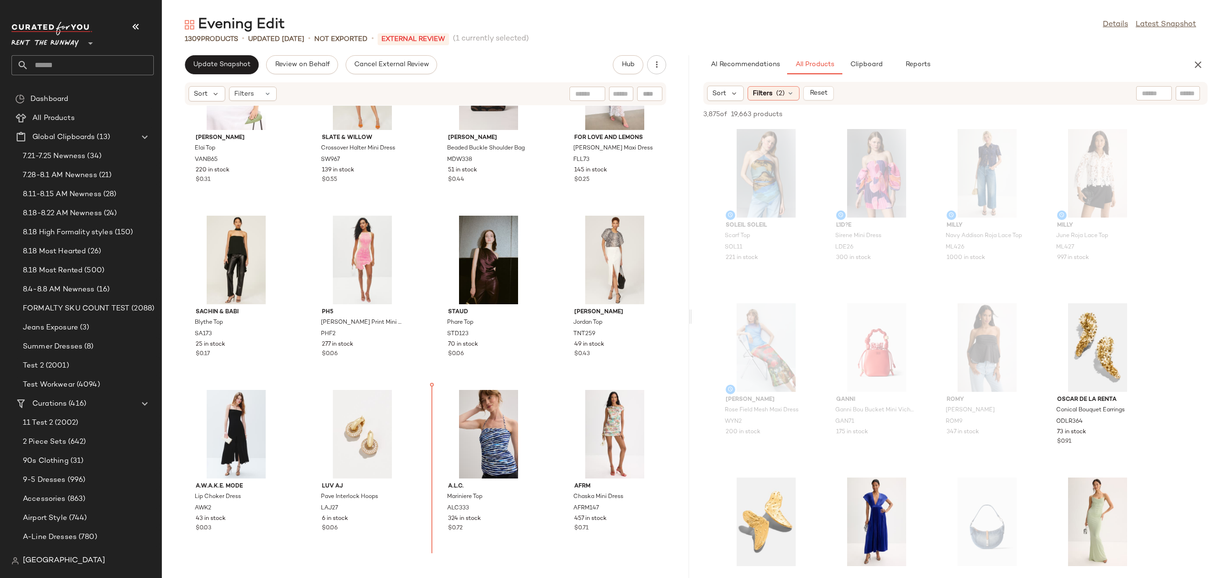
scroll to position [7776, 0]
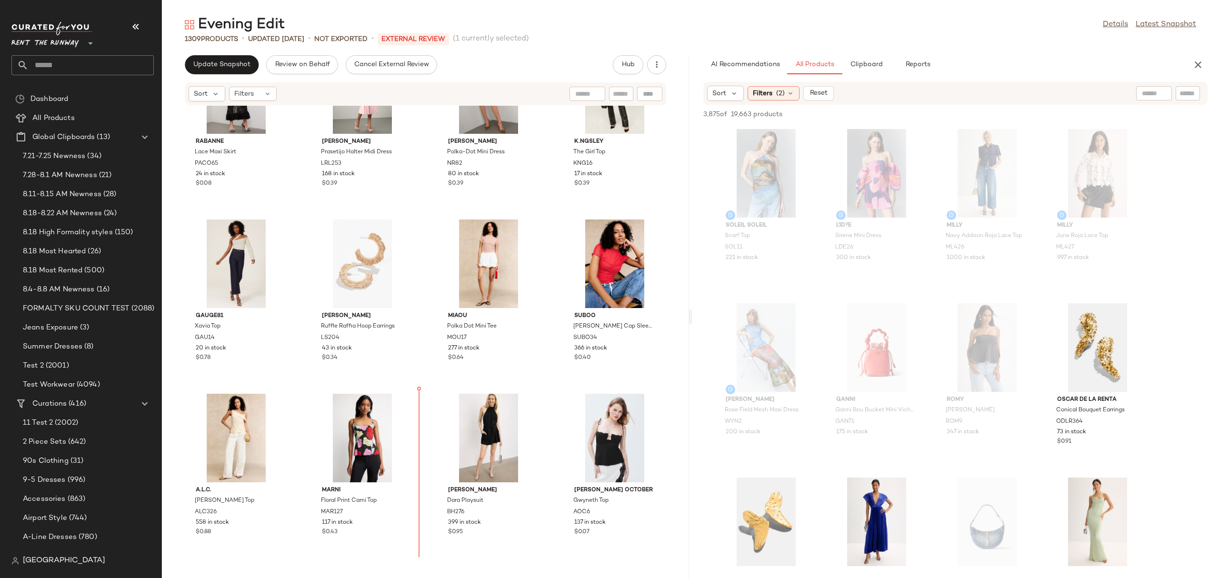
scroll to position [5477, 0]
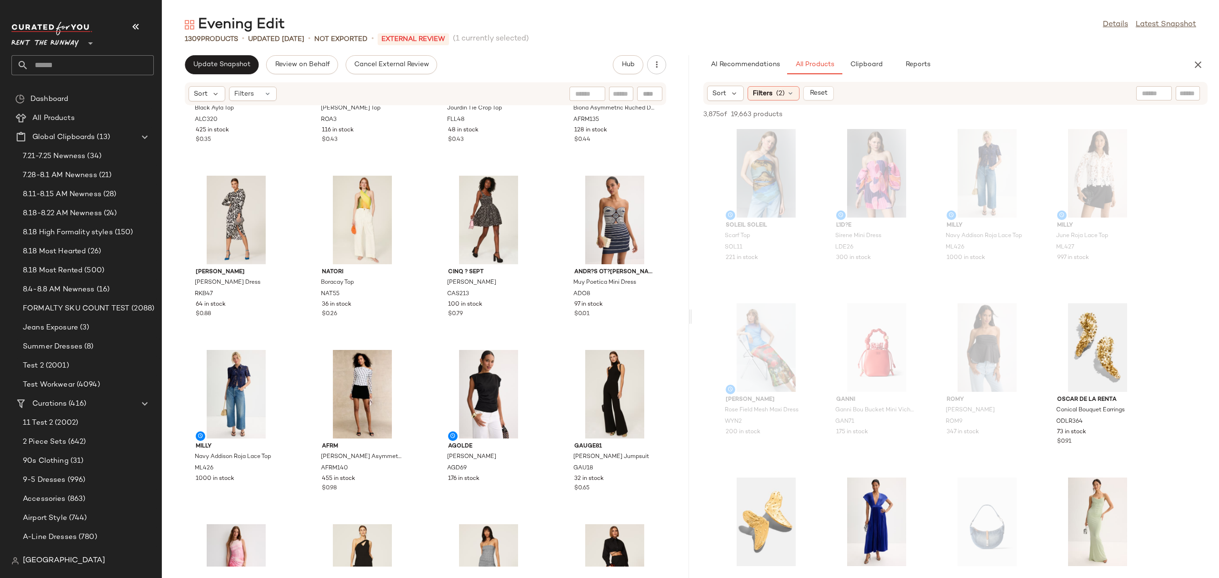
scroll to position [940, 0]
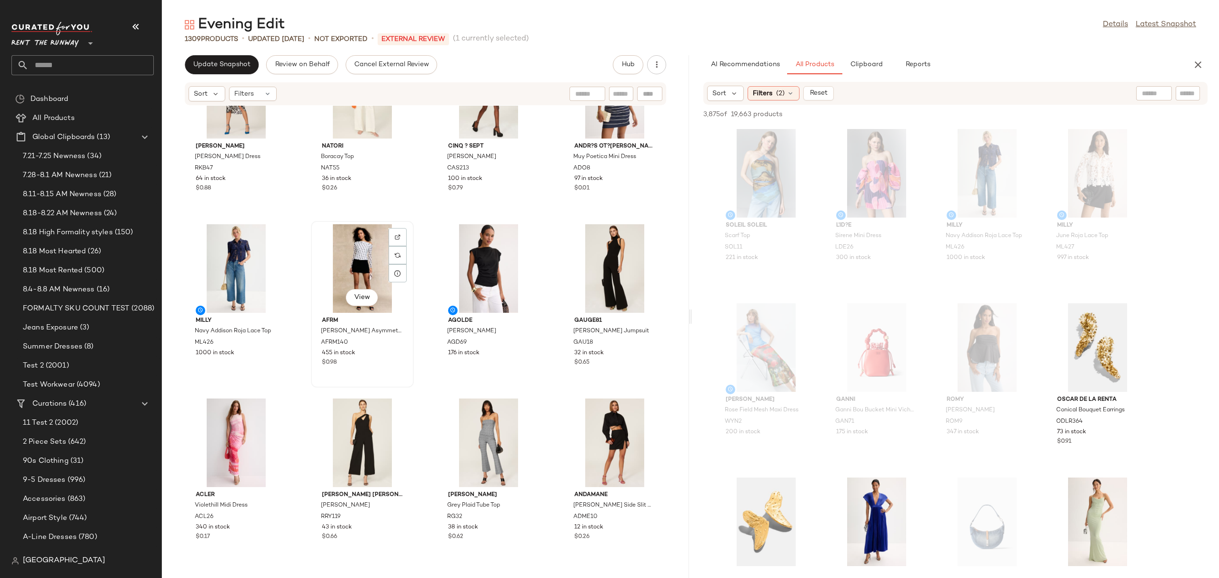
click at [344, 277] on div "View" at bounding box center [362, 268] width 96 height 89
click at [1200, 59] on icon "button" at bounding box center [1197, 64] width 11 height 11
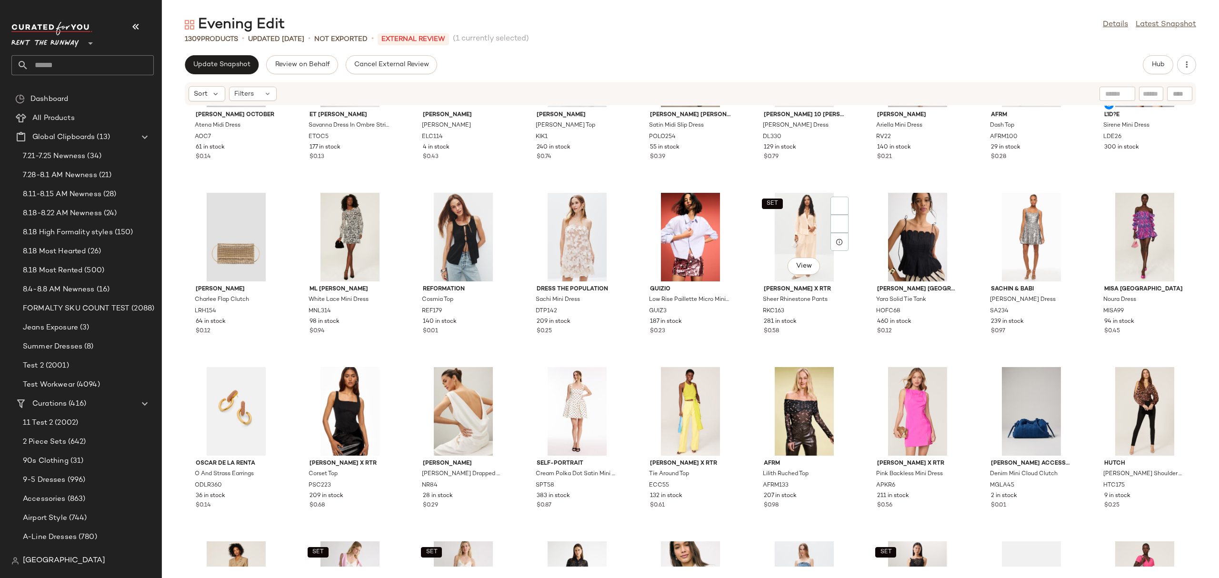
scroll to position [1350, 0]
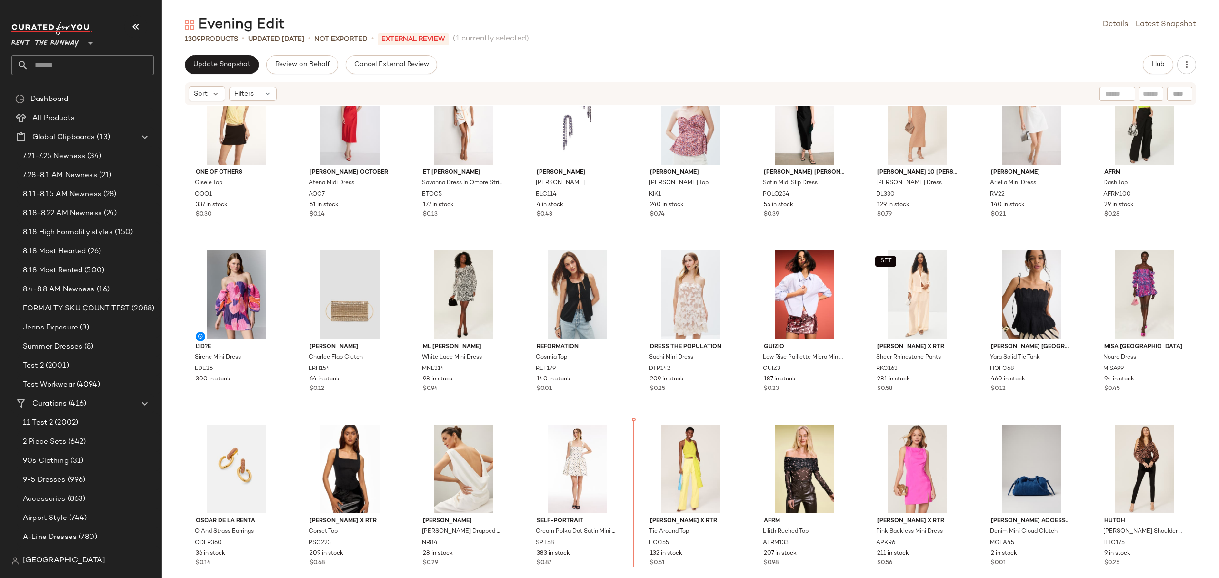
scroll to position [1442, 0]
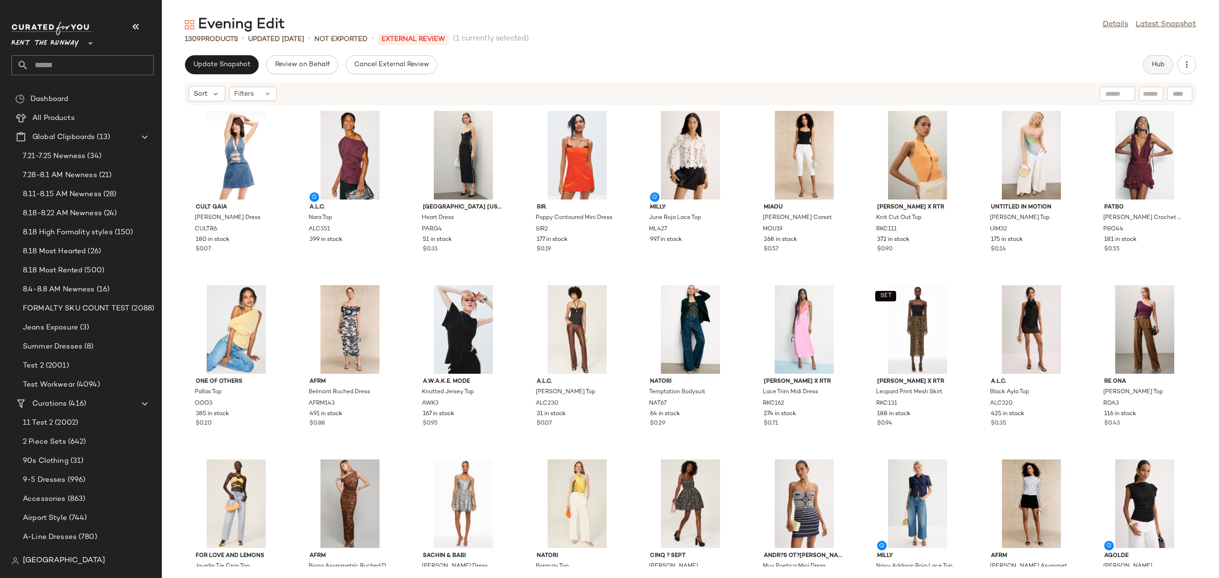
click at [1152, 67] on span "Hub" at bounding box center [1157, 65] width 13 height 8
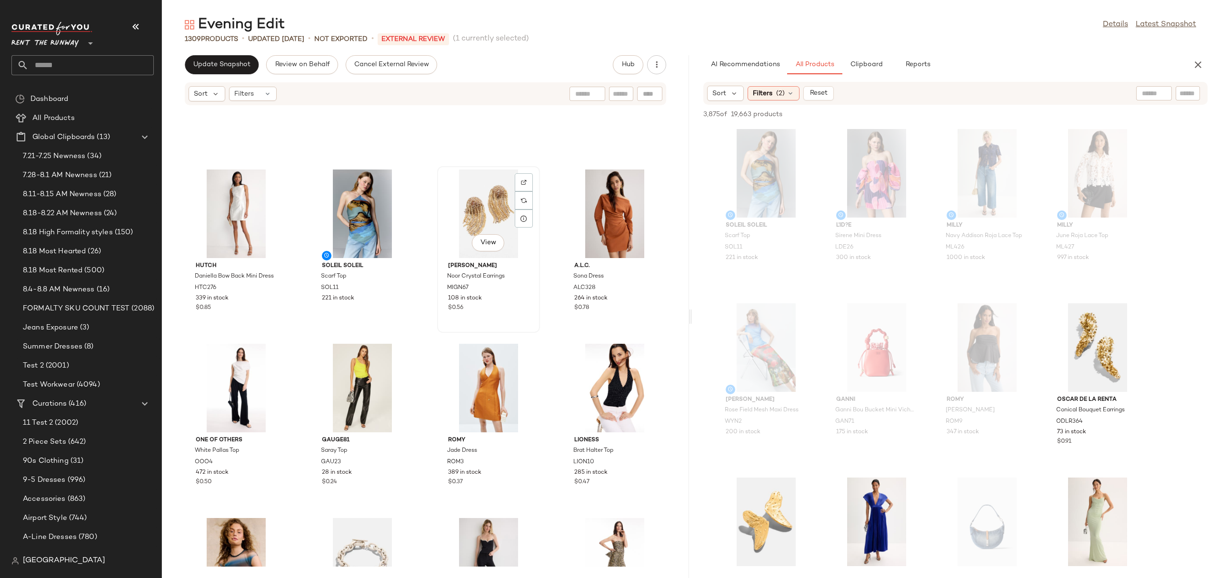
scroll to position [1759, 0]
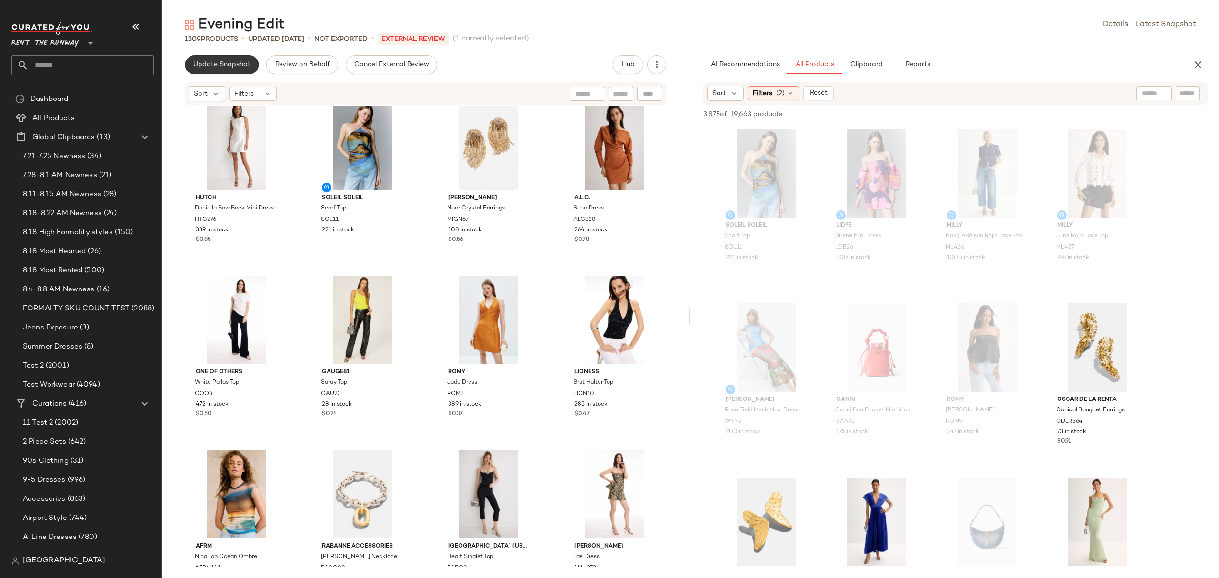
click at [225, 64] on span "Update Snapshot" at bounding box center [222, 65] width 58 height 8
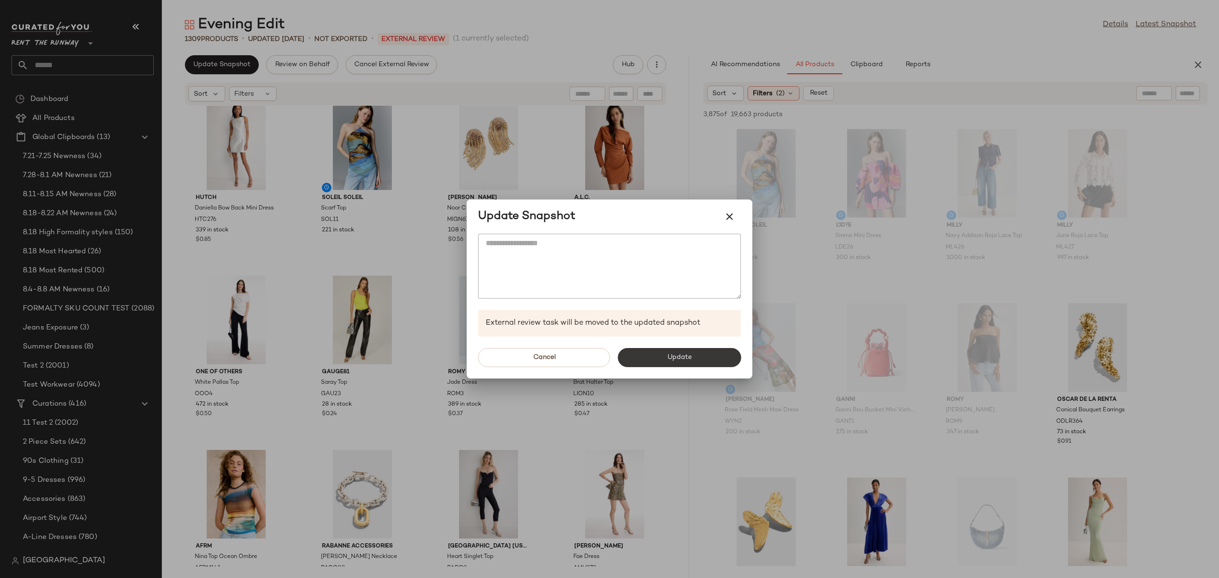
click at [675, 360] on span "Update" at bounding box center [678, 358] width 25 height 8
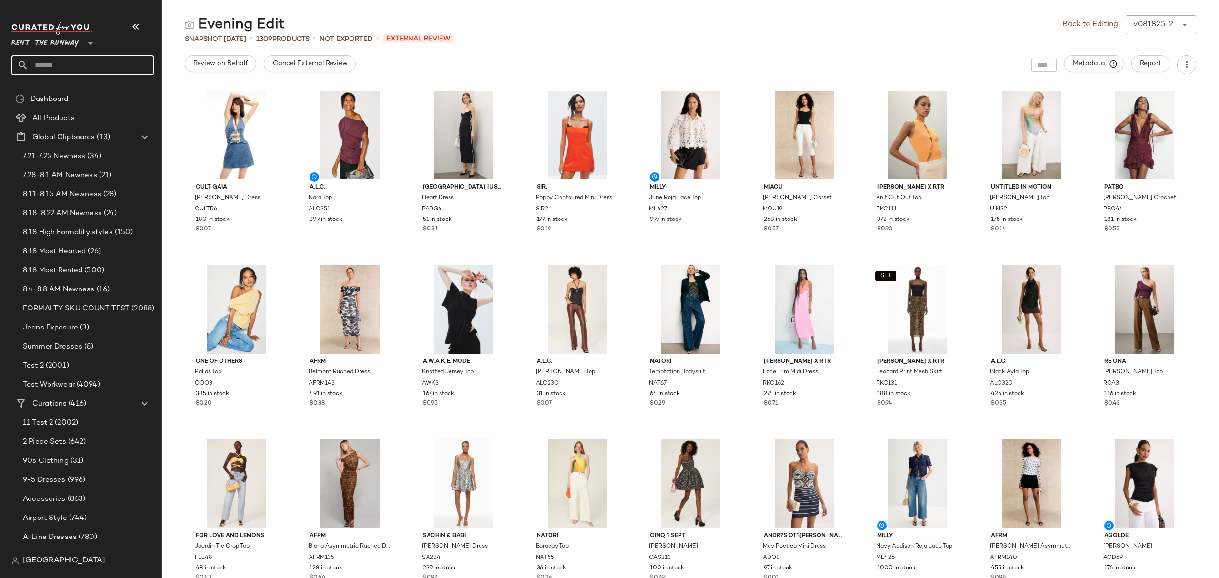
click at [68, 60] on input "text" at bounding box center [91, 65] width 125 height 20
type input "*****"
click at [83, 91] on div "The N ew 9-5" at bounding box center [82, 93] width 127 height 10
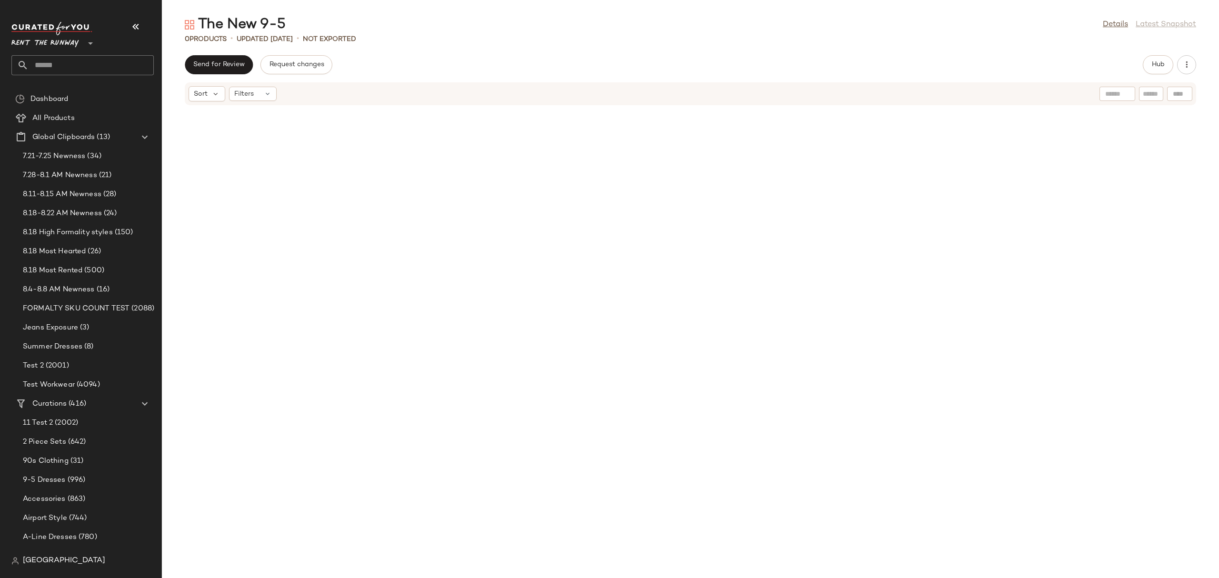
click at [354, 90] on div "Sort Filters" at bounding box center [628, 93] width 880 height 15
click at [1157, 62] on span "Hub" at bounding box center [1157, 65] width 13 height 8
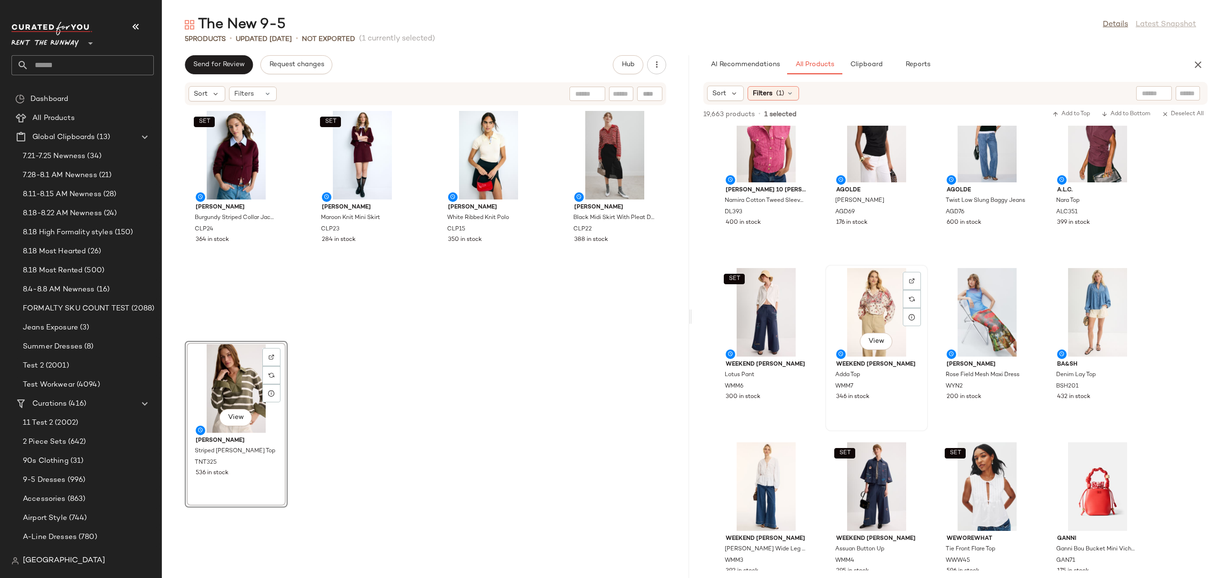
scroll to position [735, 0]
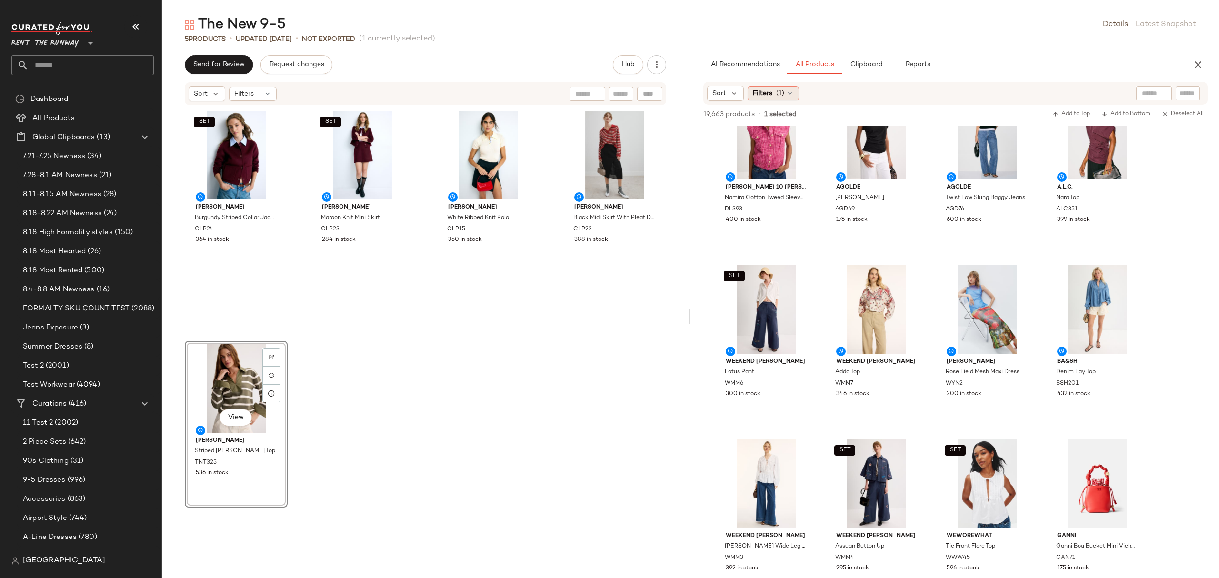
click at [752, 88] on div "Filters (1)" at bounding box center [772, 93] width 51 height 14
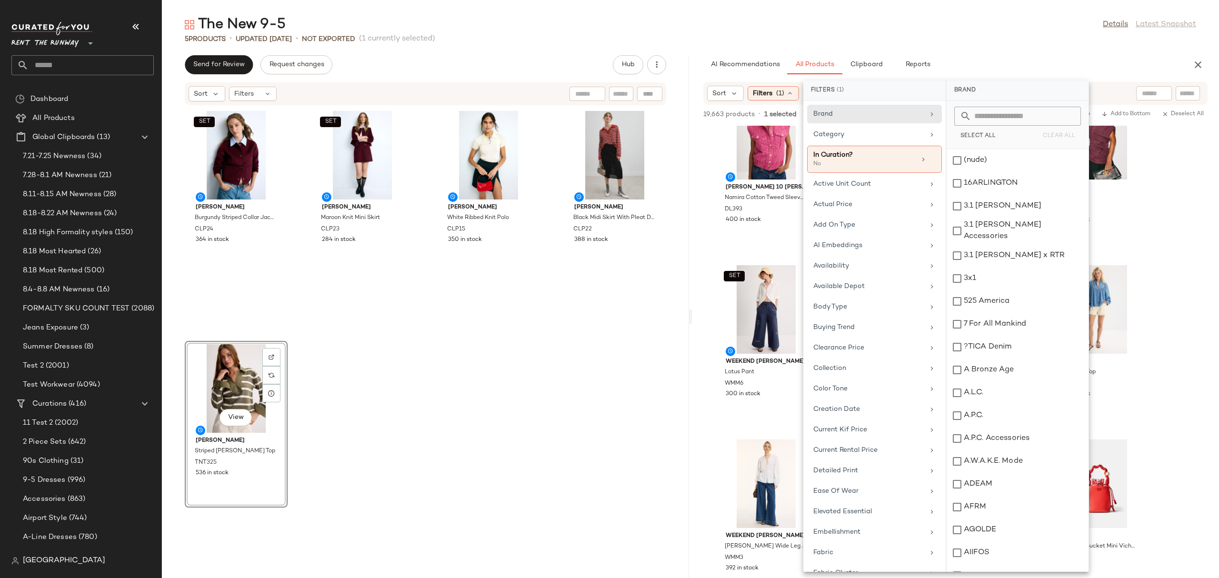
click at [1120, 94] on div "Sort Filters (1)" at bounding box center [955, 93] width 504 height 23
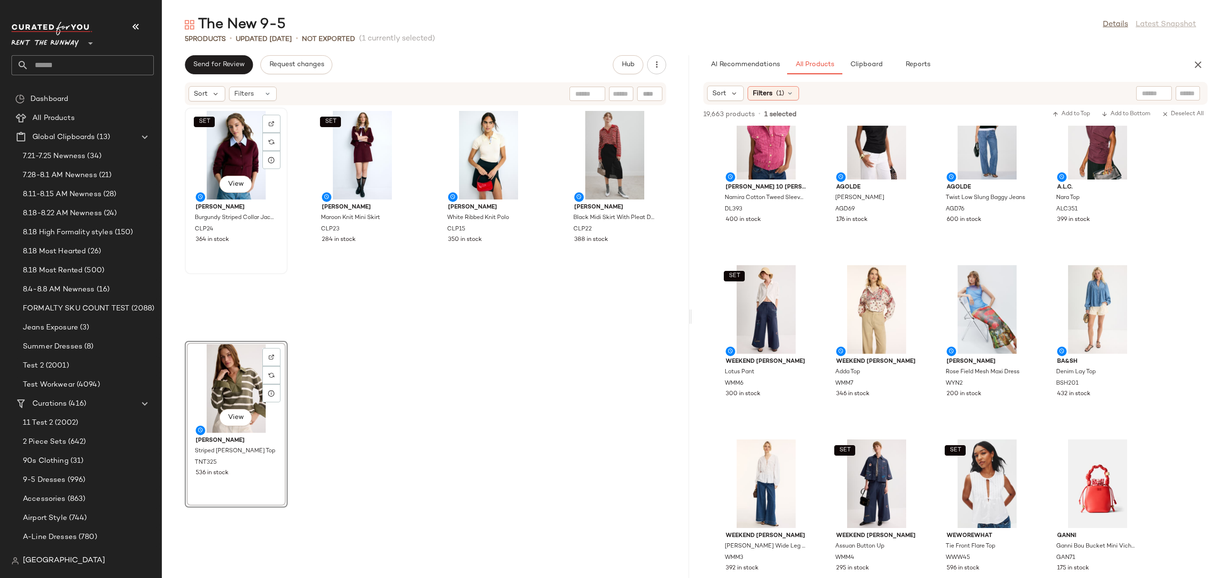
click at [231, 150] on div "SET View" at bounding box center [236, 155] width 96 height 89
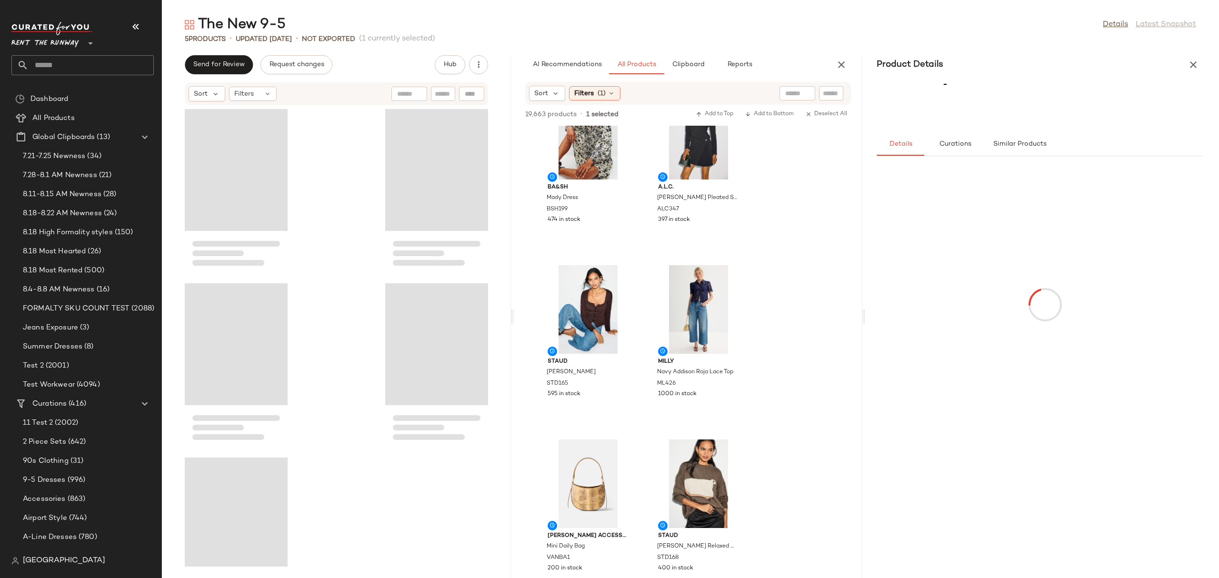
scroll to position [1432, 0]
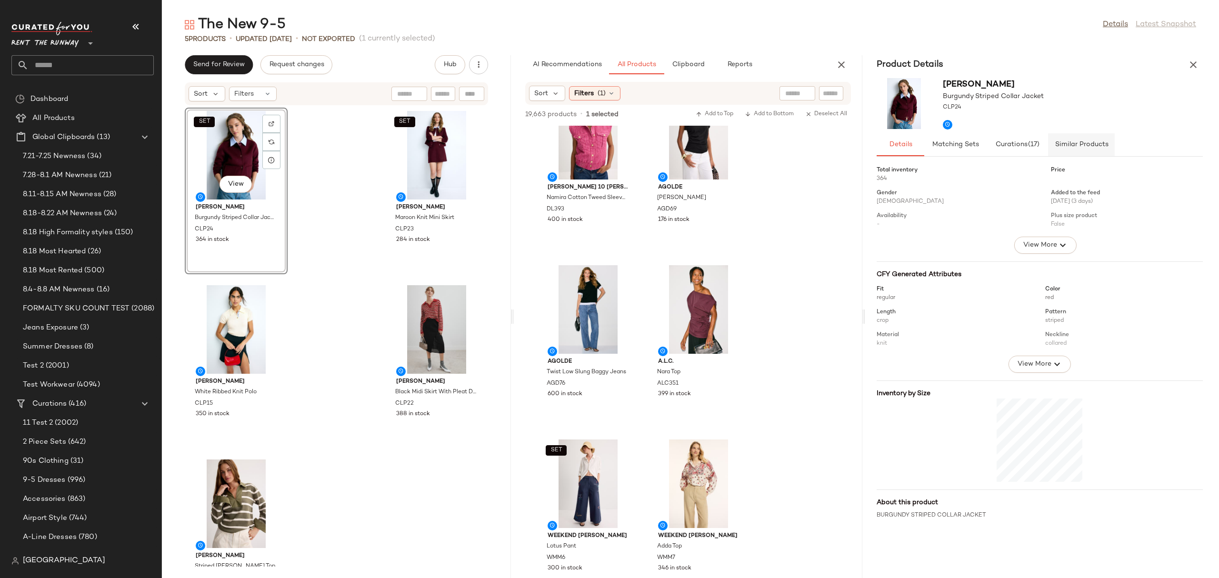
click at [1103, 135] on button "Similar Products" at bounding box center [1081, 144] width 67 height 23
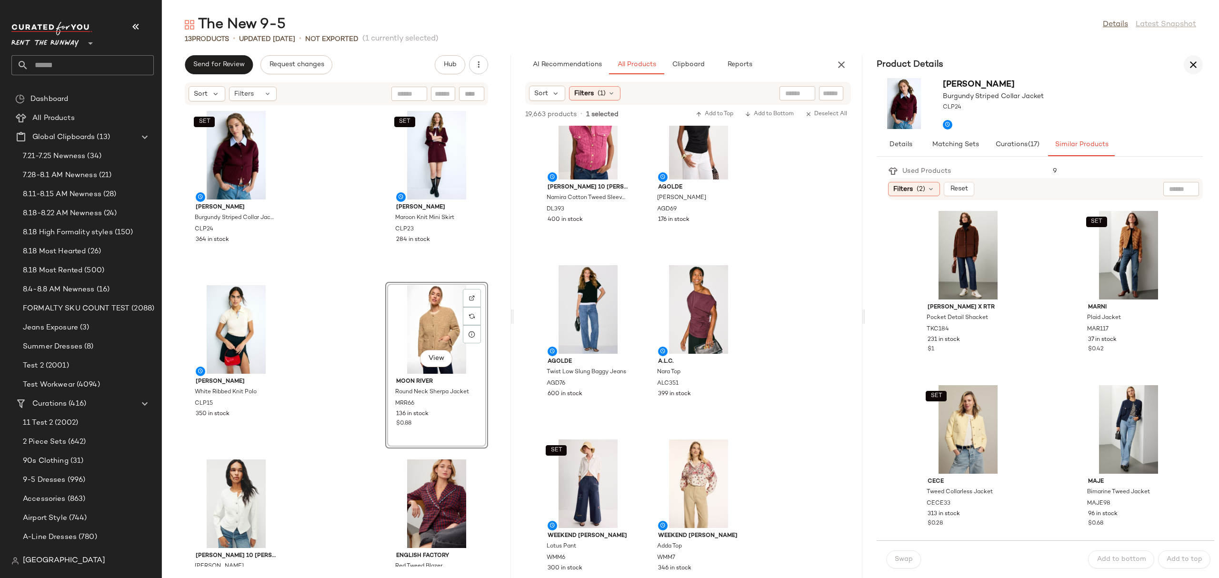
click at [1194, 64] on icon "button" at bounding box center [1192, 64] width 11 height 11
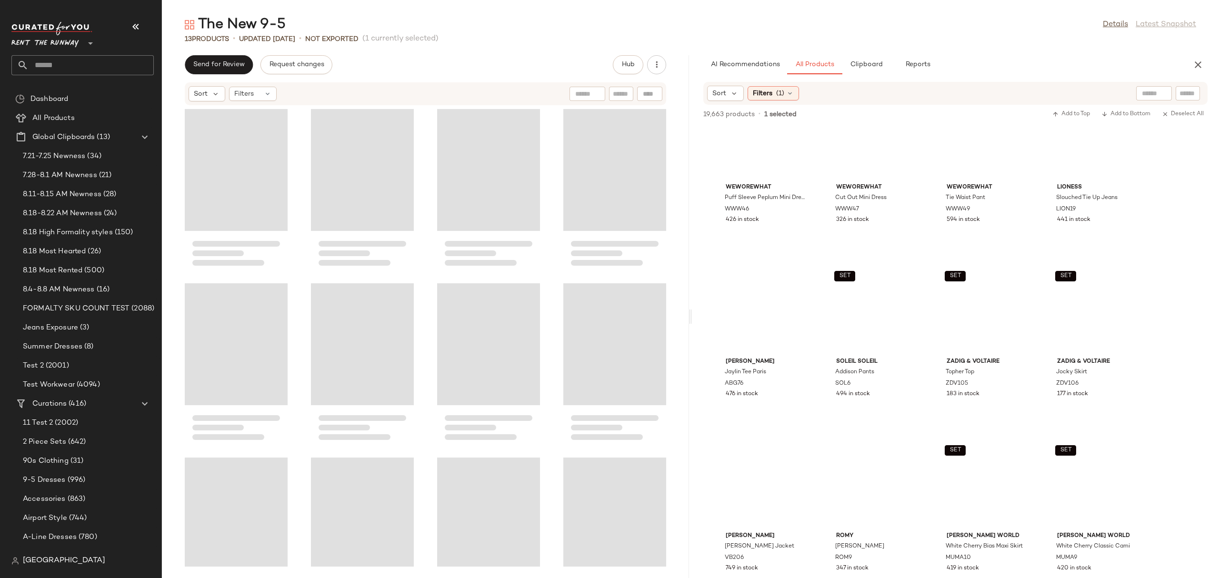
scroll to position [735, 0]
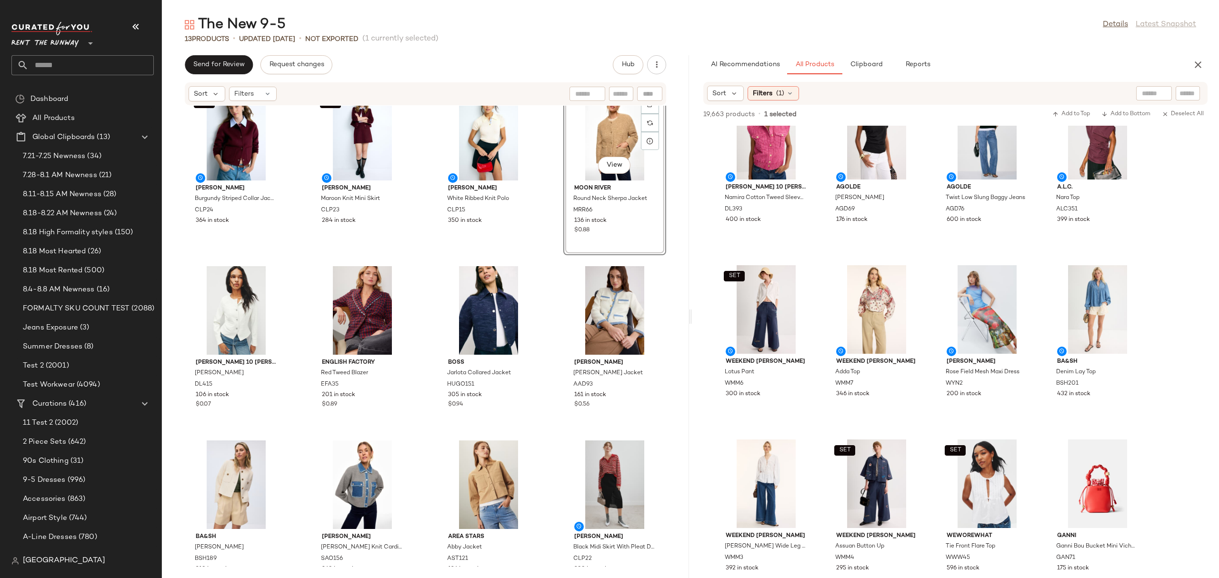
click at [425, 422] on div "SET Claudie Pierlot Burgundy Striped Collar Jacket CLP24 364 in stock SET Claud…" at bounding box center [425, 336] width 527 height 461
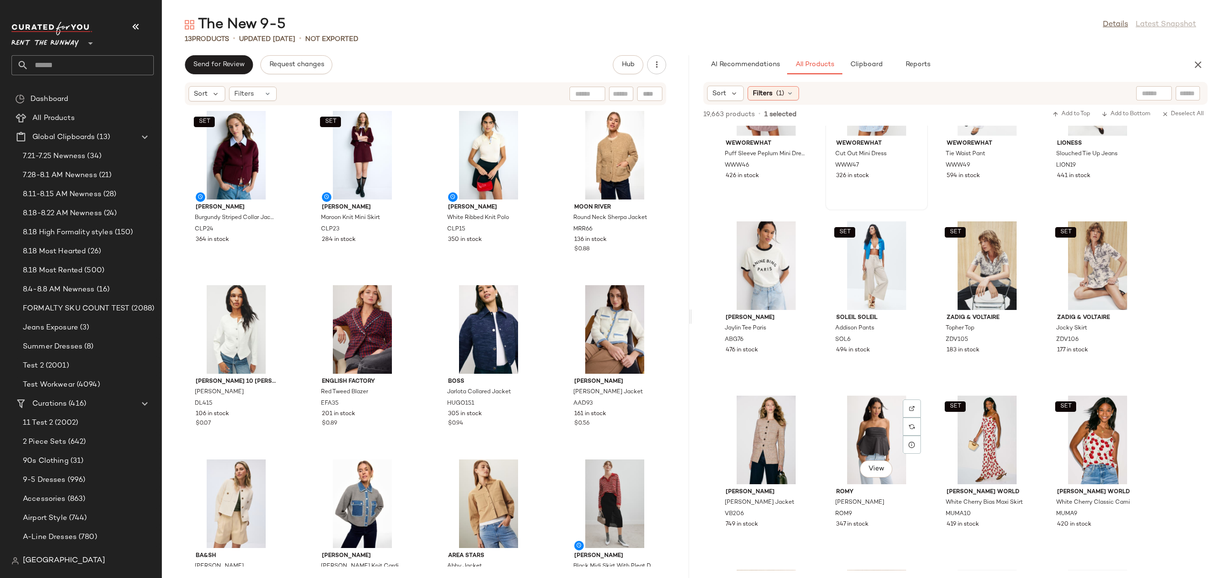
scroll to position [1517, 0]
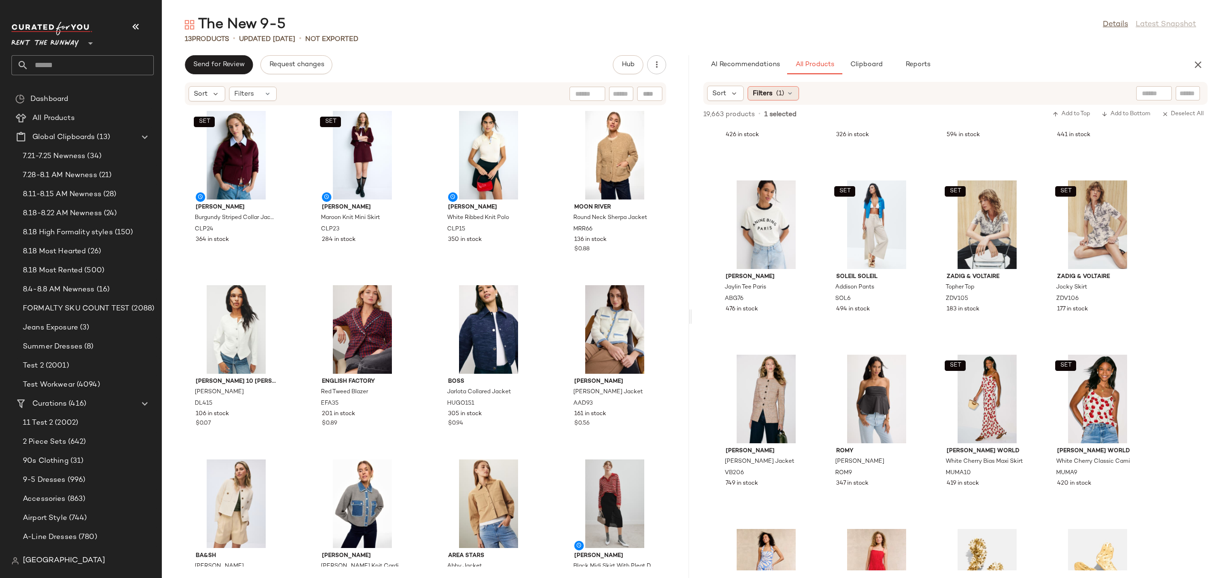
click at [763, 92] on span "Filters" at bounding box center [763, 94] width 20 height 10
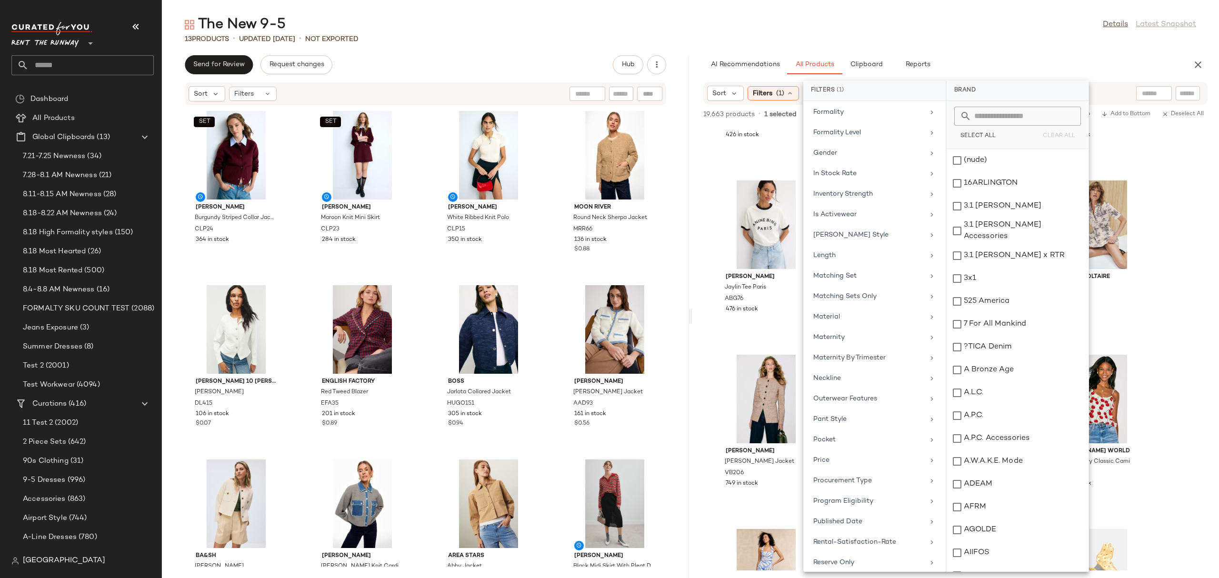
scroll to position [813, 0]
click at [839, 527] on div "Use Case Events" at bounding box center [874, 536] width 135 height 19
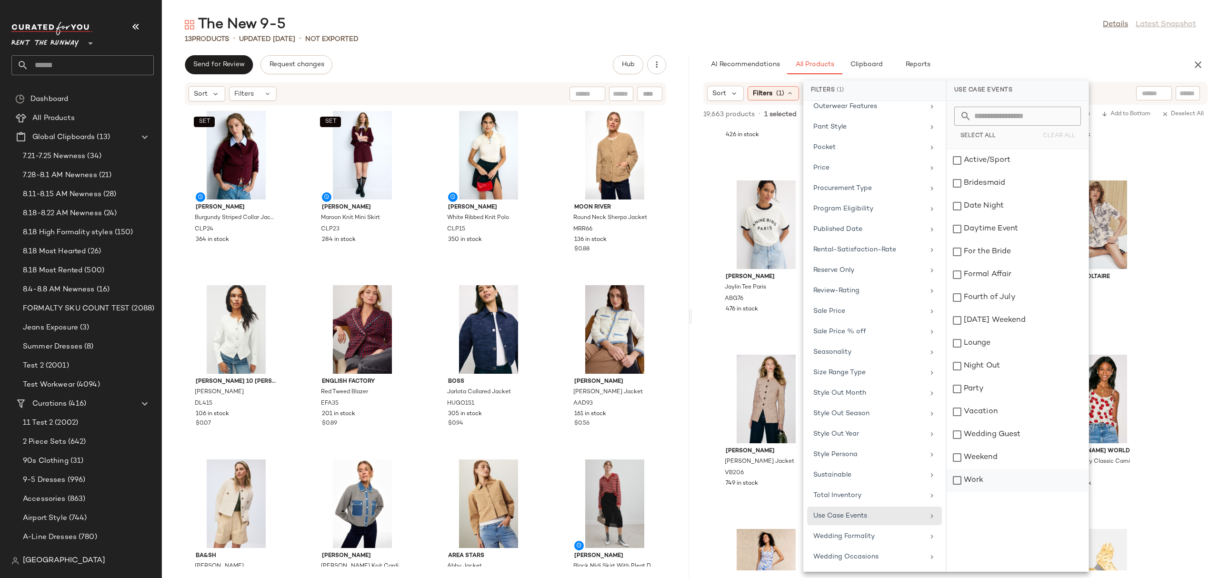
click at [976, 477] on div "Work" at bounding box center [1017, 480] width 142 height 23
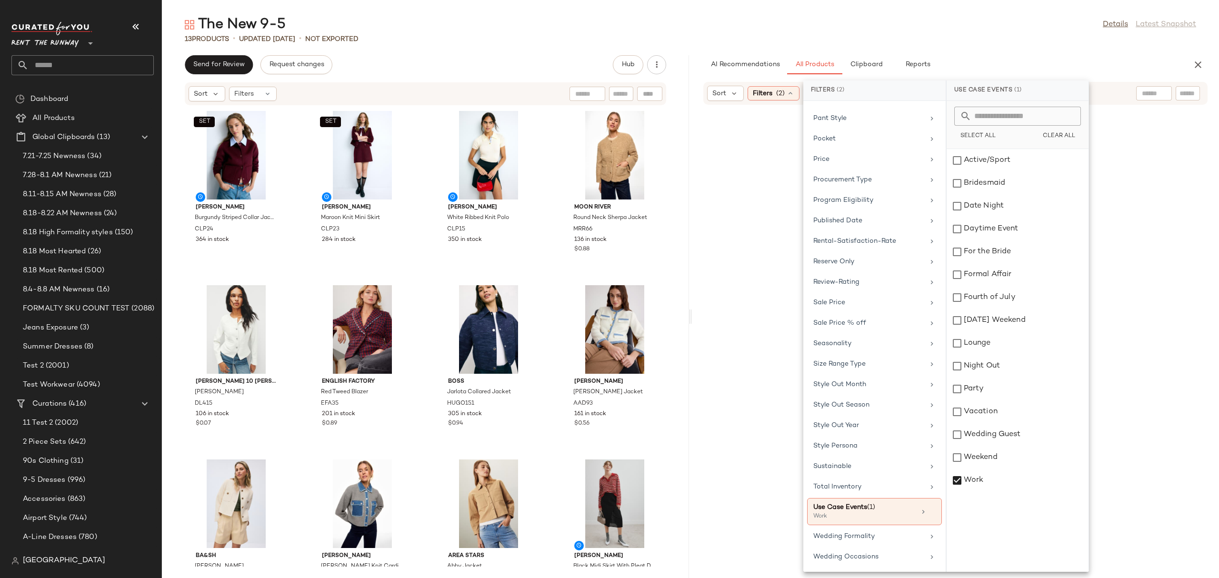
click at [1117, 95] on div "Sort Filters (2) Reset" at bounding box center [955, 93] width 504 height 23
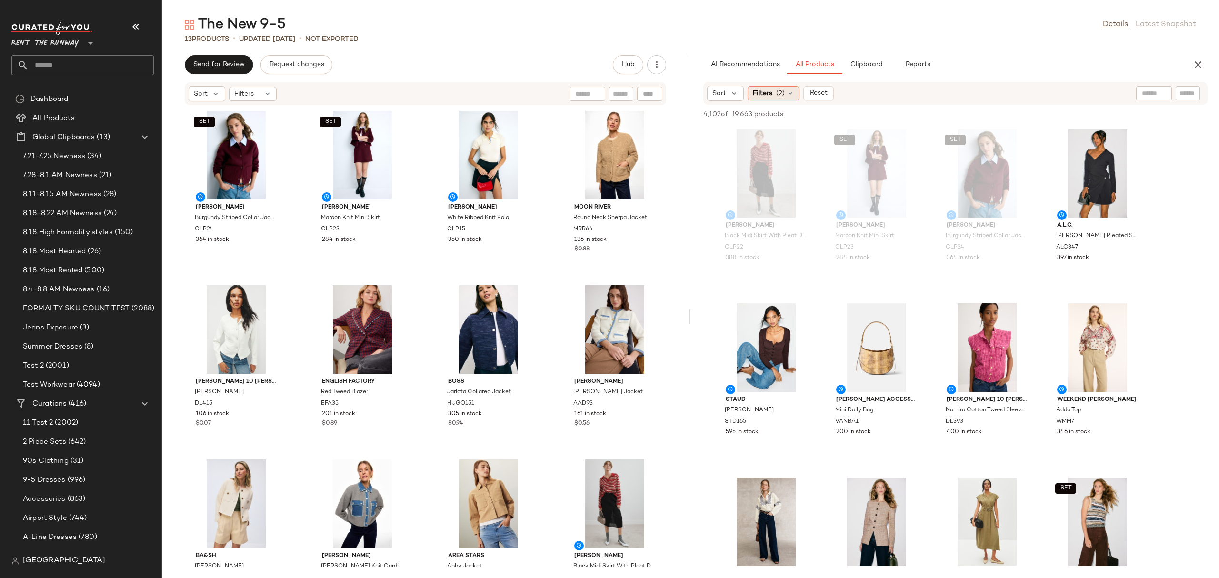
click at [770, 95] on span "Filters" at bounding box center [763, 94] width 20 height 10
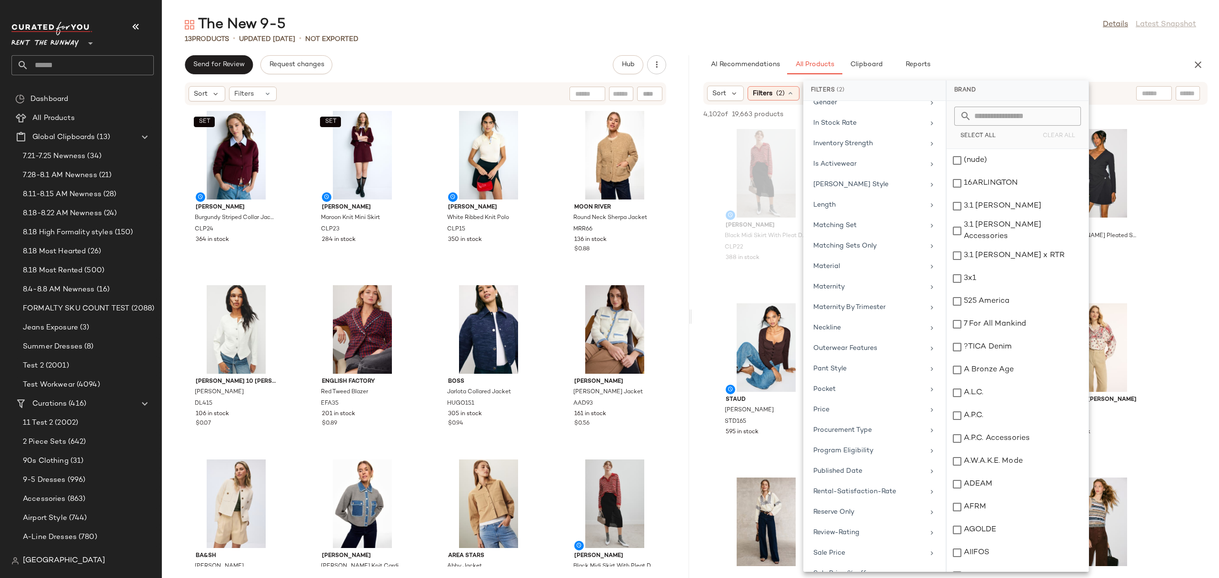
scroll to position [713, 0]
click at [845, 438] on div "Seasonality" at bounding box center [868, 433] width 111 height 10
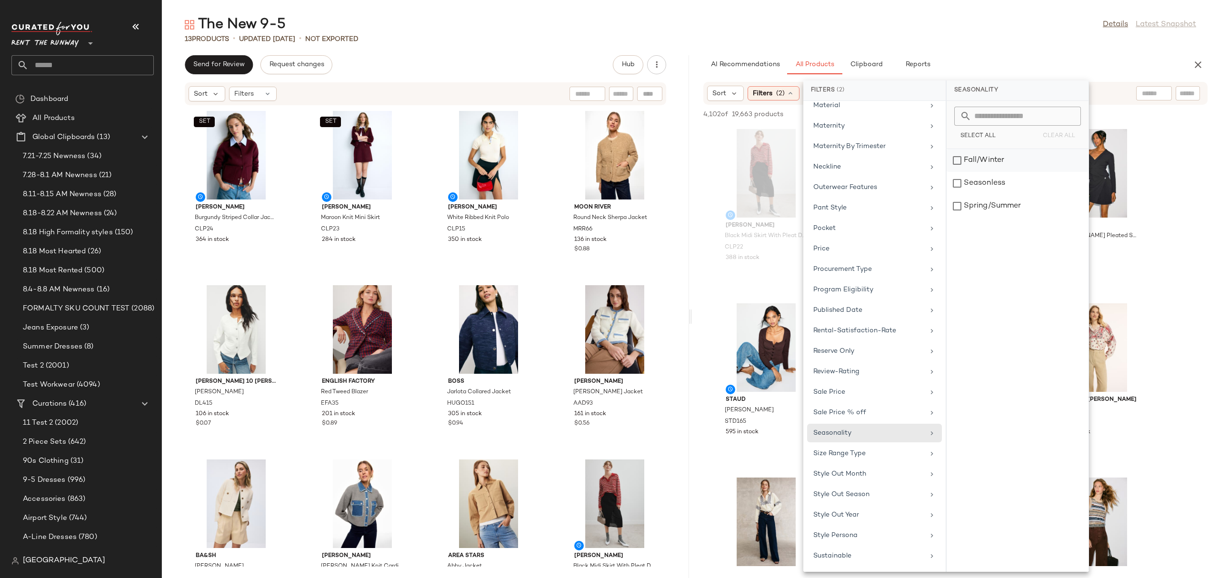
click at [1009, 172] on div "Fall/Winter" at bounding box center [1017, 183] width 142 height 23
click at [1008, 195] on div "Seasonless" at bounding box center [1018, 206] width 142 height 23
click at [1108, 98] on div "Sort Filters (3) Reset" at bounding box center [955, 93] width 504 height 23
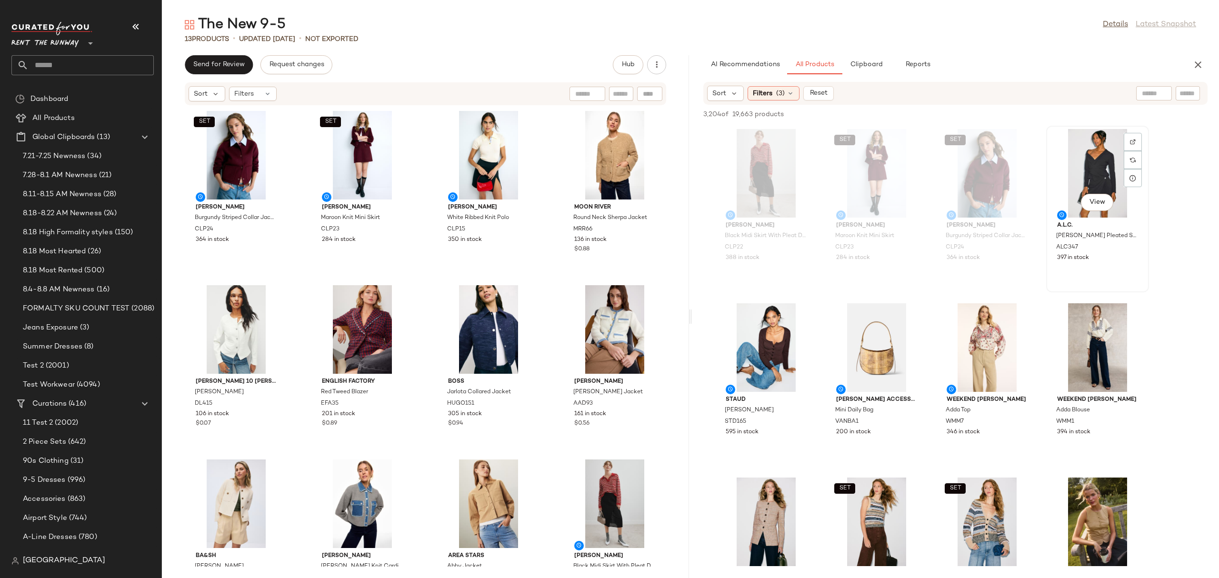
click at [1083, 176] on div "View" at bounding box center [1097, 173] width 96 height 89
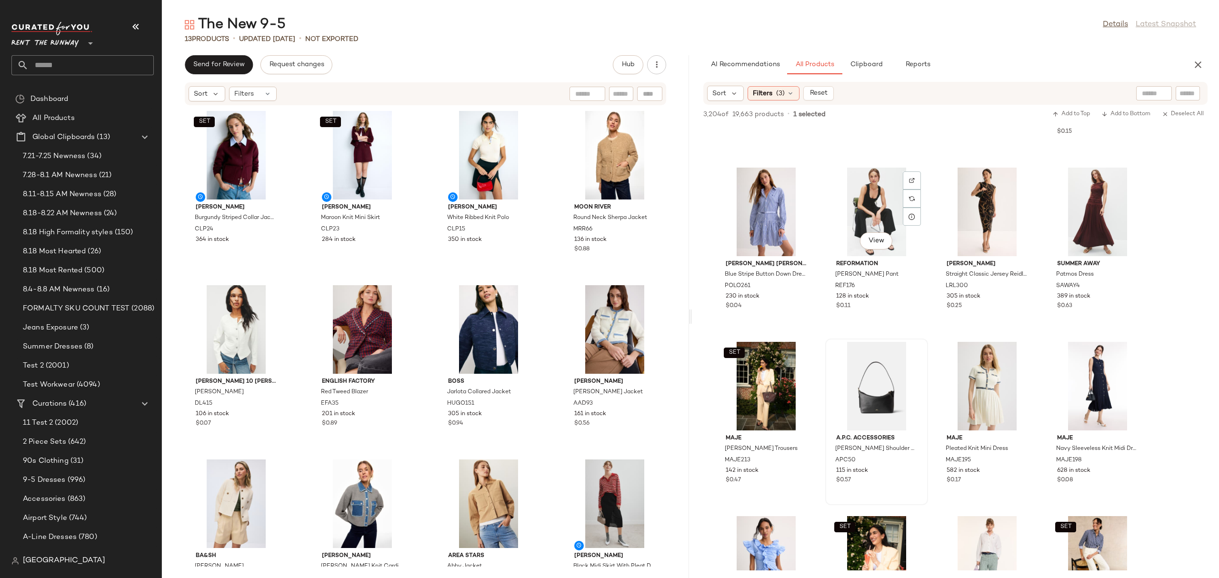
scroll to position [360, 0]
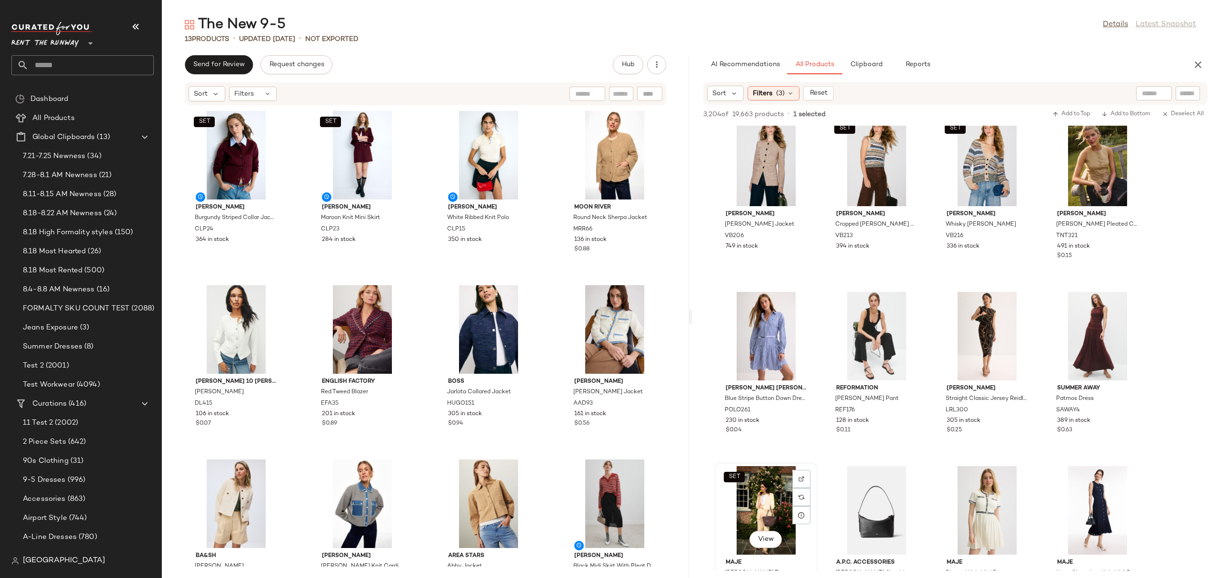
click at [755, 504] on div "SET View" at bounding box center [766, 510] width 96 height 89
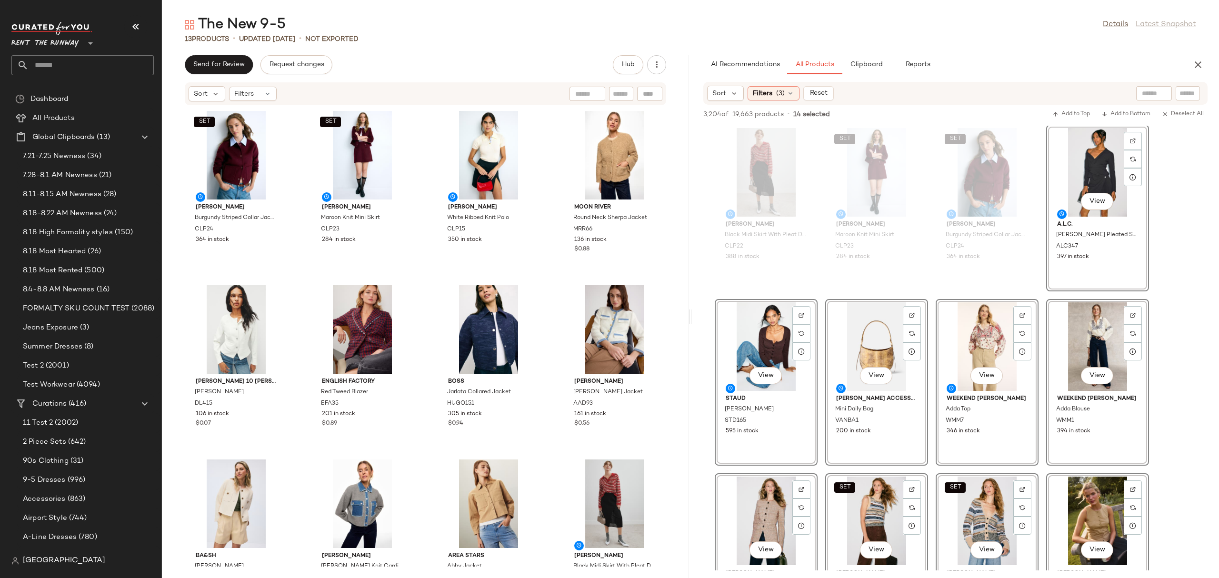
scroll to position [0, 0]
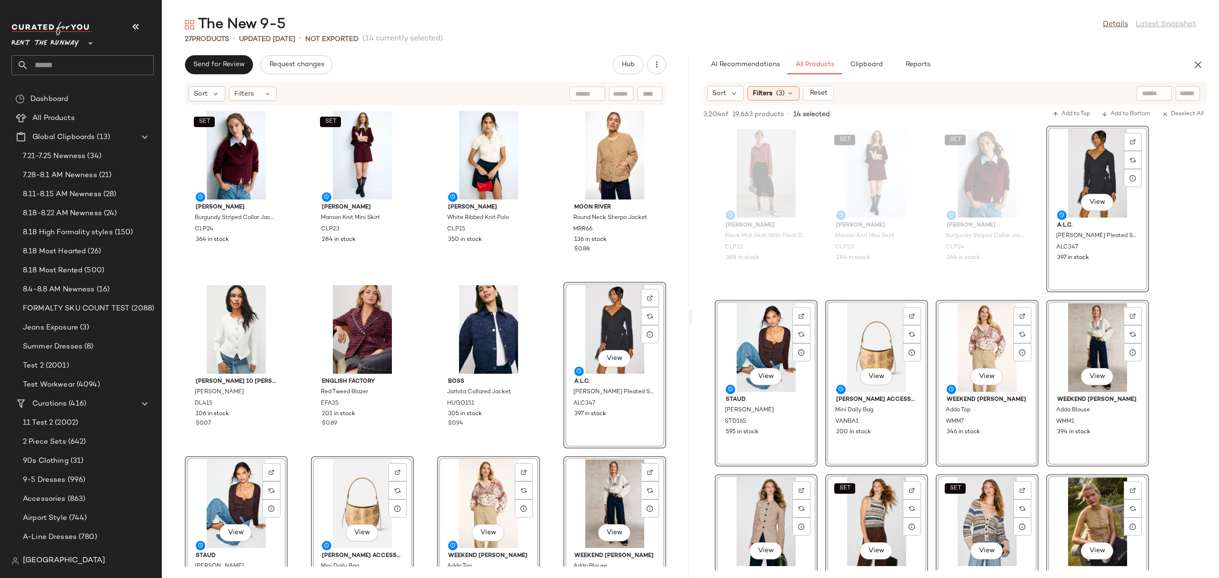
click at [556, 275] on div "SET Claudie Pierlot Burgundy Striped Collar Jacket CLP24 364 in stock SET Claud…" at bounding box center [425, 336] width 527 height 461
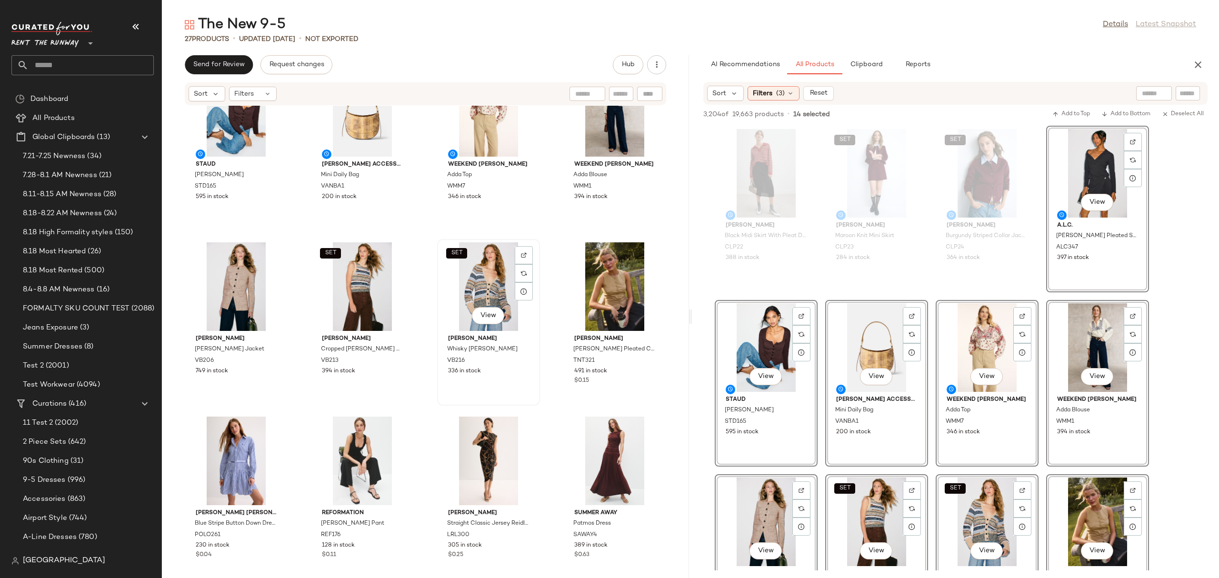
scroll to position [378, 0]
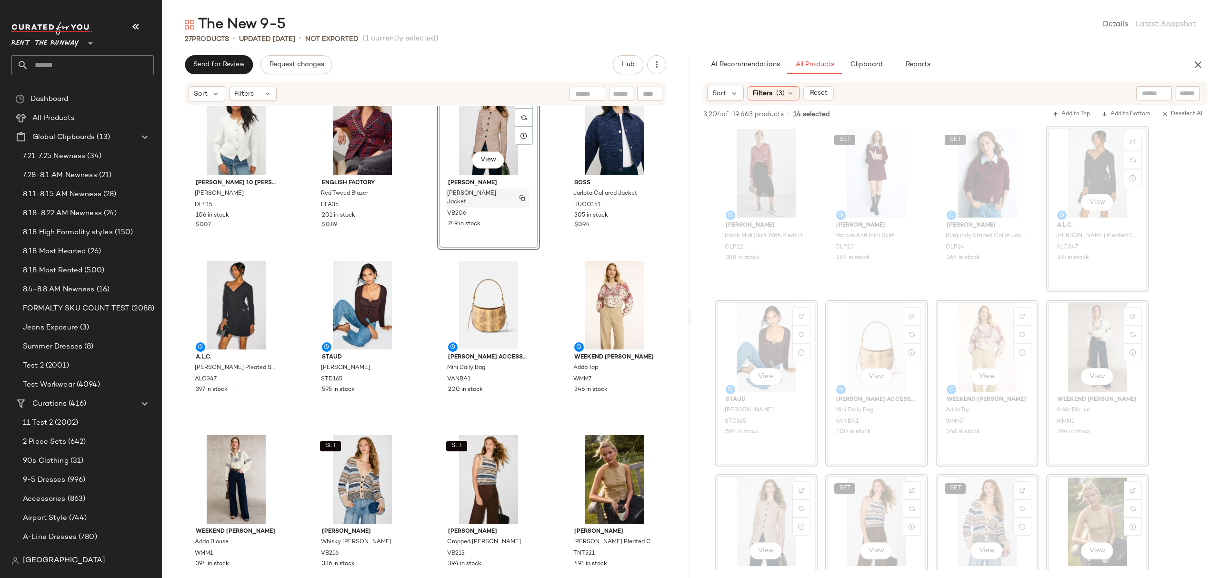
scroll to position [208, 0]
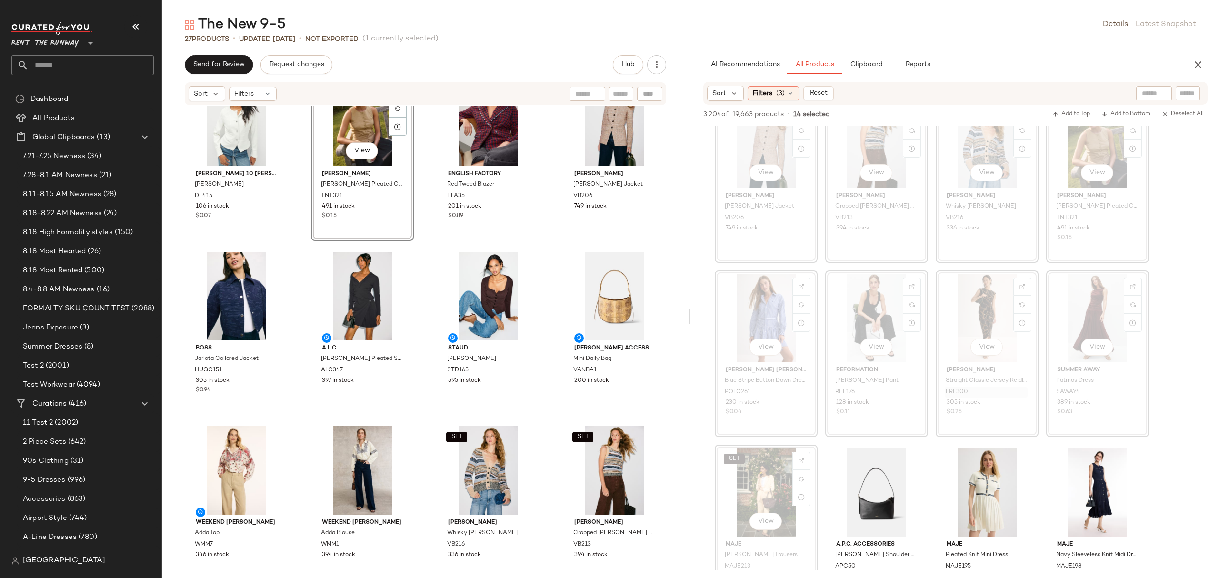
scroll to position [484, 0]
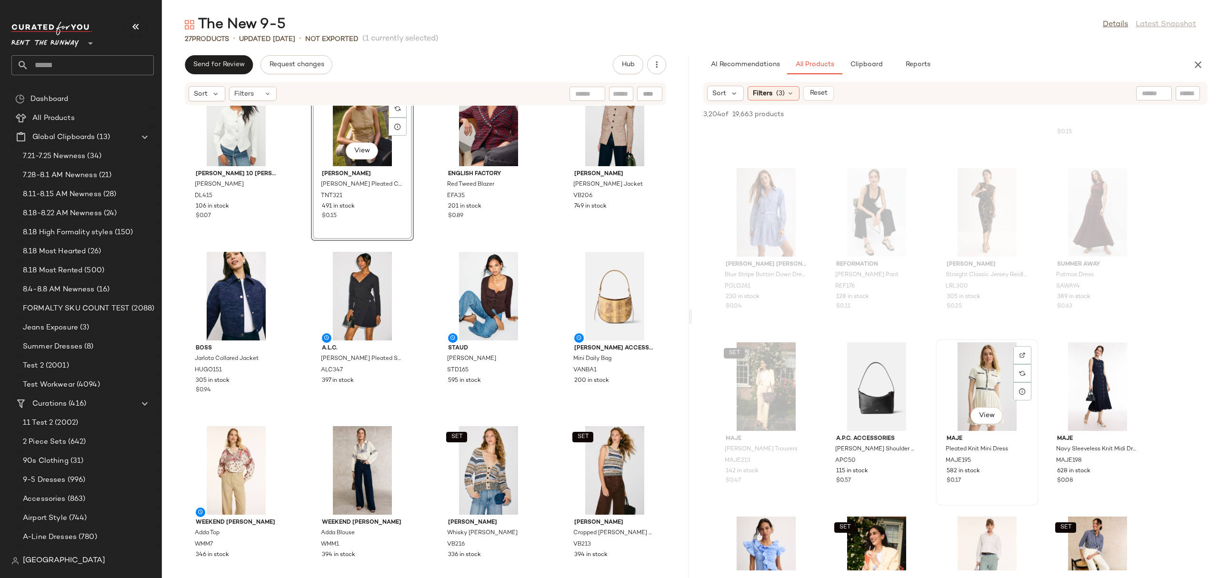
click at [938, 368] on div "View Maje Pleated Knit Mini Dress MAJE195 582 in stock $0.17" at bounding box center [986, 422] width 101 height 165
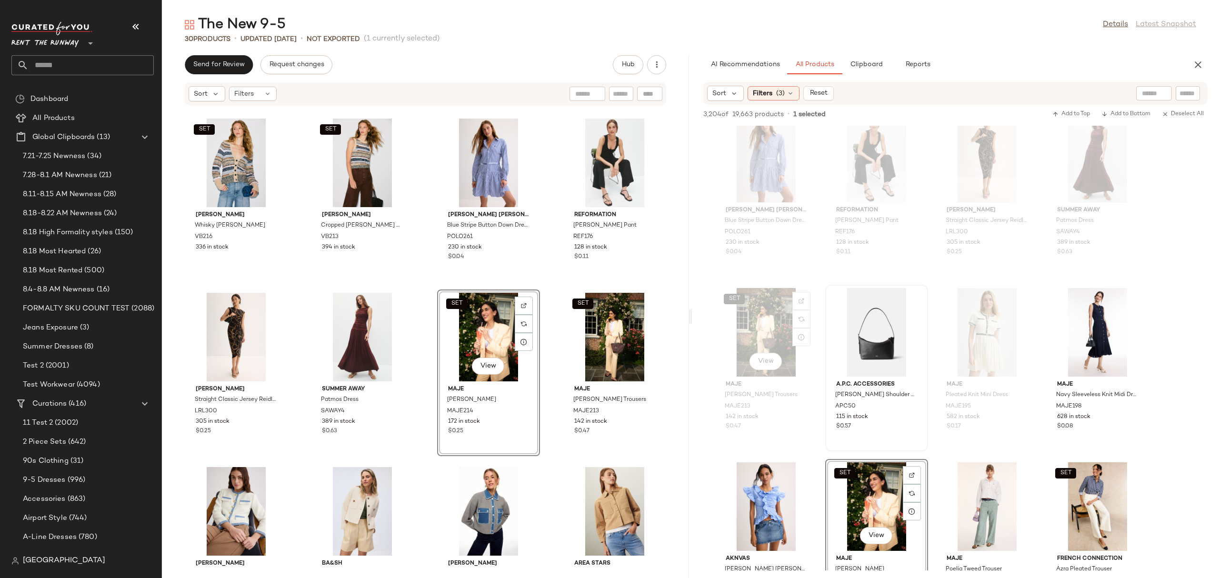
scroll to position [531, 0]
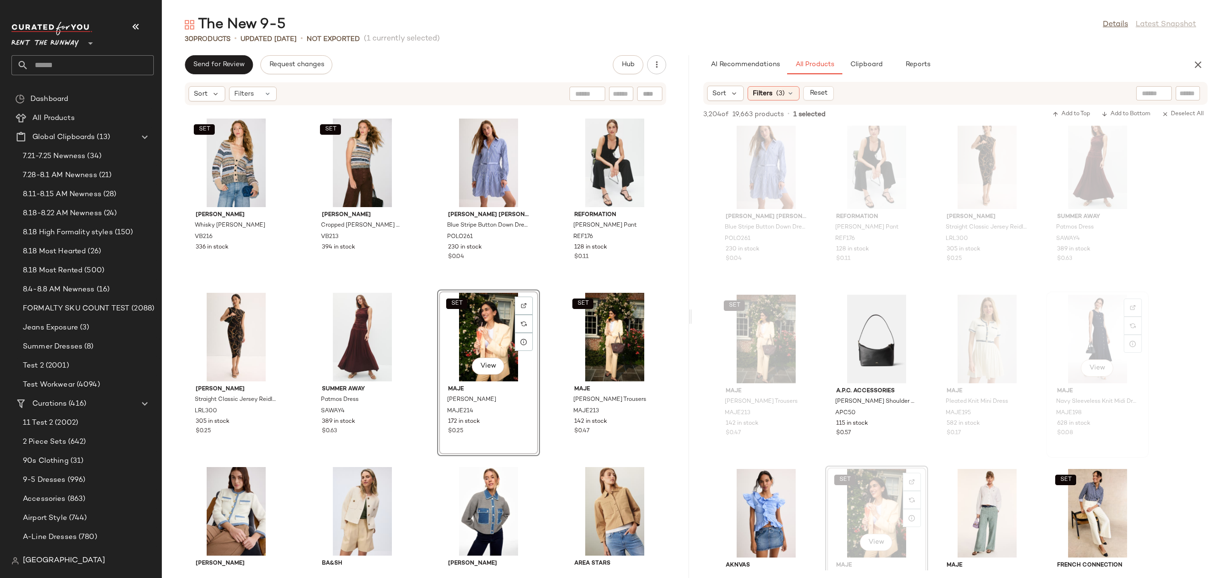
click at [1049, 312] on div "View" at bounding box center [1097, 339] width 96 height 89
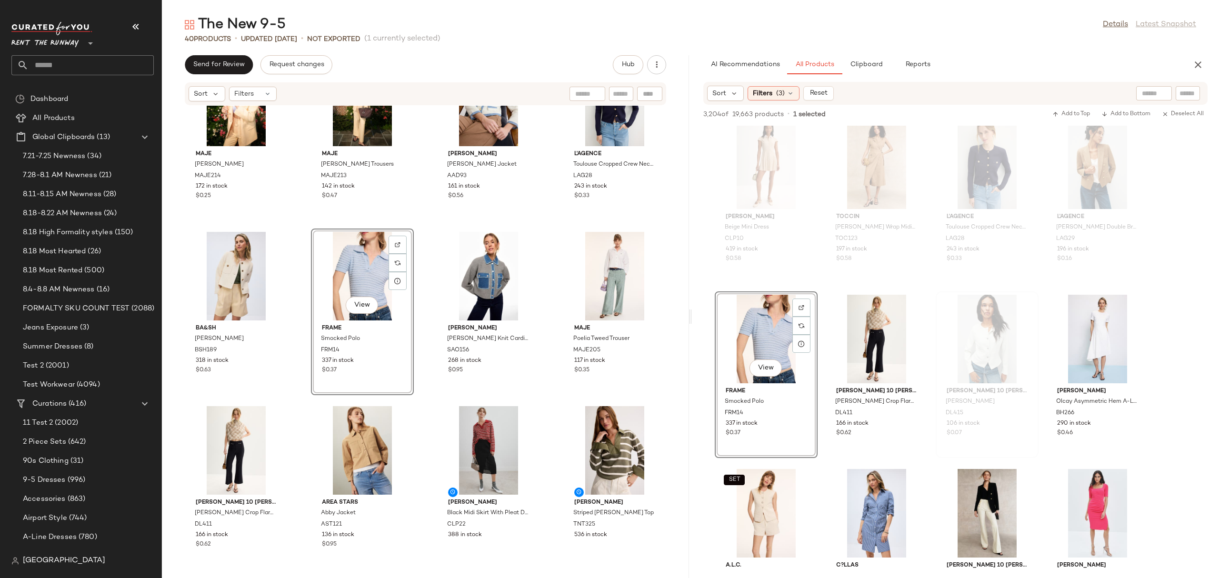
scroll to position [1282, 0]
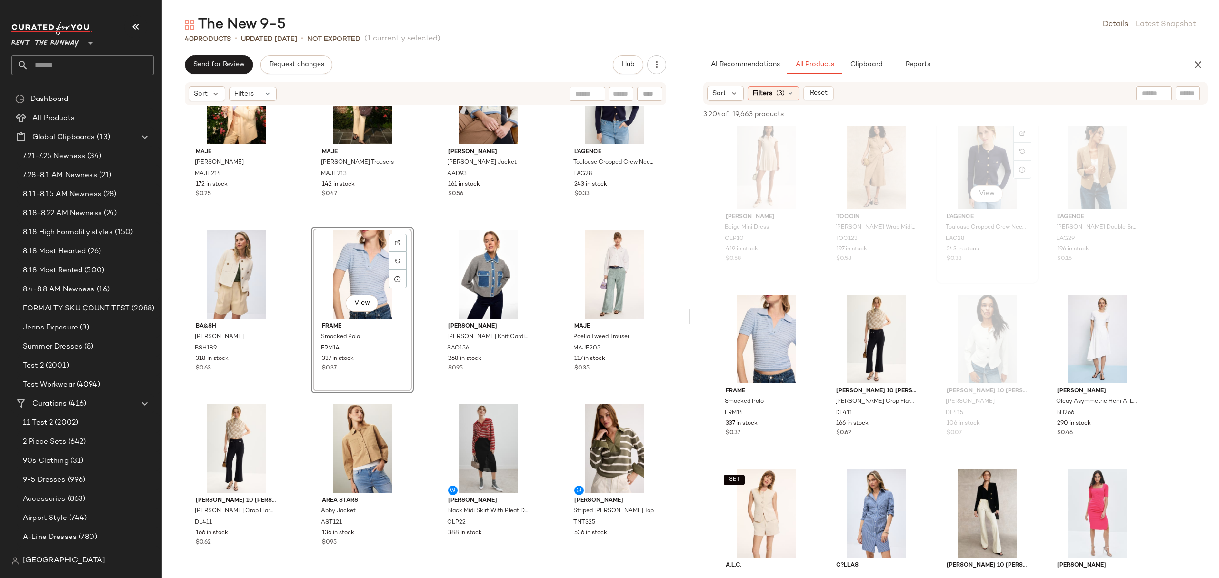
click at [941, 281] on div "View L'agence Toulouse Cropped Crew Neck Cardigan LAG28 243 in stock $0.33" at bounding box center [986, 200] width 101 height 165
click at [940, 304] on div at bounding box center [987, 339] width 96 height 89
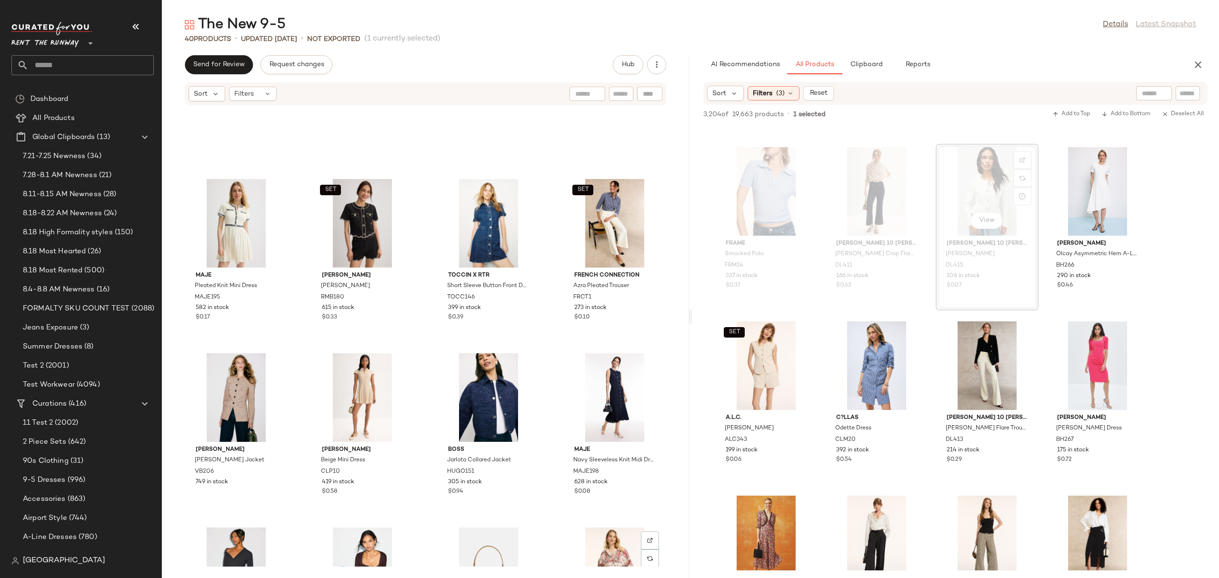
scroll to position [284, 0]
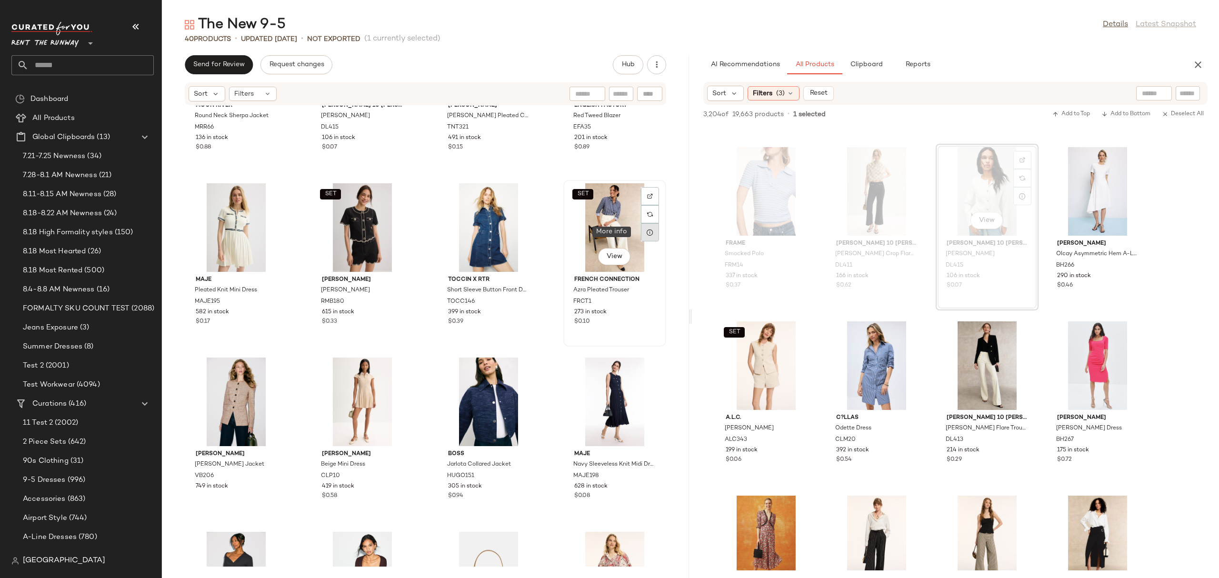
click at [646, 230] on icon at bounding box center [650, 232] width 8 height 8
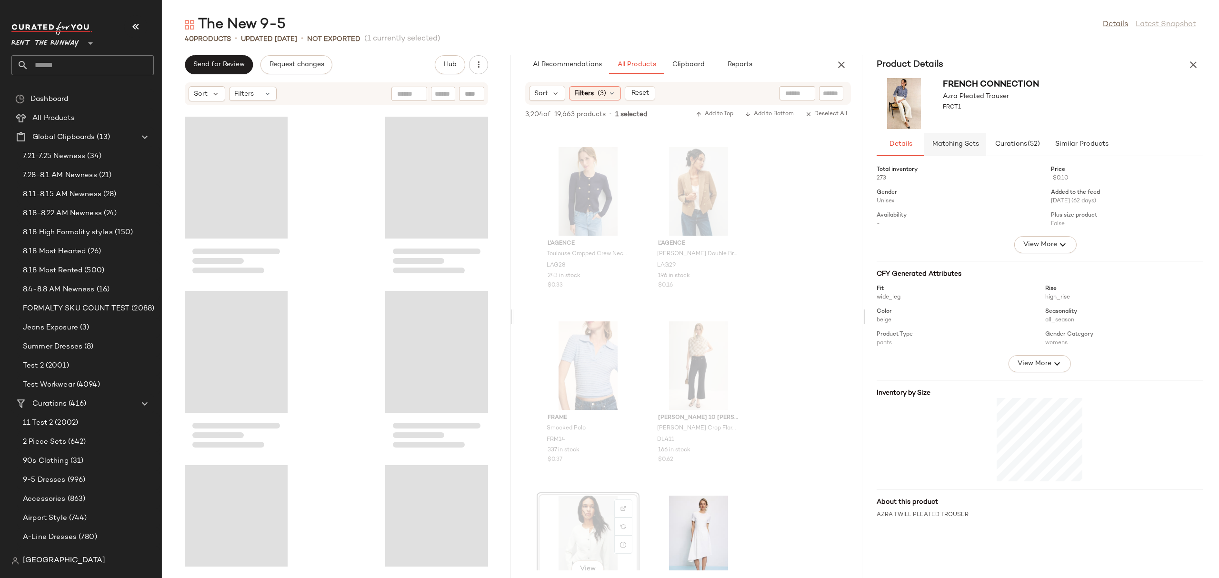
click at [949, 140] on span "Matching Sets" at bounding box center [955, 144] width 47 height 8
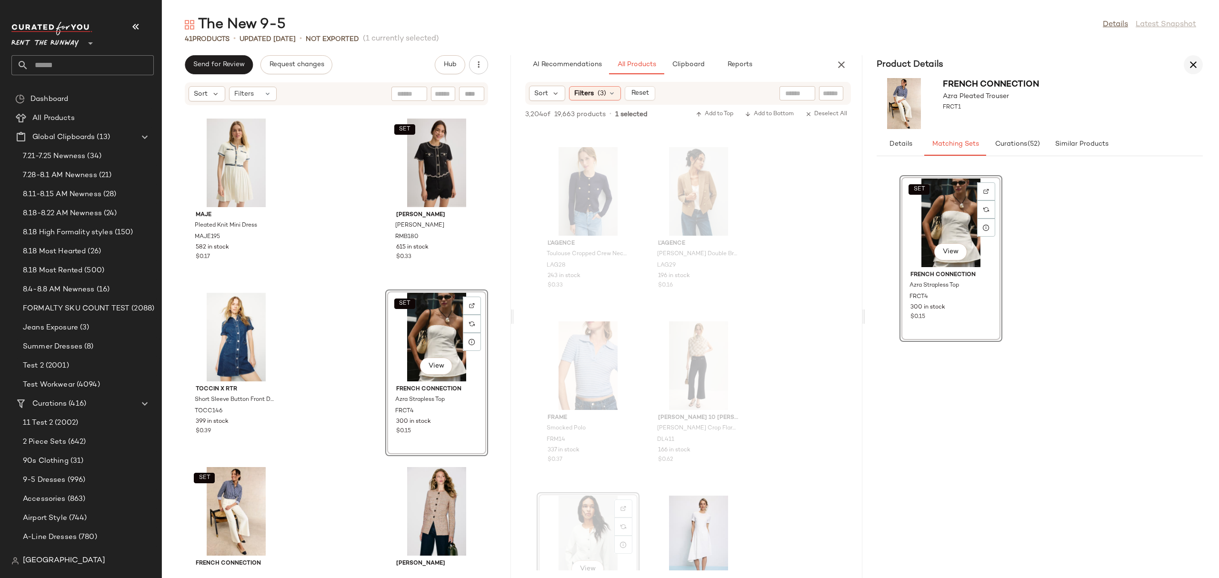
click at [1197, 61] on icon "button" at bounding box center [1192, 64] width 11 height 11
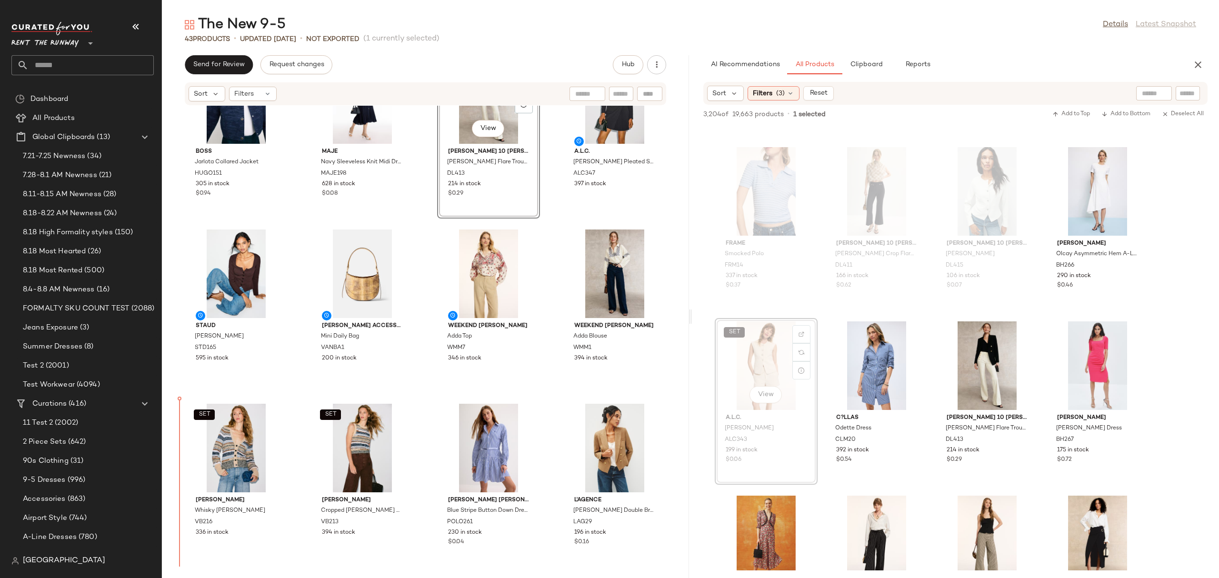
scroll to position [763, 0]
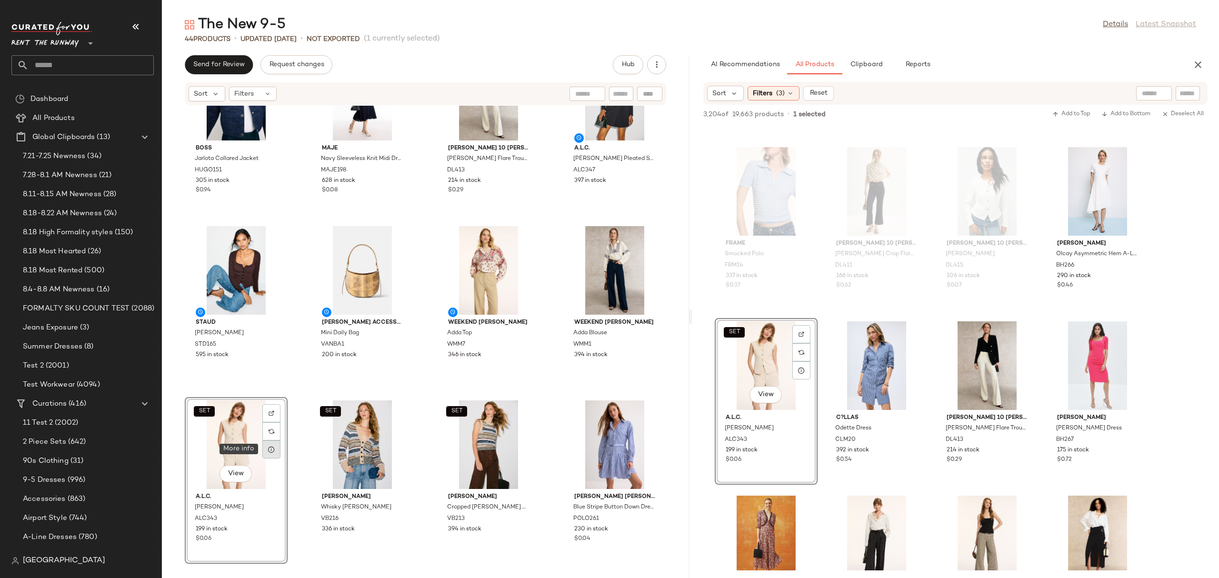
click at [268, 446] on icon at bounding box center [272, 450] width 8 height 8
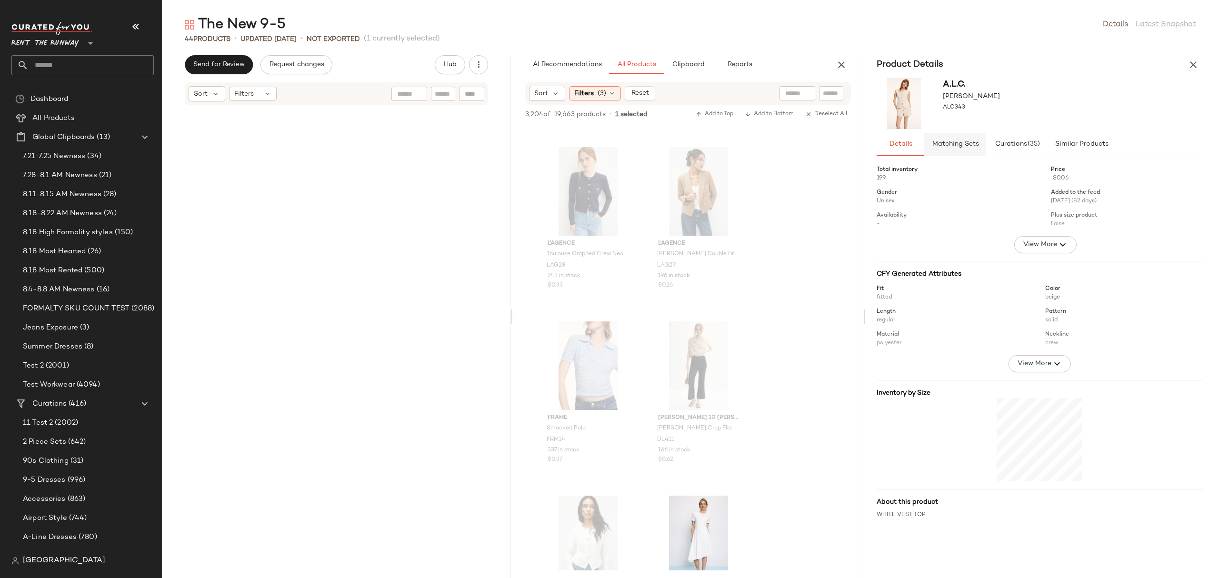
scroll to position [1916, 0]
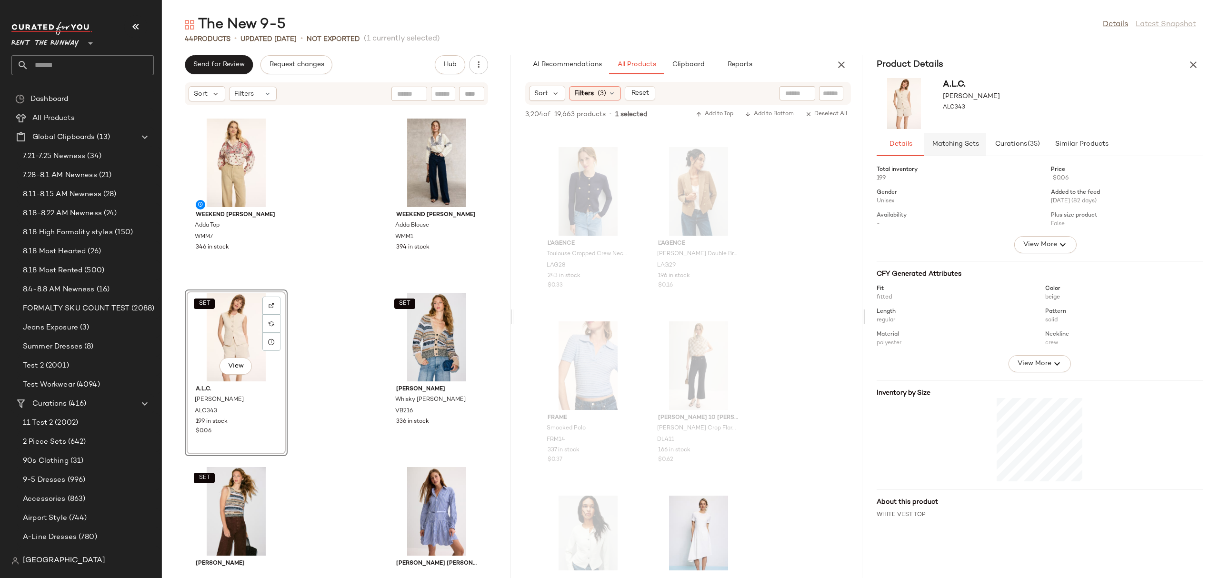
click at [978, 142] on span "Matching Sets" at bounding box center [955, 144] width 47 height 8
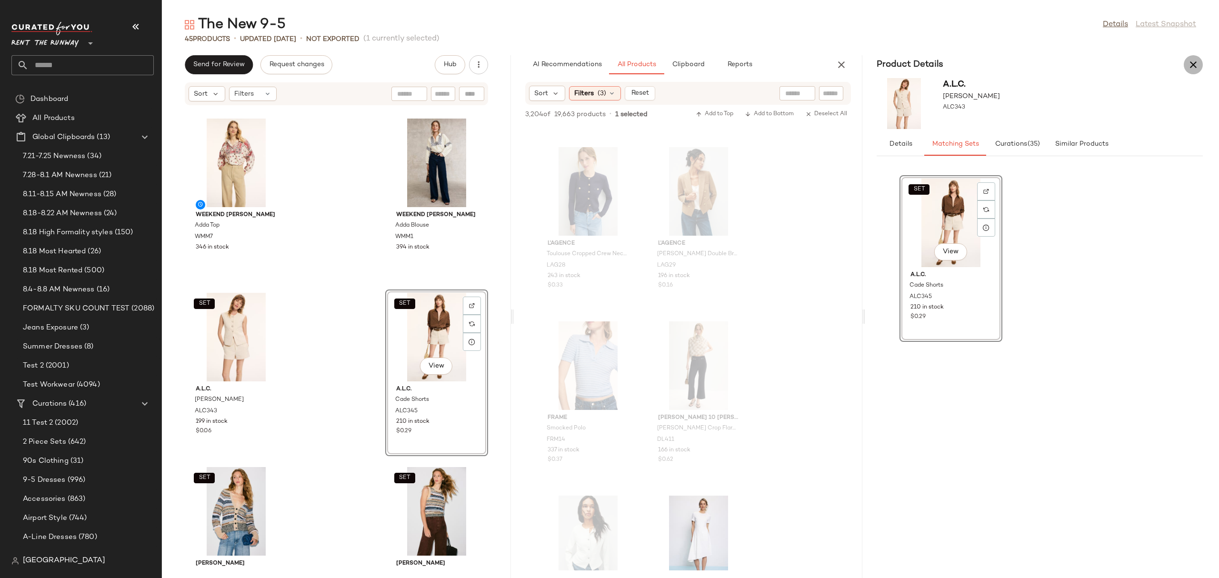
click at [1187, 60] on icon "button" at bounding box center [1192, 64] width 11 height 11
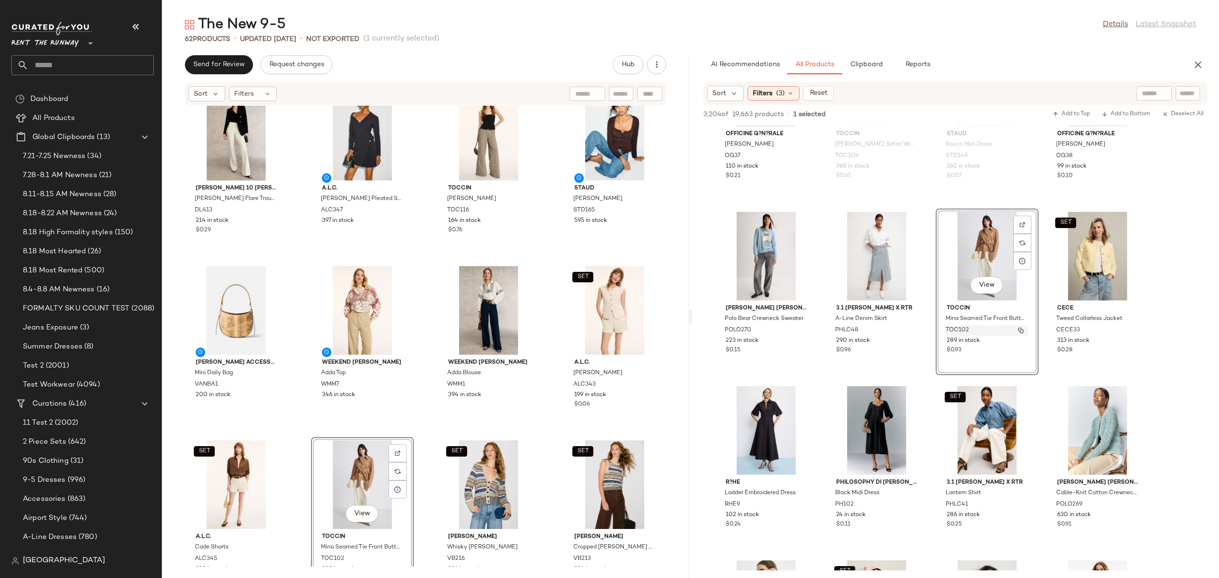
scroll to position [3579, 0]
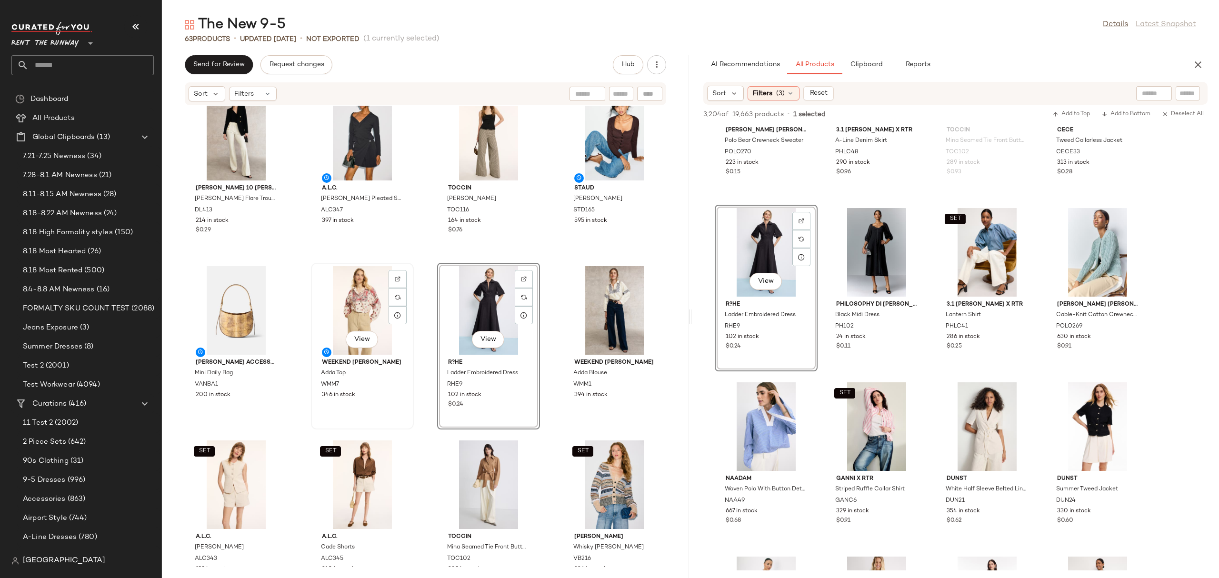
click at [356, 309] on div "View" at bounding box center [362, 310] width 96 height 89
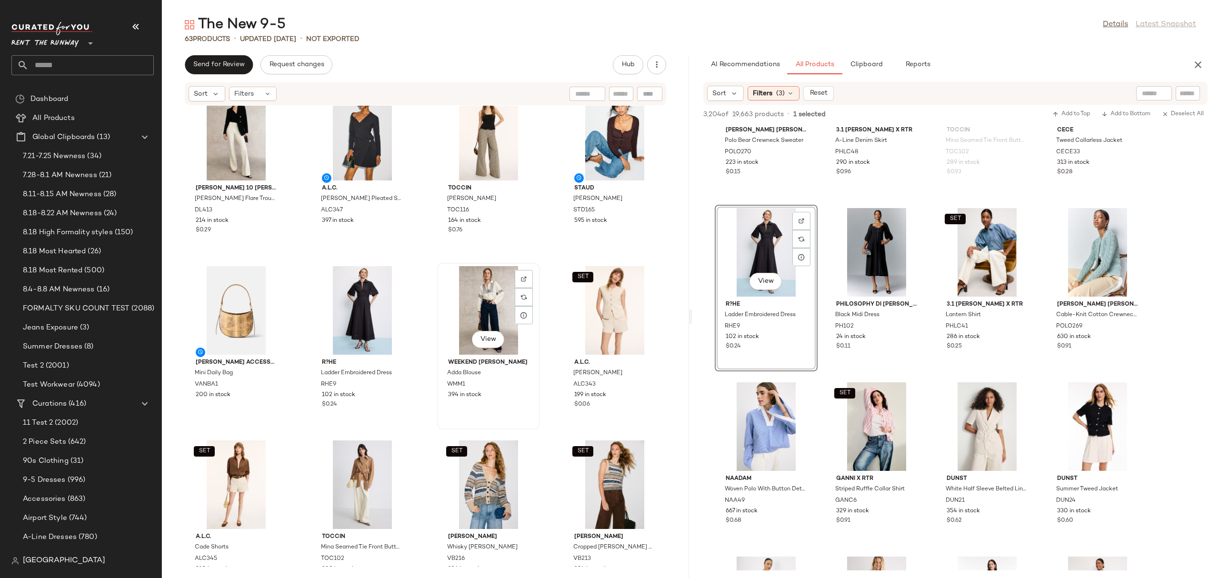
click at [492, 313] on div "View" at bounding box center [488, 310] width 96 height 89
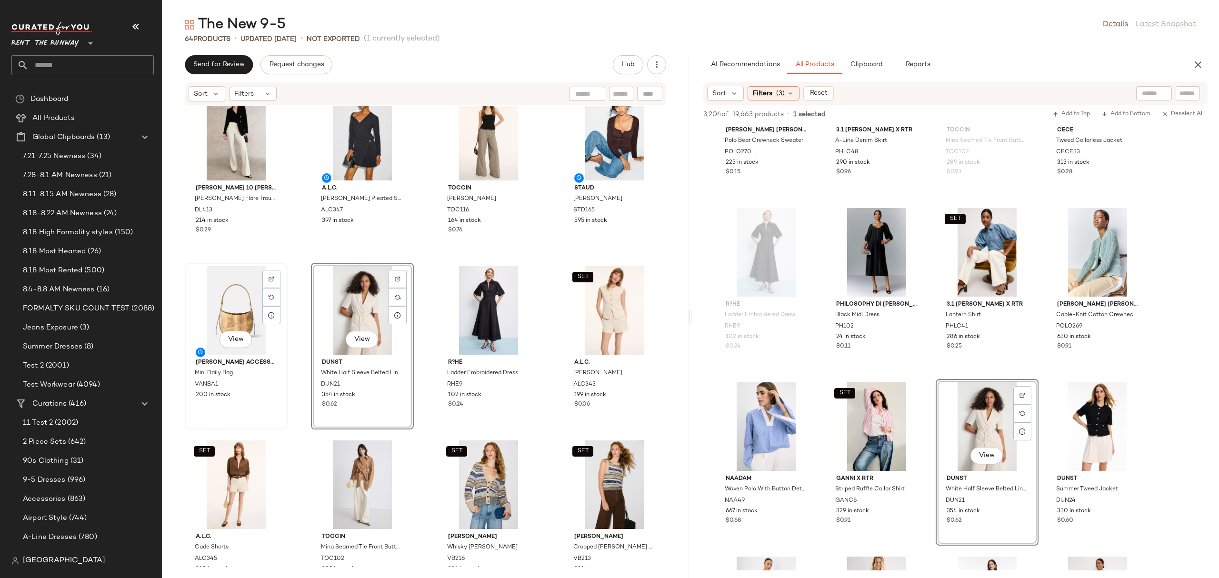
click at [237, 294] on div "View" at bounding box center [236, 310] width 96 height 89
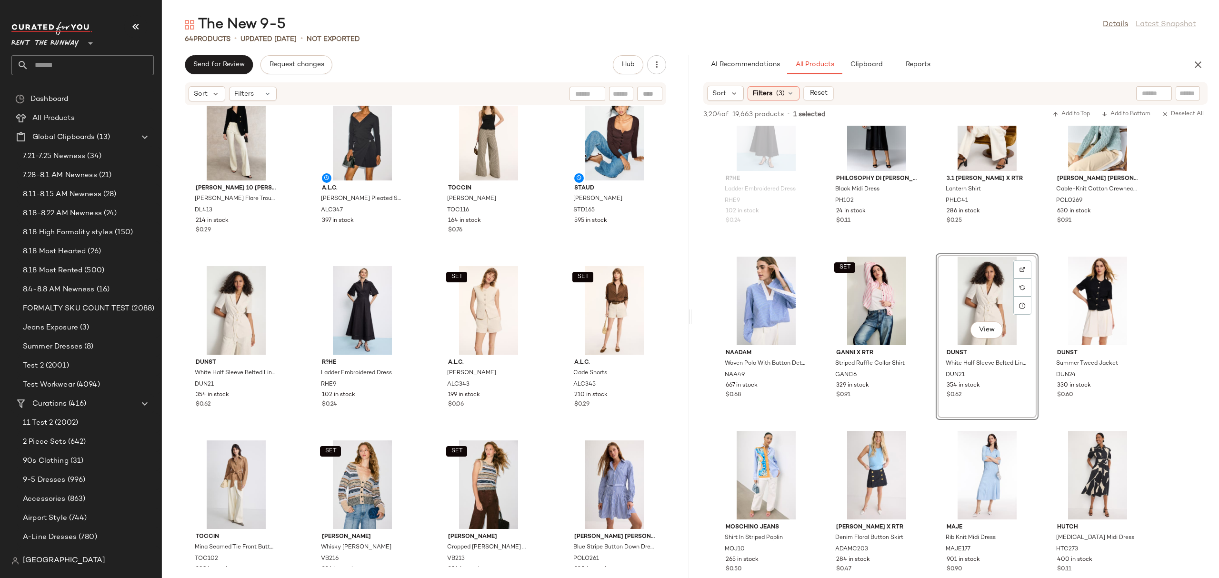
scroll to position [3708, 0]
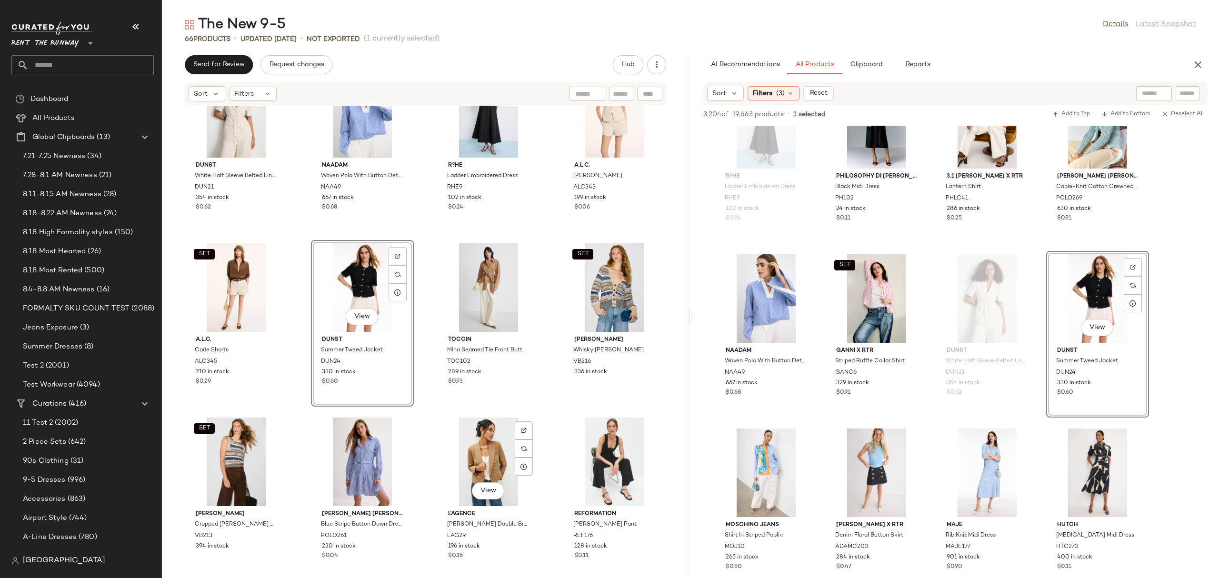
scroll to position [1376, 0]
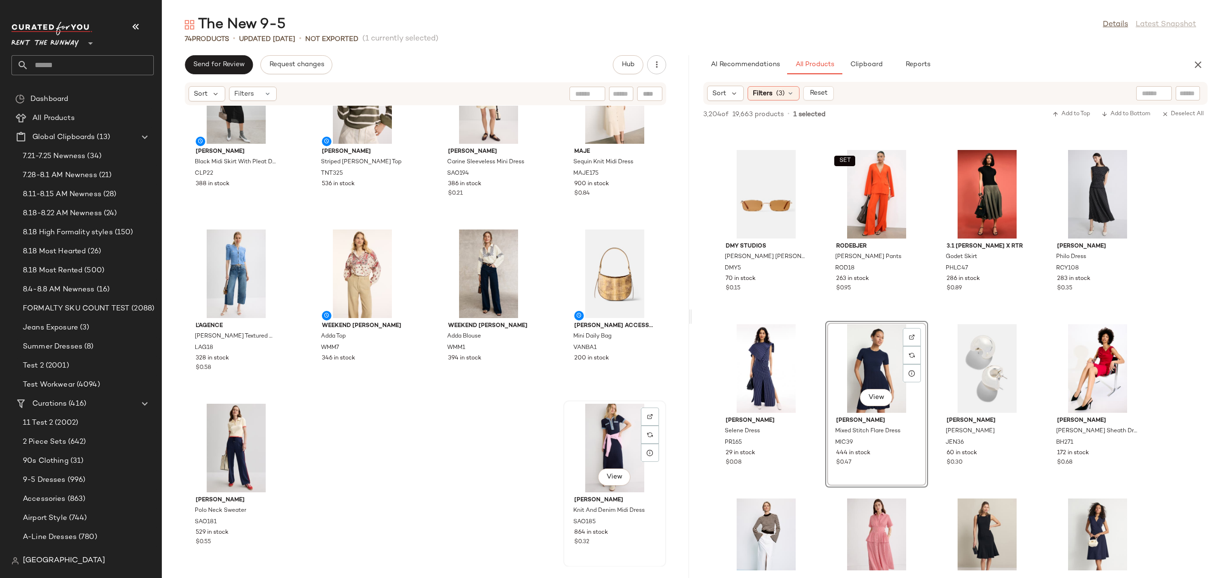
scroll to position [4699, 0]
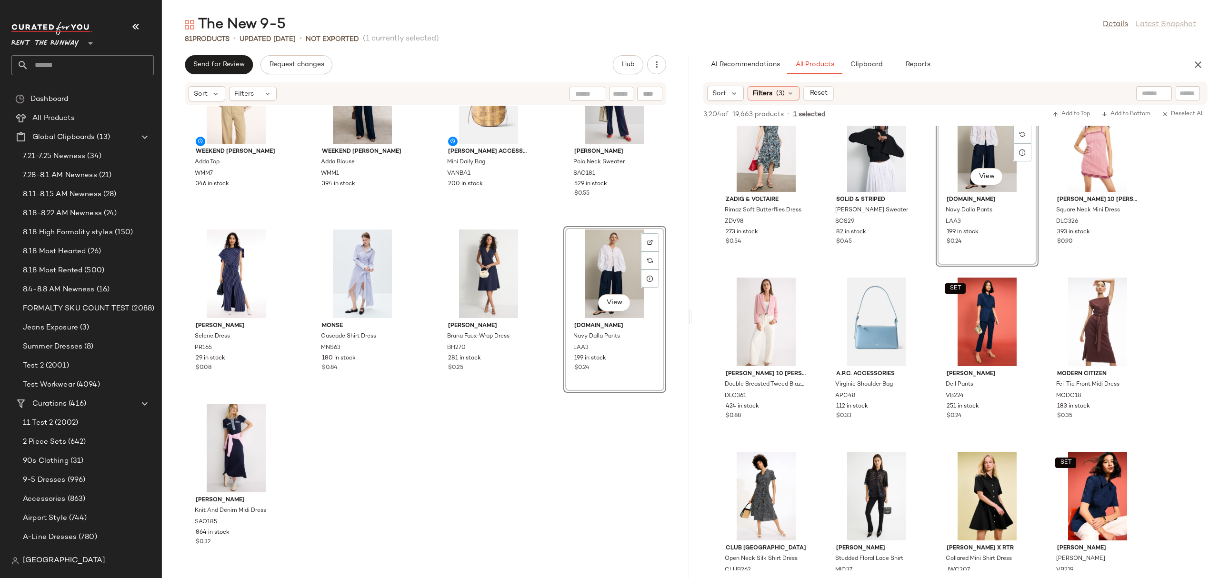
scroll to position [5715, 0]
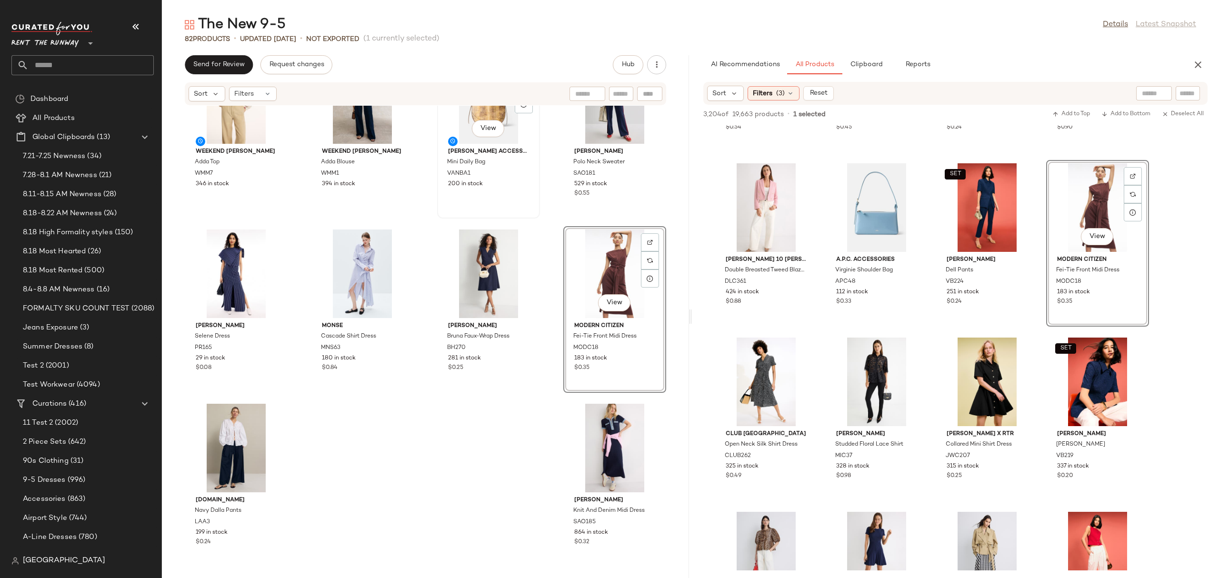
click at [502, 144] on div "Vanessa Bruno Accessories Mini Daily Bag VANBA1 200 in stock" at bounding box center [488, 167] width 96 height 46
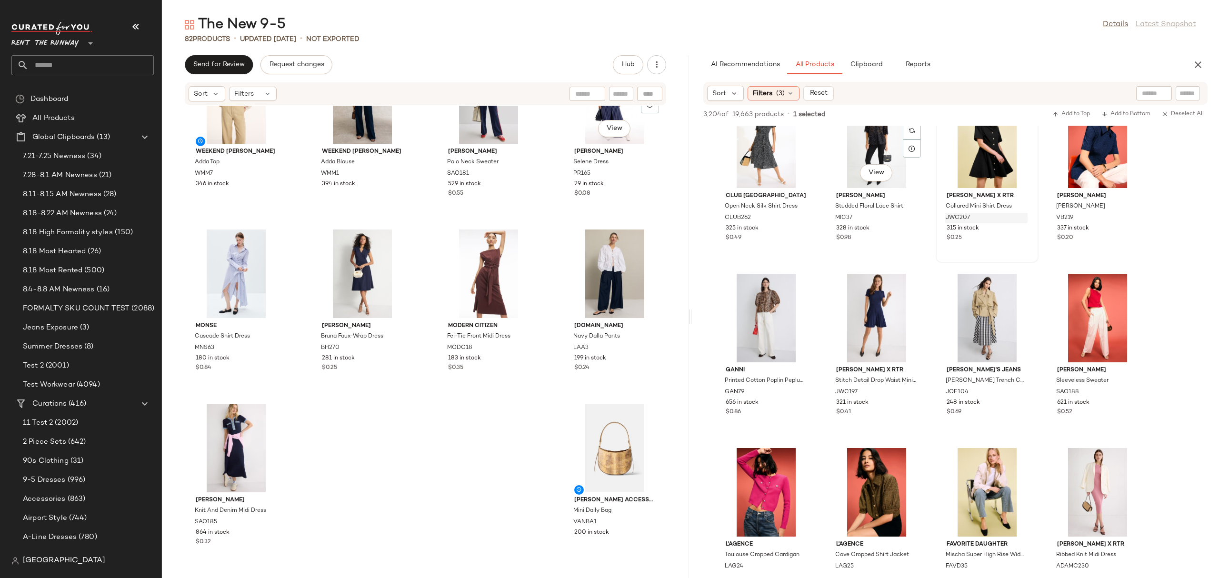
scroll to position [5958, 0]
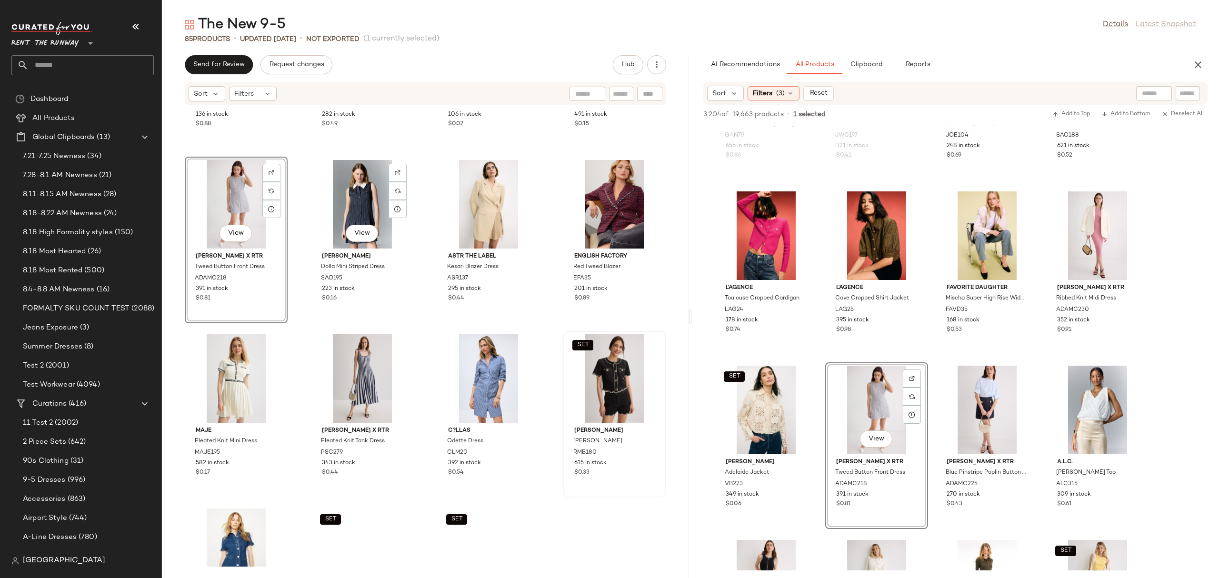
scroll to position [318, 0]
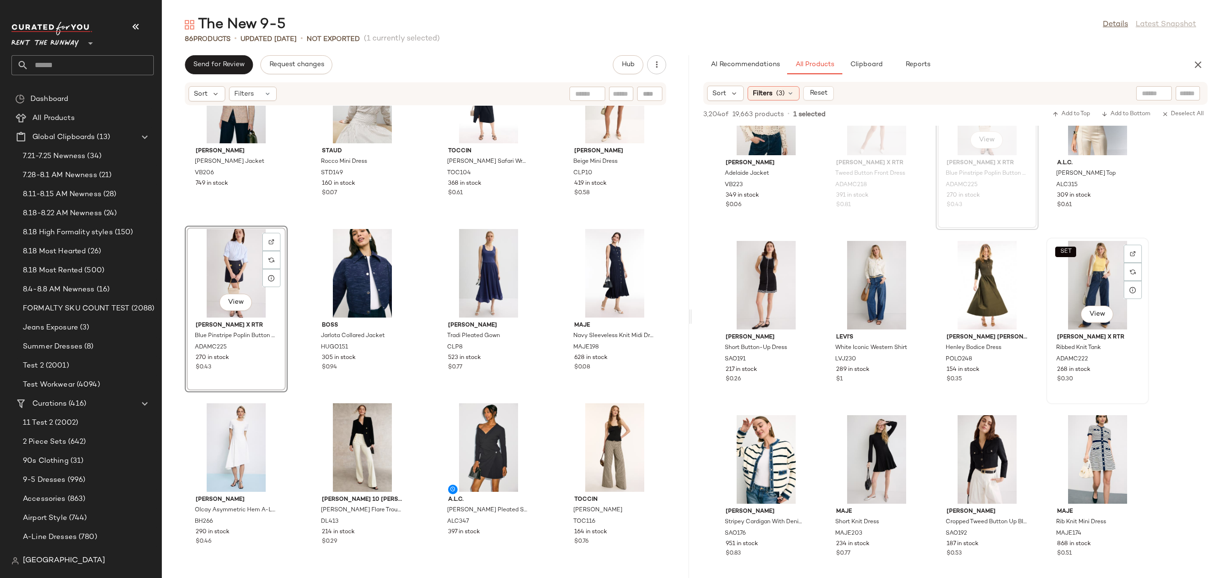
scroll to position [6510, 0]
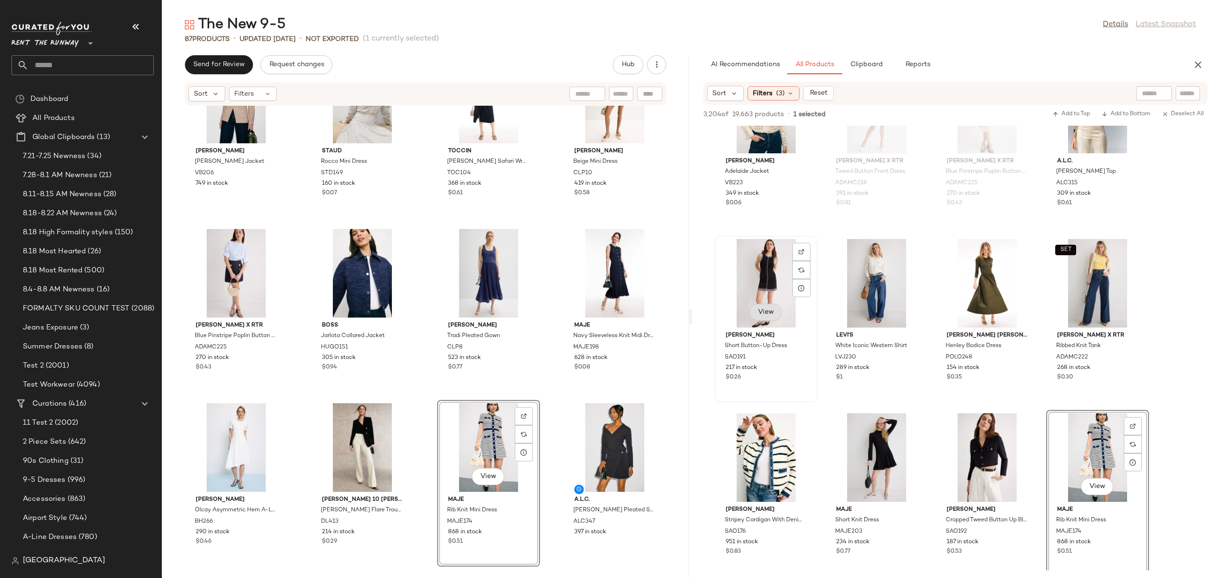
click at [764, 311] on span "View" at bounding box center [765, 312] width 16 height 8
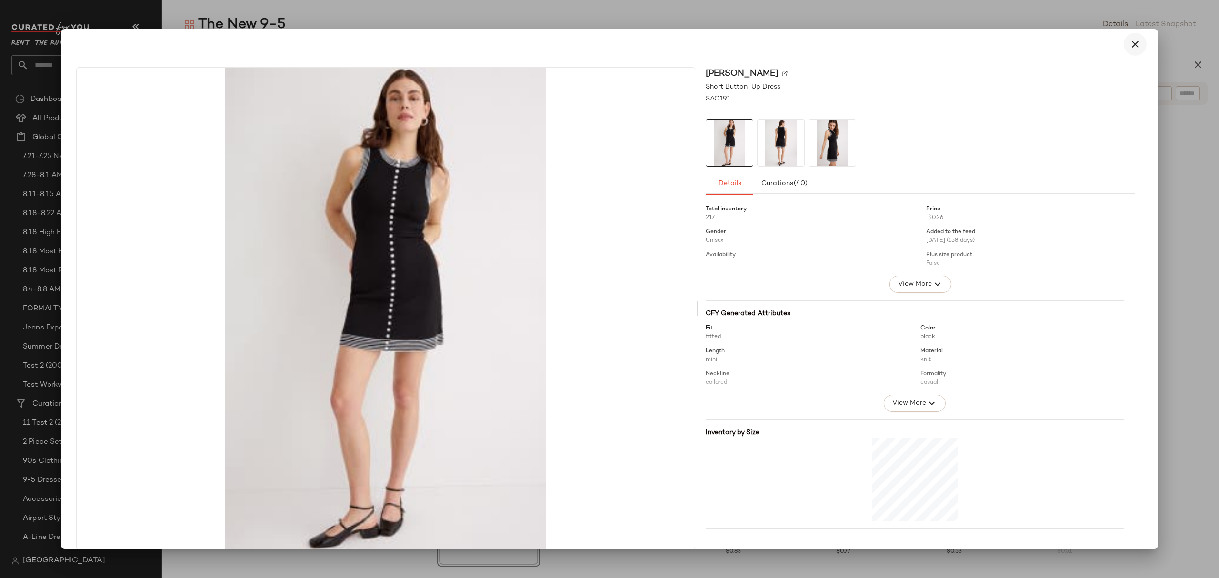
click at [1130, 44] on icon "button" at bounding box center [1134, 44] width 11 height 11
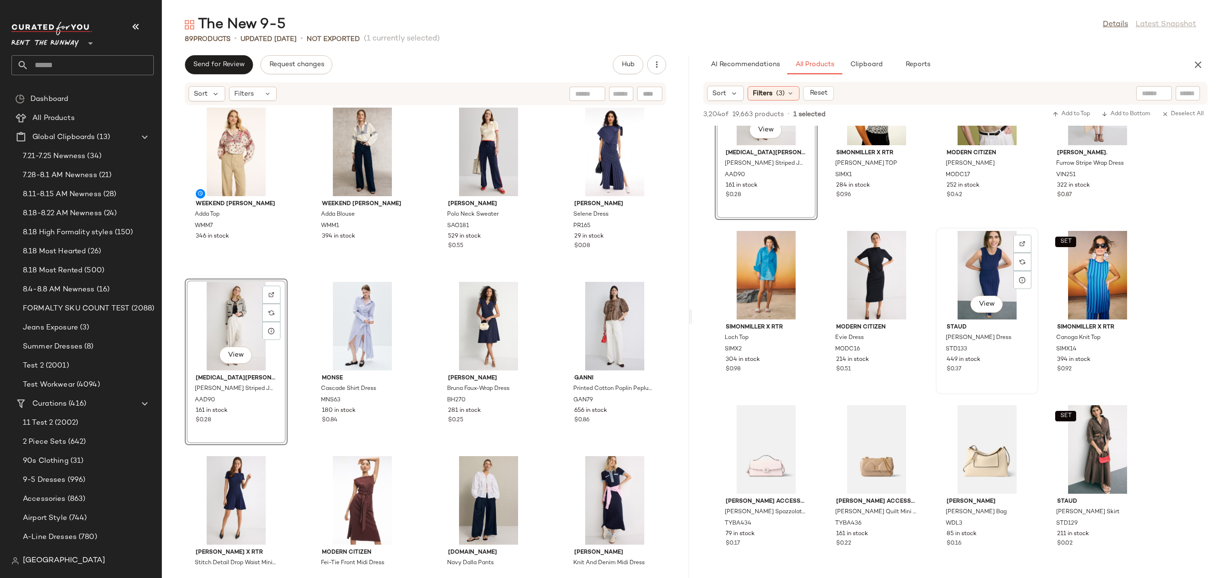
scroll to position [7404, 0]
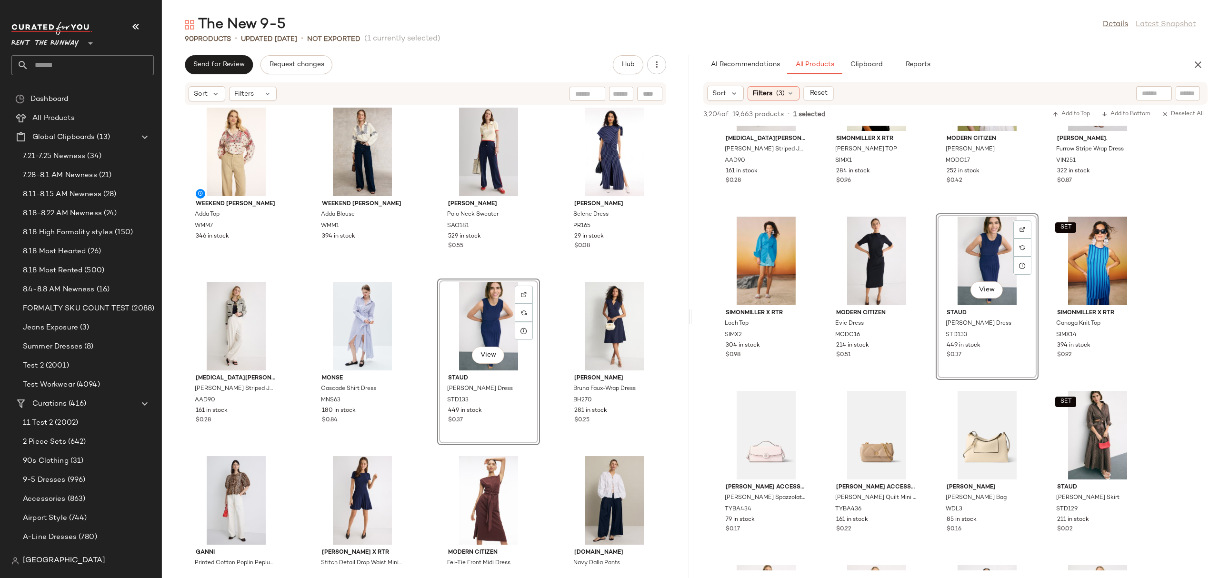
click at [478, 320] on div "View" at bounding box center [488, 326] width 96 height 89
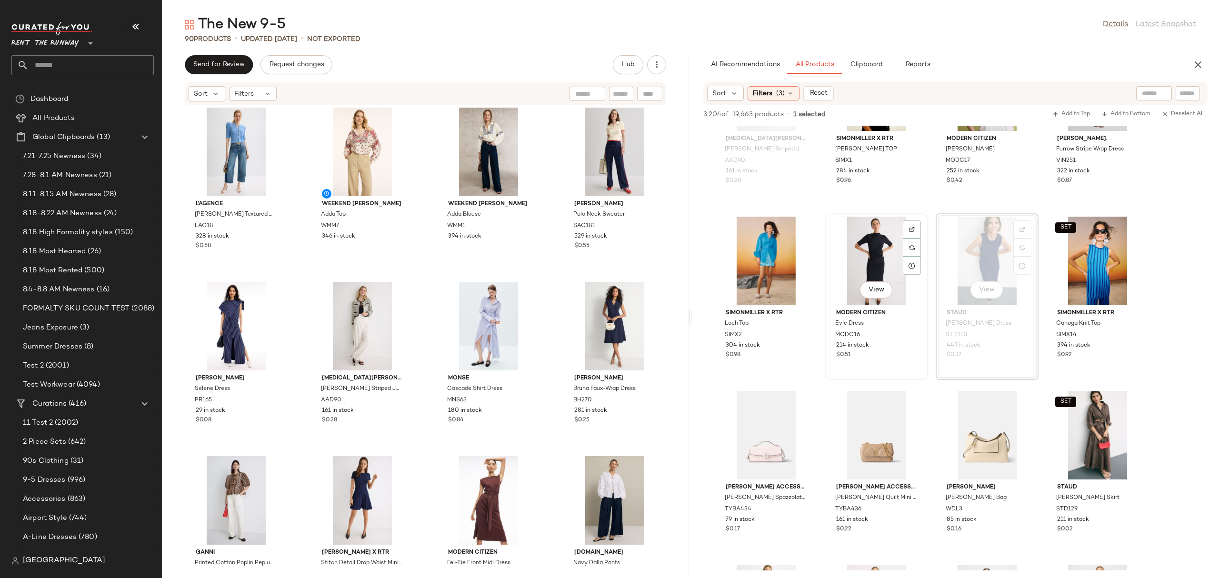
click at [850, 256] on div "View" at bounding box center [876, 261] width 96 height 89
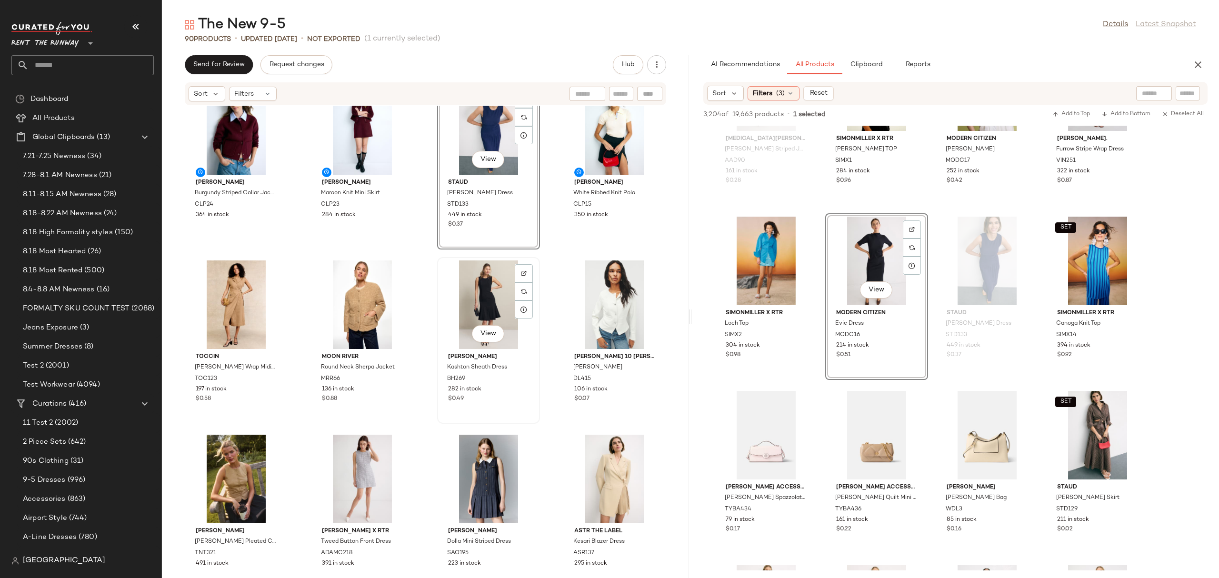
scroll to position [36, 0]
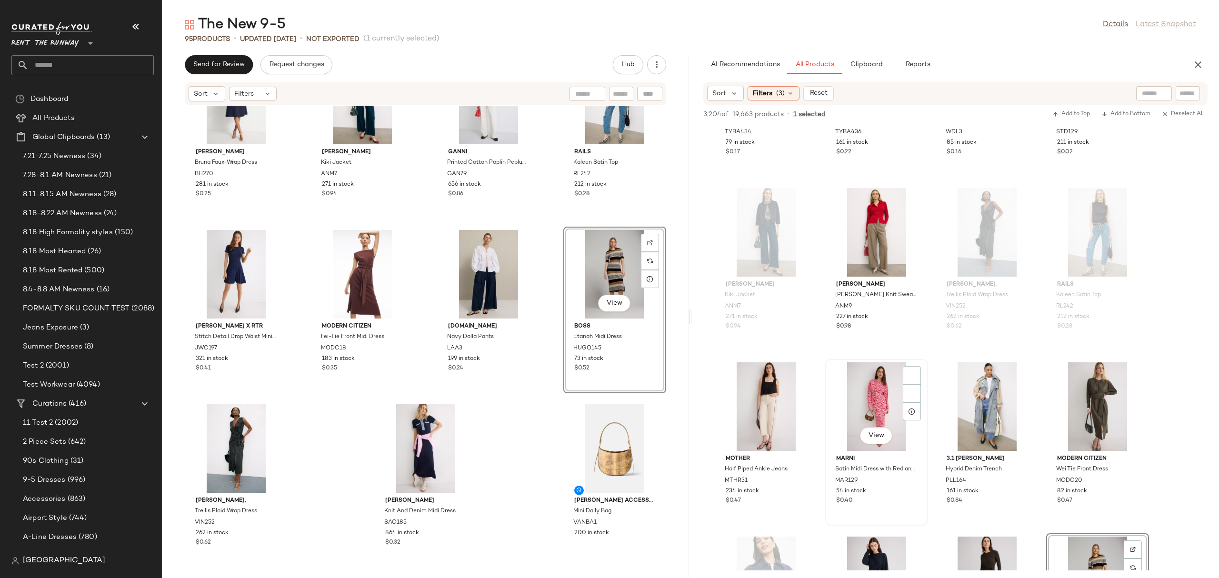
scroll to position [7923, 0]
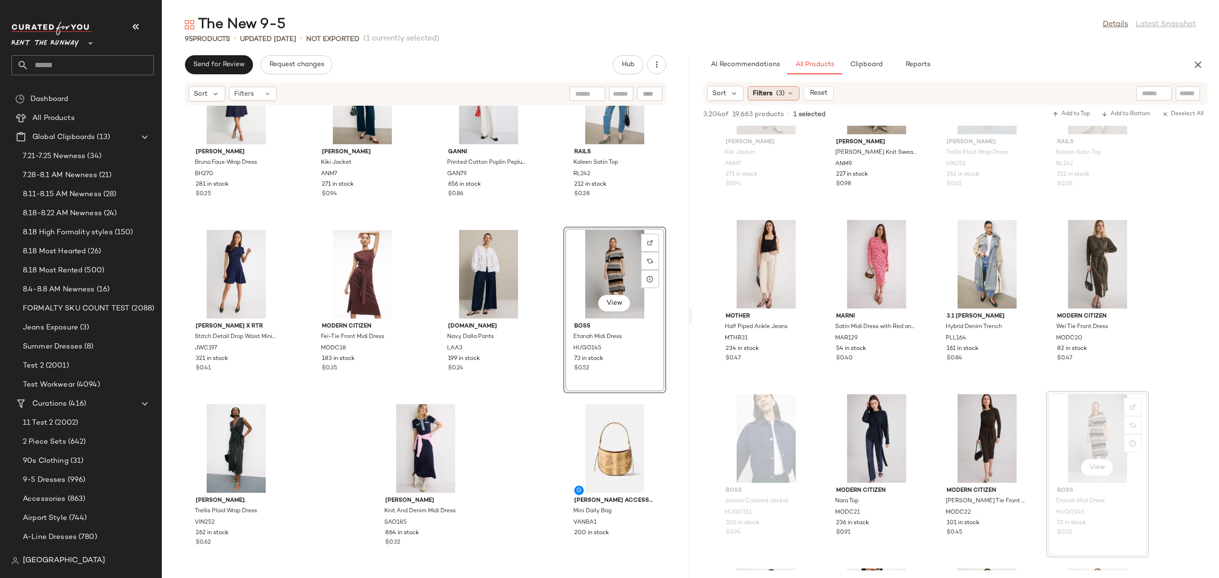
click at [773, 99] on div "Filters (3)" at bounding box center [773, 93] width 52 height 14
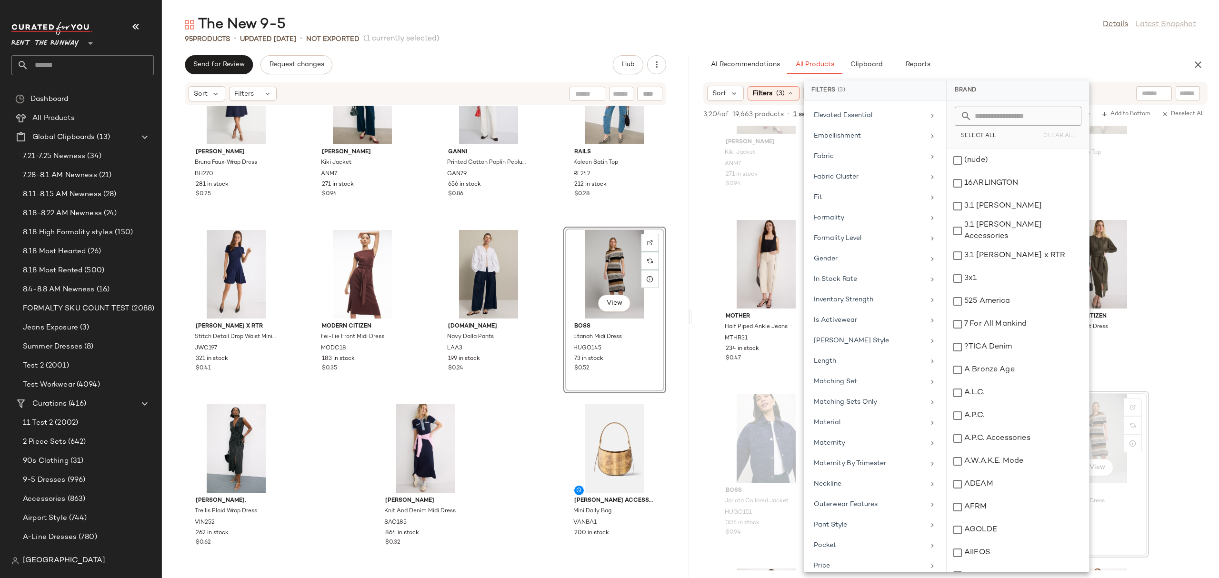
scroll to position [783, 0]
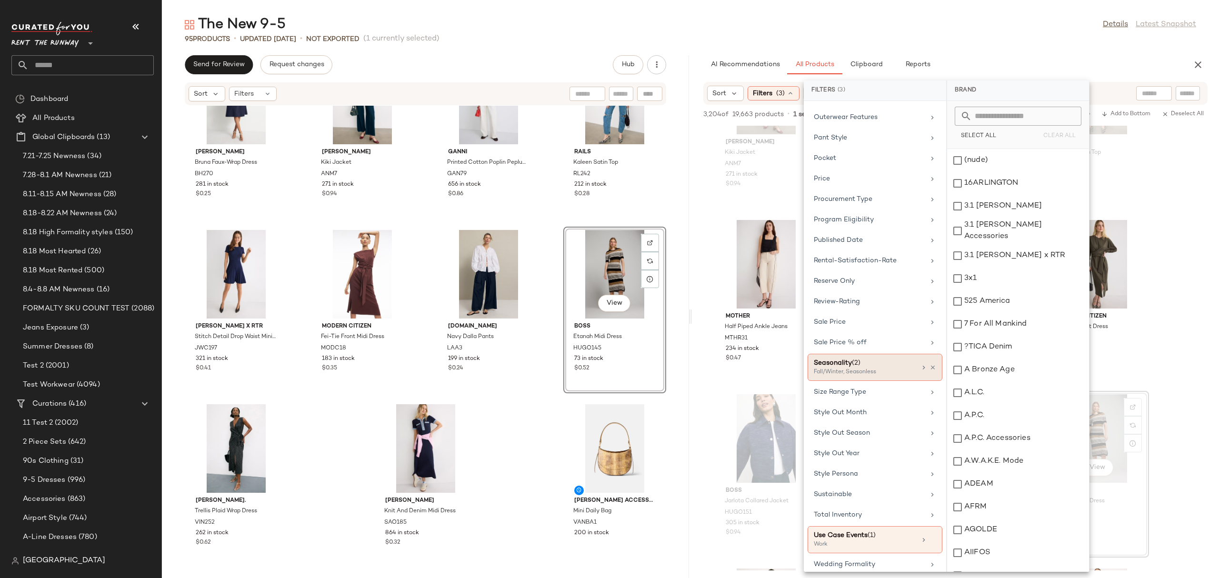
click at [833, 377] on div "Fall/Winter, Seasonless" at bounding box center [860, 372] width 95 height 9
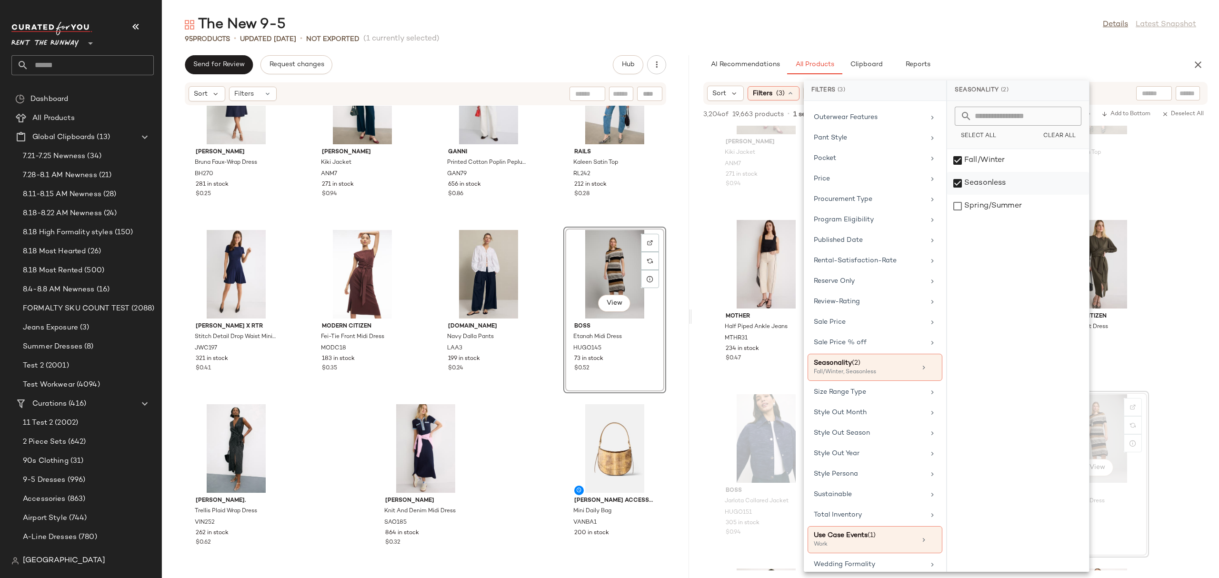
click at [956, 195] on div "Seasonless" at bounding box center [1018, 206] width 142 height 23
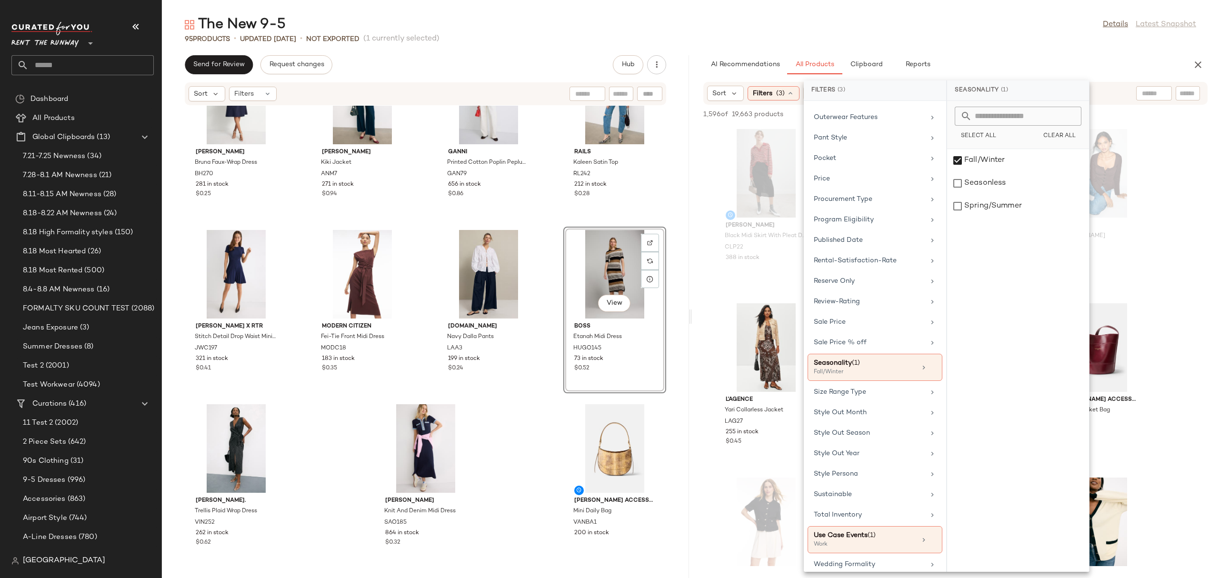
click at [1112, 92] on div "Sort Filters (3) Reset" at bounding box center [955, 93] width 504 height 23
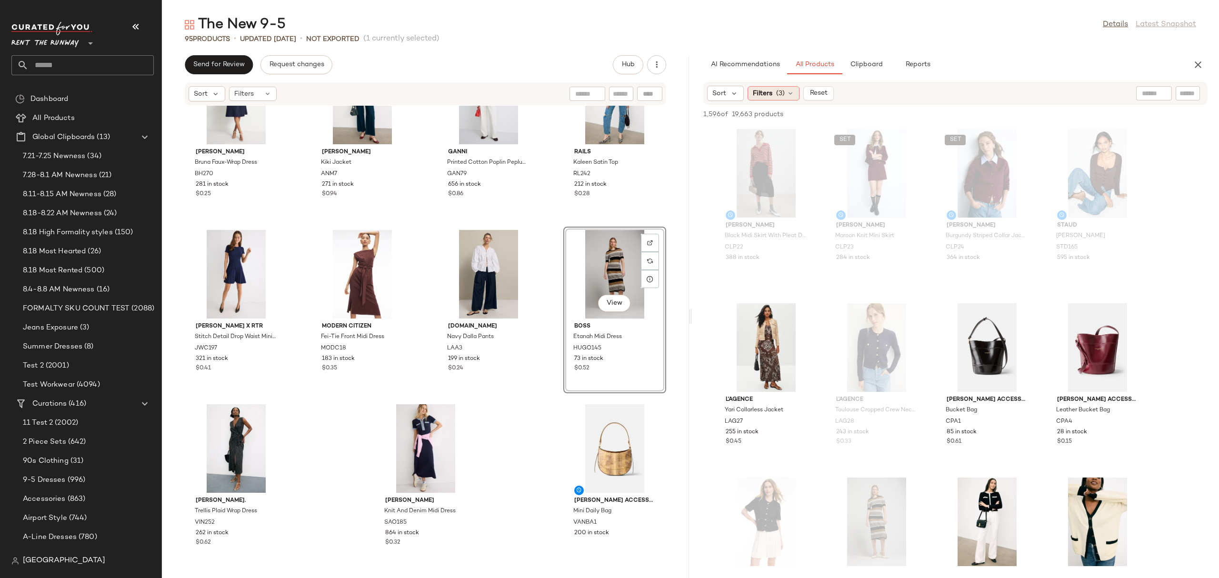
click at [773, 89] on div "Filters (3)" at bounding box center [773, 93] width 52 height 14
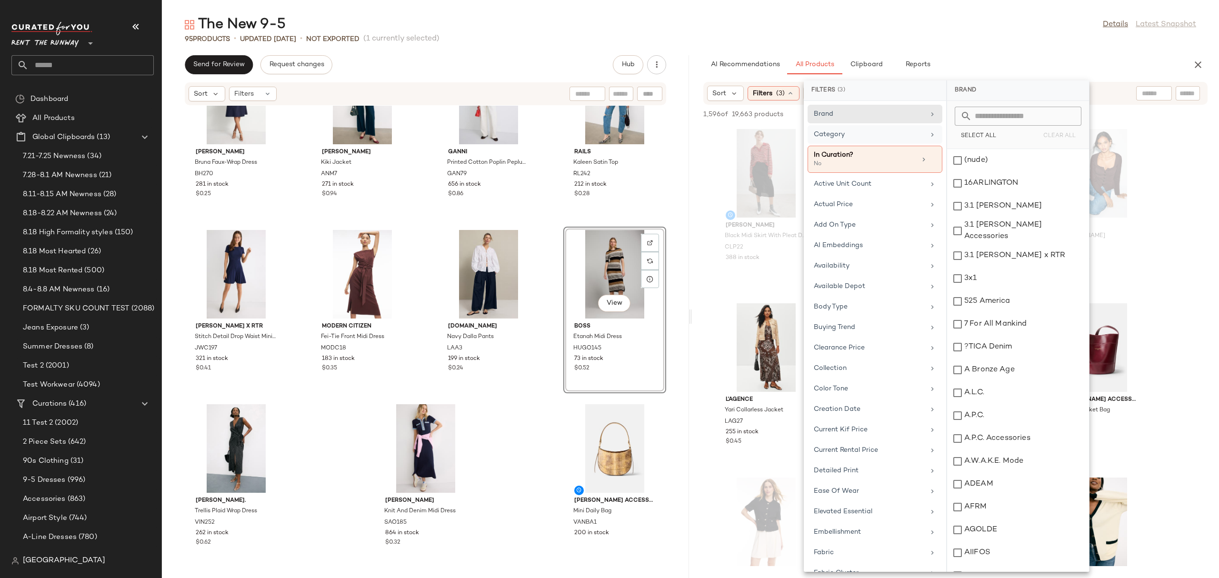
click at [874, 135] on div "Category" at bounding box center [868, 134] width 111 height 10
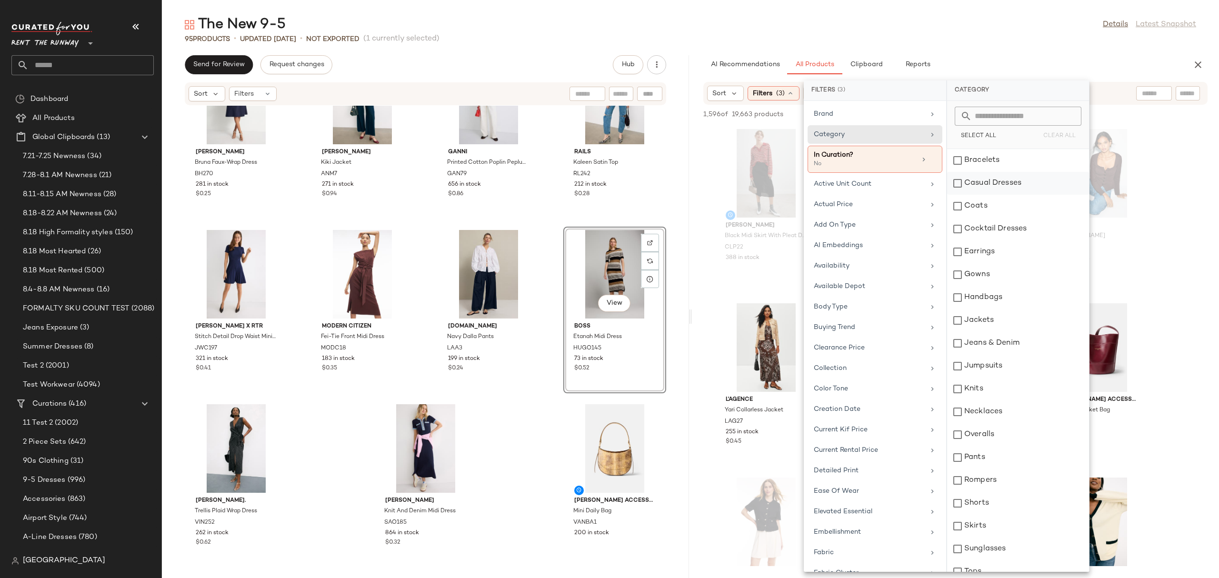
click at [990, 195] on div "Casual Dresses" at bounding box center [1018, 206] width 142 height 23
click at [979, 218] on div "Coats" at bounding box center [1018, 229] width 142 height 23
click at [995, 240] on div "Cocktail Dresses" at bounding box center [1018, 251] width 142 height 23
click at [988, 286] on div "Gowns" at bounding box center [1018, 297] width 142 height 23
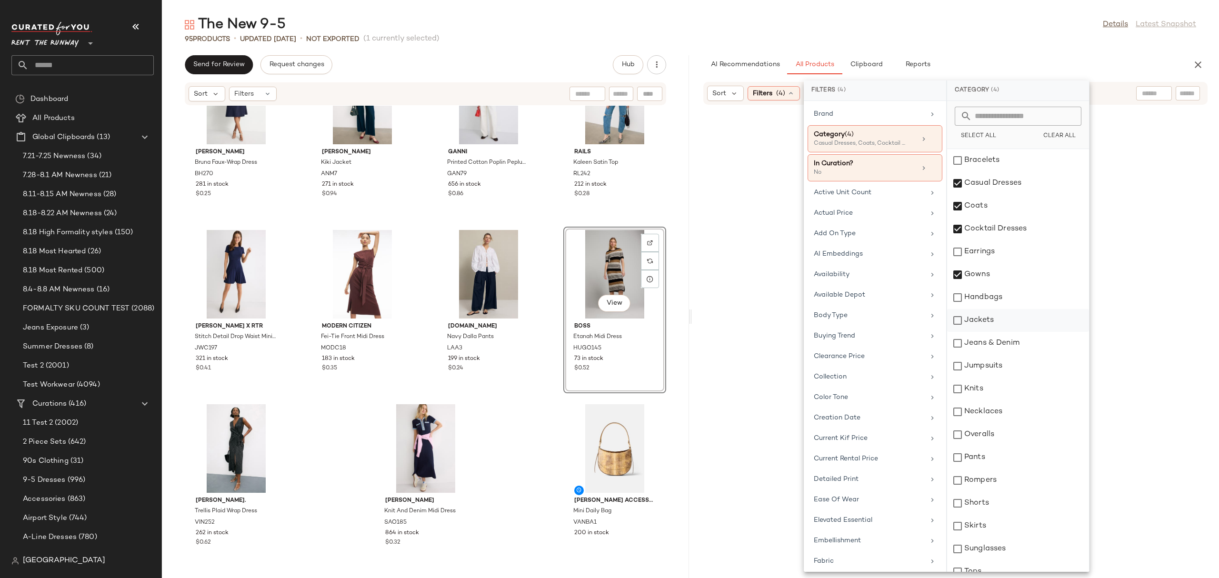
click at [991, 332] on div "Jackets" at bounding box center [1018, 343] width 142 height 23
click at [990, 355] on div "Jeans & Denim" at bounding box center [1018, 366] width 142 height 23
click at [990, 377] on div "Jumpsuits" at bounding box center [1018, 388] width 142 height 23
click at [986, 400] on div "Knits" at bounding box center [1018, 411] width 142 height 23
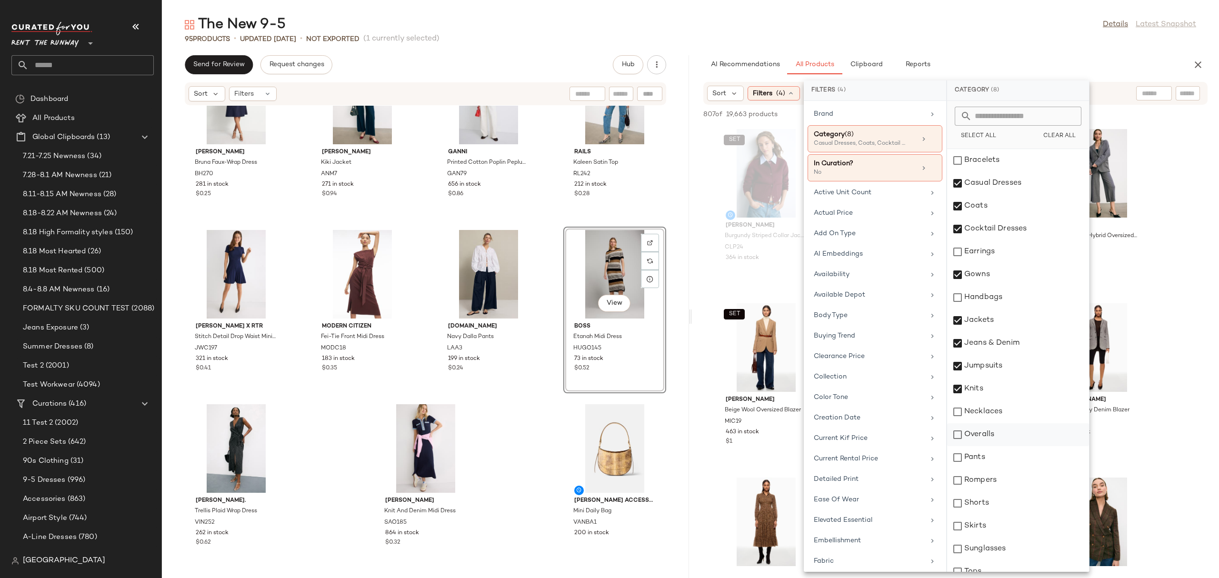
click at [984, 446] on div "Overalls" at bounding box center [1018, 457] width 142 height 23
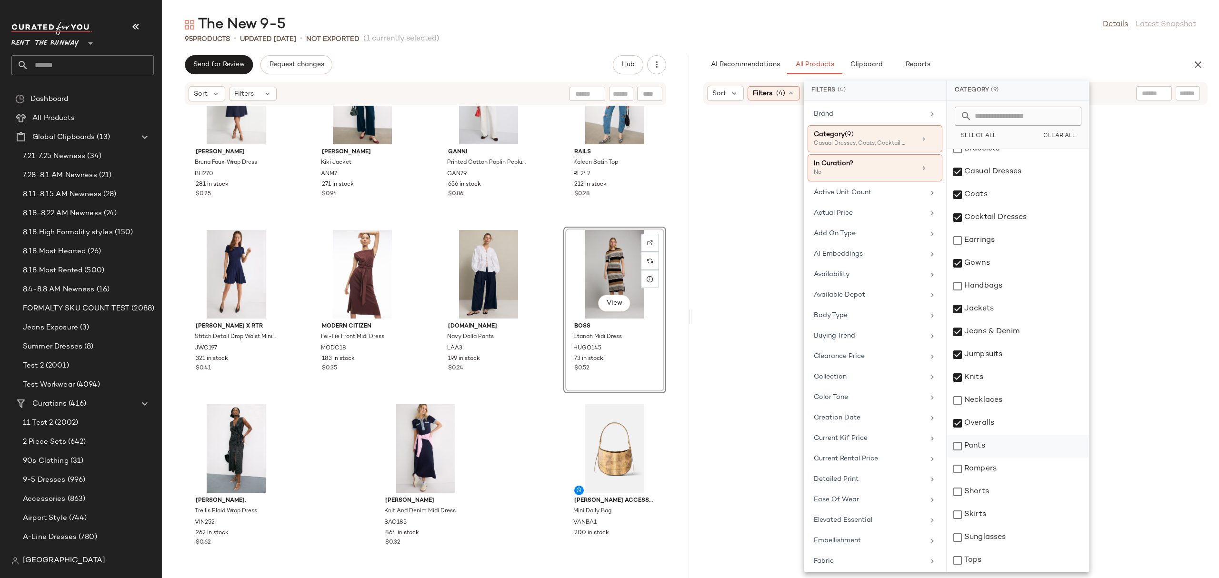
click at [998, 457] on div "Pants" at bounding box center [1018, 468] width 142 height 23
click at [991, 480] on div "Rompers" at bounding box center [1018, 491] width 142 height 23
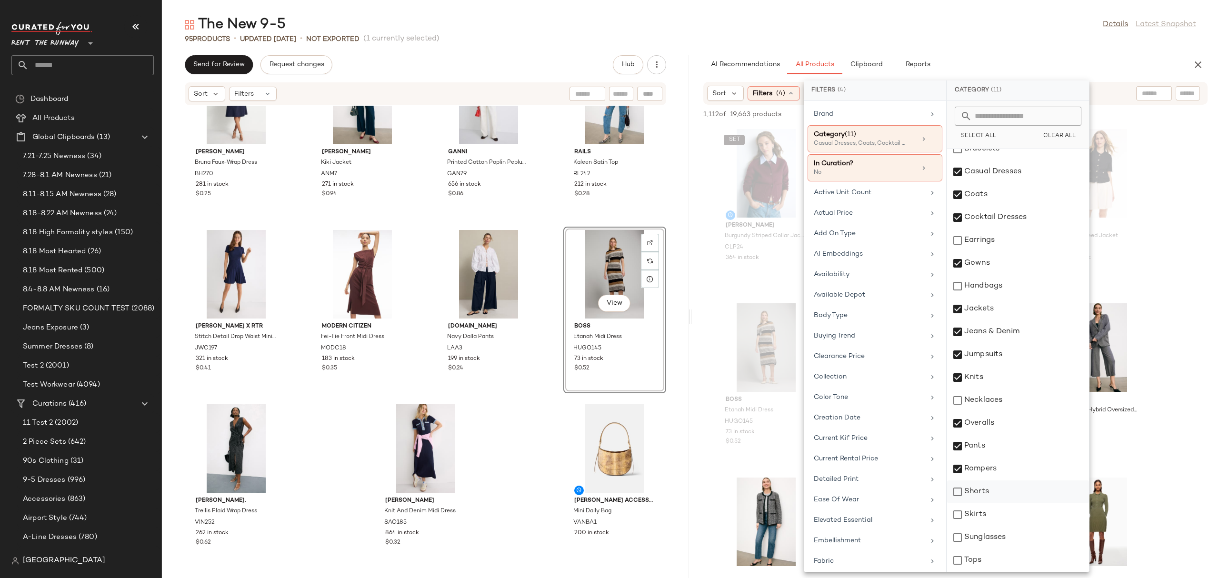
click at [991, 503] on div "Shorts" at bounding box center [1018, 514] width 142 height 23
click at [999, 526] on div "Skirts" at bounding box center [1018, 537] width 142 height 23
click at [986, 555] on div "Tops" at bounding box center [1018, 560] width 142 height 23
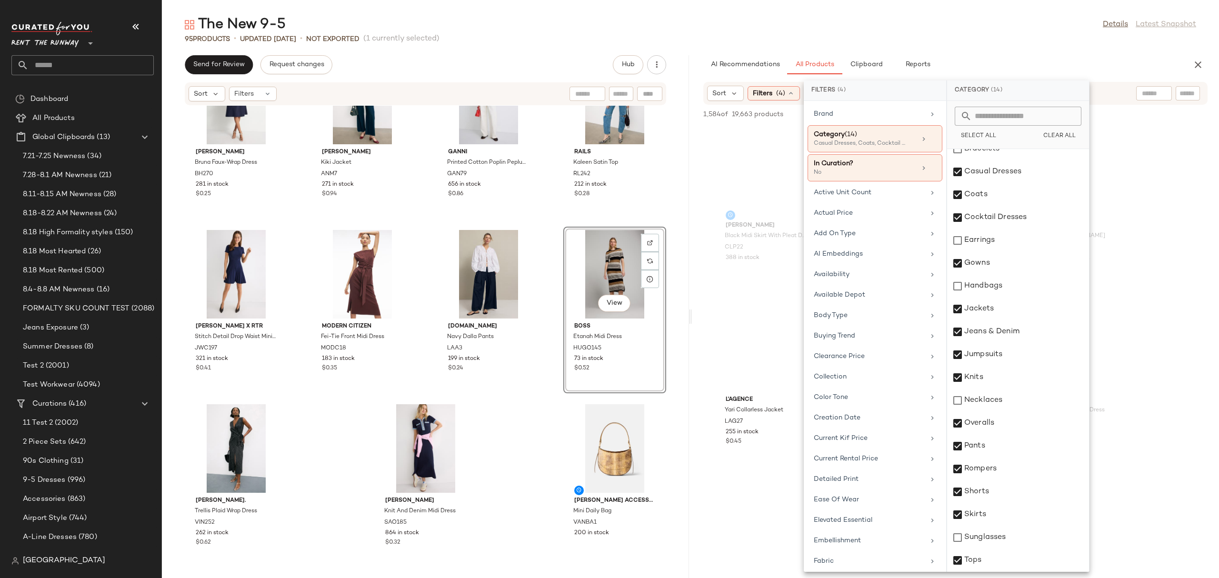
click at [1116, 94] on div "Sort Filters (4) Reset" at bounding box center [955, 93] width 504 height 23
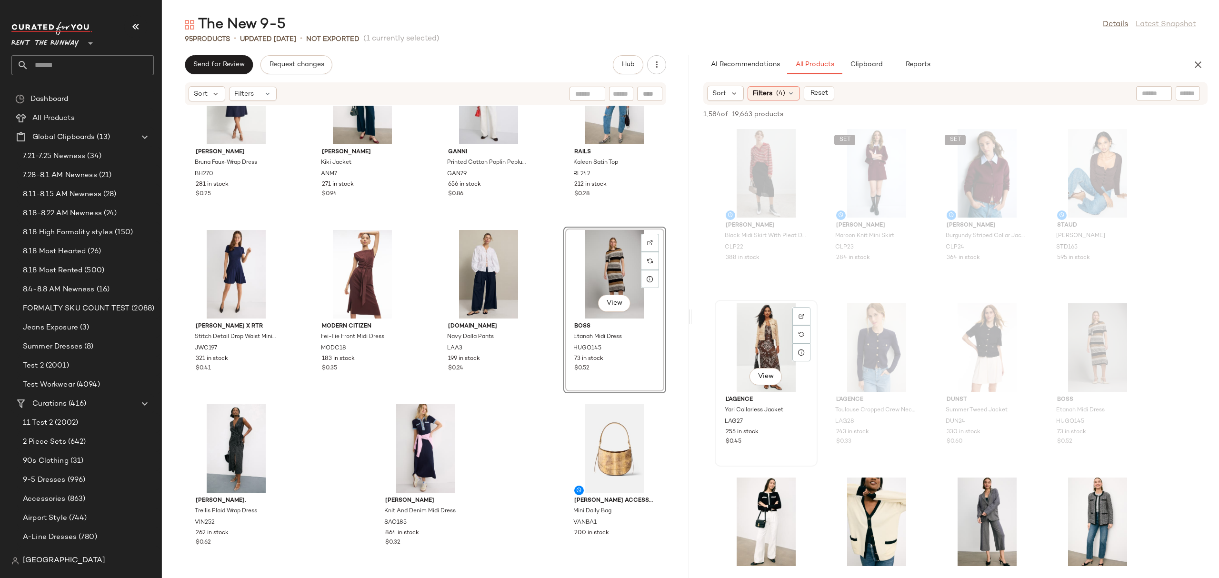
click at [774, 335] on div "View" at bounding box center [766, 347] width 96 height 89
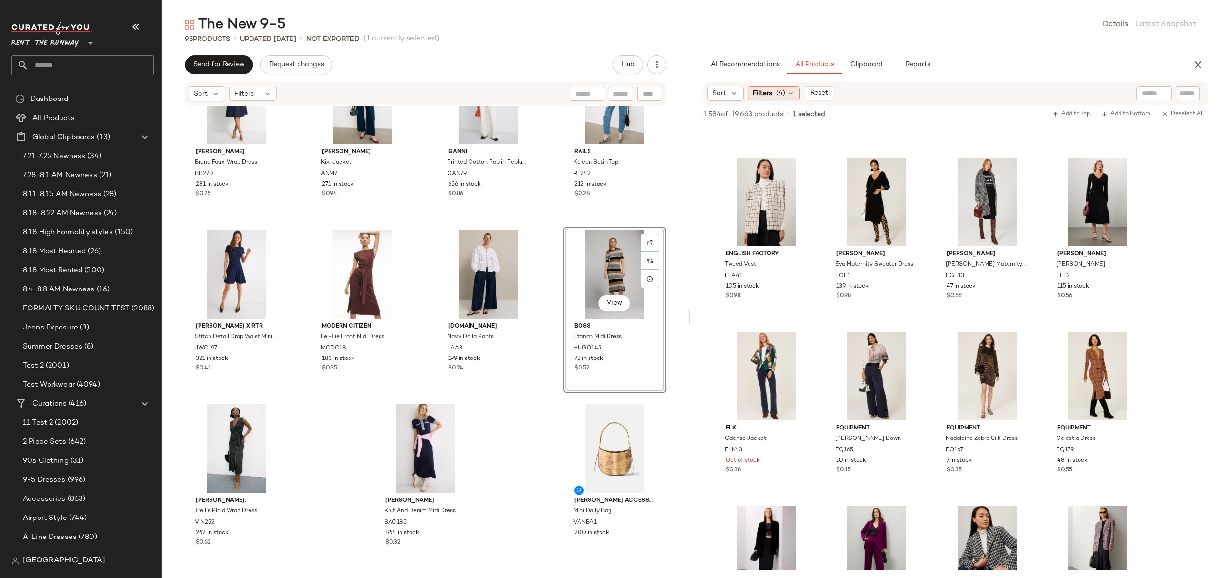
scroll to position [28789, 0]
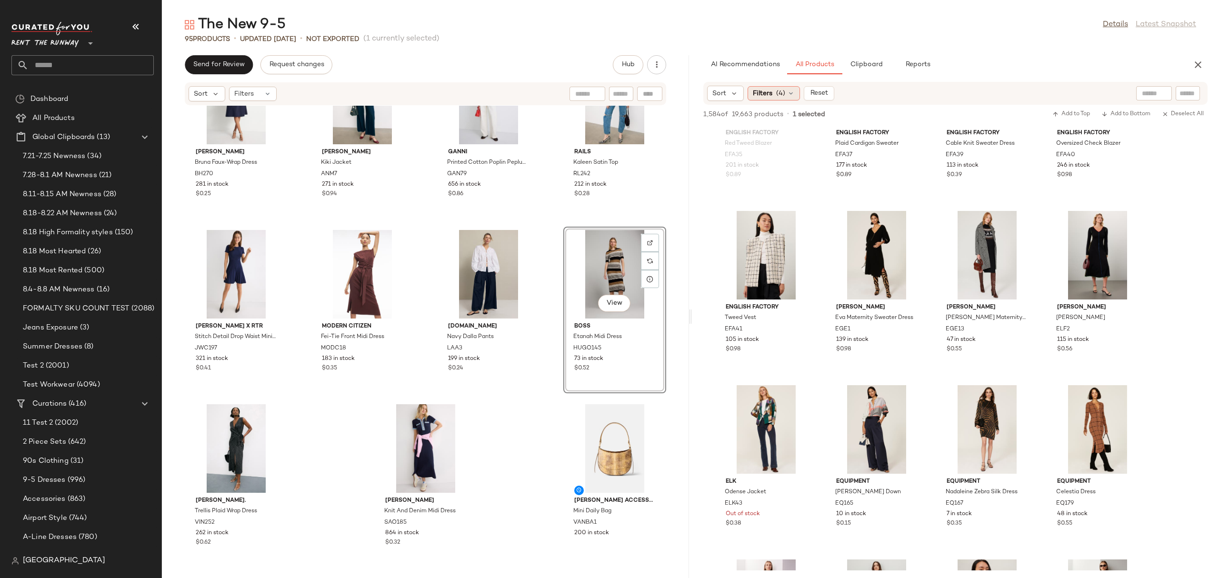
click at [763, 92] on span "Filters" at bounding box center [763, 94] width 20 height 10
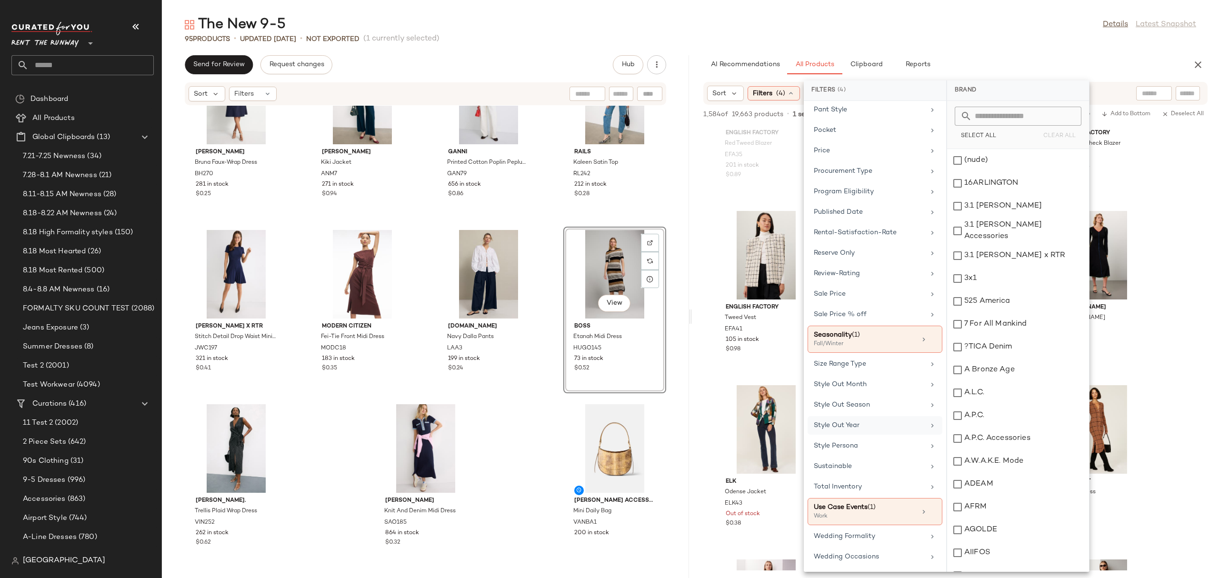
scroll to position [838, 0]
click at [858, 486] on div "Total Inventory" at bounding box center [868, 487] width 111 height 10
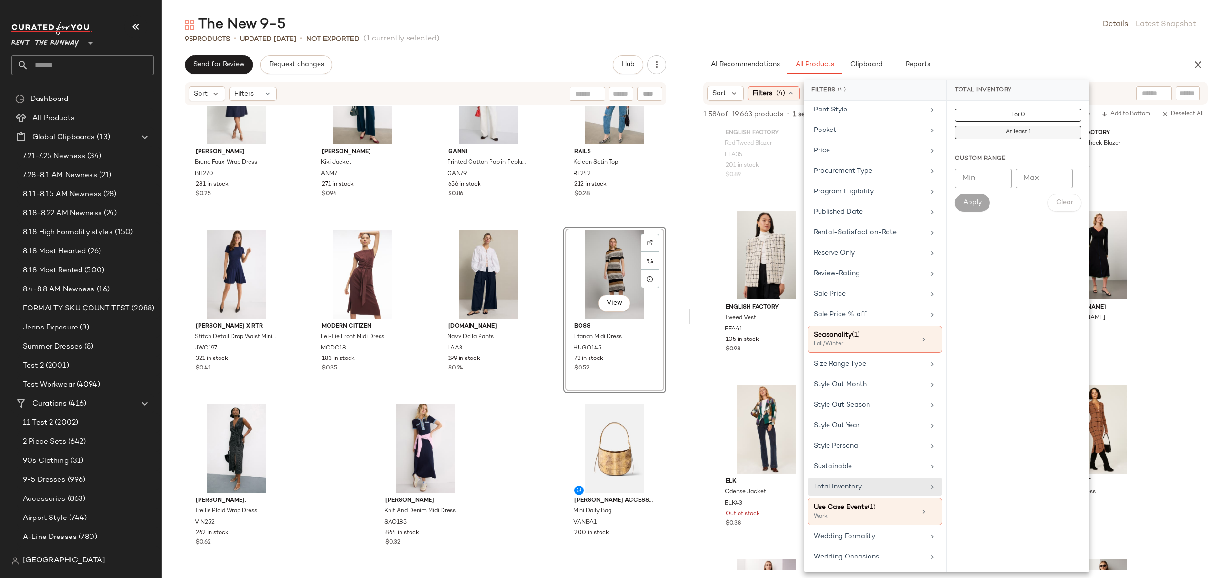
click at [1043, 133] on button "At least 1" at bounding box center [1017, 132] width 127 height 13
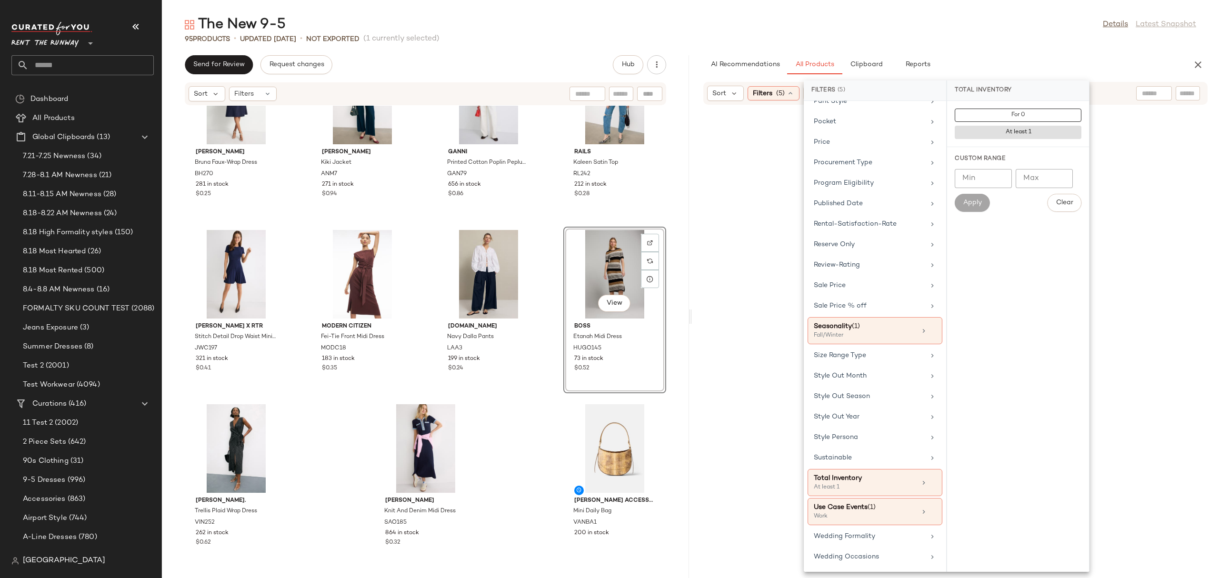
click at [1112, 93] on div "Sort Filters (5) Reset" at bounding box center [955, 93] width 504 height 23
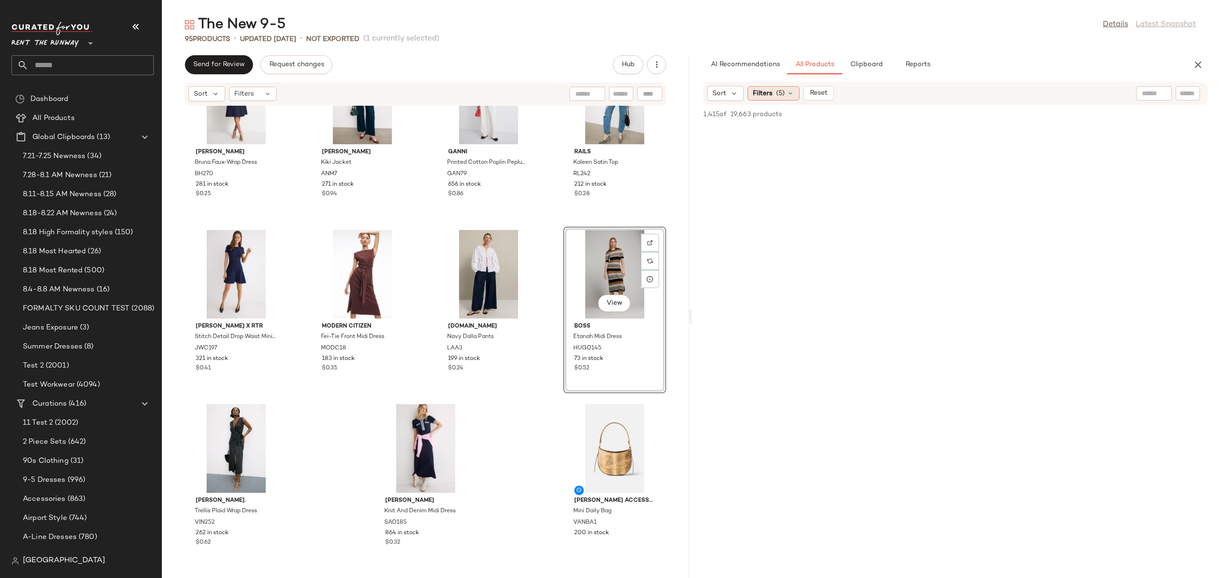
click at [754, 89] on span "Filters" at bounding box center [763, 94] width 20 height 10
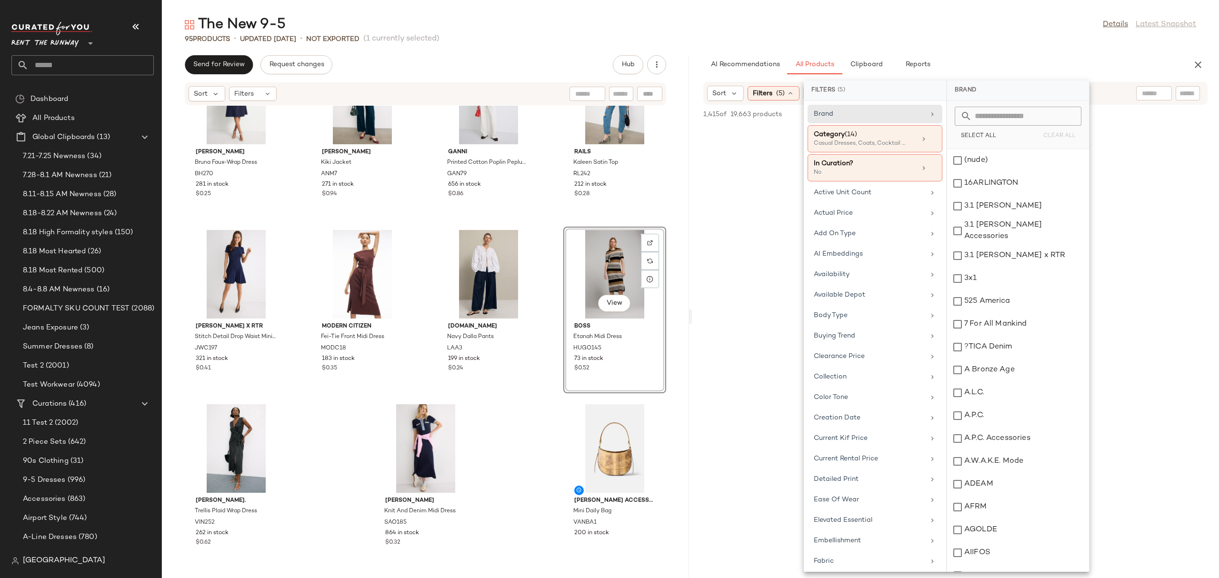
click at [1119, 82] on div "Sort Filters (5) Reset" at bounding box center [955, 93] width 504 height 23
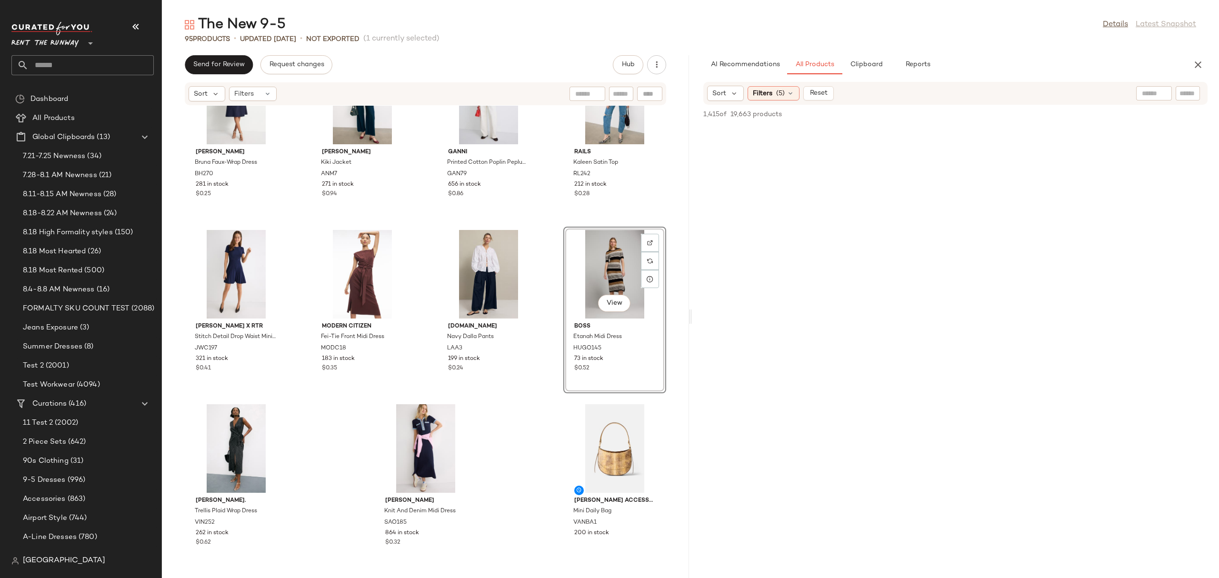
click at [1104, 82] on div "Sort Filters (5) Reset" at bounding box center [955, 93] width 504 height 23
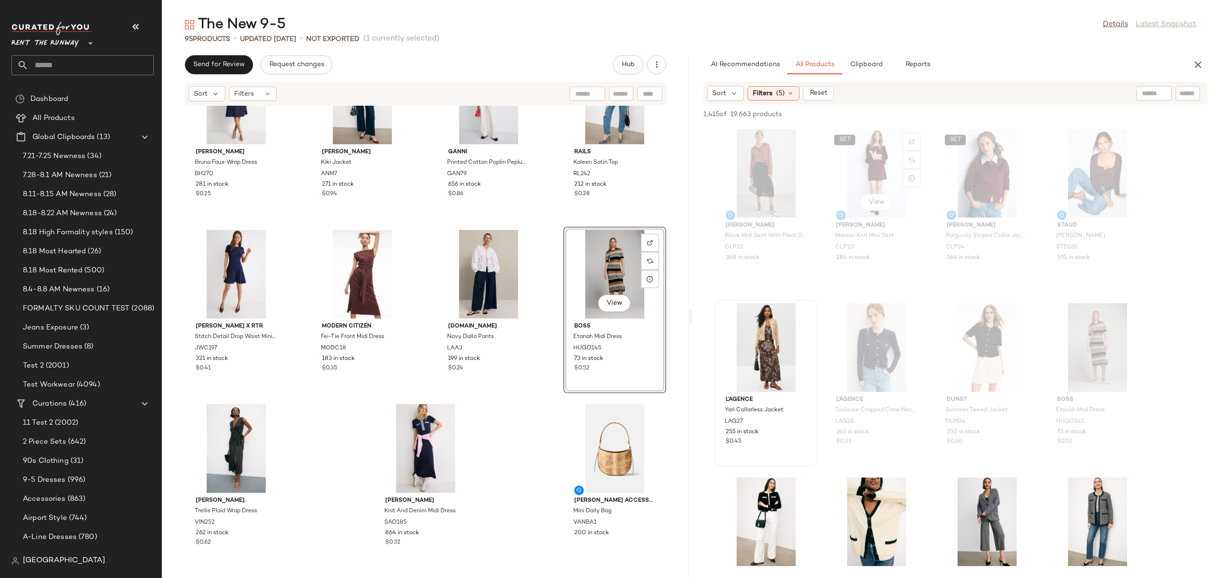
scroll to position [180, 0]
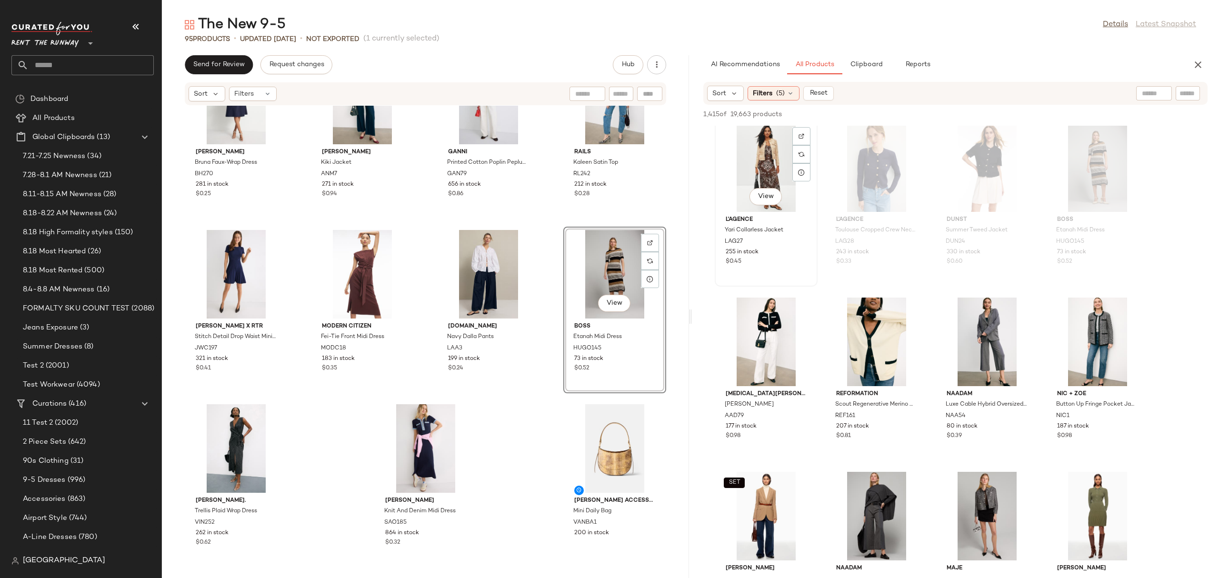
click at [746, 165] on div "View" at bounding box center [766, 167] width 96 height 89
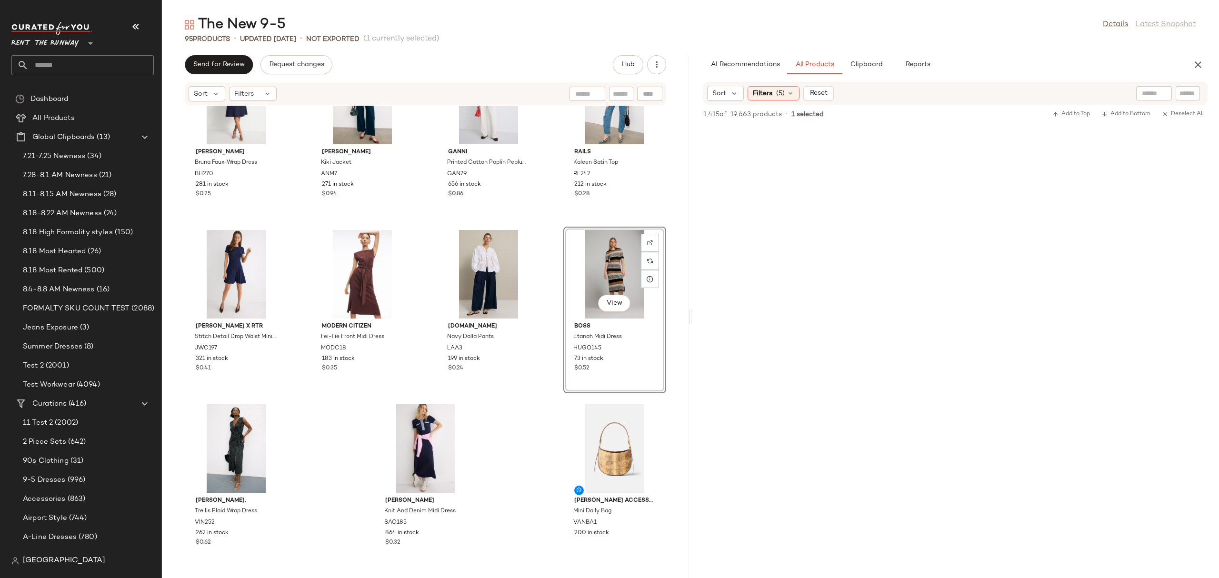
scroll to position [69916, 0]
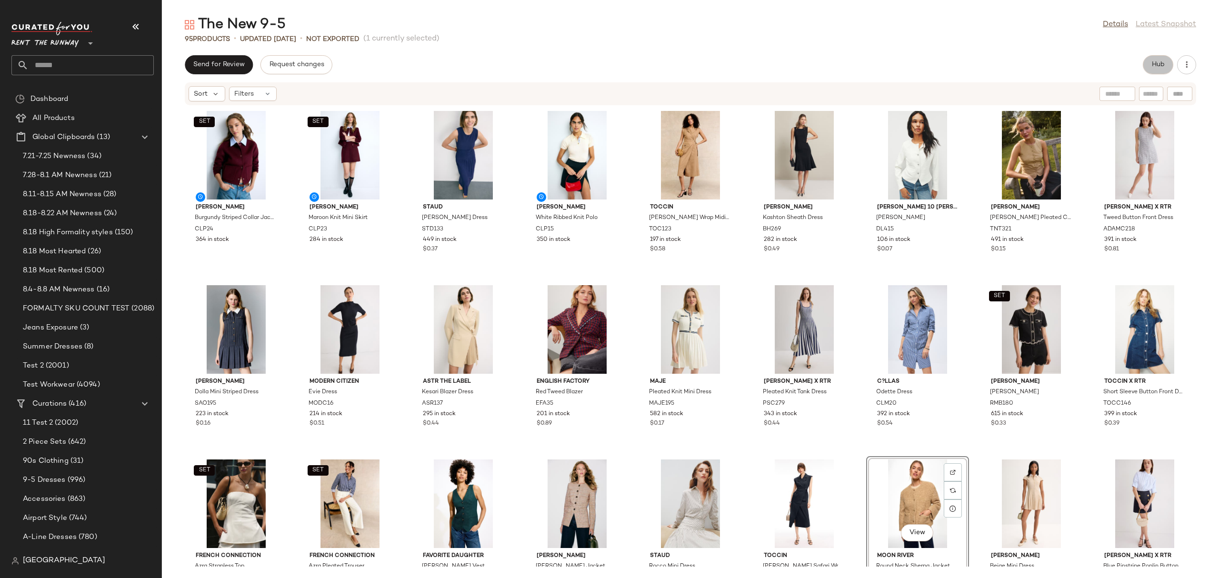
click at [1147, 63] on button "Hub" at bounding box center [1157, 64] width 30 height 19
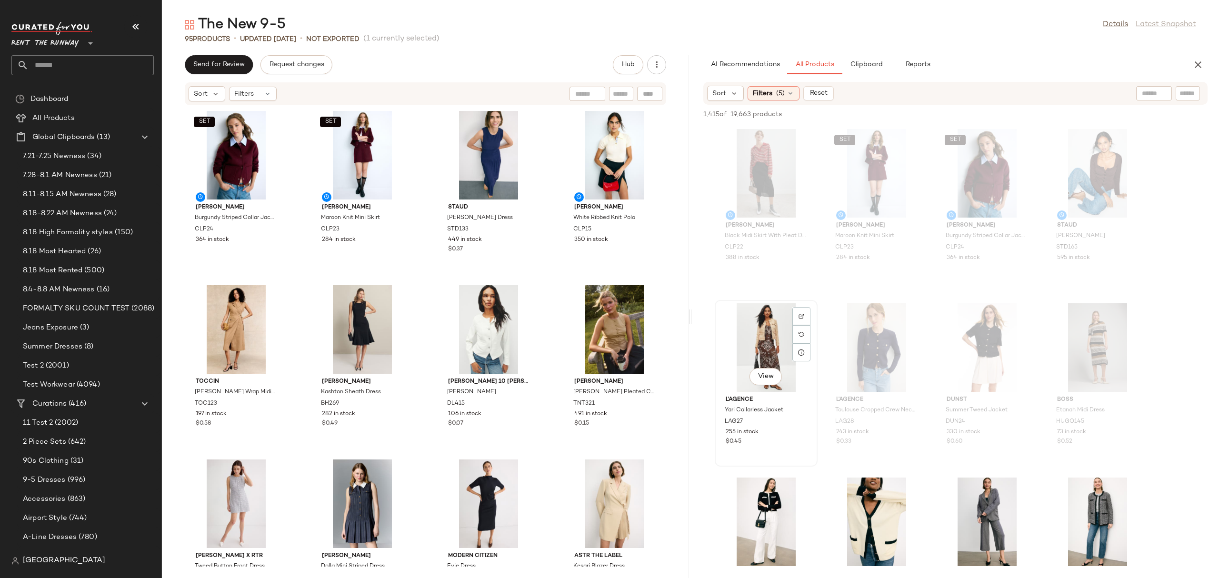
click at [754, 334] on div "View" at bounding box center [766, 347] width 96 height 89
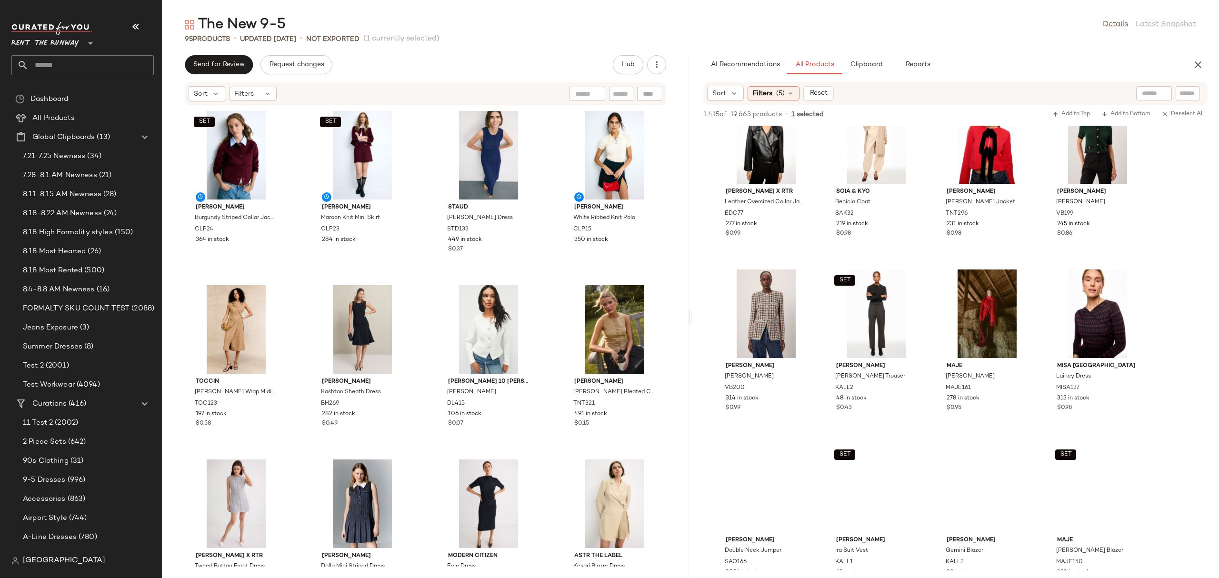
scroll to position [6154, 0]
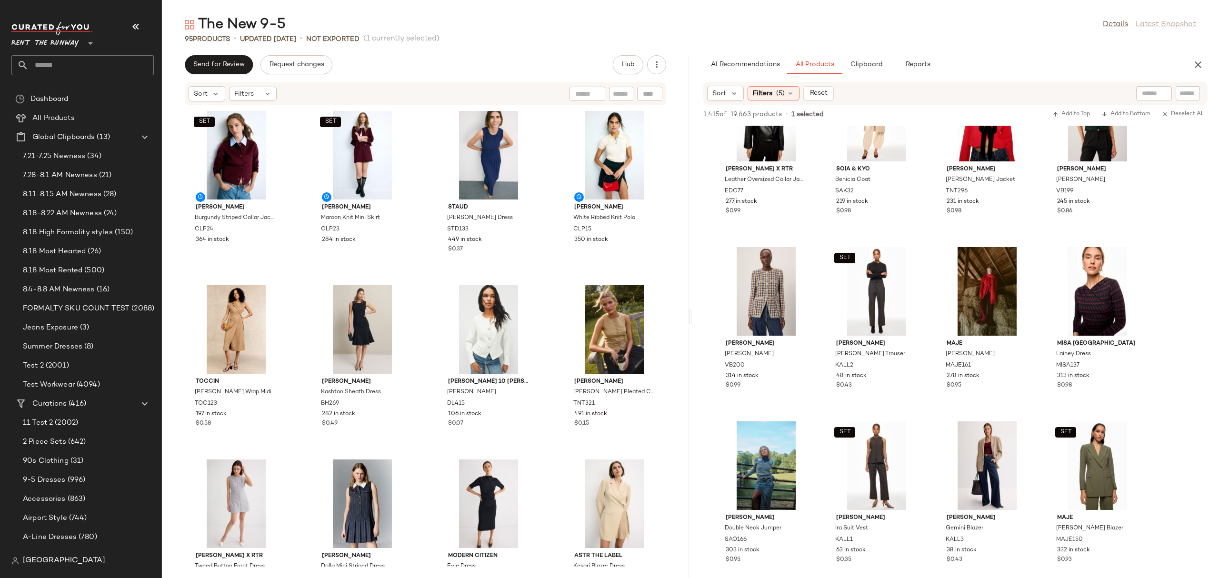
drag, startPoint x: 821, startPoint y: 241, endPoint x: 790, endPoint y: 237, distance: 31.6
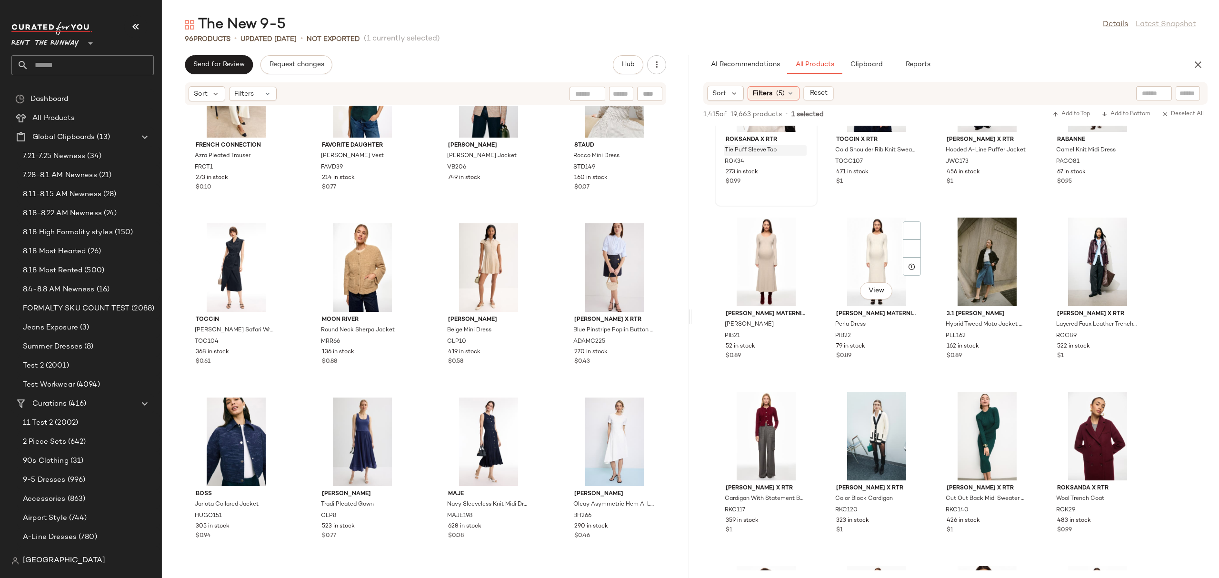
scroll to position [6881, 0]
click at [755, 89] on span "Filters" at bounding box center [763, 94] width 20 height 10
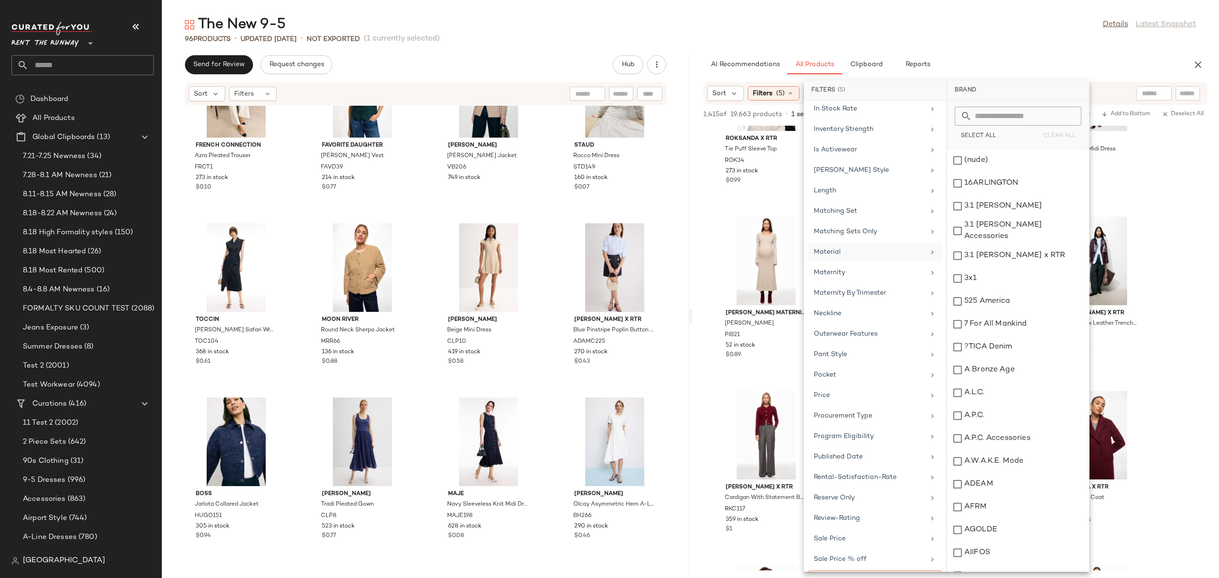
scroll to position [545, 0]
drag, startPoint x: 873, startPoint y: 305, endPoint x: 880, endPoint y: 313, distance: 10.4
click at [878, 313] on div "Maternity" at bounding box center [874, 322] width 135 height 19
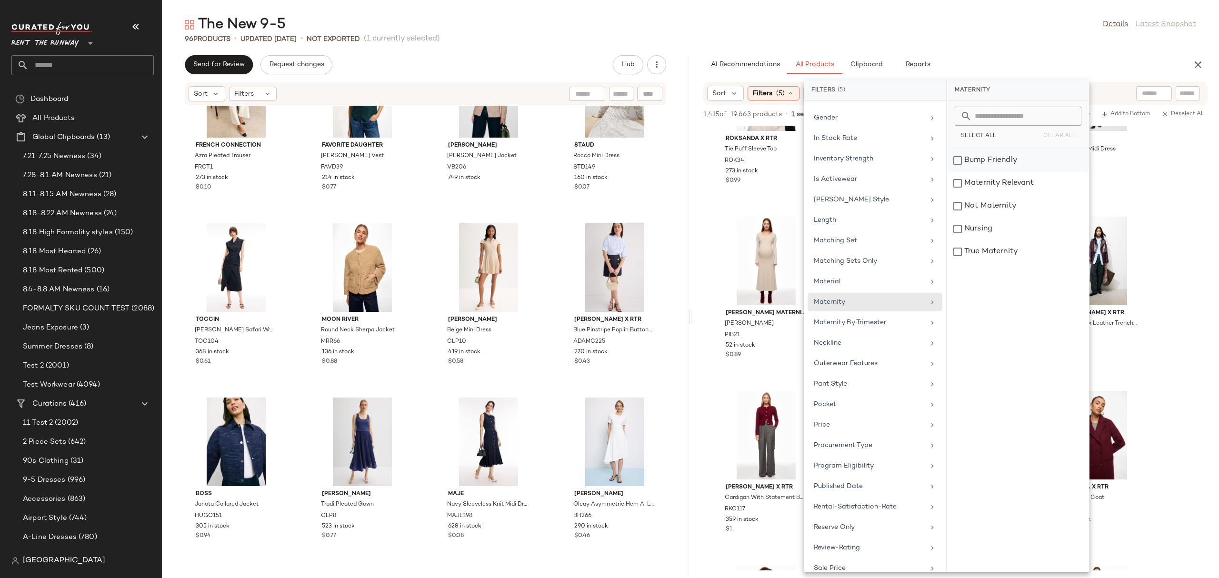
click at [1007, 172] on div "Bump Friendly" at bounding box center [1018, 183] width 142 height 23
click at [1002, 195] on div "Maternity Relevant" at bounding box center [1018, 206] width 142 height 23
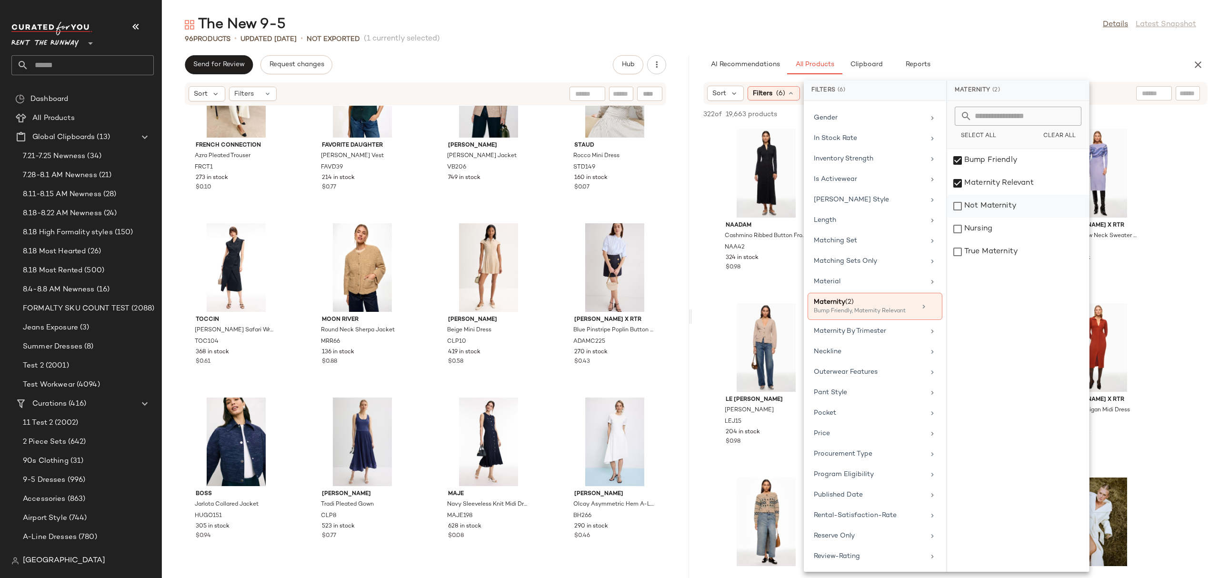
click at [988, 218] on div "Not Maternity" at bounding box center [1018, 229] width 142 height 23
click at [983, 240] on div "Nursing" at bounding box center [1018, 251] width 142 height 23
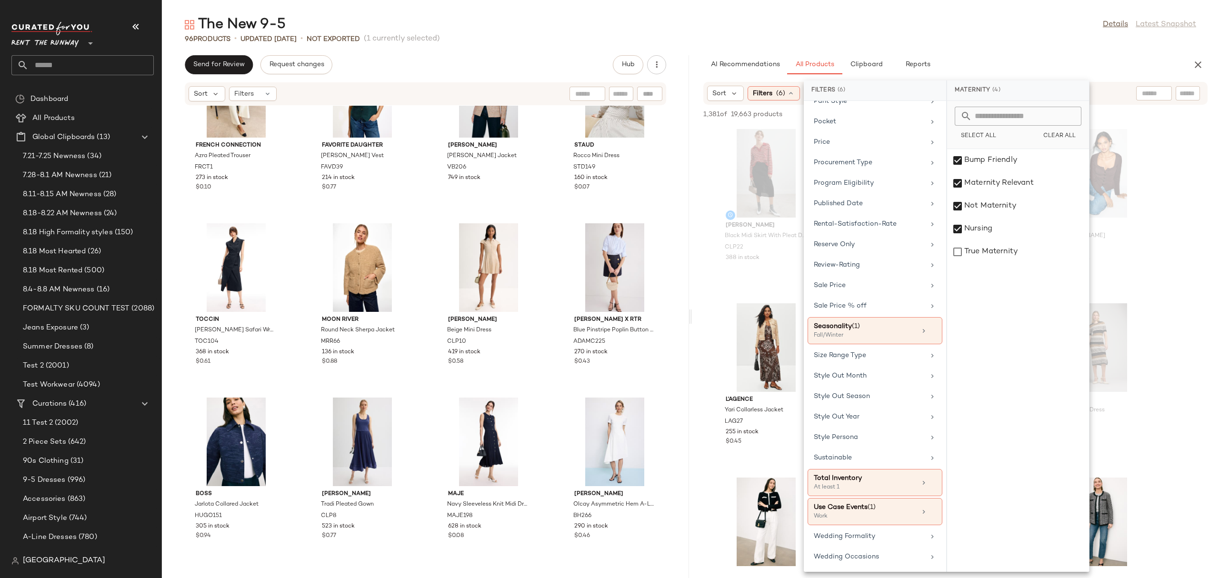
scroll to position [115, 0]
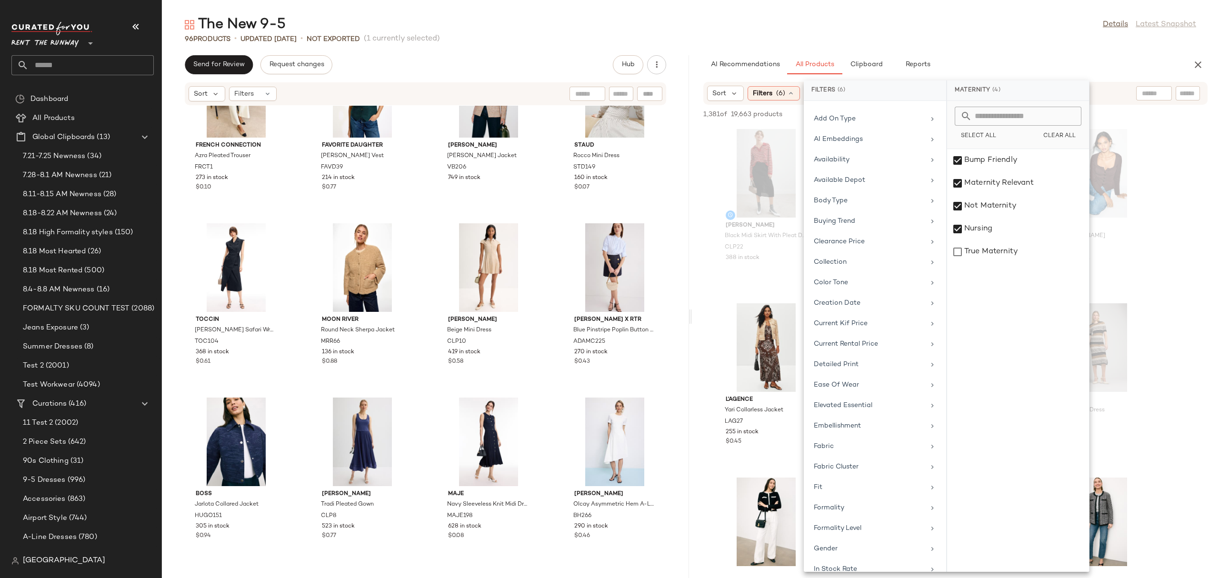
click at [1119, 82] on div "Sort Filters (6) Reset" at bounding box center [955, 93] width 504 height 23
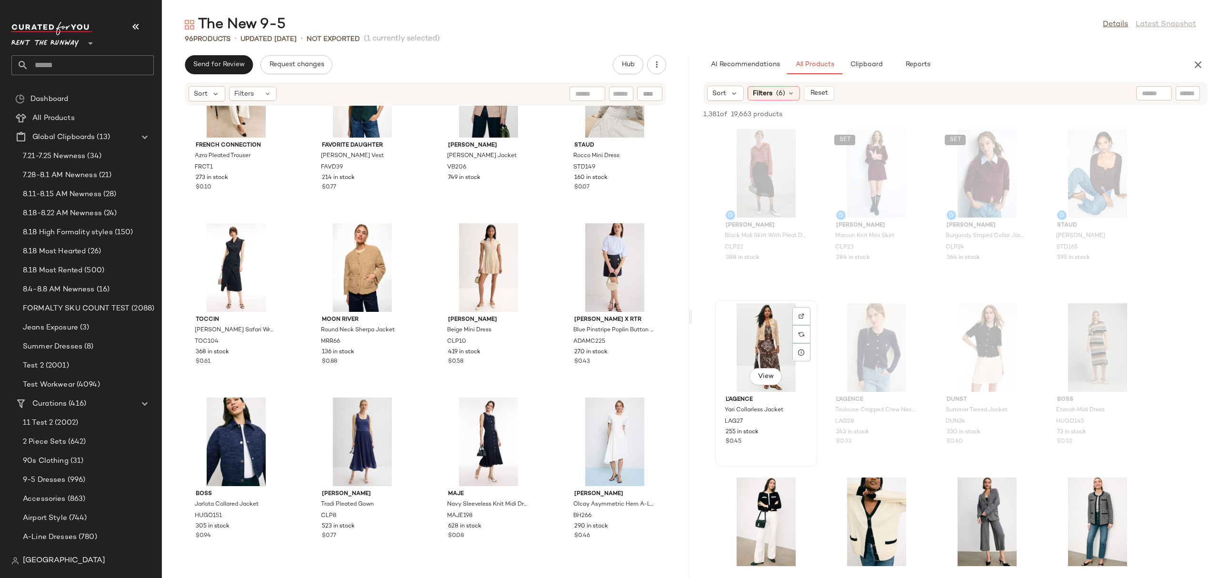
click at [779, 325] on div "View" at bounding box center [766, 347] width 96 height 89
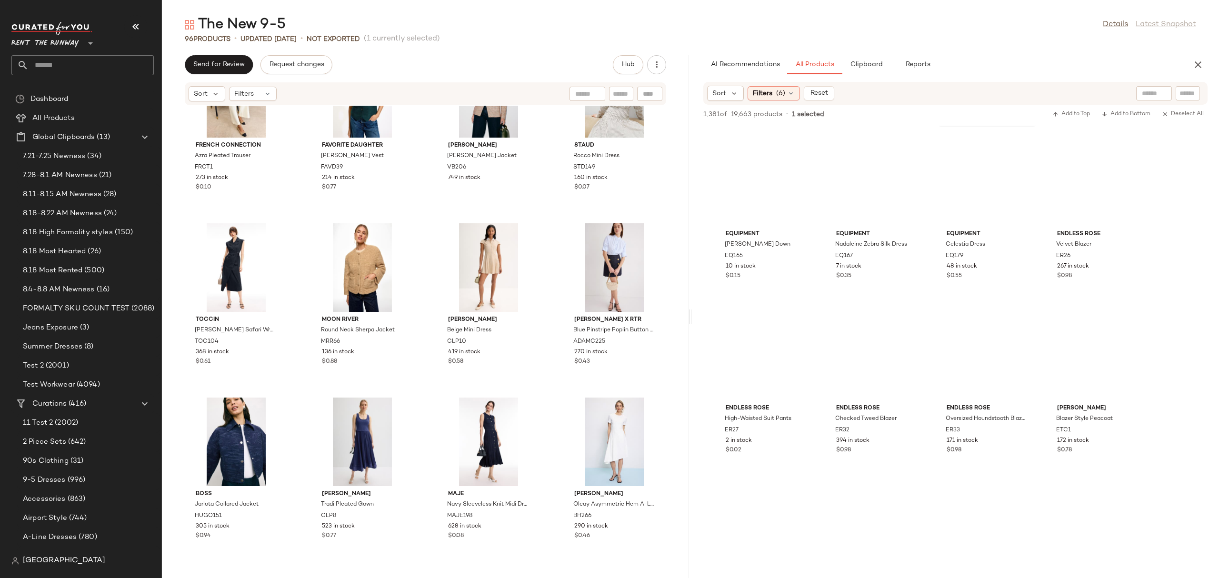
scroll to position [26619, 0]
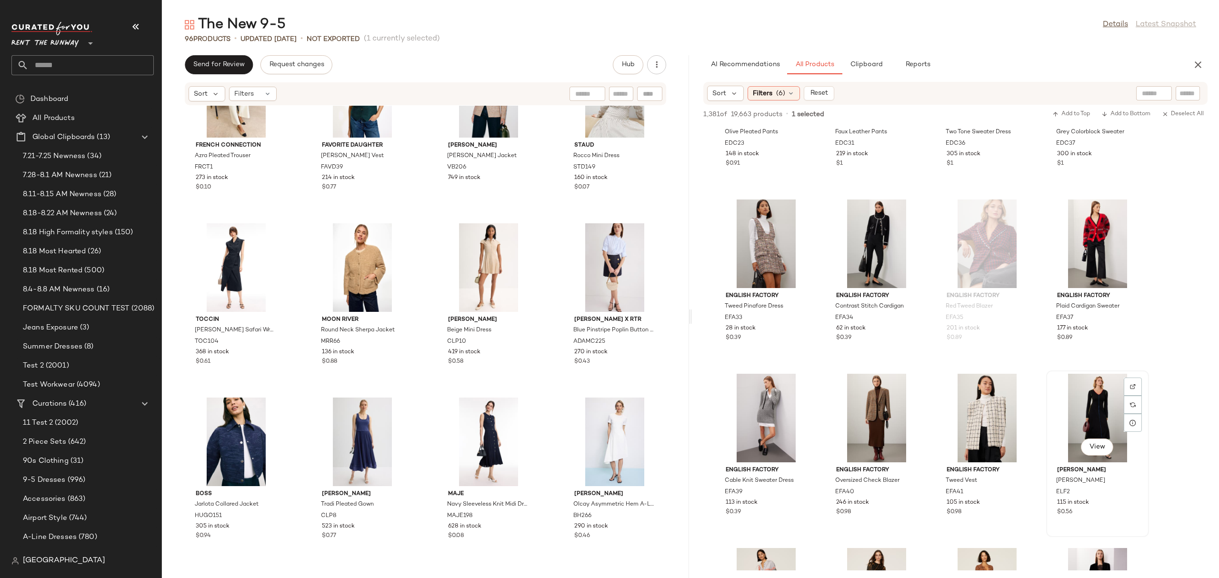
click at [1090, 401] on div "View" at bounding box center [1097, 418] width 96 height 89
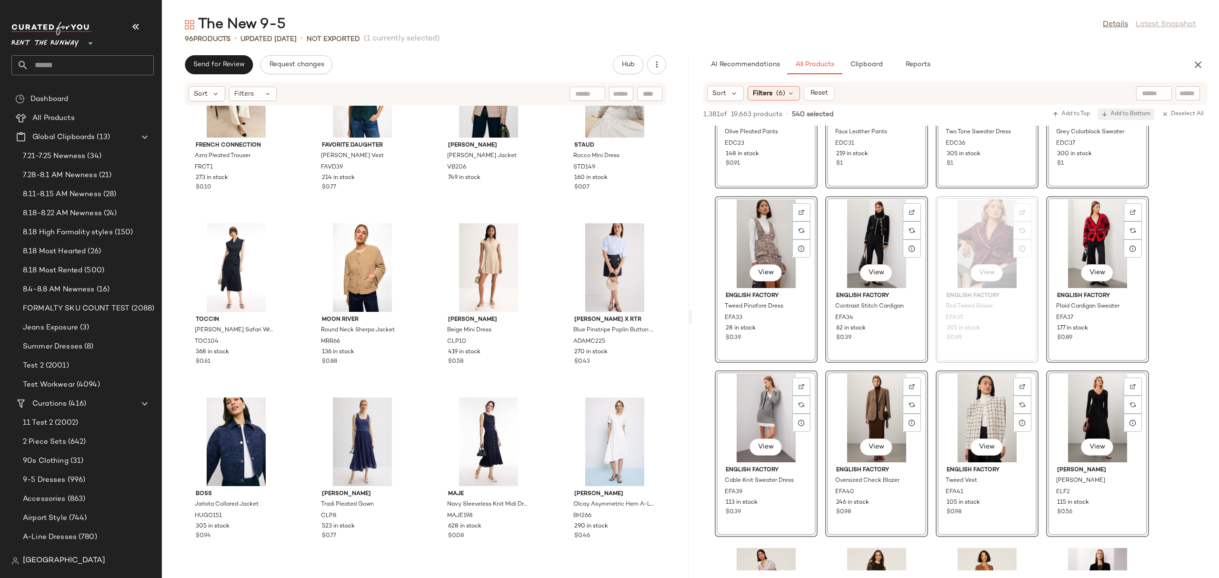
click at [1114, 113] on span "Add to Bottom" at bounding box center [1125, 114] width 49 height 7
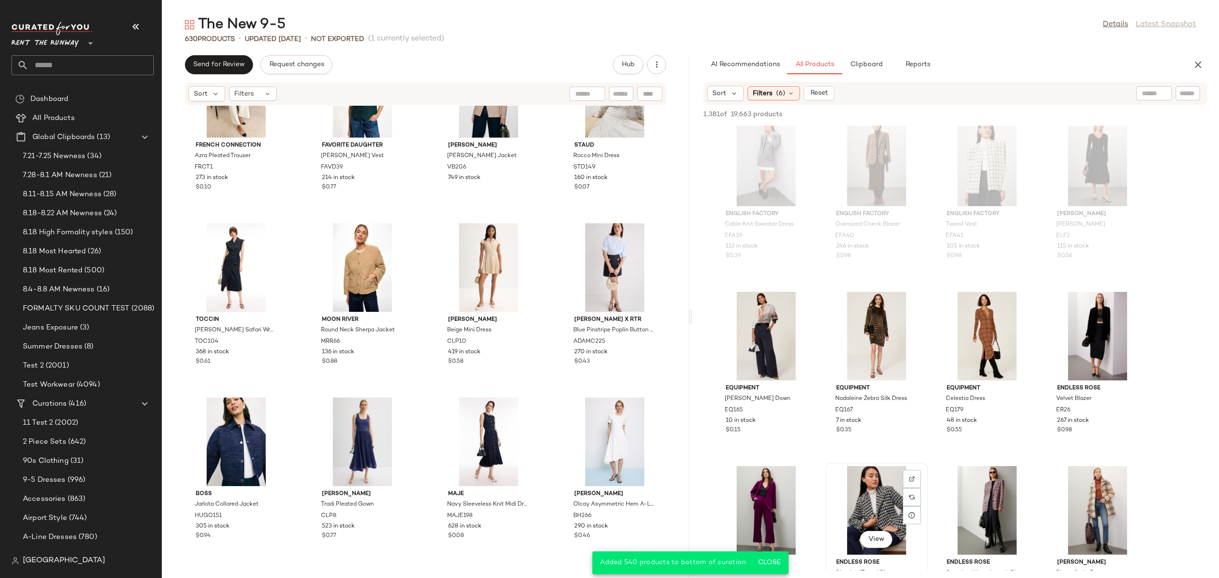
scroll to position [26748, 0]
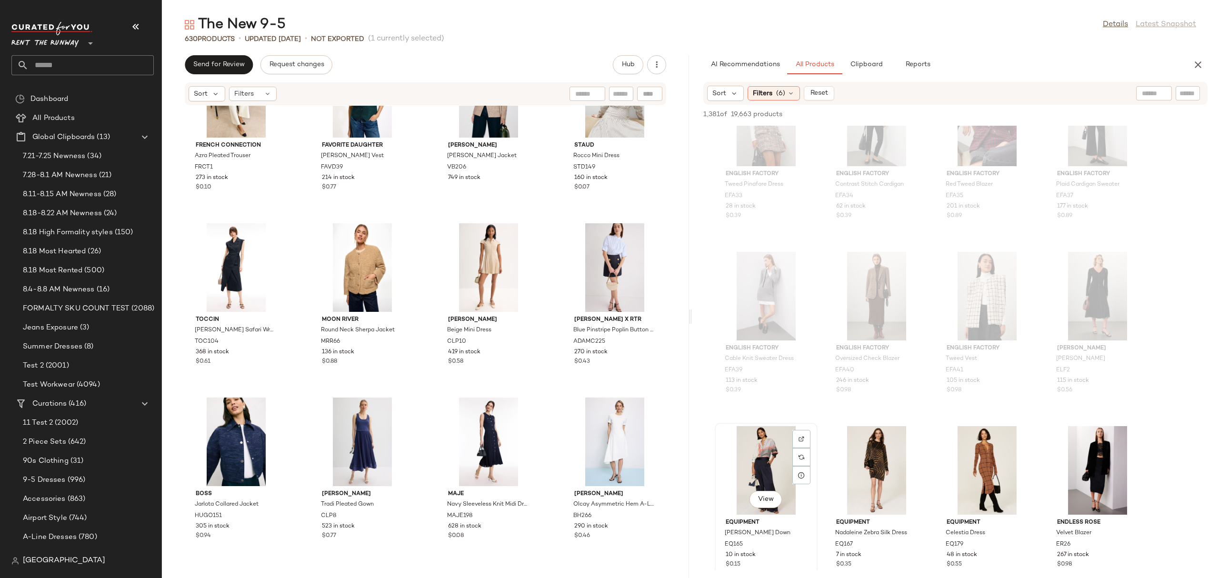
click at [772, 455] on div "View" at bounding box center [766, 470] width 96 height 89
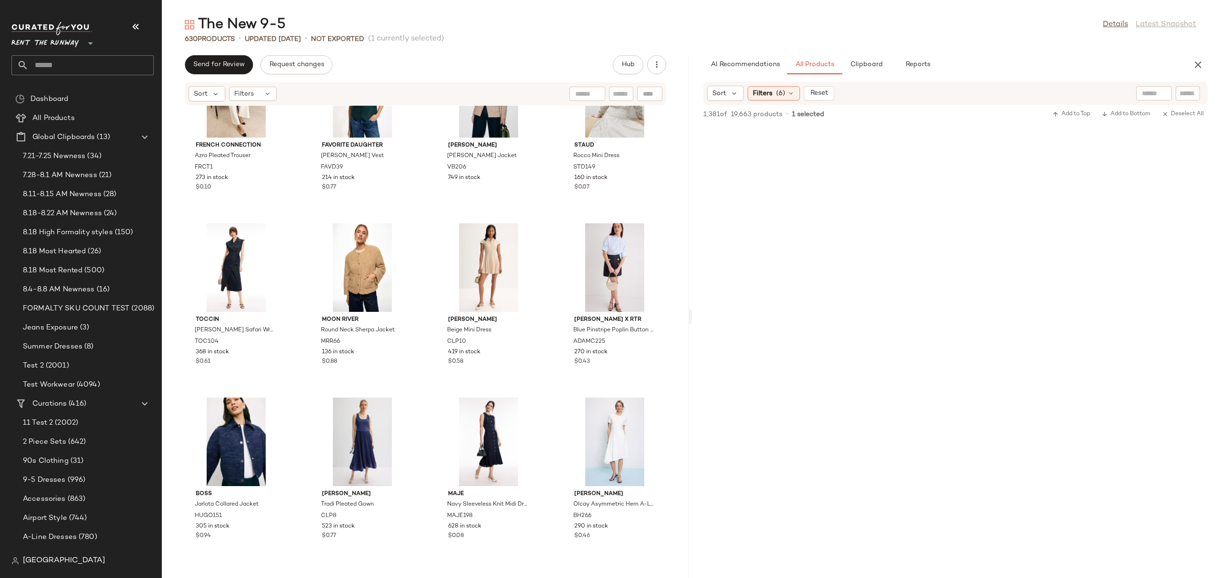
scroll to position [45561, 0]
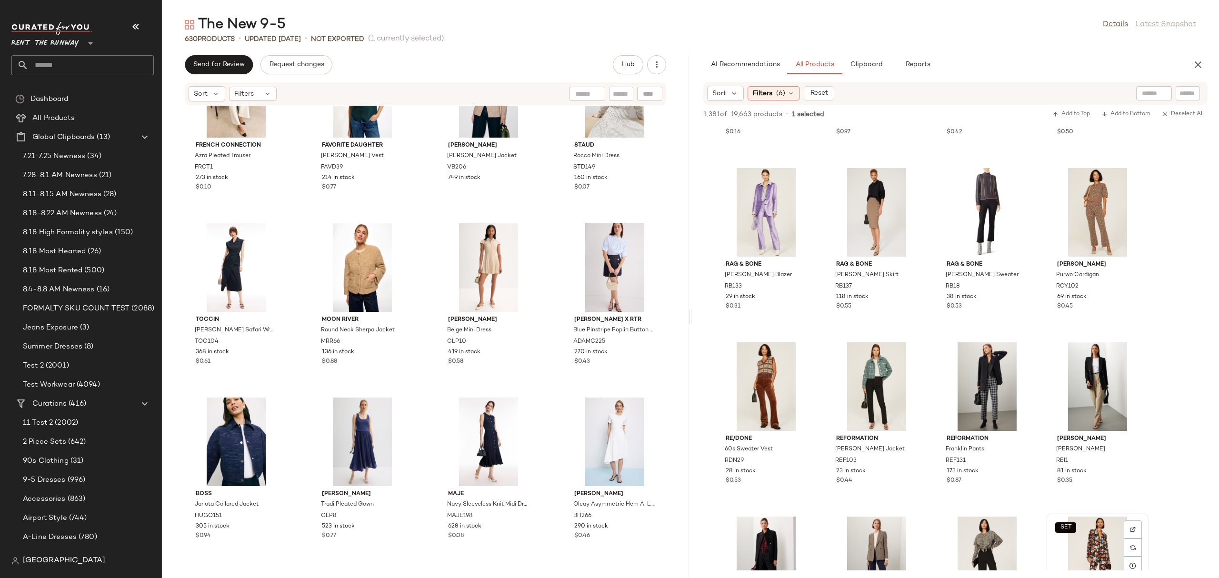
click at [1078, 536] on div "SET View" at bounding box center [1097, 560] width 96 height 89
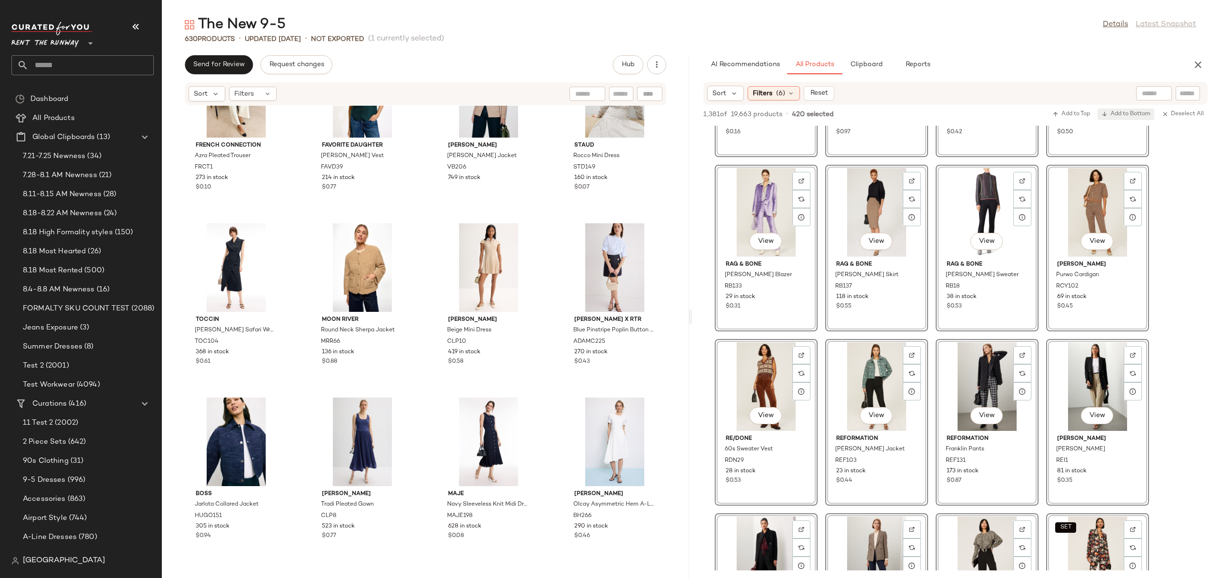
click at [1112, 114] on span "Add to Bottom" at bounding box center [1125, 114] width 49 height 7
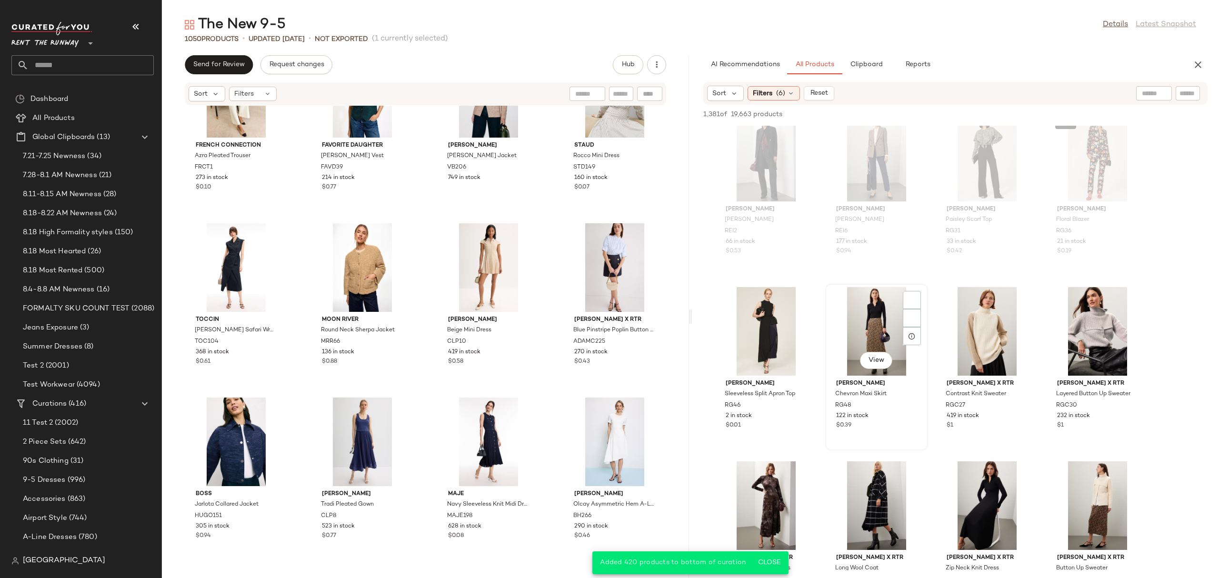
scroll to position [45982, 0]
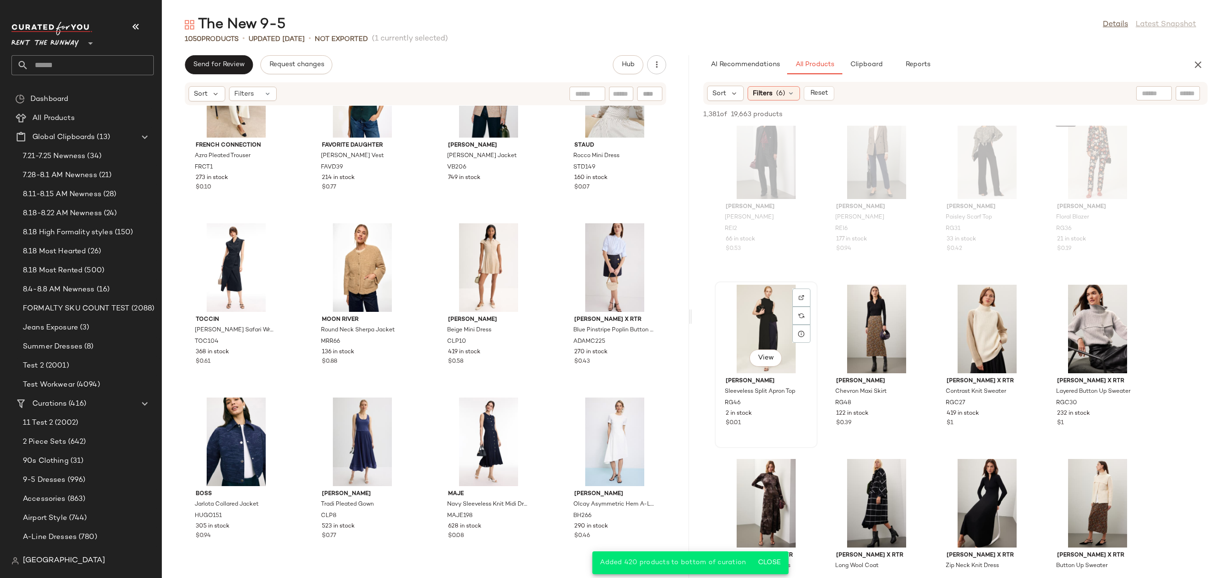
click at [772, 324] on div "View" at bounding box center [766, 329] width 96 height 89
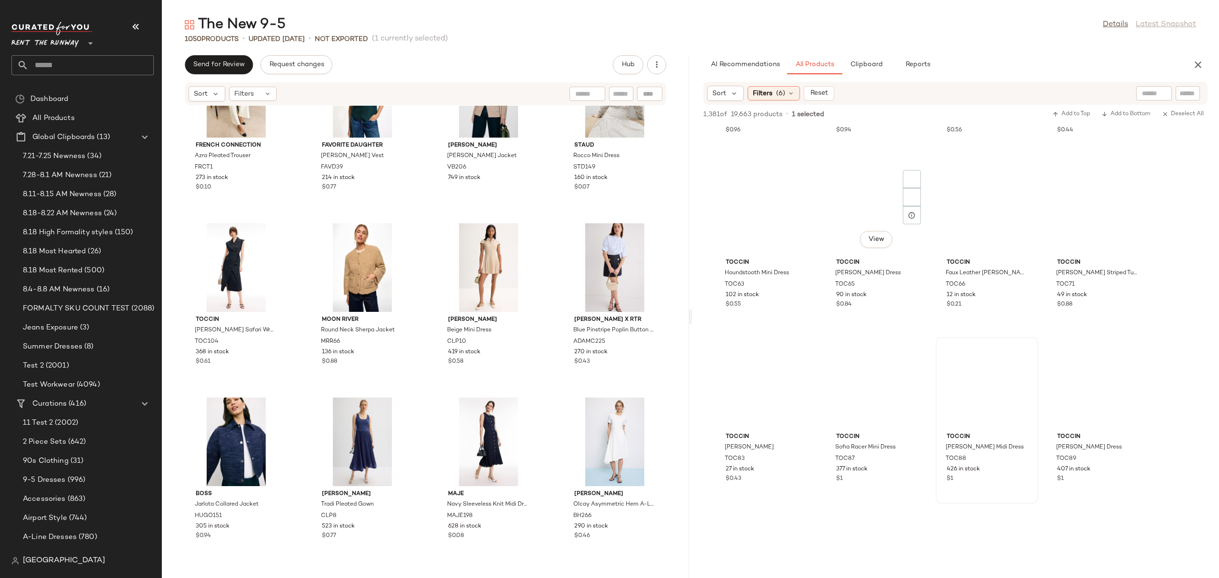
scroll to position [56662, 0]
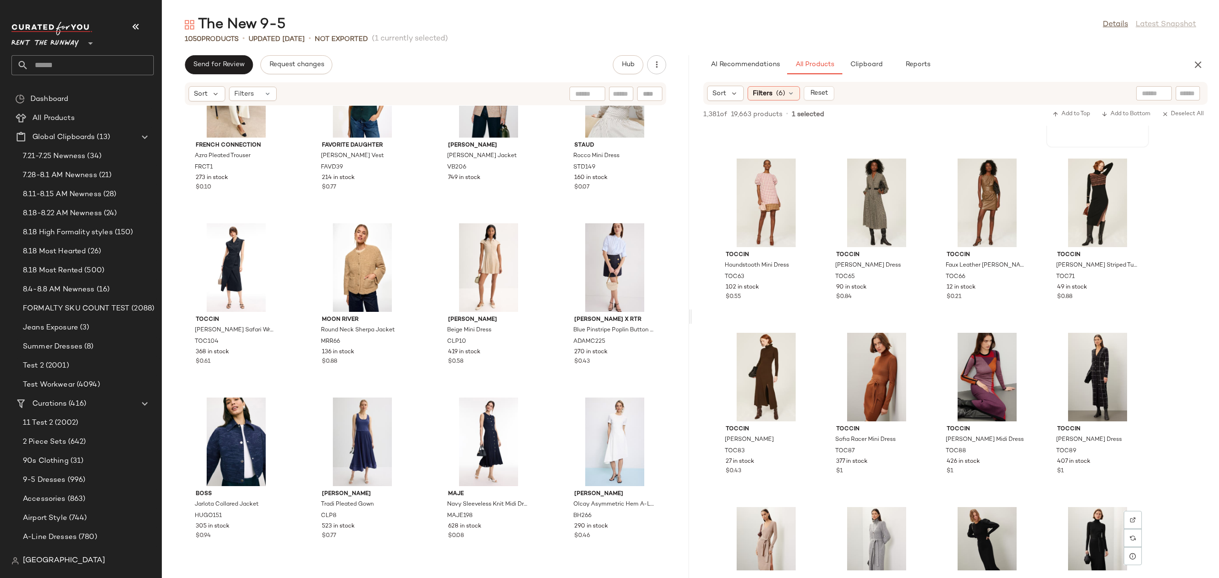
drag, startPoint x: 1084, startPoint y: 515, endPoint x: 1052, endPoint y: 129, distance: 387.3
click at [1085, 515] on div "View" at bounding box center [1097, 551] width 96 height 89
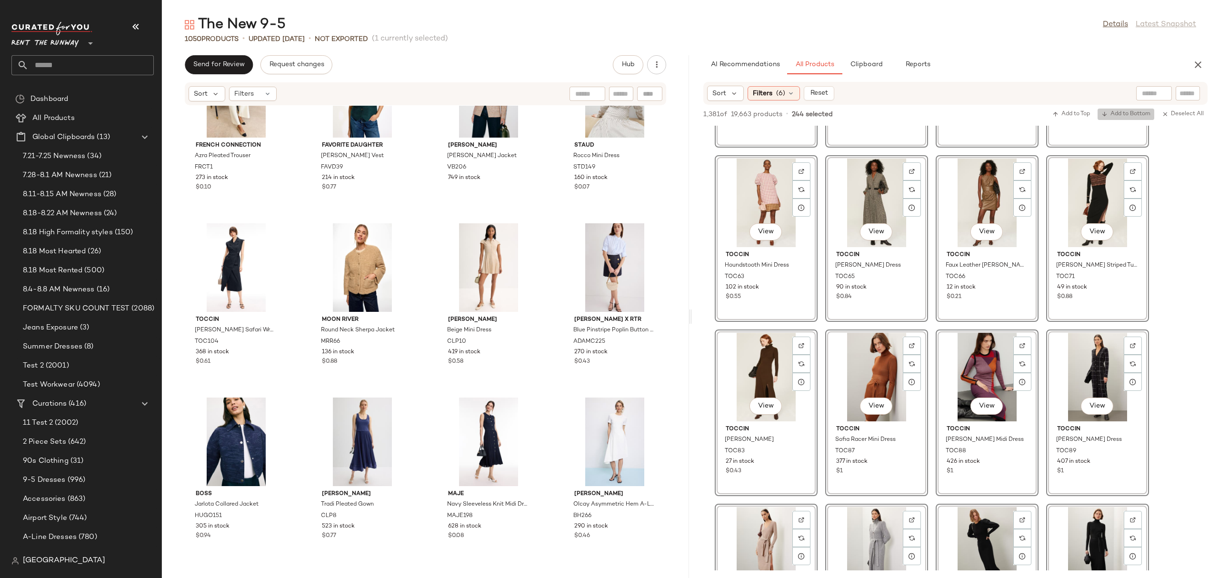
click at [1112, 116] on span "Add to Bottom" at bounding box center [1125, 114] width 49 height 7
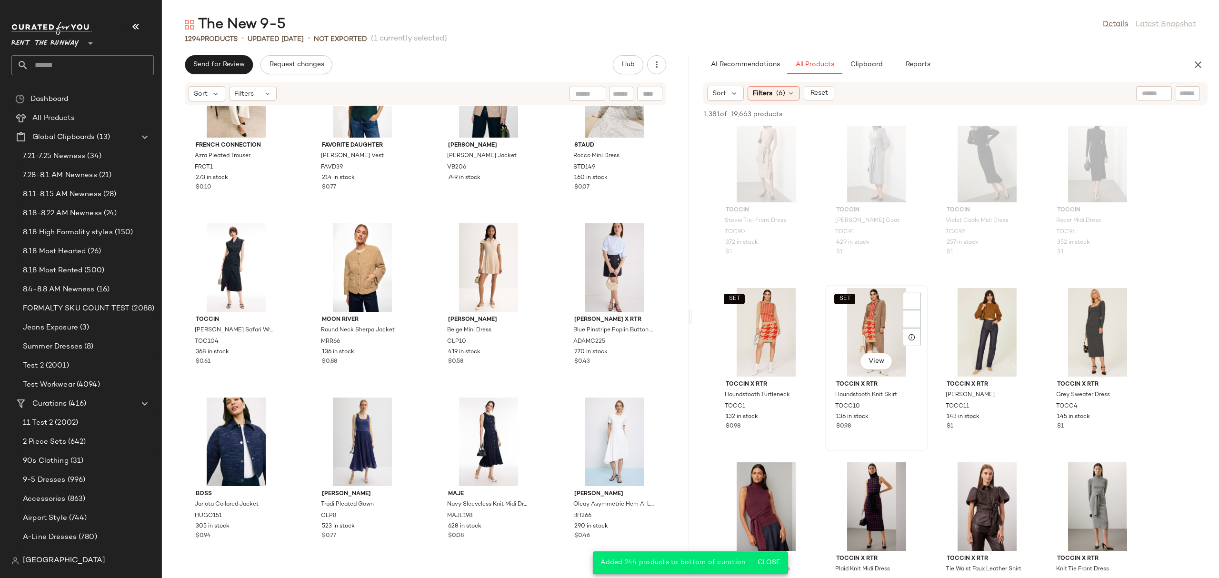
scroll to position [57074, 0]
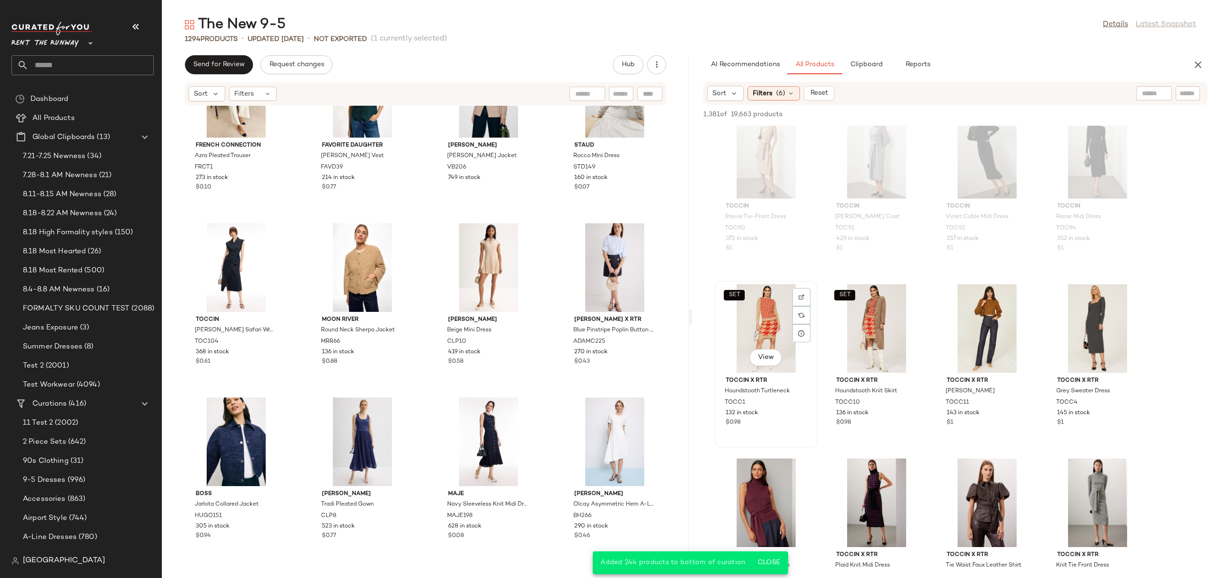
click at [772, 319] on div "SET View" at bounding box center [766, 328] width 96 height 89
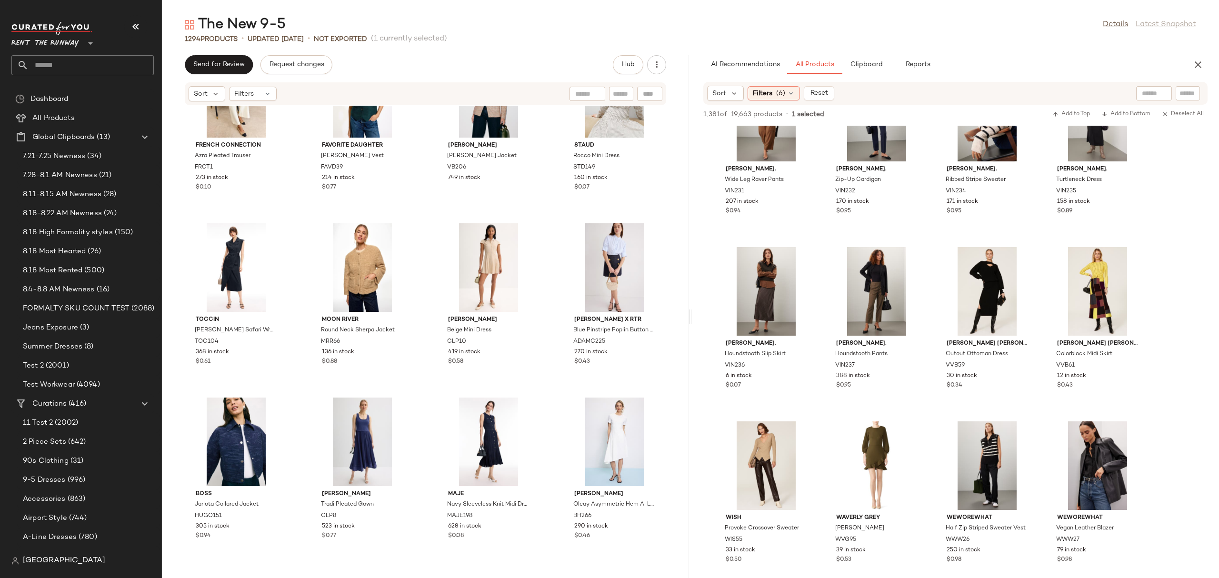
scroll to position [61744, 0]
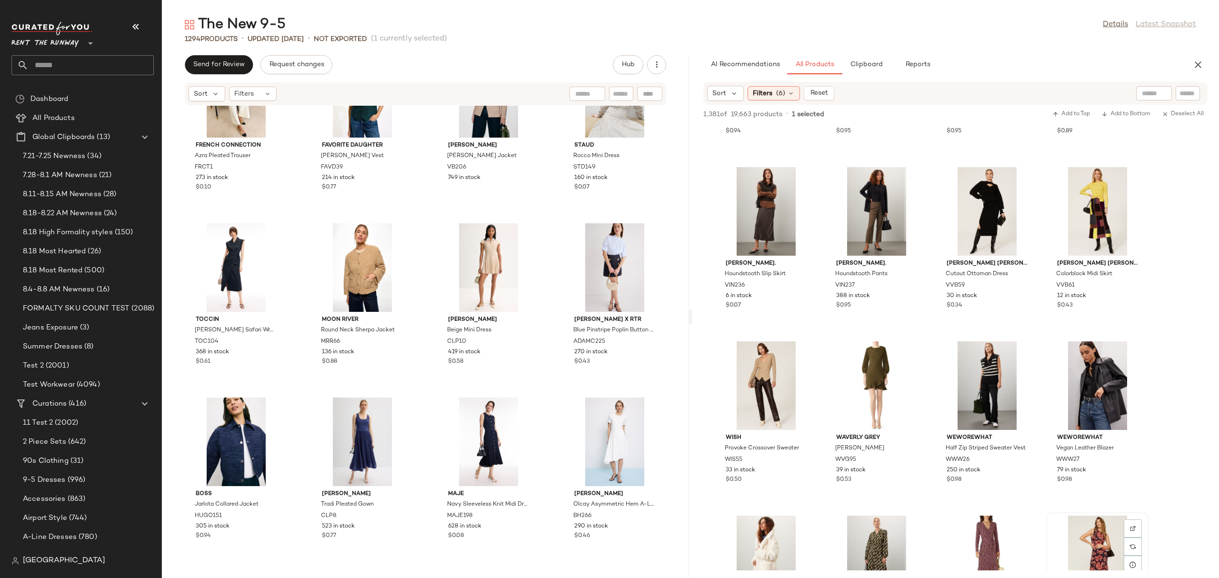
click at [1086, 525] on div "View" at bounding box center [1097, 560] width 96 height 89
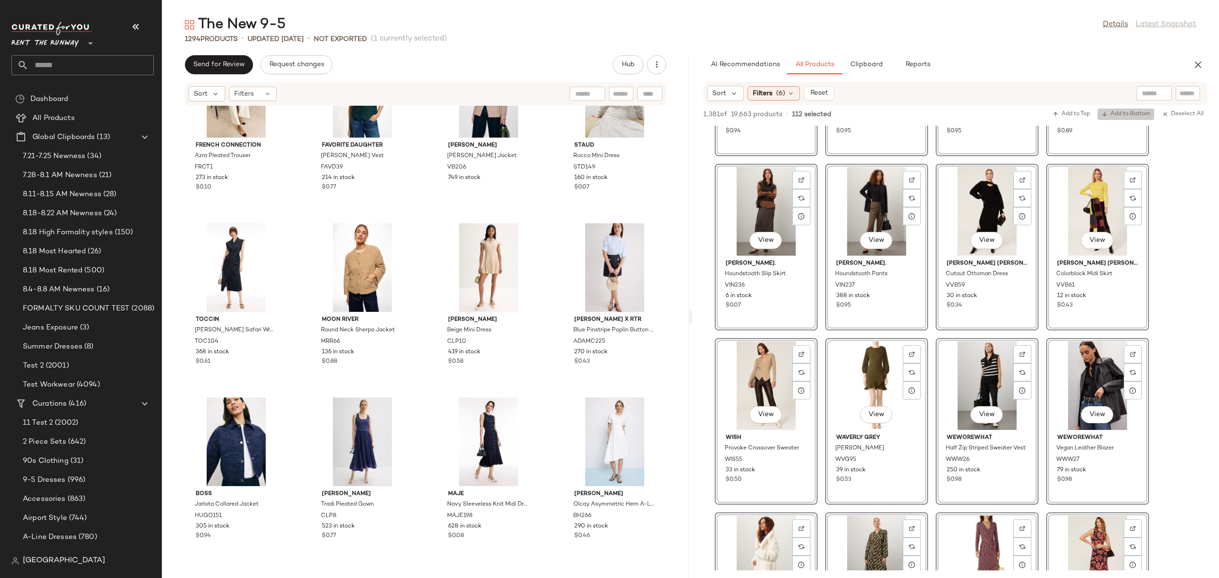
click at [1112, 114] on span "Add to Bottom" at bounding box center [1125, 114] width 49 height 7
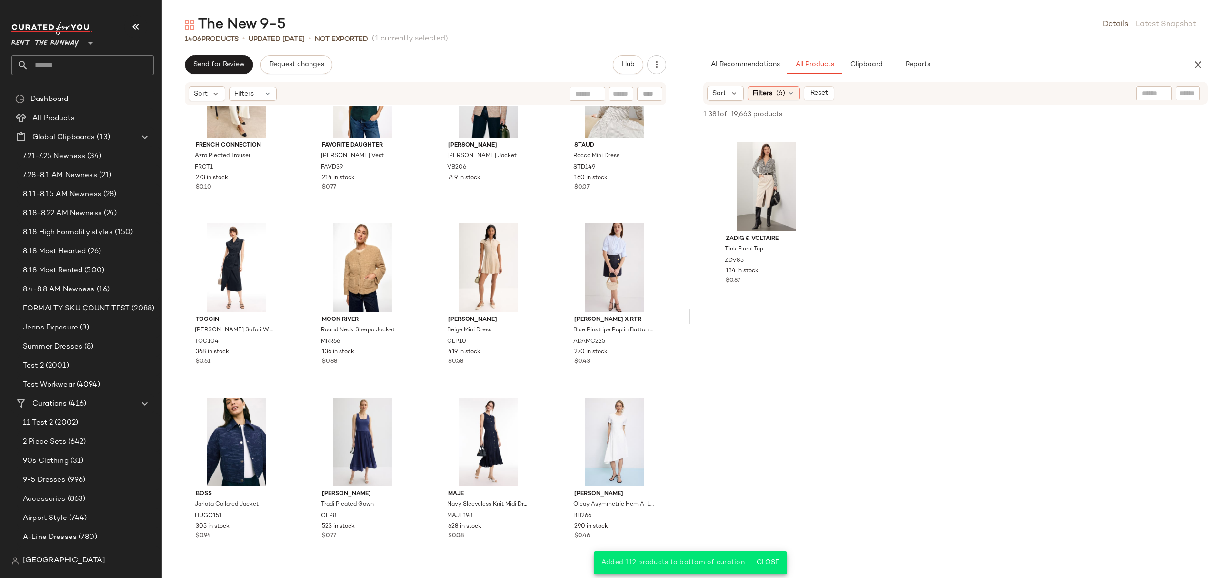
scroll to position [62315, 0]
click at [780, 183] on div "View" at bounding box center [766, 186] width 96 height 89
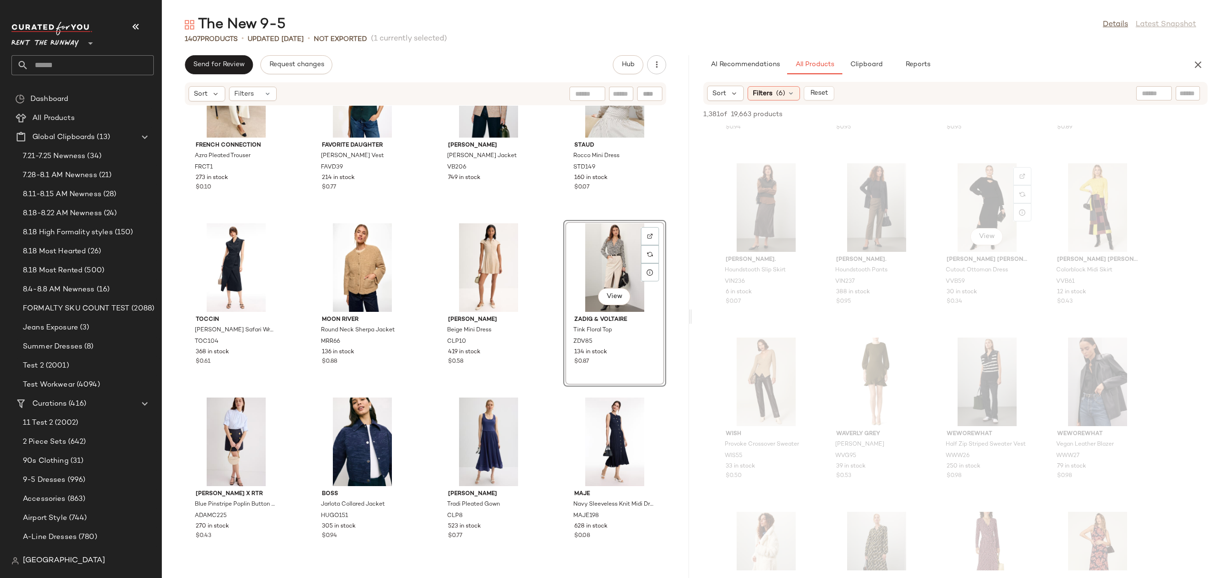
scroll to position [61741, 0]
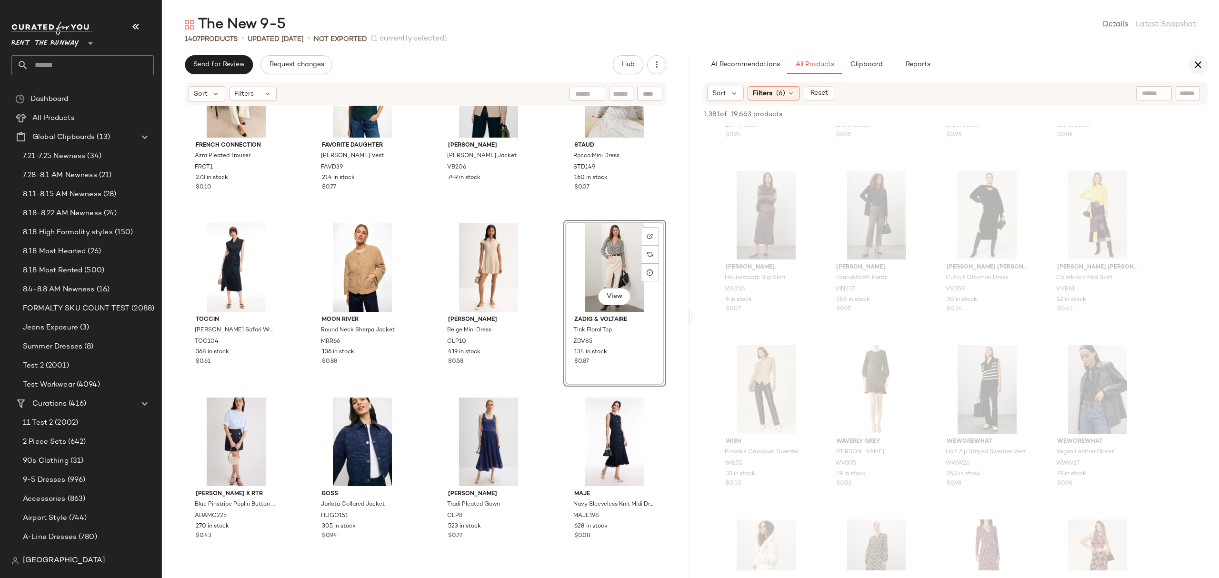
click at [1199, 60] on icon "button" at bounding box center [1197, 64] width 11 height 11
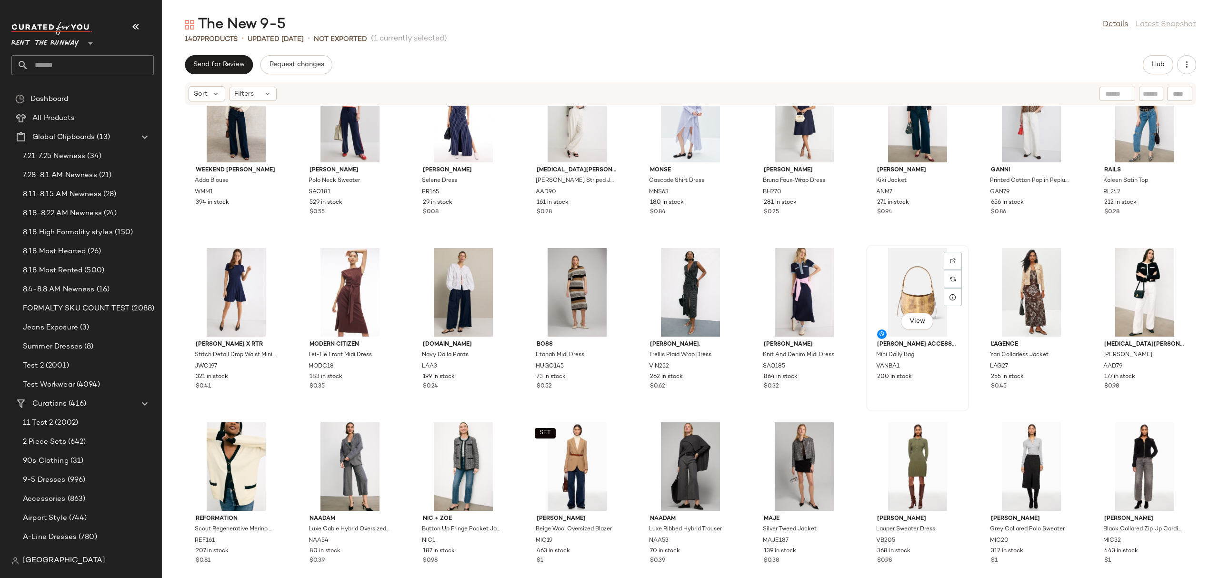
scroll to position [1614, 0]
click at [907, 285] on div "View" at bounding box center [917, 291] width 96 height 89
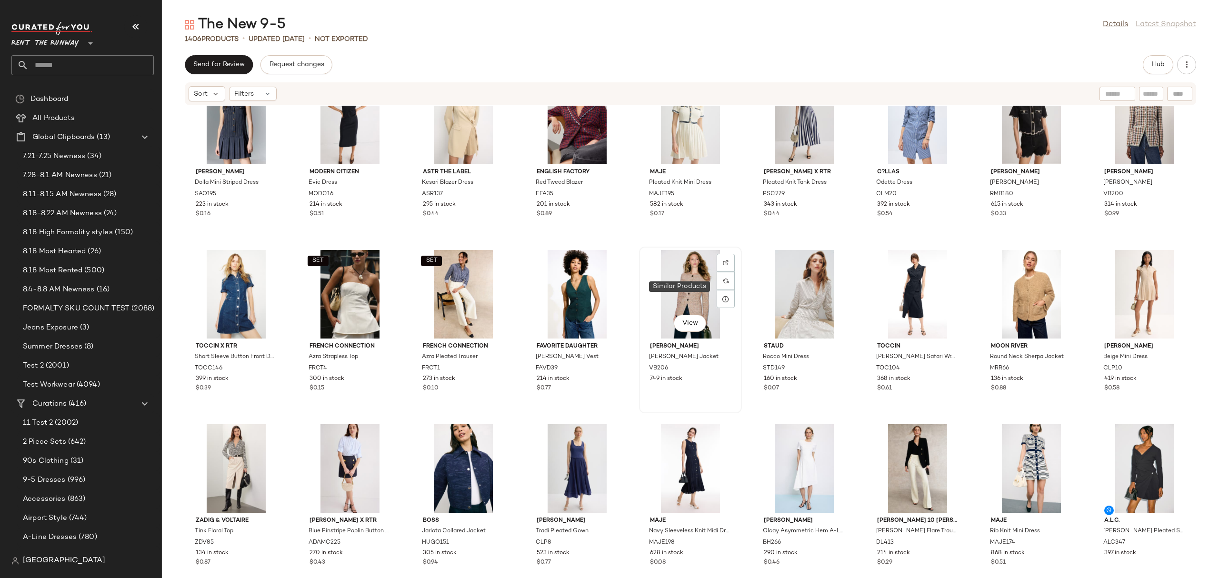
scroll to position [215, 0]
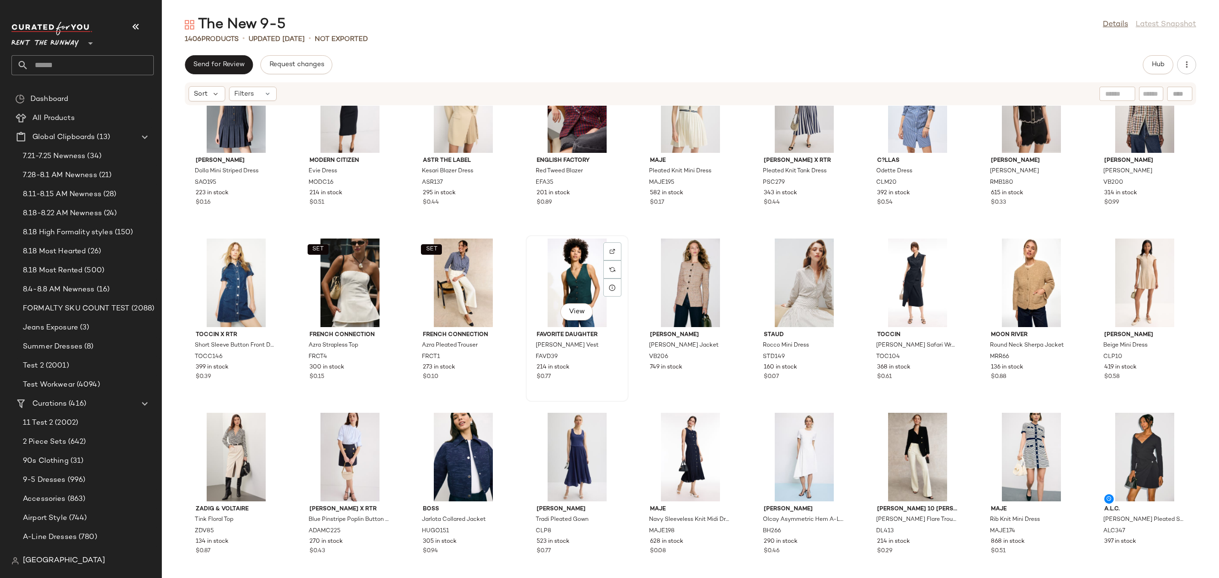
click at [574, 278] on div "View" at bounding box center [577, 282] width 96 height 89
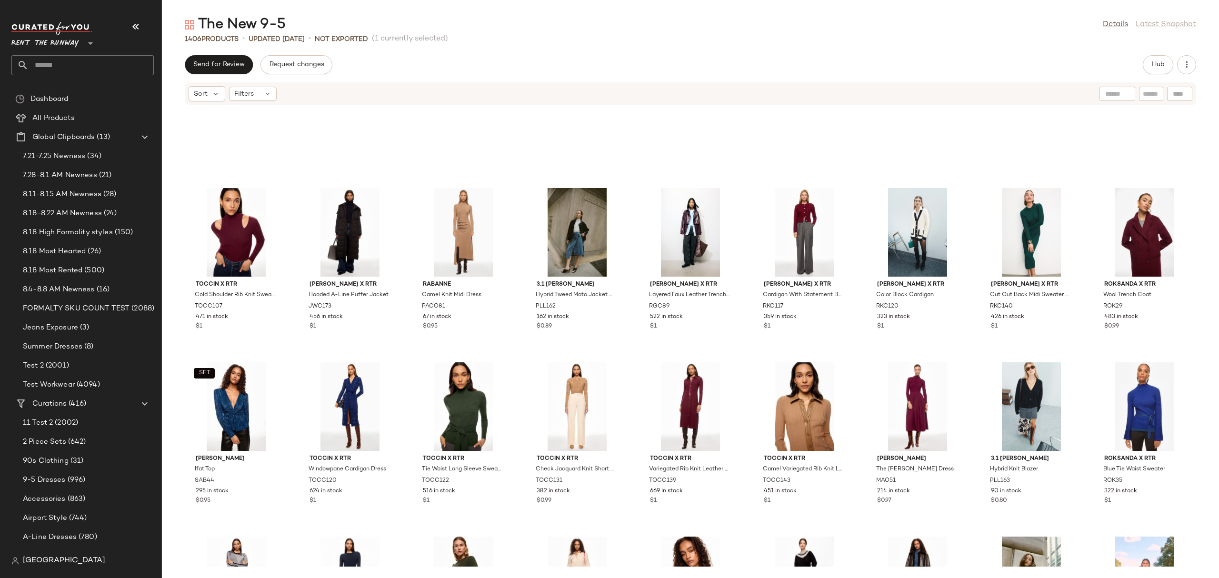
scroll to position [4785, 0]
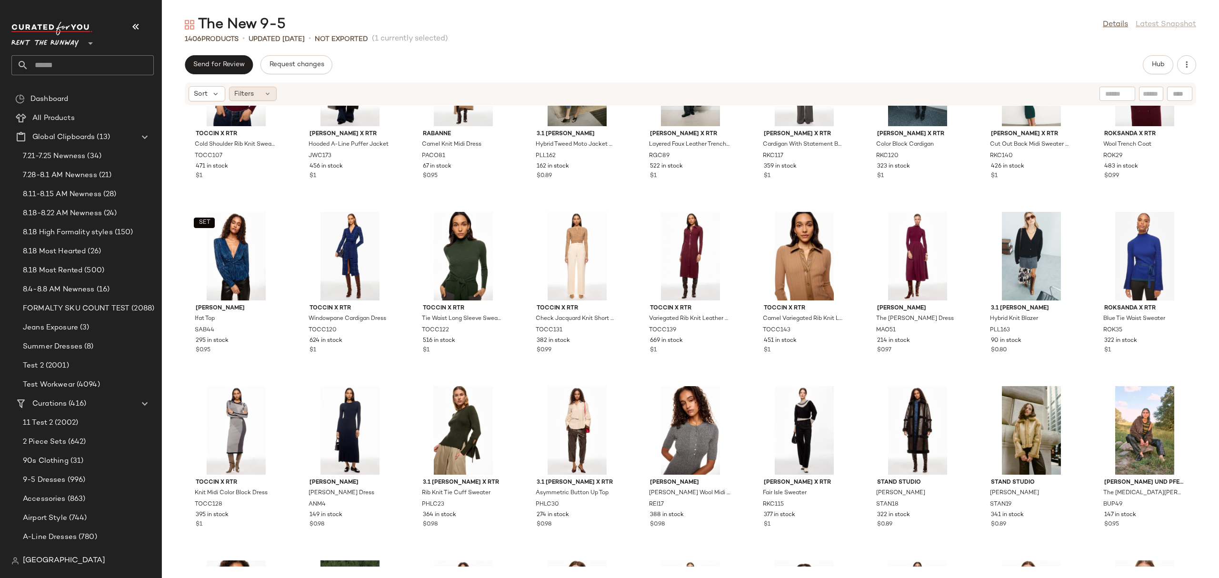
click at [266, 91] on icon at bounding box center [268, 94] width 8 height 8
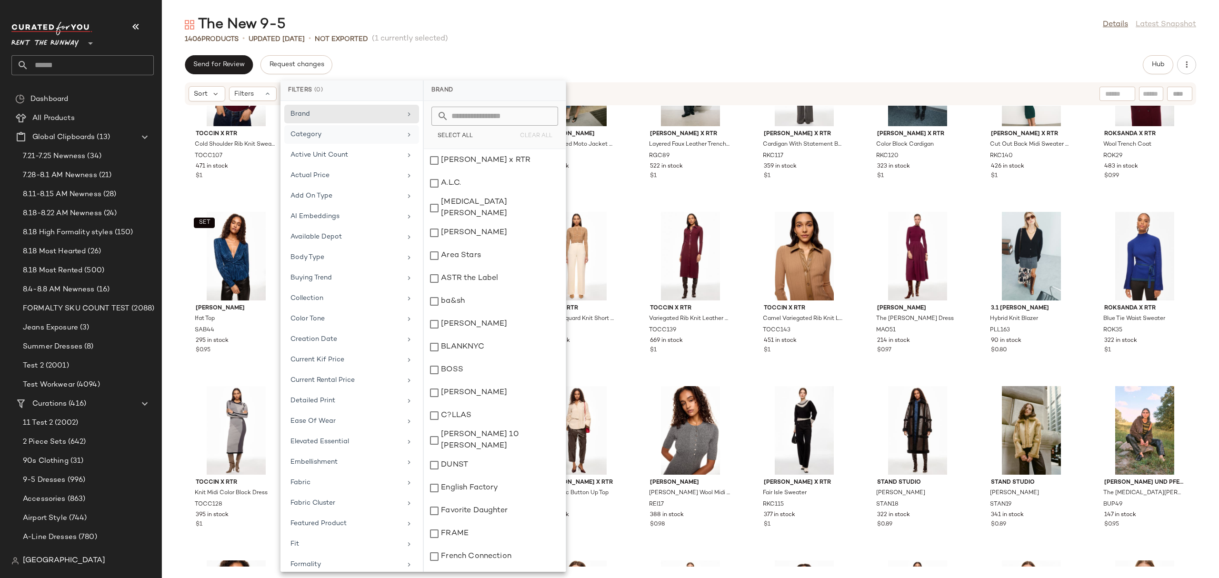
click at [373, 136] on div "Category" at bounding box center [345, 134] width 111 height 10
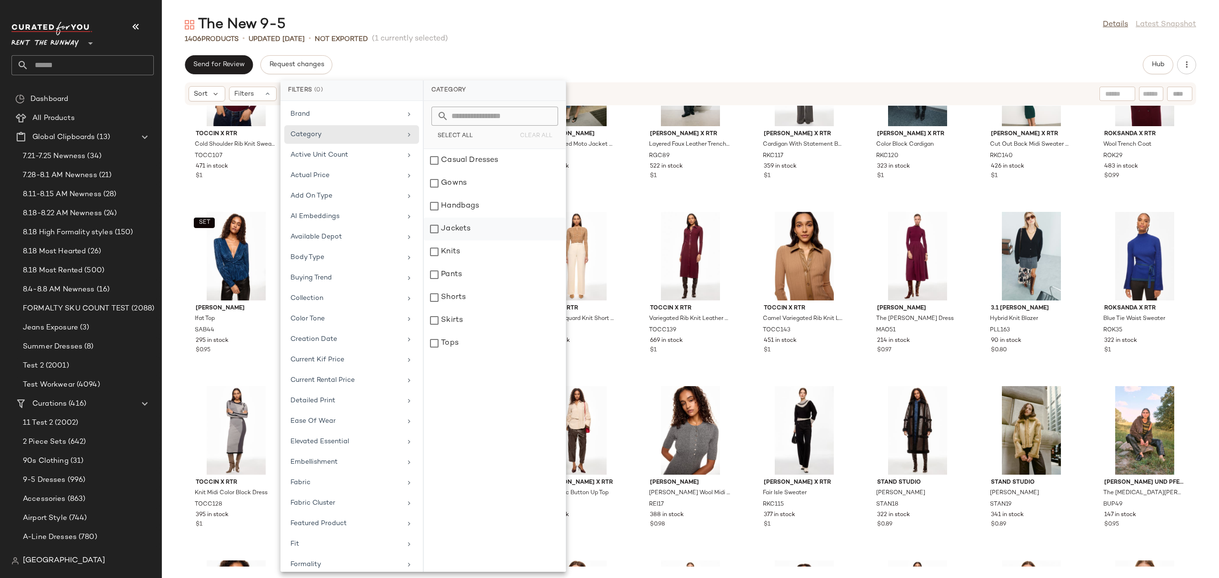
click at [474, 240] on div "Jackets" at bounding box center [495, 251] width 142 height 23
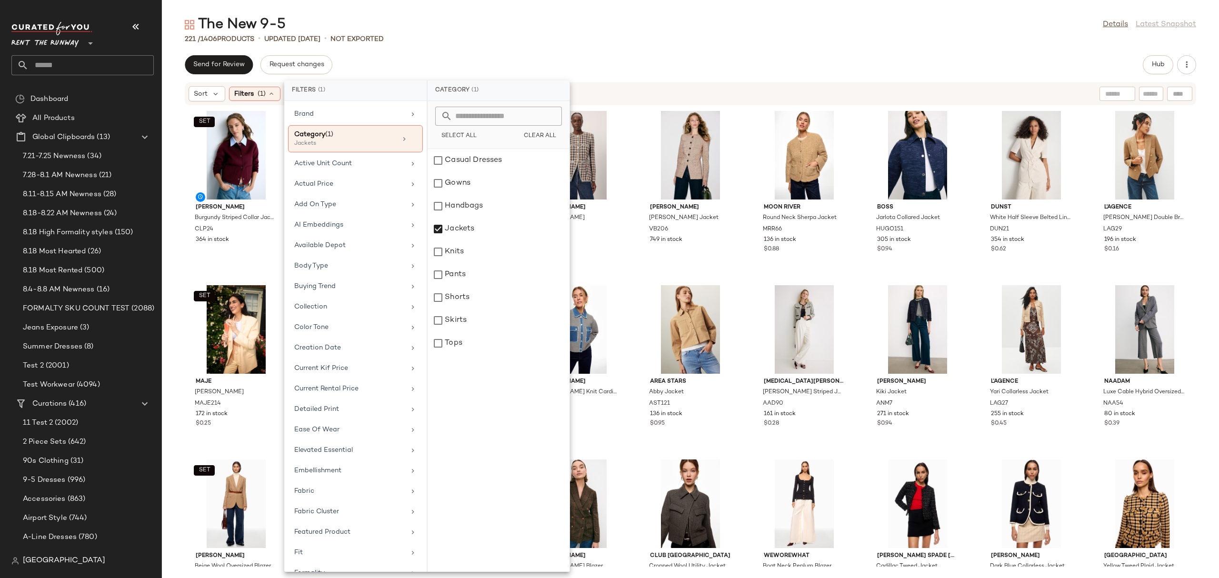
click at [605, 96] on div "Sort Filters (1) Reset" at bounding box center [628, 93] width 880 height 15
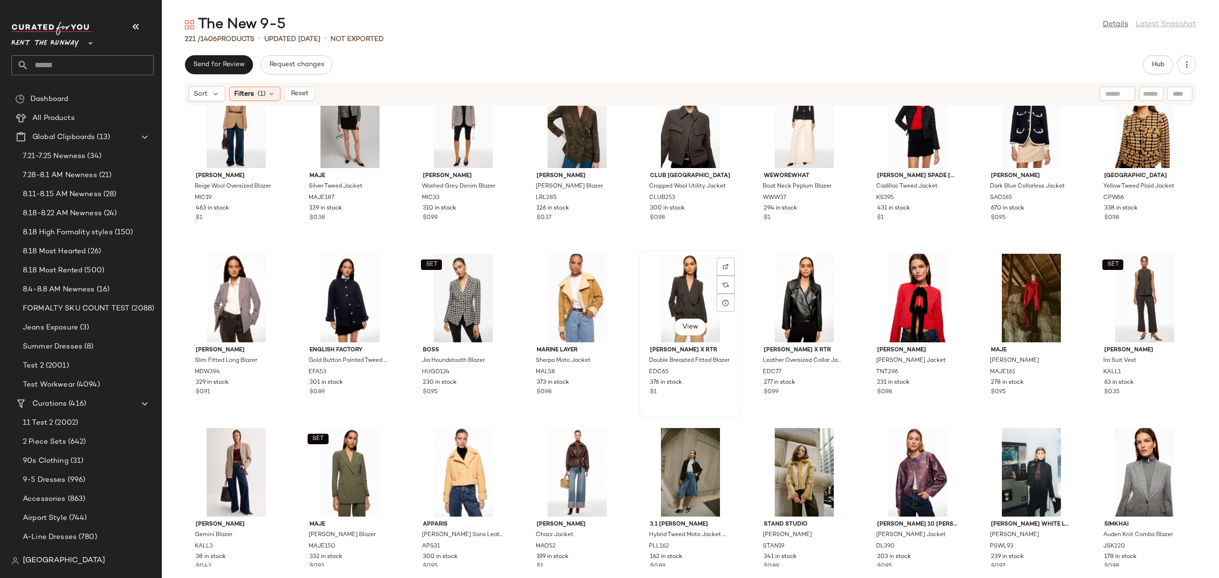
scroll to position [482, 0]
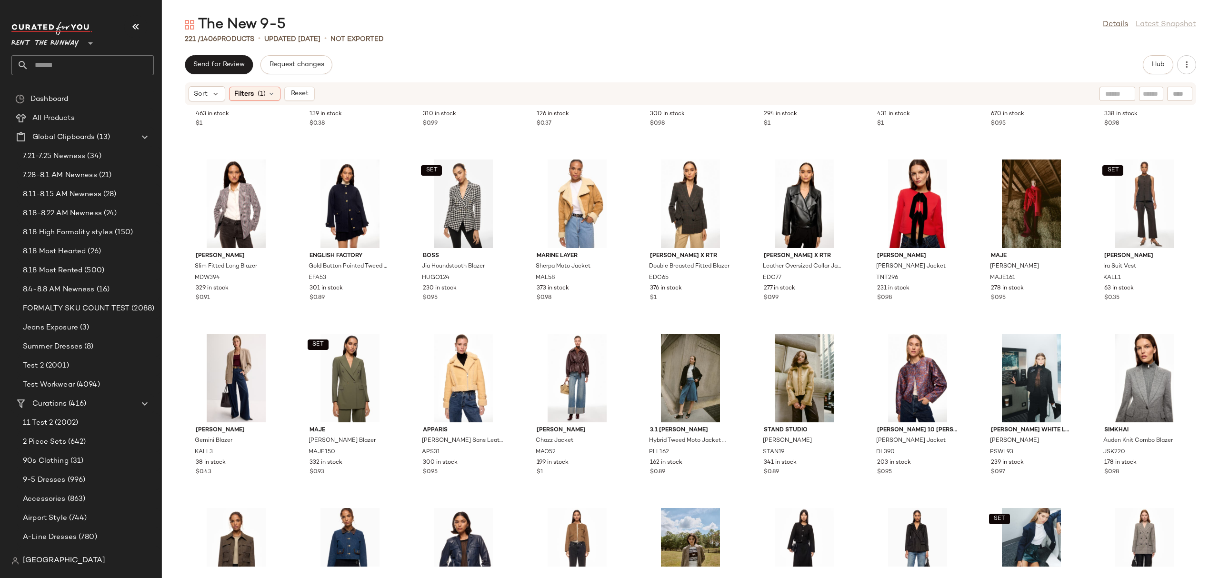
click at [282, 96] on div "Sort Filters (1) Reset" at bounding box center [251, 93] width 126 height 15
click at [551, 188] on div "View" at bounding box center [577, 203] width 96 height 89
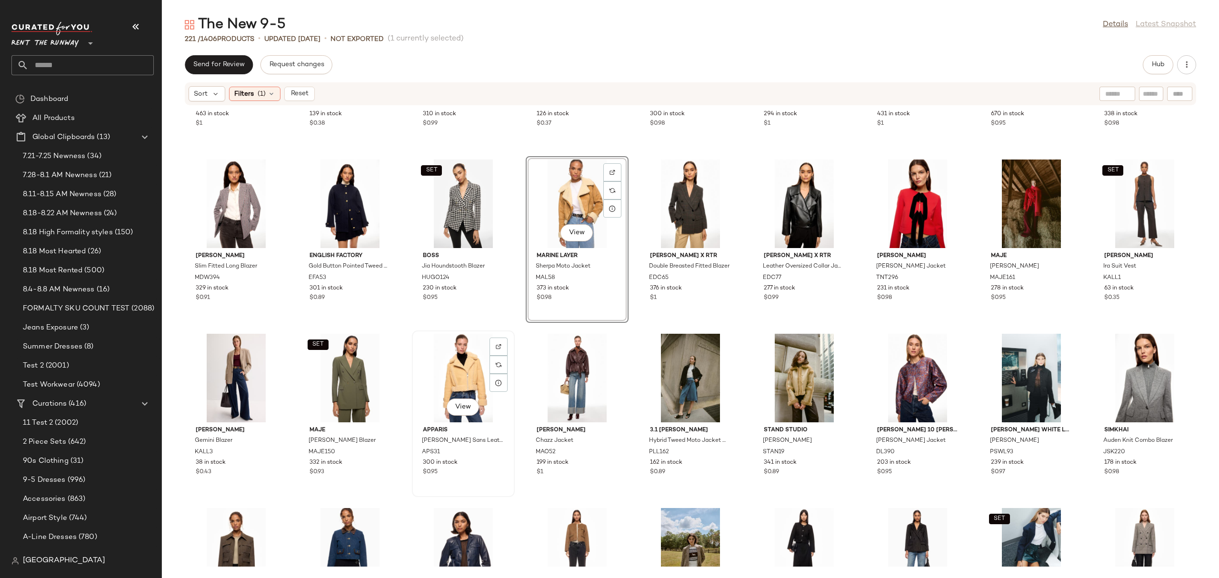
click at [452, 361] on div "View" at bounding box center [463, 378] width 96 height 89
click at [798, 380] on div "View" at bounding box center [804, 378] width 96 height 89
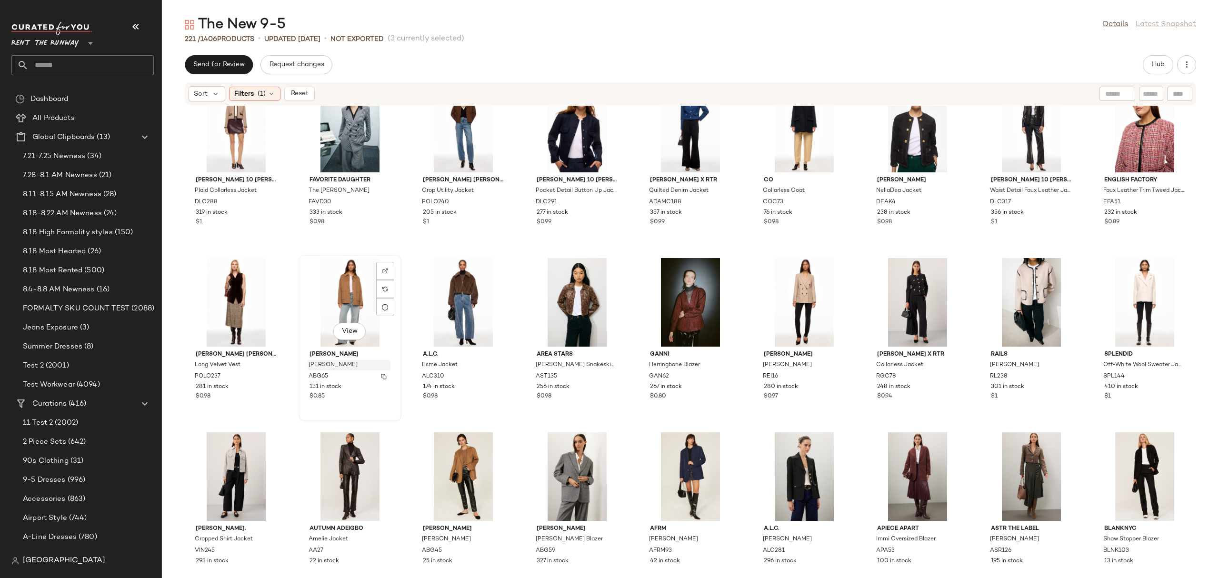
scroll to position [1085, 0]
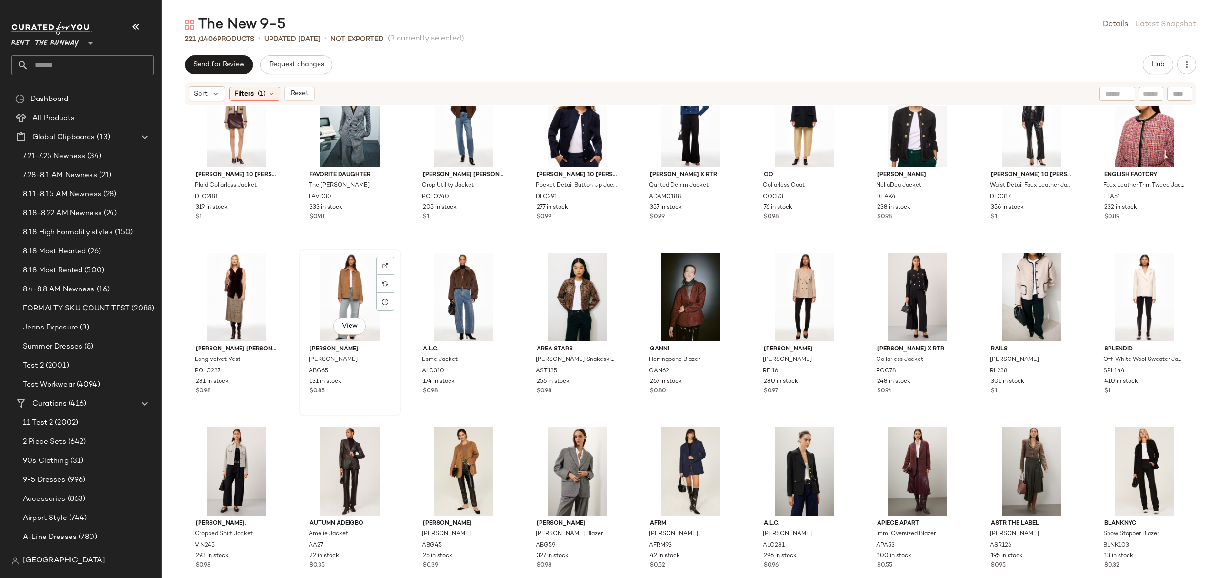
click at [340, 307] on div "View" at bounding box center [350, 297] width 96 height 89
click at [351, 291] on div "SET View" at bounding box center [350, 297] width 96 height 89
click at [368, 282] on div "View" at bounding box center [350, 297] width 96 height 89
click at [447, 282] on div "View" at bounding box center [463, 297] width 96 height 89
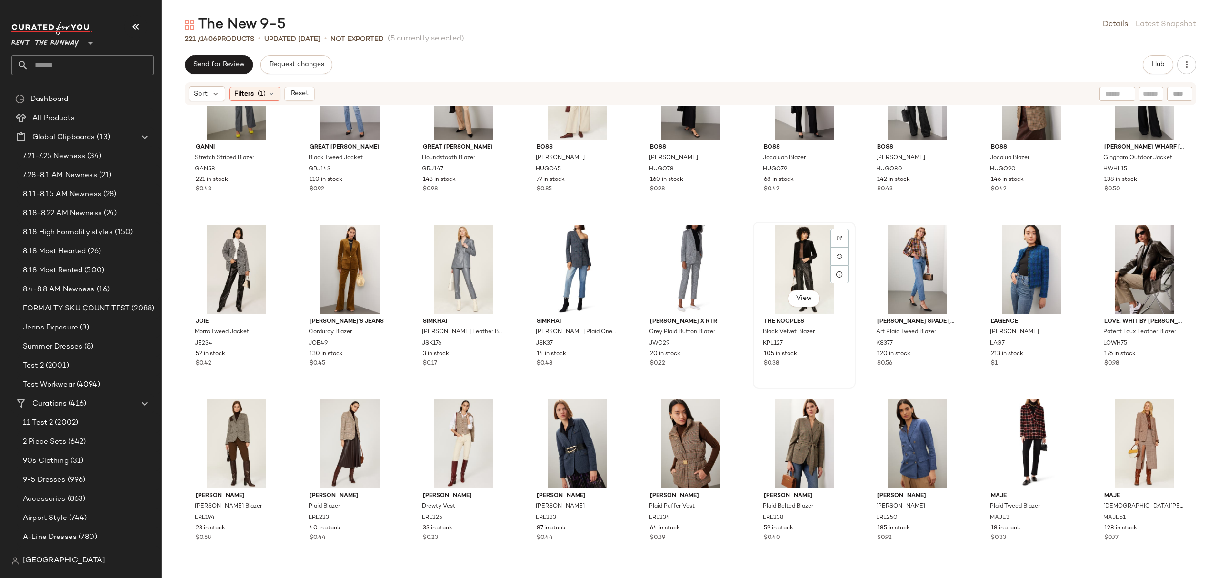
scroll to position [2160, 0]
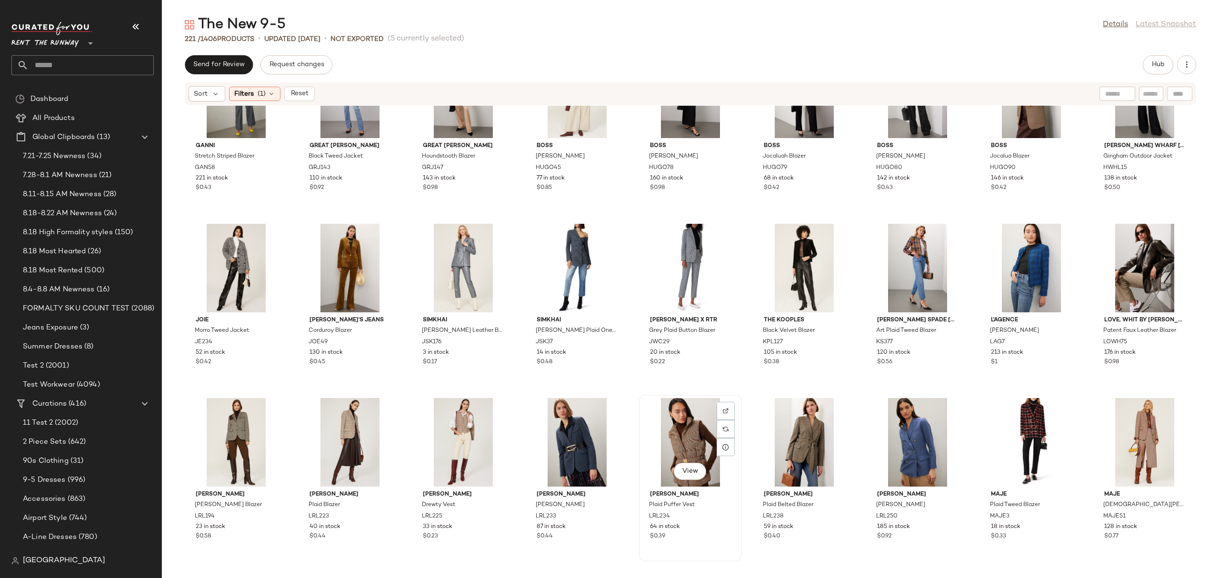
click at [686, 424] on div "View" at bounding box center [690, 442] width 96 height 89
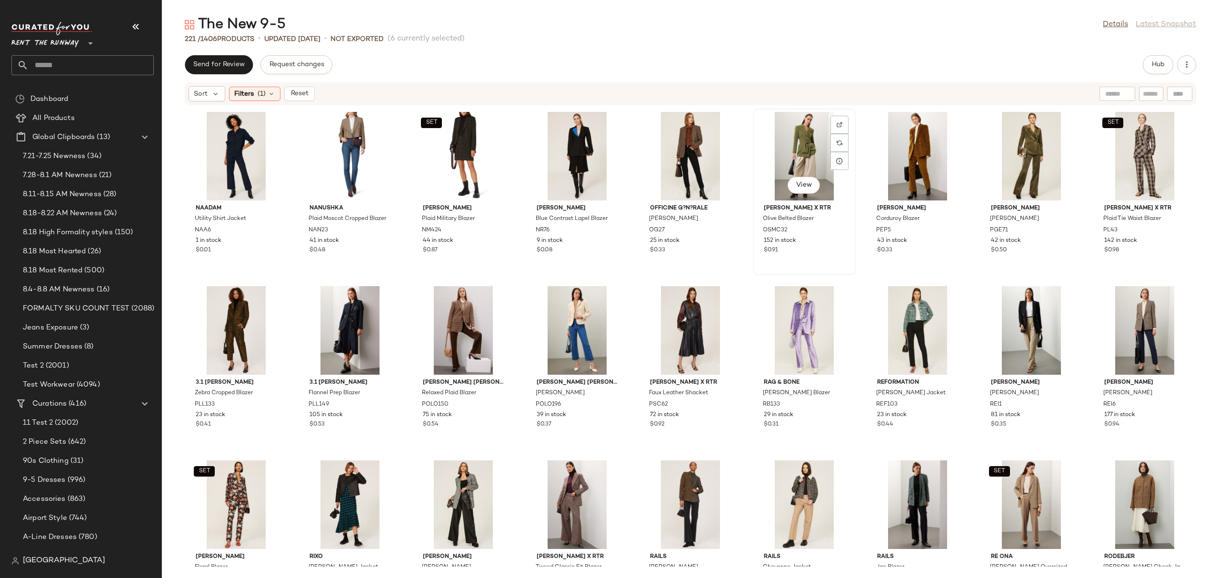
scroll to position [2969, 0]
click at [790, 308] on div "View" at bounding box center [804, 329] width 96 height 89
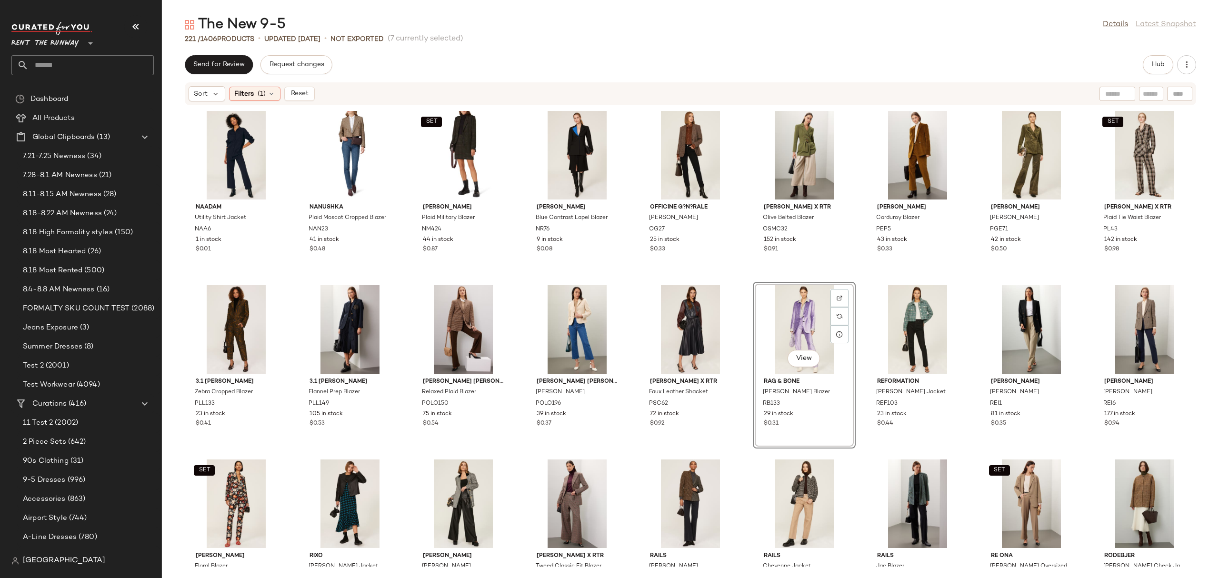
scroll to position [3262, 0]
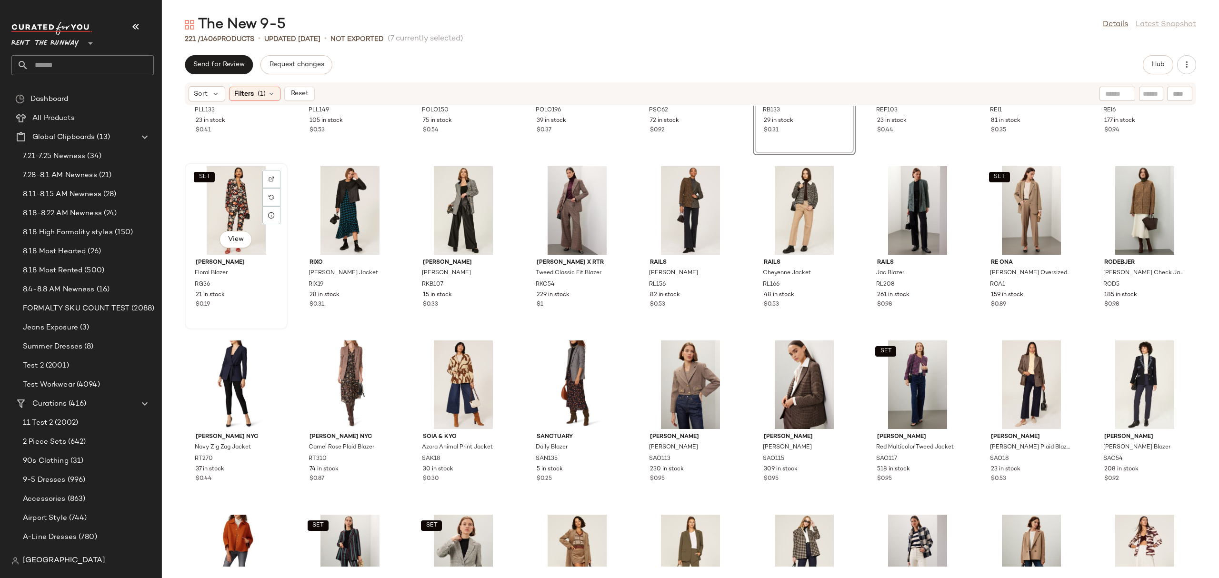
click at [246, 208] on div "SET View" at bounding box center [236, 210] width 96 height 89
click at [327, 382] on div "View" at bounding box center [350, 384] width 96 height 89
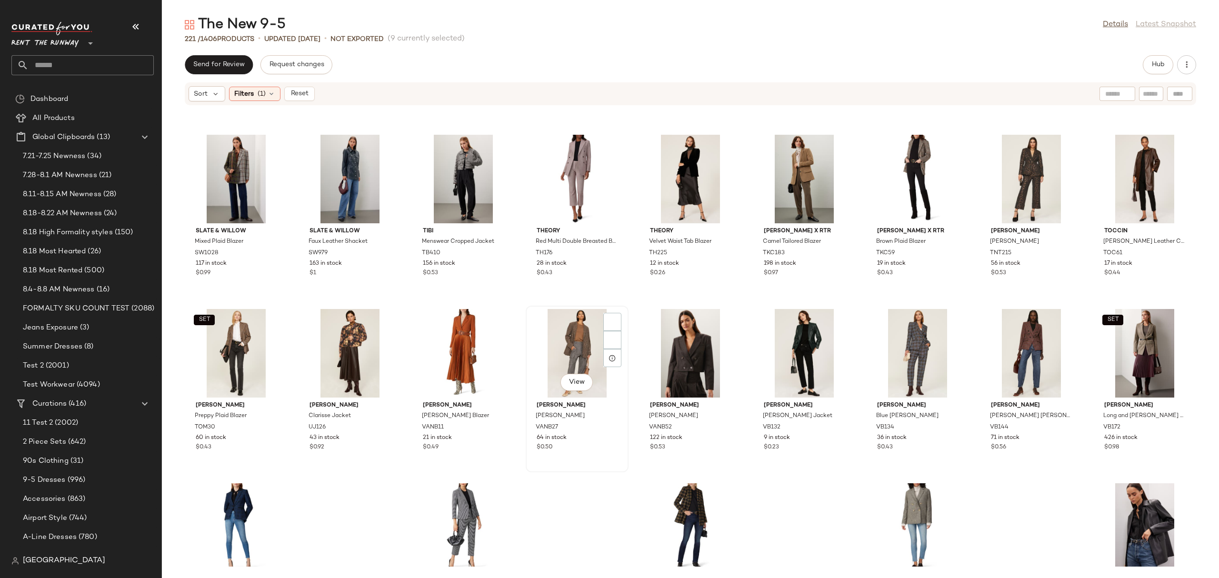
scroll to position [3838, 0]
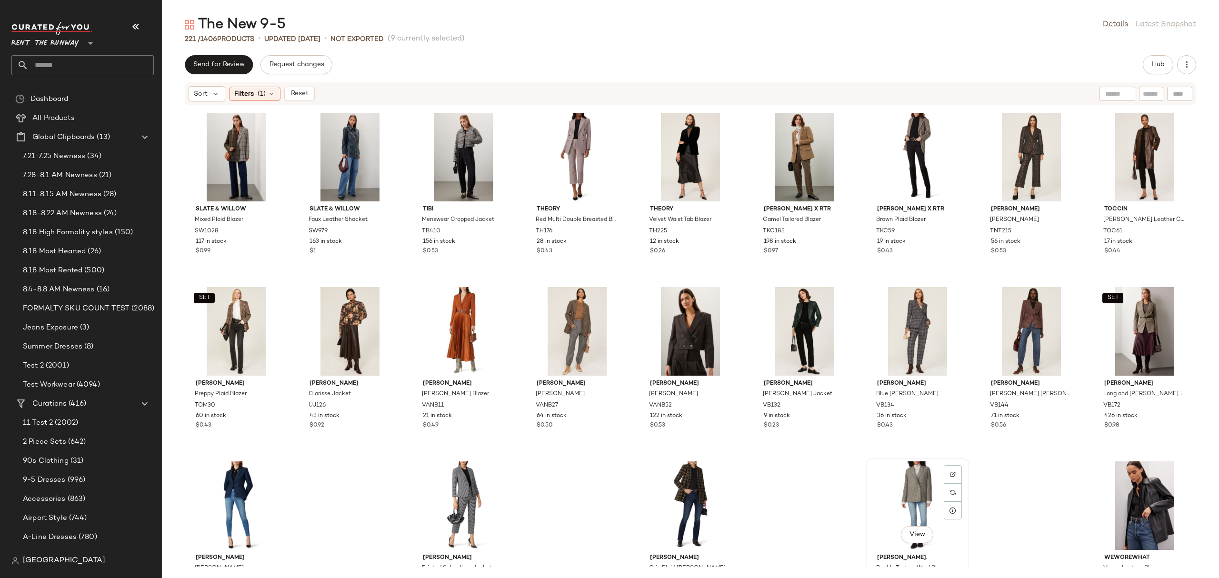
click at [919, 490] on div "View" at bounding box center [917, 505] width 96 height 89
click at [675, 495] on div "View" at bounding box center [690, 505] width 96 height 89
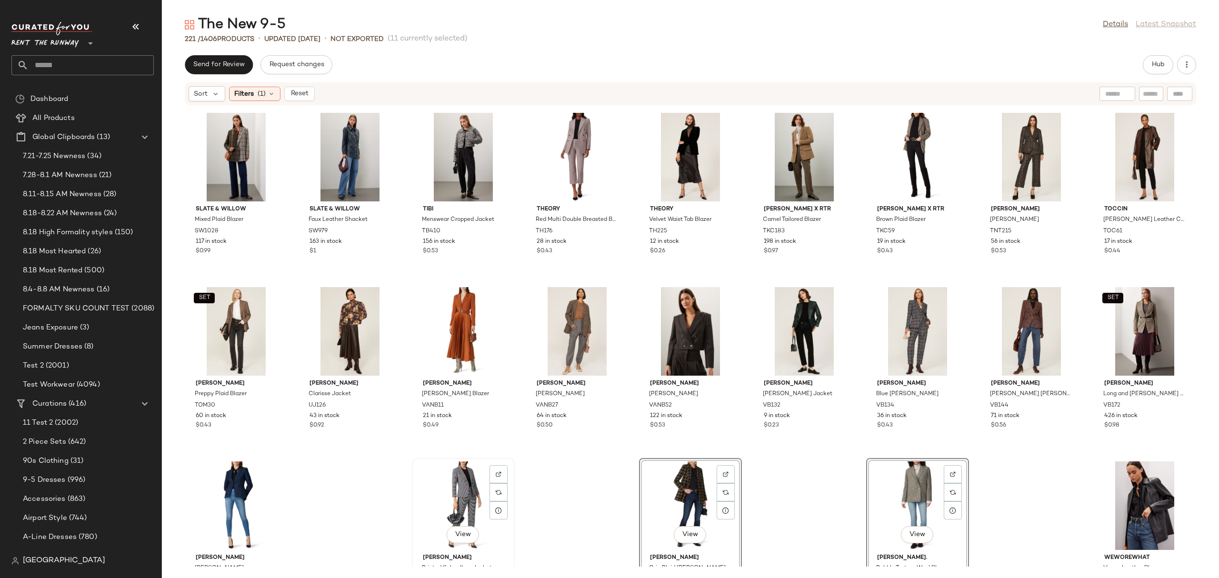
click at [440, 493] on div "View" at bounding box center [463, 505] width 96 height 89
click at [240, 488] on div "View" at bounding box center [236, 505] width 96 height 89
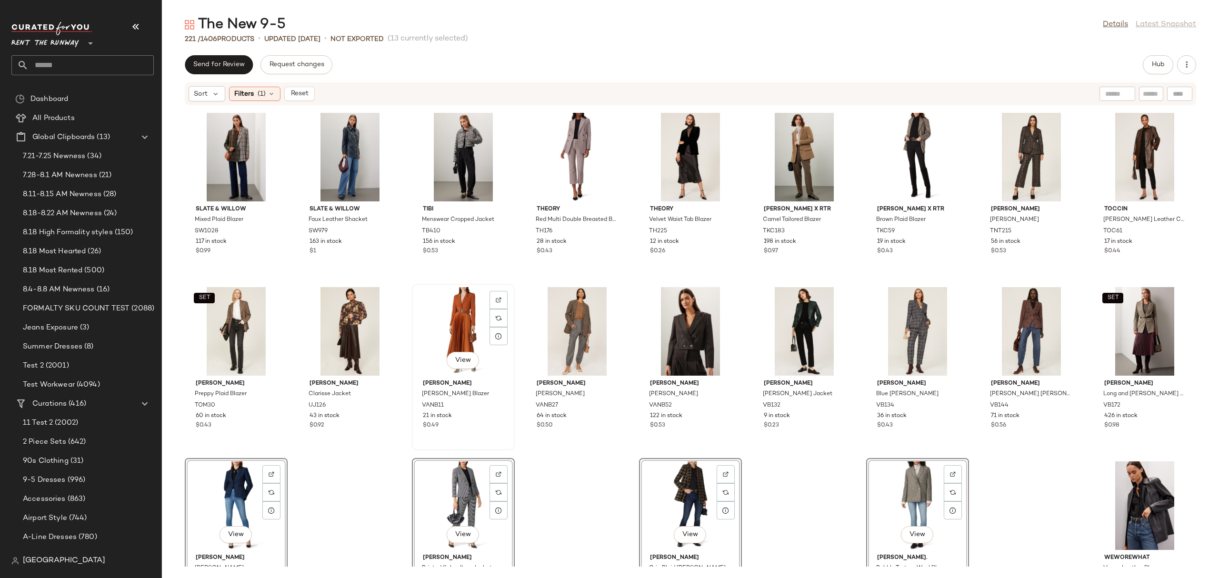
click at [455, 302] on div "View" at bounding box center [463, 331] width 96 height 89
click at [581, 151] on div "View" at bounding box center [577, 157] width 96 height 89
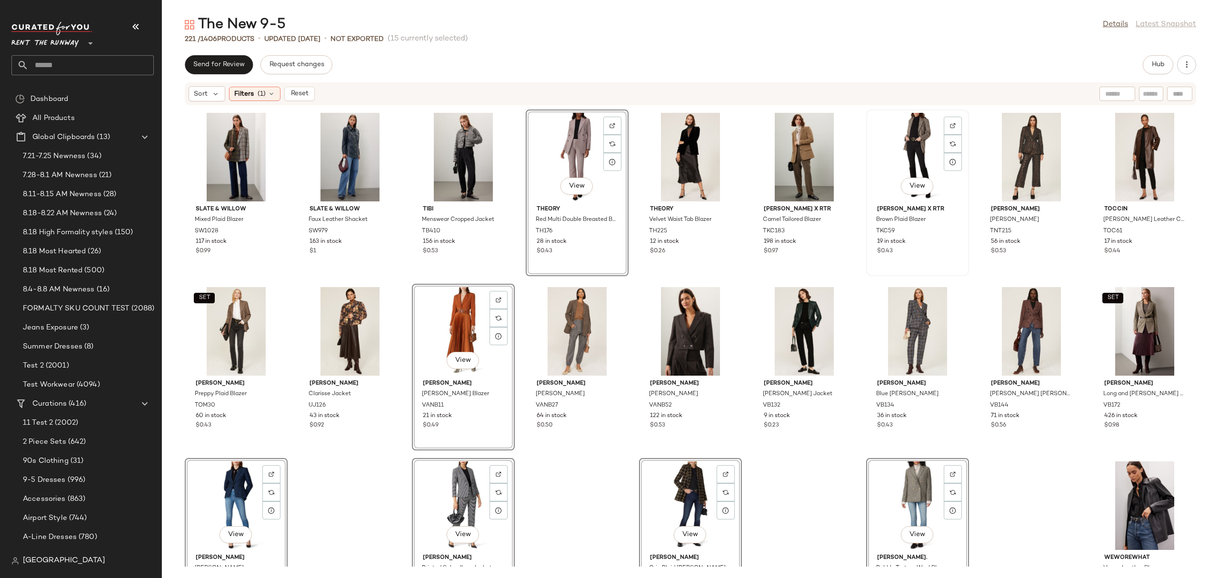
click at [902, 135] on div "View" at bounding box center [917, 157] width 96 height 89
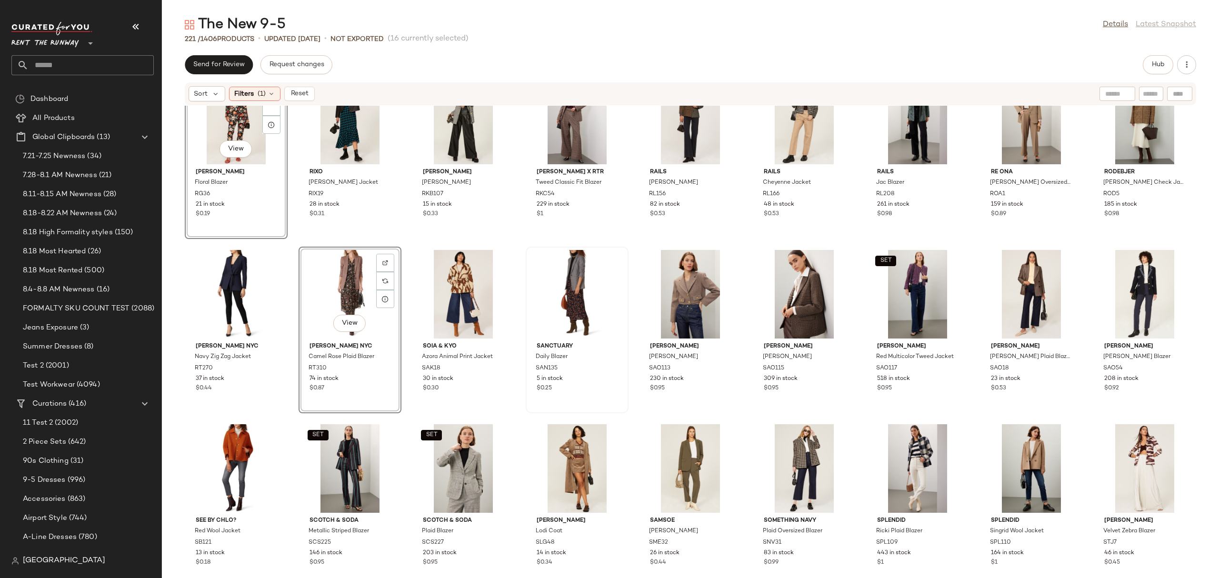
scroll to position [3351, 0]
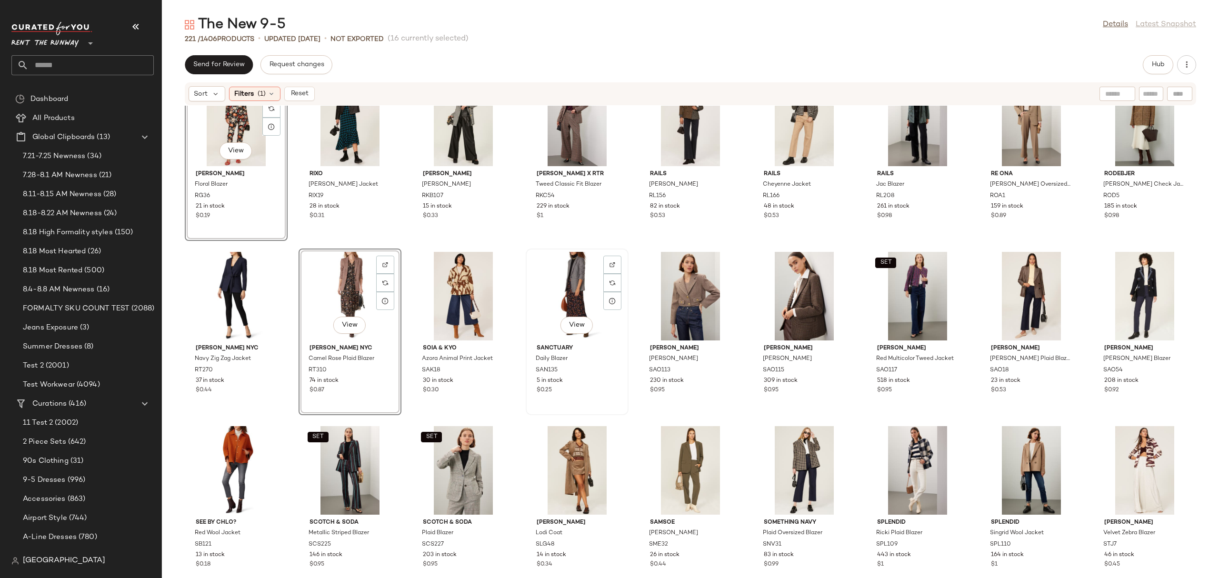
click at [574, 287] on div "View" at bounding box center [577, 296] width 96 height 89
click at [227, 450] on div "View" at bounding box center [236, 470] width 96 height 89
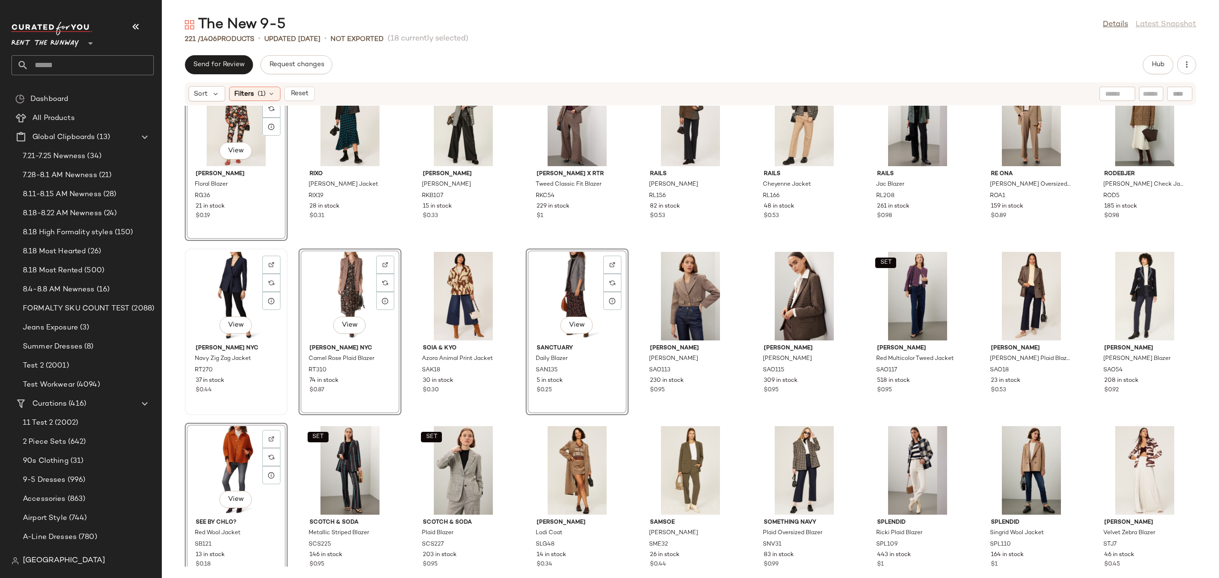
click at [234, 276] on div "View" at bounding box center [236, 296] width 96 height 89
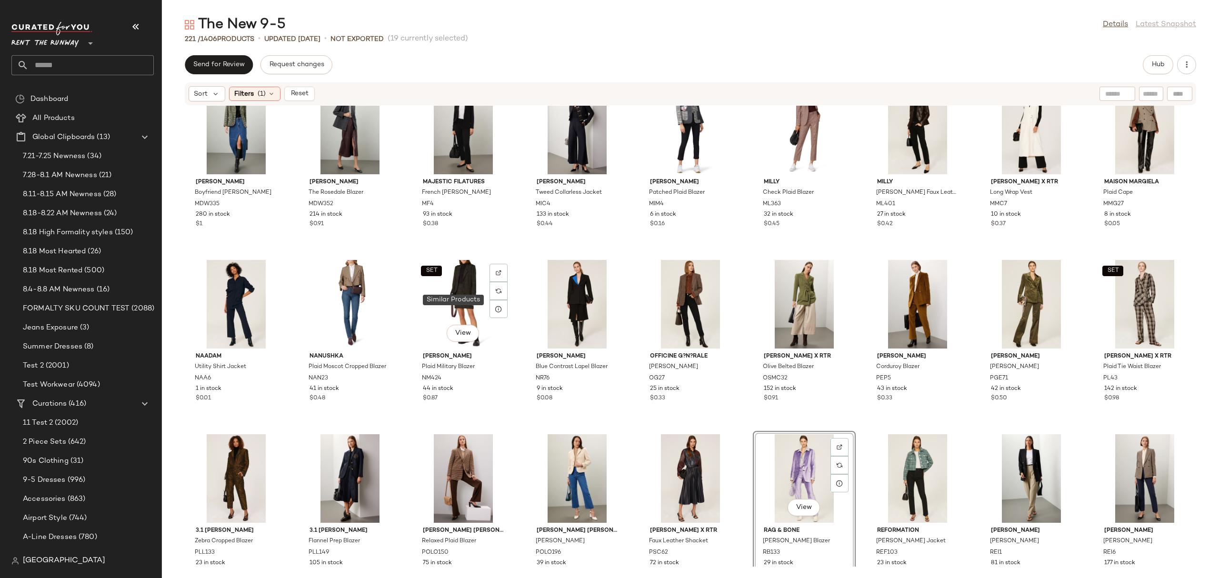
scroll to position [2809, 0]
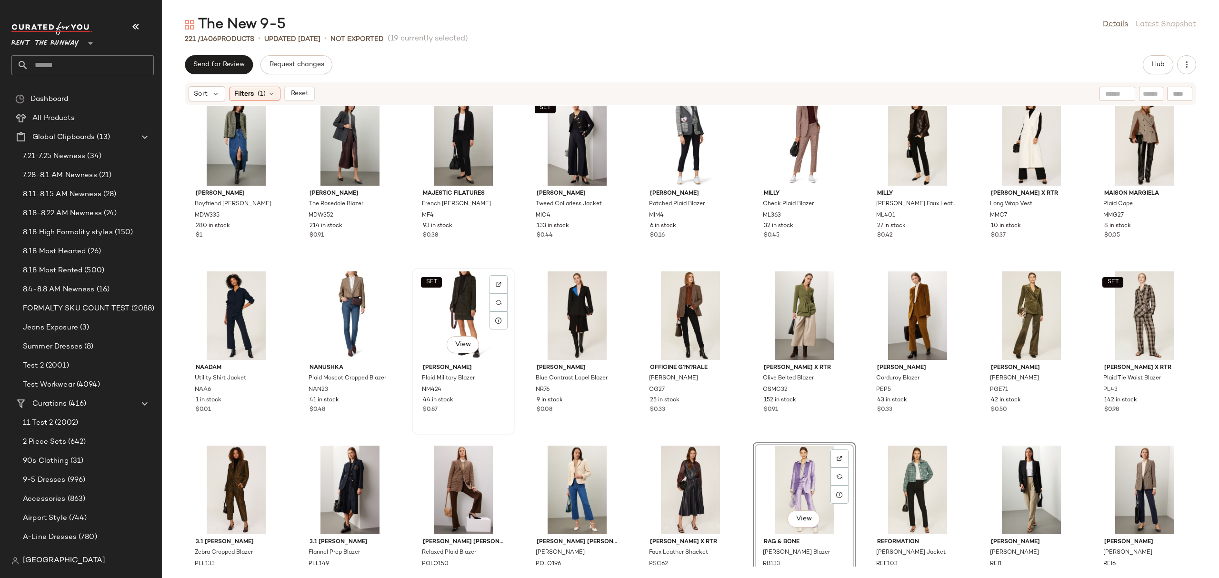
click at [454, 311] on div "SET View" at bounding box center [463, 315] width 96 height 89
click at [343, 314] on div "View" at bounding box center [350, 315] width 96 height 89
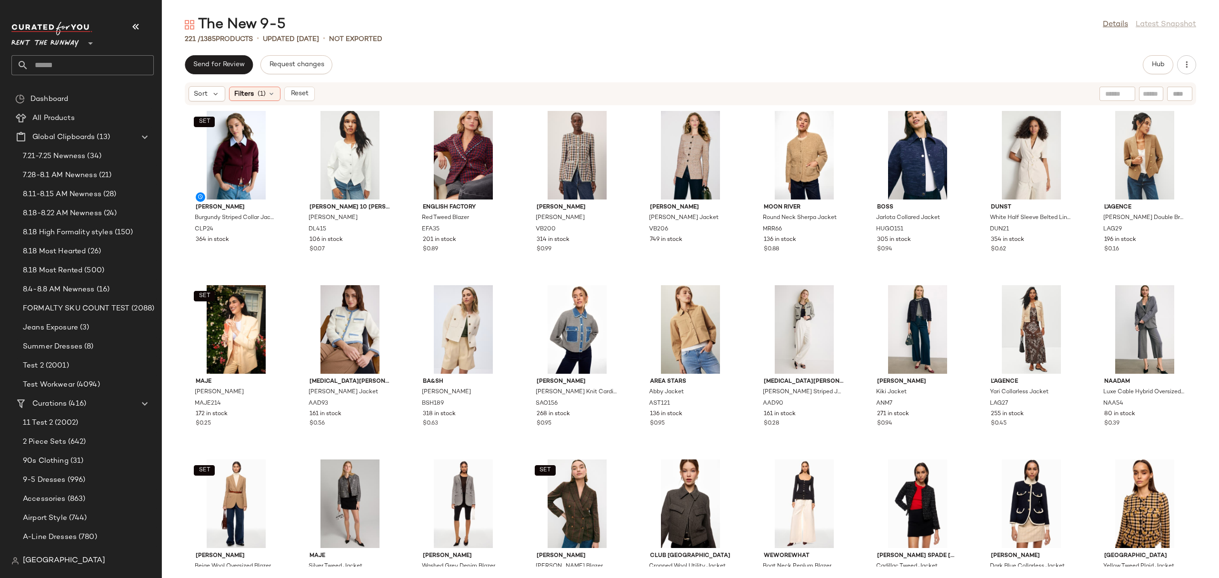
click at [390, 91] on div "Sort Filters (1) Reset" at bounding box center [628, 93] width 880 height 15
click at [263, 94] on span "(1)" at bounding box center [262, 94] width 8 height 10
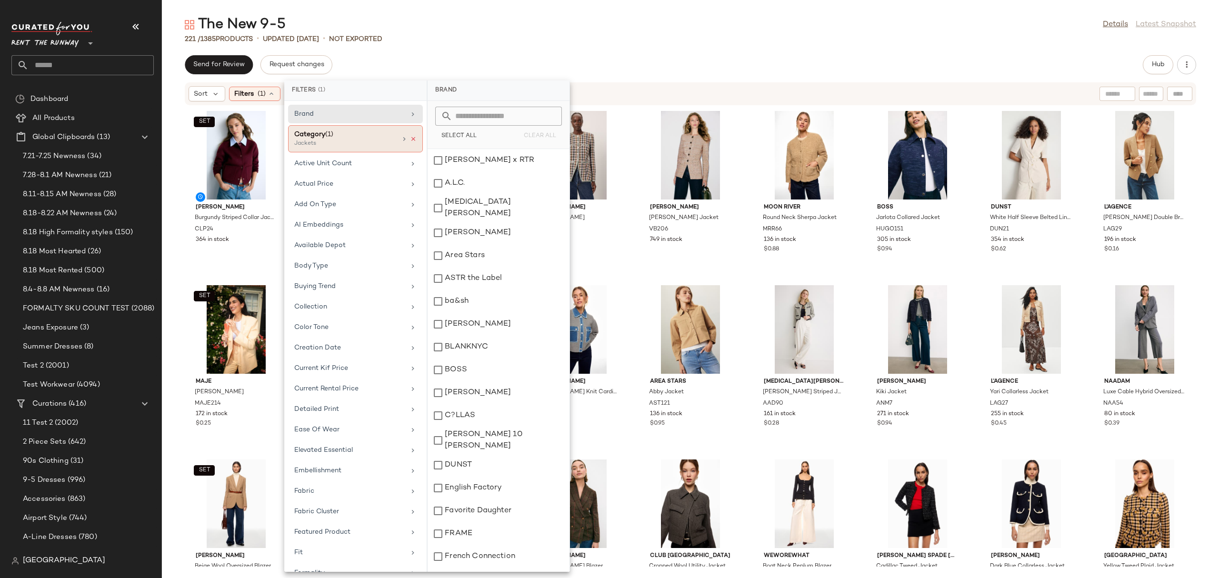
click at [410, 140] on icon at bounding box center [413, 139] width 7 height 7
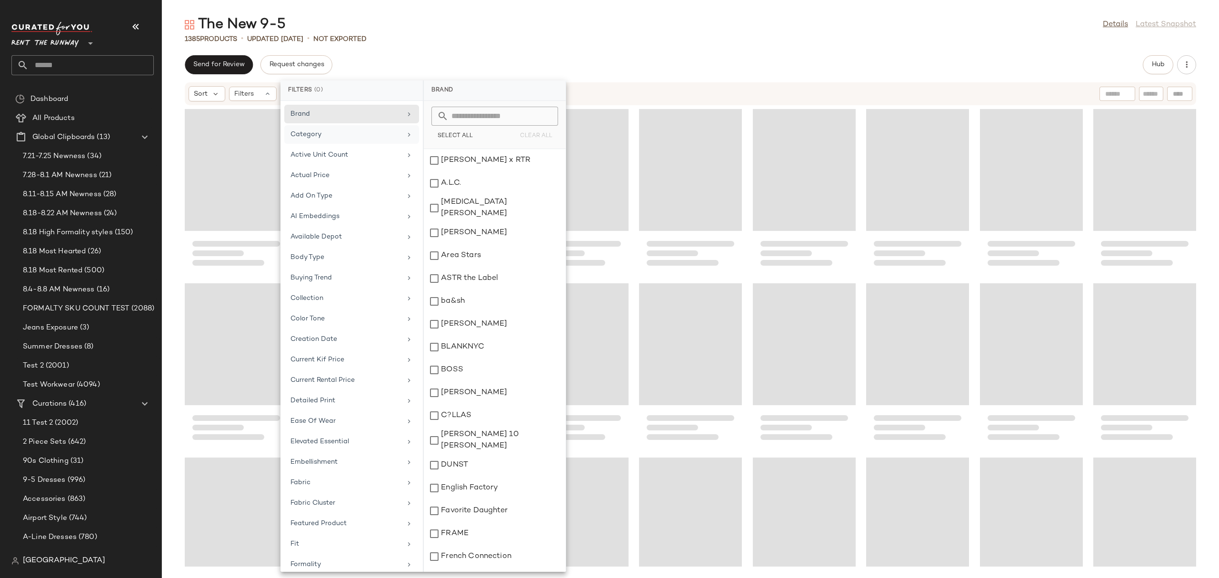
click at [554, 91] on div "Brand" at bounding box center [495, 90] width 142 height 20
click at [588, 89] on div "Sort Filters" at bounding box center [628, 93] width 880 height 15
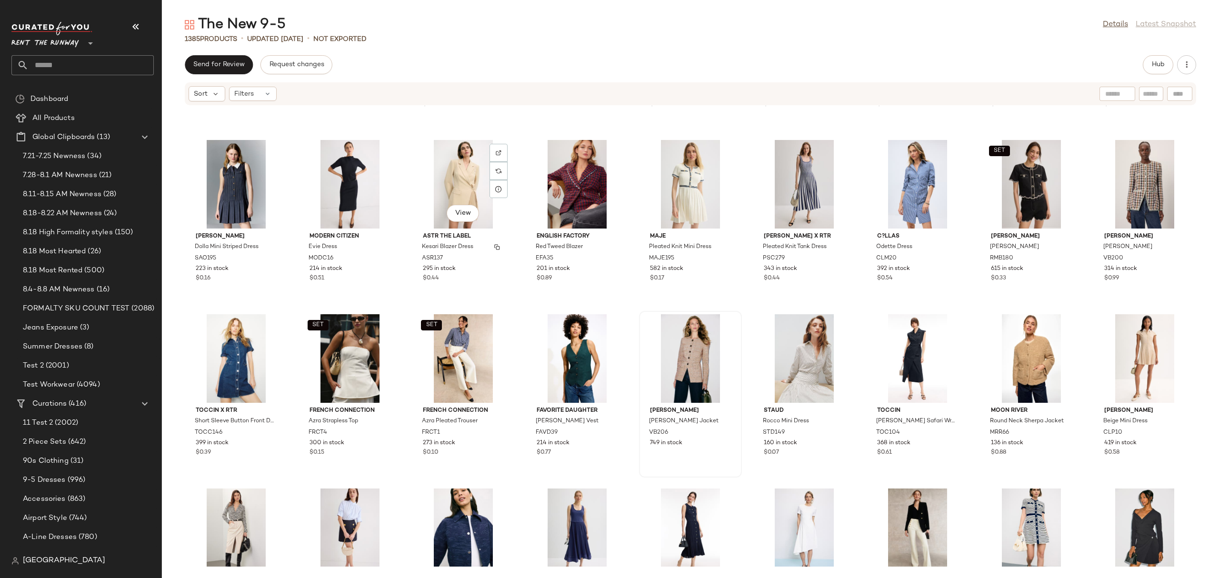
scroll to position [154, 0]
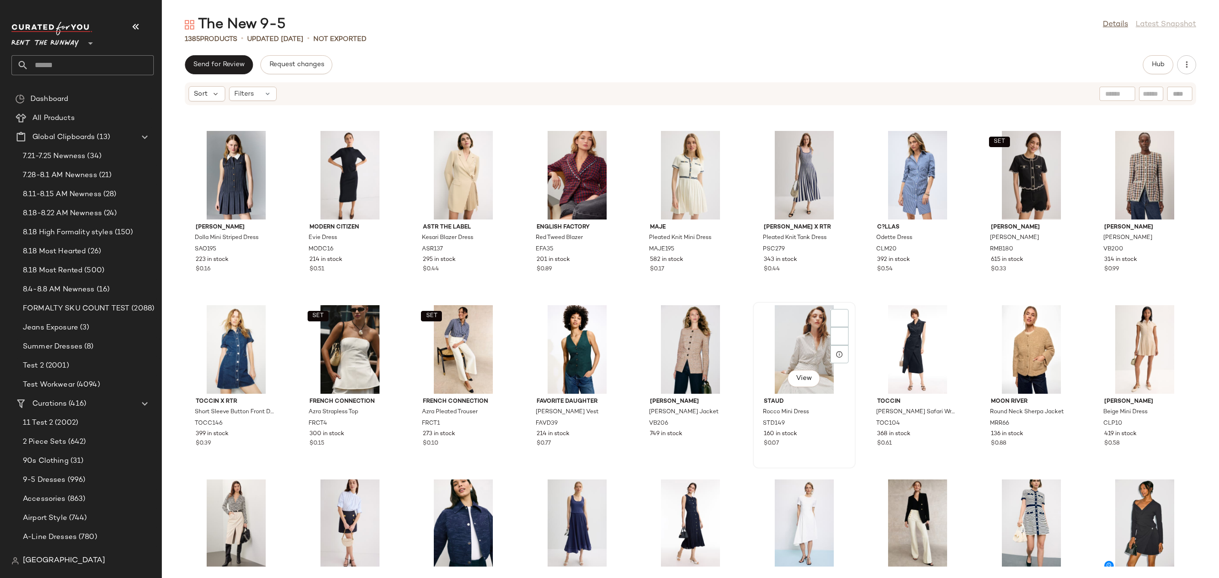
click at [765, 355] on div "View" at bounding box center [804, 349] width 96 height 89
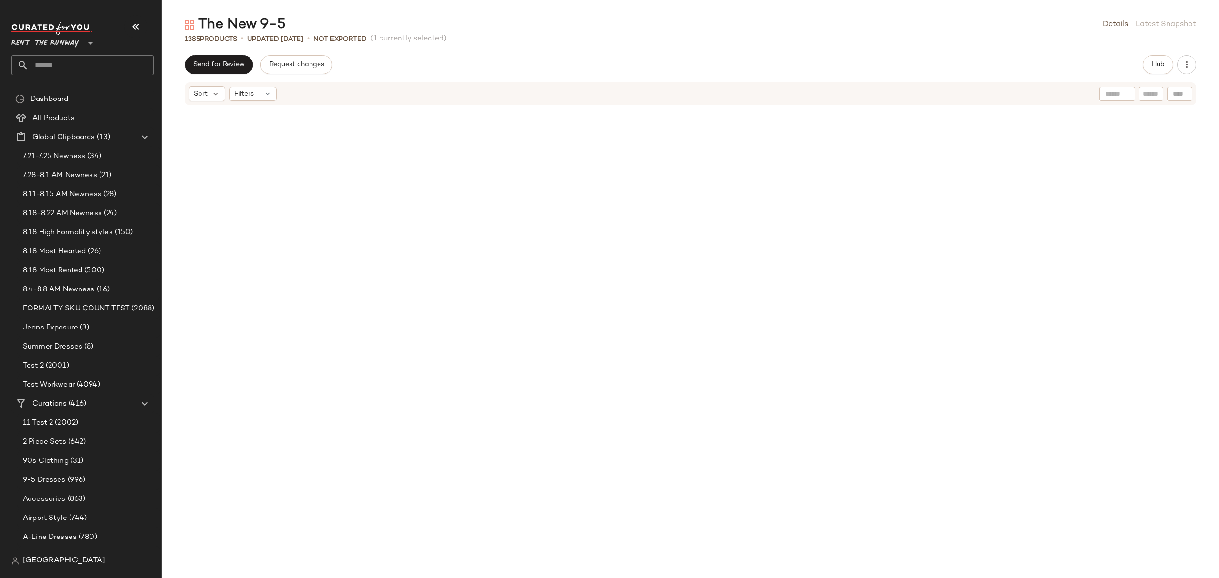
scroll to position [26369, 0]
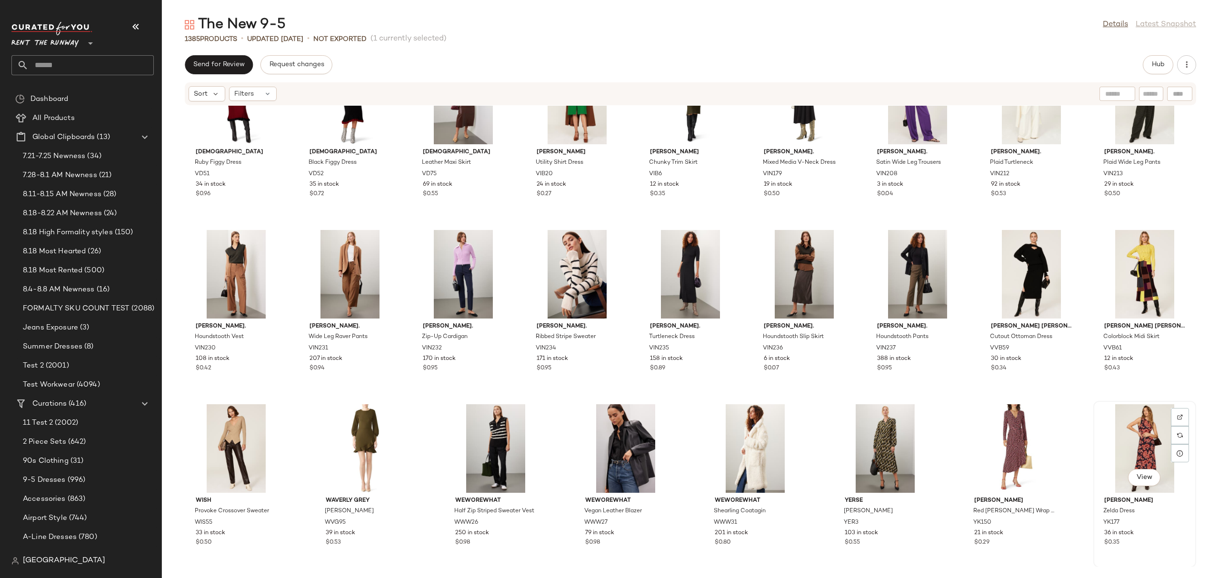
click at [1141, 446] on div "View" at bounding box center [1144, 448] width 96 height 89
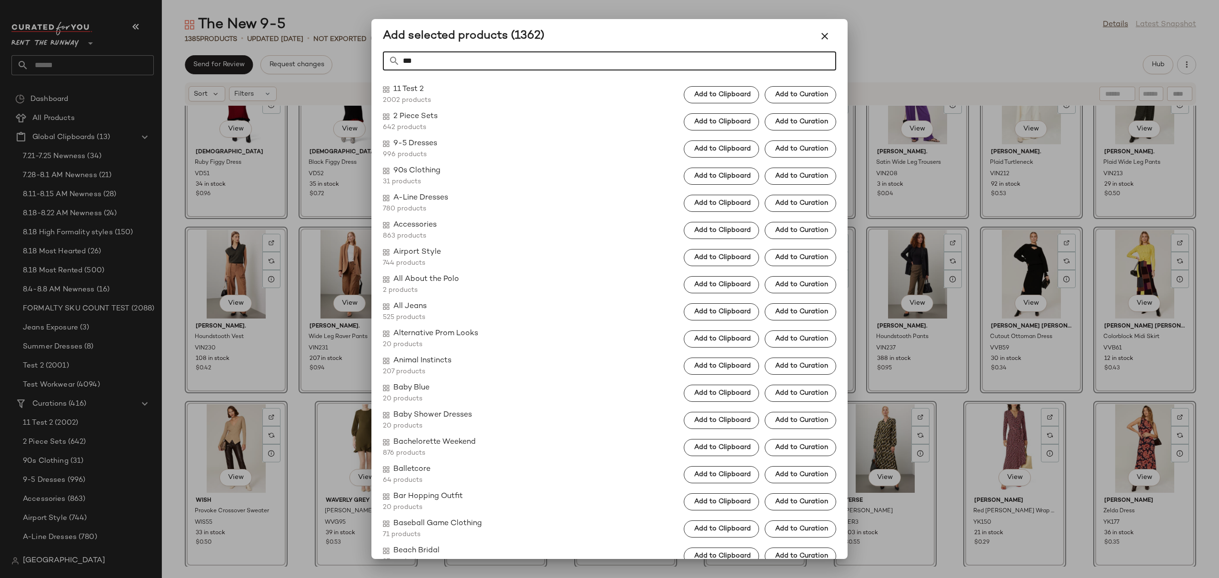
type input "****"
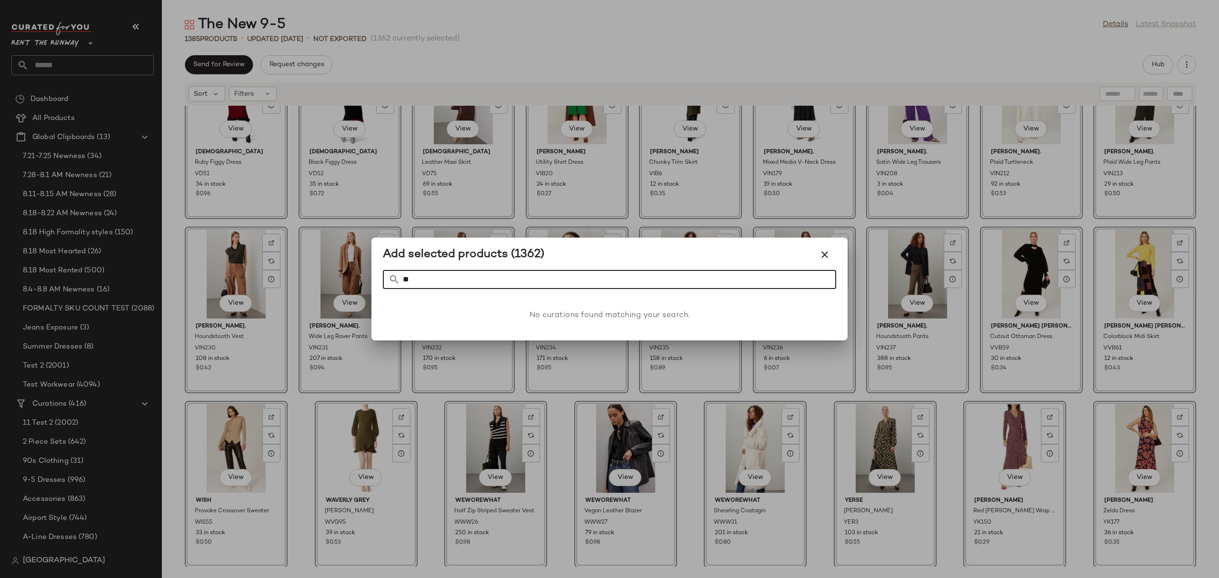
type input "*"
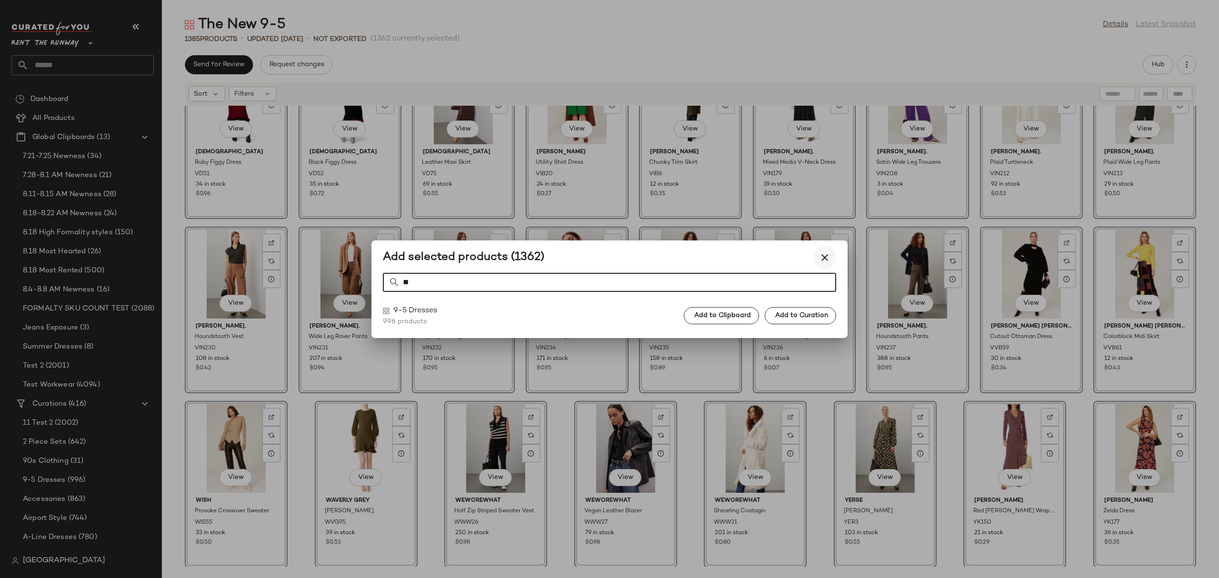
type input "**"
click at [823, 250] on button "button" at bounding box center [824, 257] width 23 height 23
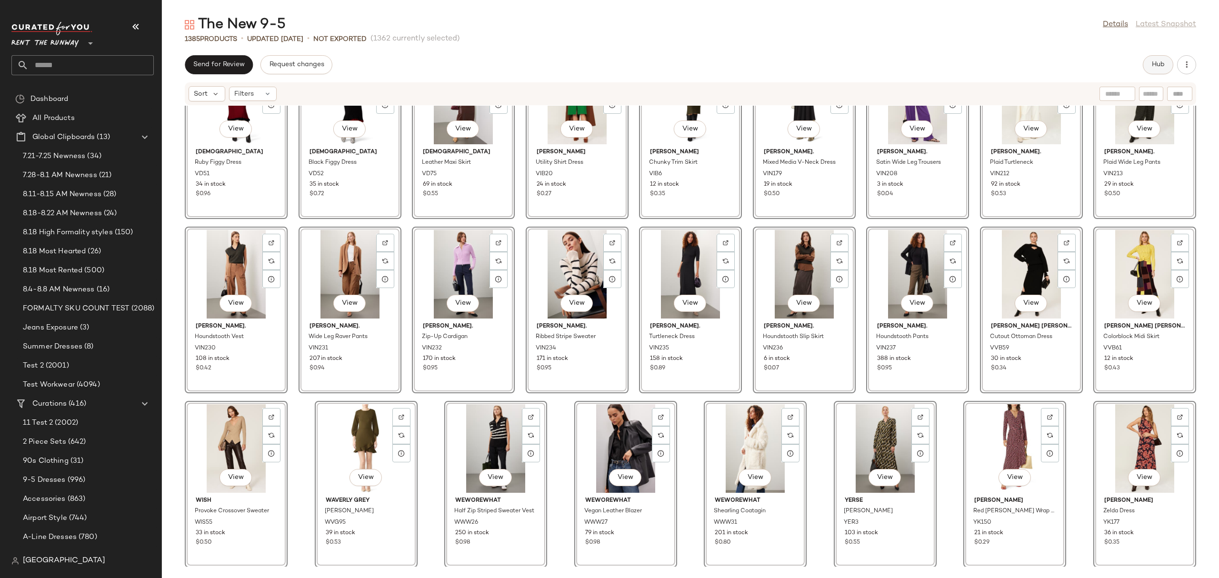
click at [1162, 62] on span "Hub" at bounding box center [1157, 65] width 13 height 8
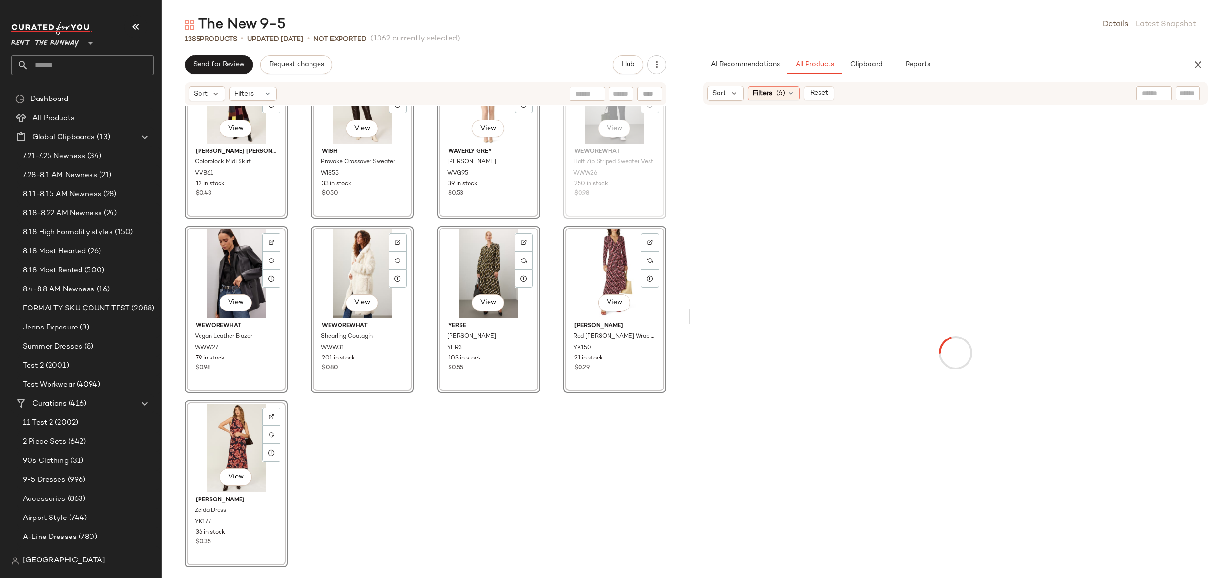
scroll to position [59988, 0]
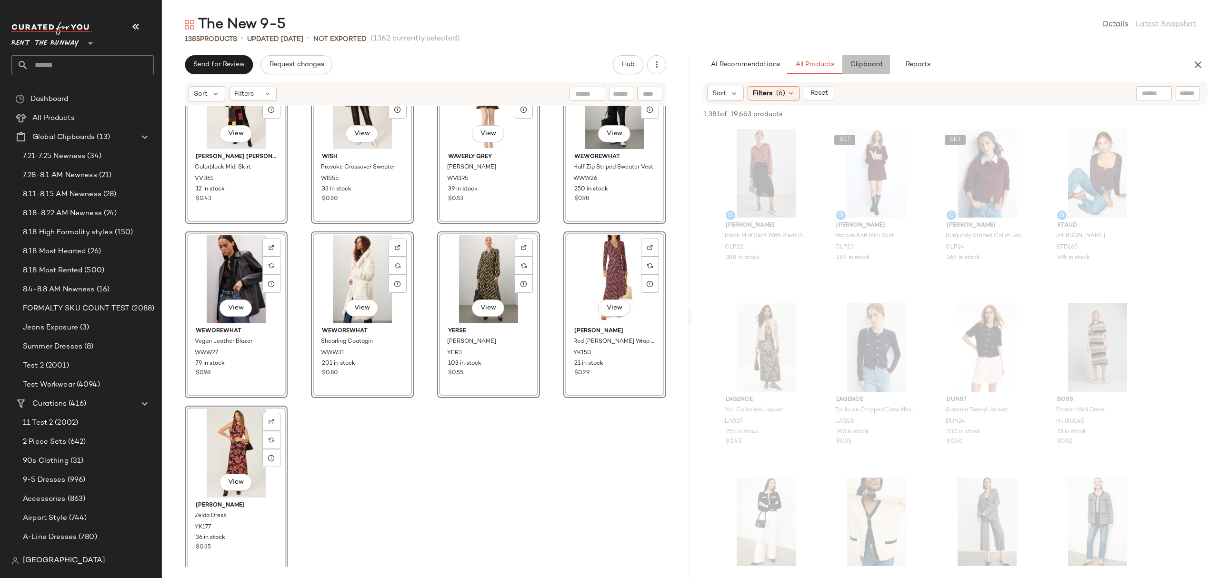
click at [864, 57] on button "Clipboard" at bounding box center [866, 64] width 48 height 19
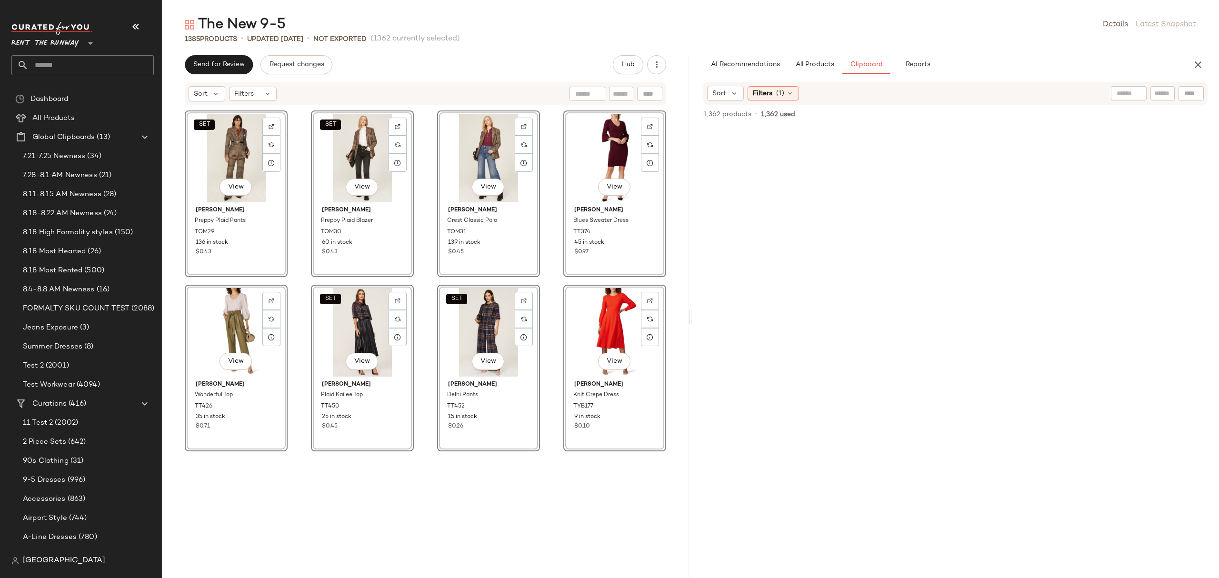
scroll to position [56185, 0]
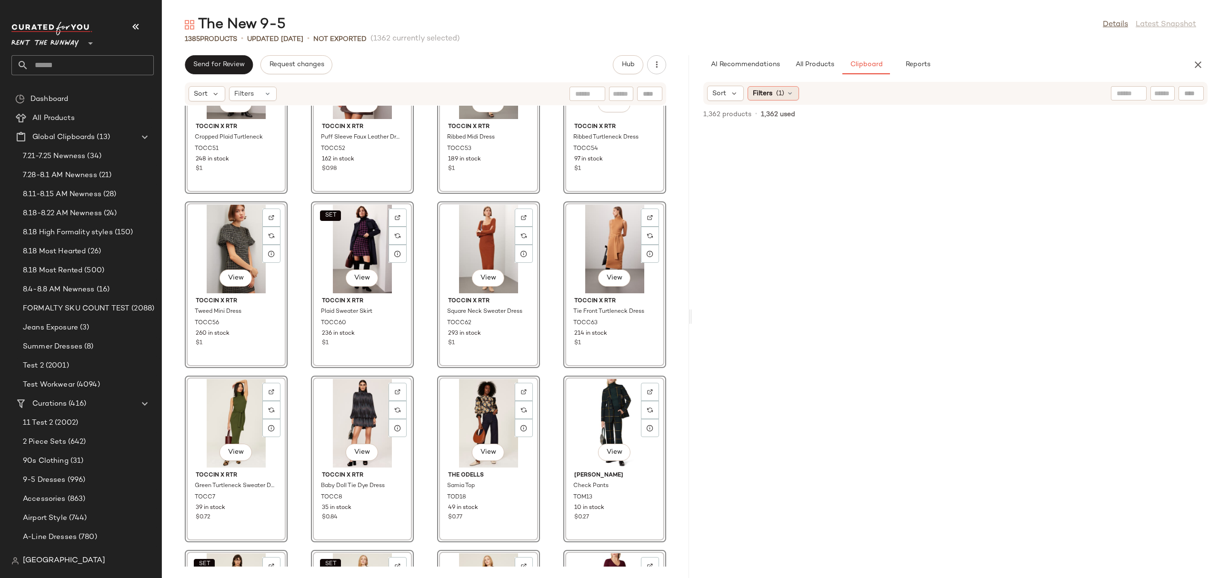
click at [780, 90] on span "(1)" at bounding box center [780, 94] width 8 height 10
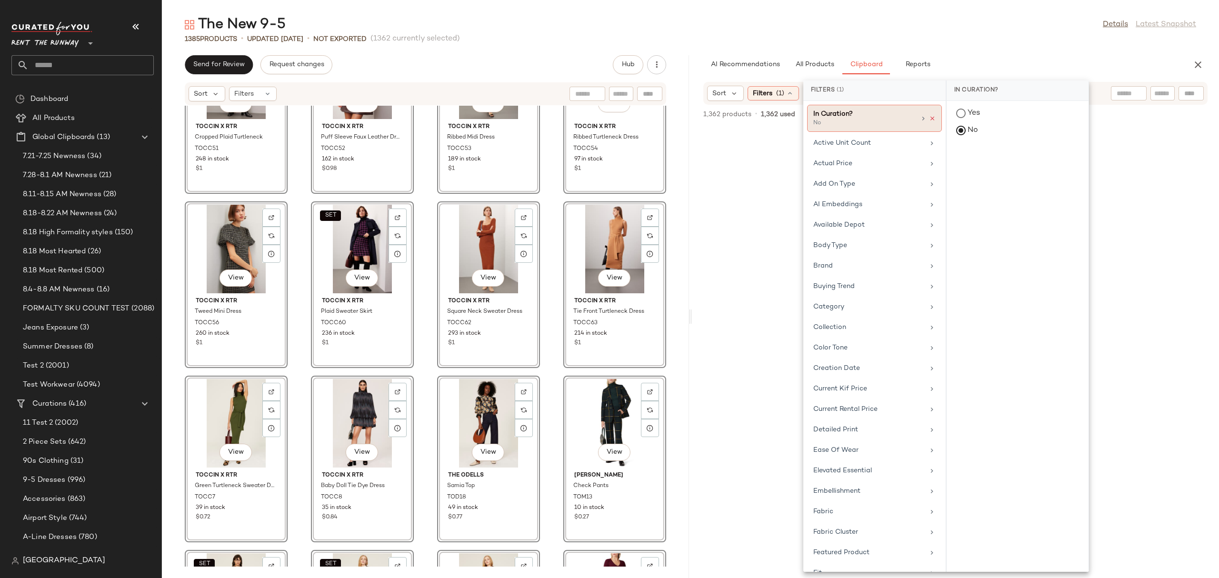
click at [929, 119] on icon at bounding box center [932, 118] width 7 height 7
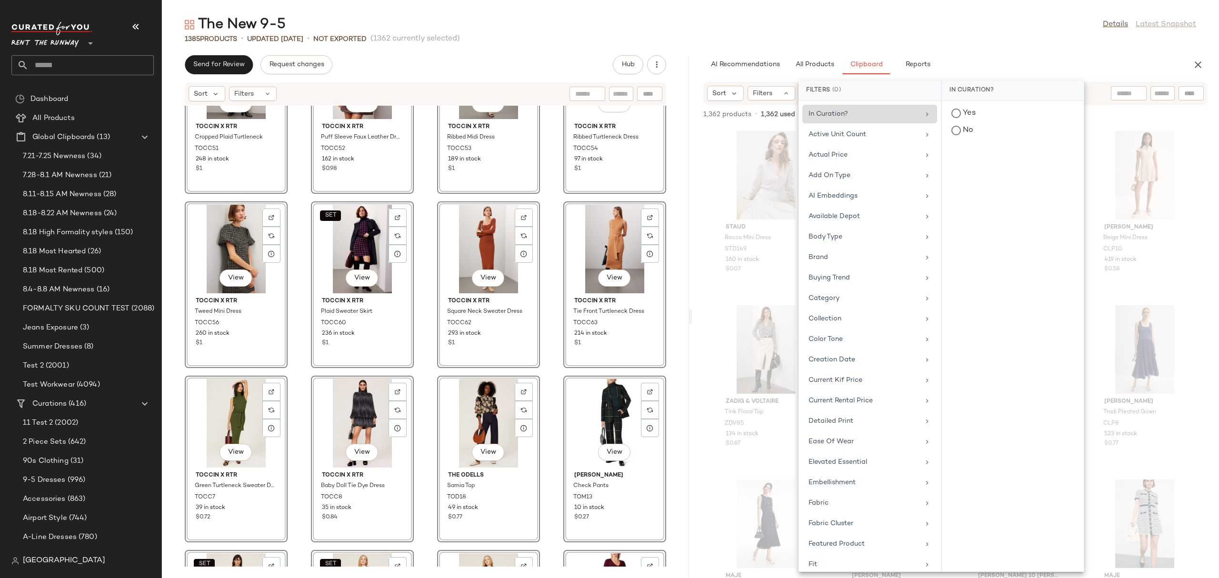
click at [1085, 88] on div "Sort Filters Reset" at bounding box center [955, 93] width 504 height 23
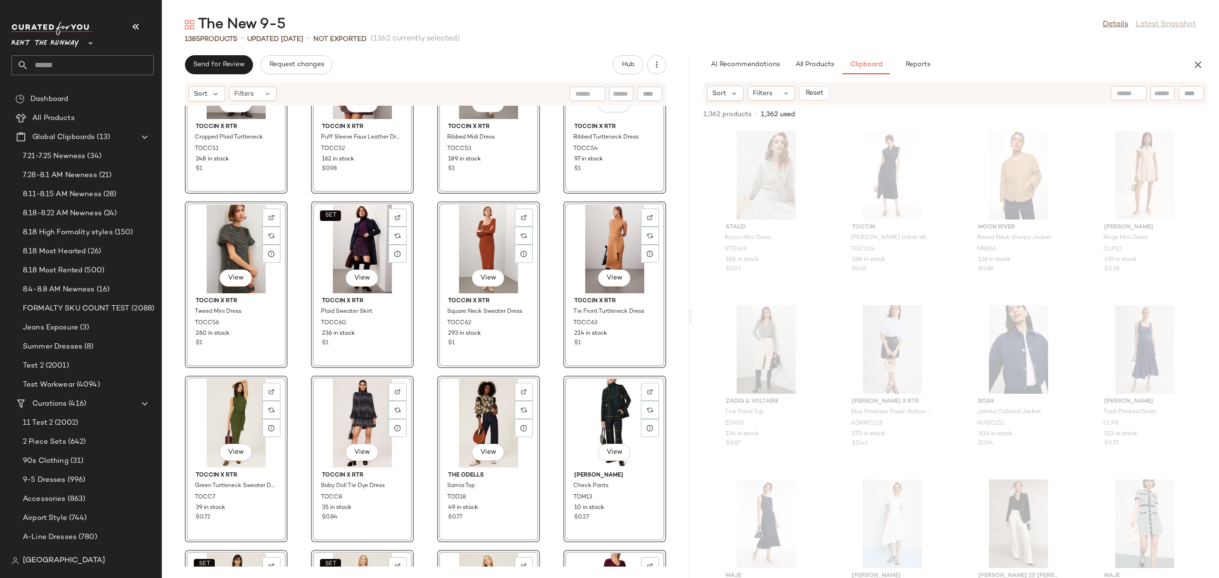
click at [496, 260] on div "View" at bounding box center [488, 249] width 96 height 89
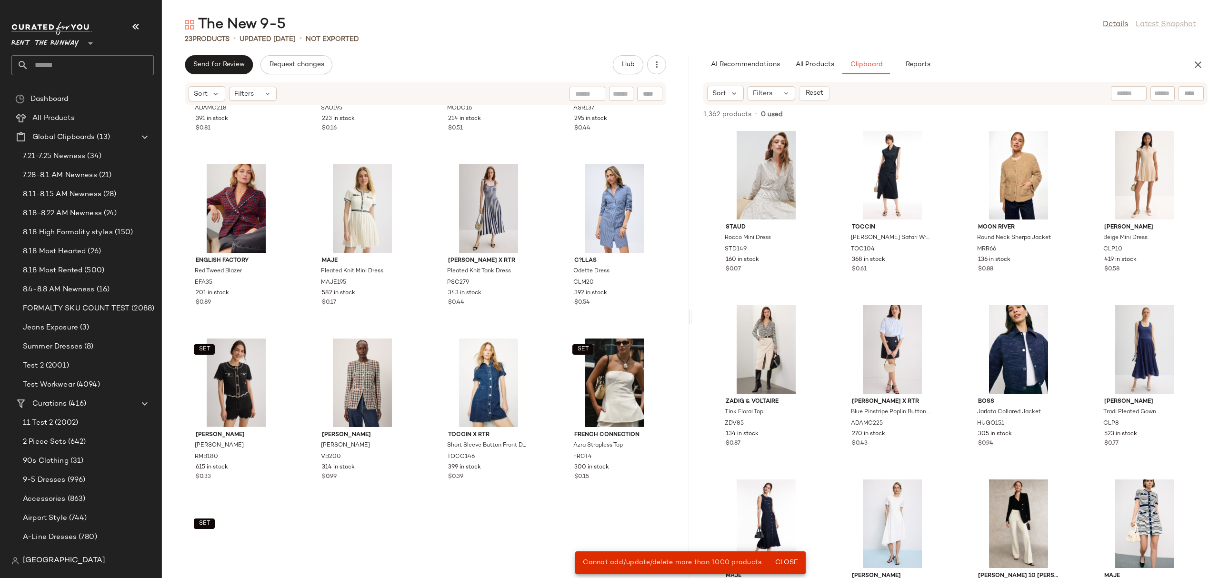
scroll to position [585, 0]
